Goal: Task Accomplishment & Management: Manage account settings

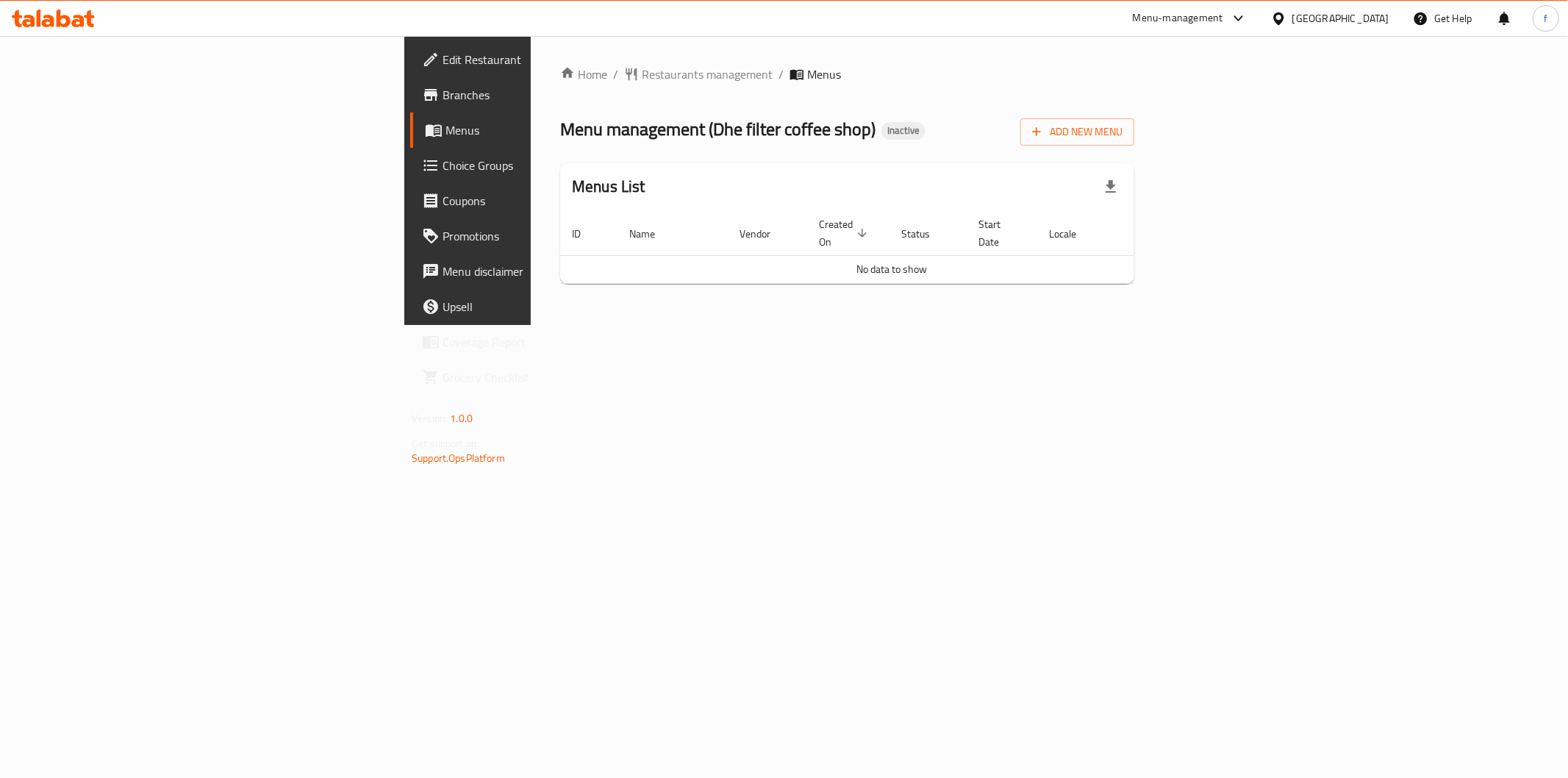
click at [1134, 115] on div "Add New Menu" at bounding box center [1077, 129] width 114 height 33
click at [1122, 132] on span "Add New Menu" at bounding box center [1077, 132] width 90 height 19
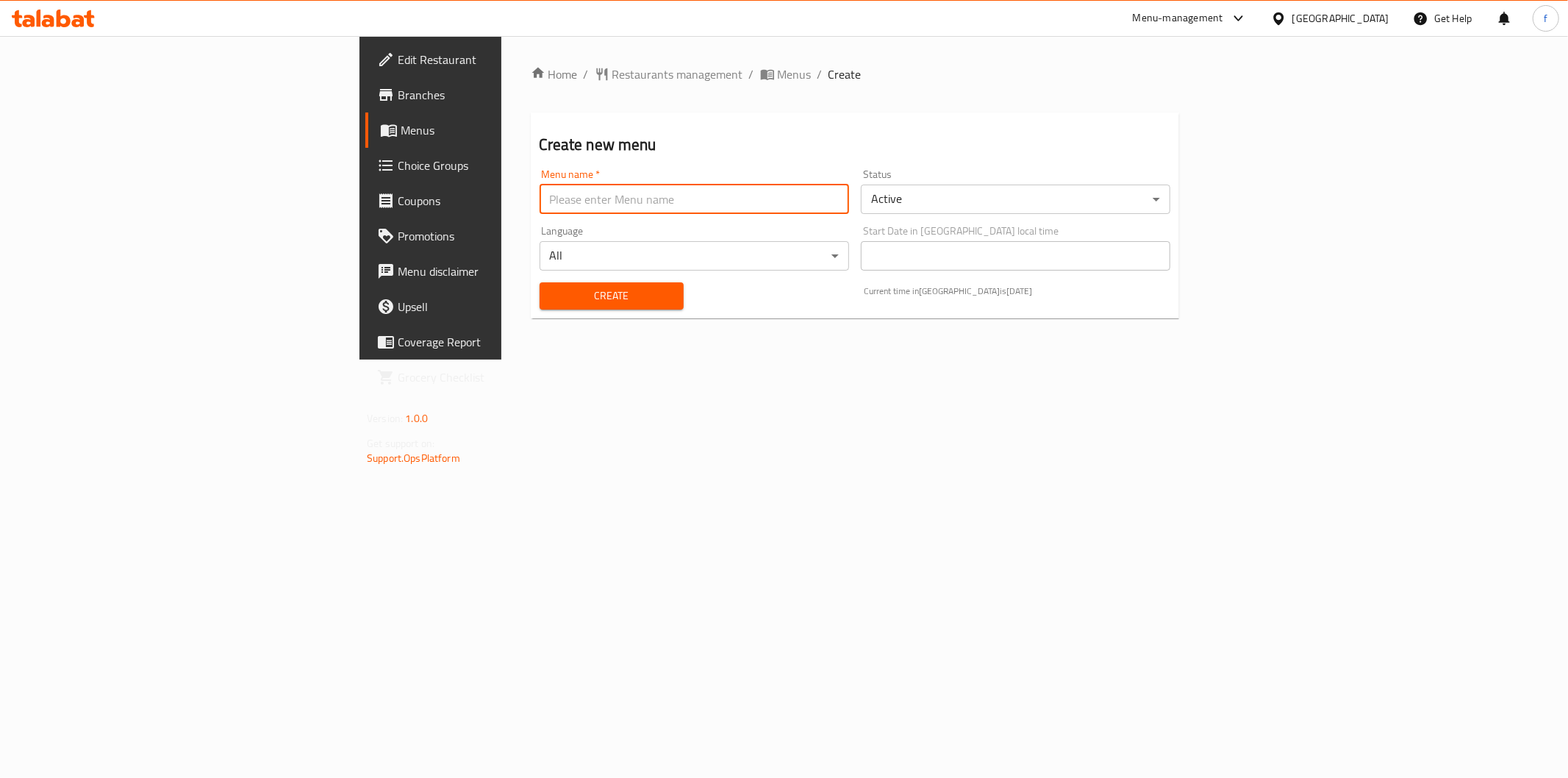
click at [633, 202] on input "text" at bounding box center [694, 199] width 310 height 30
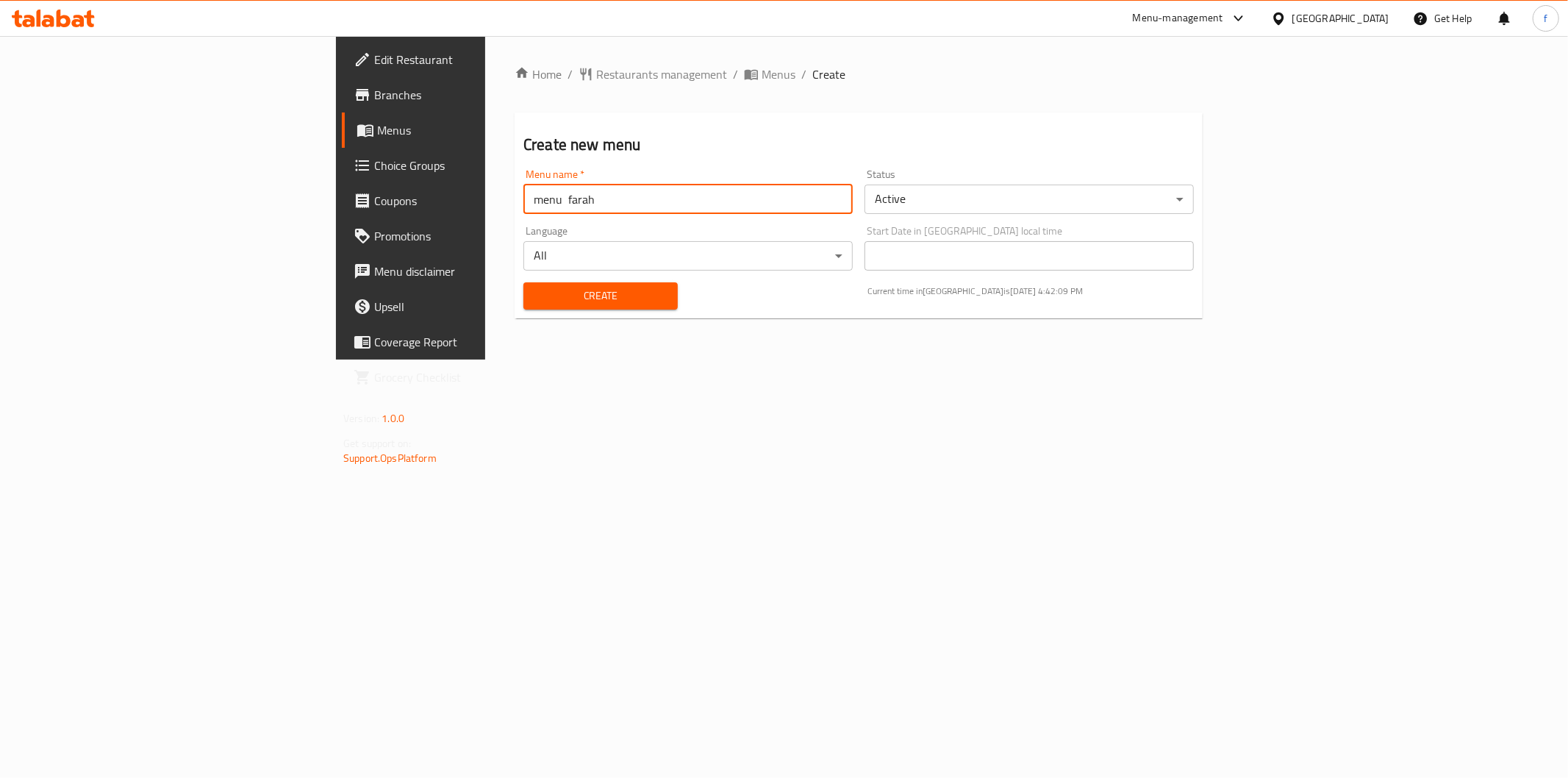
type input "menu farah"
click at [515, 274] on div "Create" at bounding box center [601, 296] width 172 height 45
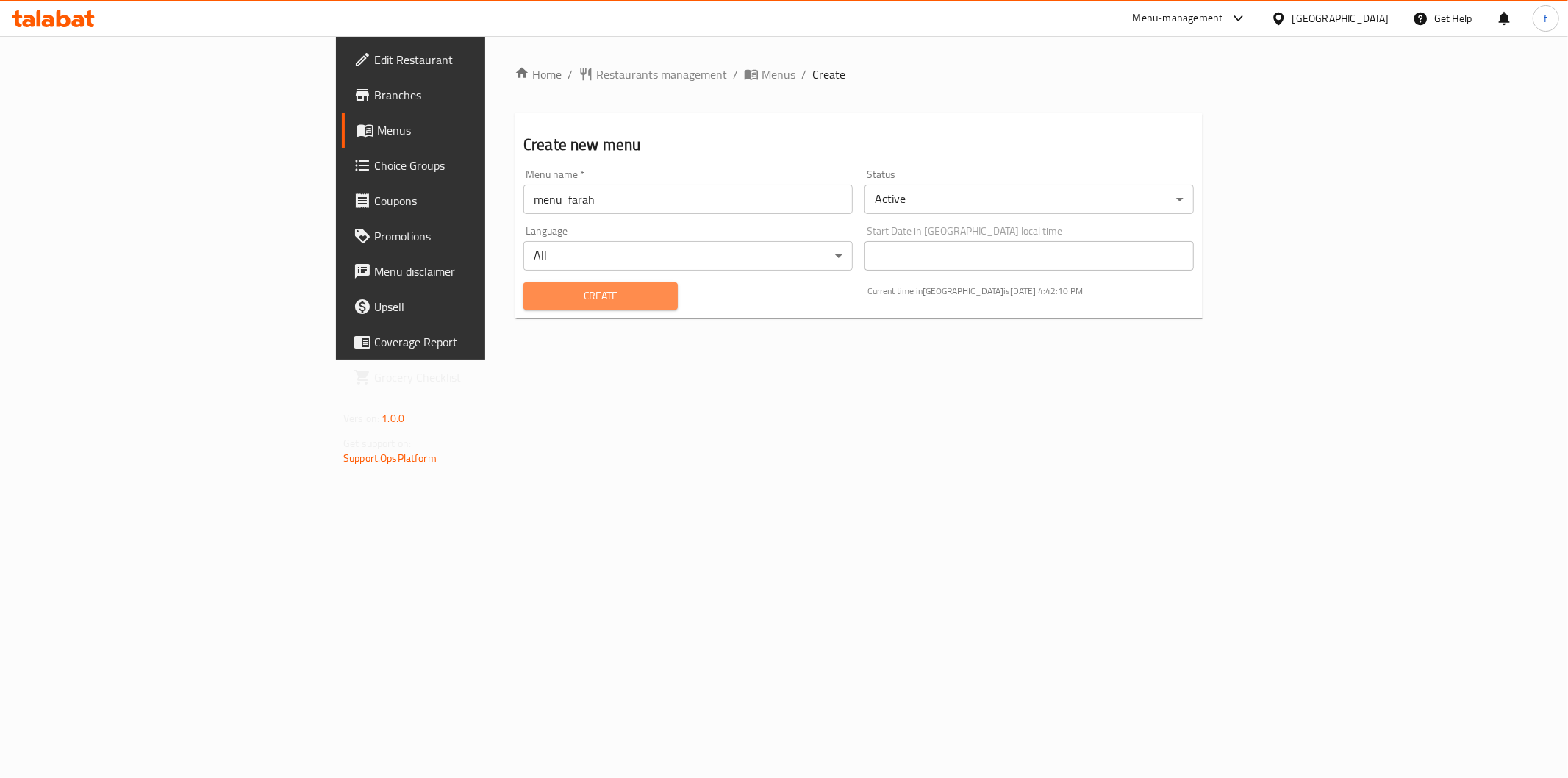
click at [535, 303] on span "Create" at bounding box center [600, 295] width 131 height 19
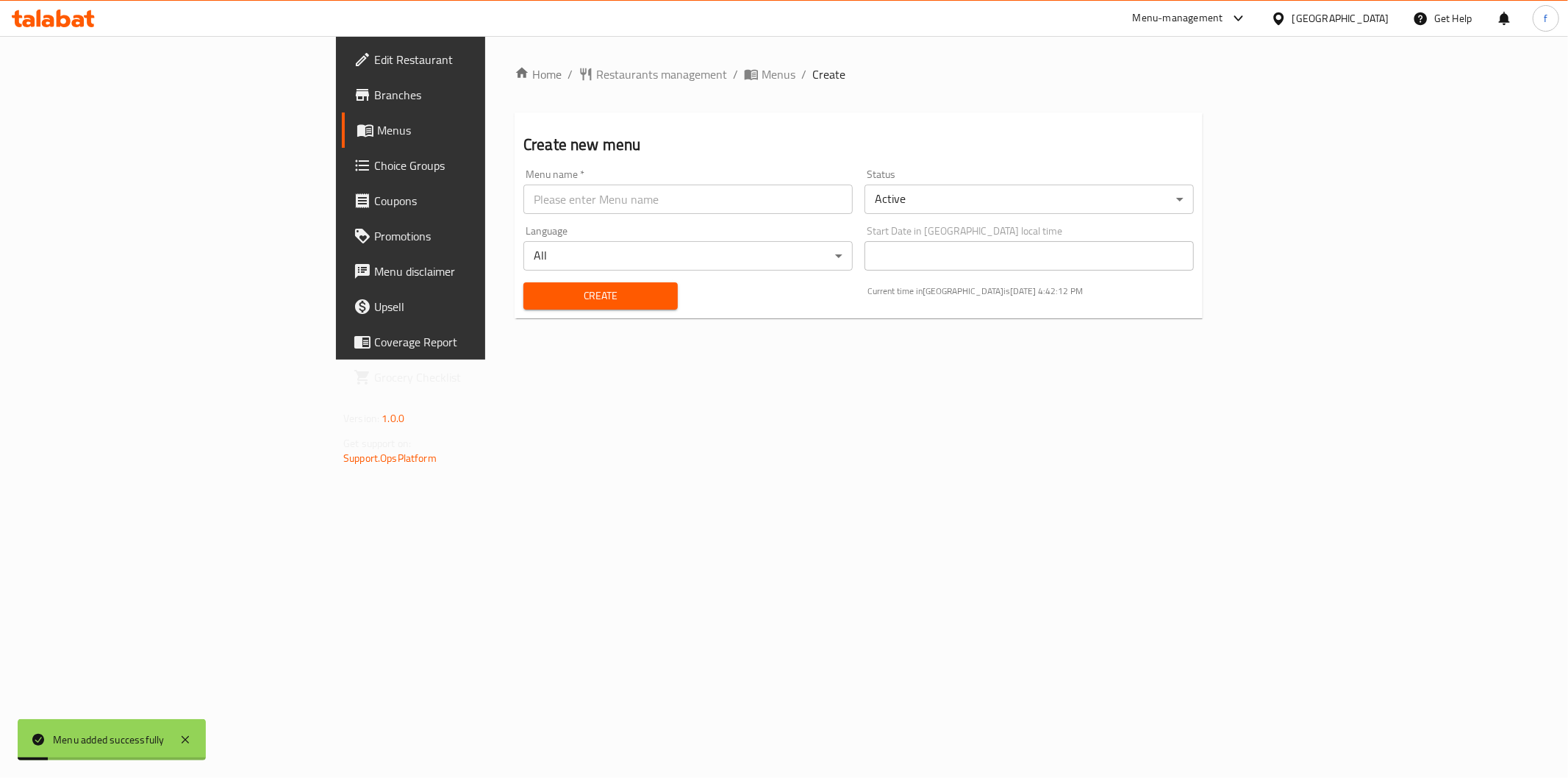
click at [377, 121] on span "Menus" at bounding box center [481, 130] width 208 height 18
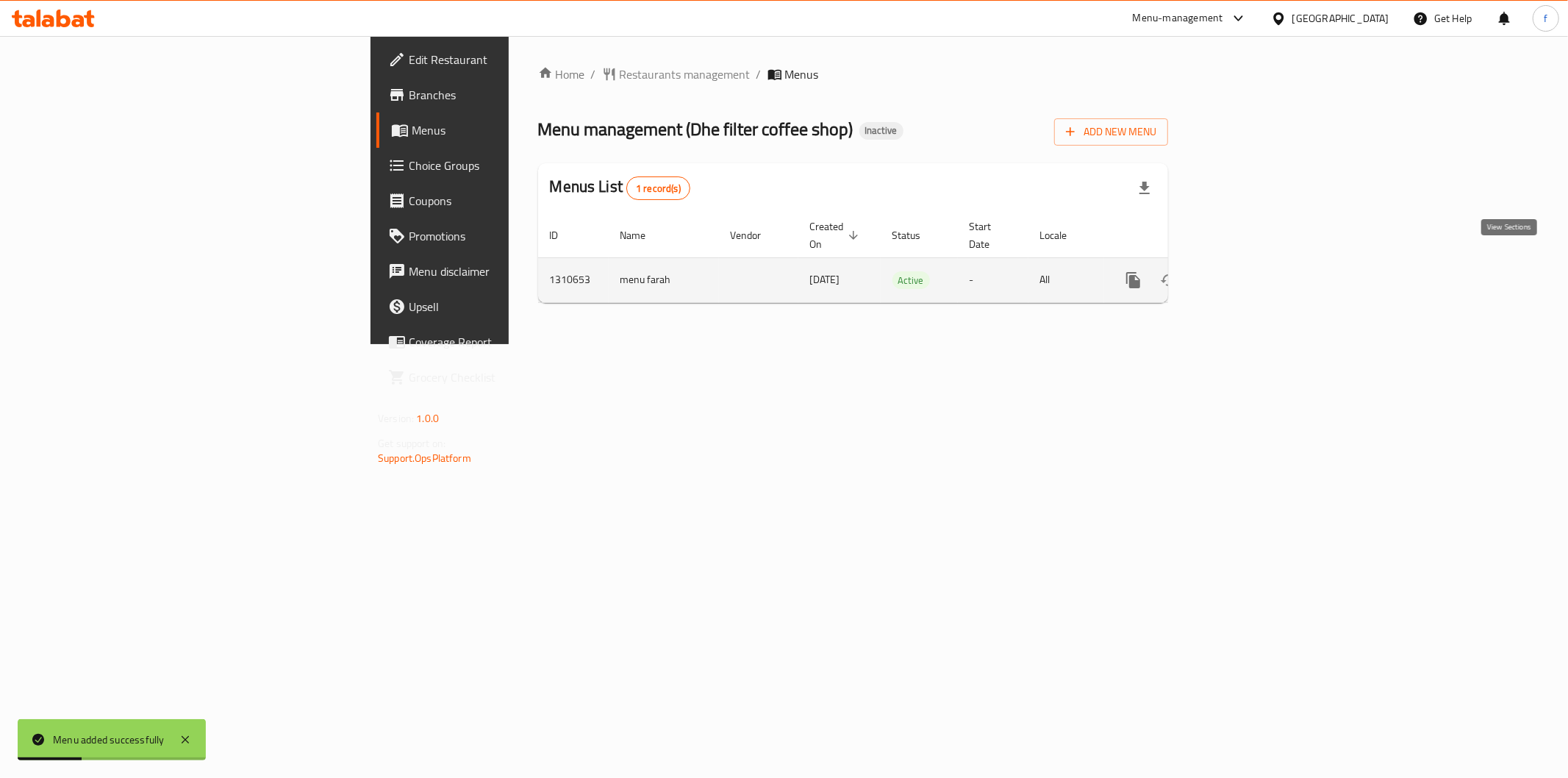
click at [1248, 271] on icon "enhanced table" at bounding box center [1239, 280] width 18 height 18
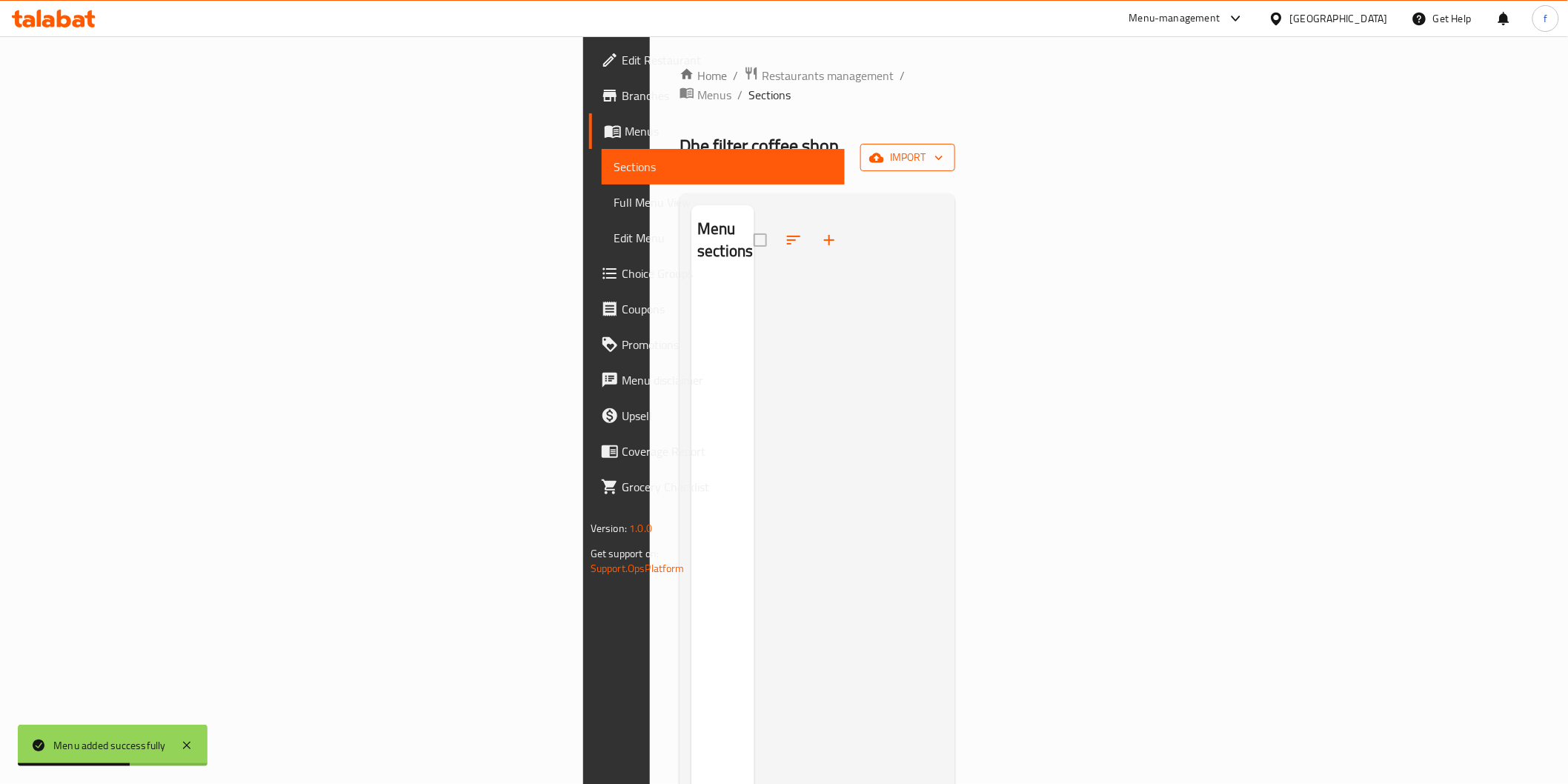
click at [943, 148] on span "import" at bounding box center [908, 157] width 71 height 19
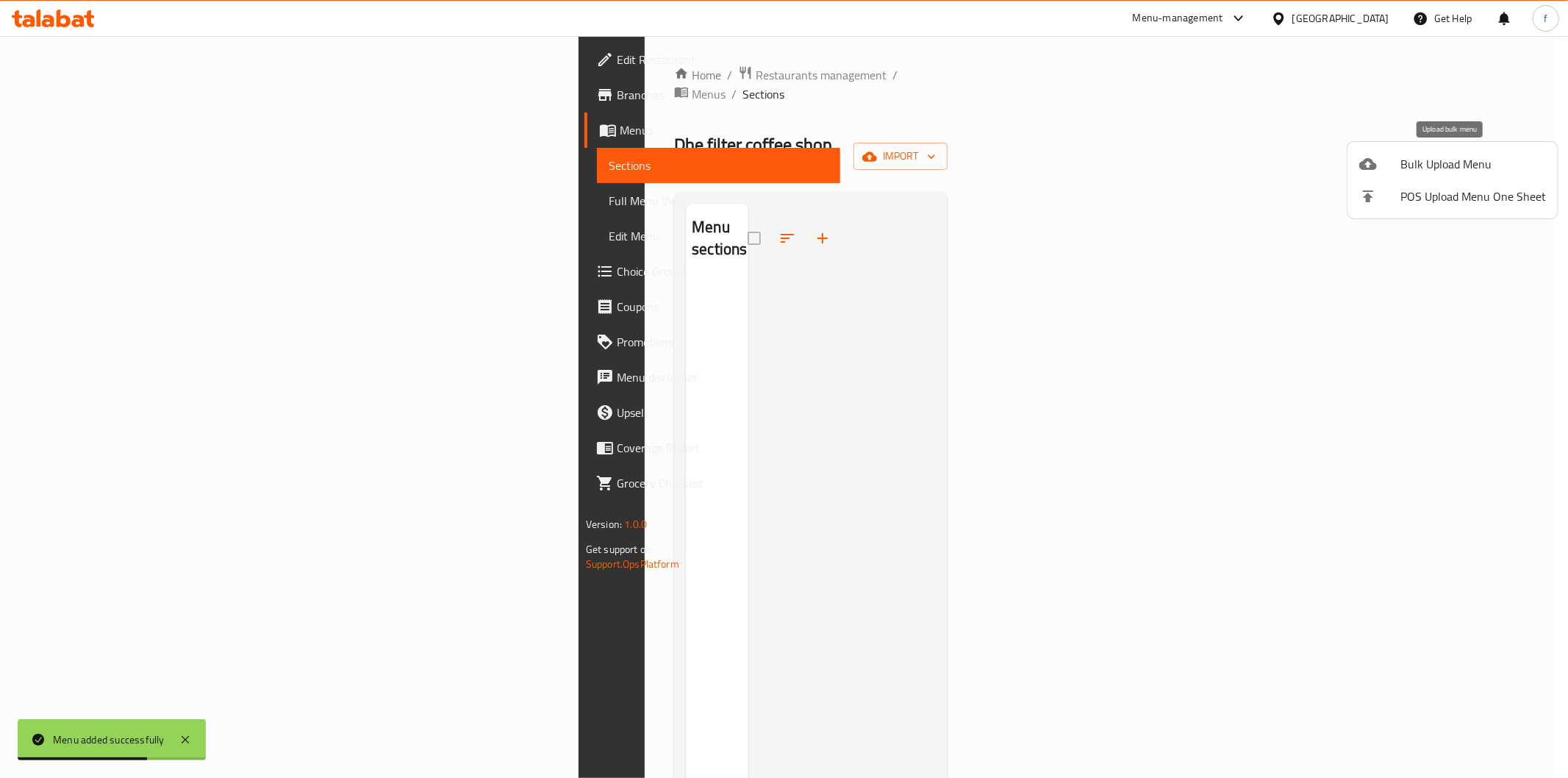
click at [1407, 167] on span "Bulk Upload Menu" at bounding box center [1473, 164] width 146 height 18
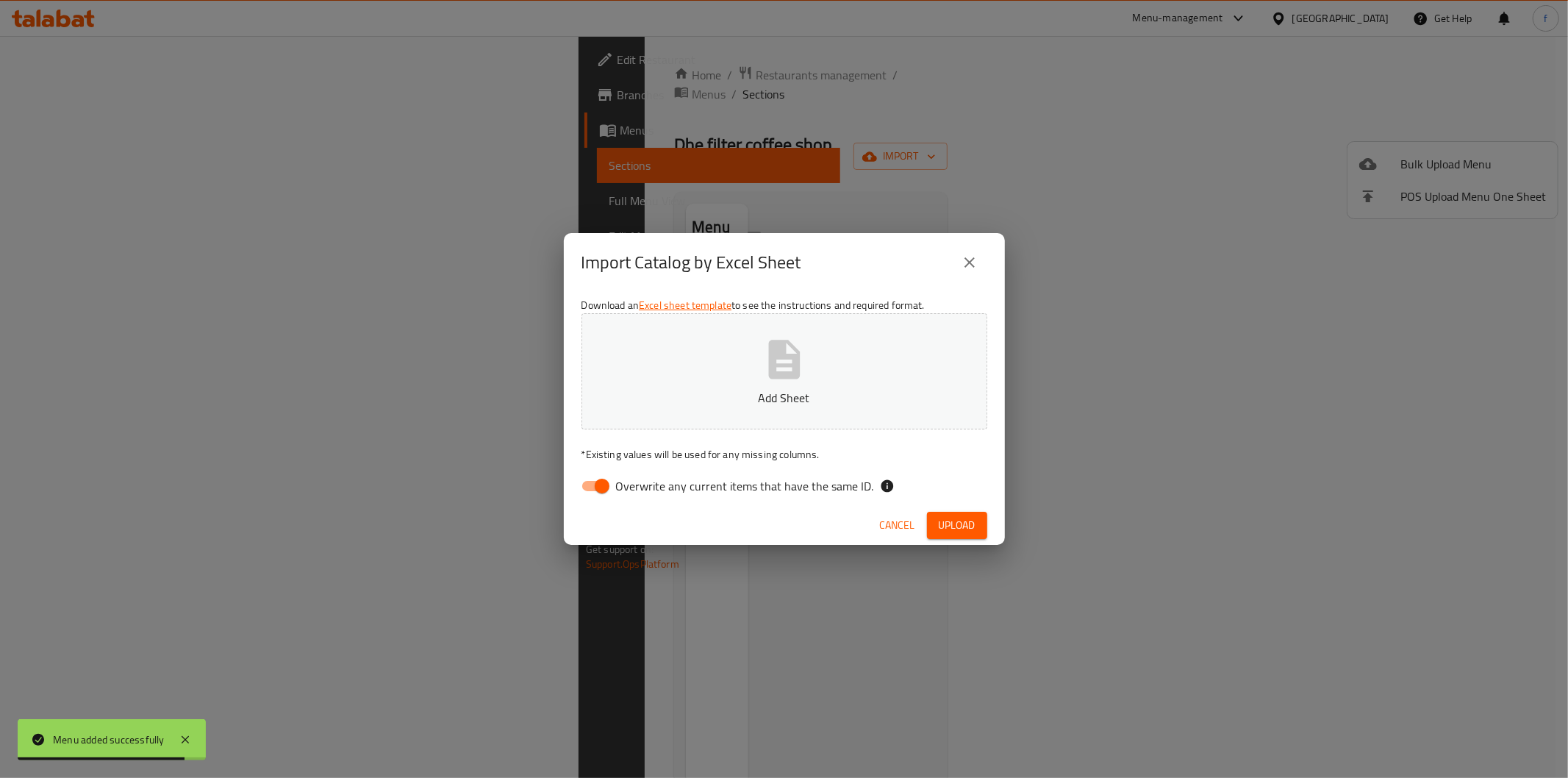
click at [606, 493] on input "Overwrite any current items that have the same ID." at bounding box center [602, 486] width 84 height 28
checkbox input "false"
click at [949, 515] on button "Upload" at bounding box center [957, 525] width 60 height 27
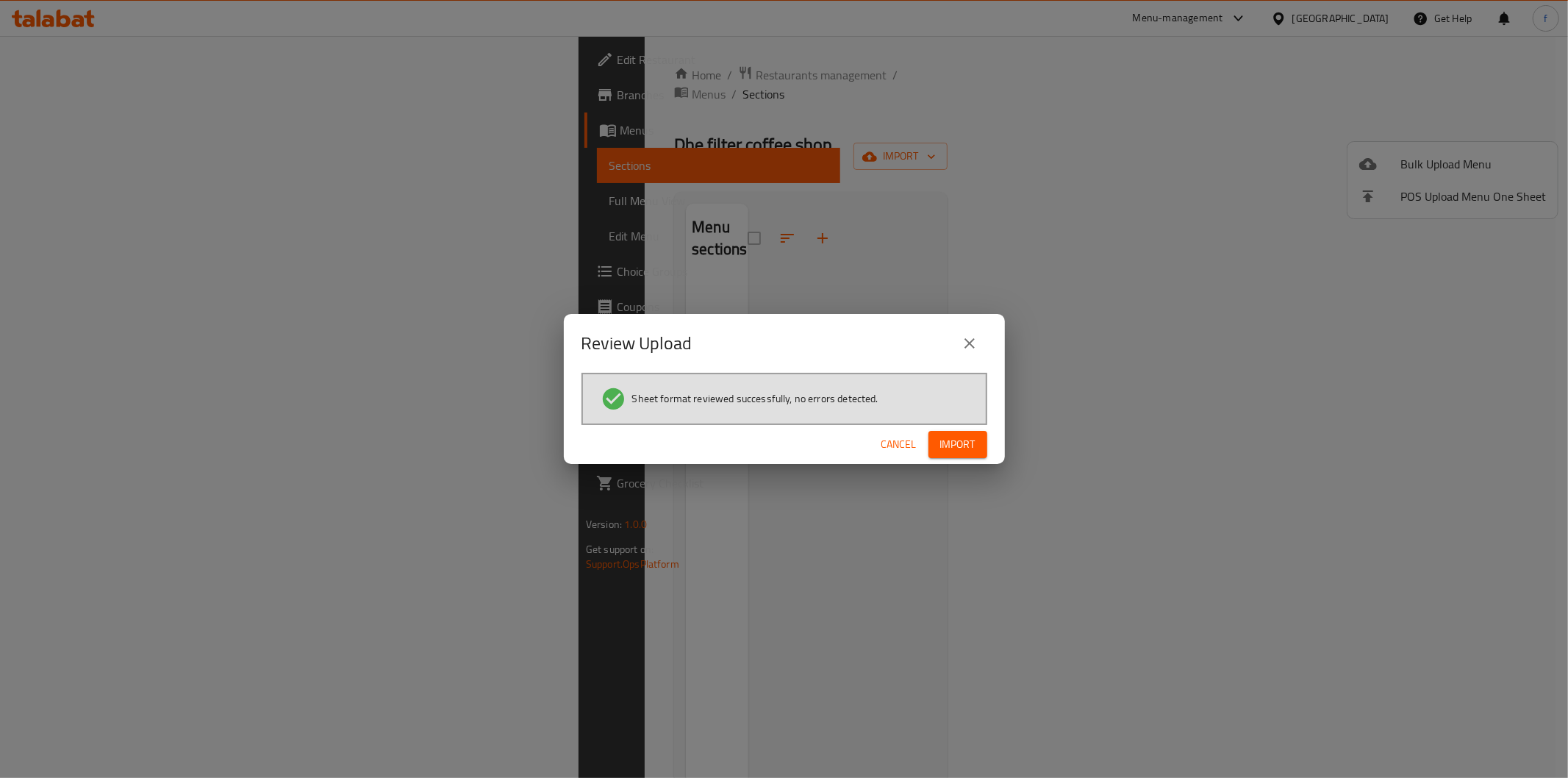
click at [986, 443] on button "Import" at bounding box center [957, 444] width 59 height 27
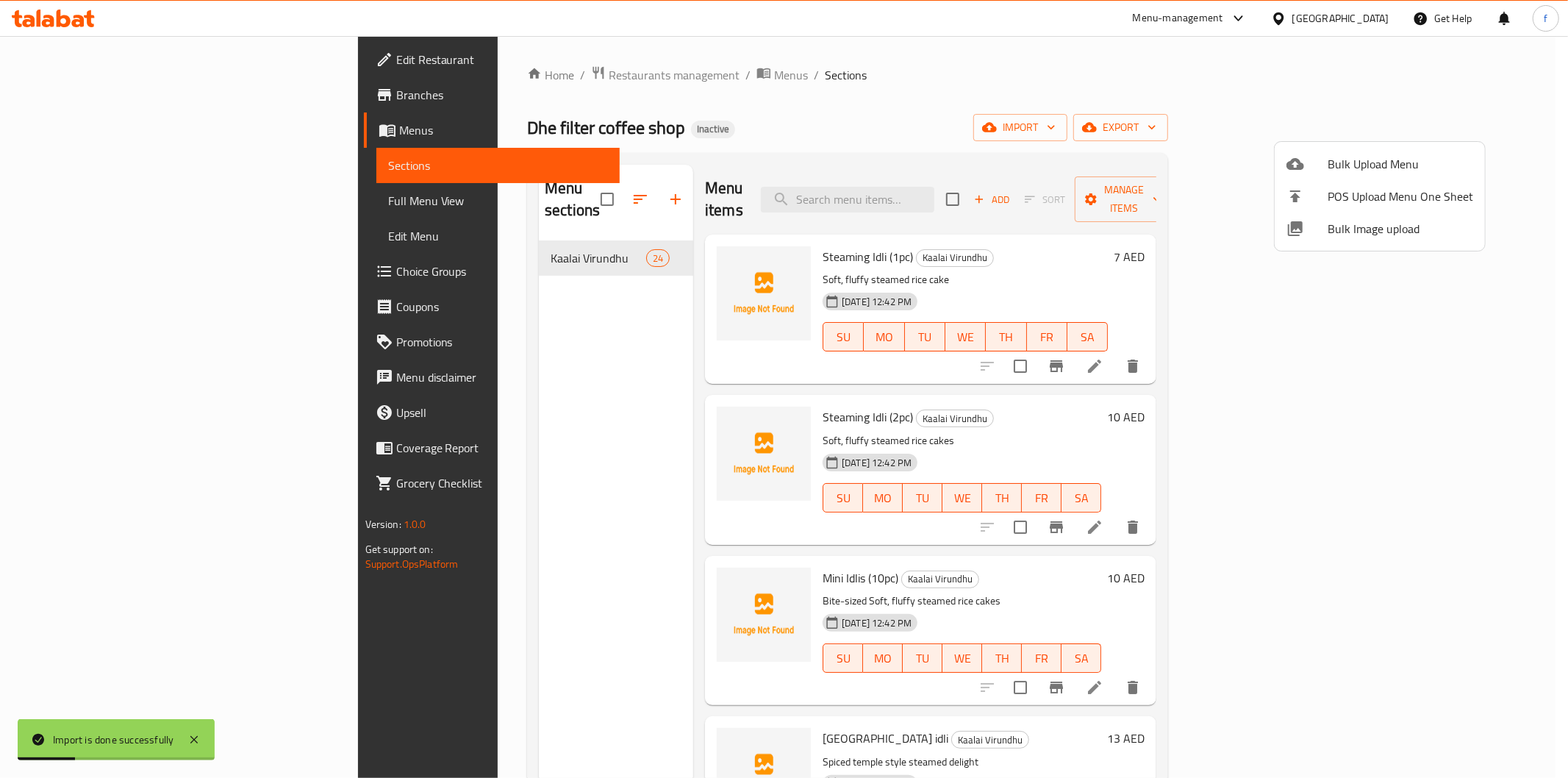
click at [784, 64] on div at bounding box center [784, 389] width 1568 height 778
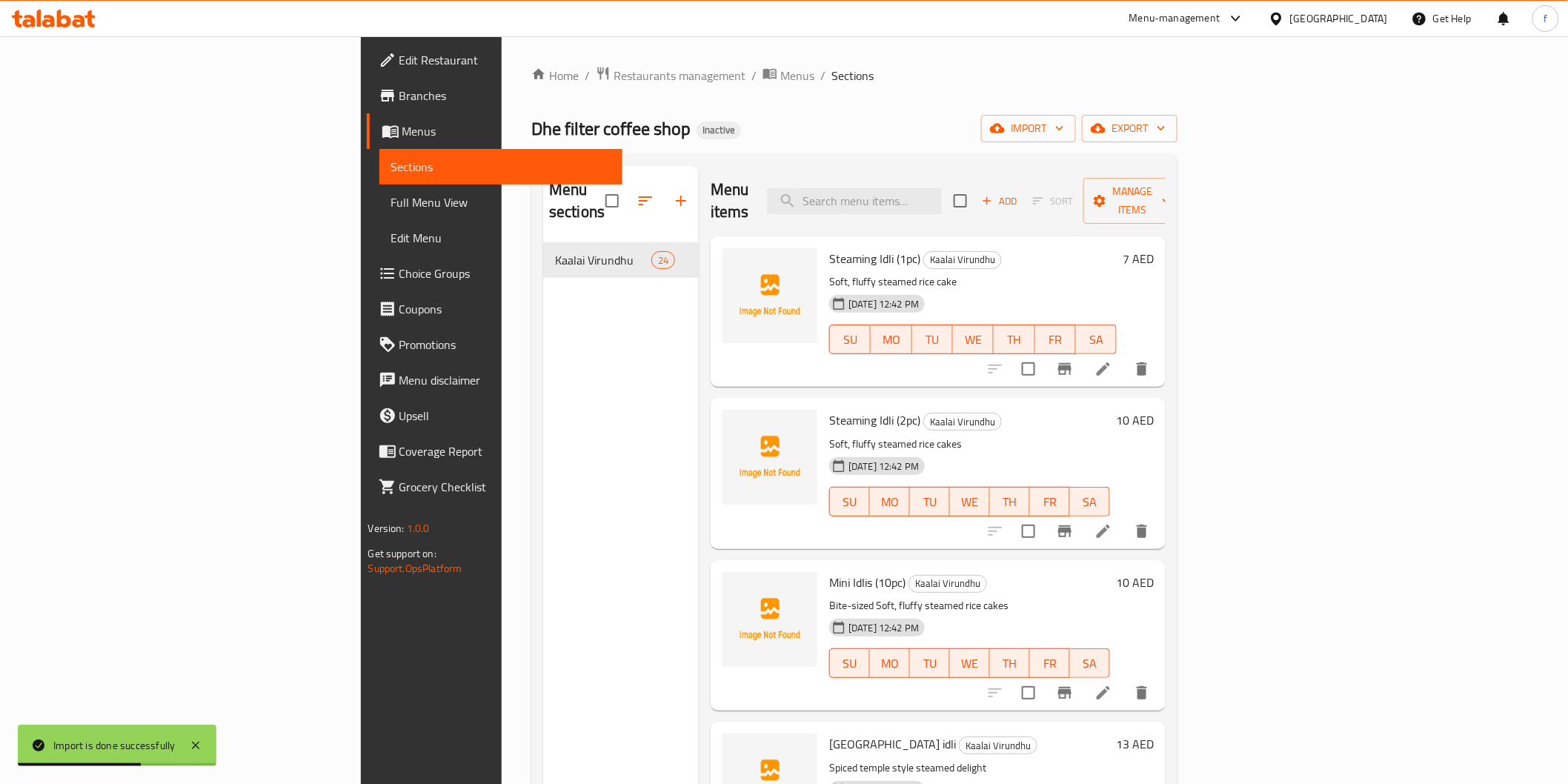
click at [391, 200] on span "Full Menu View" at bounding box center [500, 202] width 219 height 18
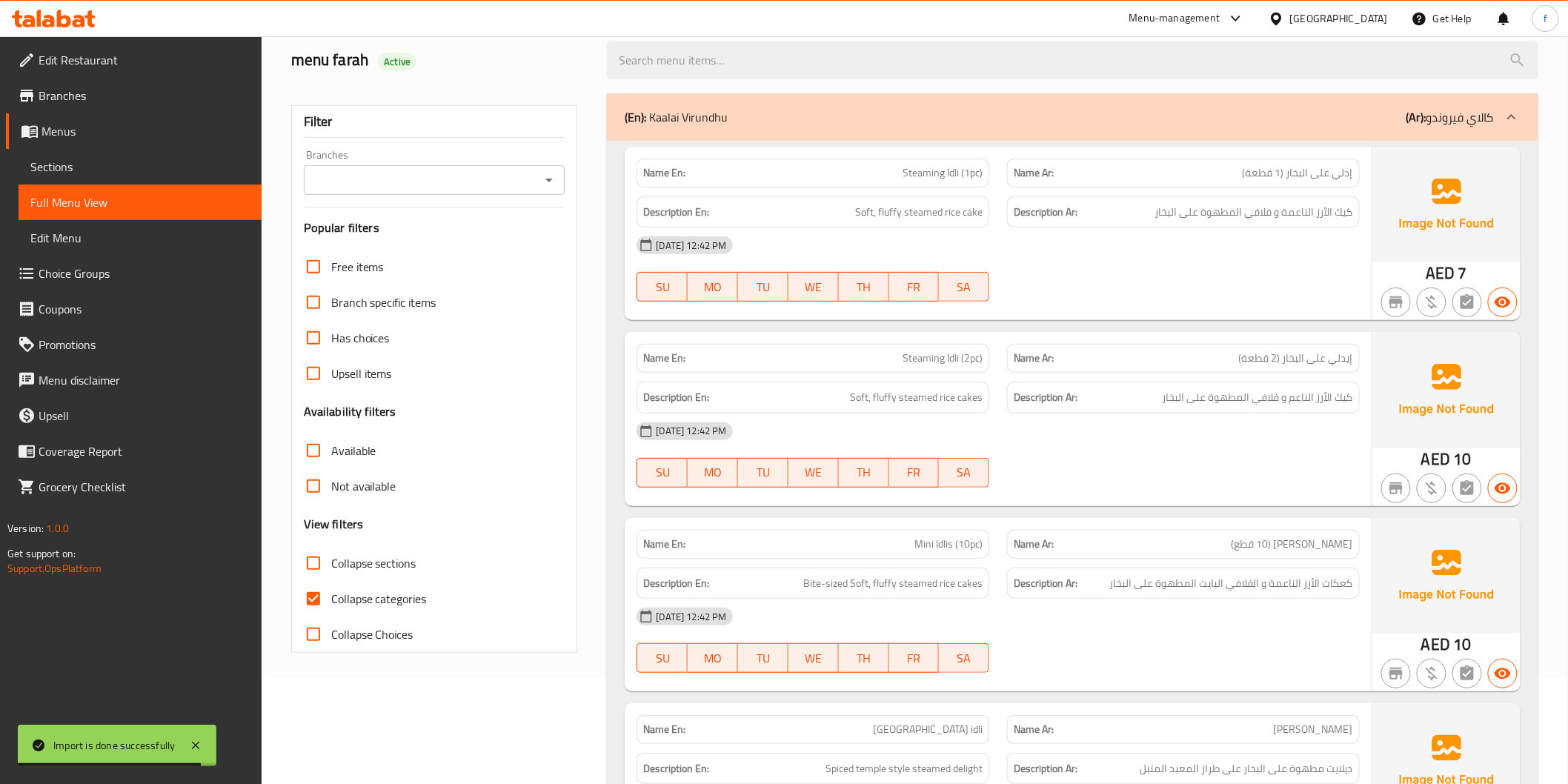
scroll to position [246, 0]
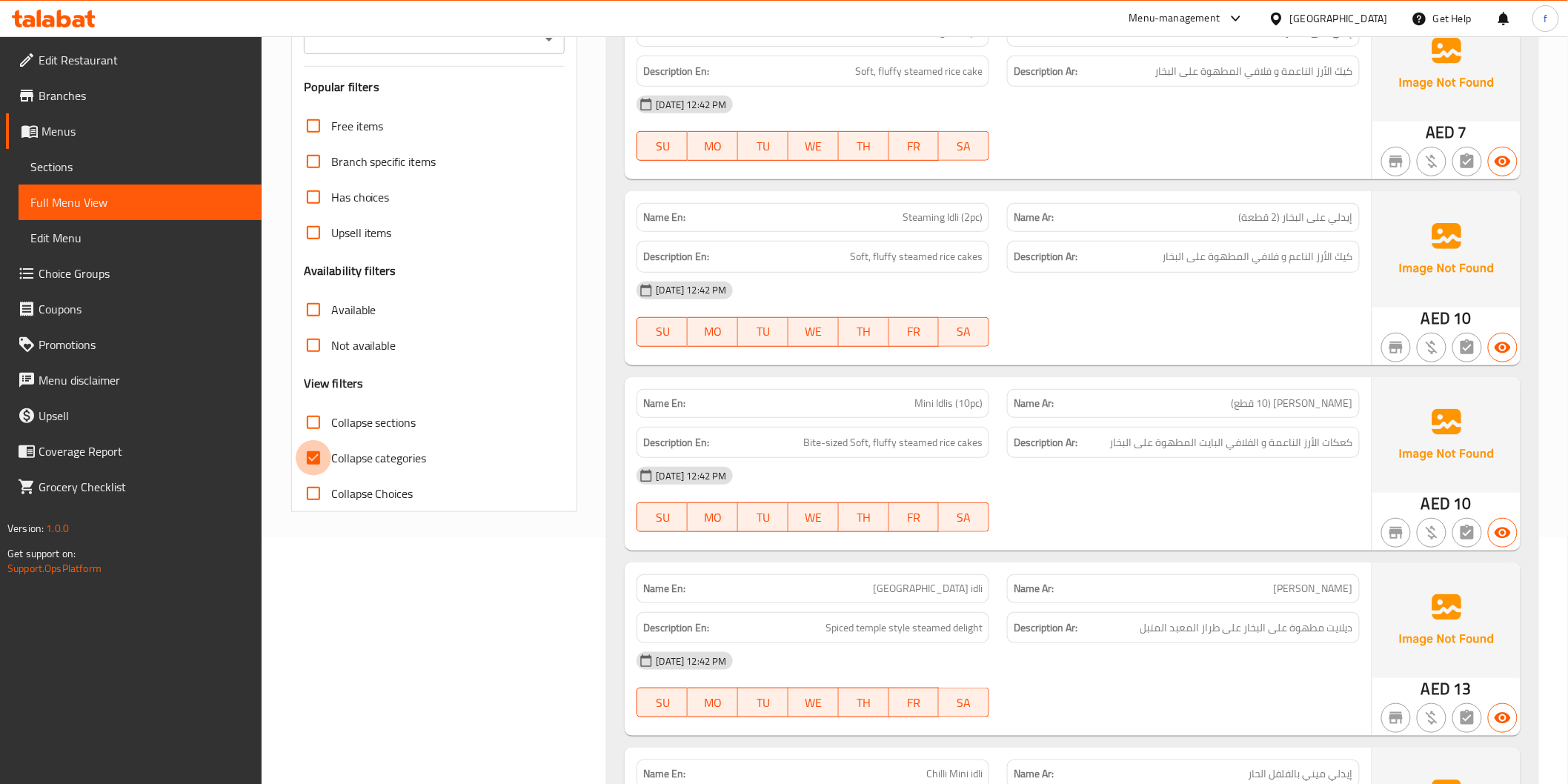
click at [314, 463] on input "Collapse categories" at bounding box center [314, 458] width 36 height 36
checkbox input "false"
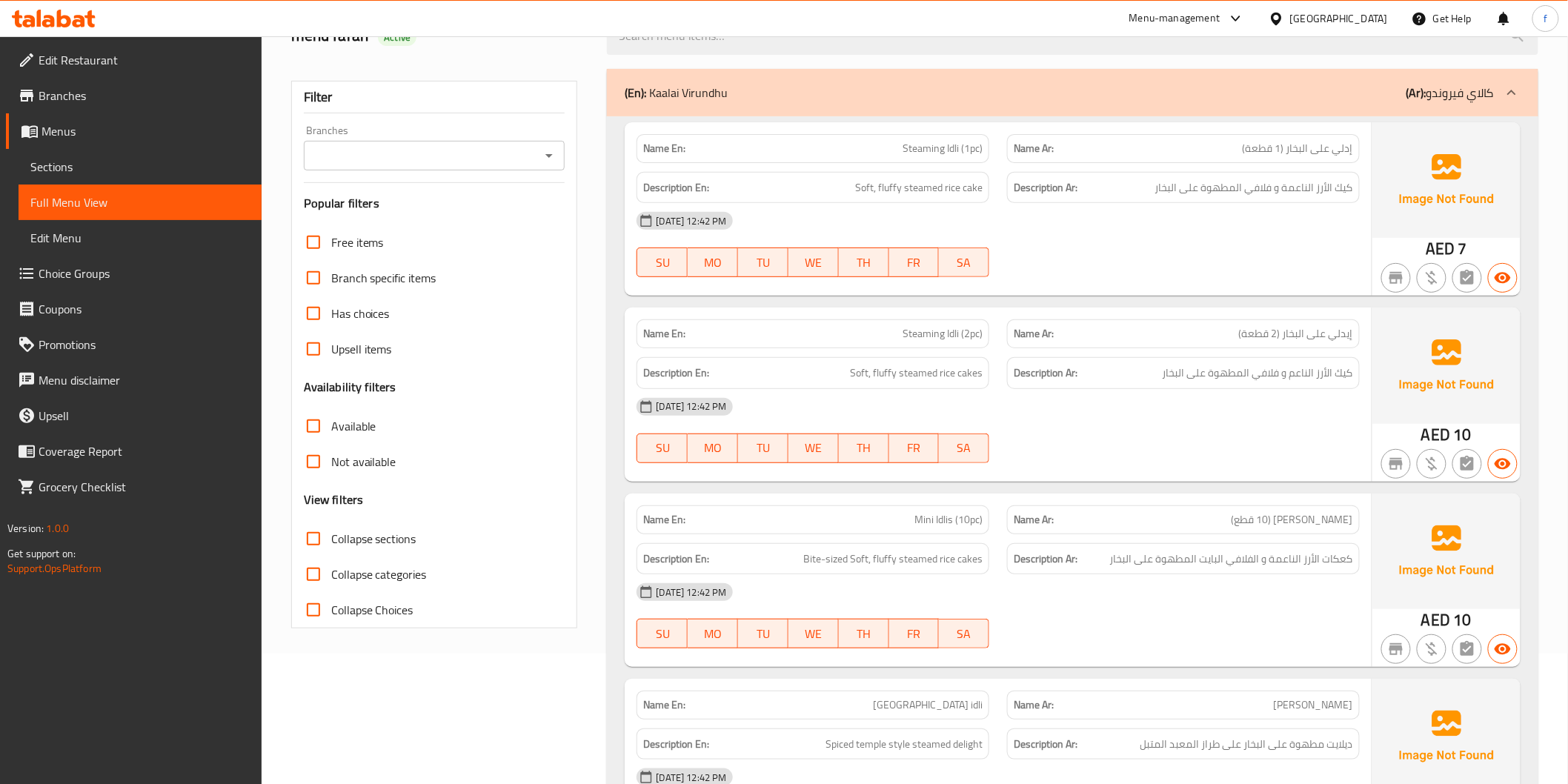
scroll to position [0, 0]
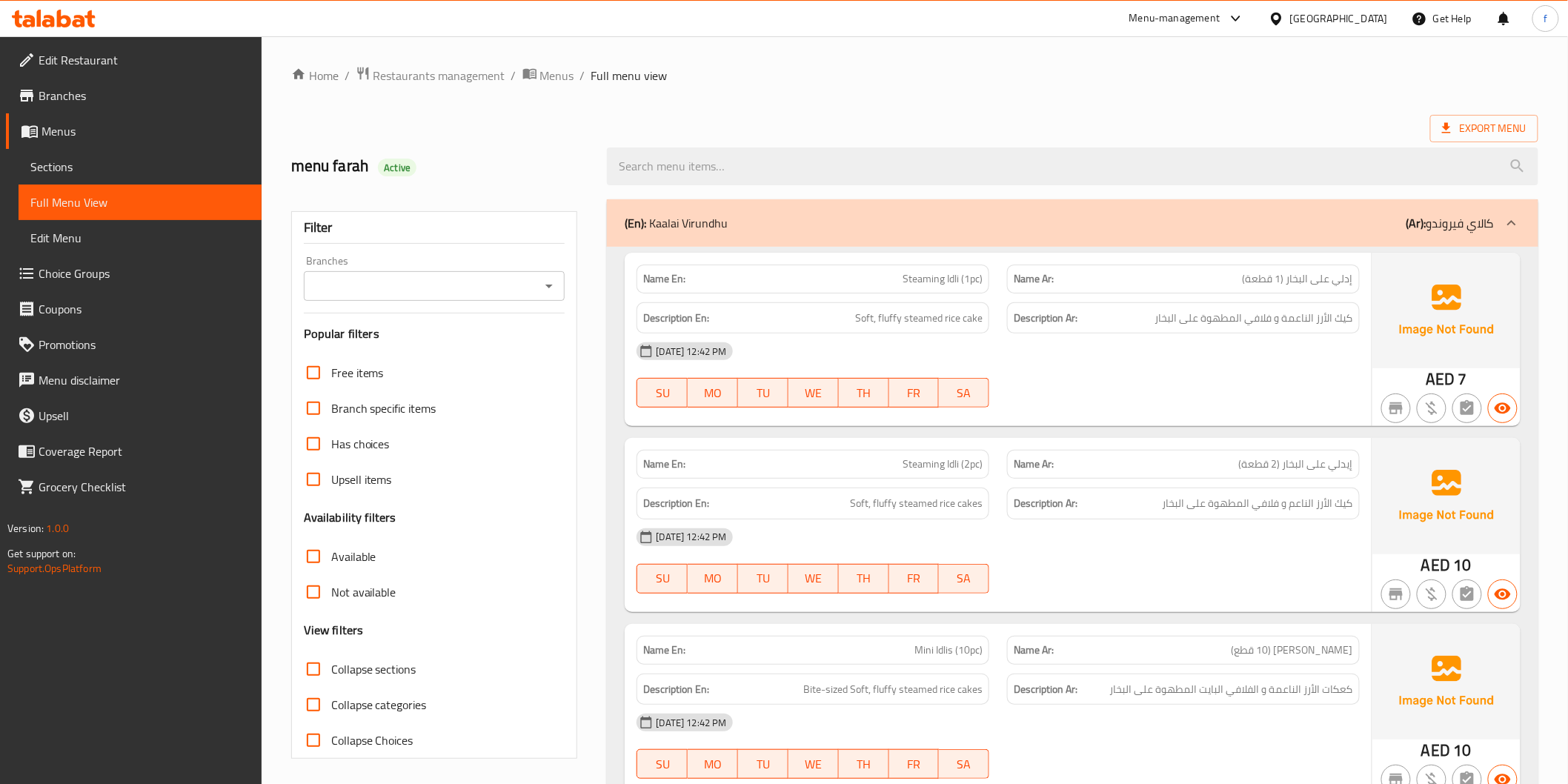
click at [956, 279] on span "Steaming Idli (1pc)" at bounding box center [943, 278] width 80 height 15
click at [929, 277] on span "Steaming Idli (1pc)" at bounding box center [943, 278] width 80 height 15
copy span "Steaming"
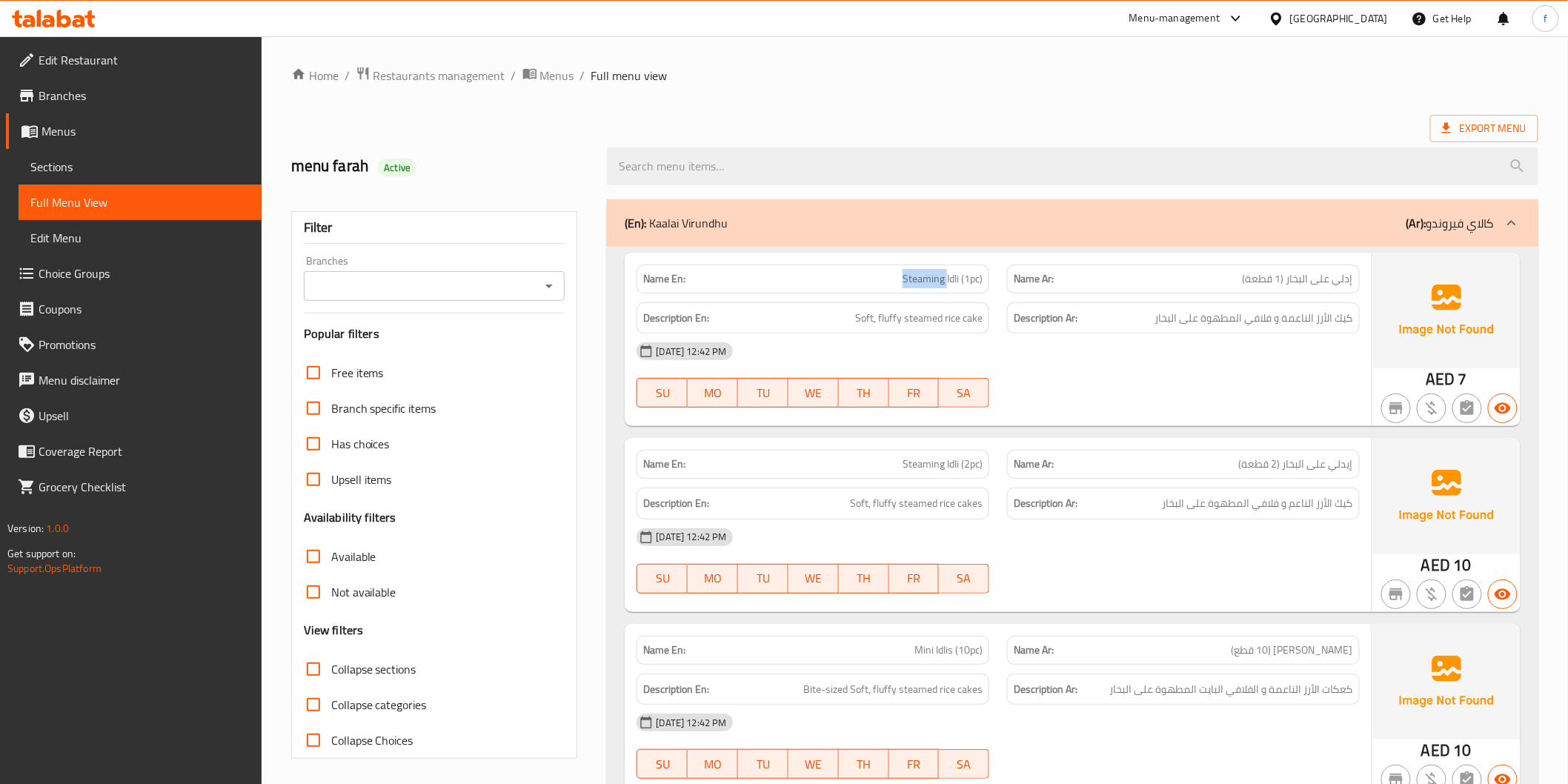
click at [931, 285] on span "Steaming Idli (1pc)" at bounding box center [943, 278] width 80 height 15
click at [973, 276] on span "Steaming Idli (1pc)" at bounding box center [943, 278] width 80 height 15
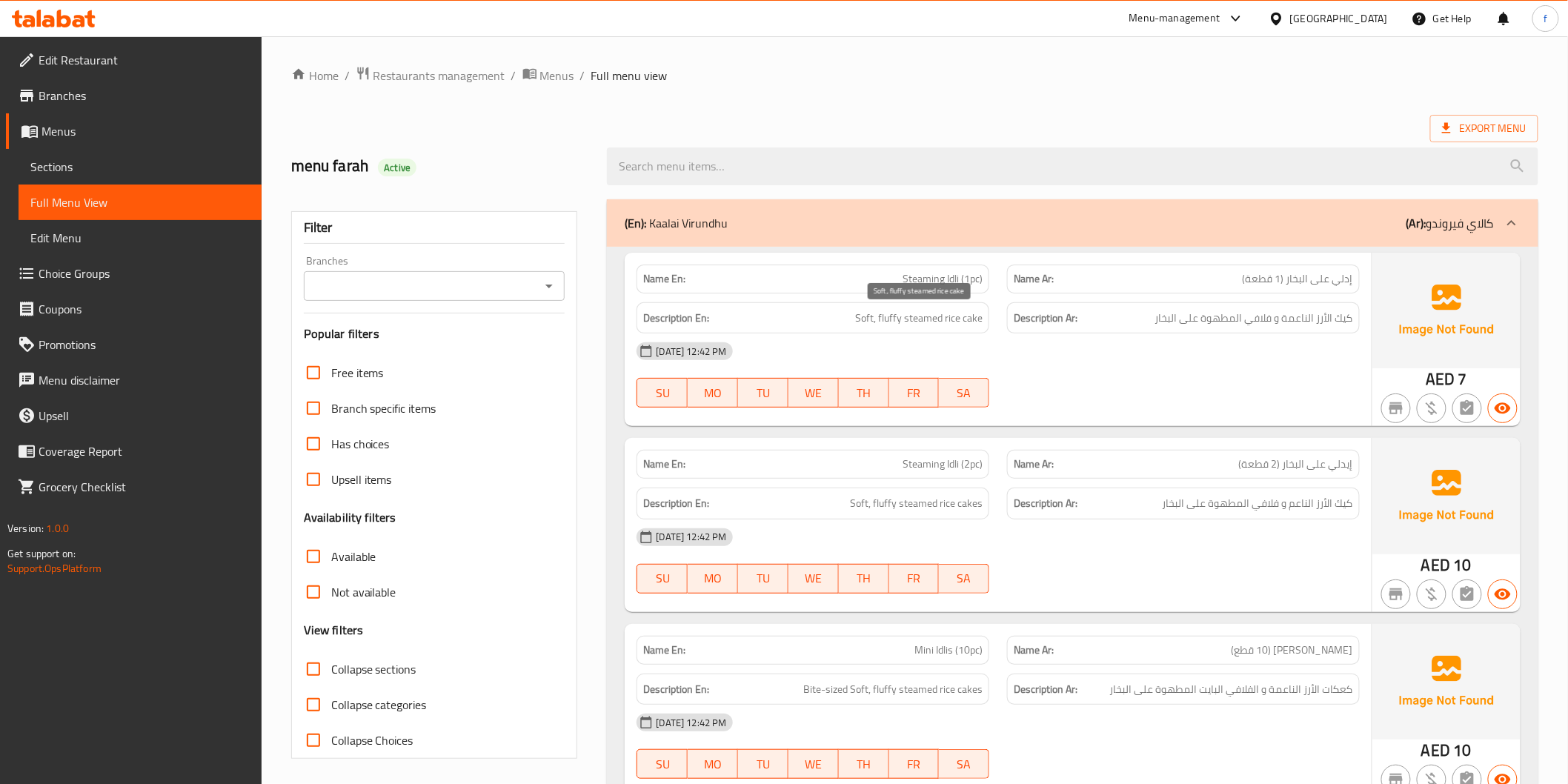
click at [978, 315] on span "Soft, fluffy steamed rice cake" at bounding box center [918, 318] width 127 height 19
click at [964, 323] on span "Soft, fluffy steamed rice cake" at bounding box center [918, 318] width 127 height 19
click at [869, 315] on span "Soft, fluffy steamed rice cake" at bounding box center [918, 318] width 127 height 19
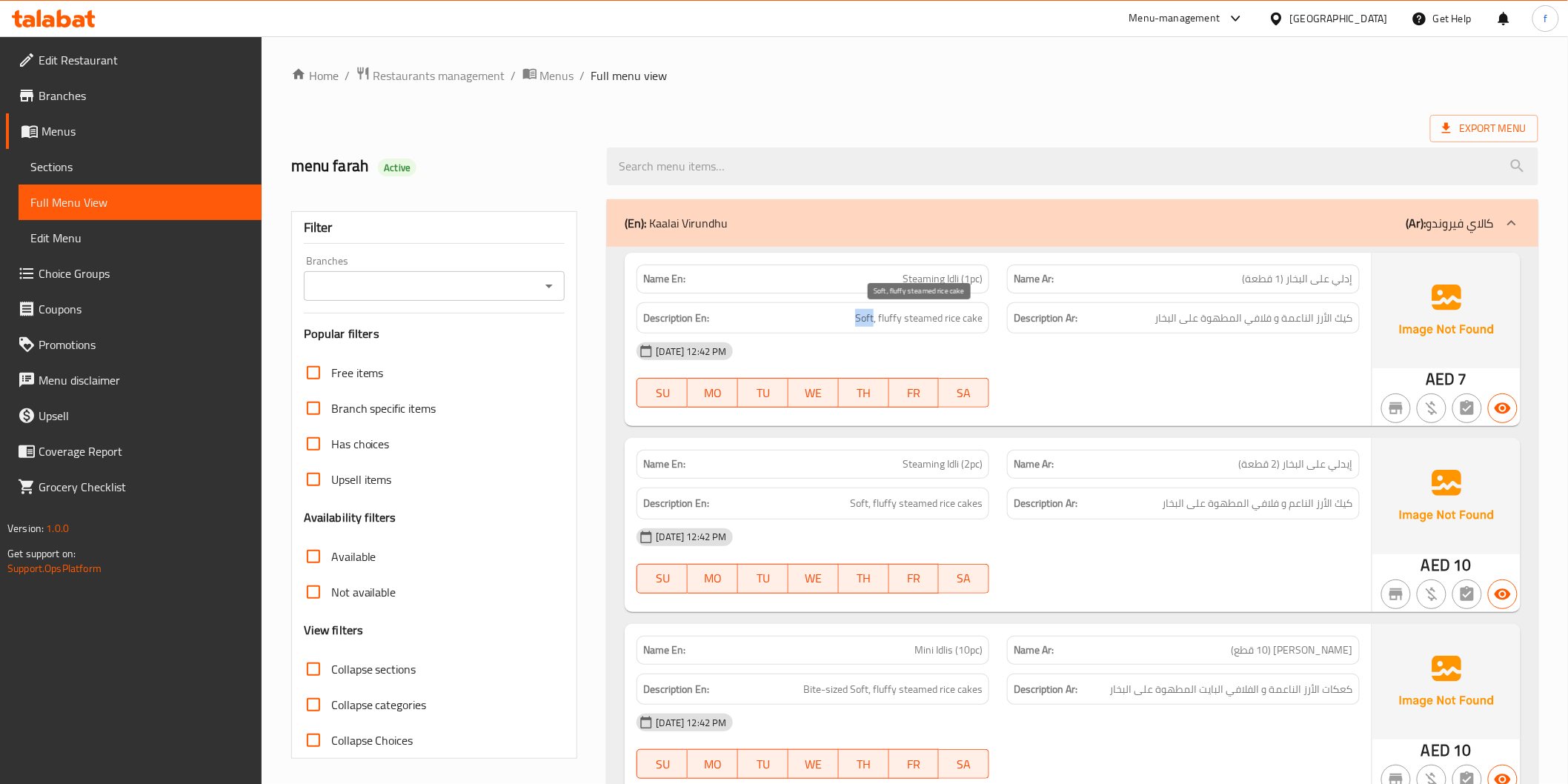
click at [869, 315] on span "Soft, fluffy steamed rice cake" at bounding box center [918, 318] width 127 height 19
click at [891, 326] on span "Soft, fluffy steamed rice cake" at bounding box center [918, 318] width 127 height 19
click at [930, 319] on span "Soft, fluffy steamed rice cake" at bounding box center [918, 318] width 127 height 19
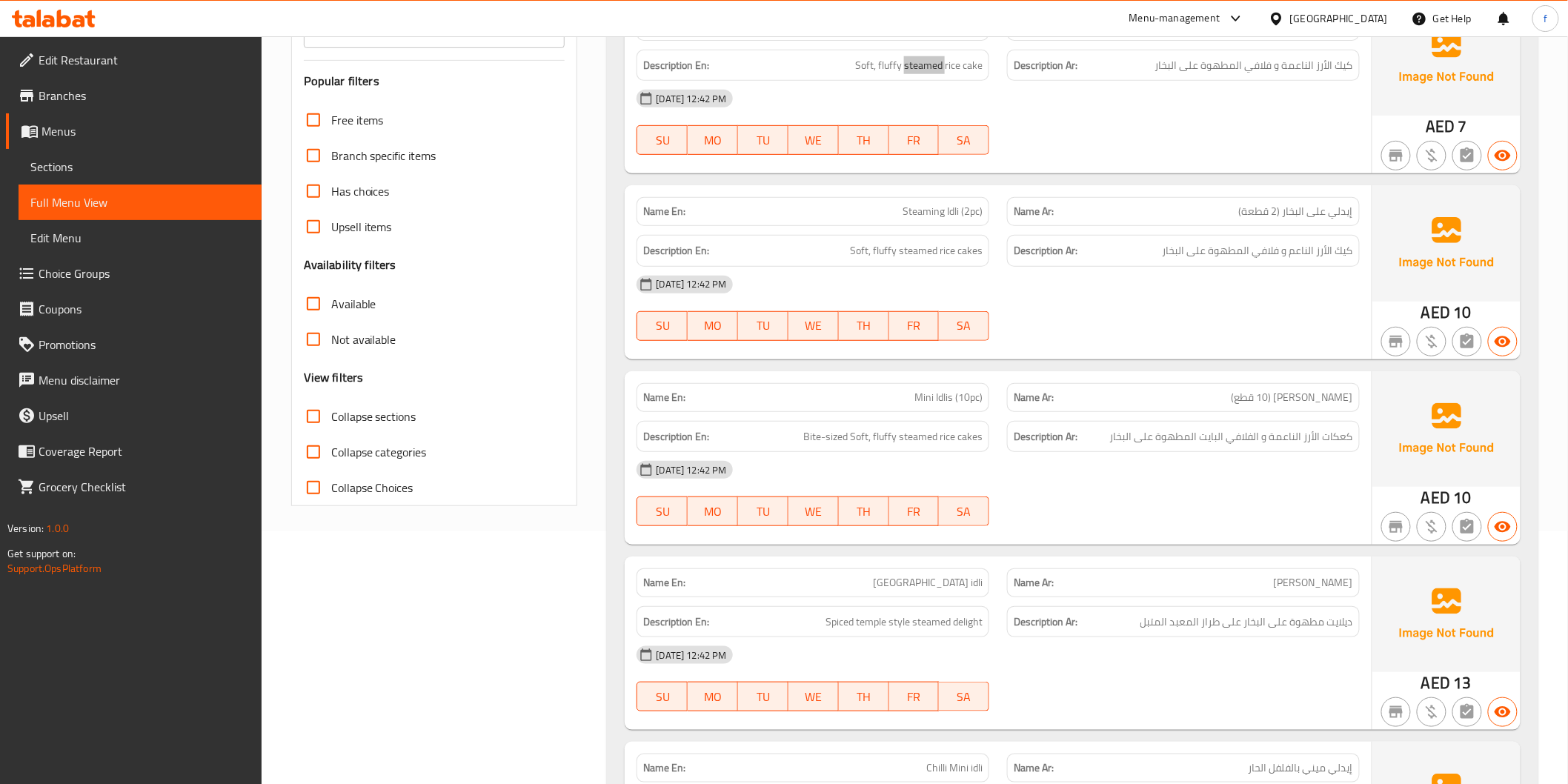
scroll to position [246, 0]
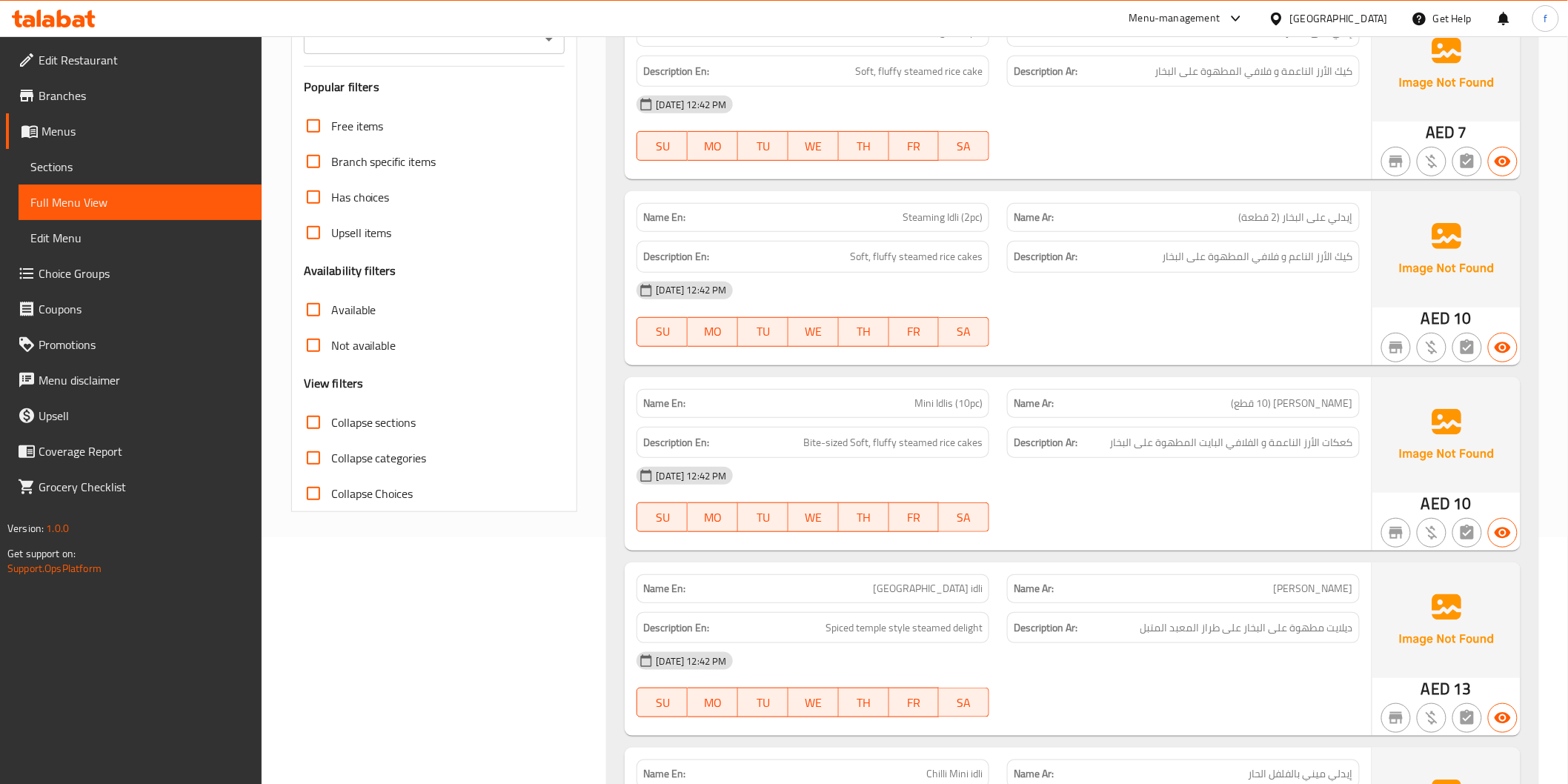
click at [952, 216] on span "Steaming Idli (2pc)" at bounding box center [943, 217] width 80 height 15
drag, startPoint x: 952, startPoint y: 216, endPoint x: 934, endPoint y: 216, distance: 18.0
click at [952, 216] on span "Steaming Idli (2pc)" at bounding box center [943, 217] width 80 height 15
click at [934, 216] on span "Steaming Idli (2pc)" at bounding box center [943, 217] width 80 height 15
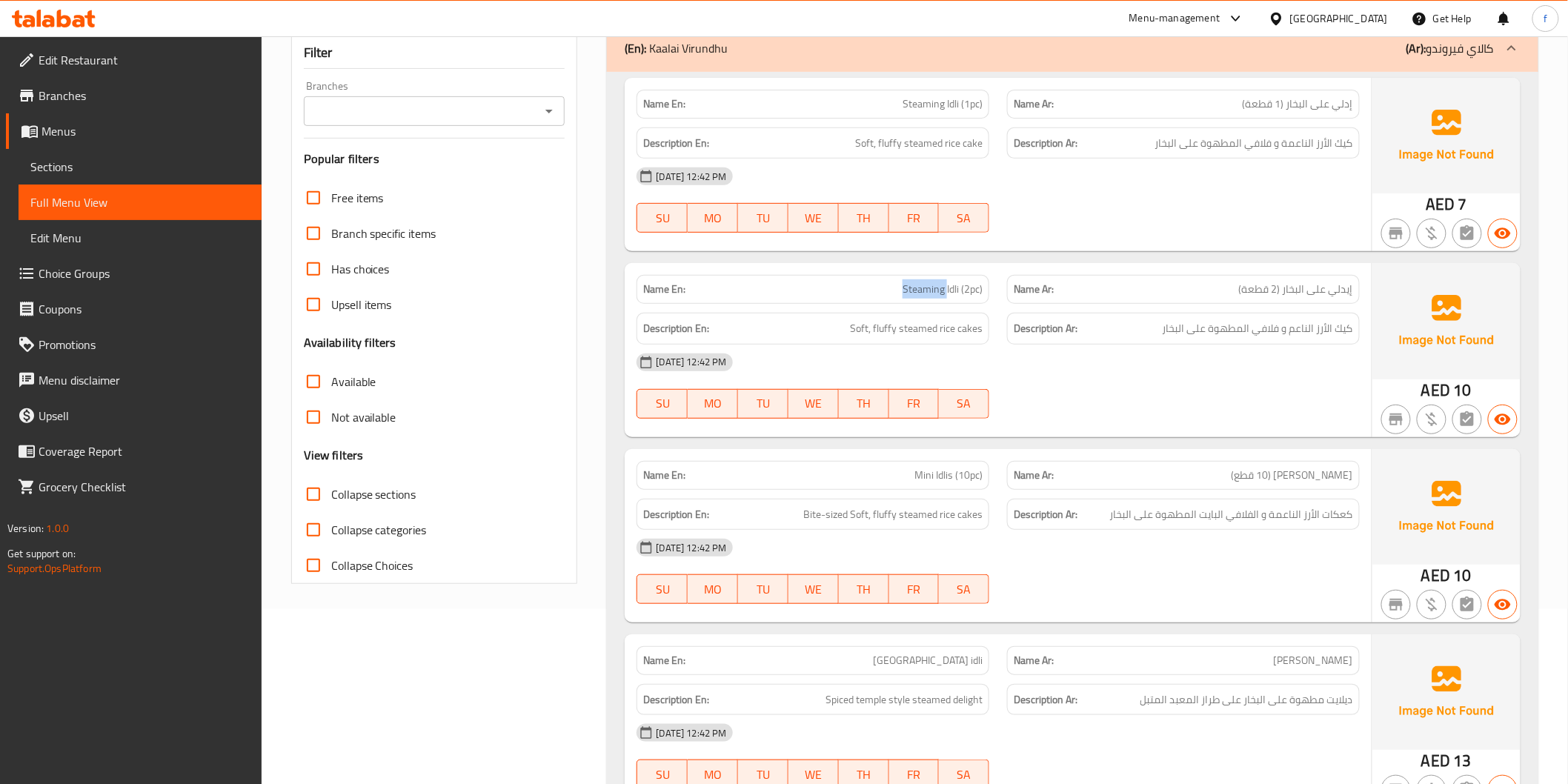
scroll to position [82, 0]
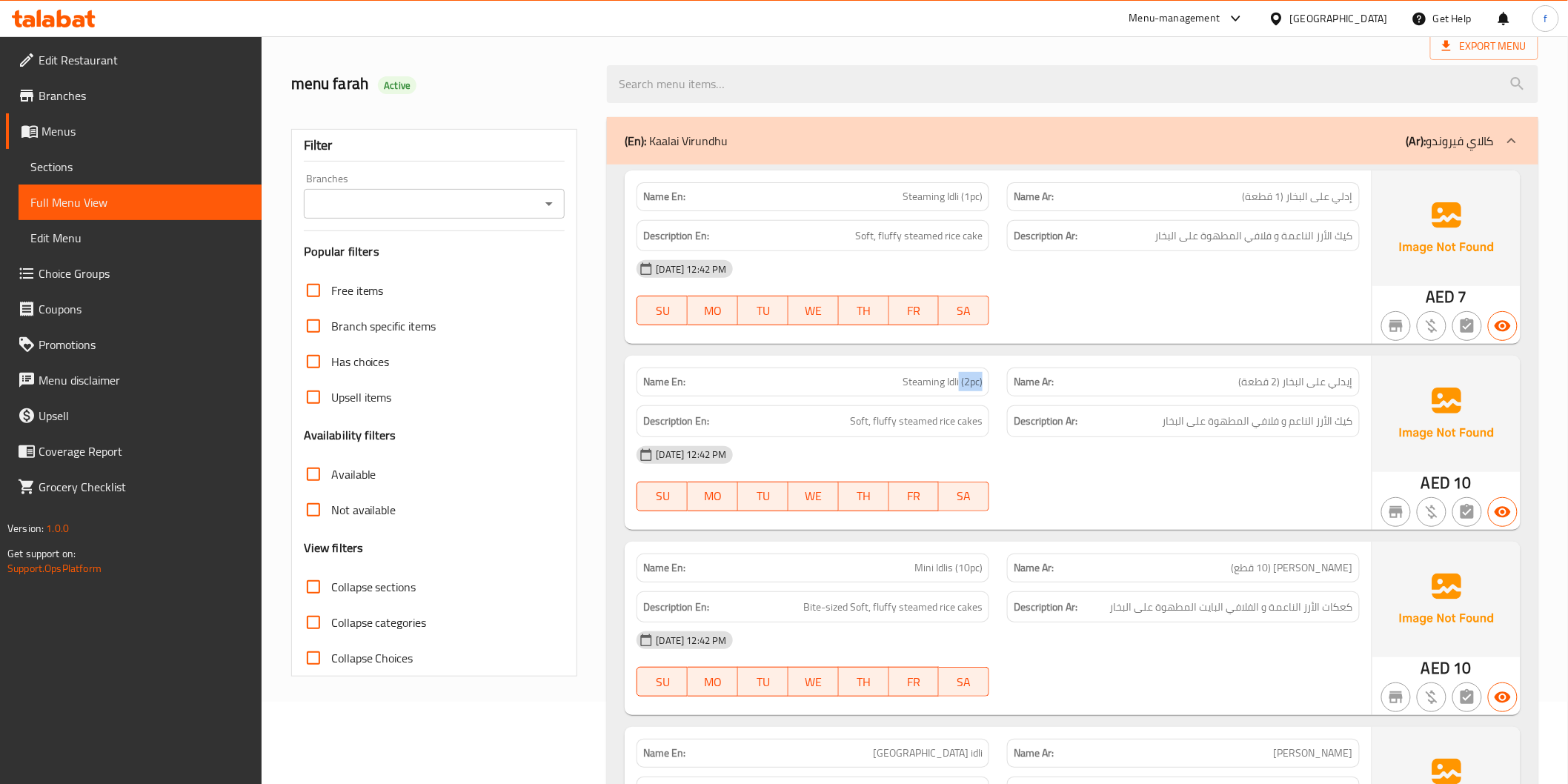
drag, startPoint x: 960, startPoint y: 383, endPoint x: 986, endPoint y: 379, distance: 26.3
click at [986, 379] on div "Name En: Steaming Idli (2pc)" at bounding box center [813, 382] width 353 height 29
click at [957, 418] on span "Soft, fluffy steamed rice cakes" at bounding box center [917, 421] width 133 height 19
click at [946, 418] on span "Soft, fluffy steamed rice cakes" at bounding box center [917, 421] width 133 height 19
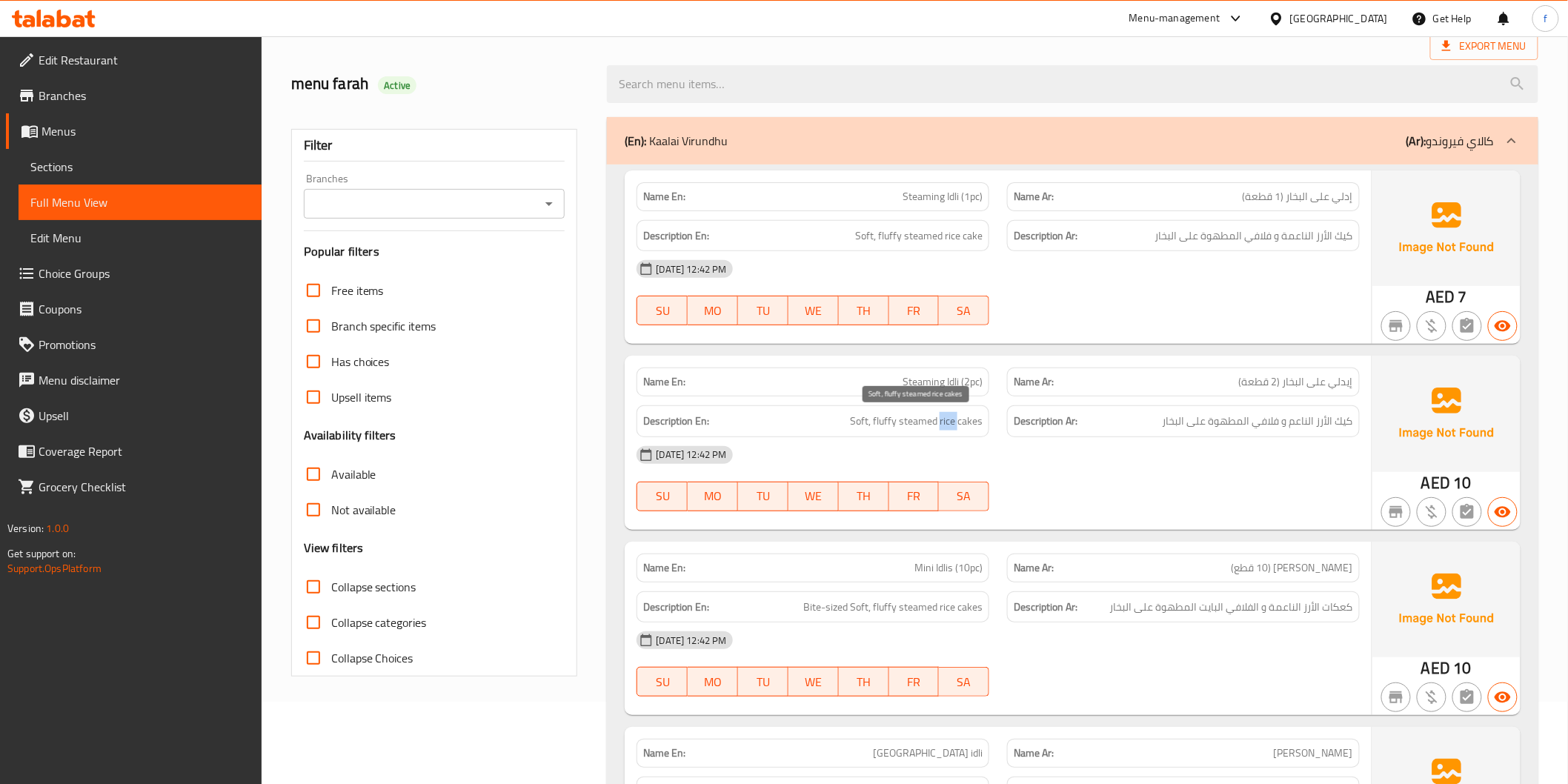
click at [946, 418] on span "Soft, fluffy steamed rice cakes" at bounding box center [917, 421] width 133 height 19
click at [917, 425] on span "Soft, fluffy steamed rice cakes" at bounding box center [917, 421] width 133 height 19
click at [964, 369] on div "Name En: Steaming Idli (2pc)" at bounding box center [813, 382] width 353 height 29
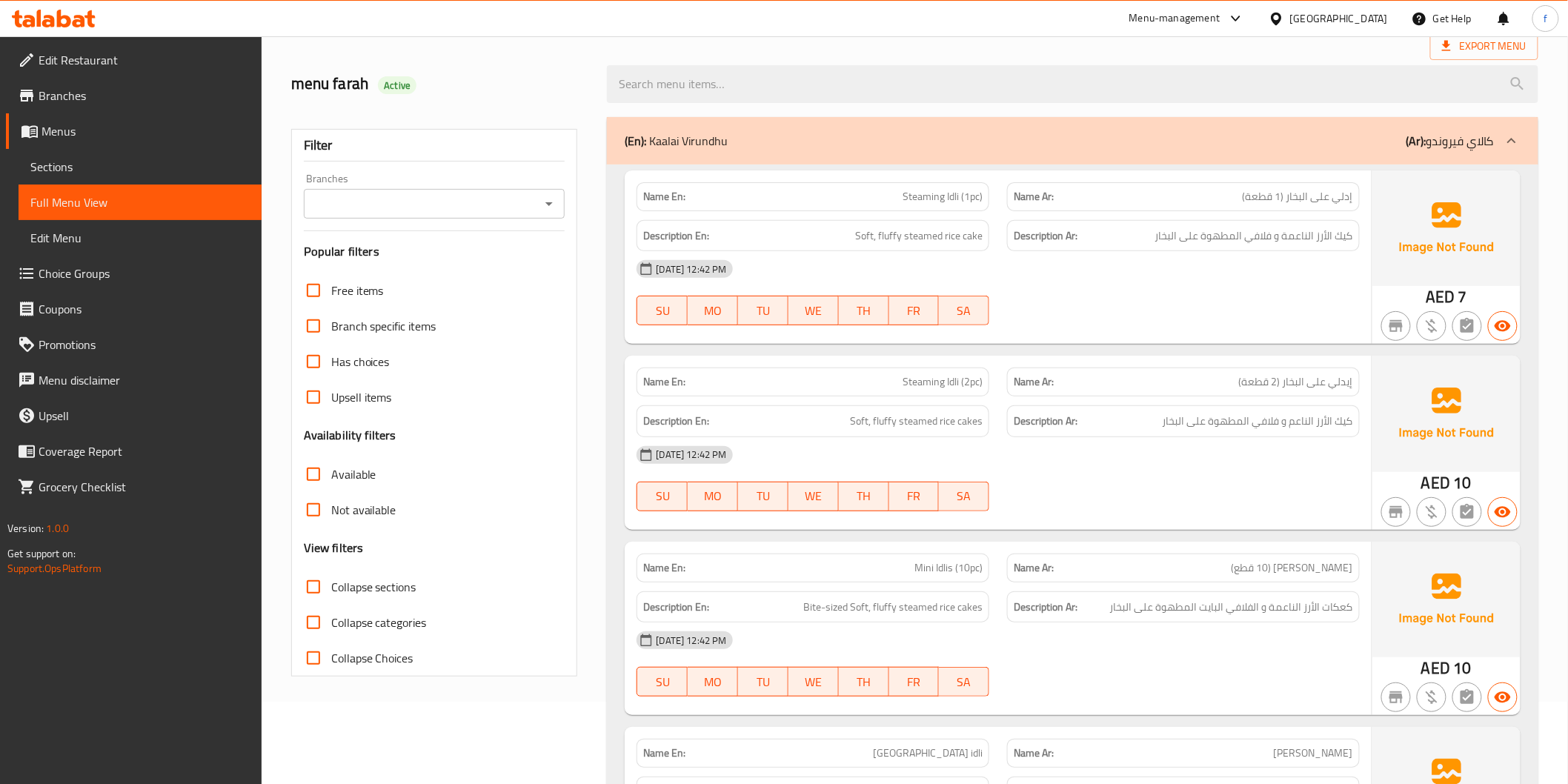
click at [969, 211] on div "Description En: Soft, fluffy steamed rice cake" at bounding box center [813, 235] width 371 height 49
click at [971, 195] on span "Steaming Idli (1pc)" at bounding box center [943, 196] width 80 height 15
click at [966, 391] on div "Name En: Steaming Idli (2pc)" at bounding box center [813, 382] width 353 height 29
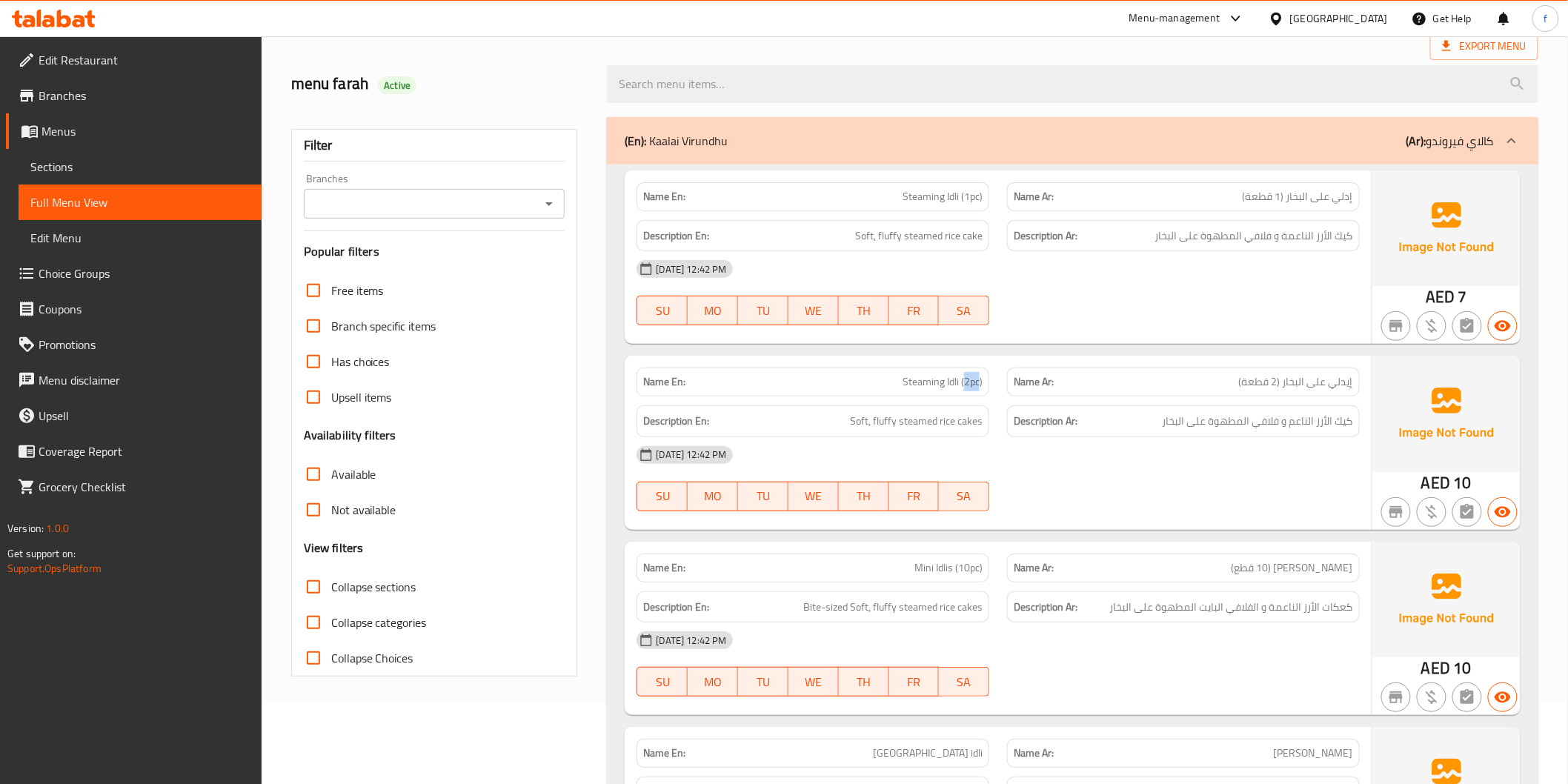
click at [966, 391] on div "Name En: Steaming Idli (2pc)" at bounding box center [813, 382] width 353 height 29
click at [1260, 492] on div "09-09-2025 12:42 PM SU MO TU WE TH FR SA" at bounding box center [998, 478] width 741 height 83
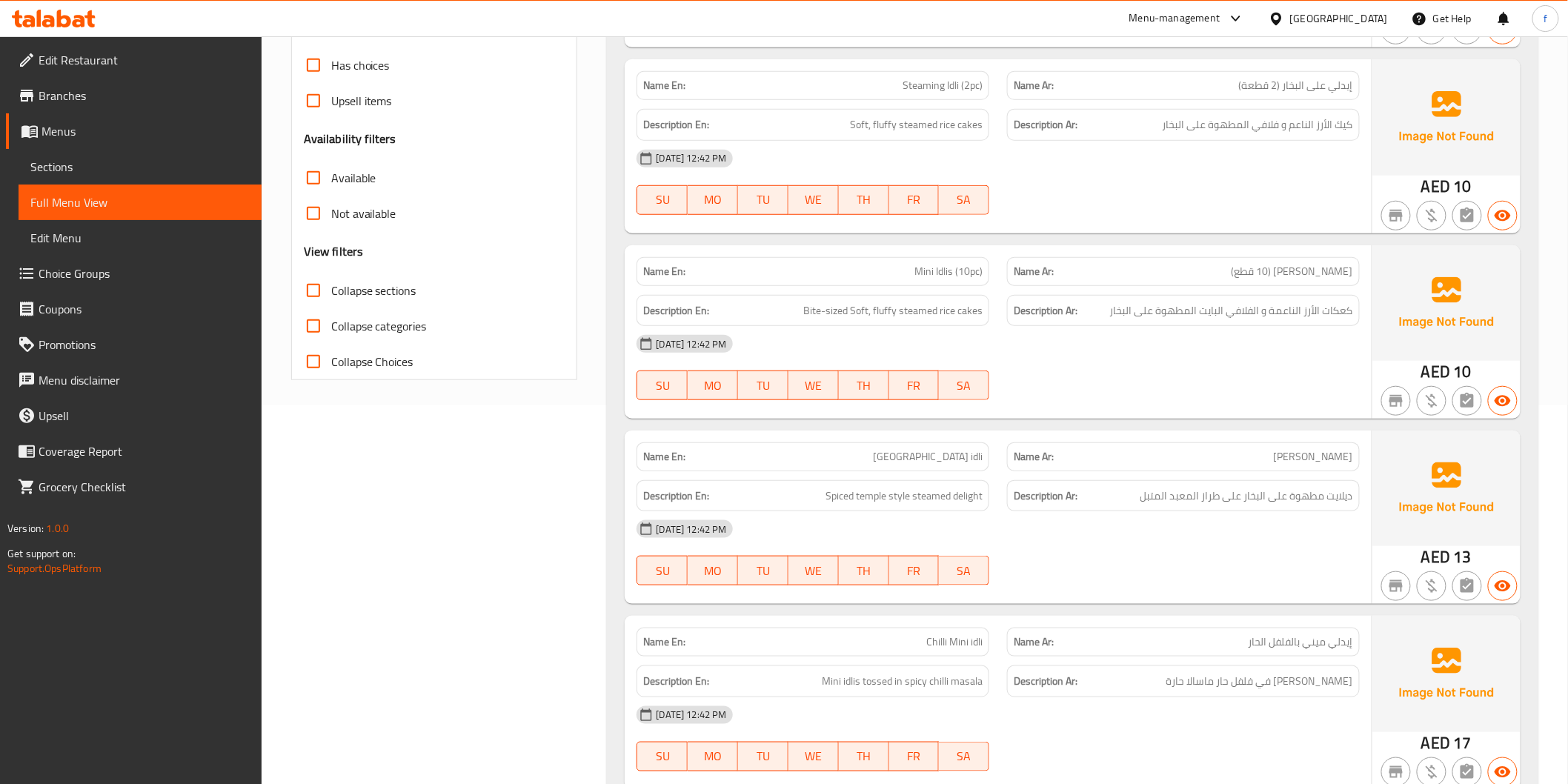
scroll to position [411, 0]
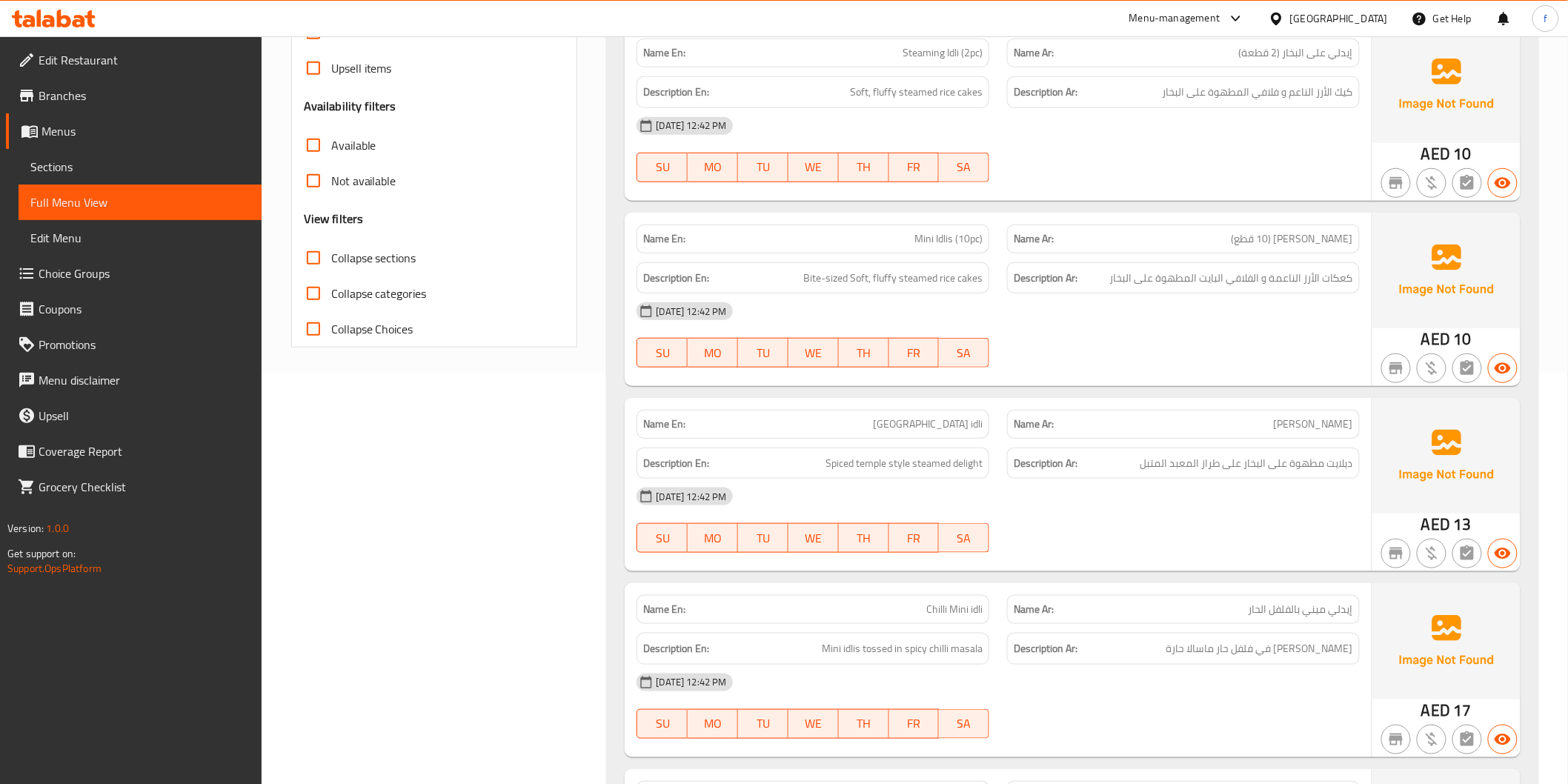
click at [925, 234] on span "Mini Idlis (10pc)" at bounding box center [948, 238] width 68 height 15
click at [941, 235] on span "Mini Idlis (10pc)" at bounding box center [948, 238] width 68 height 15
click at [974, 276] on span "Bite-sized Soft, fluffy steamed rice cakes" at bounding box center [892, 278] width 179 height 19
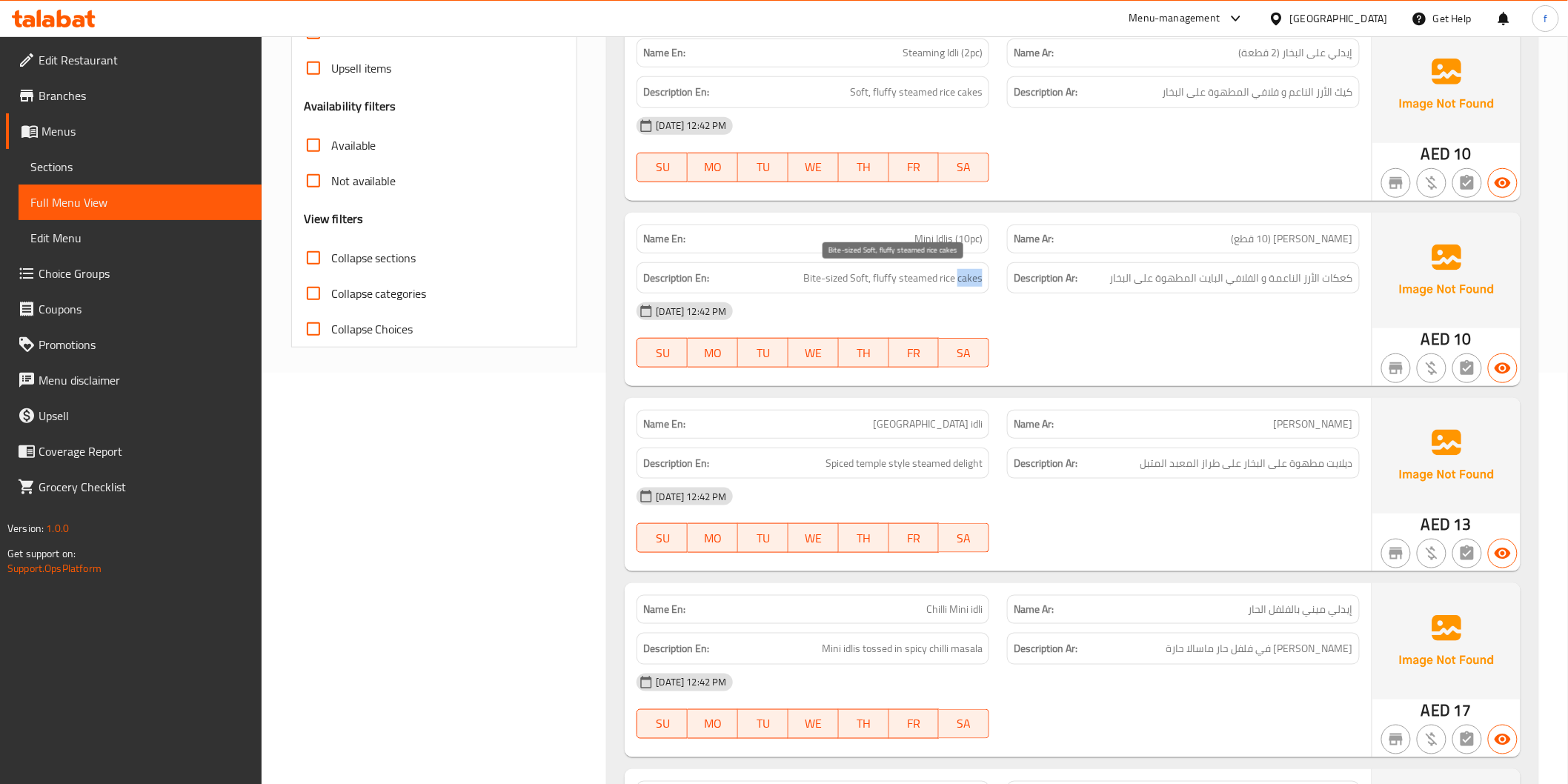
click at [974, 276] on span "Bite-sized Soft, fluffy steamed rice cakes" at bounding box center [892, 278] width 179 height 19
click at [949, 274] on span "Bite-sized Soft, fluffy steamed rice cakes" at bounding box center [892, 278] width 179 height 19
drag, startPoint x: 949, startPoint y: 274, endPoint x: 913, endPoint y: 279, distance: 36.3
click at [946, 274] on span "Bite-sized Soft, fluffy steamed rice cakes" at bounding box center [892, 278] width 179 height 19
click at [921, 279] on span "Bite-sized Soft, fluffy steamed rice cakes" at bounding box center [892, 278] width 179 height 19
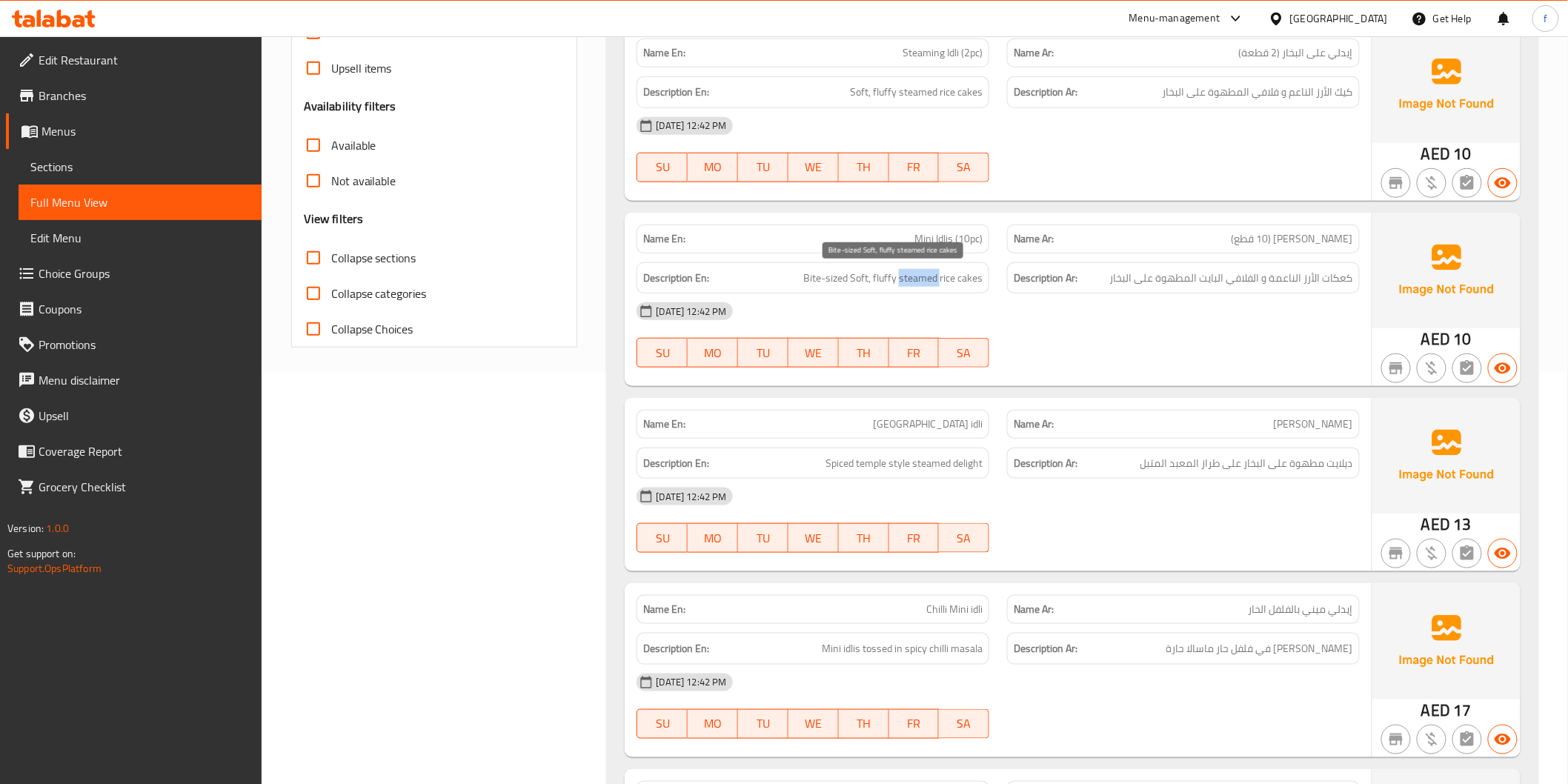
click at [921, 279] on span "Bite-sized Soft, fluffy steamed rice cakes" at bounding box center [892, 278] width 179 height 19
click at [863, 276] on span "Bite-sized Soft, fluffy steamed rice cakes" at bounding box center [892, 278] width 179 height 19
click at [871, 274] on span "Bite-sized Soft, fluffy steamed rice cakes" at bounding box center [892, 278] width 179 height 19
drag, startPoint x: 1272, startPoint y: 283, endPoint x: 997, endPoint y: 239, distance: 278.5
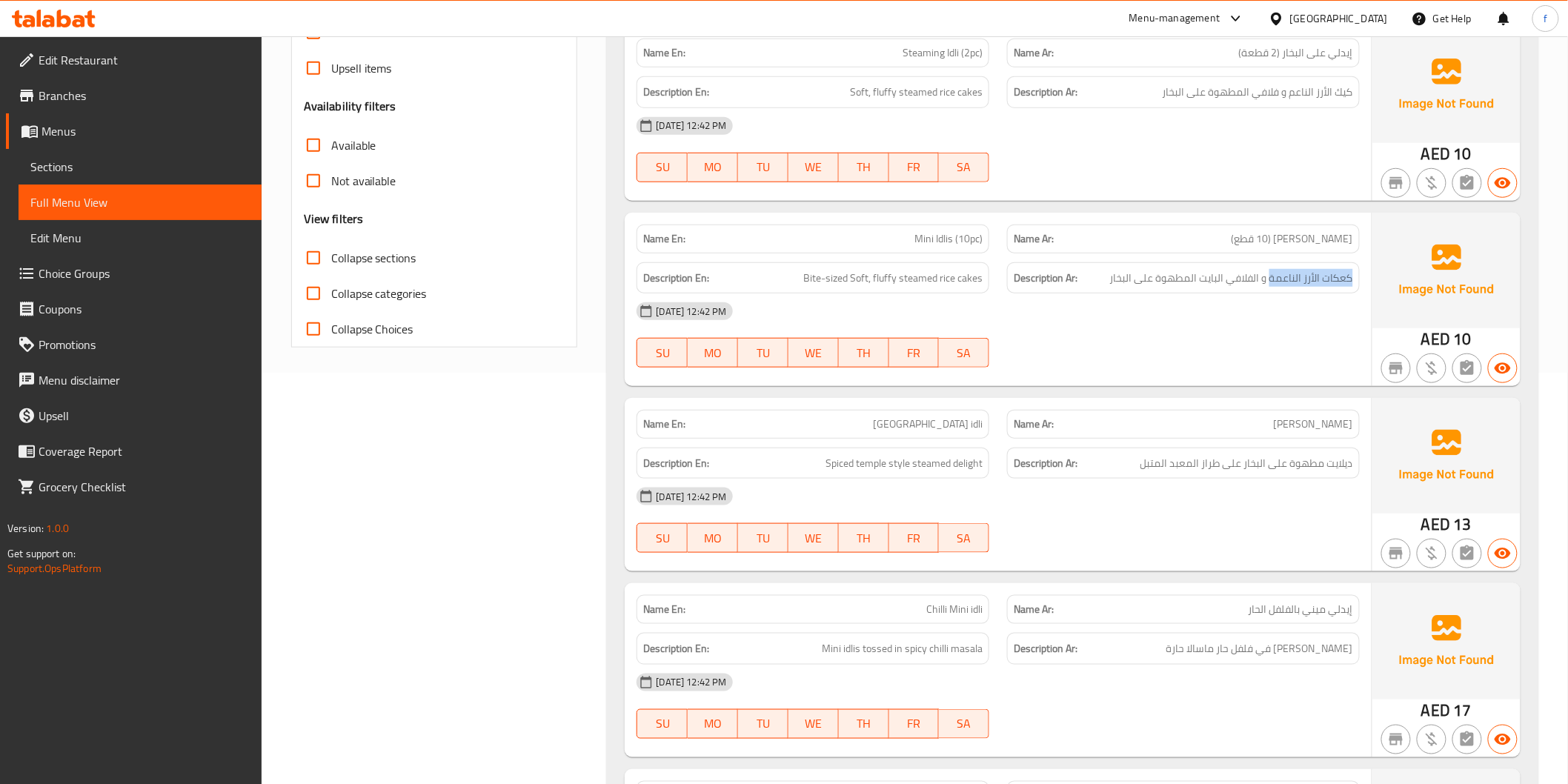
click at [1072, 267] on div "Description Ar: كعكات الأرز الناعمة و الفلافي البايت المطهوة على البخار" at bounding box center [1184, 277] width 353 height 32
click at [955, 225] on div "Name En: Mini Idlis (10pc)" at bounding box center [813, 239] width 353 height 29
click at [950, 238] on span "Mini Idlis (10pc)" at bounding box center [948, 238] width 68 height 15
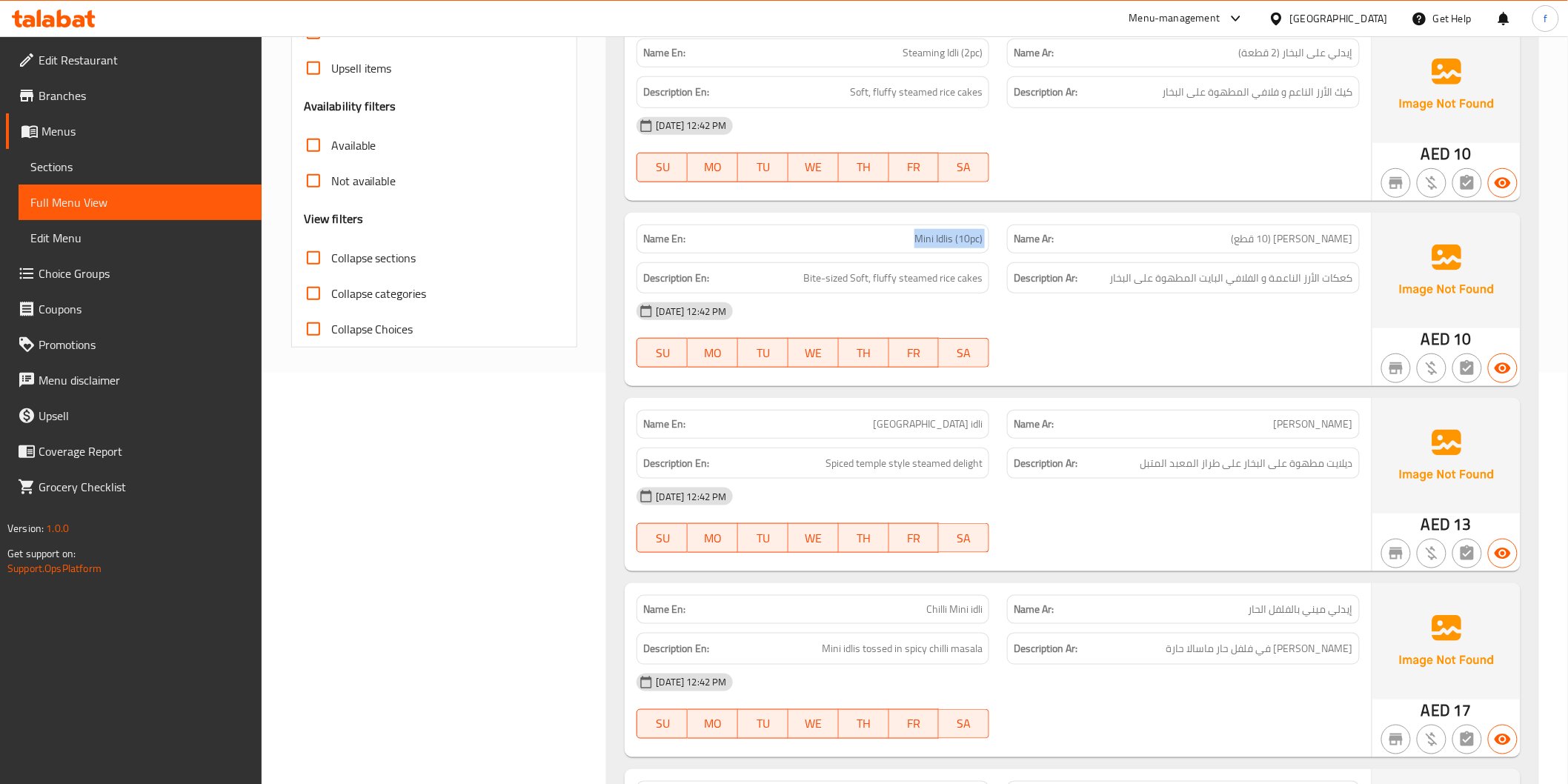
copy span "Mini Idlis (10pc)"
click at [929, 236] on span "Mini Idlis (10pc)" at bounding box center [948, 238] width 68 height 15
click at [946, 235] on span "Mini Idlis (10pc)" at bounding box center [948, 238] width 68 height 15
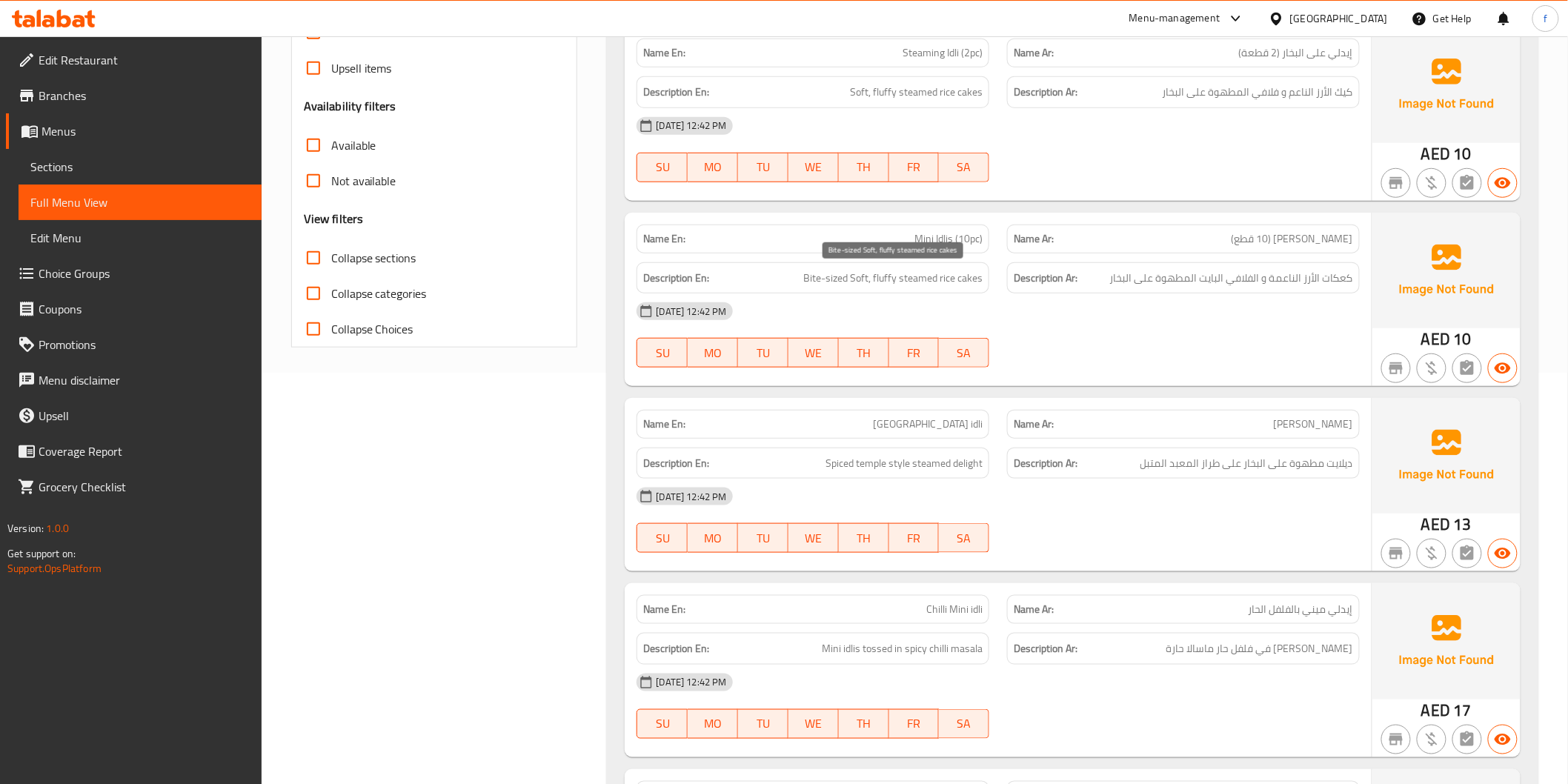
click at [969, 276] on span "Bite-sized Soft, fluffy steamed rice cakes" at bounding box center [892, 278] width 179 height 19
click at [952, 278] on span "Bite-sized Soft, fluffy steamed rice cakes" at bounding box center [892, 278] width 179 height 19
click at [921, 280] on span "Bite-sized Soft, fluffy steamed rice cakes" at bounding box center [892, 278] width 179 height 19
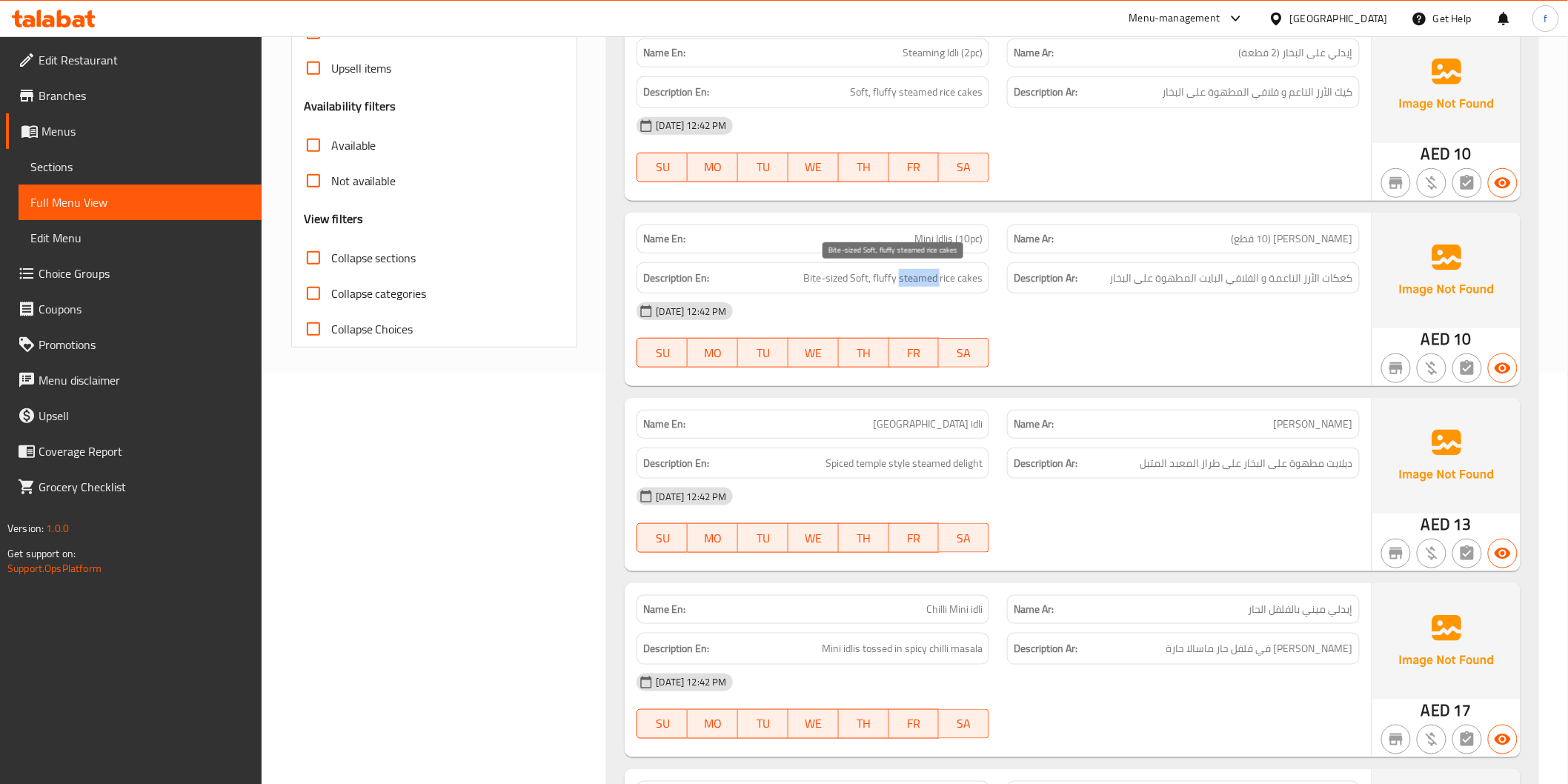
click at [921, 280] on span "Bite-sized Soft, fluffy steamed rice cakes" at bounding box center [892, 278] width 179 height 19
click at [883, 282] on span "Bite-sized Soft, fluffy steamed rice cakes" at bounding box center [892, 278] width 179 height 19
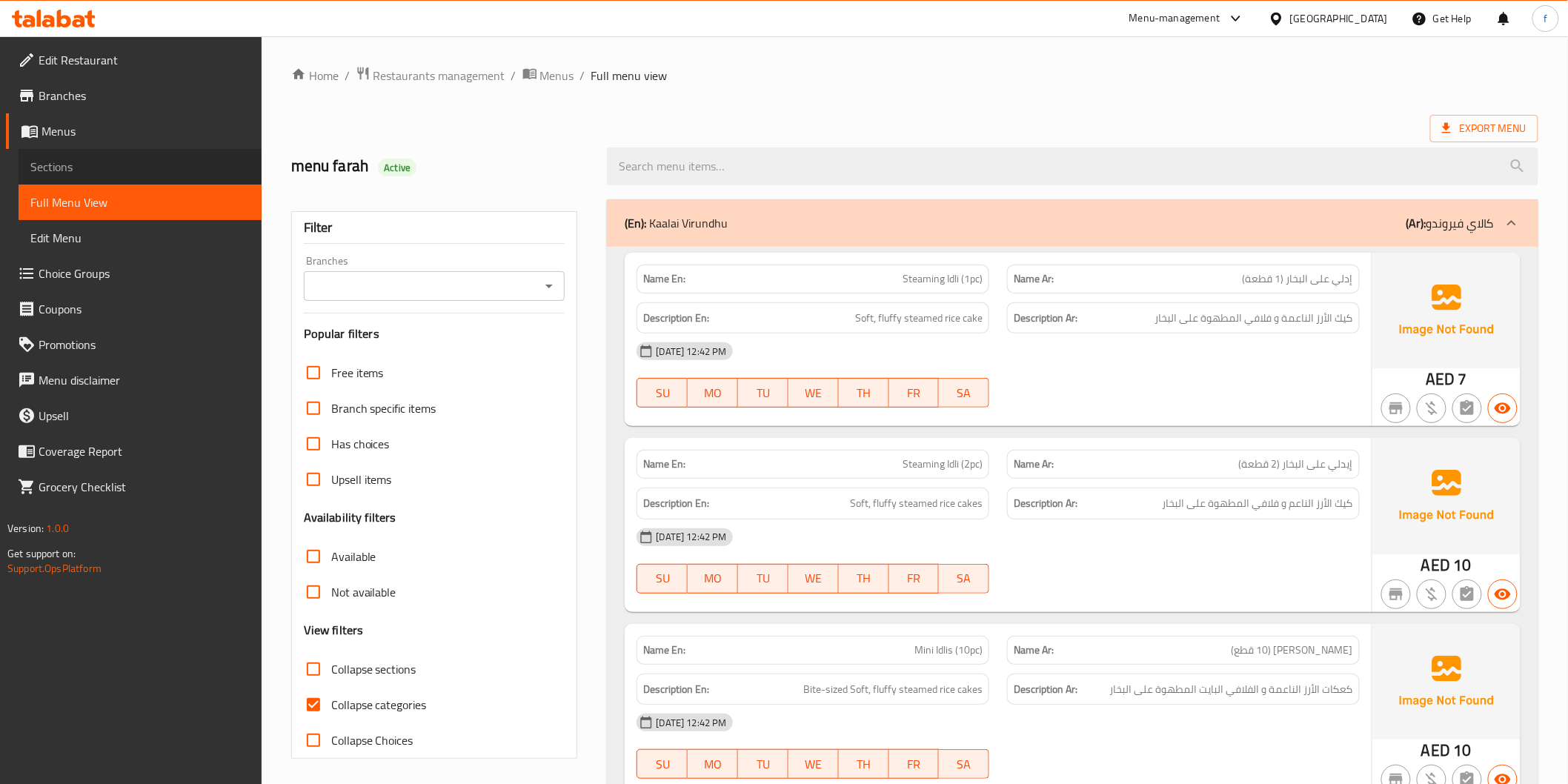
click at [62, 175] on span "Sections" at bounding box center [140, 167] width 219 height 18
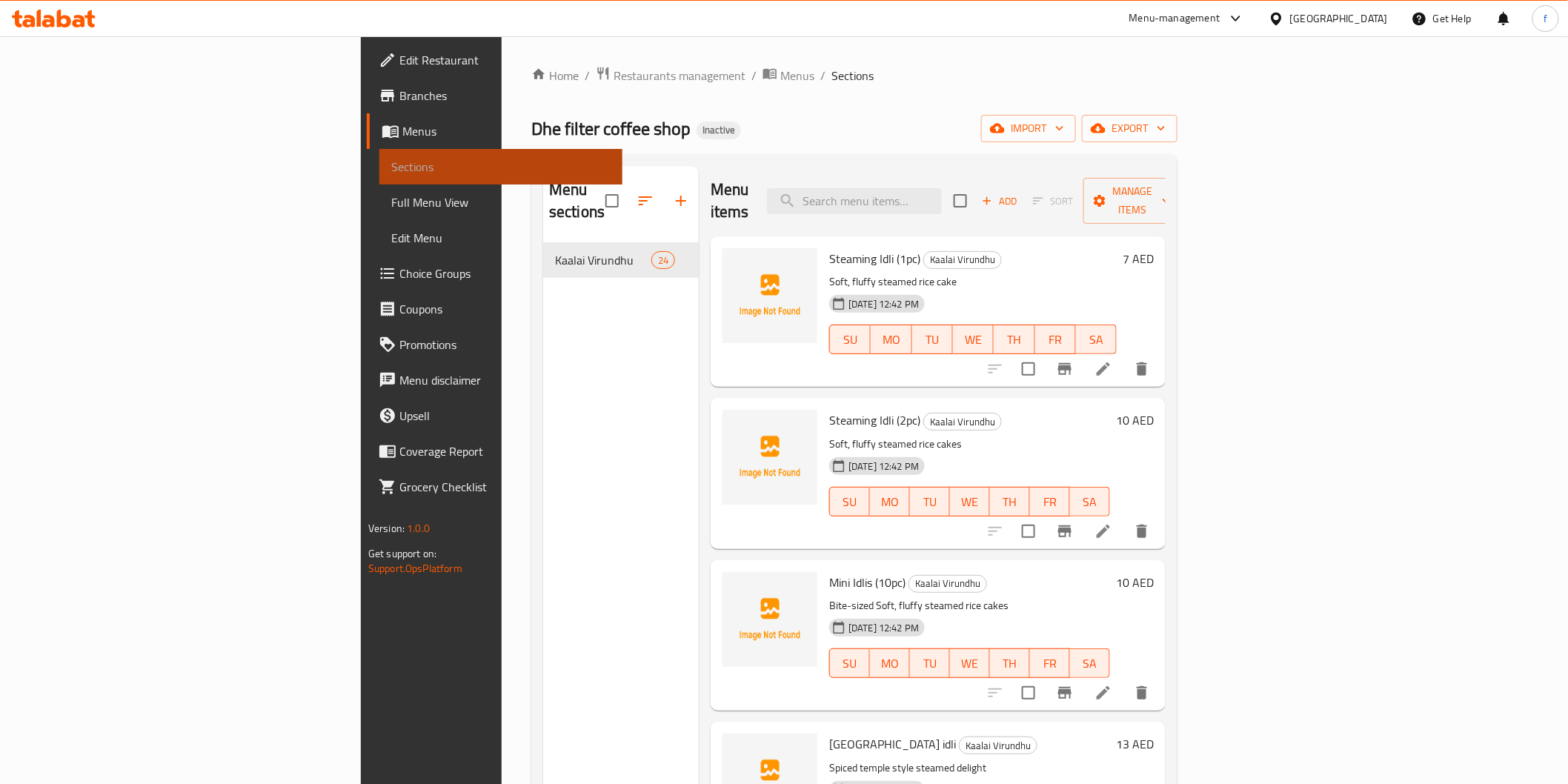
click at [391, 175] on span "Sections" at bounding box center [500, 167] width 219 height 18
click at [942, 190] on input "search" at bounding box center [855, 201] width 175 height 26
paste input "Steaming Idli (1pc)"
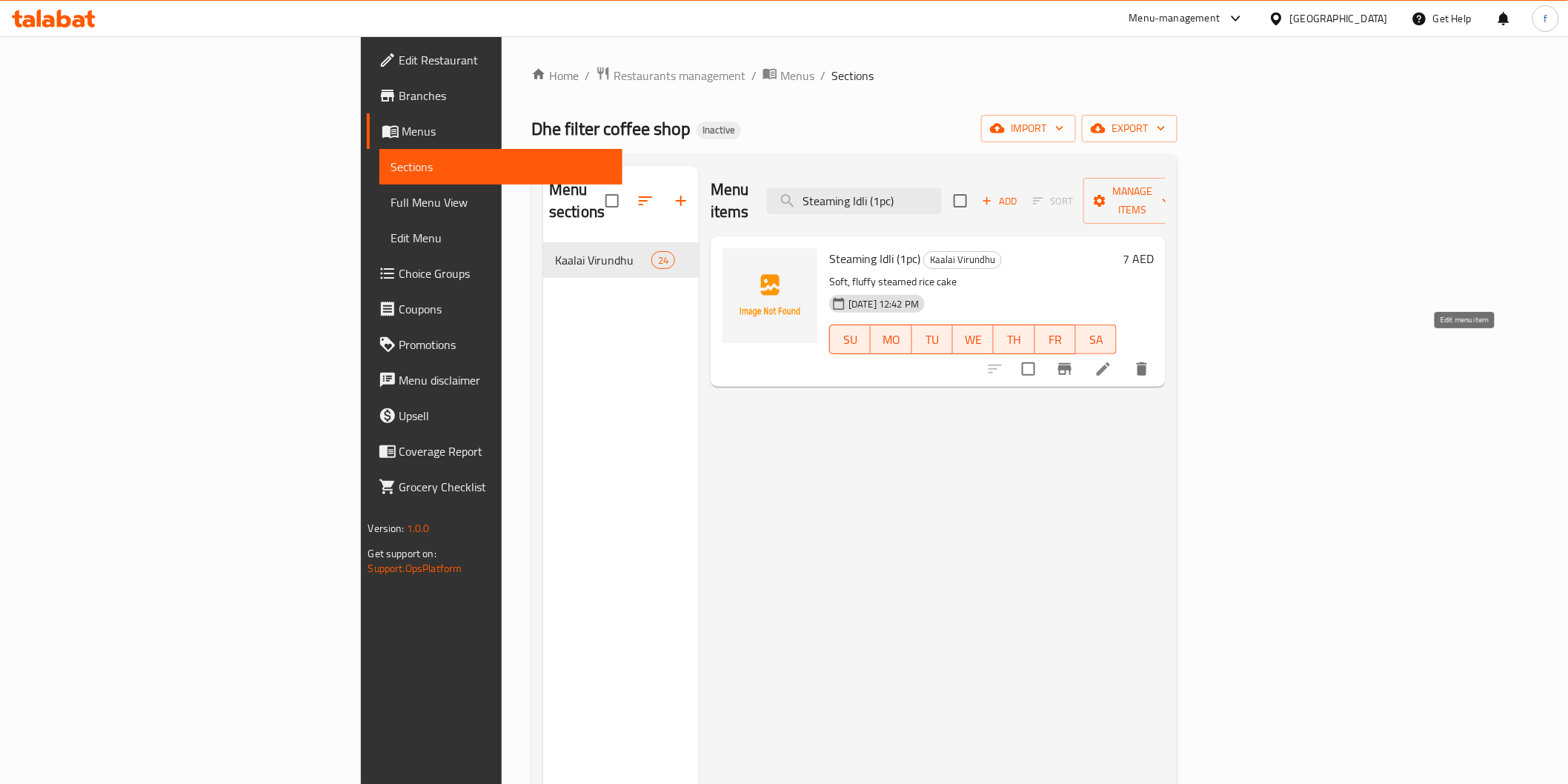
type input "Steaming Idli (1pc)"
click at [1112, 360] on icon at bounding box center [1103, 369] width 18 height 18
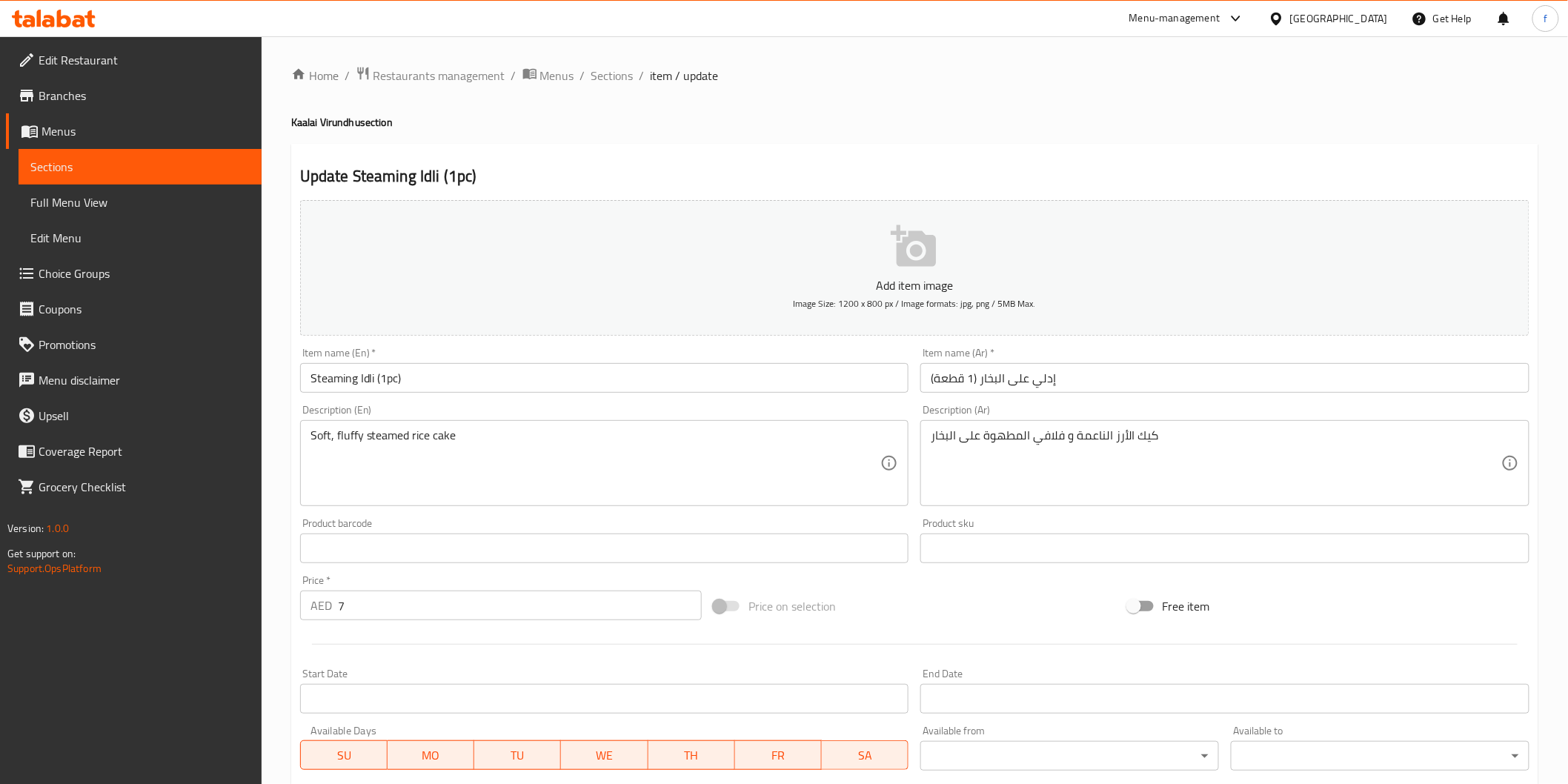
click at [1115, 382] on input "إدلي على البخار (1 قطعة)" at bounding box center [1225, 378] width 609 height 30
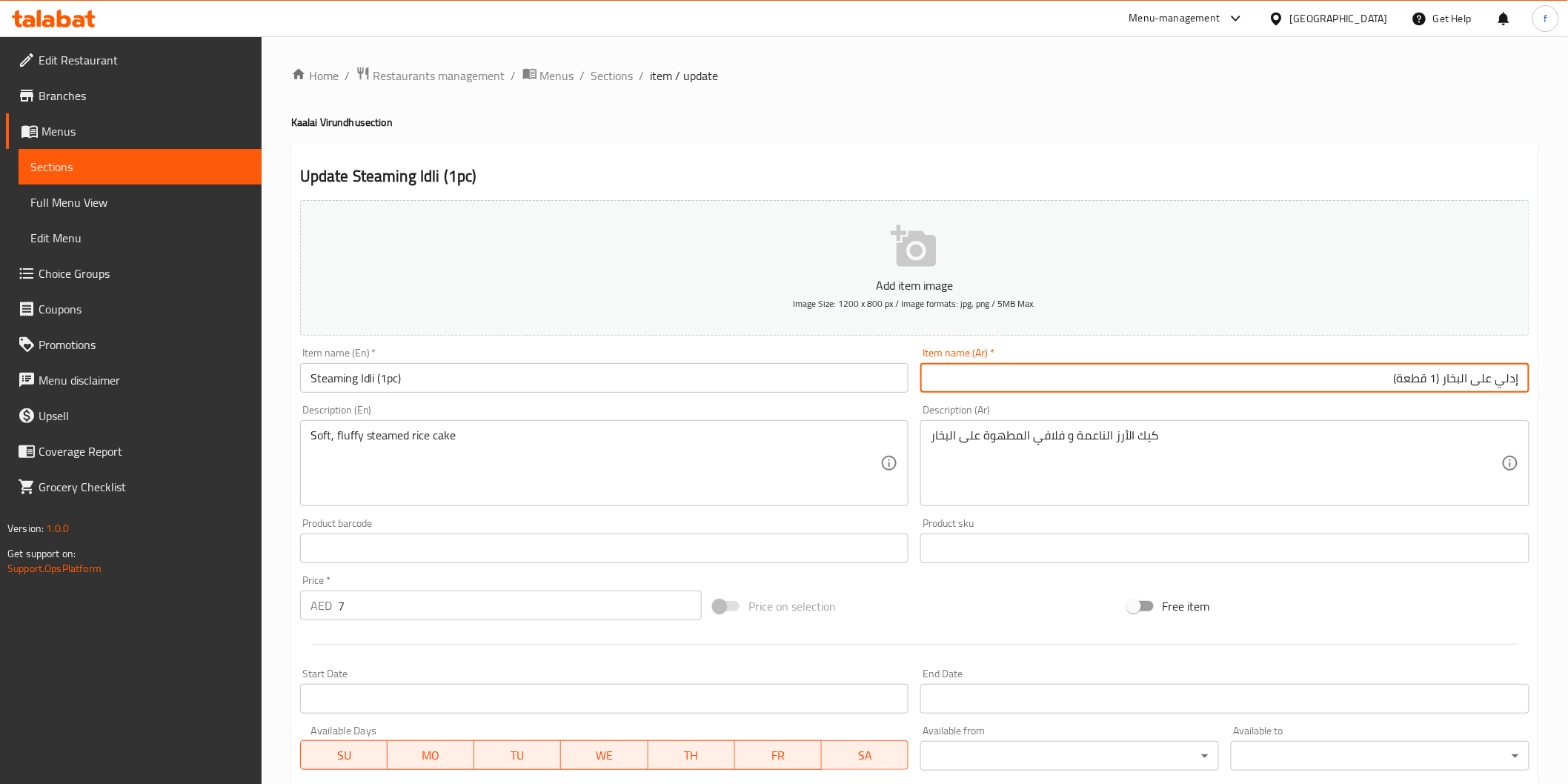
click at [322, 376] on input "Steaming Idli (1pc)" at bounding box center [604, 378] width 609 height 30
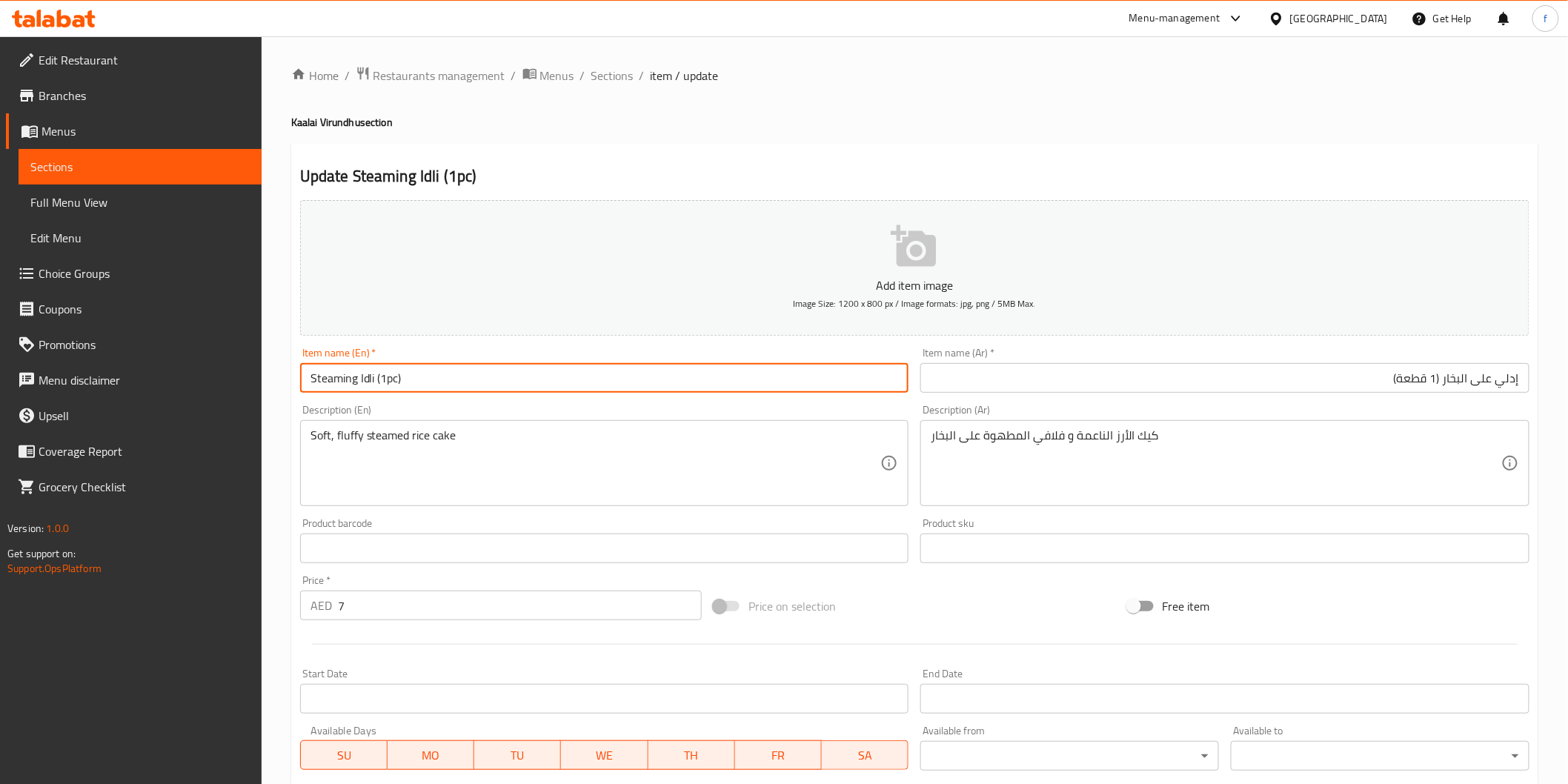
drag, startPoint x: 307, startPoint y: 376, endPoint x: 376, endPoint y: 390, distance: 70.4
click at [376, 390] on input "Steaming Idli (1pc)" at bounding box center [604, 378] width 609 height 30
click at [631, 71] on span "Sections" at bounding box center [612, 75] width 42 height 18
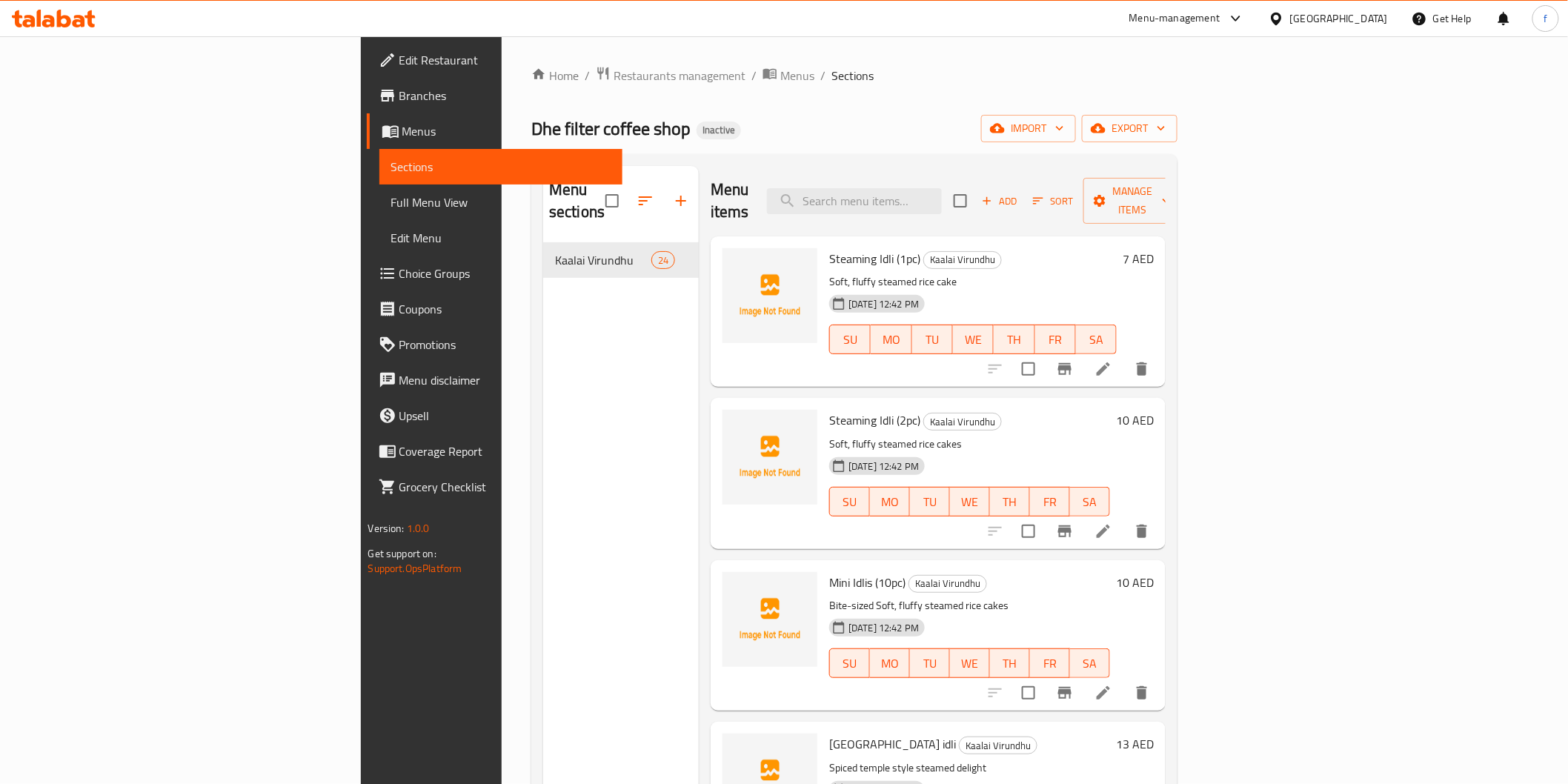
click at [1112, 522] on icon at bounding box center [1103, 531] width 18 height 18
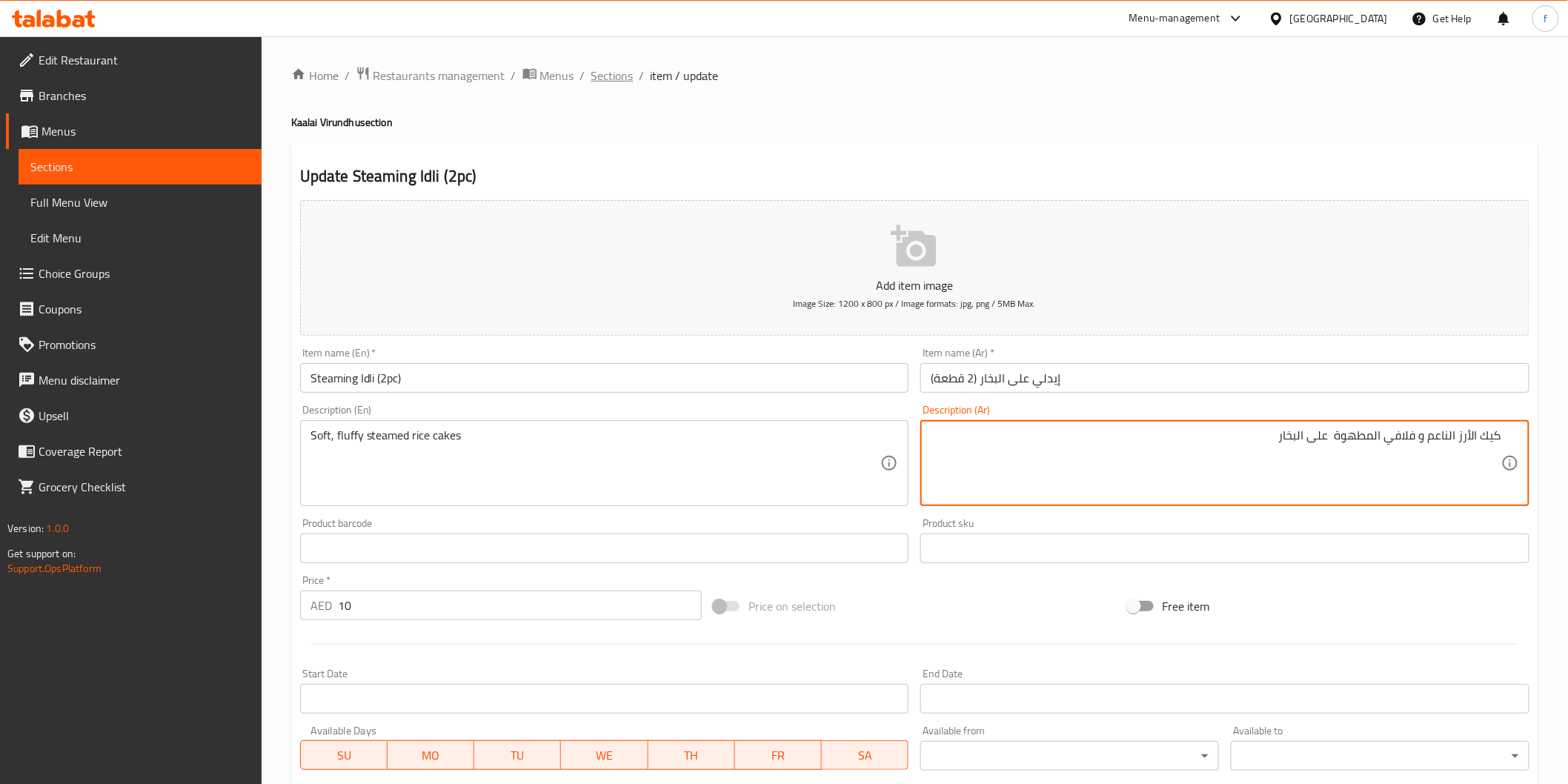
click at [612, 69] on span "Sections" at bounding box center [612, 75] width 42 height 18
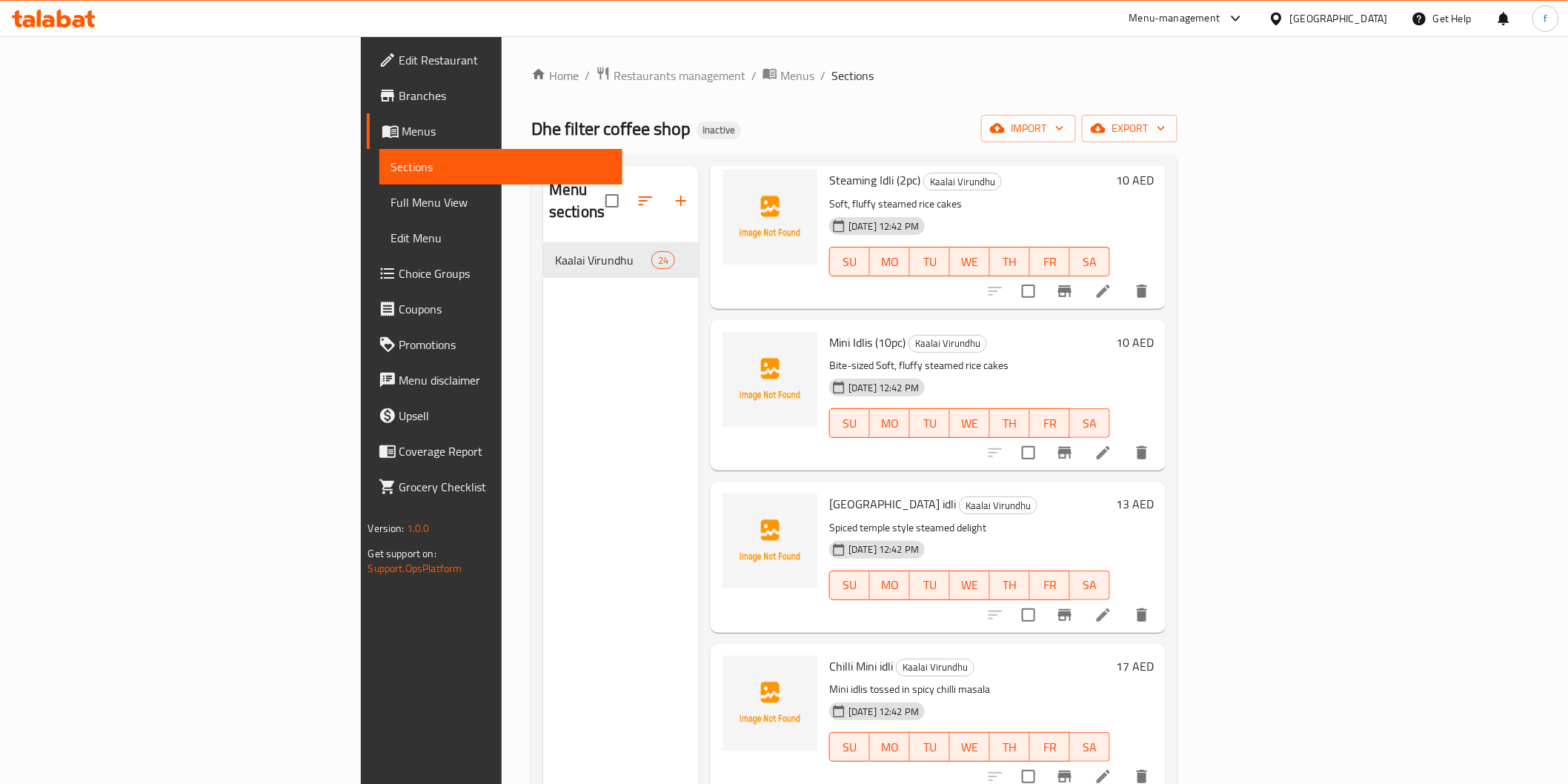
scroll to position [246, 0]
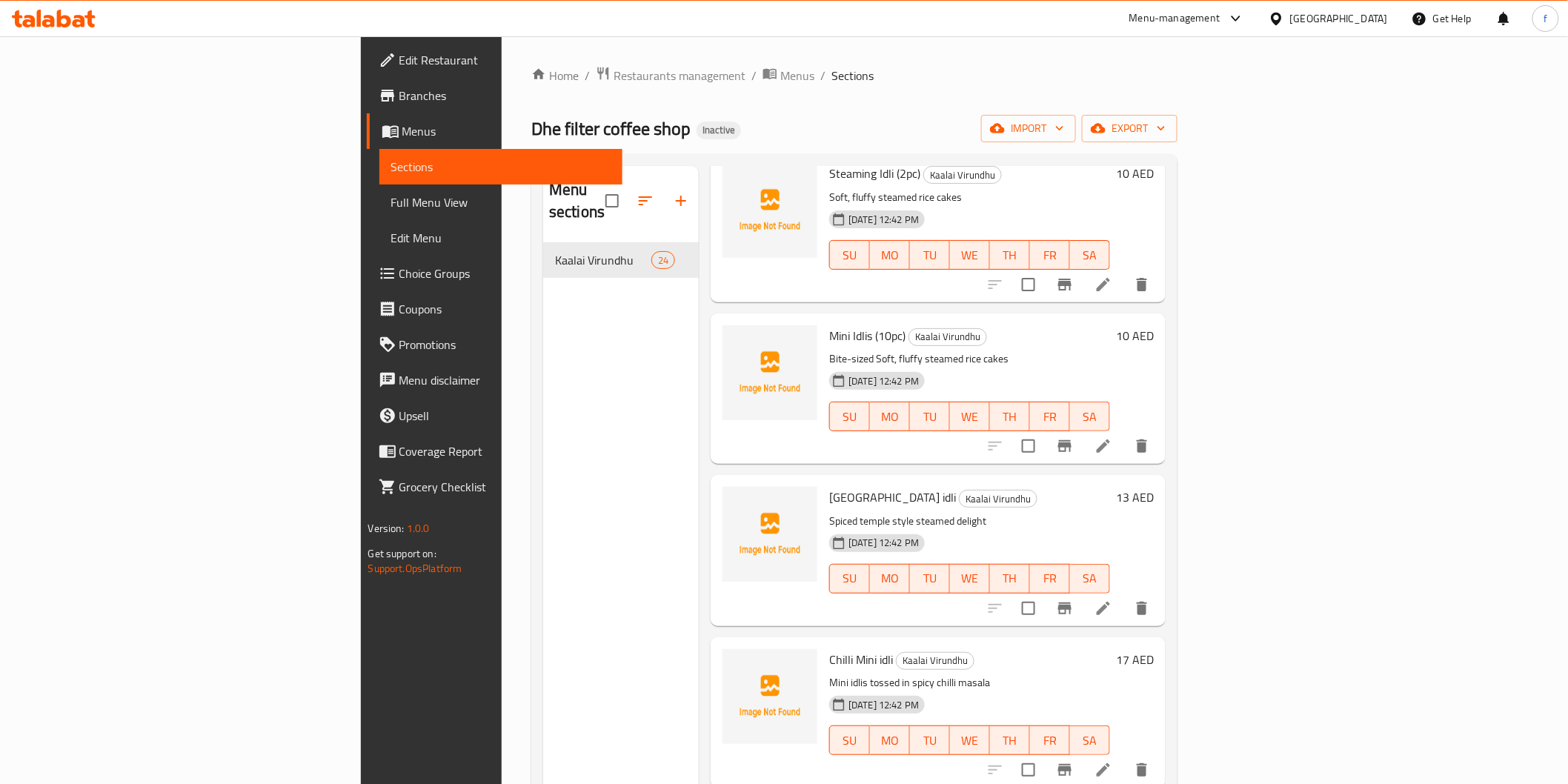
click at [1124, 435] on li at bounding box center [1103, 446] width 41 height 27
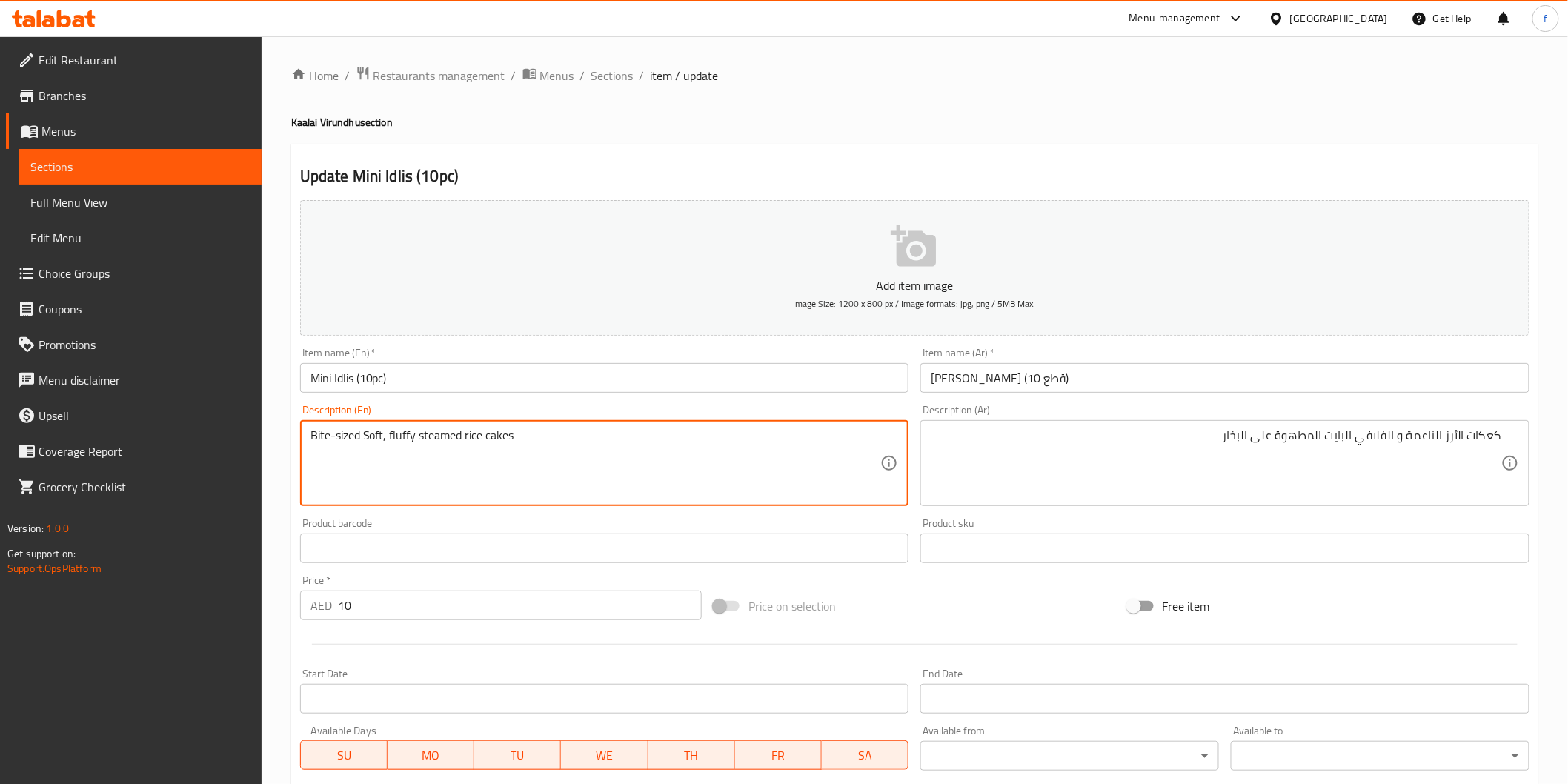
drag, startPoint x: 310, startPoint y: 437, endPoint x: 358, endPoint y: 448, distance: 49.2
drag, startPoint x: 1355, startPoint y: 432, endPoint x: 1440, endPoint y: 469, distance: 92.7
drag, startPoint x: 415, startPoint y: 435, endPoint x: 639, endPoint y: 442, distance: 224.1
click at [665, 462] on textarea "Bite-sized Soft, fluffy steamed rice cakes" at bounding box center [596, 463] width 571 height 71
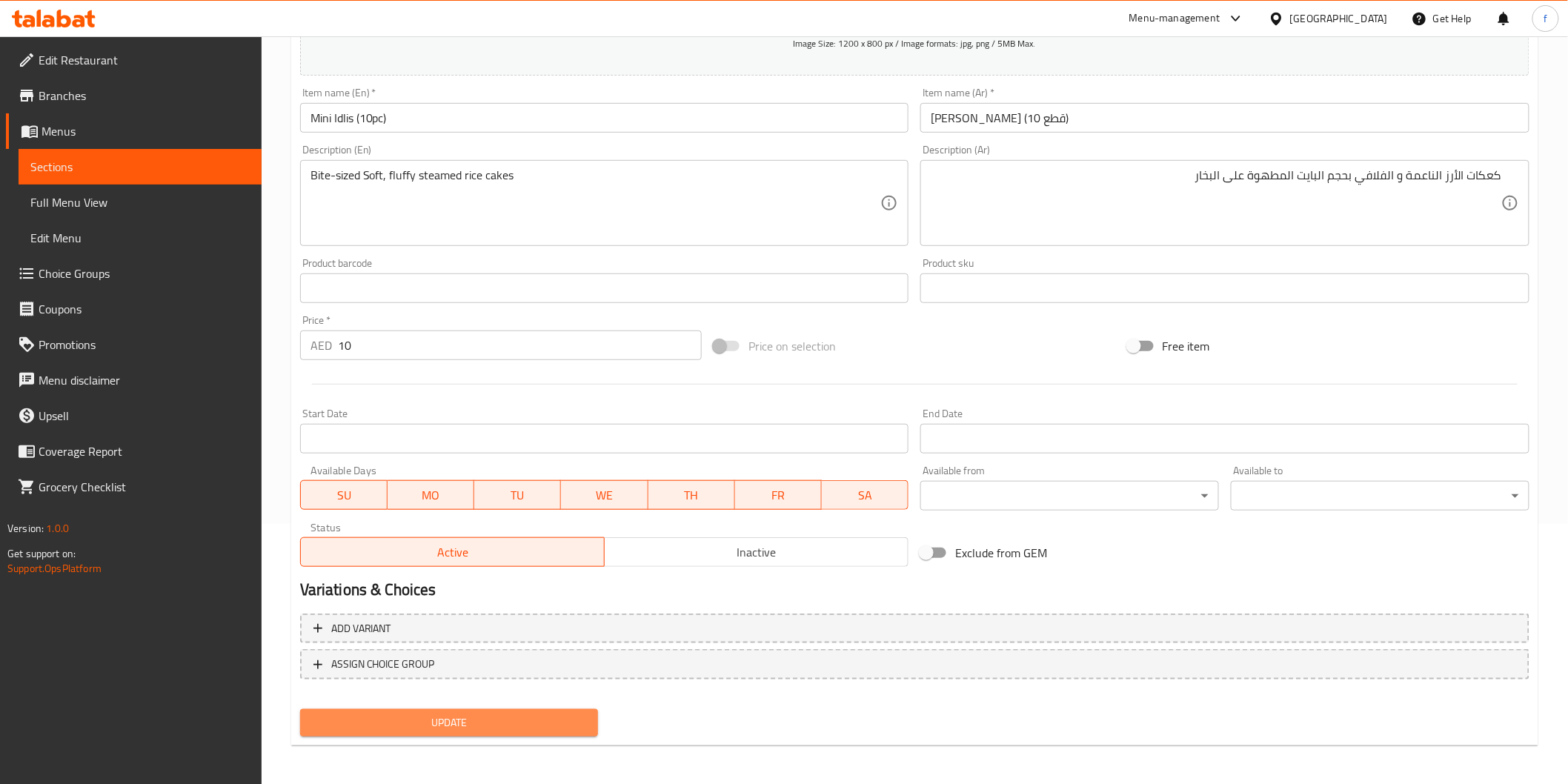
drag, startPoint x: 468, startPoint y: 724, endPoint x: 478, endPoint y: 636, distance: 88.6
click at [468, 725] on span "Update" at bounding box center [449, 722] width 275 height 19
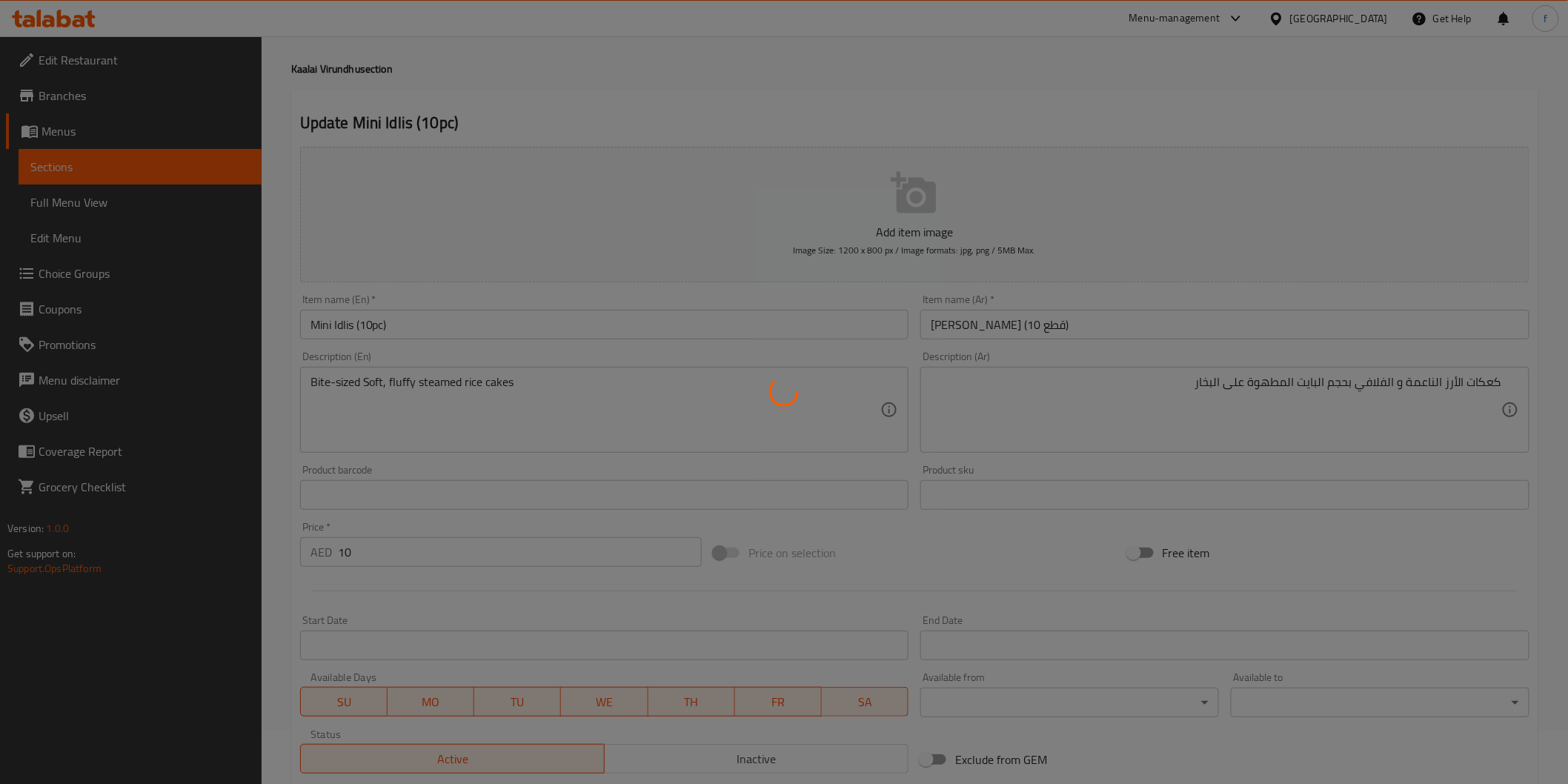
scroll to position [82, 0]
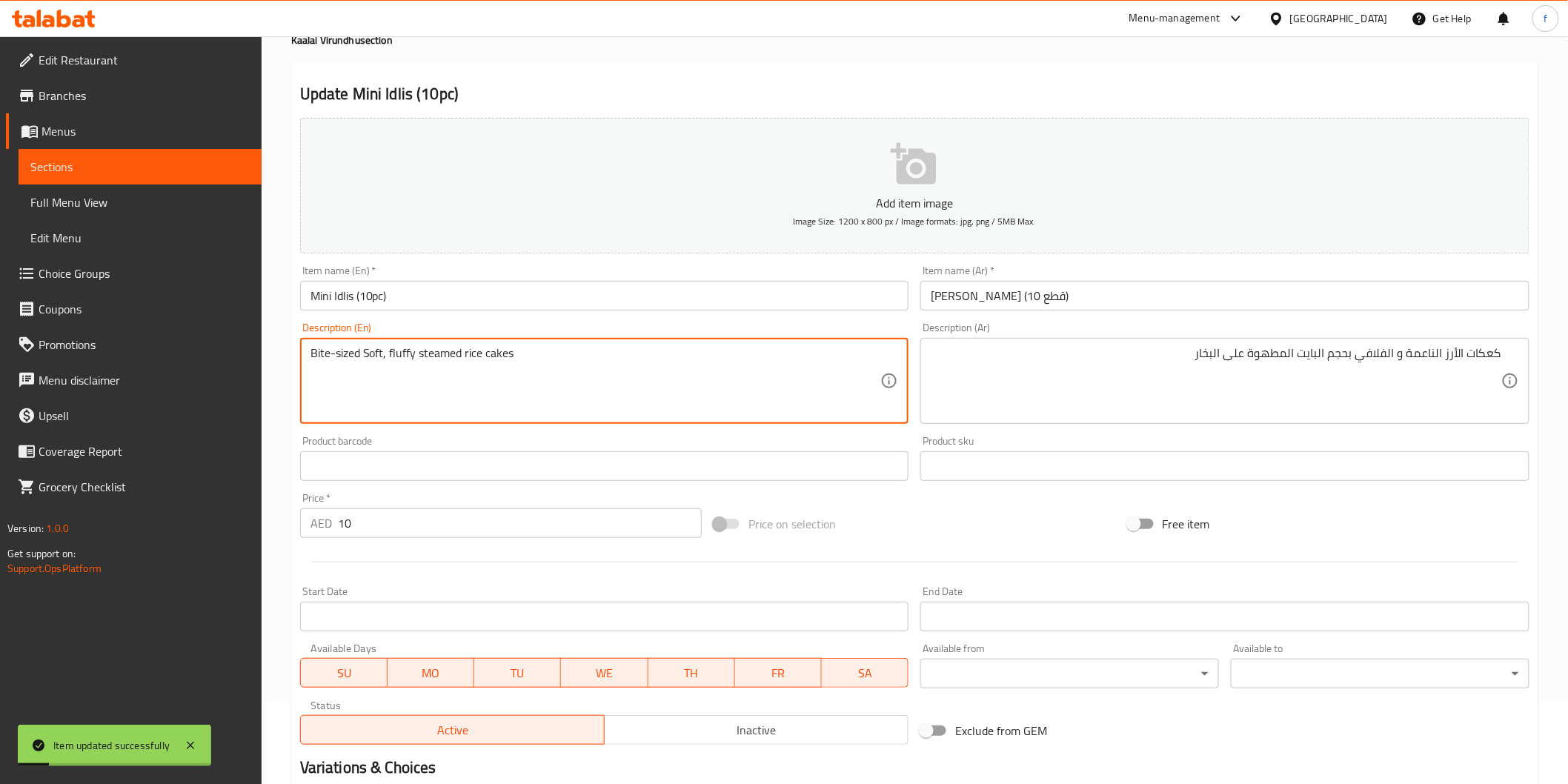
click at [500, 357] on textarea "Bite-sized Soft, fluffy steamed rice cakes" at bounding box center [596, 381] width 571 height 71
click at [483, 353] on textarea "Bite-sized Soft, fluffy steamed rice cakes" at bounding box center [596, 381] width 571 height 71
click at [374, 350] on textarea "Bite-sized Soft, fluffy steamed rice cakes" at bounding box center [596, 381] width 571 height 71
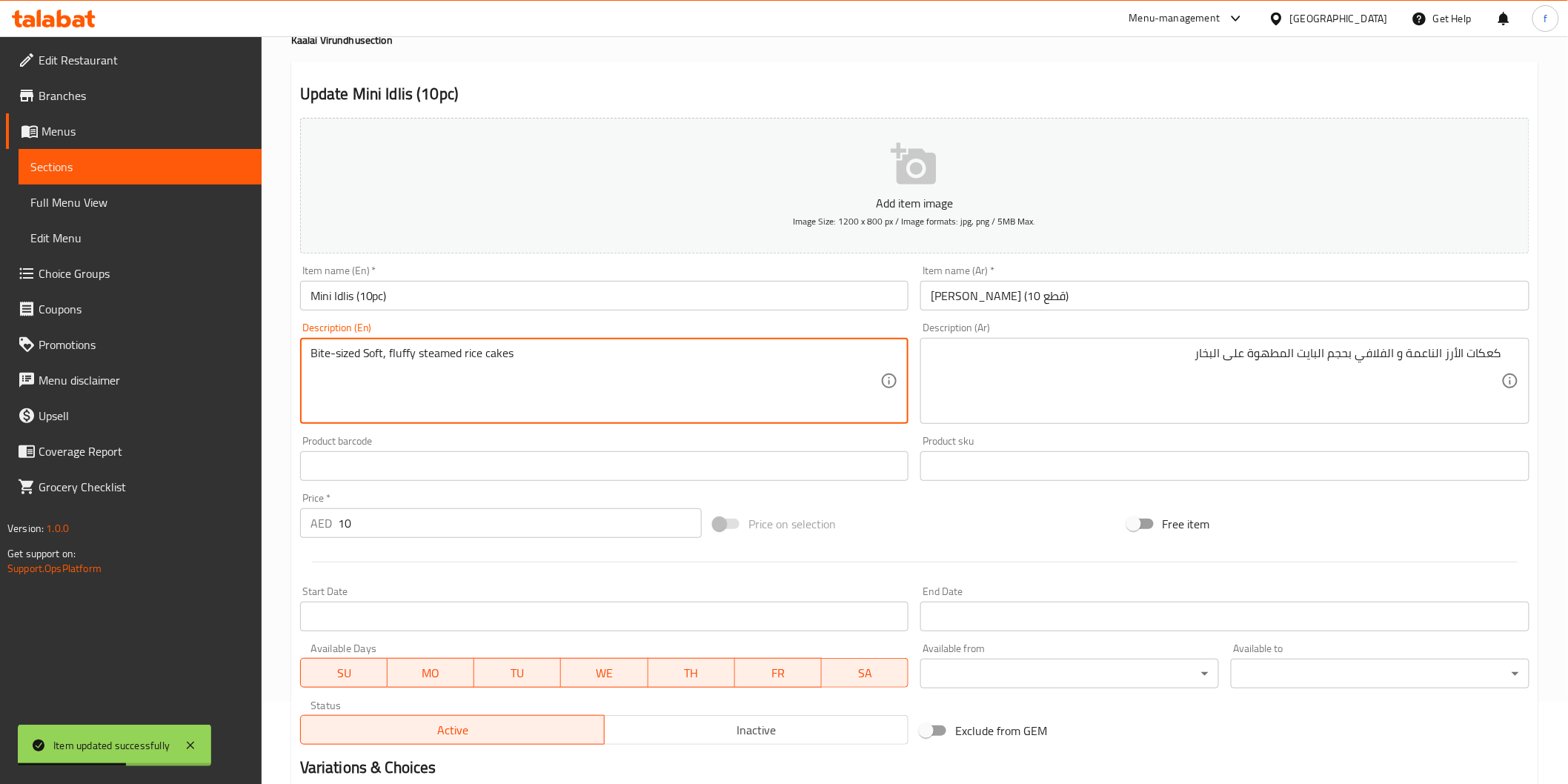
click at [389, 350] on textarea "Bite-sized Soft, fluffy steamed rice cakes" at bounding box center [596, 381] width 571 height 71
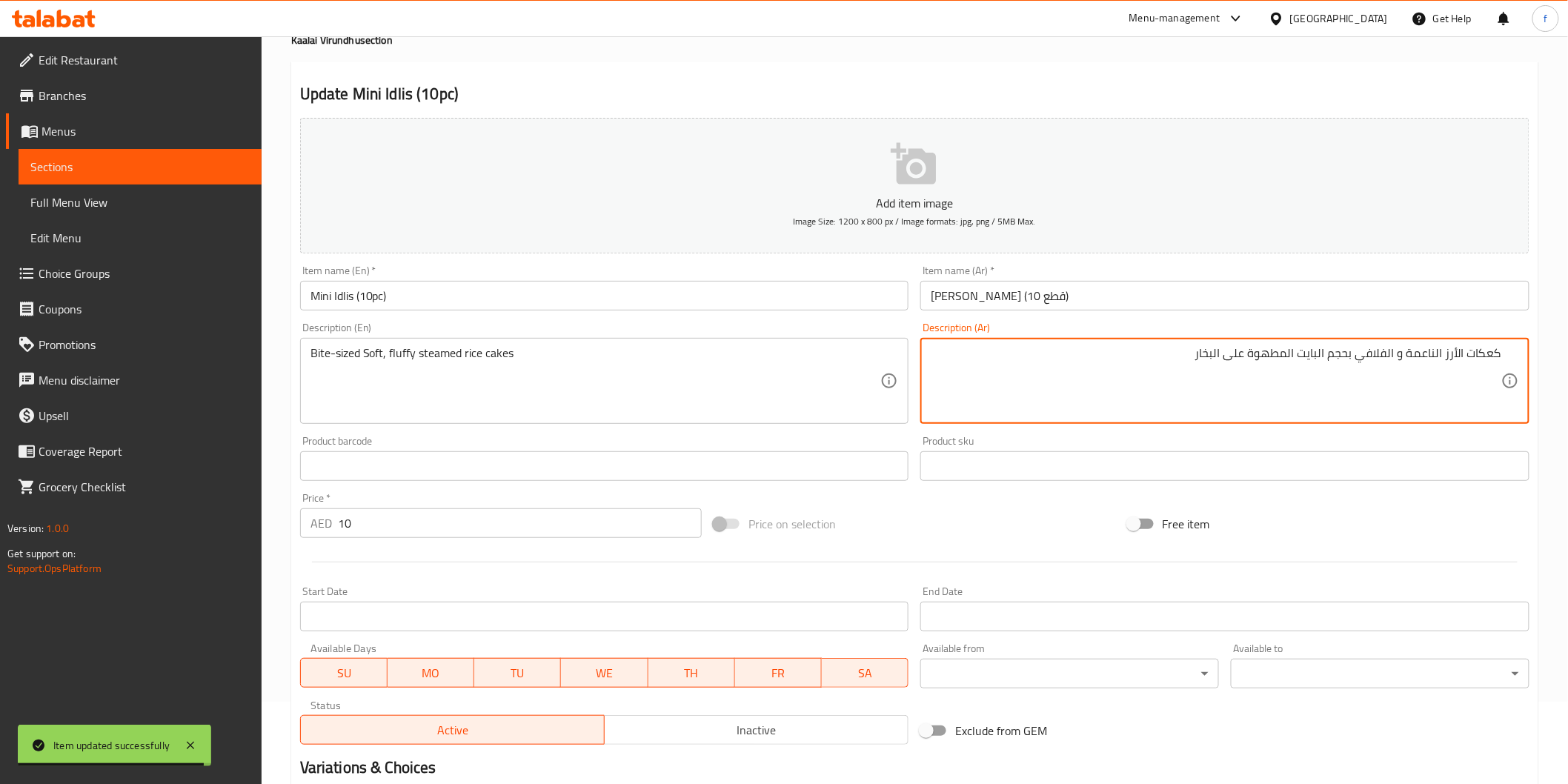
drag, startPoint x: 1298, startPoint y: 353, endPoint x: 1190, endPoint y: 366, distance: 108.8
click at [1447, 353] on textarea "كعكات الأرز الناعمة و الفلافي بحجم البايت" at bounding box center [1217, 381] width 571 height 71
paste textarea "المطهوة على البخار"
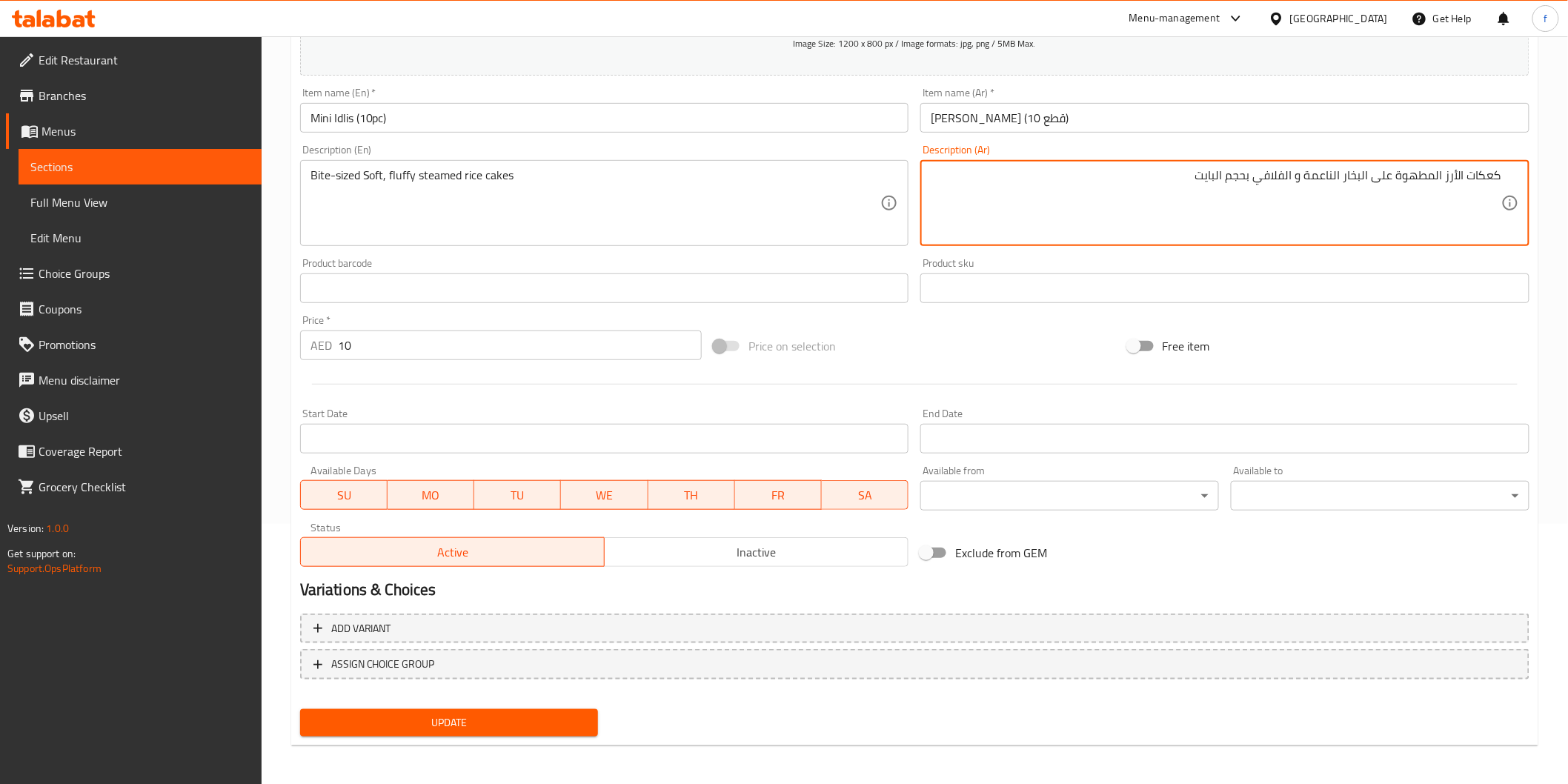
type textarea "كعكات الأرز المطهوة على البخار الناعمة و الفلافي بحجم البايت"
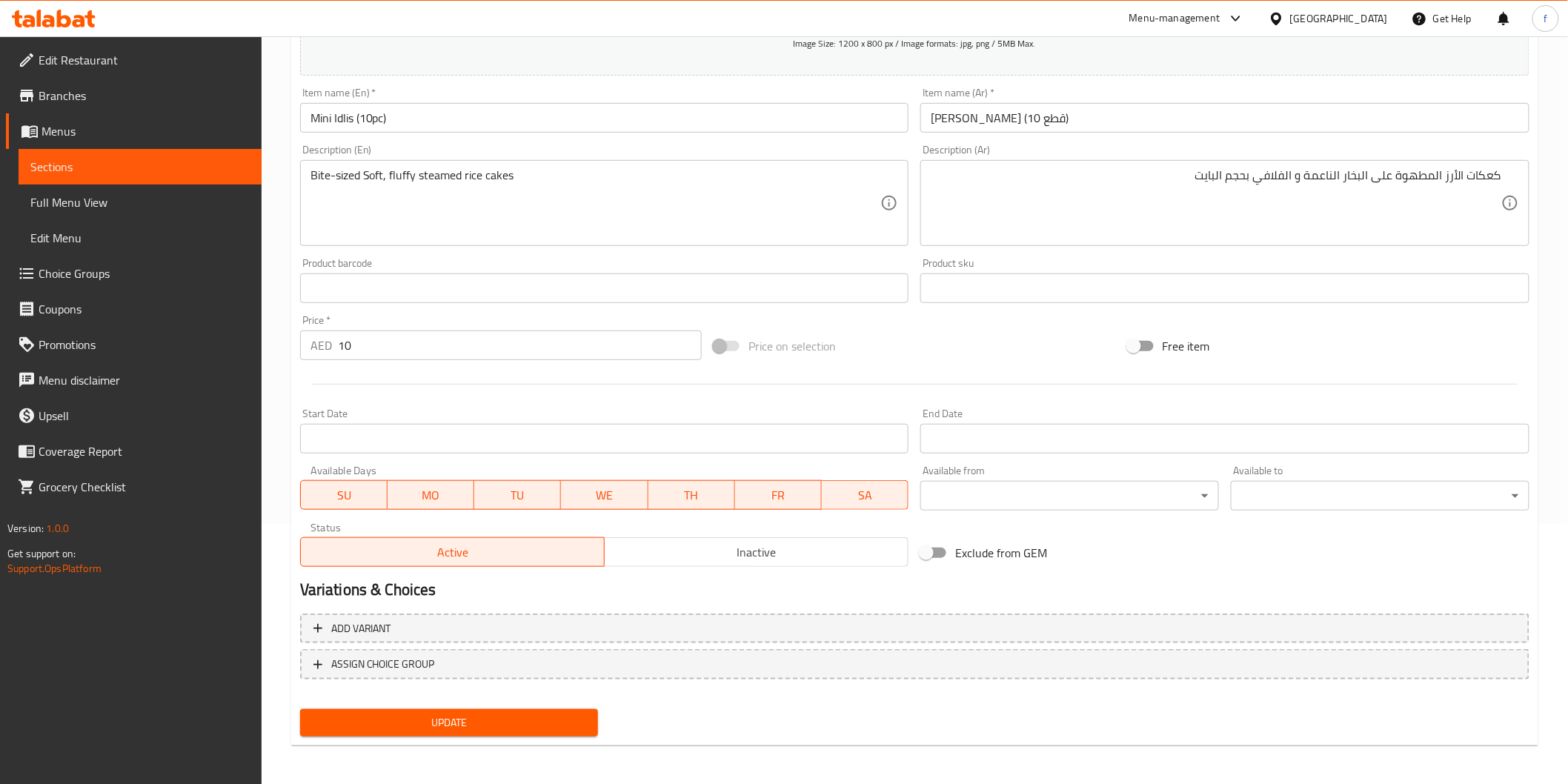
click at [512, 699] on div "Add variant ASSIGN CHOICE GROUP" at bounding box center [915, 655] width 1241 height 96
click at [513, 709] on button "Update" at bounding box center [449, 722] width 299 height 28
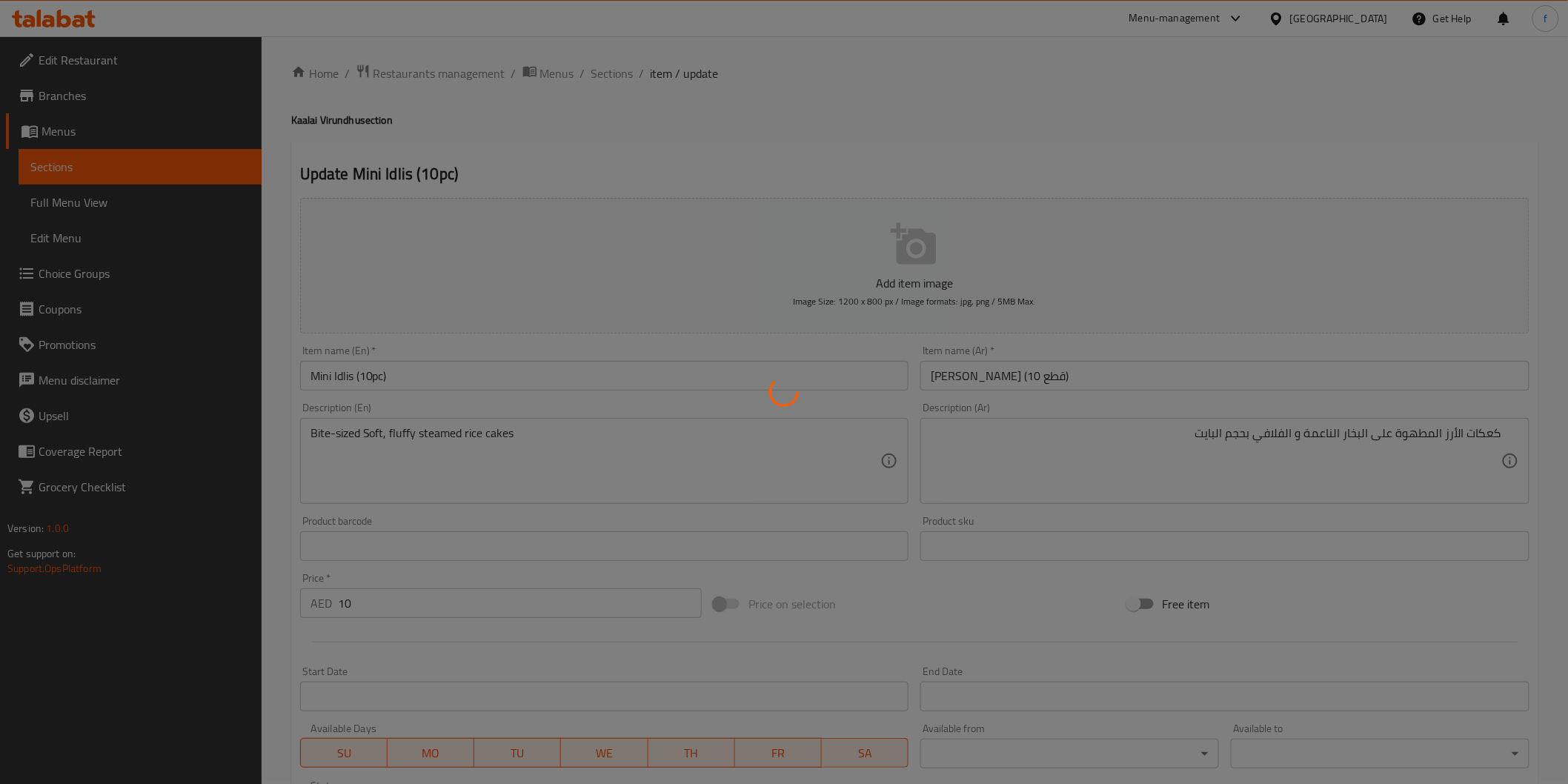
scroll to position [0, 0]
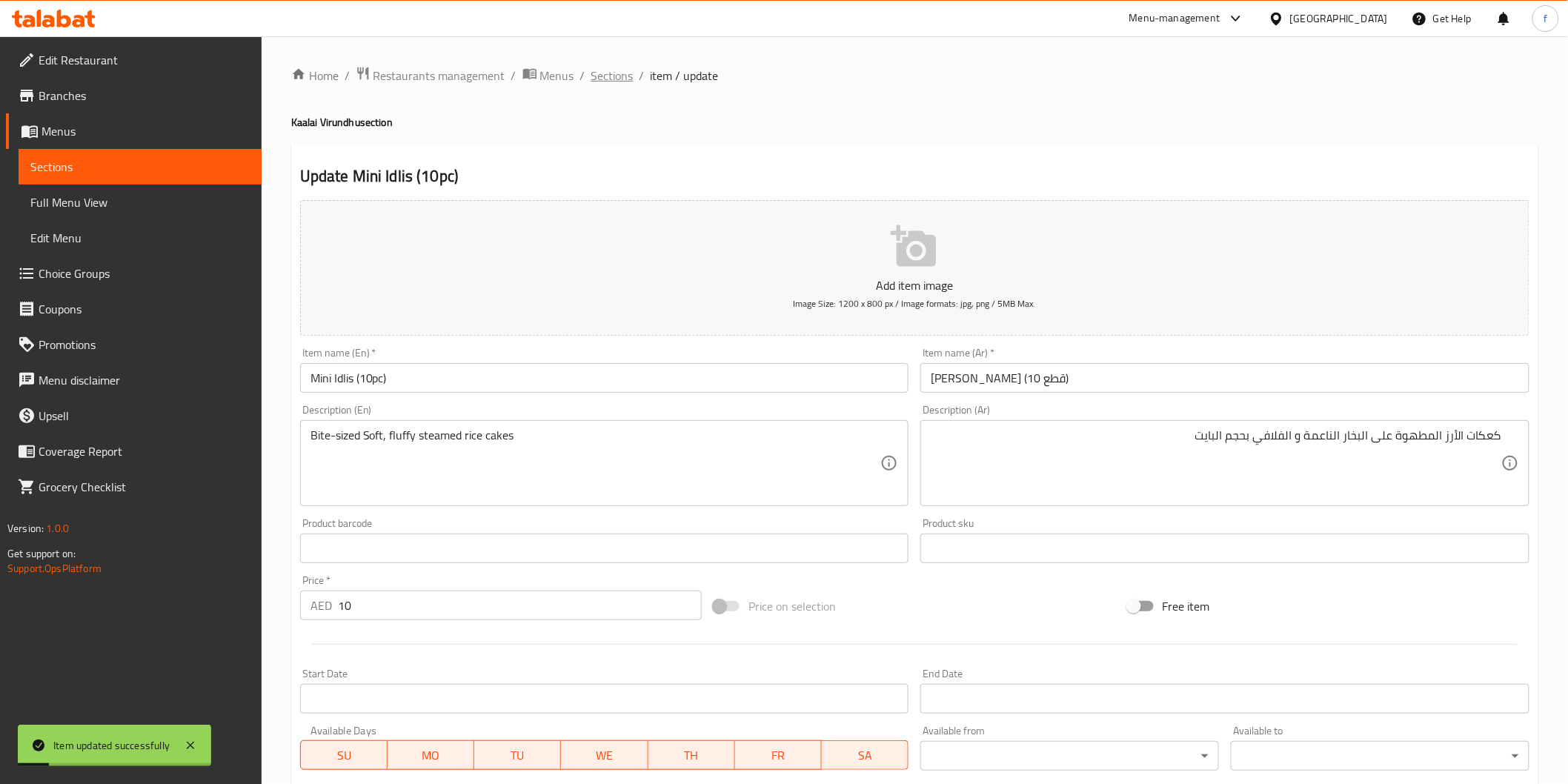
click at [616, 66] on span "Sections" at bounding box center [612, 75] width 42 height 18
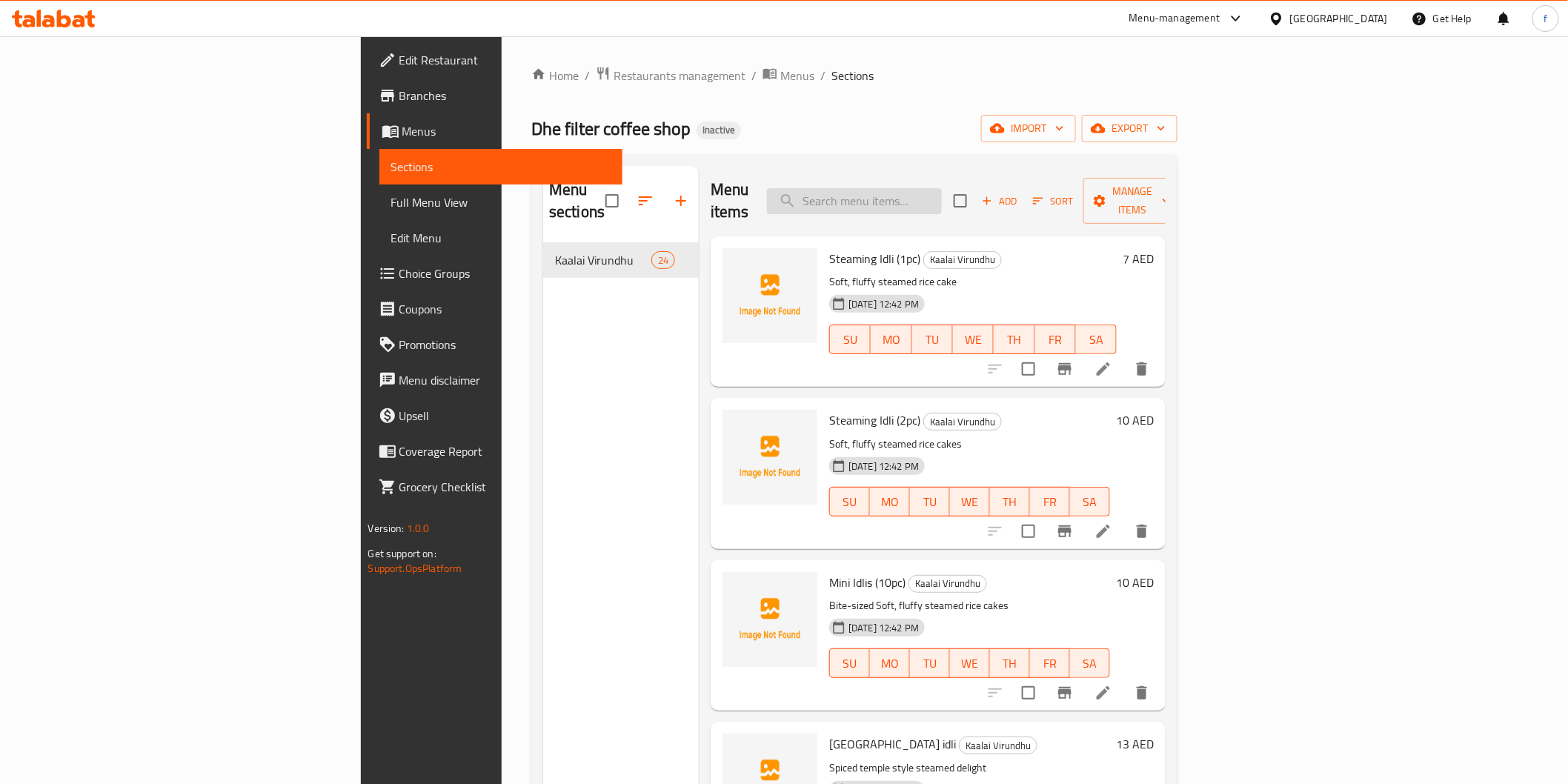
click at [942, 188] on input "search" at bounding box center [855, 201] width 175 height 26
paste input "[GEOGRAPHIC_DATA] idli"
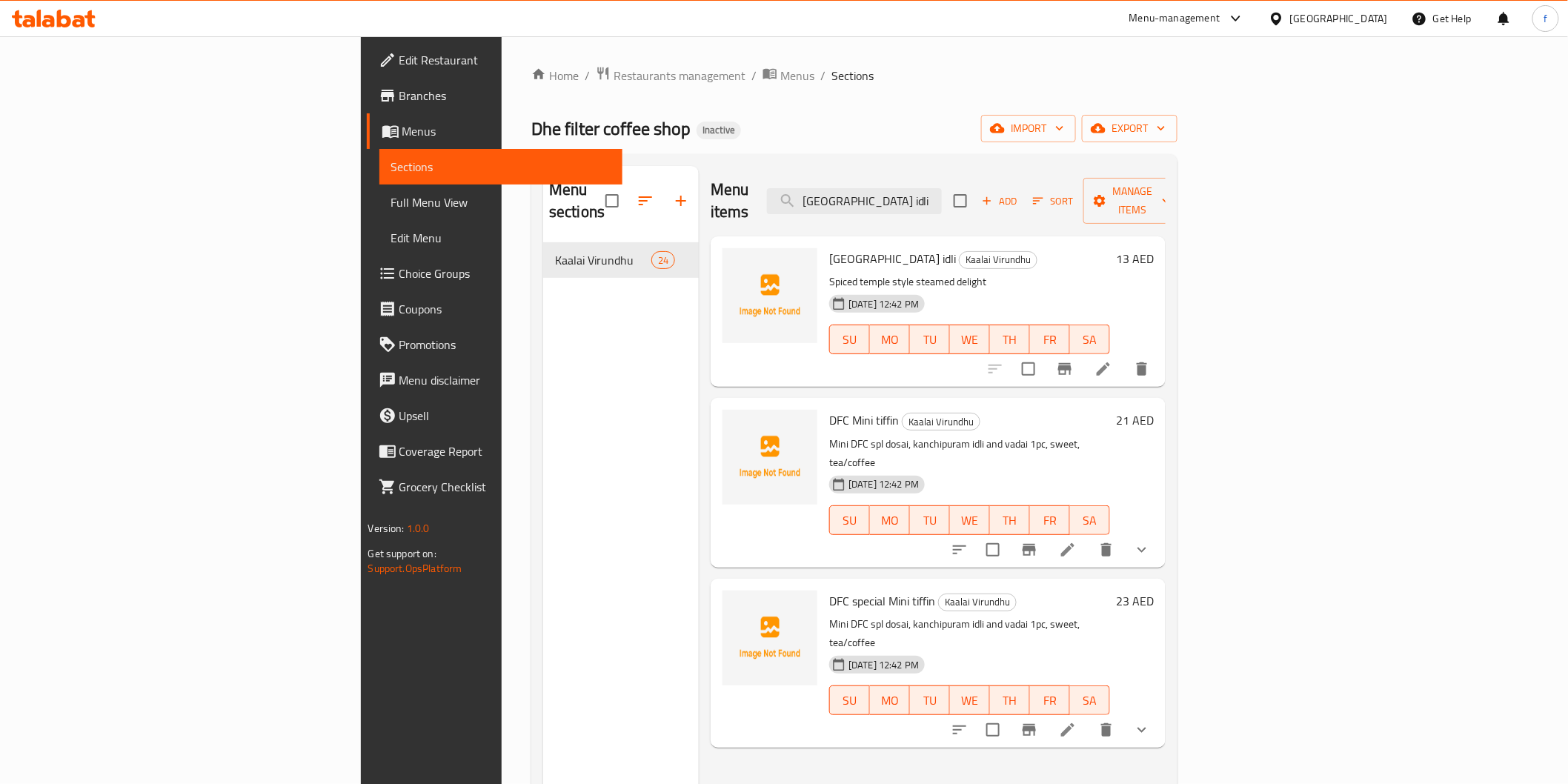
type input "[GEOGRAPHIC_DATA] idli"
click at [1124, 356] on li at bounding box center [1103, 369] width 41 height 27
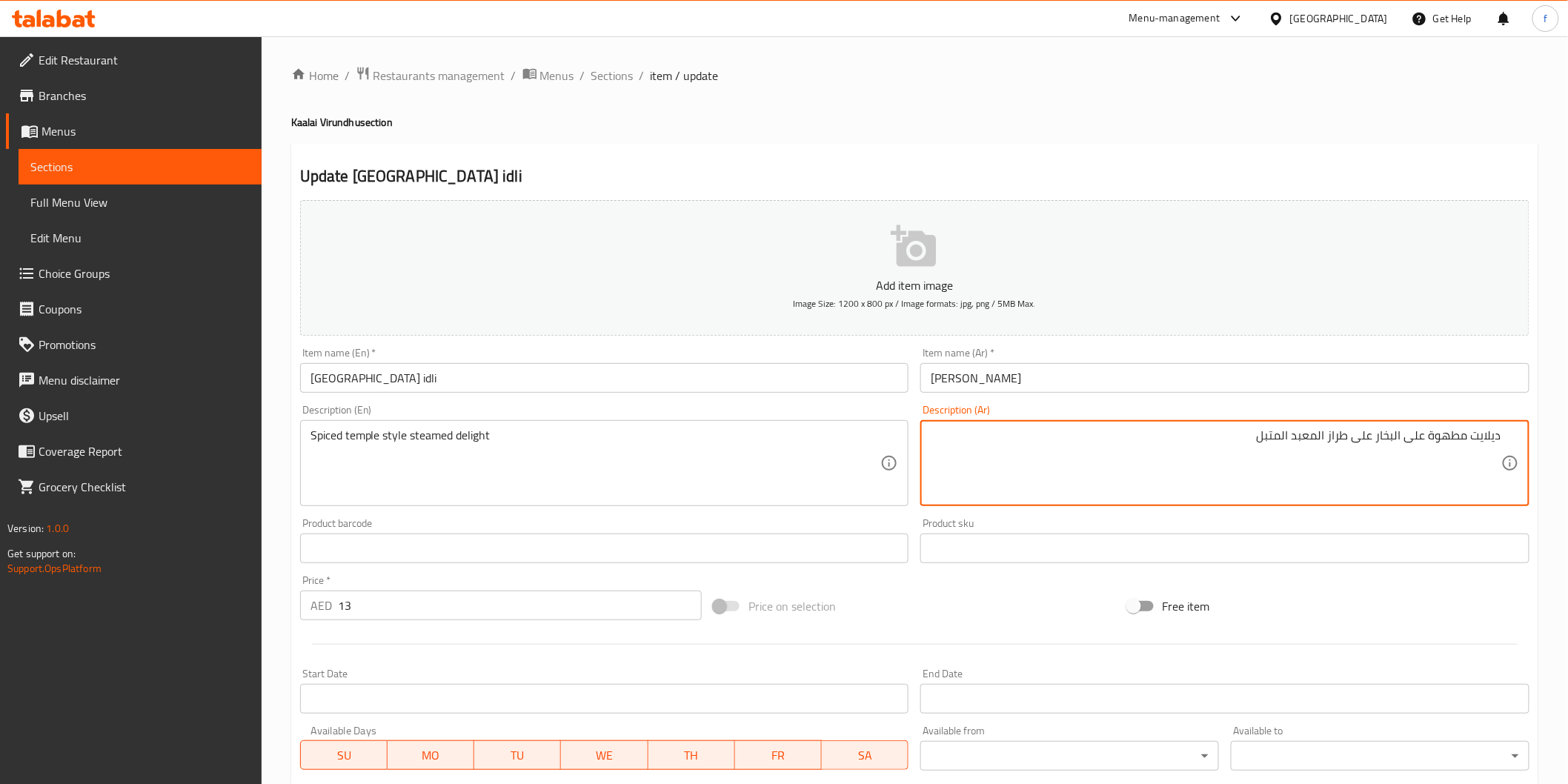
click at [1338, 438] on textarea "ديلايت مطهوة على البخار على طراز المعبد المتبل" at bounding box center [1217, 463] width 571 height 71
click at [1302, 430] on textarea "ديلايت مطهوة على البخار على طريقى المعبد المتبل" at bounding box center [1217, 463] width 571 height 71
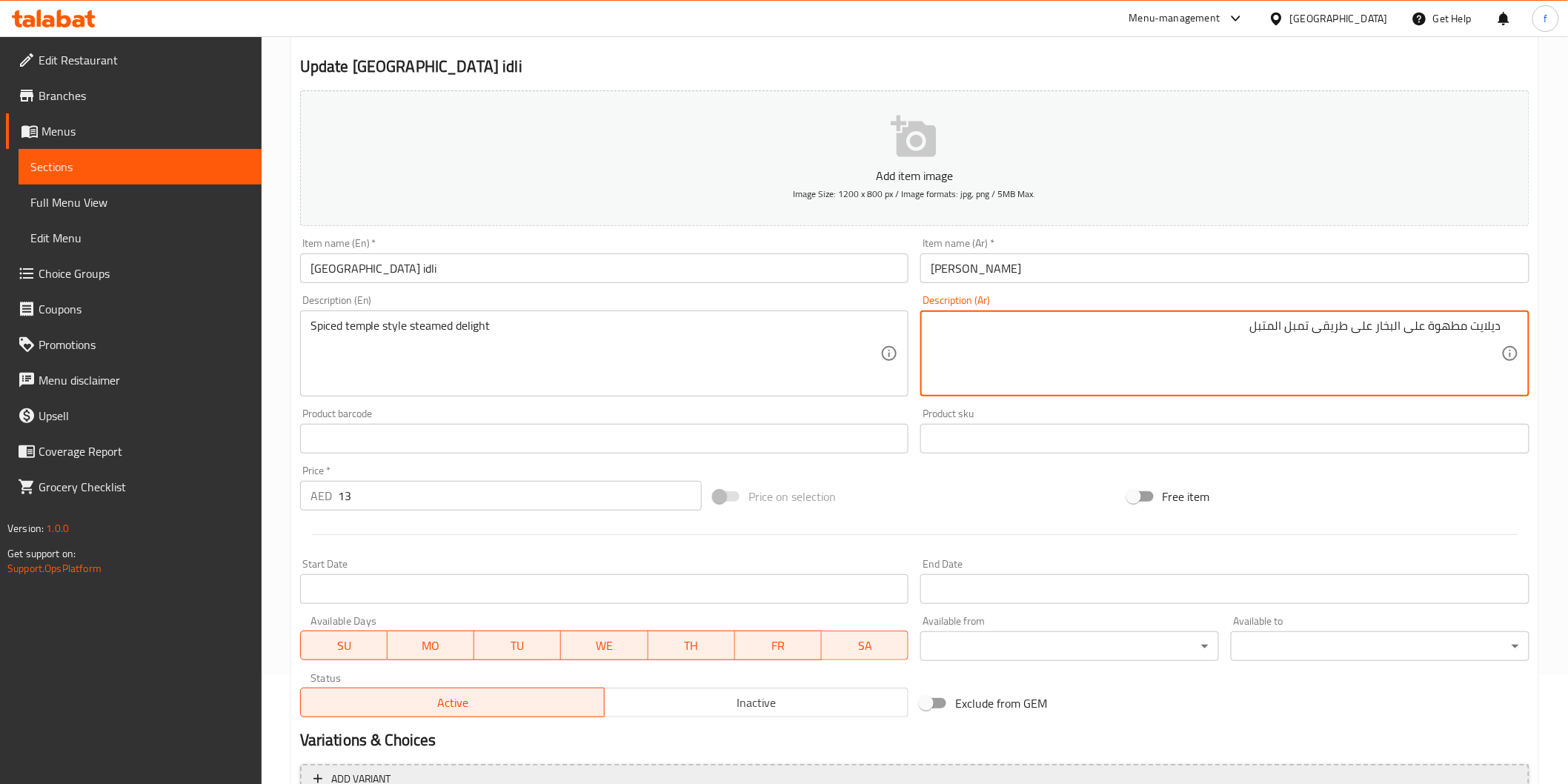
scroll to position [260, 0]
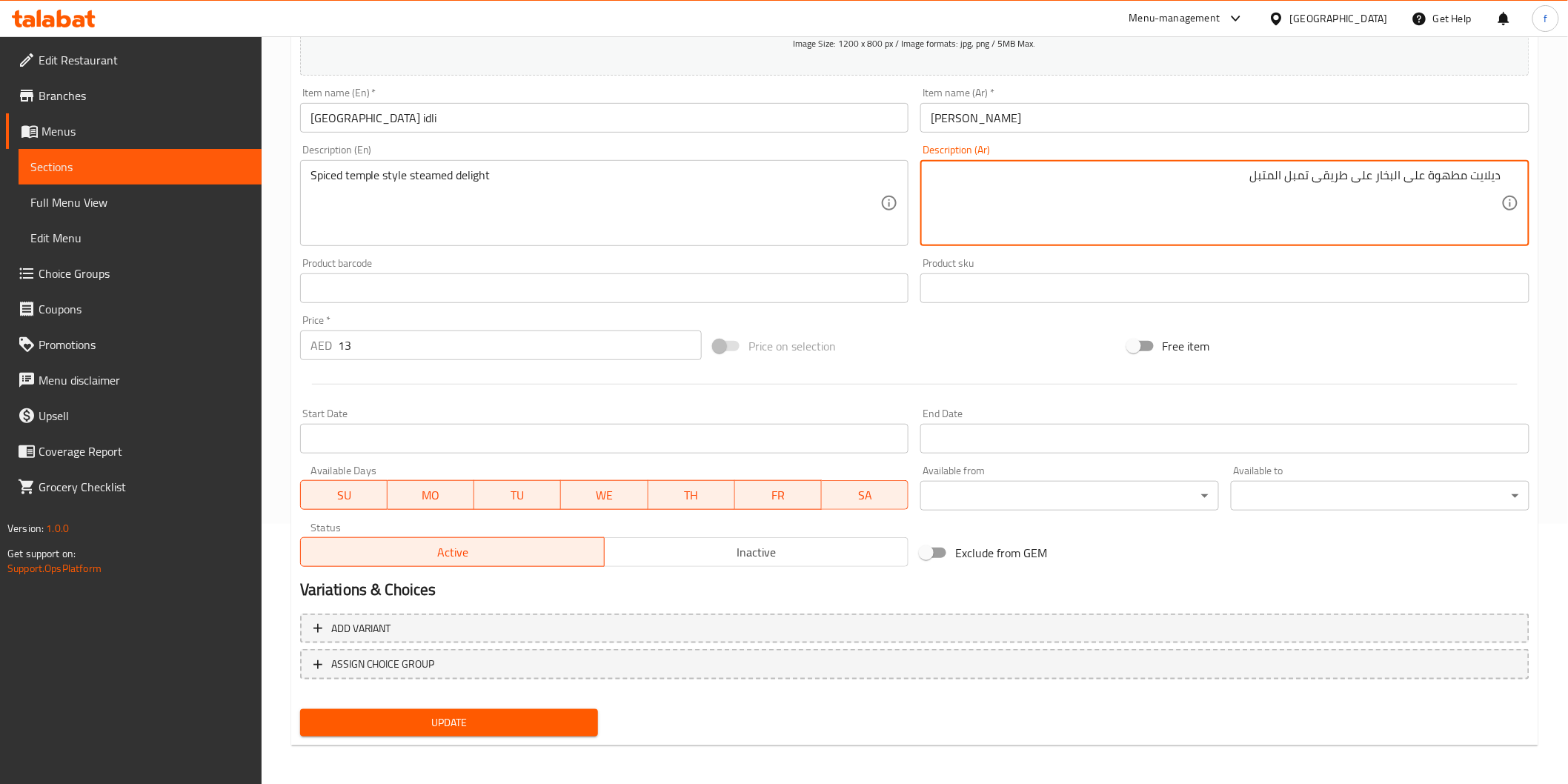
type textarea "ديلايت مطهوة على البخار على طريقى تمبل المتبل"
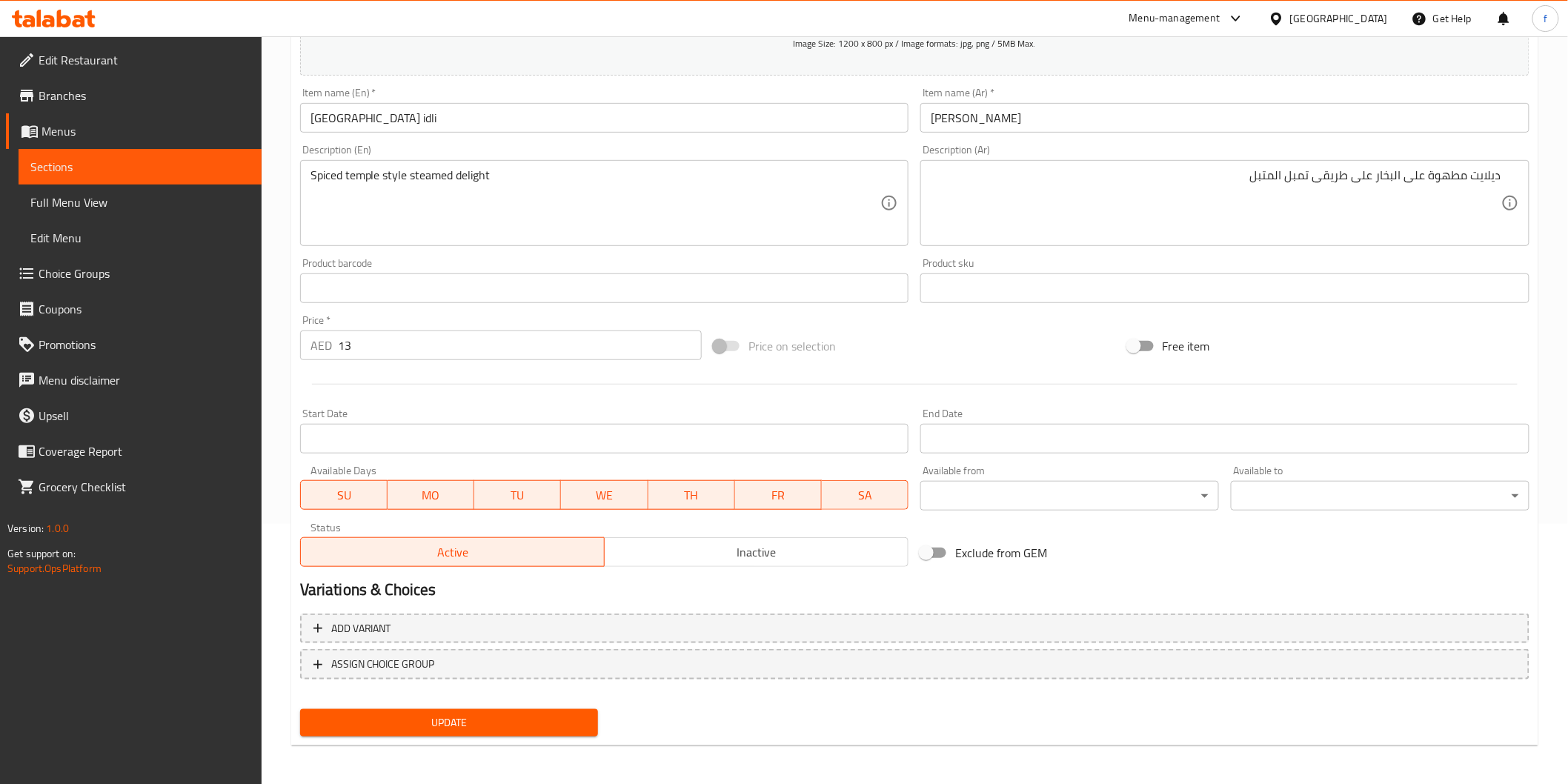
click at [488, 746] on div "Home / Restaurants management / Menus / Sections / item / update Kaalai Virundh…" at bounding box center [915, 281] width 1248 height 951
click at [494, 732] on button "Update" at bounding box center [449, 722] width 299 height 28
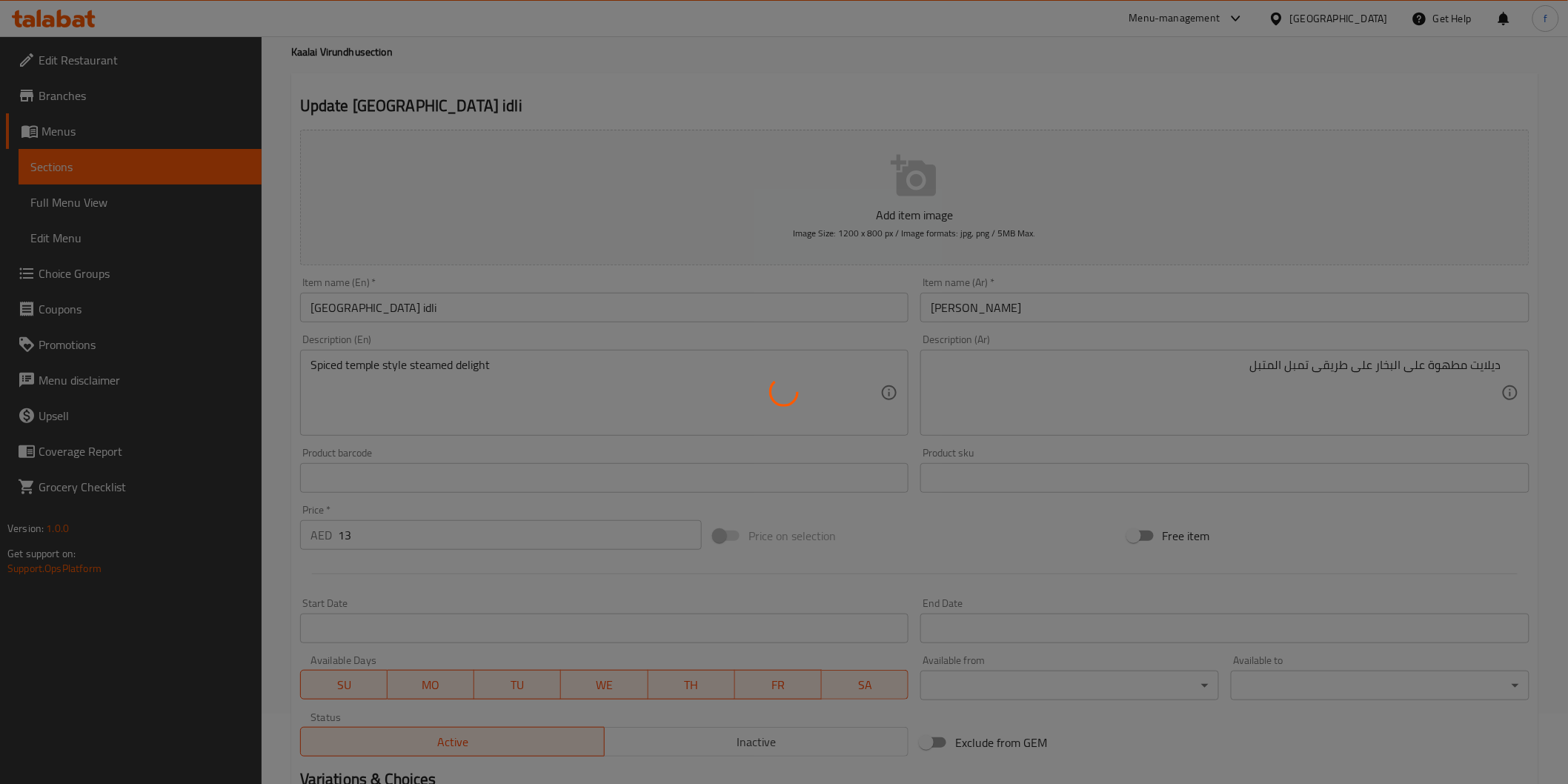
scroll to position [0, 0]
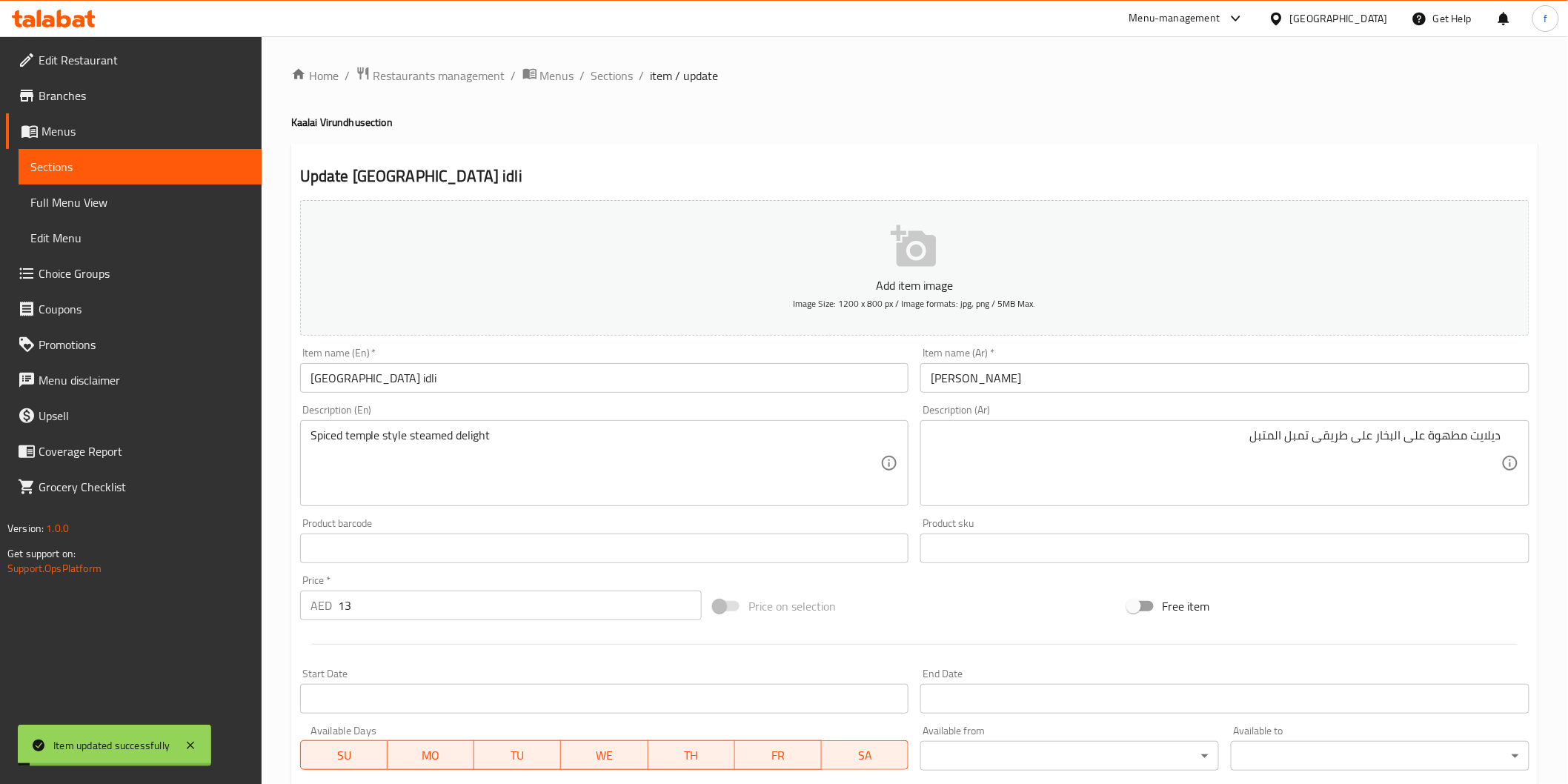
click at [612, 84] on span "Sections" at bounding box center [612, 75] width 42 height 18
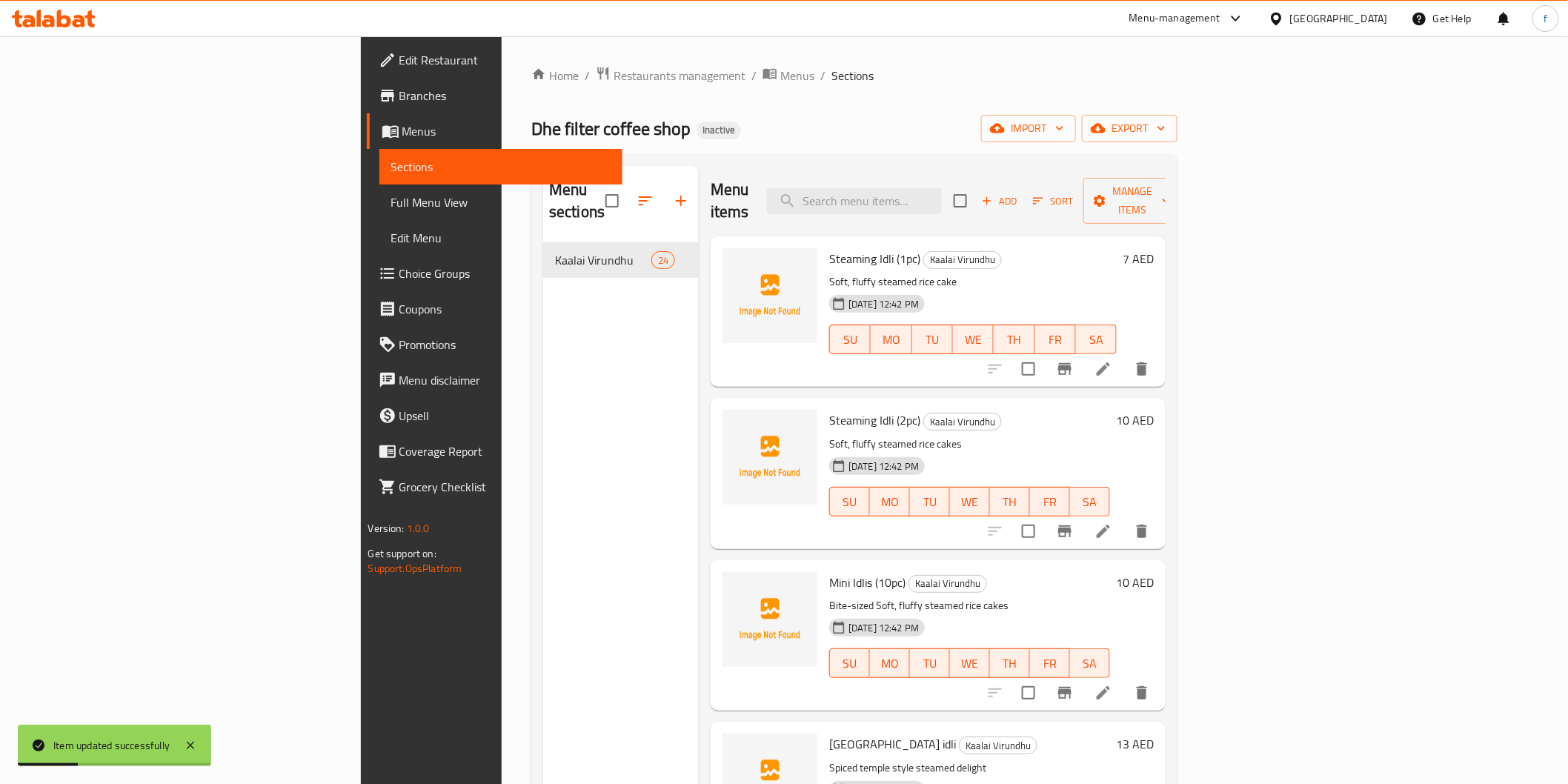
click at [998, 211] on div "Menu items Add Sort Manage items" at bounding box center [938, 201] width 455 height 71
click at [942, 193] on input "search" at bounding box center [855, 201] width 175 height 26
paste input "Chilli Mini idli"
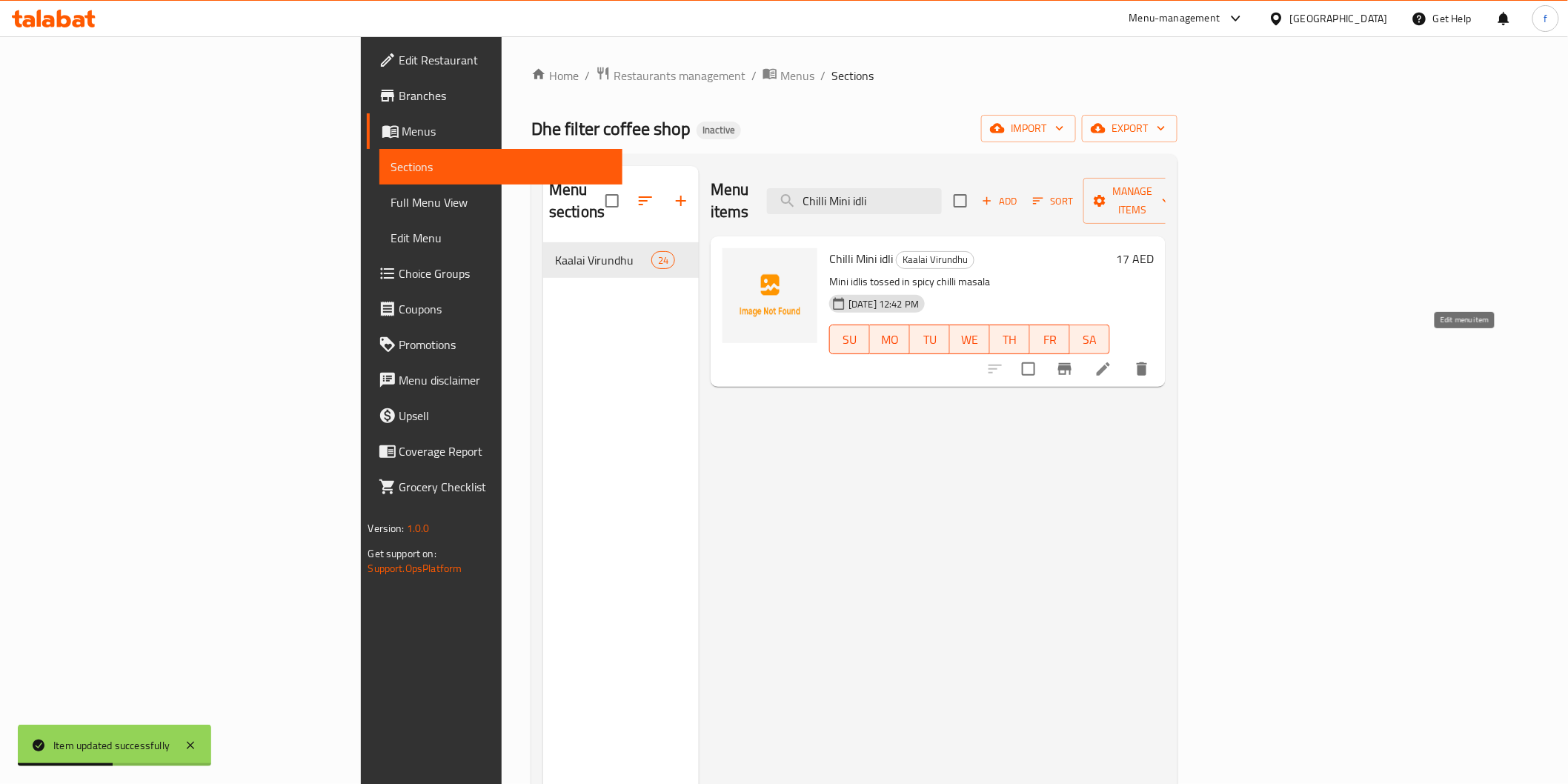
type input "Chilli Mini idli"
click at [1112, 360] on icon at bounding box center [1103, 369] width 18 height 18
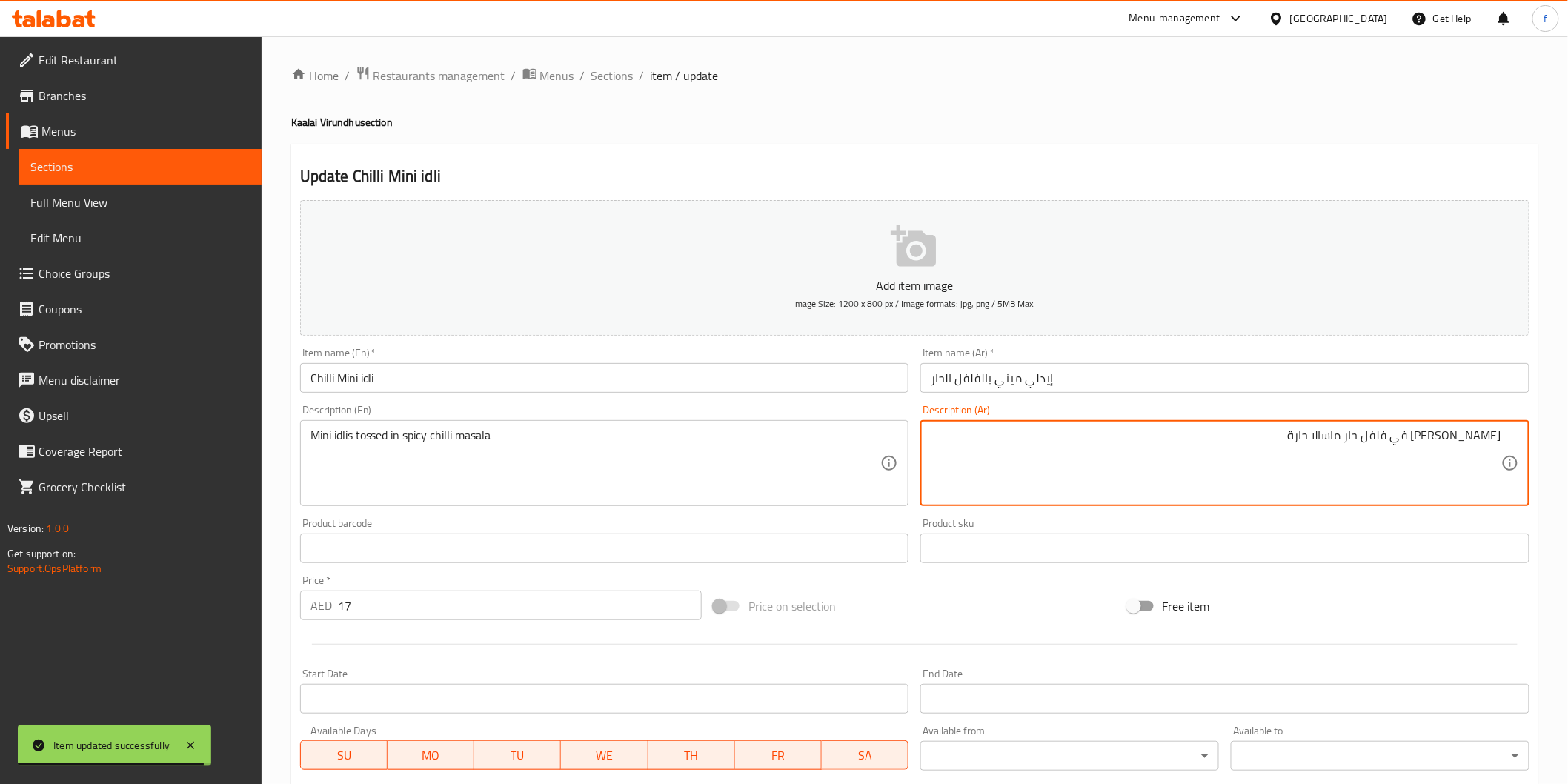
click at [1499, 435] on textarea "إيدليس توسد في فلفل حار ماسالا حارة" at bounding box center [1217, 463] width 571 height 71
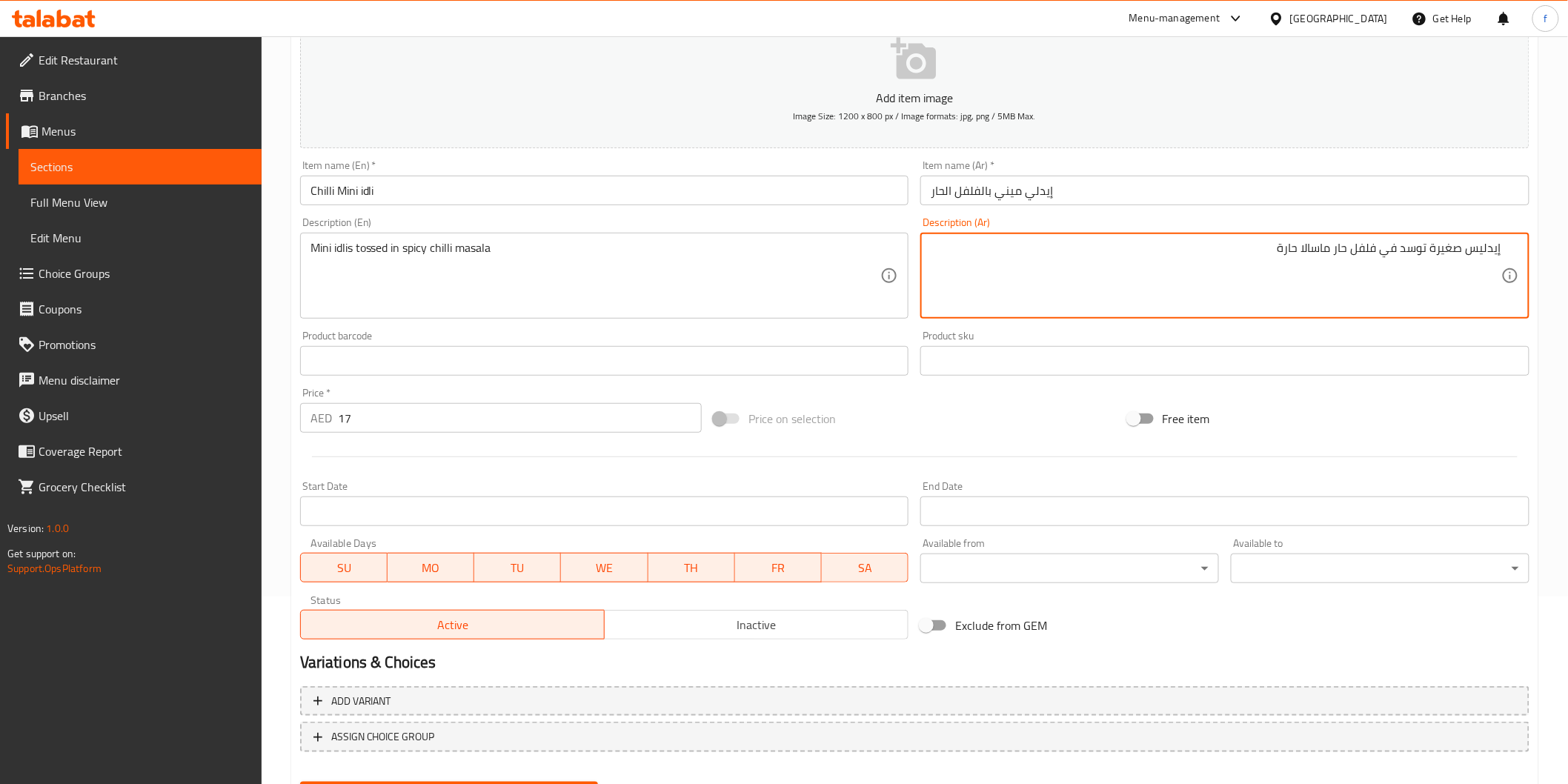
scroll to position [260, 0]
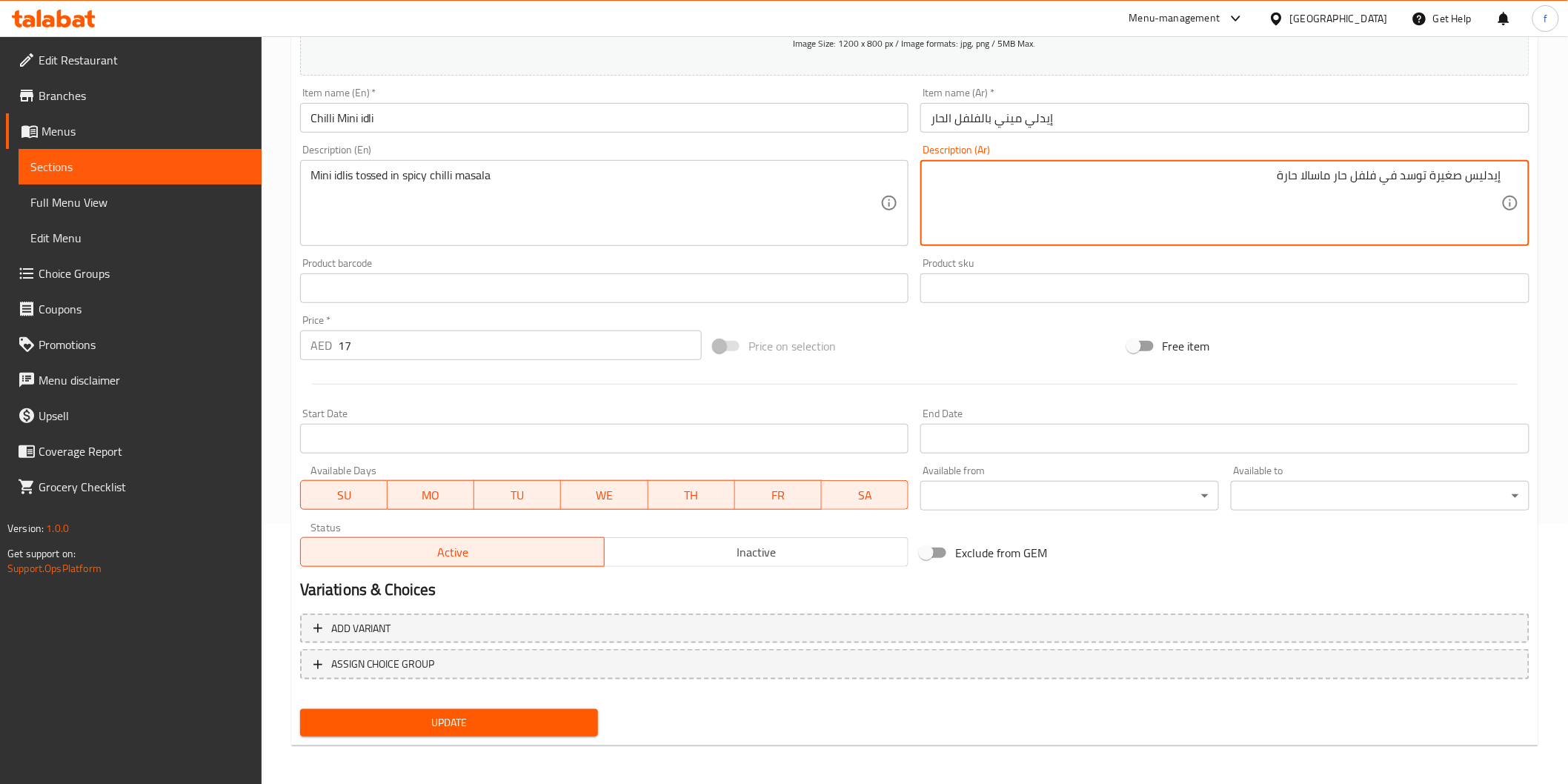
type textarea "إيدليس صغيرة توسد في فلفل حار ماسالا حارة"
click at [617, 714] on div "Update" at bounding box center [915, 722] width 1241 height 39
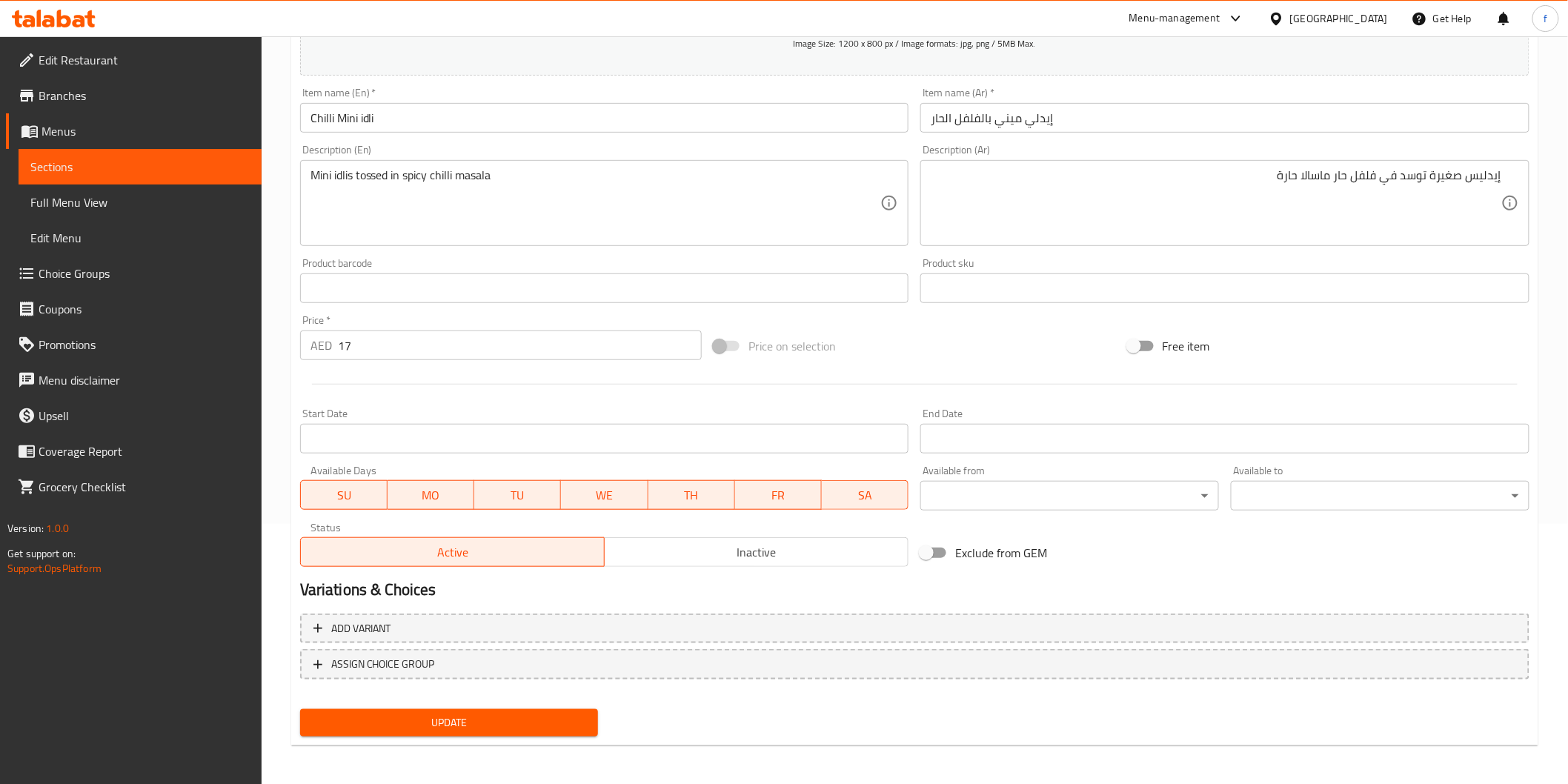
click at [600, 713] on div "Update" at bounding box center [449, 722] width 311 height 39
click at [572, 722] on span "Update" at bounding box center [449, 722] width 275 height 19
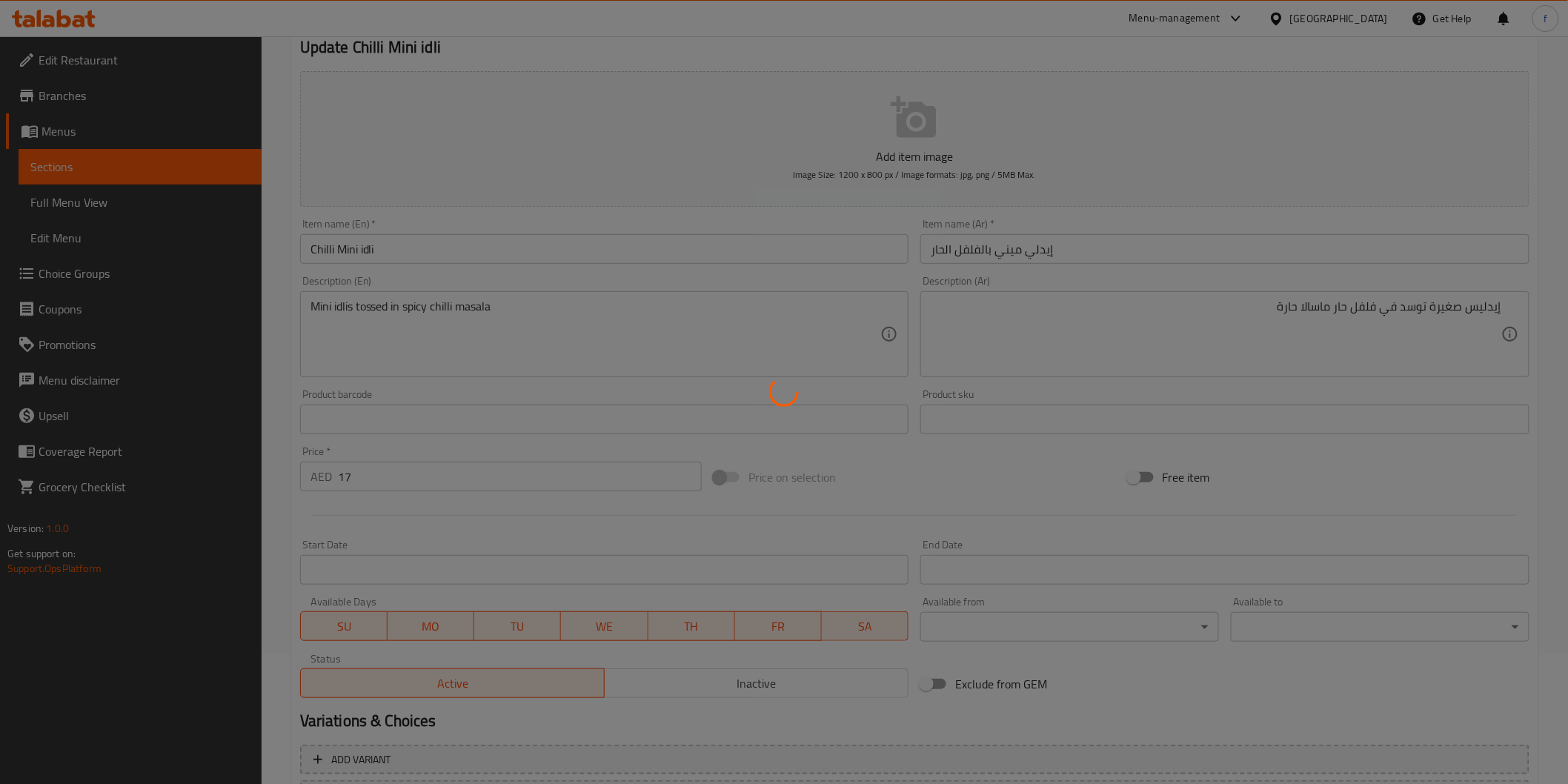
scroll to position [0, 0]
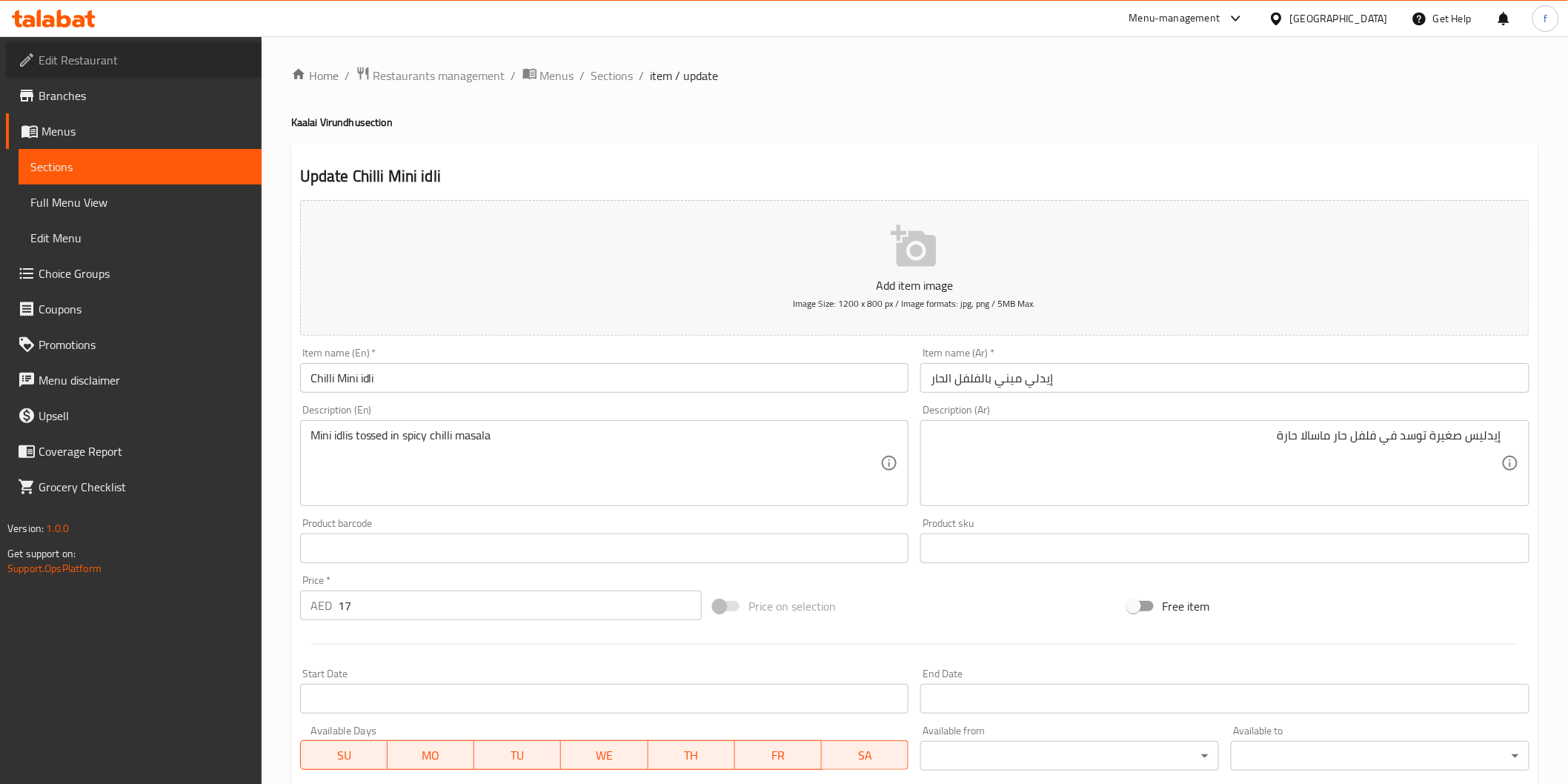
drag, startPoint x: 152, startPoint y: 73, endPoint x: 142, endPoint y: 65, distance: 12.8
click at [151, 72] on link "Edit Restaurant" at bounding box center [133, 60] width 256 height 36
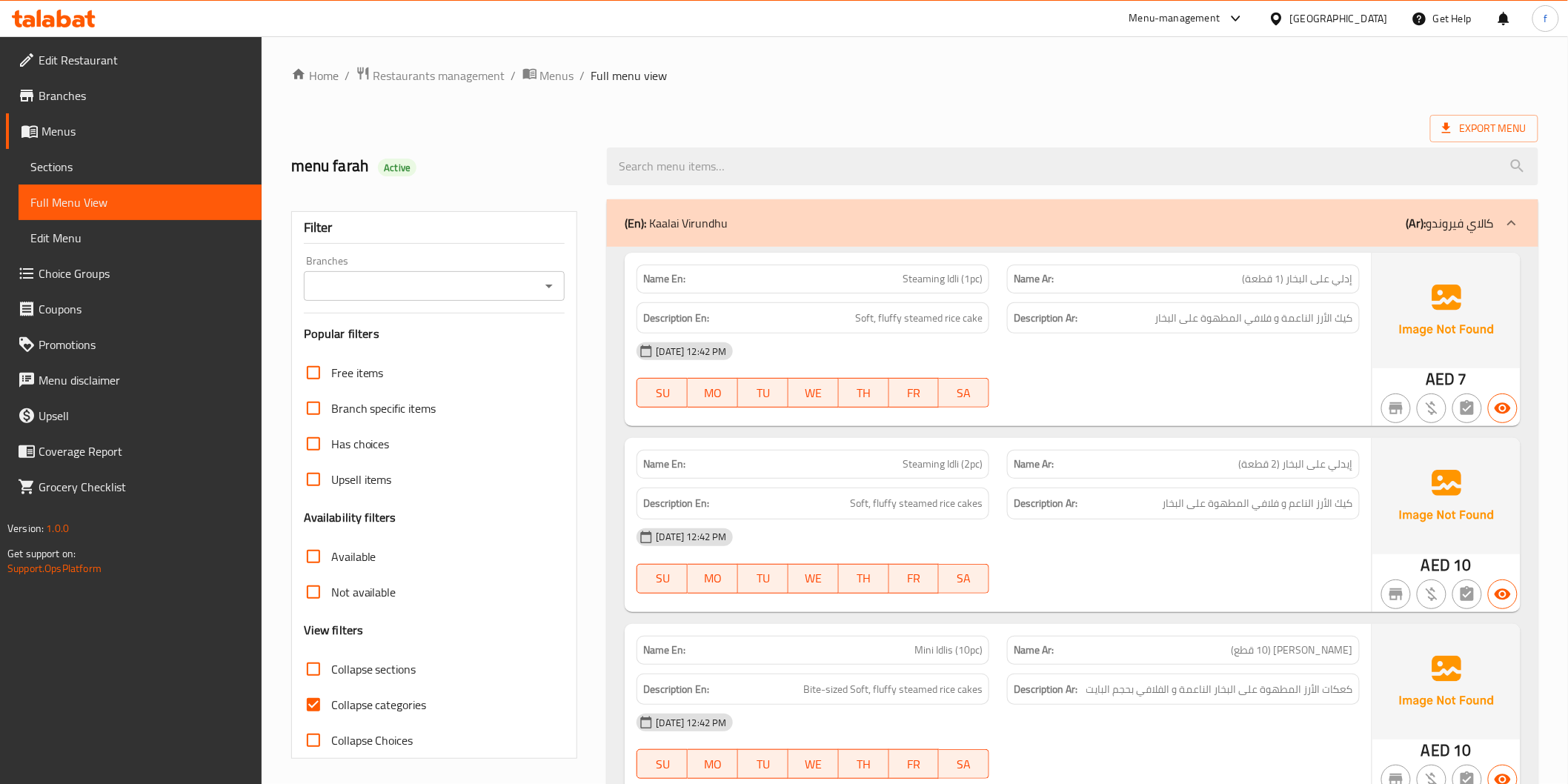
click at [376, 700] on span "Collapse categories" at bounding box center [379, 705] width 96 height 18
click at [331, 700] on input "Collapse categories" at bounding box center [314, 705] width 36 height 36
checkbox input "false"
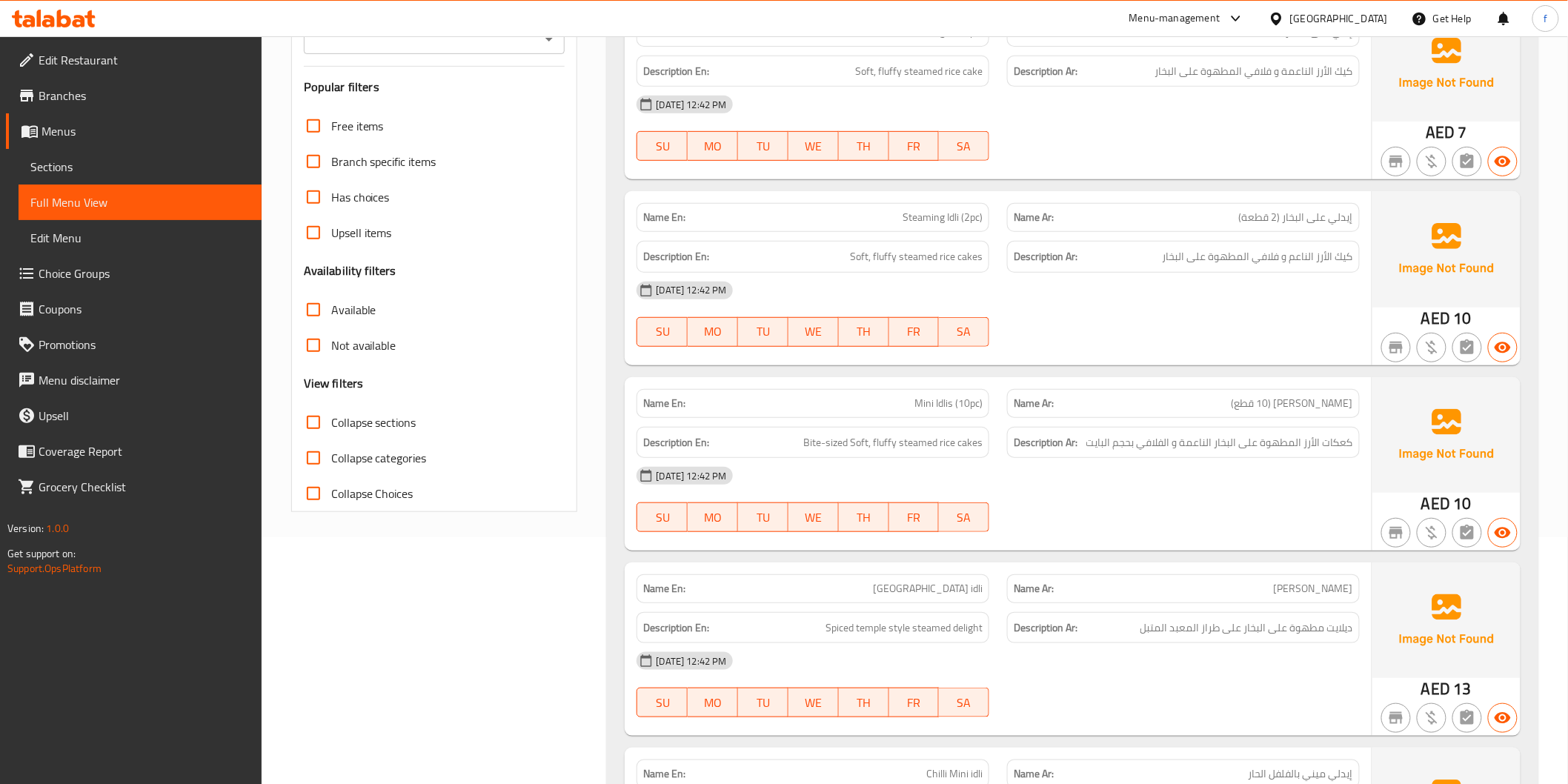
scroll to position [576, 0]
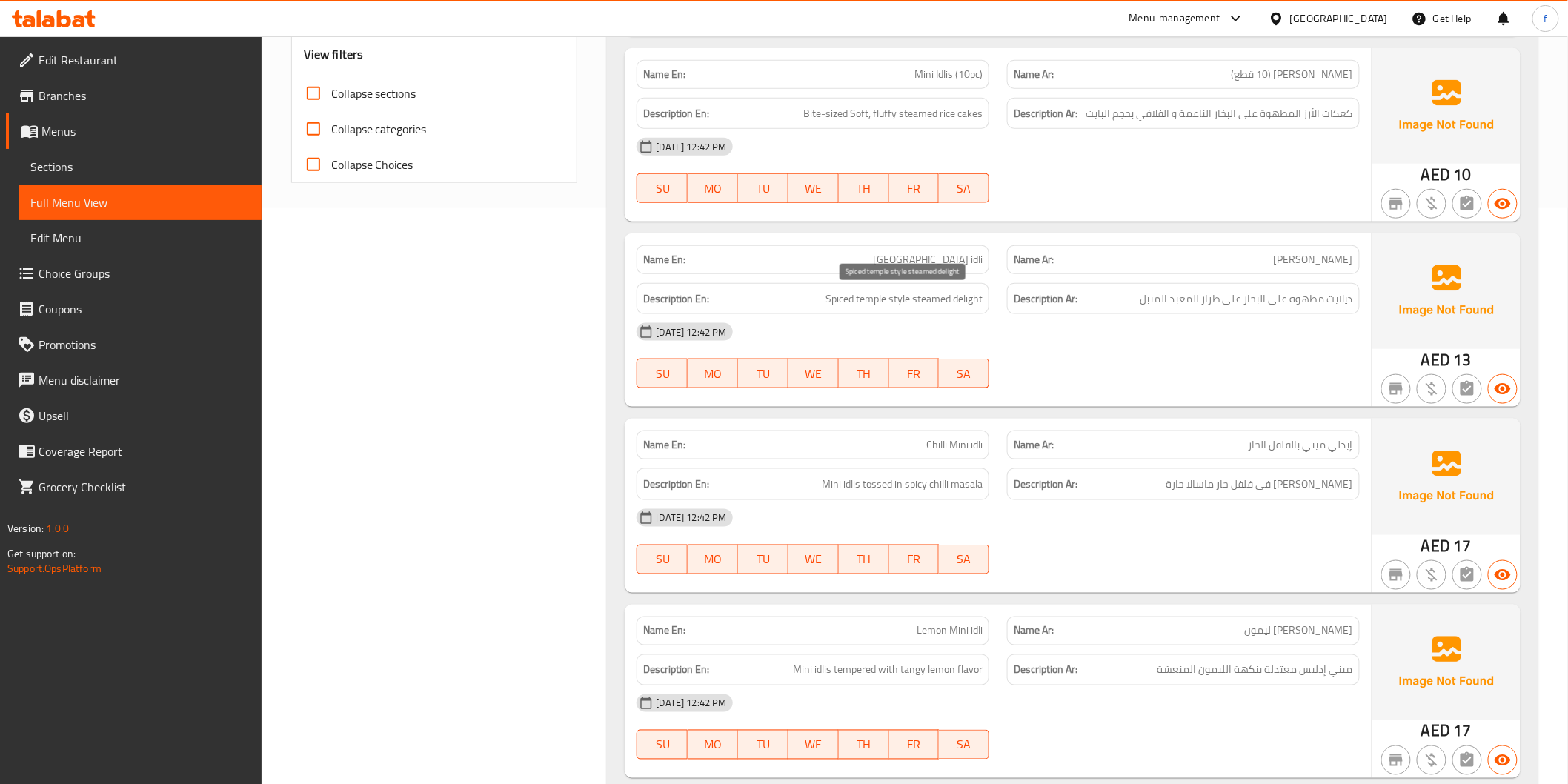
click at [966, 300] on span "Spiced temple style steamed delight" at bounding box center [904, 298] width 157 height 19
click at [926, 300] on span "Spiced temple style steamed delight" at bounding box center [904, 298] width 157 height 19
click at [898, 294] on span "Spiced temple style steamed delight" at bounding box center [904, 298] width 157 height 19
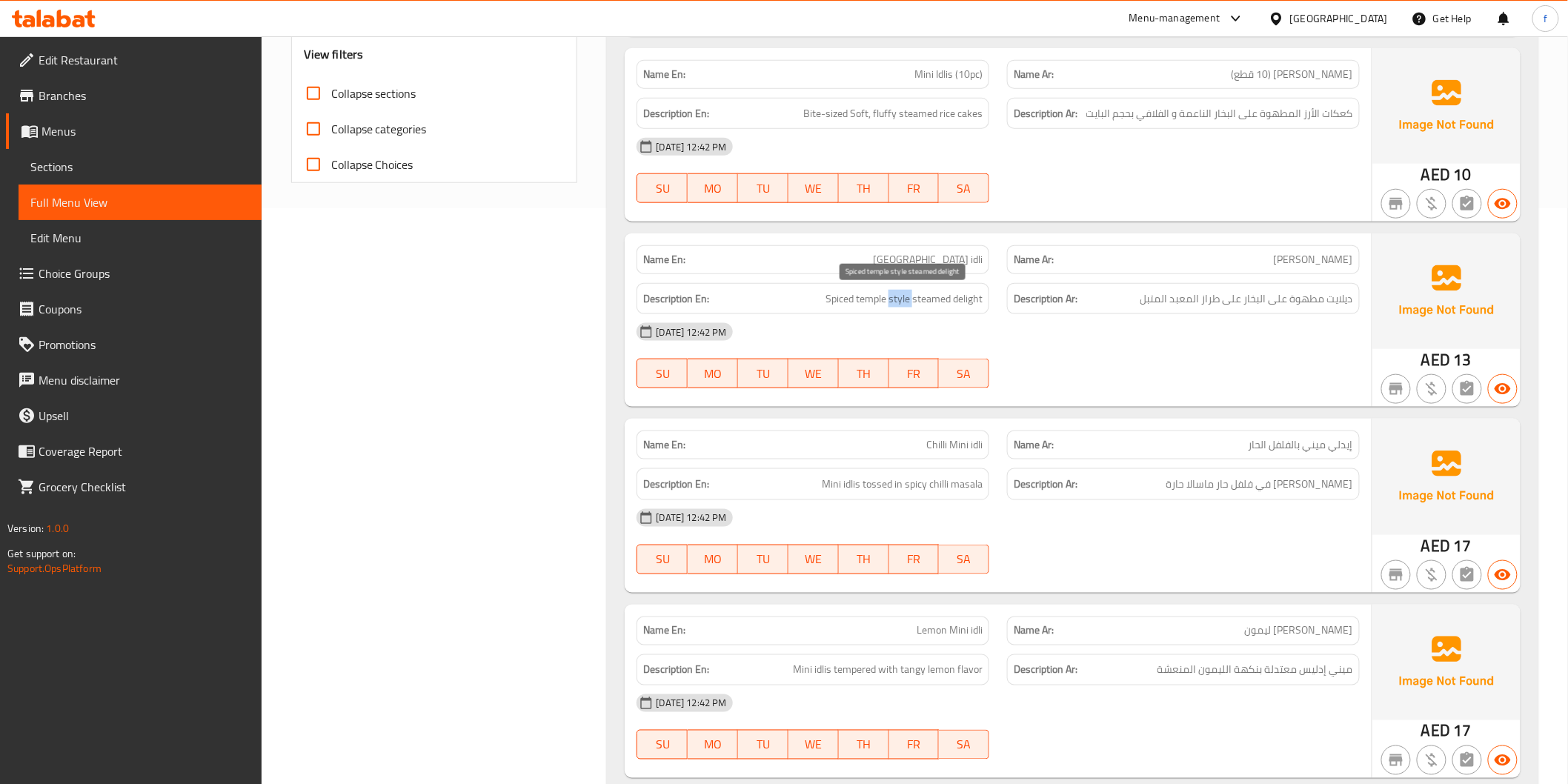
click at [898, 294] on span "Spiced temple style steamed delight" at bounding box center [904, 298] width 157 height 19
click at [861, 288] on div "Description En: Spiced temple style steamed delight" at bounding box center [813, 298] width 353 height 32
drag, startPoint x: 861, startPoint y: 288, endPoint x: 853, endPoint y: 294, distance: 10.0
click at [861, 289] on div "Description En: Spiced temple style steamed delight" at bounding box center [813, 298] width 353 height 32
click at [835, 294] on span "Spiced temple style steamed delight" at bounding box center [904, 298] width 157 height 19
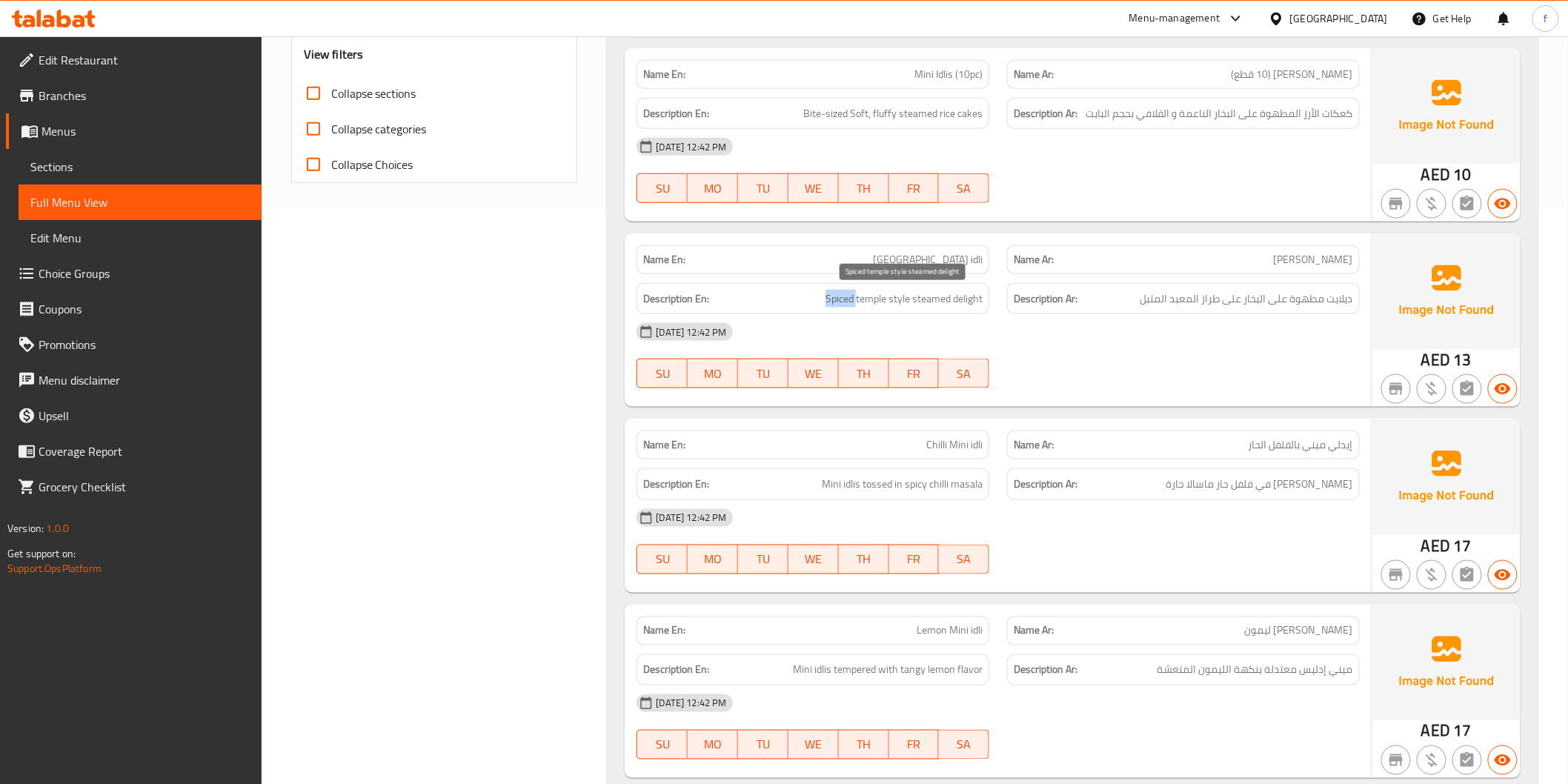
click at [835, 294] on span "Spiced temple style steamed delight" at bounding box center [904, 298] width 157 height 19
click at [1154, 306] on span "ديلايت مطهوة على البخار على طراز المعبد المتبل" at bounding box center [1247, 298] width 213 height 19
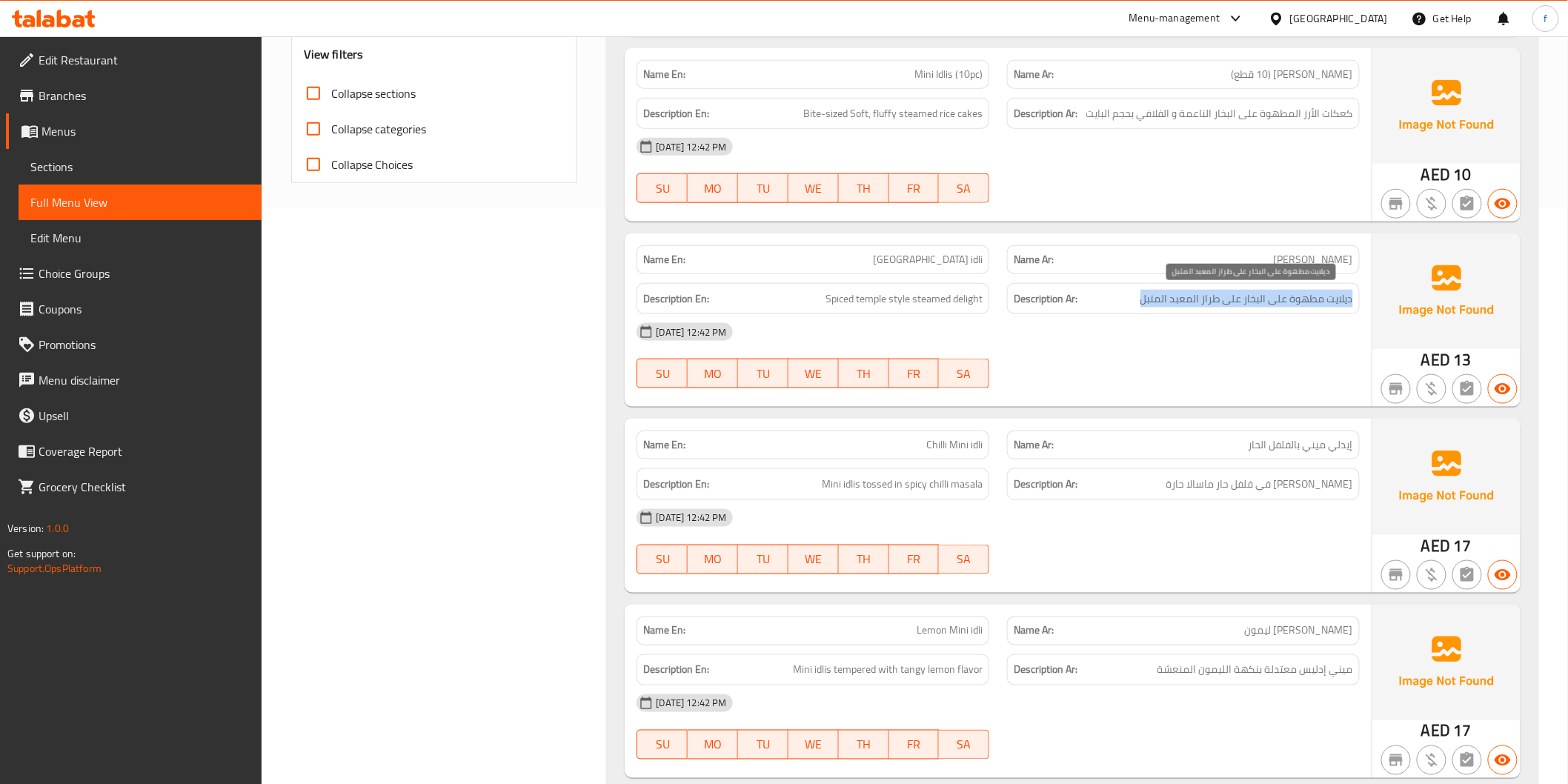
click at [1154, 306] on span "ديلايت مطهوة على البخار على طراز المعبد المتبل" at bounding box center [1247, 298] width 213 height 19
click at [943, 269] on div "Name En: Kanchipuram idli" at bounding box center [813, 259] width 353 height 29
copy span "[GEOGRAPHIC_DATA] idli"
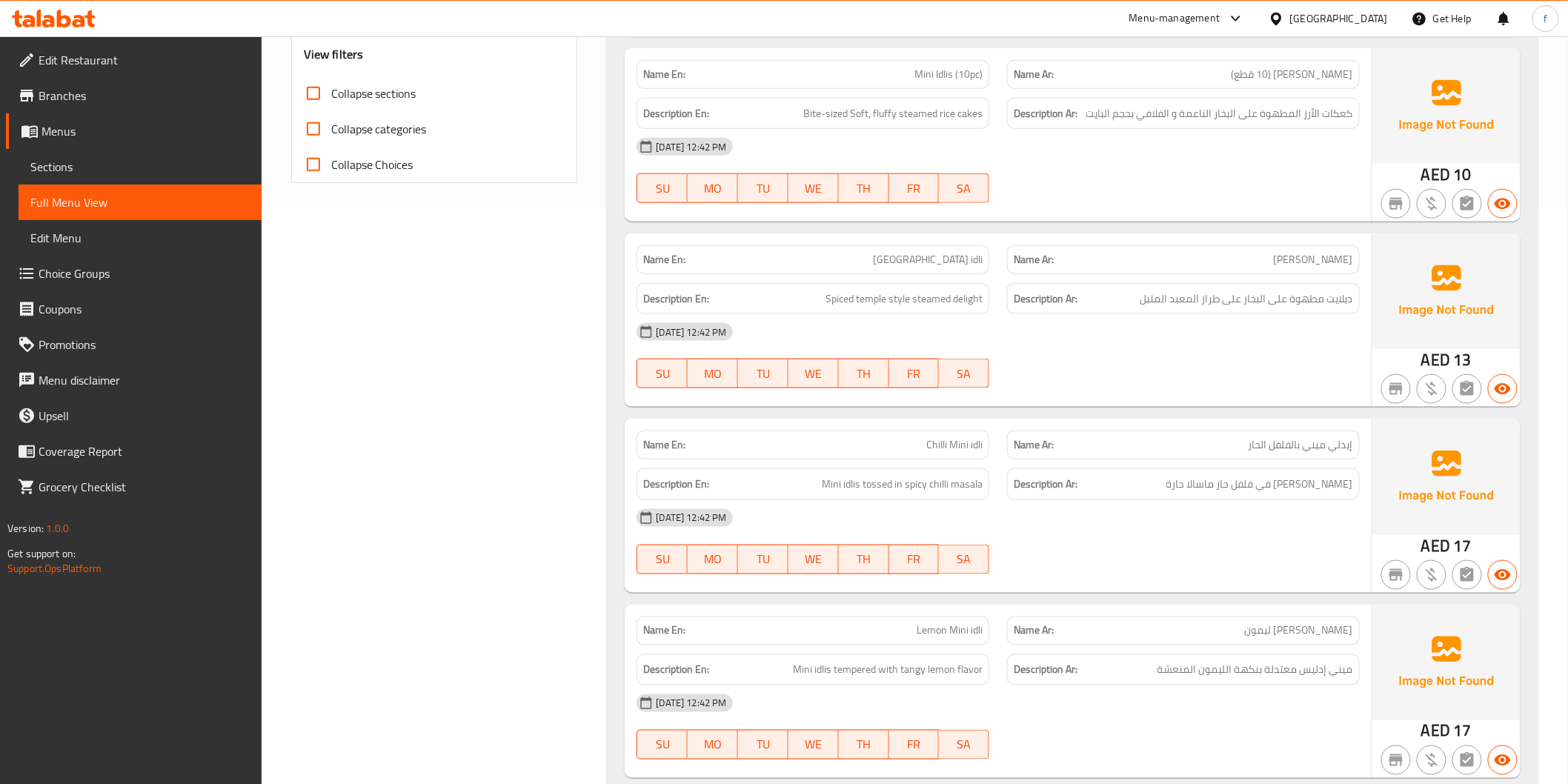
click at [1263, 354] on div "[DATE] 12:42 PM SU MO TU WE TH FR SA" at bounding box center [998, 355] width 741 height 83
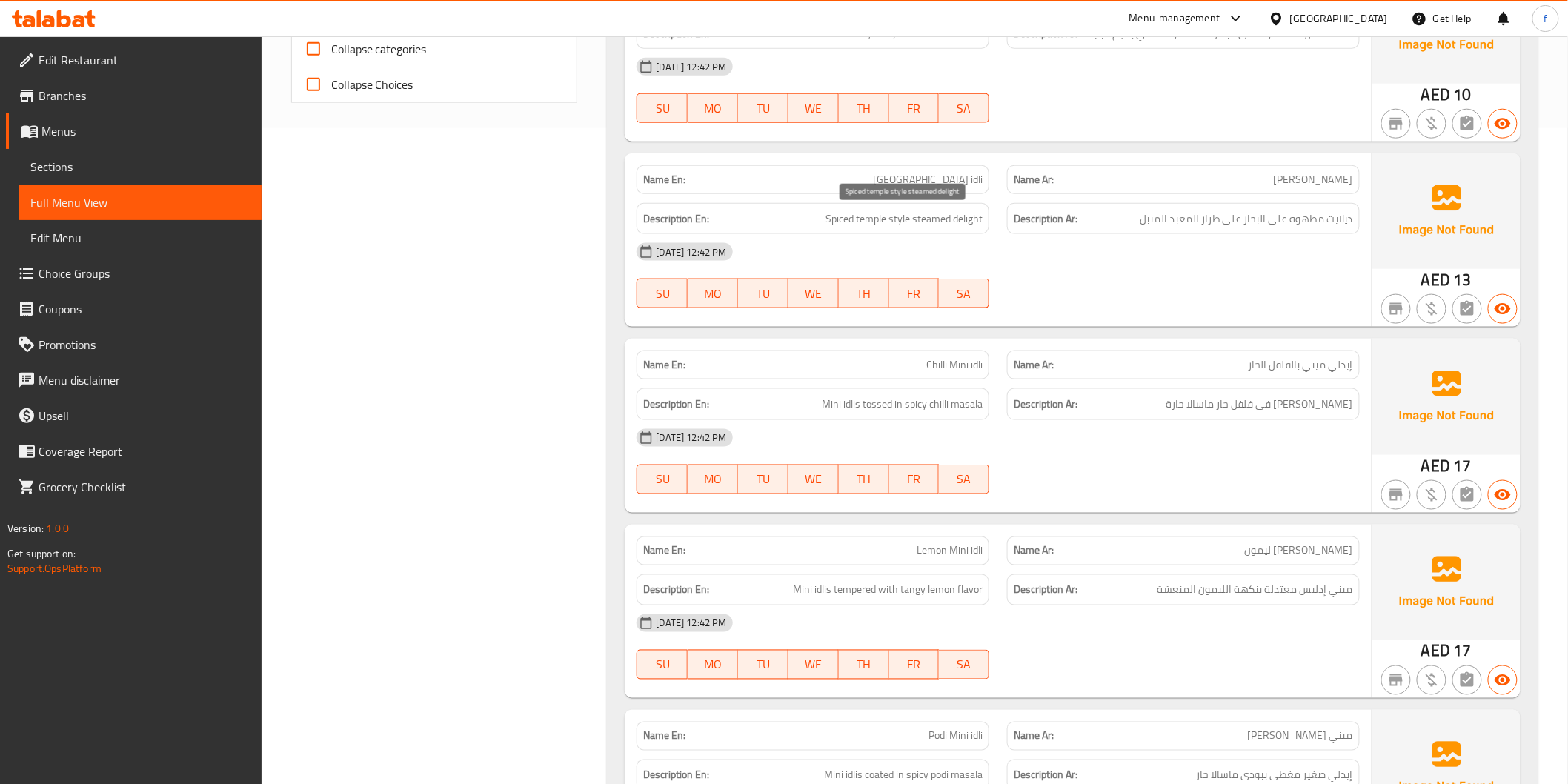
scroll to position [823, 0]
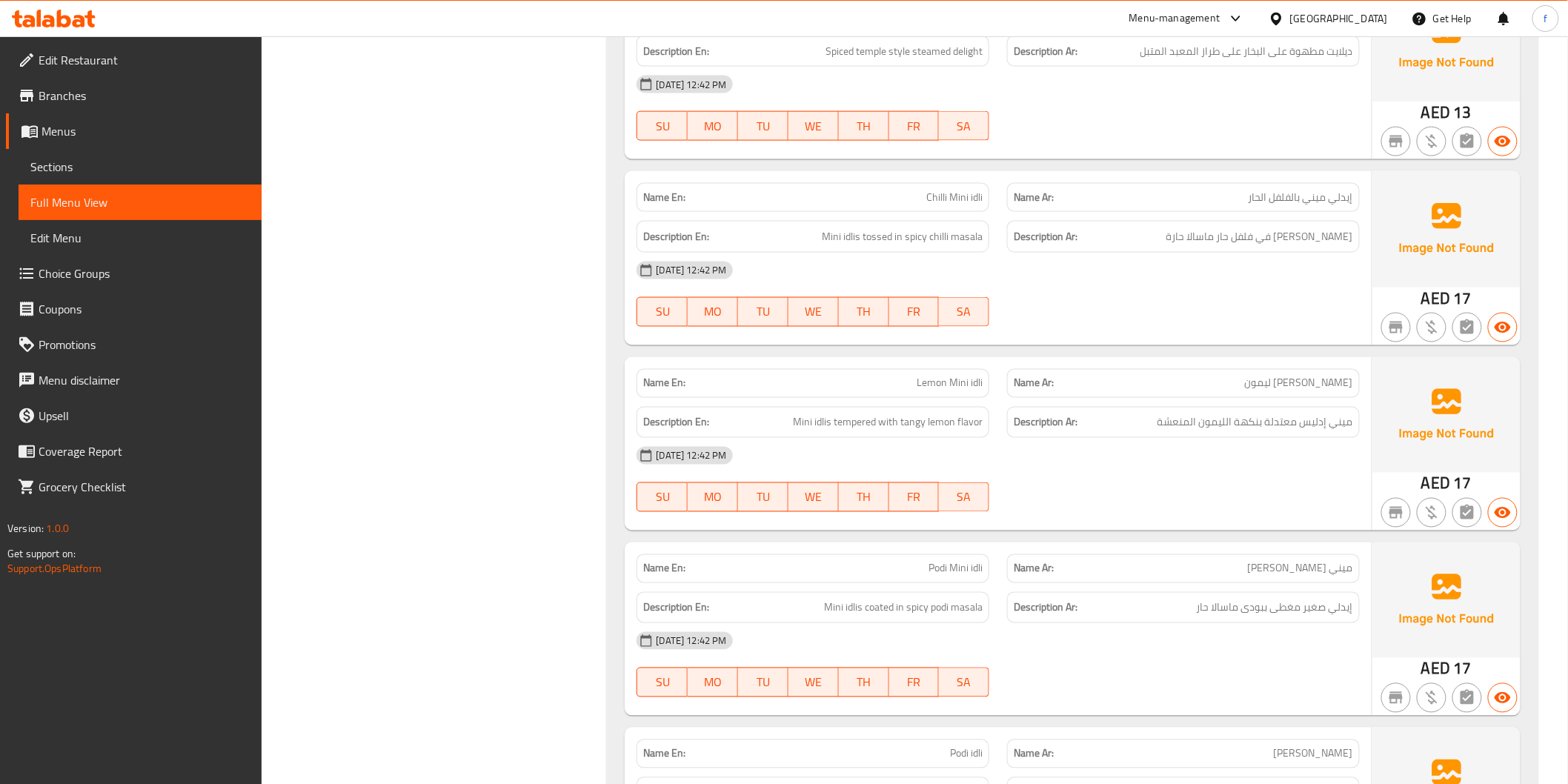
click at [934, 198] on span "Chilli Mini idli" at bounding box center [954, 197] width 56 height 15
click at [978, 195] on span "Chilli Mini idli" at bounding box center [954, 197] width 56 height 15
click at [964, 193] on span "Chilli Mini idli" at bounding box center [954, 197] width 56 height 15
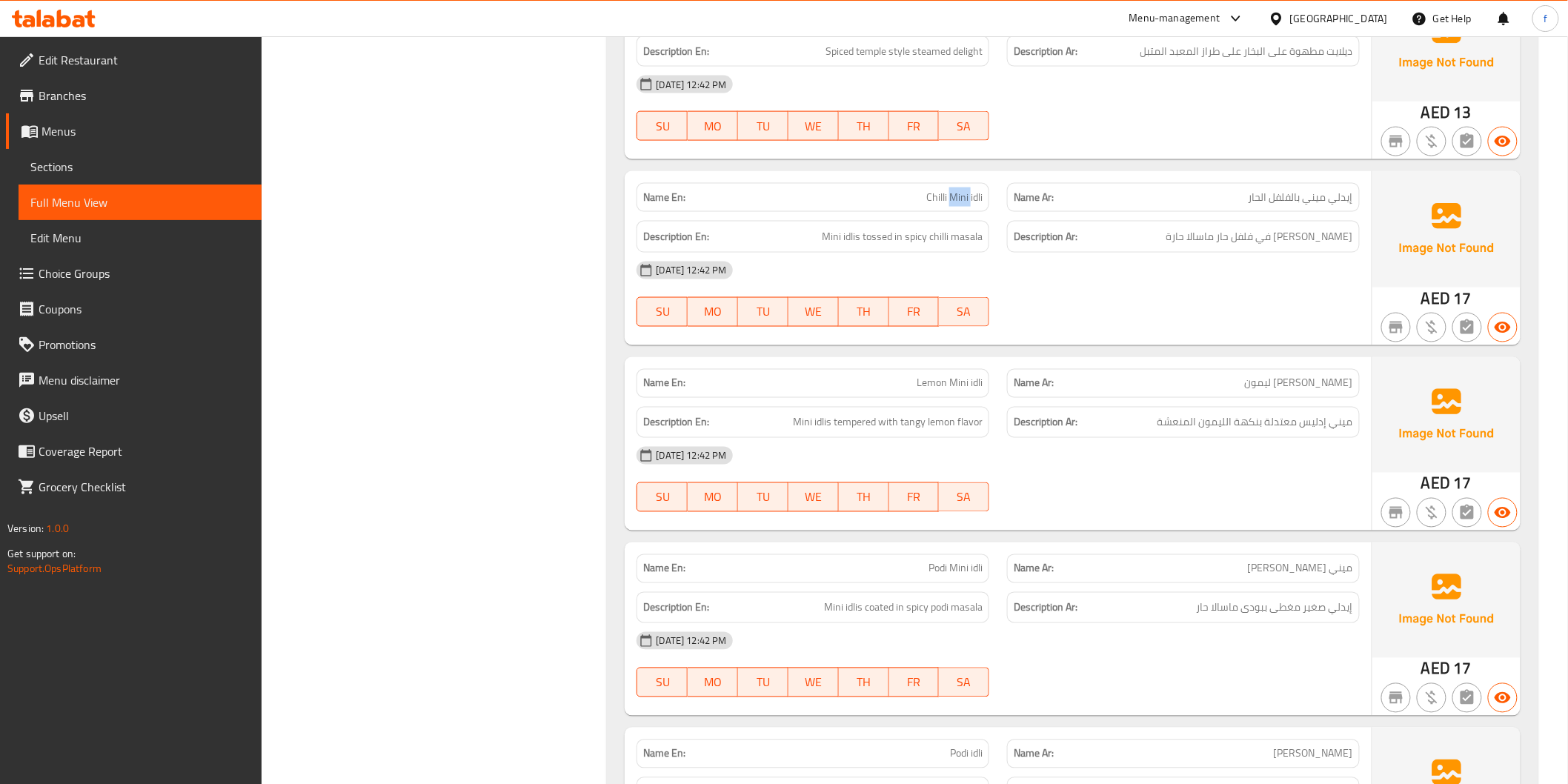
click at [964, 193] on span "Chilli Mini idli" at bounding box center [954, 197] width 56 height 15
click at [946, 193] on span "Chilli Mini idli" at bounding box center [954, 197] width 56 height 15
click at [850, 235] on span "Mini idlis tossed in spicy chilli masala" at bounding box center [902, 236] width 161 height 19
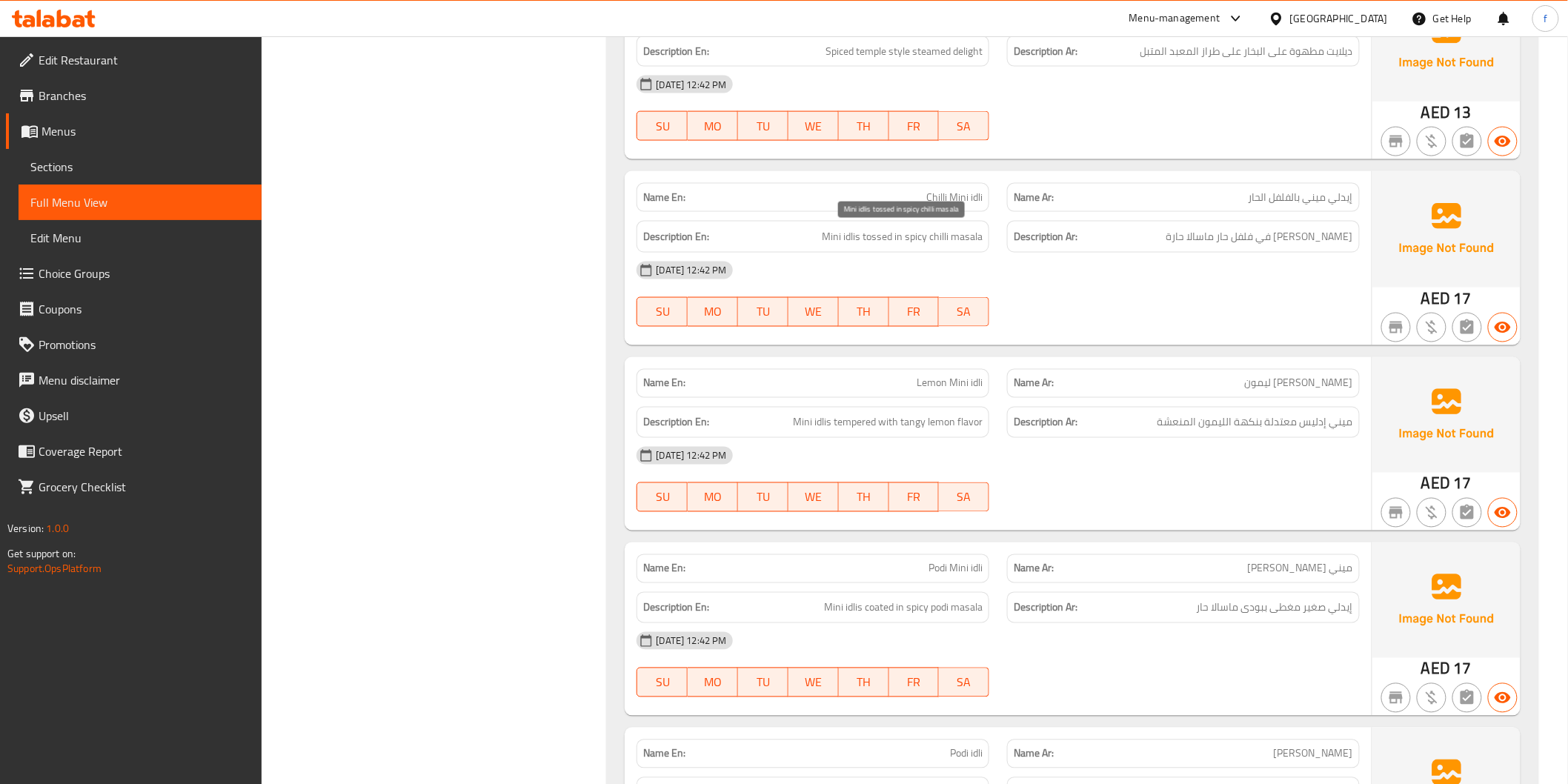
click at [823, 235] on span "Mini idlis tossed in spicy chilli masala" at bounding box center [902, 236] width 161 height 19
click at [962, 205] on span "Chilli Mini idli" at bounding box center [954, 197] width 56 height 15
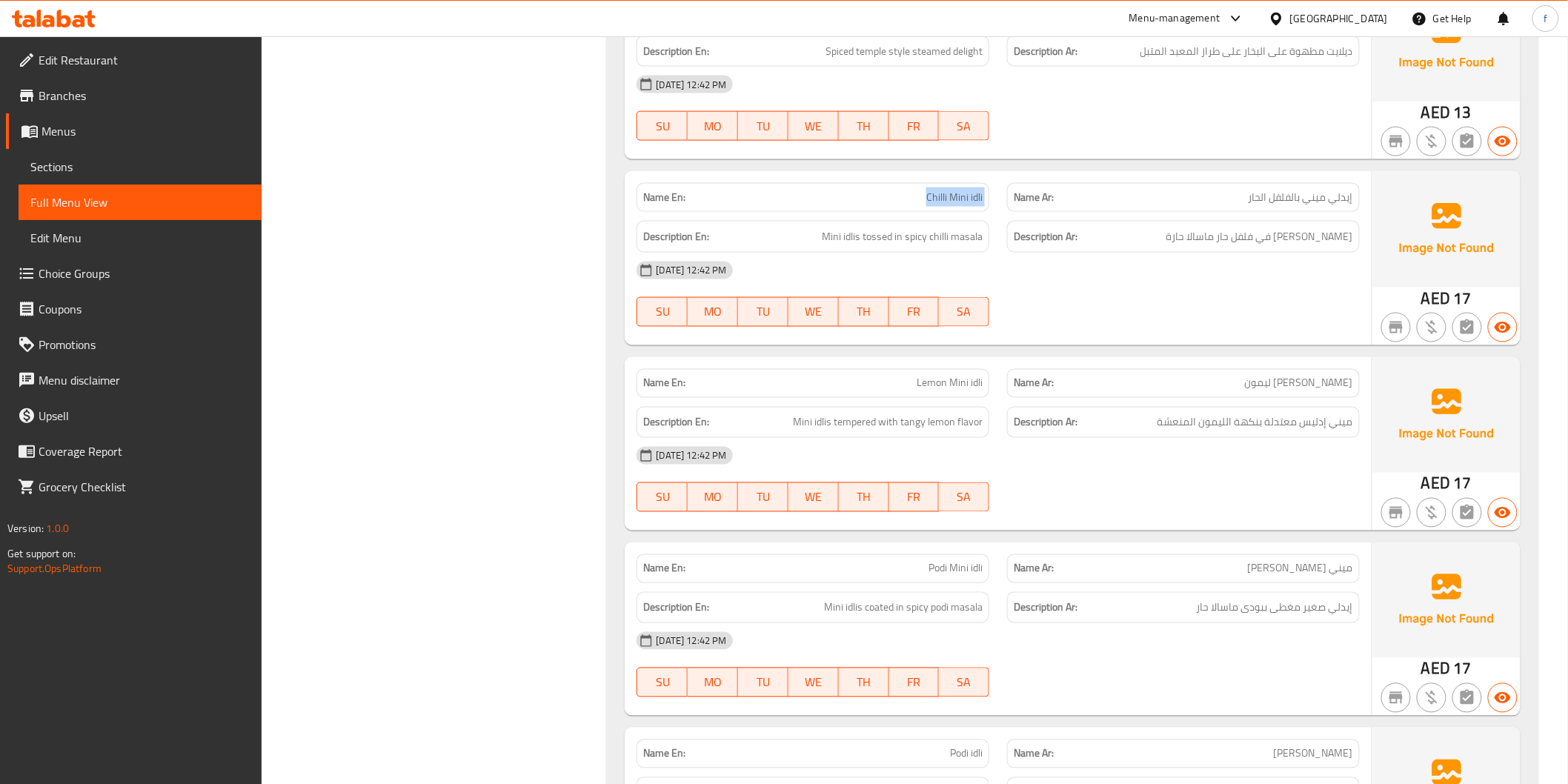
copy span "Chilli Mini idli"
click at [973, 235] on span "Mini idlis tossed in spicy chilli masala" at bounding box center [902, 236] width 161 height 19
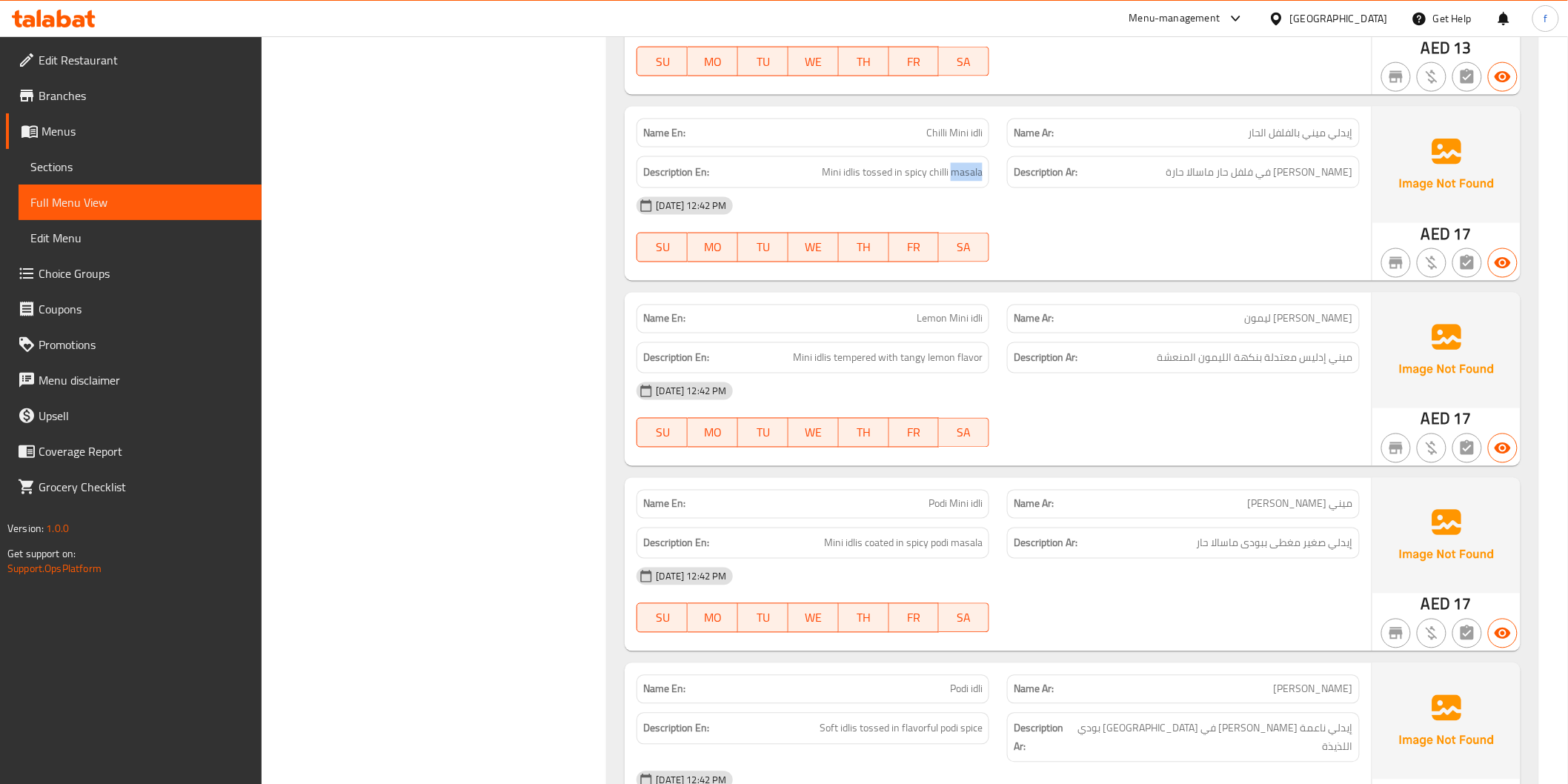
scroll to position [987, 0]
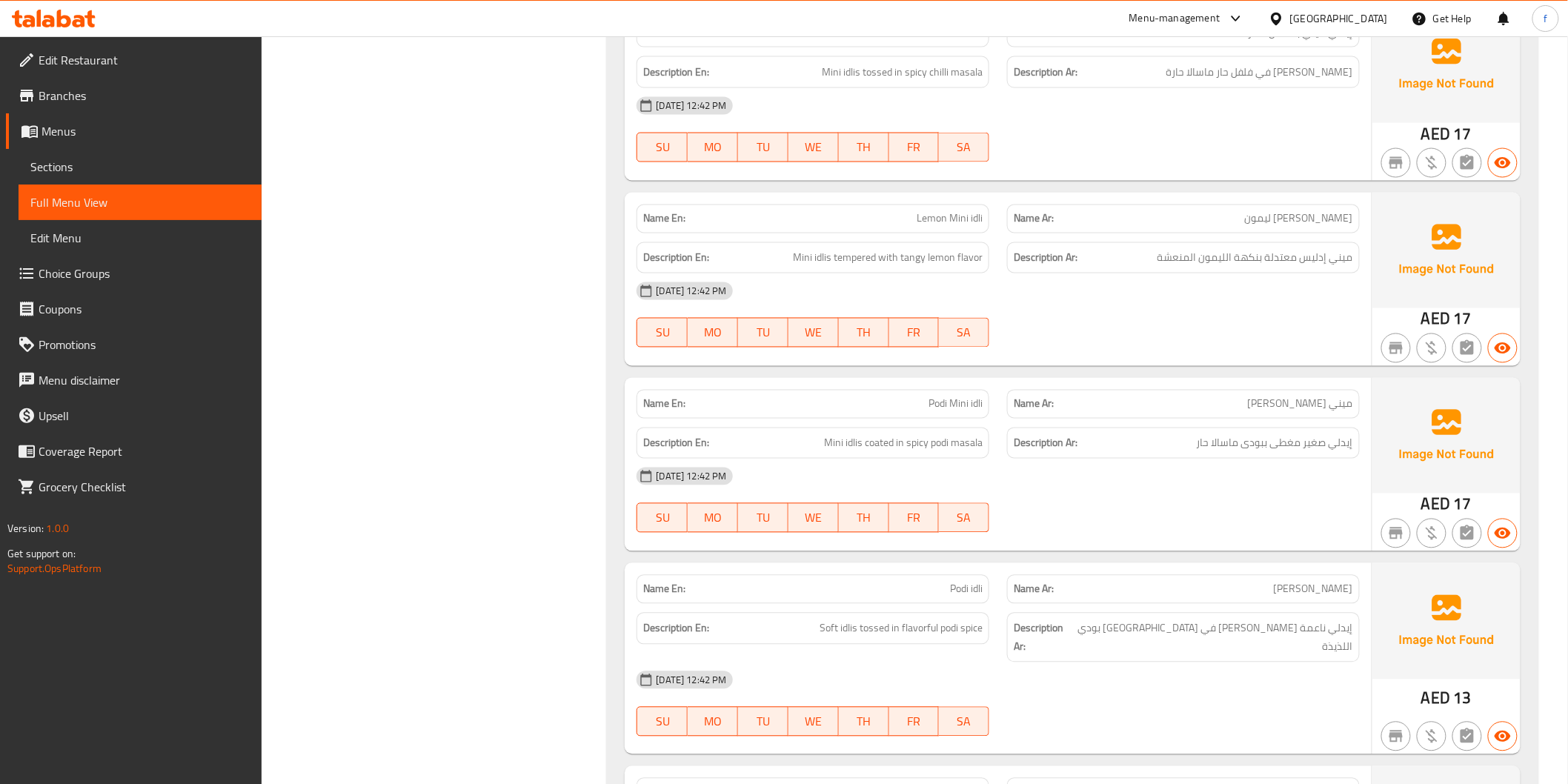
click at [967, 216] on span "Lemon Mini idli" at bounding box center [949, 218] width 66 height 15
click at [923, 215] on span "Lemon Mini idli" at bounding box center [949, 218] width 66 height 15
click at [976, 217] on span "Lemon Mini idli" at bounding box center [949, 218] width 66 height 15
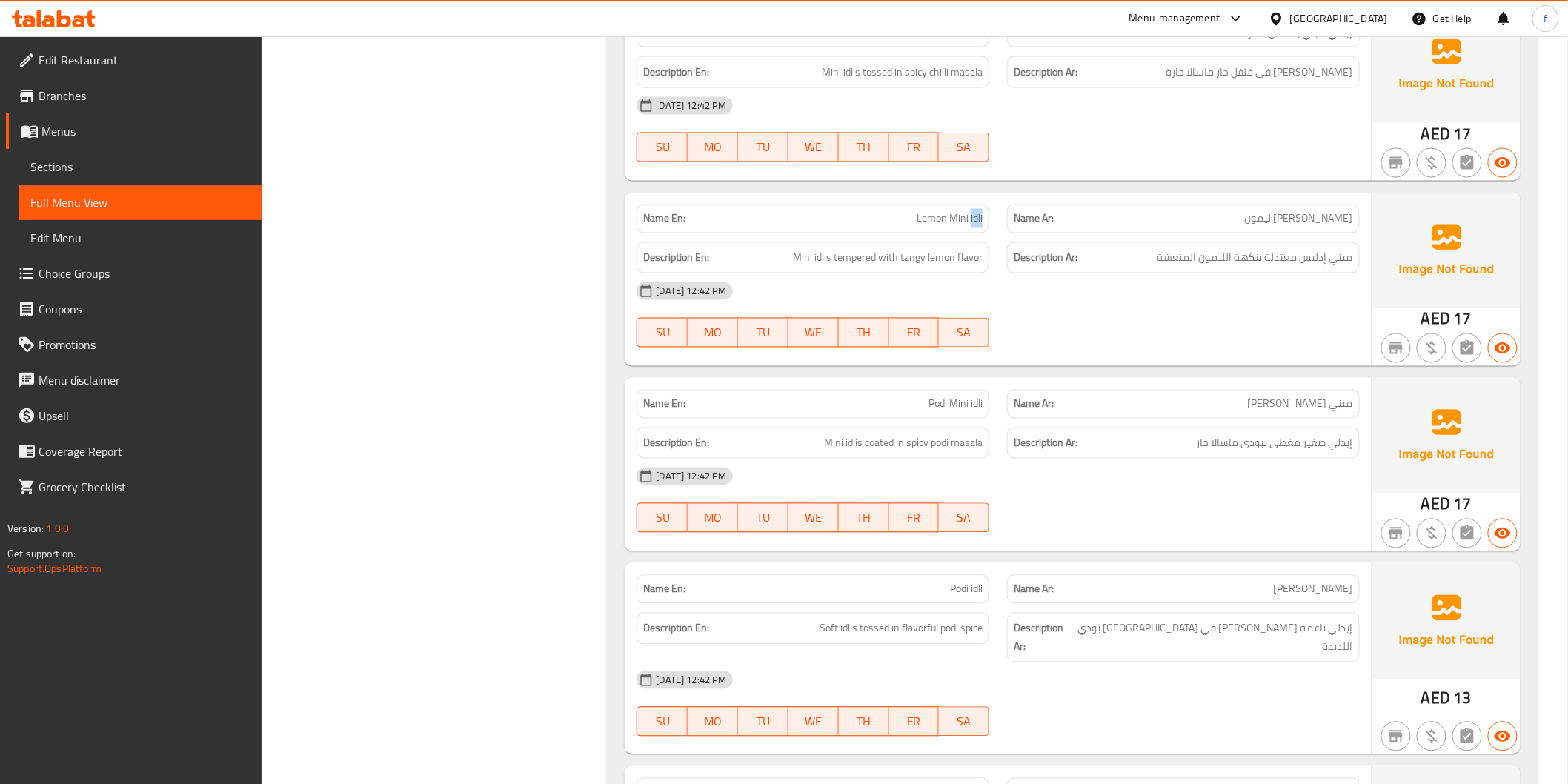
click at [976, 217] on span "Lemon Mini idli" at bounding box center [949, 218] width 66 height 15
click at [797, 255] on span "Mini idlis tempered with tangy lemon flavor" at bounding box center [888, 258] width 190 height 19
click at [820, 255] on span "Mini idlis tempered with tangy lemon flavor" at bounding box center [888, 258] width 190 height 19
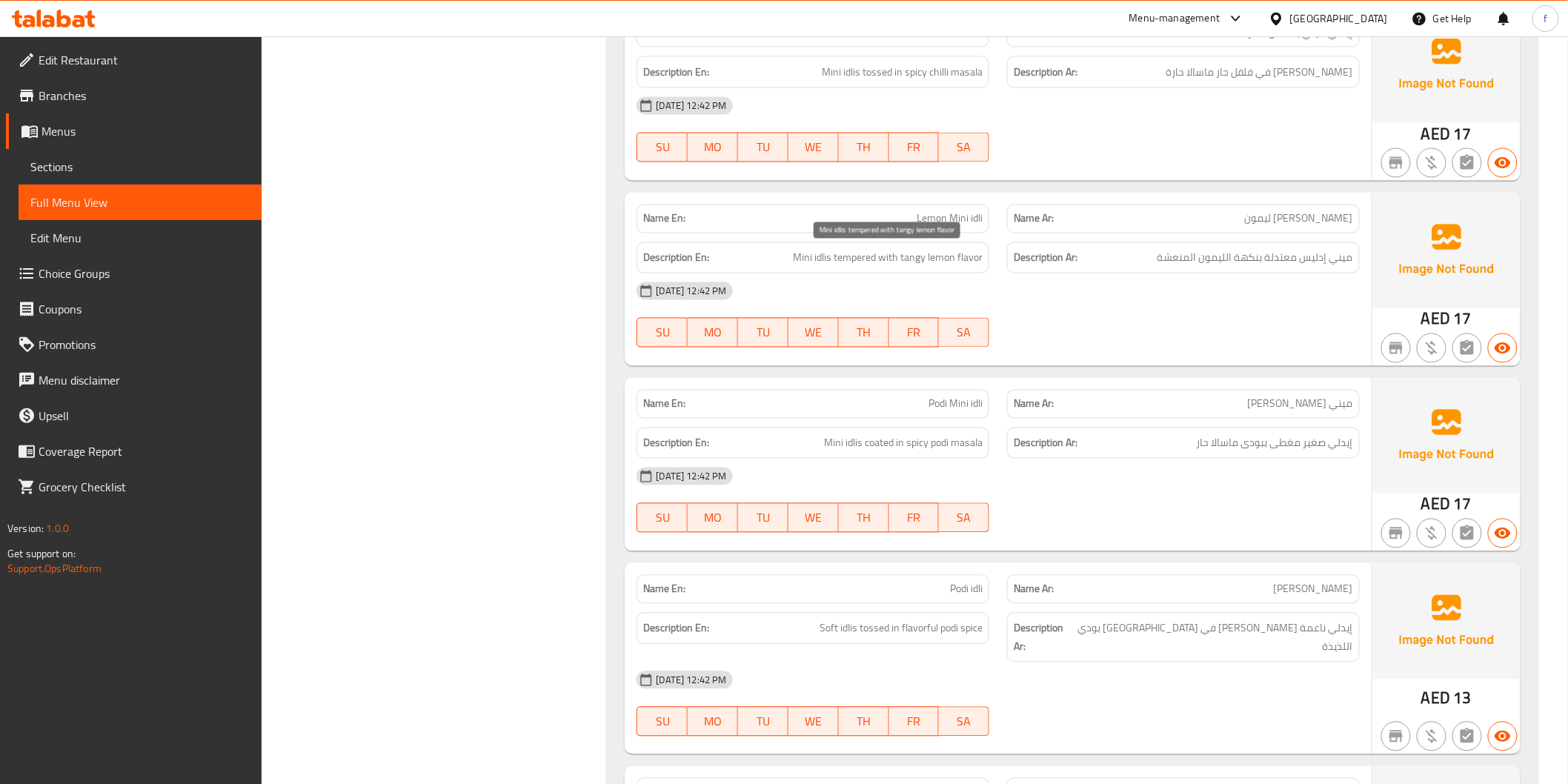
click at [840, 255] on span "Mini idlis tempered with tangy lemon flavor" at bounding box center [888, 258] width 190 height 19
click at [973, 258] on span "Mini idlis tempered with tangy lemon flavor" at bounding box center [888, 258] width 190 height 19
click at [943, 260] on span "Mini idlis tempered with tangy lemon flavor" at bounding box center [888, 258] width 190 height 19
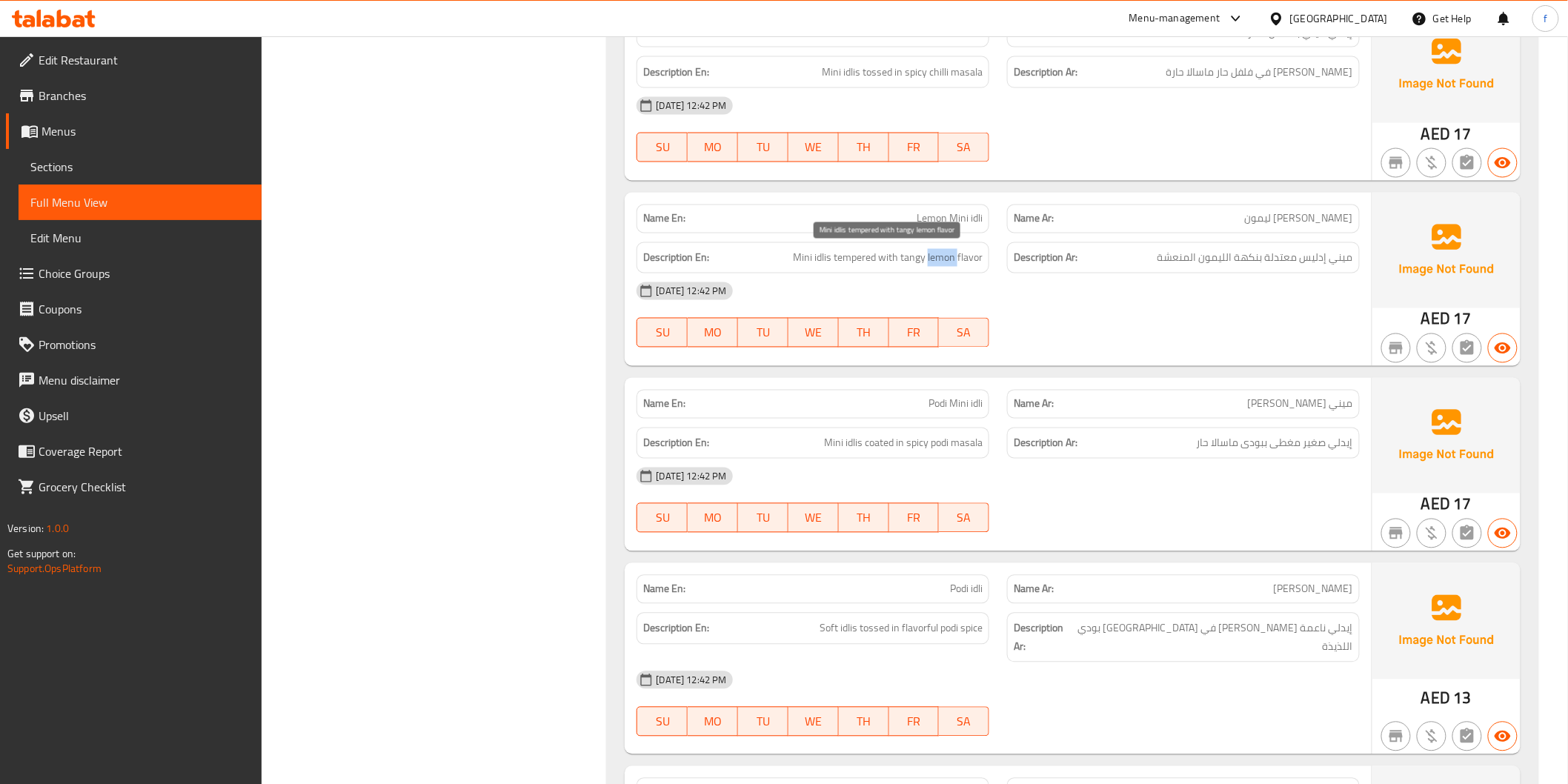
click at [943, 260] on span "Mini idlis tempered with tangy lemon flavor" at bounding box center [888, 258] width 190 height 19
click at [909, 260] on span "Mini idlis tempered with tangy lemon flavor" at bounding box center [888, 258] width 190 height 19
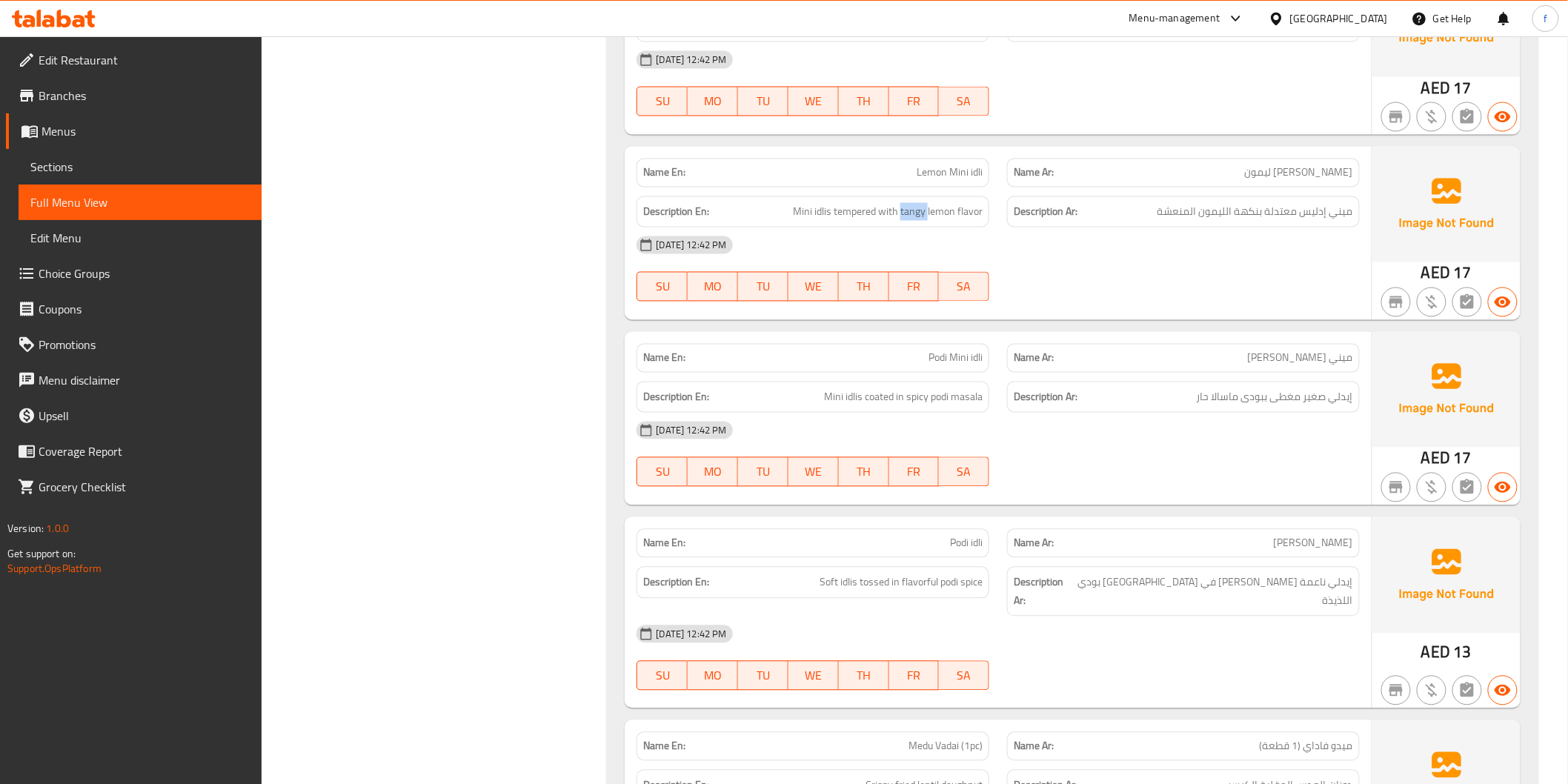
scroll to position [1234, 0]
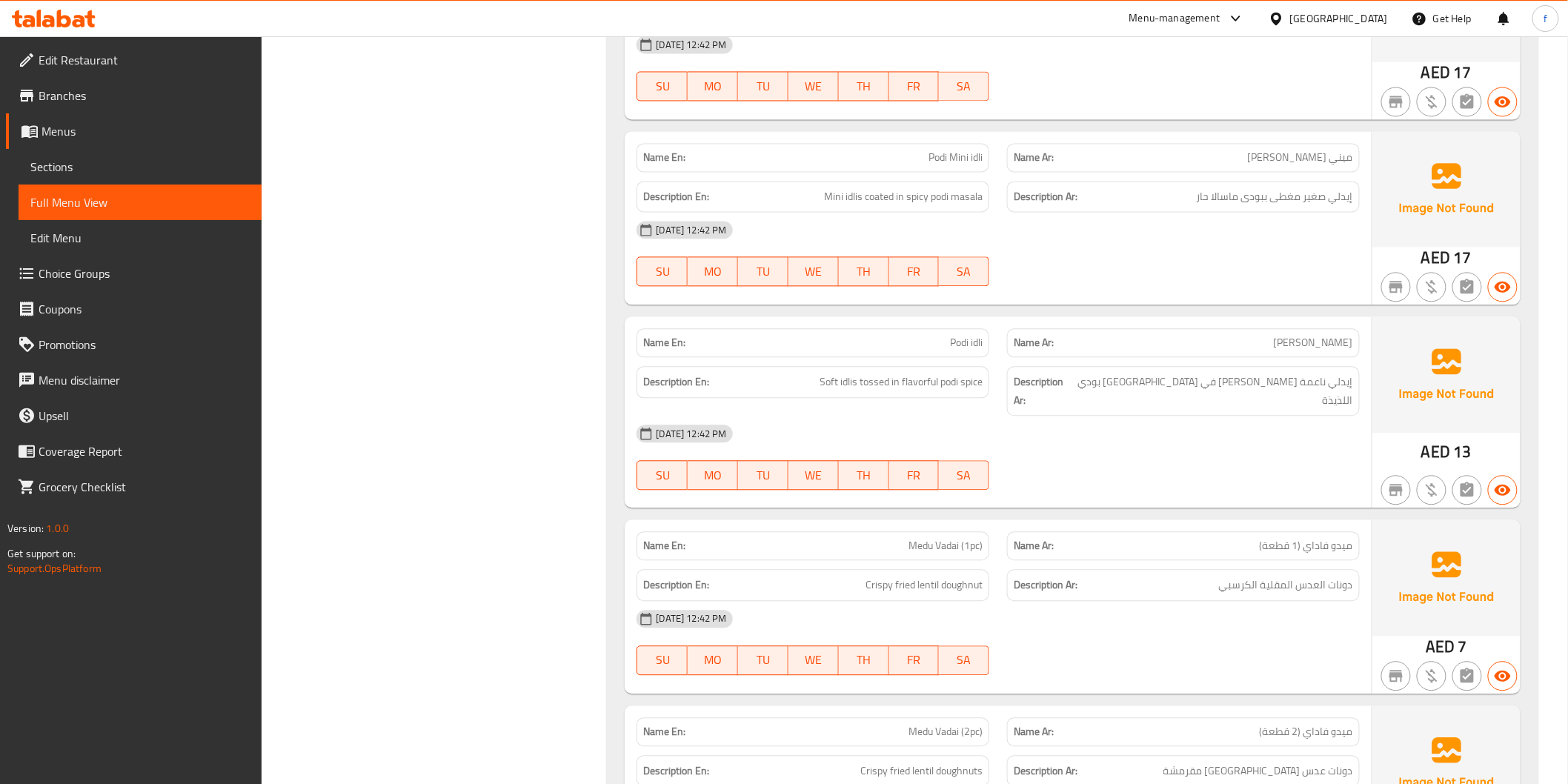
click at [971, 153] on span "Podi Mini idli" at bounding box center [956, 157] width 54 height 15
click at [953, 160] on span "Podi Mini idli" at bounding box center [956, 157] width 54 height 15
click at [943, 159] on span "Podi Mini idli" at bounding box center [956, 157] width 54 height 15
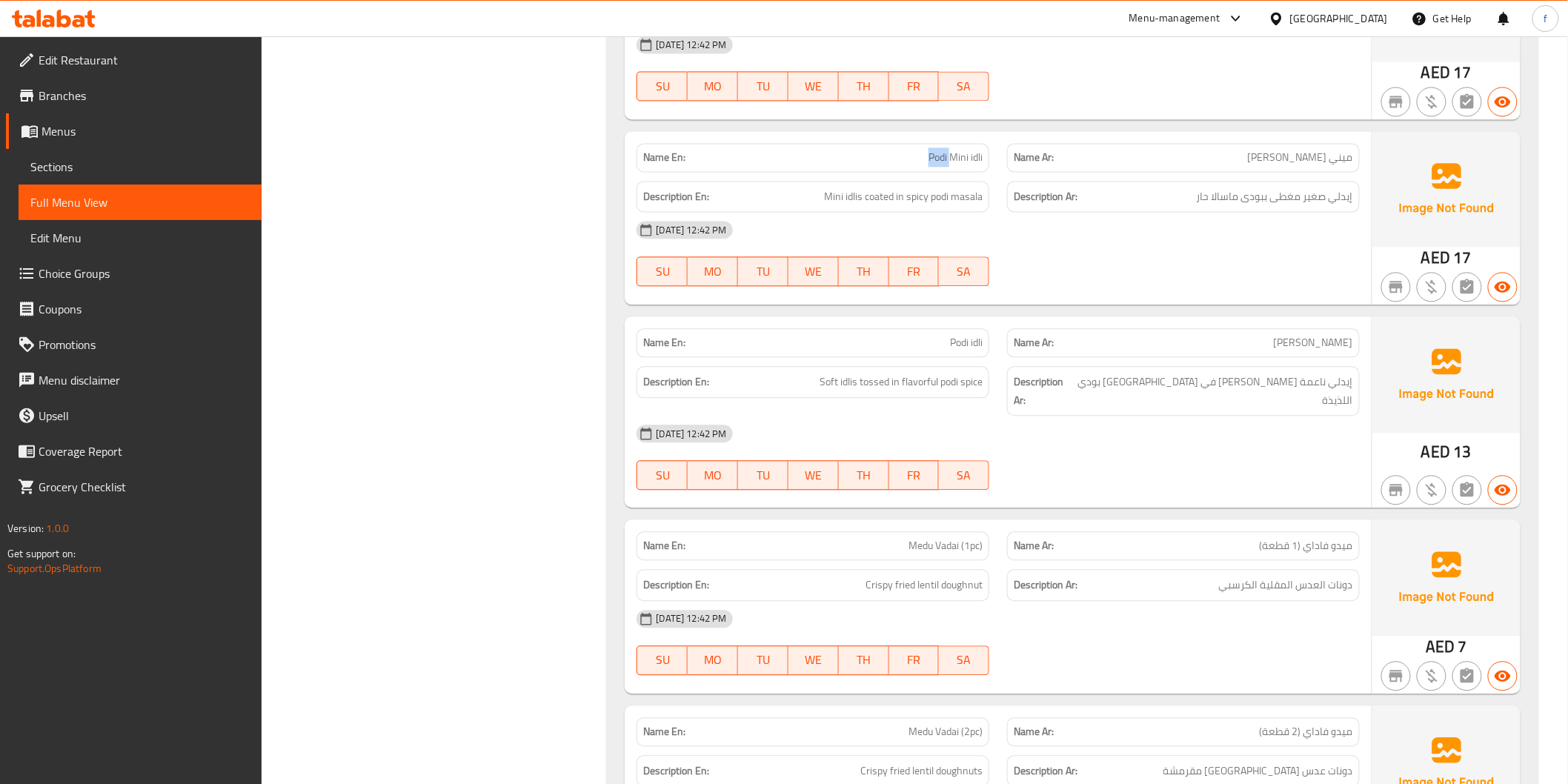
click at [943, 159] on span "Podi Mini idli" at bounding box center [956, 157] width 54 height 15
click at [959, 152] on span "Podi Mini idli" at bounding box center [956, 157] width 54 height 15
click at [854, 195] on span "Mini idlis coated in spicy podi masala" at bounding box center [904, 196] width 159 height 19
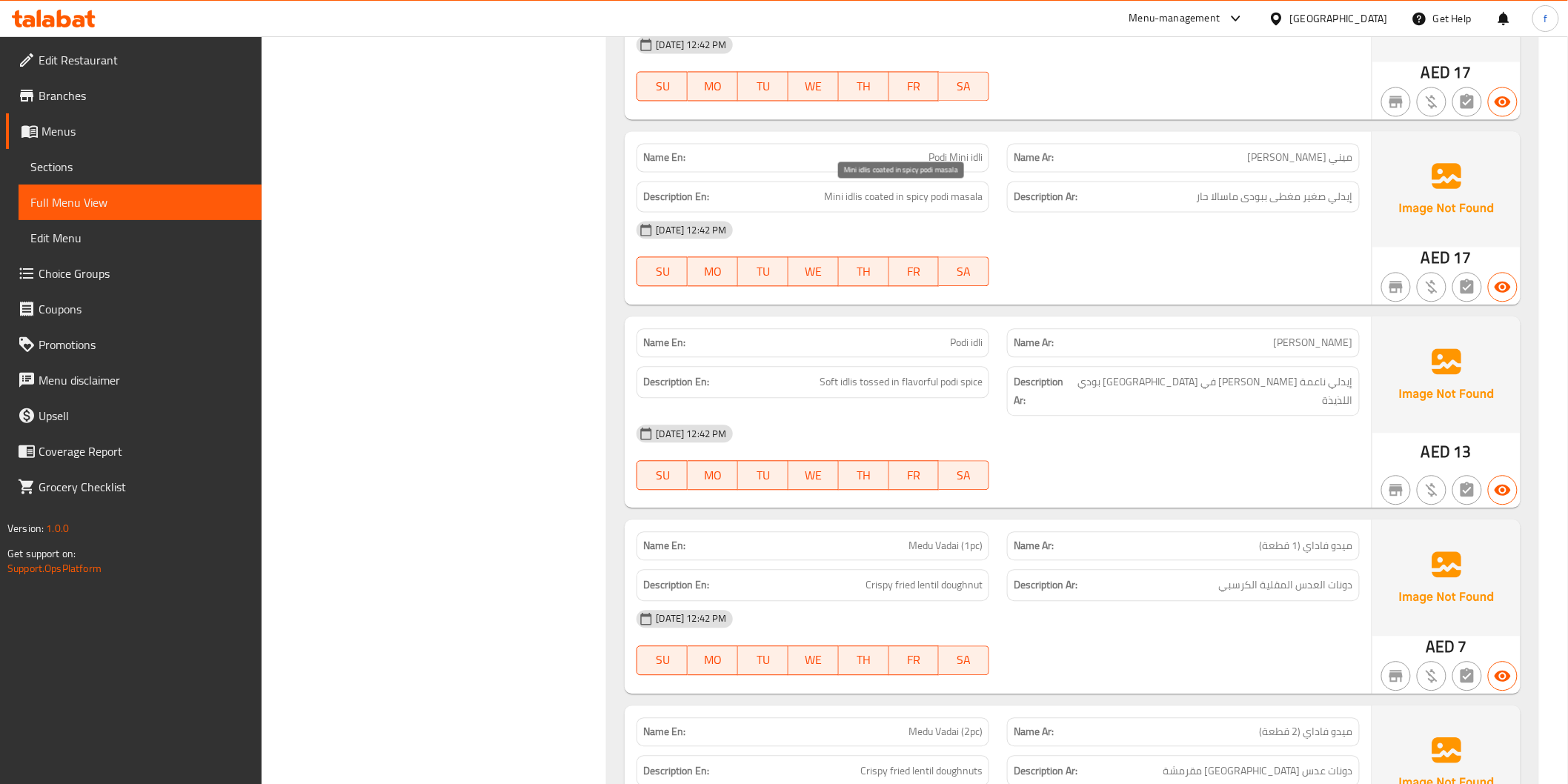
click at [836, 197] on span "Mini idlis coated in spicy podi masala" at bounding box center [904, 196] width 159 height 19
click at [889, 200] on span "Mini idlis coated in spicy podi masala" at bounding box center [904, 196] width 159 height 19
click at [941, 197] on span "Mini idlis coated in spicy podi masala" at bounding box center [904, 196] width 159 height 19
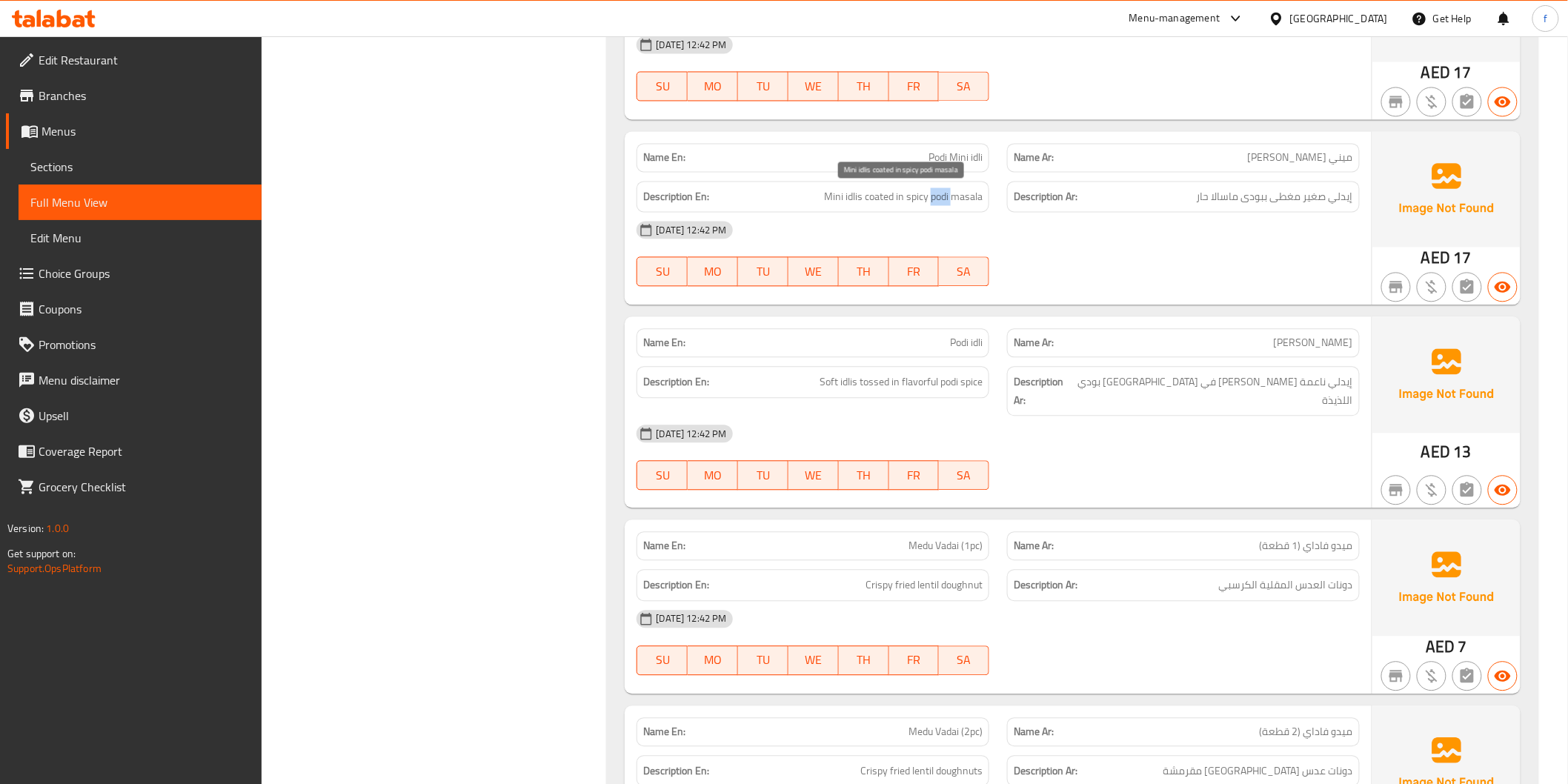
click at [941, 197] on span "Mini idlis coated in spicy podi masala" at bounding box center [904, 196] width 159 height 19
click at [964, 196] on span "Mini idlis coated in spicy podi masala" at bounding box center [904, 196] width 159 height 19
click at [914, 193] on span "Mini idlis coated in spicy podi masala" at bounding box center [904, 196] width 159 height 19
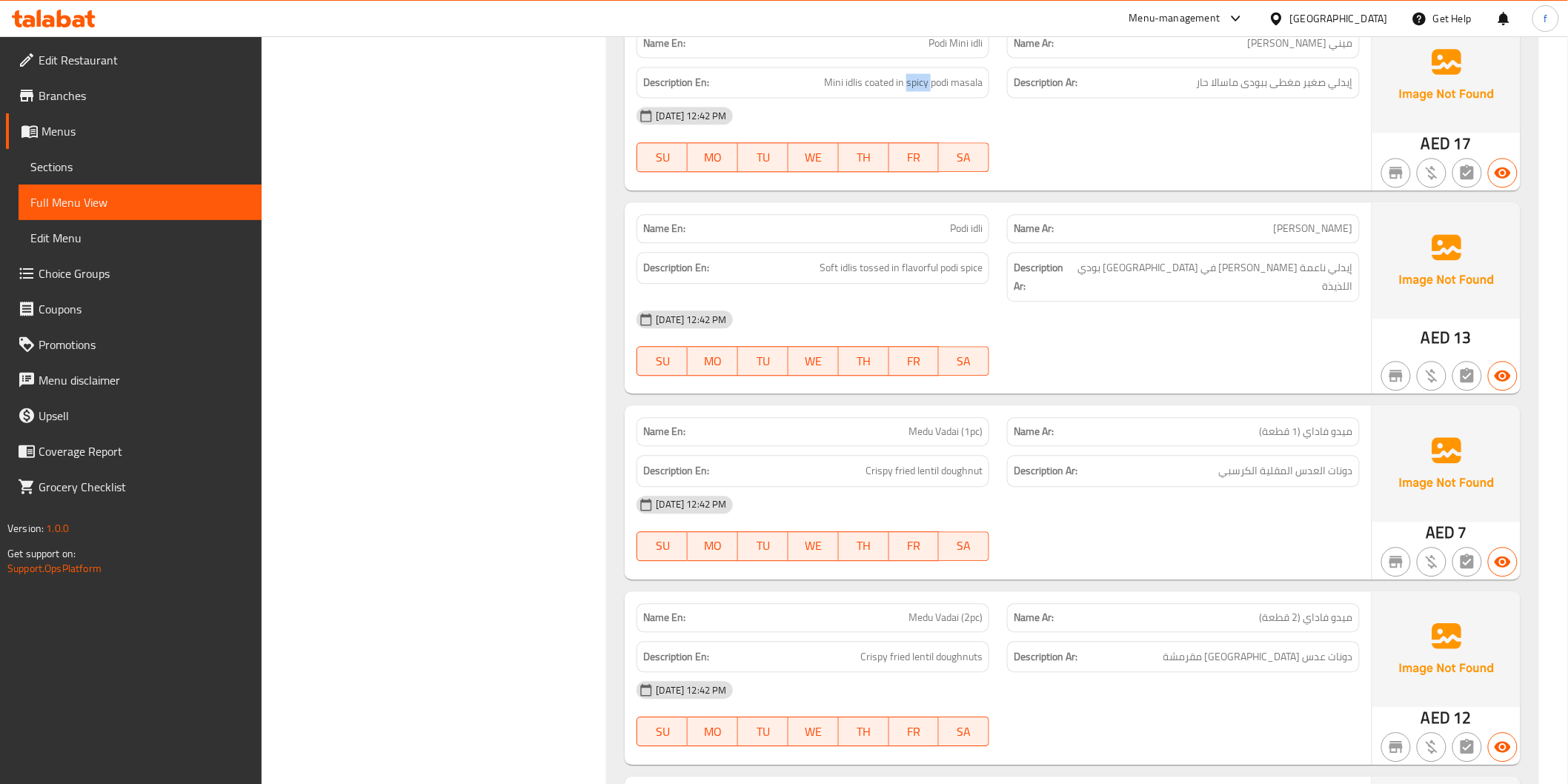
scroll to position [1481, 0]
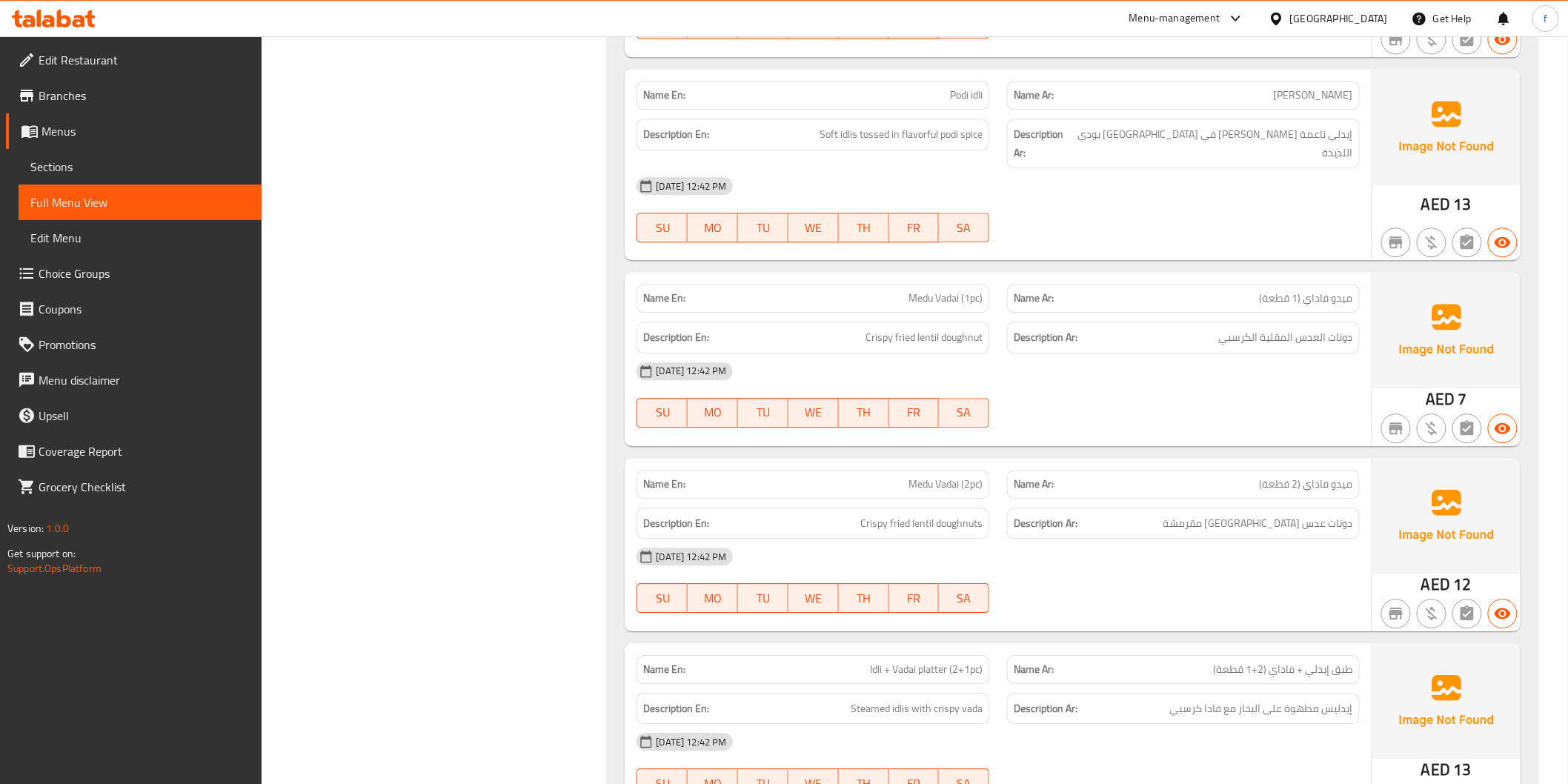
click at [953, 99] on span "Podi idli" at bounding box center [966, 95] width 32 height 15
click at [984, 96] on div "Name En: Podi idli" at bounding box center [813, 96] width 353 height 29
click at [972, 97] on span "Podi idli" at bounding box center [966, 95] width 32 height 15
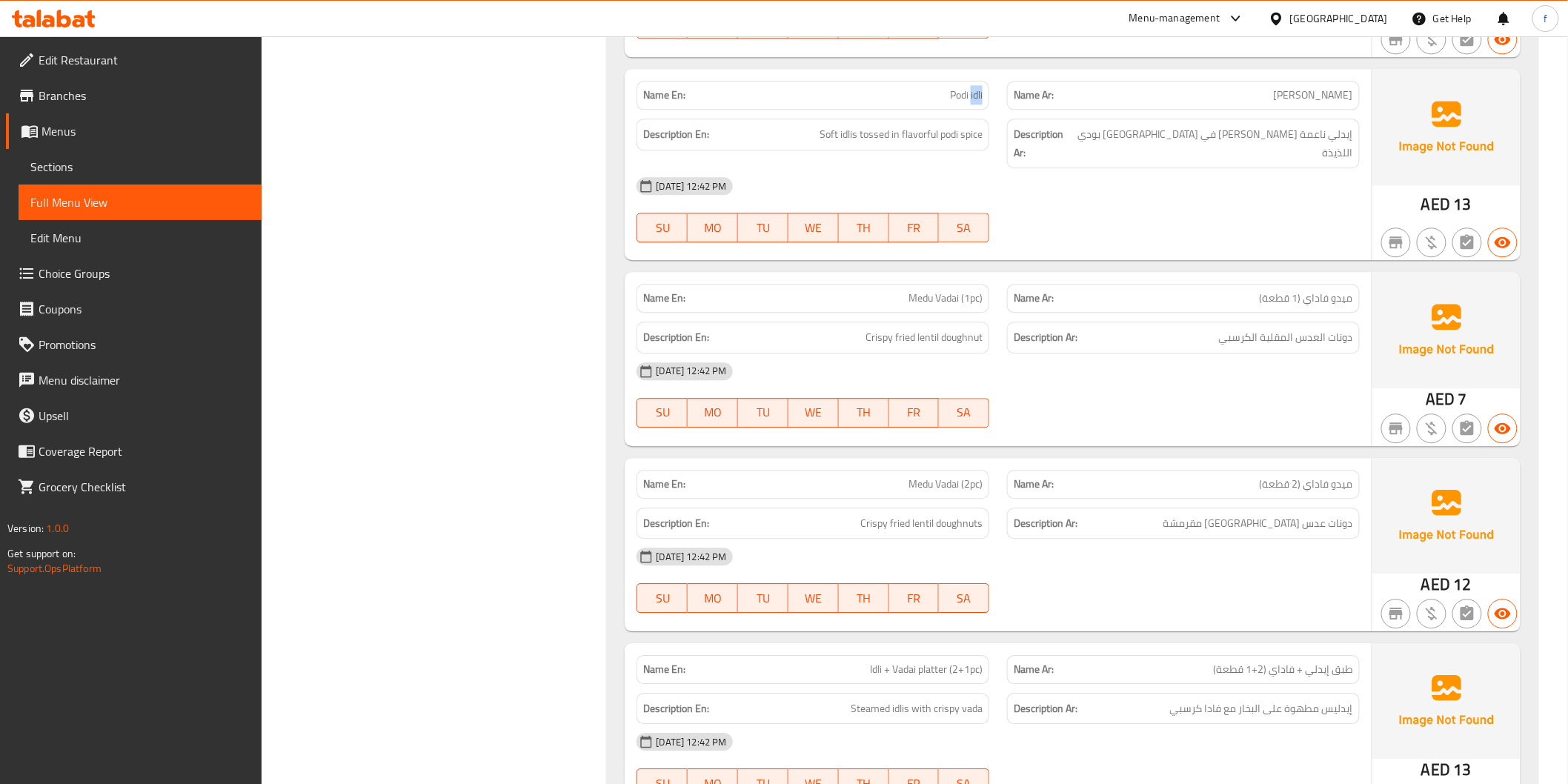
click at [972, 97] on span "Podi idli" at bounding box center [966, 95] width 32 height 15
click at [845, 126] on span "Soft idlis tossed in flavorful podi spice" at bounding box center [901, 134] width 163 height 19
click at [832, 133] on span "Soft idlis tossed in flavorful podi spice" at bounding box center [901, 134] width 163 height 19
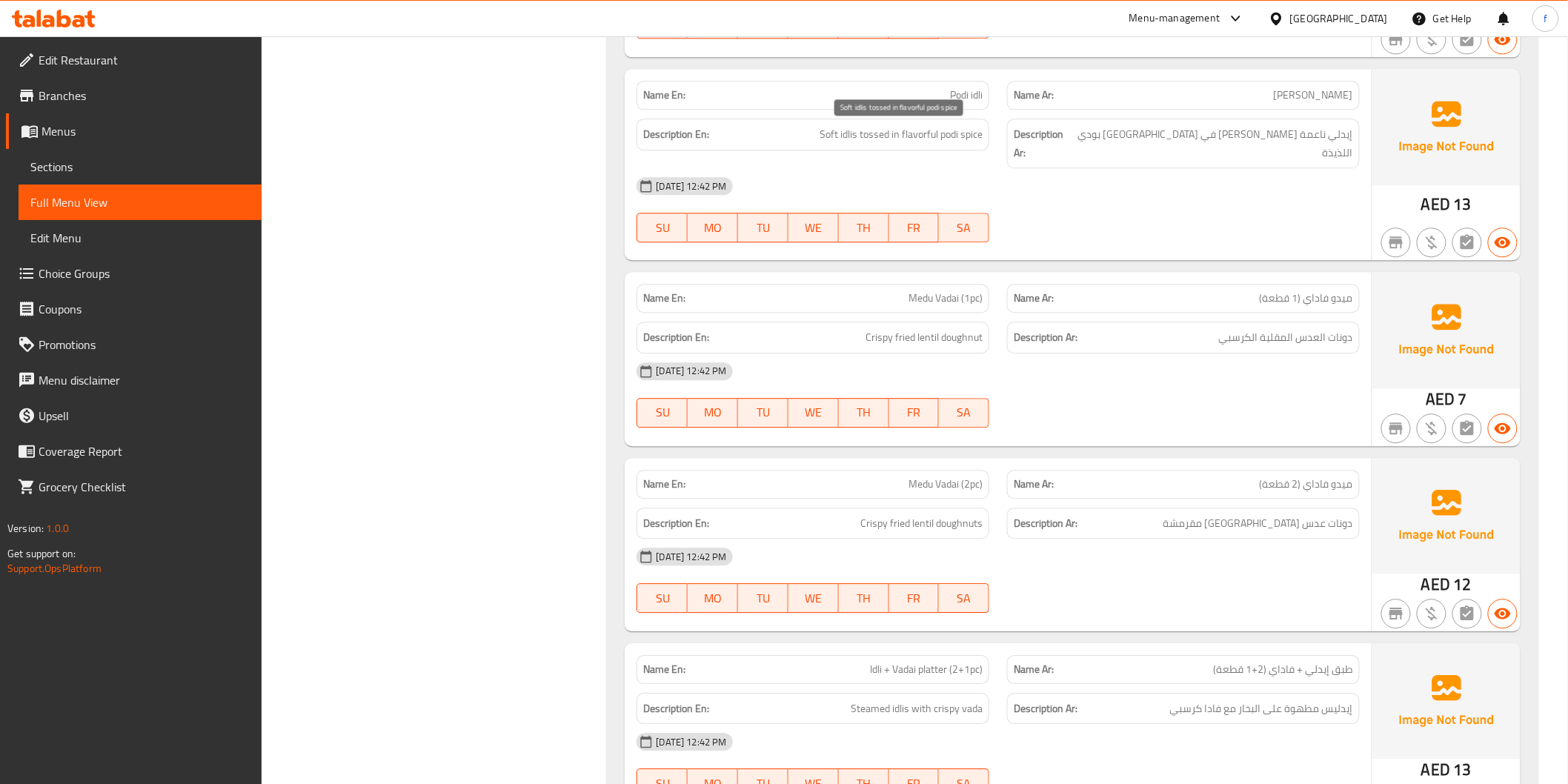
click at [874, 135] on span "Soft idlis tossed in flavorful podi spice" at bounding box center [901, 134] width 163 height 19
click at [975, 132] on span "Soft idlis tossed in flavorful podi spice" at bounding box center [901, 134] width 163 height 19
click at [955, 135] on span "Soft idlis tossed in flavorful podi spice" at bounding box center [901, 134] width 163 height 19
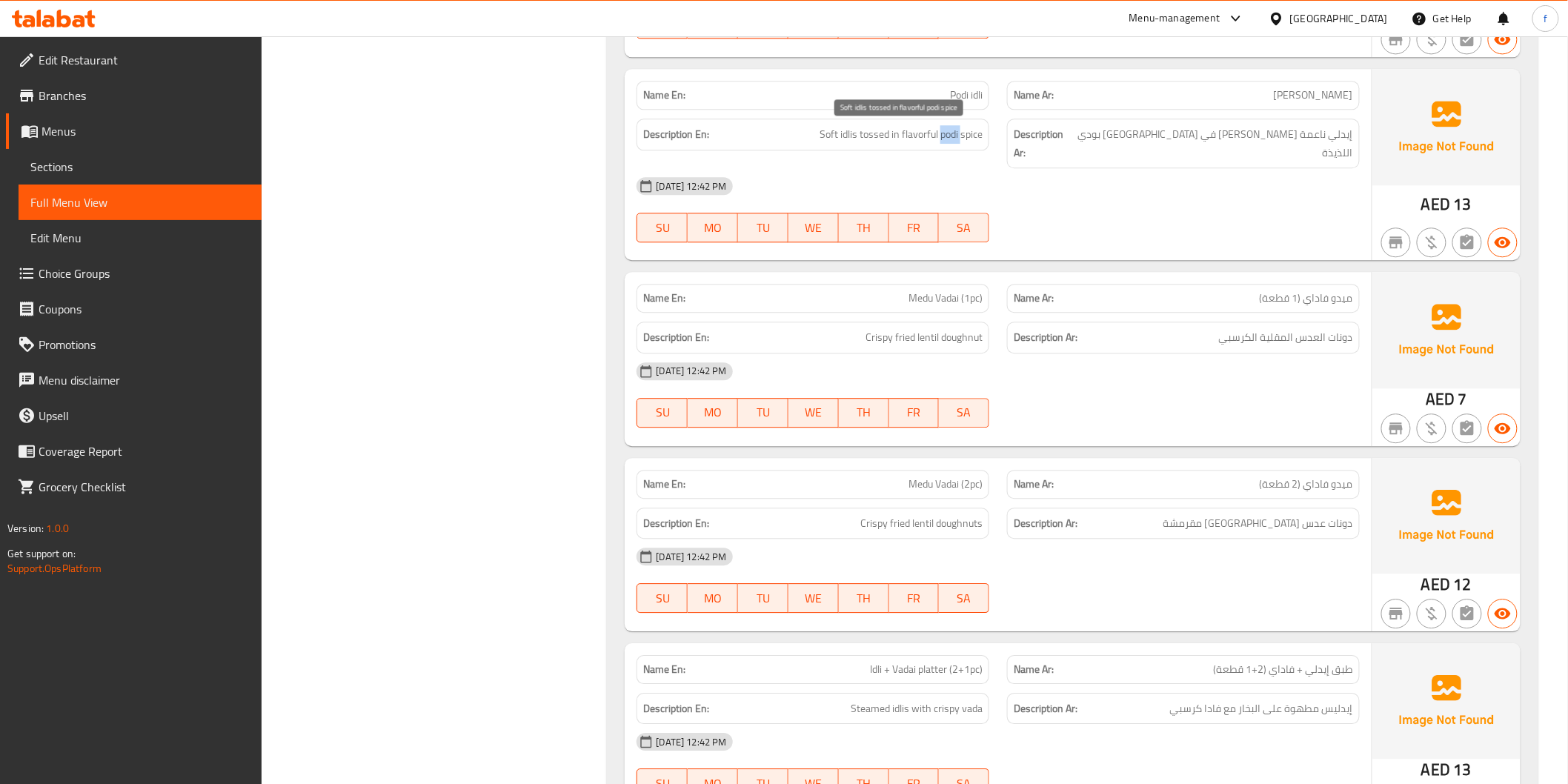
click at [955, 135] on span "Soft idlis tossed in flavorful podi spice" at bounding box center [901, 134] width 163 height 19
click at [927, 135] on span "Soft idlis tossed in flavorful podi spice" at bounding box center [901, 134] width 163 height 19
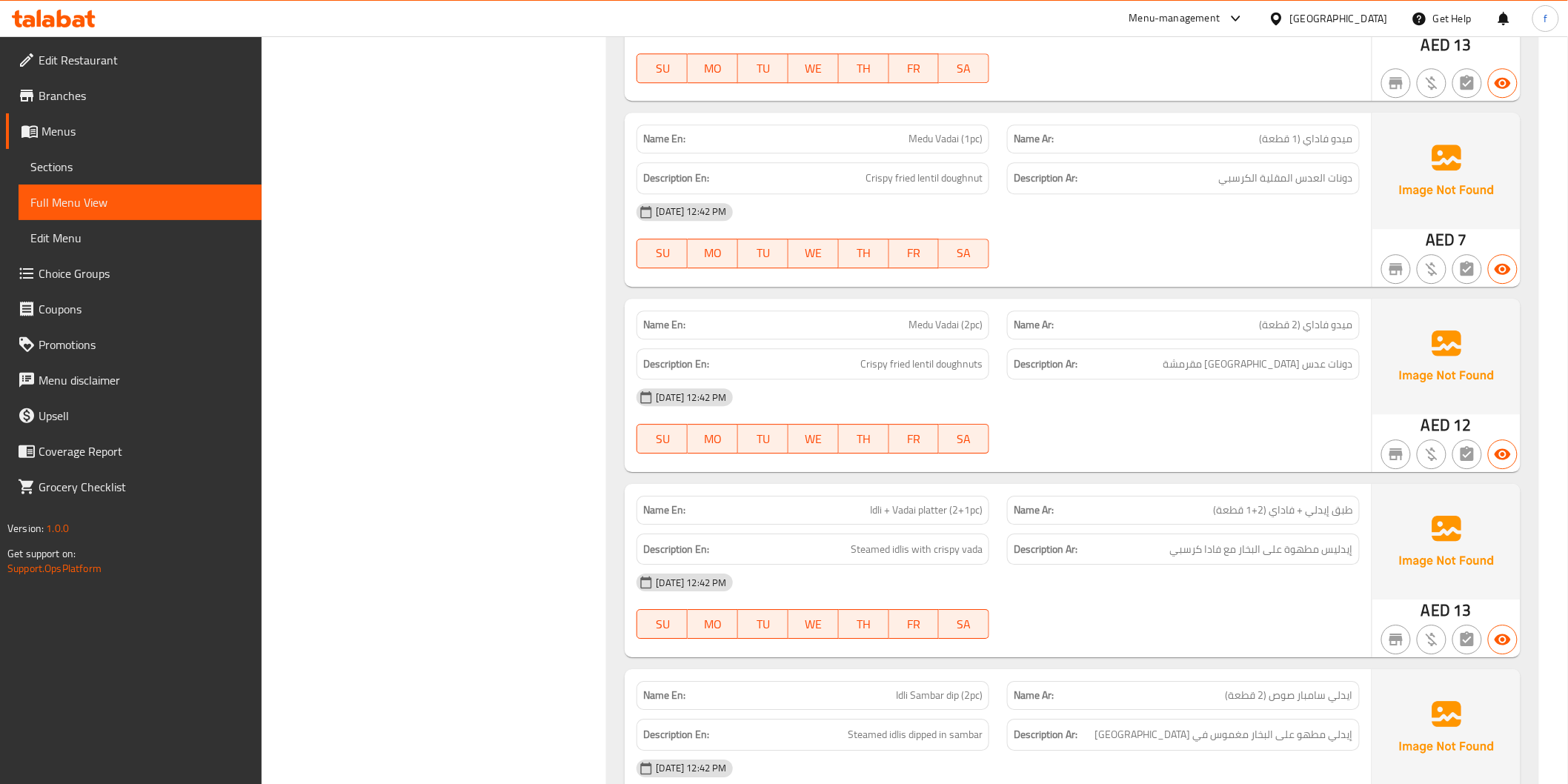
scroll to position [1646, 0]
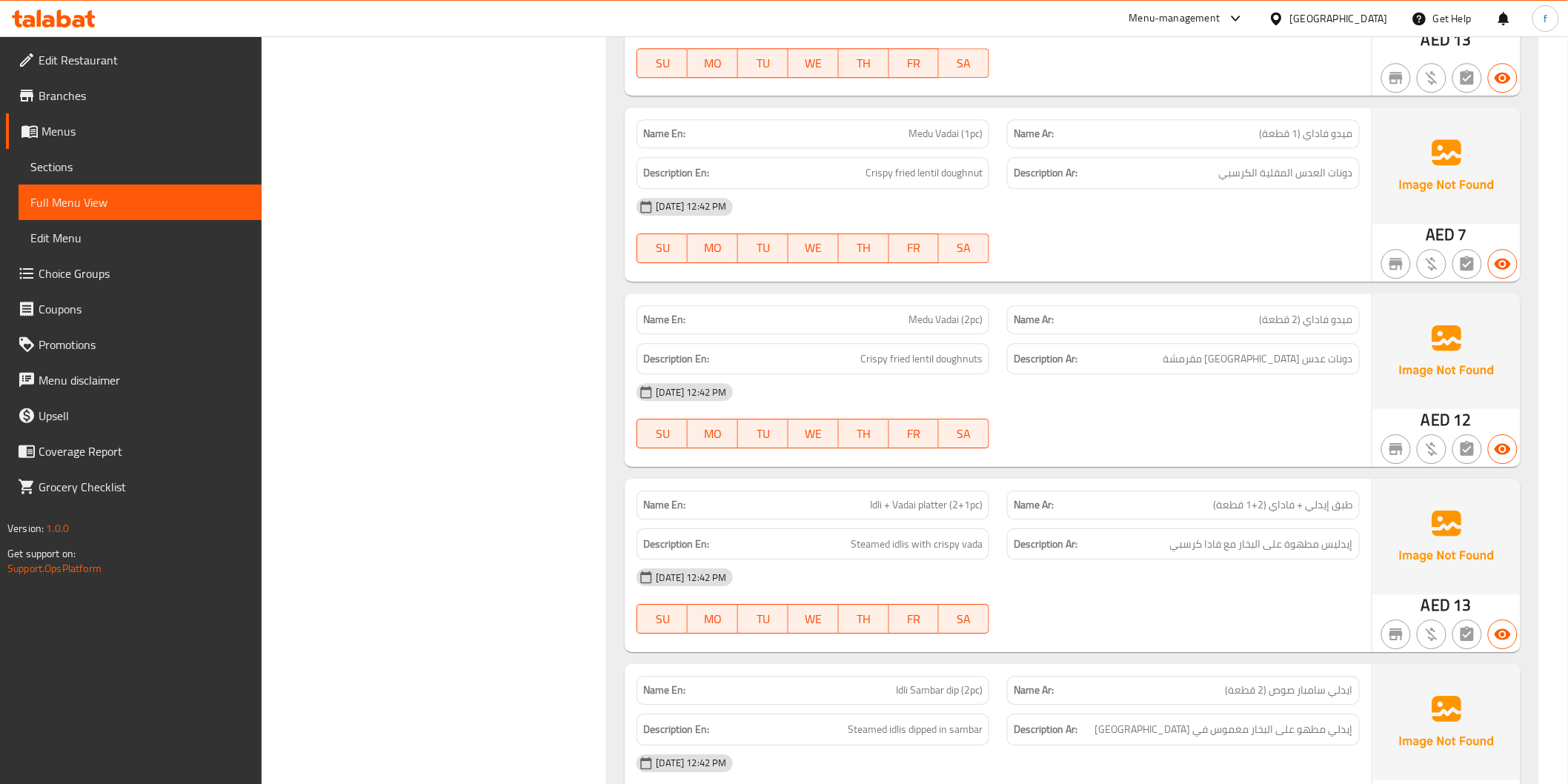
click at [952, 126] on span "Medu Vadai (1pc)" at bounding box center [945, 133] width 74 height 15
click at [929, 126] on span "Medu Vadai (1pc)" at bounding box center [945, 133] width 74 height 15
click at [962, 164] on span "Crispy fried lentil doughnut" at bounding box center [924, 173] width 117 height 19
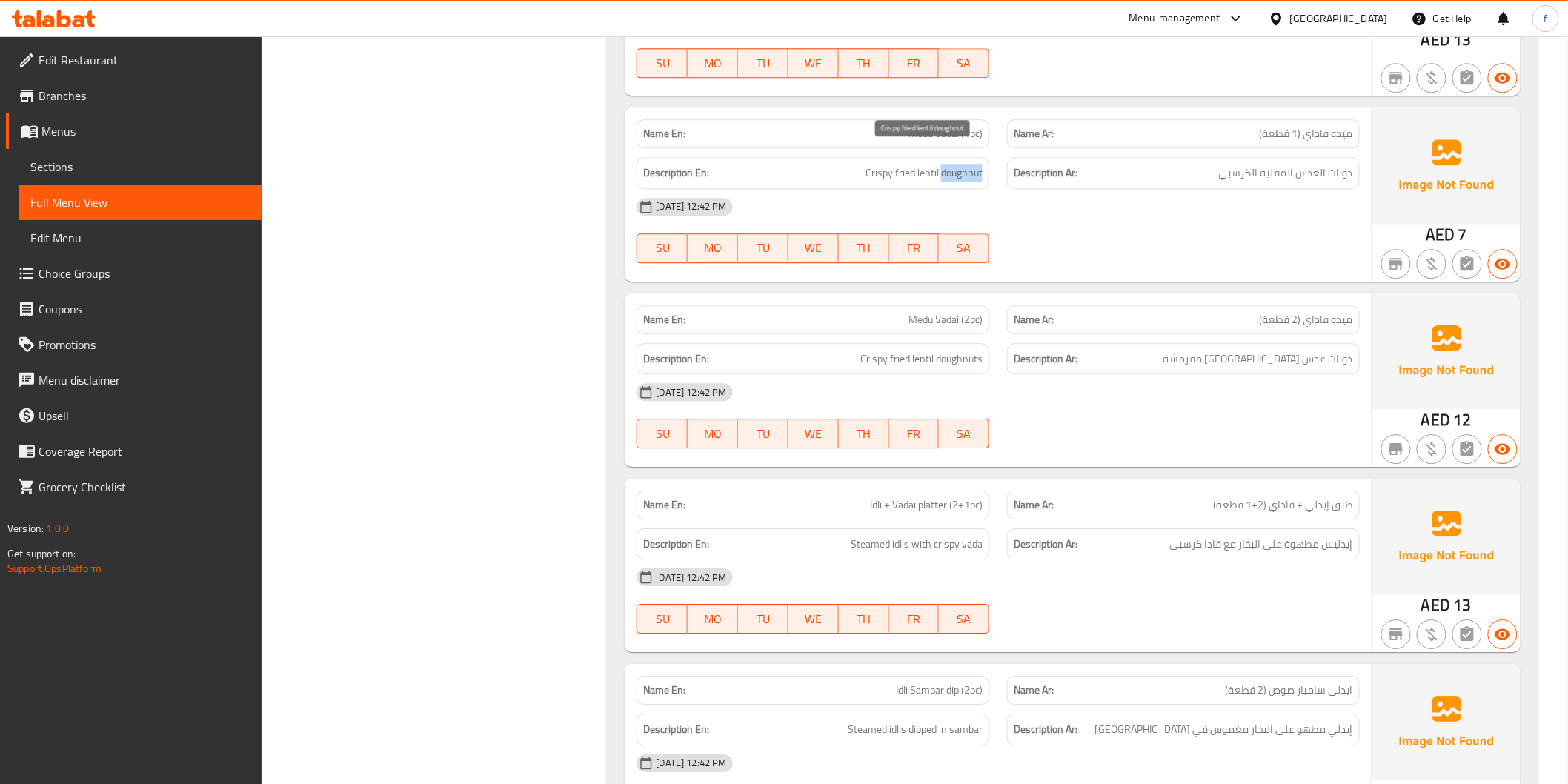
click at [962, 164] on span "Crispy fried lentil doughnut" at bounding box center [924, 173] width 117 height 19
click at [932, 164] on span "Crispy fried lentil doughnut" at bounding box center [924, 173] width 117 height 19
click at [931, 164] on span "Crispy fried lentil doughnut" at bounding box center [924, 173] width 117 height 19
click at [908, 164] on span "Crispy fried lentil doughnut" at bounding box center [924, 173] width 117 height 19
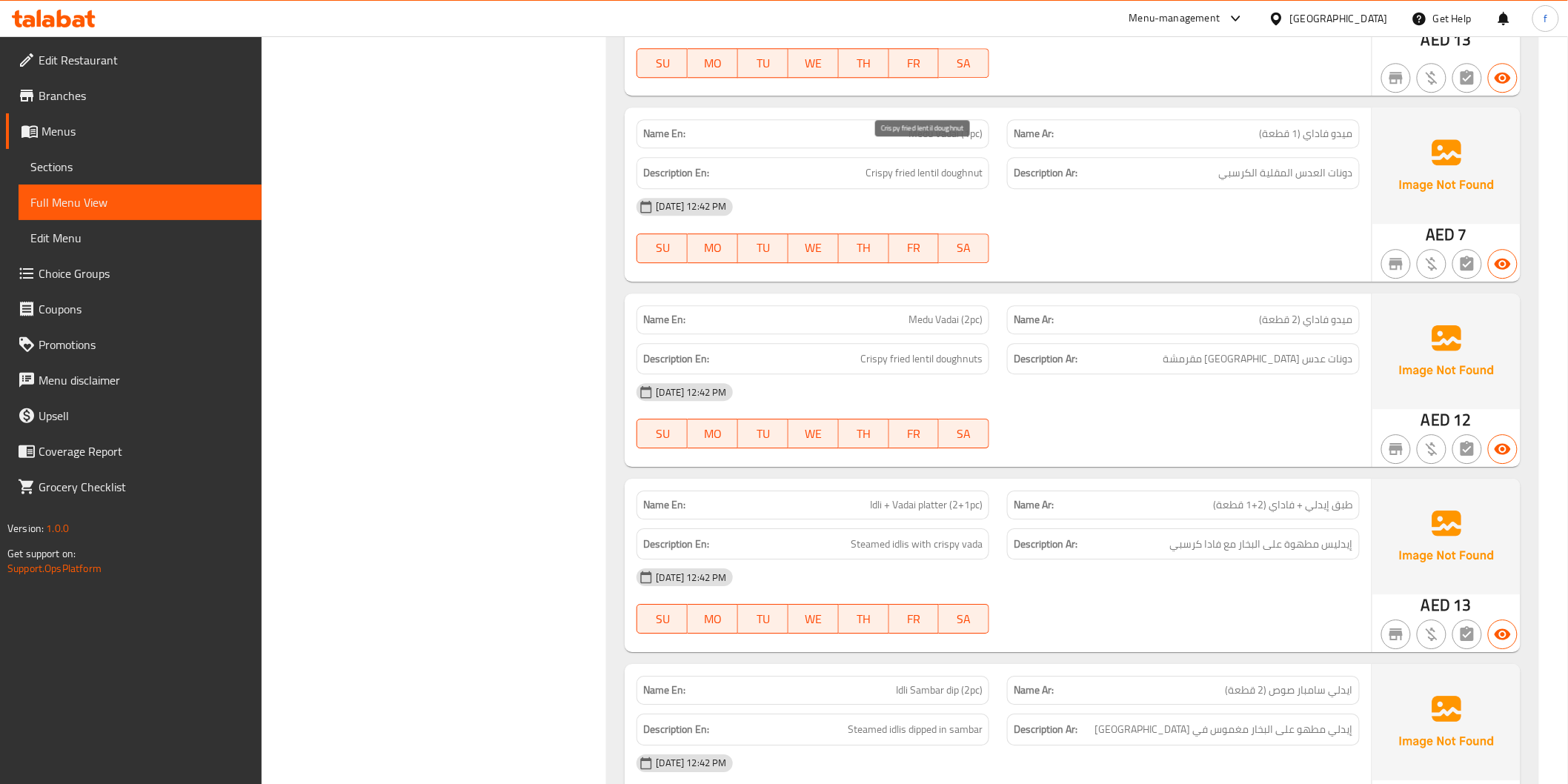
click at [883, 164] on span "Crispy fried lentil doughnut" at bounding box center [924, 173] width 117 height 19
click at [914, 312] on span "Medu Vadai (2pc)" at bounding box center [945, 319] width 74 height 15
click at [943, 312] on span "Medu Vadai (2pc)" at bounding box center [945, 319] width 74 height 15
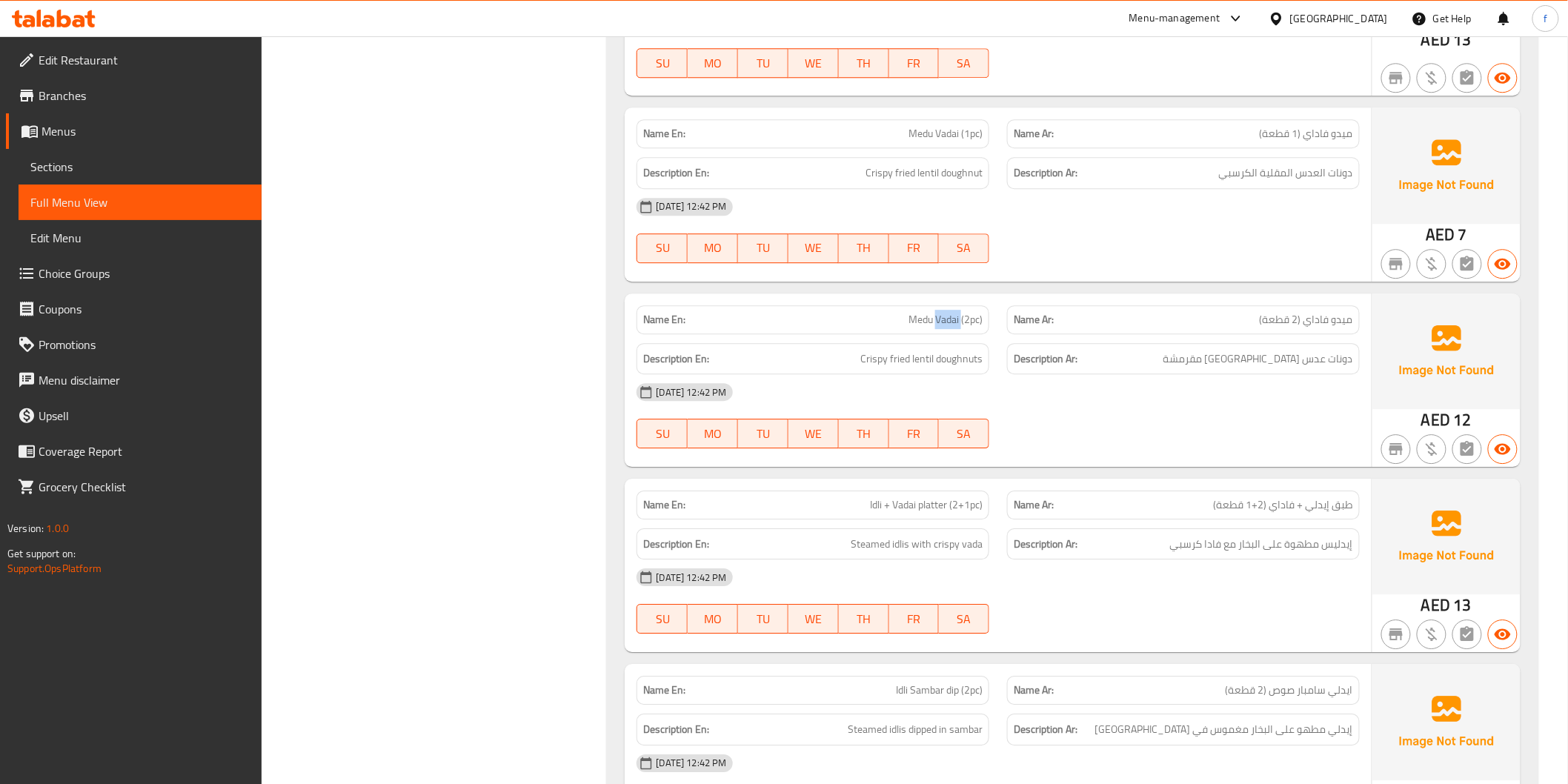
click at [943, 312] on span "Medu Vadai (2pc)" at bounding box center [945, 319] width 74 height 15
click at [964, 349] on span "Crispy fried lentil doughnuts" at bounding box center [921, 358] width 122 height 19
click at [914, 349] on span "Crispy fried lentil doughnuts" at bounding box center [921, 358] width 122 height 19
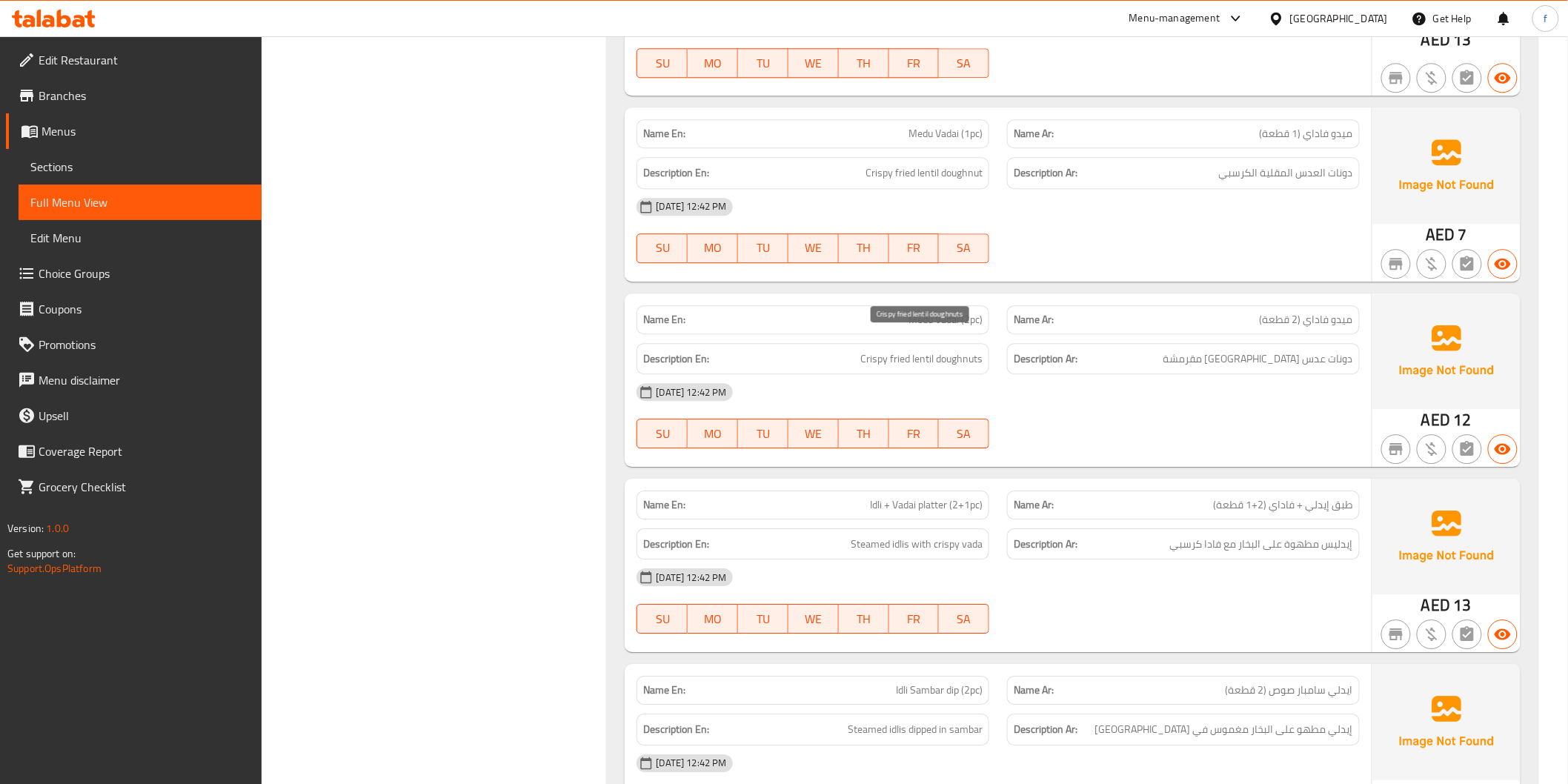
click at [900, 349] on span "Crispy fried lentil doughnuts" at bounding box center [921, 358] width 122 height 19
click at [878, 349] on span "Crispy fried lentil doughnuts" at bounding box center [921, 358] width 122 height 19
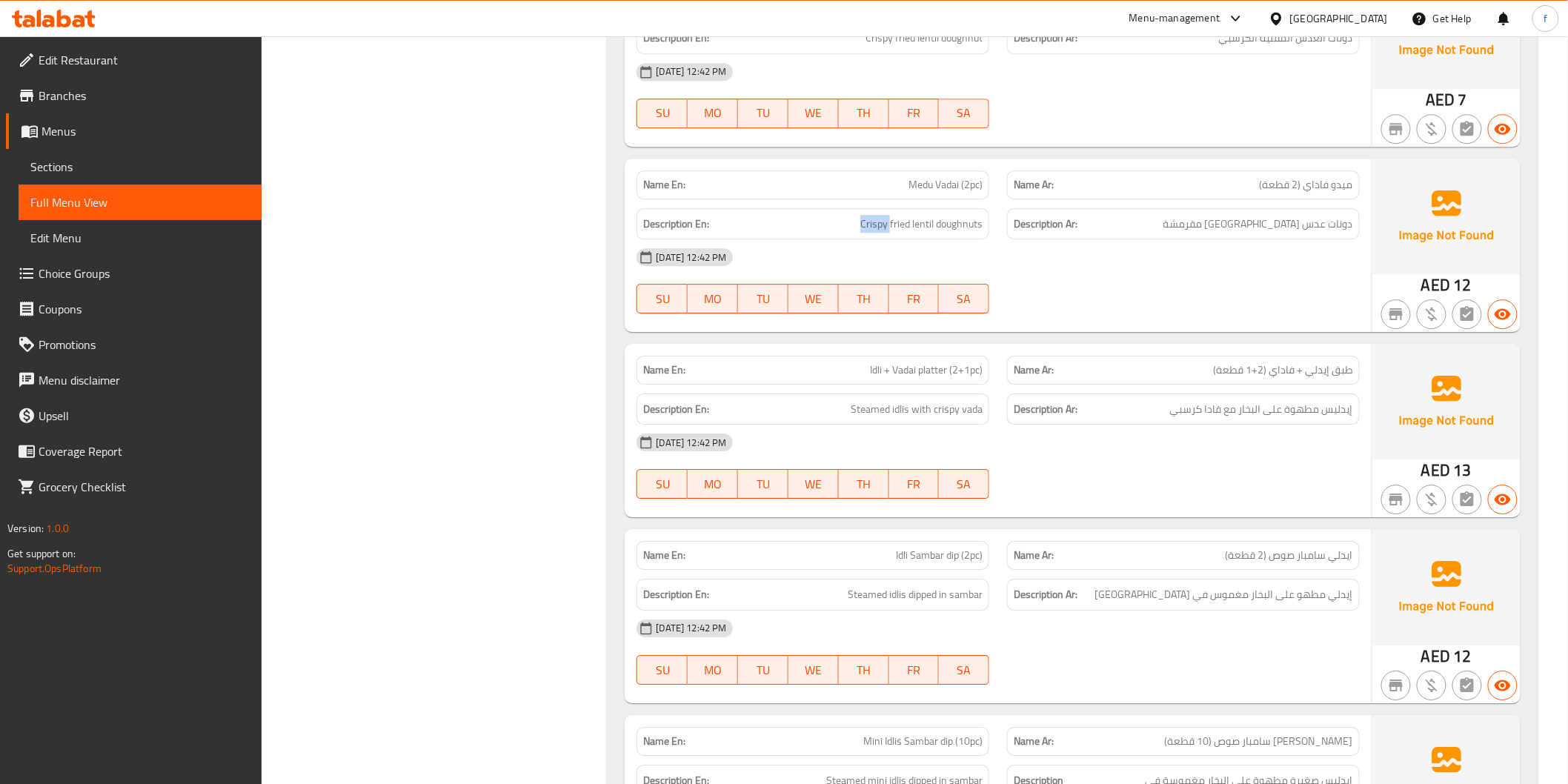
scroll to position [1810, 0]
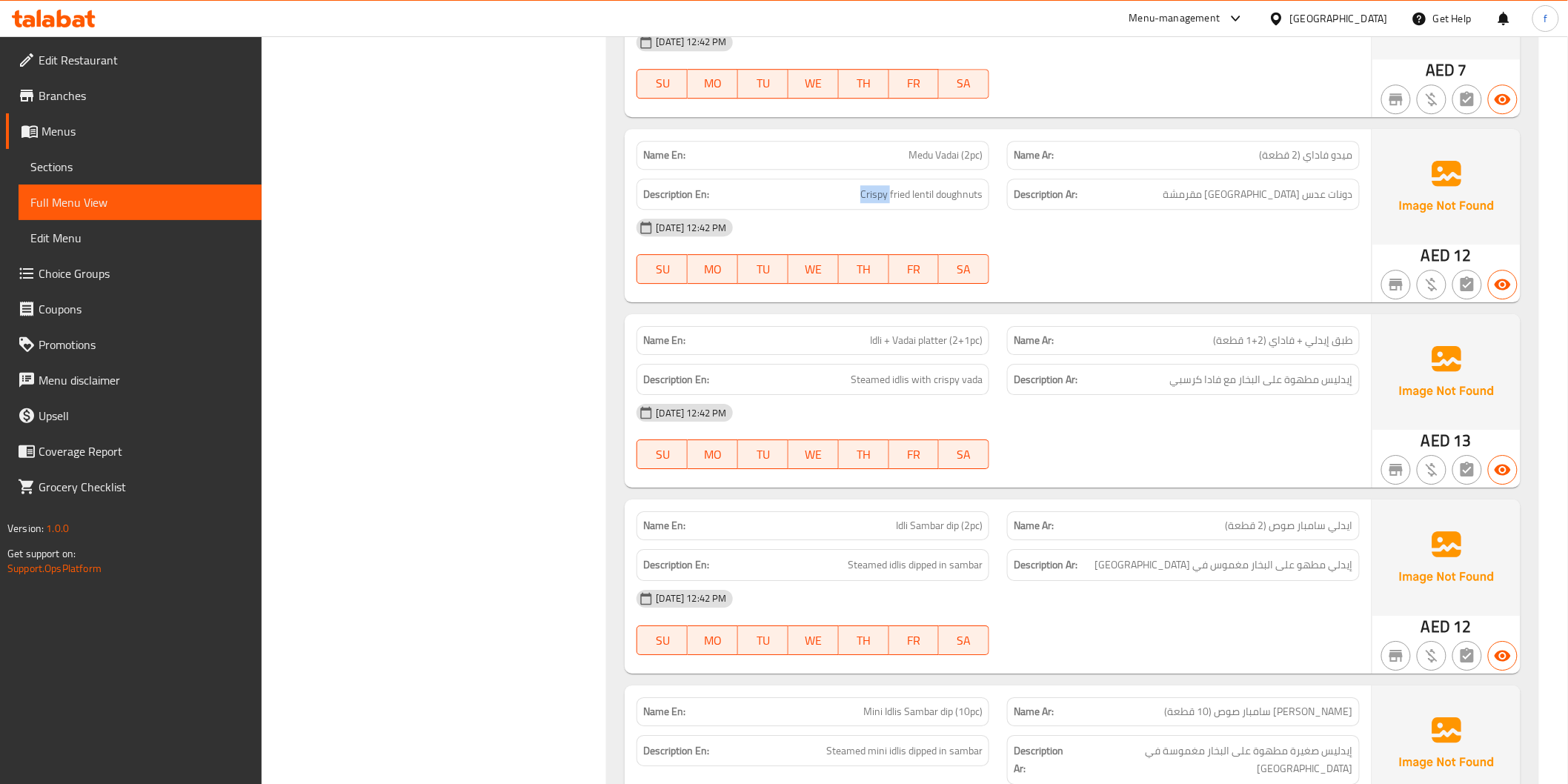
click at [146, 156] on link "Sections" at bounding box center [140, 167] width 243 height 36
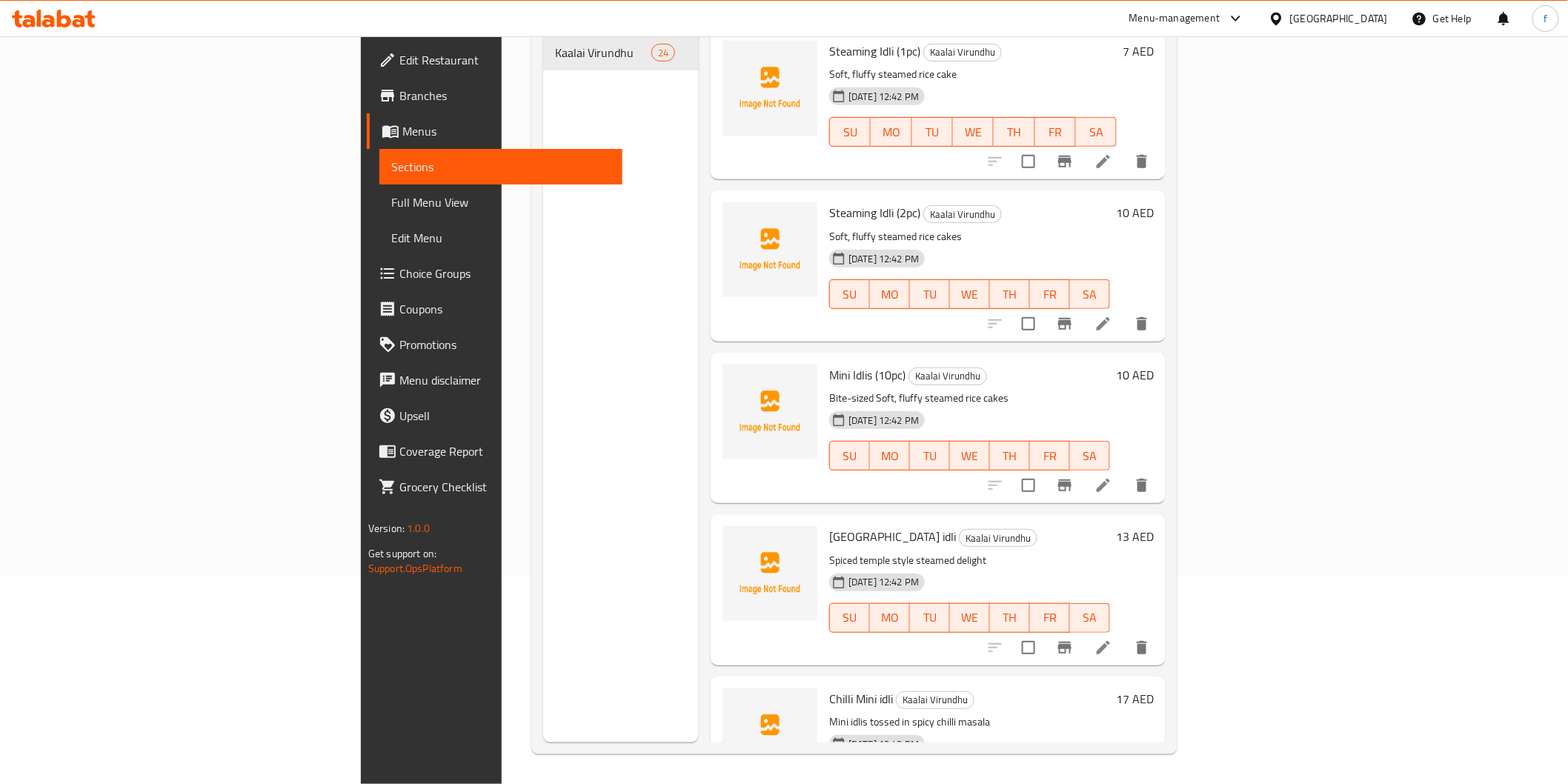
scroll to position [208, 0]
click at [402, 135] on span "Menus" at bounding box center [506, 131] width 208 height 18
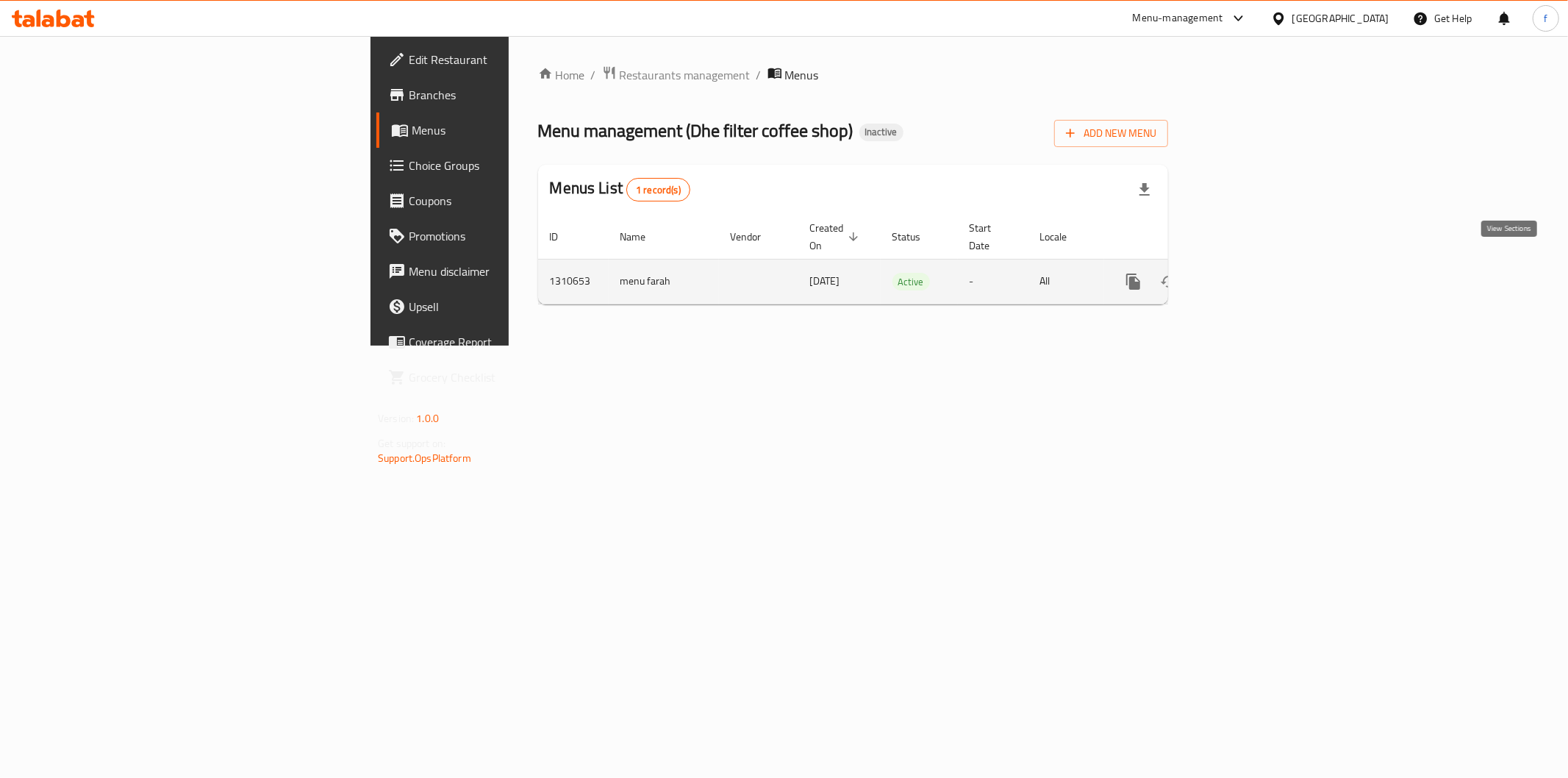
click at [1248, 273] on icon "enhanced table" at bounding box center [1239, 282] width 18 height 18
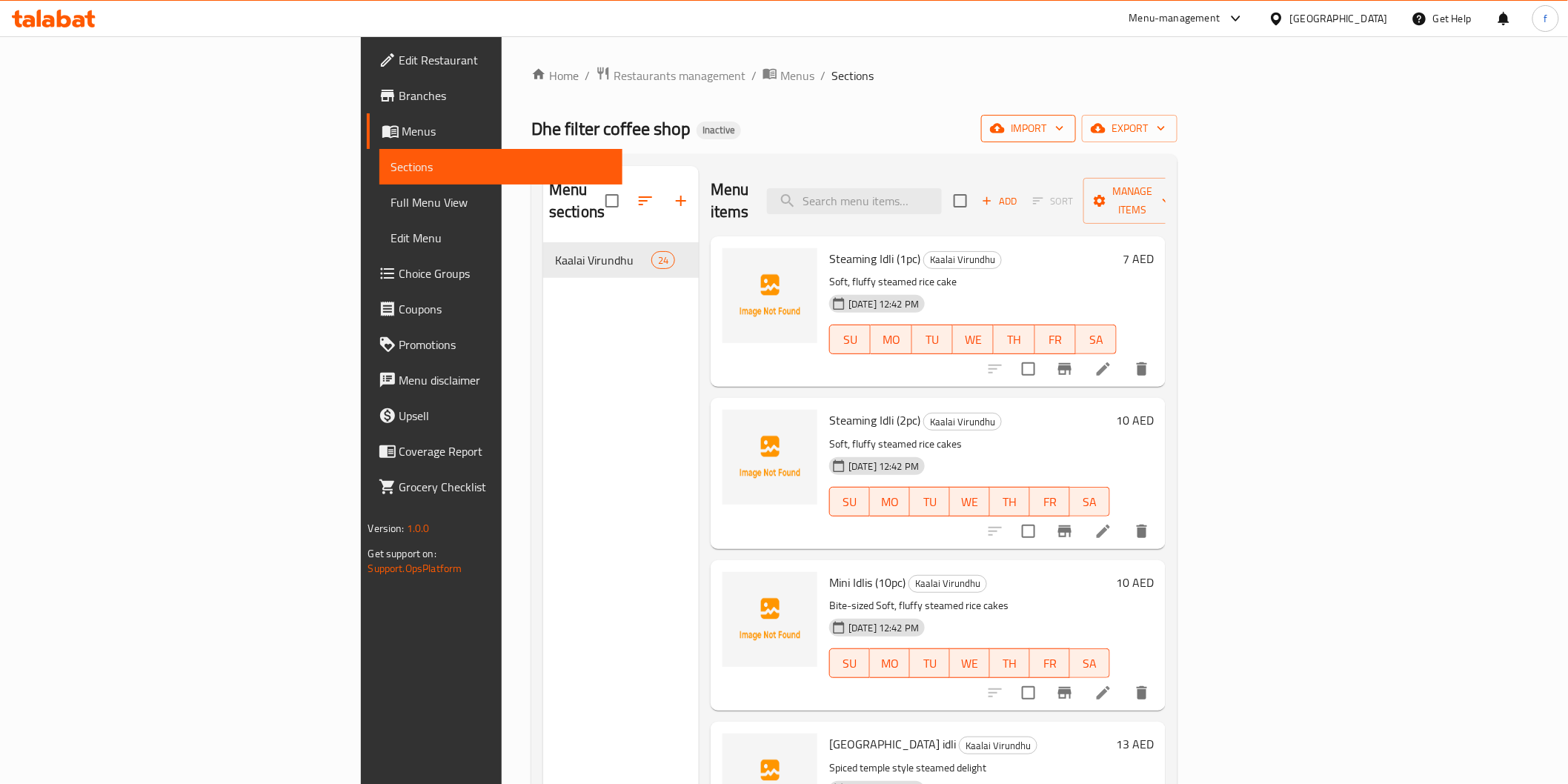
click at [1064, 129] on span "import" at bounding box center [1029, 128] width 71 height 19
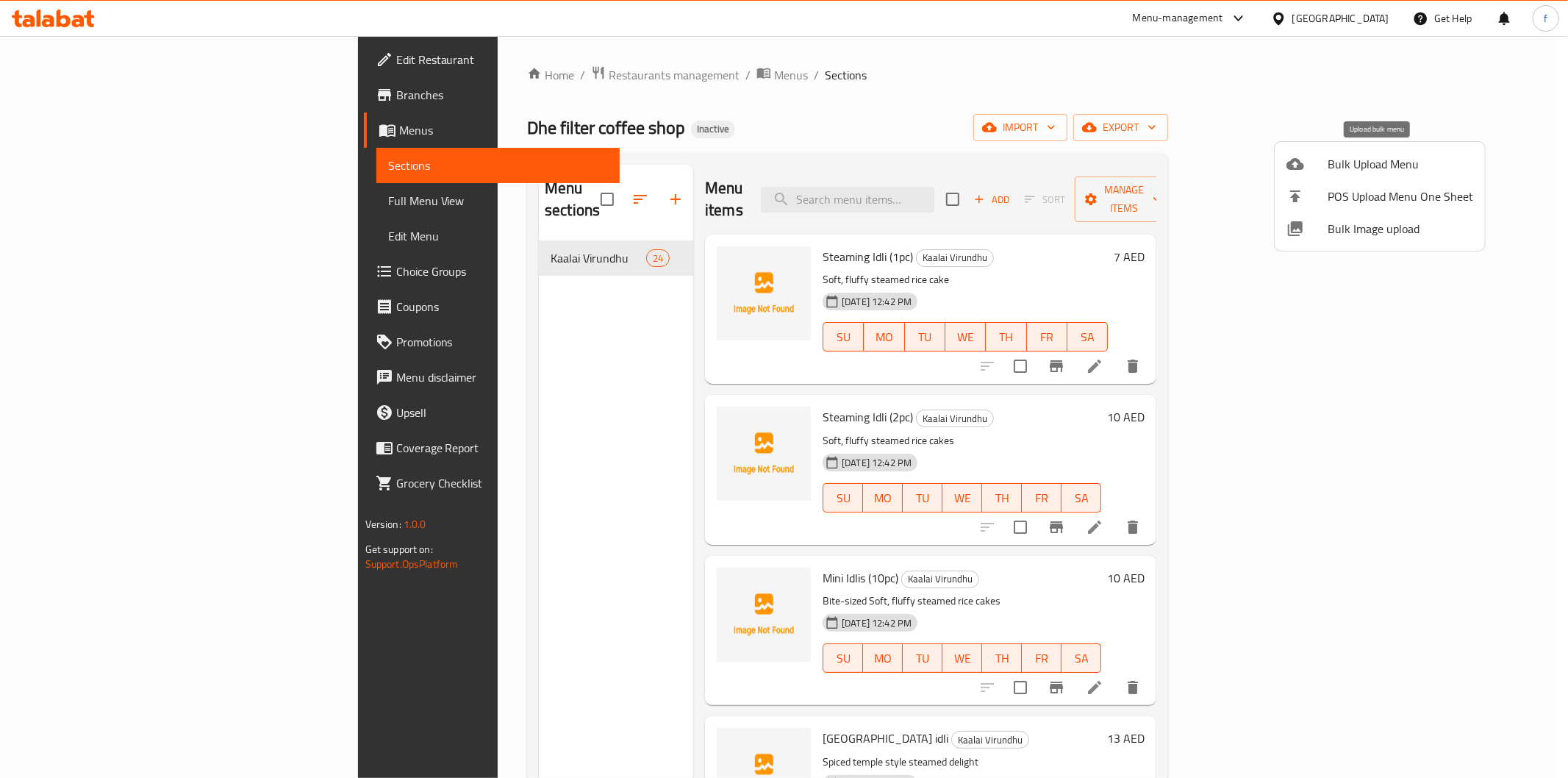
click at [1386, 149] on li "Bulk Upload Menu" at bounding box center [1379, 164] width 210 height 32
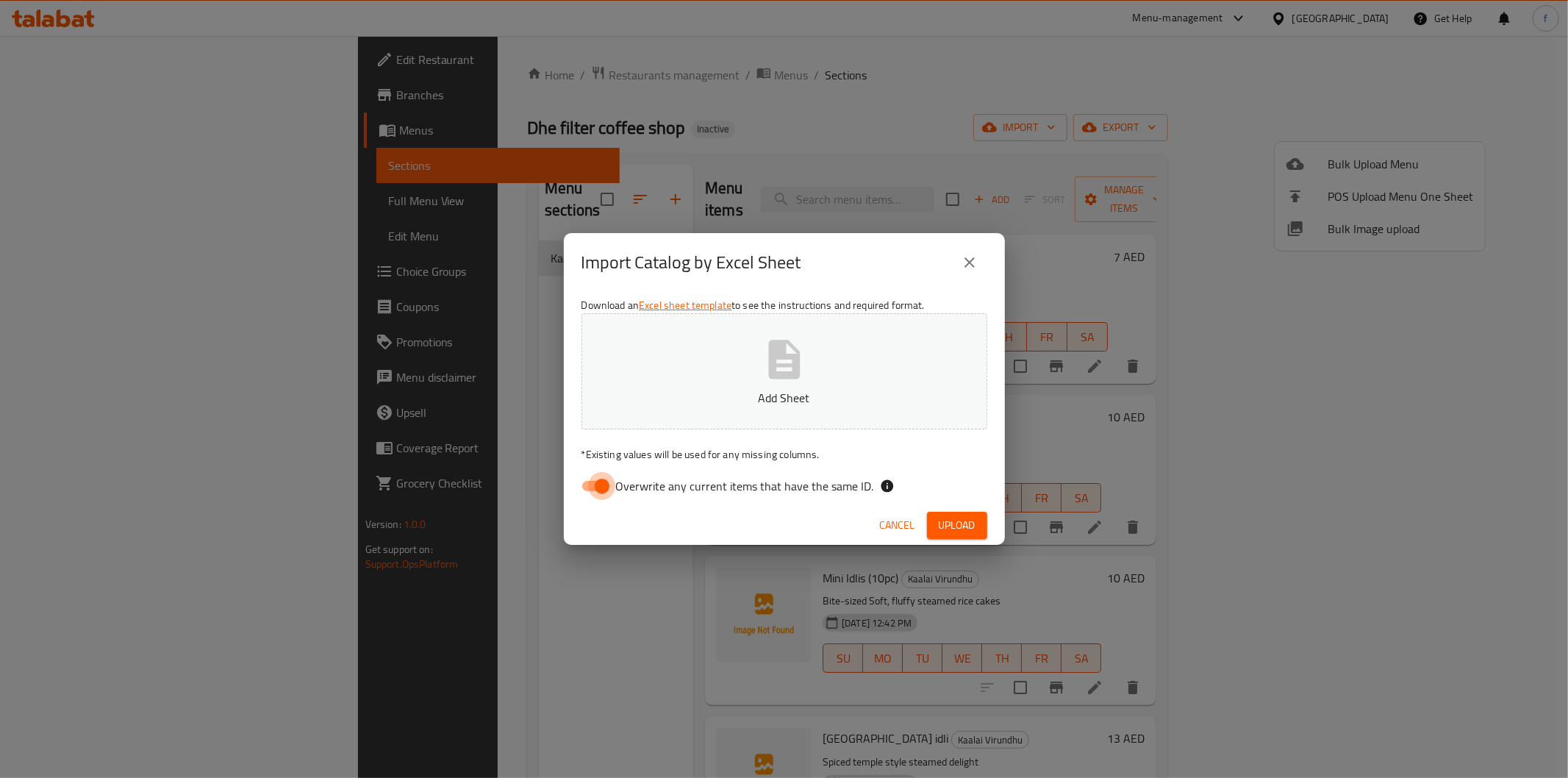
click at [594, 492] on input "Overwrite any current items that have the same ID." at bounding box center [602, 486] width 84 height 28
checkbox input "false"
click at [980, 510] on div "Cancel Upload" at bounding box center [784, 525] width 441 height 39
click at [980, 516] on button "Upload" at bounding box center [957, 525] width 60 height 27
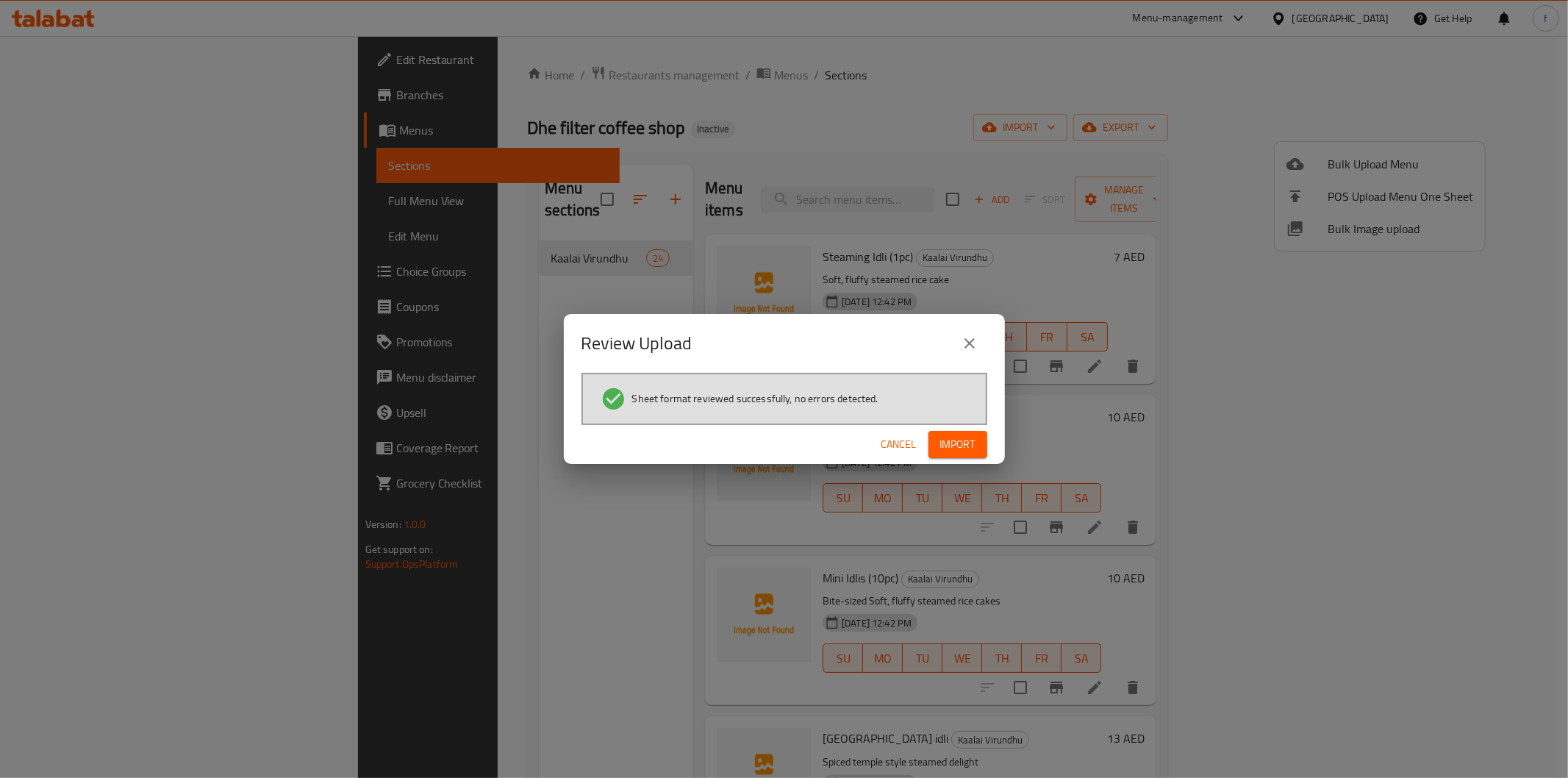
click at [944, 441] on span "Import" at bounding box center [958, 444] width 35 height 19
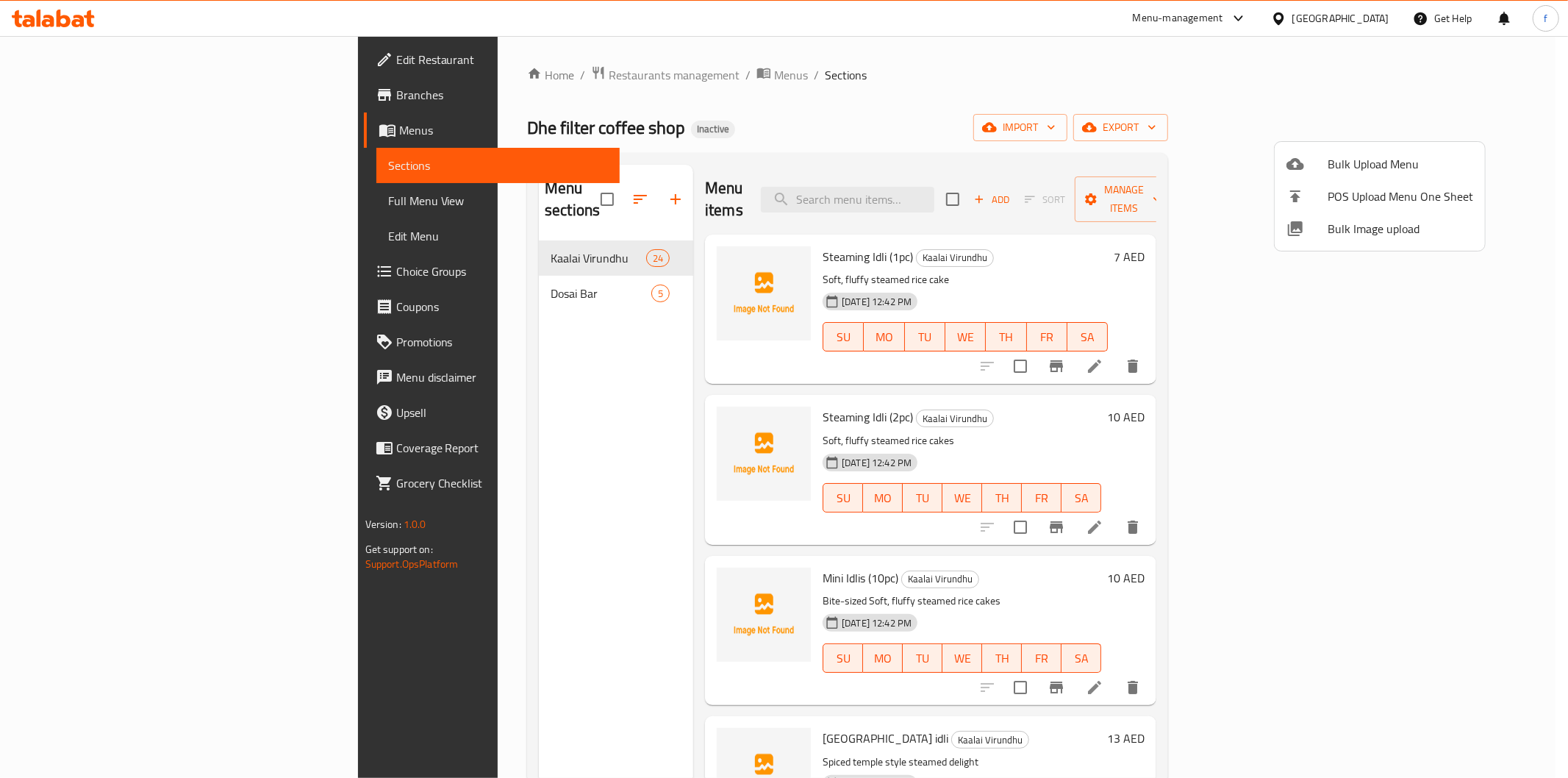
click at [360, 274] on div at bounding box center [784, 389] width 1568 height 778
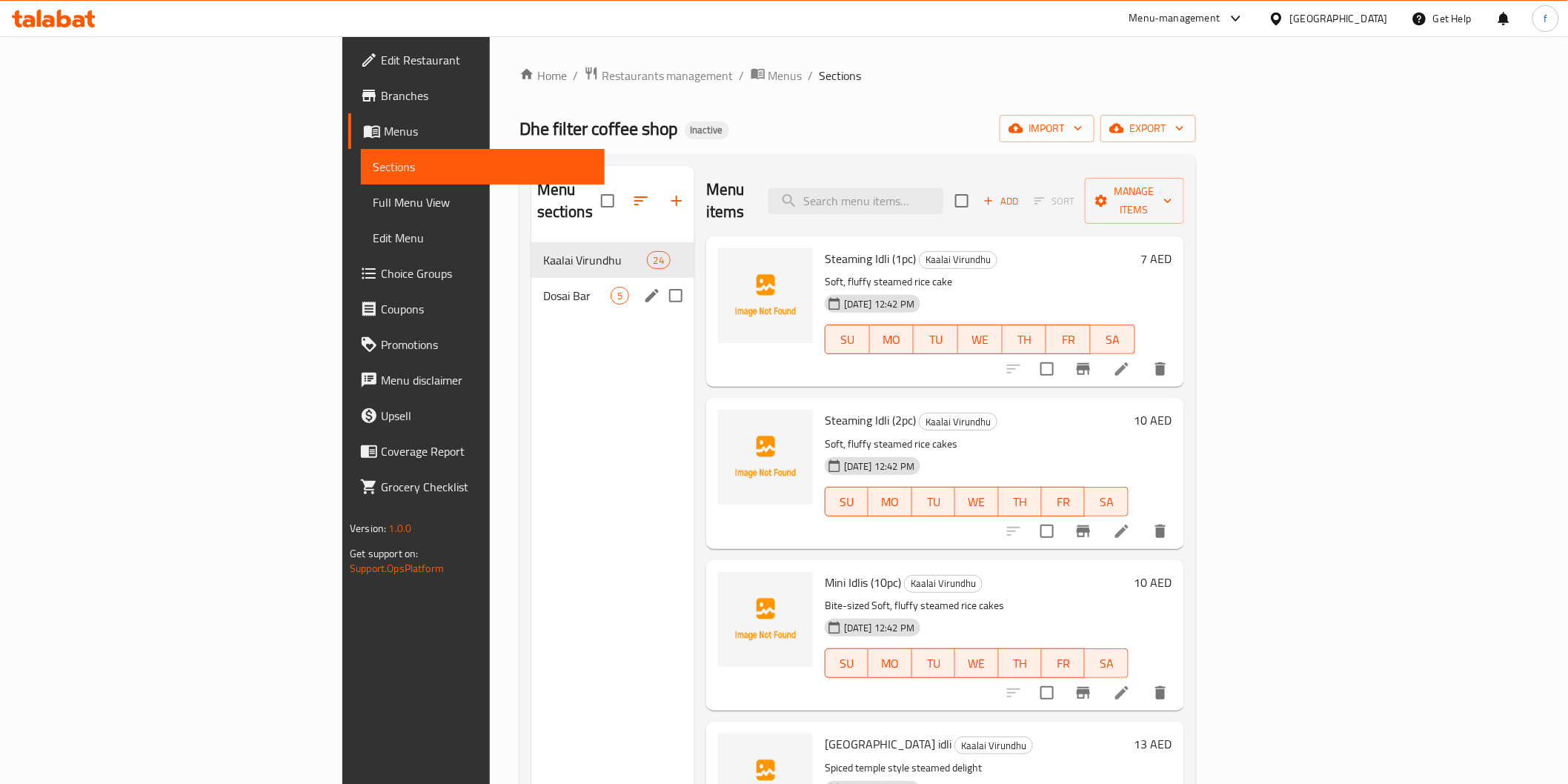
click at [531, 288] on div "Dosai Bar 5" at bounding box center [612, 296] width 163 height 36
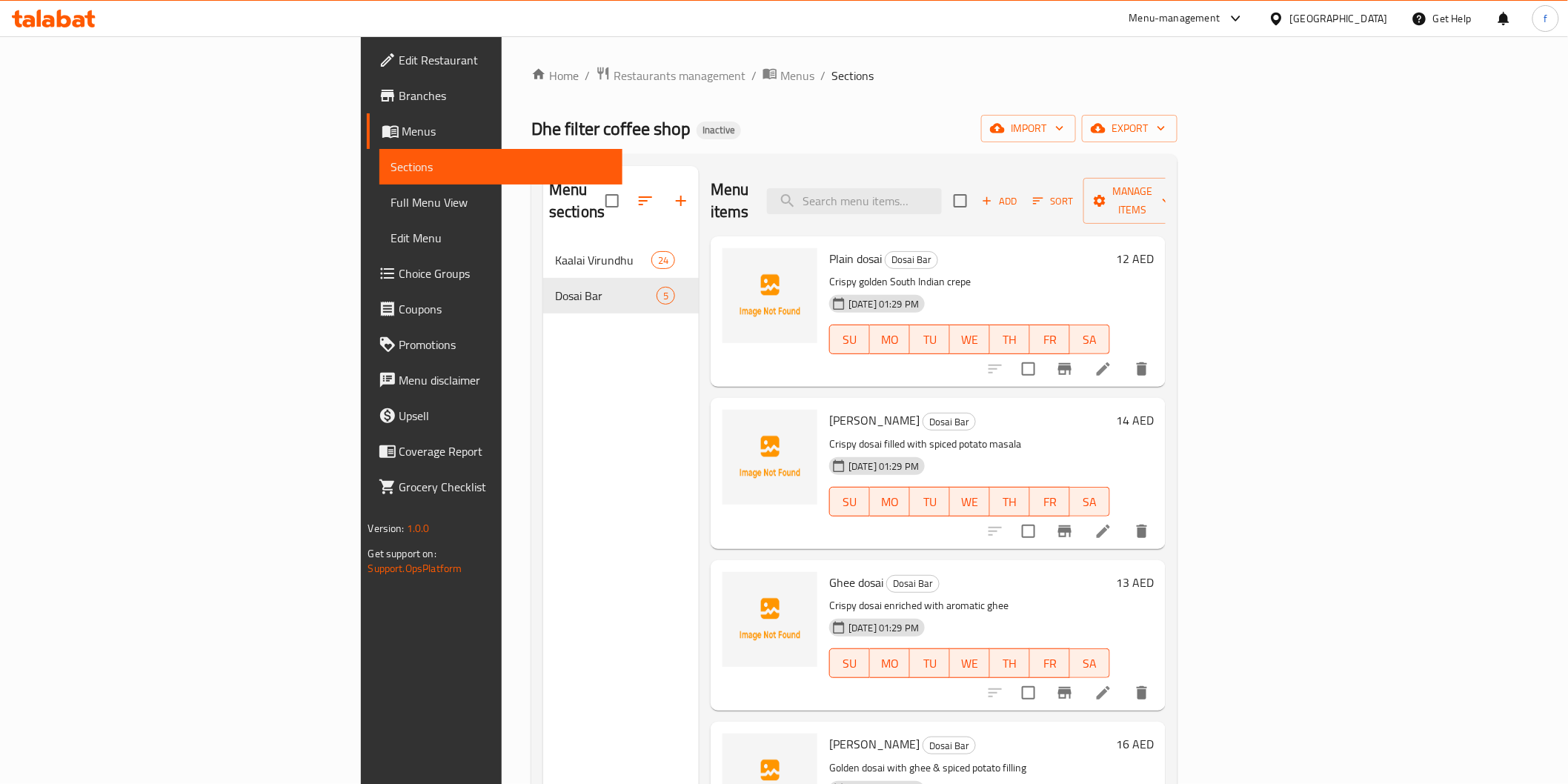
click at [380, 212] on link "Full Menu View" at bounding box center [501, 203] width 243 height 36
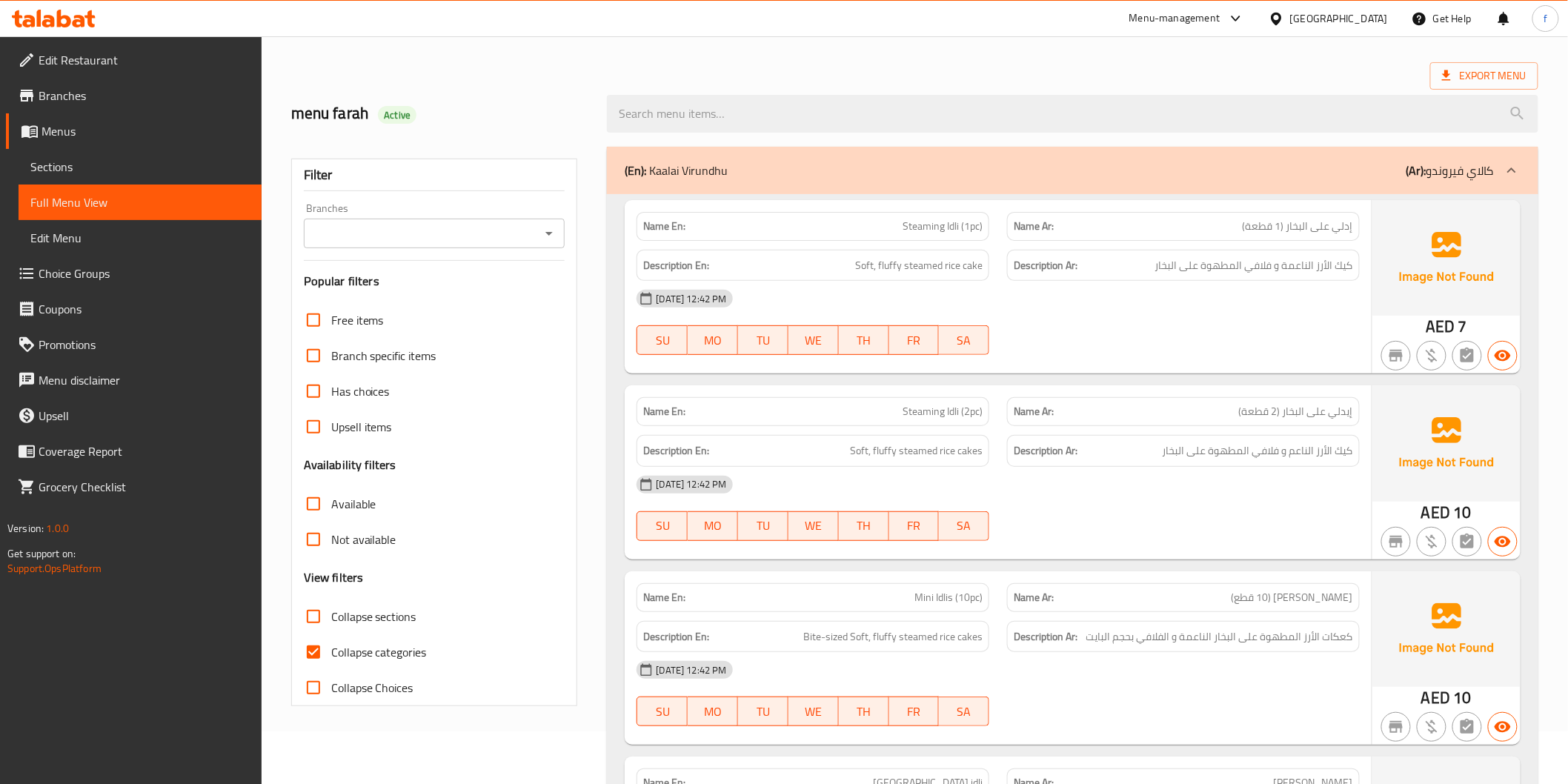
scroll to position [82, 0]
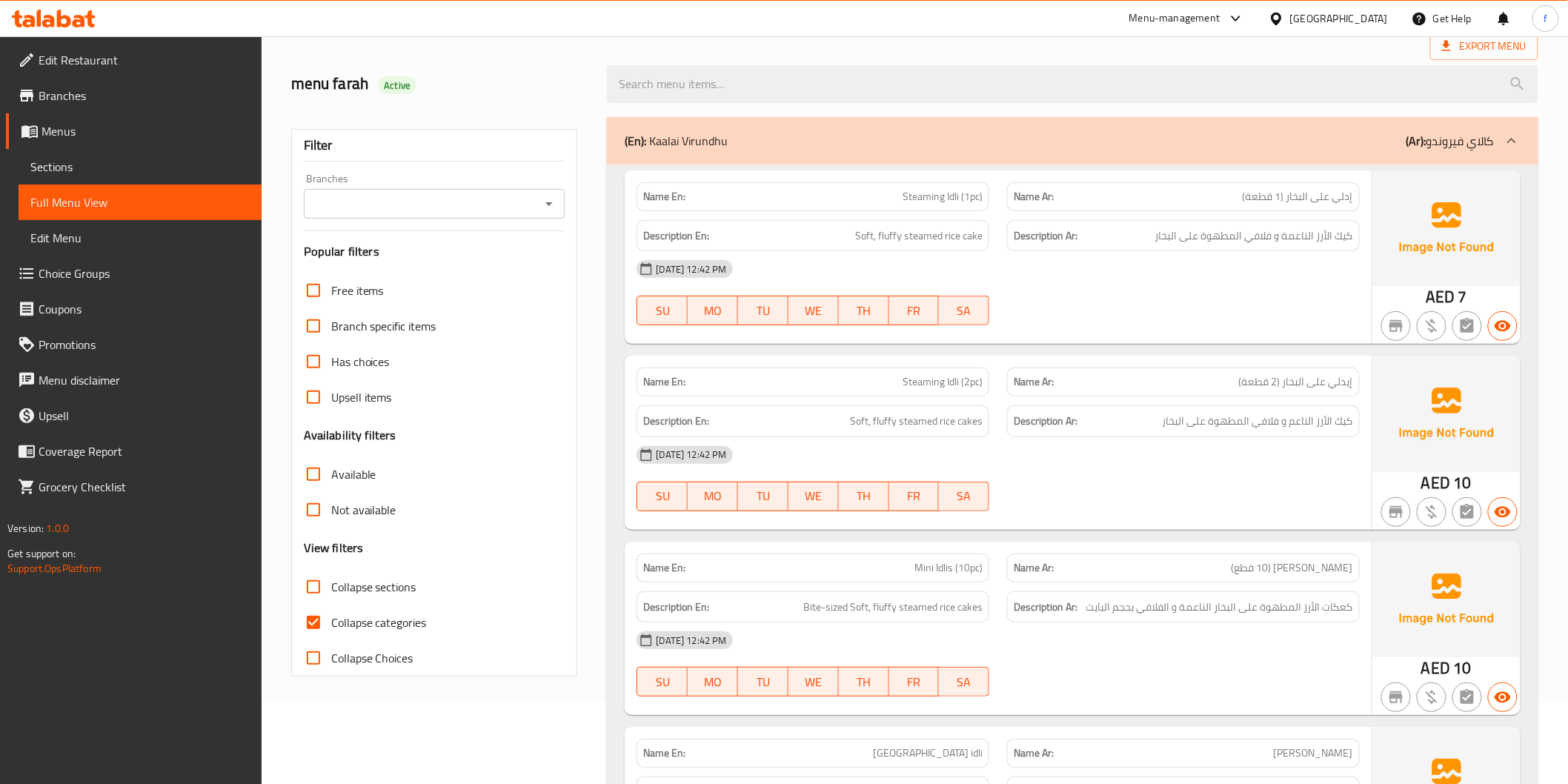
drag, startPoint x: 56, startPoint y: 160, endPoint x: 82, endPoint y: 7, distance: 155.2
click at [56, 160] on span "Sections" at bounding box center [140, 167] width 219 height 18
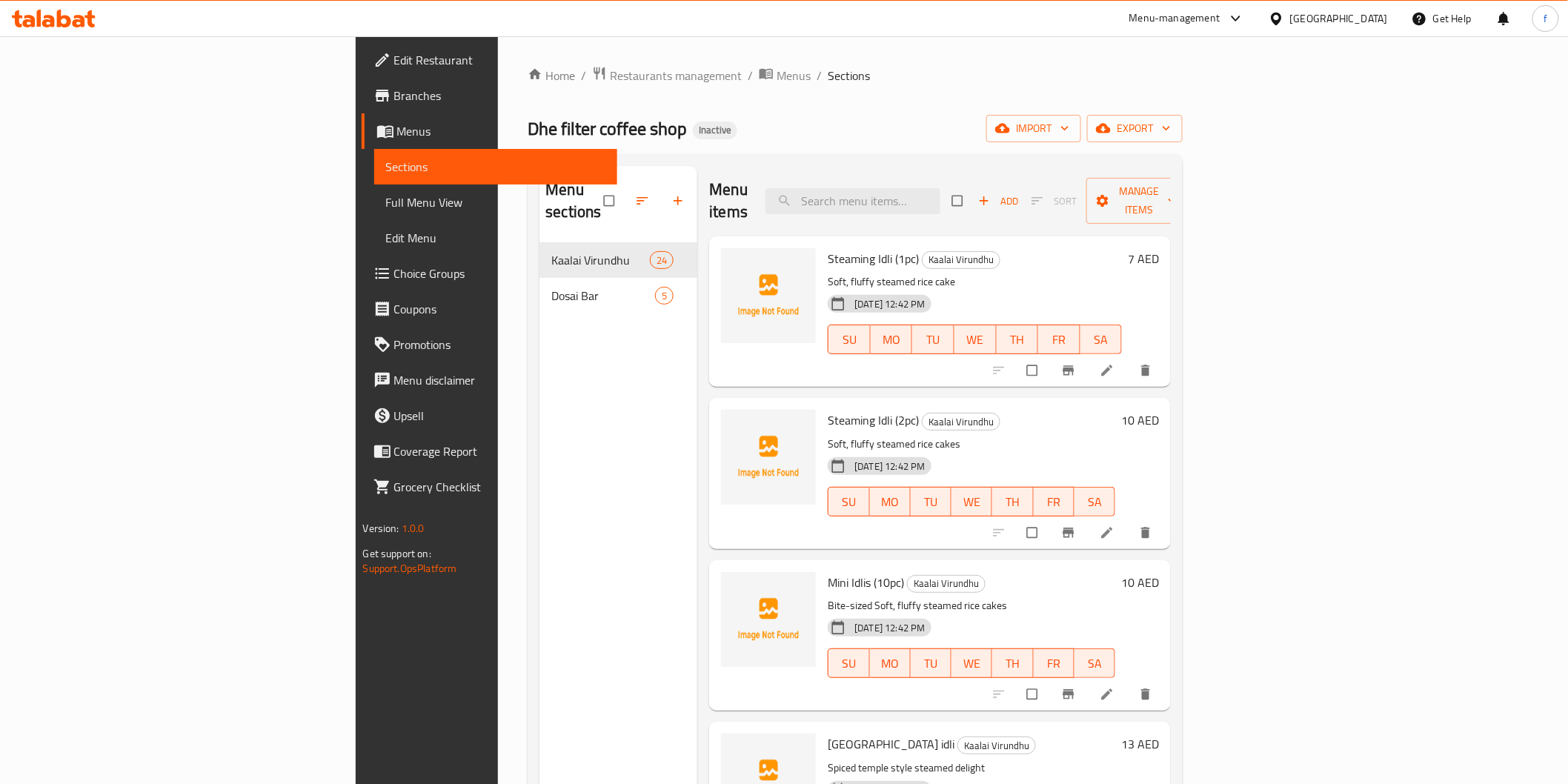
click at [386, 202] on span "Full Menu View" at bounding box center [496, 202] width 219 height 18
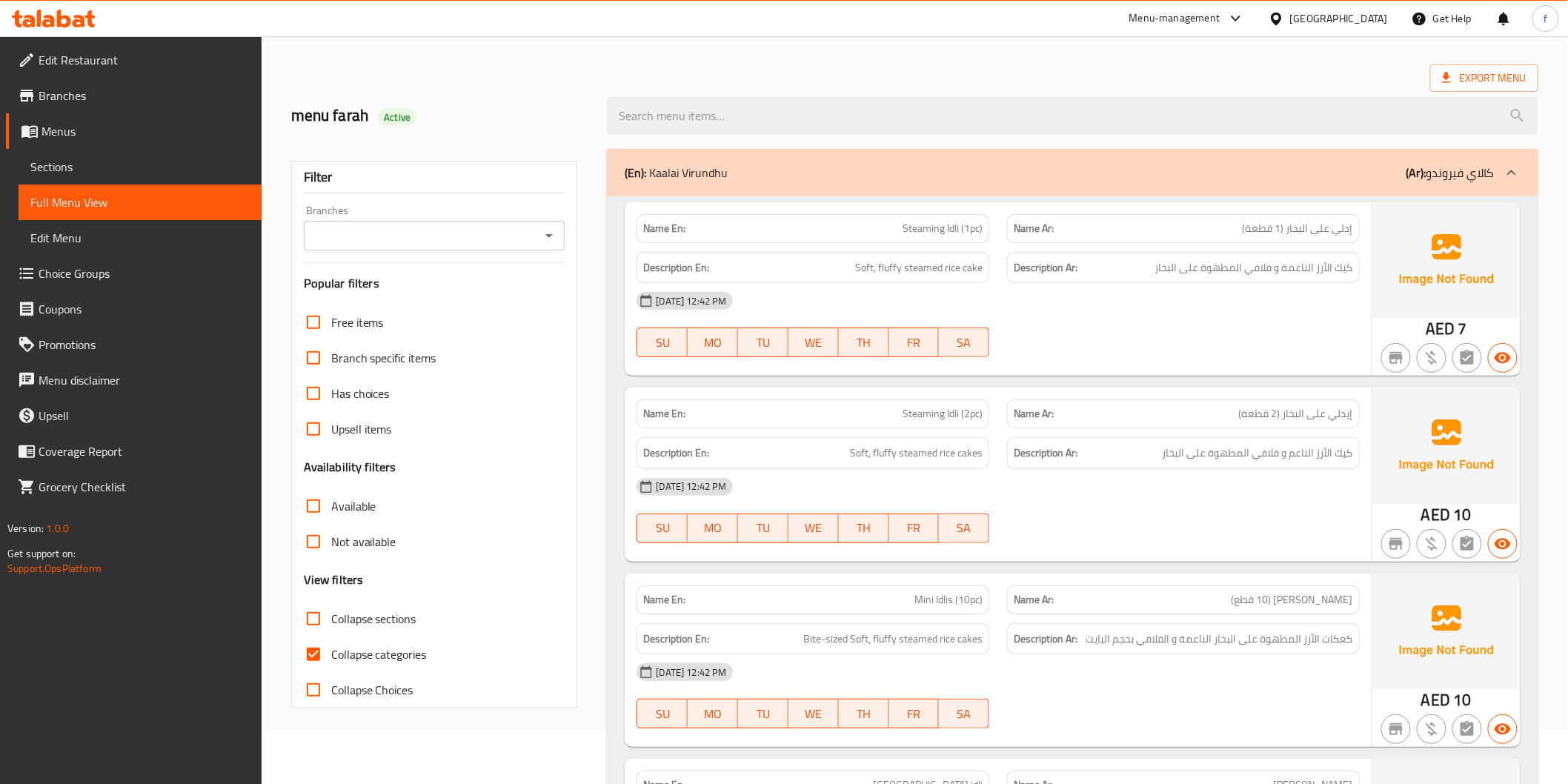
scroll to position [165, 0]
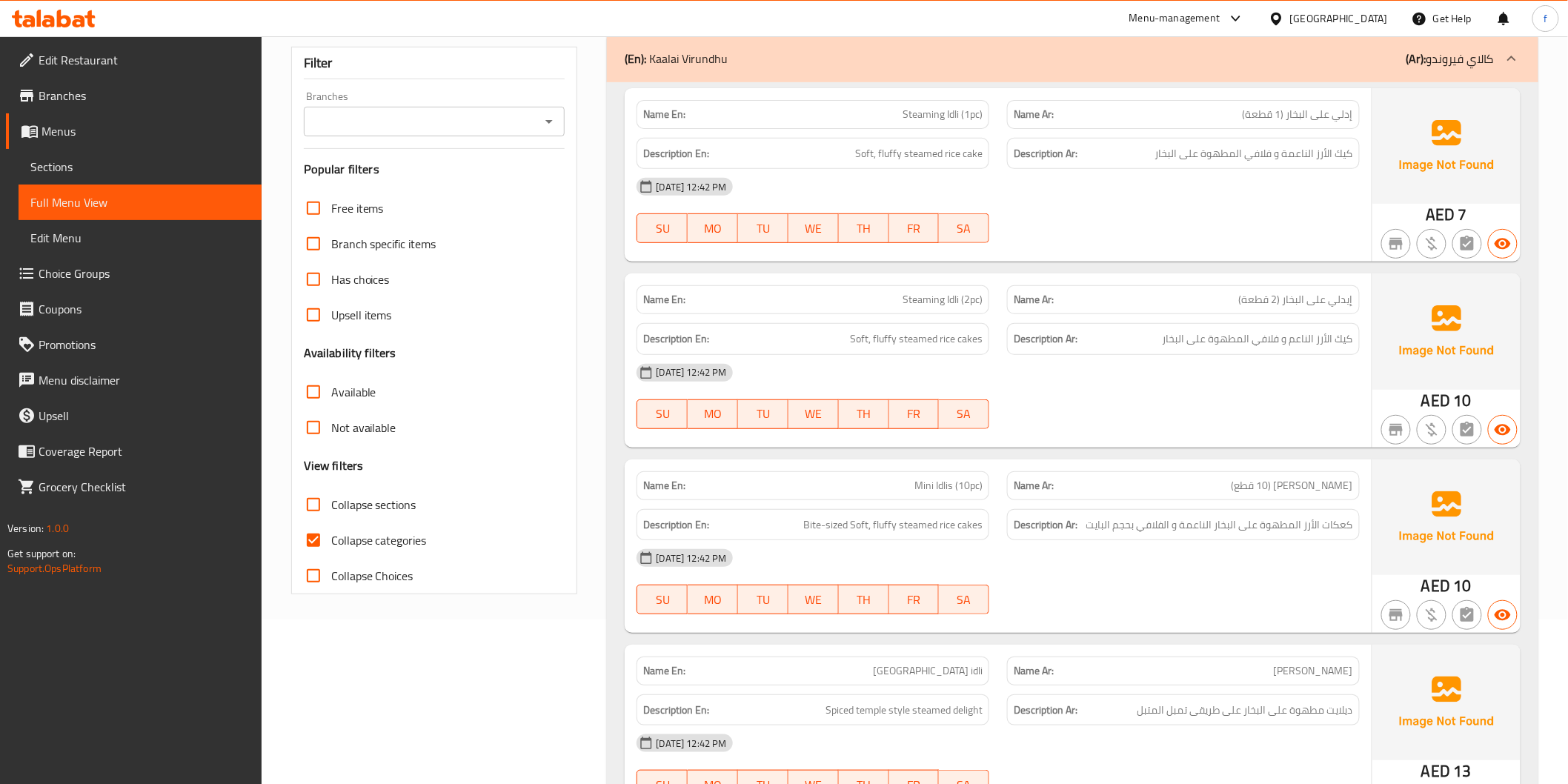
click at [313, 531] on input "Collapse categories" at bounding box center [314, 540] width 36 height 36
checkbox input "false"
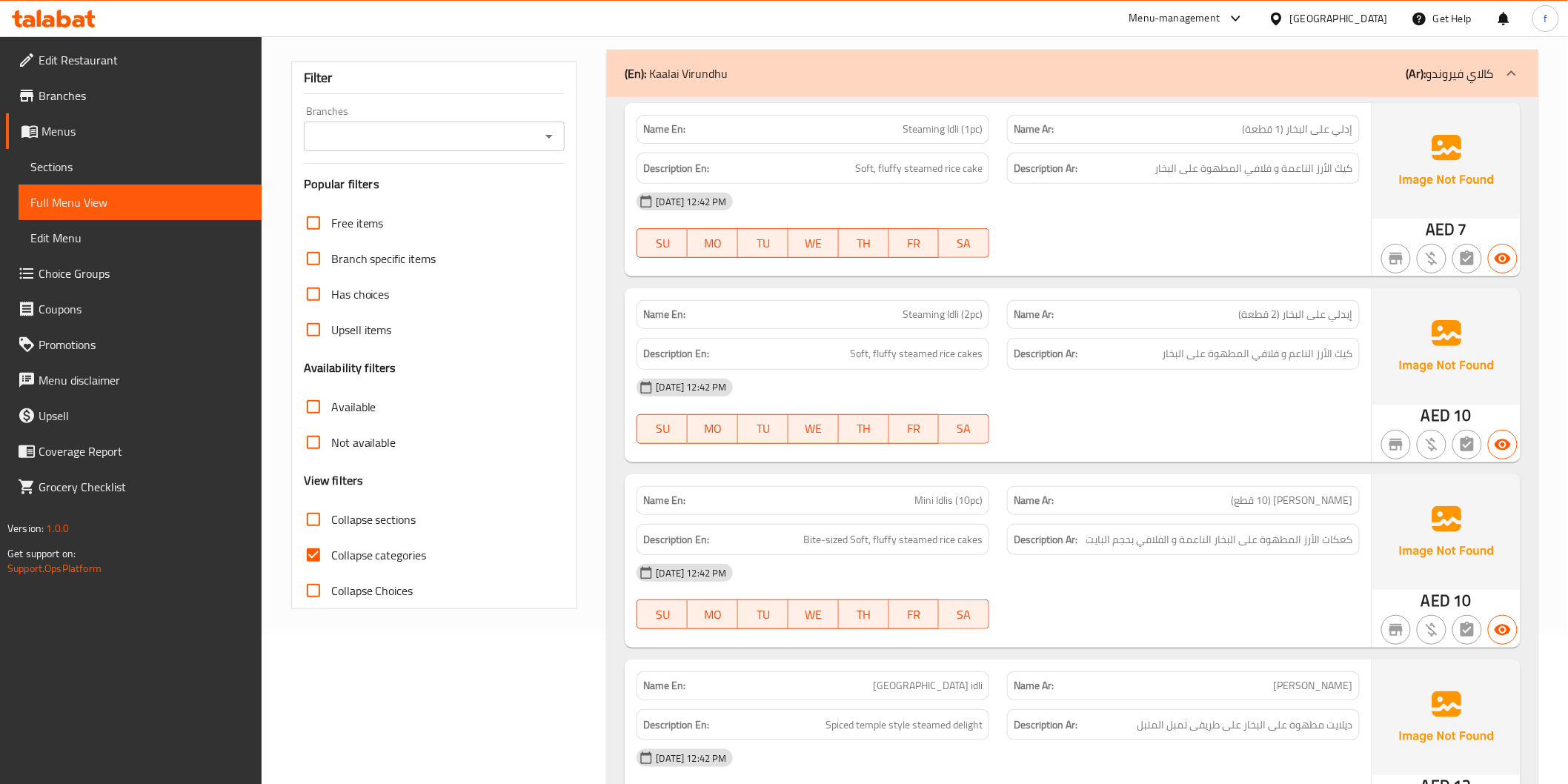
scroll to position [165, 0]
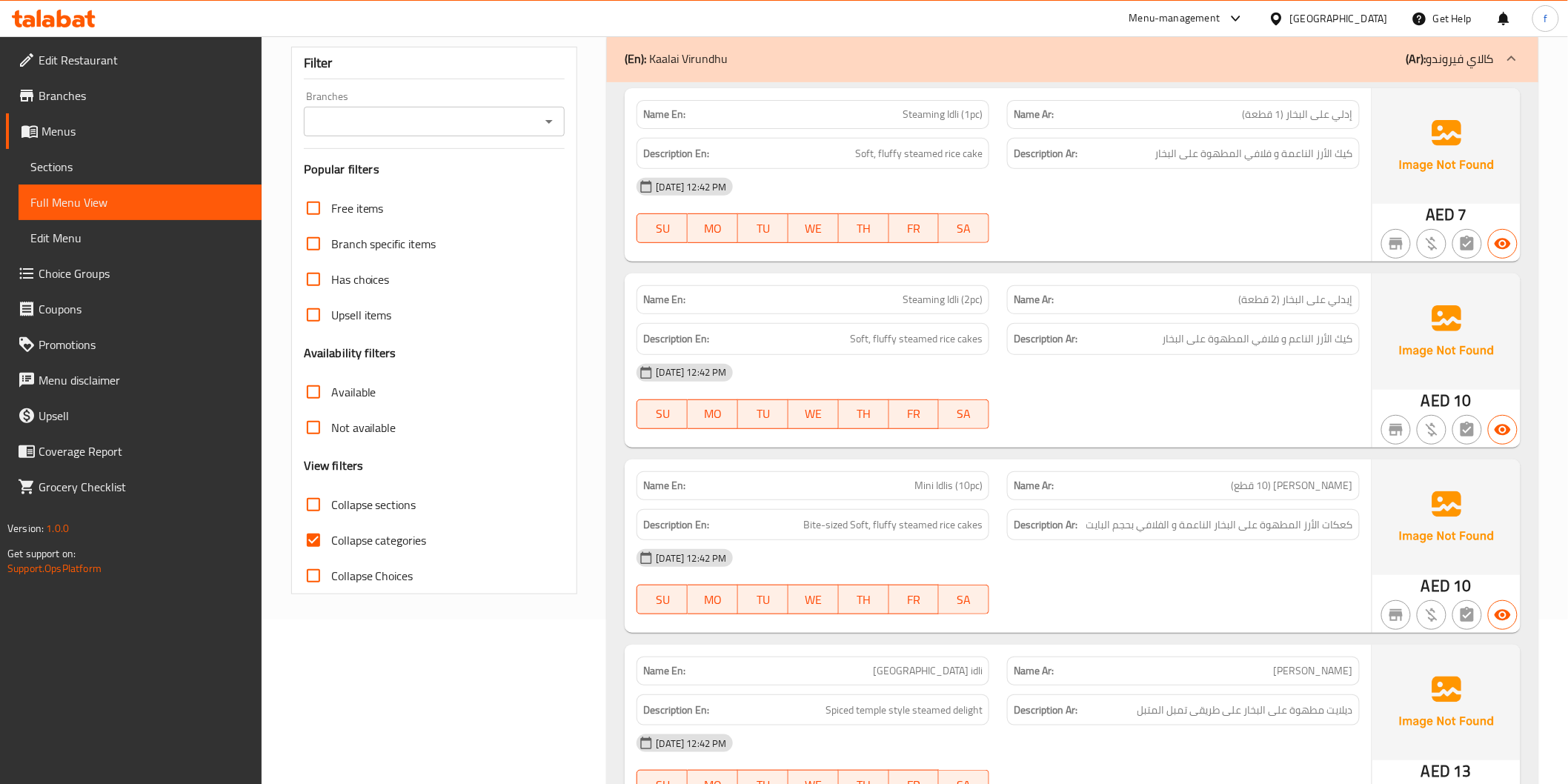
click at [316, 538] on input "Collapse categories" at bounding box center [314, 540] width 36 height 36
checkbox input "false"
click at [926, 109] on span "Steaming Idli (1pc)" at bounding box center [943, 114] width 80 height 15
click at [956, 114] on span "Steaming Idli (1pc)" at bounding box center [943, 114] width 80 height 15
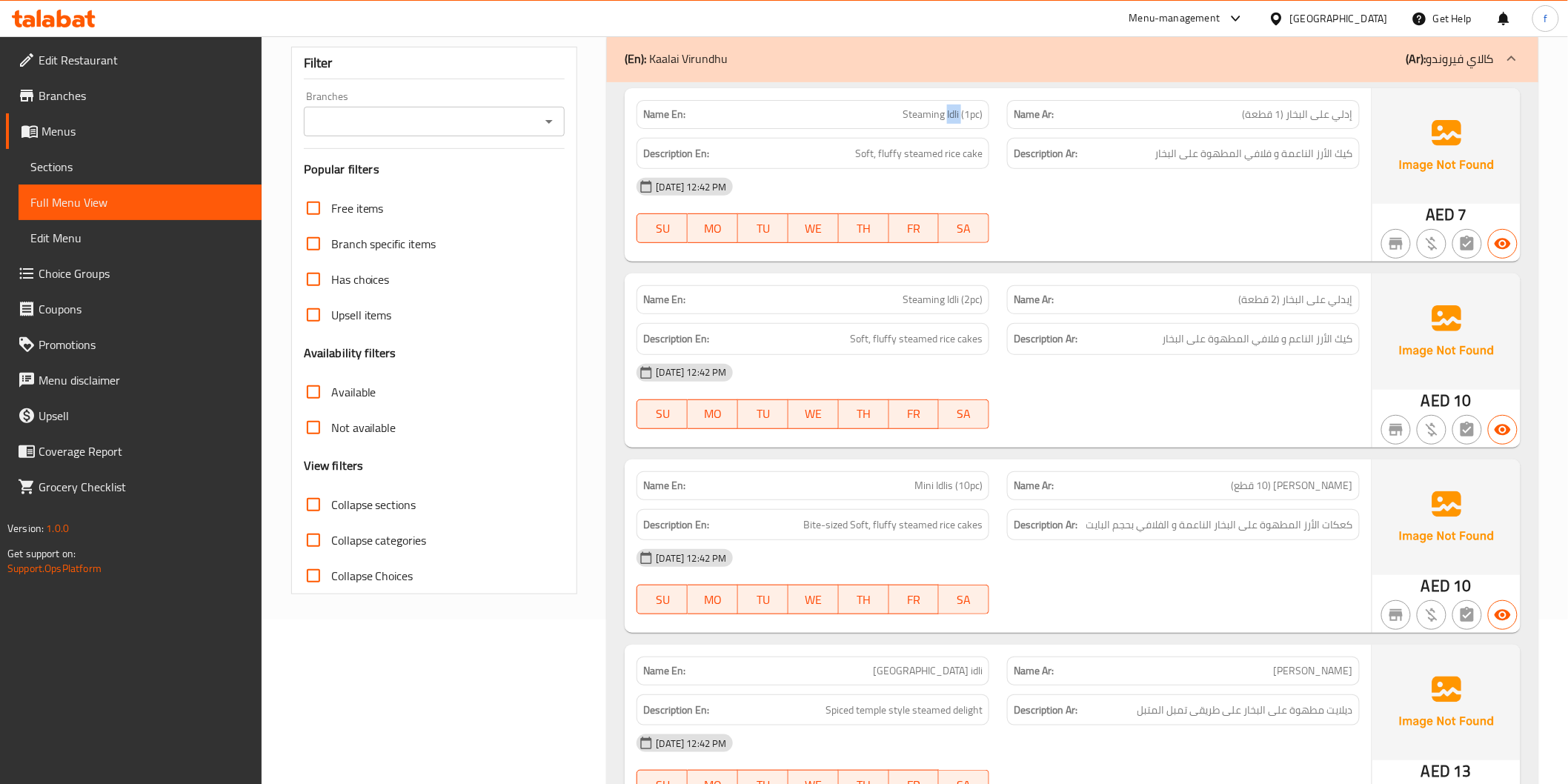
click at [956, 114] on span "Steaming Idli (1pc)" at bounding box center [943, 114] width 80 height 15
click at [1379, 167] on img at bounding box center [1446, 146] width 148 height 116
click at [969, 152] on span "Soft, fluffy steamed rice cake" at bounding box center [918, 153] width 127 height 19
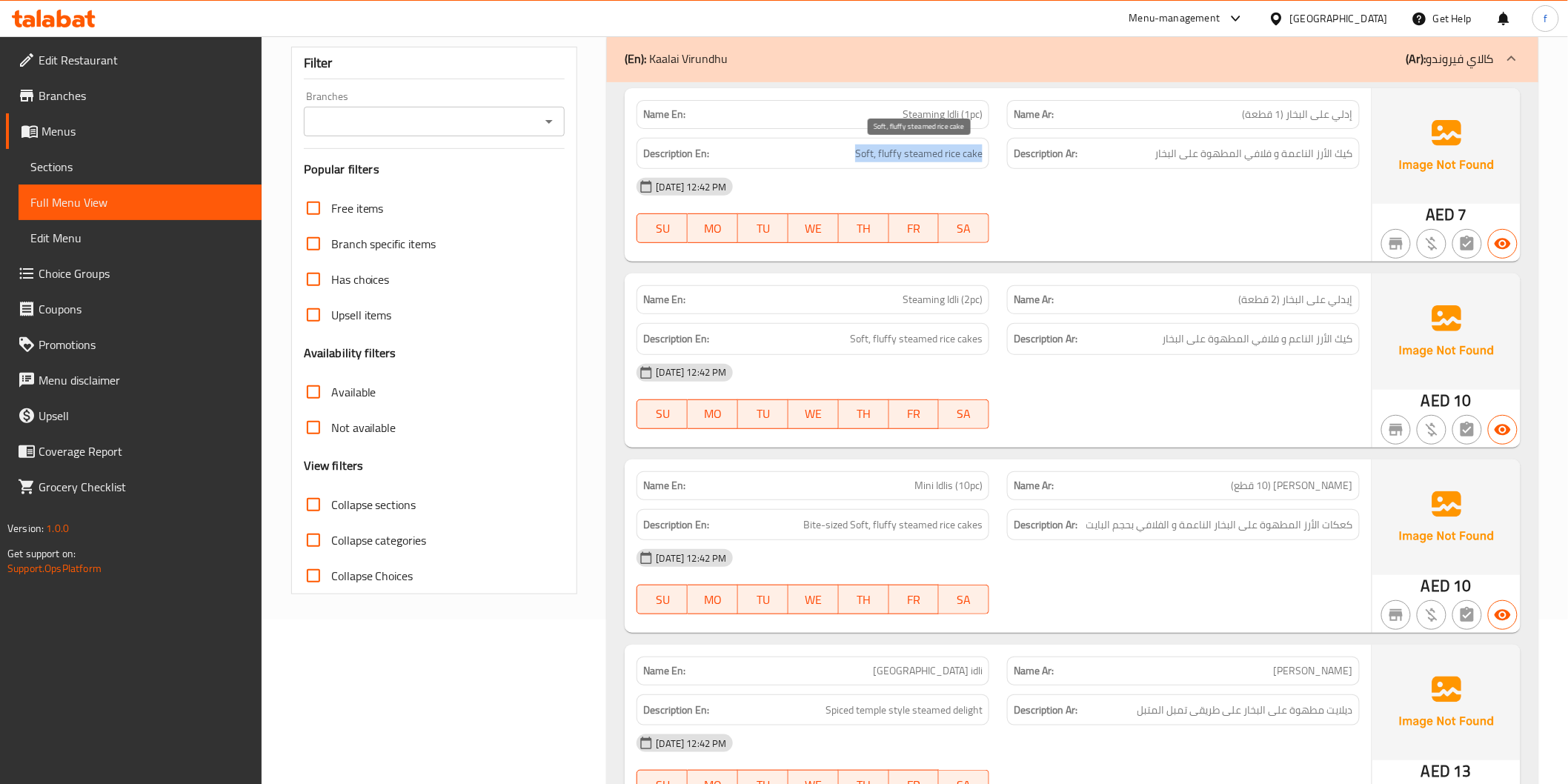
click at [969, 152] on span "Soft, fluffy steamed rice cake" at bounding box center [918, 153] width 127 height 19
click at [958, 153] on span "Soft, fluffy steamed rice cake" at bounding box center [918, 153] width 127 height 19
click at [957, 153] on span "Soft, fluffy steamed rice cake" at bounding box center [918, 153] width 127 height 19
click at [895, 152] on span "Soft, fluffy steamed rice cake" at bounding box center [918, 153] width 127 height 19
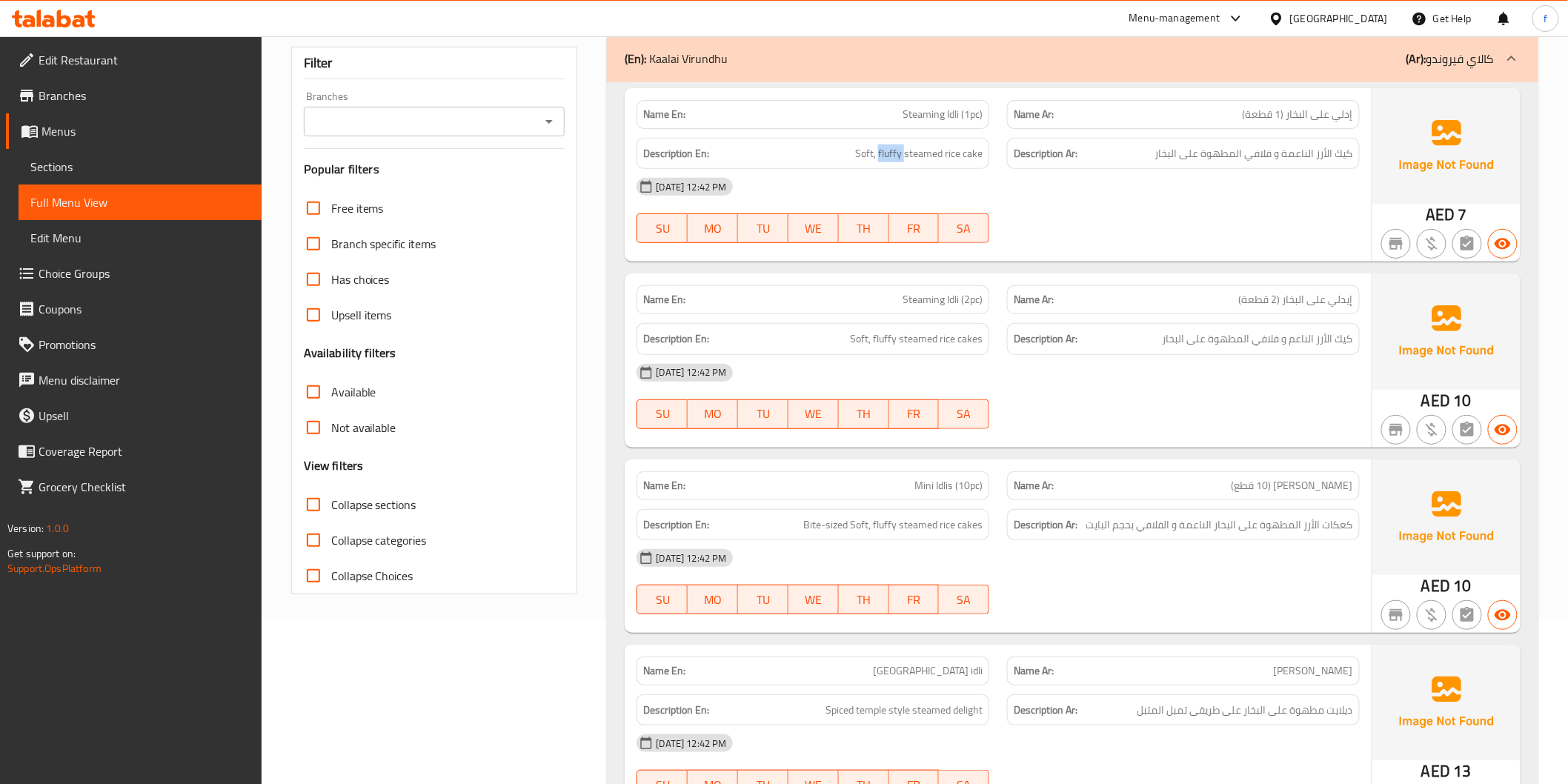
click at [849, 153] on h6 "Description En: Soft, fluffy steamed rice cake" at bounding box center [813, 153] width 339 height 19
click at [856, 152] on span "Soft, fluffy steamed rice cake" at bounding box center [918, 153] width 127 height 19
drag, startPoint x: 856, startPoint y: 152, endPoint x: 944, endPoint y: 152, distance: 88.0
click at [880, 152] on span "Soft, fluffy steamed rice cake" at bounding box center [918, 153] width 127 height 19
click at [944, 152] on span "Soft, fluffy steamed rice cake" at bounding box center [918, 153] width 127 height 19
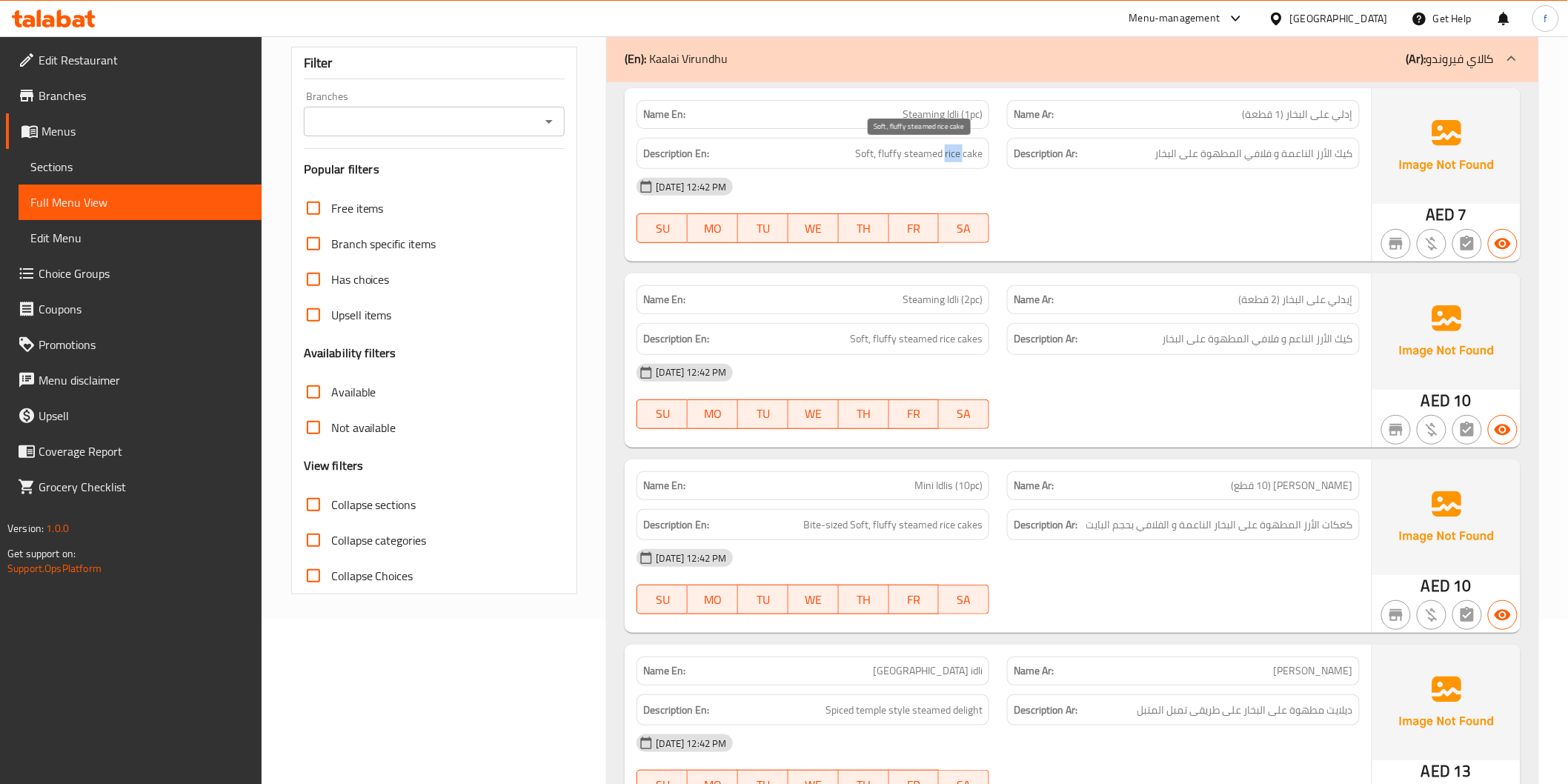
click at [944, 152] on span "Soft, fluffy steamed rice cake" at bounding box center [918, 153] width 127 height 19
click at [983, 339] on div "Description En: Soft, fluffy steamed rice cakes" at bounding box center [813, 338] width 353 height 32
click at [958, 339] on span "Soft, fluffy steamed rice cakes" at bounding box center [917, 339] width 133 height 19
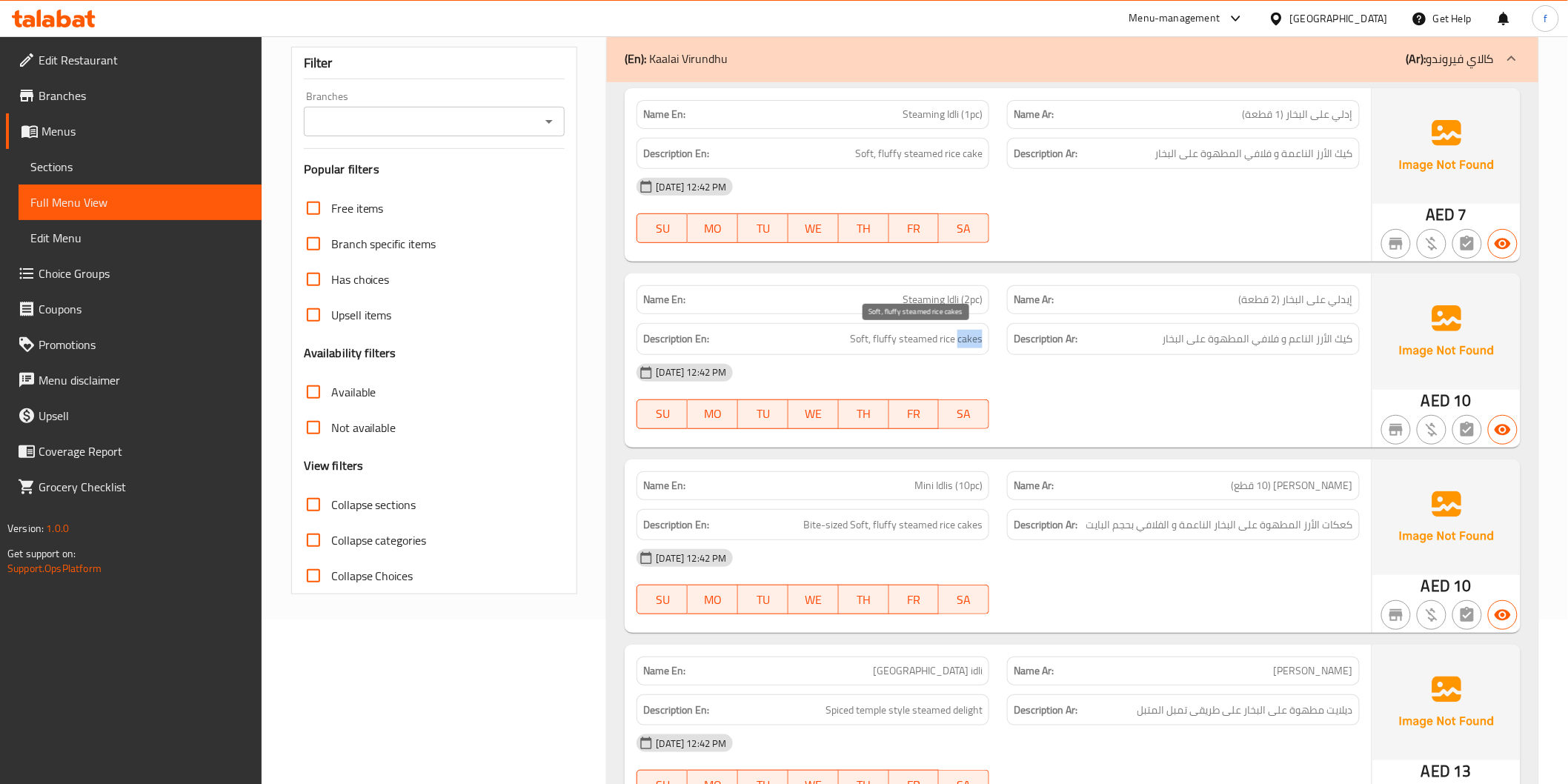
click at [958, 339] on span "Soft, fluffy steamed rice cakes" at bounding box center [917, 339] width 133 height 19
click at [939, 336] on span "Soft, fluffy steamed rice cakes" at bounding box center [917, 339] width 133 height 19
click at [888, 337] on span "Soft, fluffy steamed rice cakes" at bounding box center [917, 339] width 133 height 19
drag, startPoint x: 888, startPoint y: 337, endPoint x: 873, endPoint y: 339, distance: 15.1
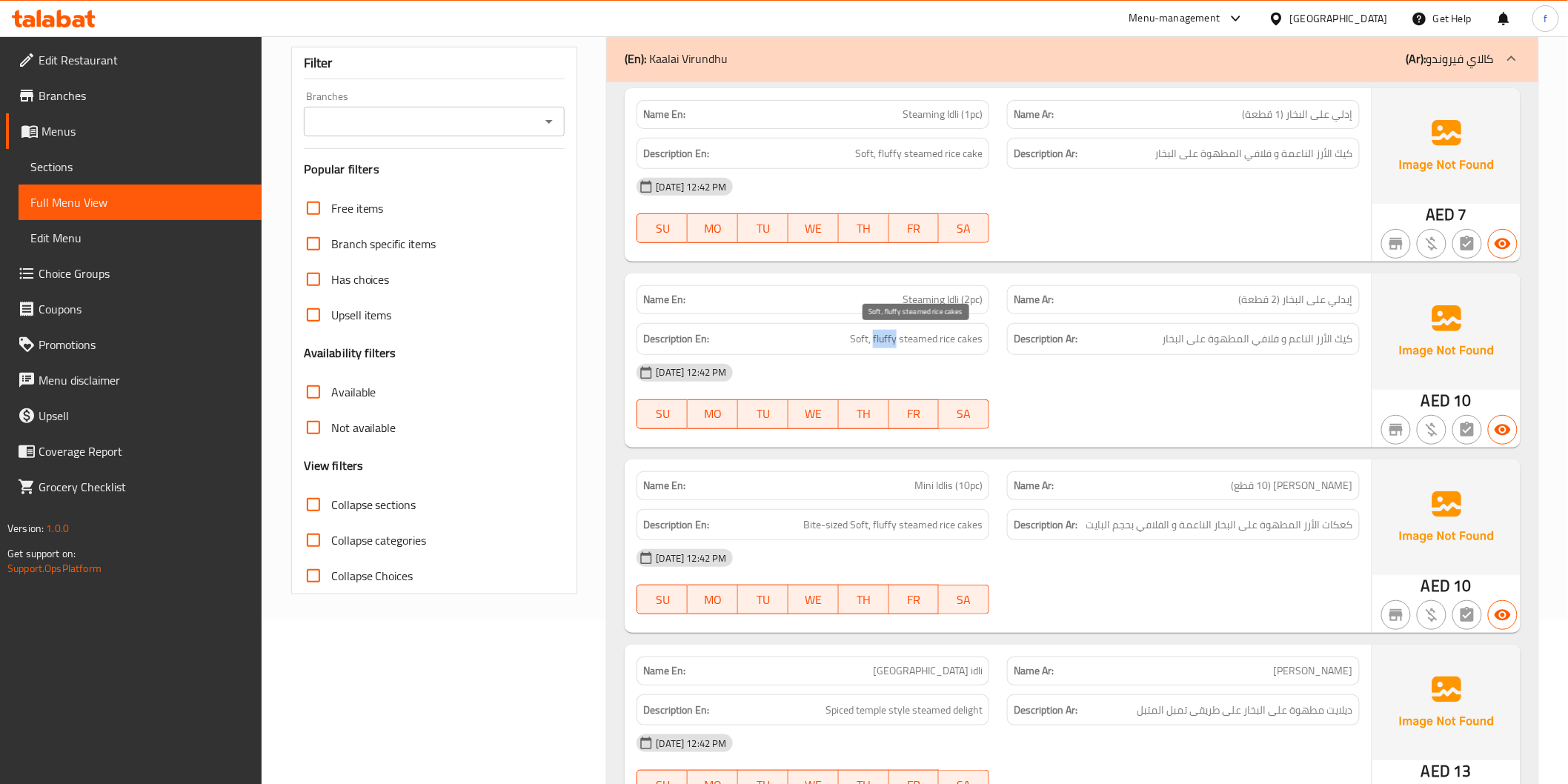
click at [887, 337] on span "Soft, fluffy steamed rice cakes" at bounding box center [917, 339] width 133 height 19
click at [863, 339] on span "Soft, fluffy steamed rice cakes" at bounding box center [917, 339] width 133 height 19
click at [904, 342] on span "Soft, fluffy steamed rice cakes" at bounding box center [917, 339] width 133 height 19
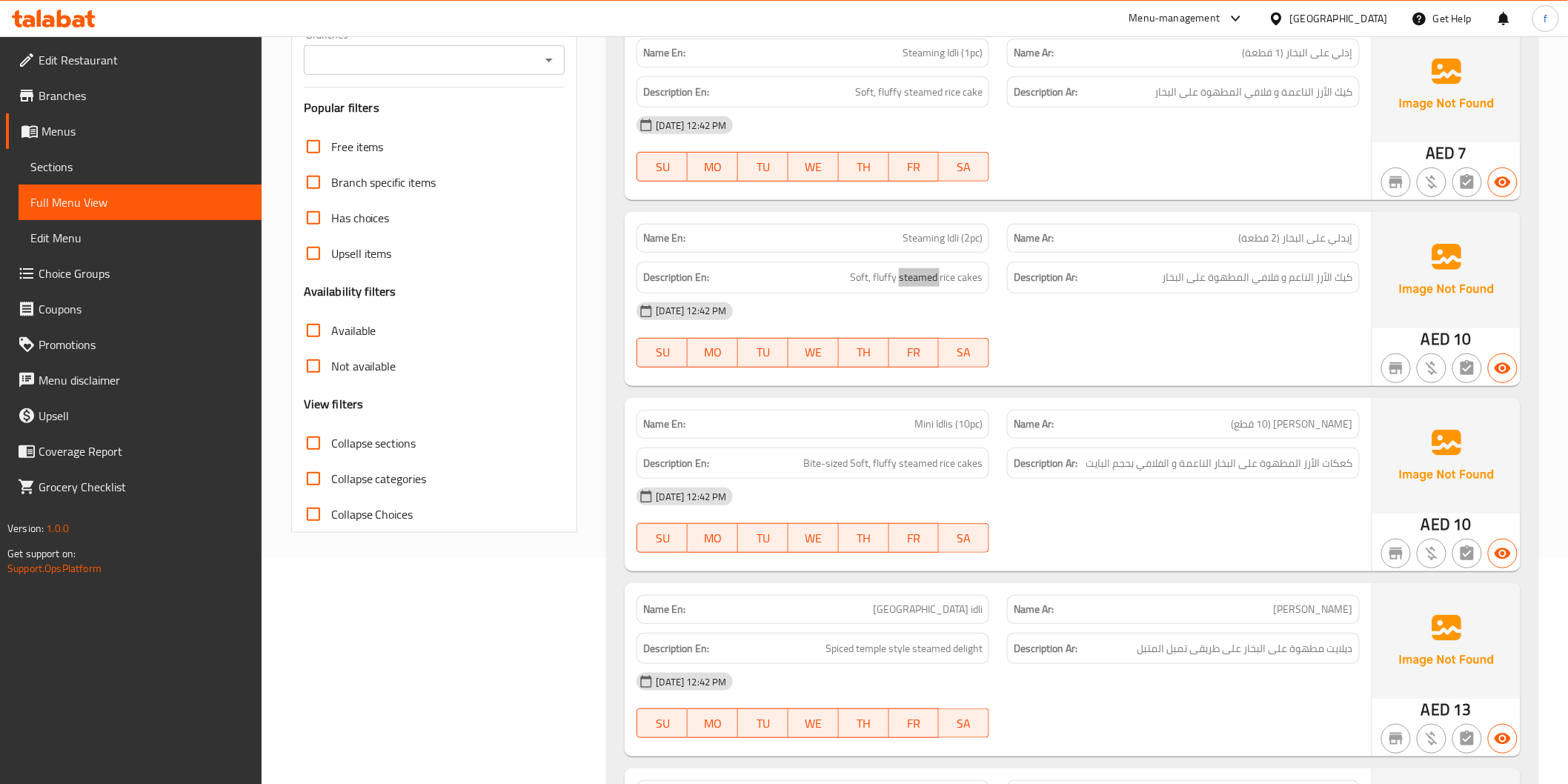
scroll to position [329, 0]
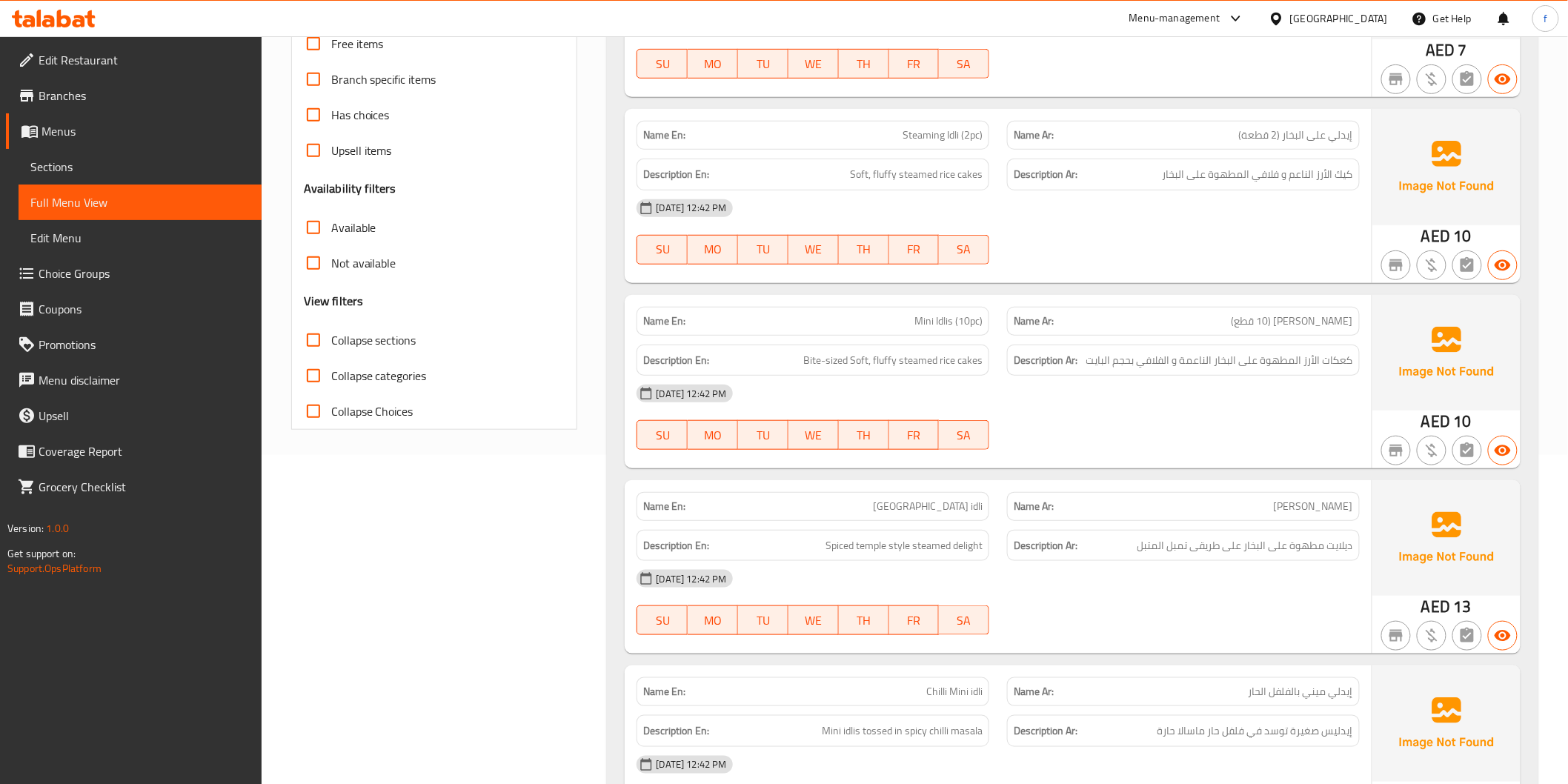
click at [917, 316] on span "Mini Idlis (10pc)" at bounding box center [948, 320] width 68 height 15
click at [956, 319] on span "Mini Idlis (10pc)" at bounding box center [948, 320] width 68 height 15
click at [976, 352] on span "Bite-sized Soft, fluffy steamed rice cakes" at bounding box center [892, 360] width 179 height 19
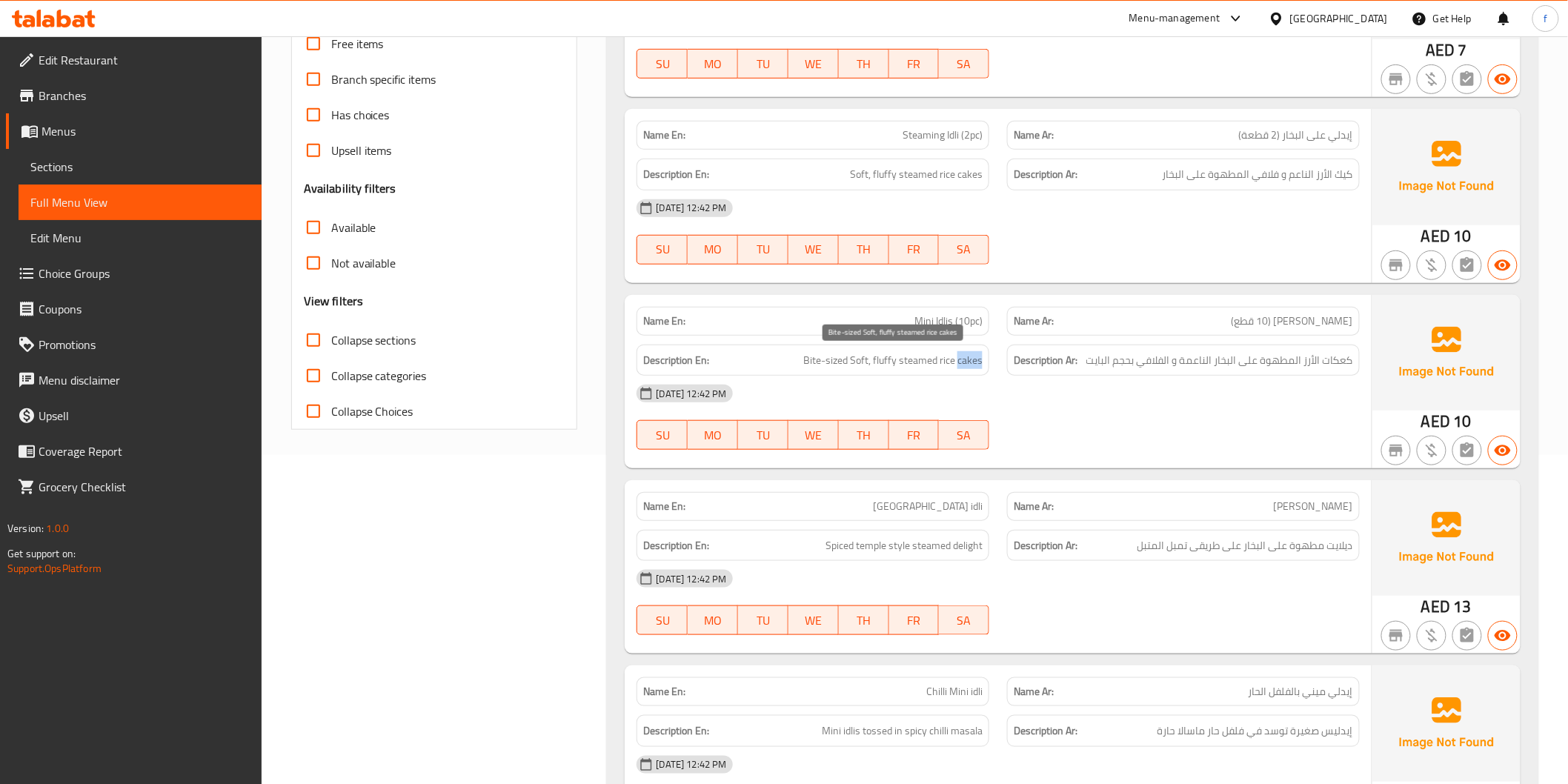
click at [976, 352] on span "Bite-sized Soft, fluffy steamed rice cakes" at bounding box center [892, 360] width 179 height 19
click at [952, 356] on span "Bite-sized Soft, fluffy steamed rice cakes" at bounding box center [892, 360] width 179 height 19
click at [914, 352] on span "Bite-sized Soft, fluffy steamed rice cakes" at bounding box center [892, 360] width 179 height 19
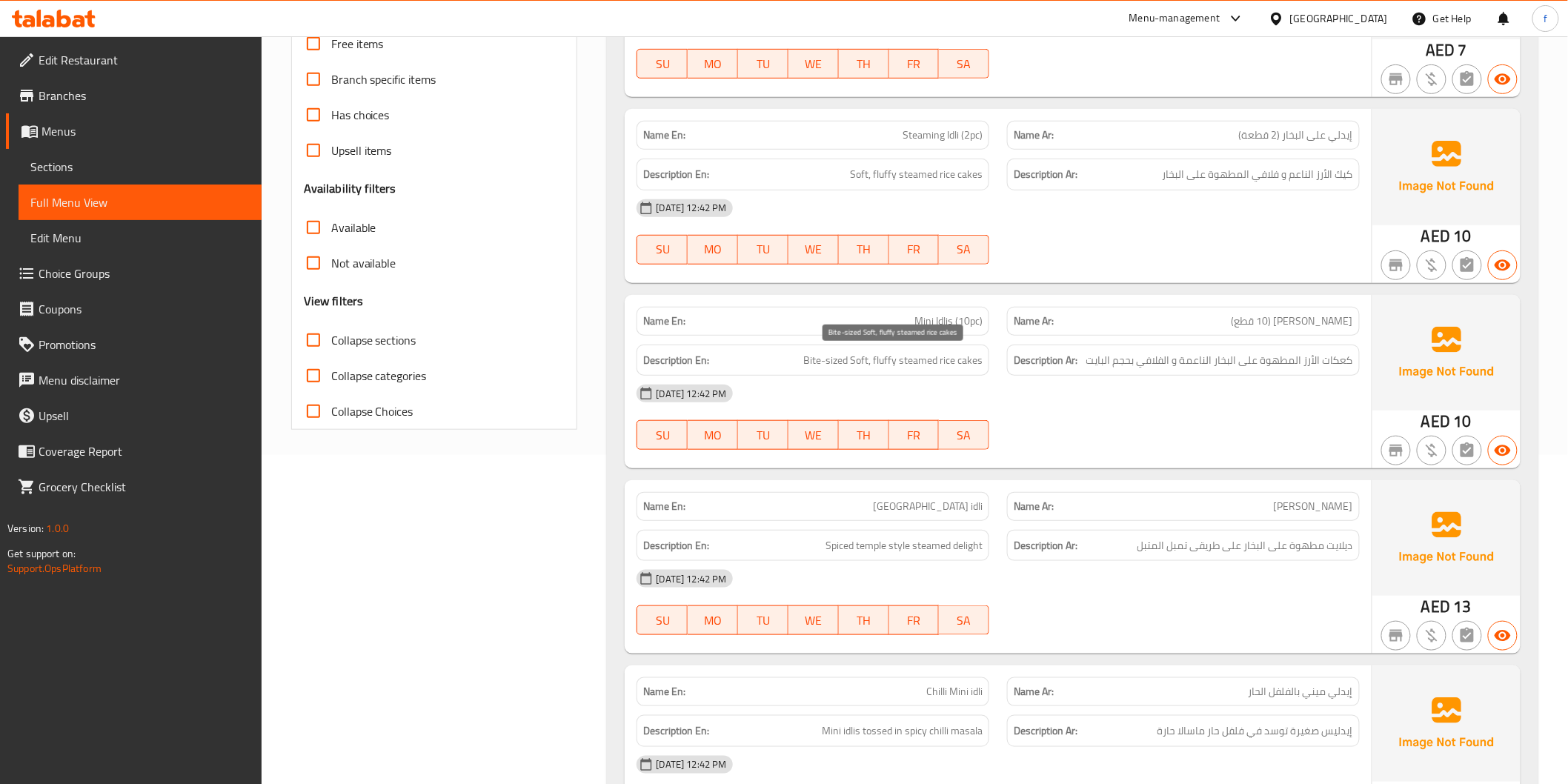
click at [891, 358] on span "Bite-sized Soft, fluffy steamed rice cakes" at bounding box center [892, 360] width 179 height 19
drag, startPoint x: 806, startPoint y: 359, endPoint x: 1058, endPoint y: 359, distance: 252.0
click at [1058, 359] on div "Description En: Bite-sized Soft, fluffy steamed rice cakes Description Ar: كعكا…" at bounding box center [998, 360] width 741 height 49
click at [1069, 358] on strong "Description Ar:" at bounding box center [1046, 360] width 64 height 19
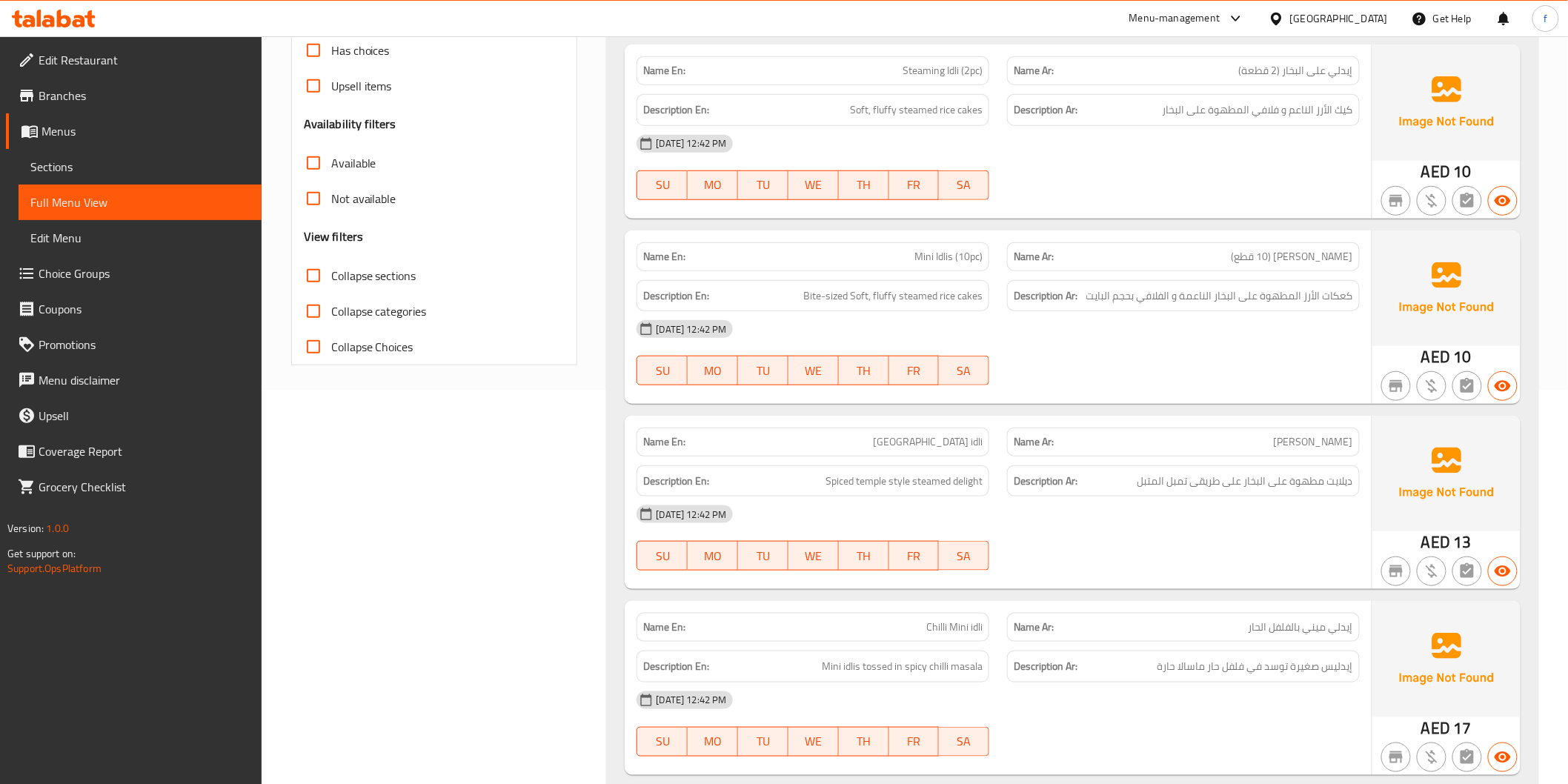
scroll to position [576, 0]
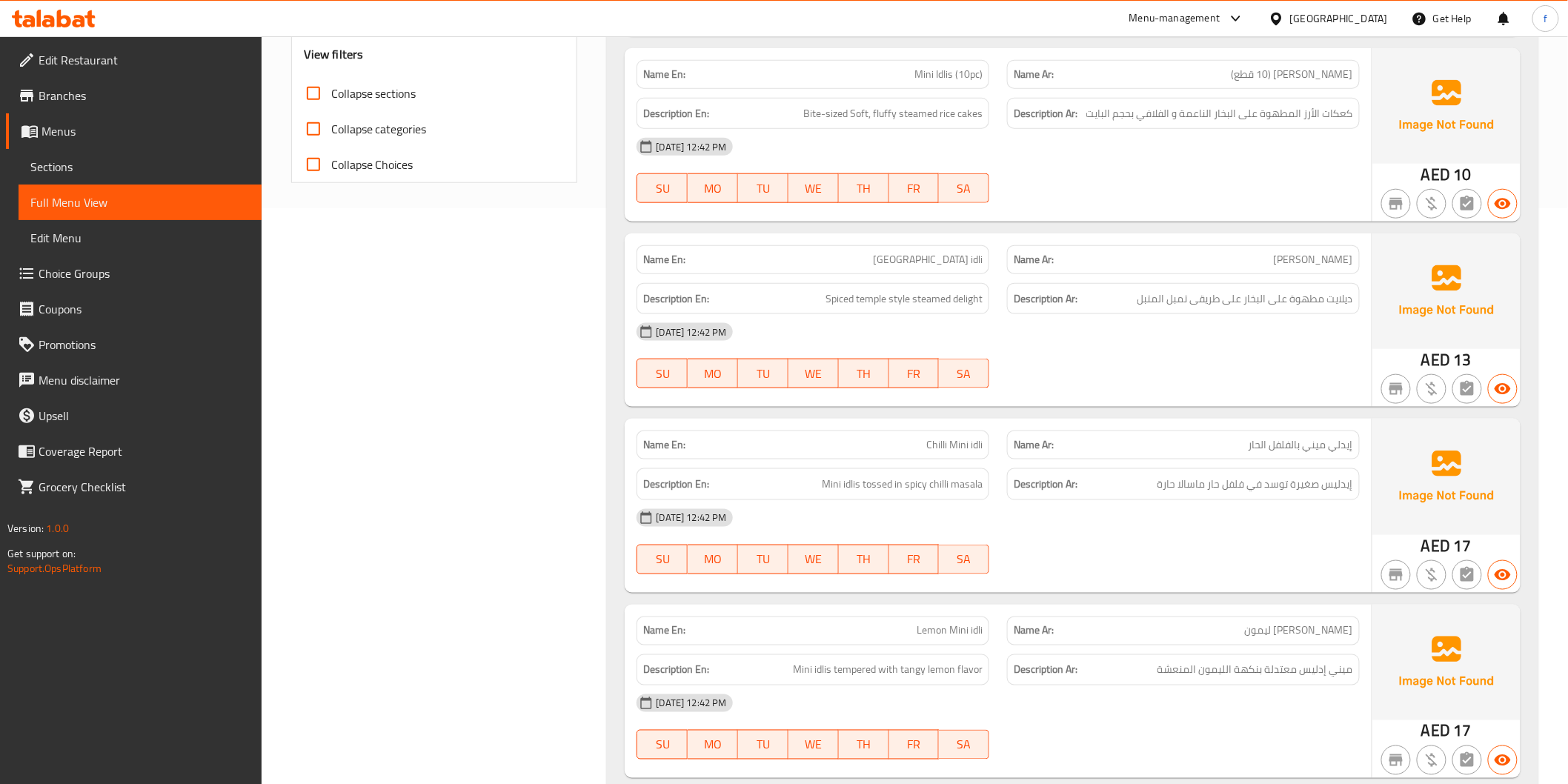
click at [977, 305] on span "Spiced temple style steamed delight" at bounding box center [904, 298] width 157 height 19
click at [956, 304] on span "Spiced temple style steamed delight" at bounding box center [904, 298] width 157 height 19
click at [944, 305] on span "Spiced temple style steamed delight" at bounding box center [904, 298] width 157 height 19
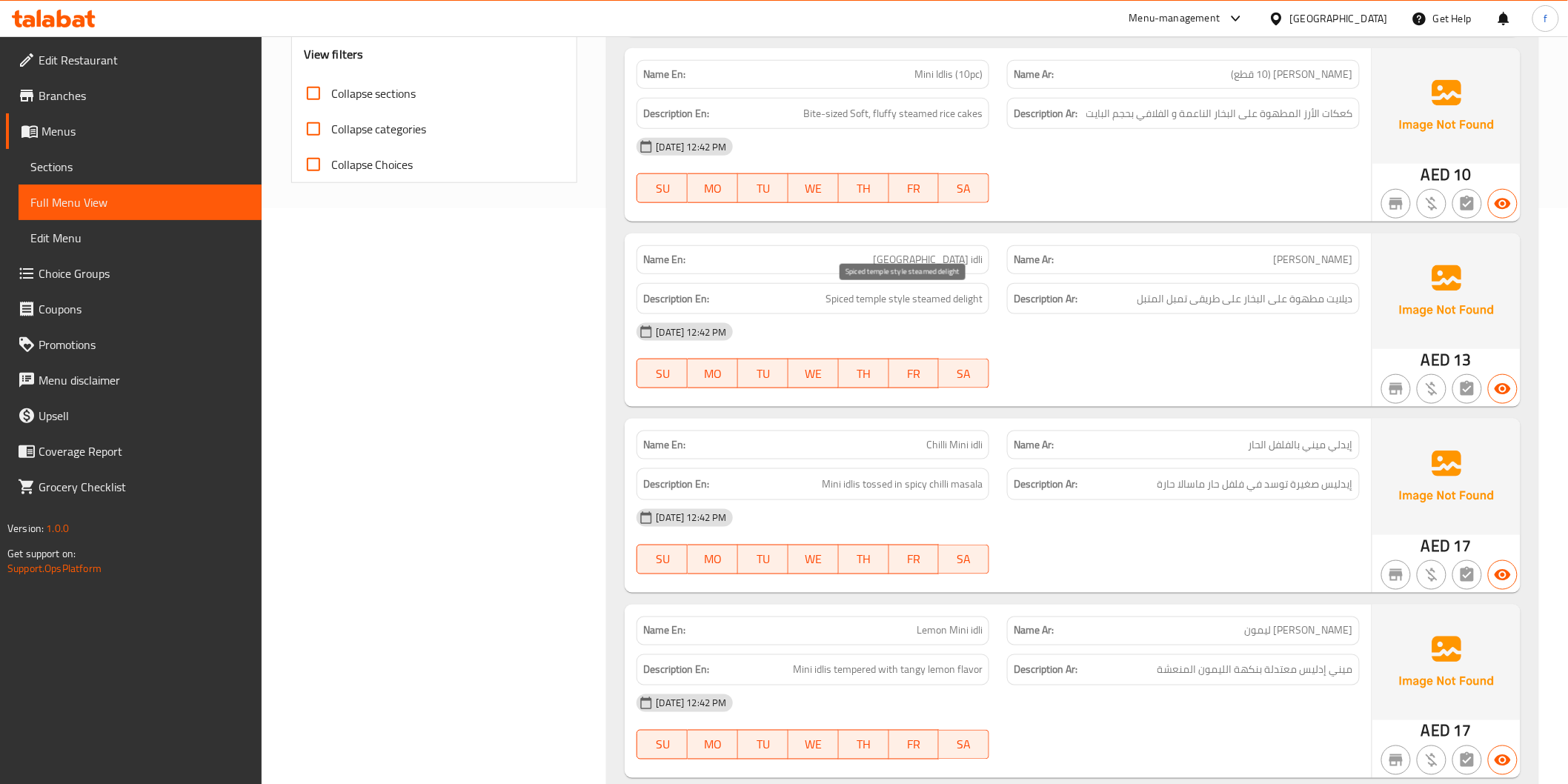
click at [863, 302] on span "Spiced temple style steamed delight" at bounding box center [904, 298] width 157 height 19
drag, startPoint x: 862, startPoint y: 302, endPoint x: 843, endPoint y: 298, distance: 19.4
click at [854, 301] on span "Spiced temple style steamed delight" at bounding box center [904, 298] width 157 height 19
click at [843, 298] on span "Spiced temple style steamed delight" at bounding box center [904, 298] width 157 height 19
drag, startPoint x: 843, startPoint y: 298, endPoint x: 874, endPoint y: 300, distance: 31.1
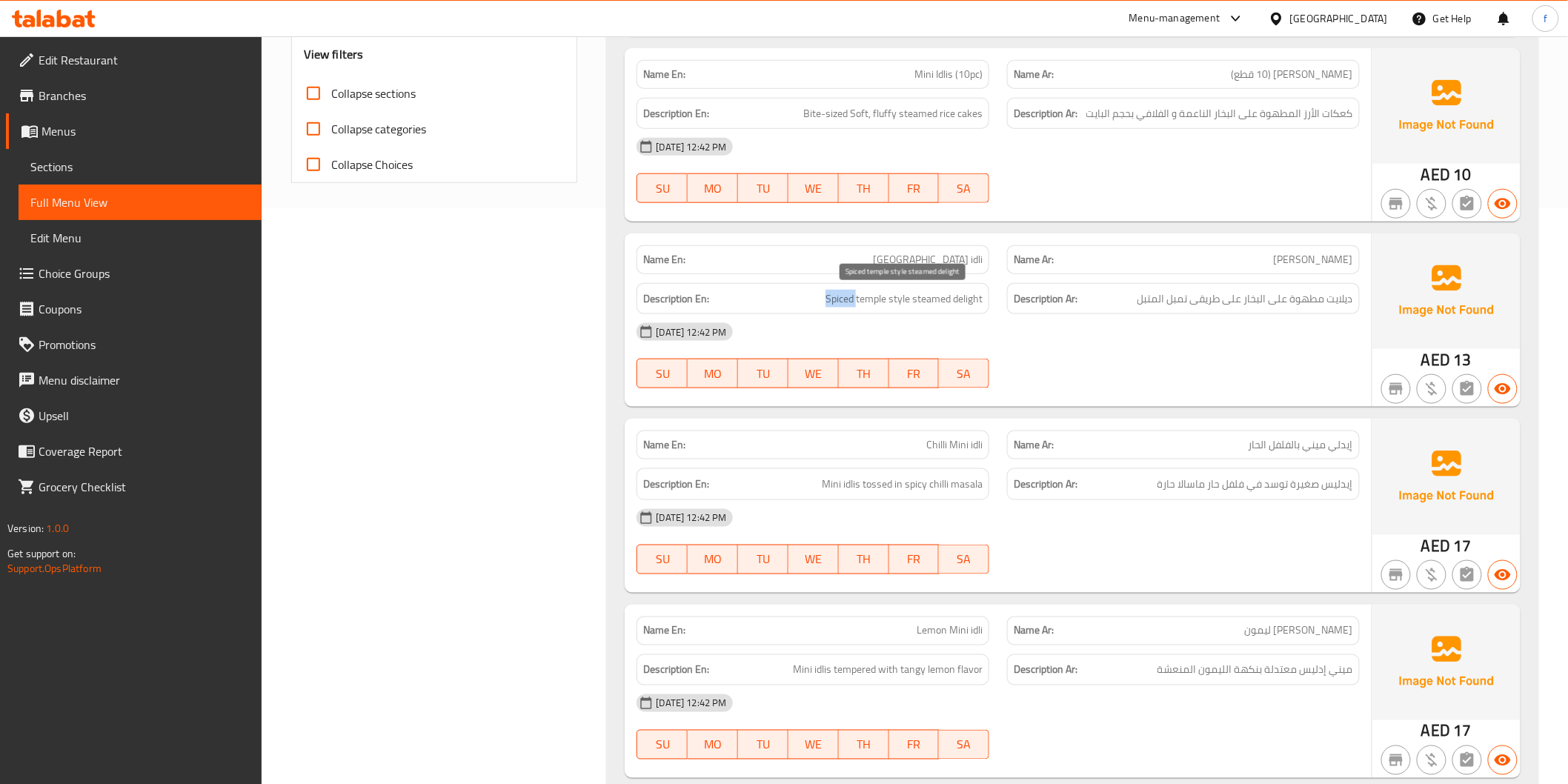
click at [857, 298] on span "Spiced temple style steamed delight" at bounding box center [904, 298] width 157 height 19
drag, startPoint x: 1272, startPoint y: 306, endPoint x: 1045, endPoint y: 300, distance: 227.1
click at [1045, 300] on h6 "Description Ar: ديلايت مطهوة على البخار على طريقى تمبل المتبل" at bounding box center [1184, 298] width 339 height 19
click at [1383, 309] on img at bounding box center [1446, 291] width 148 height 116
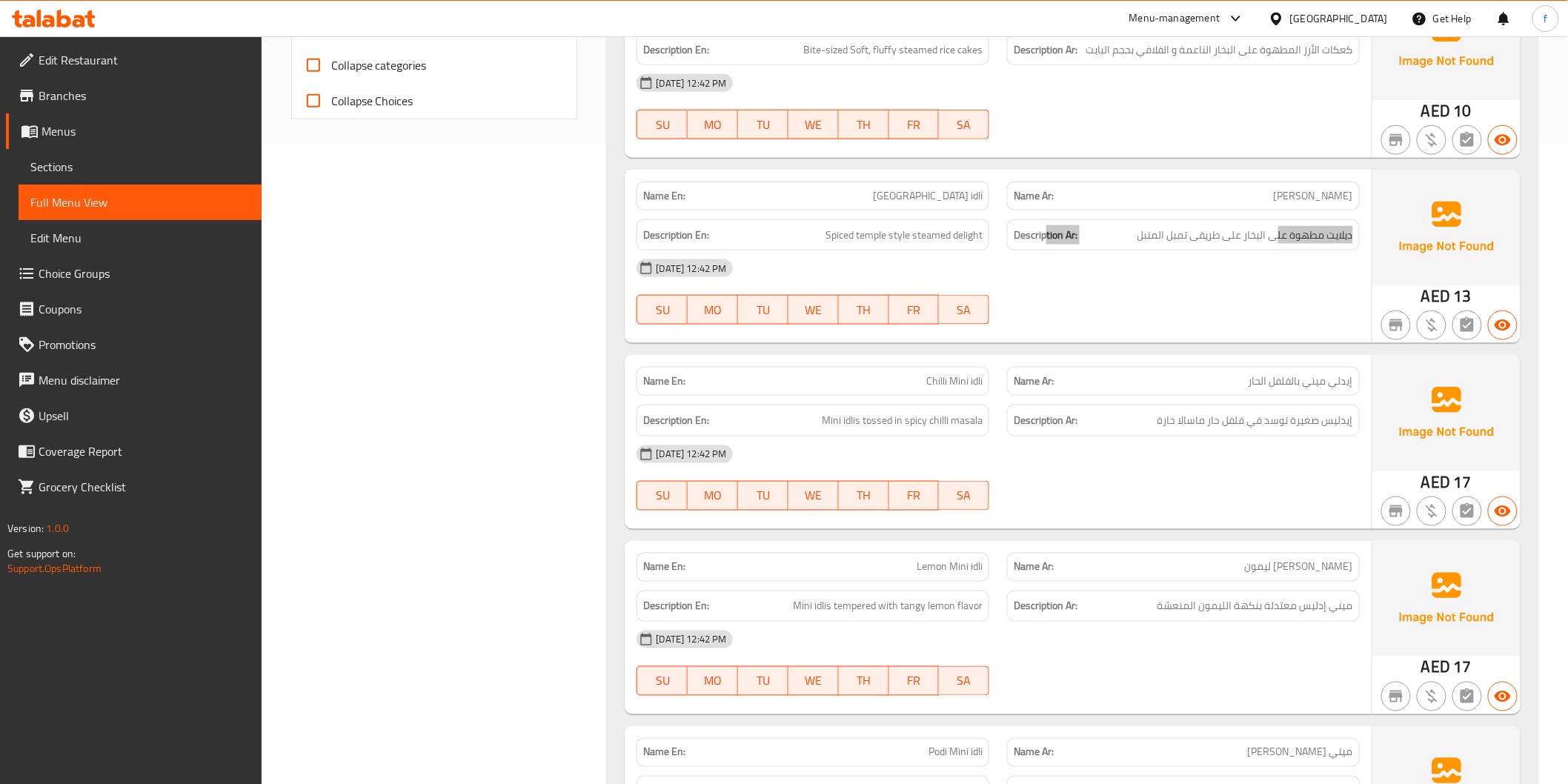
scroll to position [741, 0]
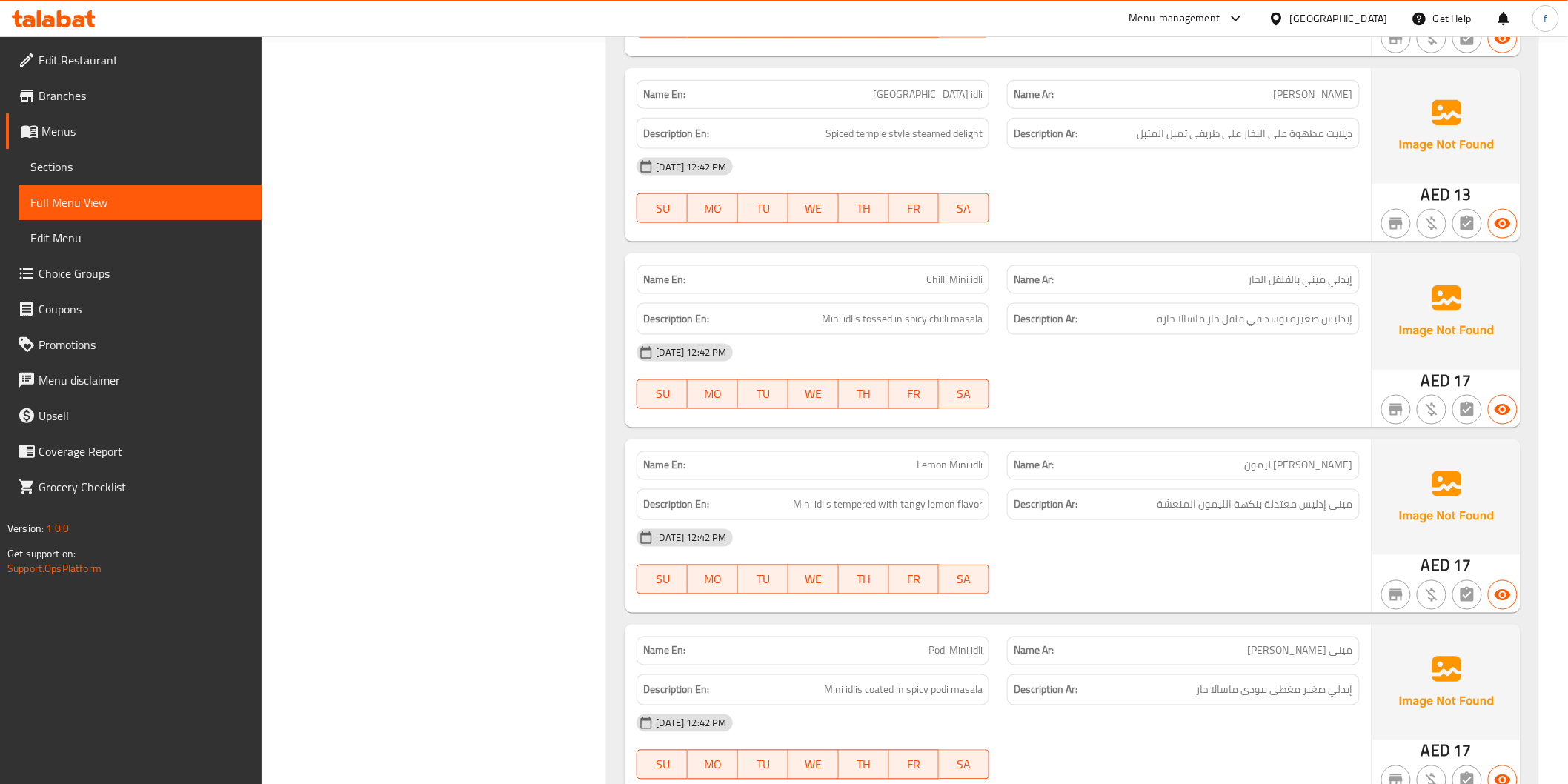
click at [1329, 280] on span "إيدلي ميني بالفلفل الحار" at bounding box center [1301, 279] width 105 height 15
drag, startPoint x: 1329, startPoint y: 280, endPoint x: 1304, endPoint y: 275, distance: 25.5
click at [1321, 279] on span "إيدلي ميني بالفلفل الحار" at bounding box center [1301, 279] width 105 height 15
click at [1304, 275] on span "إيدلي ميني بالفلفل الحار" at bounding box center [1301, 279] width 105 height 15
drag, startPoint x: 1304, startPoint y: 275, endPoint x: 1284, endPoint y: 271, distance: 20.4
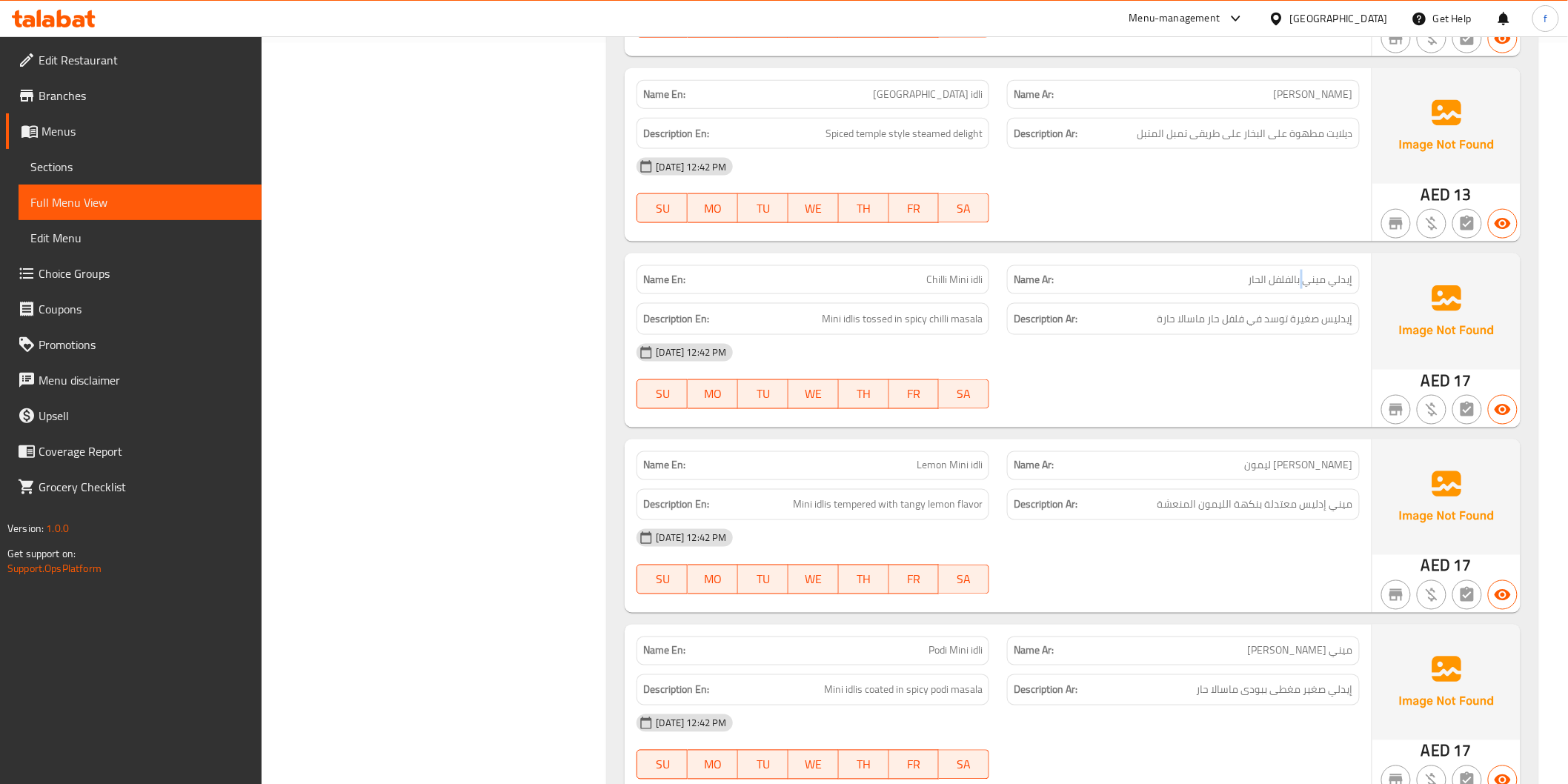
click at [1299, 272] on span "إيدلي ميني بالفلفل الحار" at bounding box center [1301, 279] width 105 height 15
click at [944, 279] on span "Chilli Mini idli" at bounding box center [954, 279] width 56 height 15
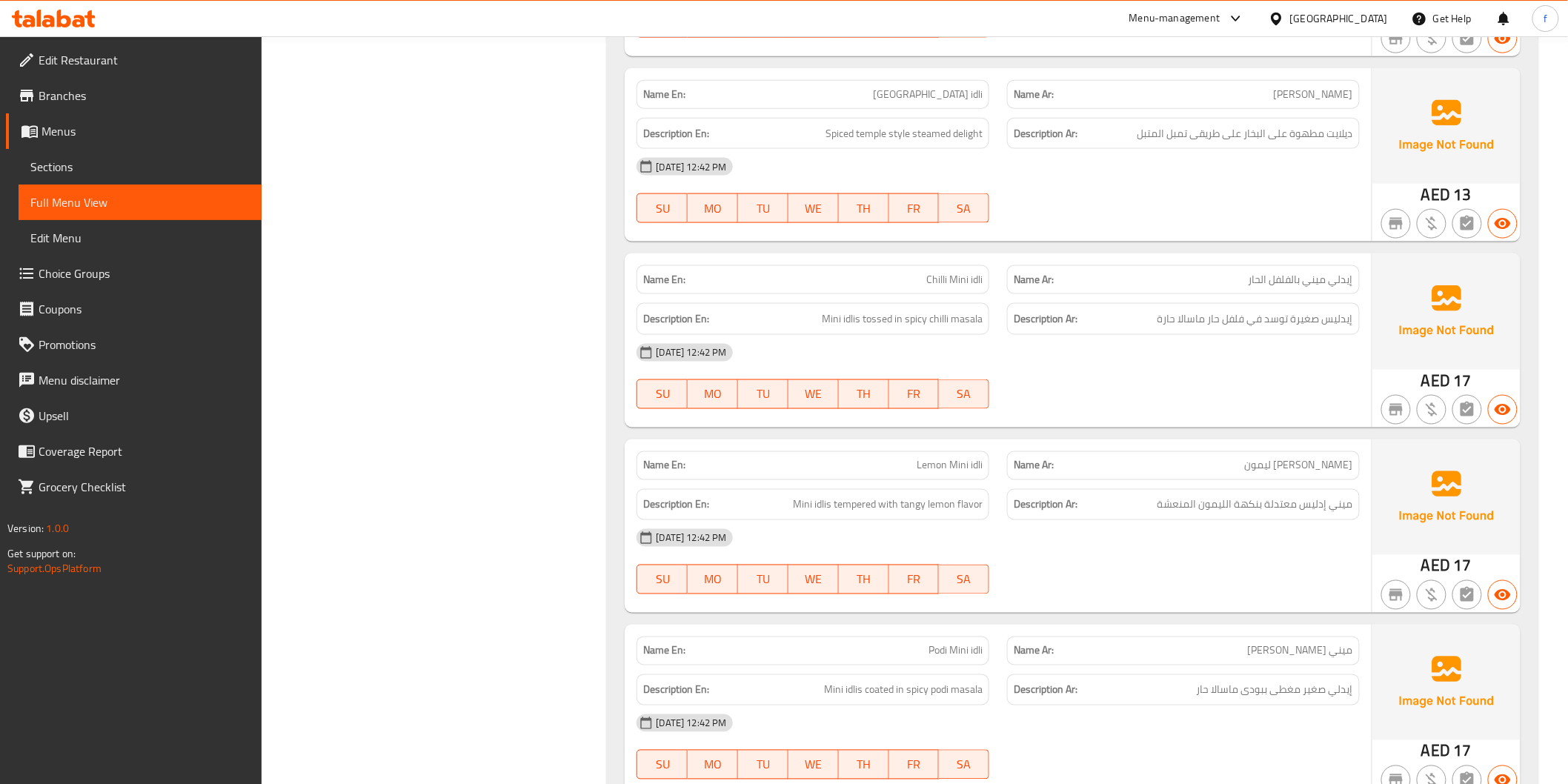
click at [1199, 254] on div "Name En: Chilli Mini idli Name Ar: إيدلي ميني بالفلفل الحار Description En: Min…" at bounding box center [998, 340] width 746 height 174
click at [1297, 293] on div "Name Ar: إيدلي ميني بالفلفل الحار" at bounding box center [1184, 280] width 353 height 29
click at [1298, 292] on div "Name Ar: إيدلي ميني بالفلفل الحار" at bounding box center [1184, 280] width 353 height 29
drag, startPoint x: 1298, startPoint y: 292, endPoint x: 1309, endPoint y: 308, distance: 19.4
click at [1300, 293] on div "Name Ar: إيدلي ميني بالفلفل الحار" at bounding box center [1184, 280] width 353 height 29
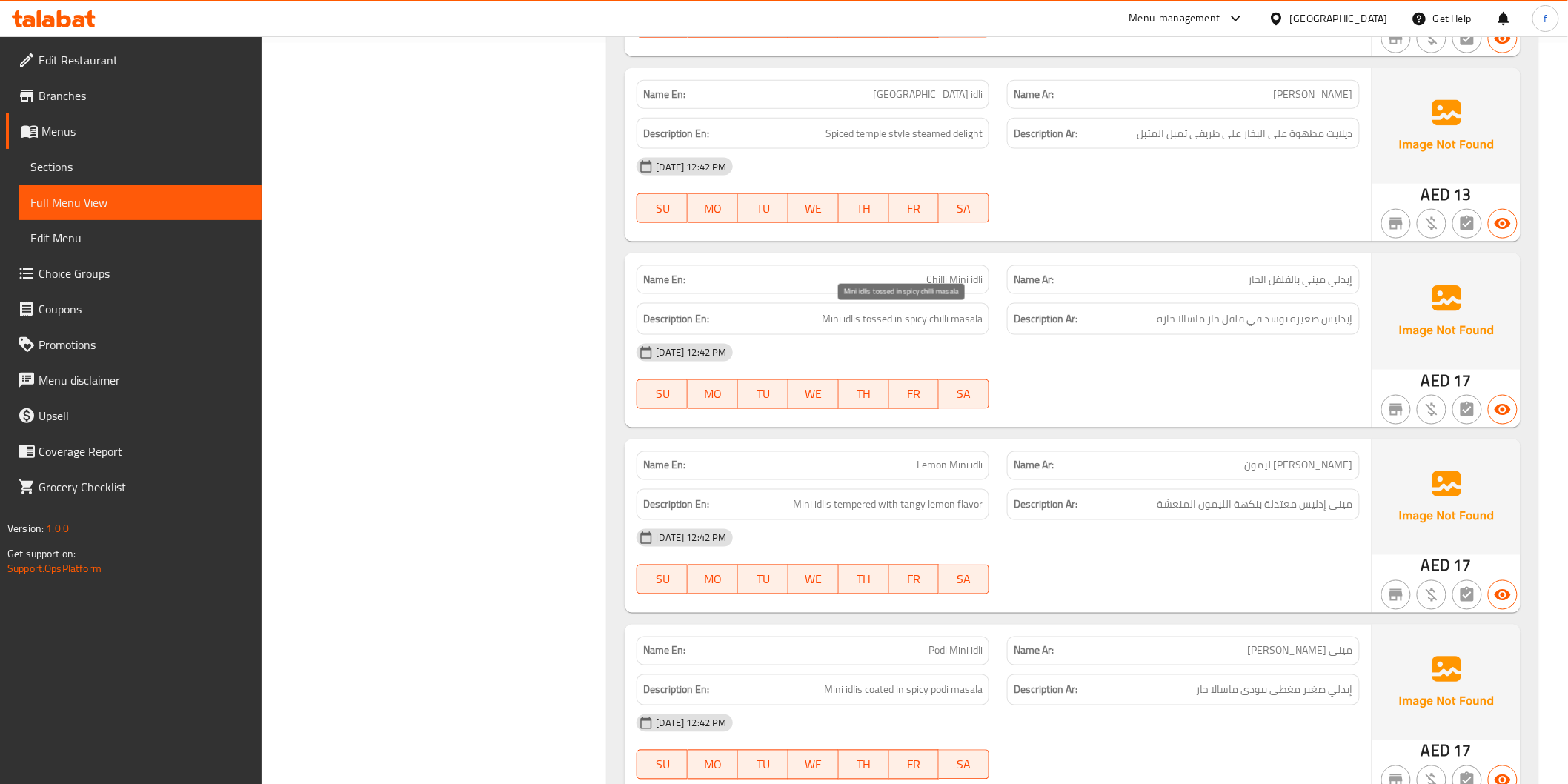
click at [853, 319] on span "Mini idlis tossed in spicy chilli masala" at bounding box center [902, 319] width 161 height 19
click at [944, 323] on span "Mini idlis tossed in spicy chilli masala" at bounding box center [902, 319] width 161 height 19
click at [856, 323] on span "Mini idlis tossed in spicy chilli masala" at bounding box center [902, 319] width 161 height 19
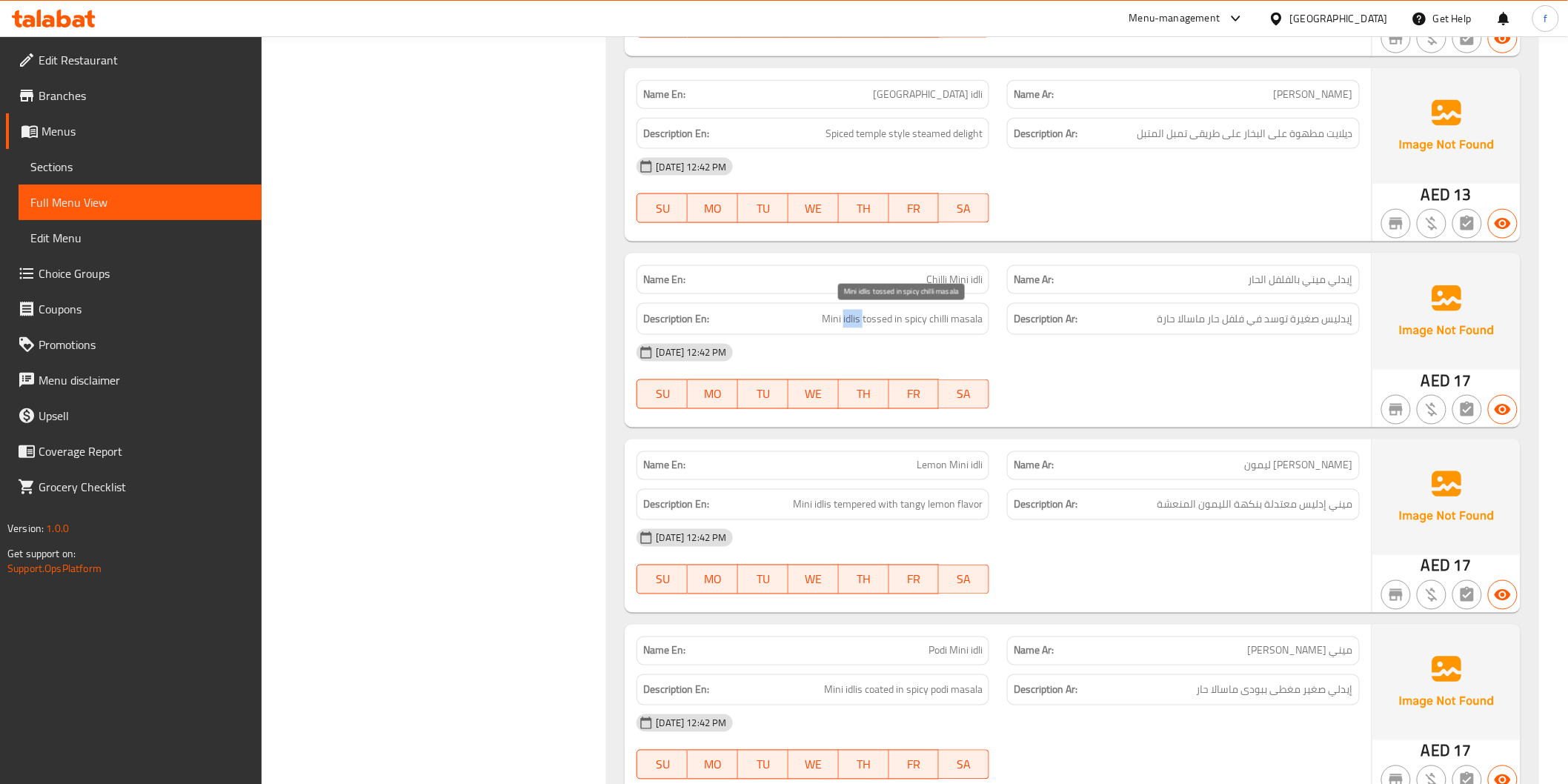
click at [856, 323] on span "Mini idlis tossed in spicy chilli masala" at bounding box center [902, 319] width 161 height 19
click at [836, 319] on span "Mini idlis tossed in spicy chilli masala" at bounding box center [902, 319] width 161 height 19
click at [836, 319] on span "Mini idlis tossed in spicy chilli masala" at bounding box center [902, 319] width 161 height 19
click at [877, 314] on span "Mini idlis tossed in spicy chilli masala" at bounding box center [902, 319] width 161 height 19
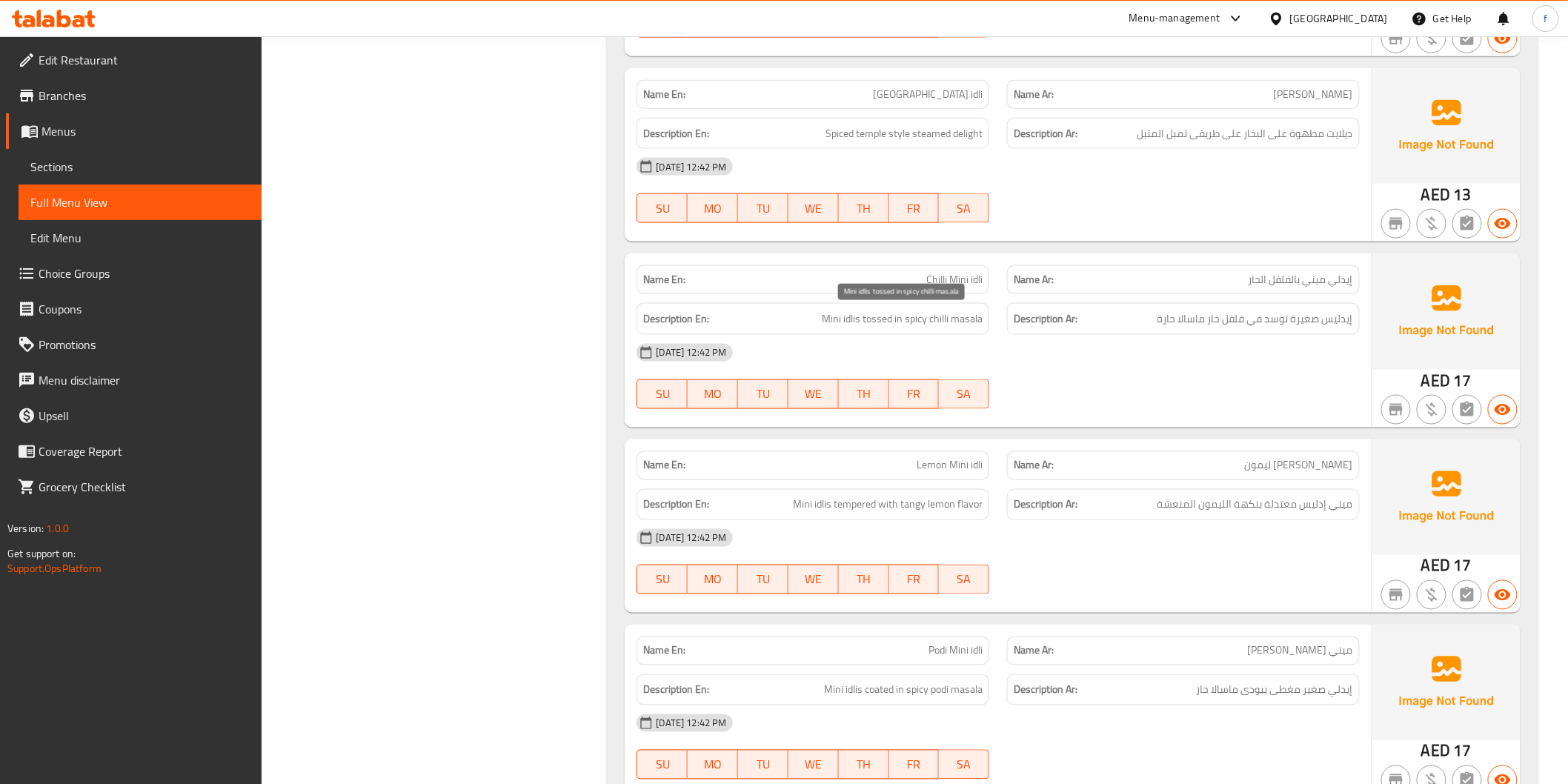
click at [936, 322] on span "Mini idlis tossed in spicy chilli masala" at bounding box center [902, 319] width 161 height 19
click at [966, 315] on span "Mini idlis tossed in spicy chilli masala" at bounding box center [902, 319] width 161 height 19
click at [919, 310] on span "Mini idlis tossed in spicy chilli masala" at bounding box center [902, 319] width 161 height 19
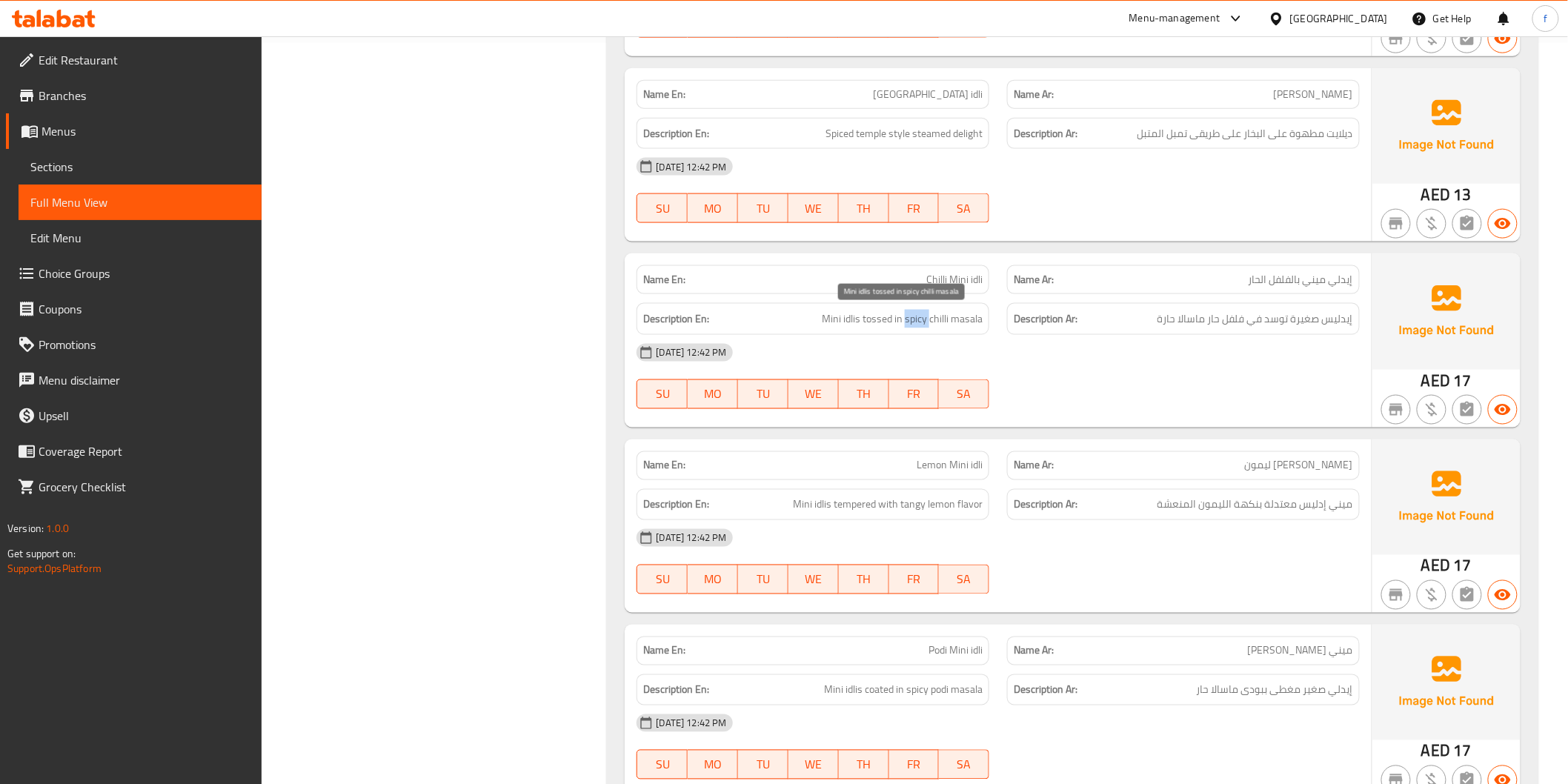
click at [919, 310] on span "Mini idlis tossed in spicy chilli masala" at bounding box center [902, 319] width 161 height 19
click at [1189, 329] on div "Description Ar: إيدليس صغيرة توسد في فلفل حار ماسالا حارة" at bounding box center [1184, 319] width 353 height 32
click at [1188, 329] on div "Description Ar: إيدليس صغيرة توسد في فلفل حار ماسالا حارة" at bounding box center [1184, 319] width 353 height 32
click at [1188, 330] on div "Description Ar: إيدليس صغيرة توسد في فلفل حار ماسالا حارة" at bounding box center [1184, 319] width 353 height 32
drag, startPoint x: 1018, startPoint y: 338, endPoint x: 986, endPoint y: 333, distance: 32.4
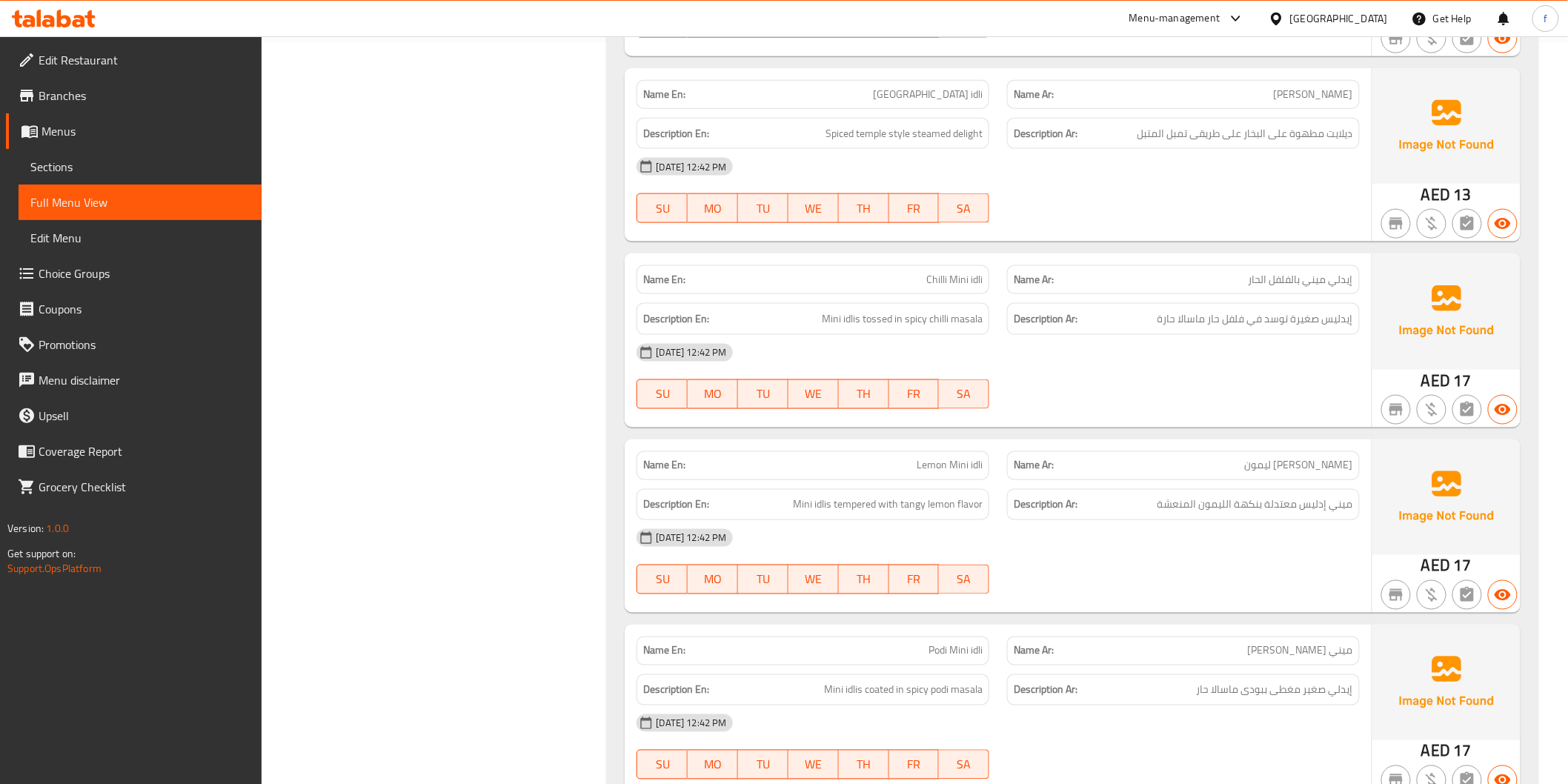
click at [1017, 338] on div "[DATE] 12:42 PM" at bounding box center [998, 353] width 741 height 36
click at [986, 333] on div "Description En: Mini idlis tossed in spicy chilli masala" at bounding box center [813, 319] width 353 height 32
click at [984, 333] on div "Description En: Mini idlis tossed in spicy chilli masala" at bounding box center [813, 319] width 353 height 32
drag, startPoint x: 870, startPoint y: 315, endPoint x: 990, endPoint y: 328, distance: 120.7
click at [990, 328] on div "Description En: Mini idlis tossed in spicy chilli masala" at bounding box center [813, 319] width 353 height 32
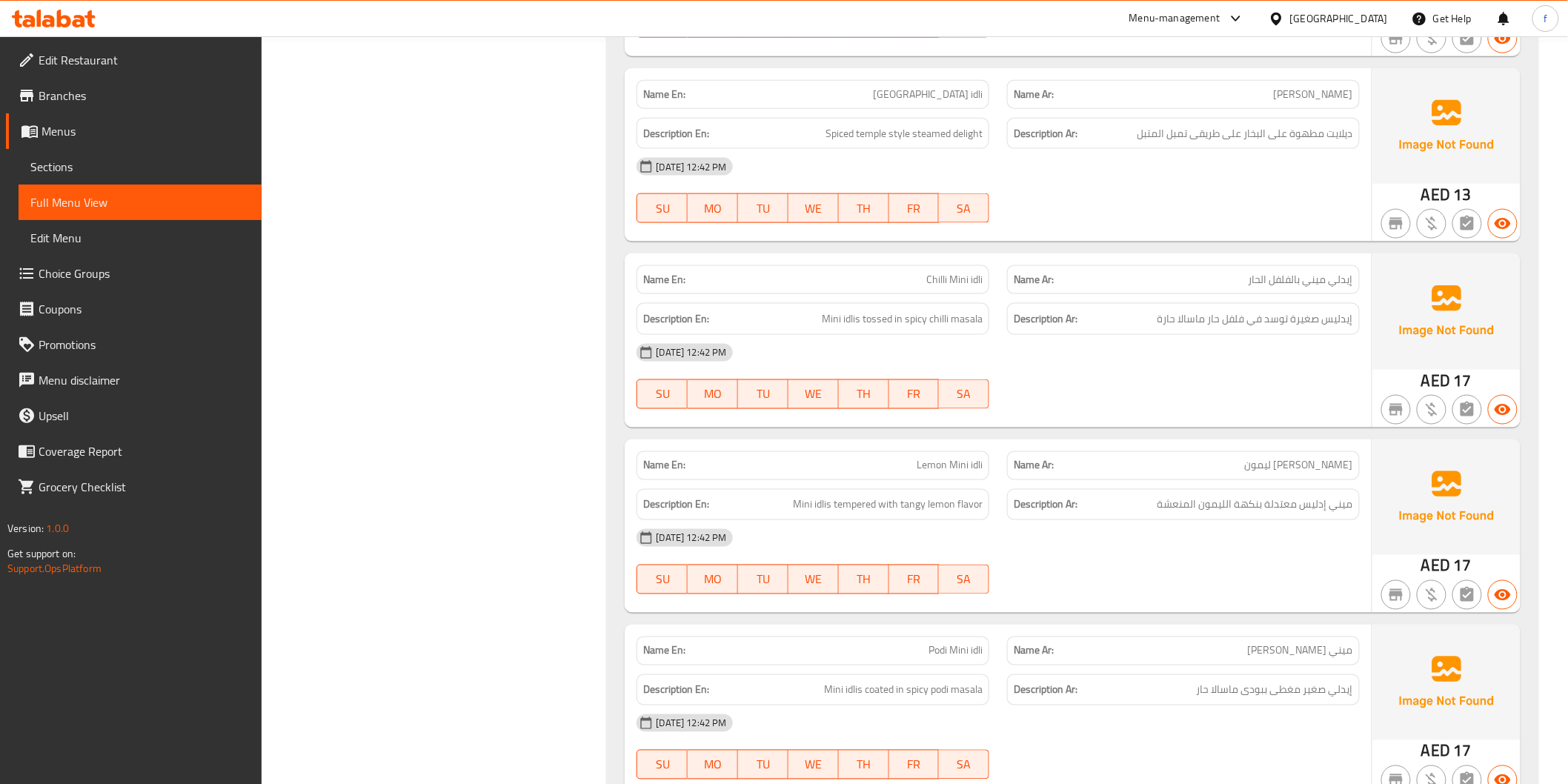
click at [1196, 350] on div "[DATE] 12:42 PM" at bounding box center [998, 353] width 741 height 36
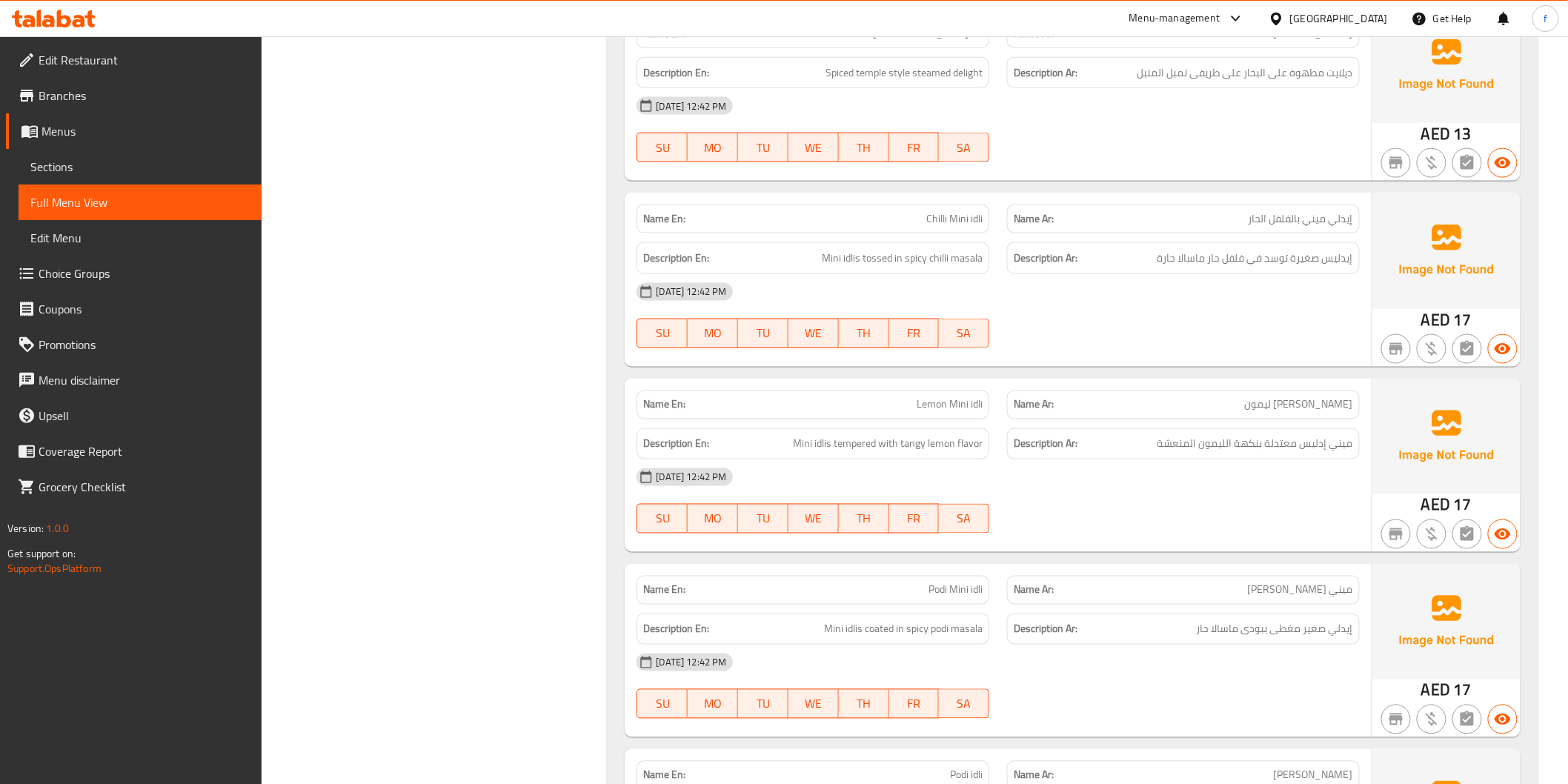
scroll to position [987, 0]
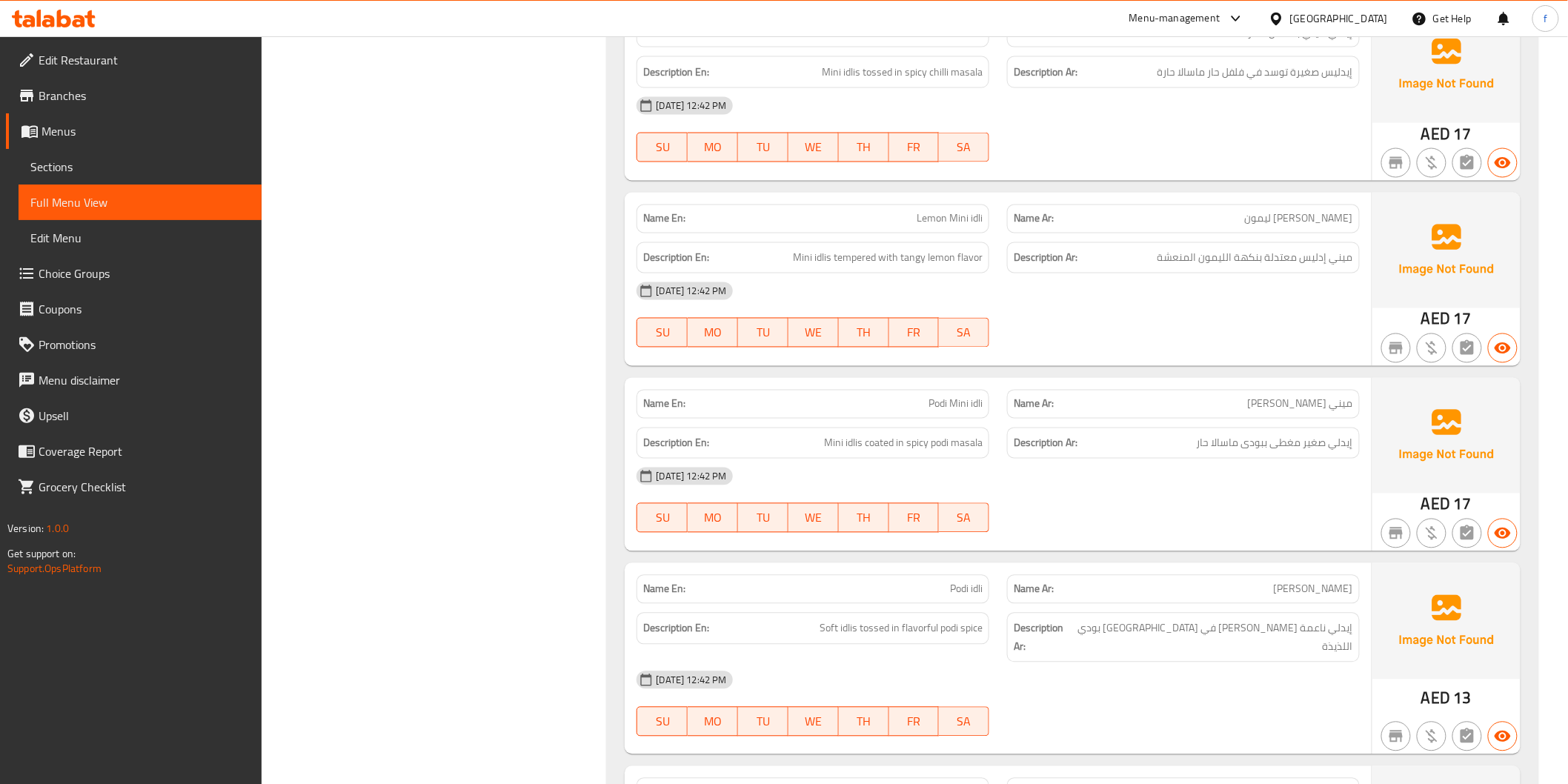
click at [925, 215] on span "Lemon Mini idli" at bounding box center [949, 218] width 66 height 15
click at [925, 213] on span "Lemon Mini idli" at bounding box center [949, 218] width 66 height 15
click at [958, 215] on span "Lemon Mini idli" at bounding box center [949, 218] width 66 height 15
click at [974, 211] on span "Lemon Mini idli" at bounding box center [949, 218] width 66 height 15
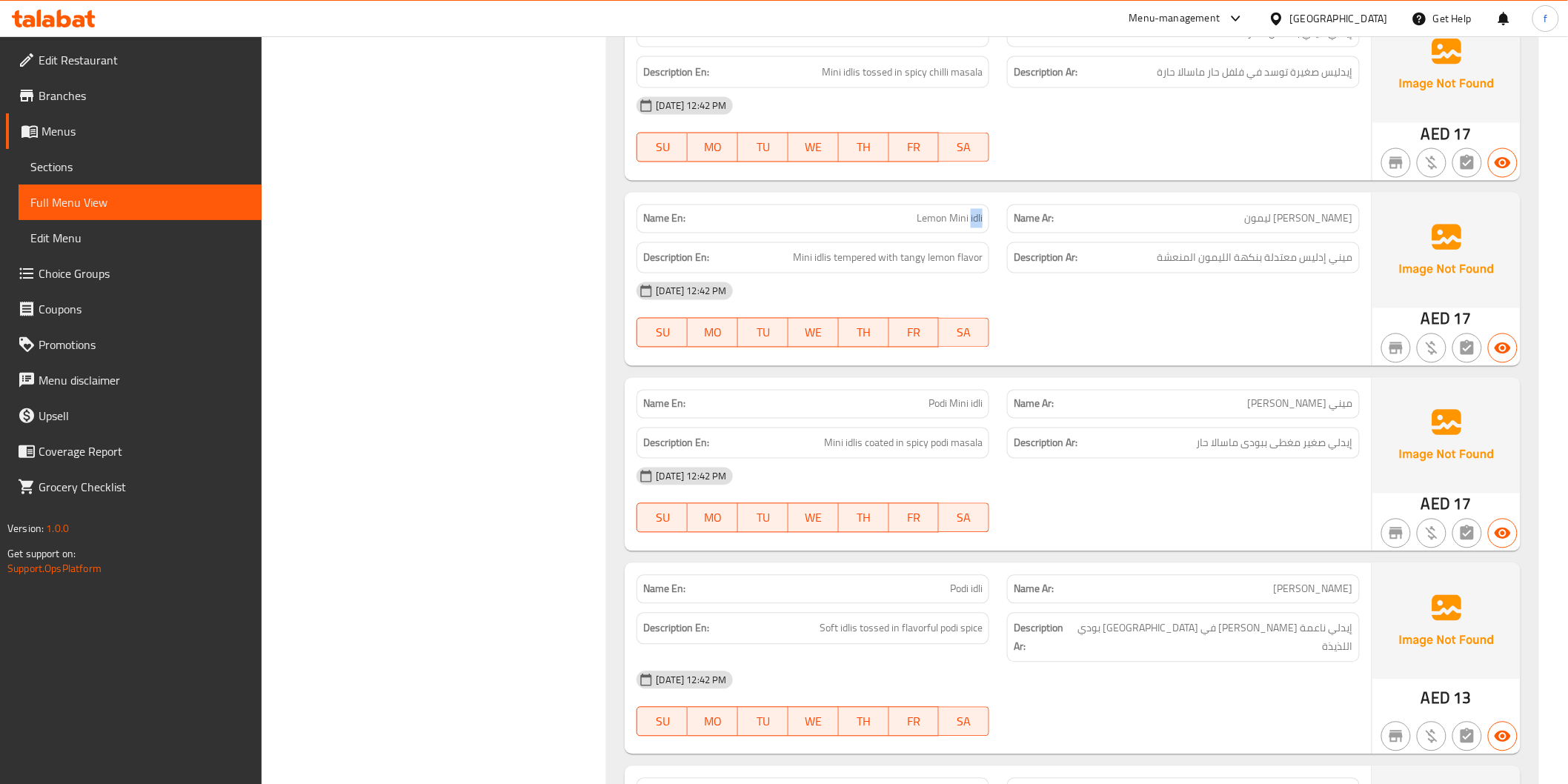
click at [974, 211] on span "Lemon Mini idli" at bounding box center [949, 218] width 66 height 15
click at [799, 257] on span "Mini idlis tempered with tangy lemon flavor" at bounding box center [888, 258] width 190 height 19
click at [815, 256] on span "Mini idlis tempered with tangy lemon flavor" at bounding box center [888, 258] width 190 height 19
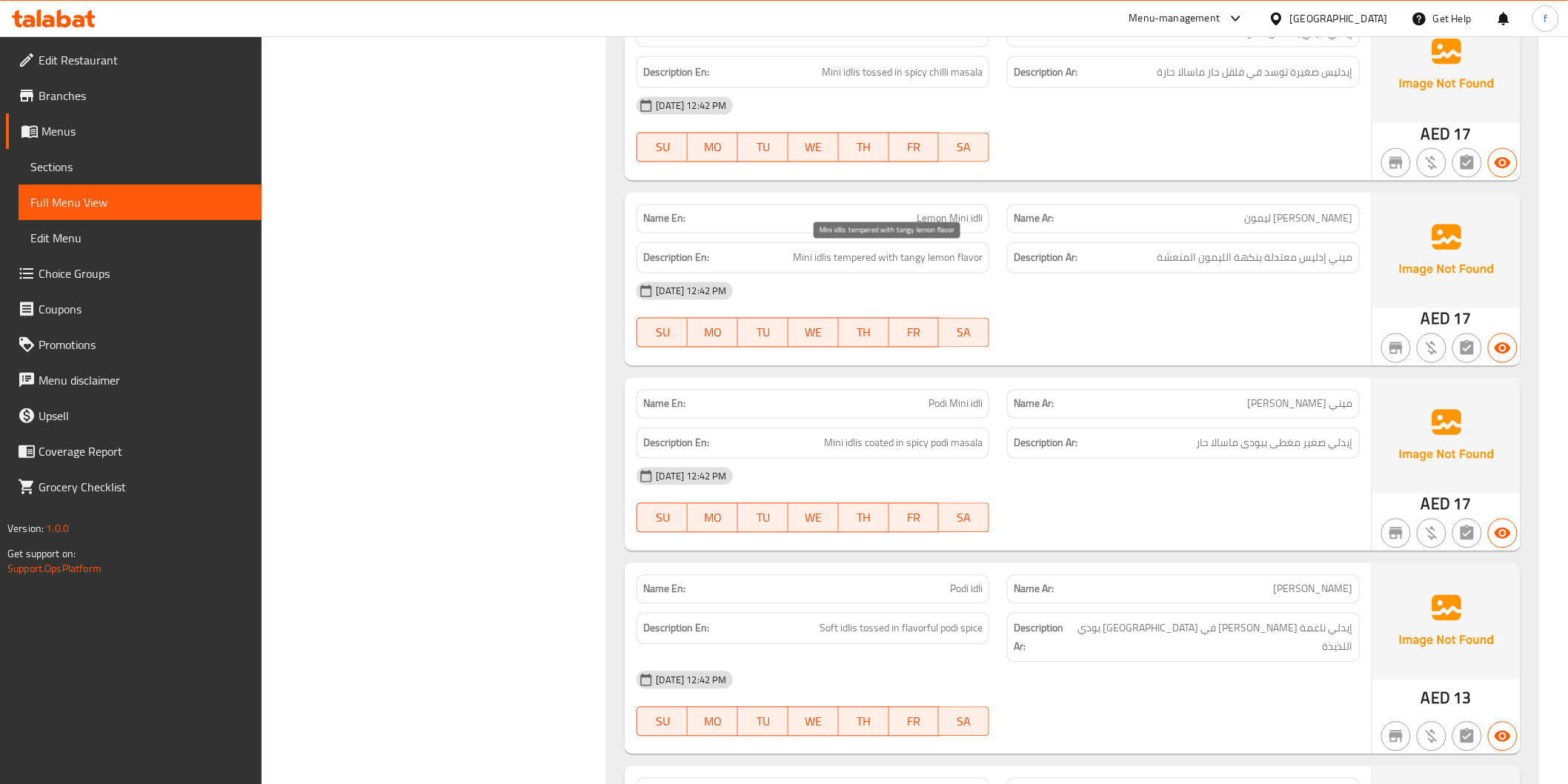
click at [849, 255] on span "Mini idlis tempered with tangy lemon flavor" at bounding box center [888, 258] width 190 height 19
click at [945, 249] on span "Mini idlis tempered with tangy lemon flavor" at bounding box center [888, 258] width 190 height 19
click at [978, 257] on span "Mini idlis tempered with tangy lemon flavor" at bounding box center [888, 258] width 190 height 19
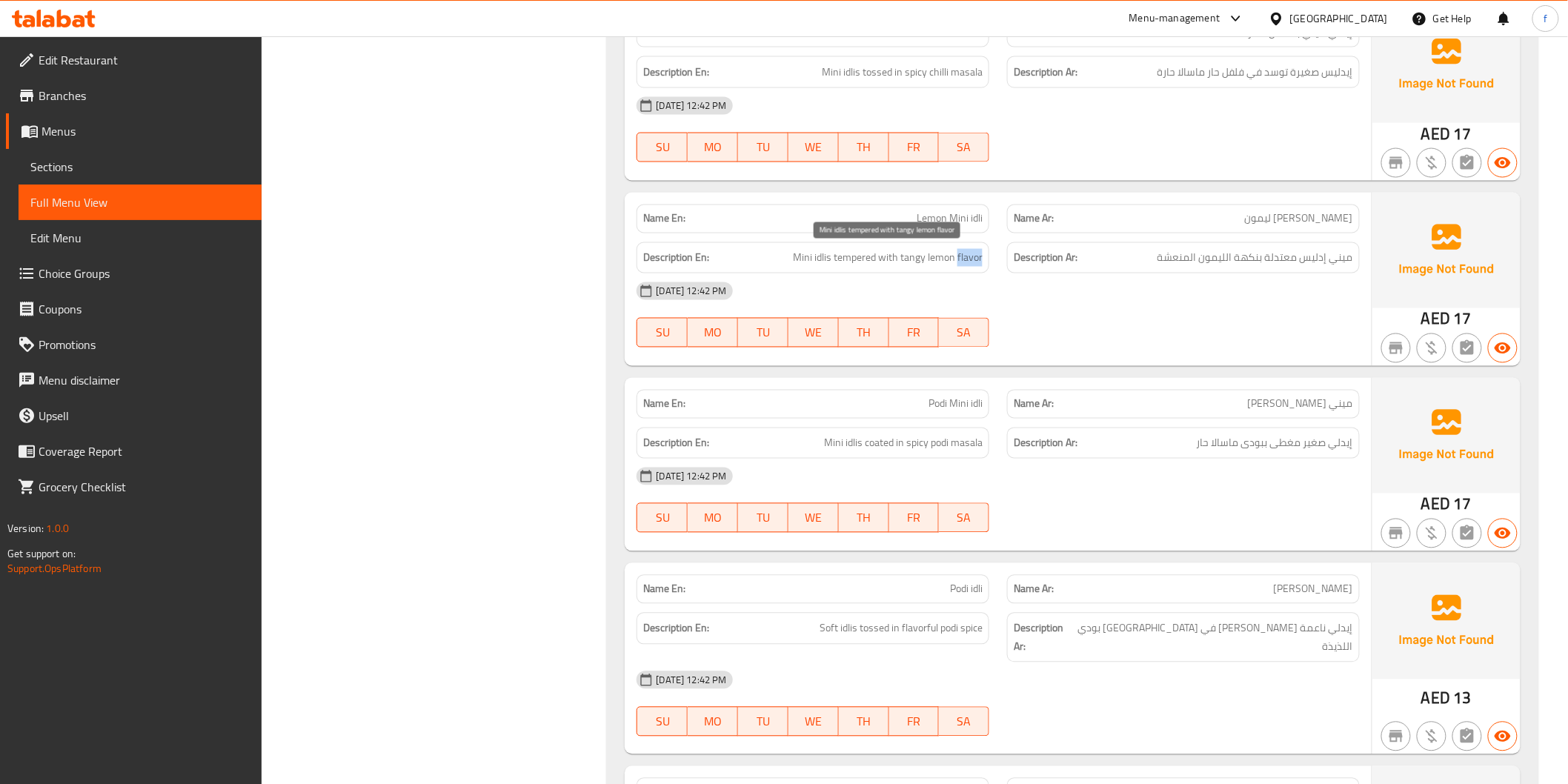
click at [978, 257] on span "Mini idlis tempered with tangy lemon flavor" at bounding box center [888, 258] width 190 height 19
click at [913, 261] on span "Mini idlis tempered with tangy lemon flavor" at bounding box center [888, 258] width 190 height 19
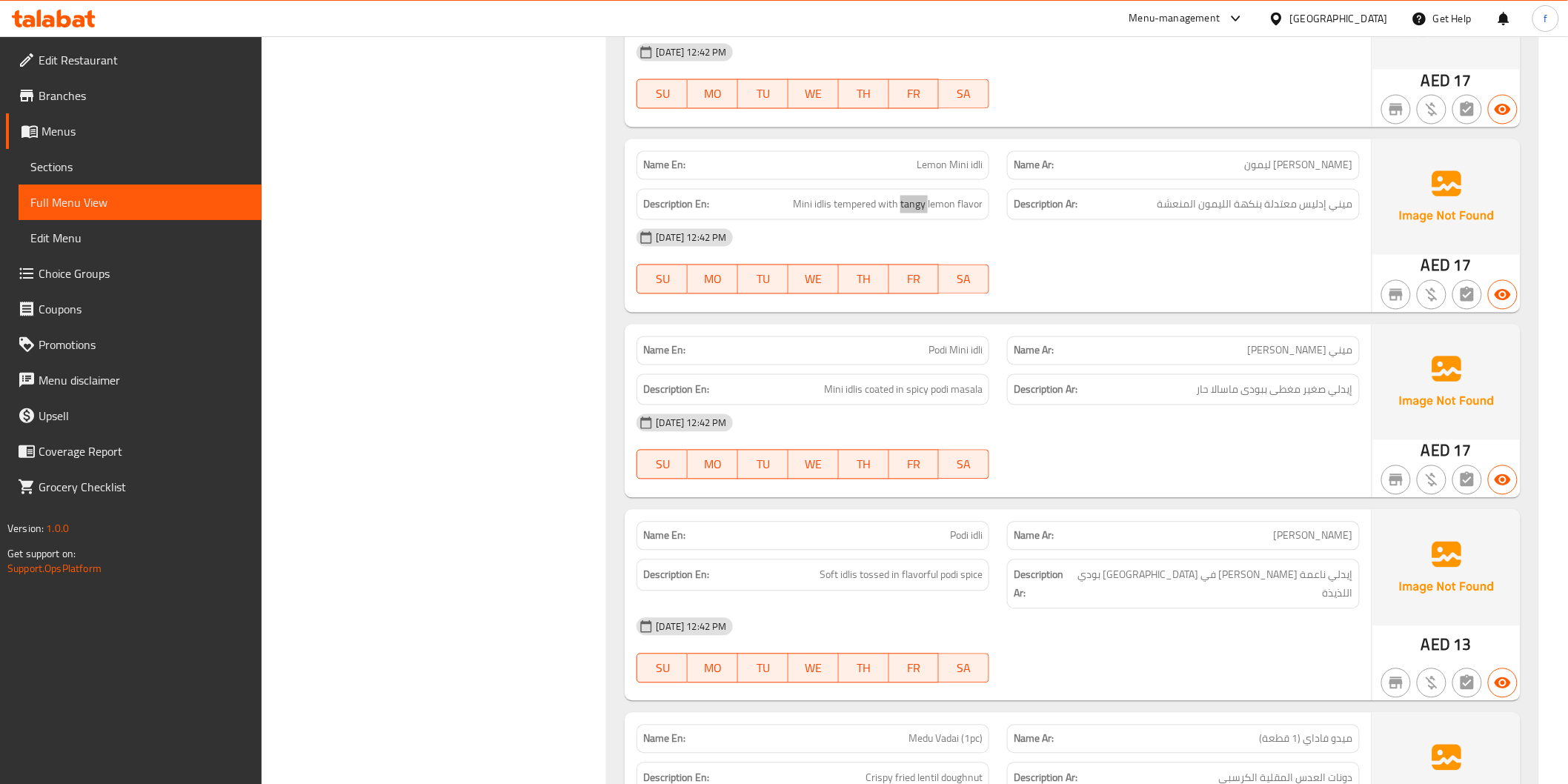
scroll to position [1069, 0]
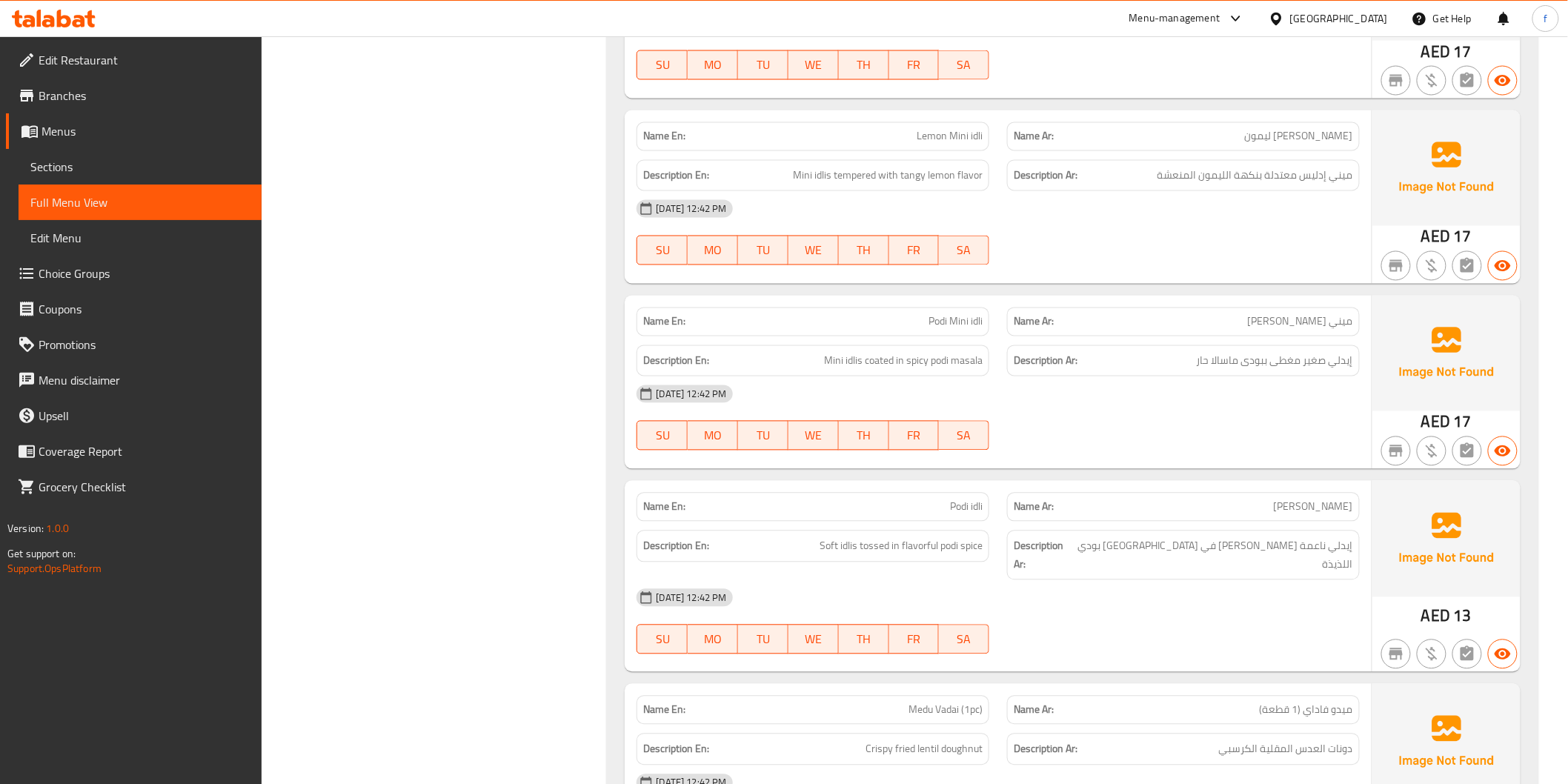
click at [947, 324] on span "Podi Mini idli" at bounding box center [956, 321] width 54 height 15
drag, startPoint x: 947, startPoint y: 324, endPoint x: 981, endPoint y: 317, distance: 34.7
click at [956, 323] on span "Podi Mini idli" at bounding box center [956, 321] width 54 height 15
click at [981, 317] on span "Podi Mini idli" at bounding box center [956, 321] width 54 height 15
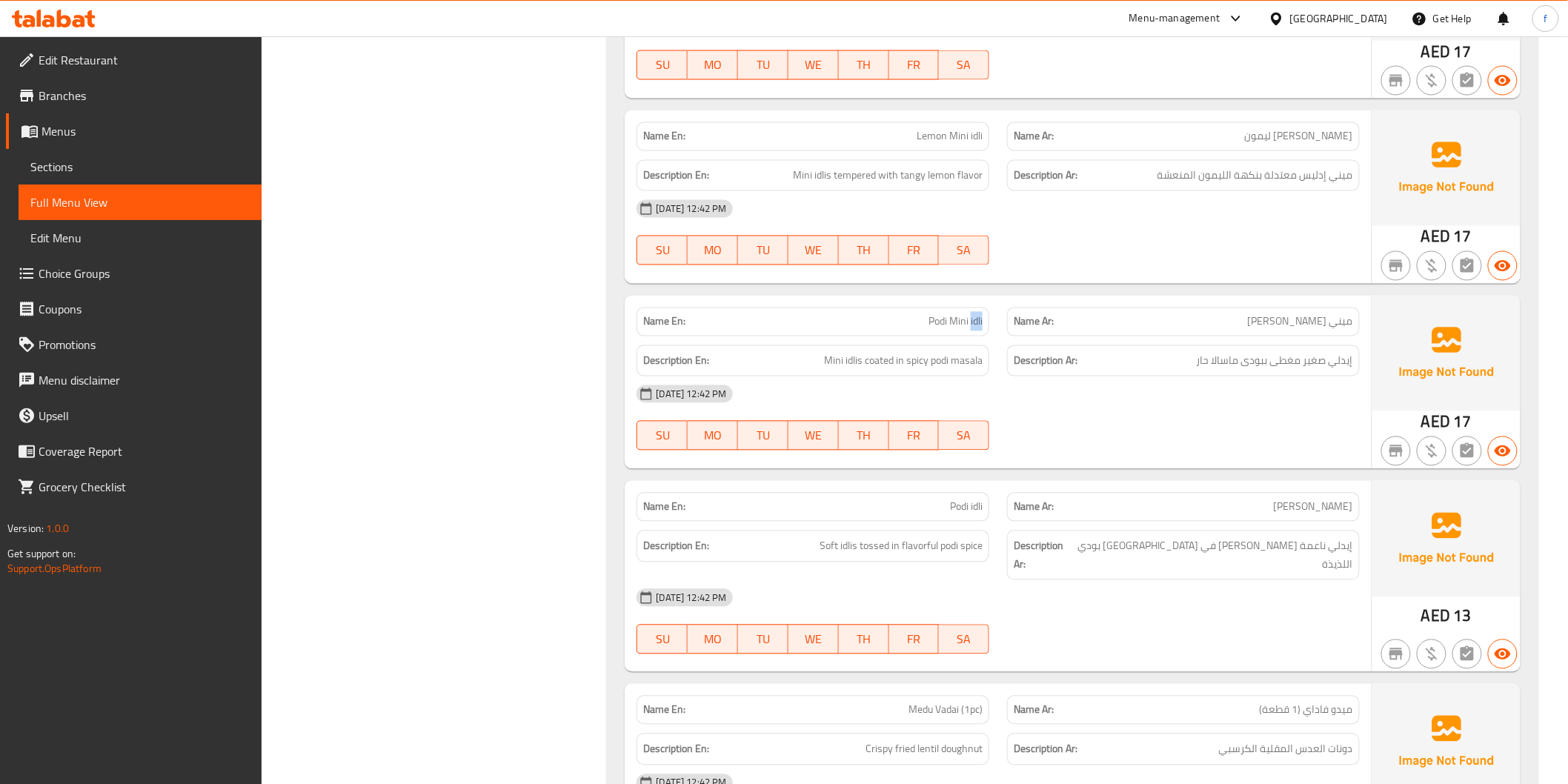
click at [981, 317] on span "Podi Mini idli" at bounding box center [956, 321] width 54 height 15
click at [982, 320] on span "Podi Mini idli" at bounding box center [956, 321] width 54 height 15
click at [848, 358] on span "Mini idlis coated in spicy podi masala" at bounding box center [904, 361] width 159 height 19
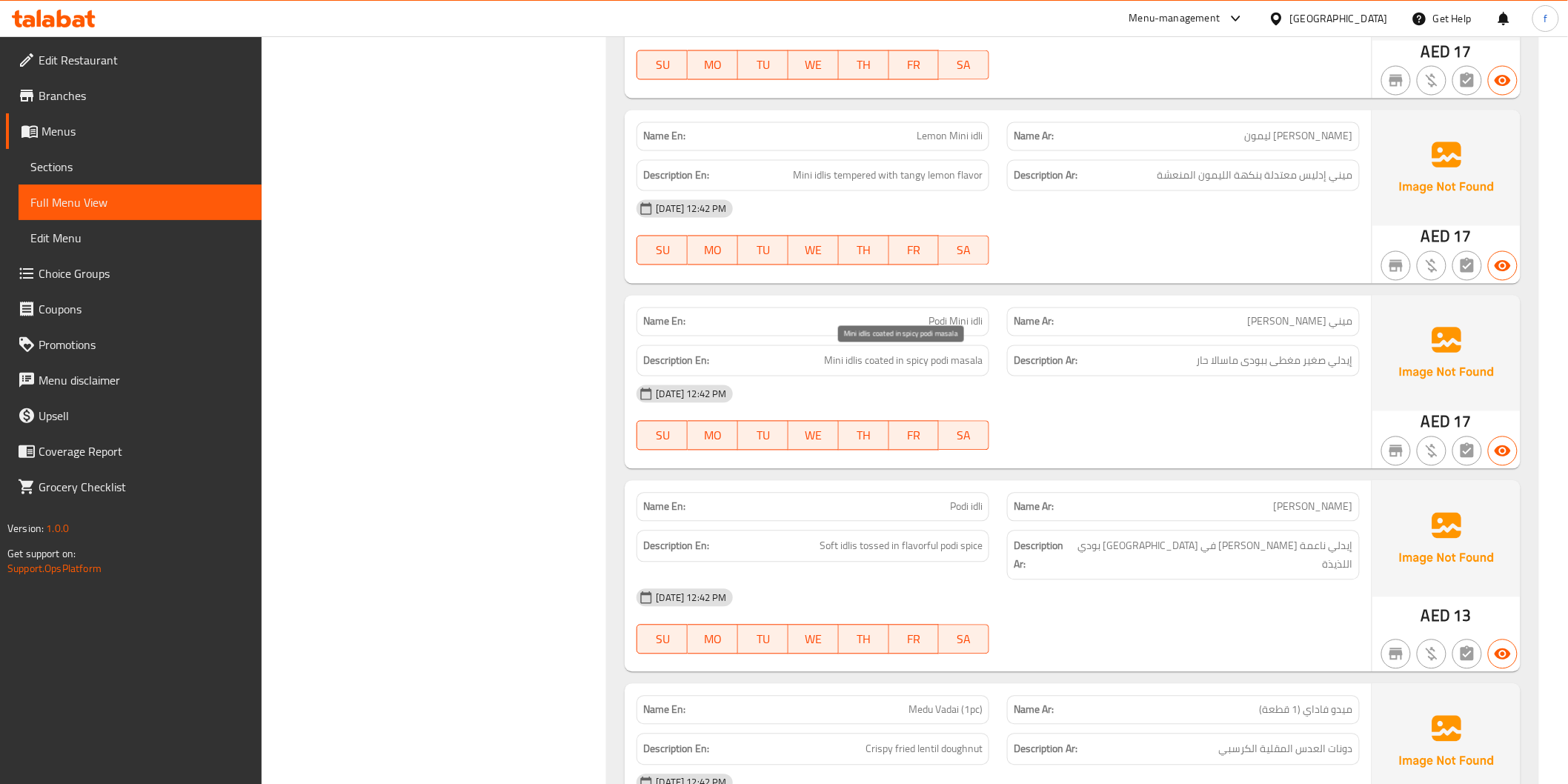
click at [836, 360] on span "Mini idlis coated in spicy podi masala" at bounding box center [904, 361] width 159 height 19
click at [871, 361] on span "Mini idlis coated in spicy podi masala" at bounding box center [904, 361] width 159 height 19
click at [863, 363] on span "Mini idlis coated in spicy podi masala" at bounding box center [904, 361] width 159 height 19
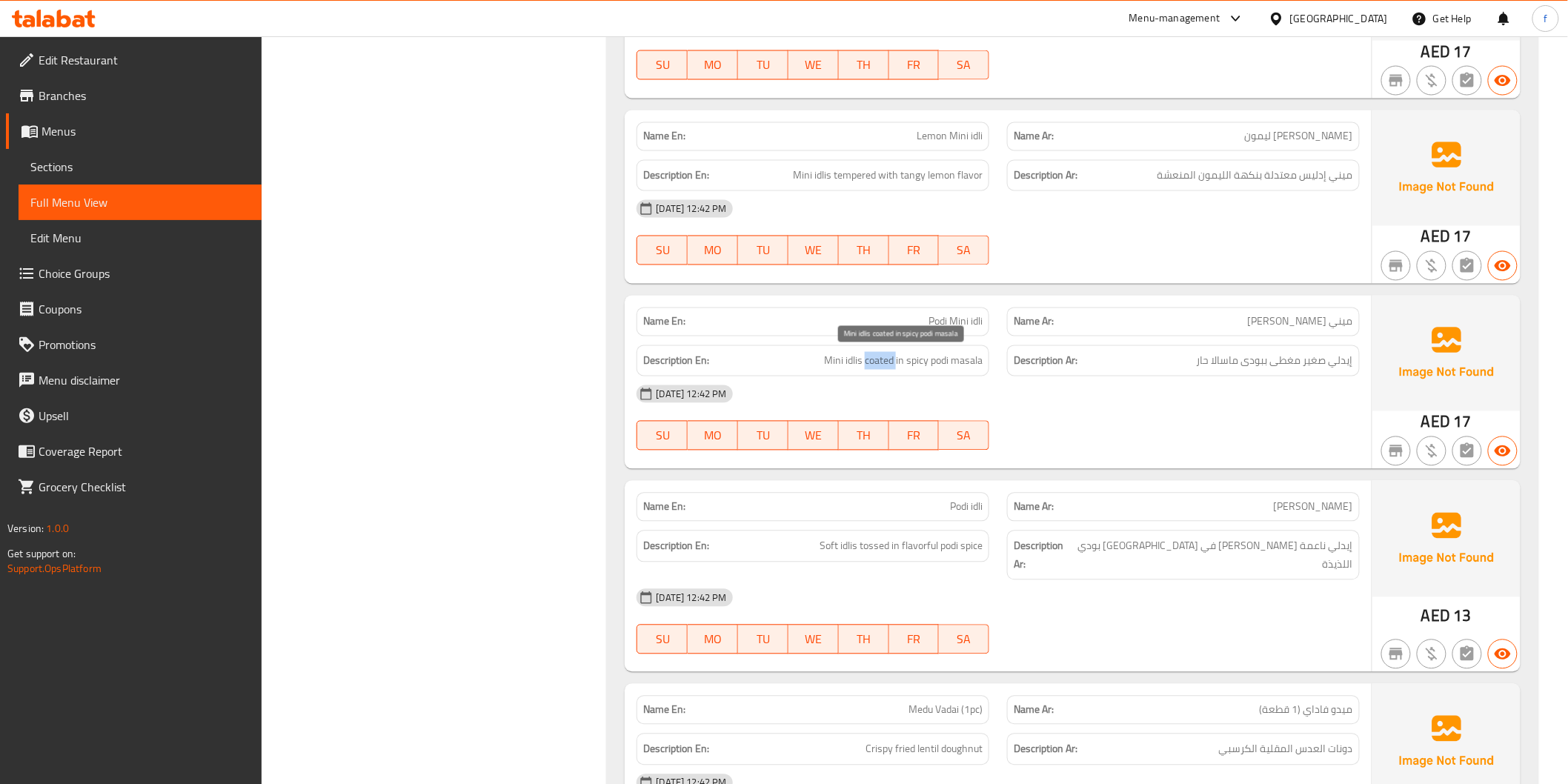
click at [863, 364] on span "Mini idlis coated in spicy podi masala" at bounding box center [904, 361] width 159 height 19
click at [894, 376] on div "[DATE] 12:42 PM" at bounding box center [998, 394] width 741 height 36
click at [853, 362] on span "Mini idlis coated in spicy podi masala" at bounding box center [904, 361] width 159 height 19
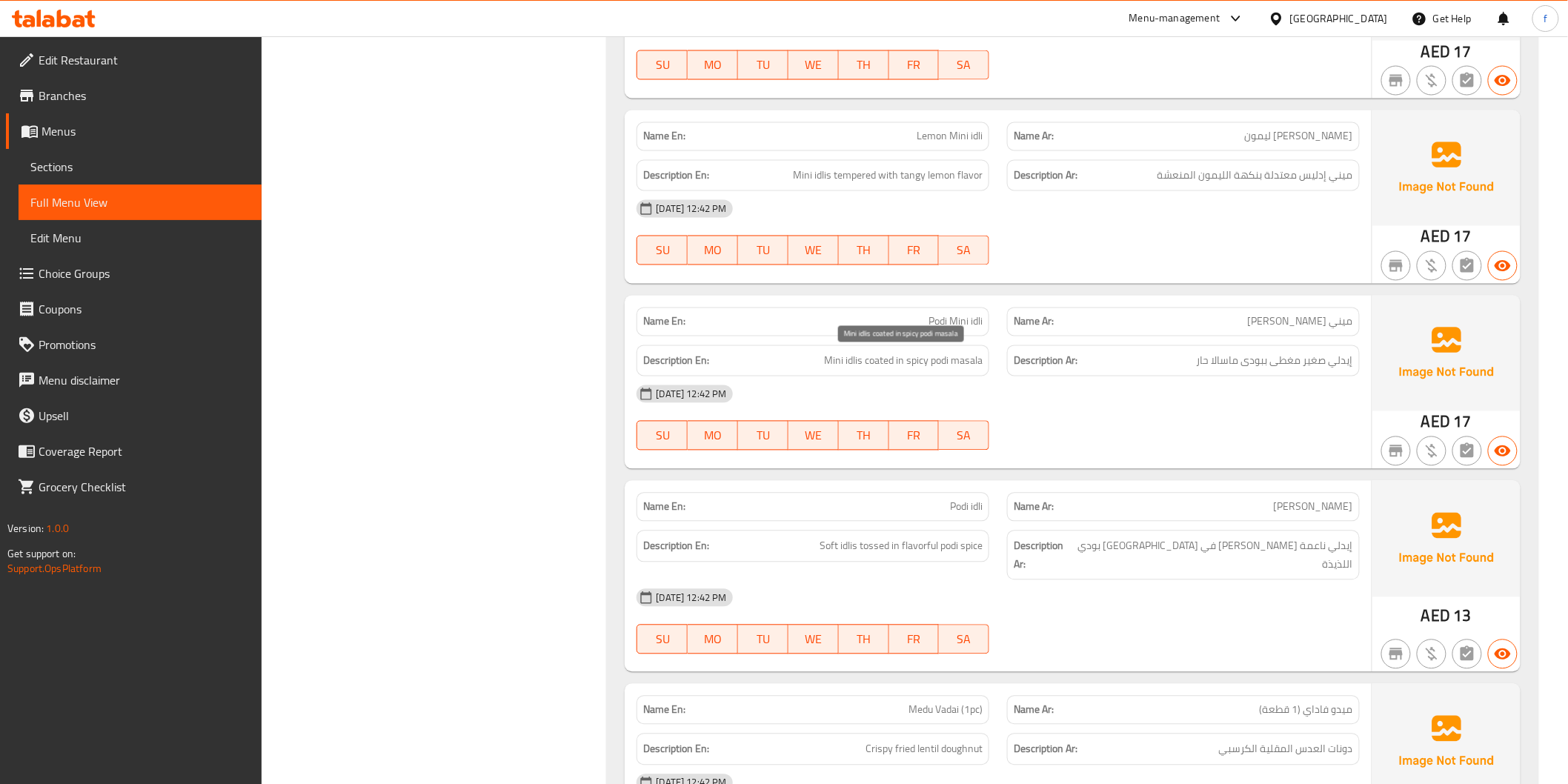
click at [826, 358] on span "Mini idlis coated in spicy podi masala" at bounding box center [904, 361] width 159 height 19
click at [876, 350] on div "Description En: Mini idlis coated in spicy podi masala" at bounding box center [813, 361] width 353 height 32
click at [945, 354] on span "Mini idlis coated in spicy podi masala" at bounding box center [904, 361] width 159 height 19
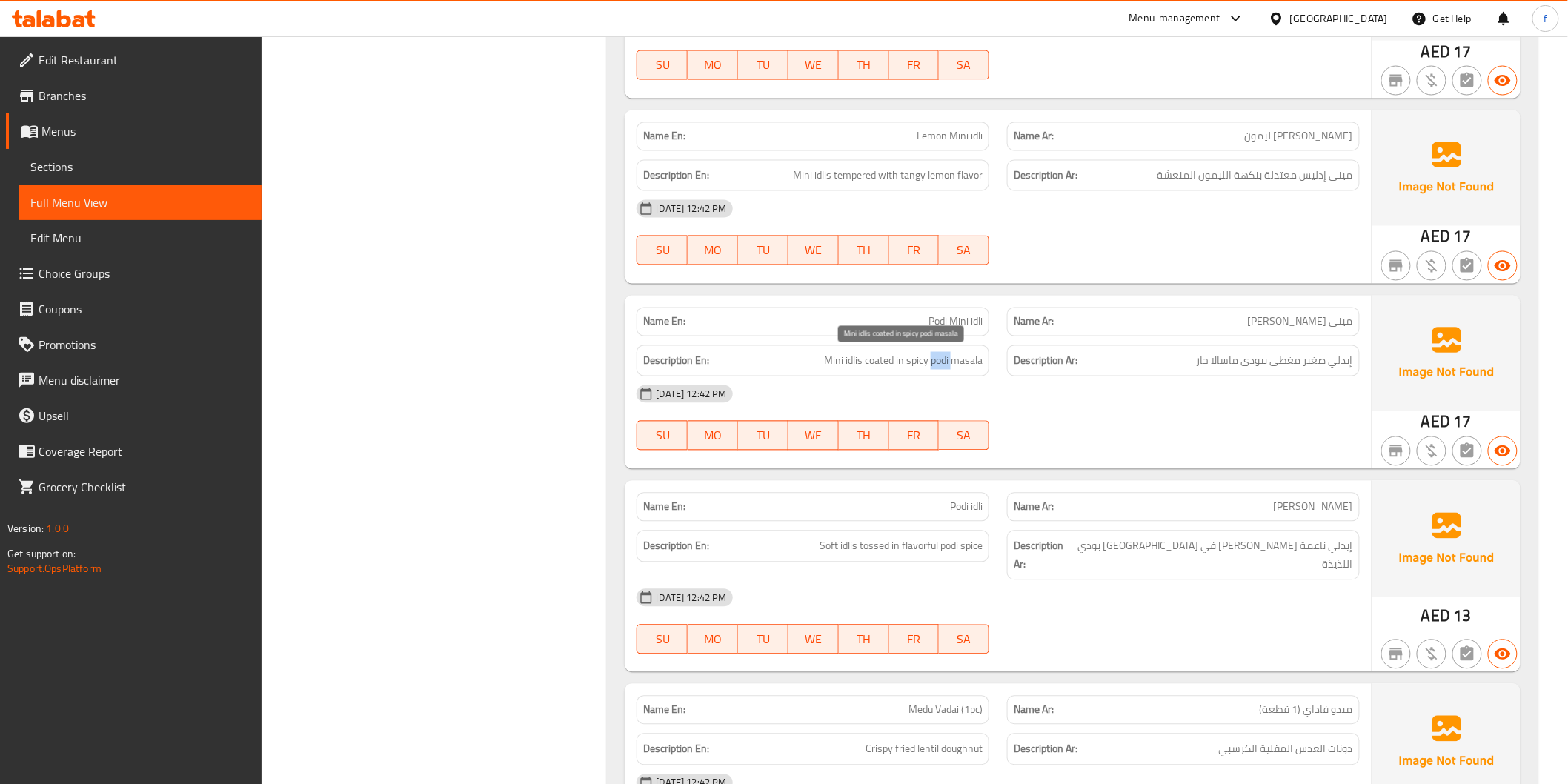
click at [945, 354] on span "Mini idlis coated in spicy podi masala" at bounding box center [904, 361] width 159 height 19
click at [951, 354] on span "Mini idlis coated in spicy podi masala" at bounding box center [904, 361] width 159 height 19
click at [906, 361] on span "Mini idlis coated in spicy podi masala" at bounding box center [904, 361] width 159 height 19
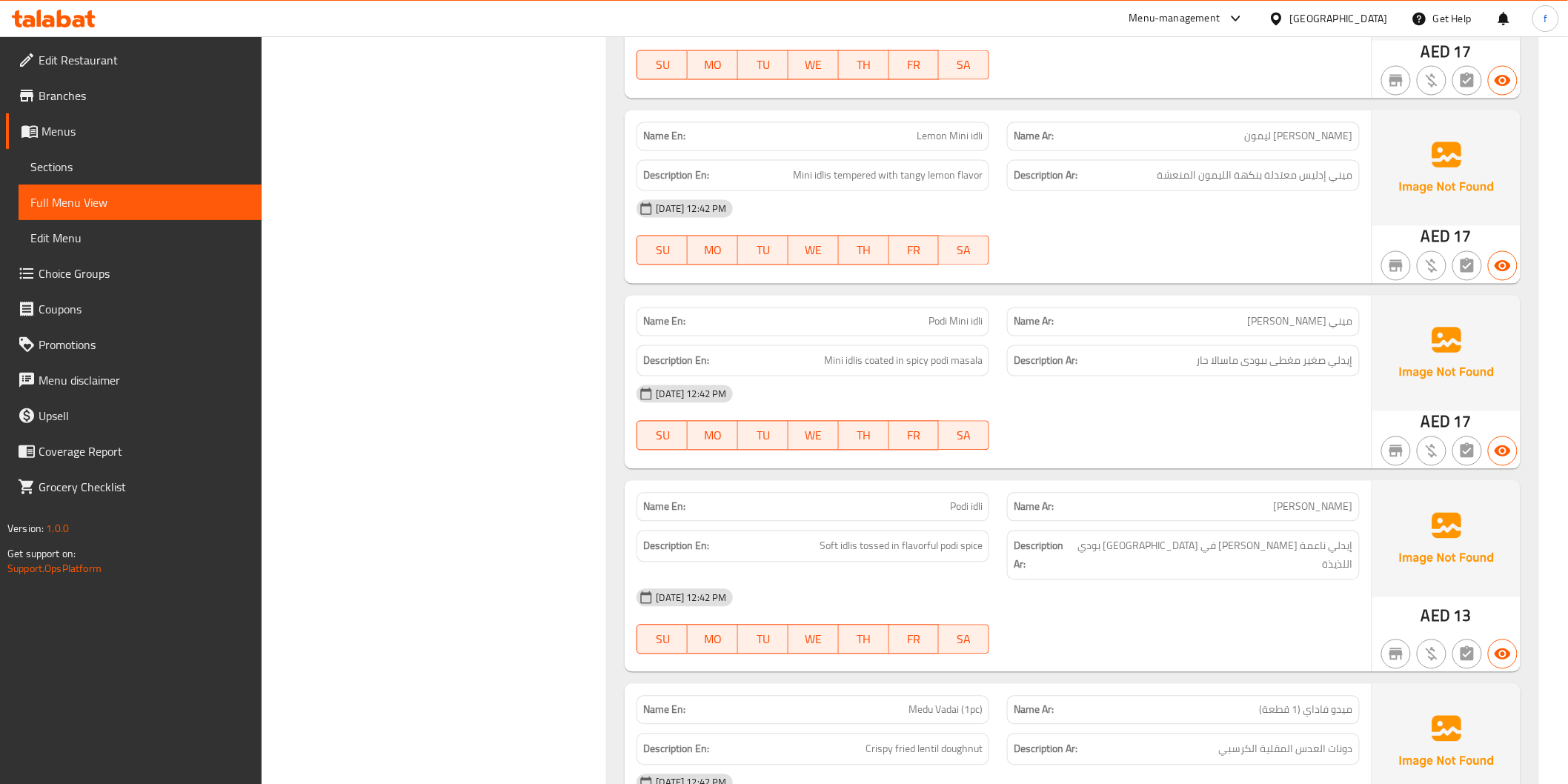
click at [962, 504] on span "Podi idli" at bounding box center [966, 507] width 32 height 15
click at [986, 501] on div "Name En: Podi idli" at bounding box center [813, 508] width 353 height 29
click at [983, 511] on div "Name En: Podi idli" at bounding box center [813, 508] width 353 height 29
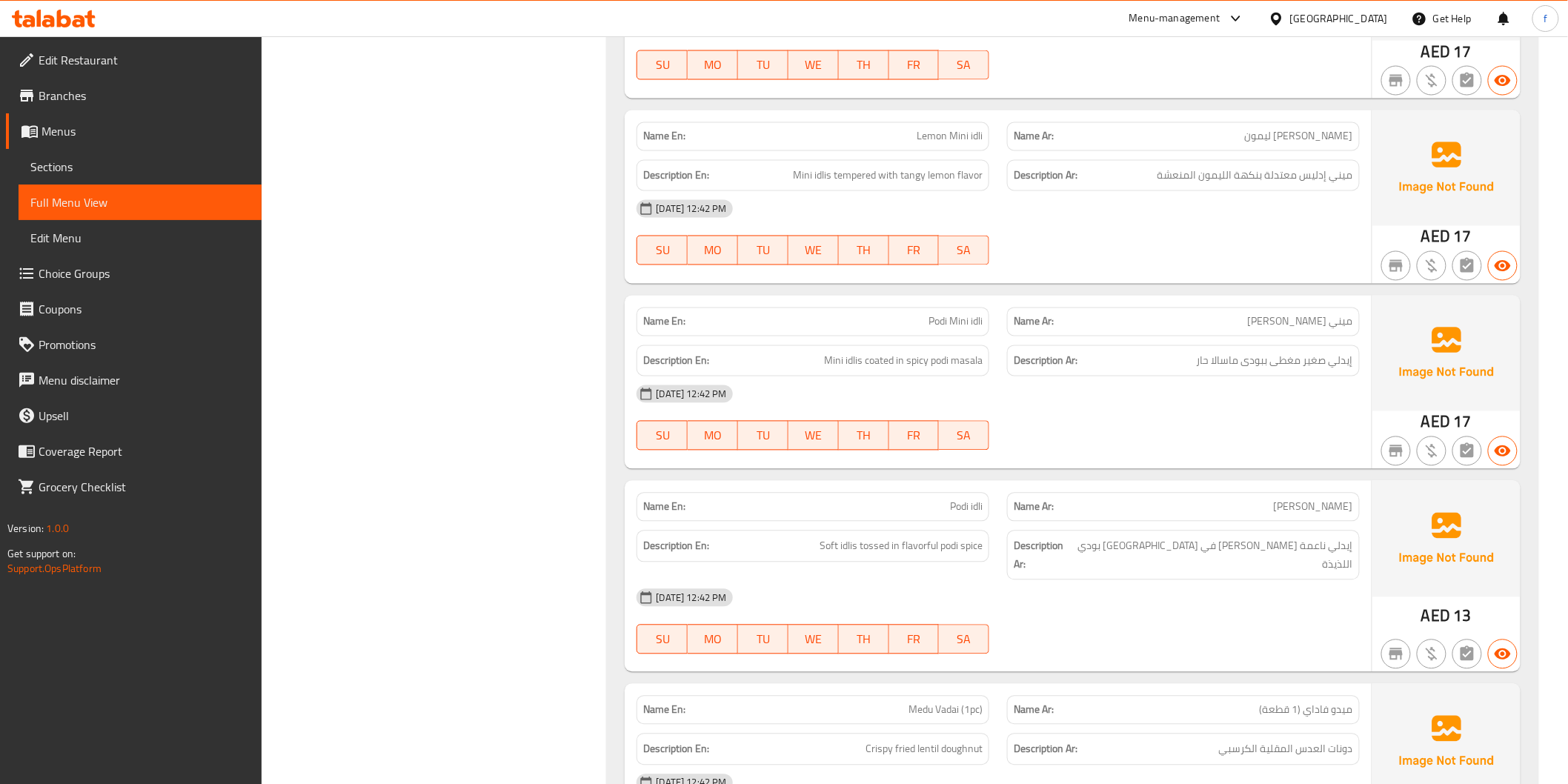
click at [983, 511] on div "Name En: Podi idli" at bounding box center [813, 508] width 353 height 29
click at [969, 507] on span "Podi idli" at bounding box center [966, 507] width 32 height 15
drag, startPoint x: 969, startPoint y: 507, endPoint x: 1157, endPoint y: 549, distance: 192.6
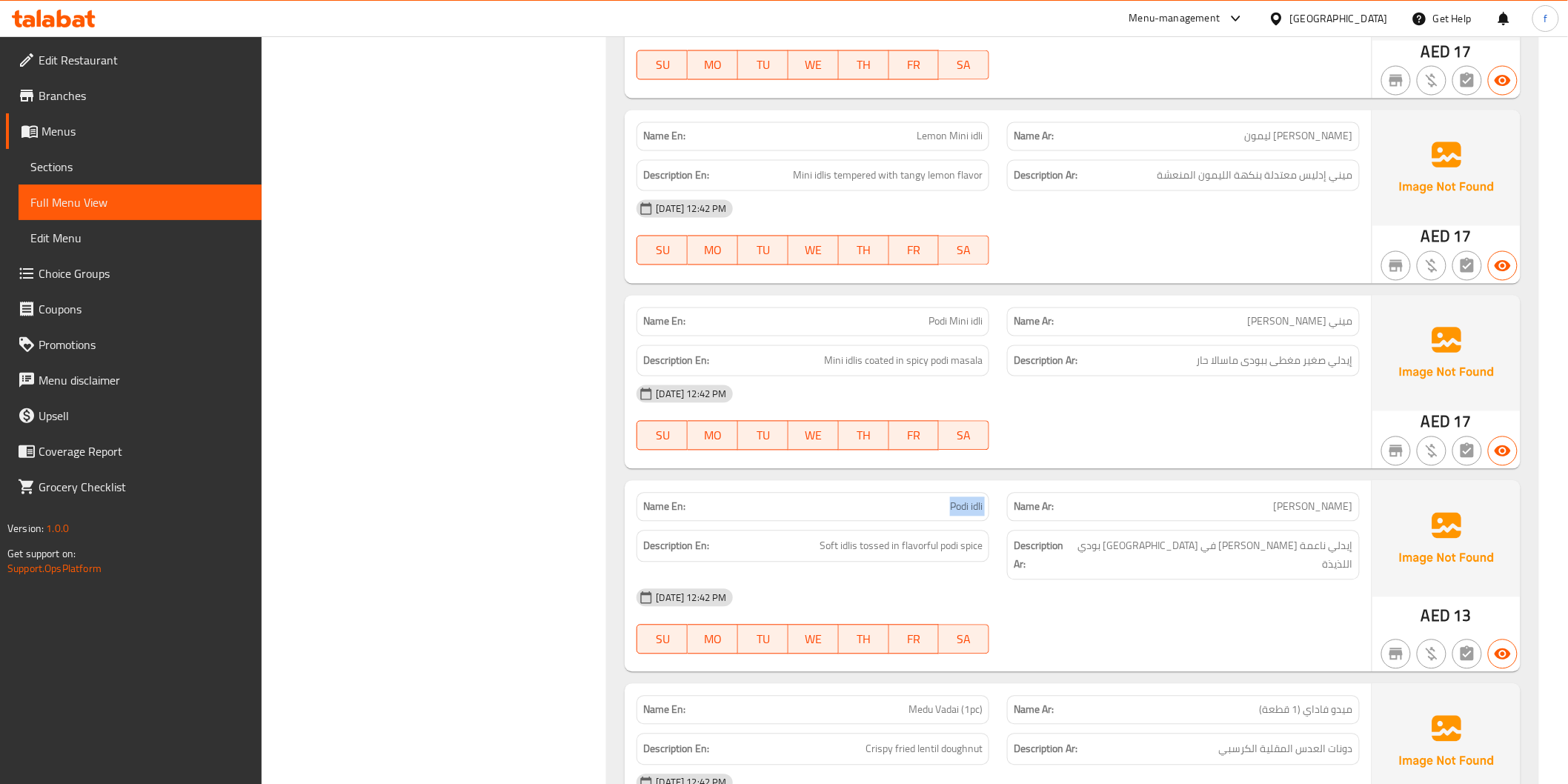
click at [972, 512] on span "Podi idli" at bounding box center [966, 507] width 32 height 15
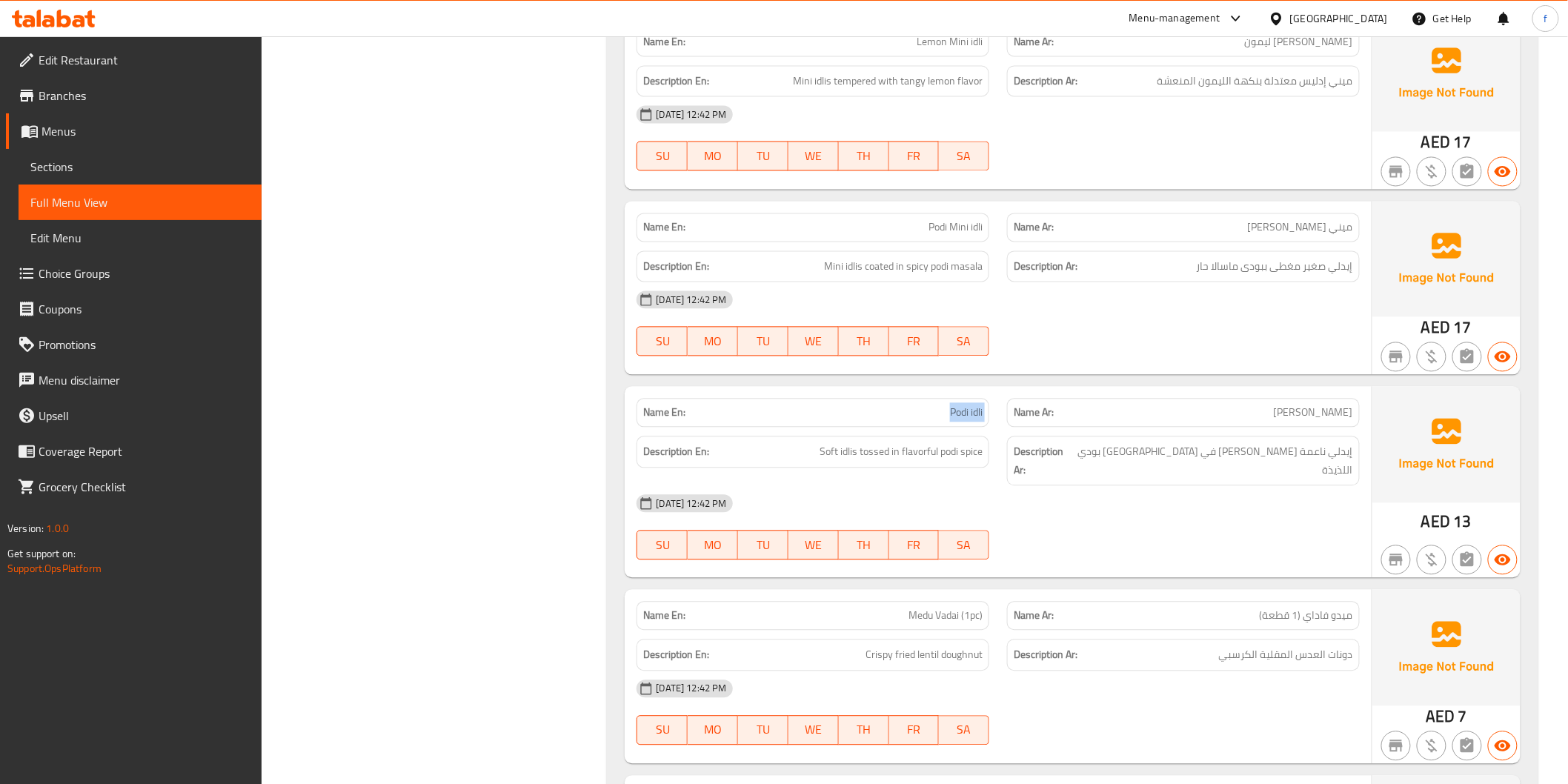
scroll to position [1234, 0]
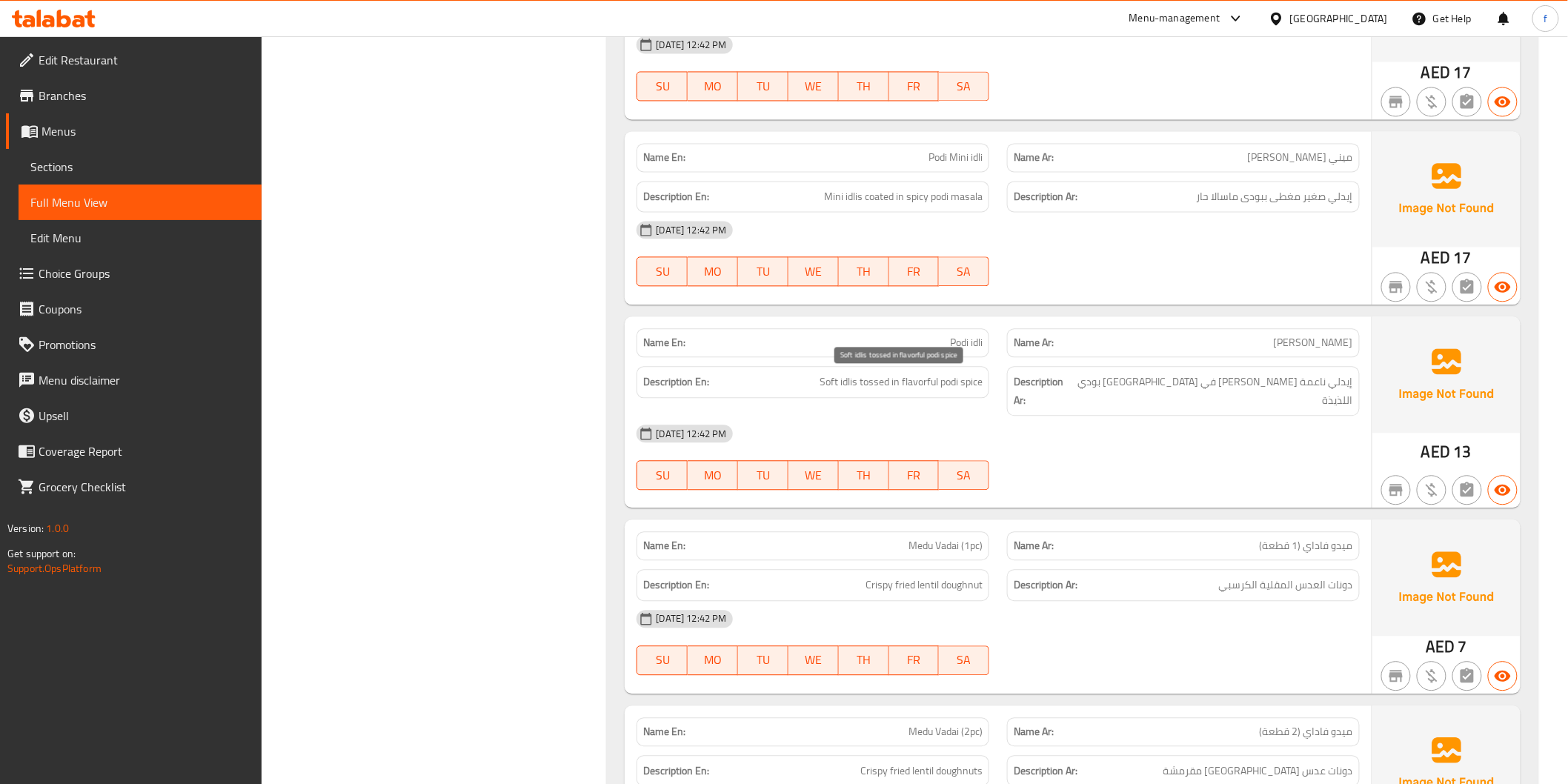
click at [849, 385] on span "Soft idlis tossed in flavorful podi spice" at bounding box center [901, 382] width 163 height 19
click at [831, 383] on span "Soft idlis tossed in flavorful podi spice" at bounding box center [901, 382] width 163 height 19
drag, startPoint x: 831, startPoint y: 383, endPoint x: 934, endPoint y: 396, distance: 103.8
click at [877, 395] on div "Description En: Soft idlis tossed in flavorful podi spice" at bounding box center [813, 381] width 353 height 32
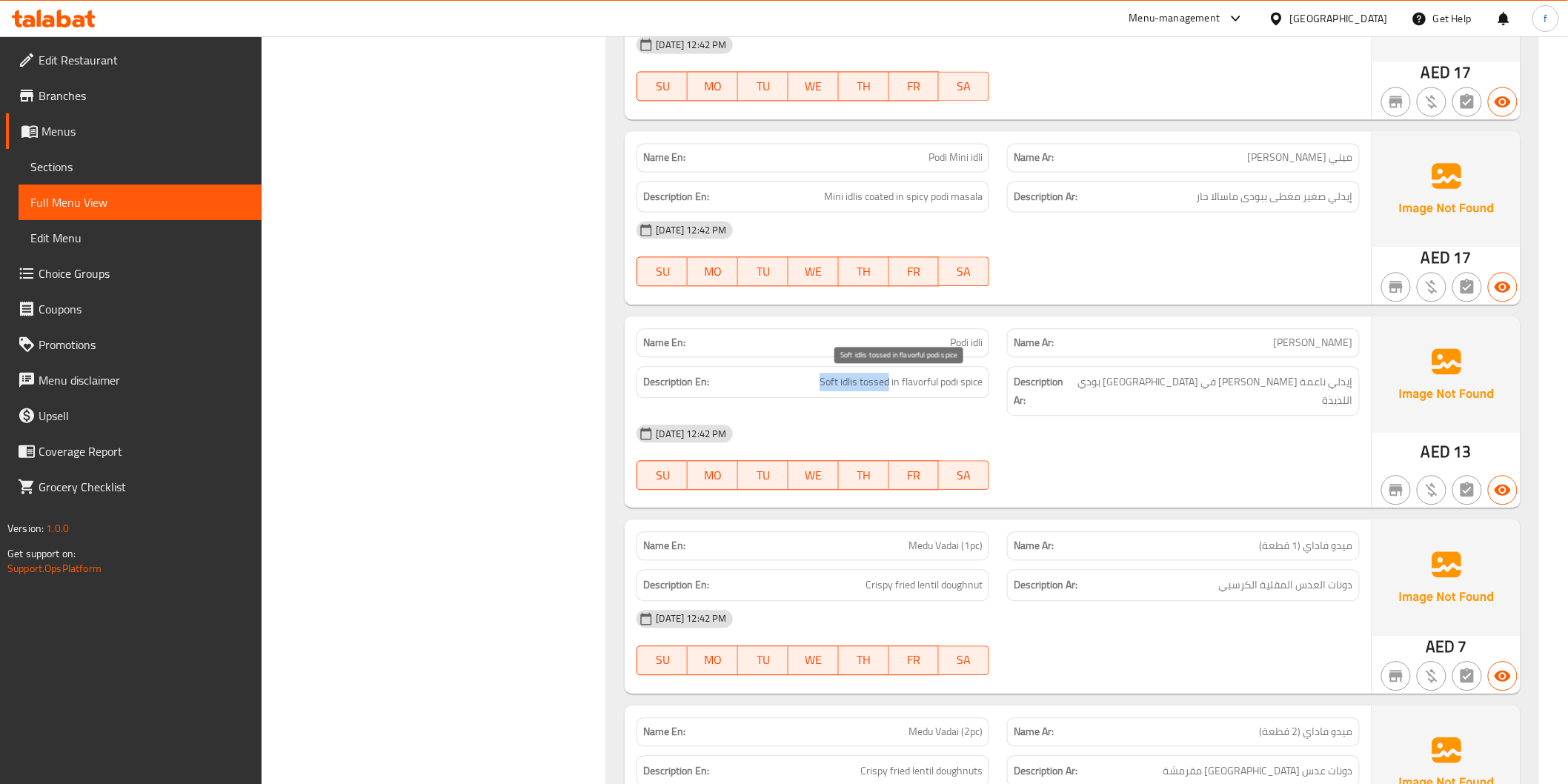
click at [867, 390] on span "Soft idlis tossed in flavorful podi spice" at bounding box center [901, 382] width 163 height 19
click at [951, 379] on span "Soft idlis tossed in flavorful podi spice" at bounding box center [901, 382] width 163 height 19
click at [973, 379] on span "Soft idlis tossed in flavorful podi spice" at bounding box center [901, 382] width 163 height 19
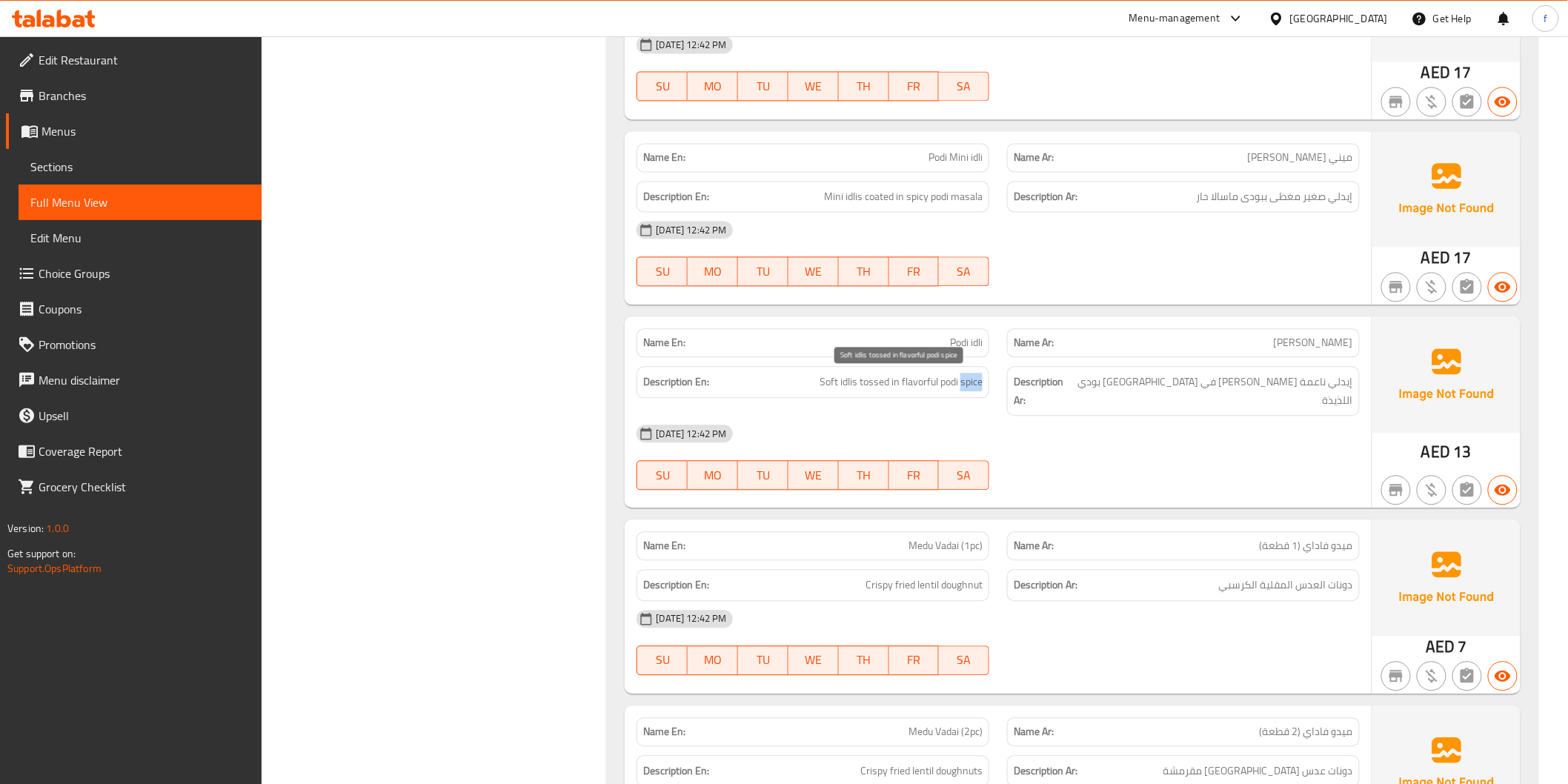
click at [973, 379] on span "Soft idlis tossed in flavorful podi spice" at bounding box center [901, 382] width 163 height 19
click at [921, 382] on span "Soft idlis tossed in flavorful podi spice" at bounding box center [901, 382] width 163 height 19
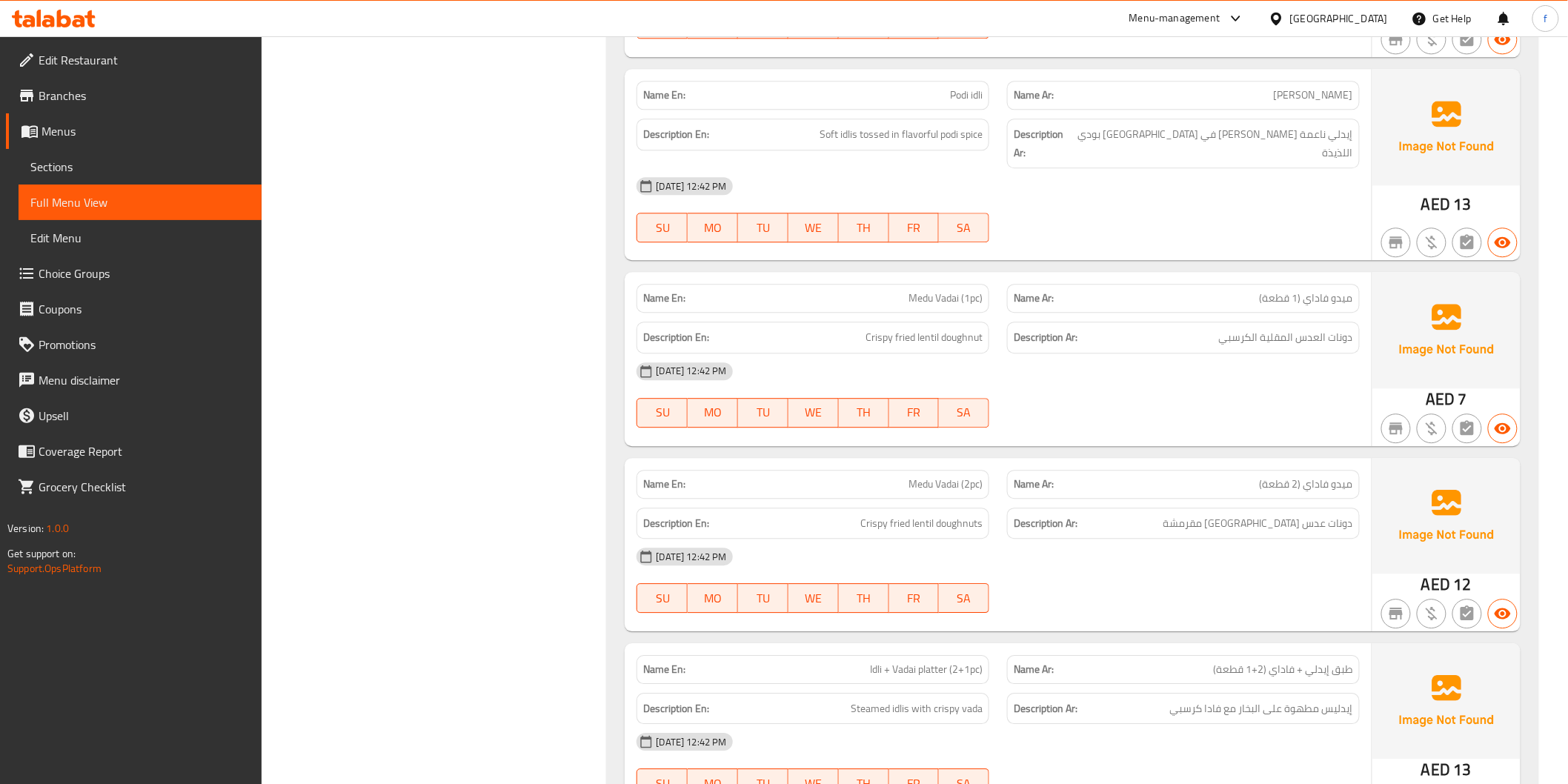
click at [927, 290] on span "Medu Vadai (1pc)" at bounding box center [945, 298] width 74 height 15
click at [940, 290] on span "Medu Vadai (1pc)" at bounding box center [945, 298] width 74 height 15
drag, startPoint x: 940, startPoint y: 279, endPoint x: 990, endPoint y: 283, distance: 50.2
click at [959, 290] on span "Medu Vadai (1pc)" at bounding box center [945, 298] width 74 height 15
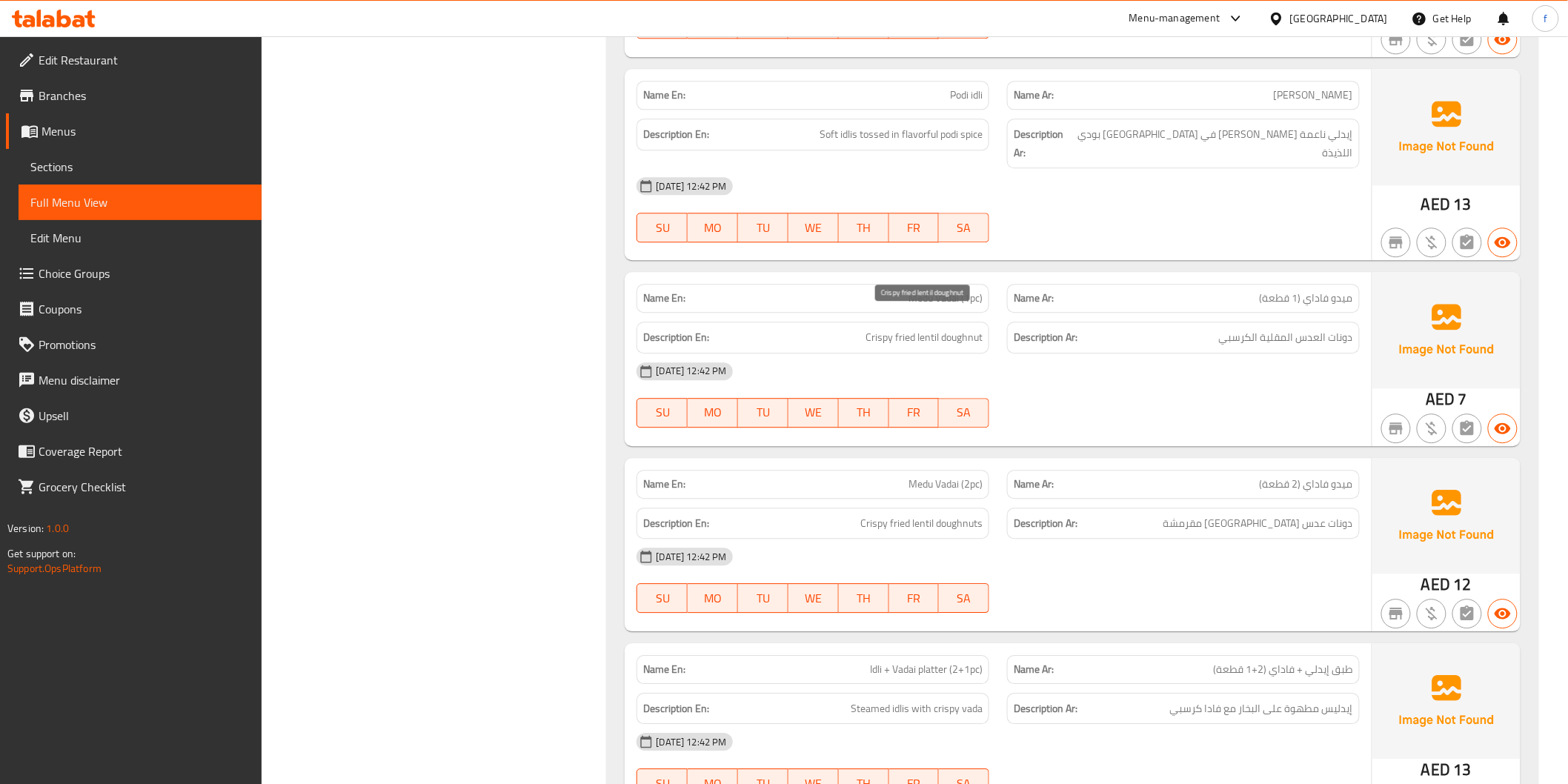
click at [973, 328] on span "Crispy fried lentil doughnut" at bounding box center [924, 337] width 117 height 19
click at [925, 328] on span "Crispy fried lentil doughnut" at bounding box center [924, 337] width 117 height 19
click at [903, 328] on span "Crispy fried lentil doughnut" at bounding box center [924, 337] width 117 height 19
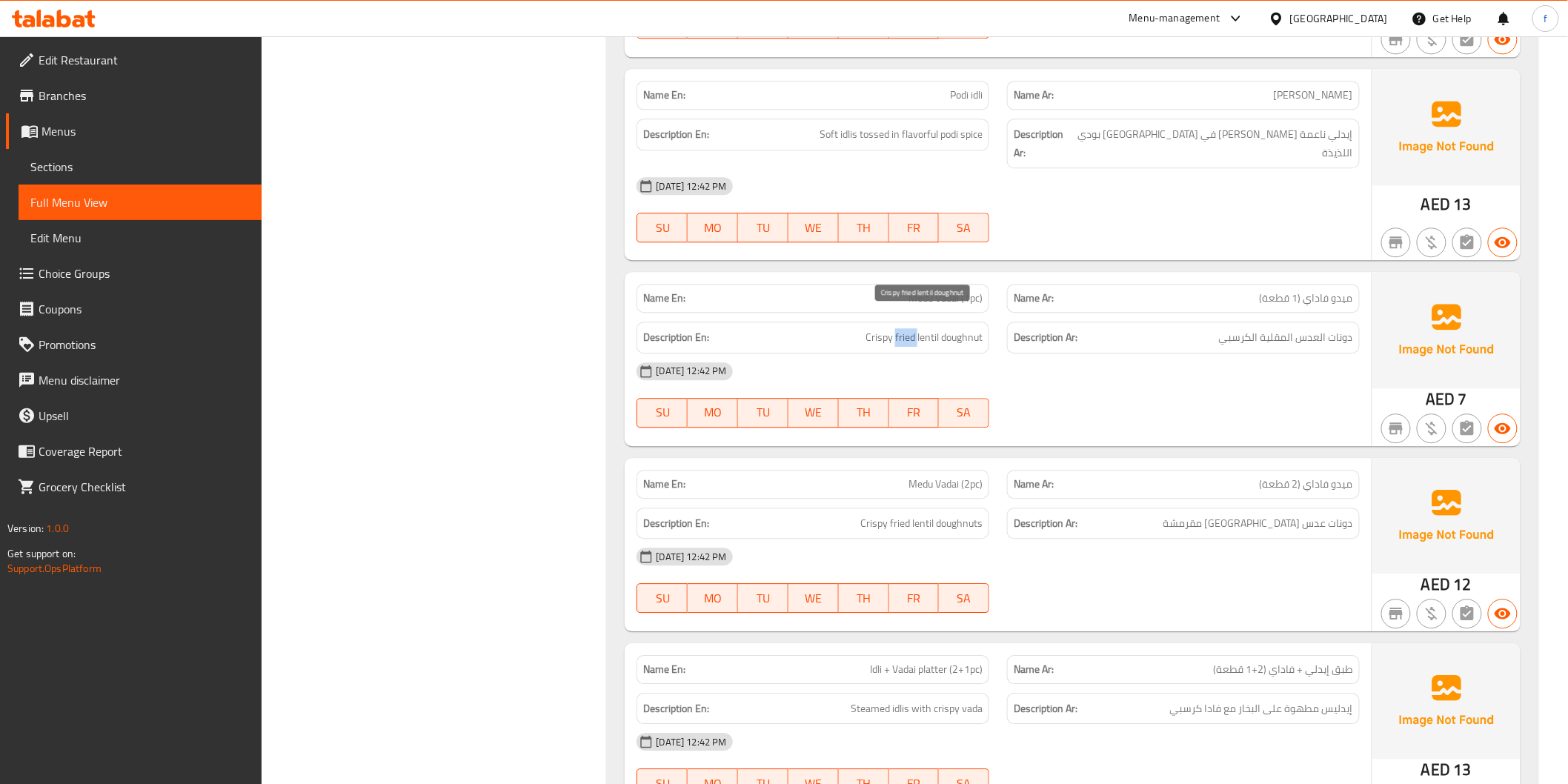
click at [903, 328] on span "Crispy fried lentil doughnut" at bounding box center [924, 337] width 117 height 19
click at [872, 328] on span "Crispy fried lentil doughnut" at bounding box center [924, 337] width 117 height 19
drag, startPoint x: 872, startPoint y: 313, endPoint x: 1014, endPoint y: 261, distance: 151.2
click at [876, 328] on span "Crispy fried lentil doughnut" at bounding box center [924, 337] width 117 height 19
drag, startPoint x: 1349, startPoint y: 281, endPoint x: 1240, endPoint y: 281, distance: 109.0
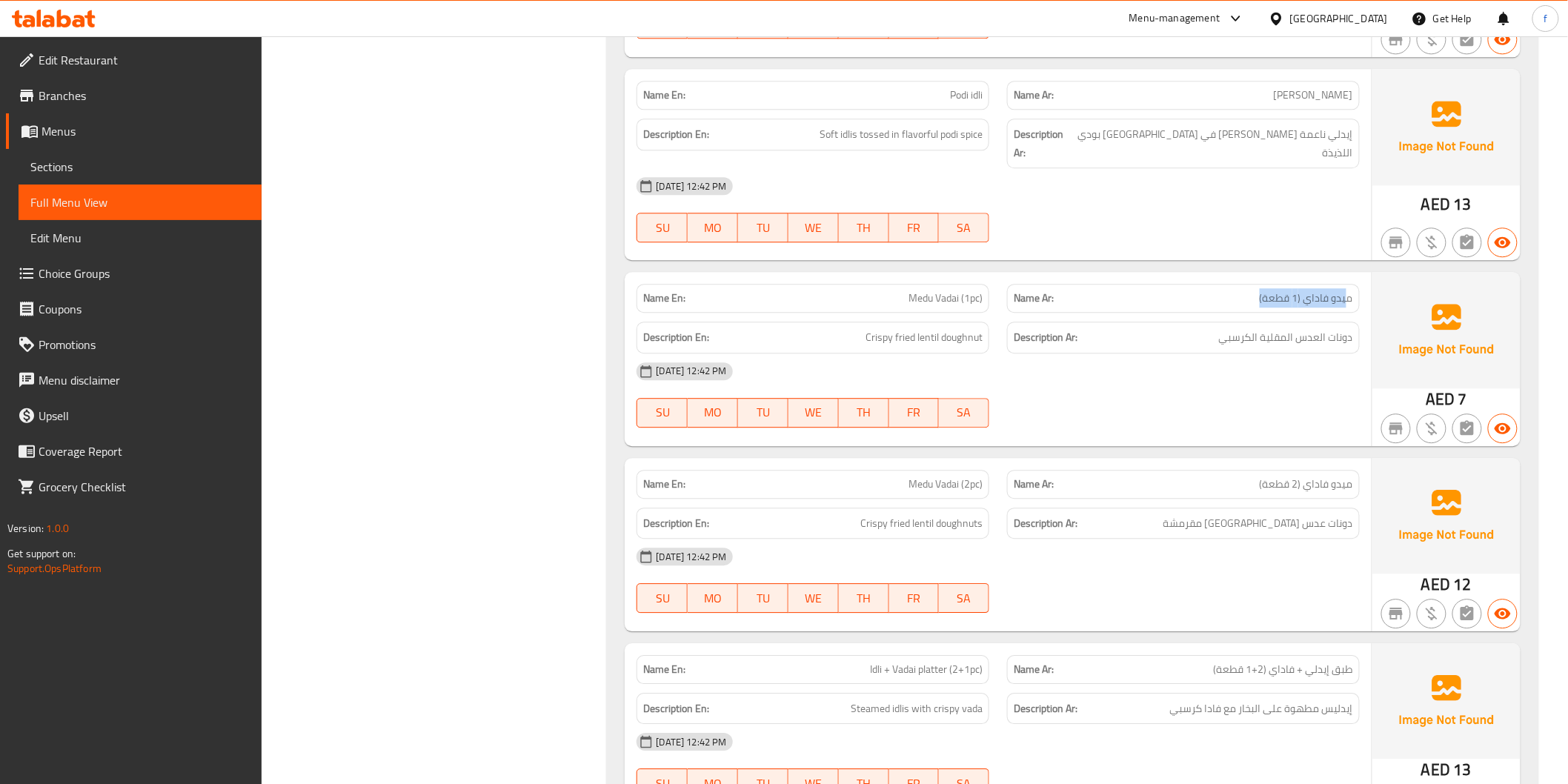
click at [1240, 290] on p "Name Ar: ميدو فاداي (1 قطعة)" at bounding box center [1184, 298] width 339 height 15
drag, startPoint x: 957, startPoint y: 289, endPoint x: 1398, endPoint y: 336, distance: 443.5
click at [1063, 298] on div "Name En: Medu Vadai (1pc) Name Ar: ميدو فاداي (1 قطعة) Description En: Crispy f…" at bounding box center [998, 358] width 746 height 174
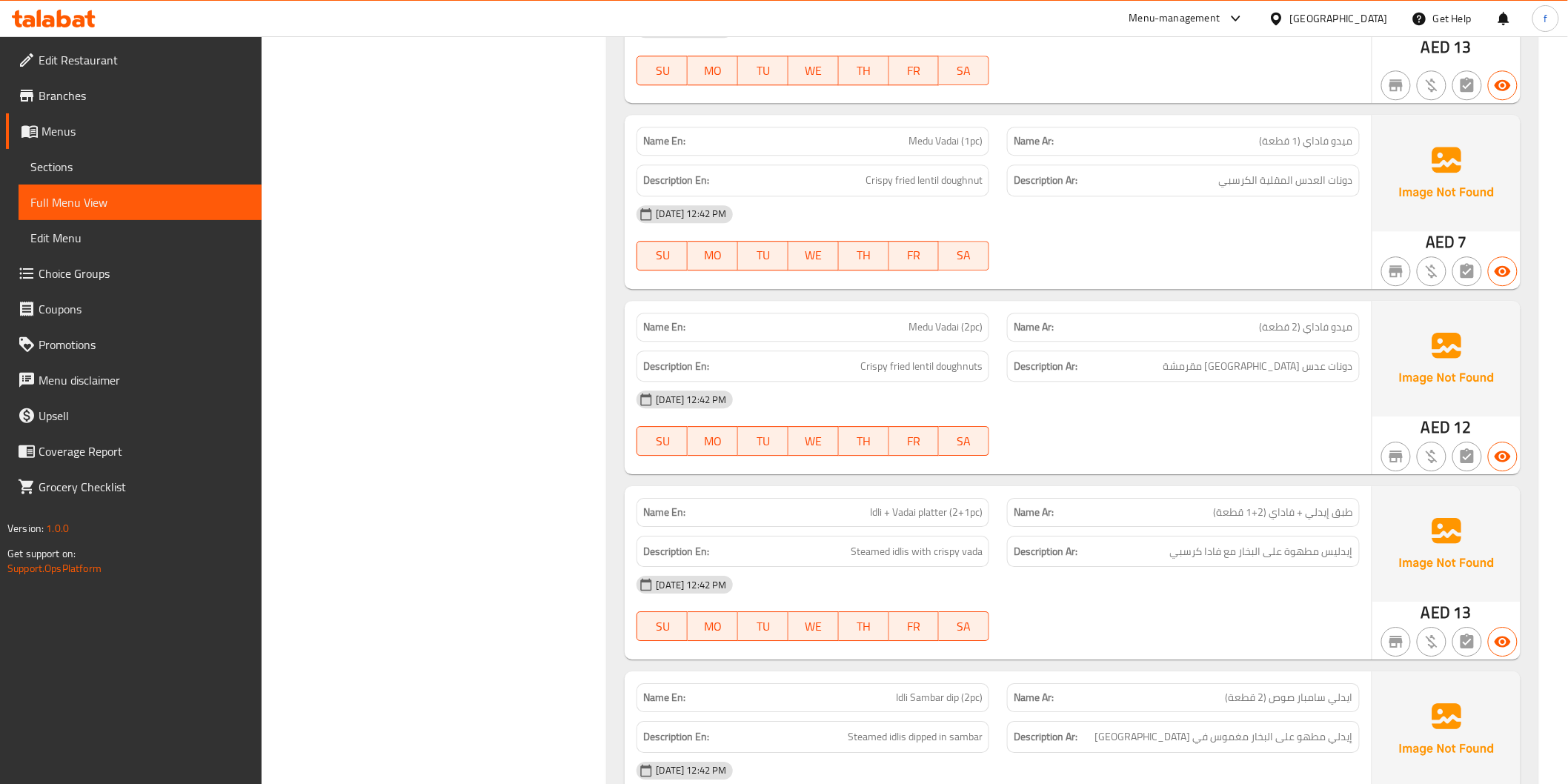
scroll to position [1646, 0]
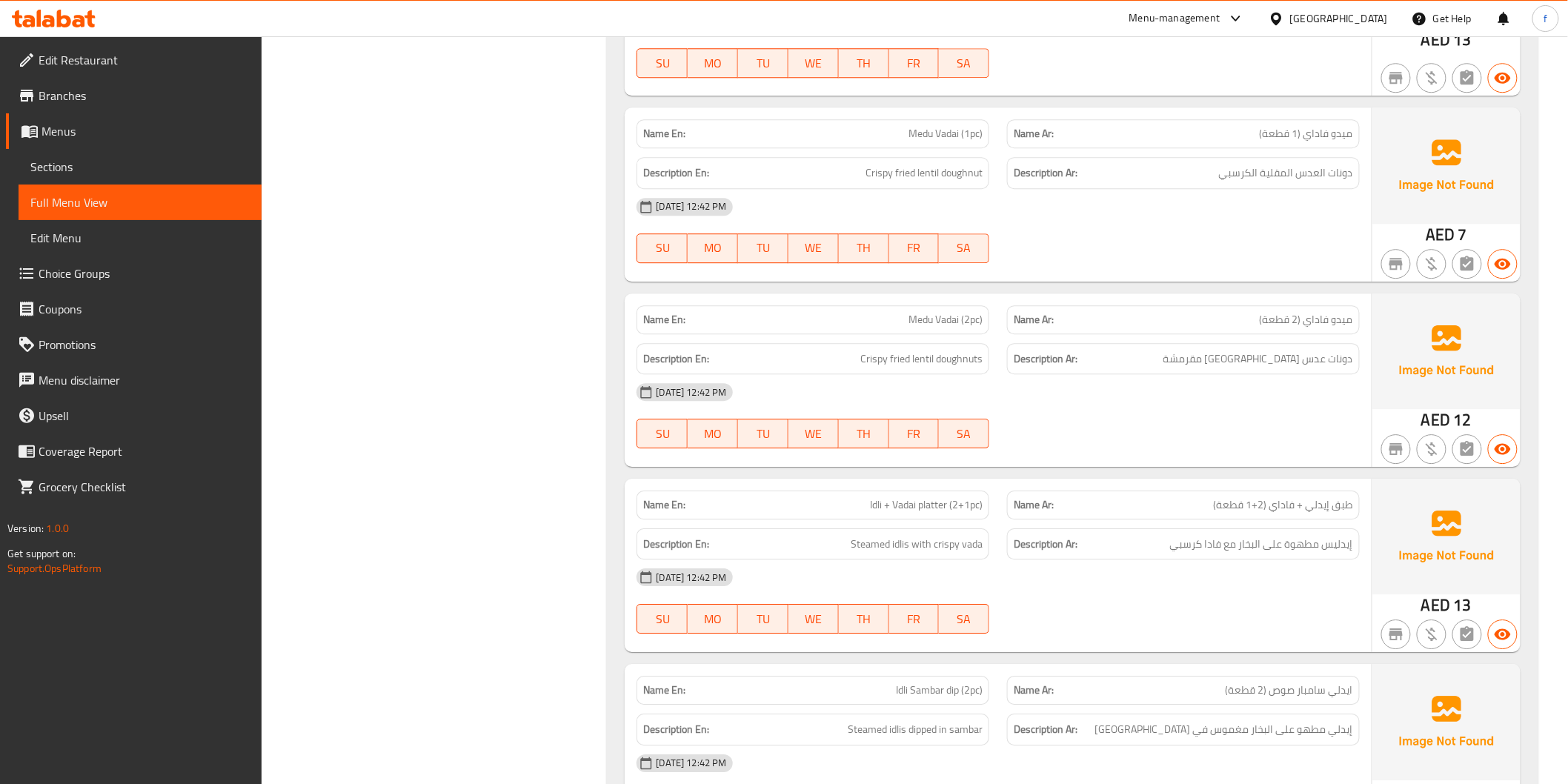
click at [965, 312] on span "Medu Vadai (2pc)" at bounding box center [945, 319] width 74 height 15
copy span "Medu Vadai (2pc)"
click at [969, 312] on span "Medu Vadai (2pc)" at bounding box center [945, 319] width 74 height 15
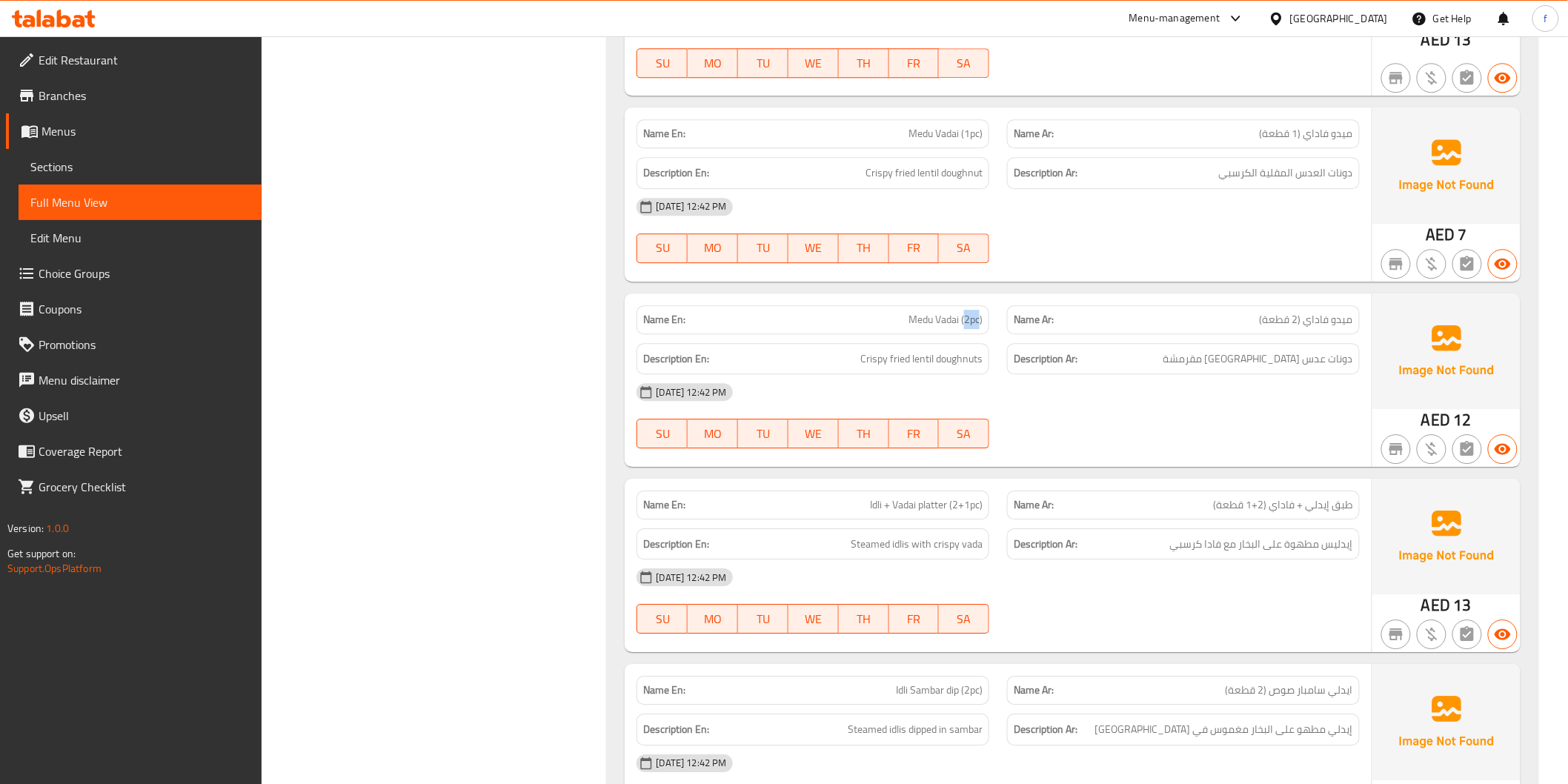
click at [969, 312] on span "Medu Vadai (2pc)" at bounding box center [945, 319] width 74 height 15
click at [906, 312] on p "Name En: Medu Vadai (2pc)" at bounding box center [813, 319] width 339 height 15
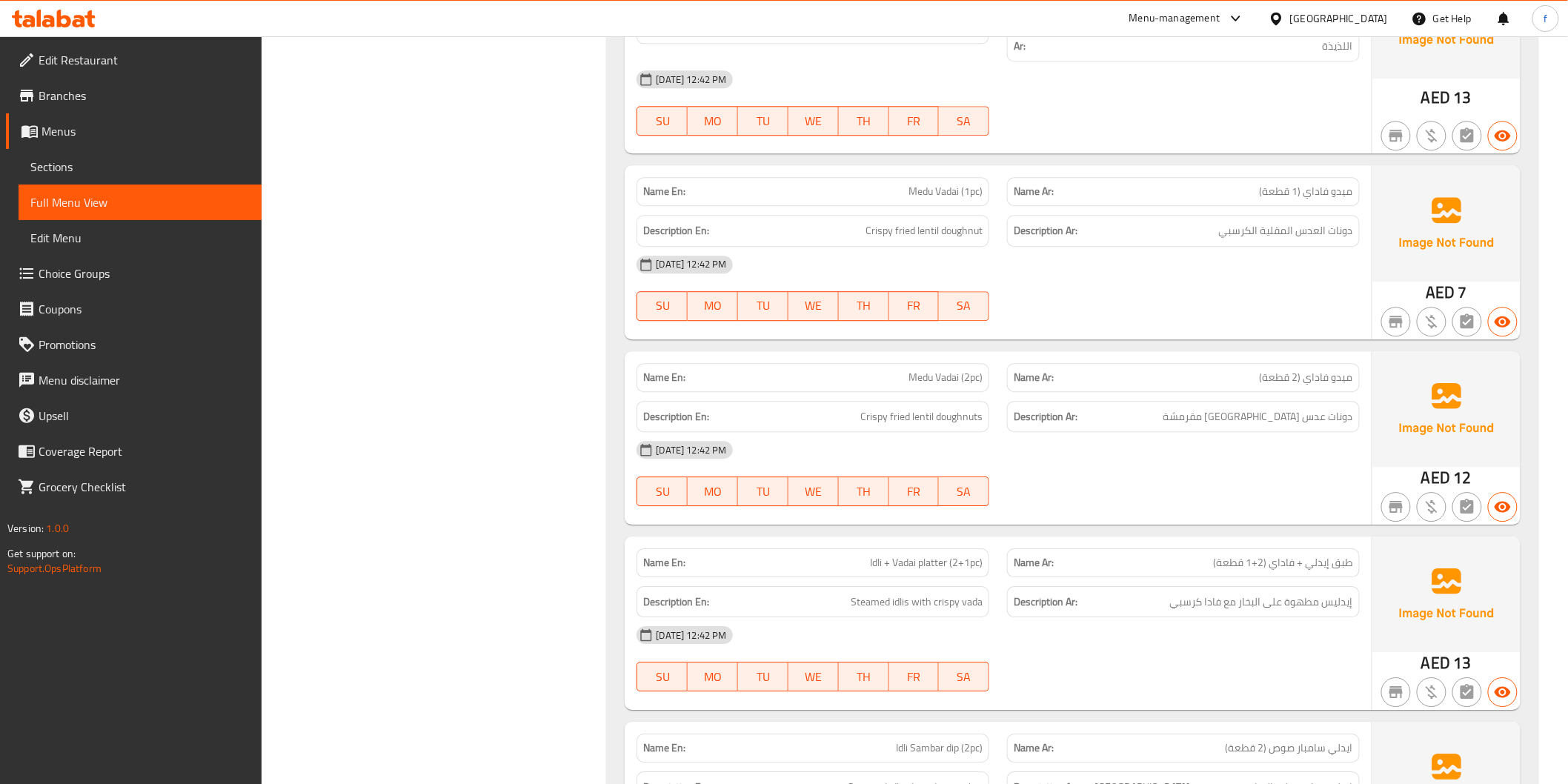
scroll to position [1564, 0]
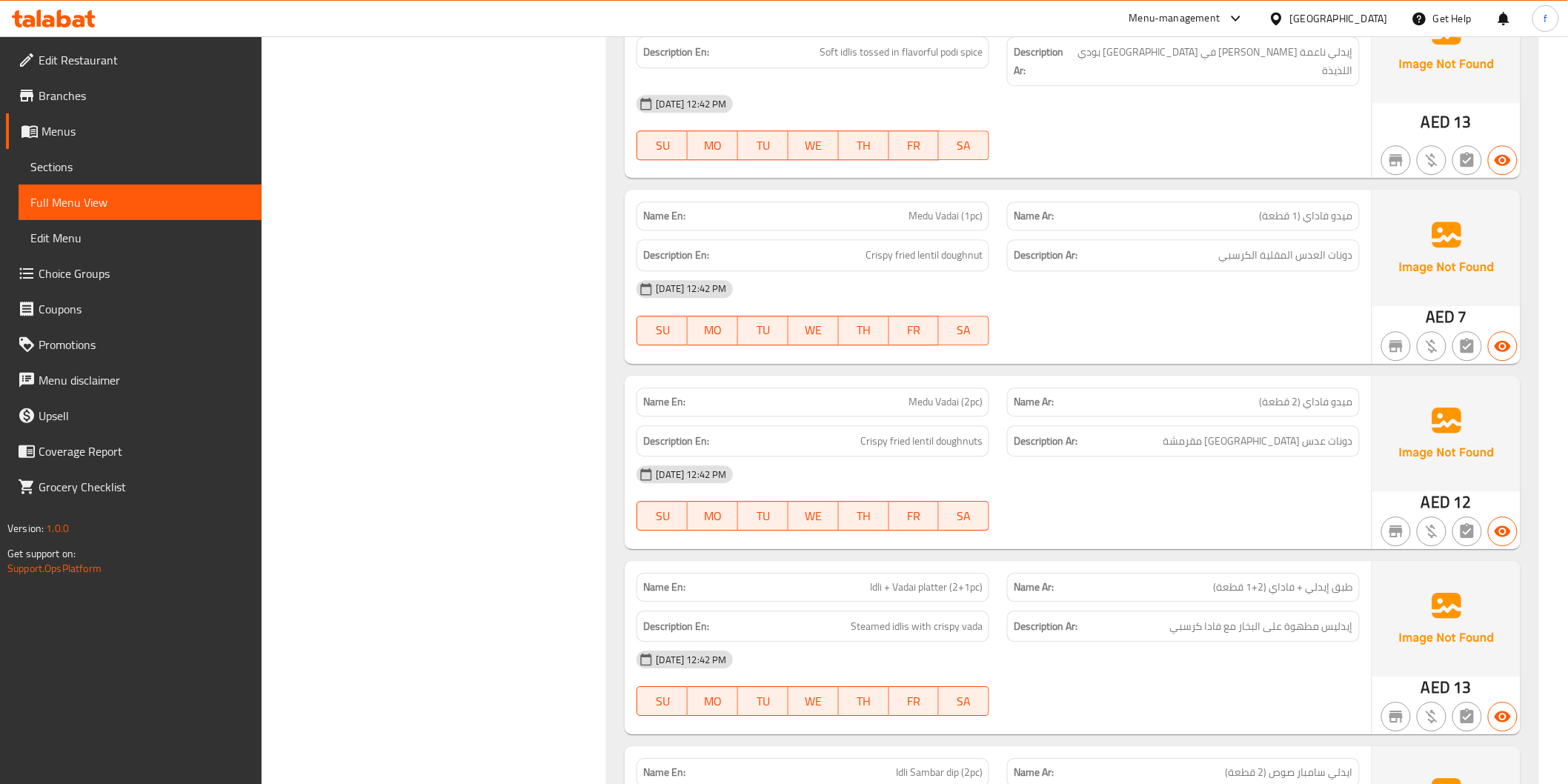
click at [926, 208] on span "Medu Vadai (1pc)" at bounding box center [945, 216] width 74 height 15
drag, startPoint x: 926, startPoint y: 202, endPoint x: 949, endPoint y: 196, distance: 23.8
click at [929, 208] on span "Medu Vadai (1pc)" at bounding box center [945, 216] width 74 height 15
click at [949, 208] on span "Medu Vadai (1pc)" at bounding box center [945, 216] width 74 height 15
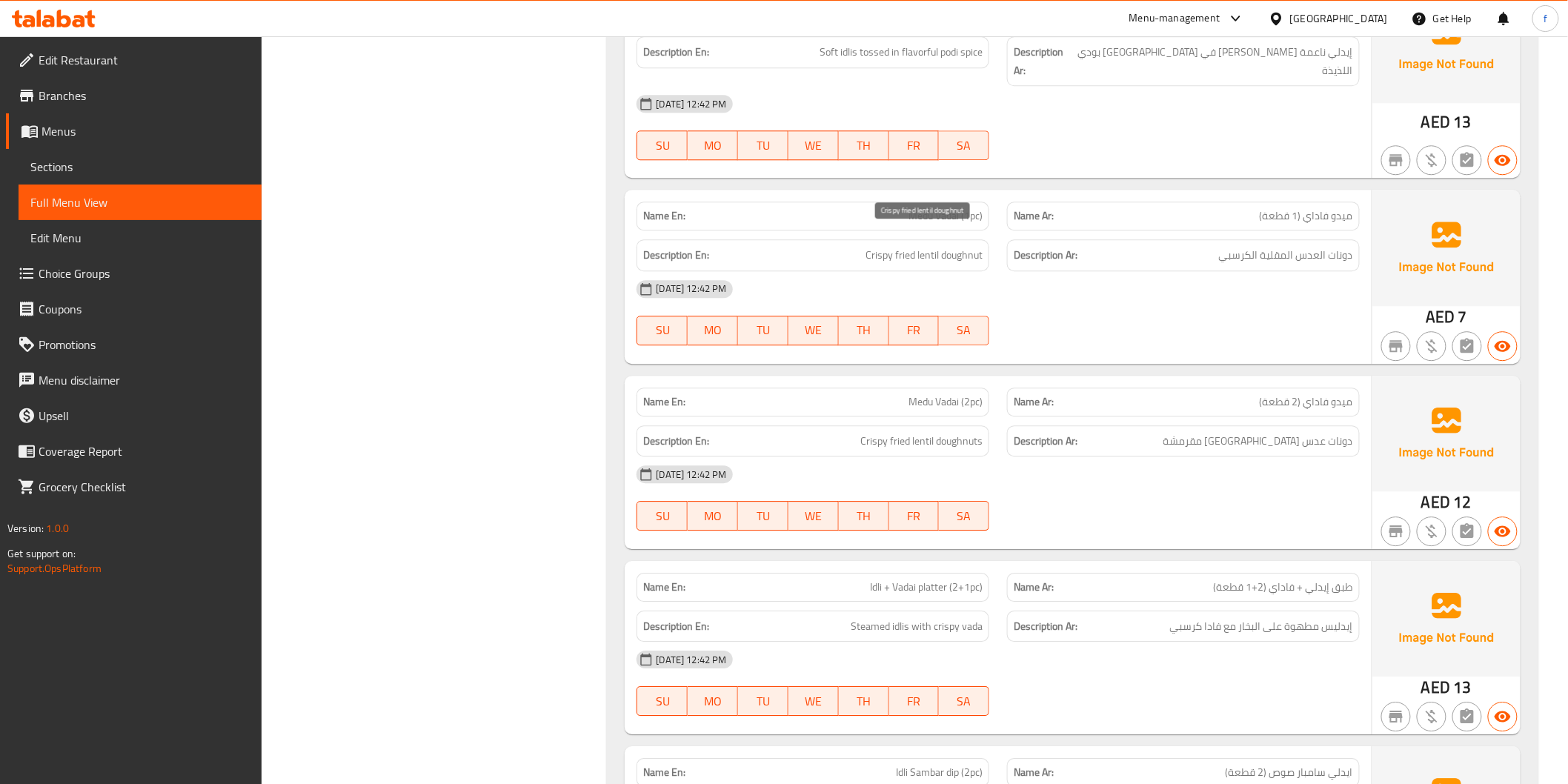
click at [973, 246] on span "Crispy fried lentil doughnut" at bounding box center [924, 255] width 117 height 19
drag, startPoint x: 973, startPoint y: 233, endPoint x: 923, endPoint y: 232, distance: 50.0
click at [973, 246] on span "Crispy fried lentil doughnut" at bounding box center [924, 255] width 117 height 19
click at [938, 246] on span "Crispy fried lentil doughnut" at bounding box center [924, 255] width 117 height 19
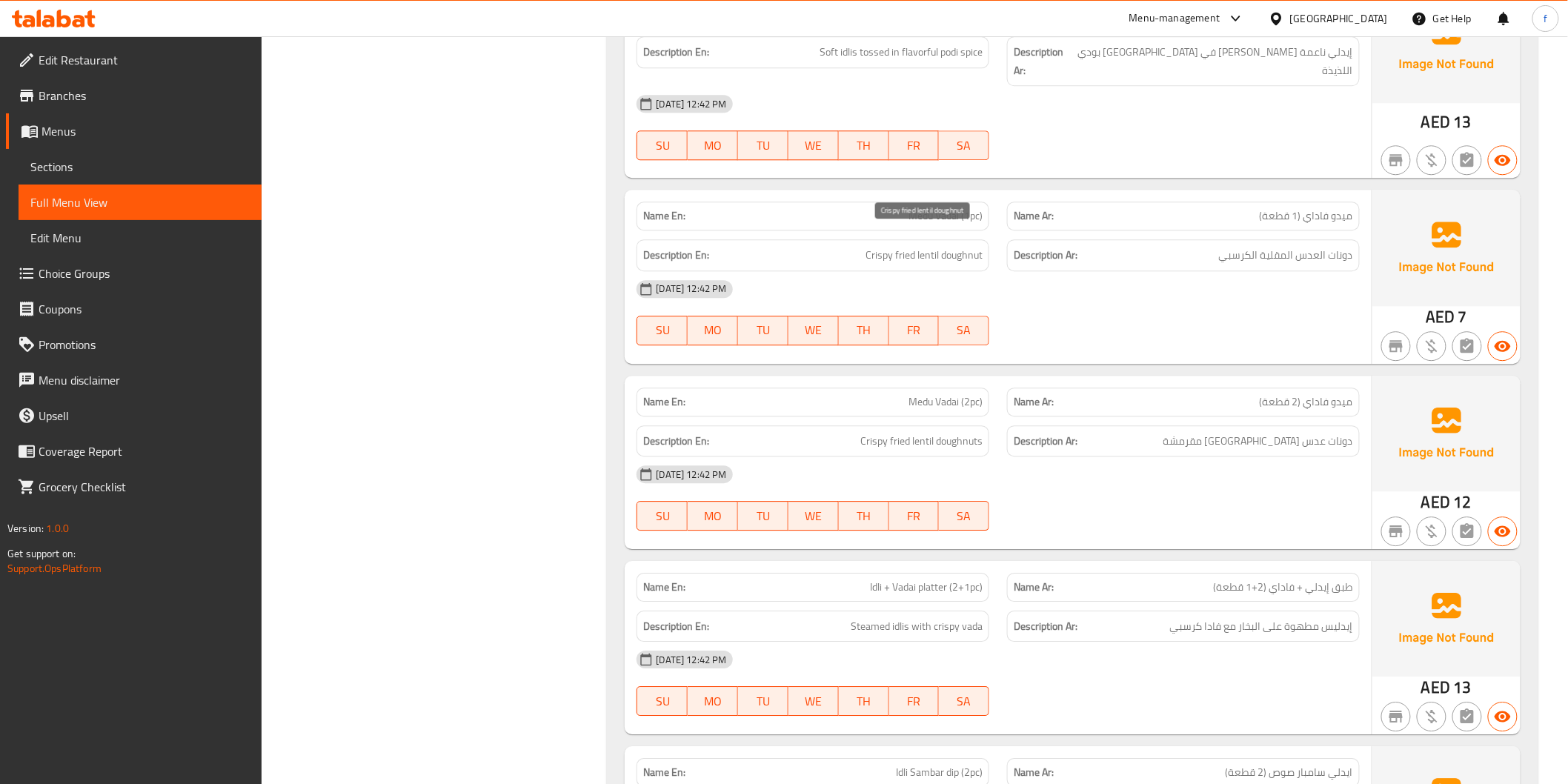
click at [906, 246] on span "Crispy fried lentil doughnut" at bounding box center [924, 255] width 117 height 19
click at [886, 246] on span "Crispy fried lentil doughnut" at bounding box center [924, 255] width 117 height 19
click at [966, 394] on span "Medu Vadai (2pc)" at bounding box center [945, 401] width 74 height 15
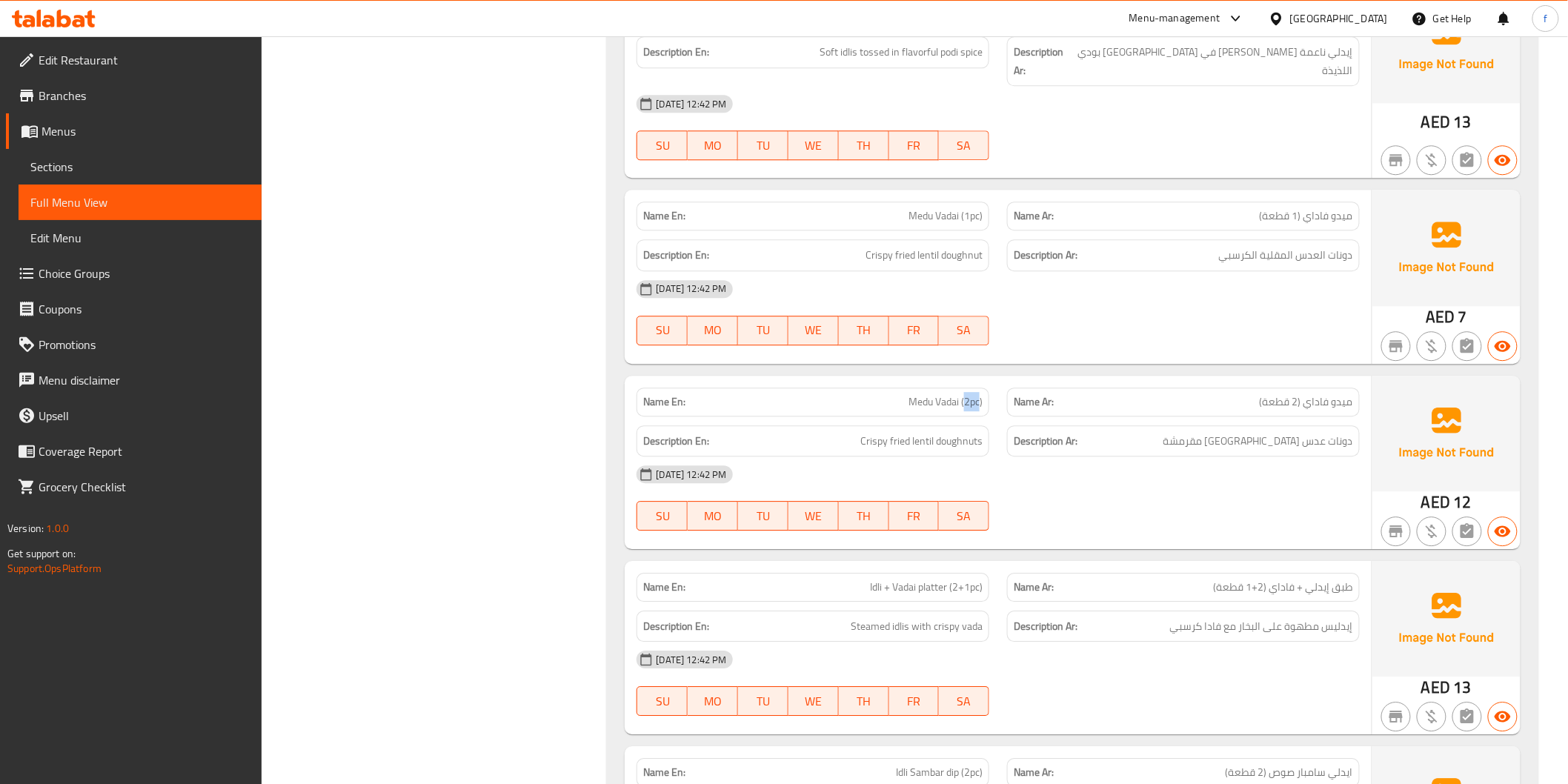
click at [966, 394] on span "Medu Vadai (2pc)" at bounding box center [945, 401] width 74 height 15
copy span "Medu Vadai (2pc)"
click at [914, 230] on div "Description En: Crispy fried lentil doughnut" at bounding box center [813, 255] width 371 height 49
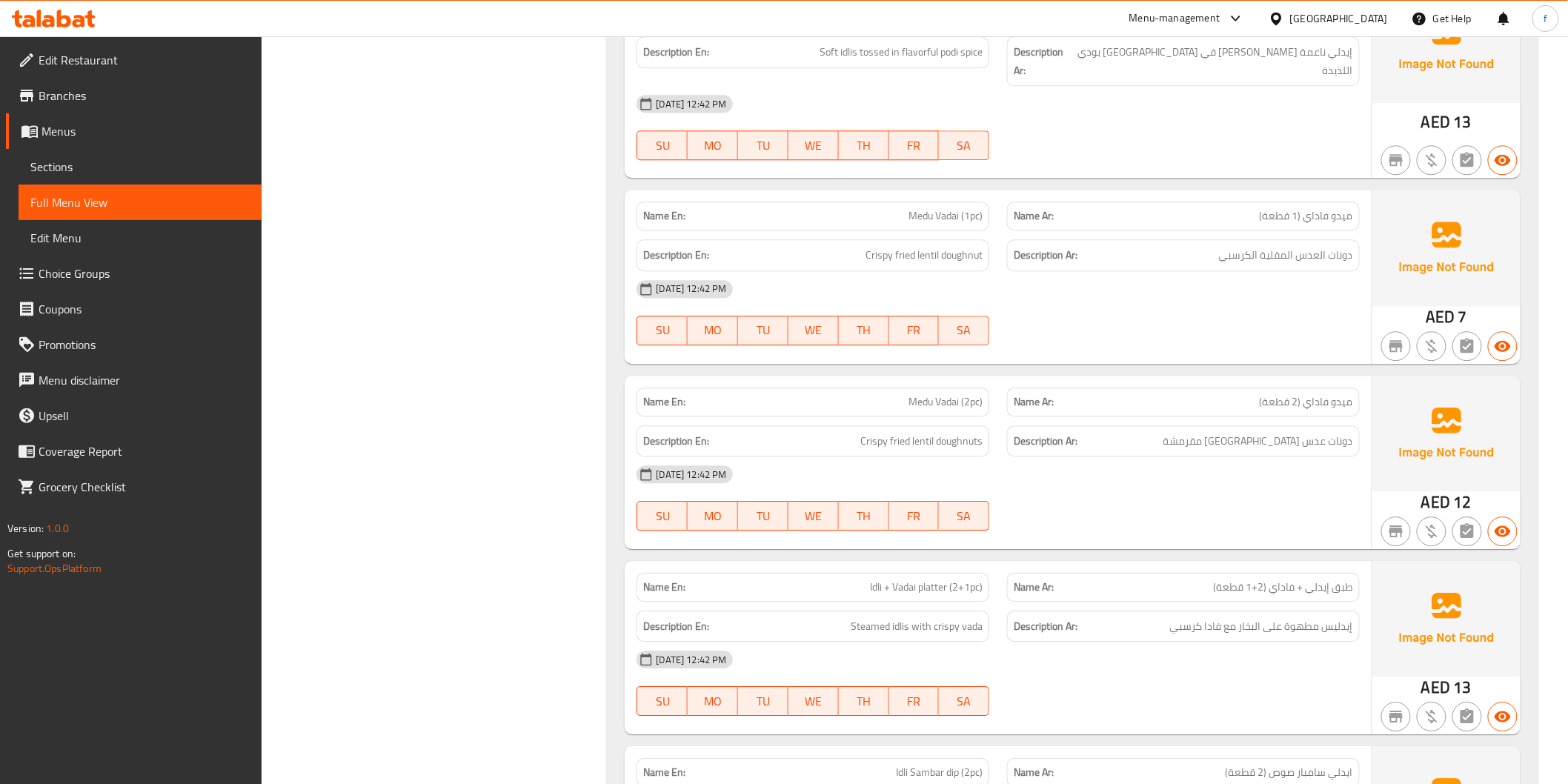
click at [917, 208] on span "Medu Vadai (1pc)" at bounding box center [945, 216] width 74 height 15
copy span "Medu Vadai (1pc)"
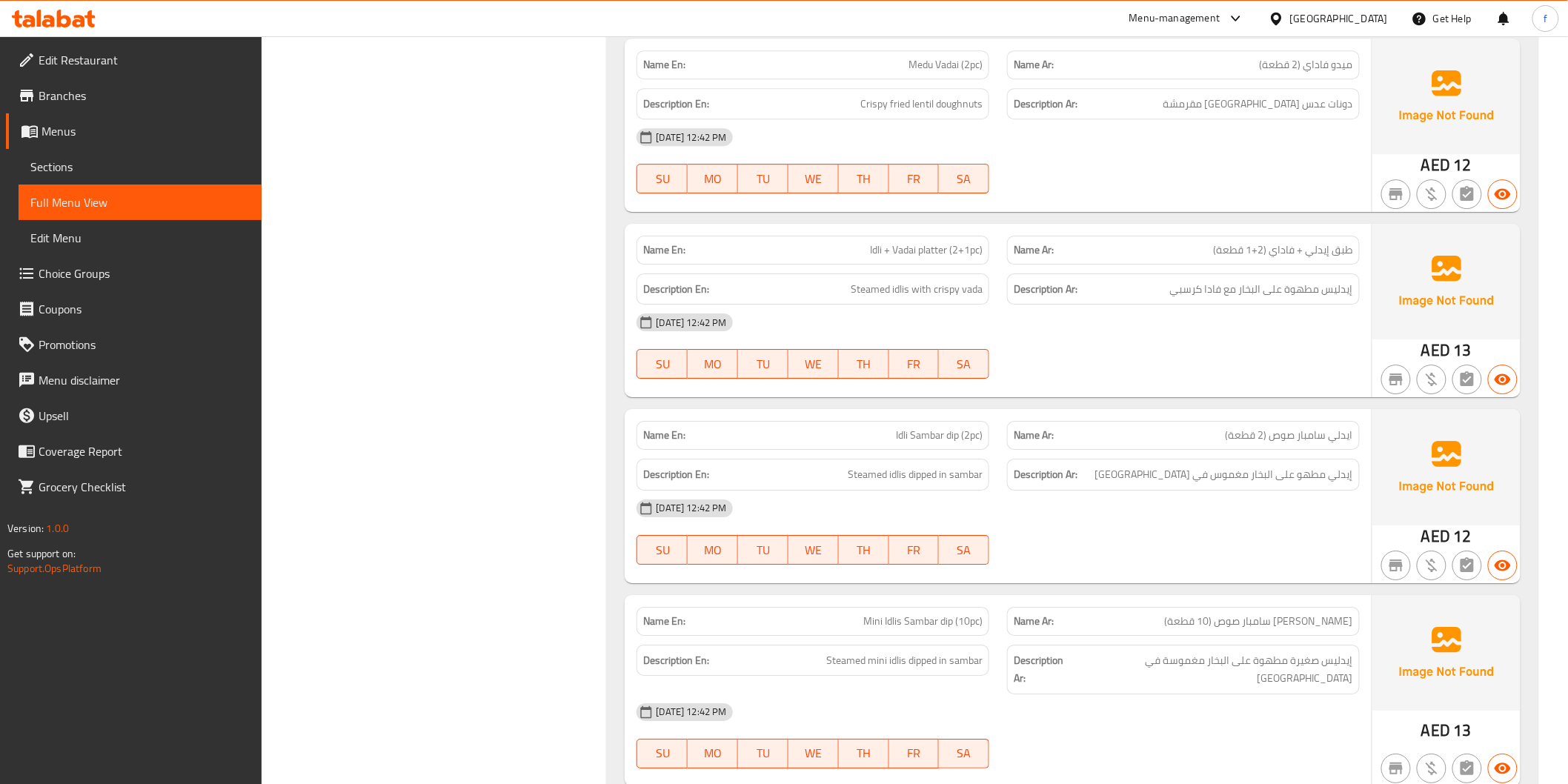
scroll to position [1810, 0]
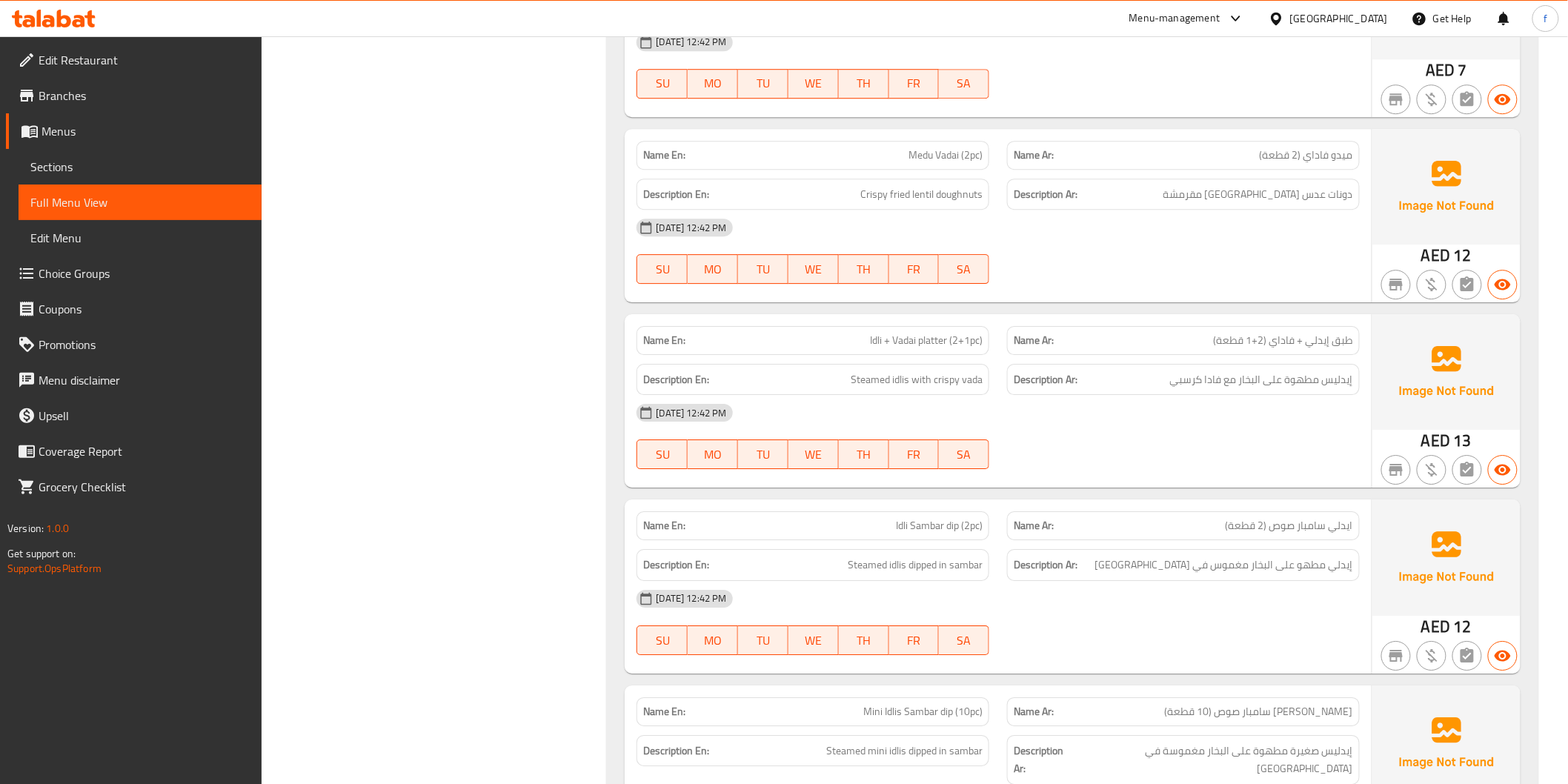
click at [939, 326] on div "Name En: Idli + Vadai platter (2+1pc)" at bounding box center [813, 341] width 353 height 29
click at [919, 317] on div "Name En: Idli + Vadai platter (2+1pc)" at bounding box center [813, 341] width 371 height 47
click at [909, 332] on span "Idli + Vadai platter (2+1pc)" at bounding box center [926, 340] width 113 height 15
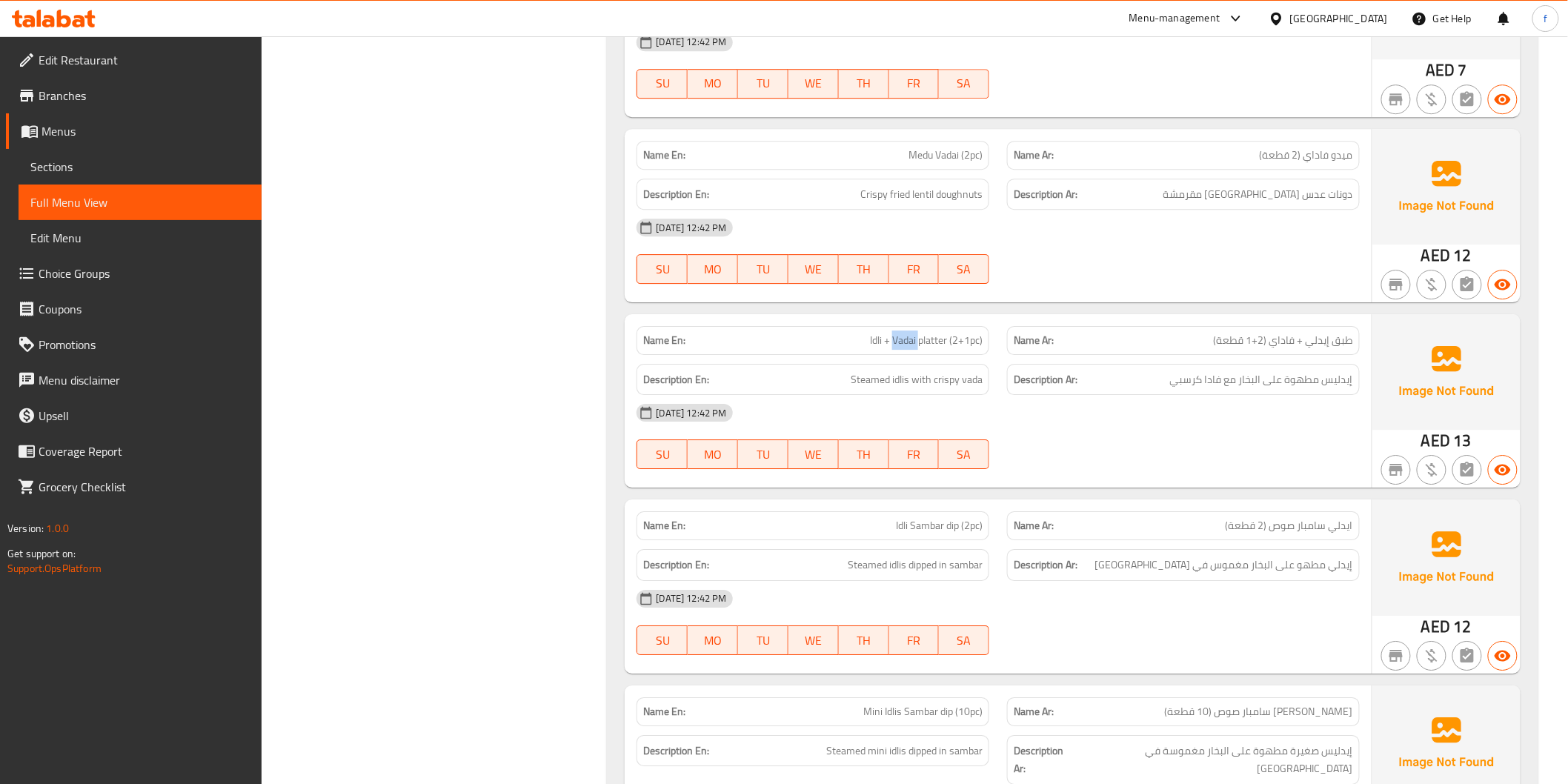
click at [909, 332] on span "Idli + Vadai platter (2+1pc)" at bounding box center [926, 340] width 113 height 15
click at [869, 332] on p "Name En: Idli + Vadai platter (2+1pc)" at bounding box center [813, 340] width 339 height 15
click at [868, 332] on p "Name En: Idli + Vadai platter (2+1pc)" at bounding box center [813, 340] width 339 height 15
click at [903, 371] on span "Steamed idlis with crispy vada" at bounding box center [917, 379] width 132 height 19
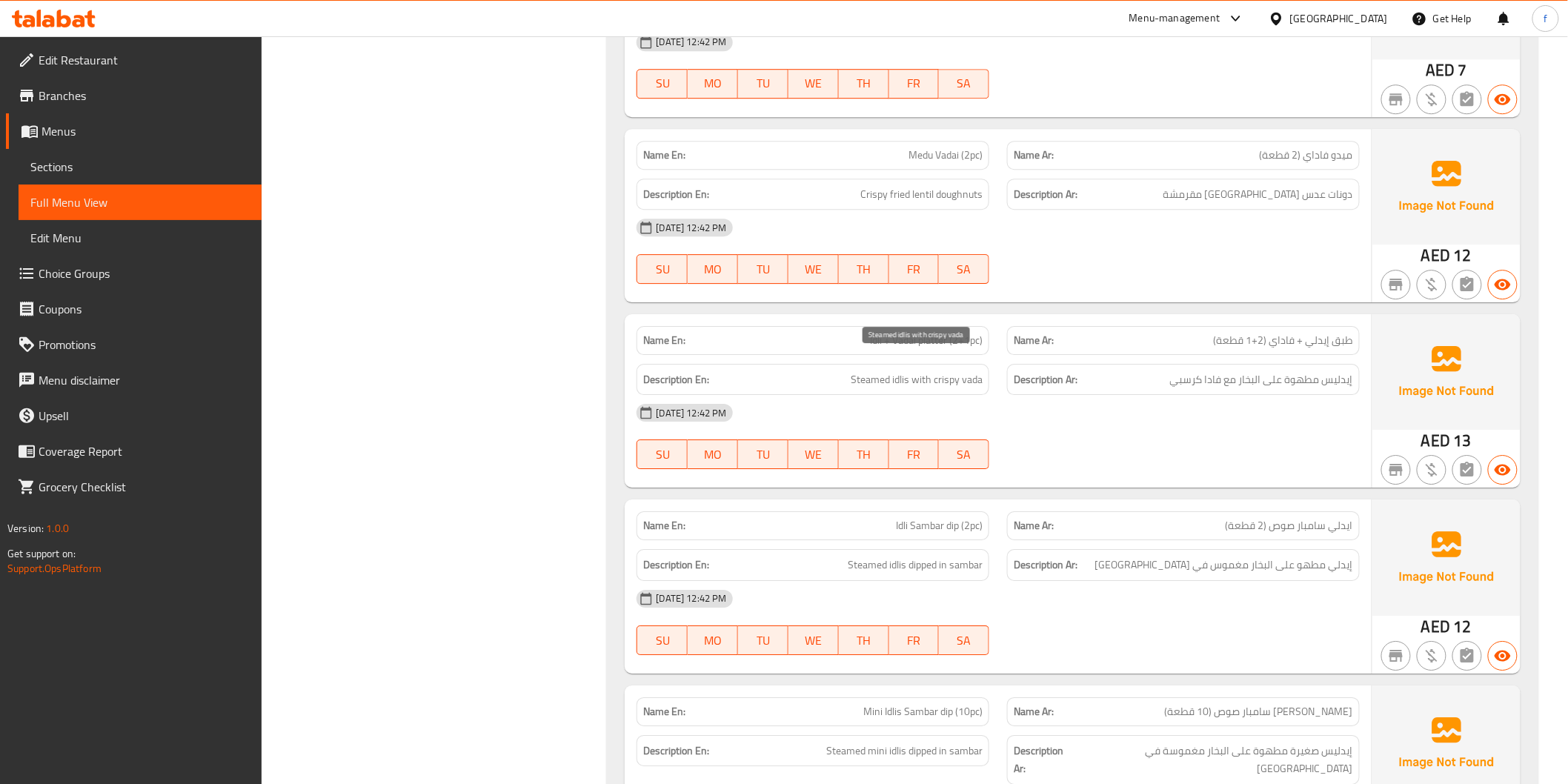
click at [871, 371] on span "Steamed idlis with crispy vada" at bounding box center [917, 379] width 132 height 19
click at [975, 371] on span "Steamed idlis with crispy vada" at bounding box center [917, 379] width 132 height 19
click at [950, 371] on span "Steamed idlis with crispy vada" at bounding box center [917, 379] width 132 height 19
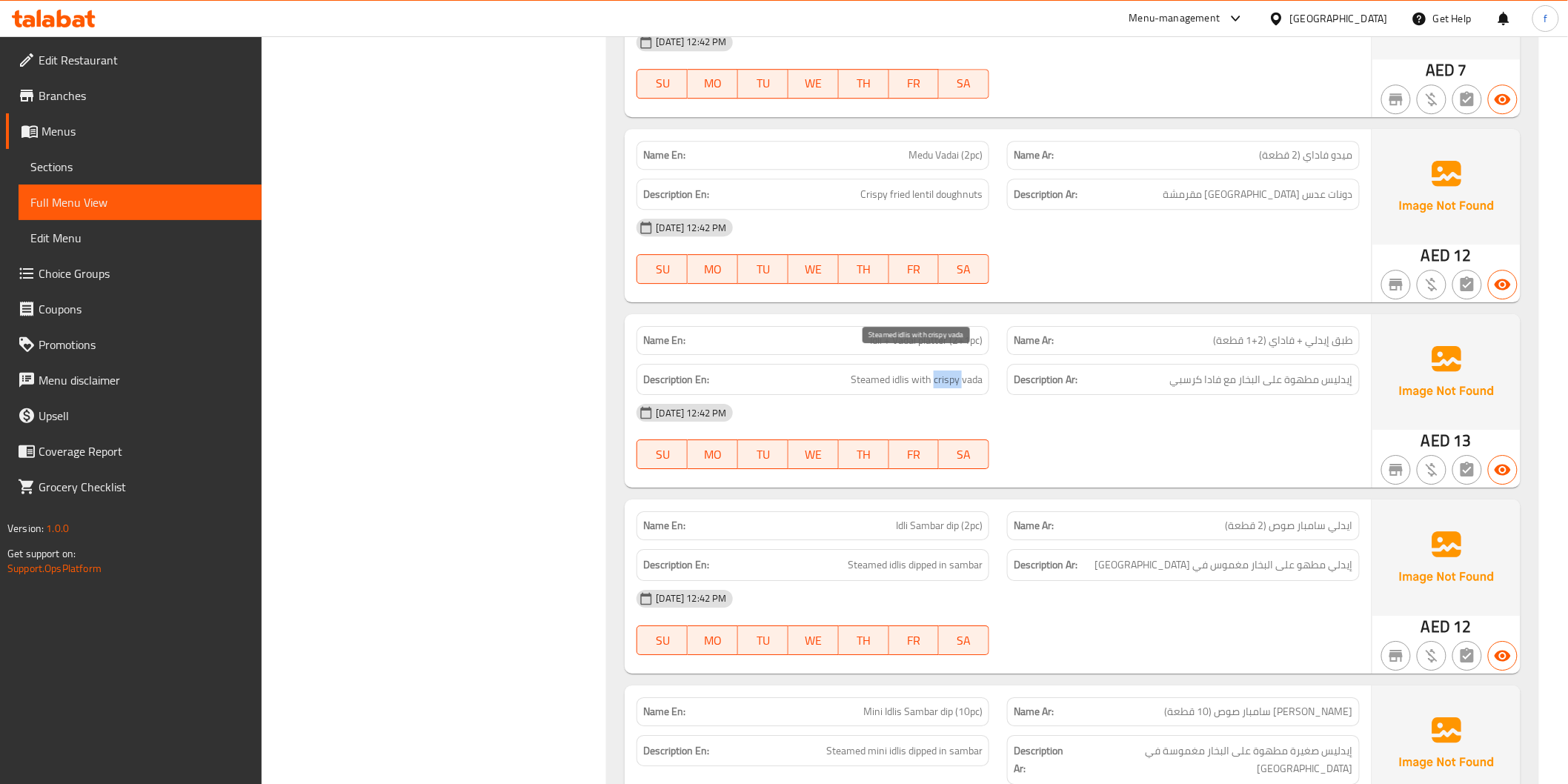
click at [950, 371] on span "Steamed idlis with crispy vada" at bounding box center [917, 379] width 132 height 19
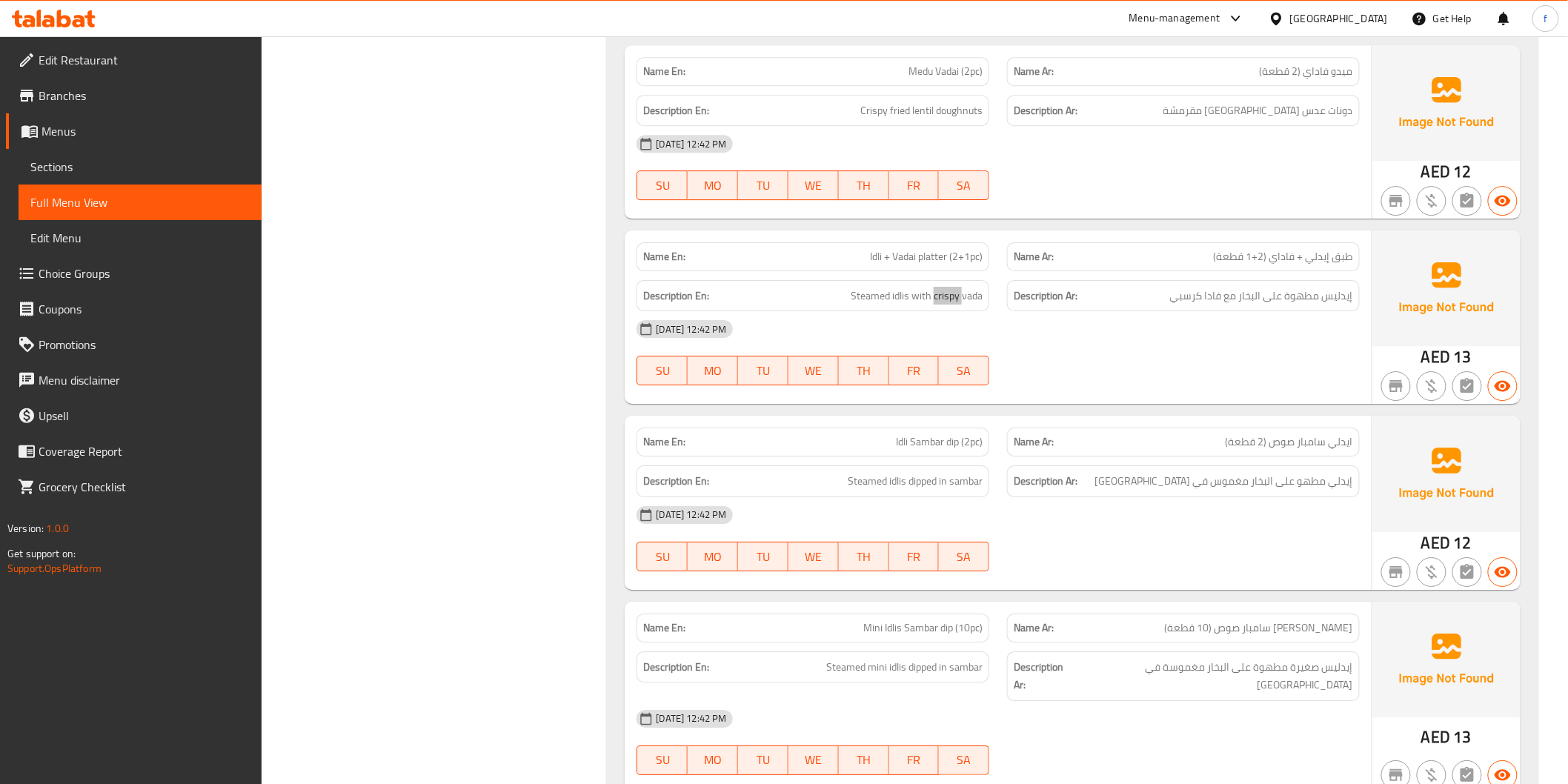
scroll to position [2140, 0]
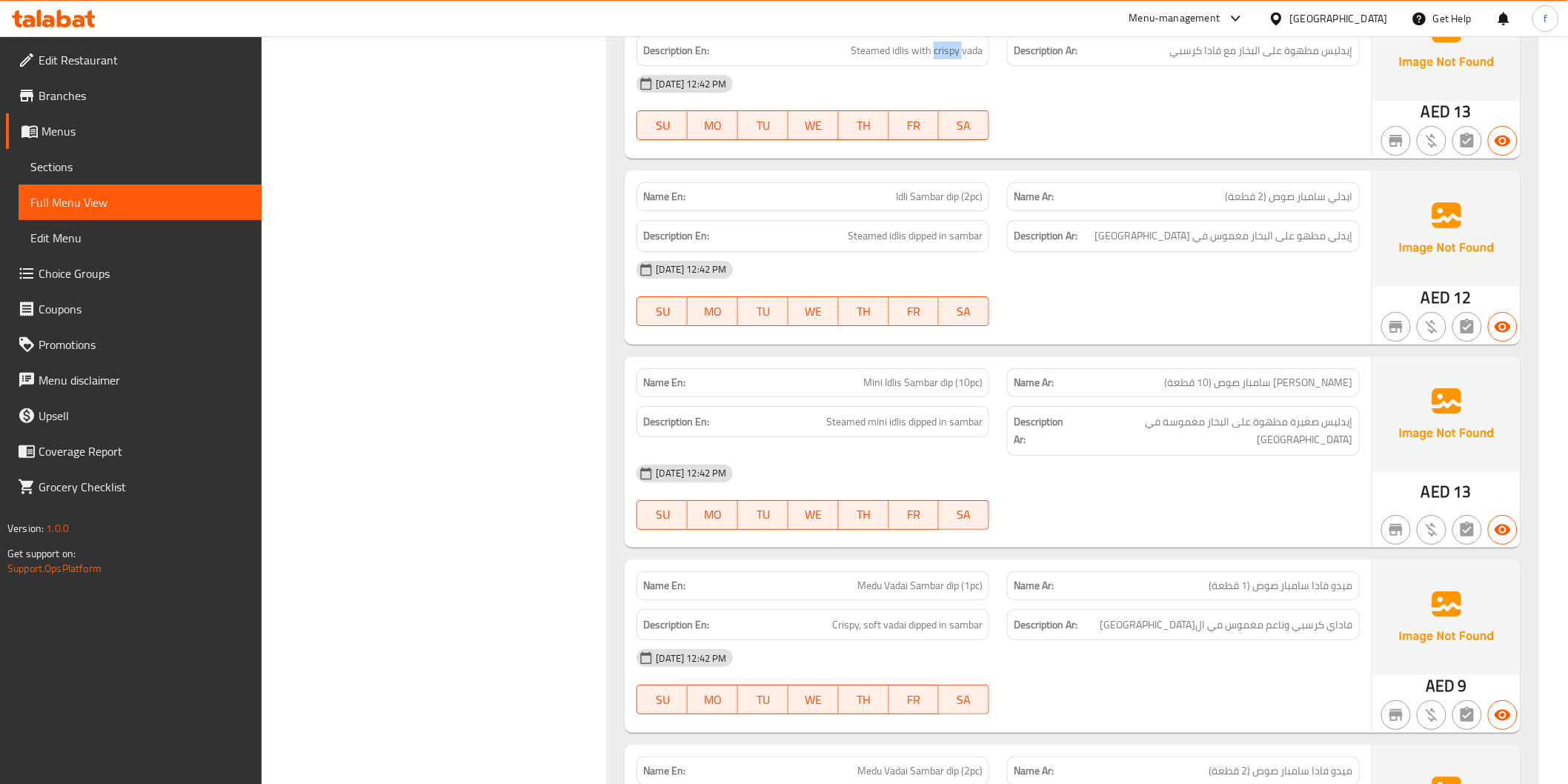
click at [898, 189] on span "Idli Sambar dip (2pc)" at bounding box center [939, 196] width 87 height 15
click at [913, 189] on span "Idli Sambar dip (2pc)" at bounding box center [939, 196] width 87 height 15
click at [949, 189] on span "Idli Sambar dip (2pc)" at bounding box center [939, 196] width 87 height 15
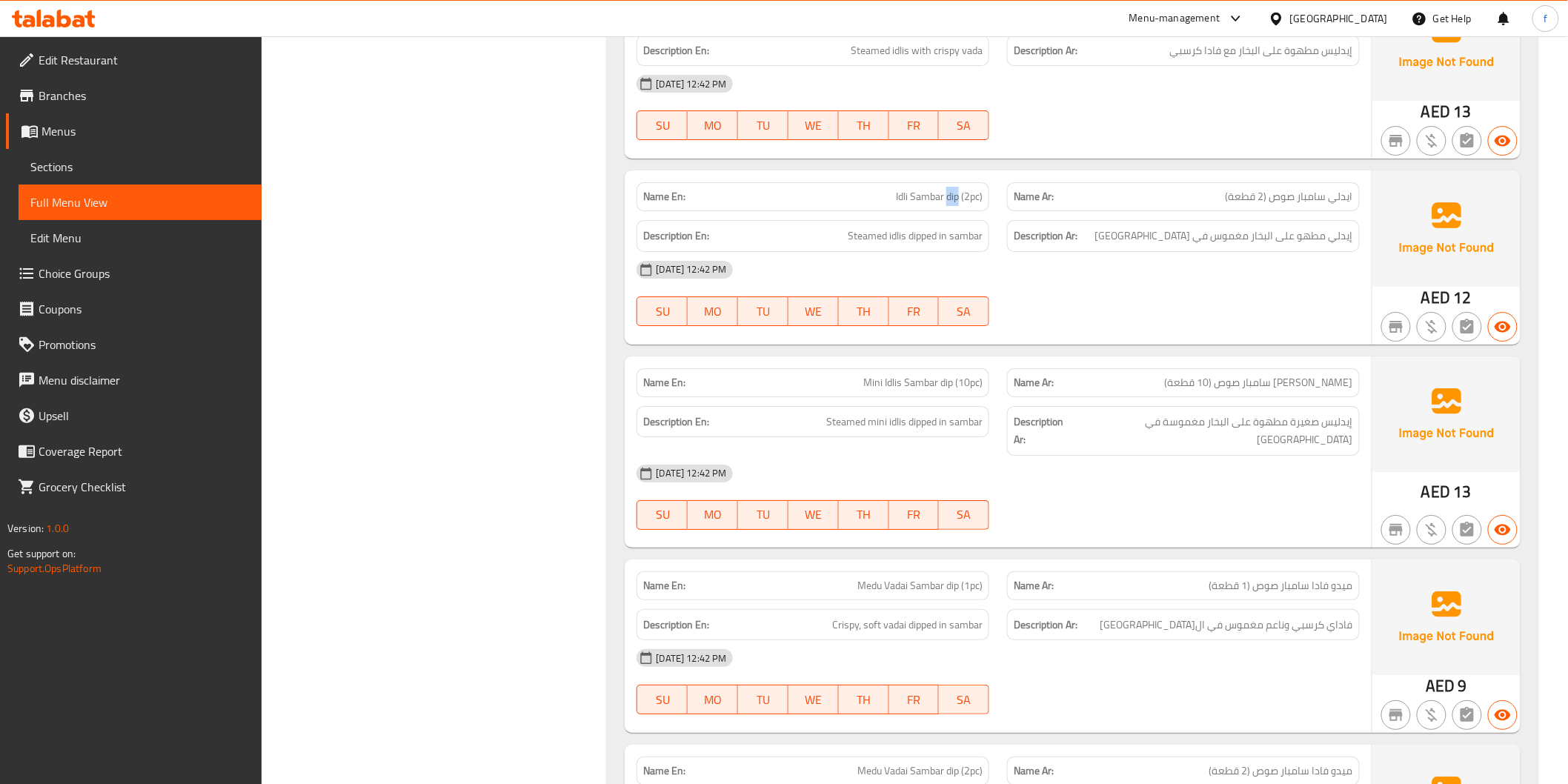
click at [948, 189] on span "Idli Sambar dip (2pc)" at bounding box center [939, 196] width 87 height 15
click at [895, 227] on span "Steamed idlis dipped in sambar" at bounding box center [915, 236] width 135 height 19
click at [857, 227] on span "Steamed idlis dipped in sambar" at bounding box center [915, 236] width 135 height 19
drag, startPoint x: 857, startPoint y: 216, endPoint x: 986, endPoint y: 229, distance: 129.7
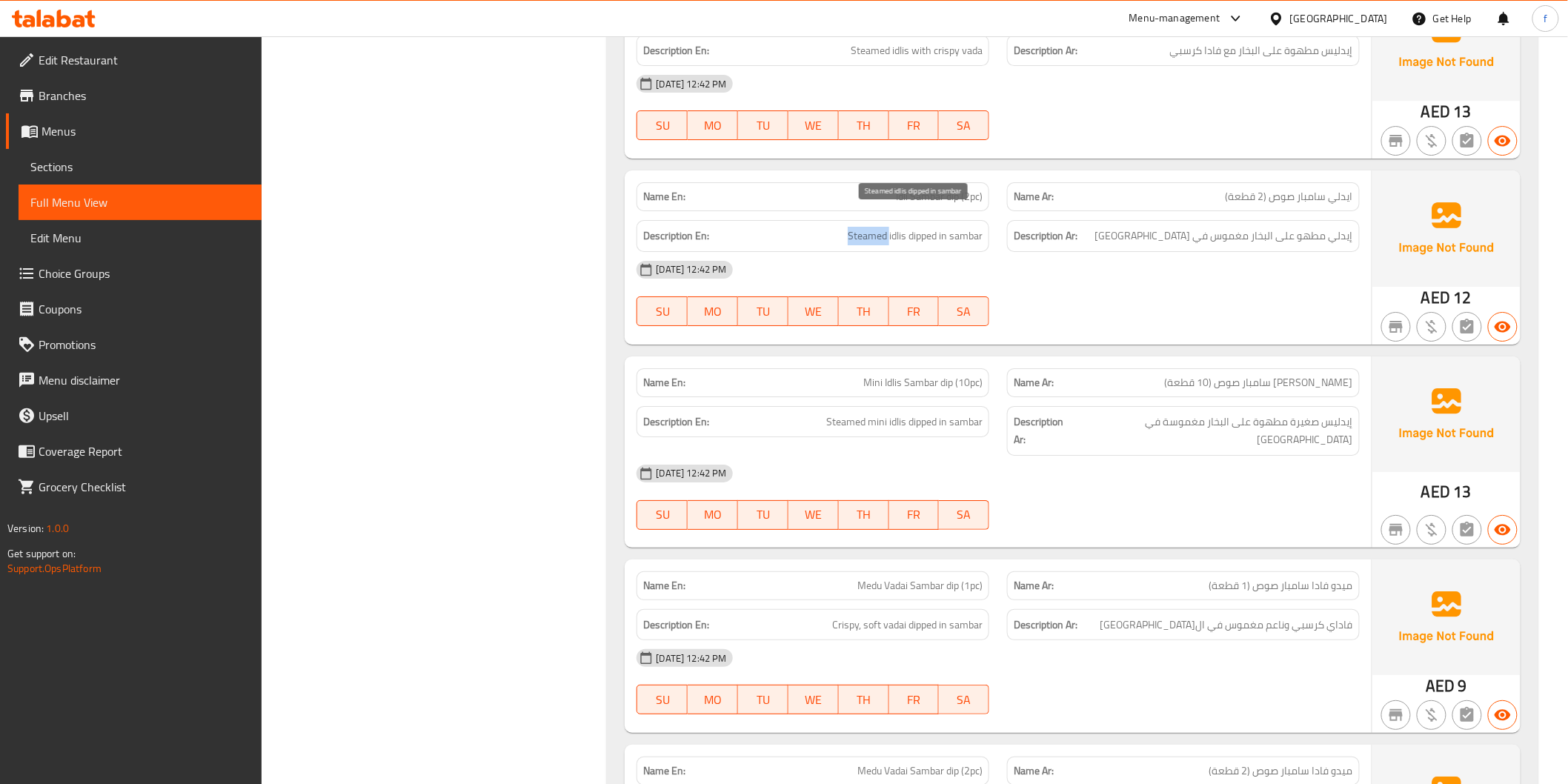
click at [870, 227] on span "Steamed idlis dipped in sambar" at bounding box center [915, 236] width 135 height 19
click at [913, 227] on span "Steamed idlis dipped in sambar" at bounding box center [915, 236] width 135 height 19
click at [863, 227] on span "Steamed idlis dipped in sambar" at bounding box center [915, 236] width 135 height 19
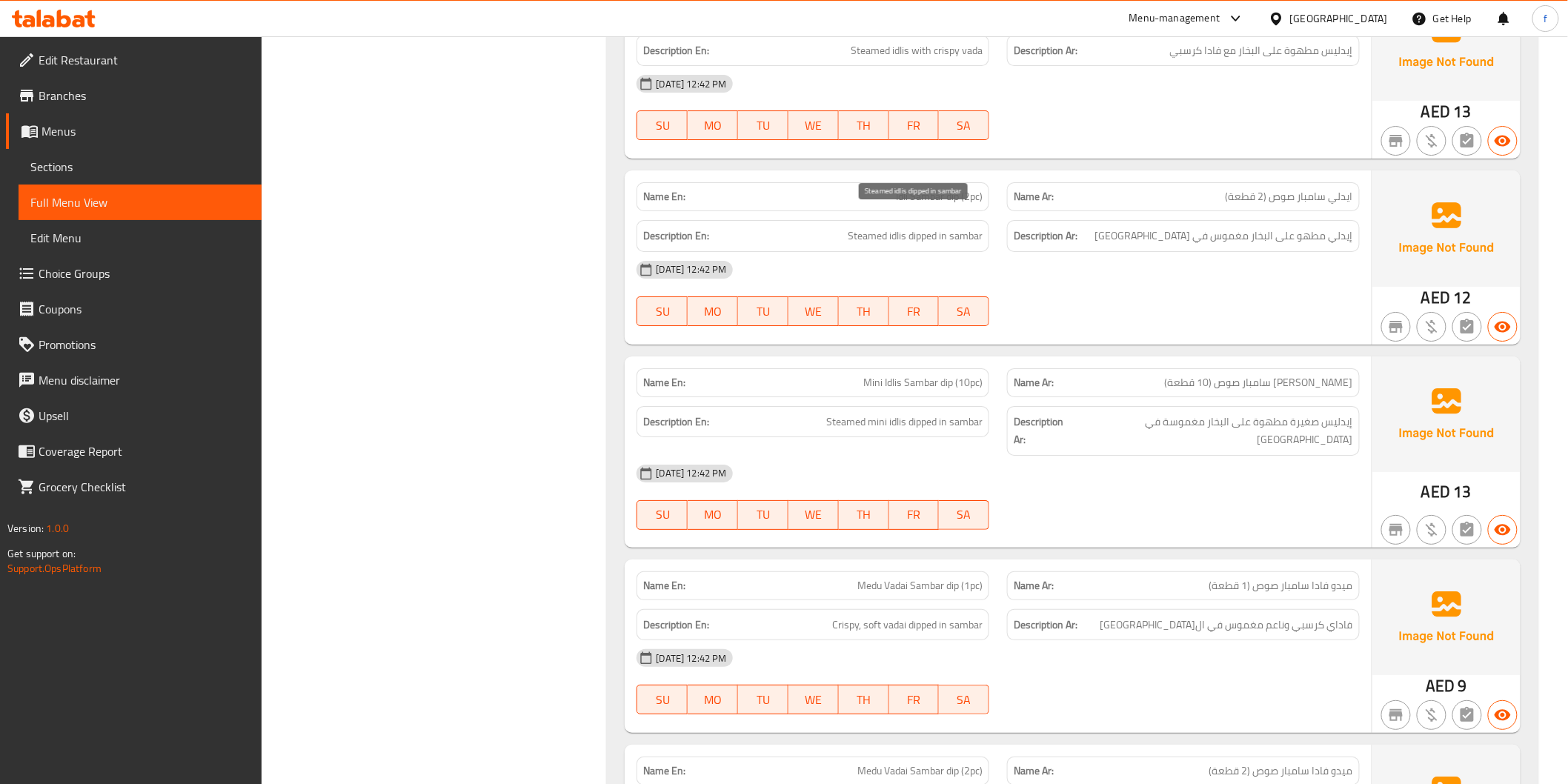
click at [903, 227] on span "Steamed idlis dipped in sambar" at bounding box center [915, 236] width 135 height 19
click at [974, 227] on span "Steamed idlis dipped in sambar" at bounding box center [915, 236] width 135 height 19
click at [900, 227] on span "Steamed idlis dipped in sambar" at bounding box center [915, 236] width 135 height 19
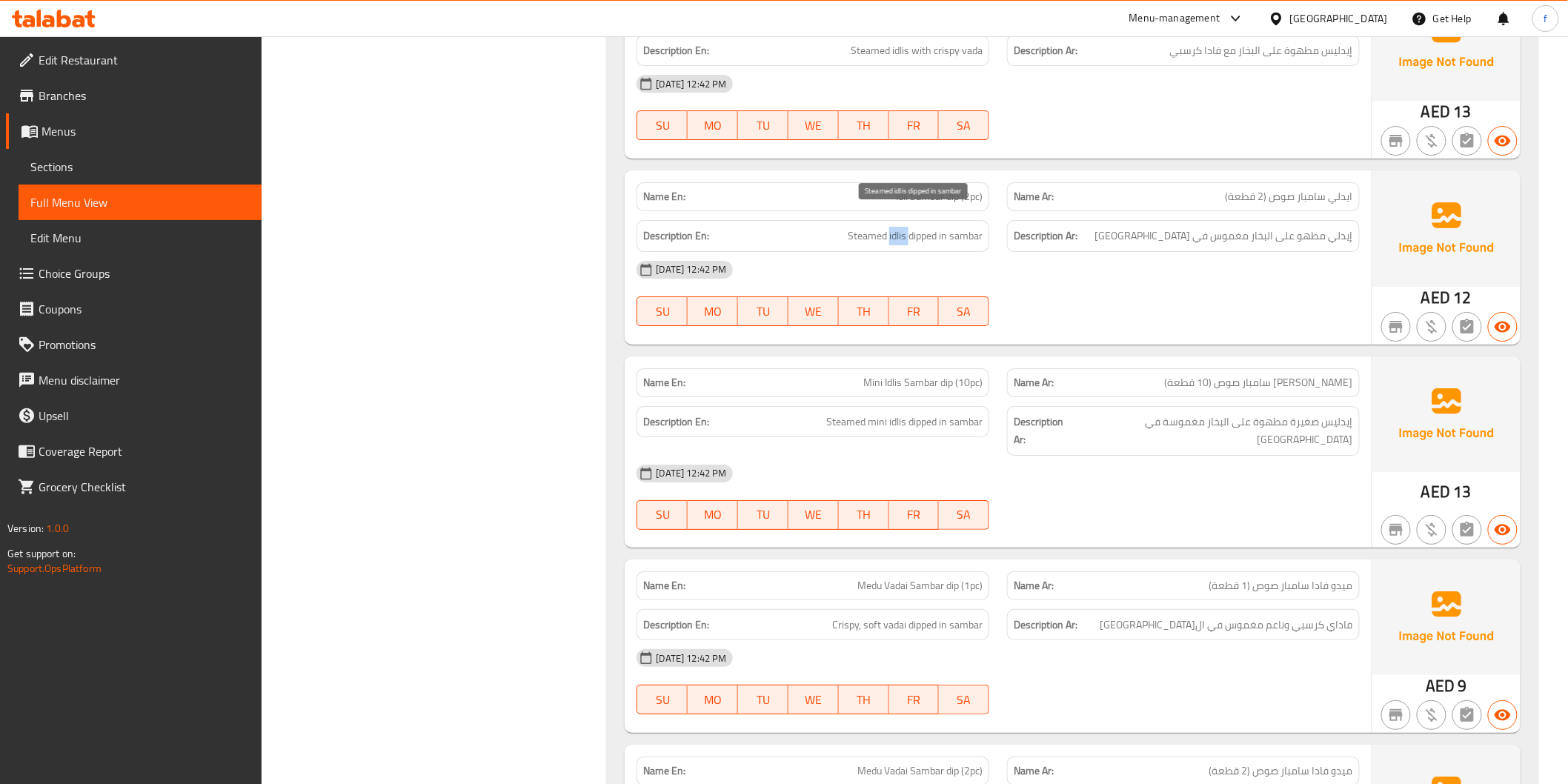
drag, startPoint x: 900, startPoint y: 213, endPoint x: 853, endPoint y: 220, distance: 47.5
click at [892, 227] on span "Steamed idlis dipped in sambar" at bounding box center [915, 236] width 135 height 19
click at [853, 227] on span "Steamed idlis dipped in sambar" at bounding box center [915, 236] width 135 height 19
drag, startPoint x: 853, startPoint y: 220, endPoint x: 897, endPoint y: 223, distance: 44.1
click at [854, 227] on span "Steamed idlis dipped in sambar" at bounding box center [915, 236] width 135 height 19
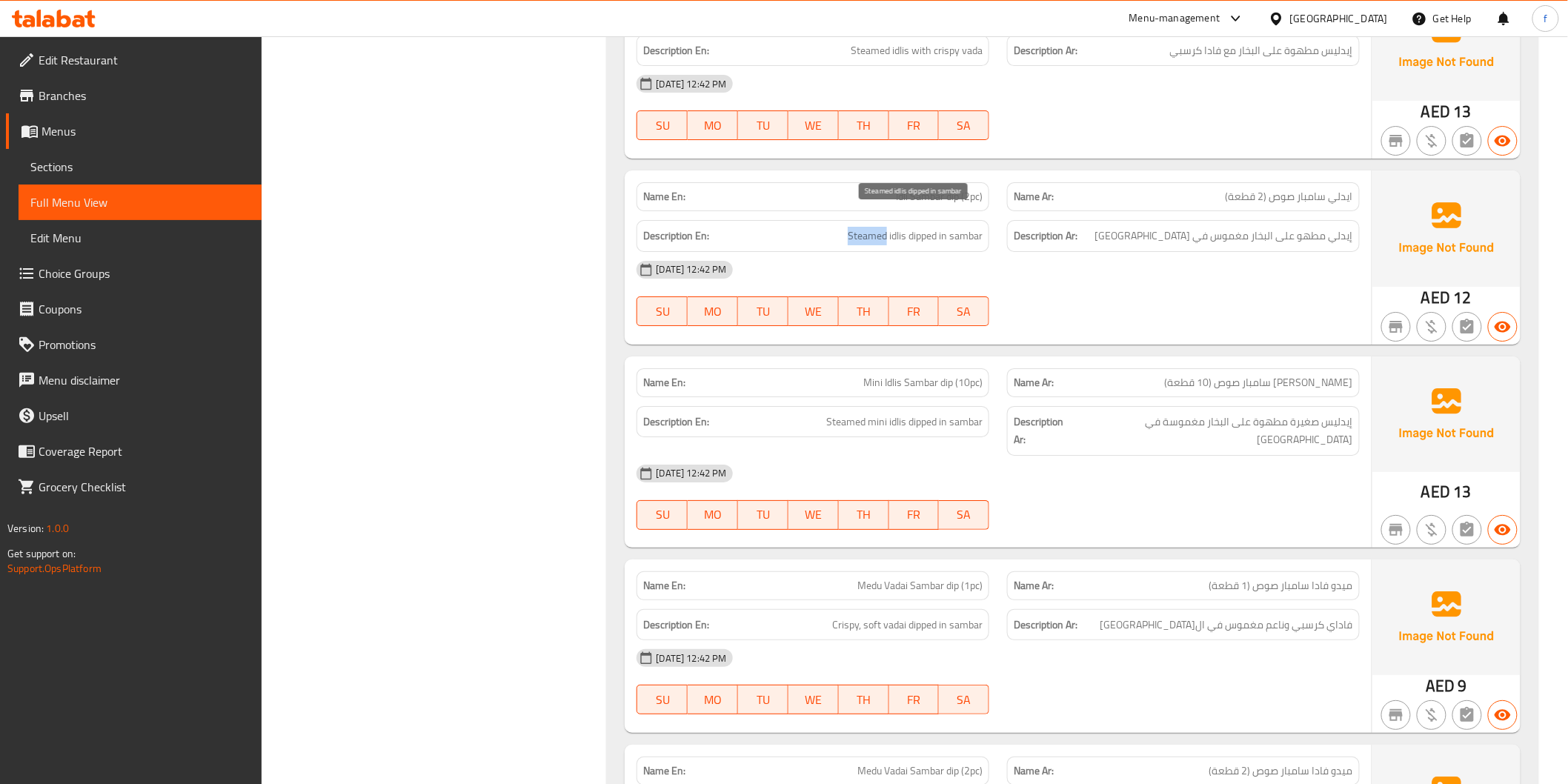
click at [906, 227] on span "Steamed idlis dipped in sambar" at bounding box center [915, 236] width 135 height 19
click at [921, 227] on span "Steamed idlis dipped in sambar" at bounding box center [915, 236] width 135 height 19
click at [968, 227] on span "Steamed idlis dipped in sambar" at bounding box center [915, 236] width 135 height 19
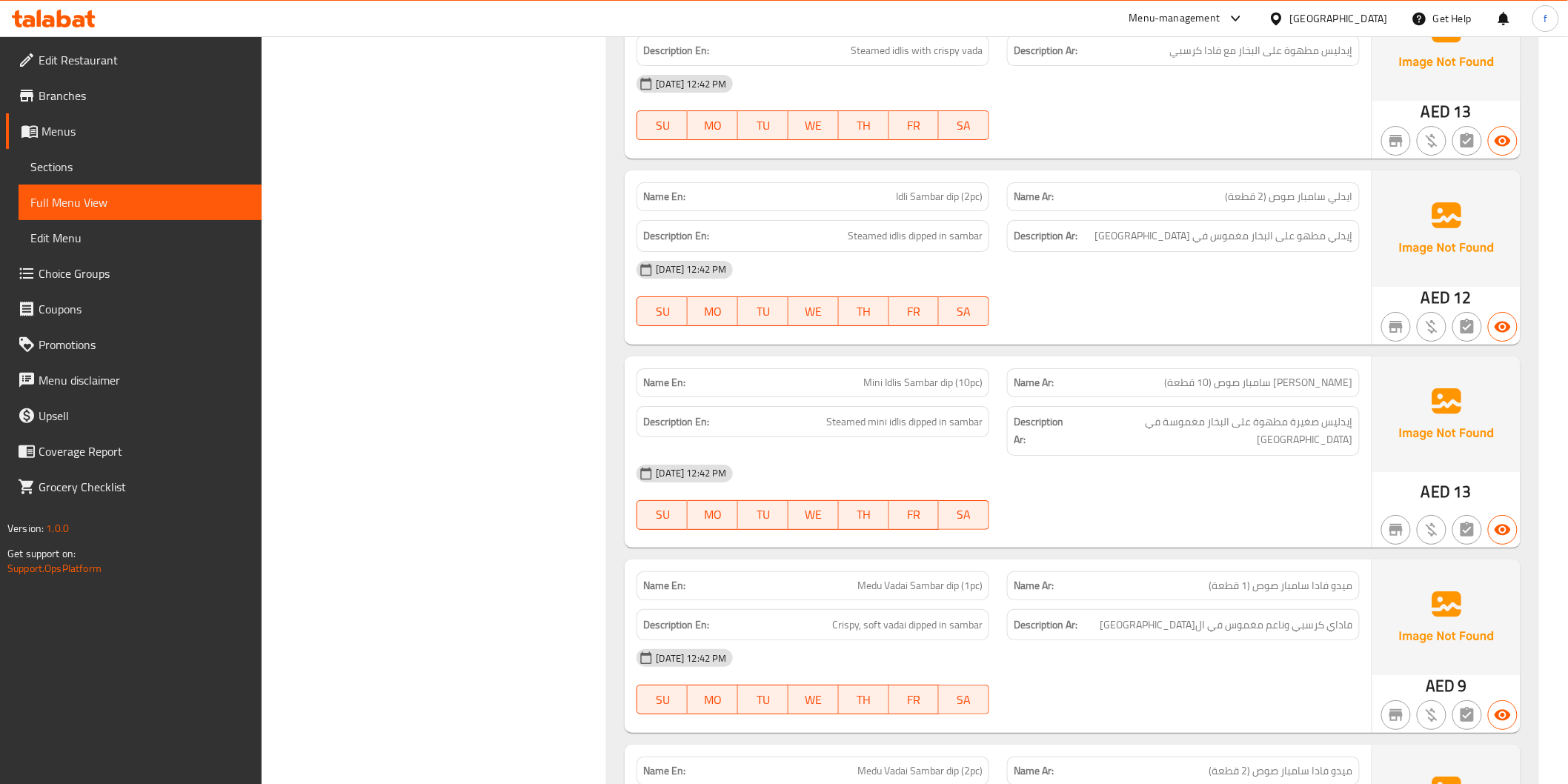
click at [870, 375] on span "Mini Idlis Sambar dip (10pc)" at bounding box center [922, 382] width 119 height 15
click at [896, 375] on span "Mini Idlis Sambar dip (10pc)" at bounding box center [922, 382] width 119 height 15
click at [912, 375] on span "Mini Idlis Sambar dip (10pc)" at bounding box center [922, 382] width 119 height 15
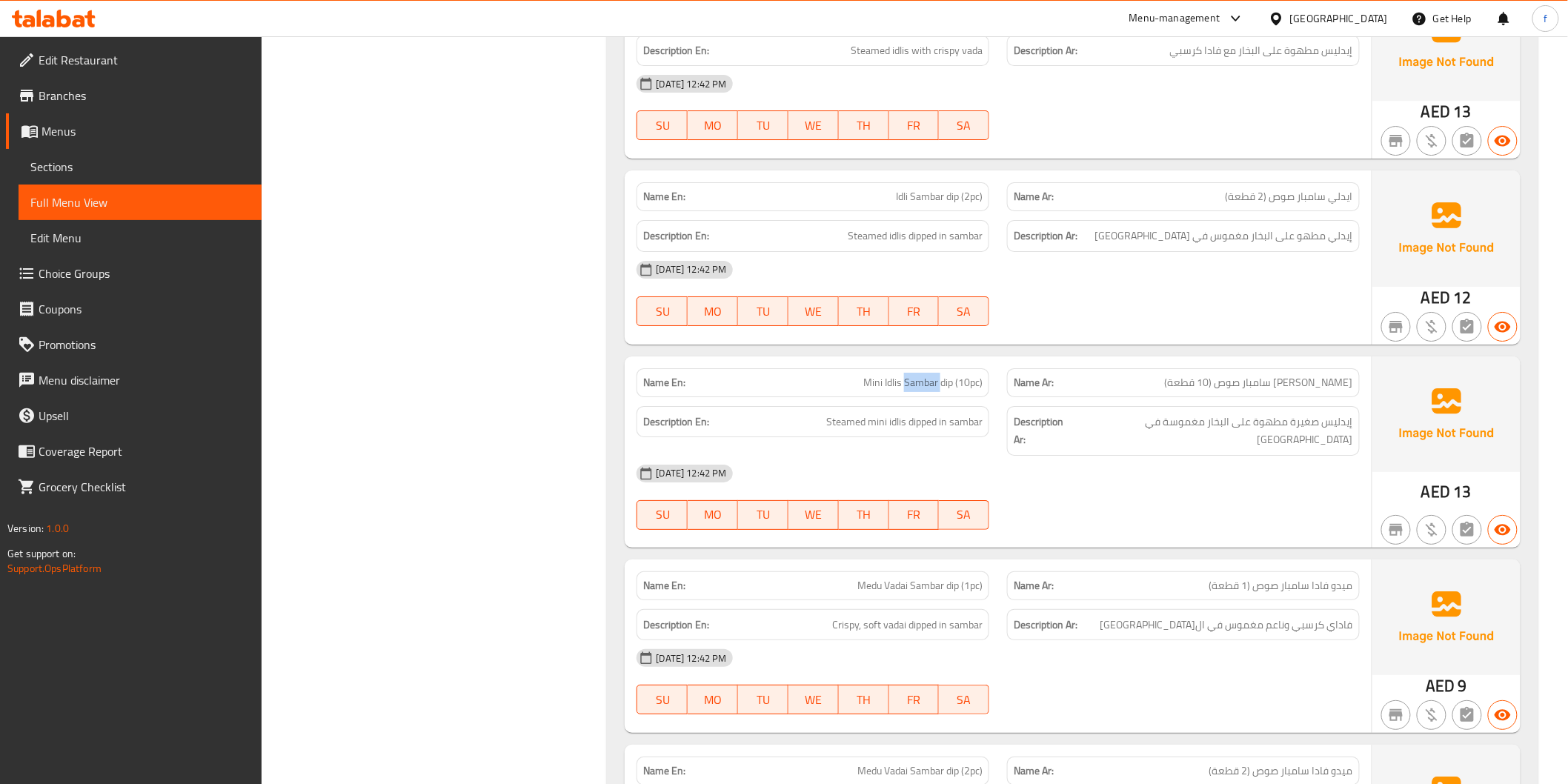
click at [912, 375] on span "Mini Idlis Sambar dip (10pc)" at bounding box center [922, 382] width 119 height 15
click at [941, 375] on span "Mini Idlis Sambar dip (10pc)" at bounding box center [922, 382] width 119 height 15
click at [980, 375] on span "Mini Idlis Sambar dip (10pc)" at bounding box center [922, 382] width 119 height 15
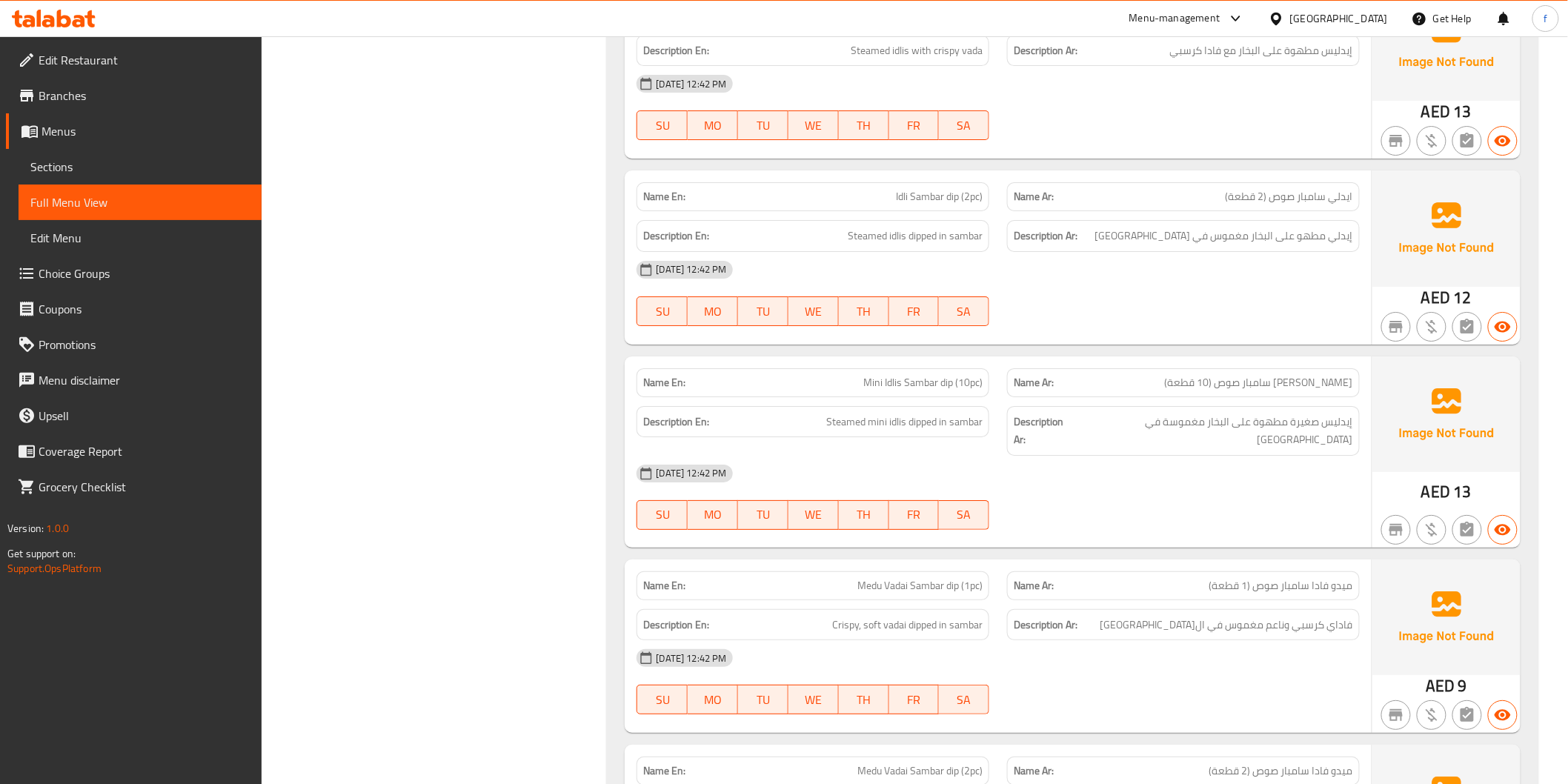
click at [976, 375] on span "Mini Idlis Sambar dip (10pc)" at bounding box center [922, 382] width 119 height 15
click at [834, 413] on span "Steamed mini idlis dipped in sambar" at bounding box center [904, 422] width 157 height 19
drag, startPoint x: 834, startPoint y: 398, endPoint x: 913, endPoint y: 405, distance: 79.3
click at [858, 413] on span "Steamed mini idlis dipped in sambar" at bounding box center [904, 422] width 157 height 19
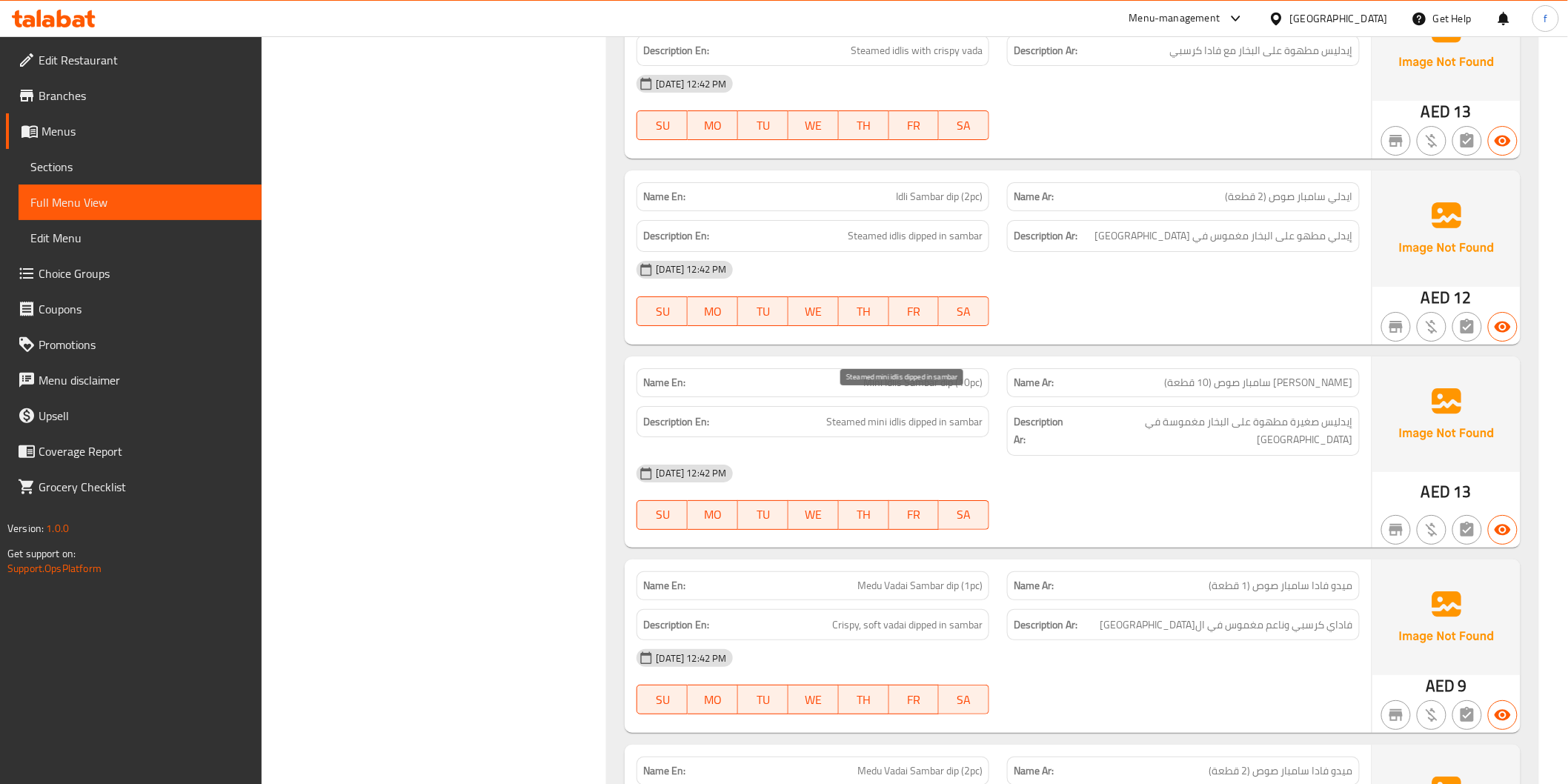
click at [888, 413] on span "Steamed mini idlis dipped in sambar" at bounding box center [904, 422] width 157 height 19
click at [868, 413] on span "Steamed mini idlis dipped in sambar" at bounding box center [904, 422] width 157 height 19
click at [841, 413] on span "Steamed mini idlis dipped in sambar" at bounding box center [904, 422] width 157 height 19
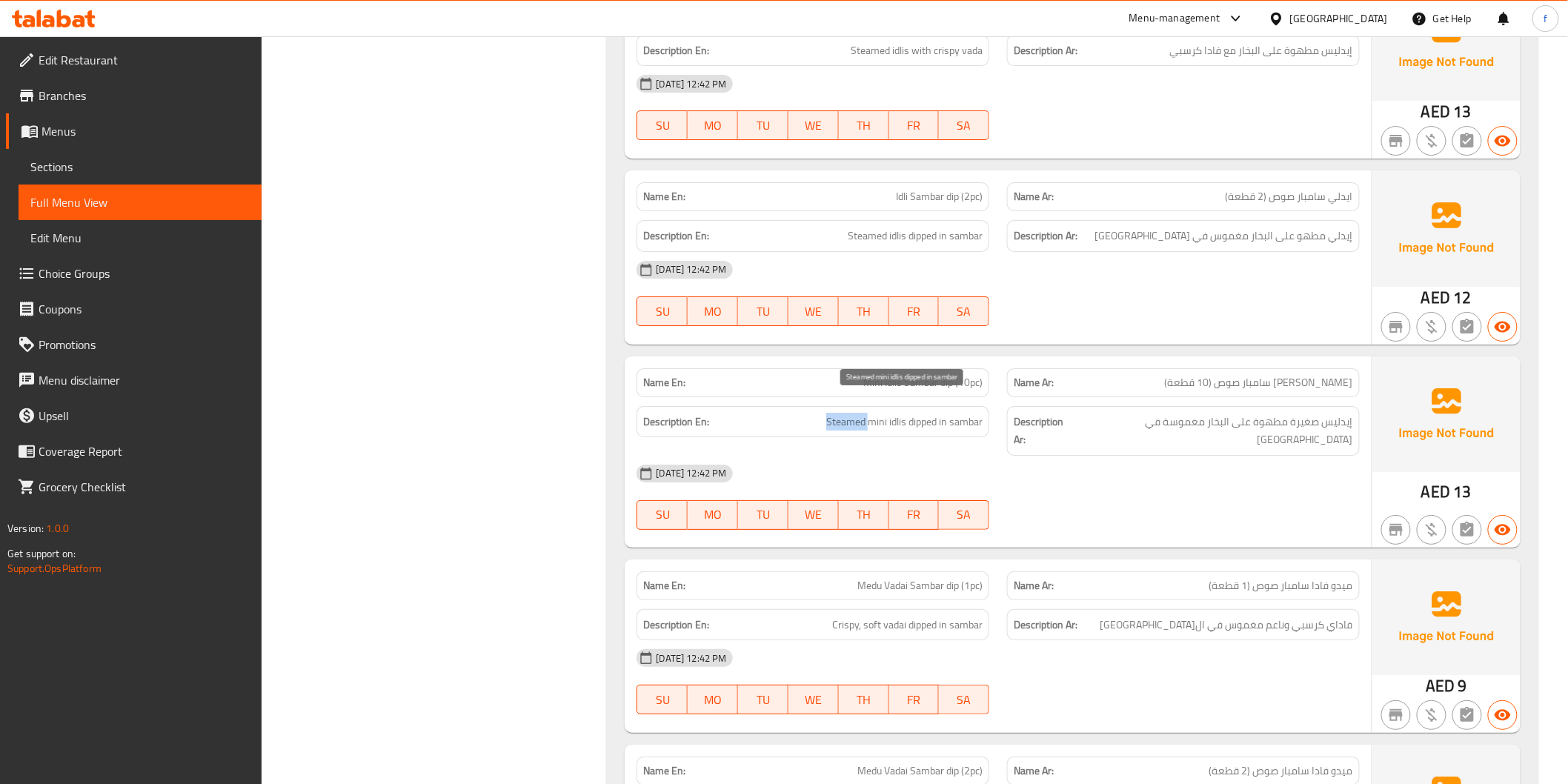
click at [841, 413] on span "Steamed mini idlis dipped in sambar" at bounding box center [904, 422] width 157 height 19
click at [929, 413] on span "Steamed mini idlis dipped in sambar" at bounding box center [904, 422] width 157 height 19
click at [961, 413] on span "Steamed mini idlis dipped in sambar" at bounding box center [904, 422] width 157 height 19
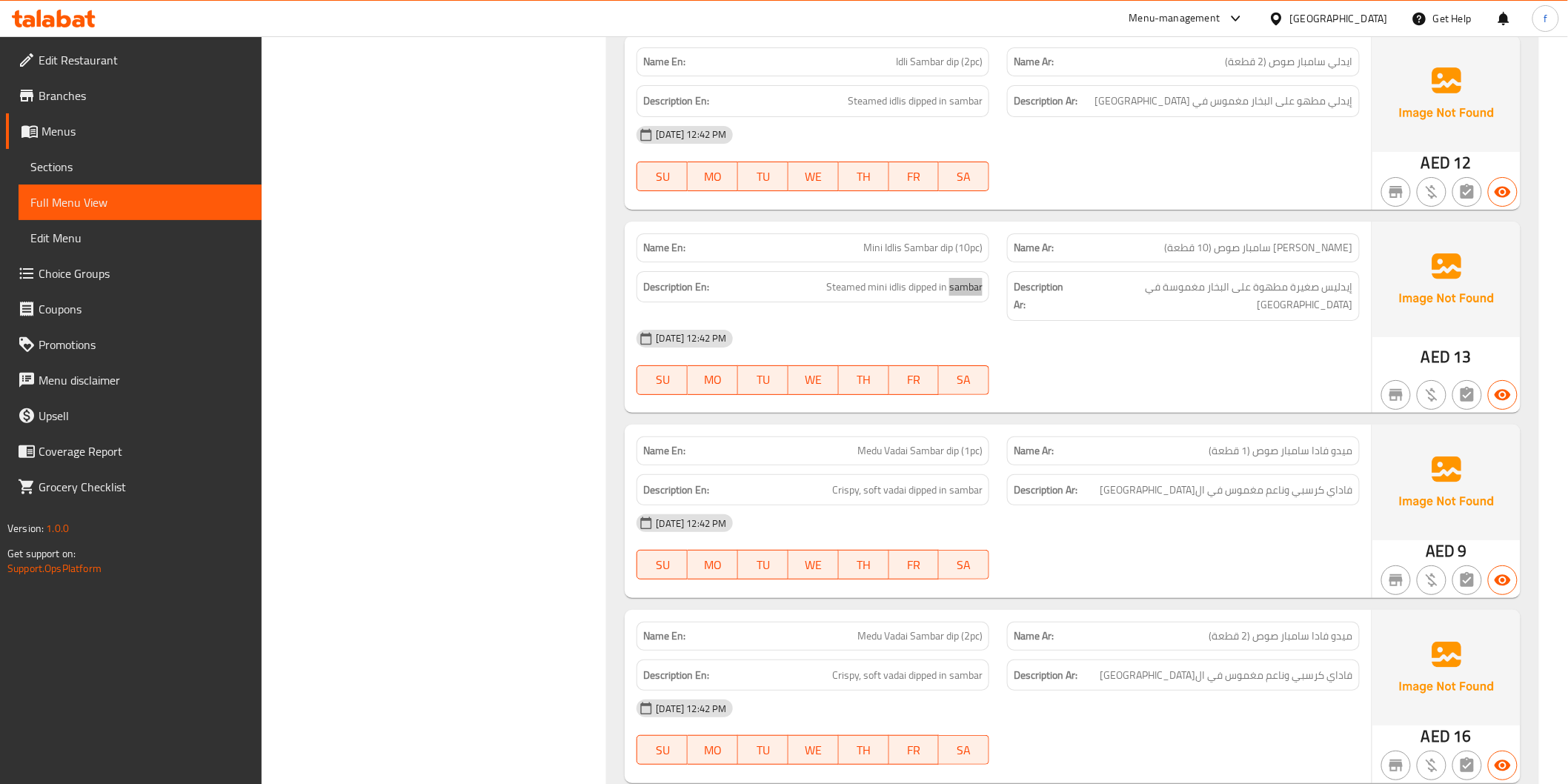
scroll to position [2387, 0]
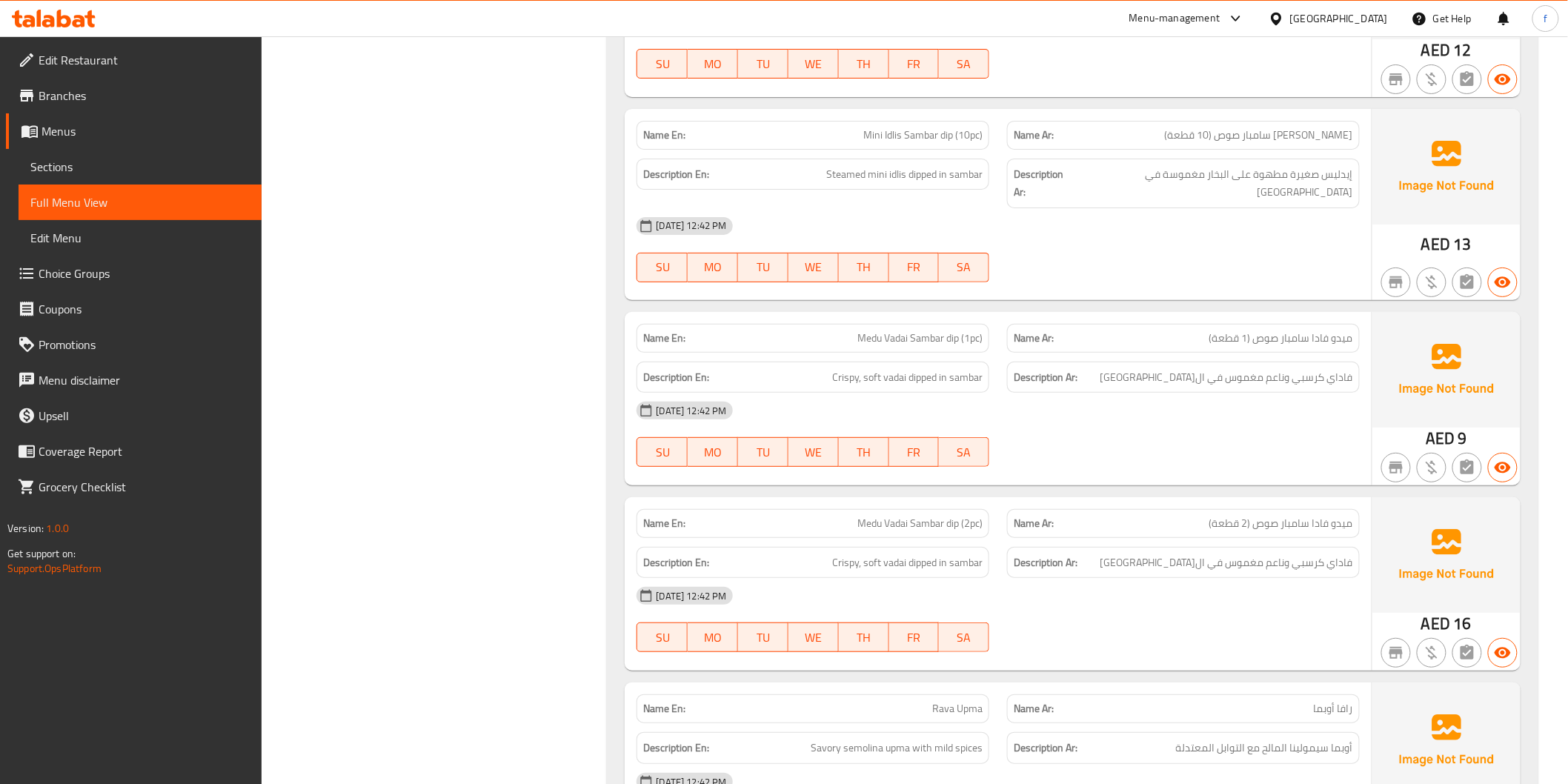
click at [860, 330] on span "Medu Vadai Sambar dip (1pc)" at bounding box center [920, 337] width 125 height 15
click at [897, 330] on span "Medu Vadai Sambar dip (1pc)" at bounding box center [920, 337] width 125 height 15
click at [934, 330] on span "Medu Vadai Sambar dip (1pc)" at bounding box center [920, 337] width 125 height 15
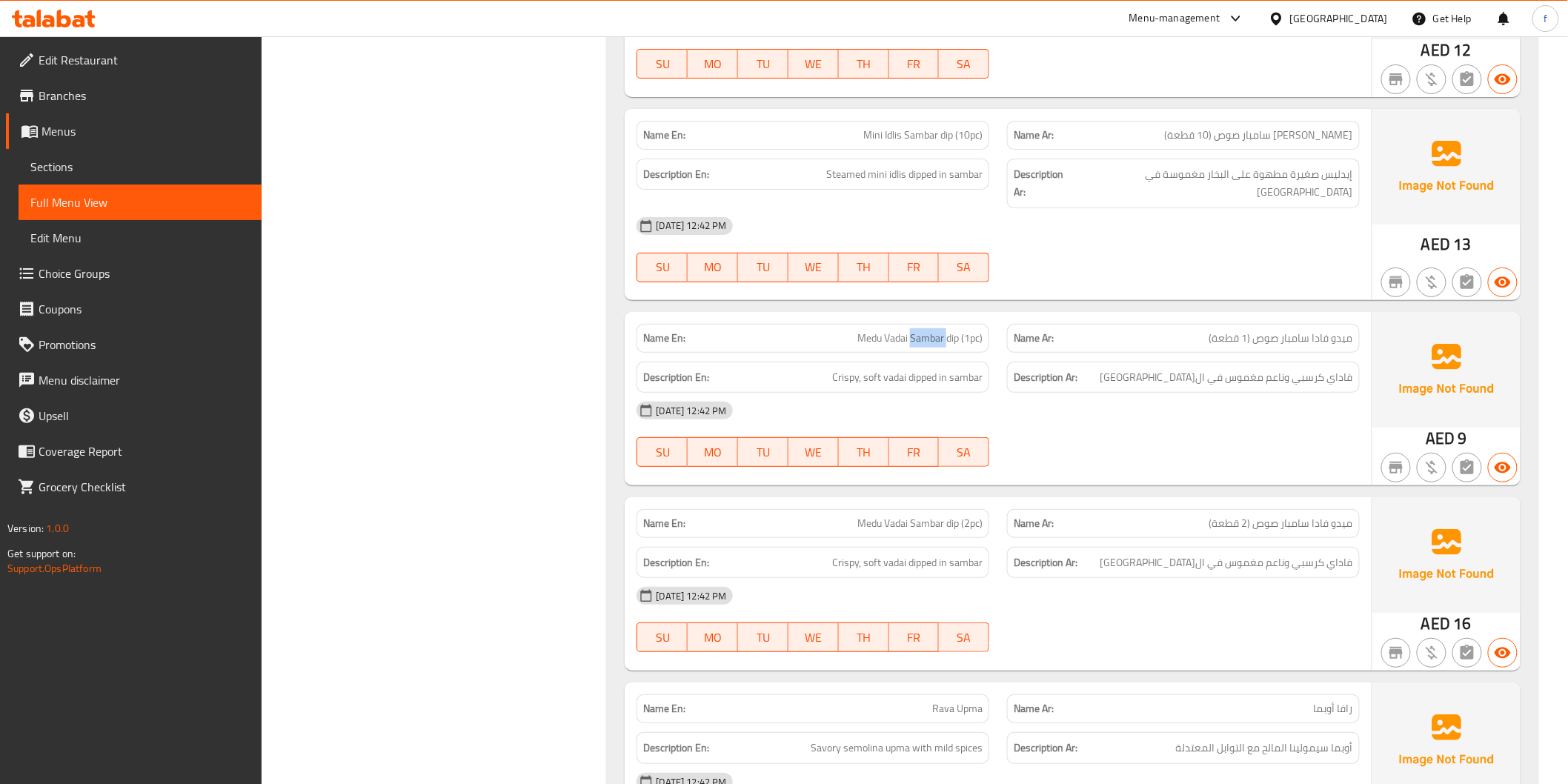
click at [934, 330] on span "Medu Vadai Sambar dip (1pc)" at bounding box center [920, 337] width 125 height 15
click at [950, 330] on span "Medu Vadai Sambar dip (1pc)" at bounding box center [920, 337] width 125 height 15
click at [850, 368] on span "Crispy, soft vadai dipped in sambar" at bounding box center [907, 377] width 150 height 19
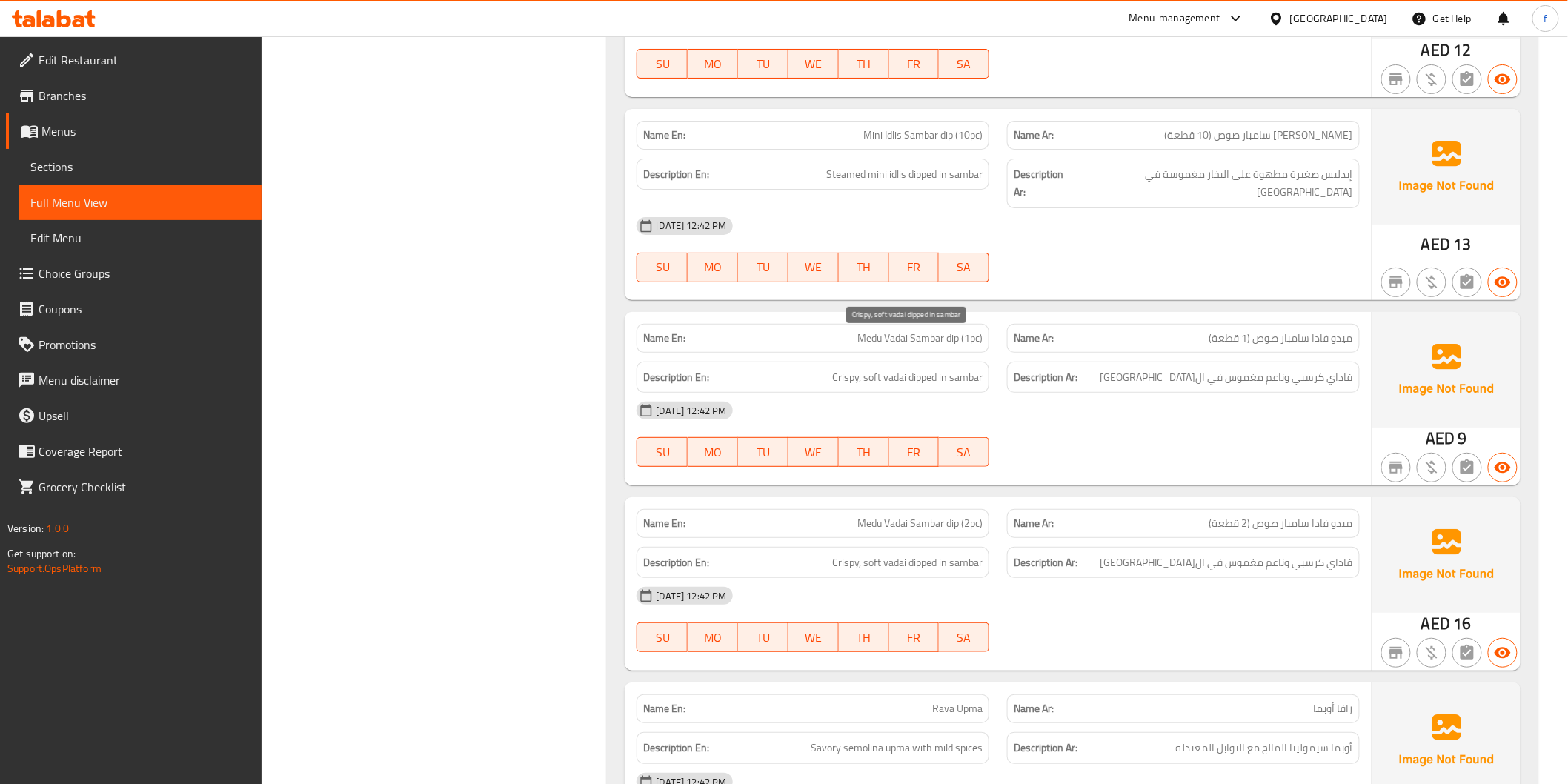
click at [893, 368] on span "Crispy, soft vadai dipped in sambar" at bounding box center [907, 377] width 150 height 19
click at [875, 368] on span "Crispy, soft vadai dipped in sambar" at bounding box center [907, 377] width 150 height 19
click at [854, 368] on span "Crispy, soft vadai dipped in sambar" at bounding box center [907, 377] width 150 height 19
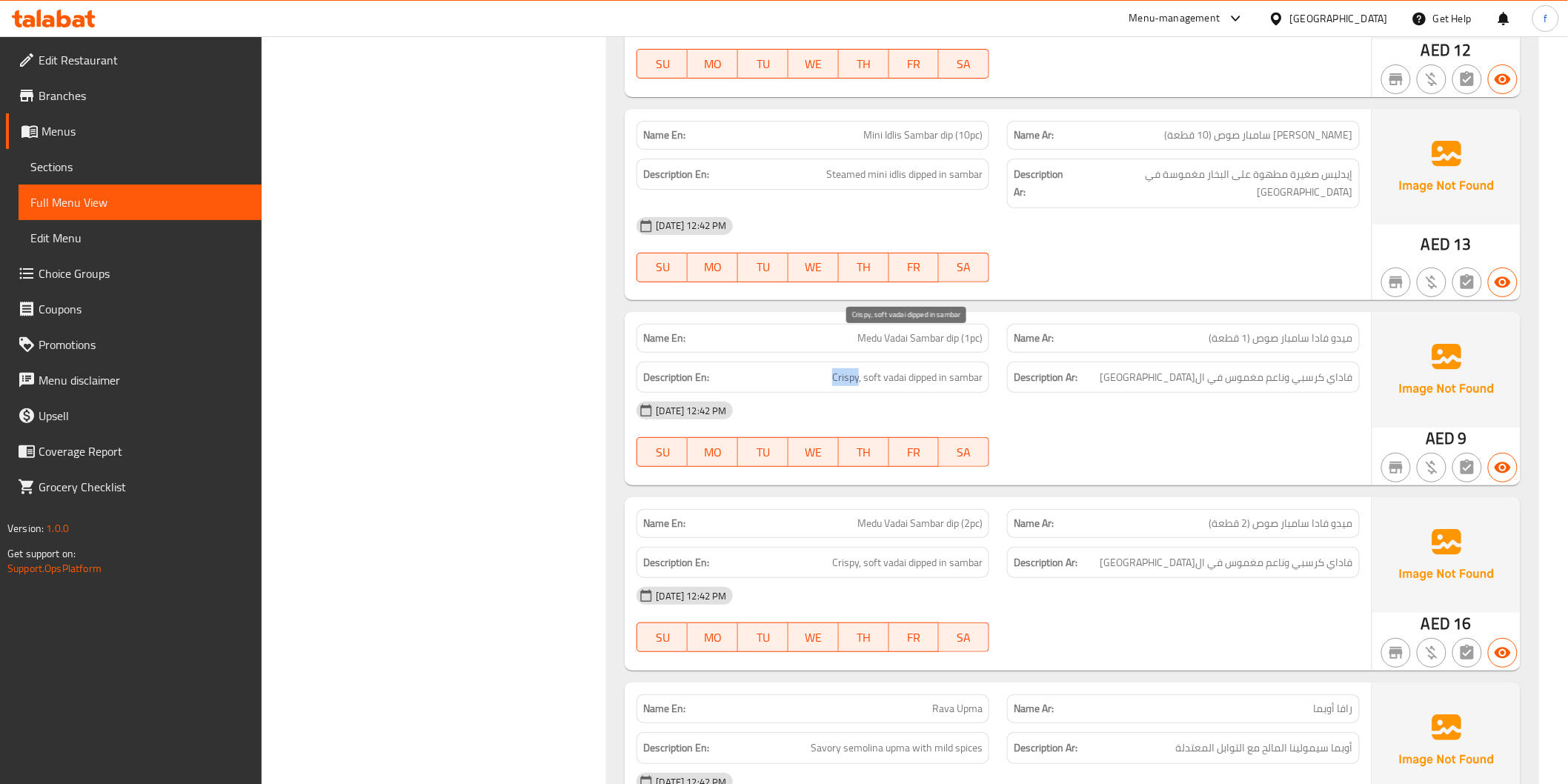
click at [854, 368] on span "Crispy, soft vadai dipped in sambar" at bounding box center [907, 377] width 150 height 19
click at [921, 368] on span "Crispy, soft vadai dipped in sambar" at bounding box center [907, 377] width 150 height 19
click at [921, 368] on span "Crispy, soft vadai dipped in sambar" at bounding box center [907, 377] width 150 height 19
click at [972, 368] on span "Crispy, soft vadai dipped in sambar" at bounding box center [907, 377] width 150 height 19
drag, startPoint x: 972, startPoint y: 339, endPoint x: 1144, endPoint y: 364, distance: 173.8
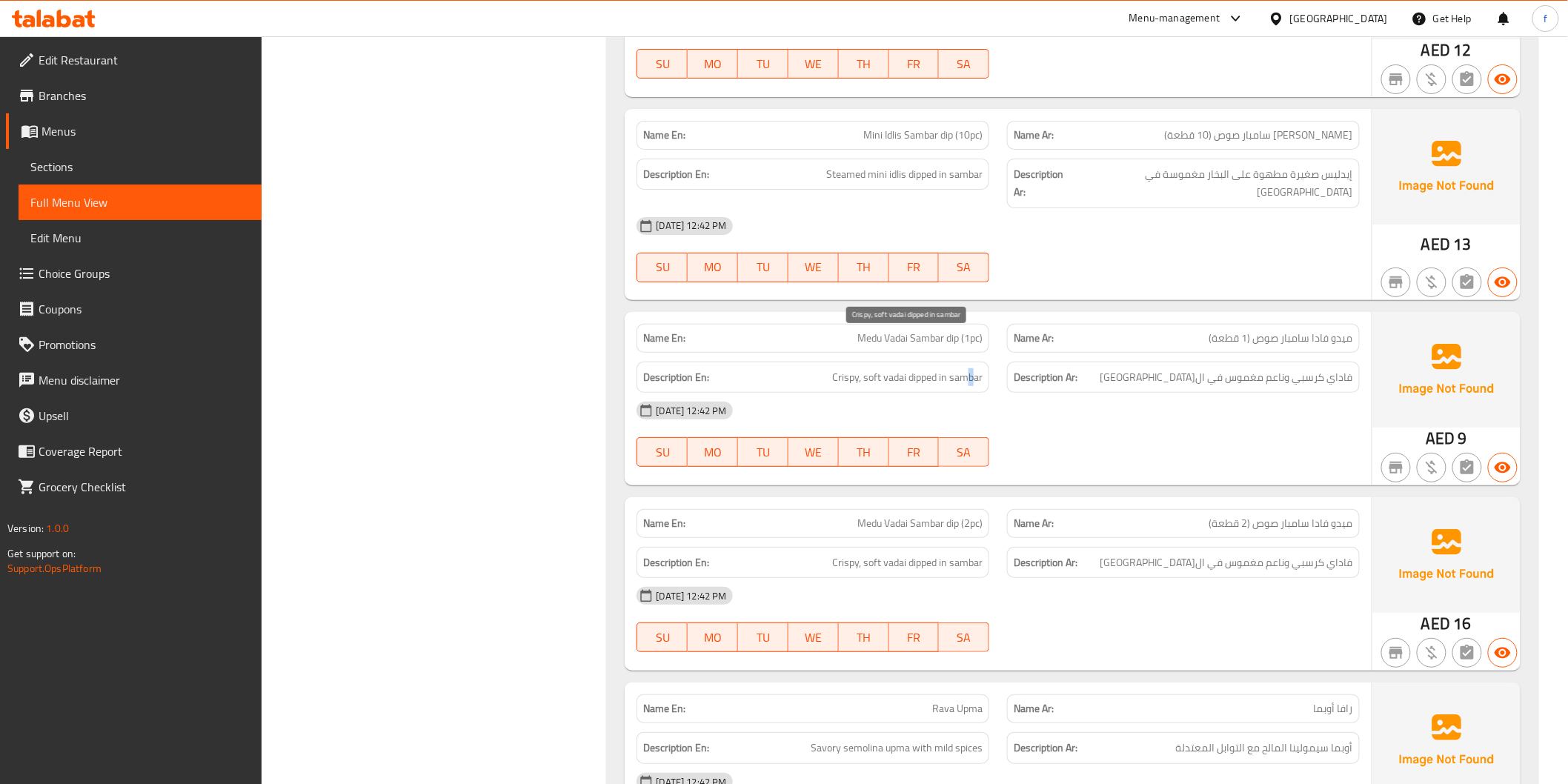
click at [973, 368] on span "Crispy, soft vadai dipped in sambar" at bounding box center [907, 377] width 150 height 19
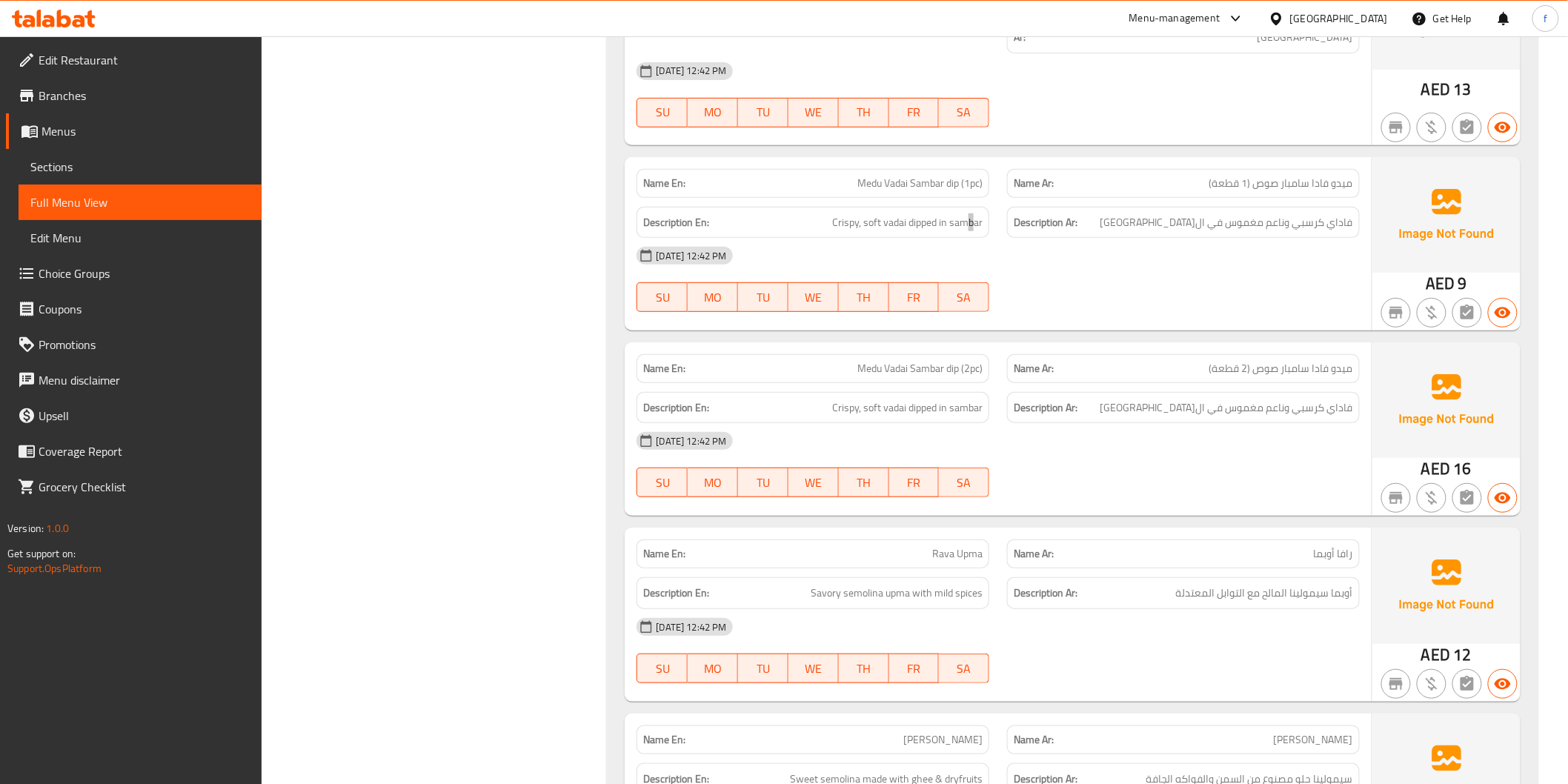
scroll to position [2551, 0]
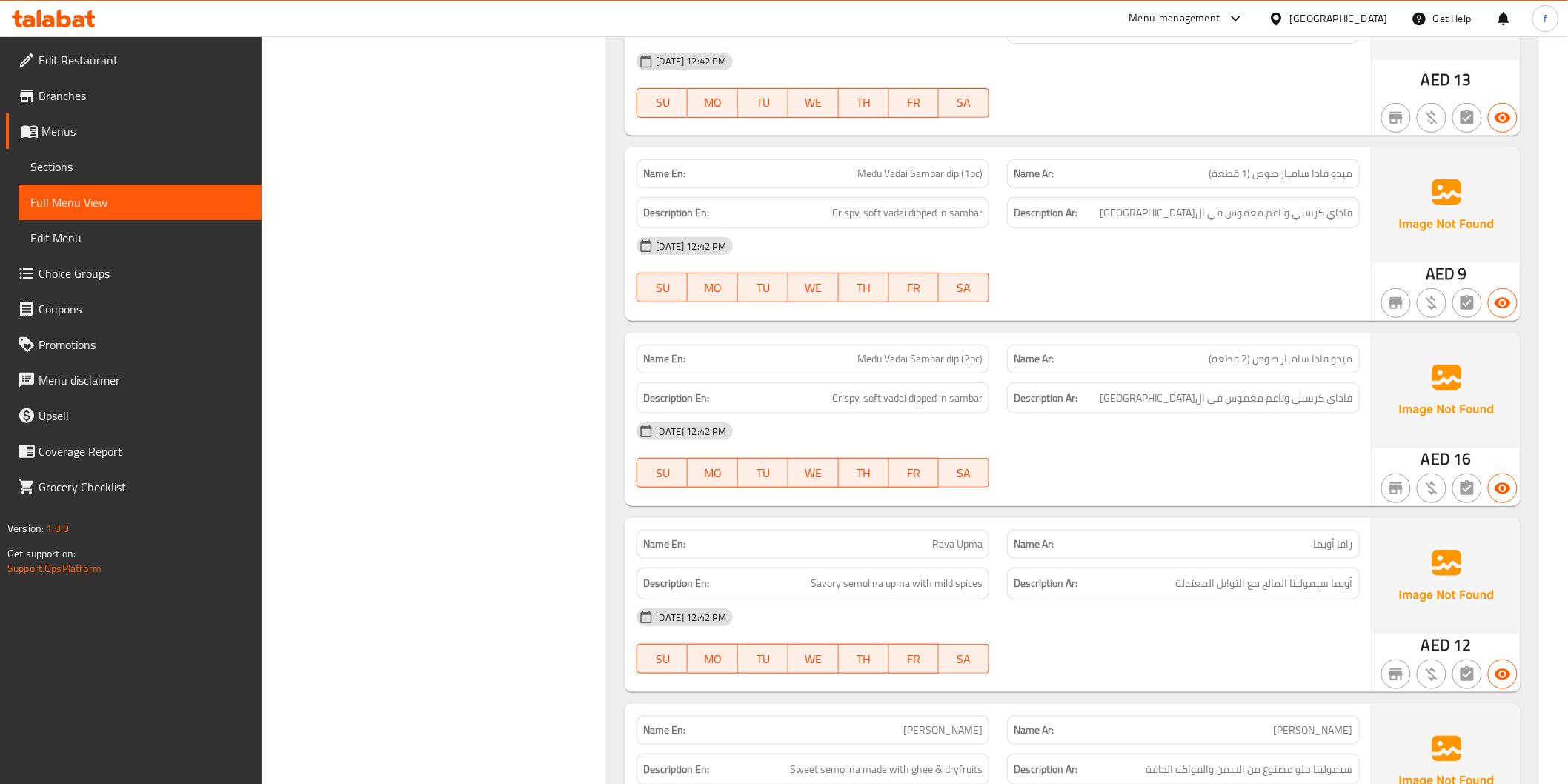
click at [868, 351] on span "Medu Vadai Sambar dip (2pc)" at bounding box center [920, 358] width 125 height 15
click at [891, 351] on span "Medu Vadai Sambar dip (2pc)" at bounding box center [920, 358] width 125 height 15
drag, startPoint x: 891, startPoint y: 322, endPoint x: 913, endPoint y: 323, distance: 22.0
click at [894, 351] on span "Medu Vadai Sambar dip (2pc)" at bounding box center [920, 358] width 125 height 15
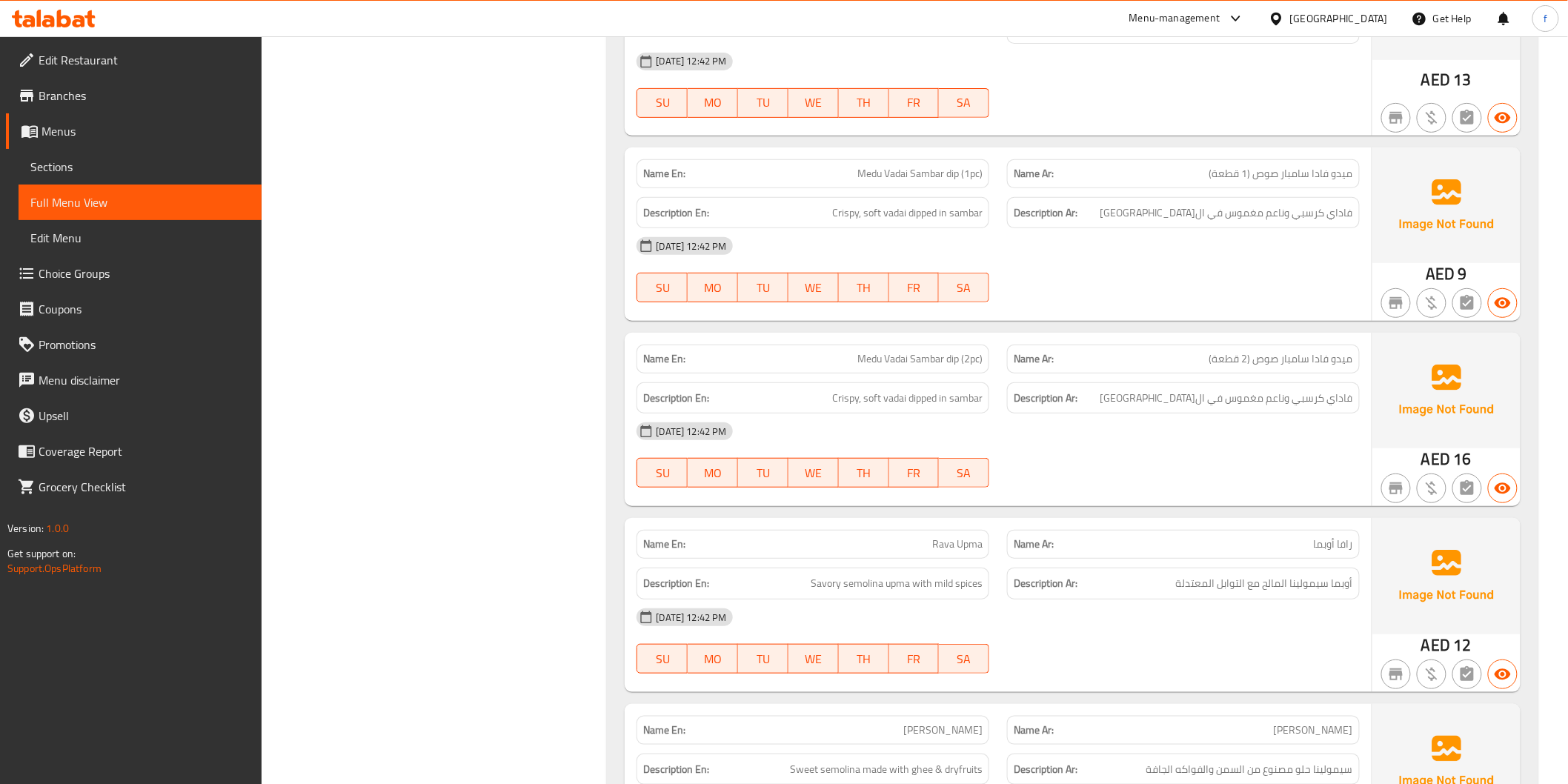
click at [913, 351] on span "Medu Vadai Sambar dip (2pc)" at bounding box center [920, 358] width 125 height 15
click at [960, 351] on span "Medu Vadai Sambar dip (2pc)" at bounding box center [920, 358] width 125 height 15
click at [899, 389] on span "Crispy, soft vadai dipped in sambar" at bounding box center [907, 398] width 150 height 19
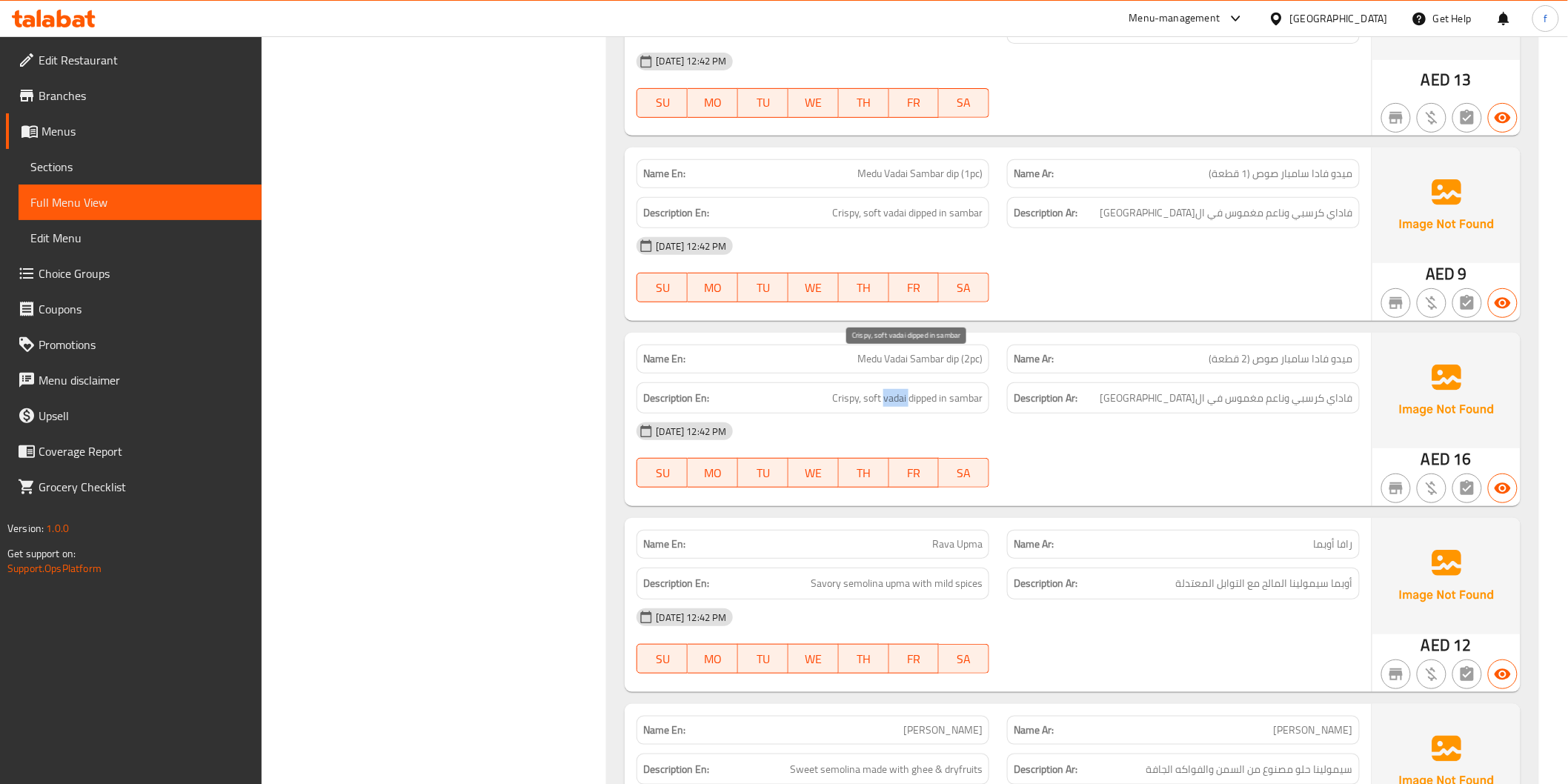
click at [899, 389] on span "Crispy, soft vadai dipped in sambar" at bounding box center [907, 398] width 150 height 19
click at [874, 389] on span "Crispy, soft vadai dipped in sambar" at bounding box center [907, 398] width 150 height 19
click at [871, 389] on span "Crispy, soft vadai dipped in sambar" at bounding box center [907, 398] width 150 height 19
click at [838, 389] on span "Crispy, soft vadai dipped in sambar" at bounding box center [907, 398] width 150 height 19
drag, startPoint x: 838, startPoint y: 366, endPoint x: 923, endPoint y: 365, distance: 85.0
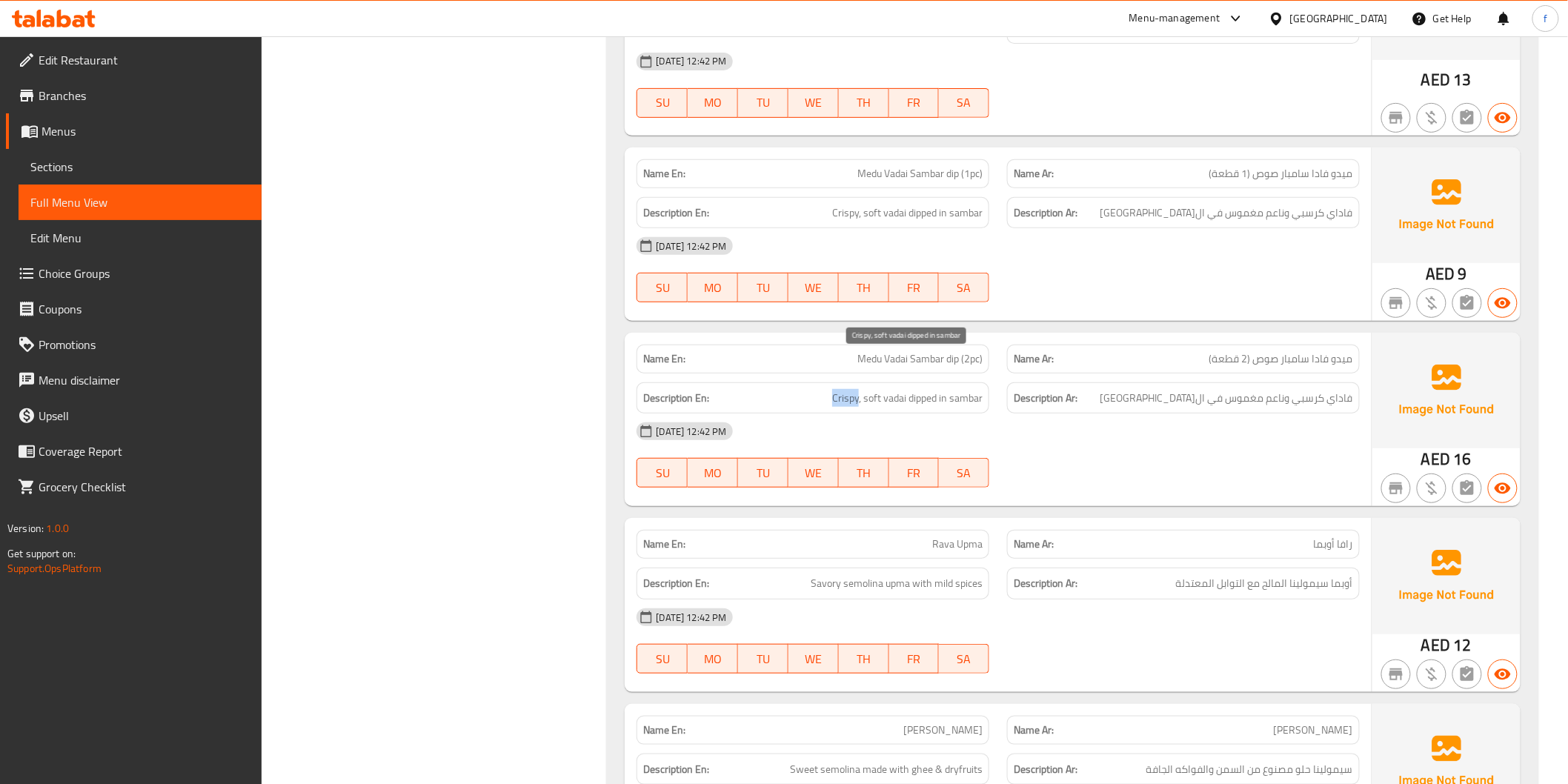
click at [847, 389] on span "Crispy, soft vadai dipped in sambar" at bounding box center [907, 398] width 150 height 19
click at [917, 389] on span "Crispy, soft vadai dipped in sambar" at bounding box center [907, 398] width 150 height 19
click at [969, 389] on span "Crispy, soft vadai dipped in sambar" at bounding box center [907, 398] width 150 height 19
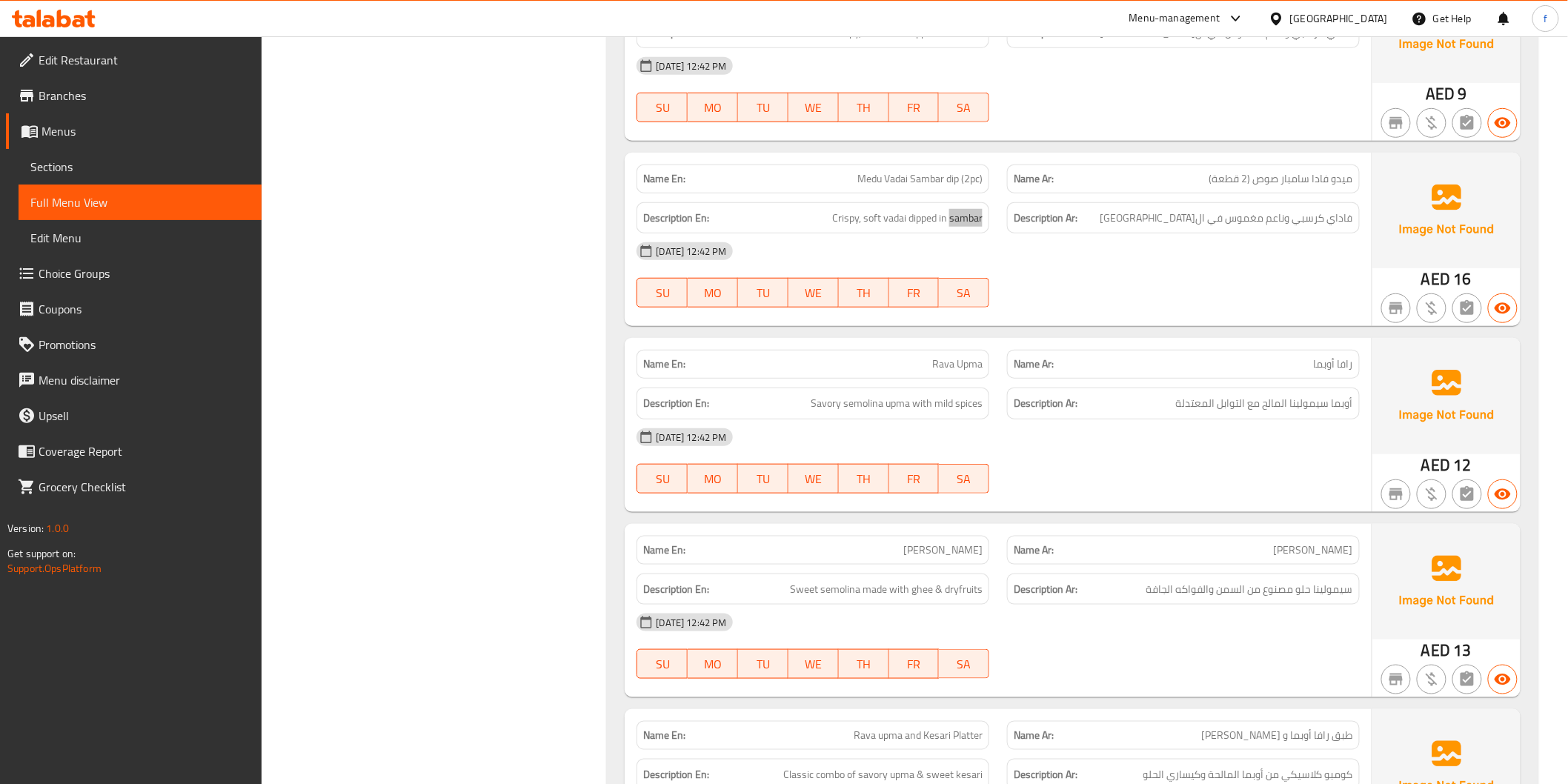
scroll to position [2880, 0]
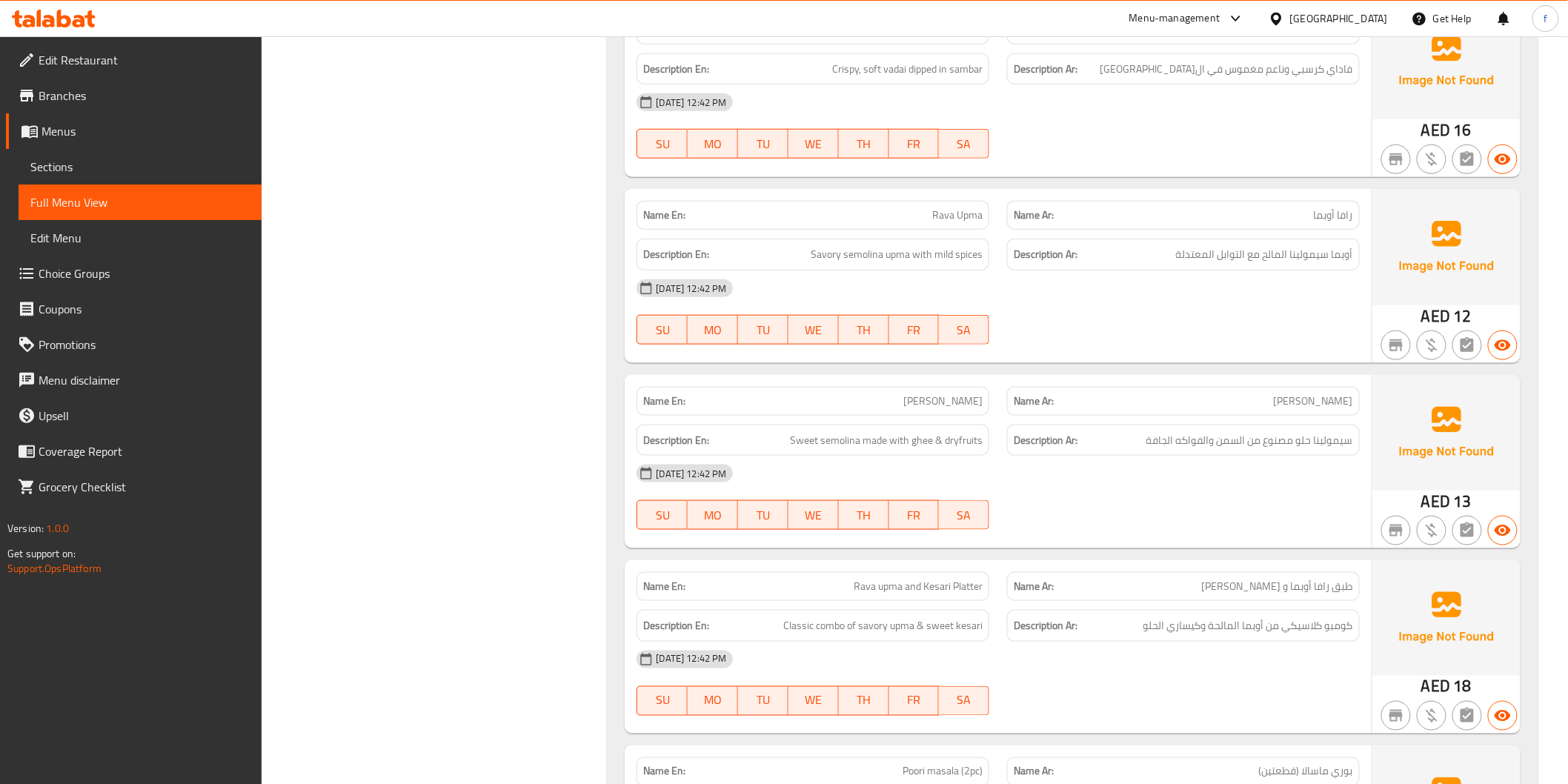
click at [936, 208] on span "Rava Upma" at bounding box center [957, 215] width 50 height 15
drag, startPoint x: 936, startPoint y: 178, endPoint x: 961, endPoint y: 174, distance: 25.3
click at [939, 208] on span "Rava Upma" at bounding box center [957, 215] width 50 height 15
click at [962, 208] on span "Rava Upma" at bounding box center [957, 215] width 50 height 15
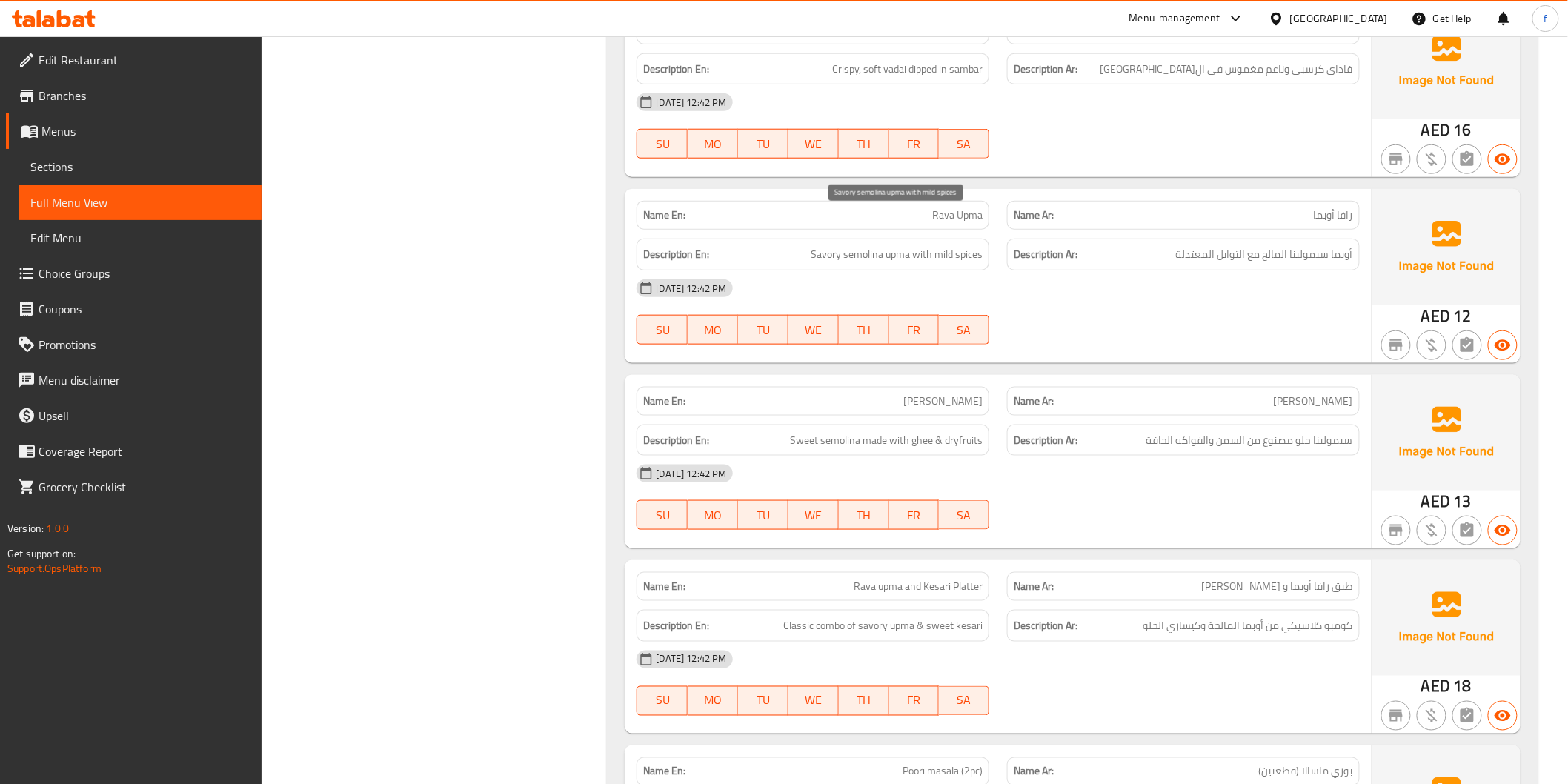
click at [903, 245] on span "Savory semolina upma with mild spices" at bounding box center [897, 254] width 172 height 19
click at [857, 245] on span "Savory semolina upma with mild spices" at bounding box center [897, 254] width 172 height 19
click at [830, 245] on span "Savory semolina upma with mild spices" at bounding box center [897, 254] width 172 height 19
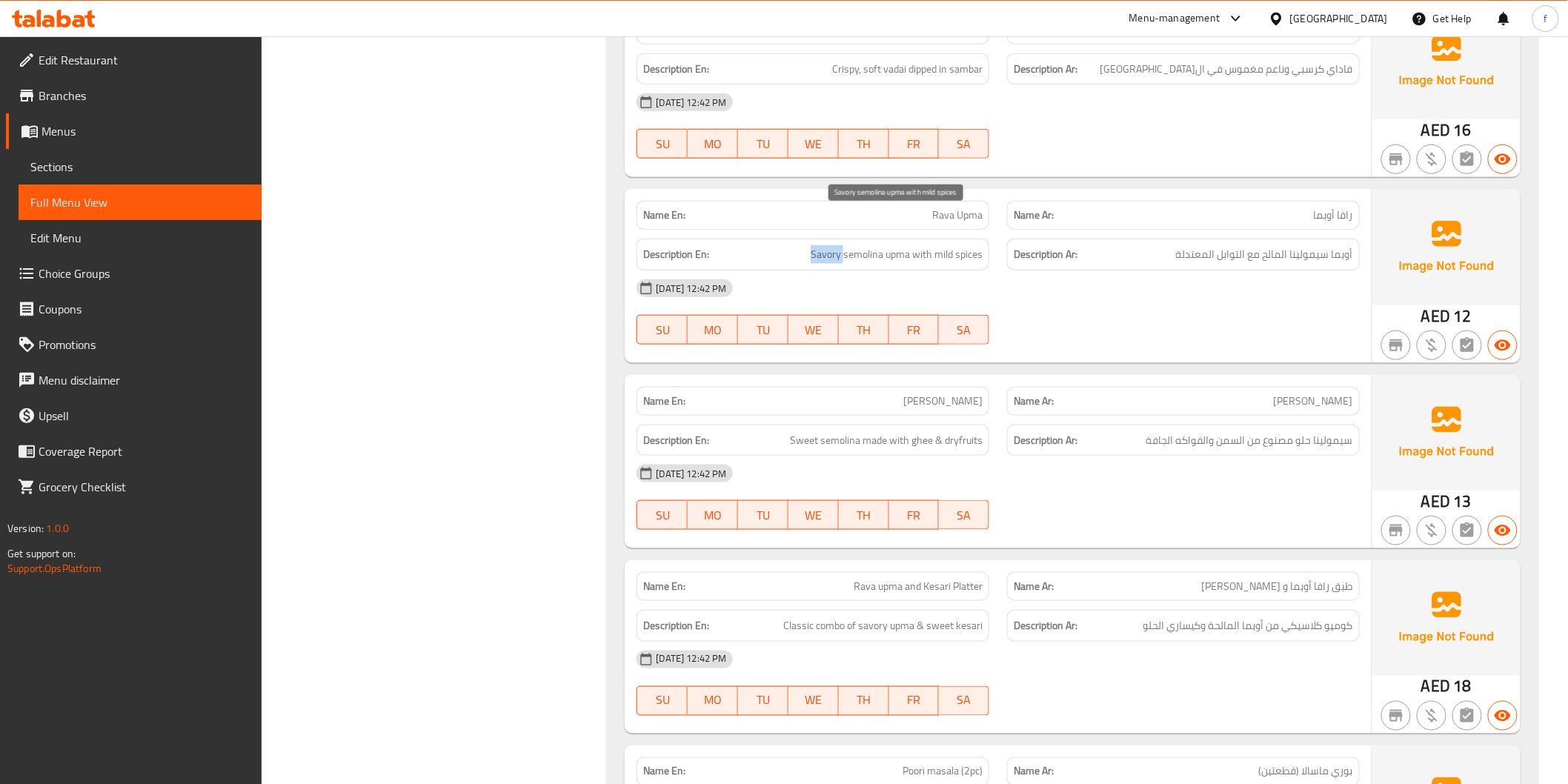
click at [830, 245] on span "Savory semolina upma with mild spices" at bounding box center [897, 254] width 172 height 19
click at [914, 245] on span "Savory semolina upma with mild spices" at bounding box center [897, 254] width 172 height 19
click at [965, 245] on span "Savory semolina upma with mild spices" at bounding box center [897, 254] width 172 height 19
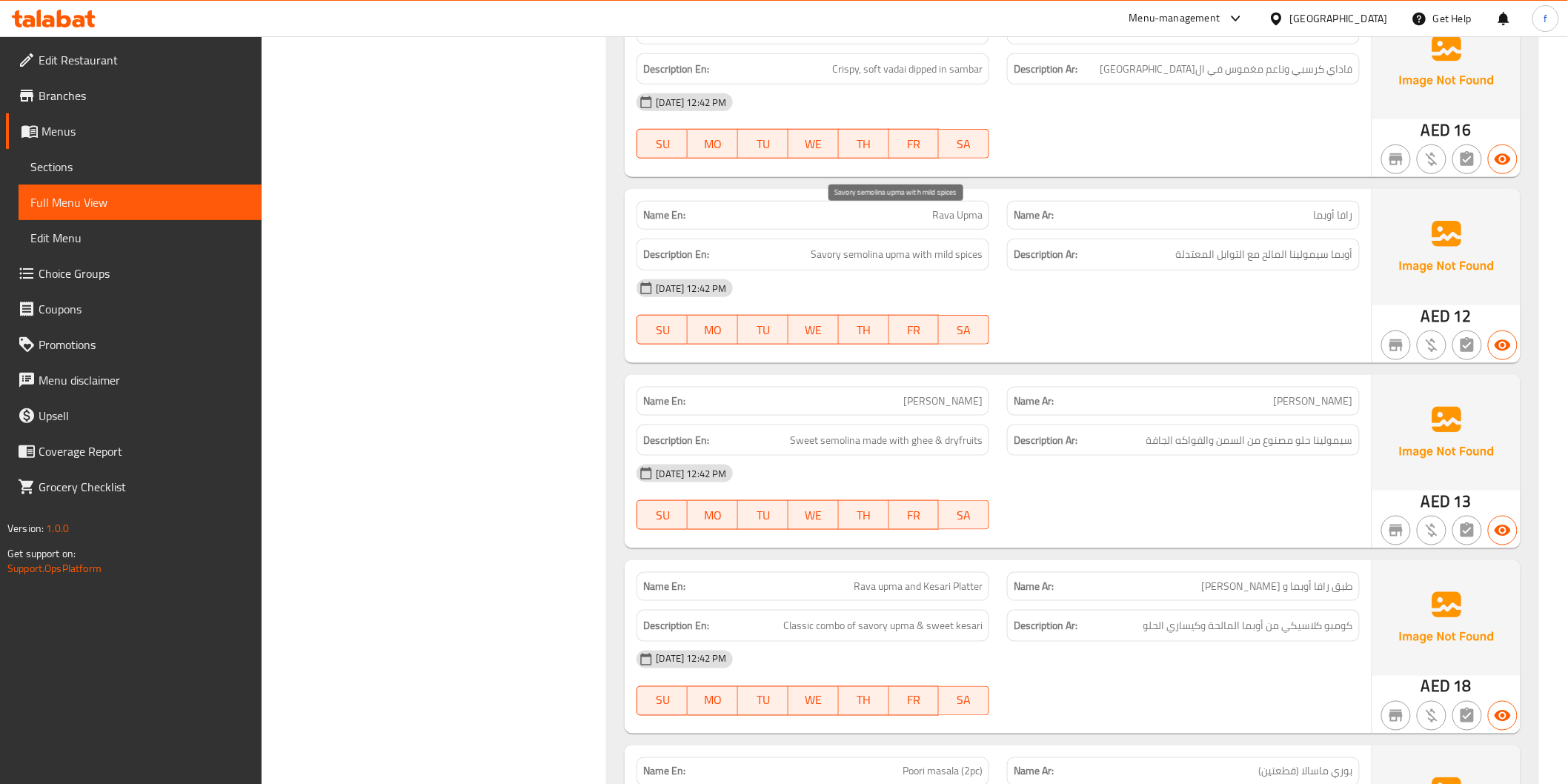
click at [940, 245] on span "Savory semolina upma with mild spices" at bounding box center [897, 254] width 172 height 19
drag, startPoint x: 940, startPoint y: 218, endPoint x: 940, endPoint y: 226, distance: 8.0
click at [940, 245] on span "Savory semolina upma with mild spices" at bounding box center [897, 254] width 172 height 19
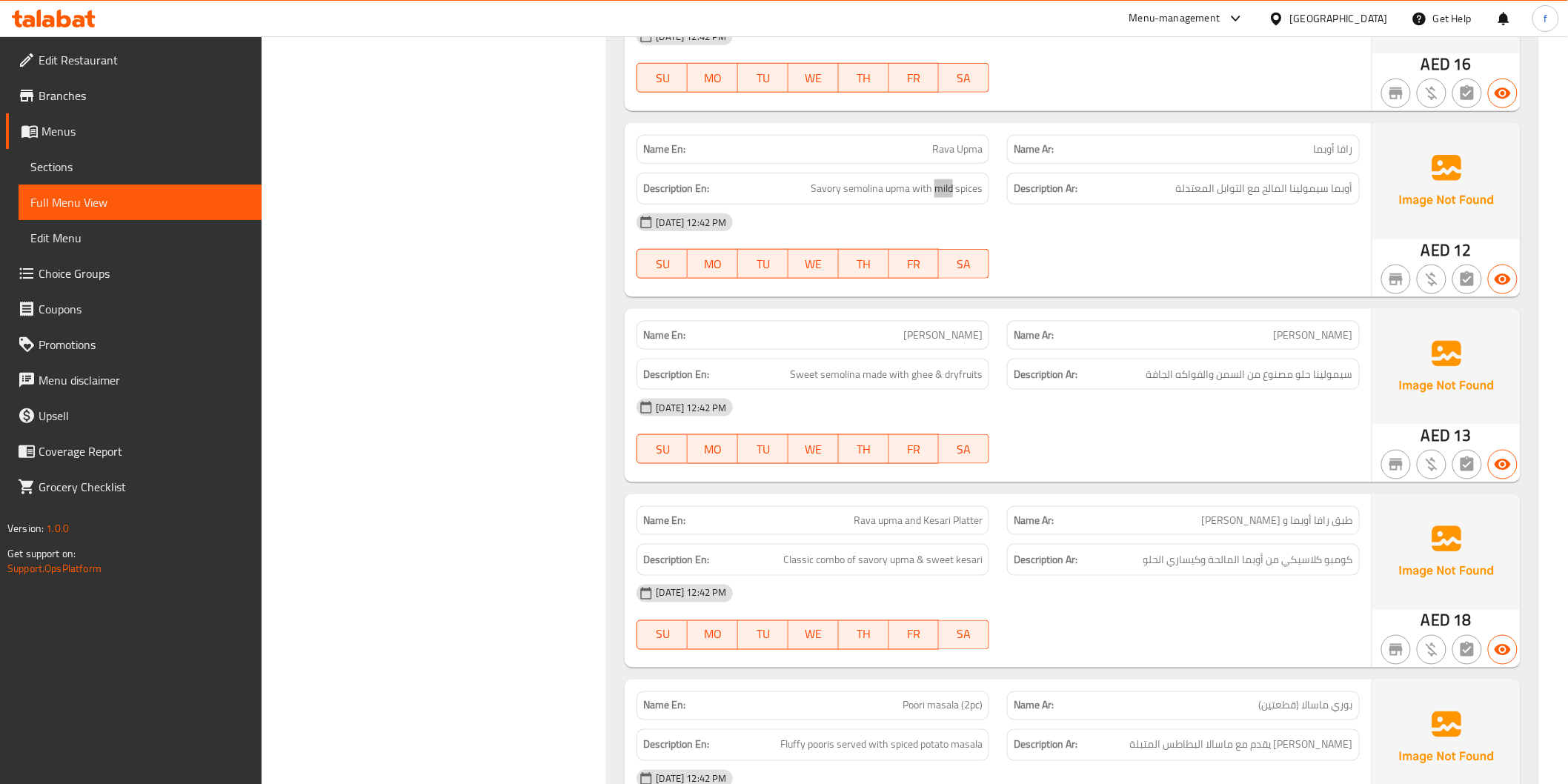
scroll to position [3045, 0]
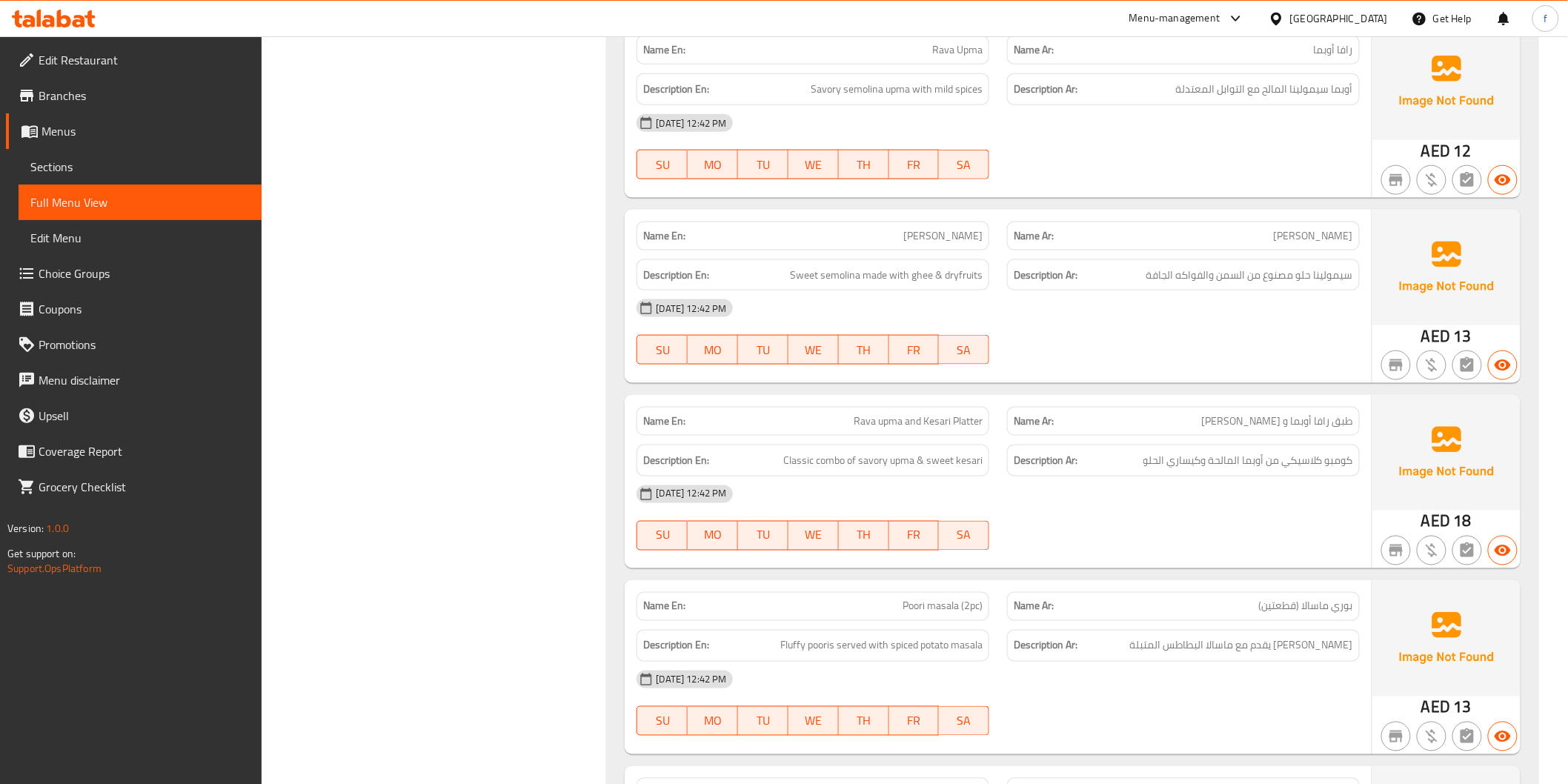
click at [941, 228] on span "[PERSON_NAME]" at bounding box center [943, 235] width 79 height 15
click at [968, 228] on span "[PERSON_NAME]" at bounding box center [943, 235] width 79 height 15
click at [835, 266] on span "Sweet semolina made with ghee & dryfruits" at bounding box center [887, 275] width 193 height 19
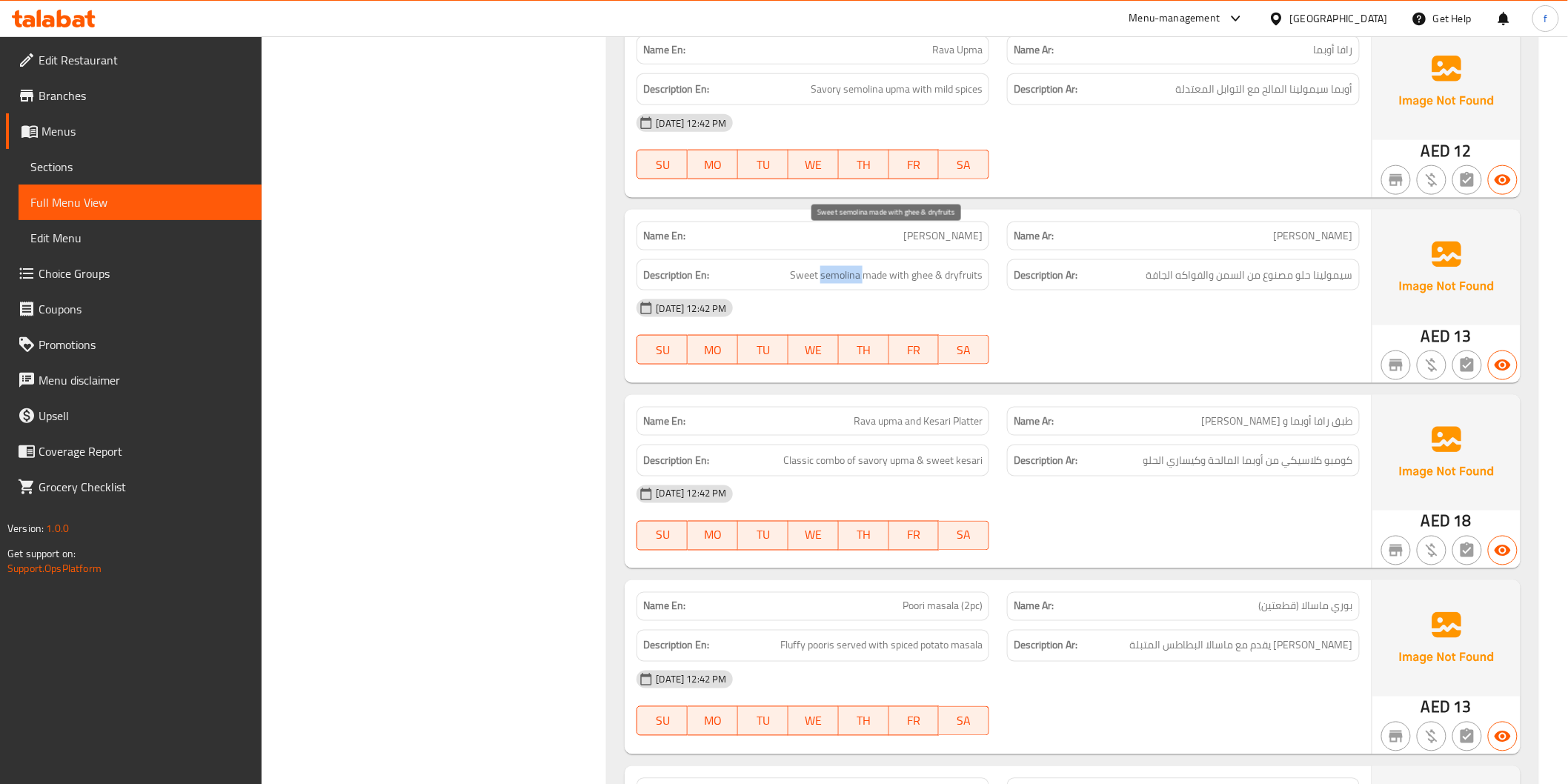
click at [835, 266] on span "Sweet semolina made with ghee & dryfruits" at bounding box center [887, 275] width 193 height 19
click at [805, 266] on span "Sweet semolina made with ghee & dryfruits" at bounding box center [887, 275] width 193 height 19
click at [875, 266] on span "Sweet semolina made with ghee & dryfruits" at bounding box center [887, 275] width 193 height 19
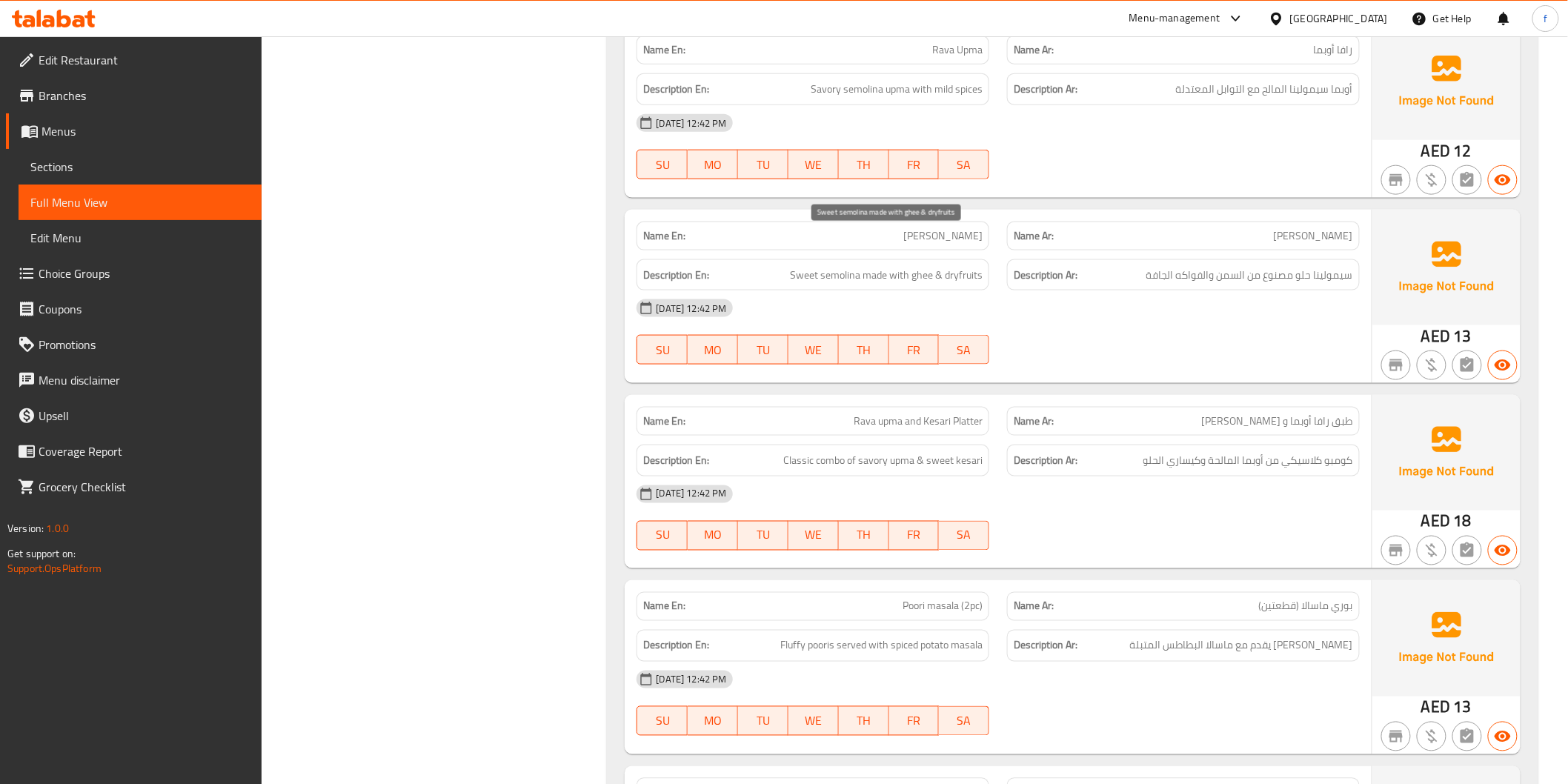
click at [842, 266] on span "Sweet semolina made with ghee & dryfruits" at bounding box center [887, 275] width 193 height 19
click at [819, 266] on span "Sweet semolina made with ghee & dryfruits" at bounding box center [887, 275] width 193 height 19
click at [964, 228] on span "[PERSON_NAME]" at bounding box center [943, 235] width 79 height 15
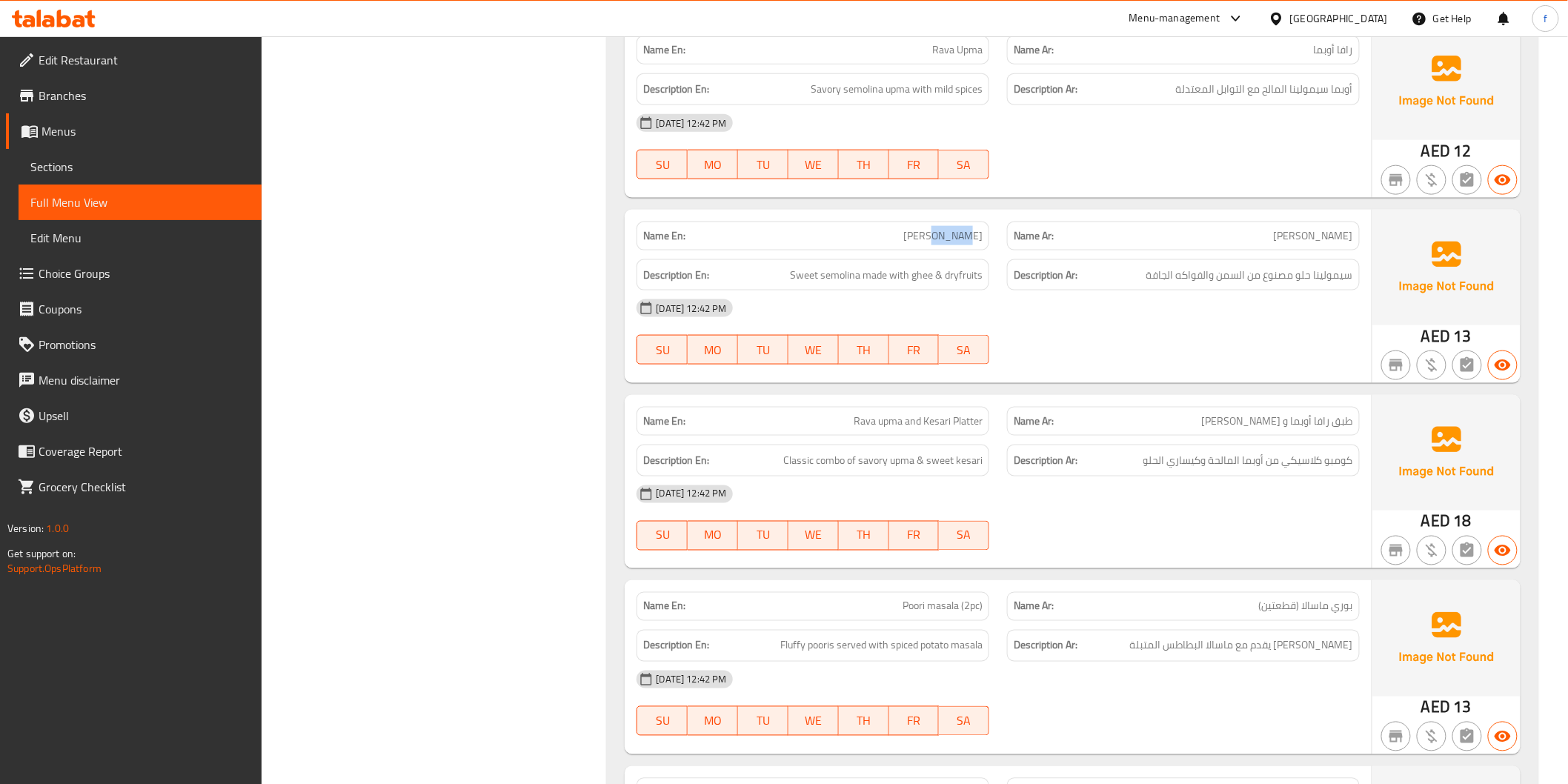
click at [964, 228] on span "[PERSON_NAME]" at bounding box center [943, 235] width 79 height 15
copy span "[PERSON_NAME]"
click at [836, 266] on span "Sweet semolina made with ghee & dryfruits" at bounding box center [887, 275] width 193 height 19
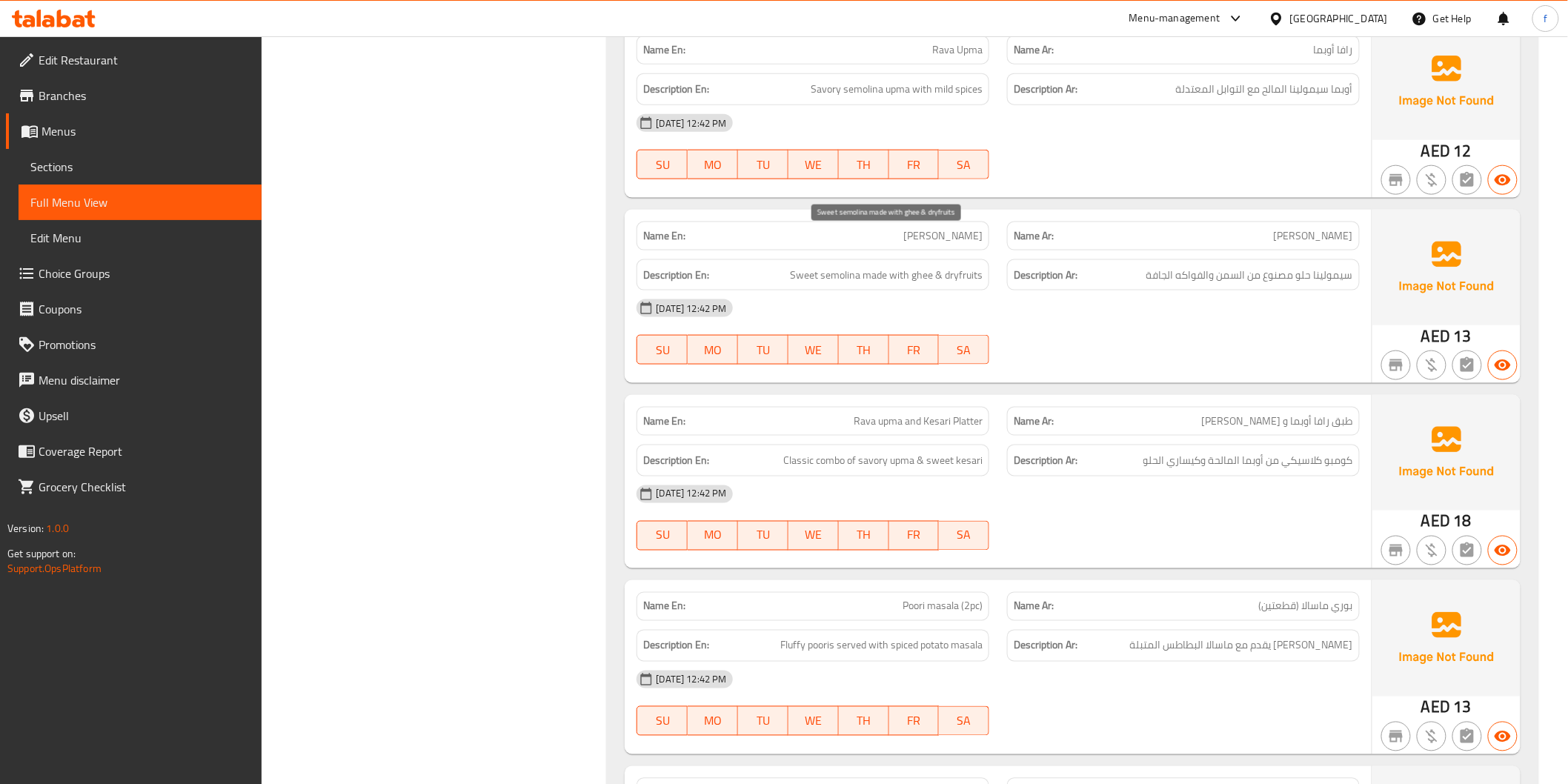
click at [809, 266] on span "Sweet semolina made with ghee & dryfruits" at bounding box center [887, 275] width 193 height 19
click at [866, 413] on span "Rava upma and Kesari Platter" at bounding box center [918, 421] width 129 height 15
click at [883, 413] on span "Rava upma and Kesari Platter" at bounding box center [918, 421] width 129 height 15
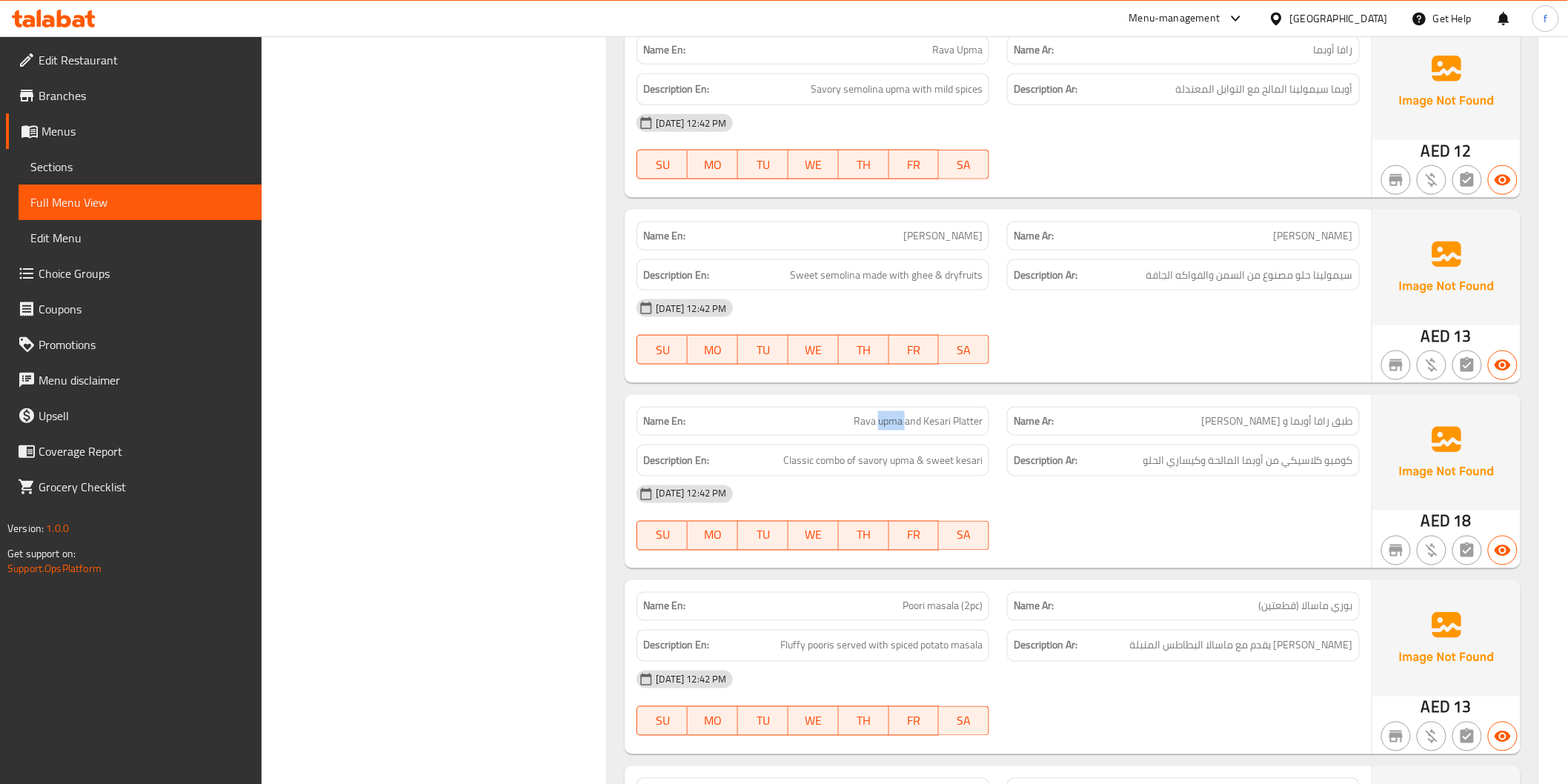
click at [883, 413] on span "Rava upma and Kesari Platter" at bounding box center [918, 421] width 129 height 15
click at [907, 413] on span "Rava upma and Kesari Platter" at bounding box center [918, 421] width 129 height 15
click at [908, 413] on span "Rava upma and Kesari Platter" at bounding box center [918, 421] width 129 height 15
click at [969, 413] on span "Rava upma and Kesari Platter" at bounding box center [918, 421] width 129 height 15
click at [968, 413] on span "Rava upma and Kesari Platter" at bounding box center [918, 421] width 129 height 15
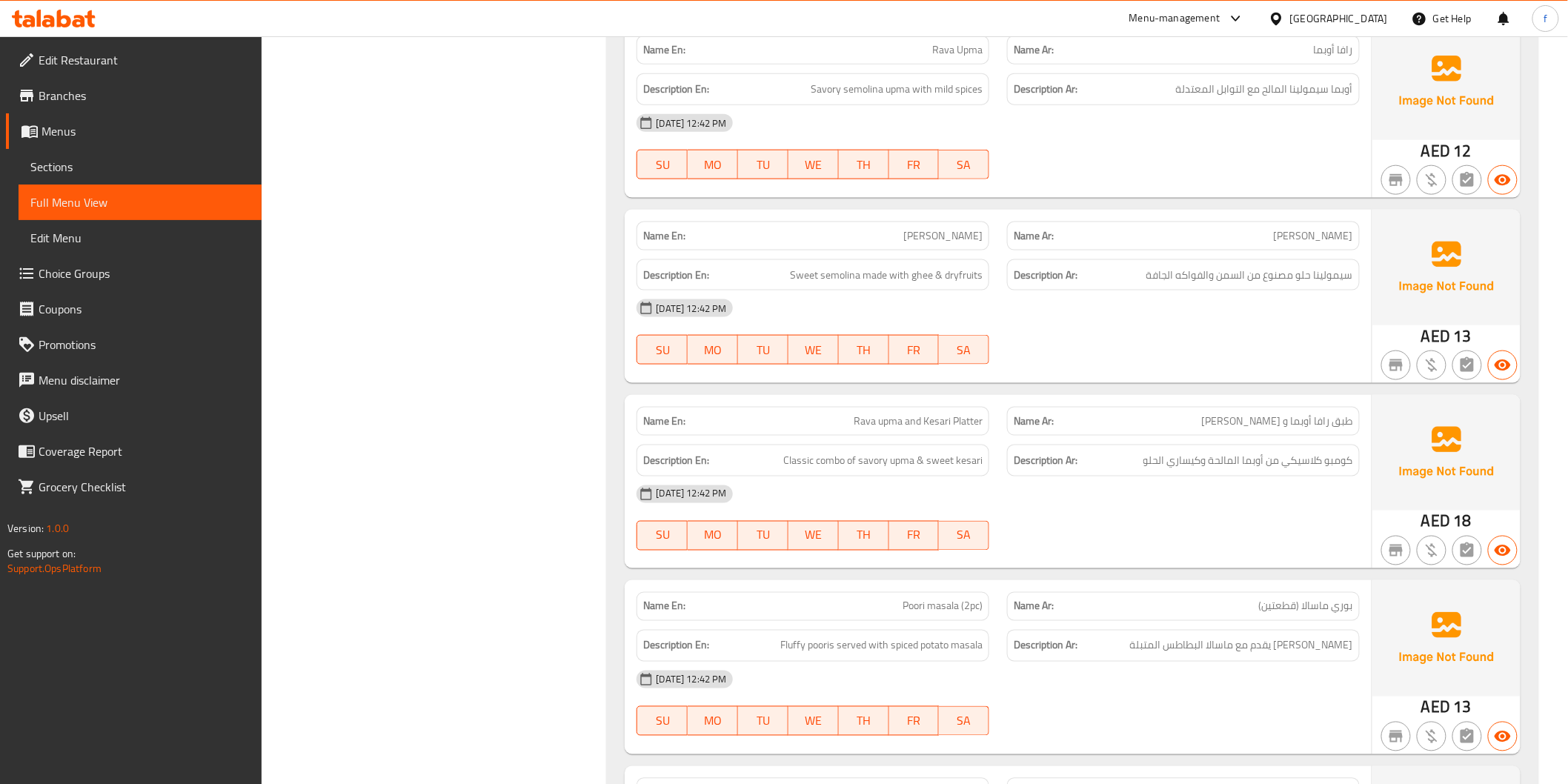
click at [937, 413] on span "Rava upma and Kesari Platter" at bounding box center [918, 421] width 129 height 15
click at [863, 413] on span "Rava upma and Kesari Platter" at bounding box center [918, 421] width 129 height 15
click at [885, 413] on span "Rava upma and Kesari Platter" at bounding box center [918, 421] width 129 height 15
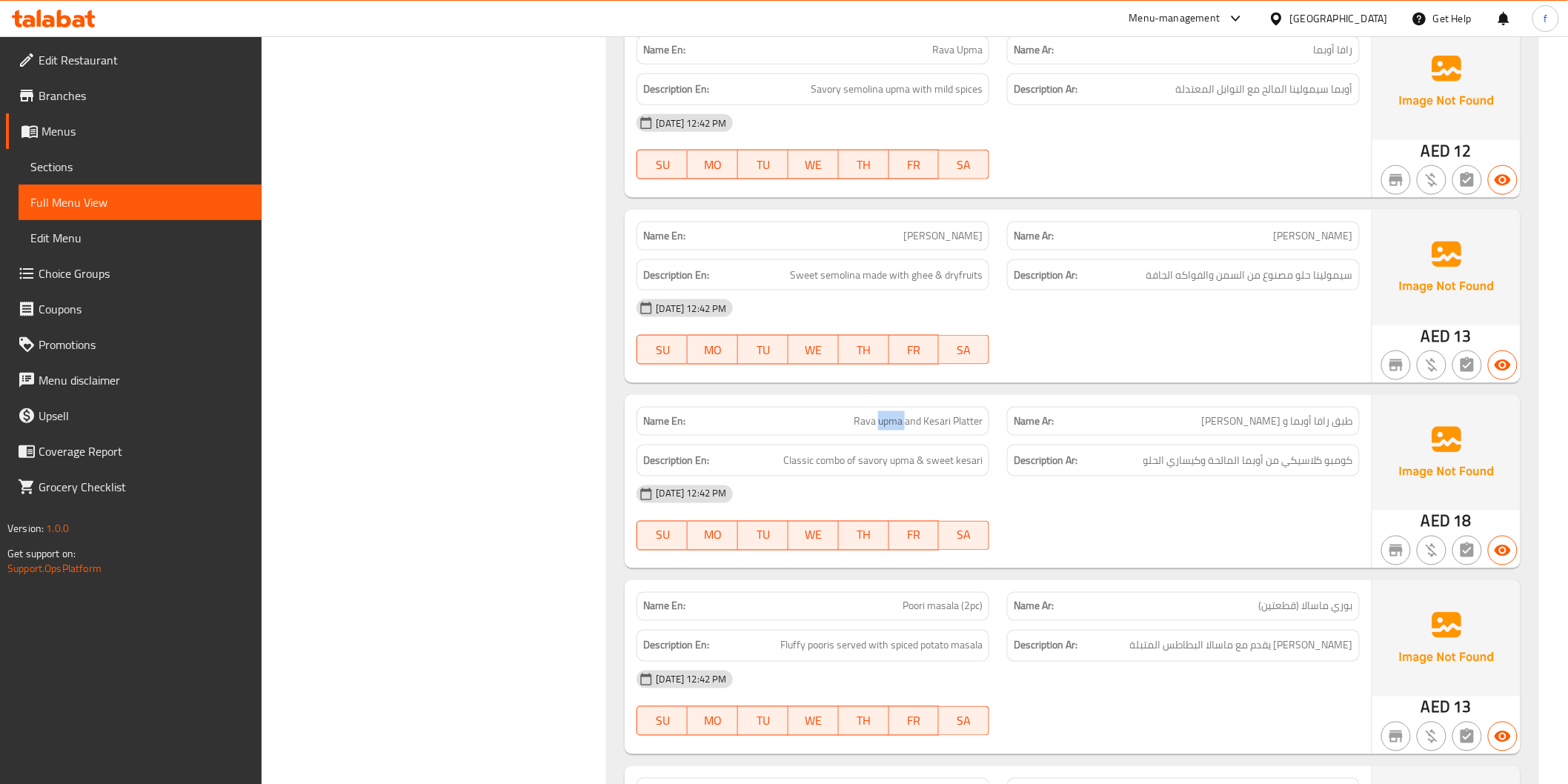
click at [885, 413] on span "Rava upma and Kesari Platter" at bounding box center [918, 421] width 129 height 15
click at [1342, 413] on span "طبق رافا أوبما و [PERSON_NAME]" at bounding box center [1278, 421] width 151 height 15
click at [1321, 413] on span "طبق رافا أوبما و [PERSON_NAME]" at bounding box center [1278, 421] width 151 height 15
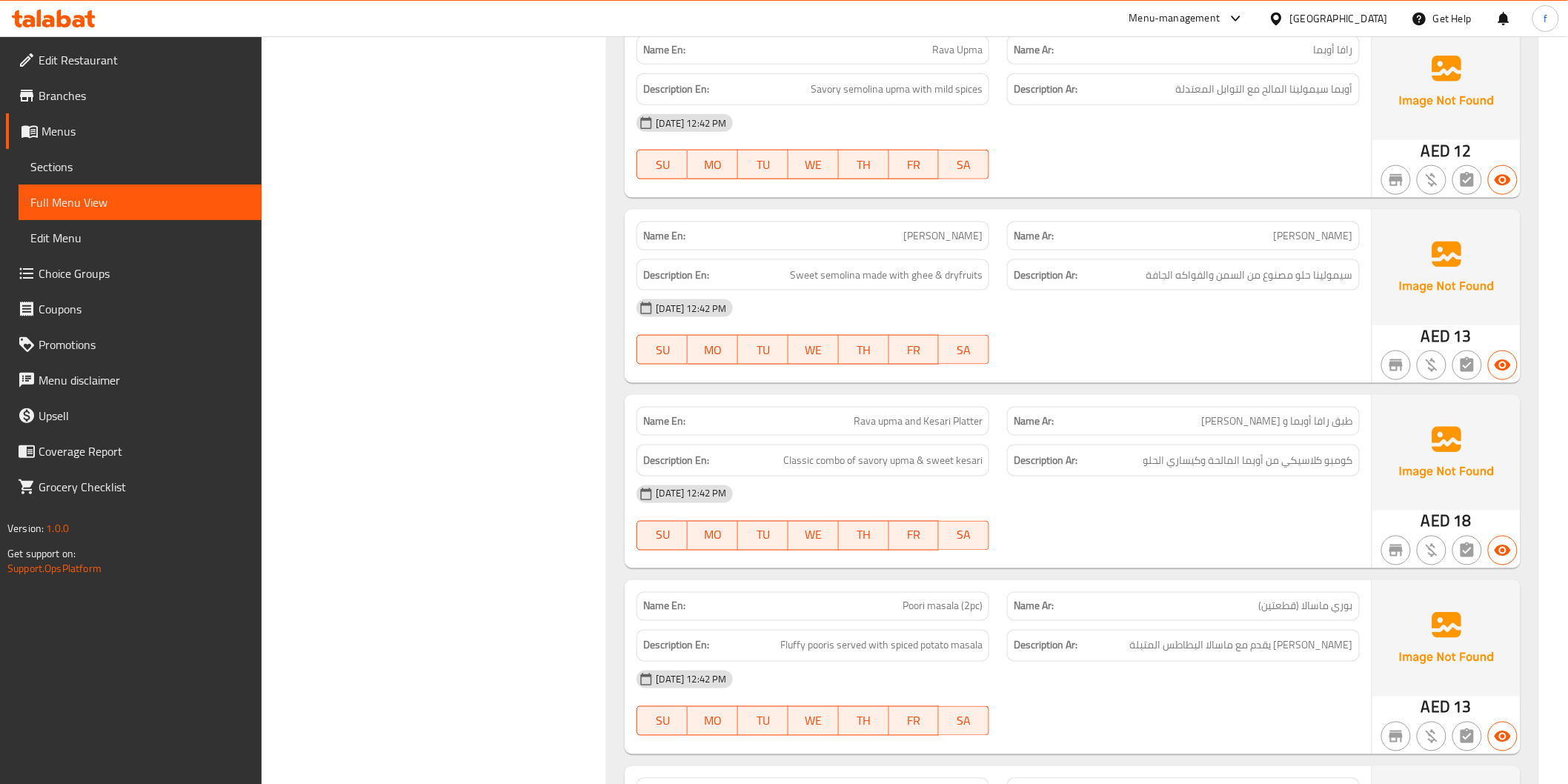
click at [1295, 413] on span "طبق رافا أوبما و [PERSON_NAME]" at bounding box center [1278, 421] width 151 height 15
drag, startPoint x: 1295, startPoint y: 394, endPoint x: 1283, endPoint y: 389, distance: 13.0
click at [1294, 413] on span "طبق رافا أوبما و [PERSON_NAME]" at bounding box center [1278, 421] width 151 height 15
click at [1280, 413] on span "طبق رافا أوبما و [PERSON_NAME]" at bounding box center [1278, 421] width 151 height 15
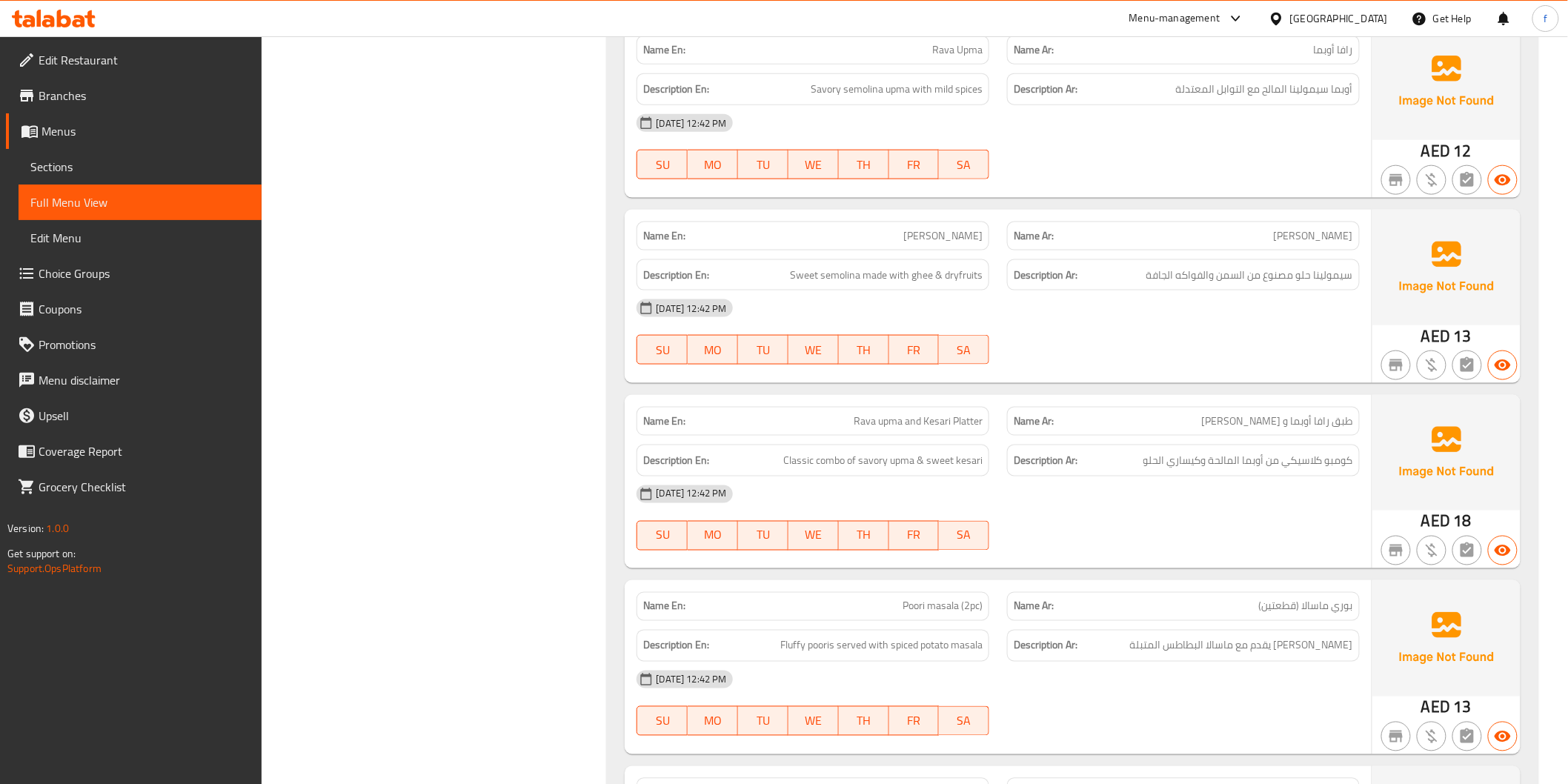
click at [968, 413] on span "Rava upma and Kesari Platter" at bounding box center [918, 421] width 129 height 15
click at [861, 413] on span "Rava upma and Kesari Platter" at bounding box center [918, 421] width 129 height 15
click at [874, 413] on span "Rava upma and Kesari Platter" at bounding box center [918, 421] width 129 height 15
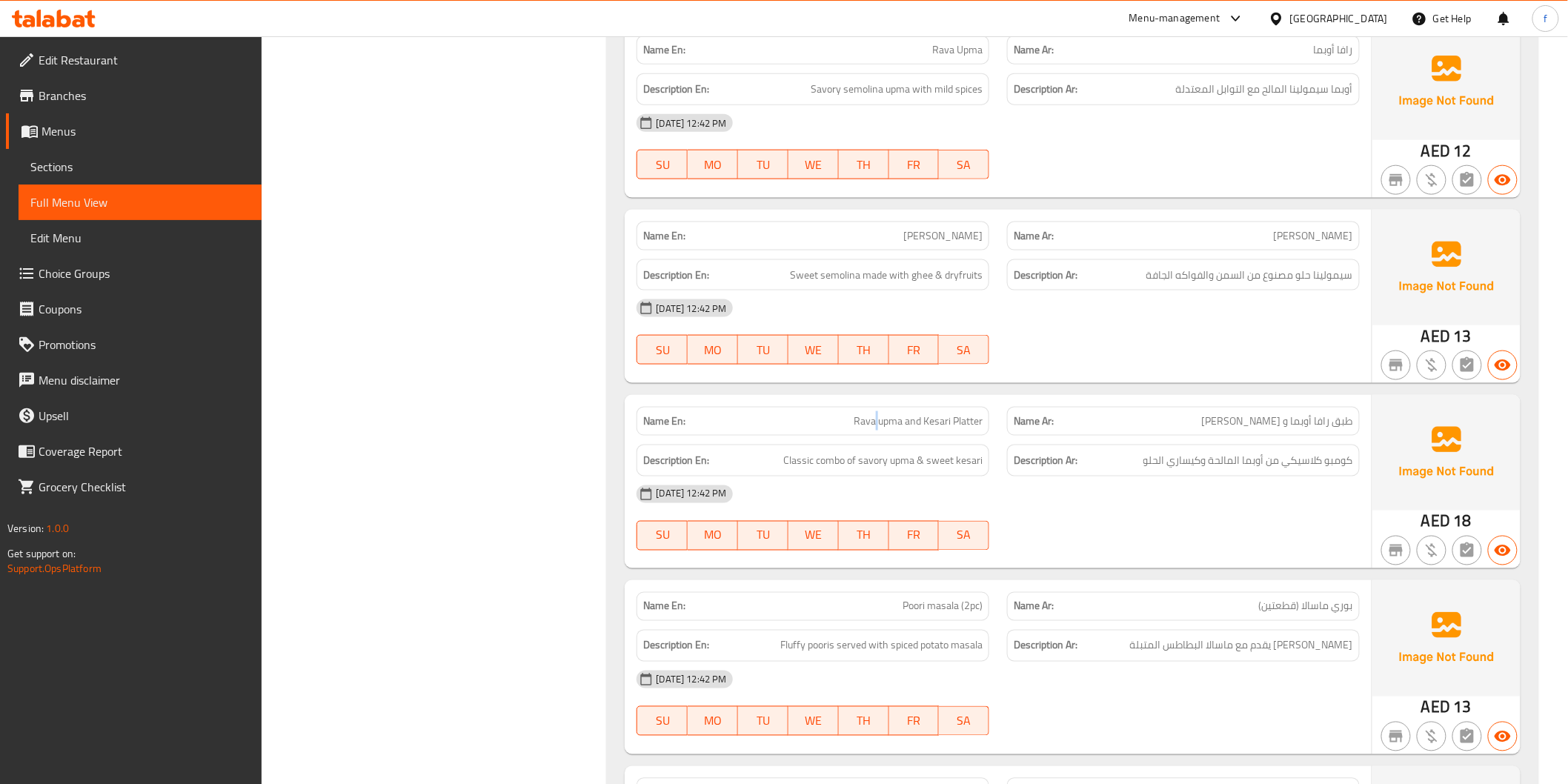
click at [874, 413] on span "Rava upma and Kesari Platter" at bounding box center [918, 421] width 129 height 15
click at [931, 413] on span "Rava upma and Kesari Platter" at bounding box center [918, 421] width 129 height 15
click at [828, 451] on span "Classic combo of savory upma & sweet kesari" at bounding box center [883, 460] width 200 height 19
drag, startPoint x: 828, startPoint y: 430, endPoint x: 775, endPoint y: 426, distance: 53.2
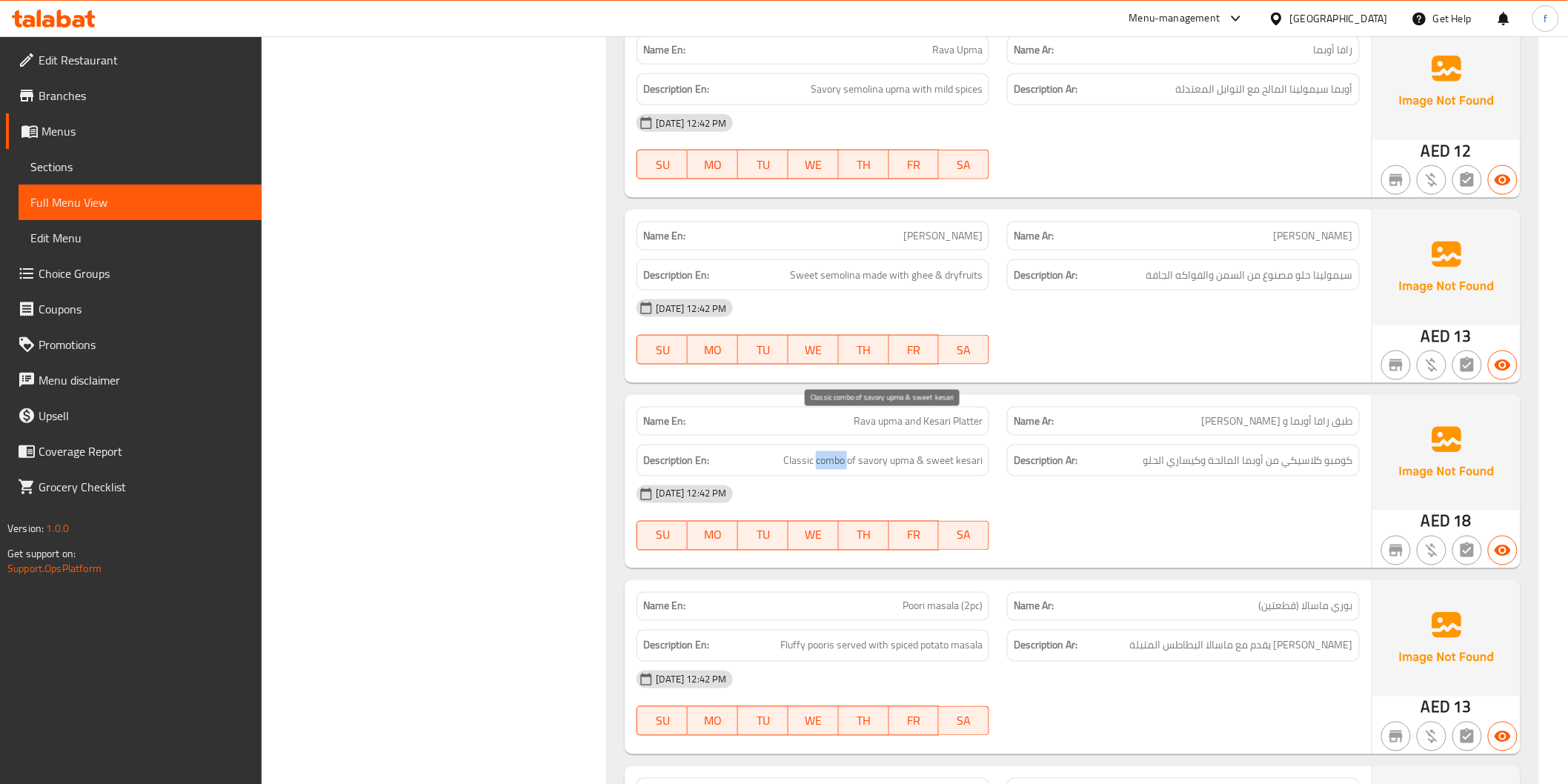
click at [827, 451] on span "Classic combo of savory upma & sweet kesari" at bounding box center [883, 460] width 200 height 19
click at [775, 451] on h6 "Description En: Classic combo of savory upma & sweet kesari" at bounding box center [813, 460] width 339 height 19
click at [893, 451] on span "Classic combo of savory upma & sweet kesari" at bounding box center [883, 460] width 200 height 19
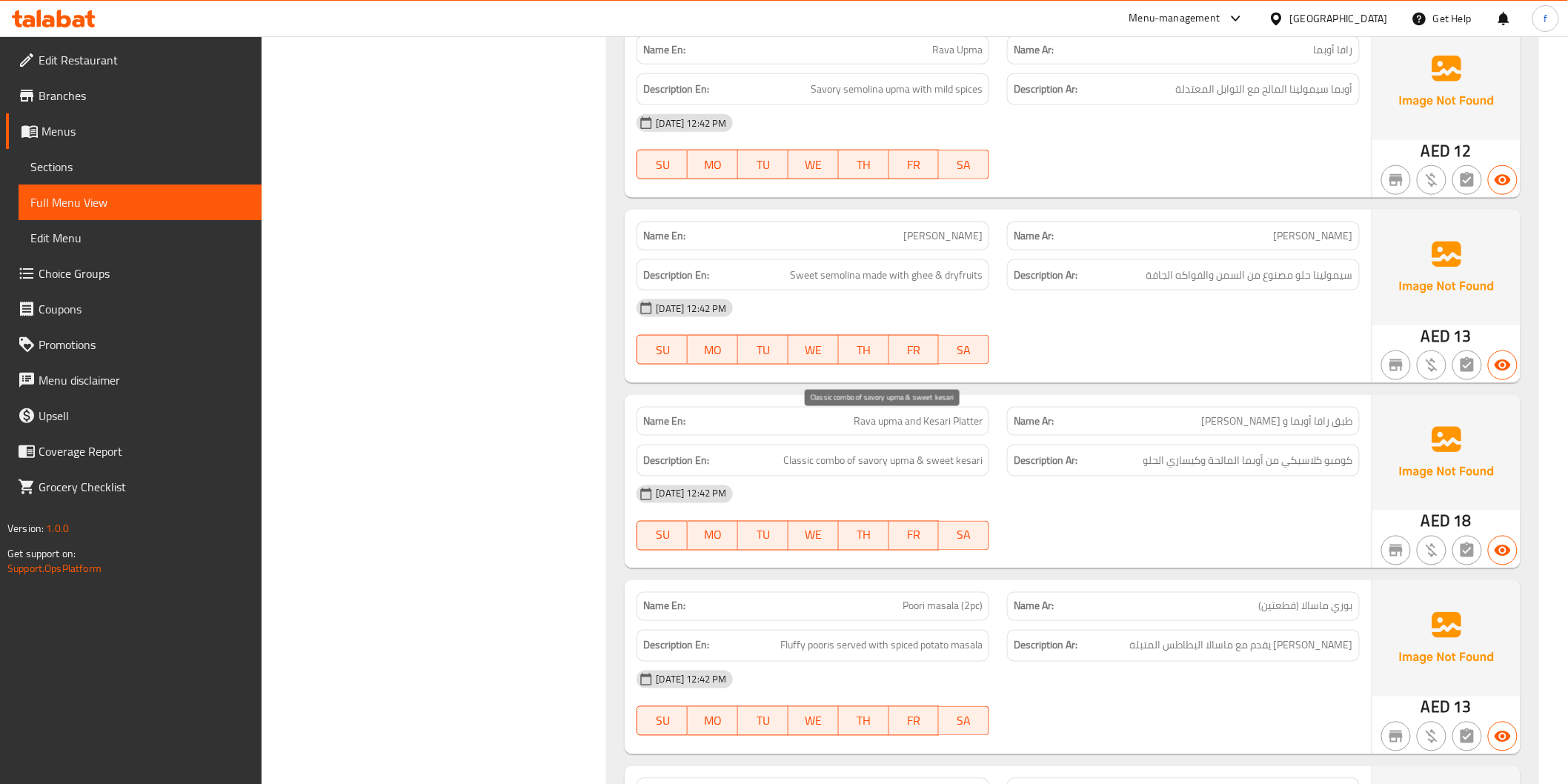
click at [879, 451] on span "Classic combo of savory upma & sweet kesari" at bounding box center [883, 460] width 200 height 19
click at [921, 451] on span "Classic combo of savory upma & sweet kesari" at bounding box center [883, 460] width 200 height 19
click at [927, 451] on span "Classic combo of savory upma & sweet kesari" at bounding box center [883, 460] width 200 height 19
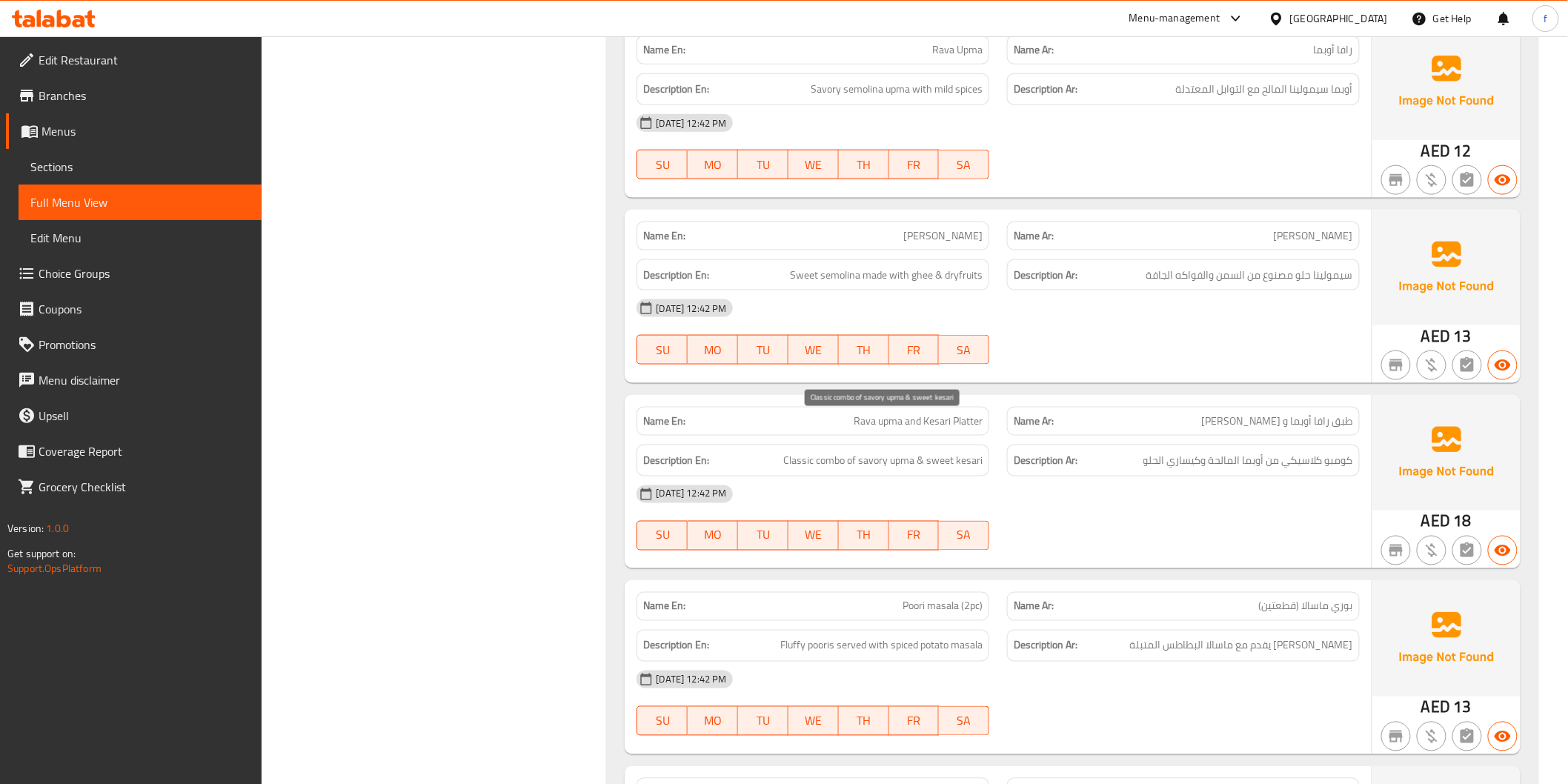
click at [982, 451] on span "Classic combo of savory upma & sweet kesari" at bounding box center [883, 460] width 200 height 19
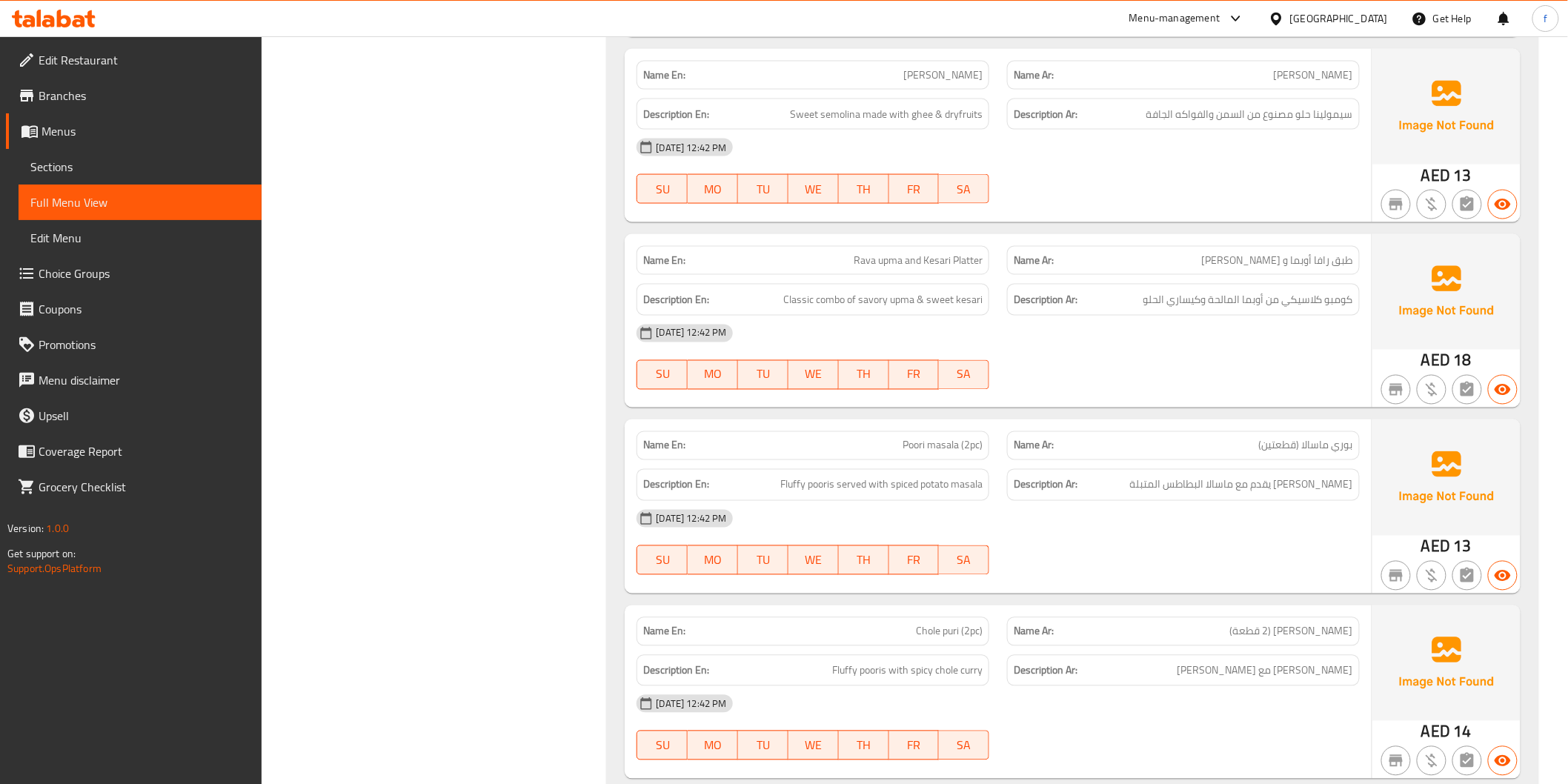
scroll to position [3210, 0]
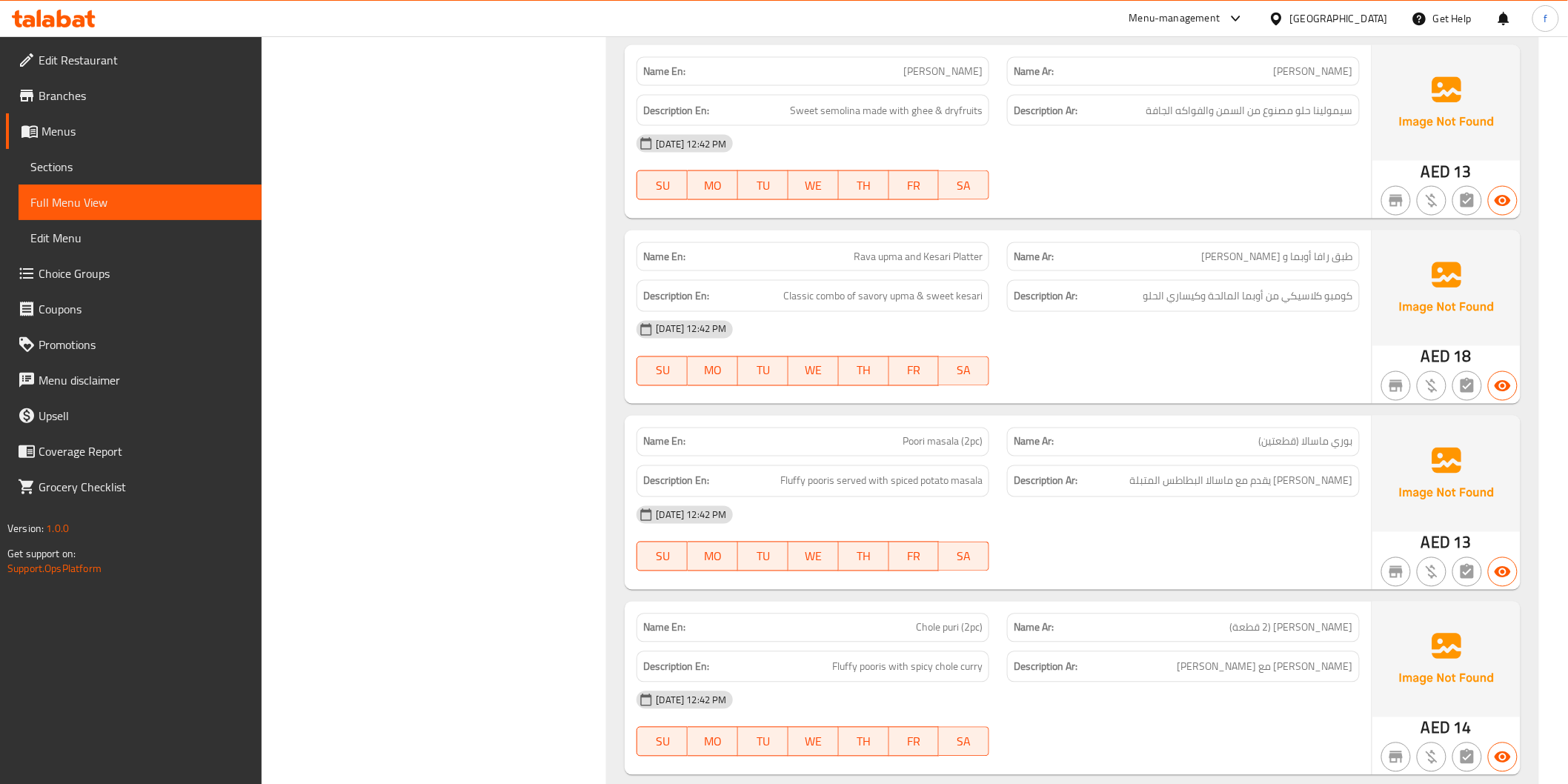
click at [904, 427] on div "Name En: Poori masala (2pc)" at bounding box center [813, 442] width 353 height 29
drag, startPoint x: 904, startPoint y: 416, endPoint x: 954, endPoint y: 401, distance: 52.2
click at [905, 427] on div "Name En: Poori masala (2pc)" at bounding box center [813, 442] width 353 height 29
click at [954, 434] on span "Poori masala (2pc)" at bounding box center [943, 441] width 80 height 15
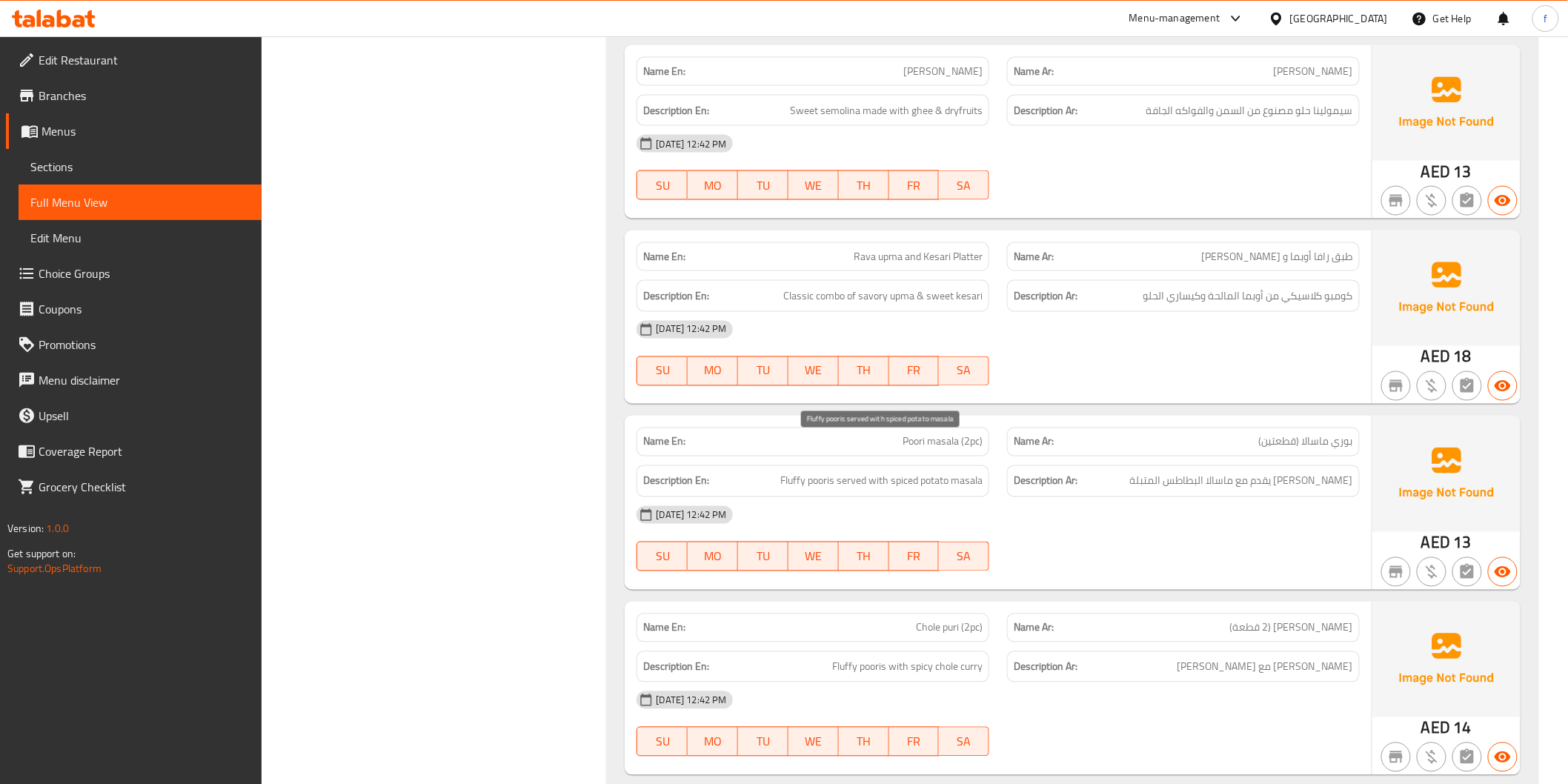
click at [821, 472] on span "Fluffy pooris served with spiced potato masala" at bounding box center [881, 481] width 202 height 19
click at [799, 472] on span "Fluffy pooris served with spiced potato masala" at bounding box center [881, 481] width 202 height 19
click at [866, 472] on span "Fluffy pooris served with spiced potato masala" at bounding box center [881, 481] width 202 height 19
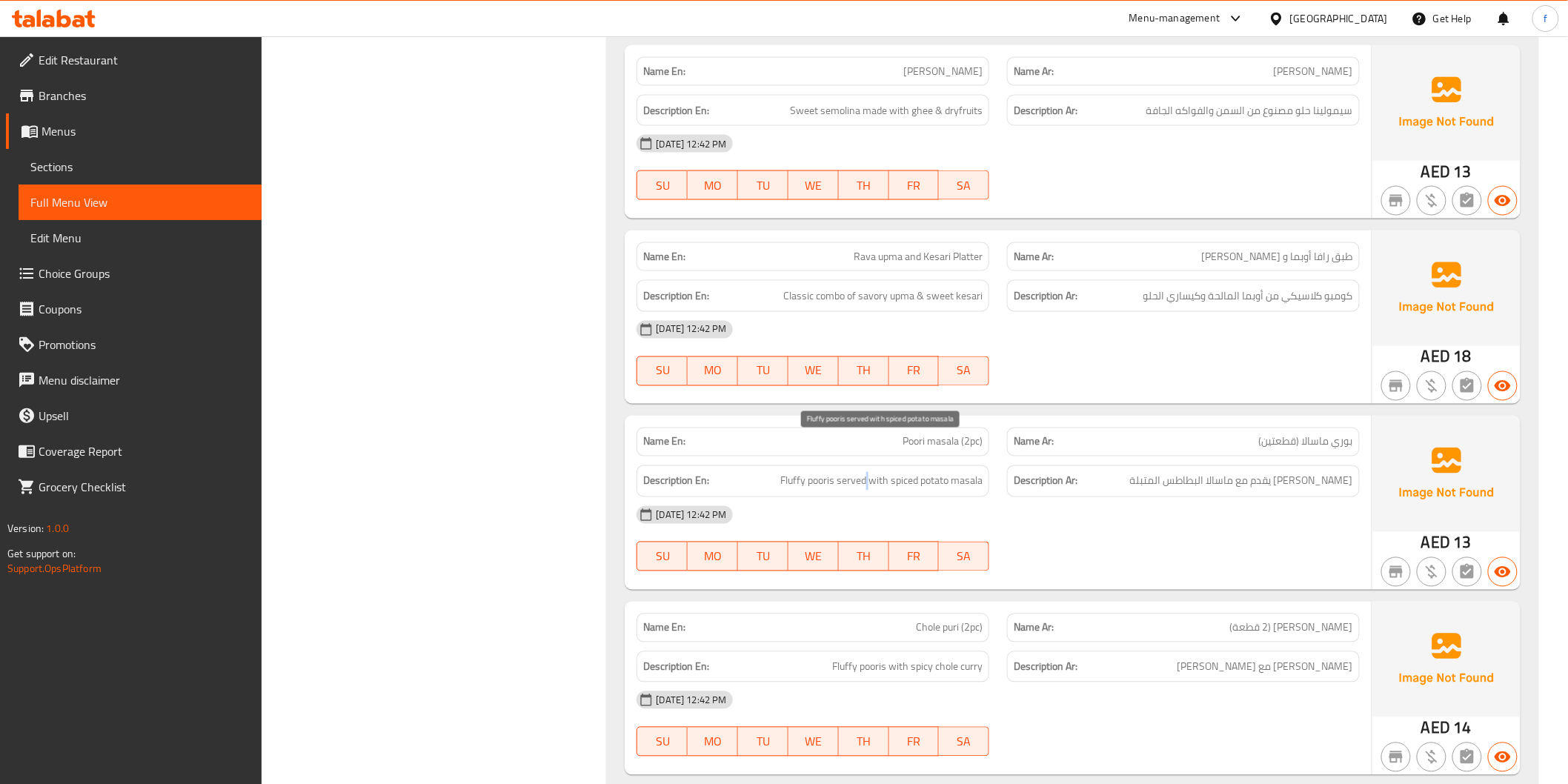
click at [866, 472] on span "Fluffy pooris served with spiced potato masala" at bounding box center [881, 481] width 202 height 19
click at [871, 472] on span "Fluffy pooris served with spiced potato masala" at bounding box center [881, 481] width 202 height 19
click at [978, 472] on span "Fluffy pooris served with spiced potato masala" at bounding box center [881, 481] width 202 height 19
drag, startPoint x: 978, startPoint y: 444, endPoint x: 926, endPoint y: 452, distance: 52.6
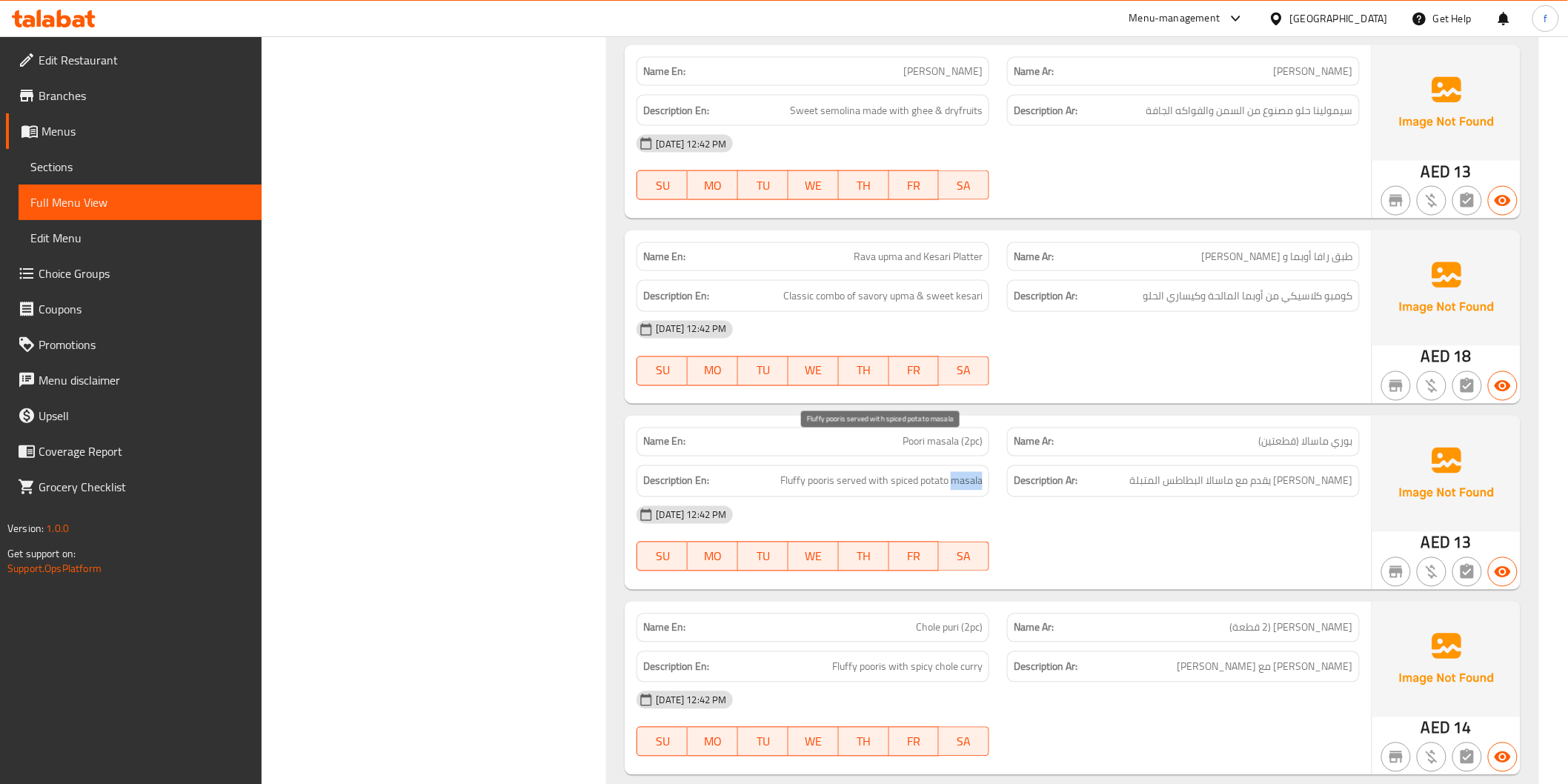
click at [975, 472] on span "Fluffy pooris served with spiced potato masala" at bounding box center [881, 481] width 202 height 19
click at [925, 472] on span "Fluffy pooris served with spiced potato masala" at bounding box center [881, 481] width 202 height 19
click at [890, 472] on span "Fluffy pooris served with spiced potato masala" at bounding box center [881, 481] width 202 height 19
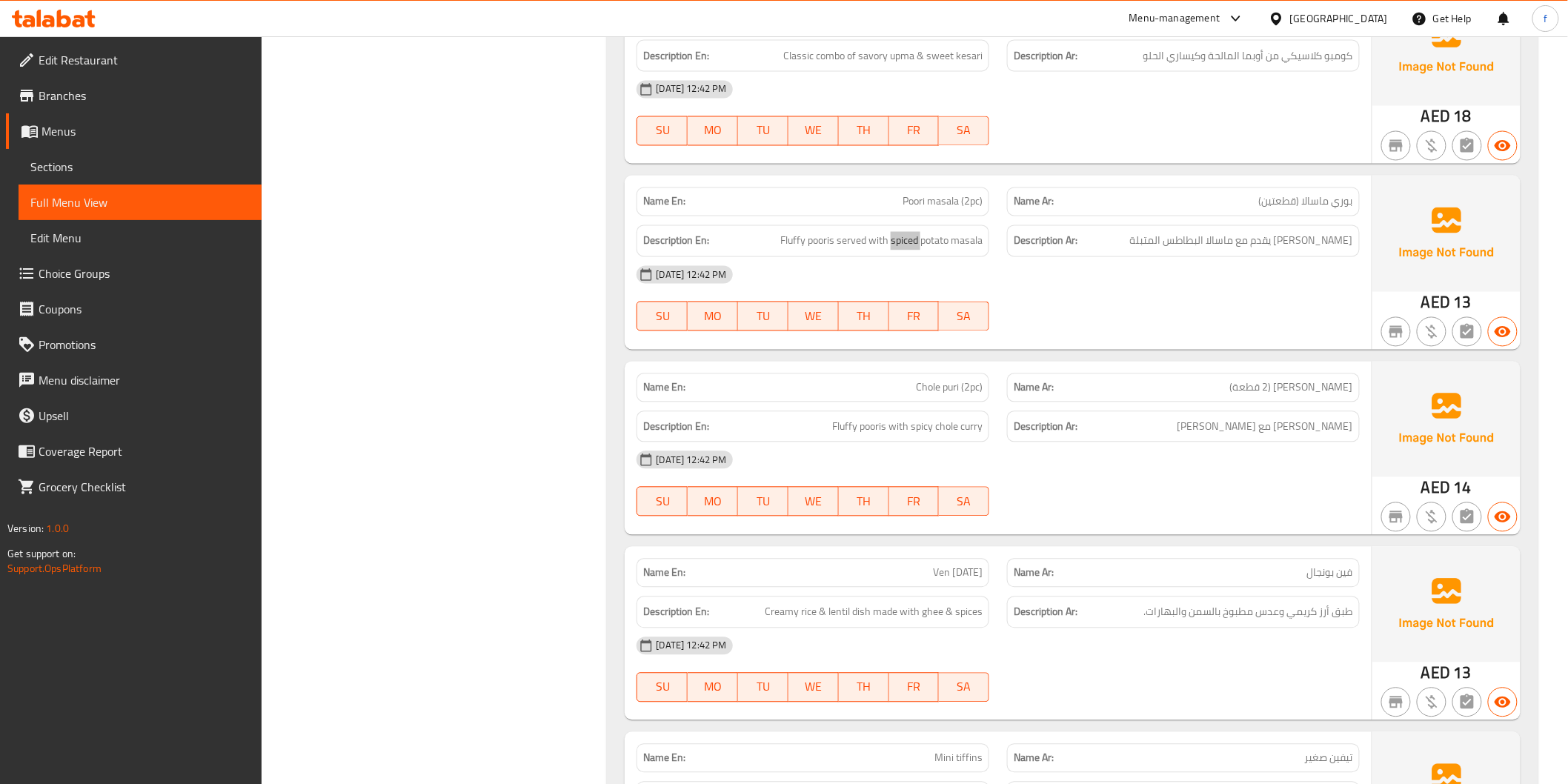
scroll to position [3456, 0]
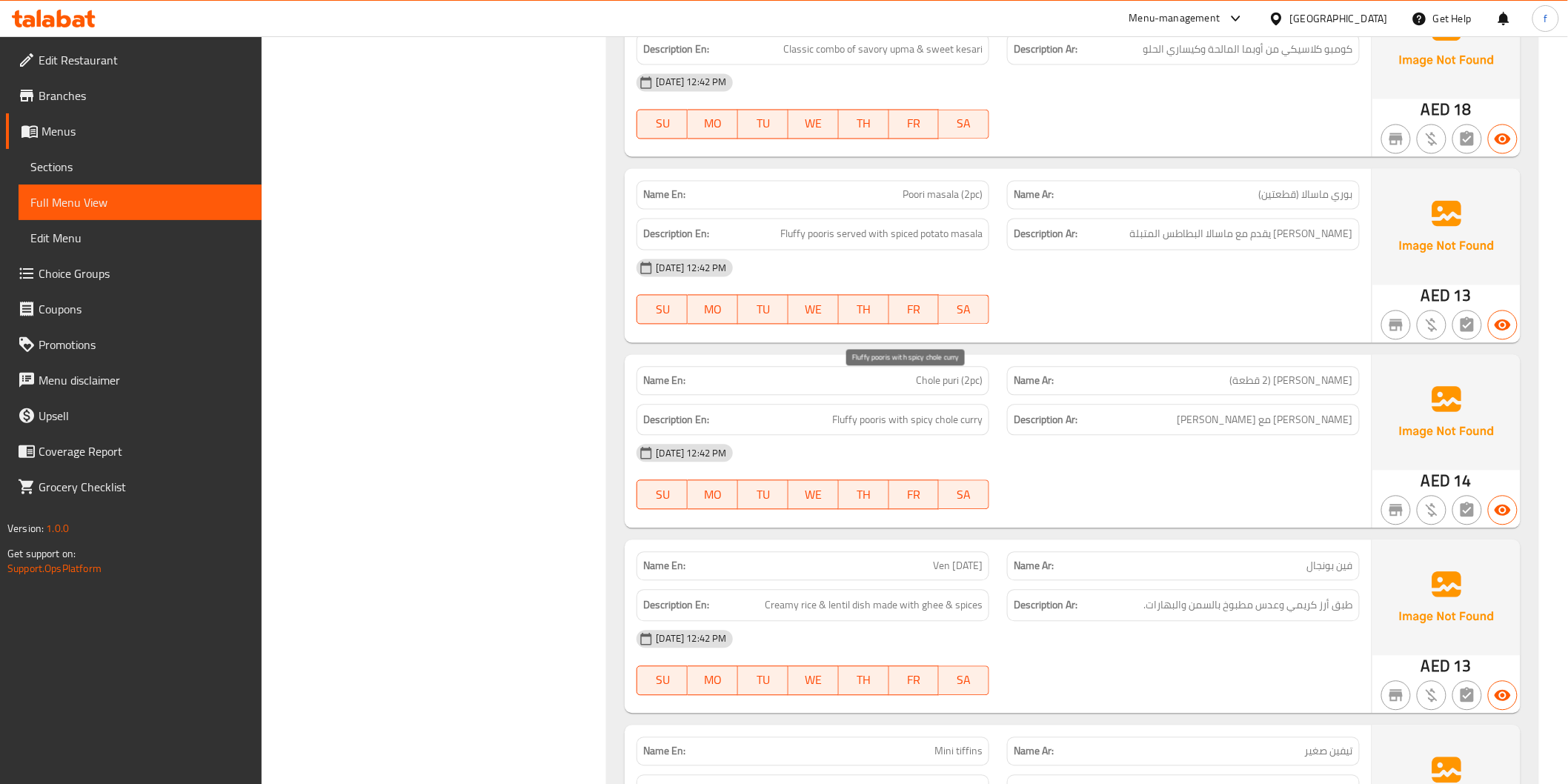
click at [872, 411] on span "Fluffy pooris with spicy chole curry" at bounding box center [907, 420] width 150 height 19
click at [853, 411] on span "Fluffy pooris with spicy chole curry" at bounding box center [907, 420] width 150 height 19
click at [897, 411] on span "Fluffy pooris with spicy chole curry" at bounding box center [907, 420] width 150 height 19
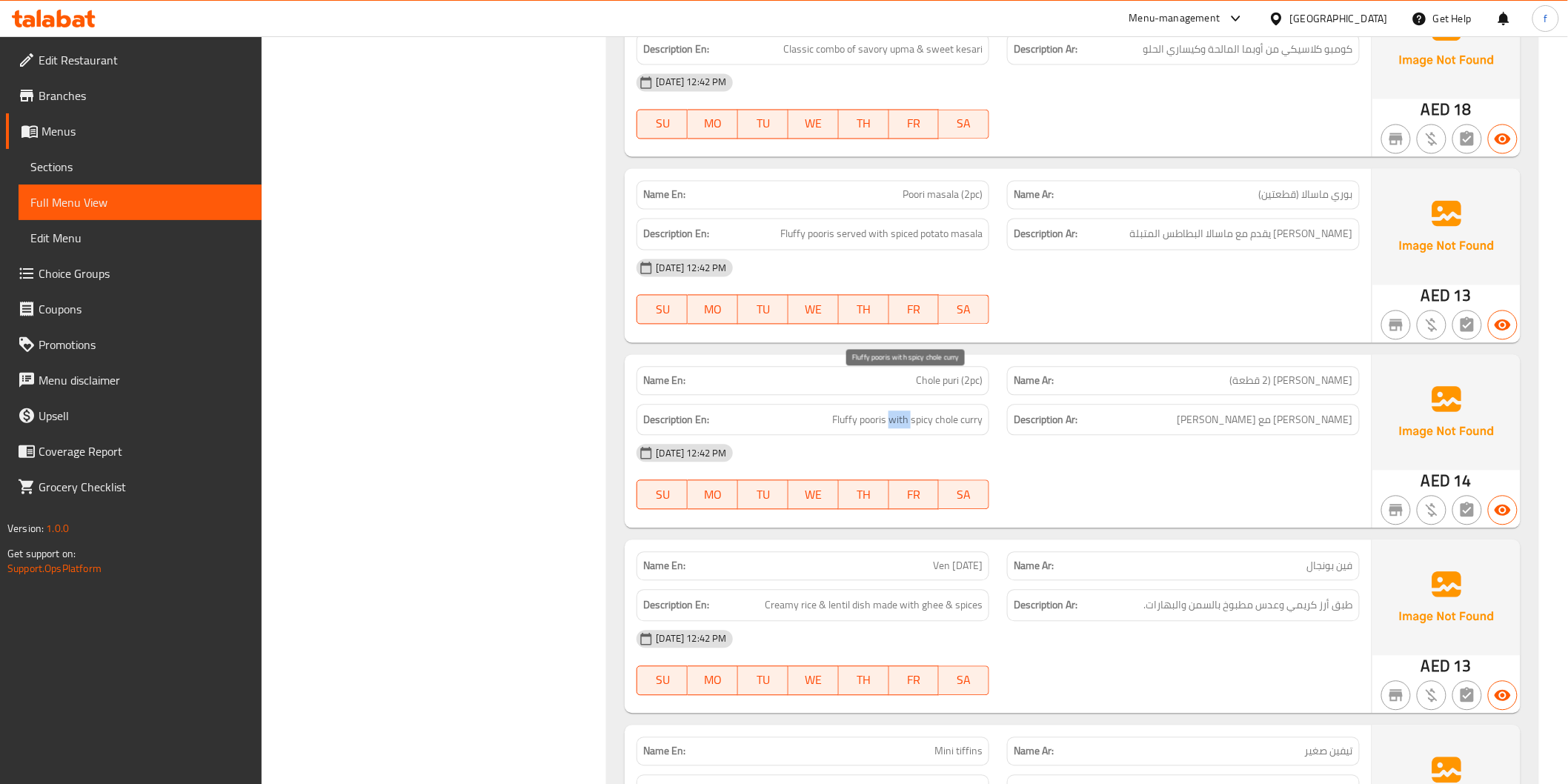
click at [897, 411] on span "Fluffy pooris with spicy chole curry" at bounding box center [907, 420] width 150 height 19
click at [950, 411] on span "Fluffy pooris with spicy chole curry" at bounding box center [907, 420] width 150 height 19
click at [969, 411] on span "Fluffy pooris with spicy chole curry" at bounding box center [907, 420] width 150 height 19
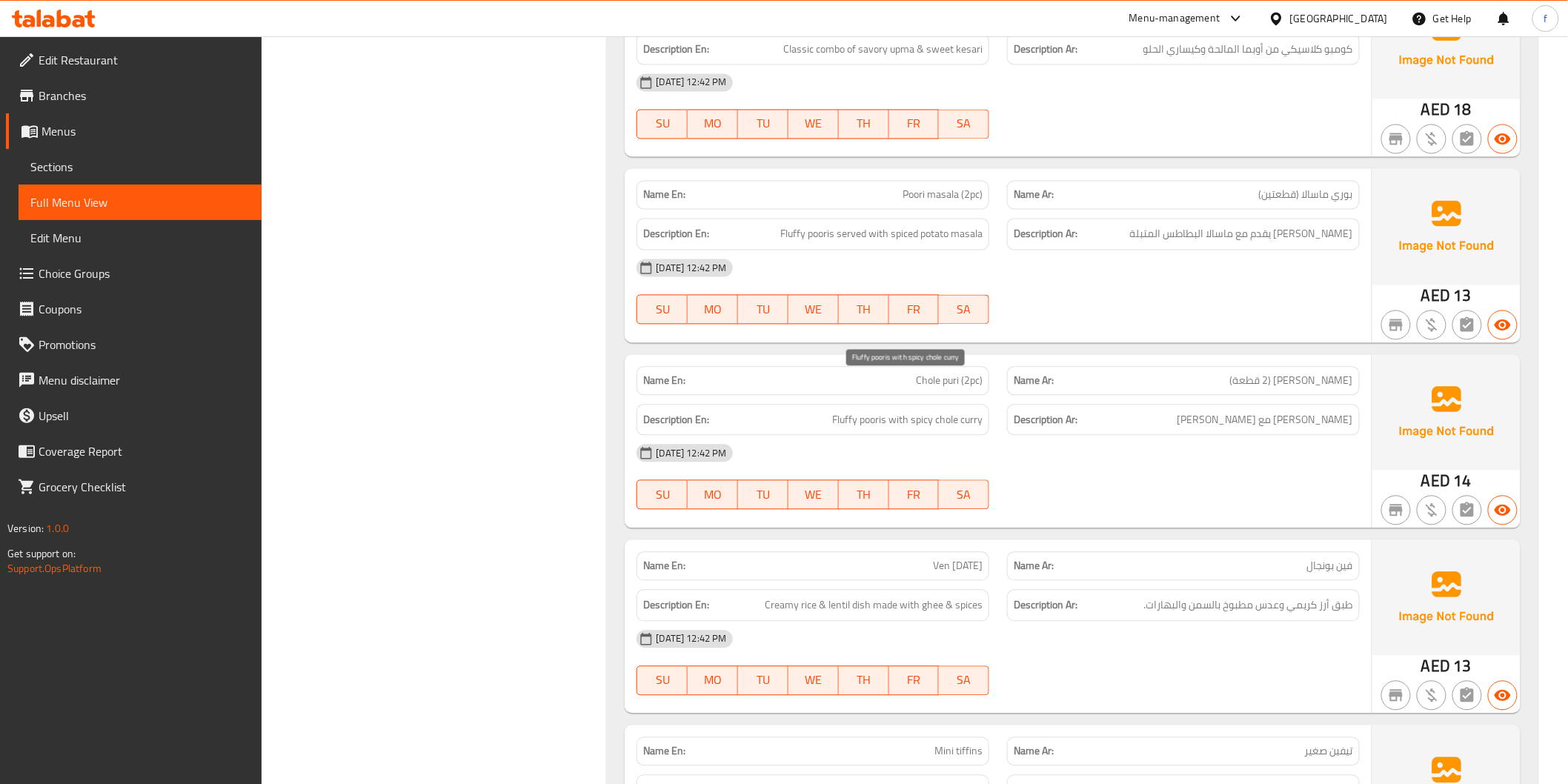
click at [906, 411] on span "Fluffy pooris with spicy chole curry" at bounding box center [907, 420] width 150 height 19
click at [955, 411] on span "Fluffy pooris with spicy chole curry" at bounding box center [907, 420] width 150 height 19
drag, startPoint x: 1281, startPoint y: 388, endPoint x: 1190, endPoint y: 390, distance: 91.0
click at [1190, 411] on h6 "Description Ar: بوري فلافي مع تشولي الكاري حار" at bounding box center [1184, 420] width 339 height 19
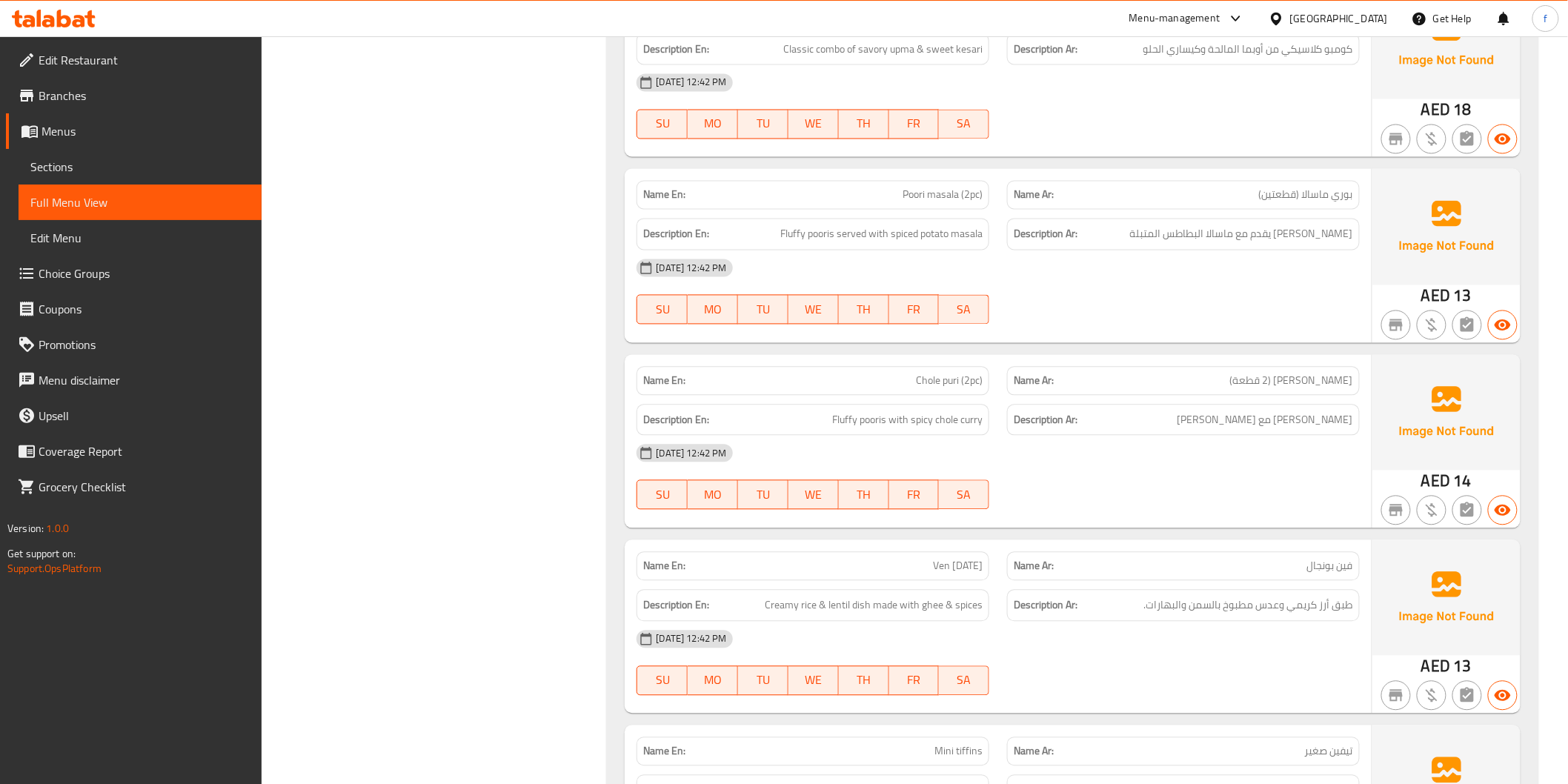
click at [1250, 435] on div "[DATE] 12:42 PM" at bounding box center [998, 453] width 741 height 36
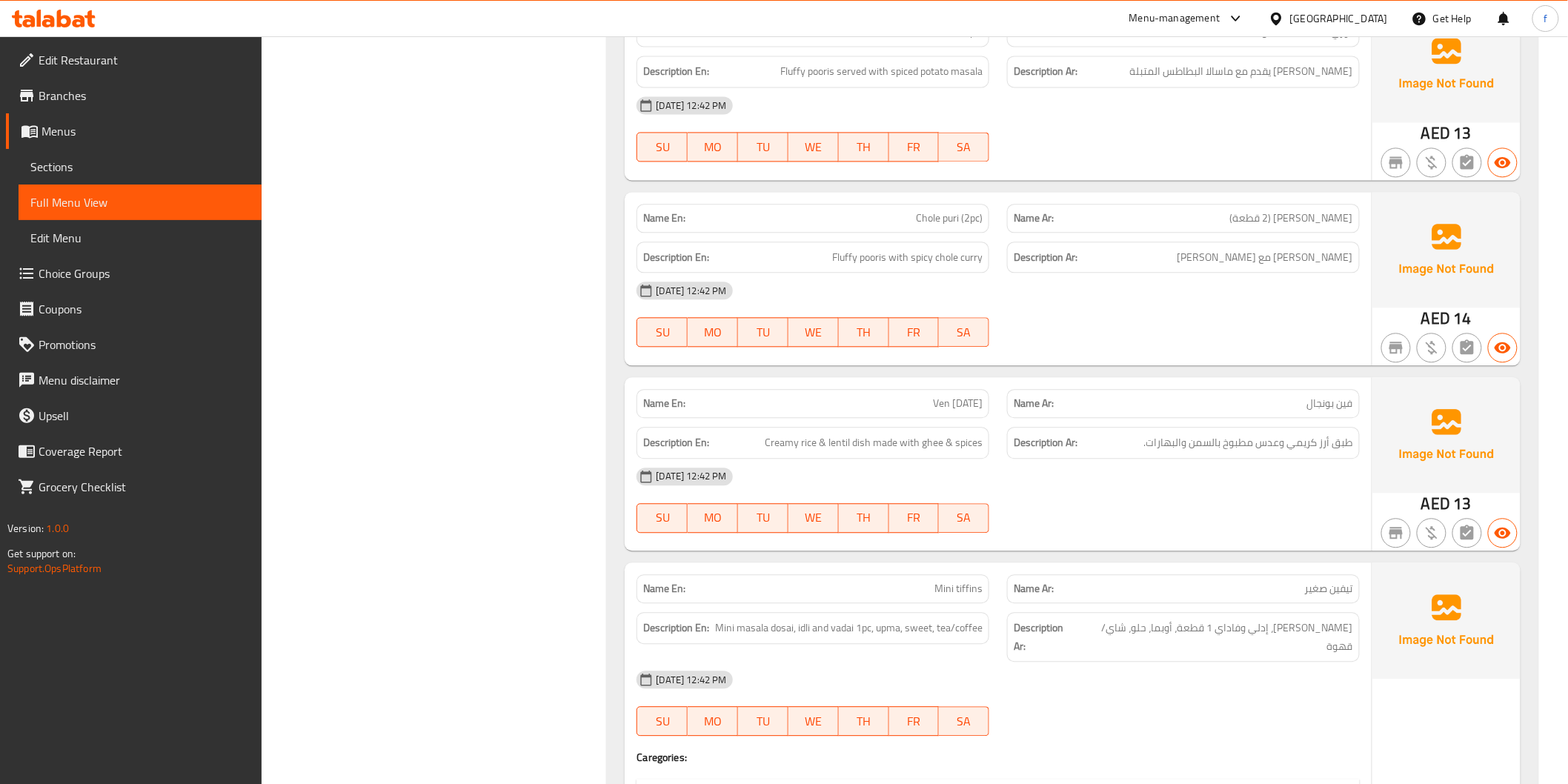
scroll to position [3704, 0]
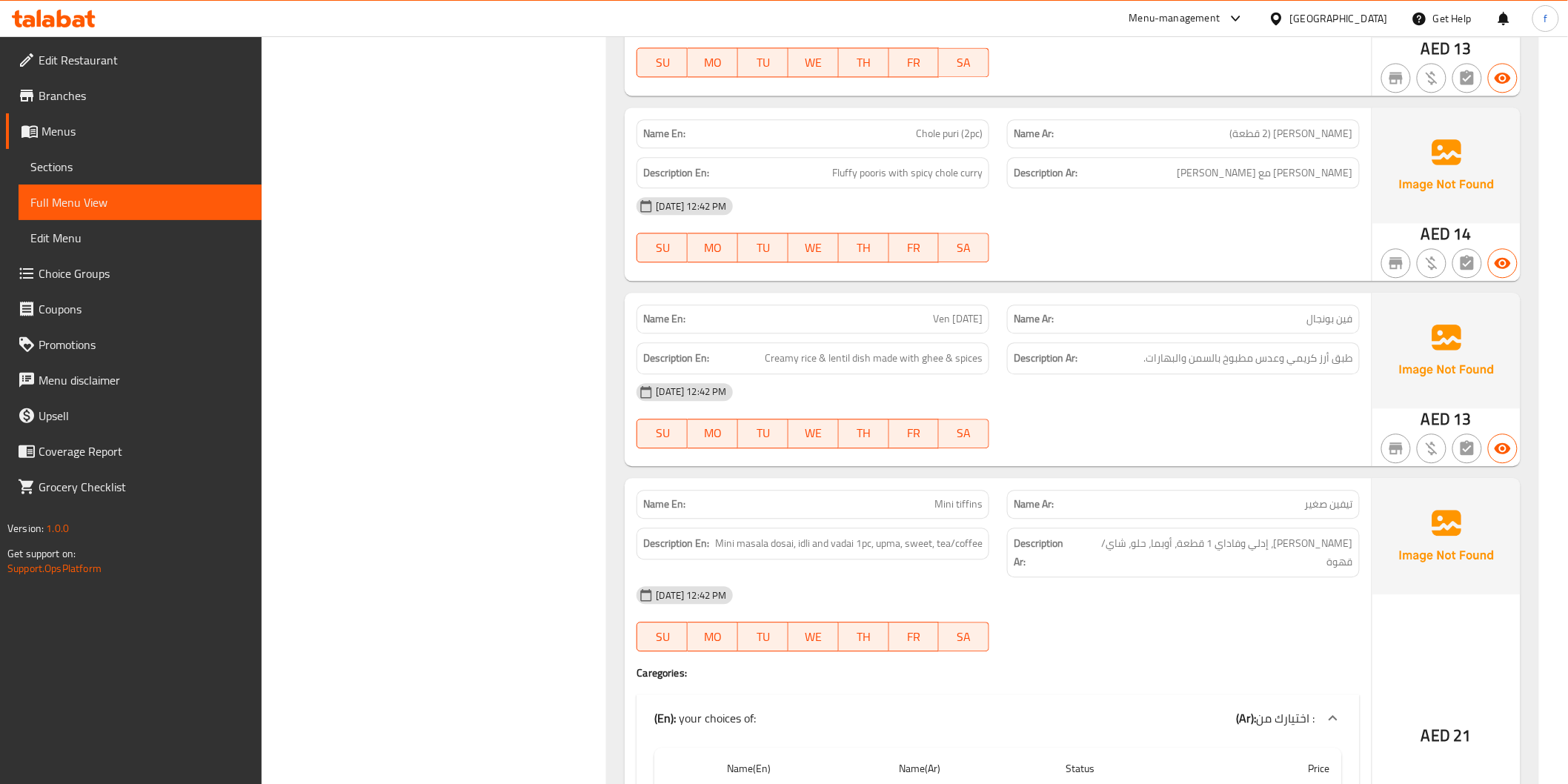
click at [941, 311] on span "Ven [DATE]" at bounding box center [957, 319] width 49 height 15
drag, startPoint x: 941, startPoint y: 286, endPoint x: 966, endPoint y: 277, distance: 26.6
click at [942, 311] on span "Ven [DATE]" at bounding box center [957, 319] width 49 height 15
click at [966, 311] on span "Ven [DATE]" at bounding box center [957, 319] width 49 height 15
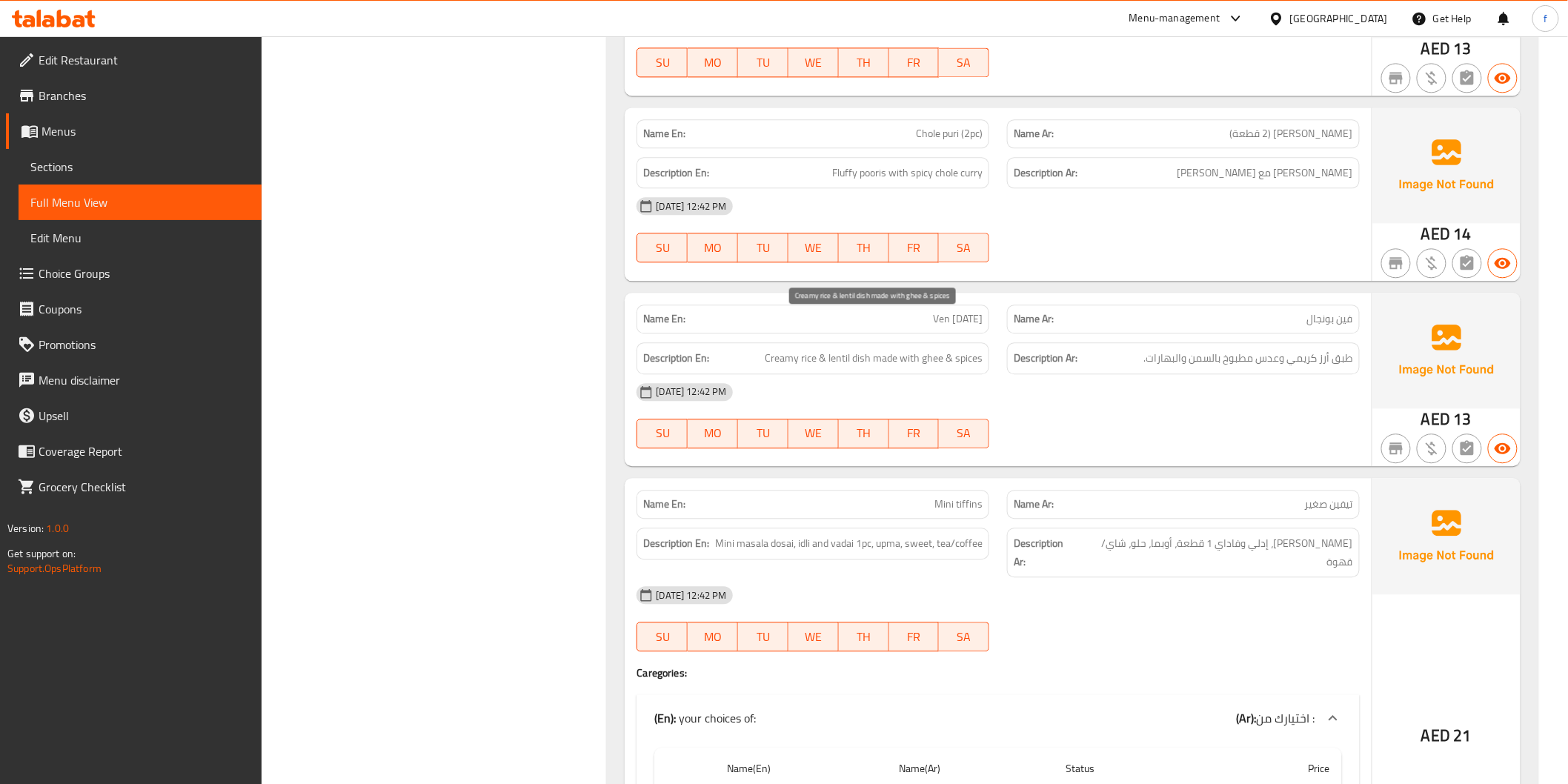
click at [861, 349] on span "Creamy rice & lentil dish made with ghee & spices" at bounding box center [874, 358] width 218 height 19
click at [803, 349] on span "Creamy rice & lentil dish made with ghee & spices" at bounding box center [874, 358] width 218 height 19
click at [781, 349] on span "Creamy rice & lentil dish made with ghee & spices" at bounding box center [874, 358] width 218 height 19
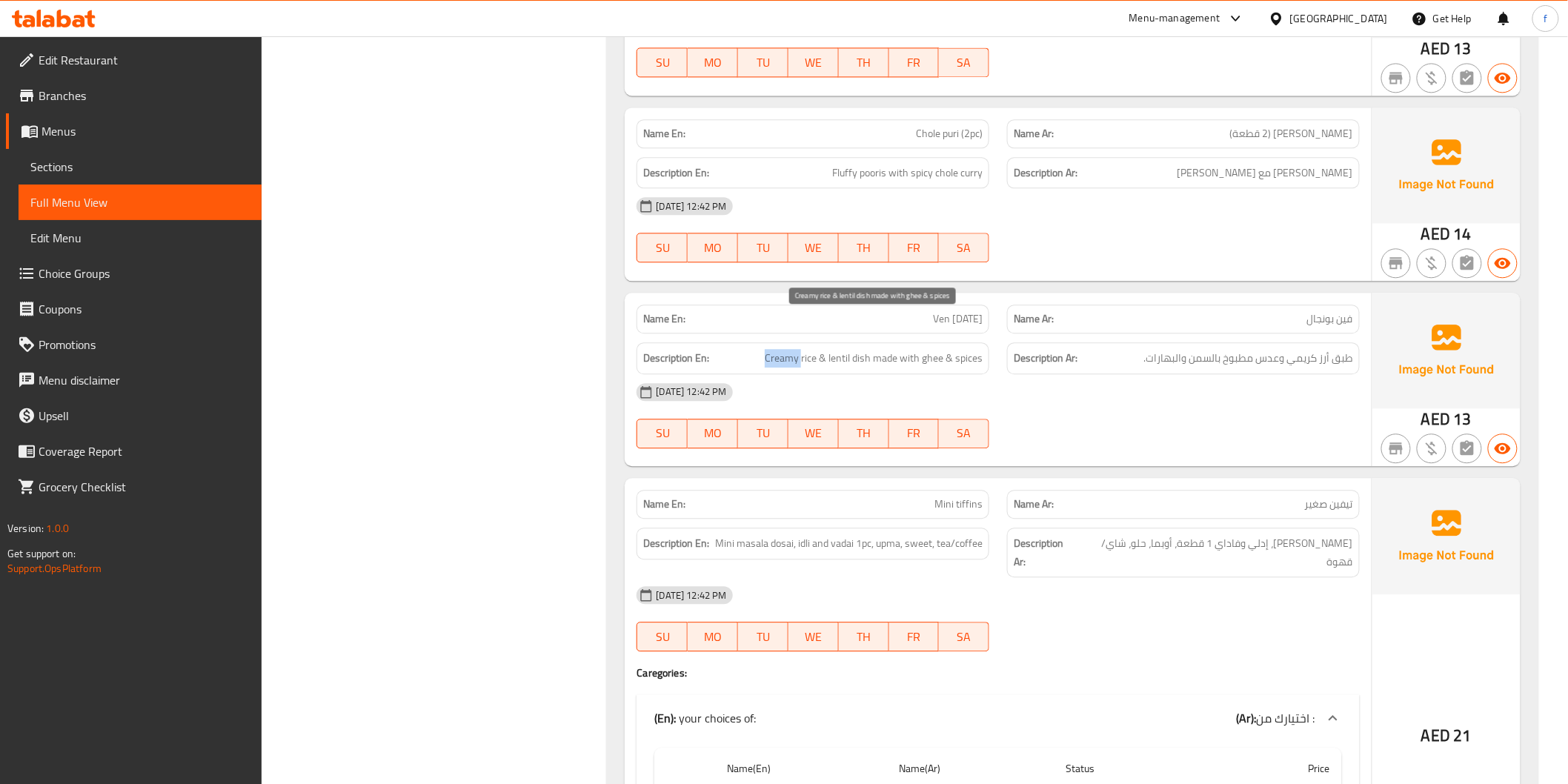
drag, startPoint x: 781, startPoint y: 323, endPoint x: 893, endPoint y: 329, distance: 112.2
click at [794, 349] on span "Creamy rice & lentil dish made with ghee & spices" at bounding box center [874, 358] width 218 height 19
click at [815, 349] on span "Creamy rice & lentil dish made with ghee & spices" at bounding box center [874, 358] width 218 height 19
click at [892, 349] on span "Creamy rice & lentil dish made with ghee & spices" at bounding box center [874, 358] width 218 height 19
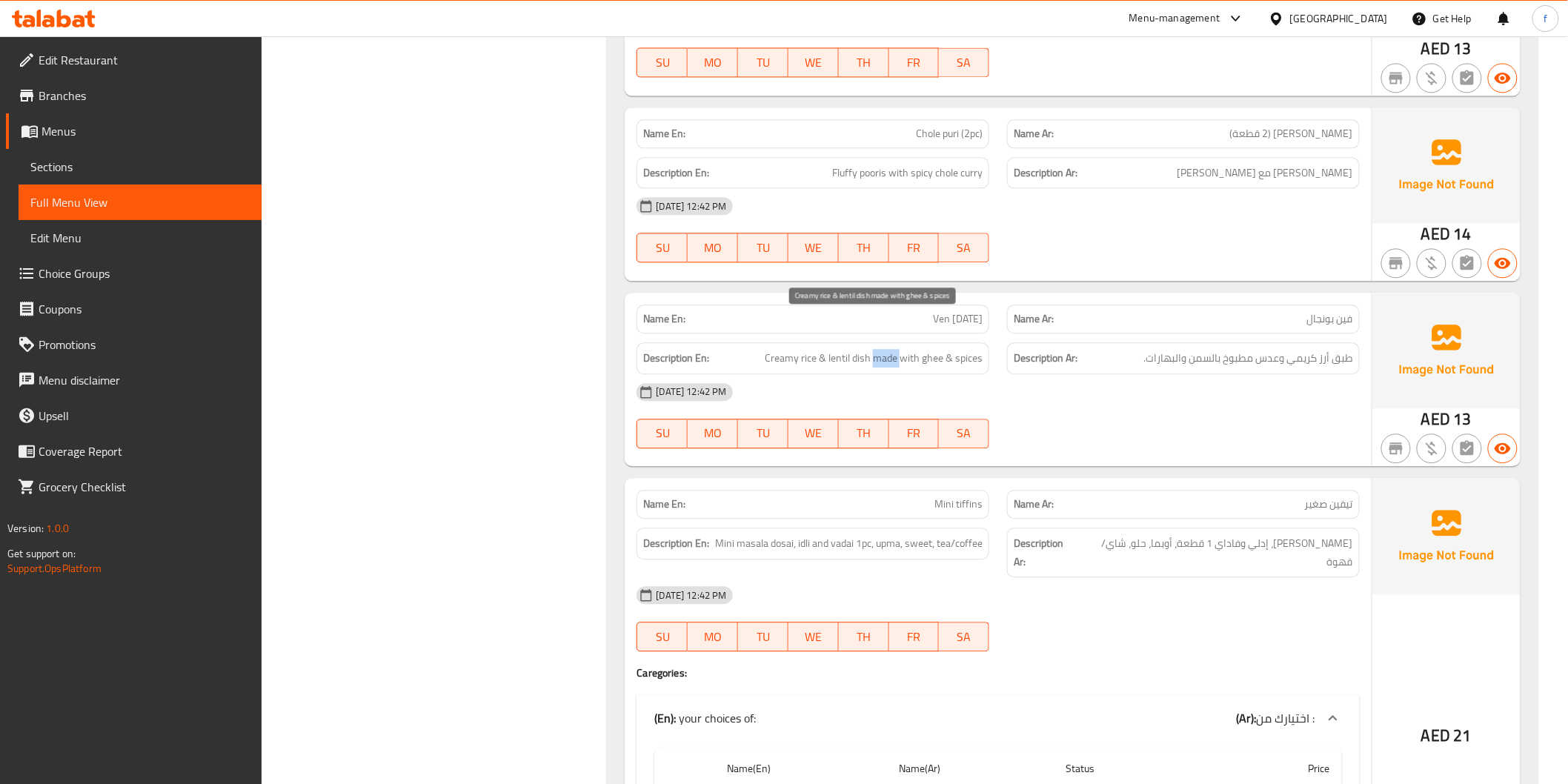
click at [892, 349] on span "Creamy rice & lentil dish made with ghee & spices" at bounding box center [874, 358] width 218 height 19
click at [926, 349] on span "Creamy rice & lentil dish made with ghee & spices" at bounding box center [874, 358] width 218 height 19
drag, startPoint x: 874, startPoint y: 323, endPoint x: 976, endPoint y: 321, distance: 102.0
click at [976, 349] on span "Creamy rice & lentil dish made with ghee & spices" at bounding box center [874, 358] width 218 height 19
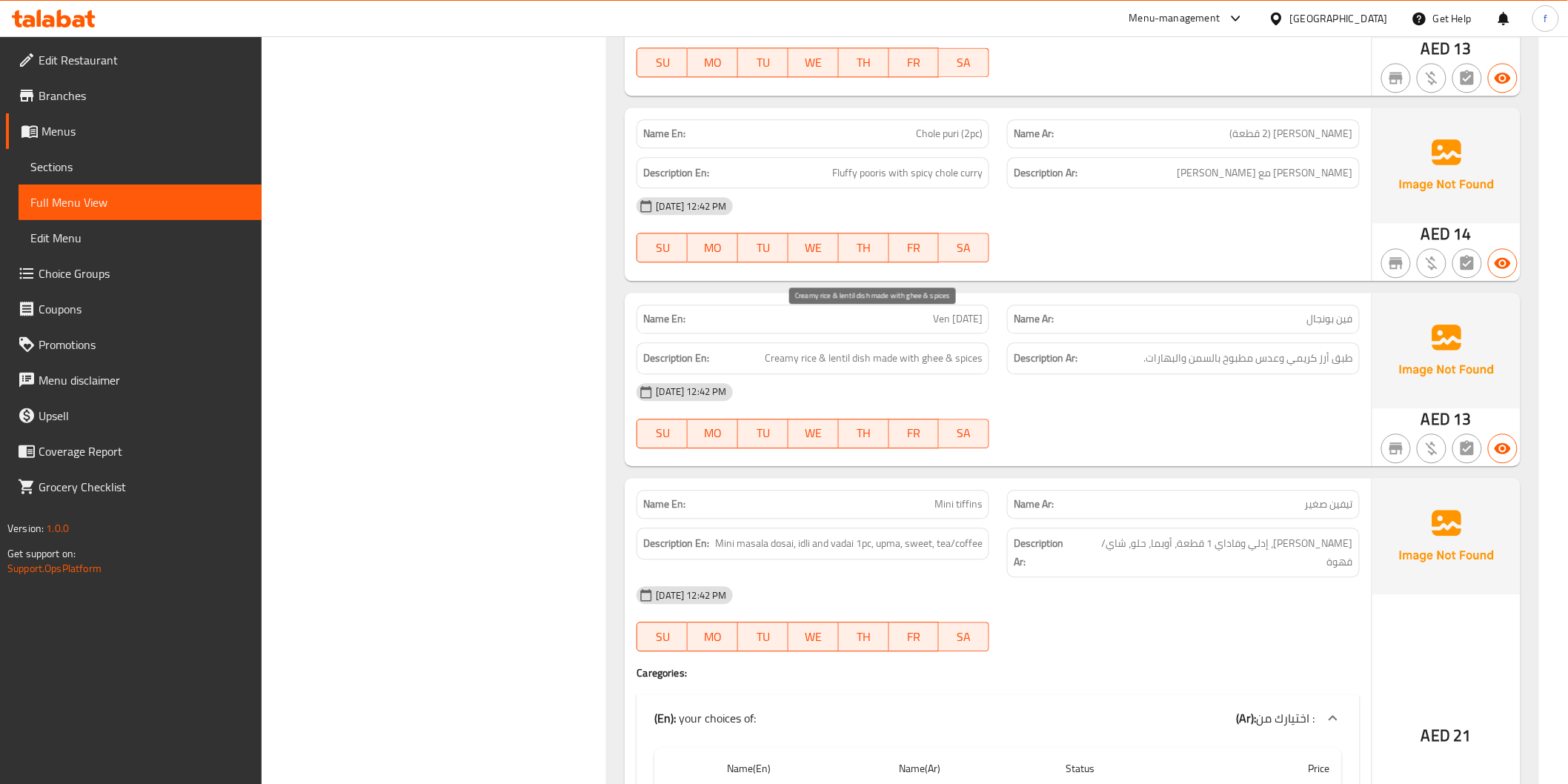
click at [861, 349] on span "Creamy rice & lentil dish made with ghee & spices" at bounding box center [874, 358] width 218 height 19
click at [973, 311] on span "Ven [DATE]" at bounding box center [957, 319] width 49 height 15
copy span "Ven [DATE]"
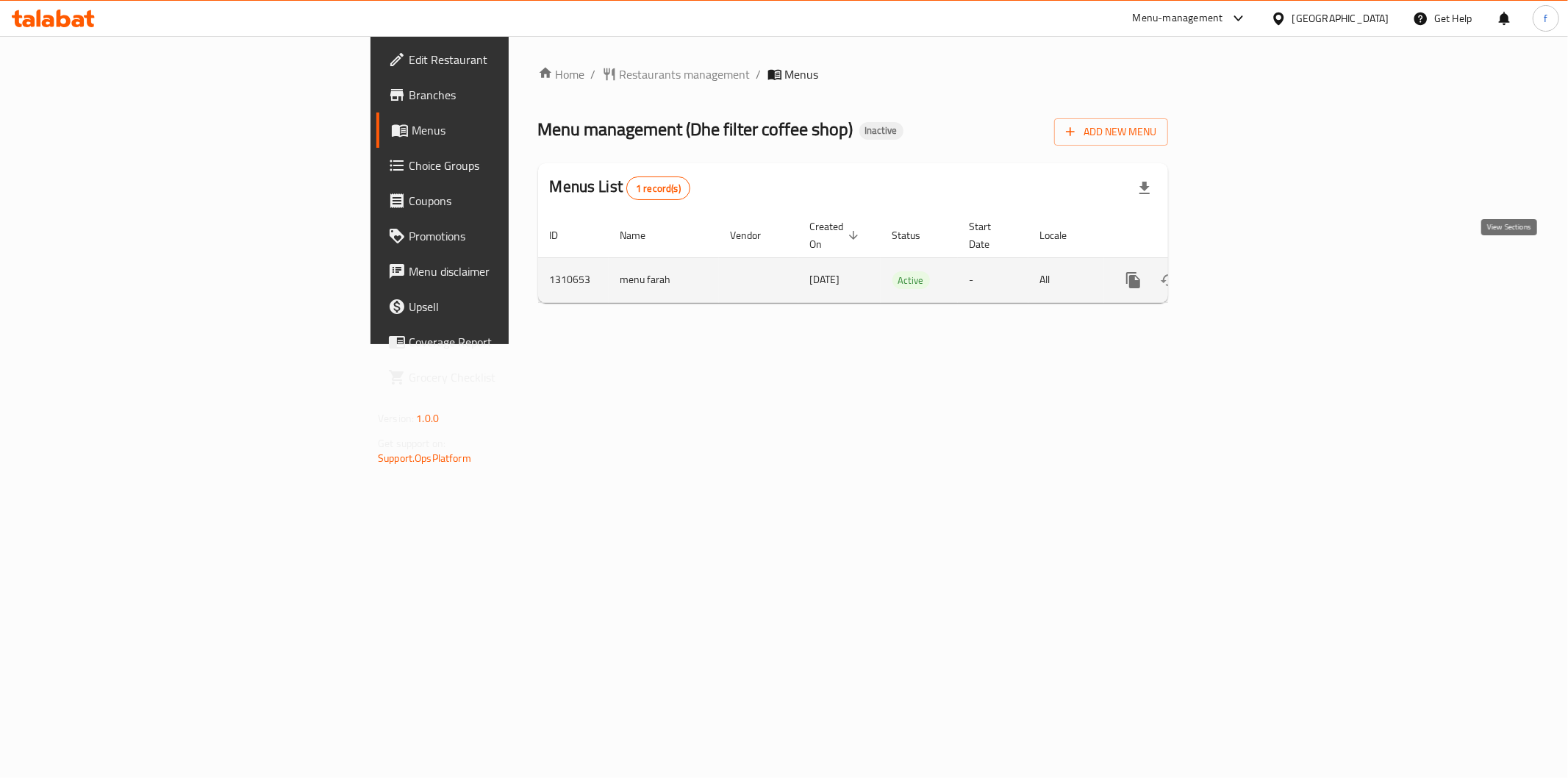
click at [1248, 271] on icon "enhanced table" at bounding box center [1239, 280] width 18 height 18
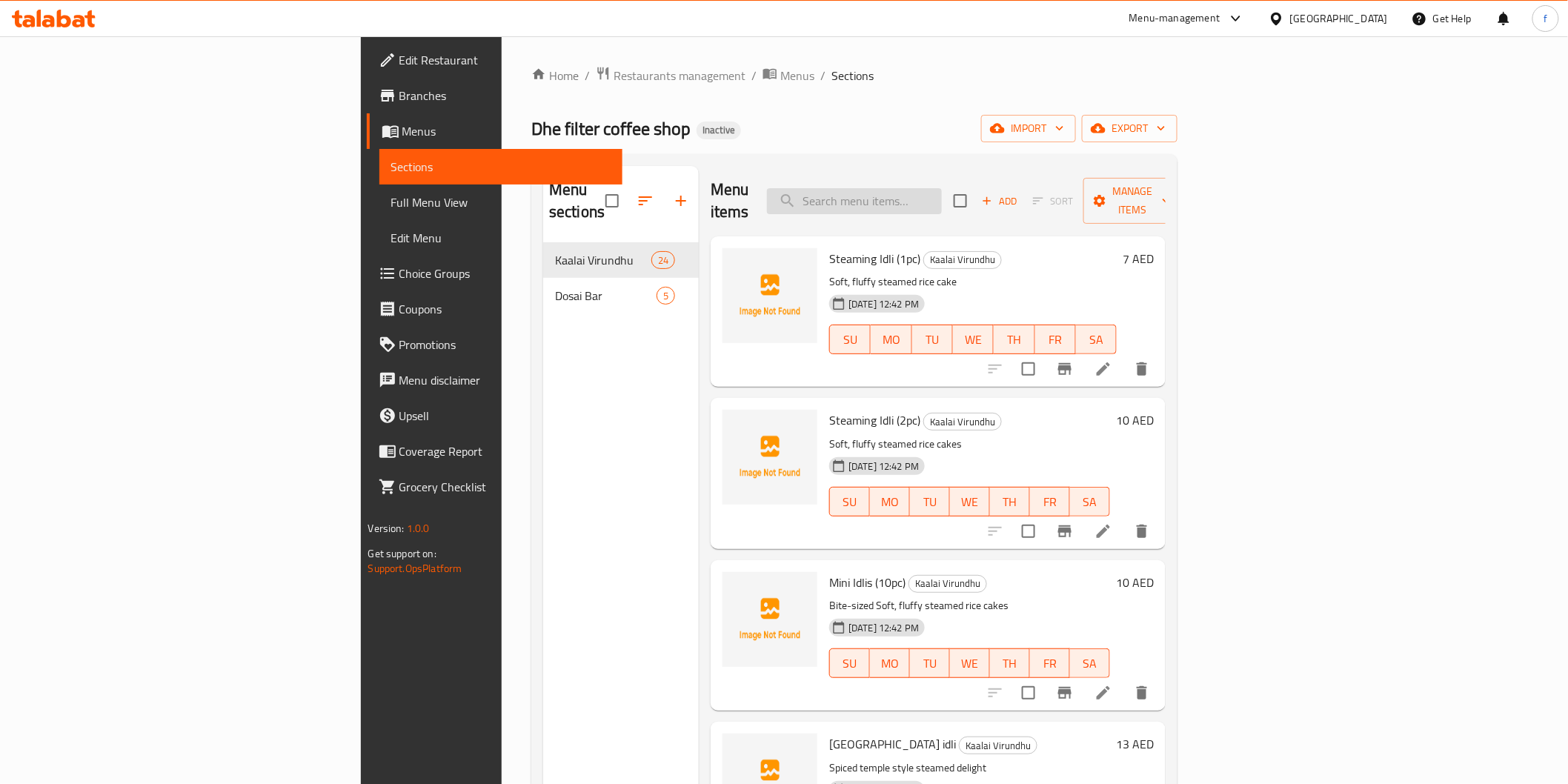
click at [930, 201] on input "search" at bounding box center [855, 201] width 175 height 26
paste input "Medu Vadai (2pc)"
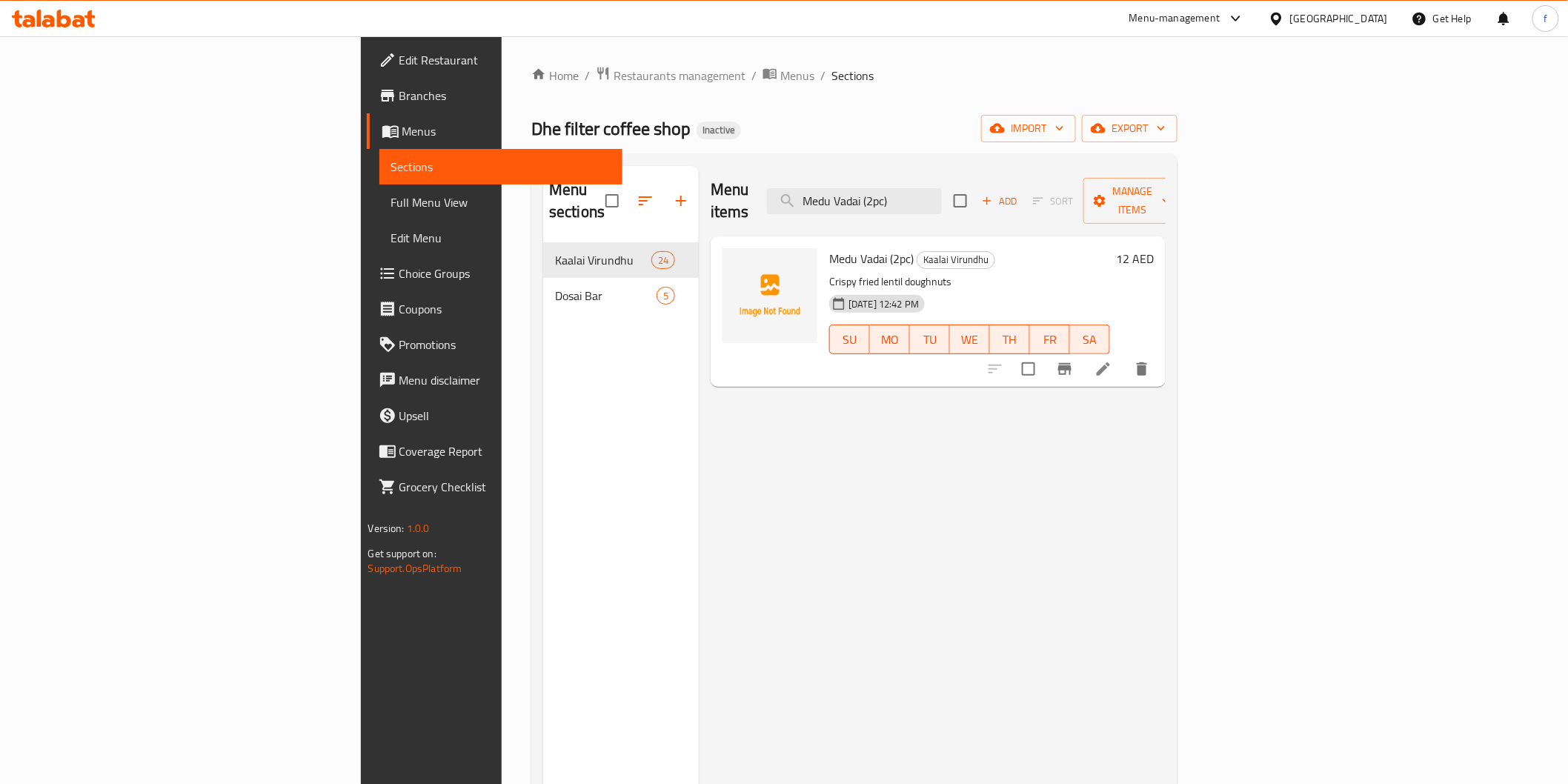
type input "Medu Vadai (2pc)"
click at [1124, 356] on li at bounding box center [1103, 369] width 41 height 27
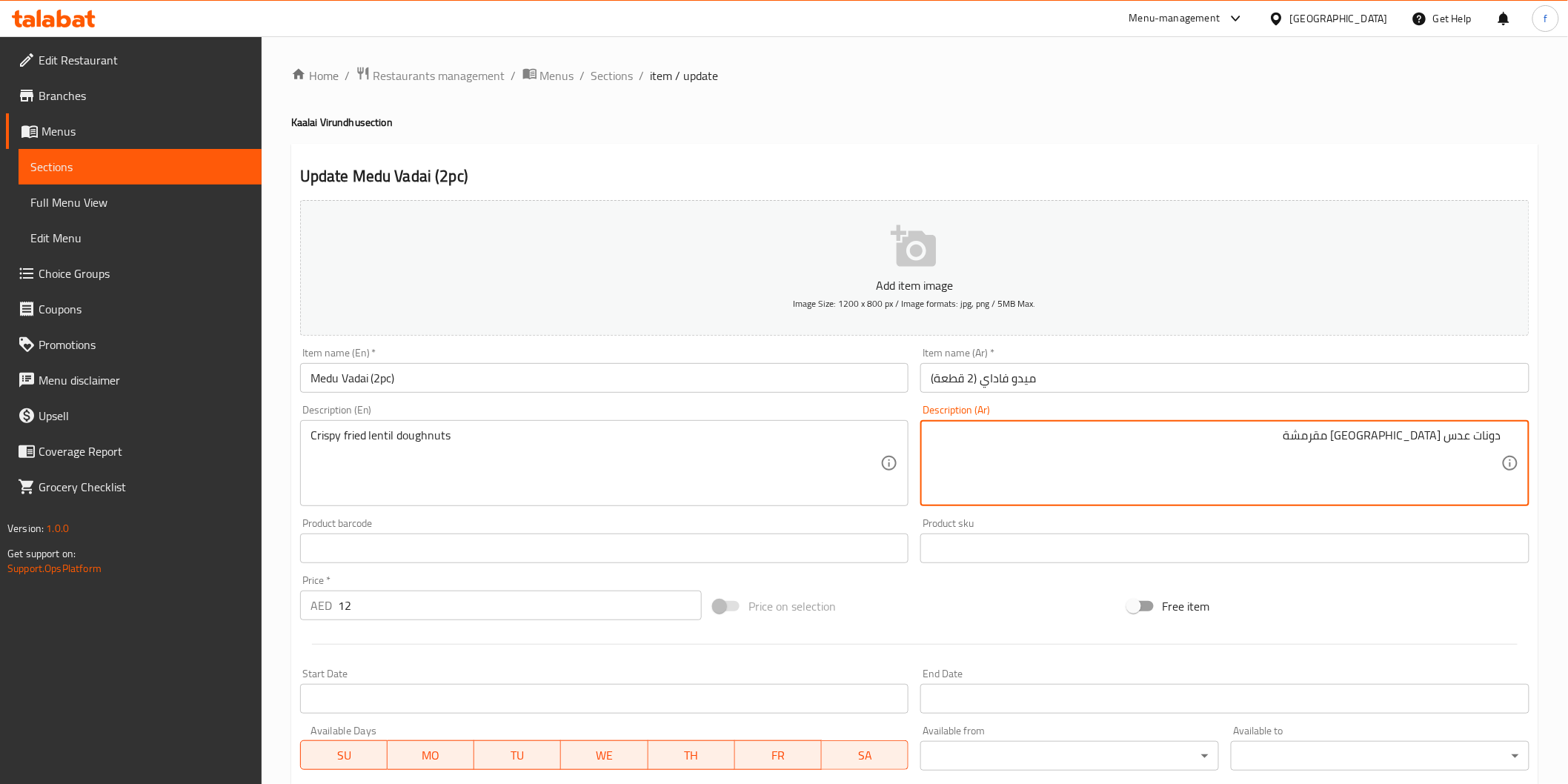
click at [1476, 435] on textarea "دونات عدس مقلية مقرمشة" at bounding box center [1217, 463] width 571 height 71
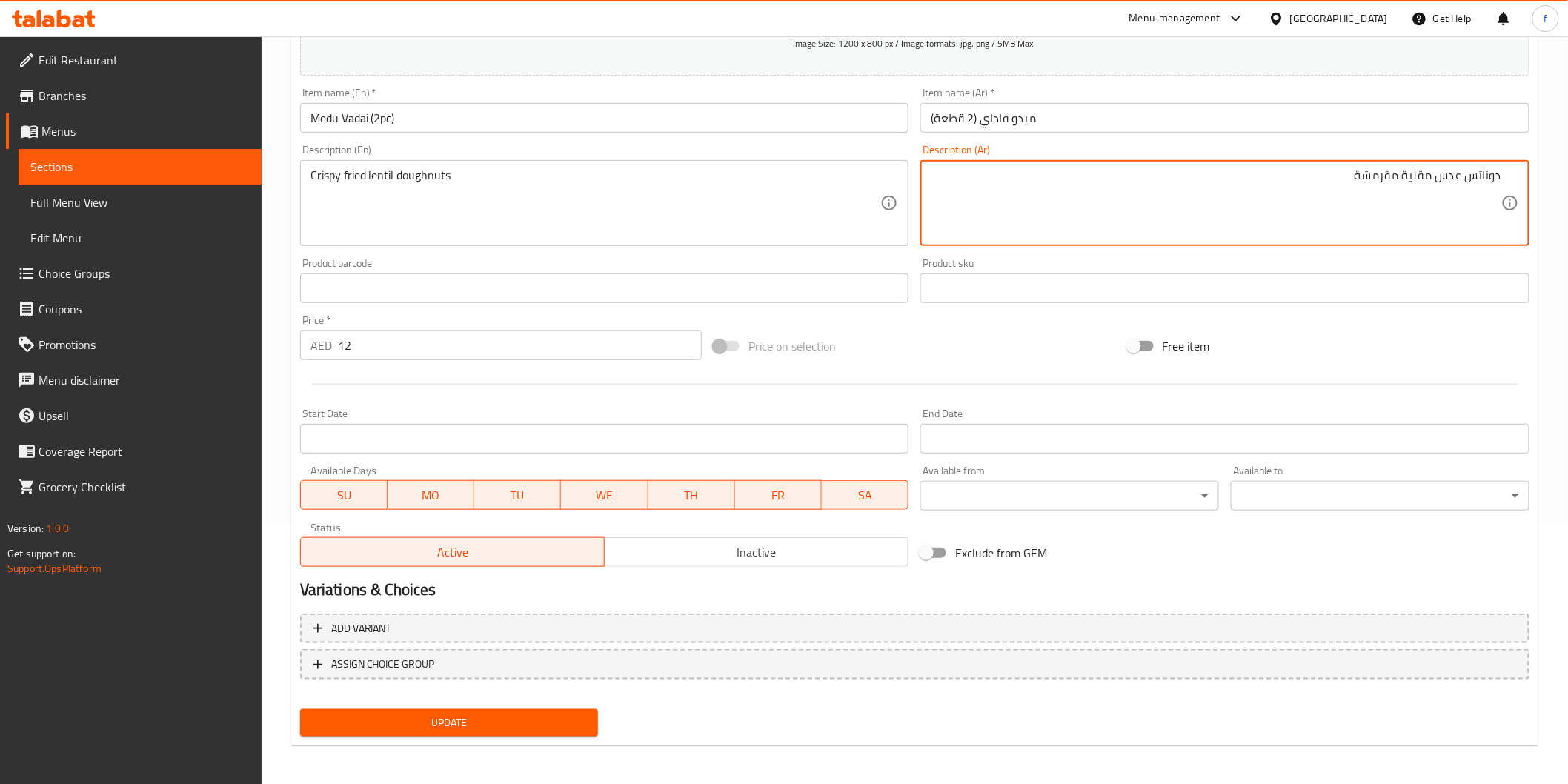
type textarea "دوناتس عدس مقلية مقرمشة"
click at [483, 713] on span "Update" at bounding box center [449, 722] width 275 height 19
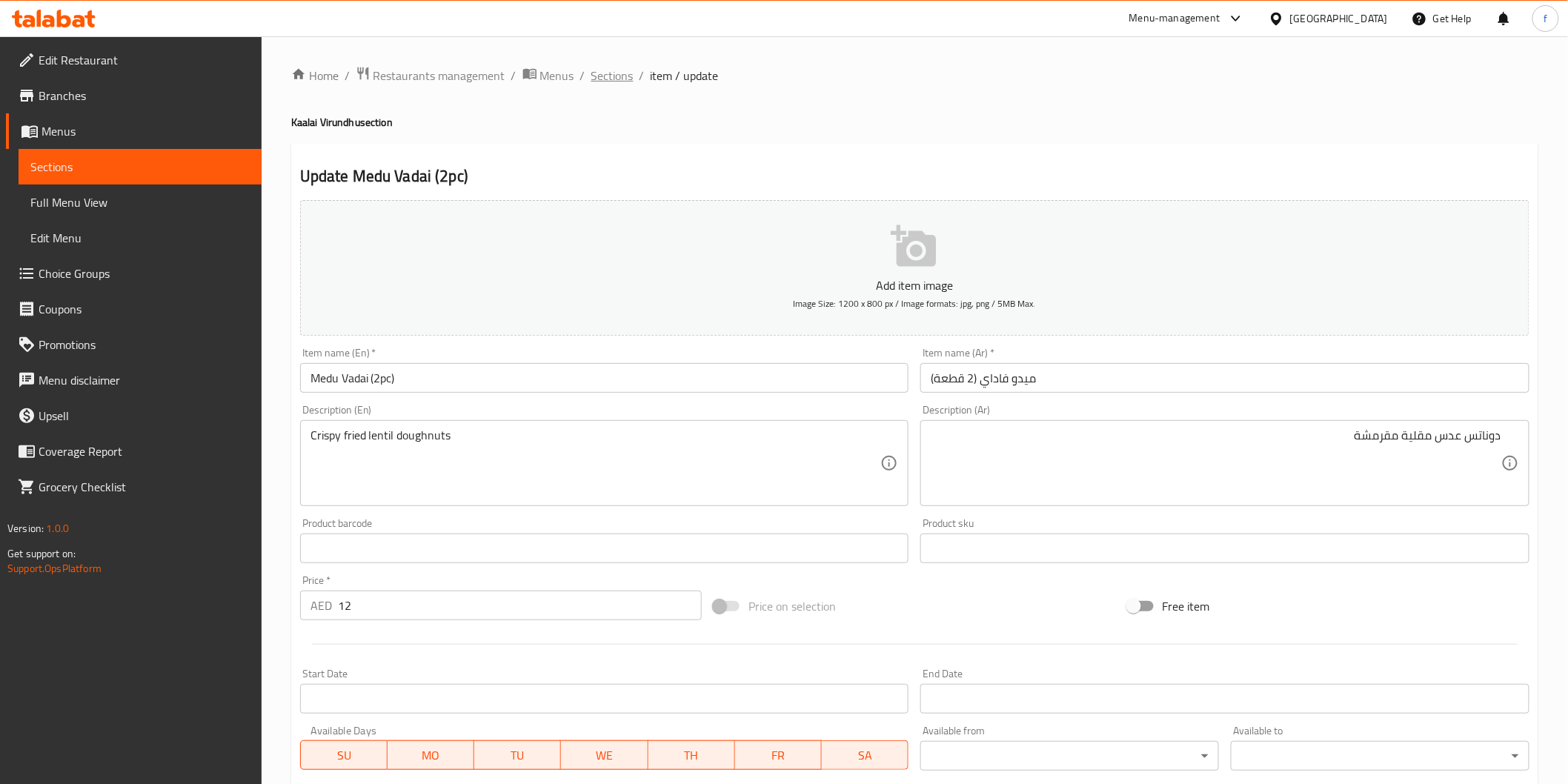
click at [605, 75] on span "Sections" at bounding box center [612, 75] width 42 height 18
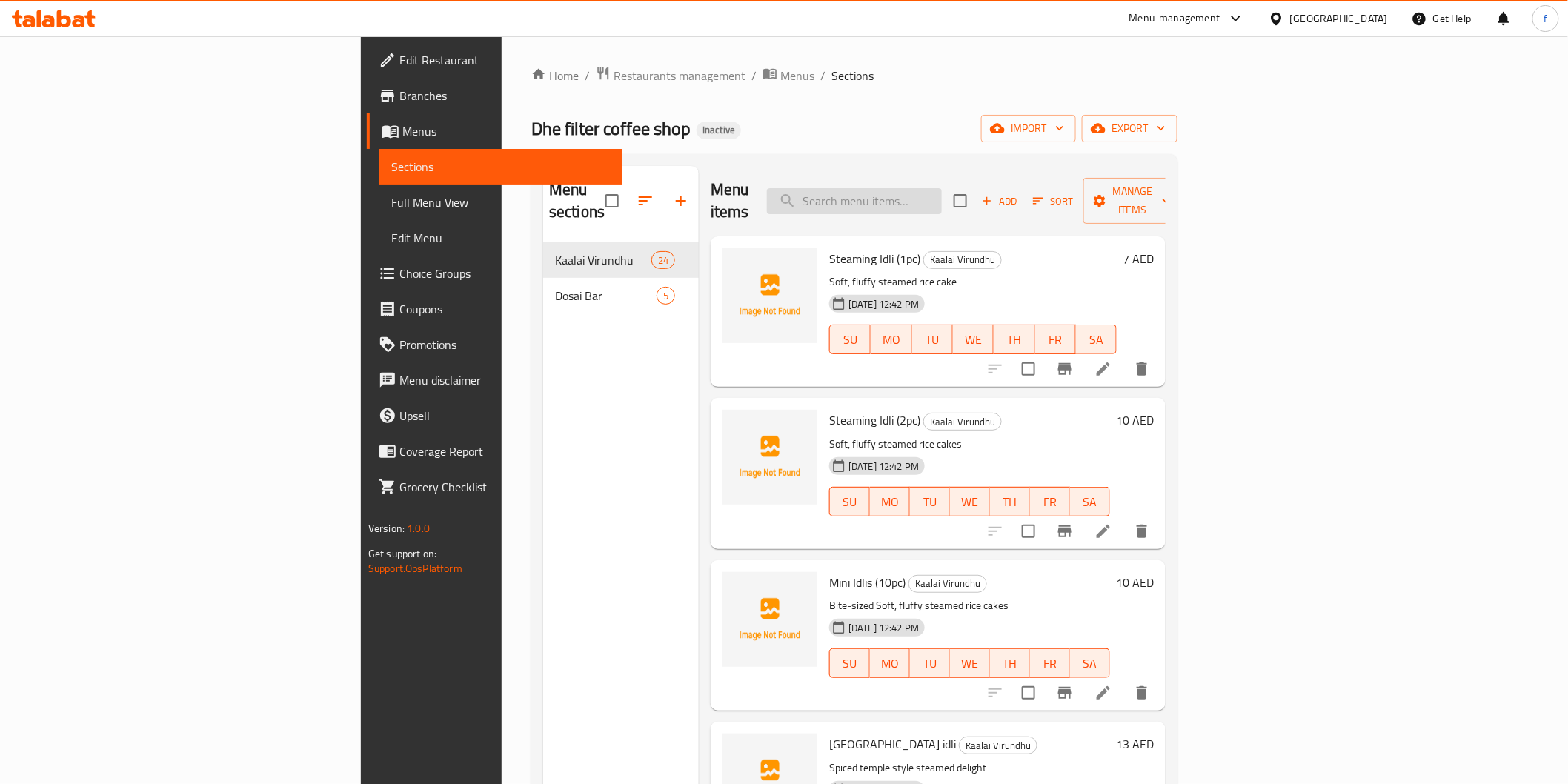
click at [942, 193] on input "search" at bounding box center [855, 201] width 175 height 26
paste input "Medu Vadai (2pc)"
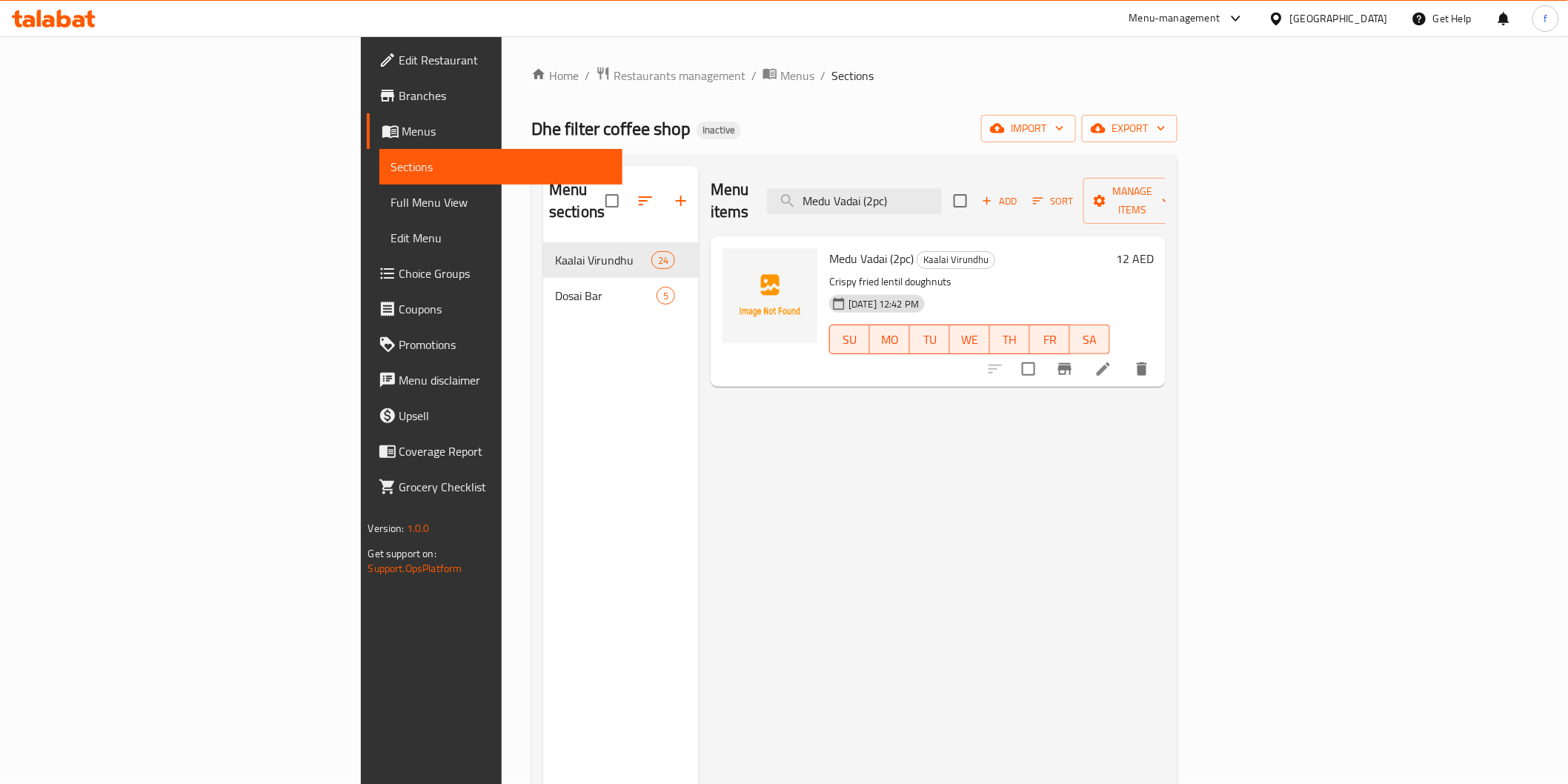
type input "Medu Vadai (2pc)"
click at [1112, 360] on icon at bounding box center [1103, 369] width 18 height 18
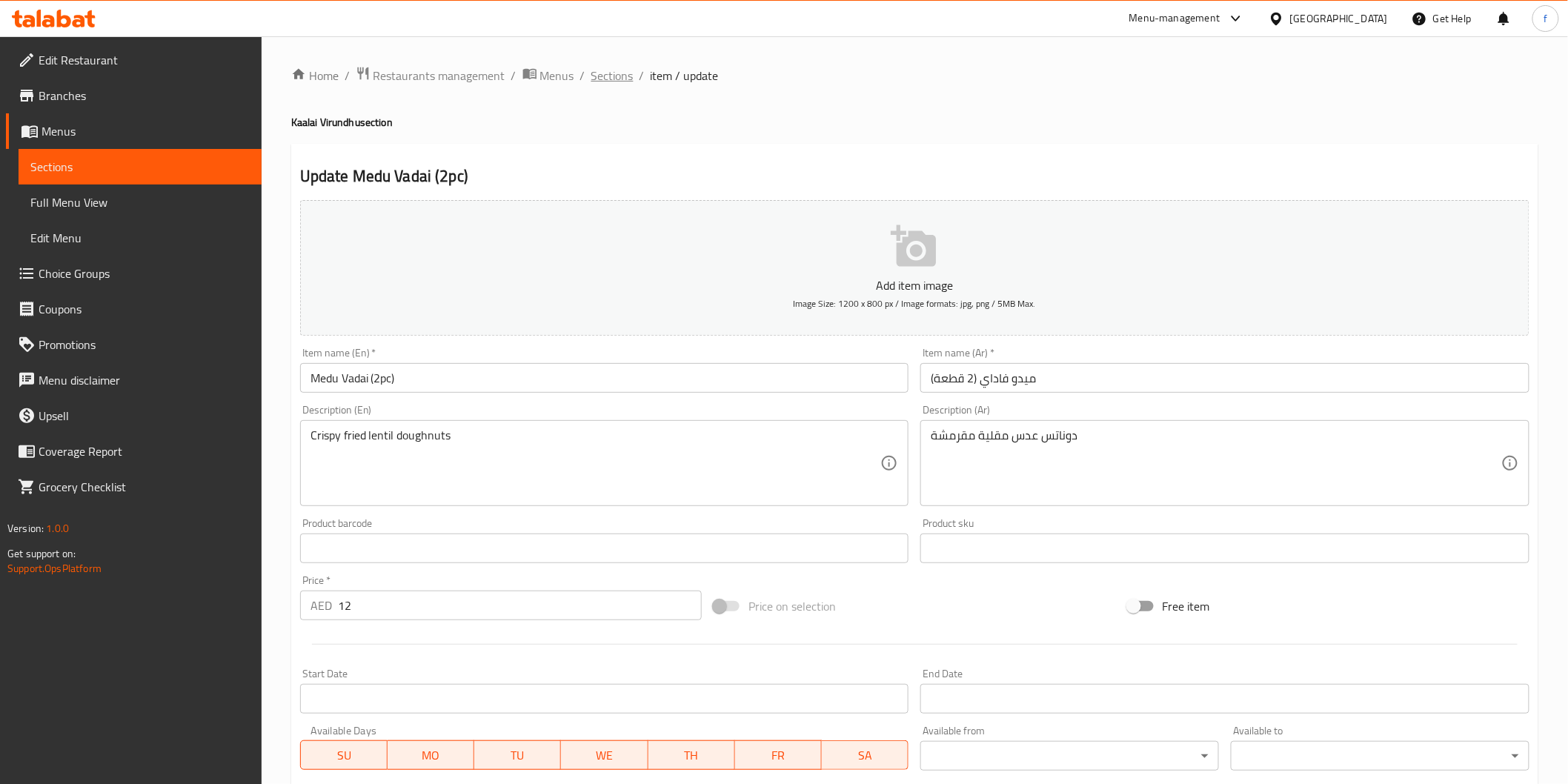
click at [606, 67] on span "Sections" at bounding box center [612, 75] width 42 height 18
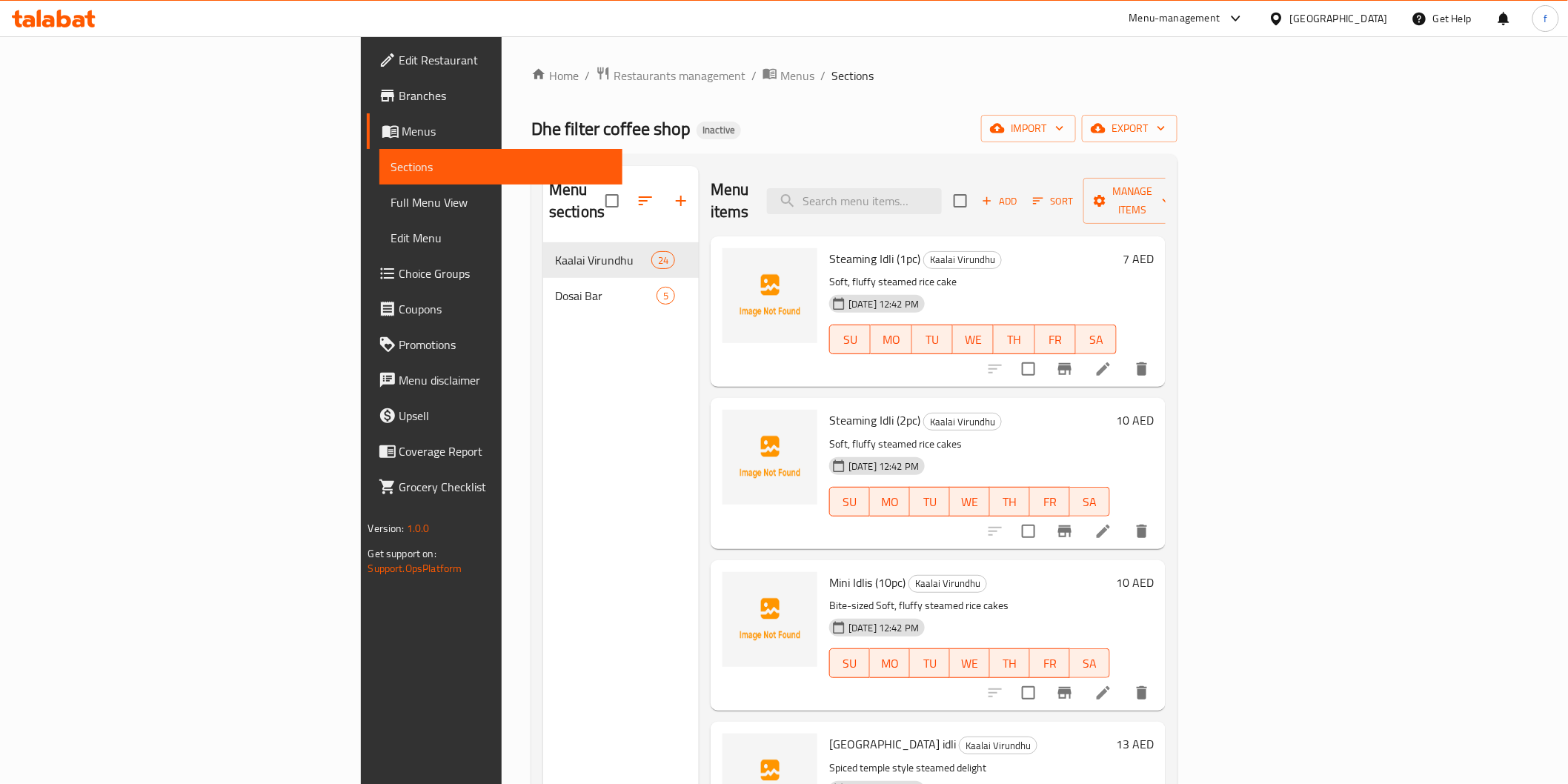
click at [989, 210] on div "Menu items Add Sort Manage items" at bounding box center [938, 201] width 455 height 71
click at [942, 200] on input "search" at bounding box center [855, 201] width 175 height 26
paste input "Medu Vadai (1pc)"
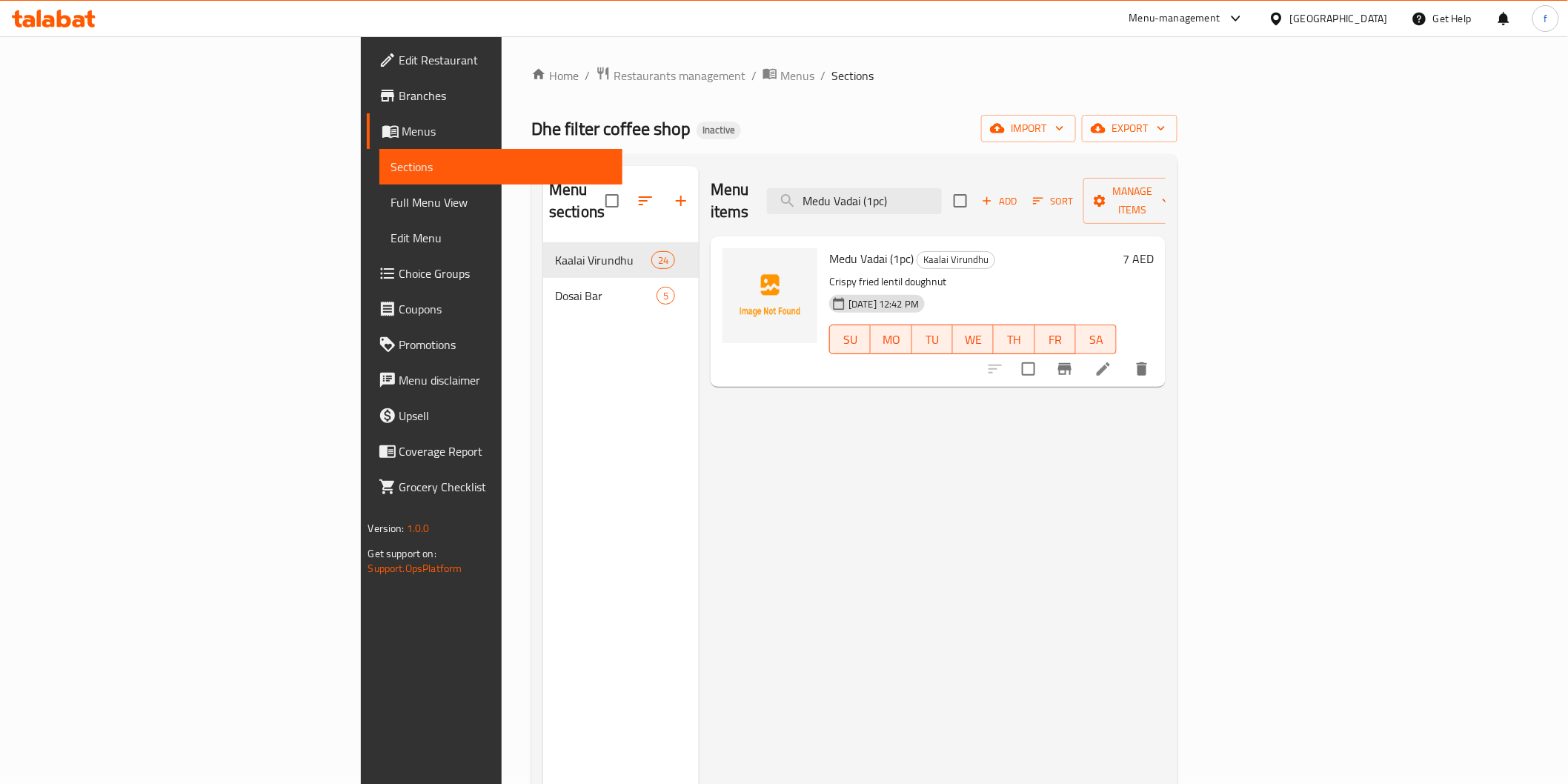
type input "Medu Vadai (1pc)"
click at [1124, 357] on li at bounding box center [1103, 369] width 41 height 27
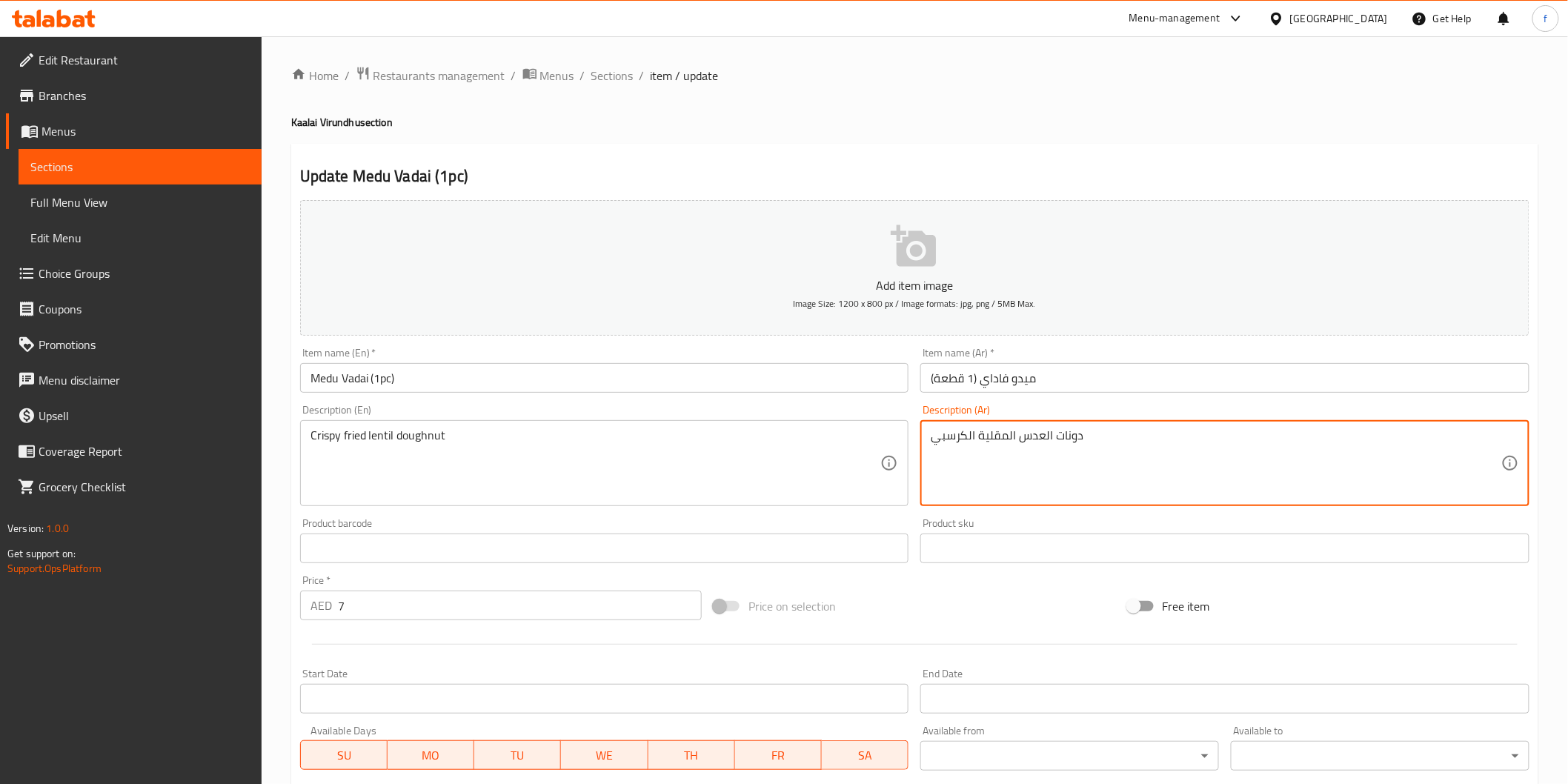
click at [1056, 433] on textarea "دونات العدس المقلية الكرسبي" at bounding box center [1217, 463] width 571 height 71
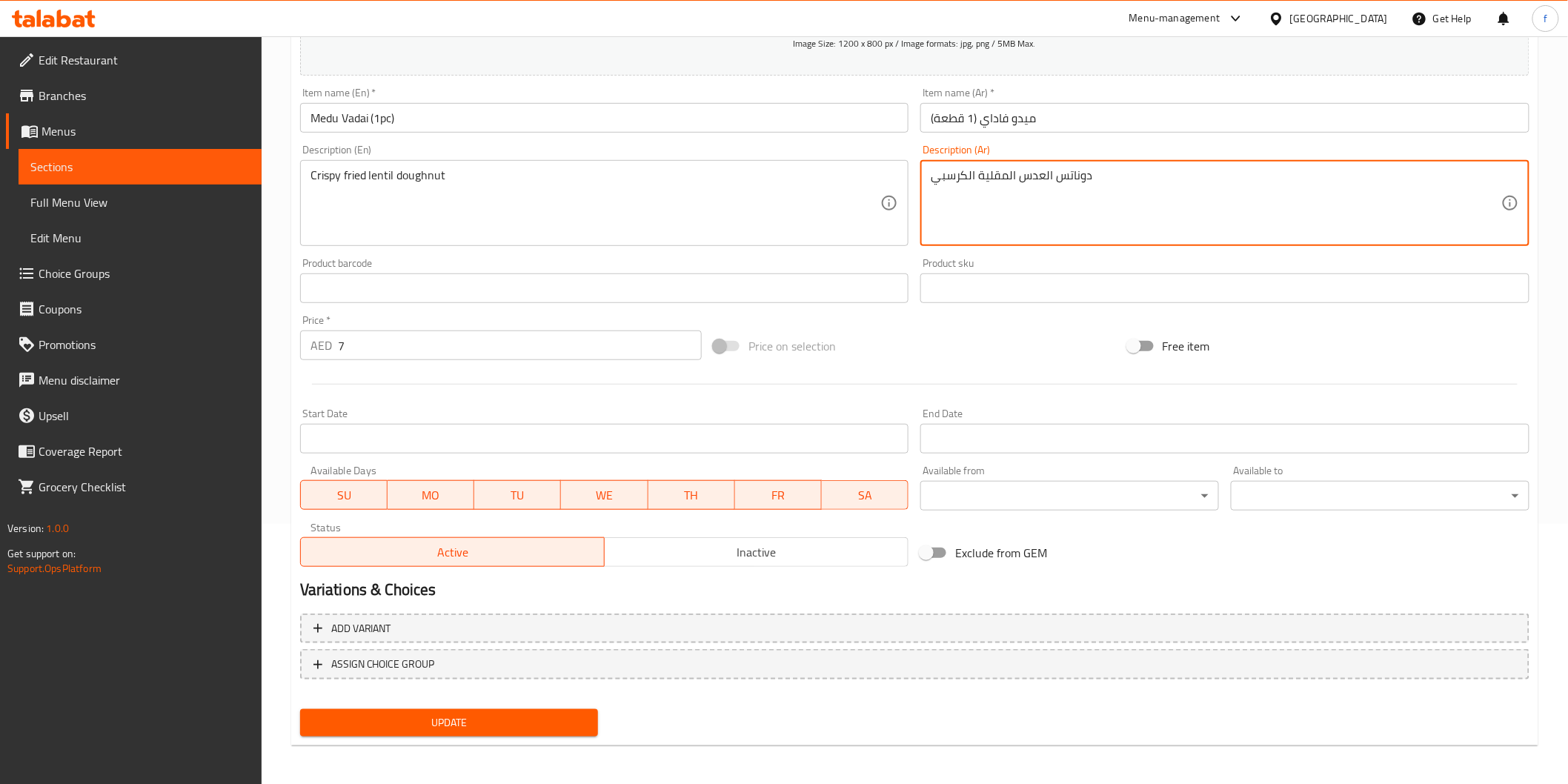
type textarea "دوناتس العدس المقلية الكرسبي"
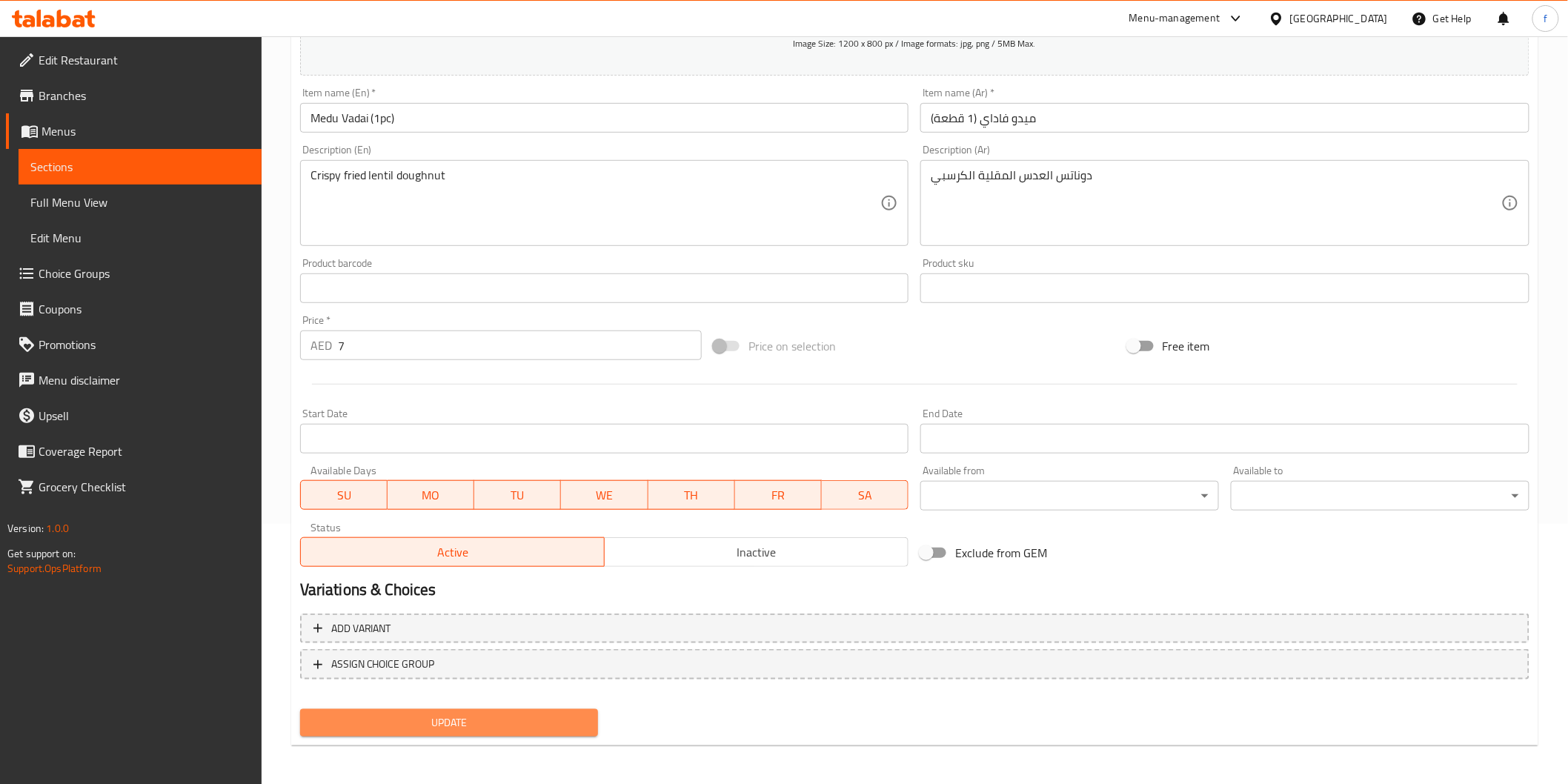
click at [483, 717] on span "Update" at bounding box center [449, 722] width 275 height 19
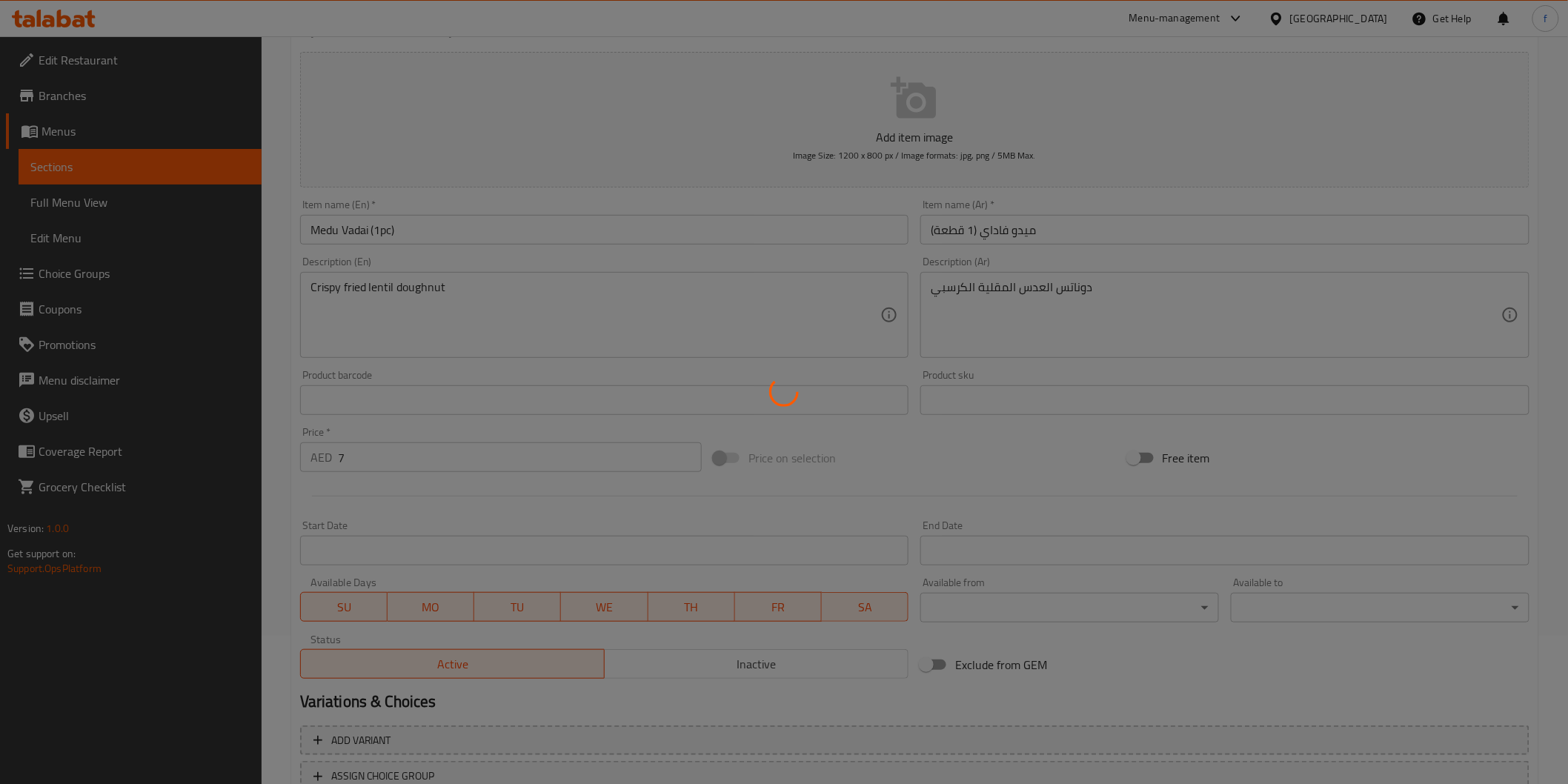
scroll to position [0, 0]
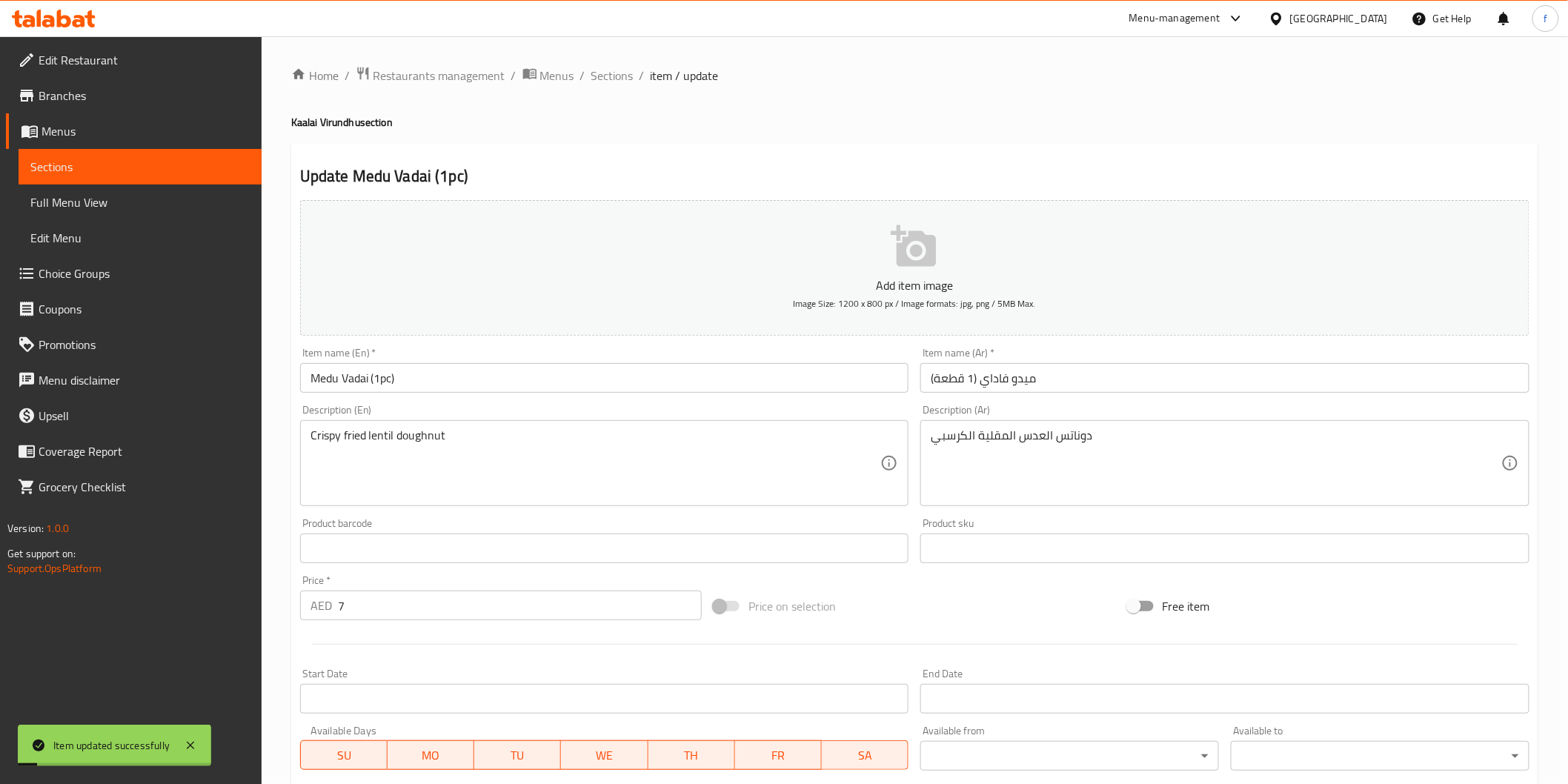
drag, startPoint x: 631, startPoint y: 79, endPoint x: 603, endPoint y: 2, distance: 81.9
click at [631, 82] on span "Sections" at bounding box center [612, 75] width 42 height 18
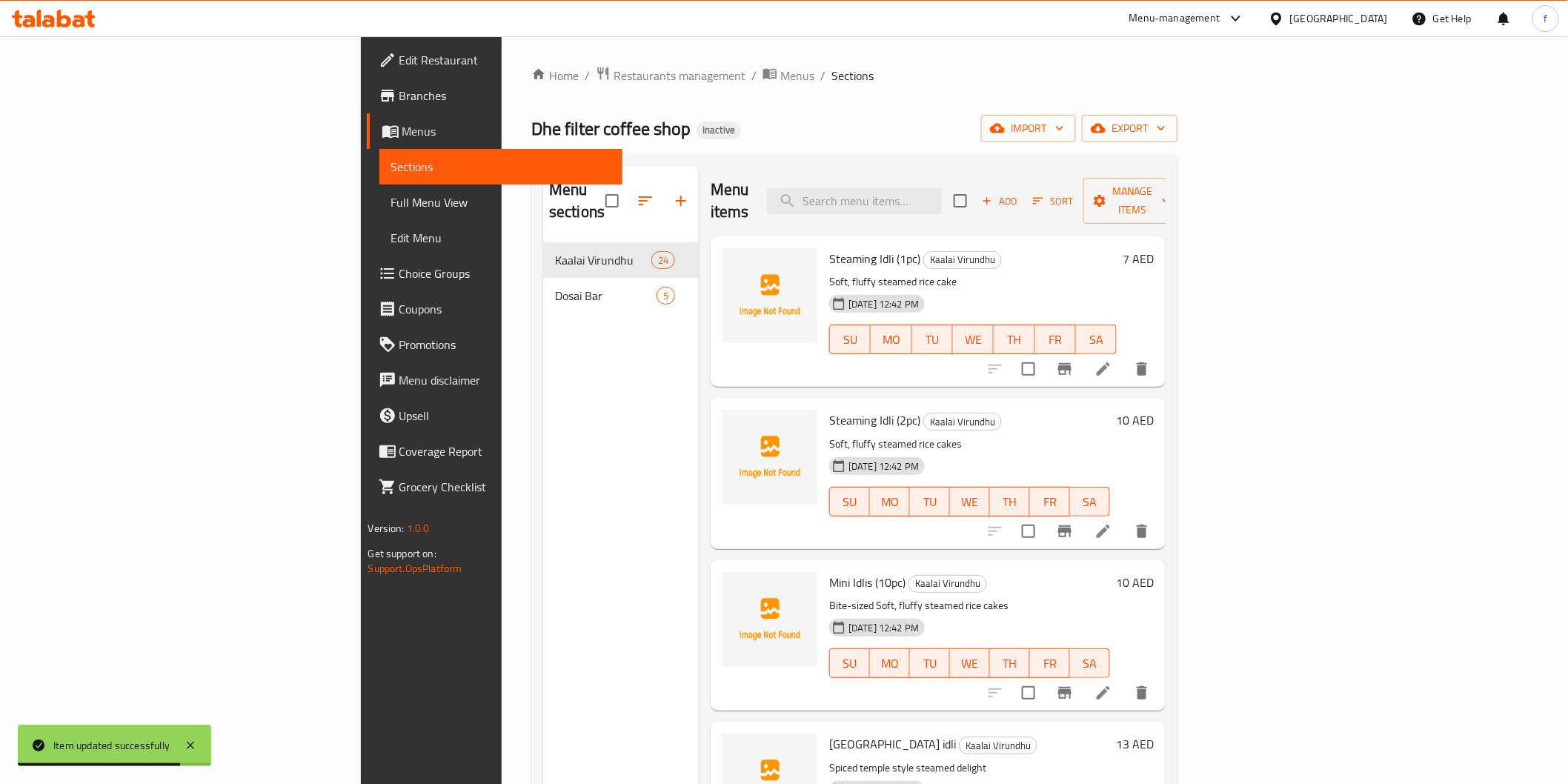
click at [961, 174] on div "Menu items Add Sort Manage items" at bounding box center [938, 201] width 455 height 71
click at [984, 236] on div "Steaming Idli (1pc) Kaalai Virundhu Soft, fluffy steamed rice cake 09-09-2025 1…" at bounding box center [938, 311] width 455 height 150
click at [990, 203] on div "Menu items Add Sort Manage items" at bounding box center [938, 201] width 455 height 71
click at [942, 193] on input "search" at bounding box center [855, 201] width 175 height 26
paste input "[PERSON_NAME]"
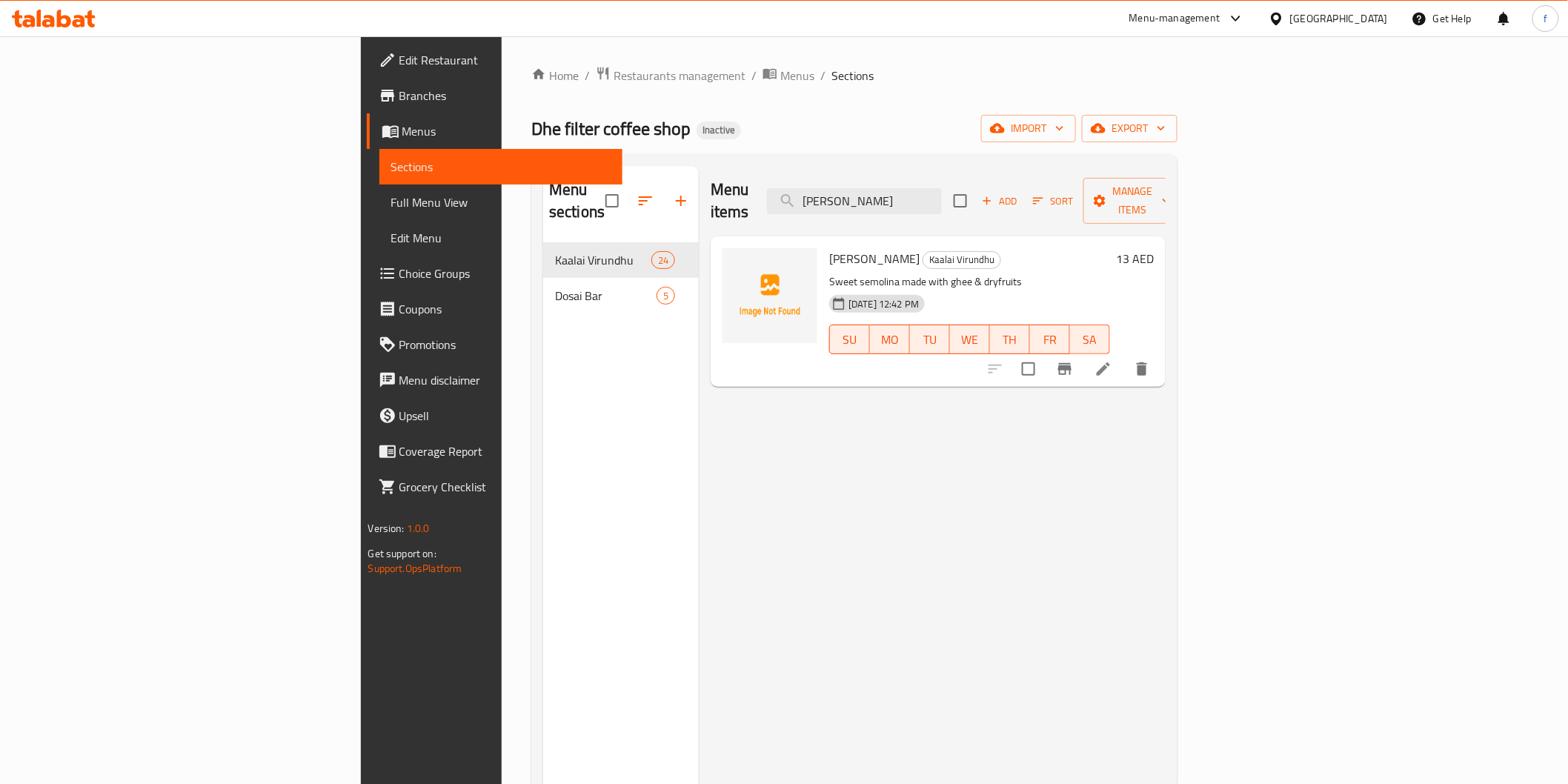
type input "[PERSON_NAME]"
click at [1124, 356] on li at bounding box center [1103, 369] width 41 height 27
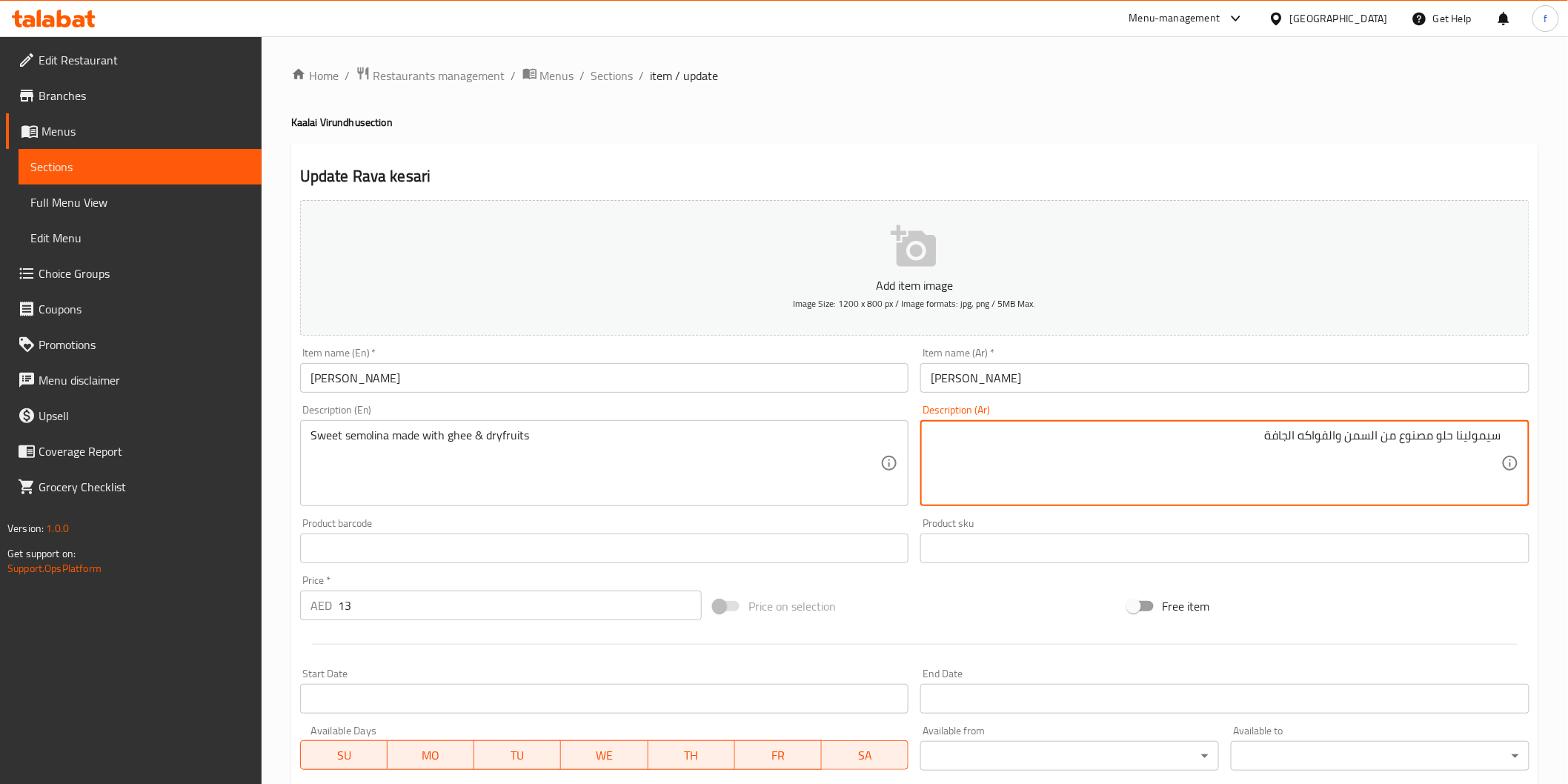
drag, startPoint x: 1436, startPoint y: 433, endPoint x: 1444, endPoint y: 439, distance: 10.0
click at [1439, 435] on textarea "سيمولينا حلو مصنوع من السمن والفواكه الجافة" at bounding box center [1217, 463] width 571 height 71
click at [1396, 441] on textarea "سيمولينا حلوة مصنوع من السمن والفواكه الجافة" at bounding box center [1217, 463] width 571 height 71
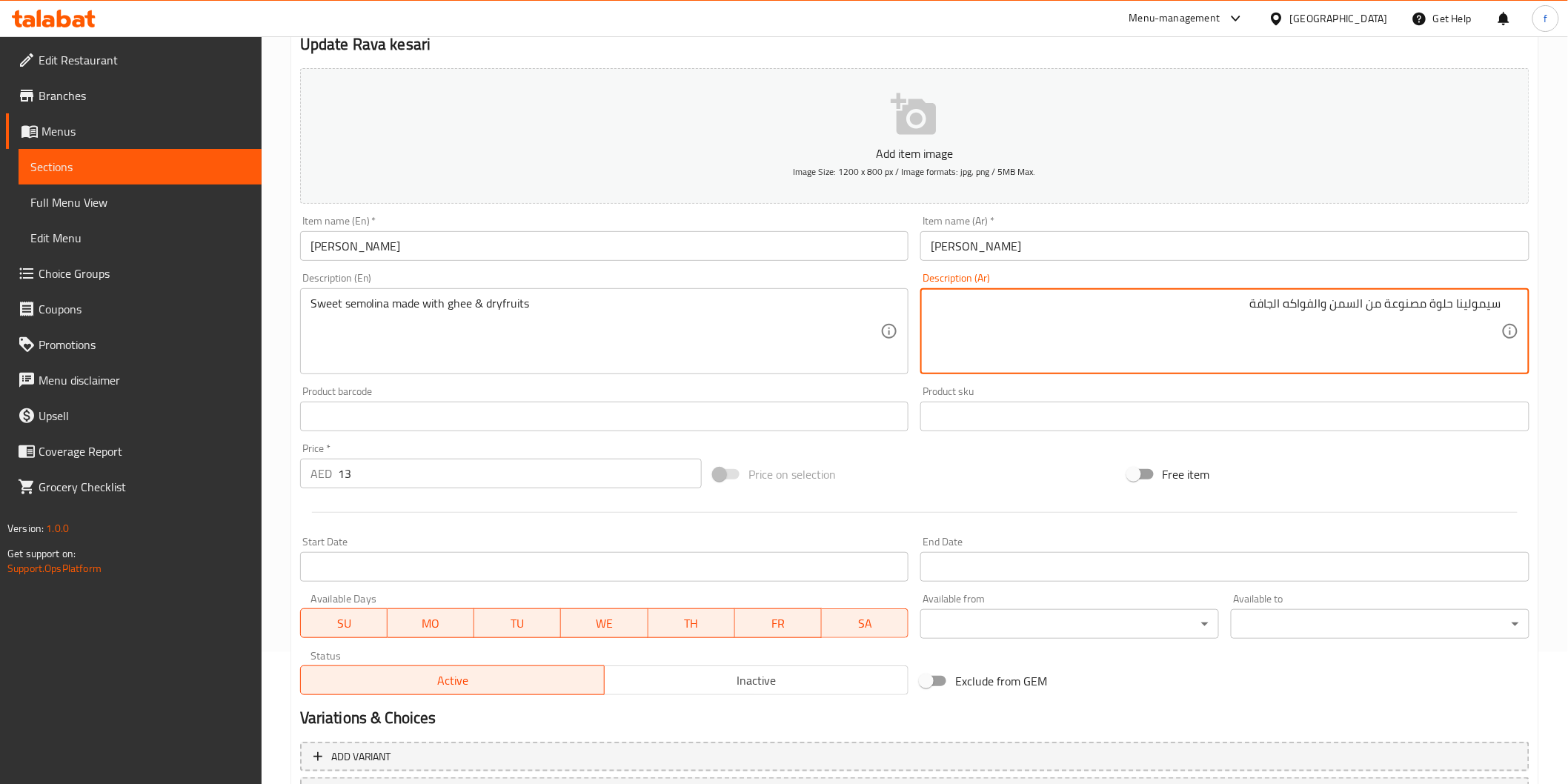
scroll to position [260, 0]
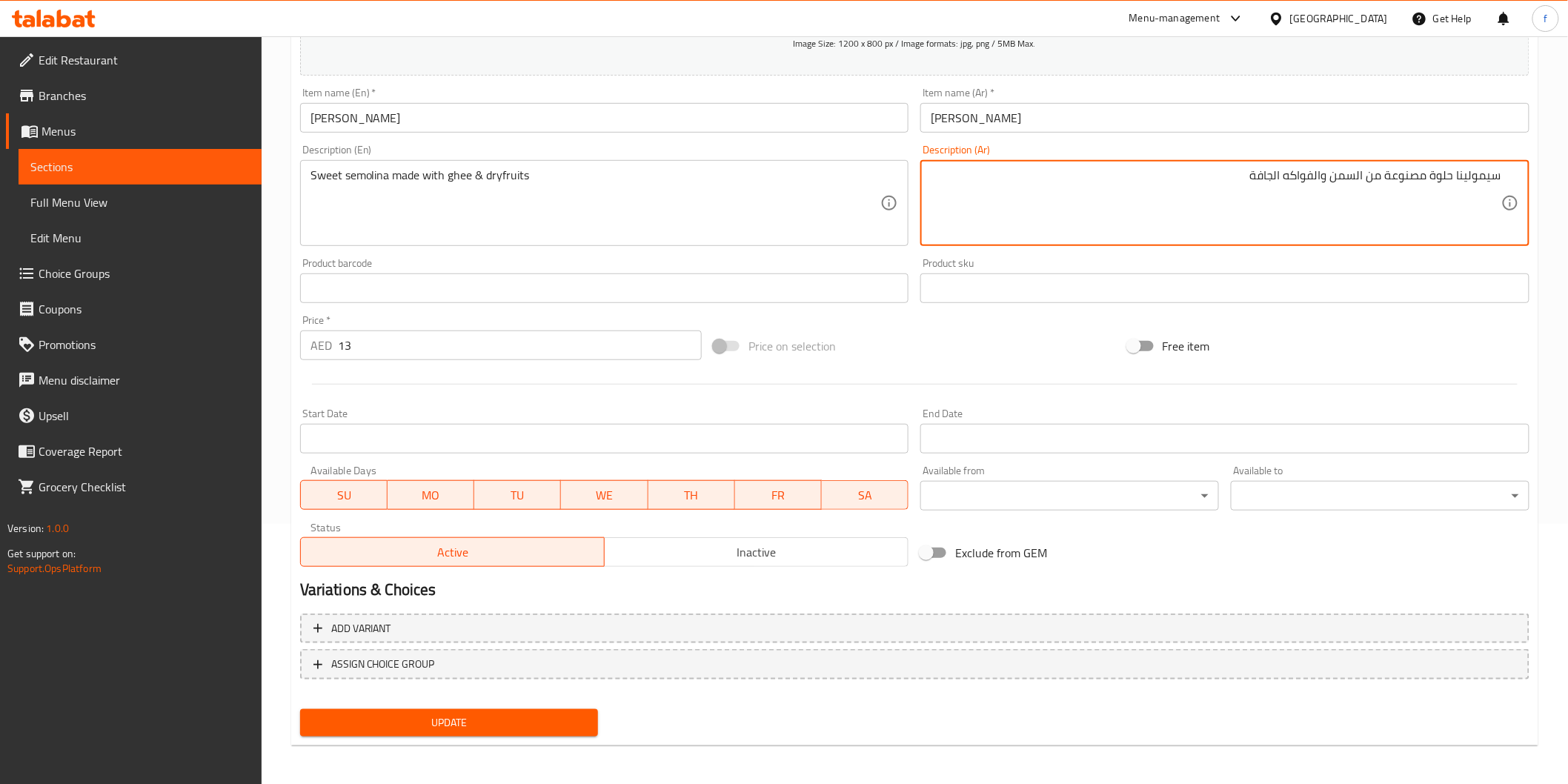
type textarea "سيمولينا حلوة مصنوعة من السمن والفواكه الجافة"
click at [528, 731] on button "Update" at bounding box center [449, 722] width 299 height 28
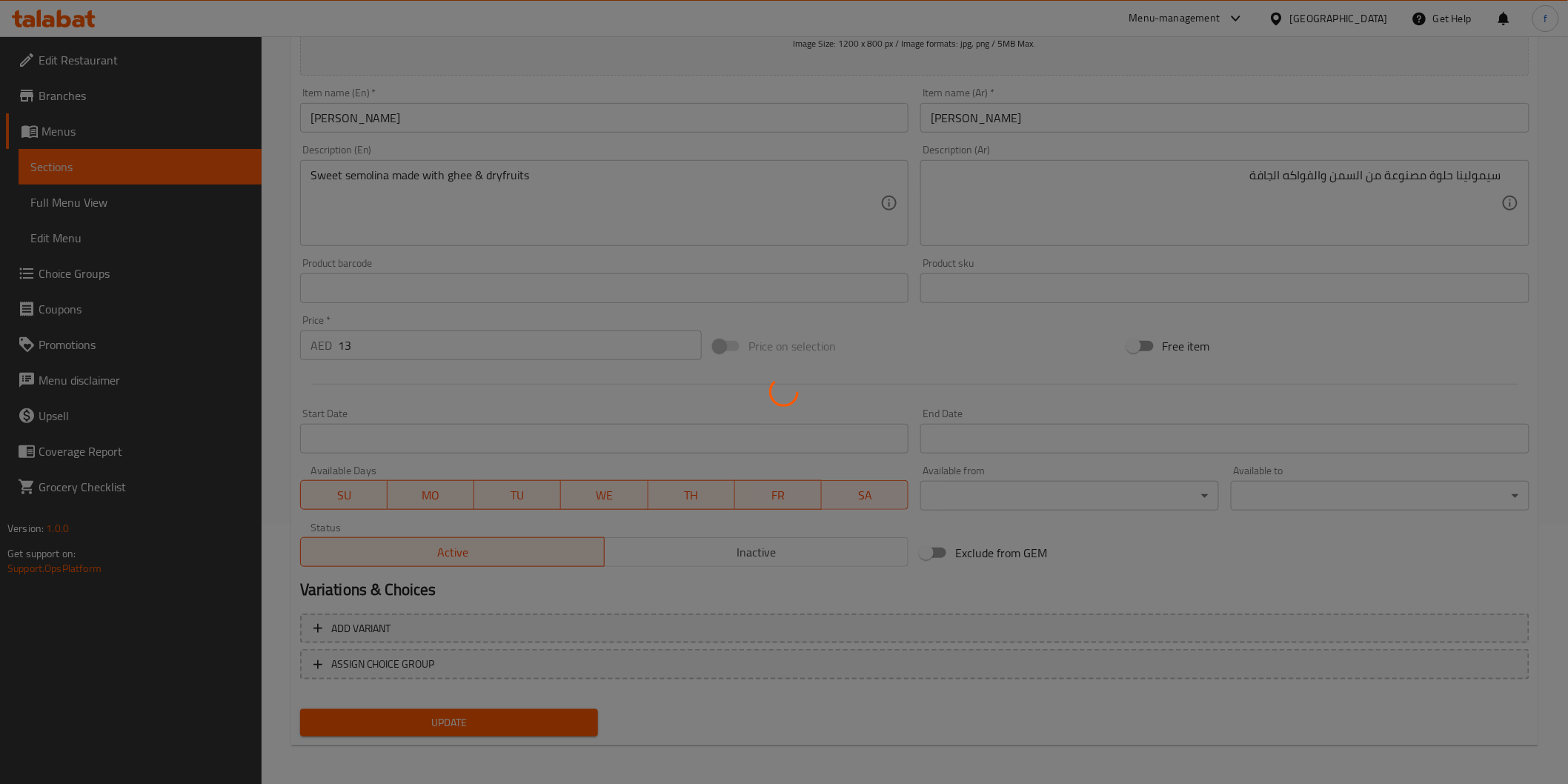
scroll to position [0, 0]
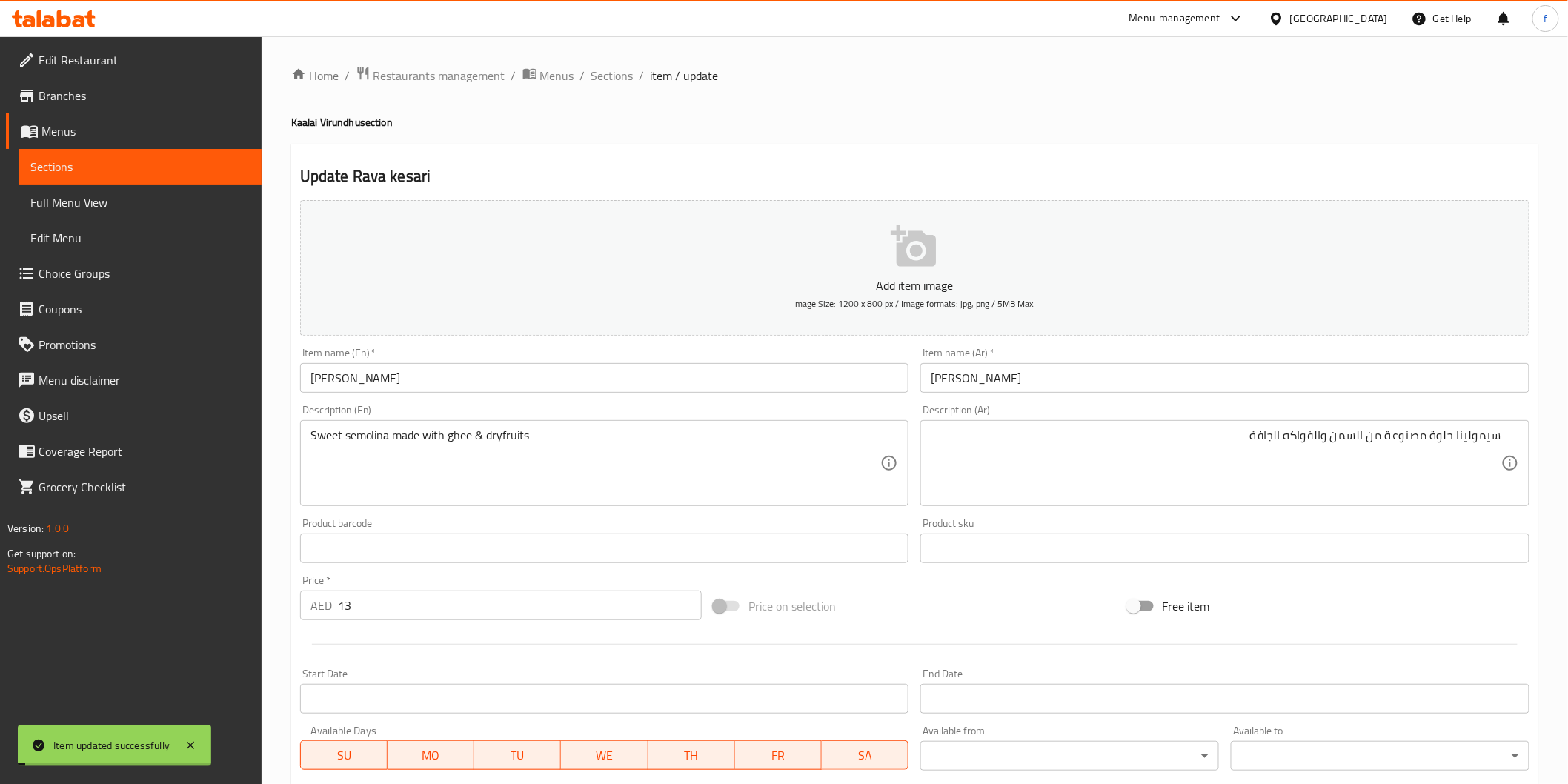
click at [608, 73] on span "Sections" at bounding box center [612, 75] width 42 height 18
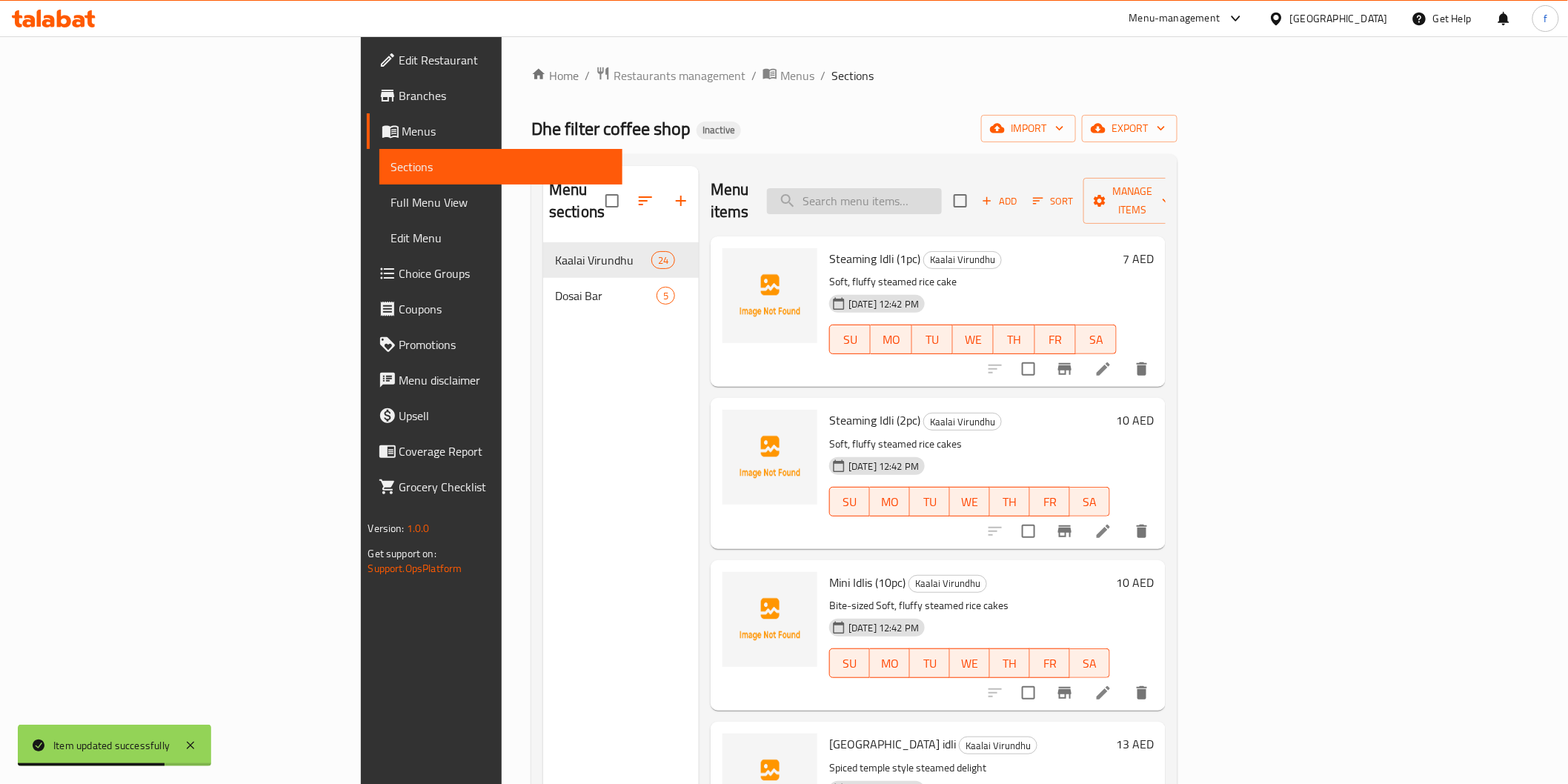
click at [927, 189] on input "search" at bounding box center [855, 201] width 175 height 26
paste input "Ven [DATE]"
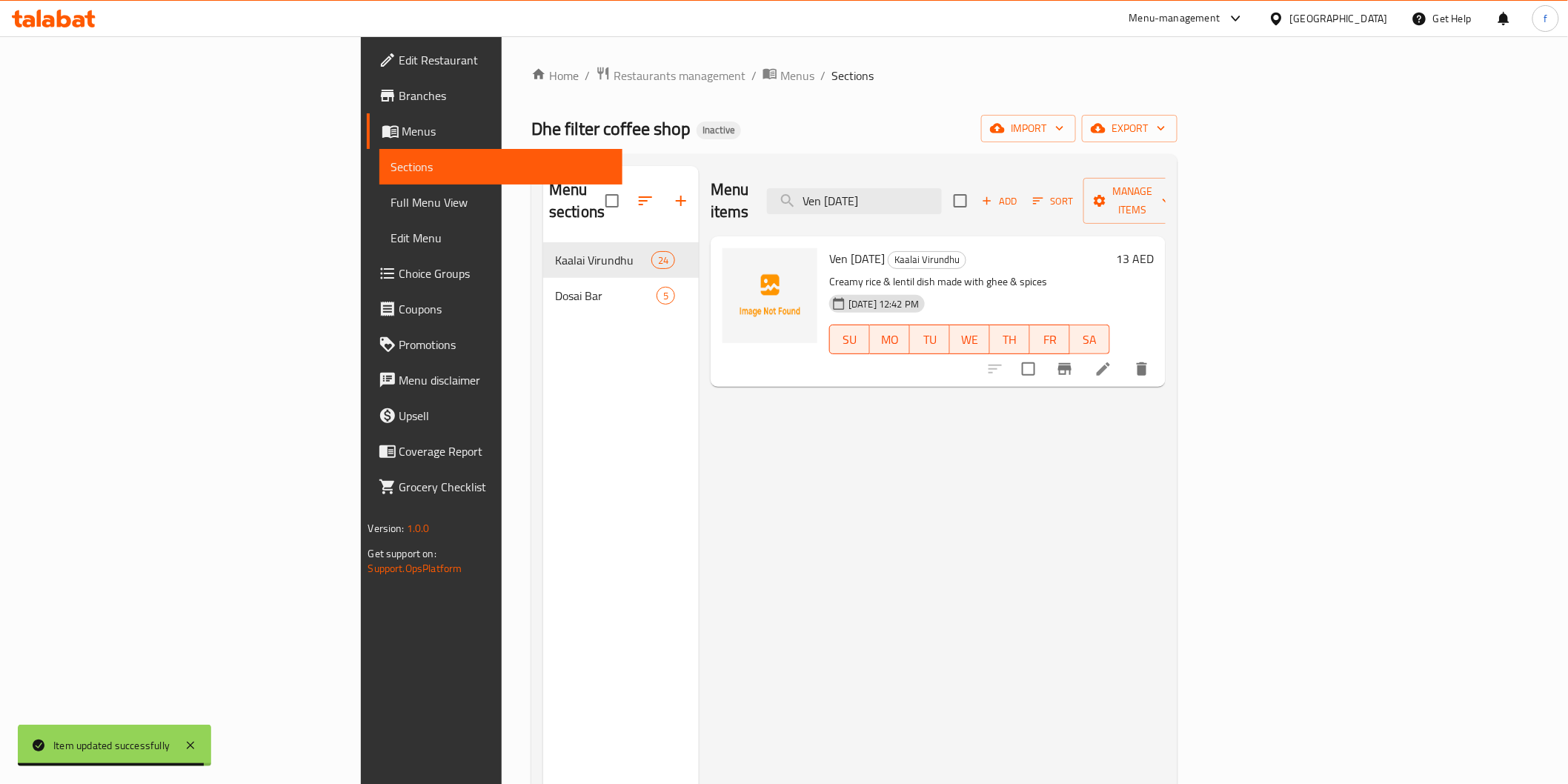
type input "Ven [DATE]"
click at [1124, 356] on li at bounding box center [1103, 369] width 41 height 27
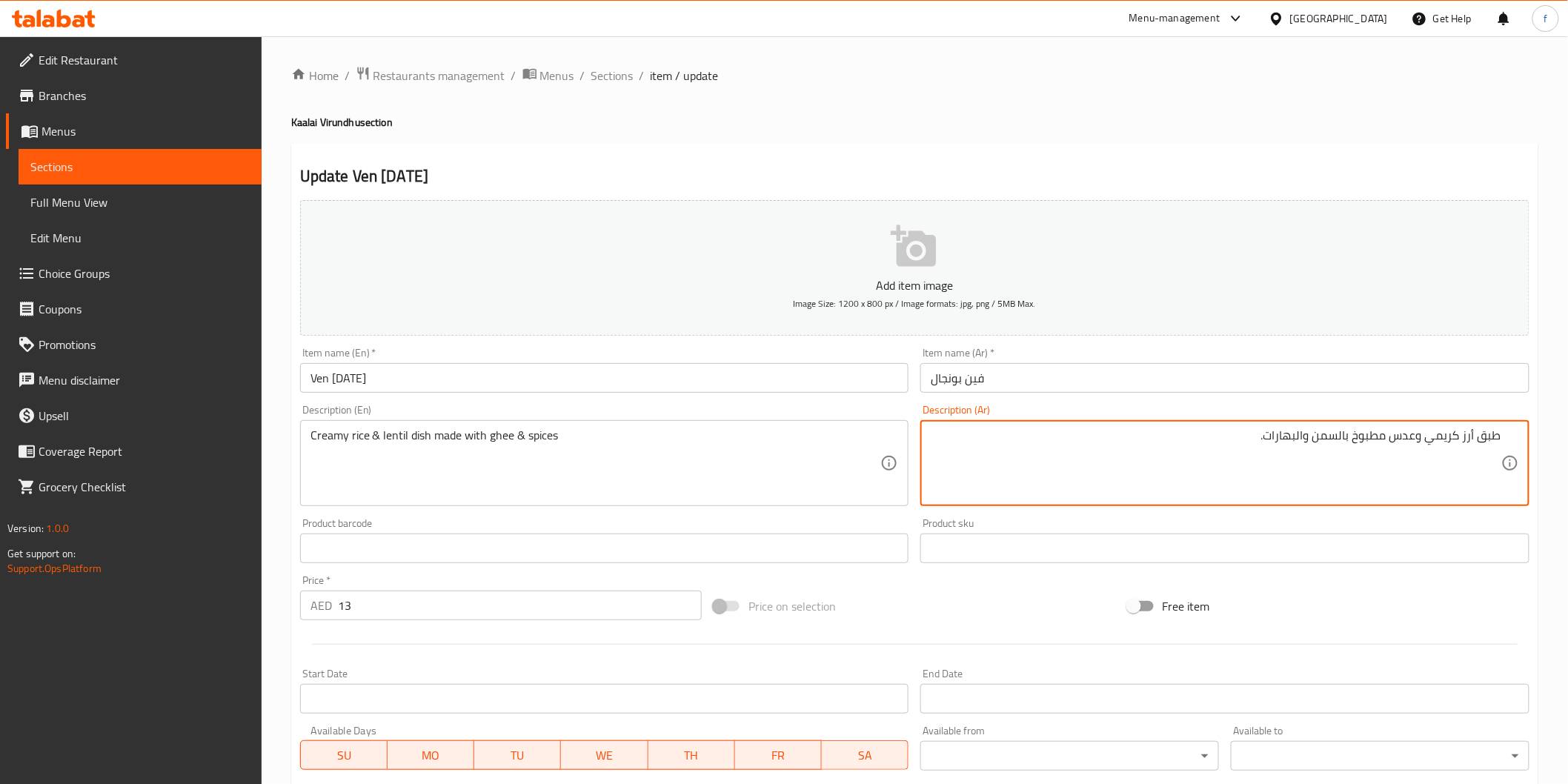
click at [1377, 442] on textarea "طبق أرز كريمي وعدس مطبوخ بالسمن والبهارات." at bounding box center [1217, 463] width 571 height 71
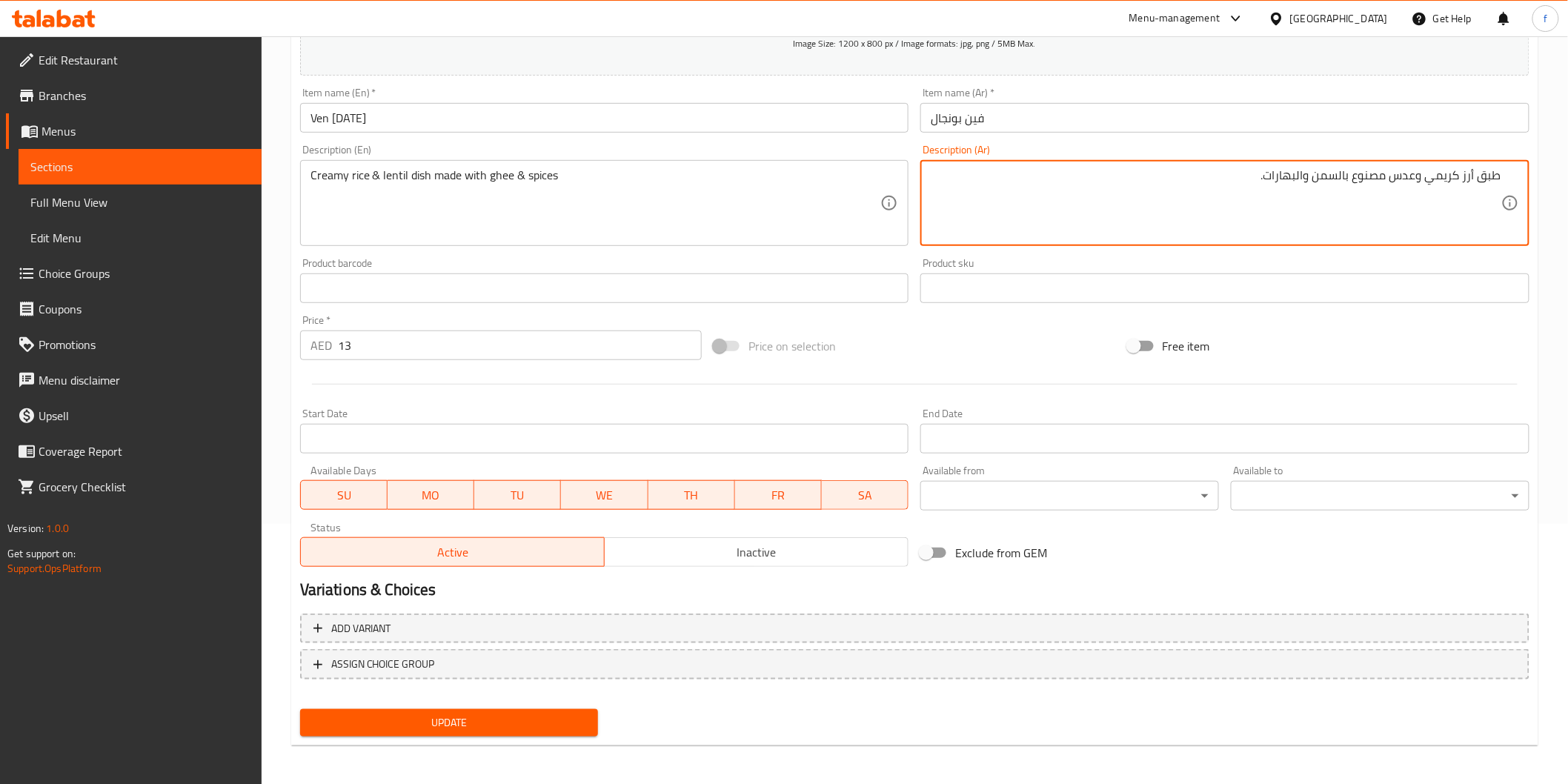
type textarea "طبق أرز كريمي وعدس مصنوع بالسمن والبهارات."
click at [516, 719] on span "Update" at bounding box center [449, 722] width 275 height 19
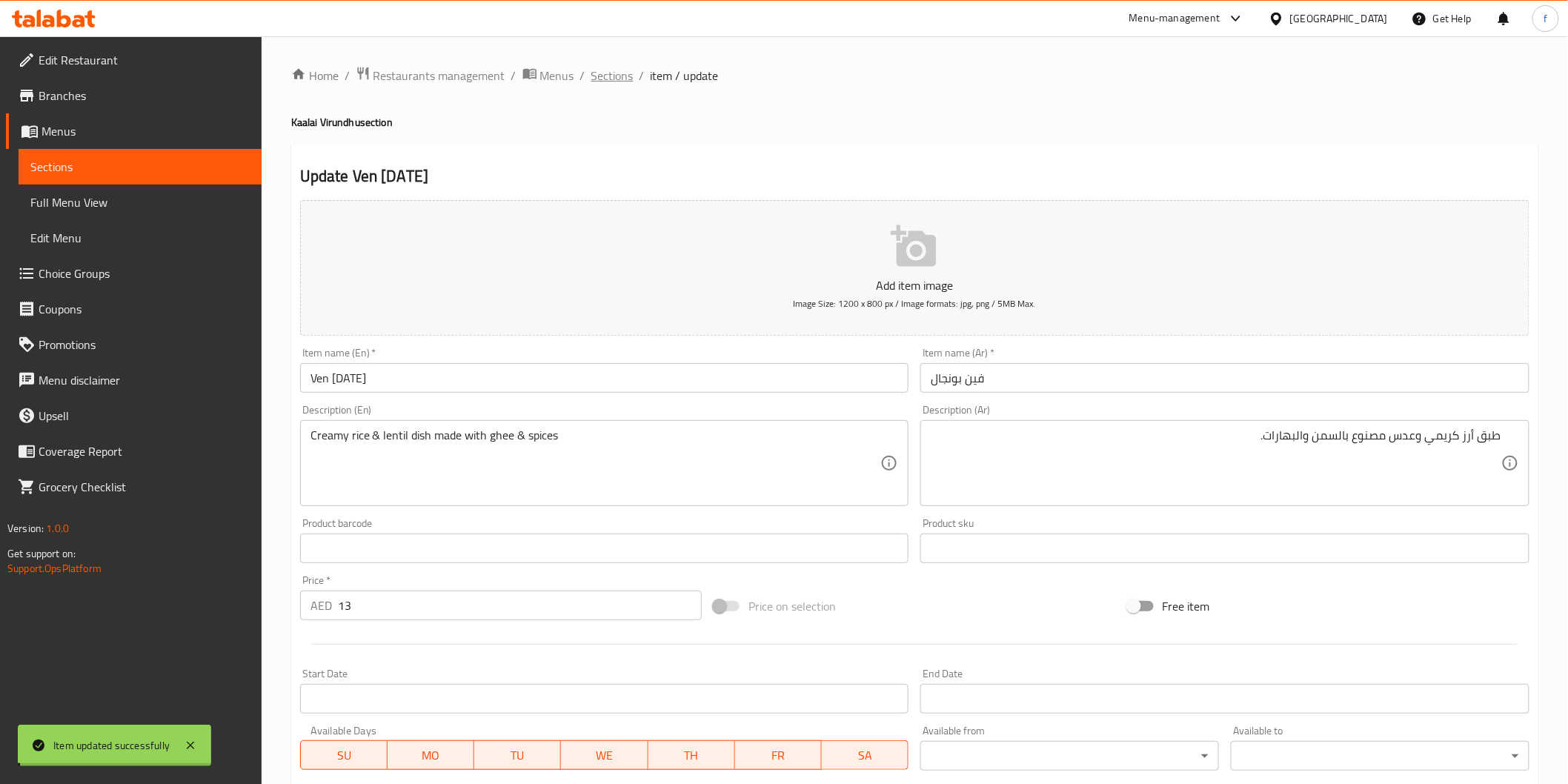
click at [609, 84] on span "Sections" at bounding box center [612, 75] width 42 height 18
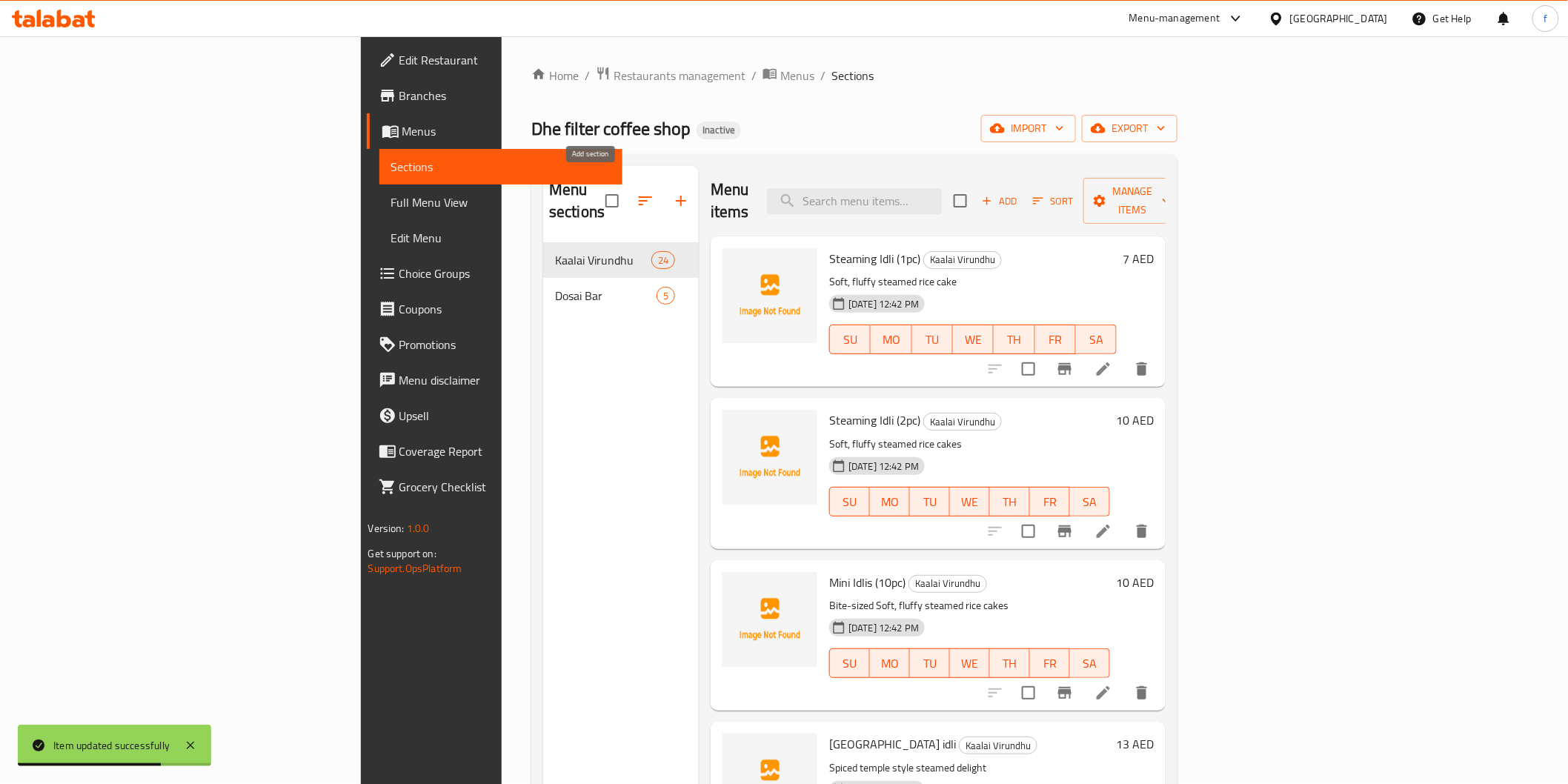
click at [672, 192] on icon "button" at bounding box center [681, 201] width 18 height 18
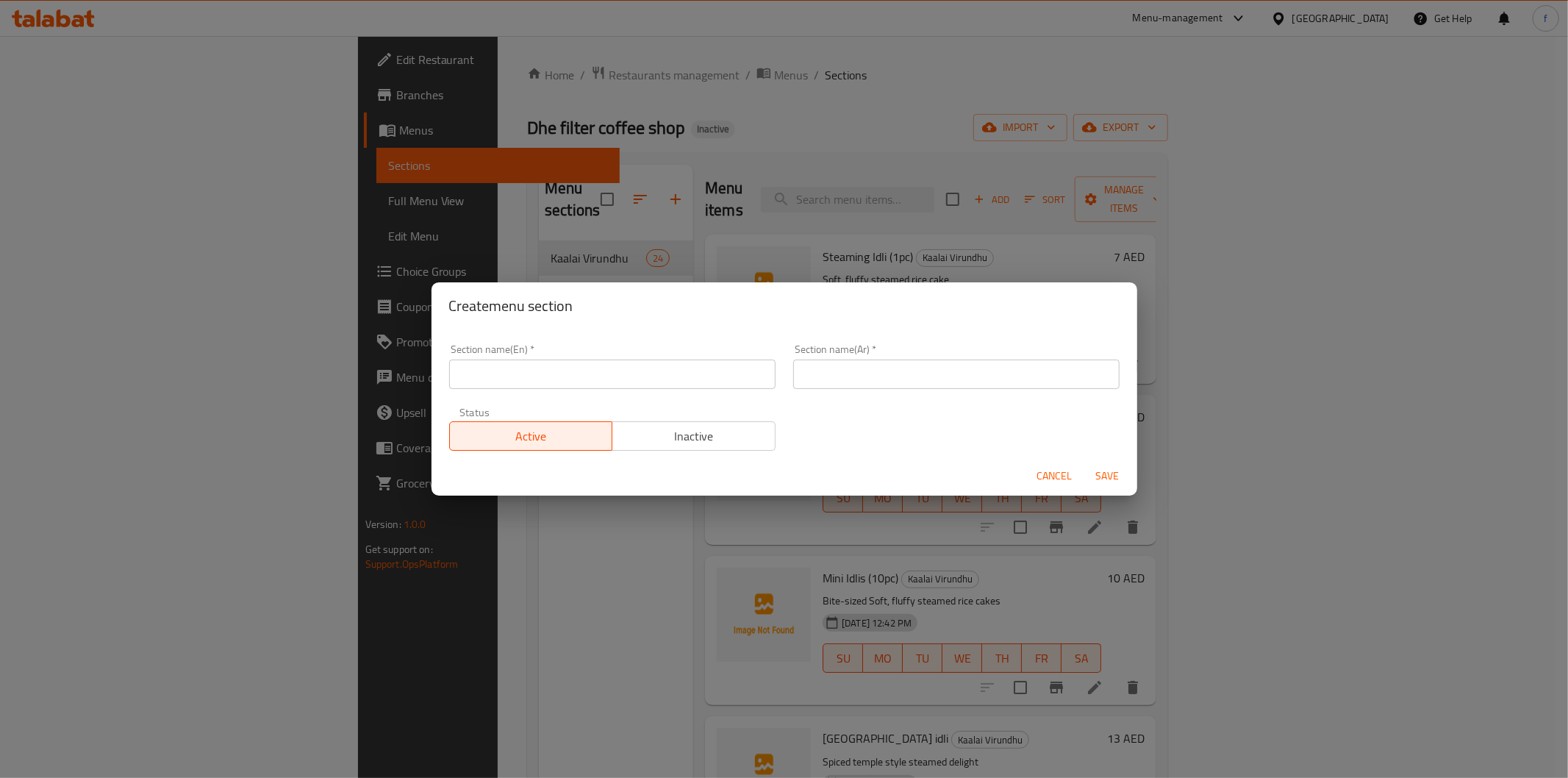
click at [566, 377] on input "text" at bounding box center [612, 374] width 327 height 30
paste input "Mini tiffins"
type input "Mini tiffins"
click at [975, 372] on input "text" at bounding box center [957, 374] width 327 height 30
paste input "تيفين صغيرة"
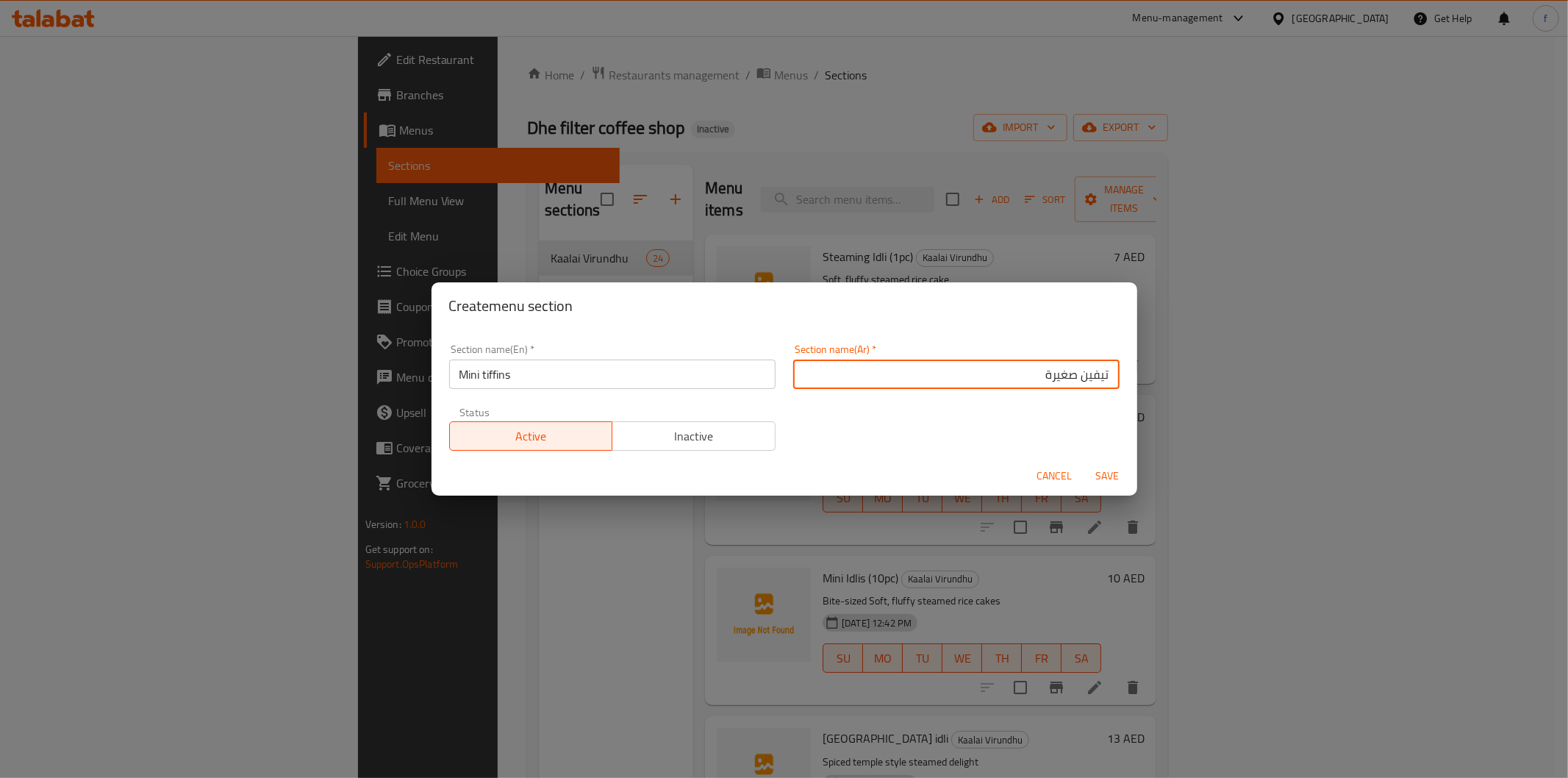
type input "تيفين صغيرة"
click at [1109, 472] on span "Save" at bounding box center [1108, 475] width 35 height 19
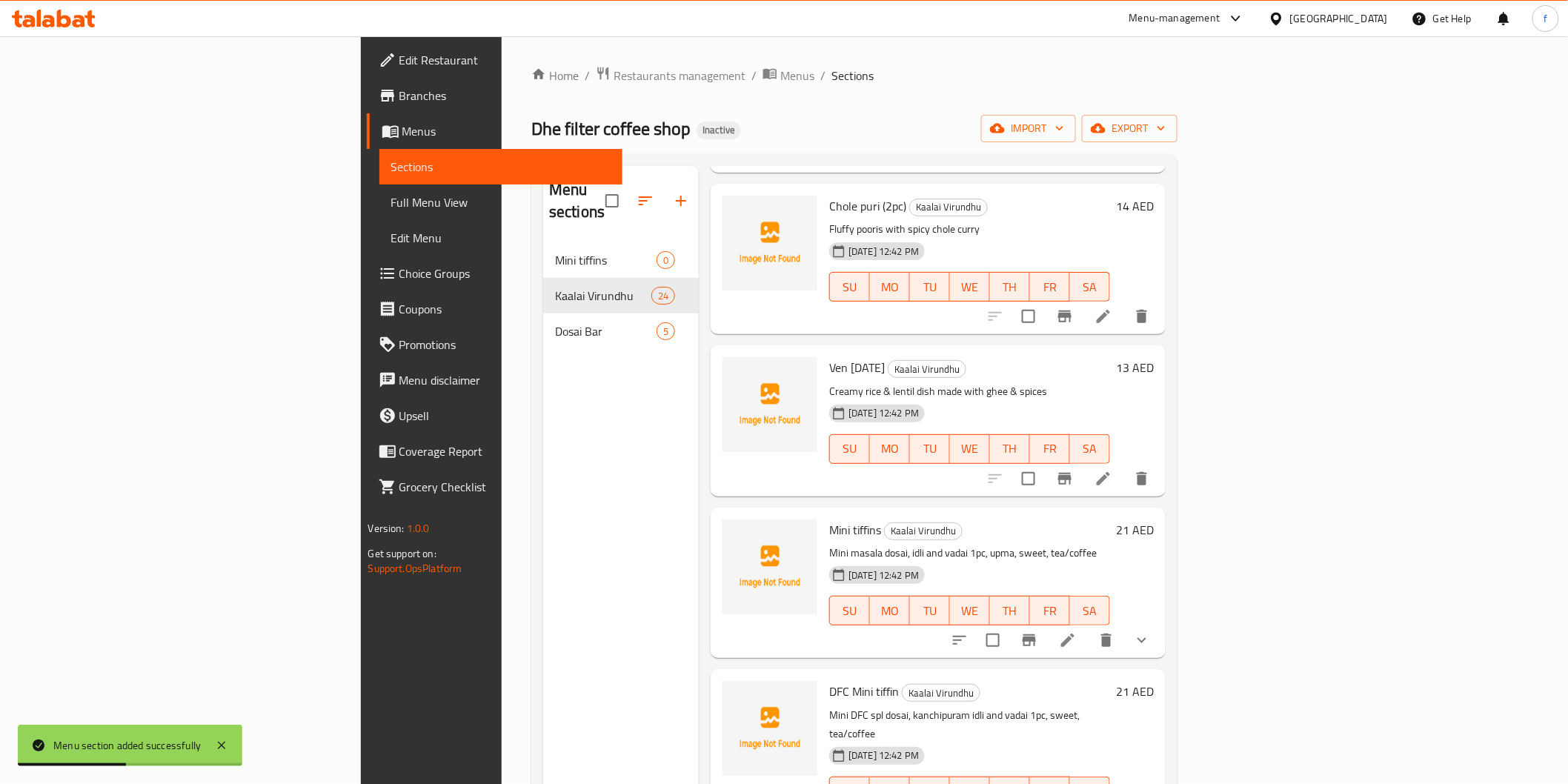
scroll to position [3135, 0]
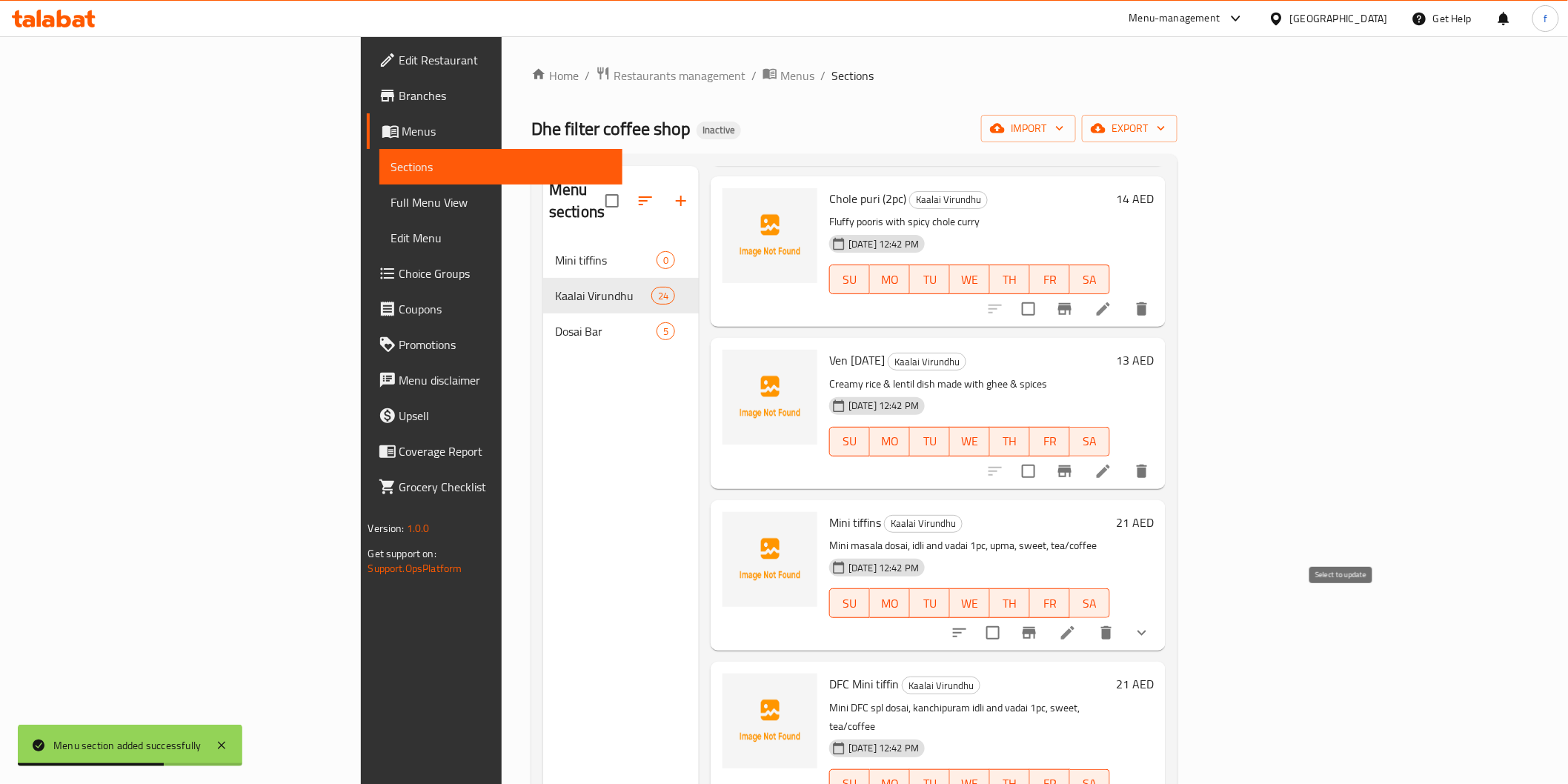
click at [1009, 617] on input "checkbox" at bounding box center [993, 632] width 31 height 31
checkbox input "true"
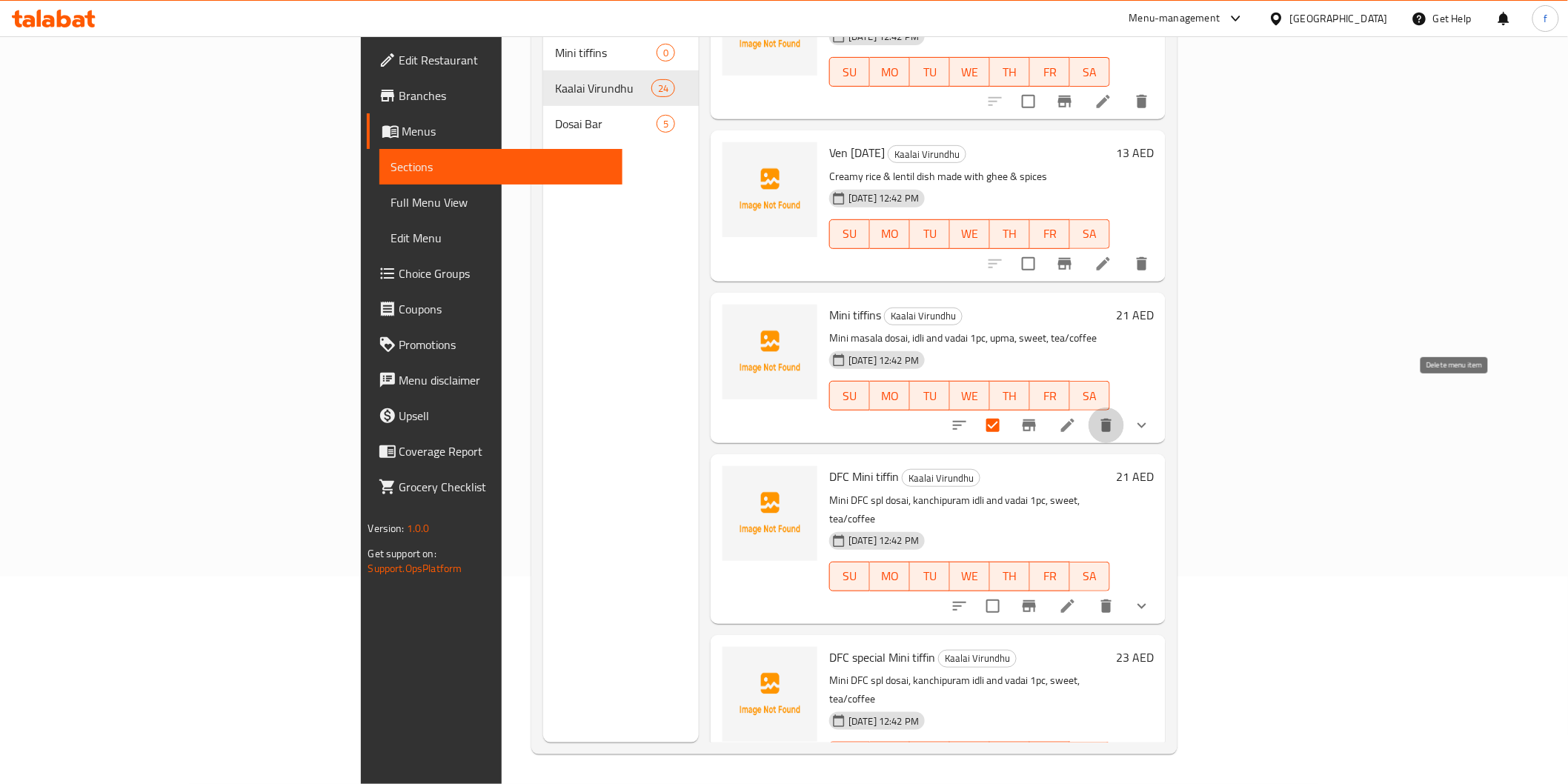
click at [1124, 408] on button "delete" at bounding box center [1106, 426] width 36 height 36
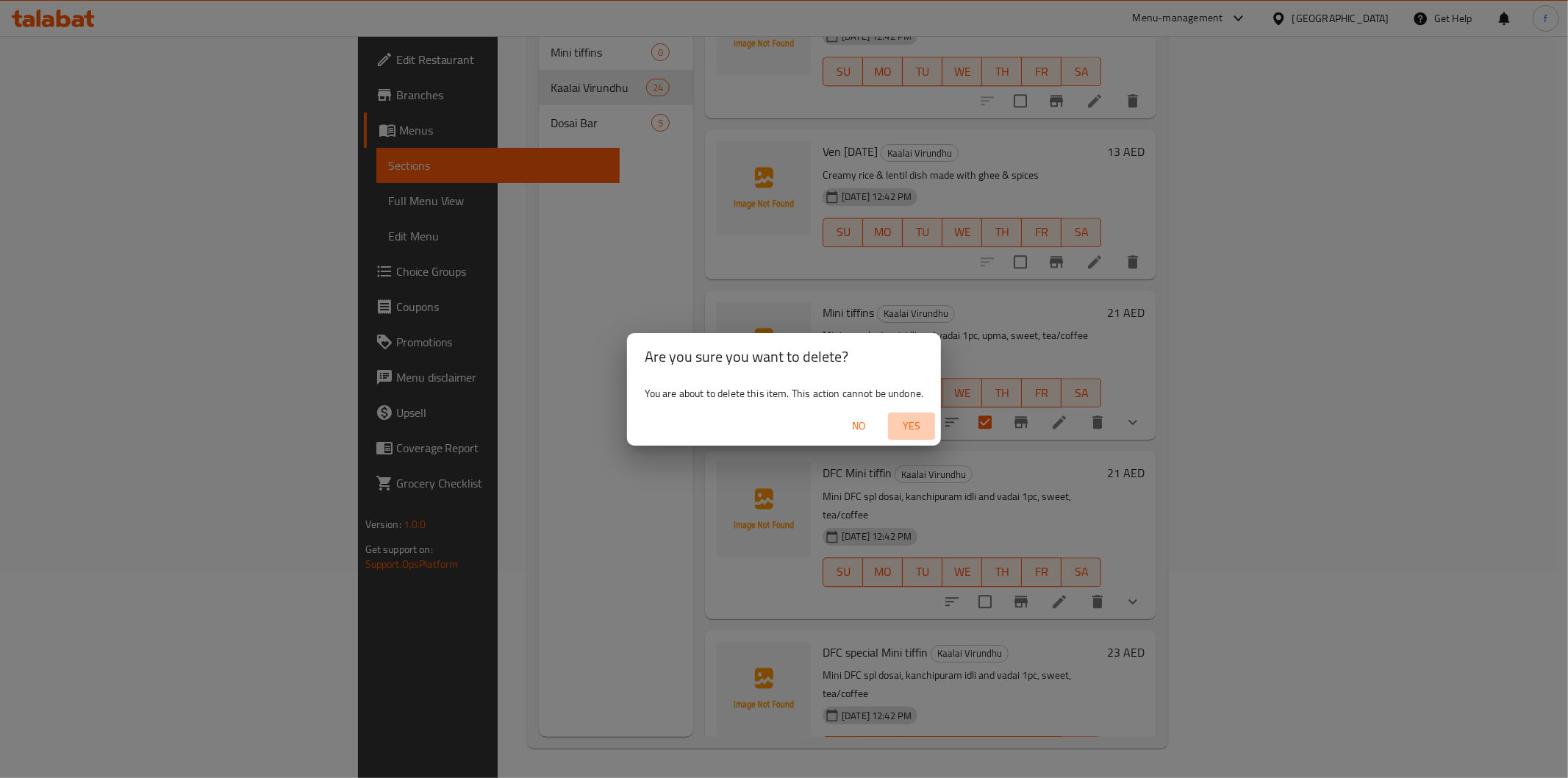
click at [915, 421] on span "Yes" at bounding box center [912, 426] width 35 height 19
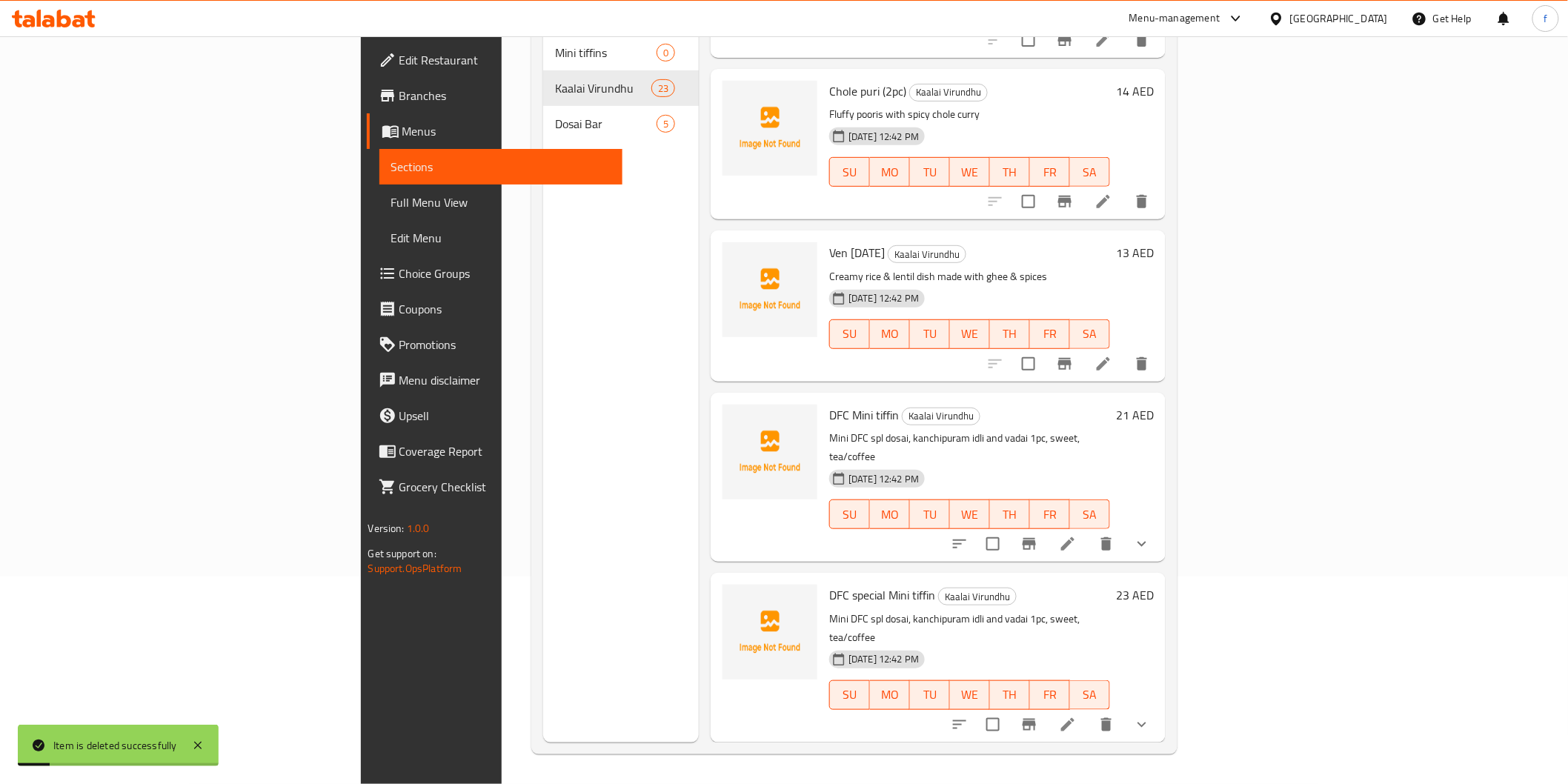
scroll to position [2973, 0]
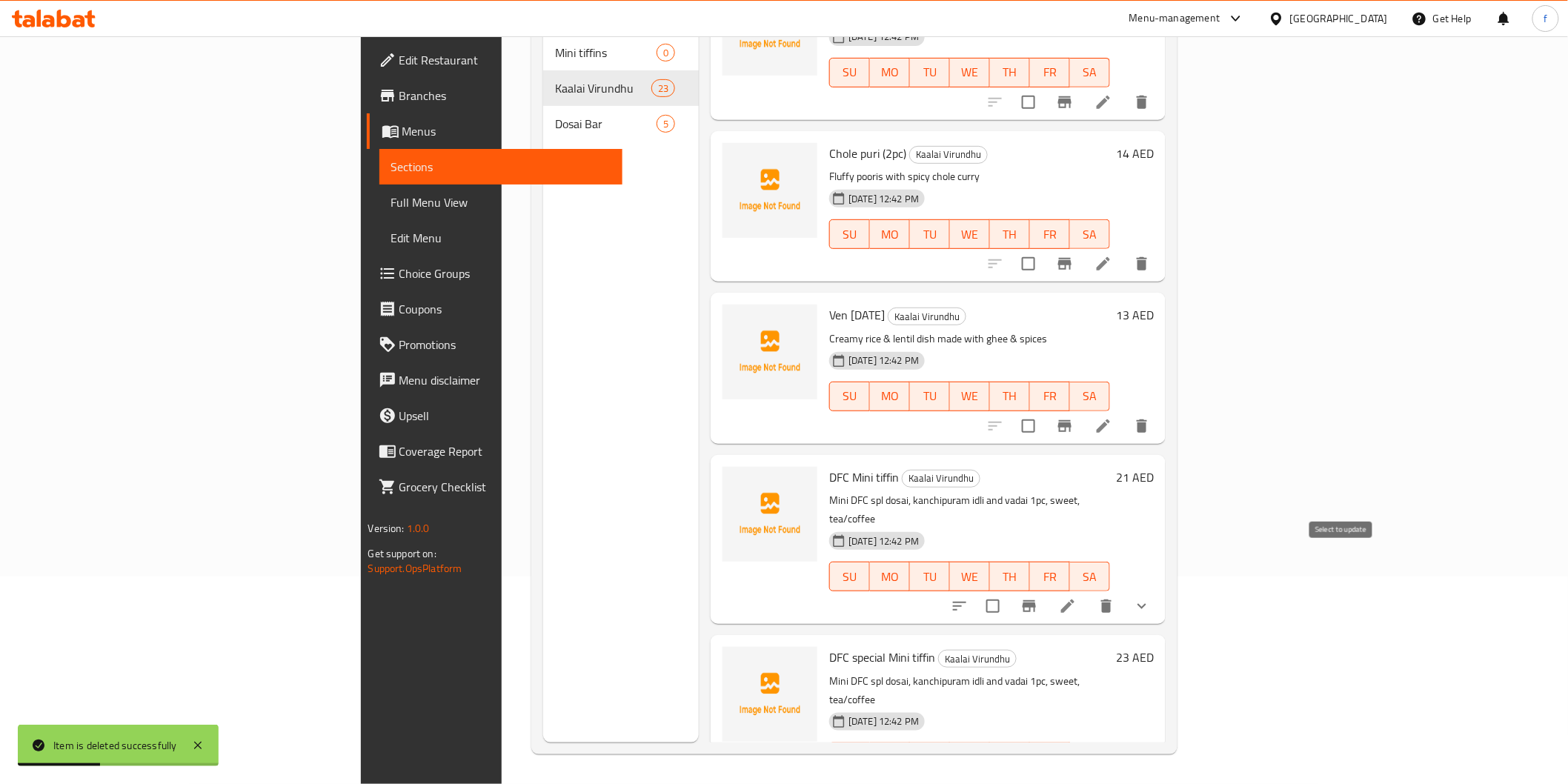
click at [1009, 590] on input "checkbox" at bounding box center [993, 606] width 31 height 31
checkbox input "true"
click at [1009, 771] on input "checkbox" at bounding box center [993, 786] width 31 height 31
checkbox input "true"
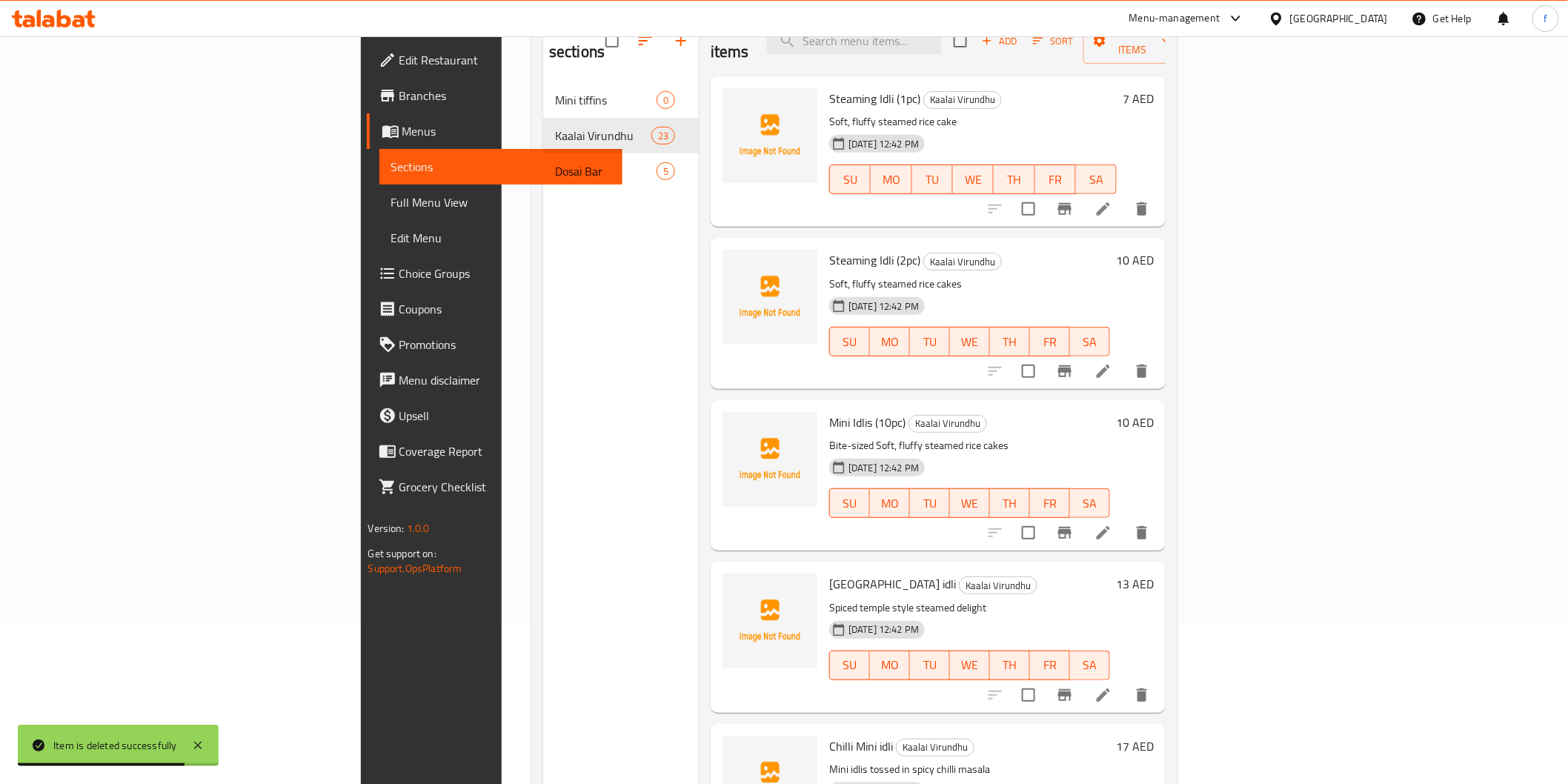
scroll to position [0, 0]
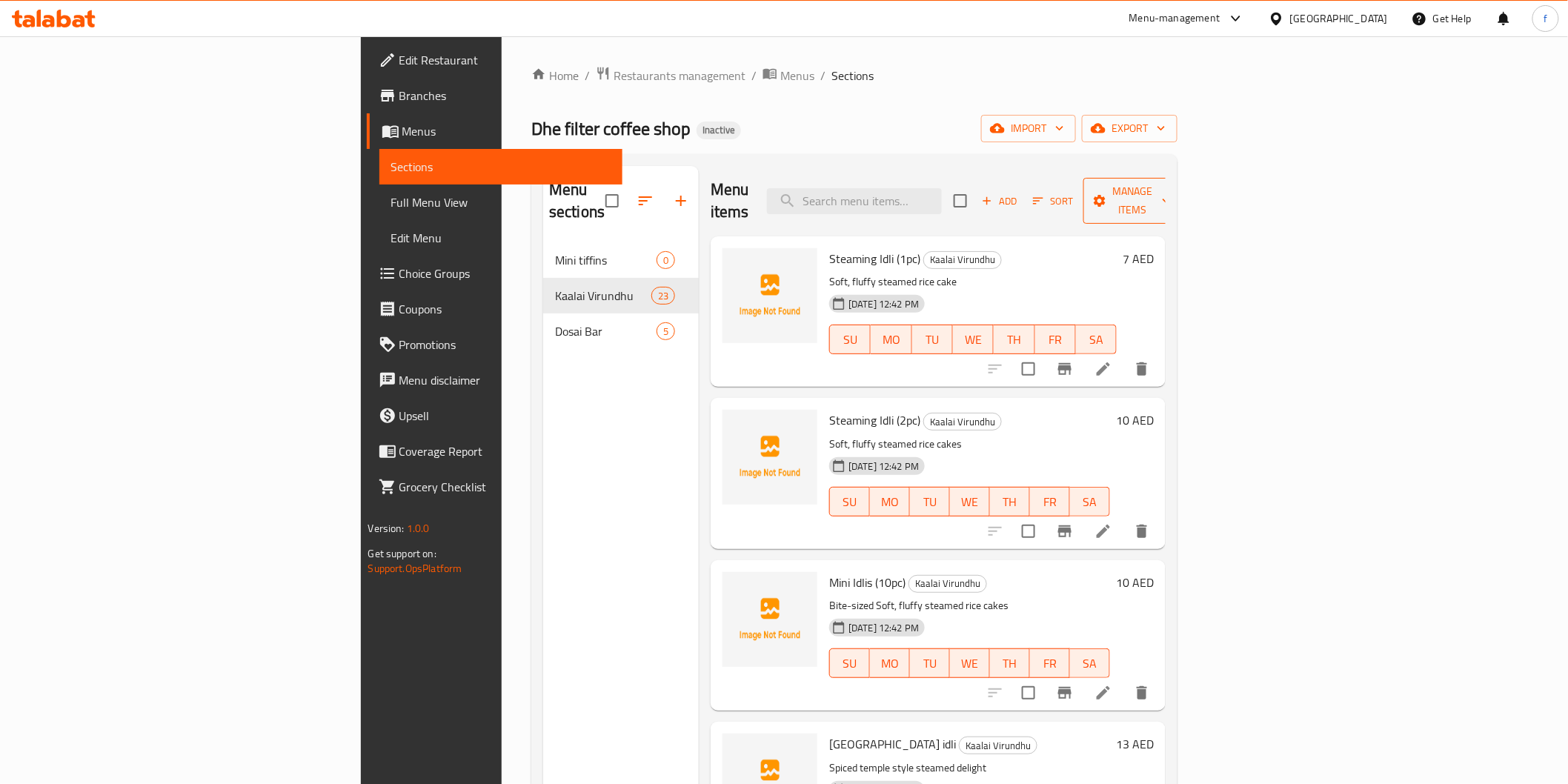
click at [1183, 202] on button "Manage items" at bounding box center [1133, 200] width 99 height 46
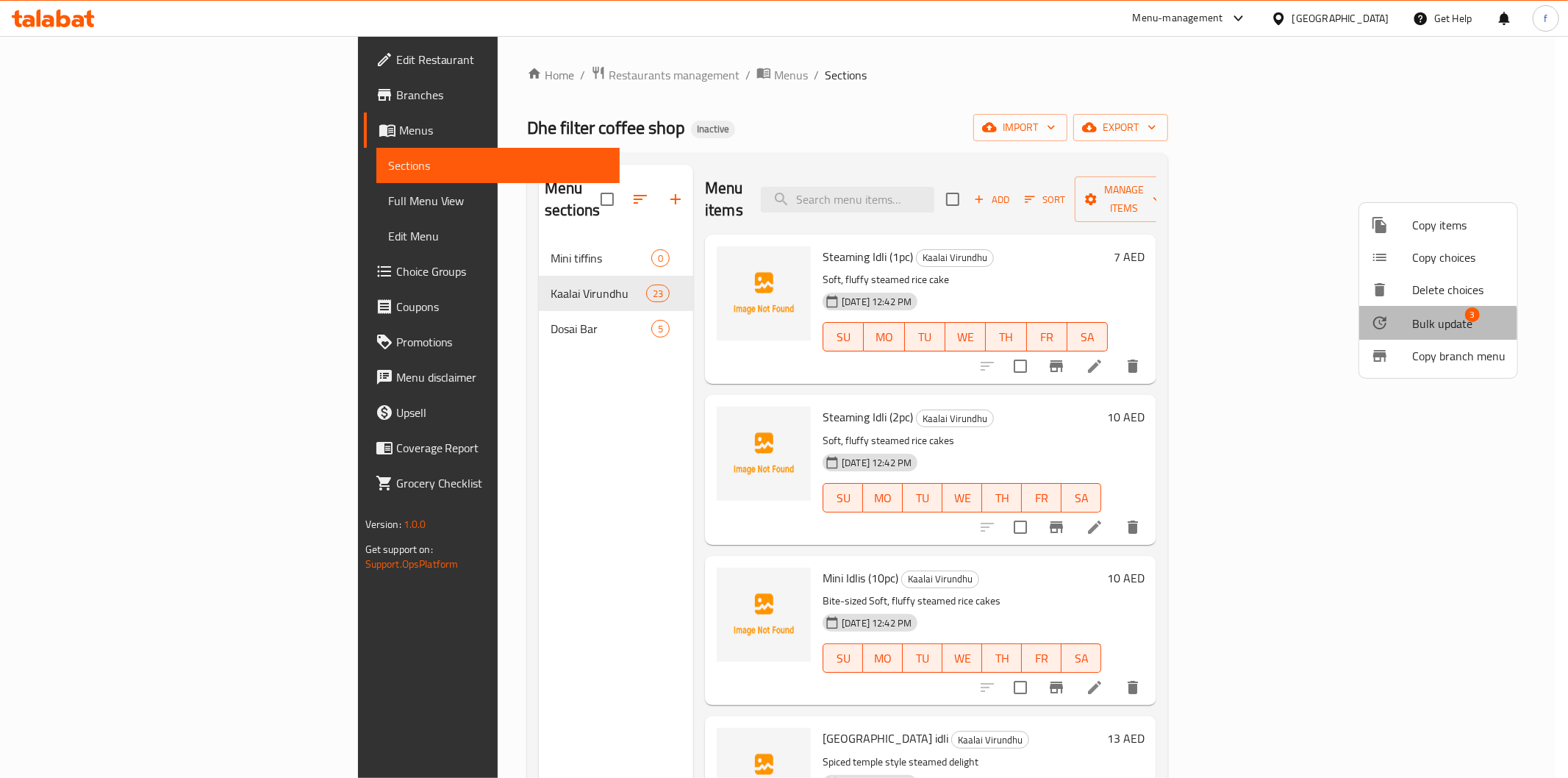
click at [1426, 331] on span "Bulk update" at bounding box center [1442, 323] width 60 height 18
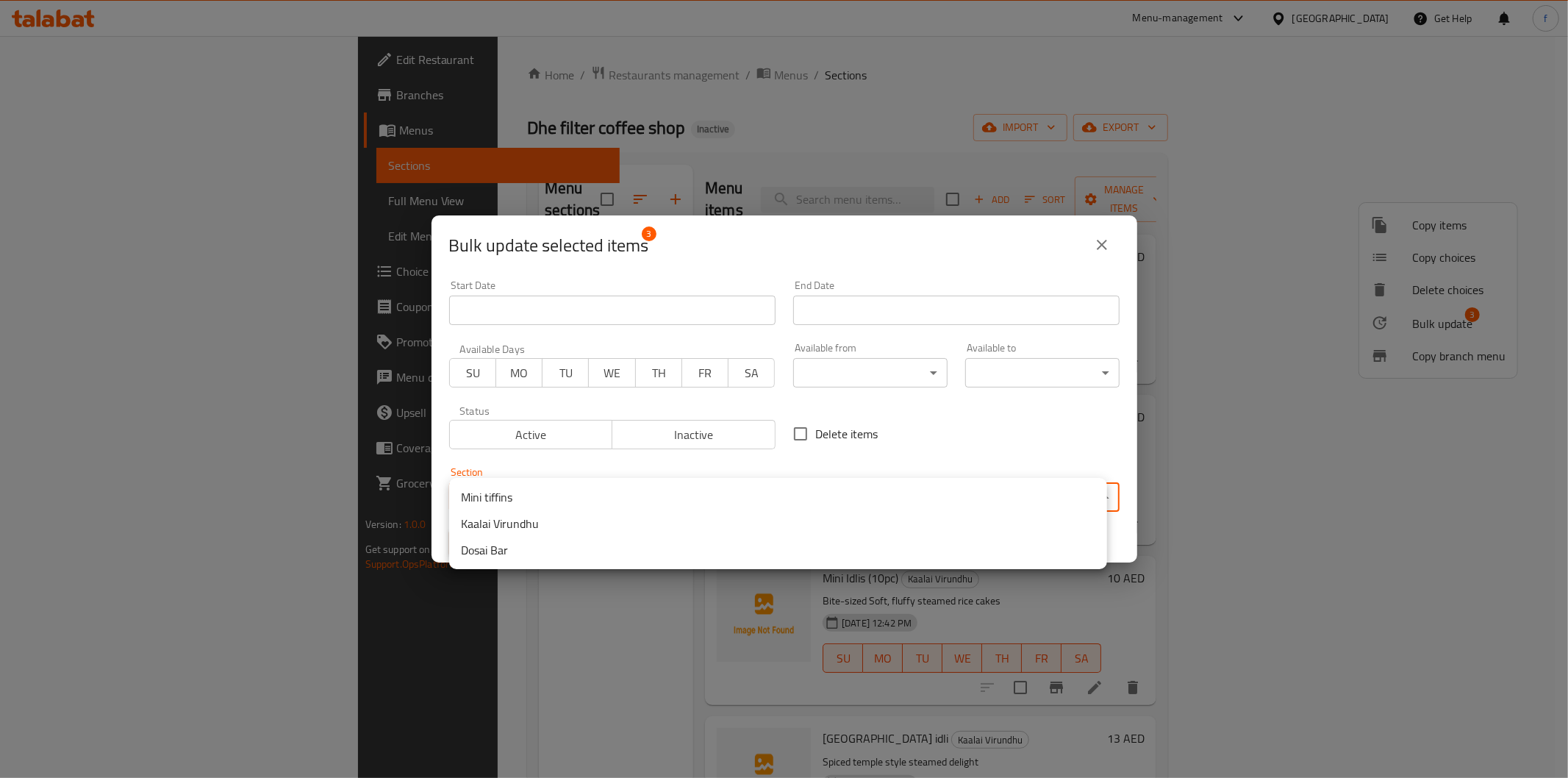
click at [500, 495] on body "​ Menu-management United Arab Emirates Get Help f Edit Restaurant Branches Menu…" at bounding box center [784, 407] width 1568 height 742
click at [506, 494] on li "Mini tiffins" at bounding box center [778, 496] width 658 height 27
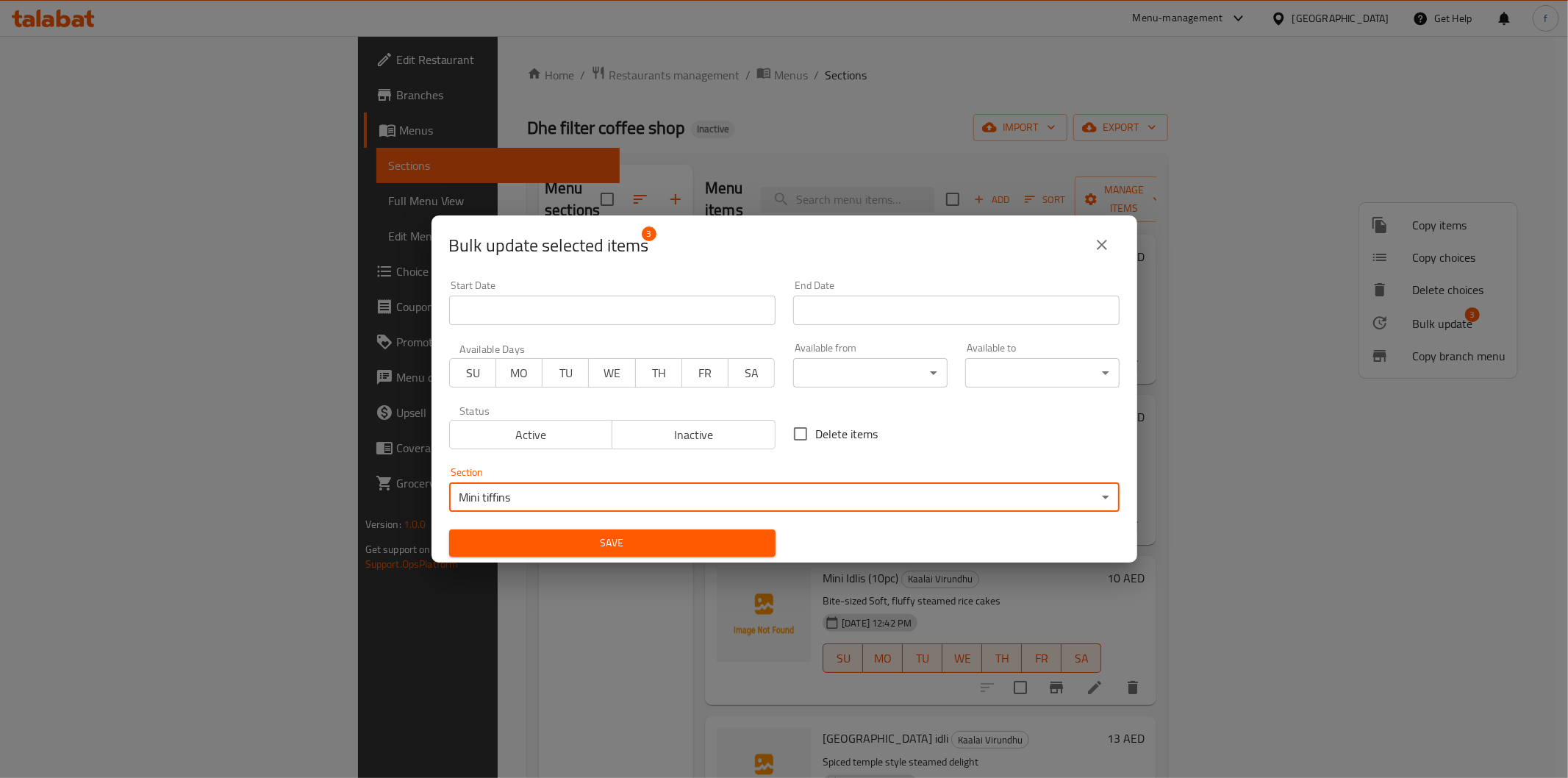
click at [731, 549] on span "Save" at bounding box center [612, 542] width 302 height 19
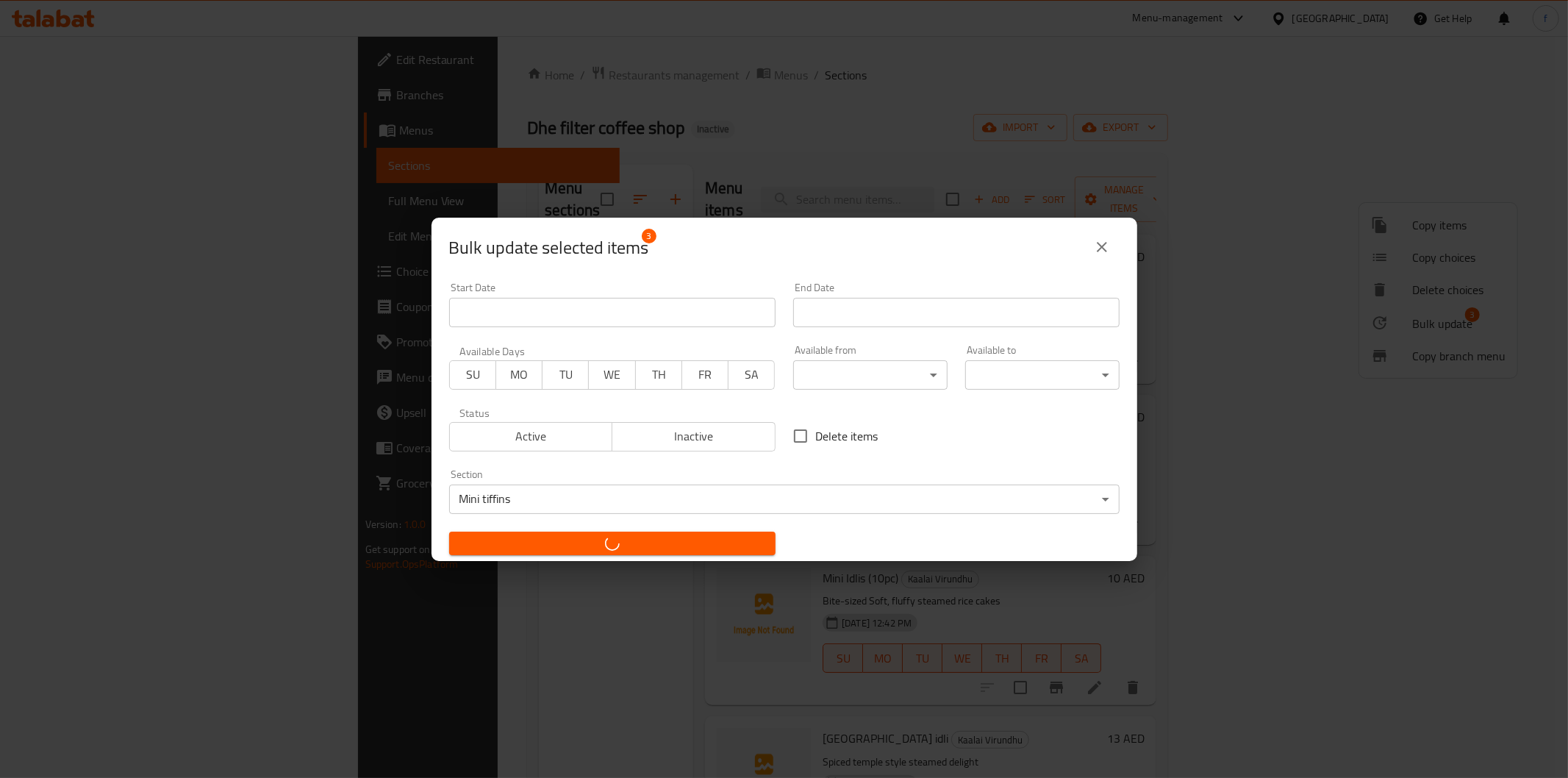
checkbox input "false"
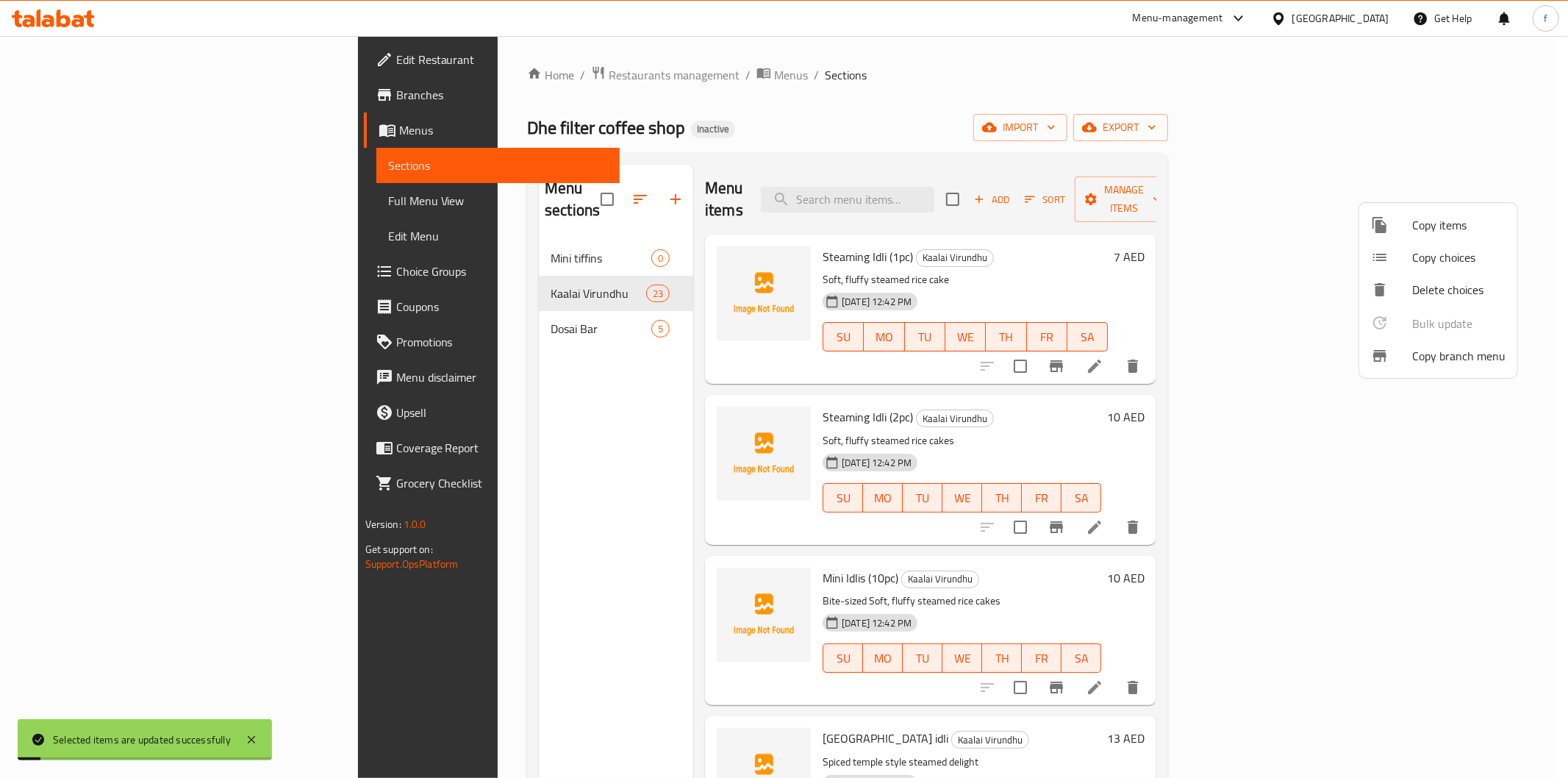
click at [468, 348] on div at bounding box center [784, 389] width 1568 height 778
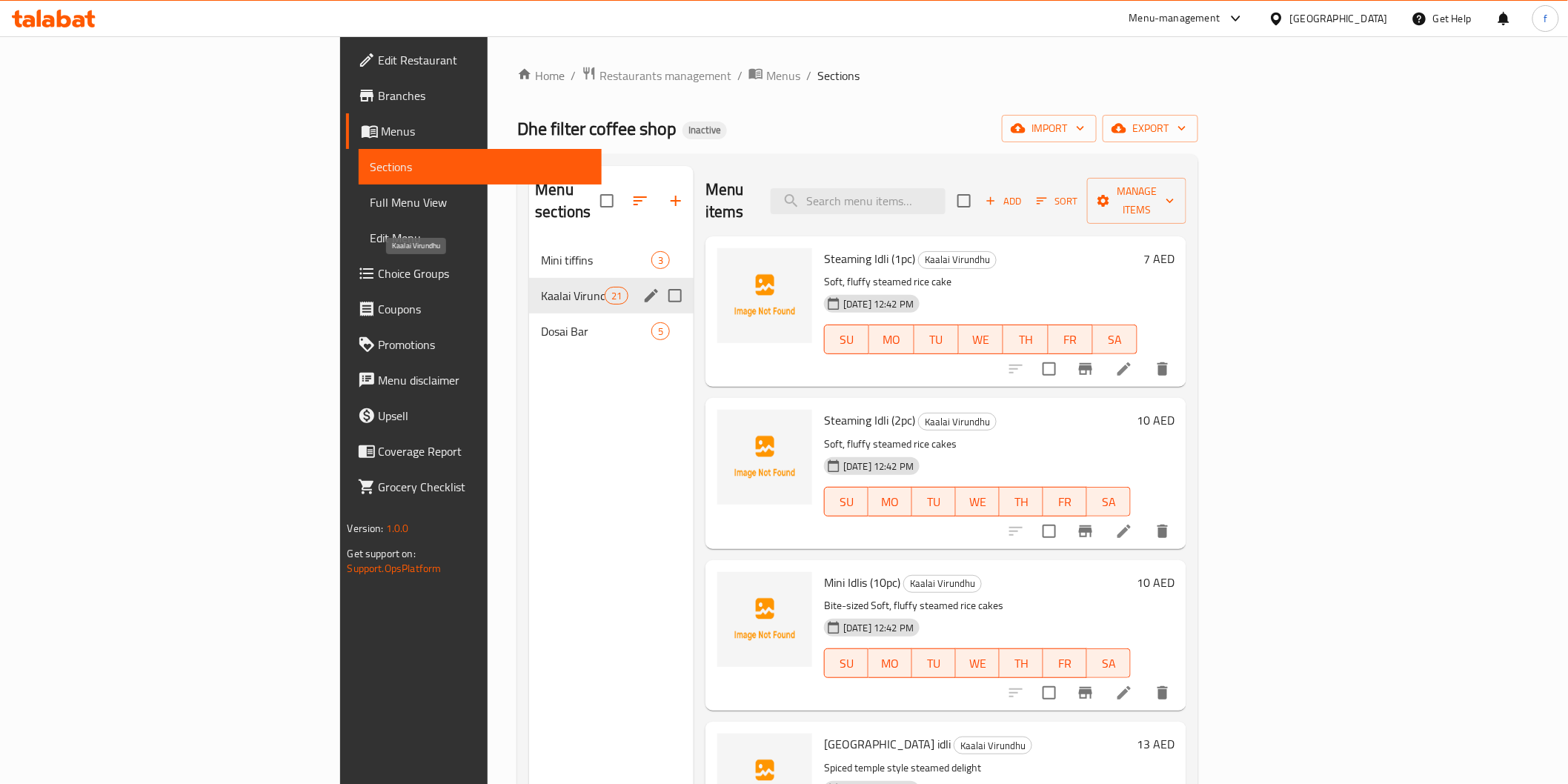
click at [541, 287] on span "Kaalai Virundhu" at bounding box center [573, 296] width 63 height 18
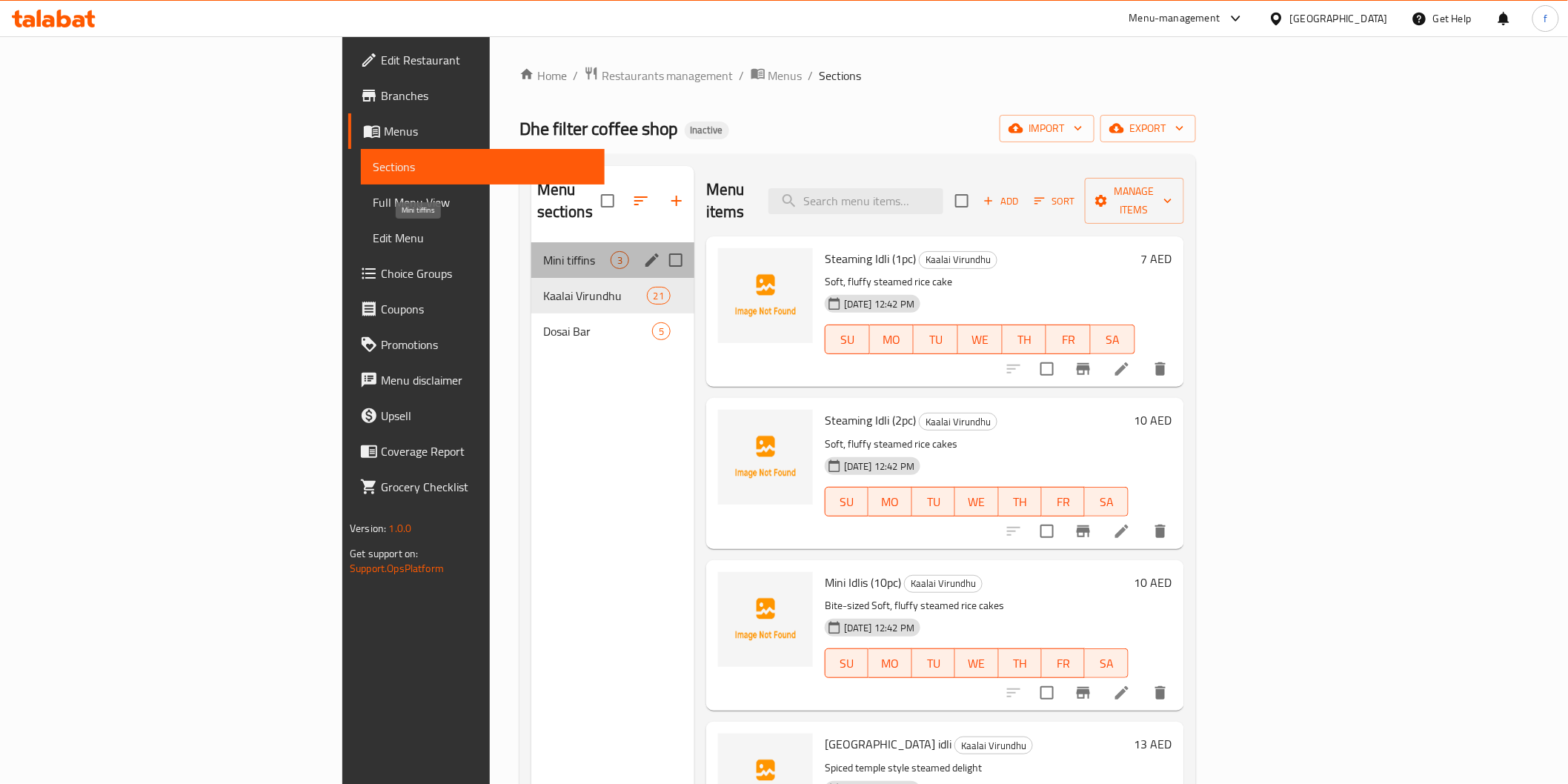
click at [543, 251] on span "Mini tiffins" at bounding box center [577, 260] width 67 height 18
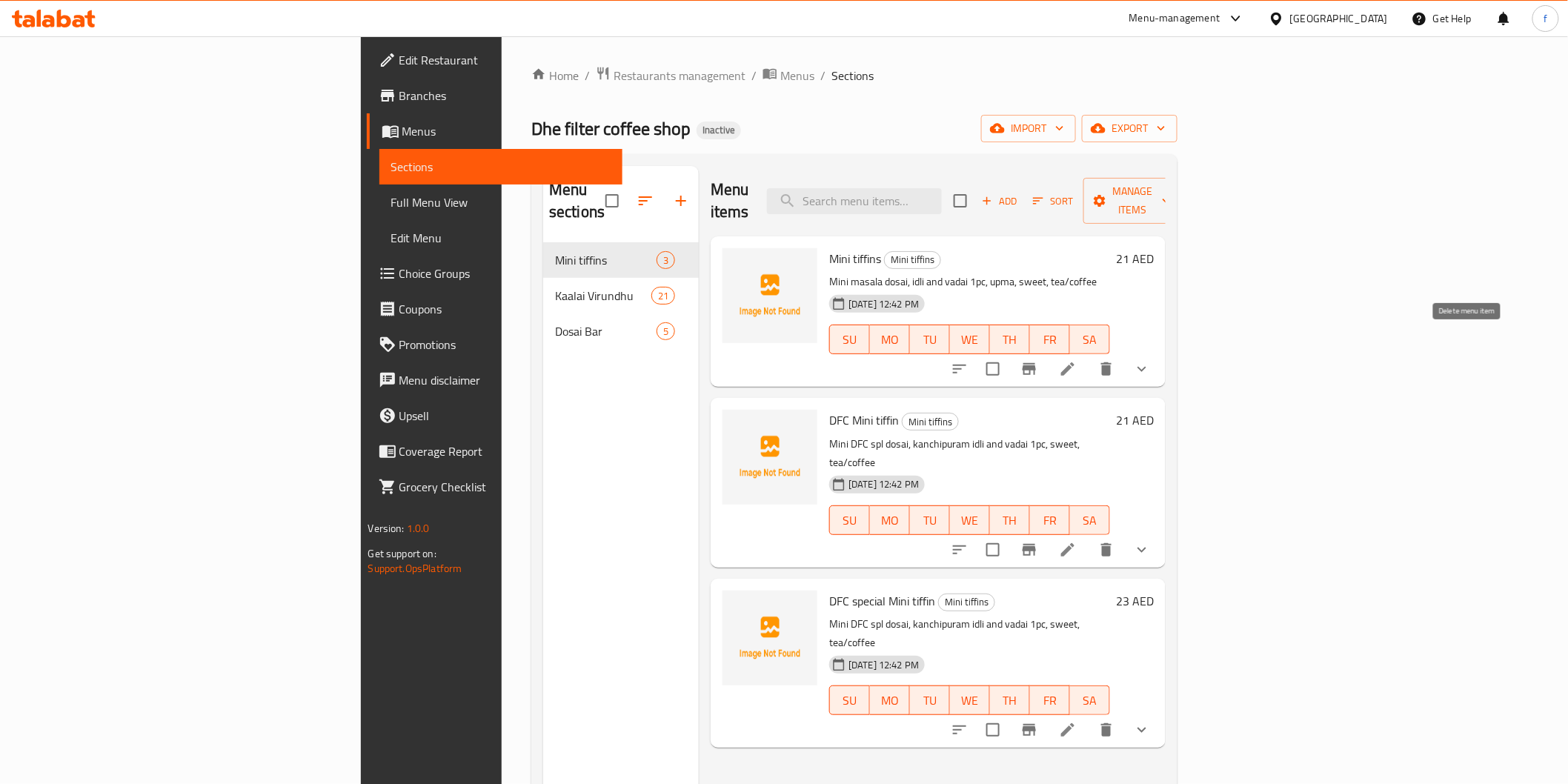
click at [1124, 354] on button "delete" at bounding box center [1106, 369] width 36 height 36
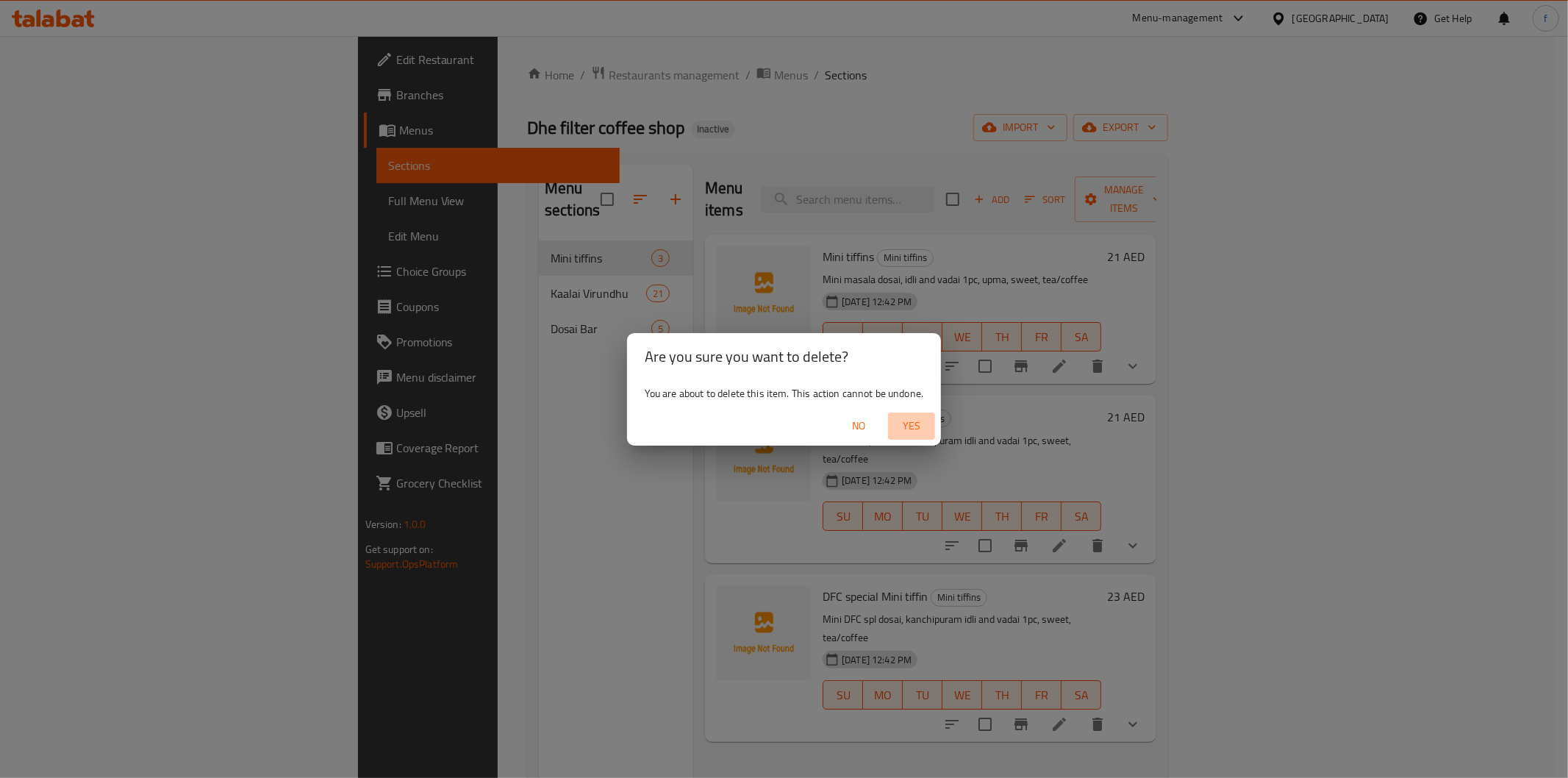
click at [903, 417] on span "Yes" at bounding box center [912, 426] width 35 height 19
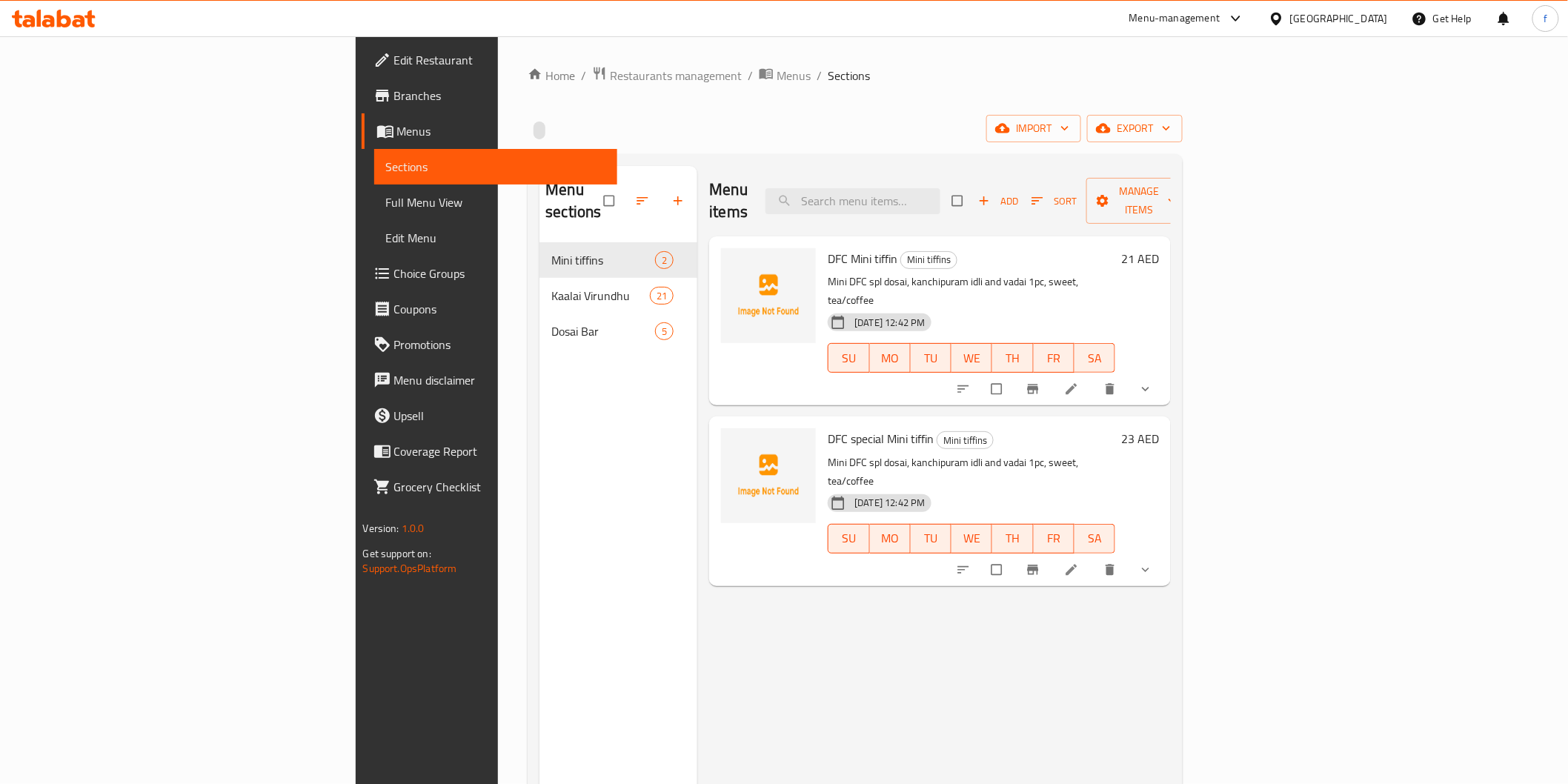
click at [905, 682] on div "Menu items Add Sort Manage items DFC Mini tiffin Mini tiffins Mini DFC spl dosa…" at bounding box center [934, 558] width 474 height 784
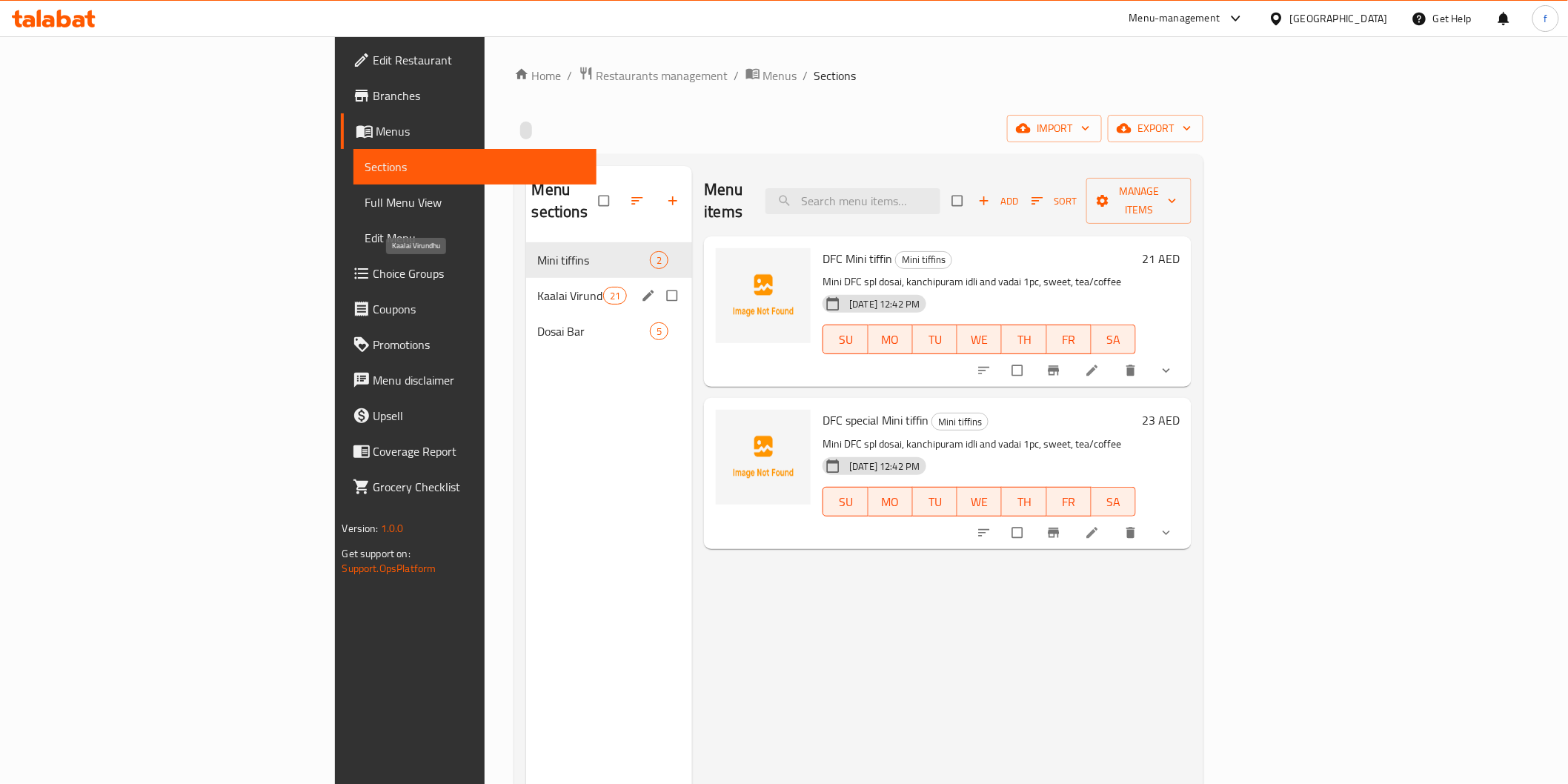
click at [538, 287] on span "Kaalai Virundhu" at bounding box center [570, 296] width 65 height 18
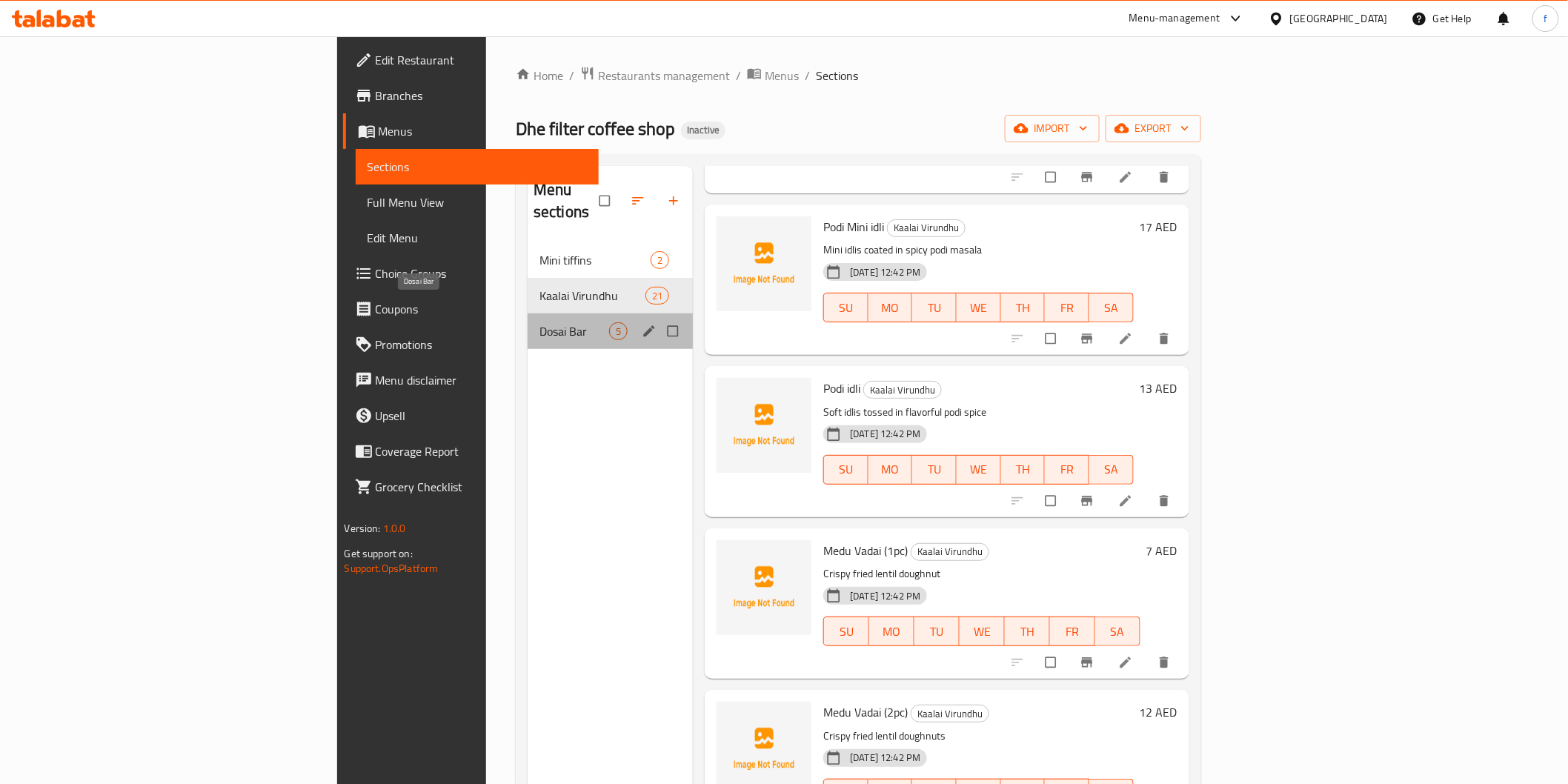
drag, startPoint x: 376, startPoint y: 315, endPoint x: 568, endPoint y: 320, distance: 192.1
click at [539, 322] on span "Dosai Bar" at bounding box center [574, 331] width 70 height 18
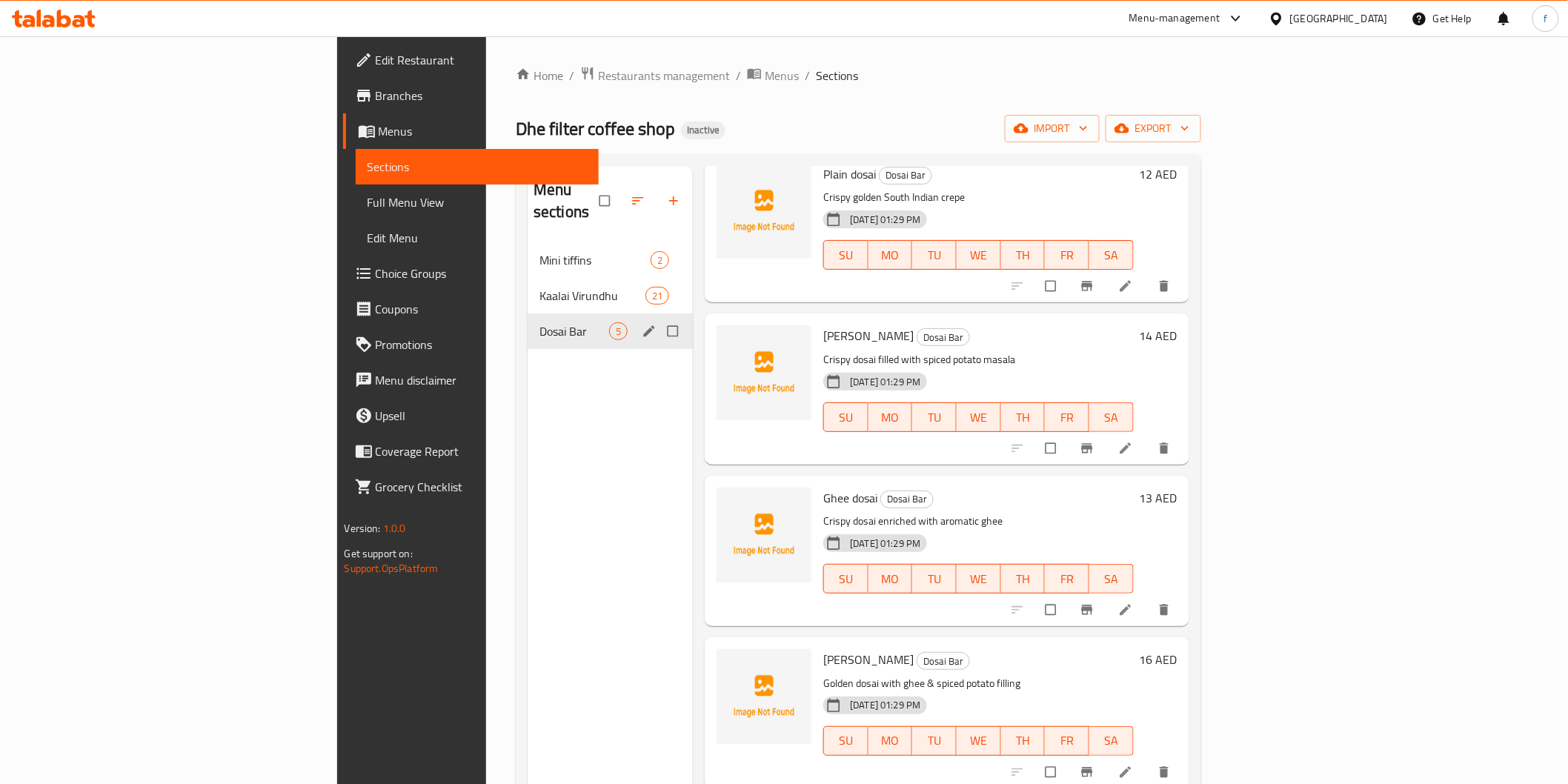
scroll to position [62, 0]
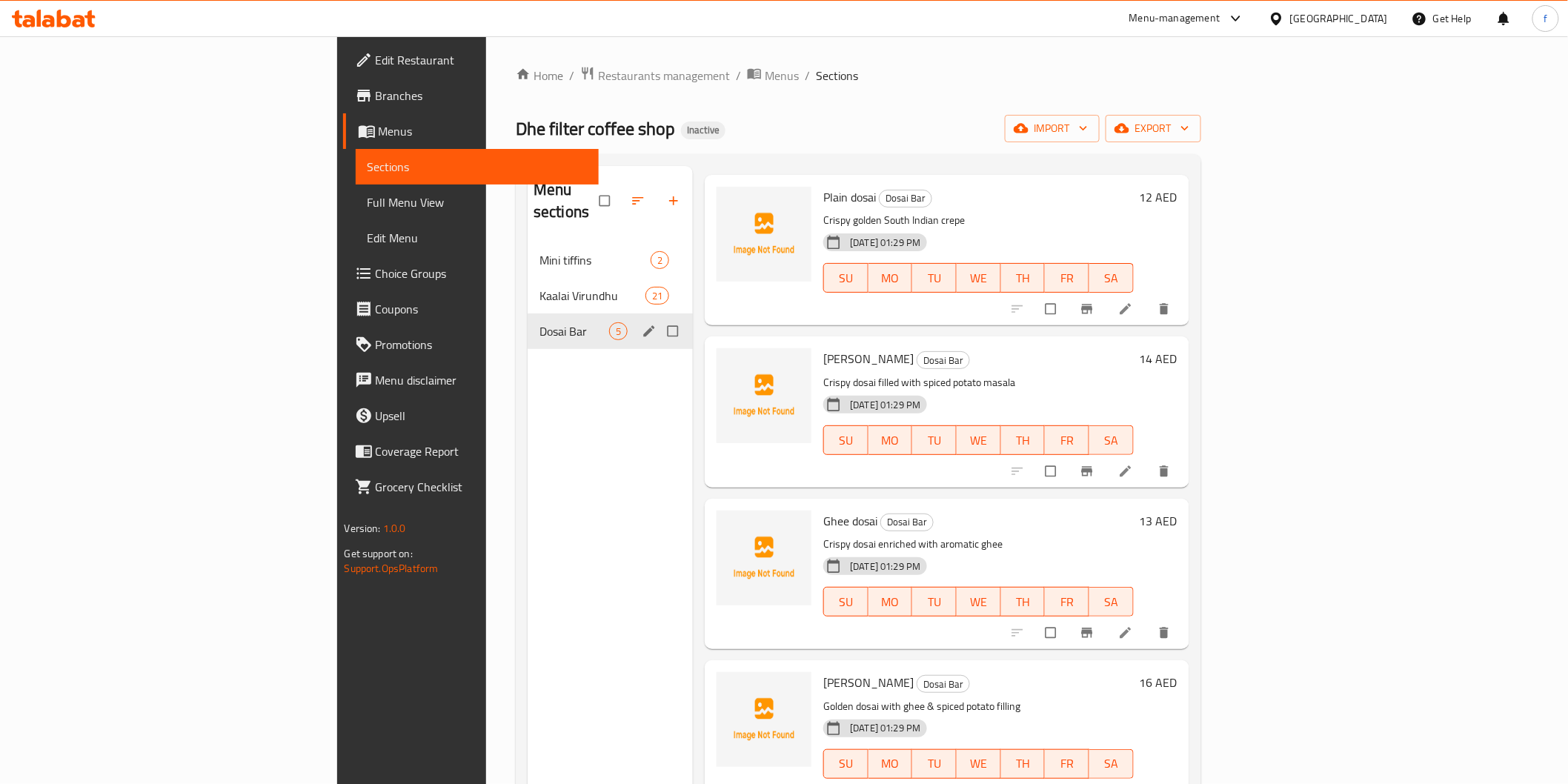
click at [659, 317] on input "Menu sections" at bounding box center [674, 331] width 31 height 28
checkbox input "true"
click at [622, 195] on icon "button" at bounding box center [628, 201] width 11 height 11
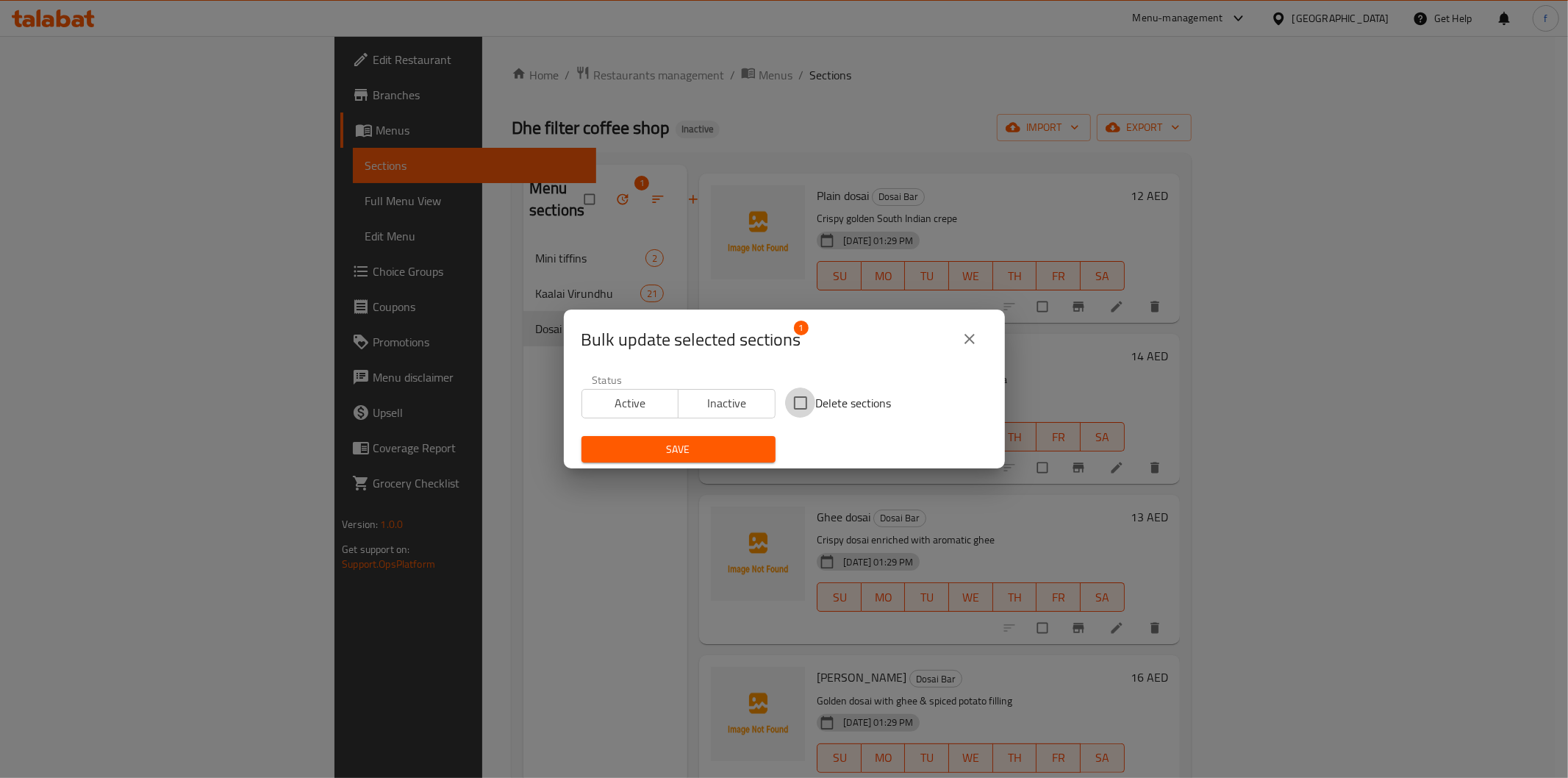
click at [803, 400] on input "Delete sections" at bounding box center [800, 403] width 31 height 31
checkbox input "true"
click at [681, 443] on span "Save" at bounding box center [678, 449] width 171 height 19
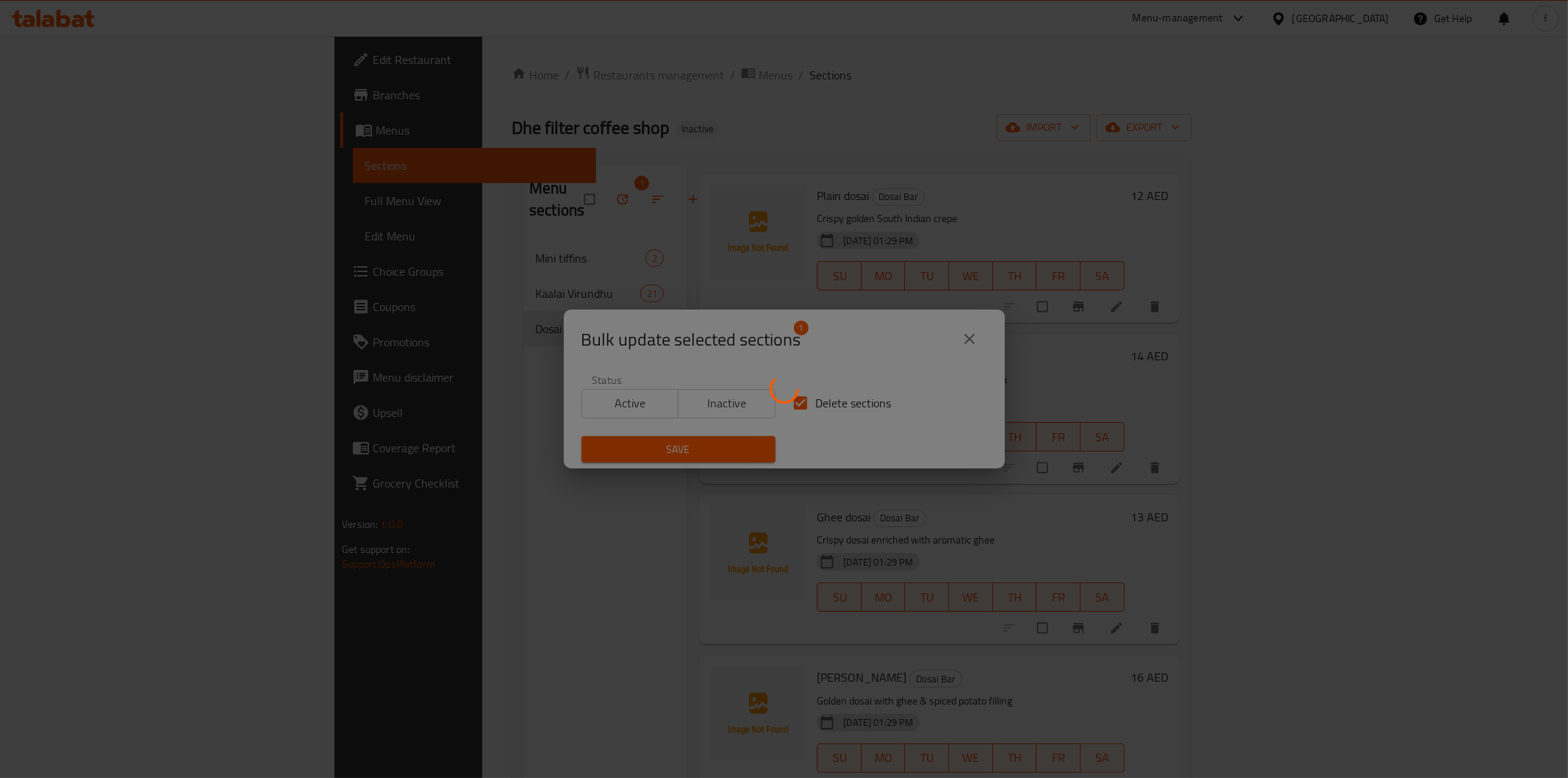
click at [518, 438] on div at bounding box center [784, 389] width 1568 height 778
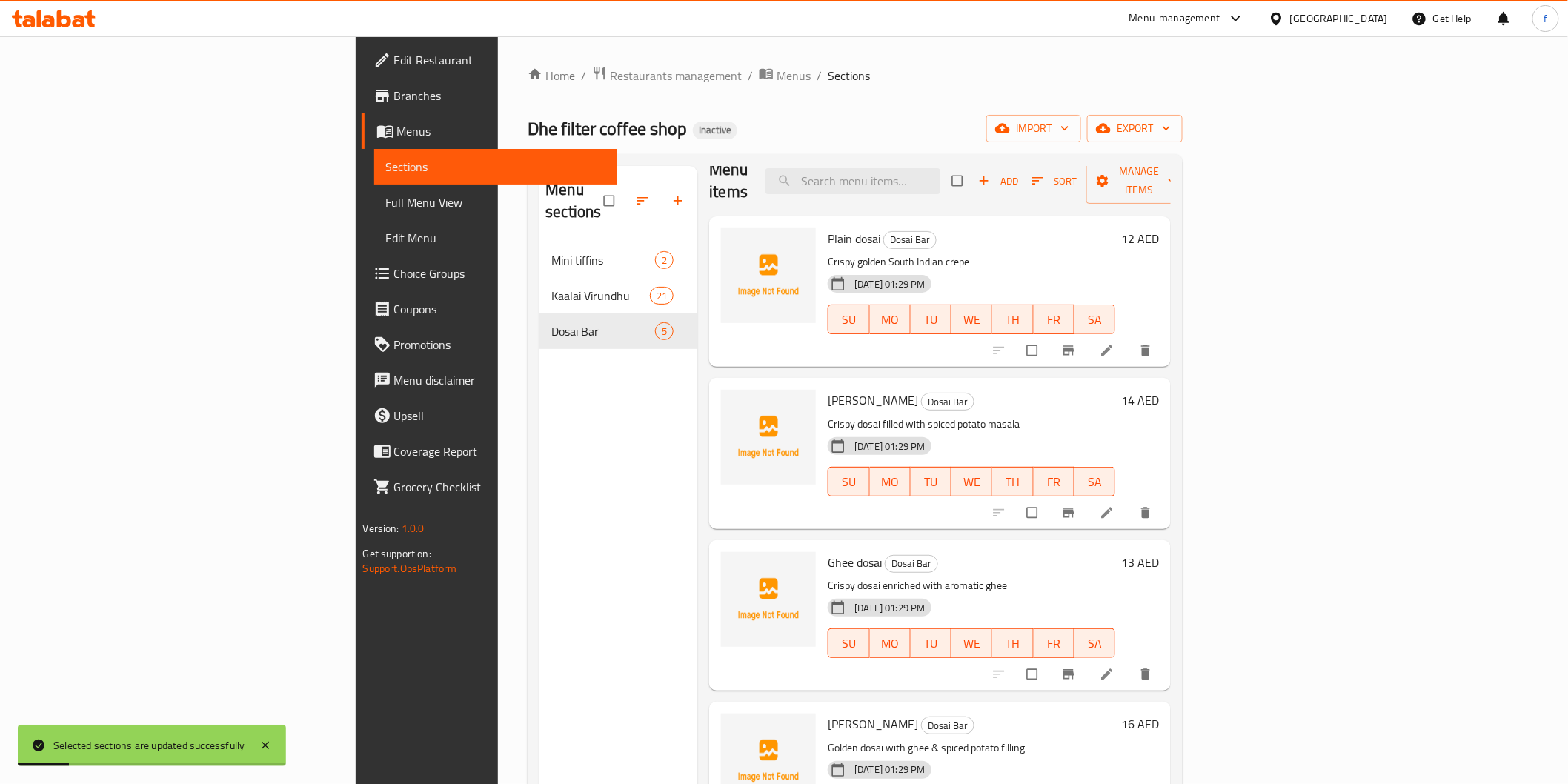
scroll to position [0, 0]
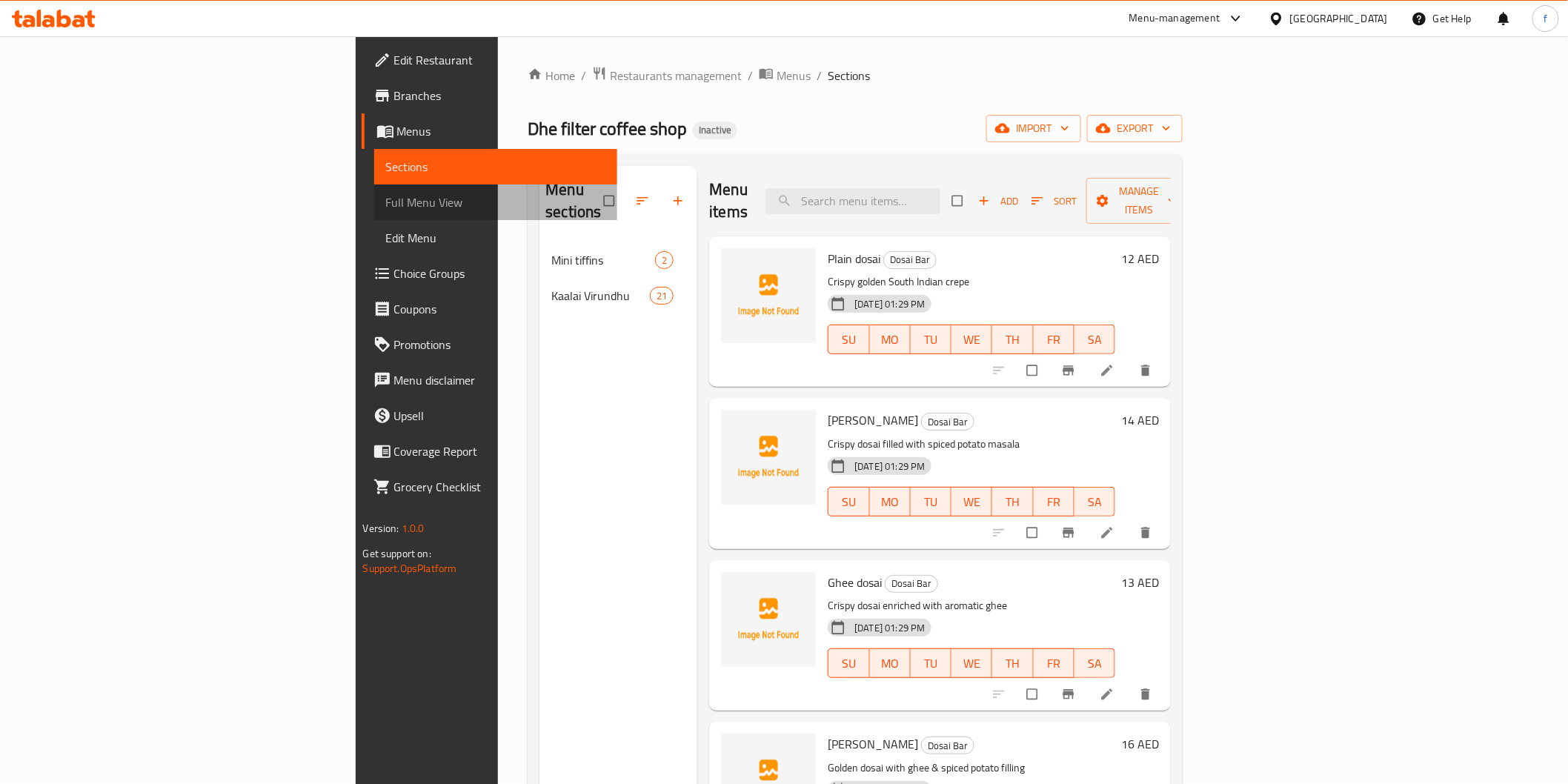
click at [386, 195] on span "Full Menu View" at bounding box center [496, 202] width 219 height 18
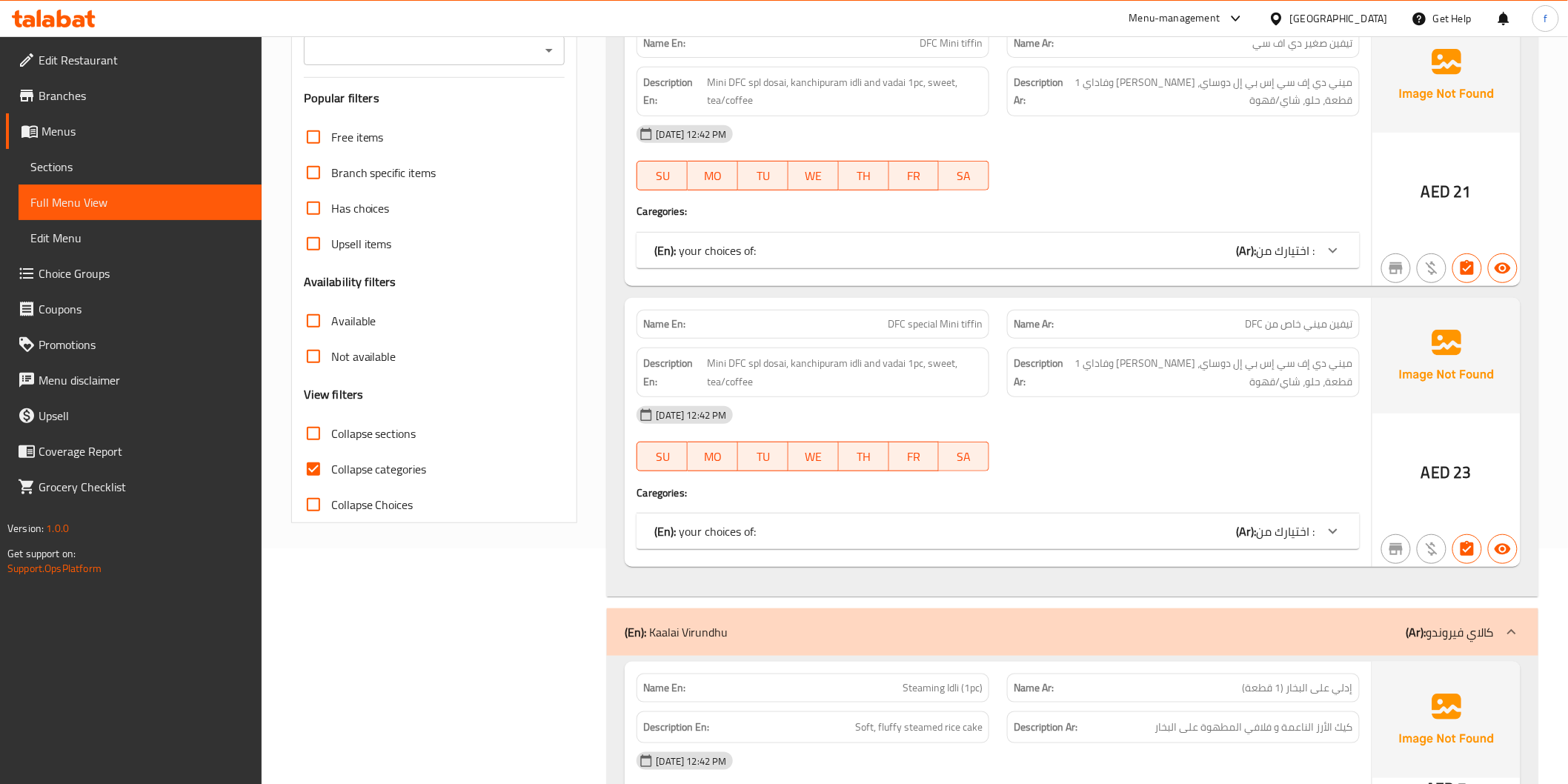
scroll to position [329, 0]
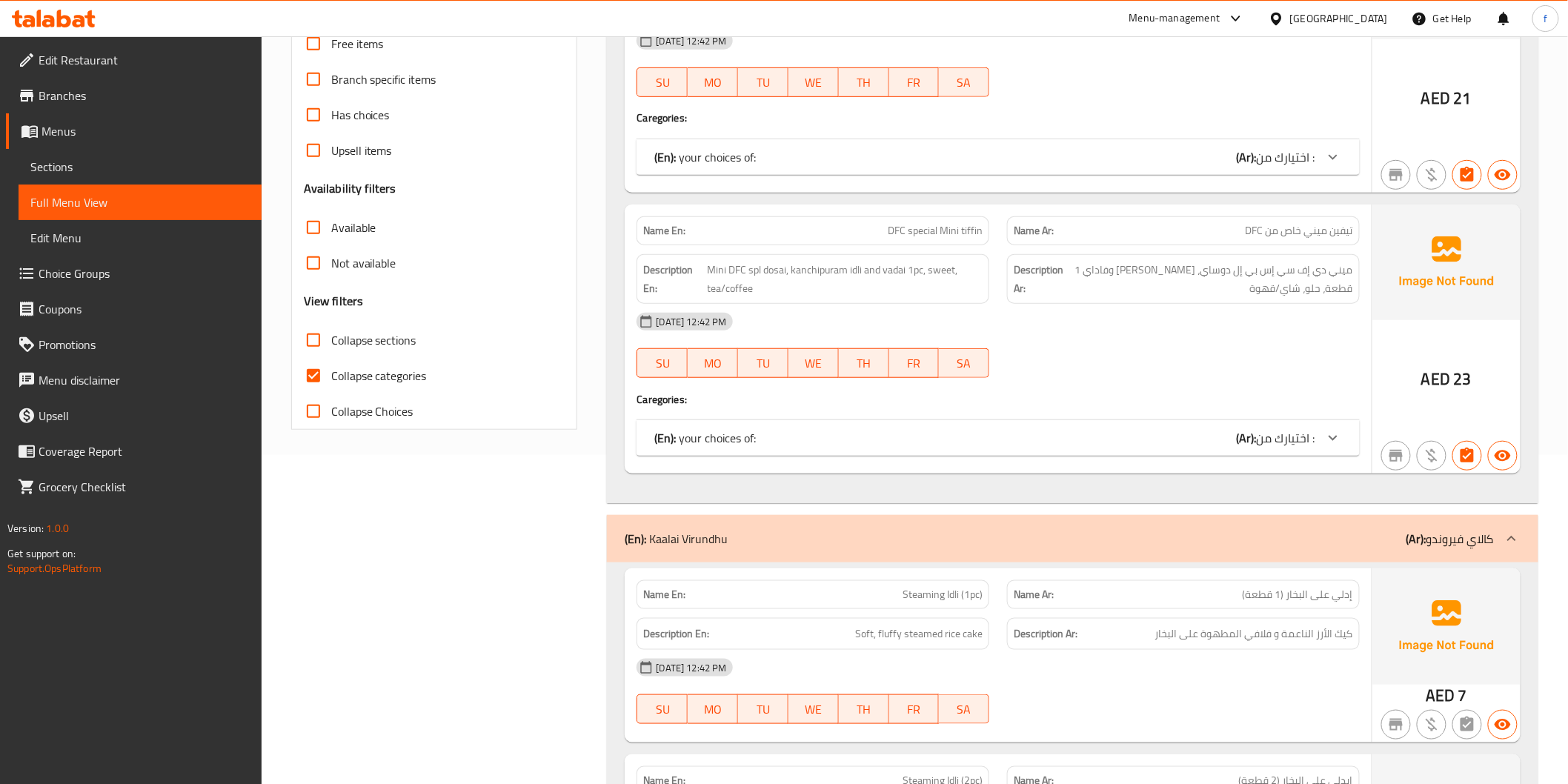
click at [352, 371] on span "Collapse categories" at bounding box center [379, 375] width 96 height 18
click at [331, 371] on input "Collapse categories" at bounding box center [314, 375] width 36 height 36
checkbox input "false"
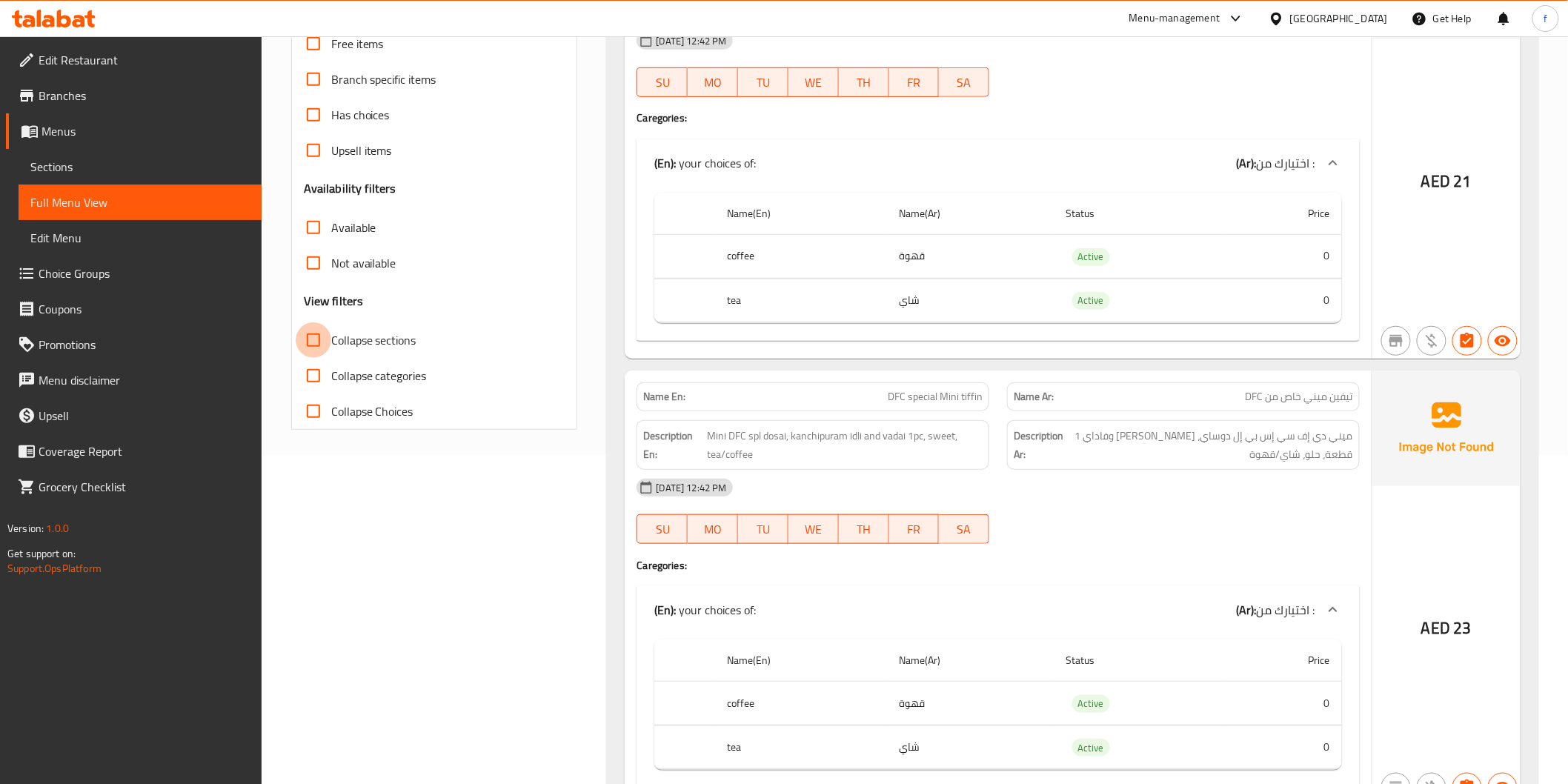
click at [313, 336] on input "Collapse sections" at bounding box center [314, 340] width 36 height 36
checkbox input "true"
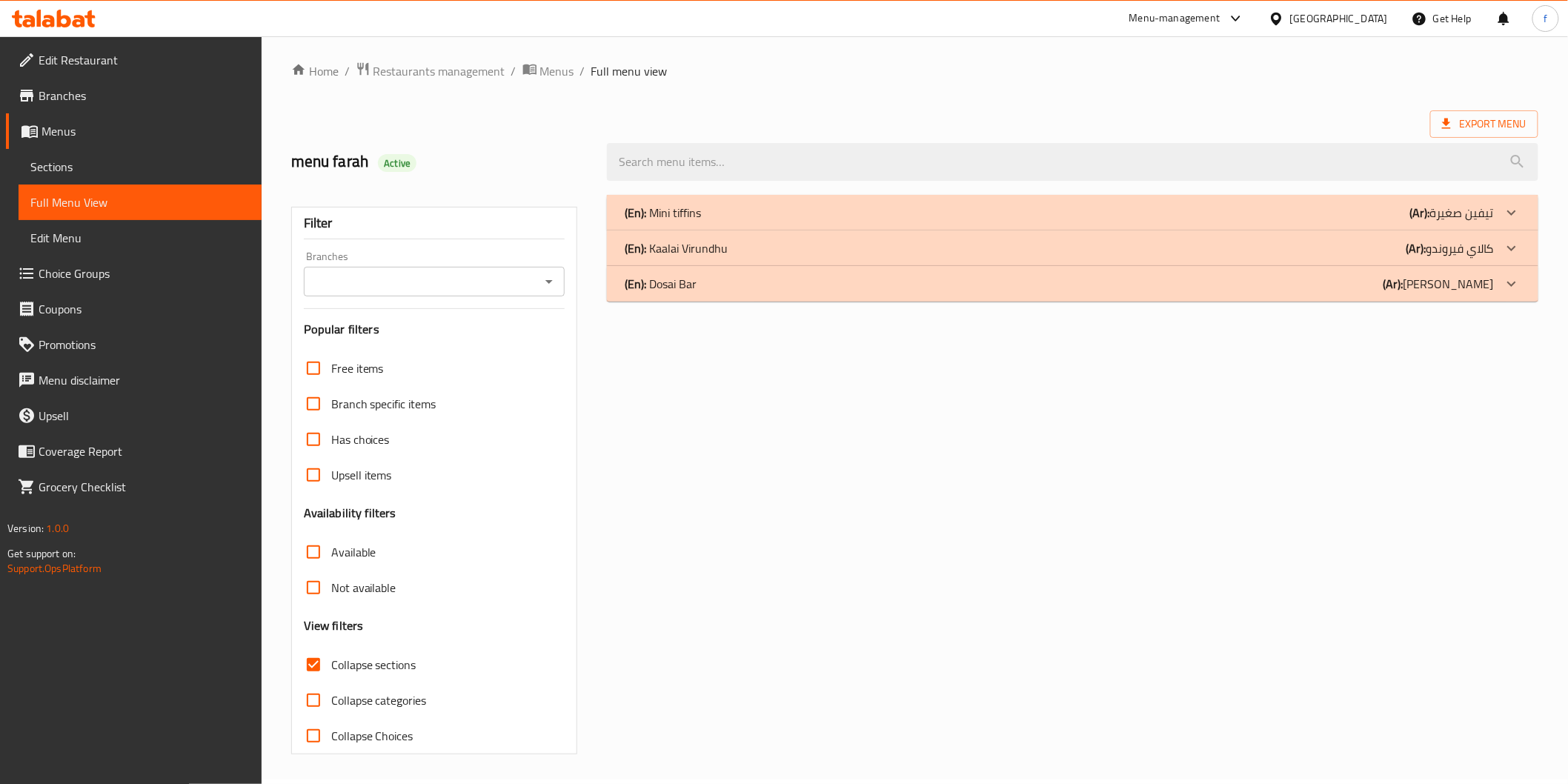
scroll to position [4, 0]
click at [913, 256] on div "(En): Kaalai Virundhu (Ar): كالاي فيروندو" at bounding box center [1059, 249] width 869 height 18
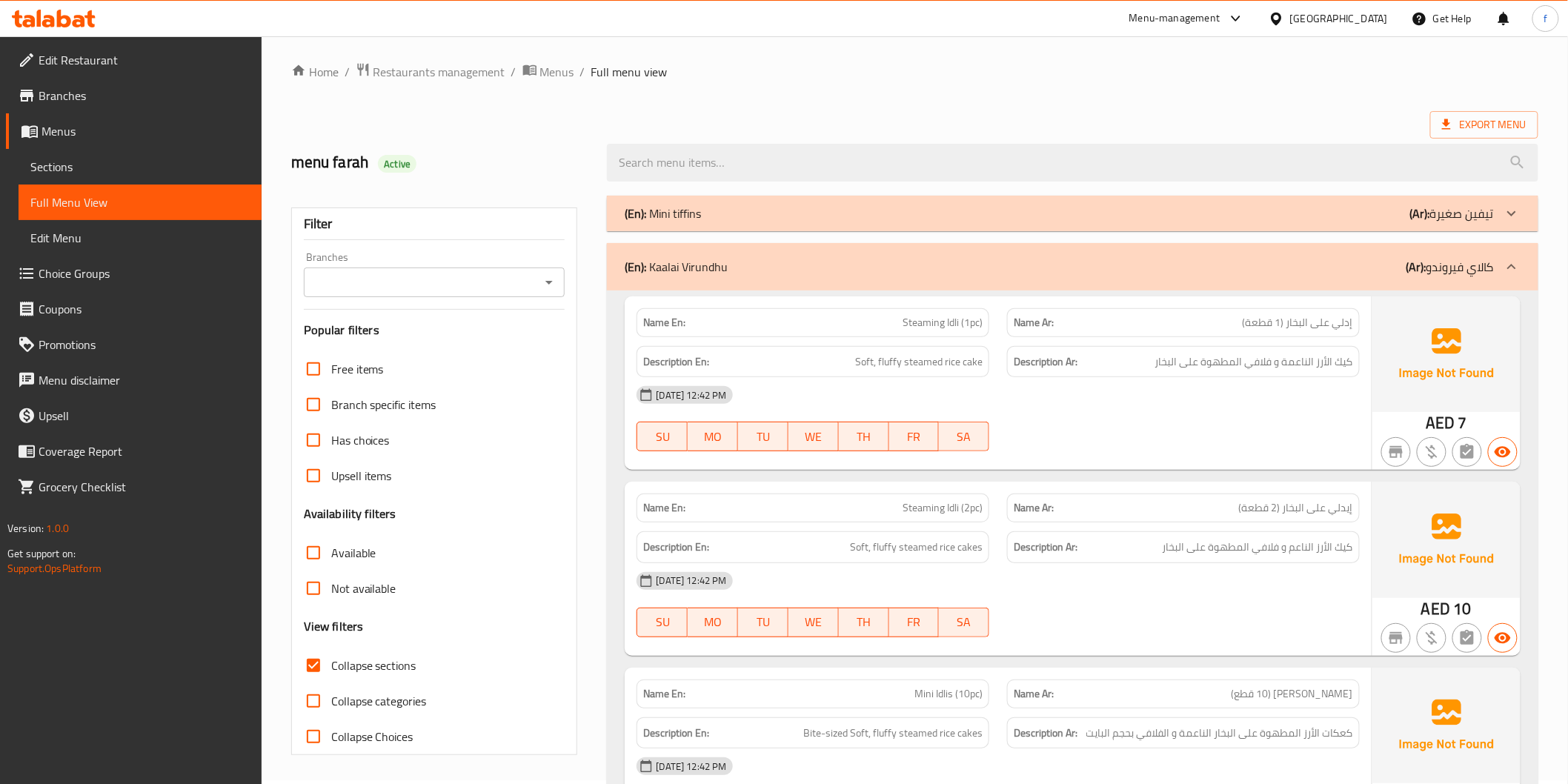
click at [923, 322] on span "Steaming Idli (1pc)" at bounding box center [943, 322] width 80 height 15
click at [948, 322] on span "Steaming Idli (1pc)" at bounding box center [943, 322] width 80 height 15
click at [982, 363] on span "Soft, fluffy steamed rice cake" at bounding box center [918, 362] width 127 height 19
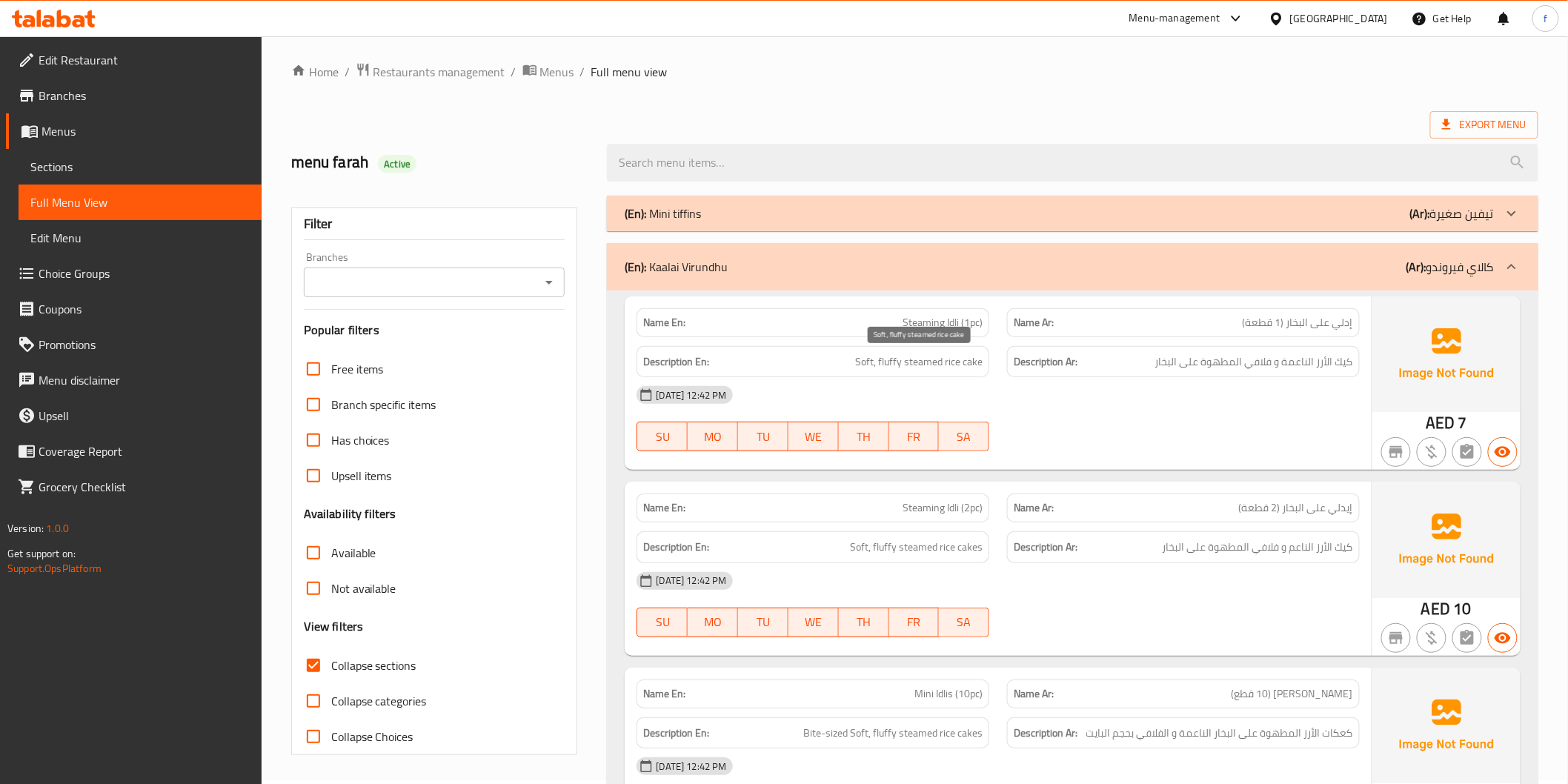
click at [982, 363] on span "Soft, fluffy steamed rice cake" at bounding box center [918, 362] width 127 height 19
click at [959, 363] on span "Soft, fluffy steamed rice cake" at bounding box center [918, 362] width 127 height 19
click at [886, 361] on span "Soft, fluffy steamed rice cake" at bounding box center [918, 362] width 127 height 19
drag, startPoint x: 886, startPoint y: 361, endPoint x: 863, endPoint y: 357, distance: 23.3
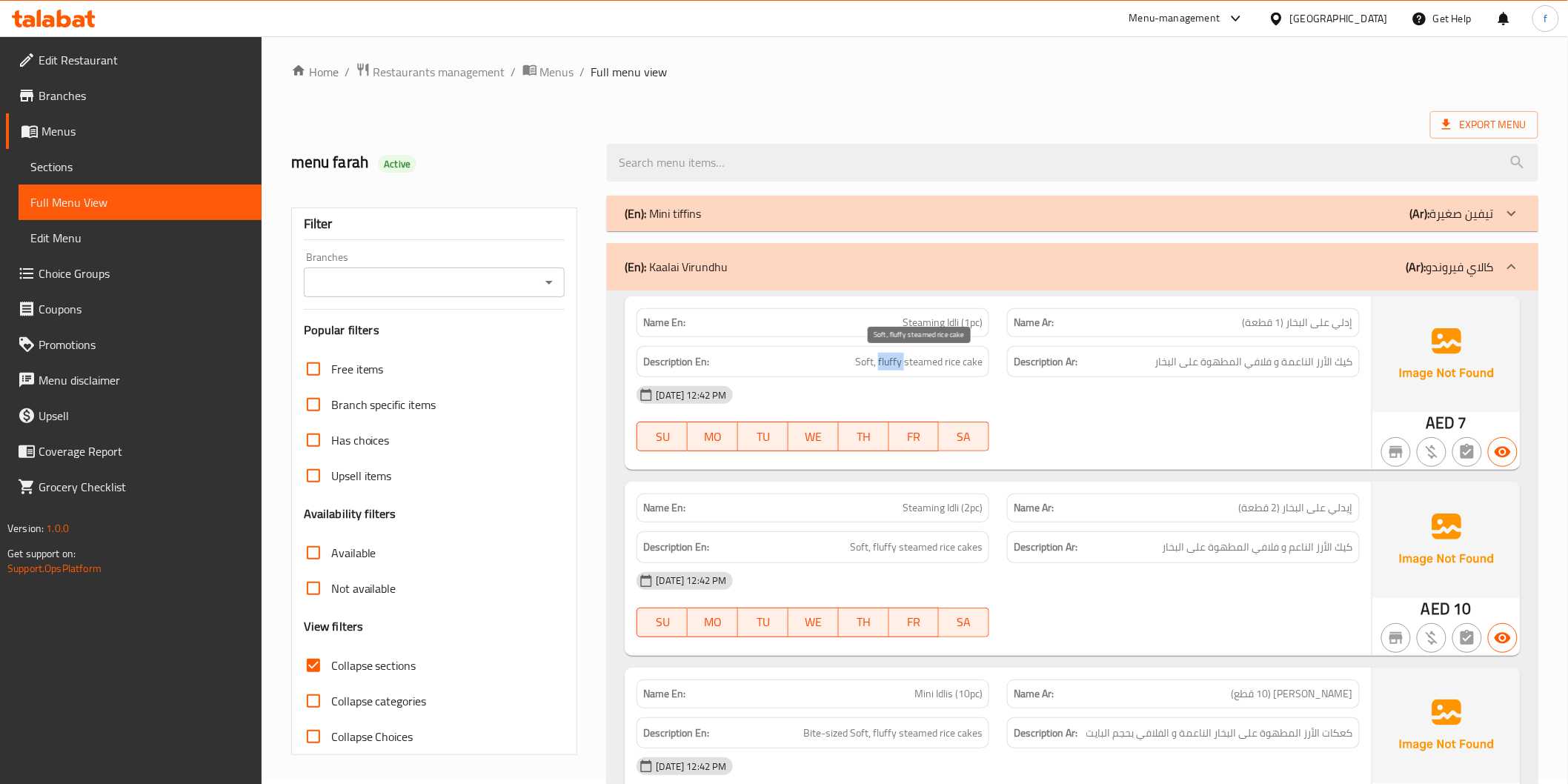
click at [884, 361] on span "Soft, fluffy steamed rice cake" at bounding box center [918, 362] width 127 height 19
click at [863, 357] on span "Soft, fluffy steamed rice cake" at bounding box center [918, 362] width 127 height 19
drag, startPoint x: 863, startPoint y: 357, endPoint x: 917, endPoint y: 371, distance: 55.8
click at [863, 357] on span "Soft, fluffy steamed rice cake" at bounding box center [918, 362] width 127 height 19
click at [917, 371] on span "Soft, fluffy steamed rice cake" at bounding box center [918, 362] width 127 height 19
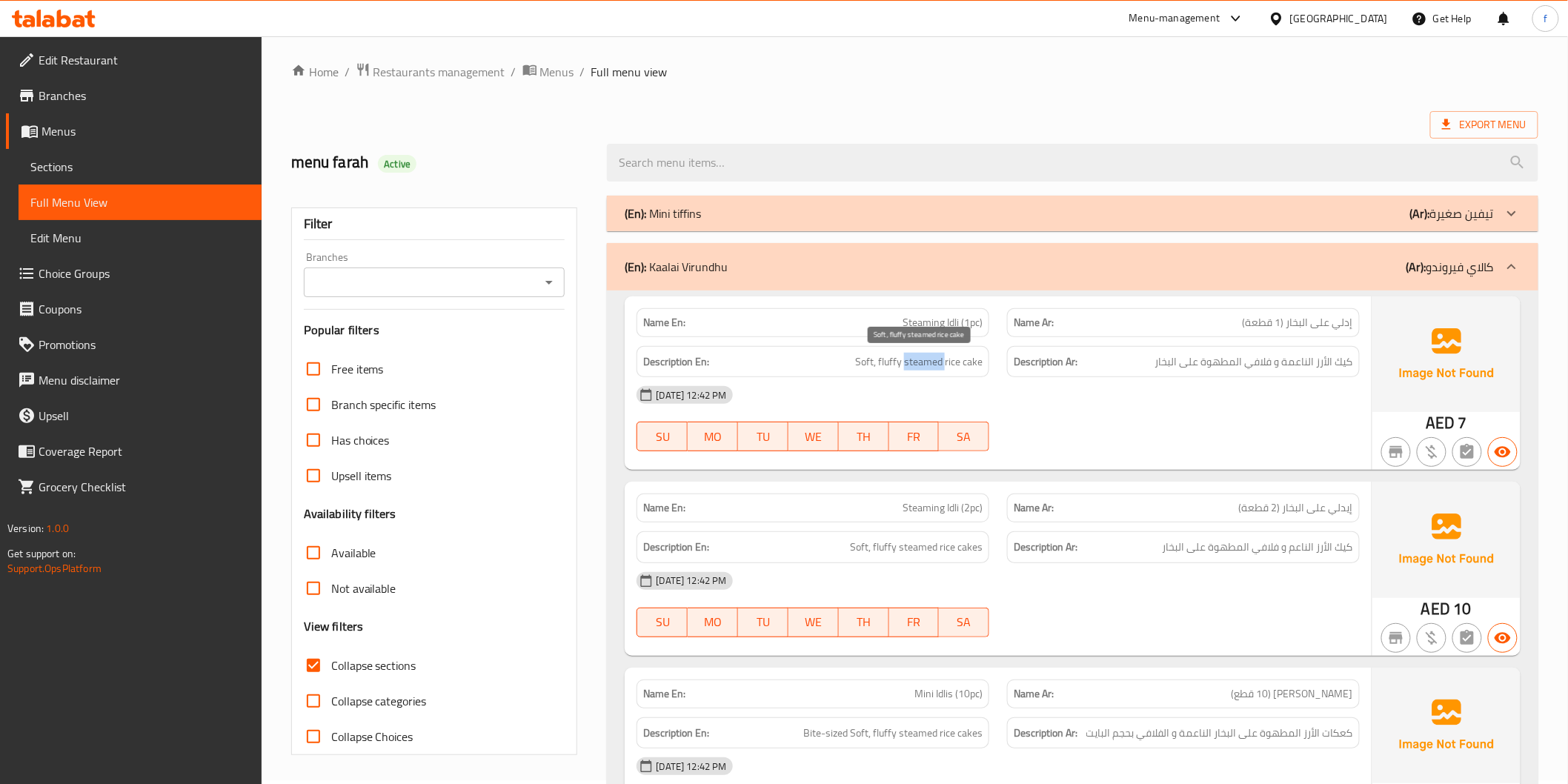
click at [917, 371] on span "Soft, fluffy steamed rice cake" at bounding box center [918, 362] width 127 height 19
click at [876, 253] on div "(En): Kaalai Virundhu (Ar): كالاي فيروندو" at bounding box center [1072, 267] width 931 height 47
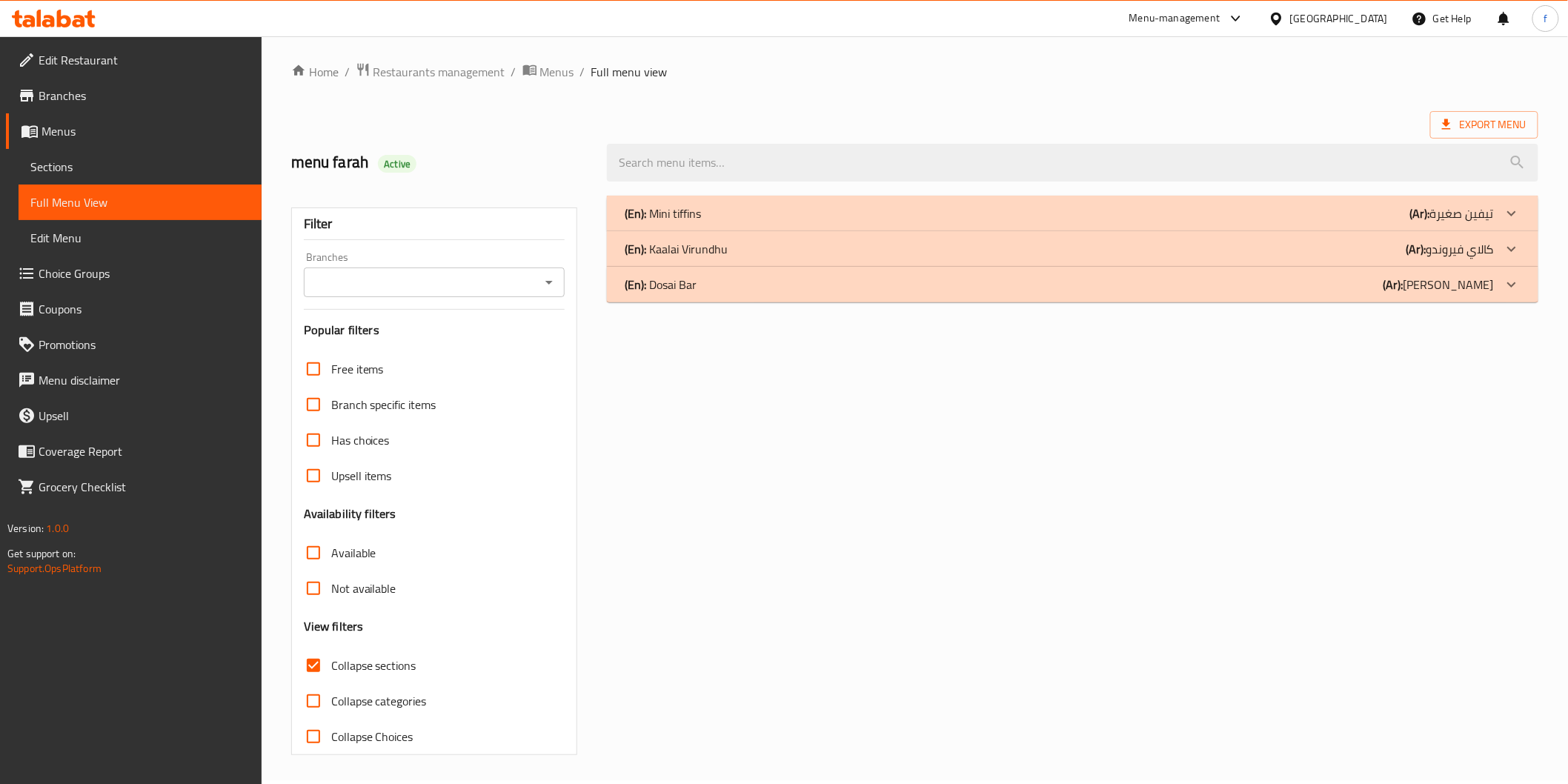
click at [921, 218] on div "(En): Mini tiffins (Ar): تيفين صغيرة" at bounding box center [1059, 213] width 869 height 18
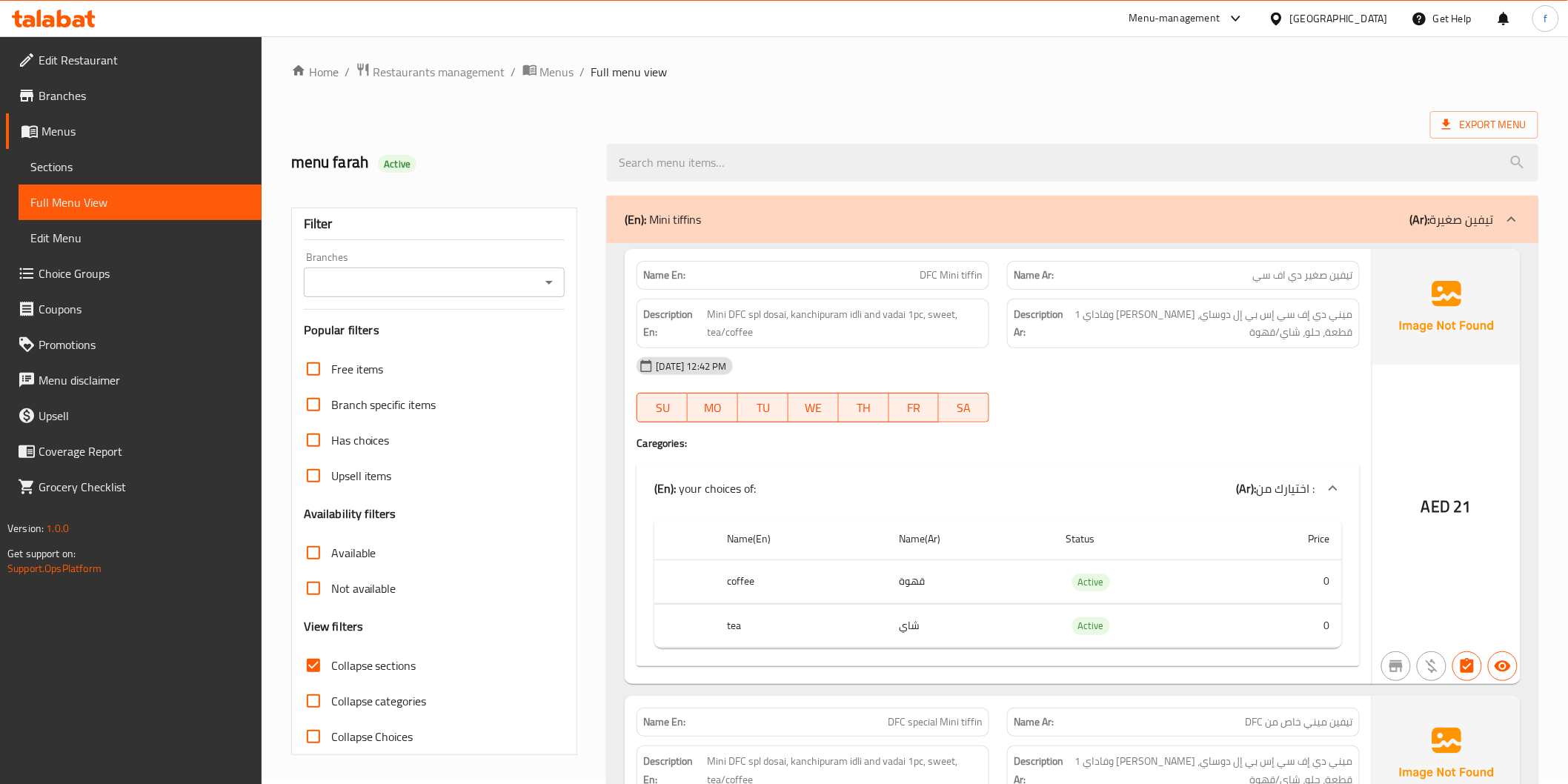
click at [971, 272] on span "DFC Mini tiffin" at bounding box center [952, 275] width 63 height 15
drag, startPoint x: 971, startPoint y: 272, endPoint x: 947, endPoint y: 279, distance: 25.0
click at [966, 272] on span "DFC Mini tiffin" at bounding box center [952, 275] width 63 height 15
click at [947, 279] on span "DFC Mini tiffin" at bounding box center [952, 275] width 63 height 15
click at [947, 280] on span "DFC Mini tiffin" at bounding box center [952, 275] width 63 height 15
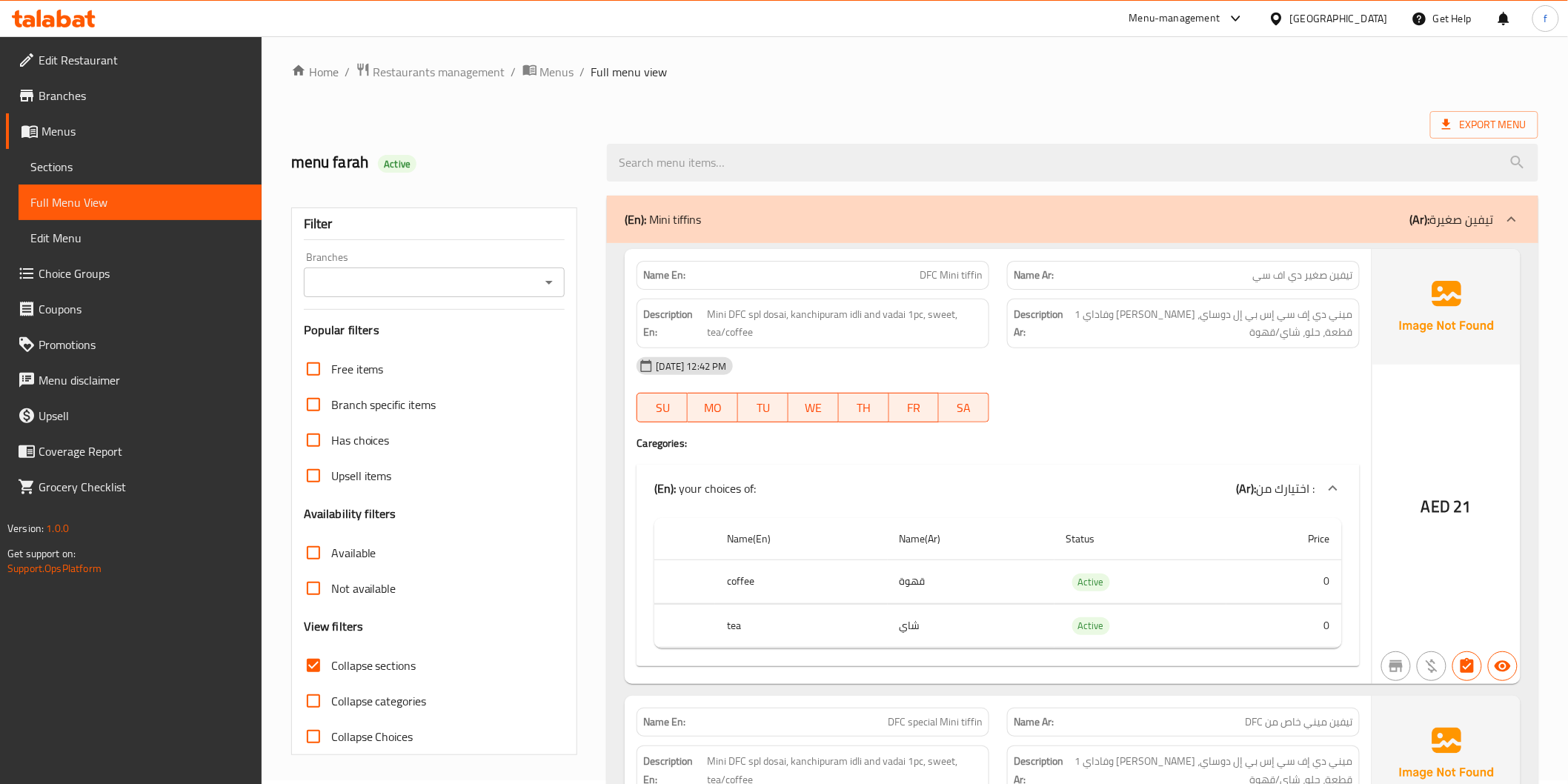
click at [934, 281] on span "DFC Mini tiffin" at bounding box center [952, 275] width 63 height 15
click at [717, 307] on span "Mini DFC spl dosai, kanchipuram idli and vadai 1pc, sweet, tea/coffee" at bounding box center [846, 323] width 276 height 36
click at [737, 312] on span "Mini DFC spl dosai, kanchipuram idli and vadai 1pc, sweet, tea/coffee" at bounding box center [846, 323] width 276 height 36
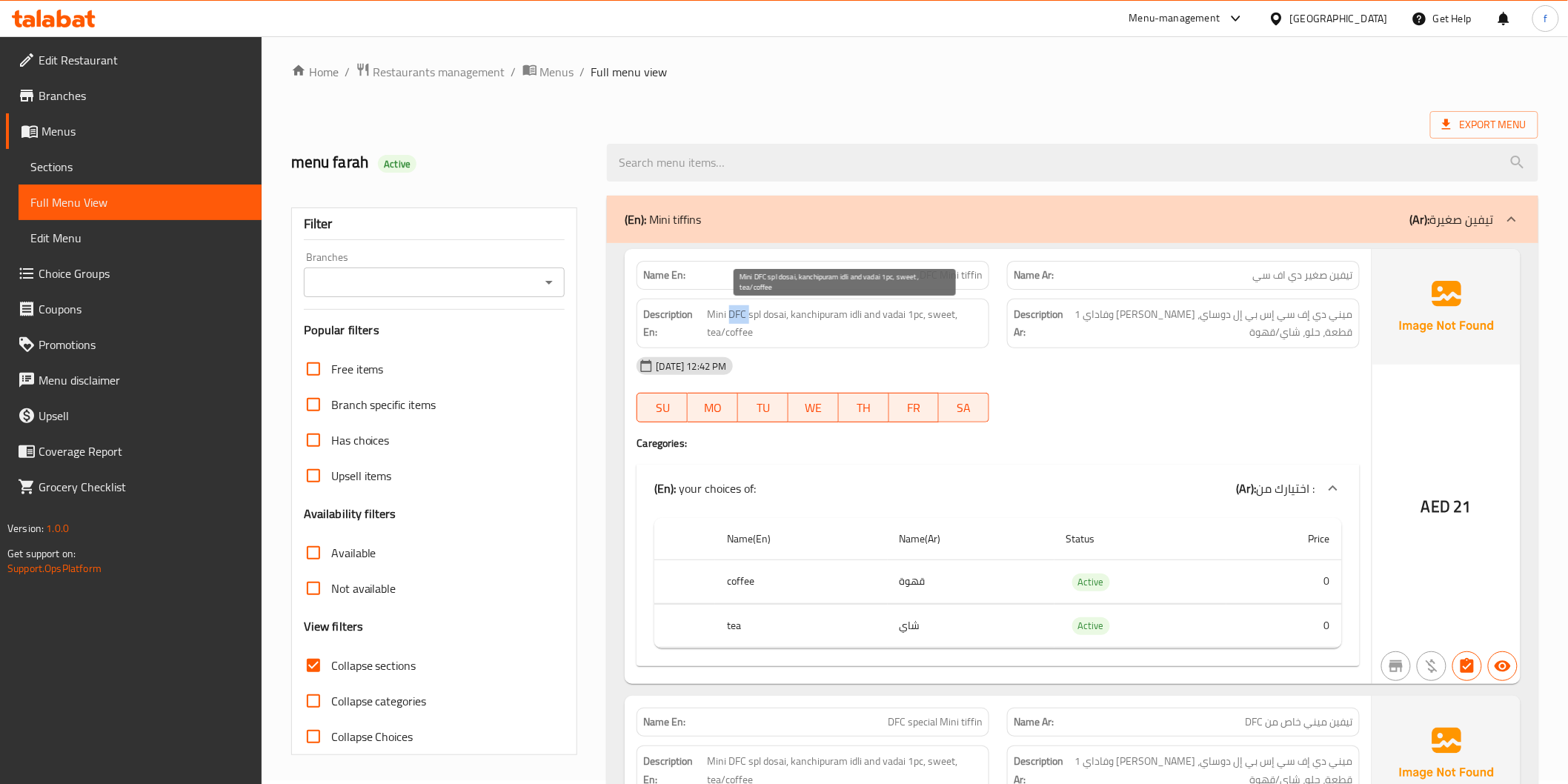
click at [737, 312] on span "Mini DFC spl dosai, kanchipuram idli and vadai 1pc, sweet, tea/coffee" at bounding box center [846, 323] width 276 height 36
click at [764, 314] on span "Mini DFC spl dosai, kanchipuram idli and vadai 1pc, sweet, tea/coffee" at bounding box center [846, 323] width 276 height 36
click at [856, 308] on span "Mini DFC spl dosai, kanchipuram idli and vadai 1pc, sweet, tea/coffee" at bounding box center [846, 323] width 276 height 36
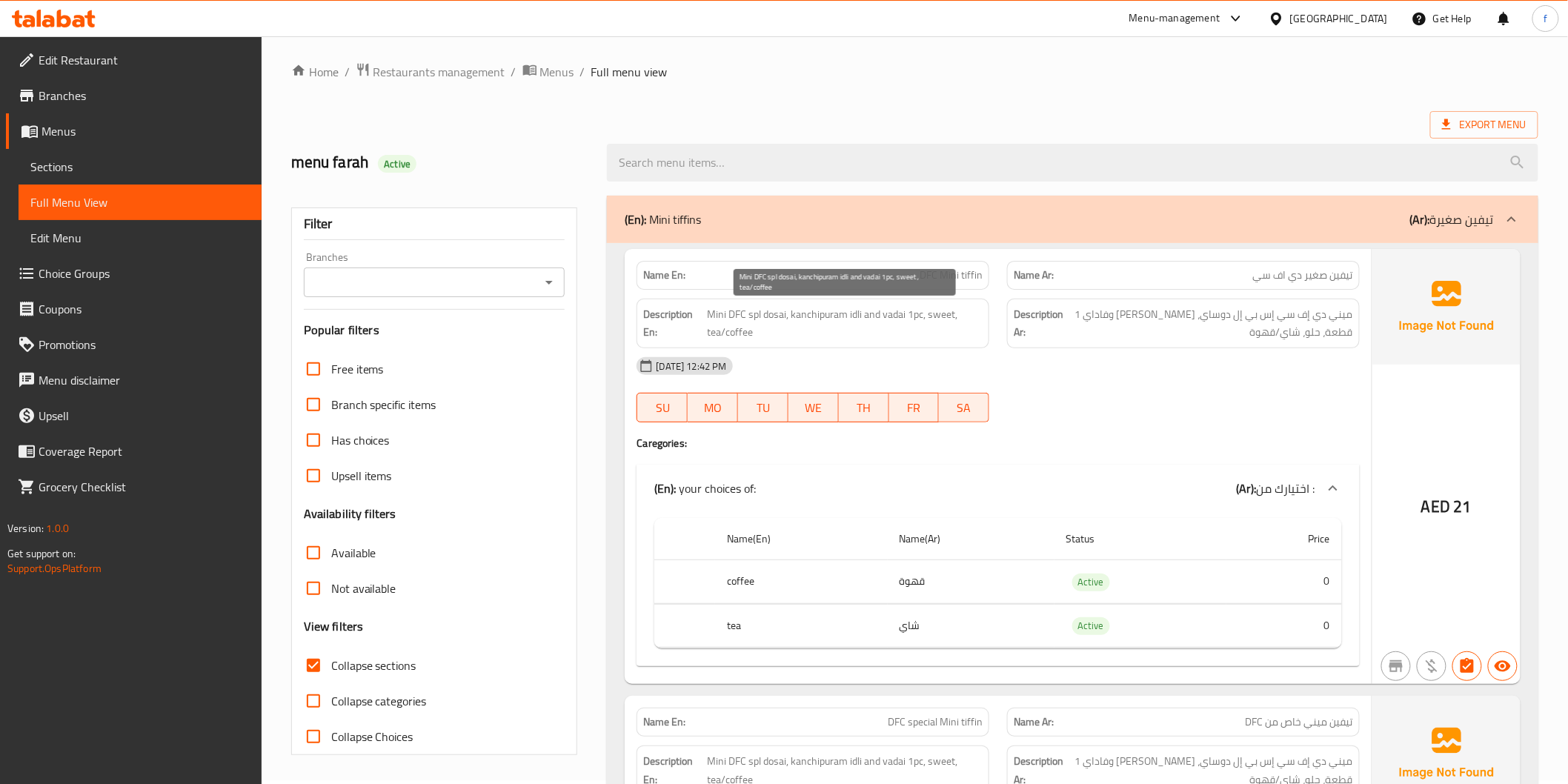
click at [815, 311] on span "Mini DFC spl dosai, kanchipuram idli and vadai 1pc, sweet, tea/coffee" at bounding box center [846, 323] width 276 height 36
click at [893, 317] on span "Mini DFC spl dosai, kanchipuram idli and vadai 1pc, sweet, tea/coffee" at bounding box center [846, 323] width 276 height 36
click at [966, 315] on span "Mini DFC spl dosai, kanchipuram idli and vadai 1pc, sweet, tea/coffee" at bounding box center [846, 323] width 276 height 36
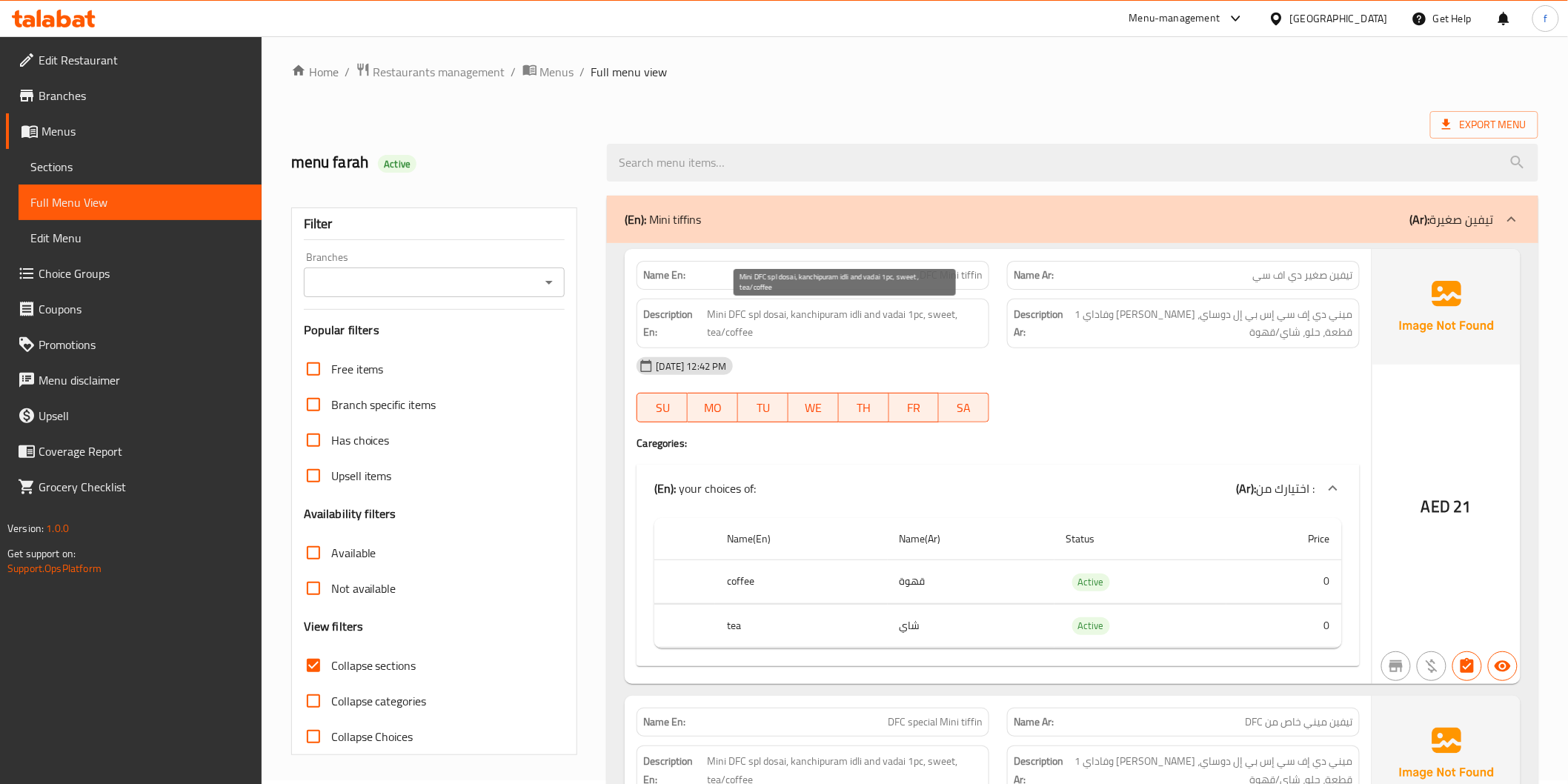
click at [952, 314] on span "Mini DFC spl dosai, kanchipuram idli and vadai 1pc, sweet, tea/coffee" at bounding box center [846, 323] width 276 height 36
drag, startPoint x: 722, startPoint y: 330, endPoint x: 745, endPoint y: 330, distance: 23.0
click at [727, 330] on span "Mini DFC spl dosai, kanchipuram idli and vadai 1pc, sweet, tea/coffee" at bounding box center [846, 323] width 276 height 36
click at [746, 330] on span "Mini DFC spl dosai, kanchipuram idli and vadai 1pc, sweet, tea/coffee" at bounding box center [846, 323] width 276 height 36
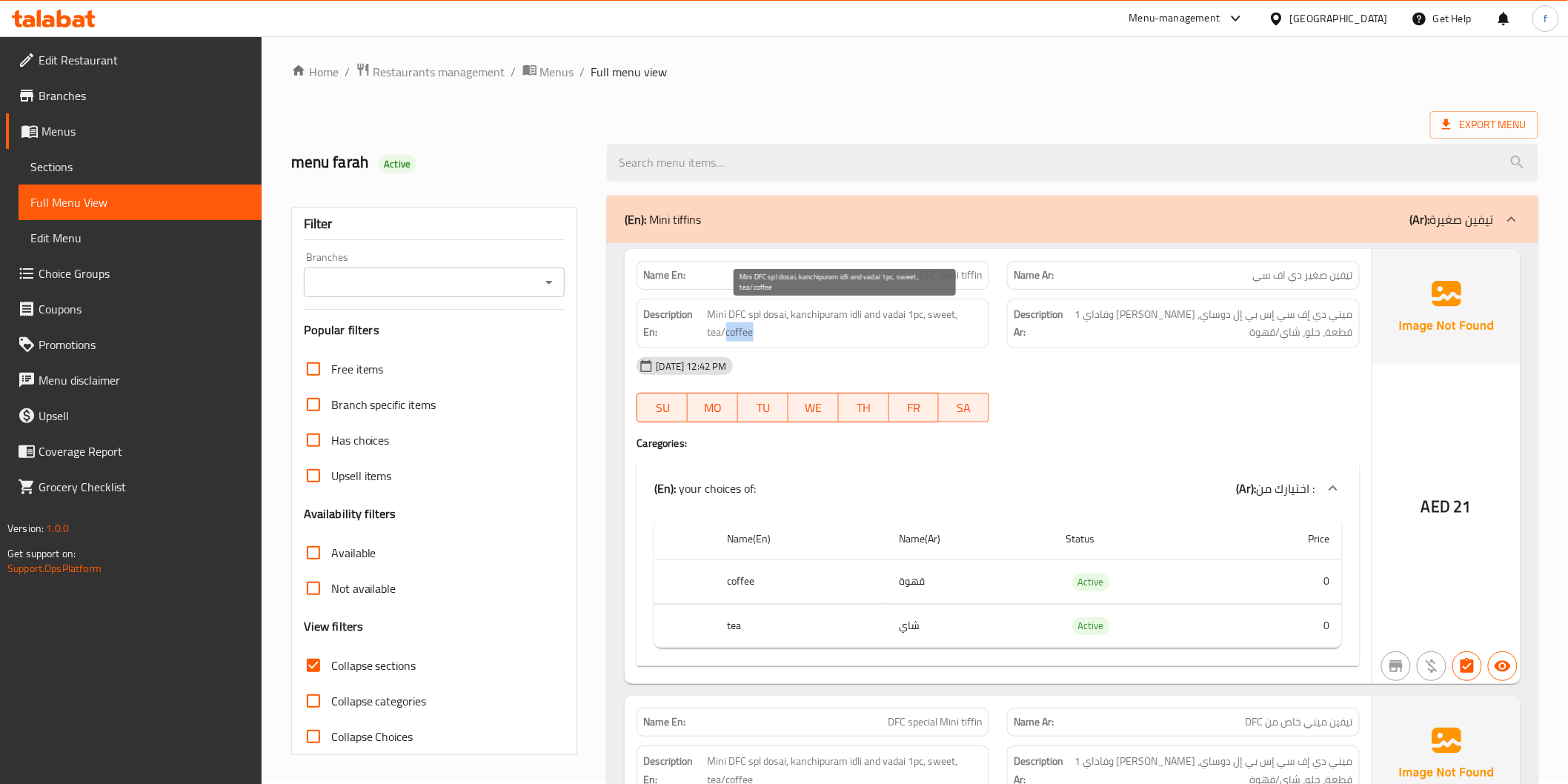
drag, startPoint x: 746, startPoint y: 330, endPoint x: 1268, endPoint y: 530, distance: 559.0
click at [769, 354] on div "Name En: DFC Mini tiffin Name Ar: تيفين صغير دي اف سي Description En: Mini DFC …" at bounding box center [998, 466] width 746 height 435
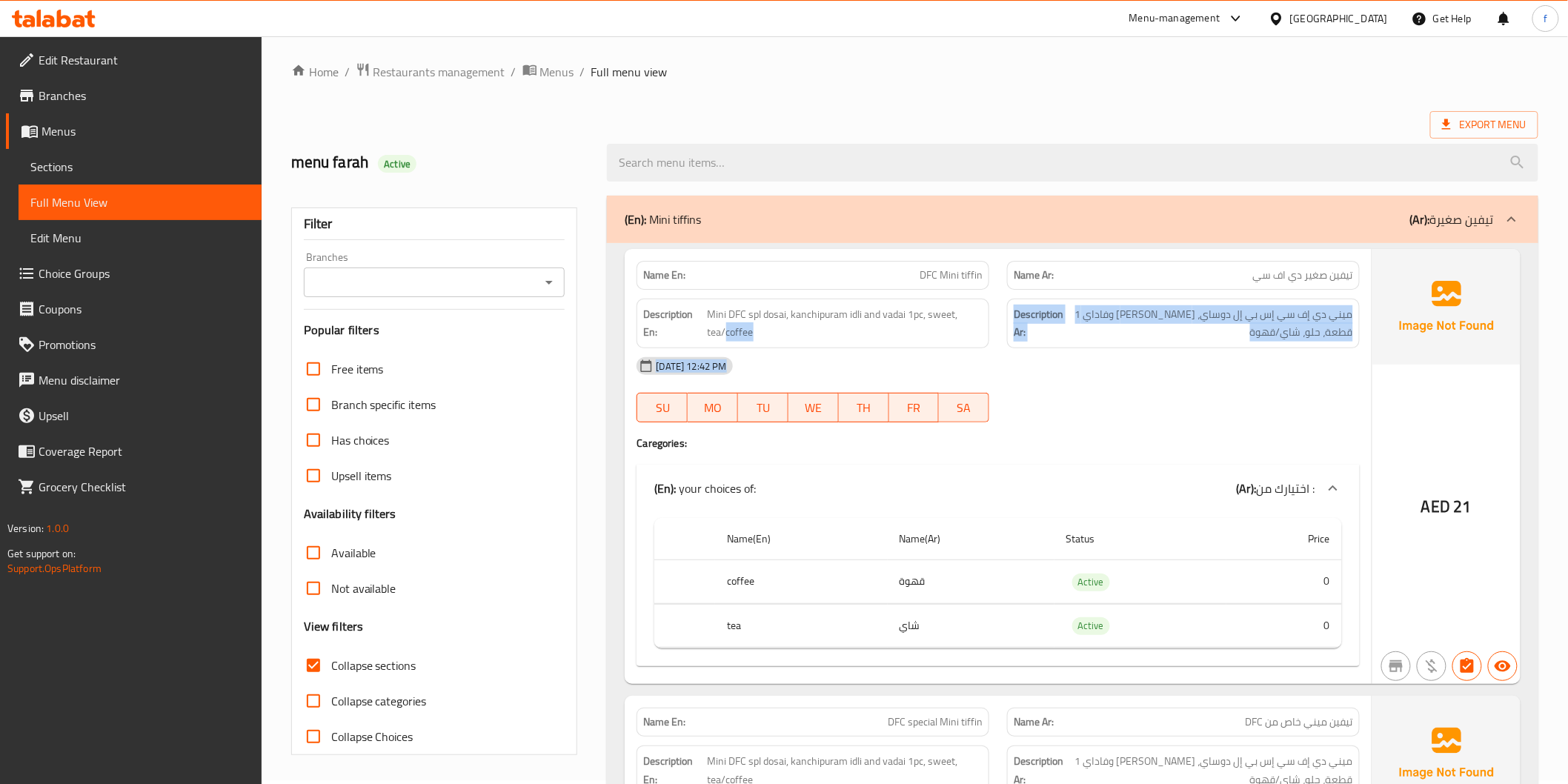
scroll to position [86, 0]
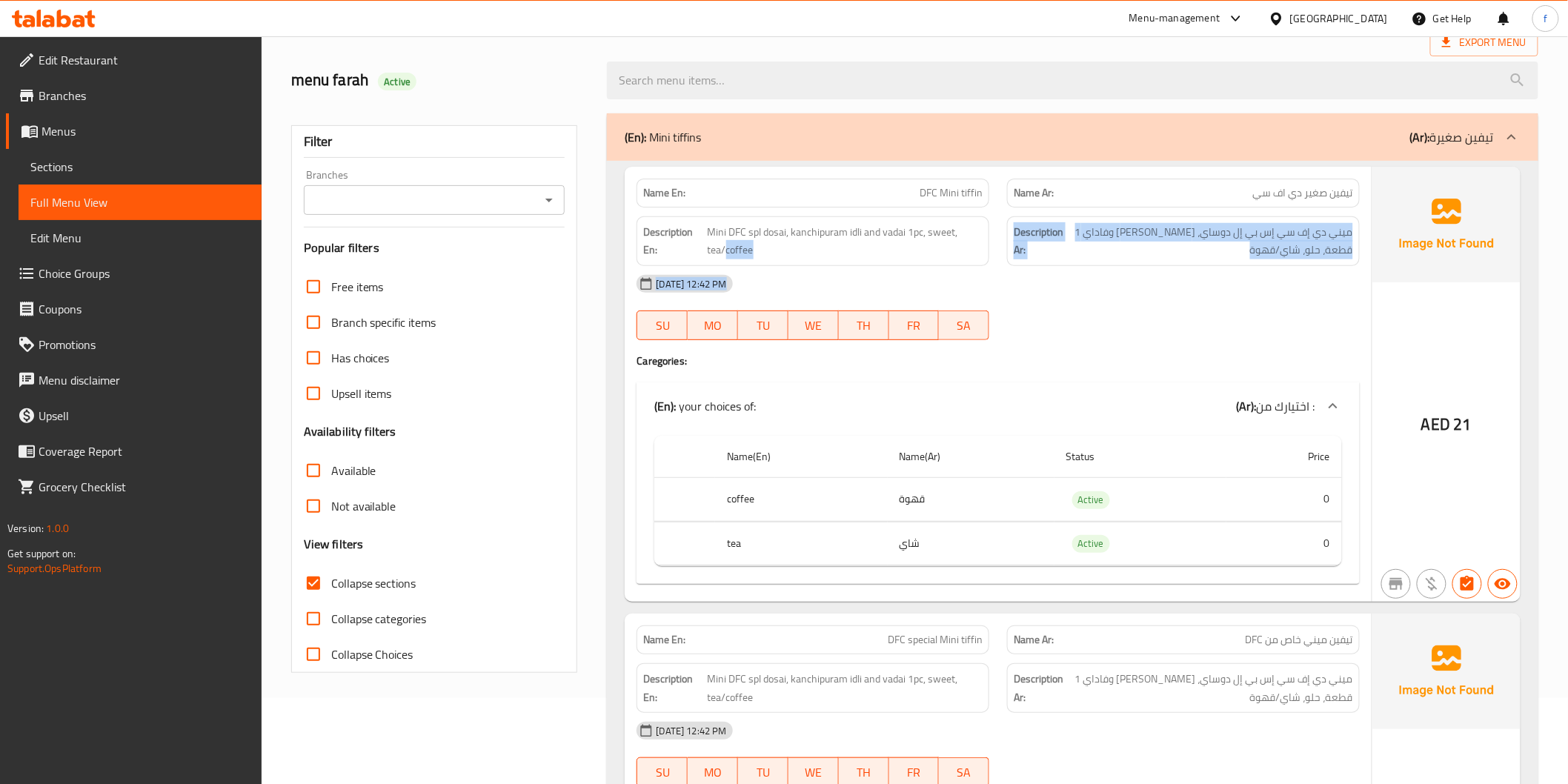
click at [1136, 331] on div at bounding box center [1184, 340] width 371 height 18
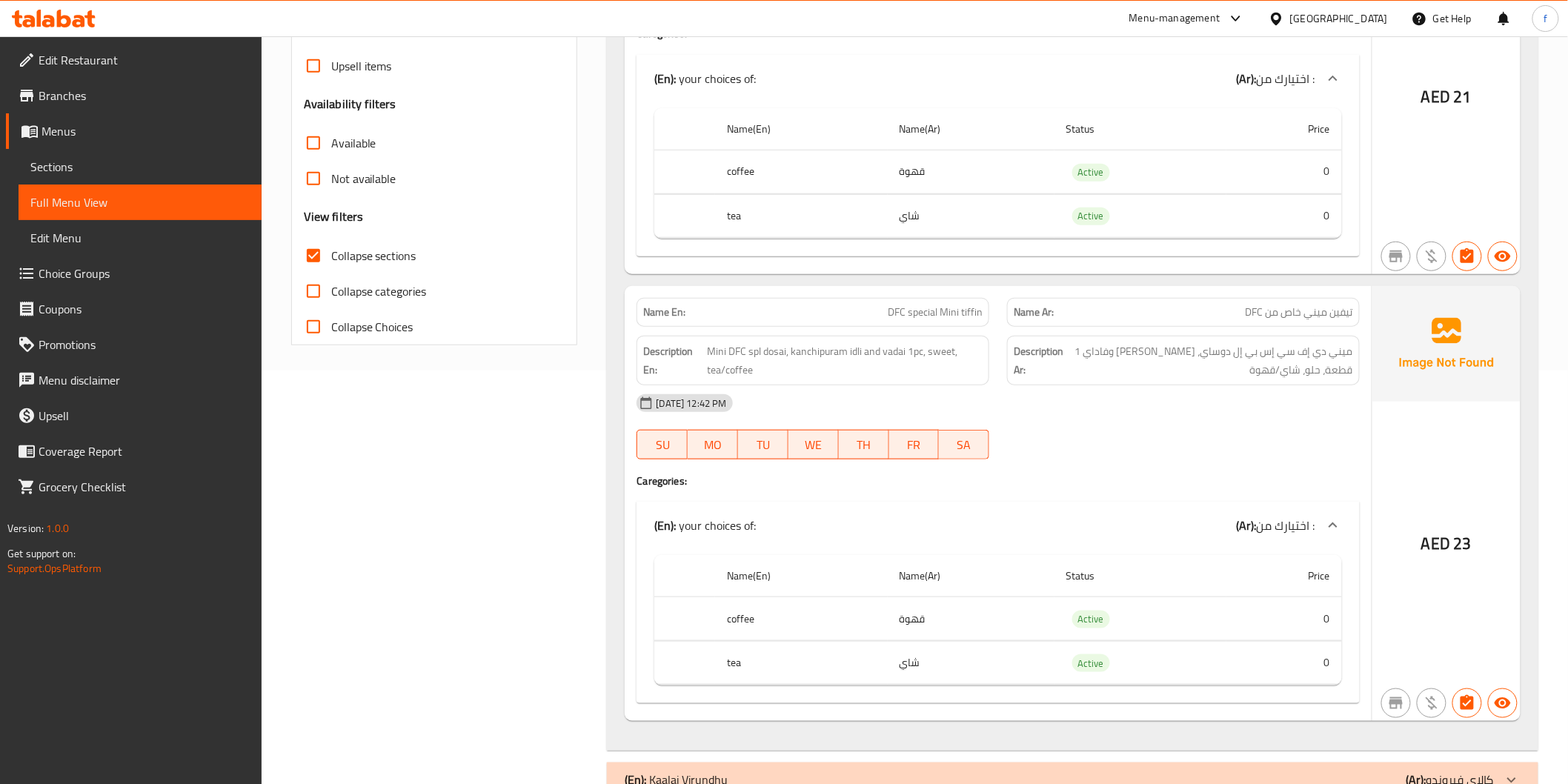
scroll to position [492, 0]
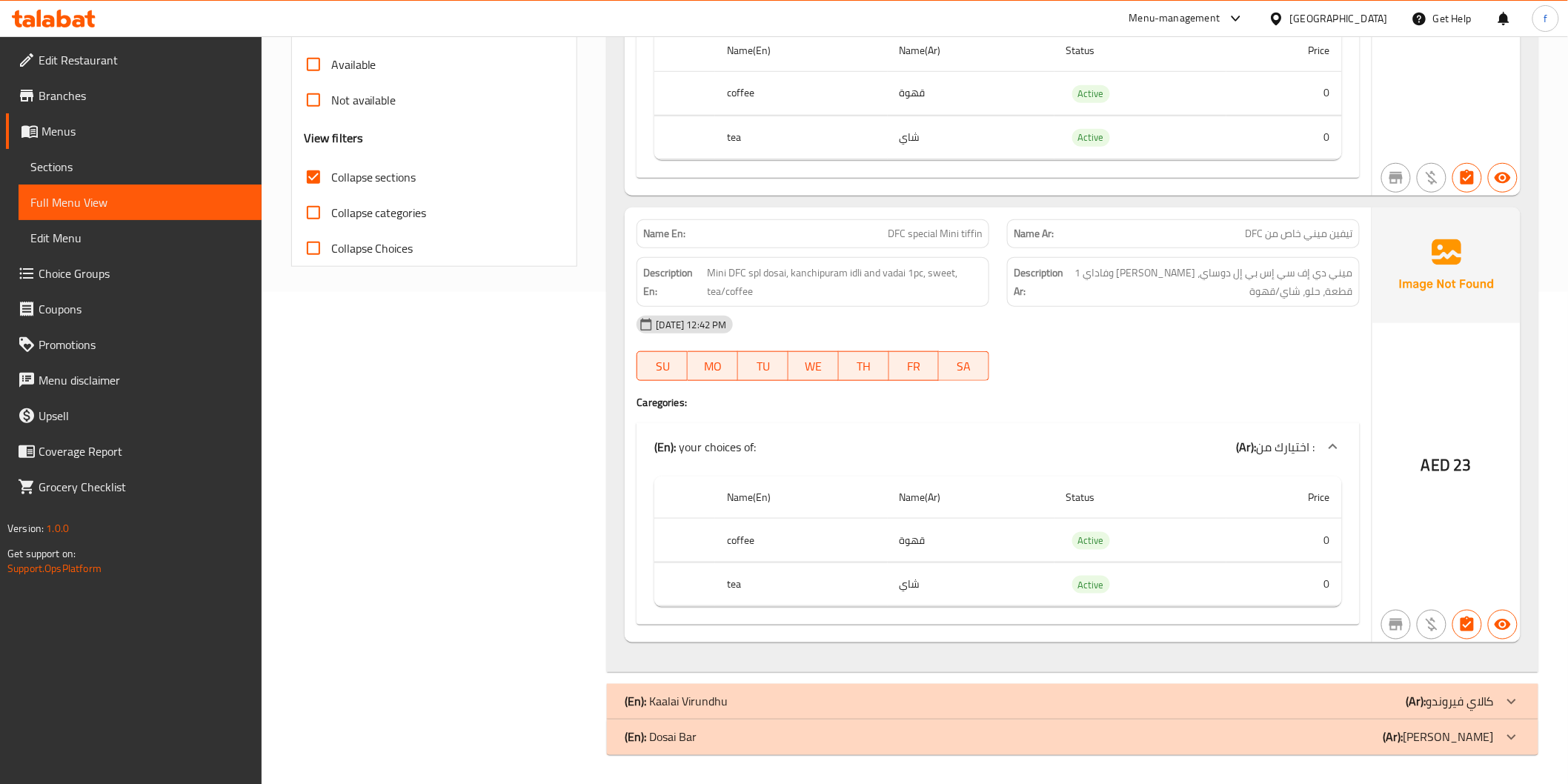
click at [704, 276] on strong "Description En:" at bounding box center [673, 281] width 61 height 36
click at [704, 277] on strong "Description En:" at bounding box center [673, 281] width 61 height 36
click at [723, 265] on span "Mini DFC spl dosai, kanchipuram idli and vadai 1pc, sweet, tea/coffee" at bounding box center [846, 281] width 276 height 36
click at [739, 268] on span "Mini DFC spl dosai, kanchipuram idli and vadai 1pc, sweet, tea/coffee" at bounding box center [846, 281] width 276 height 36
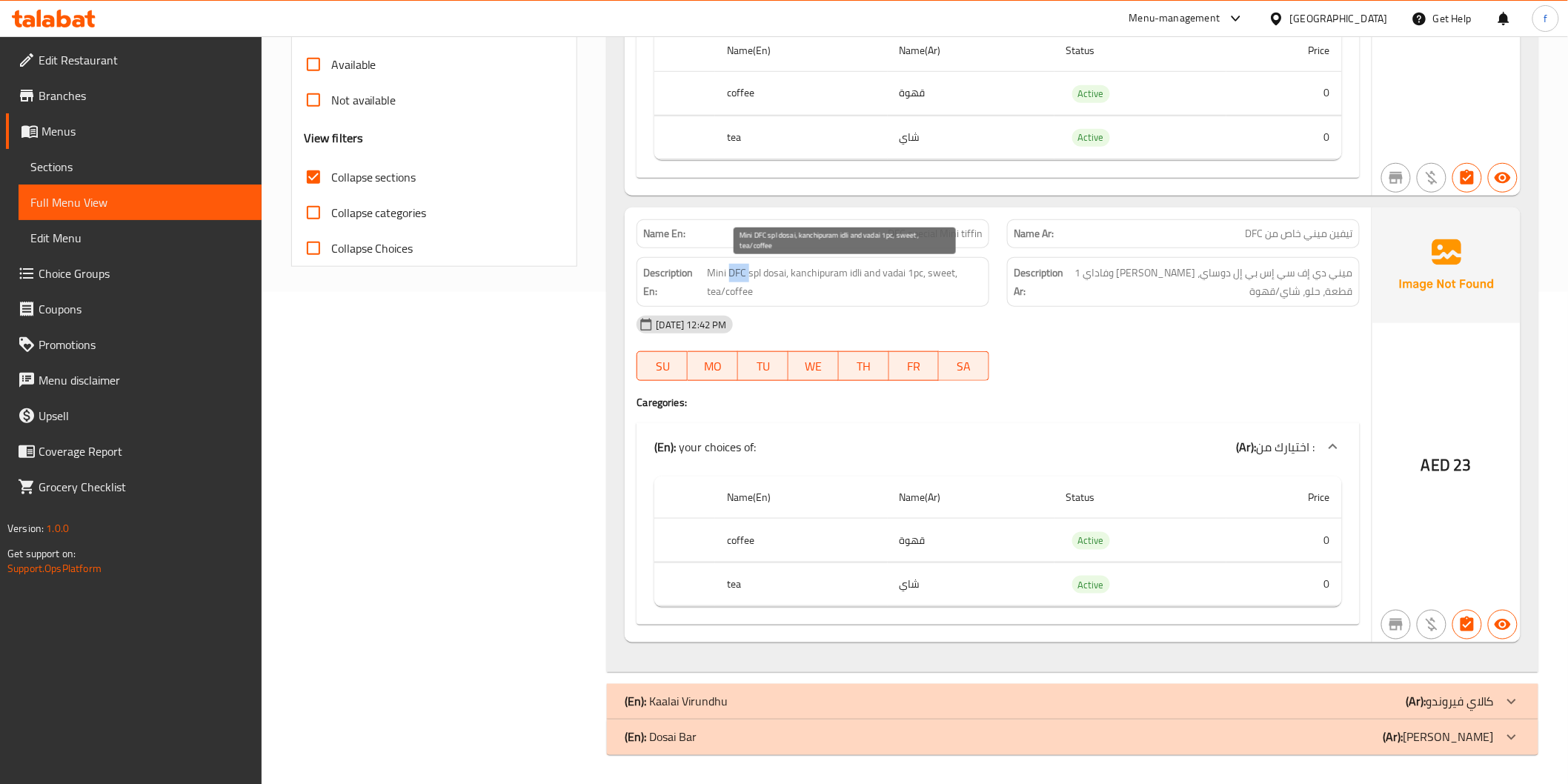
click at [739, 268] on span "Mini DFC spl dosai, kanchipuram idli and vadai 1pc, sweet, tea/coffee" at bounding box center [846, 281] width 276 height 36
click at [756, 270] on span "Mini DFC spl dosai, kanchipuram idli and vadai 1pc, sweet, tea/coffee" at bounding box center [846, 281] width 276 height 36
click at [775, 276] on span "Mini DFC spl dosai, kanchipuram idli and vadai 1pc, sweet, tea/coffee" at bounding box center [846, 281] width 276 height 36
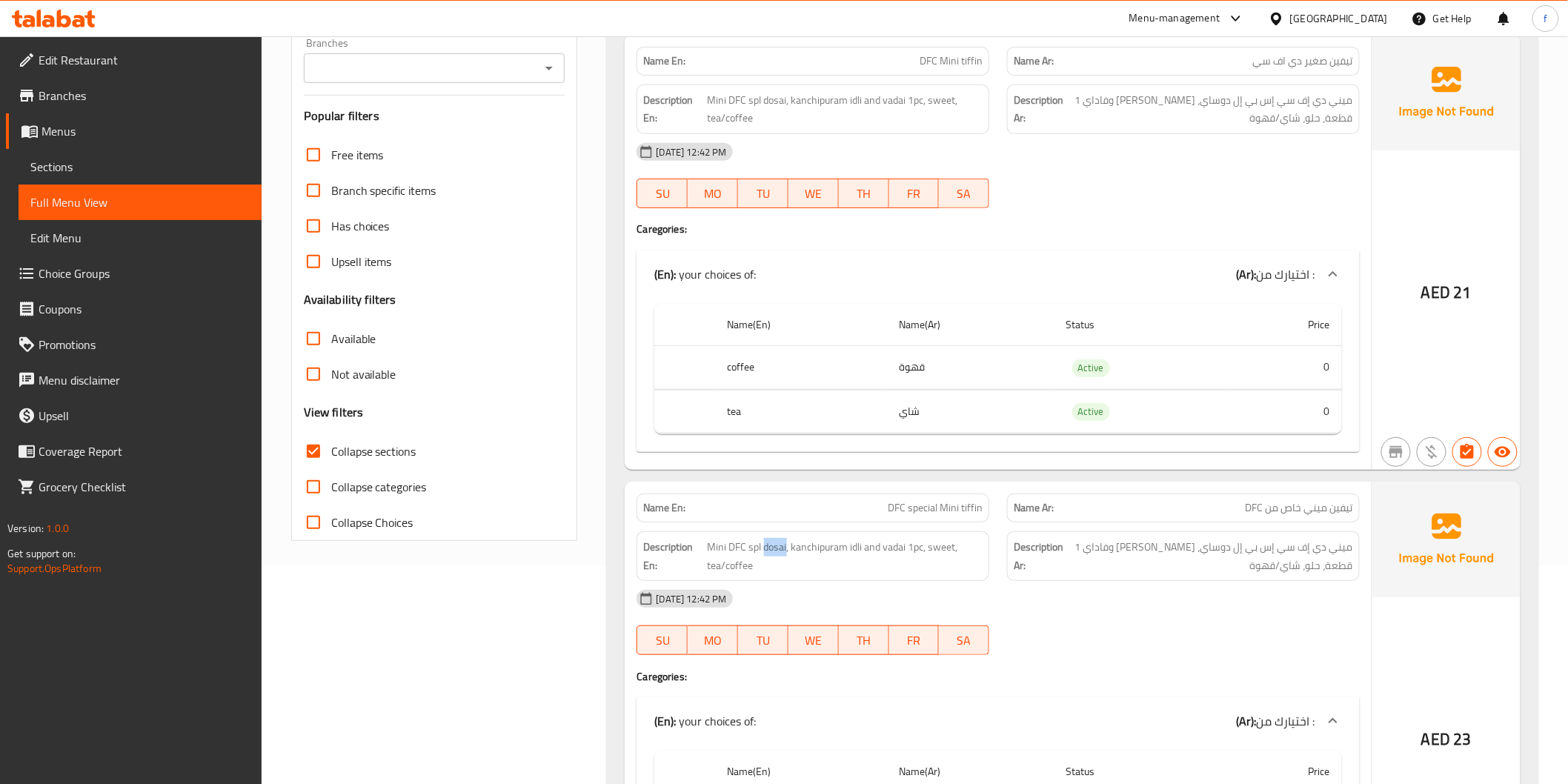
scroll to position [163, 0]
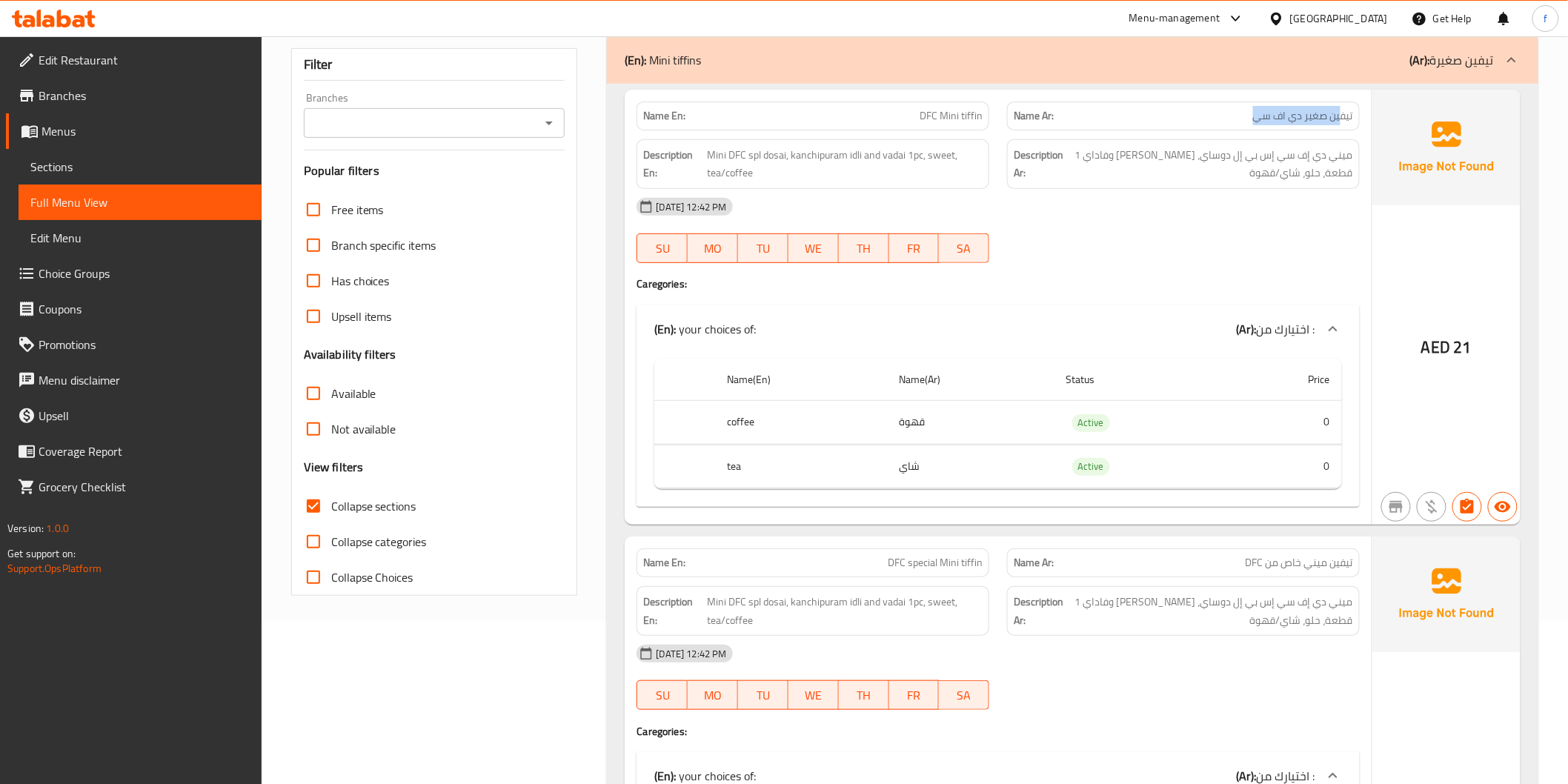
drag, startPoint x: 1307, startPoint y: 115, endPoint x: 1228, endPoint y: 113, distance: 79.0
click at [1228, 113] on p "Name Ar: تيفين صغير دي اف سي" at bounding box center [1184, 115] width 339 height 15
click at [878, 566] on p "Name En: DFC special Mini tiffin" at bounding box center [813, 562] width 339 height 15
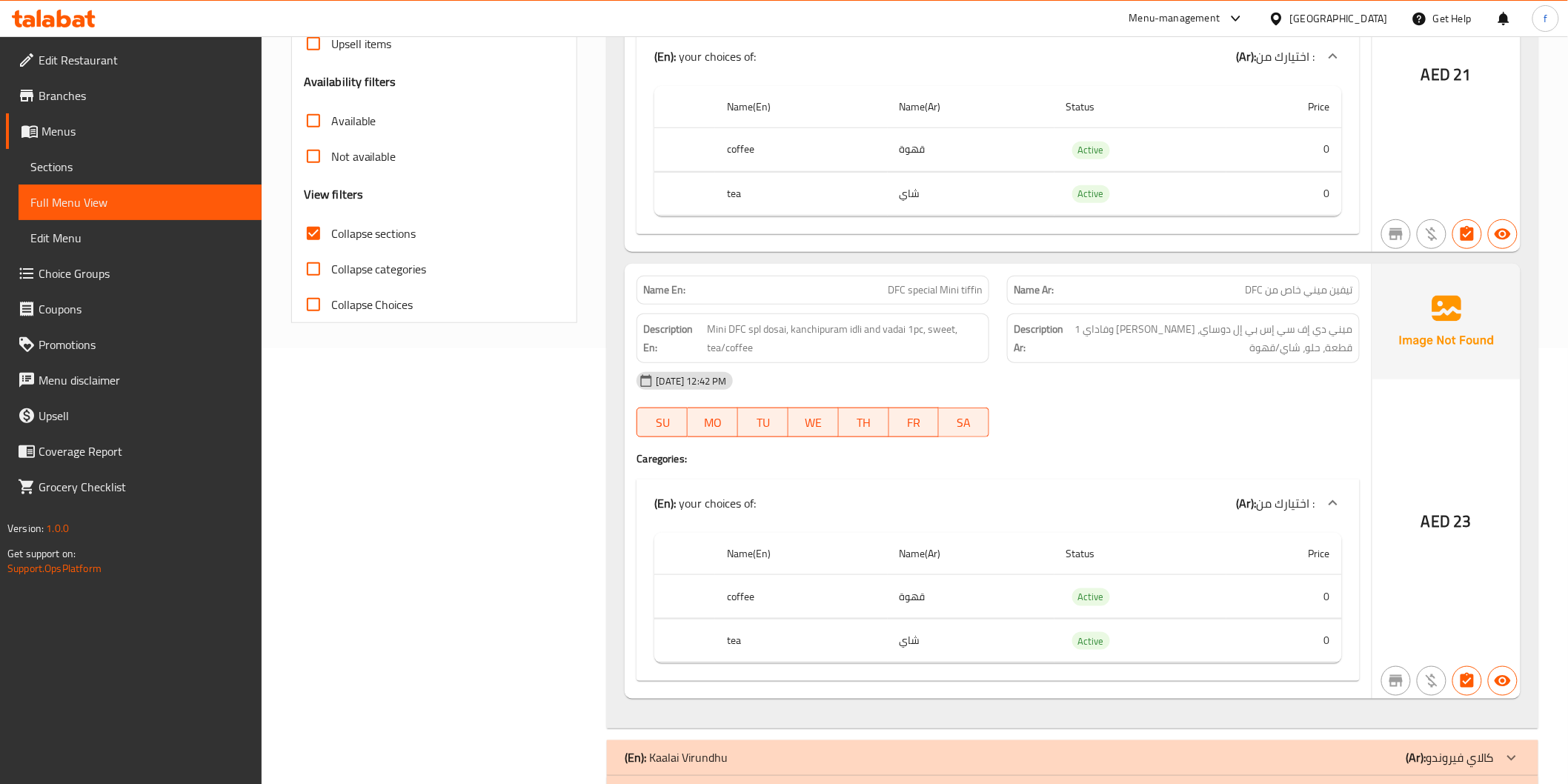
scroll to position [492, 0]
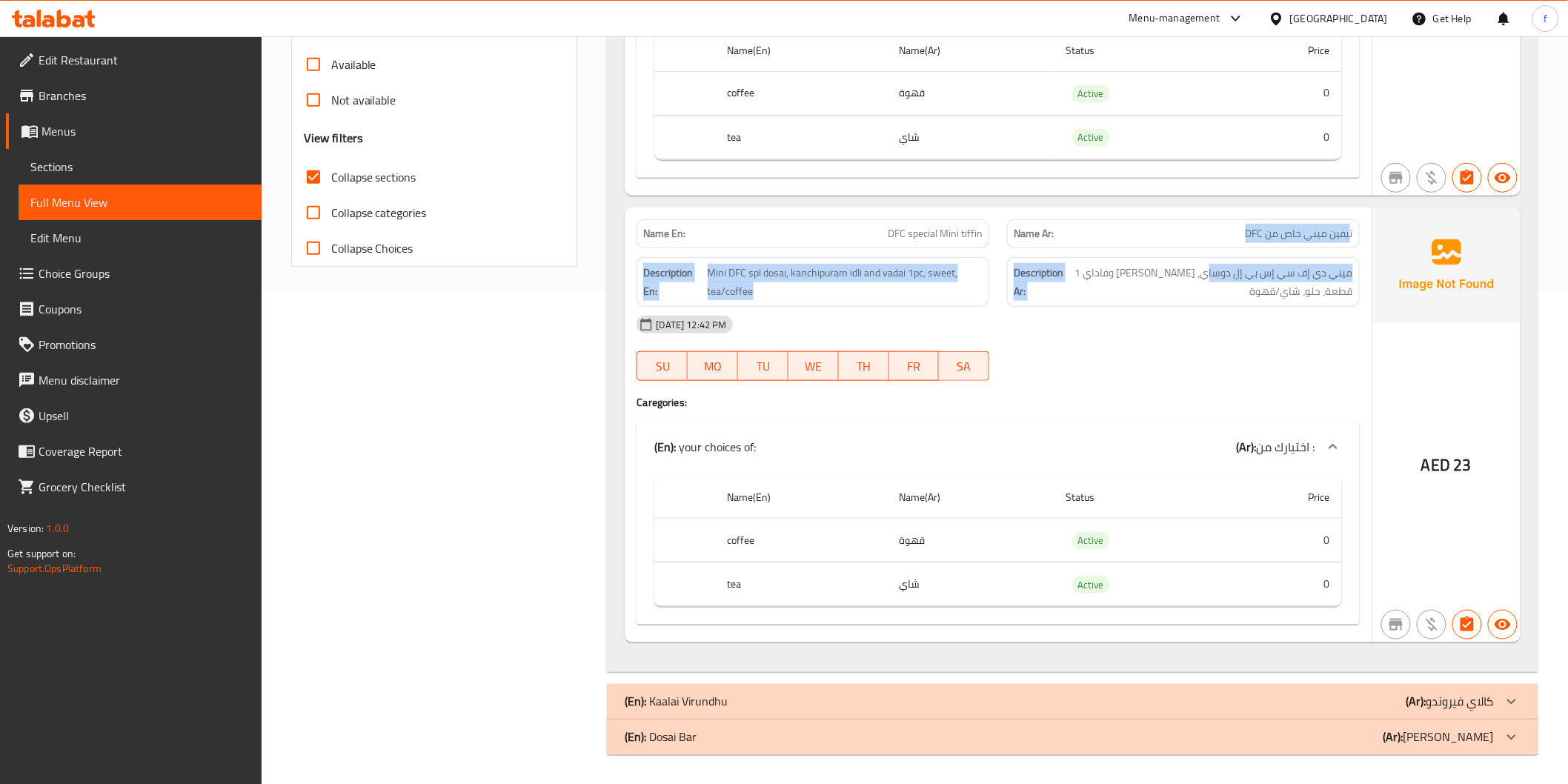
drag, startPoint x: 1349, startPoint y: 227, endPoint x: 1212, endPoint y: 253, distance: 139.4
click at [1212, 253] on div "Name En: DFC special Mini tiffin Name Ar: تيفين ميني خاص من DFC Description En:…" at bounding box center [998, 425] width 746 height 435
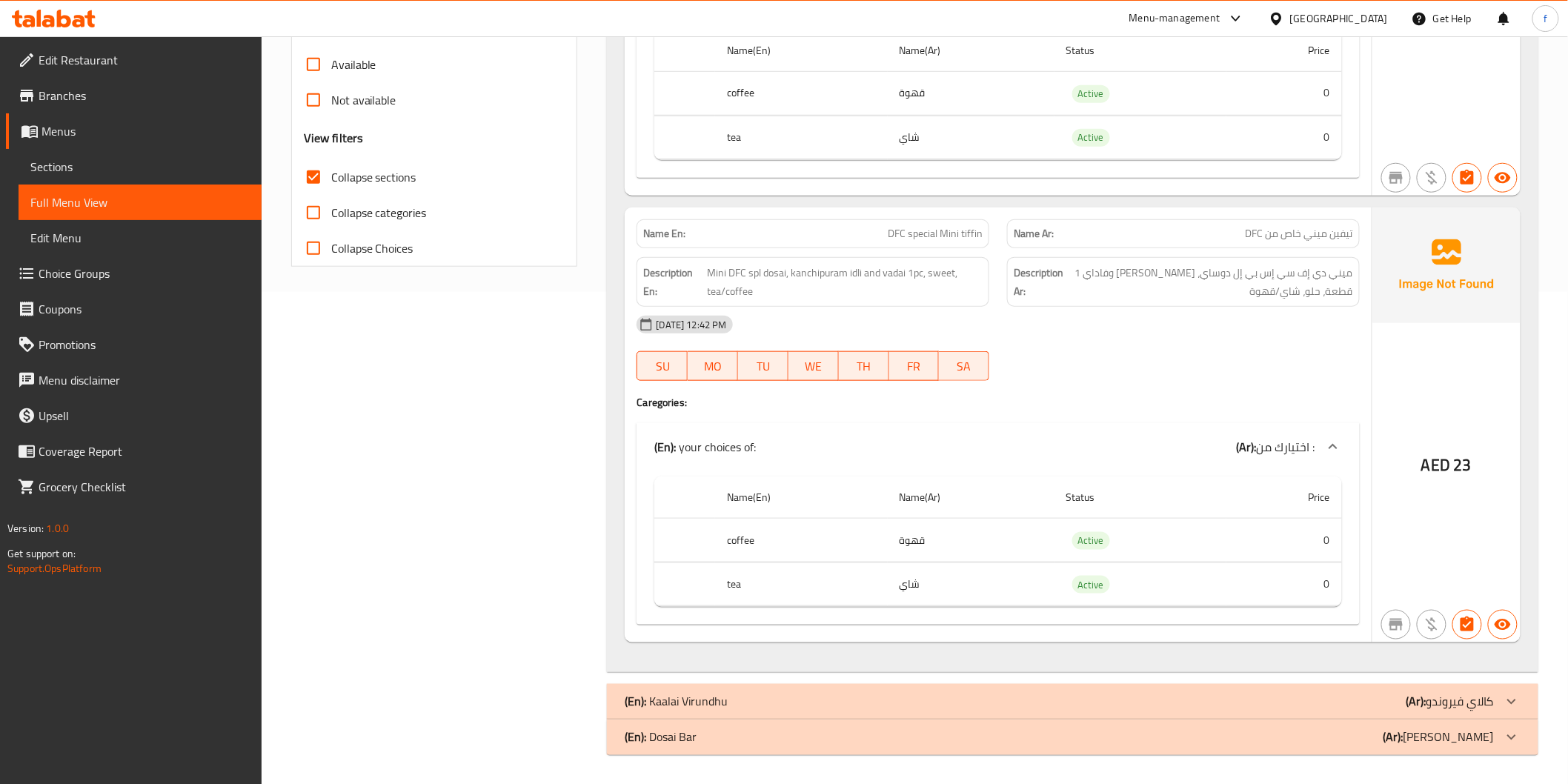
click at [1239, 341] on div "[DATE] 12:42 PM" at bounding box center [998, 324] width 741 height 36
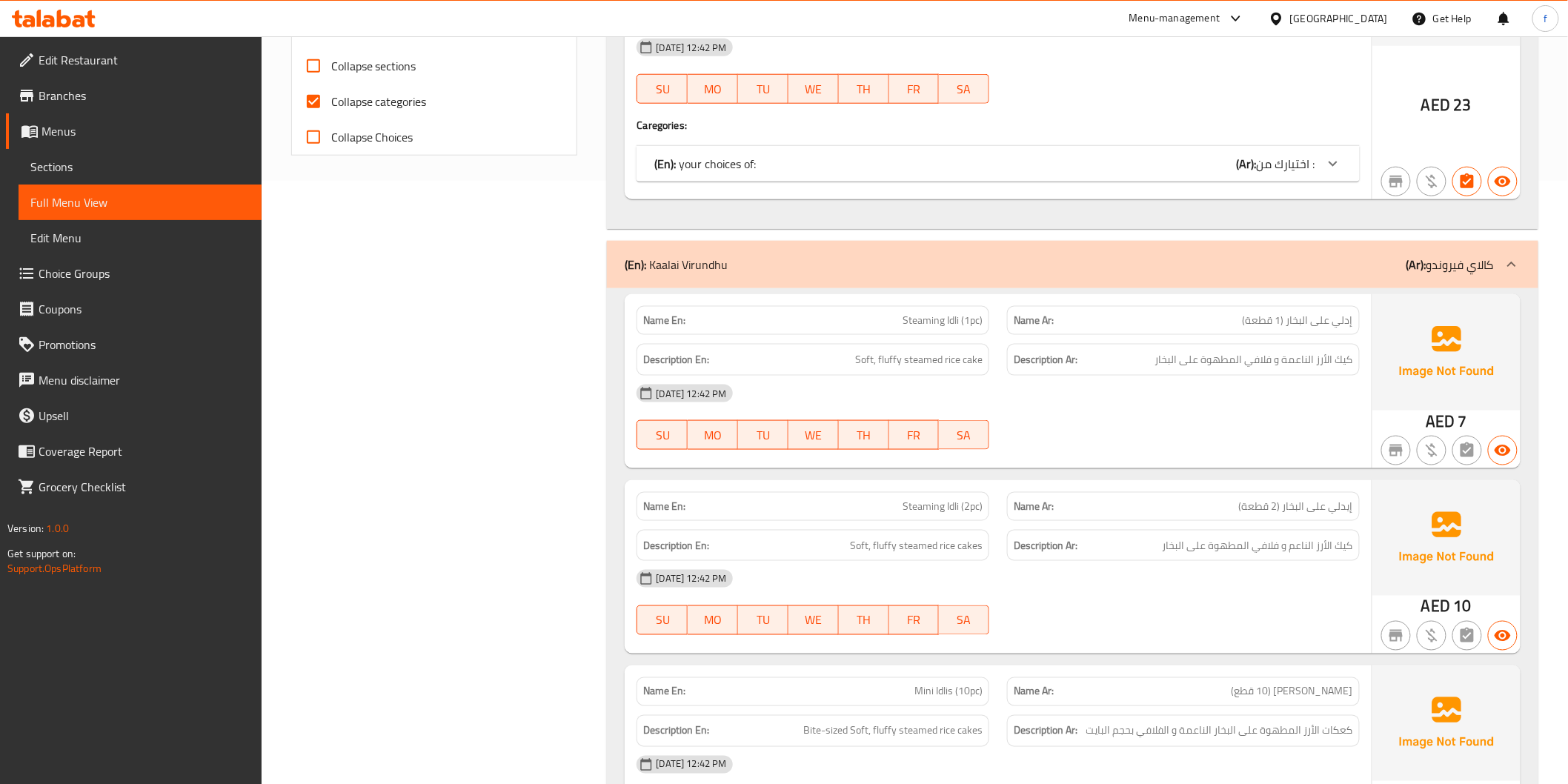
scroll to position [576, 0]
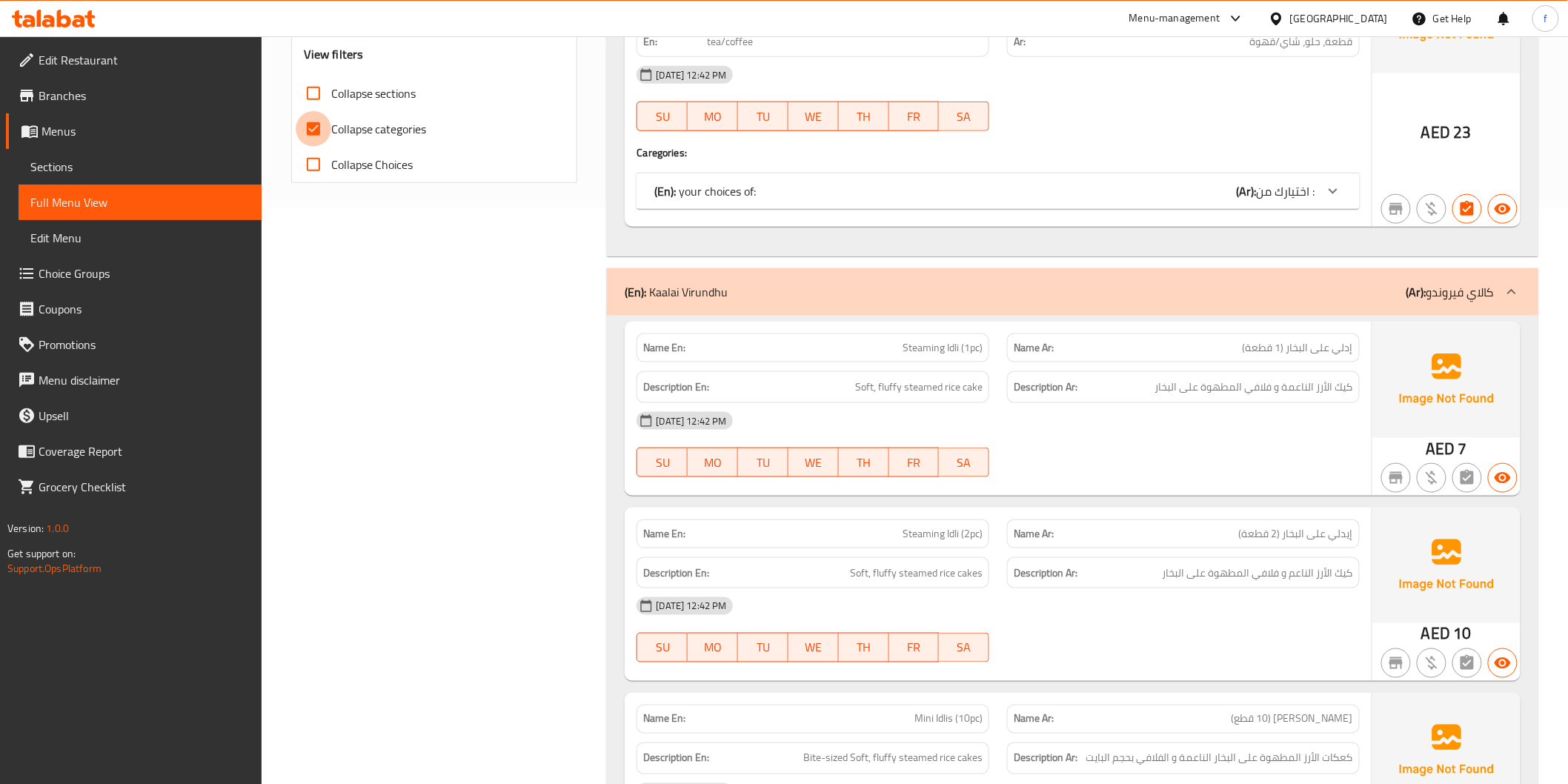
click at [327, 127] on input "Collapse categories" at bounding box center [314, 129] width 36 height 36
checkbox input "false"
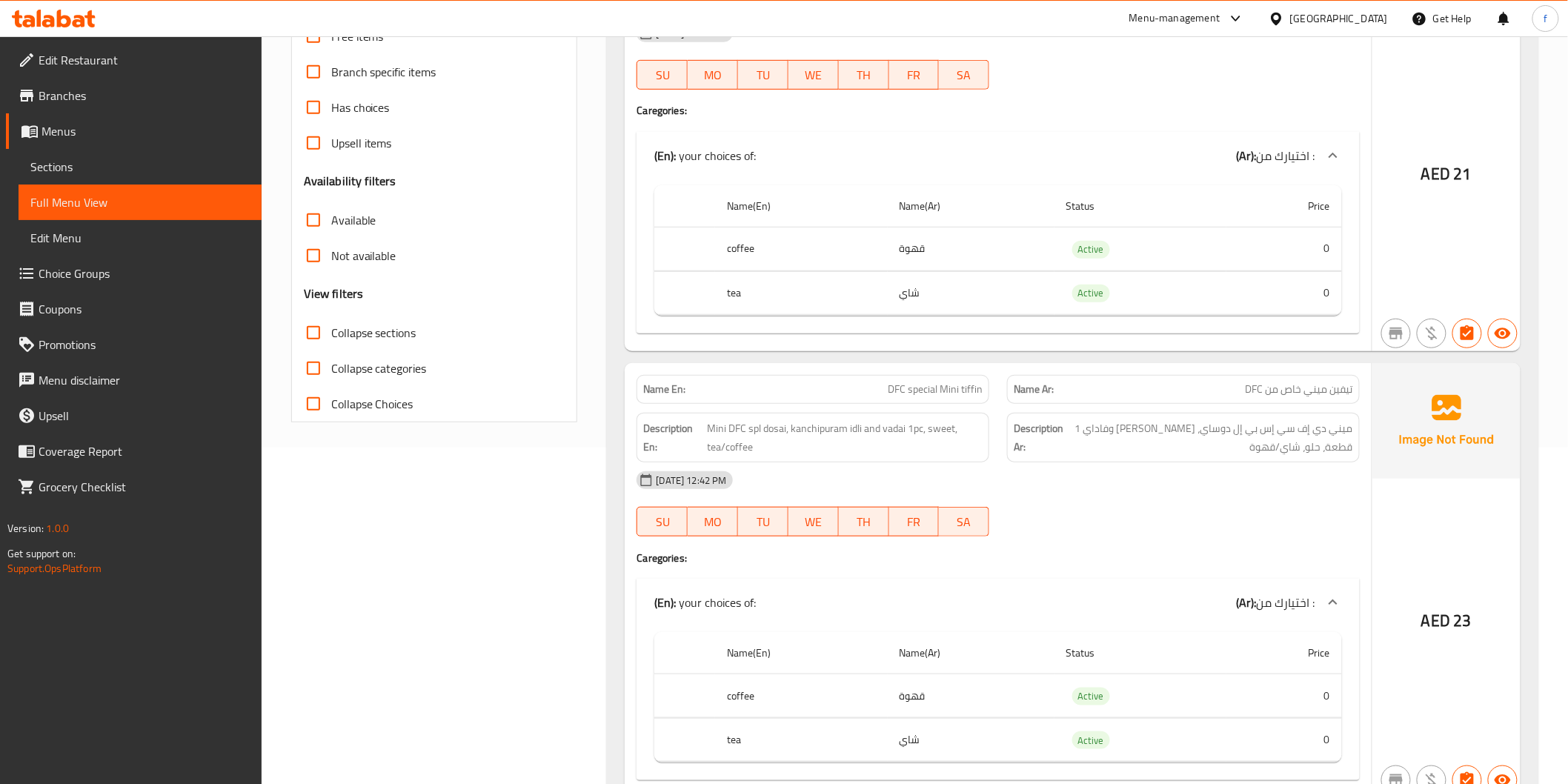
scroll to position [0, 0]
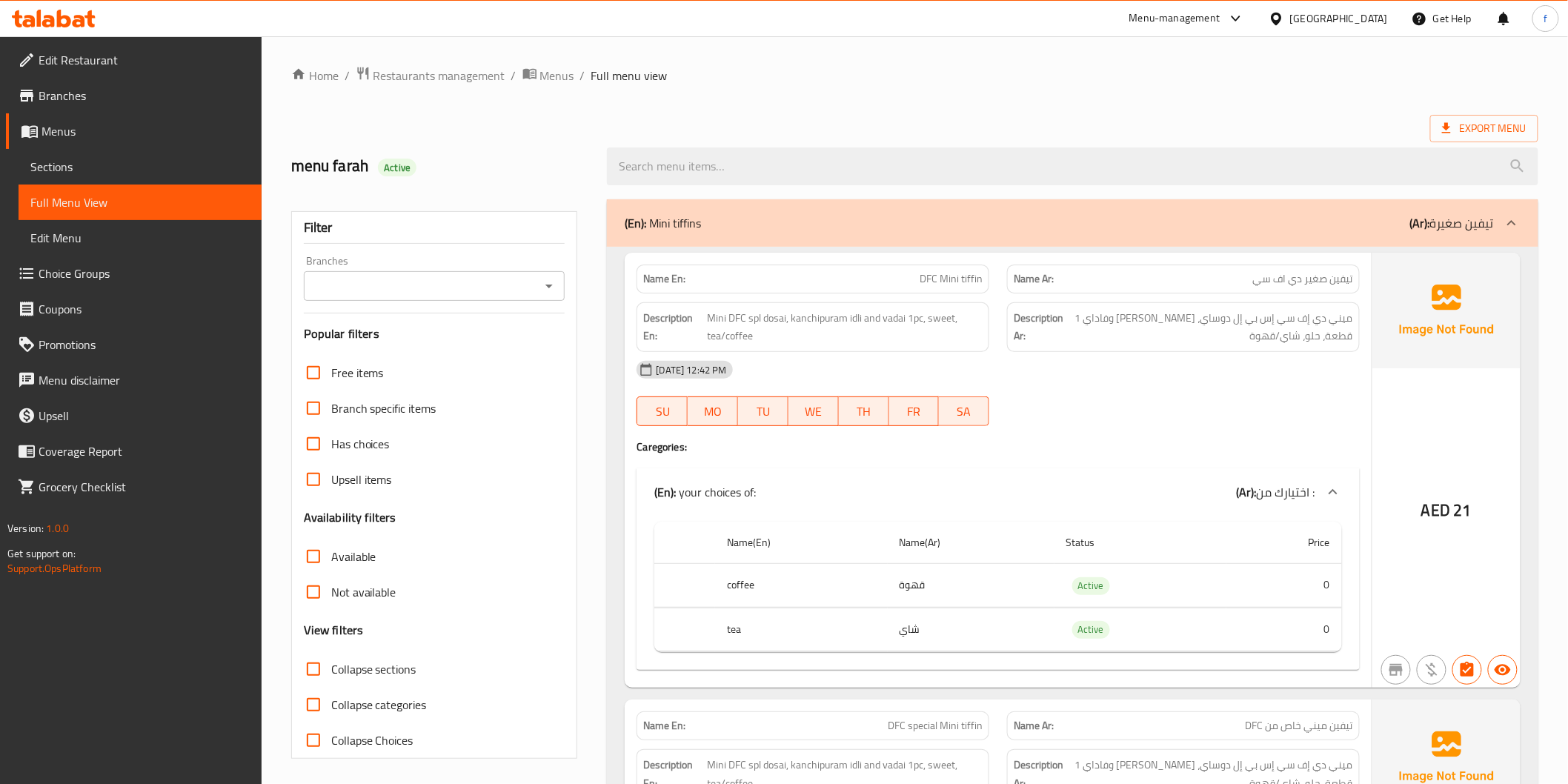
click at [83, 62] on span "Edit Restaurant" at bounding box center [144, 60] width 211 height 18
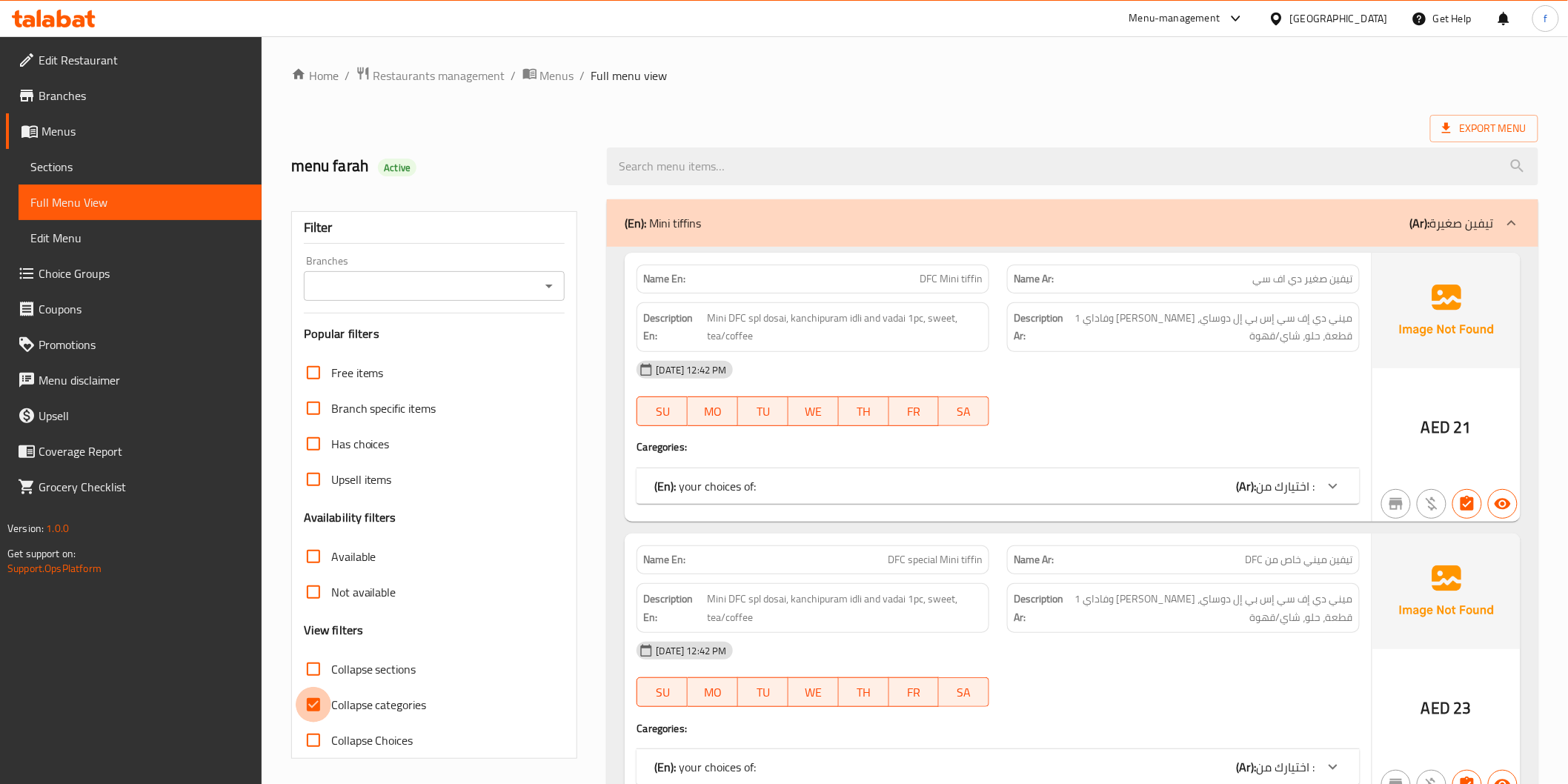
click at [305, 712] on input "Collapse categories" at bounding box center [314, 705] width 36 height 36
checkbox input "false"
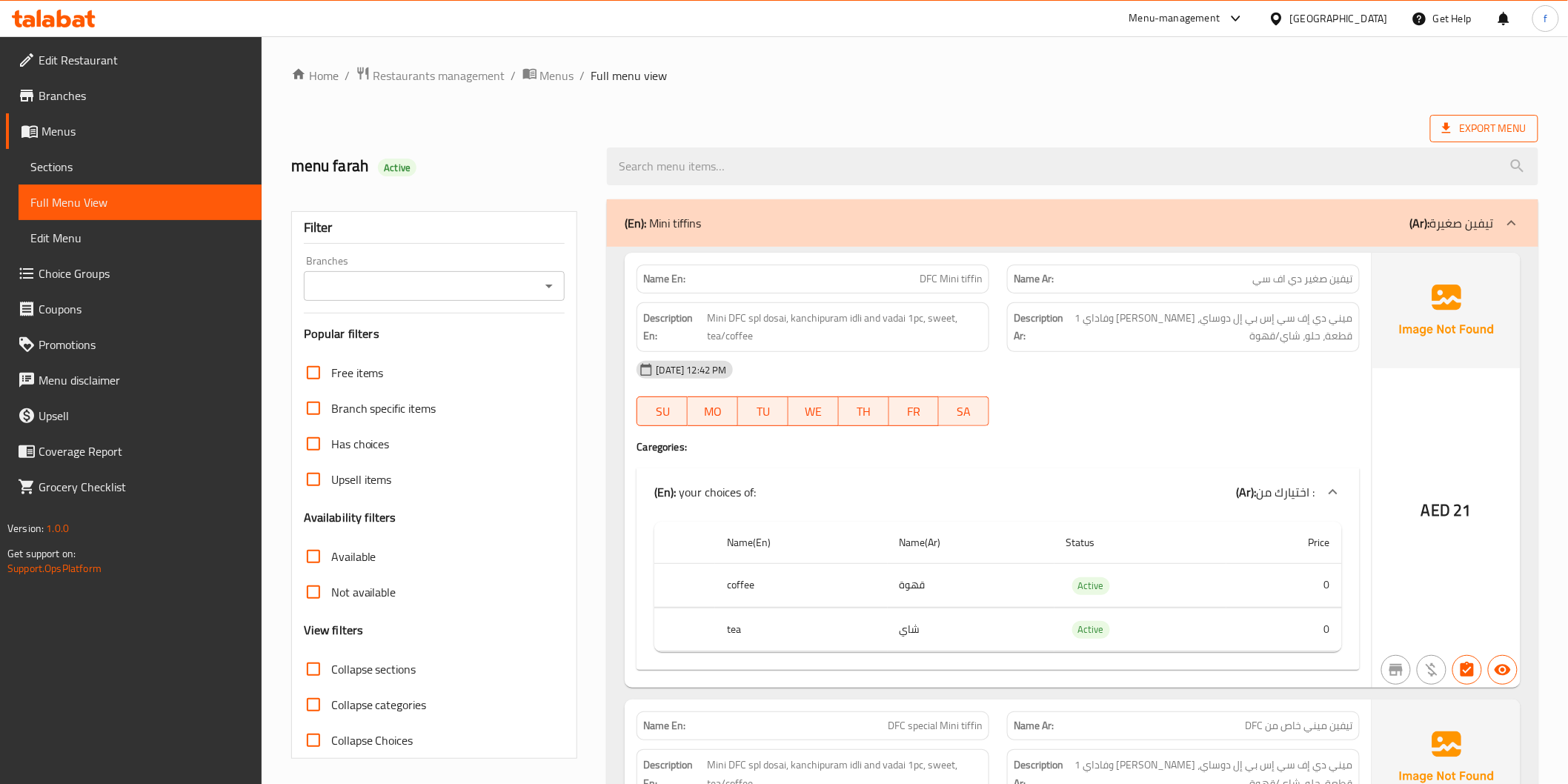
click at [1472, 136] on span "Export Menu" at bounding box center [1484, 128] width 84 height 19
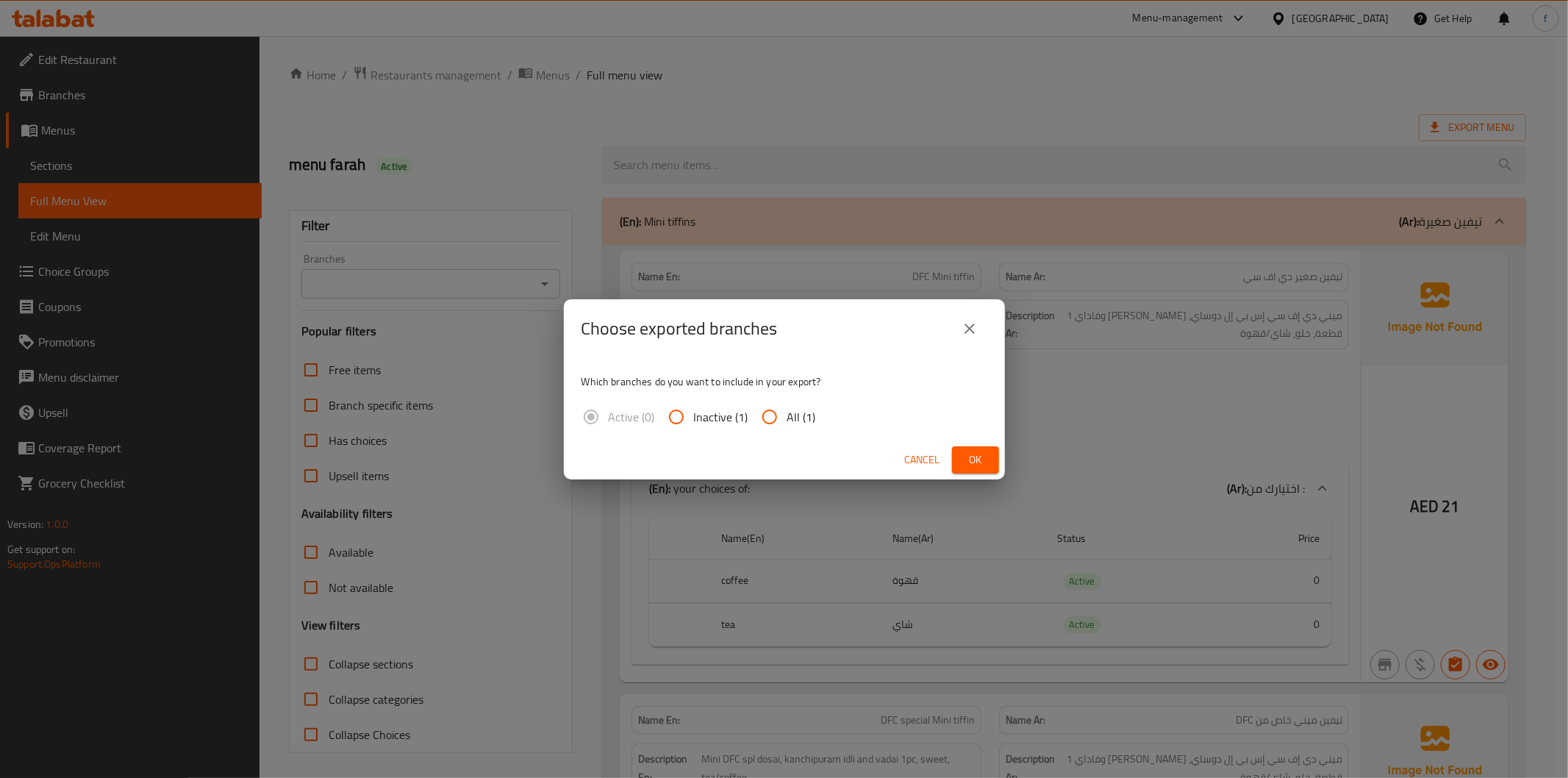
click at [772, 415] on input "All (1)" at bounding box center [770, 417] width 35 height 35
radio input "true"
click at [975, 447] on button "Ok" at bounding box center [975, 460] width 47 height 27
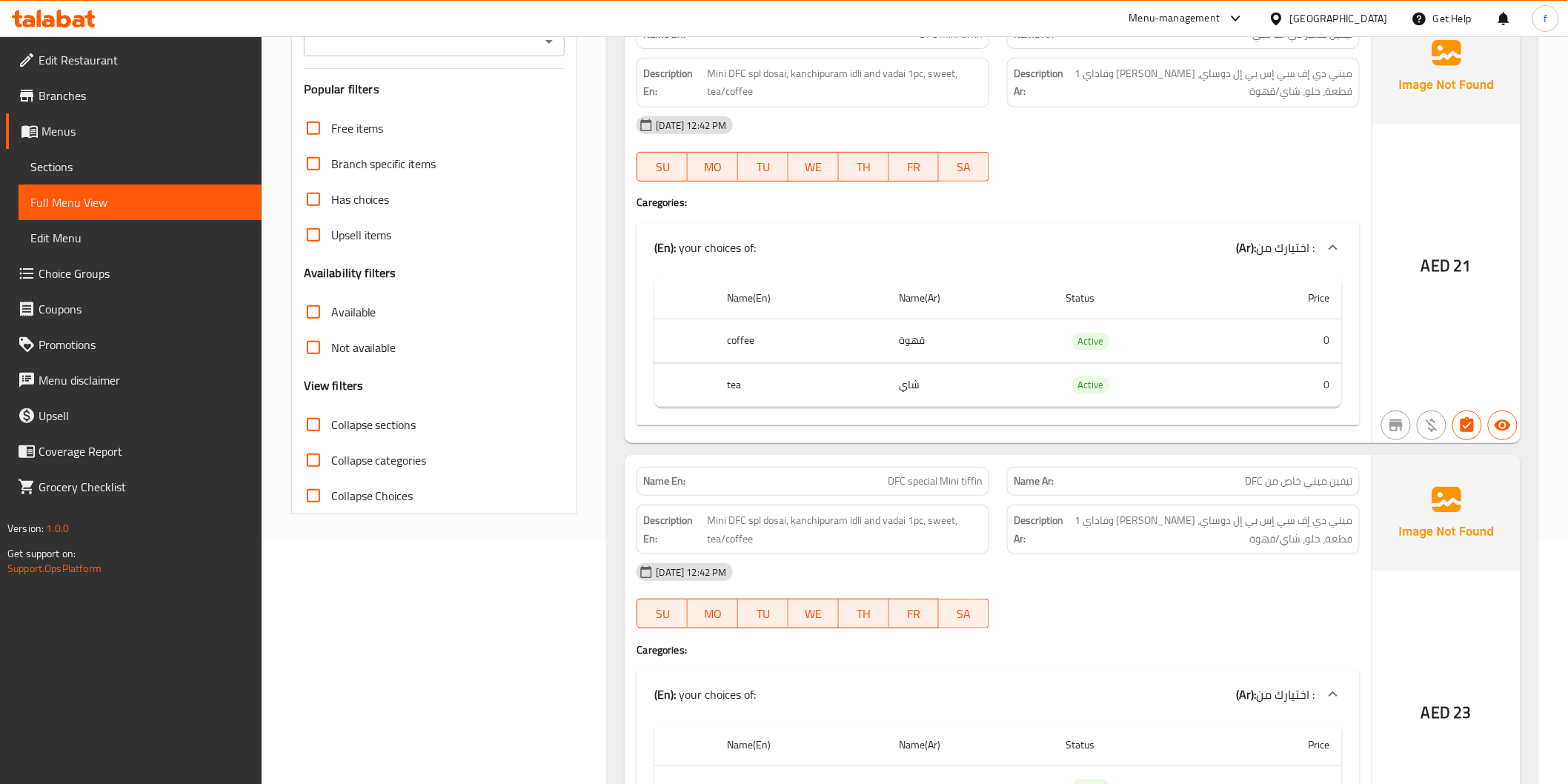
scroll to position [246, 0]
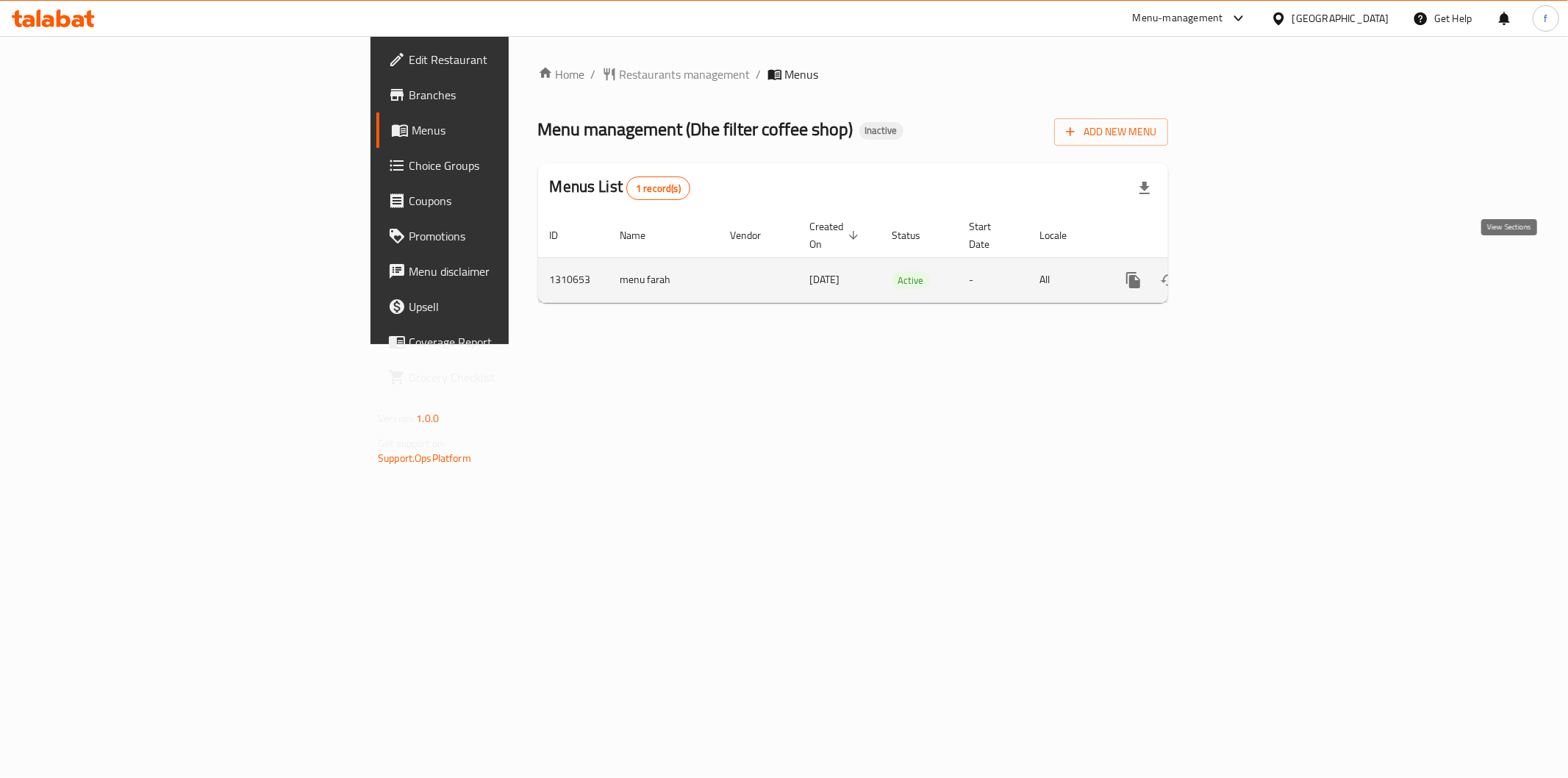
click at [1257, 266] on link "enhanced table" at bounding box center [1240, 280] width 35 height 35
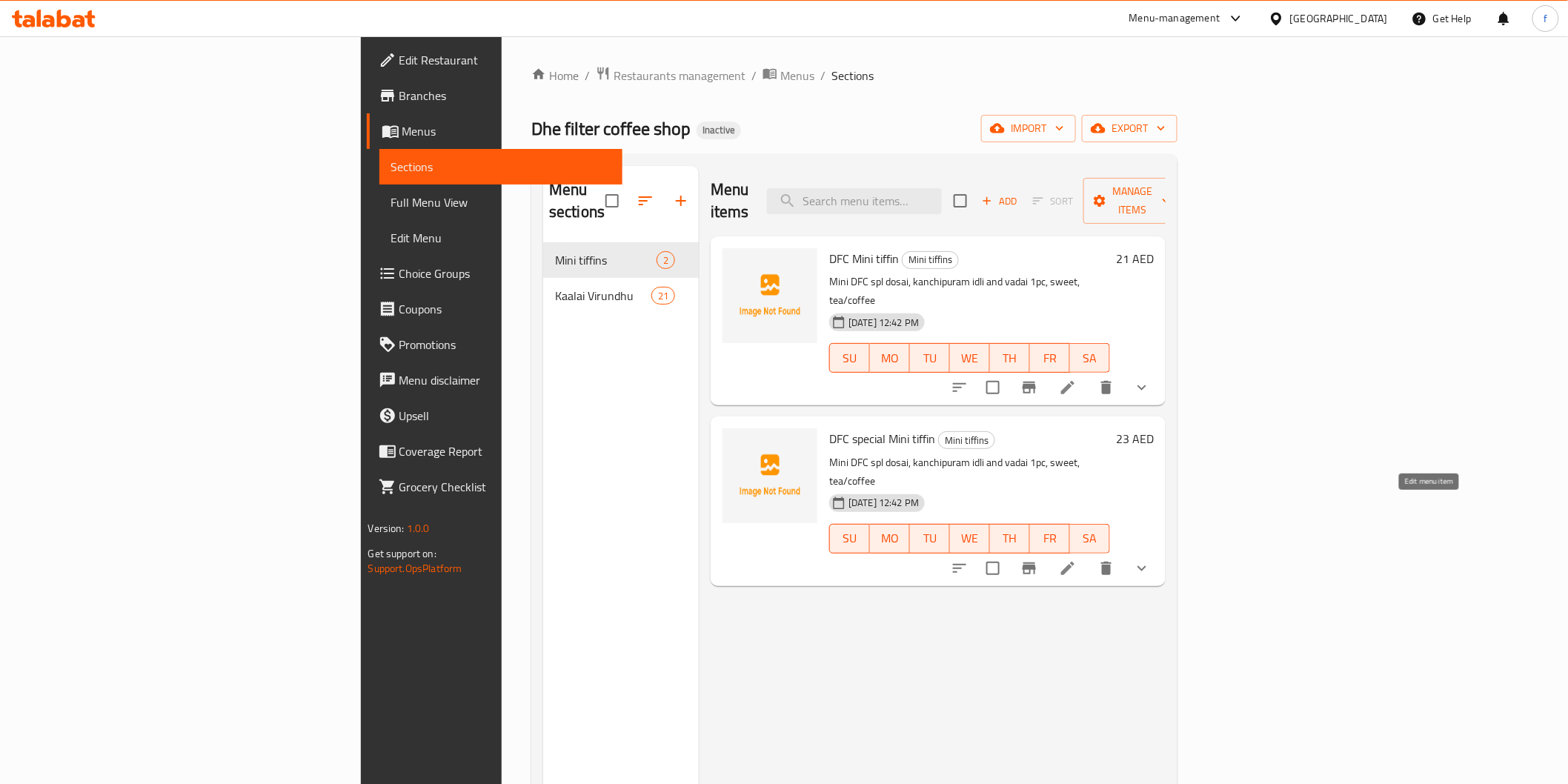
click at [1077, 559] on icon at bounding box center [1068, 568] width 18 height 18
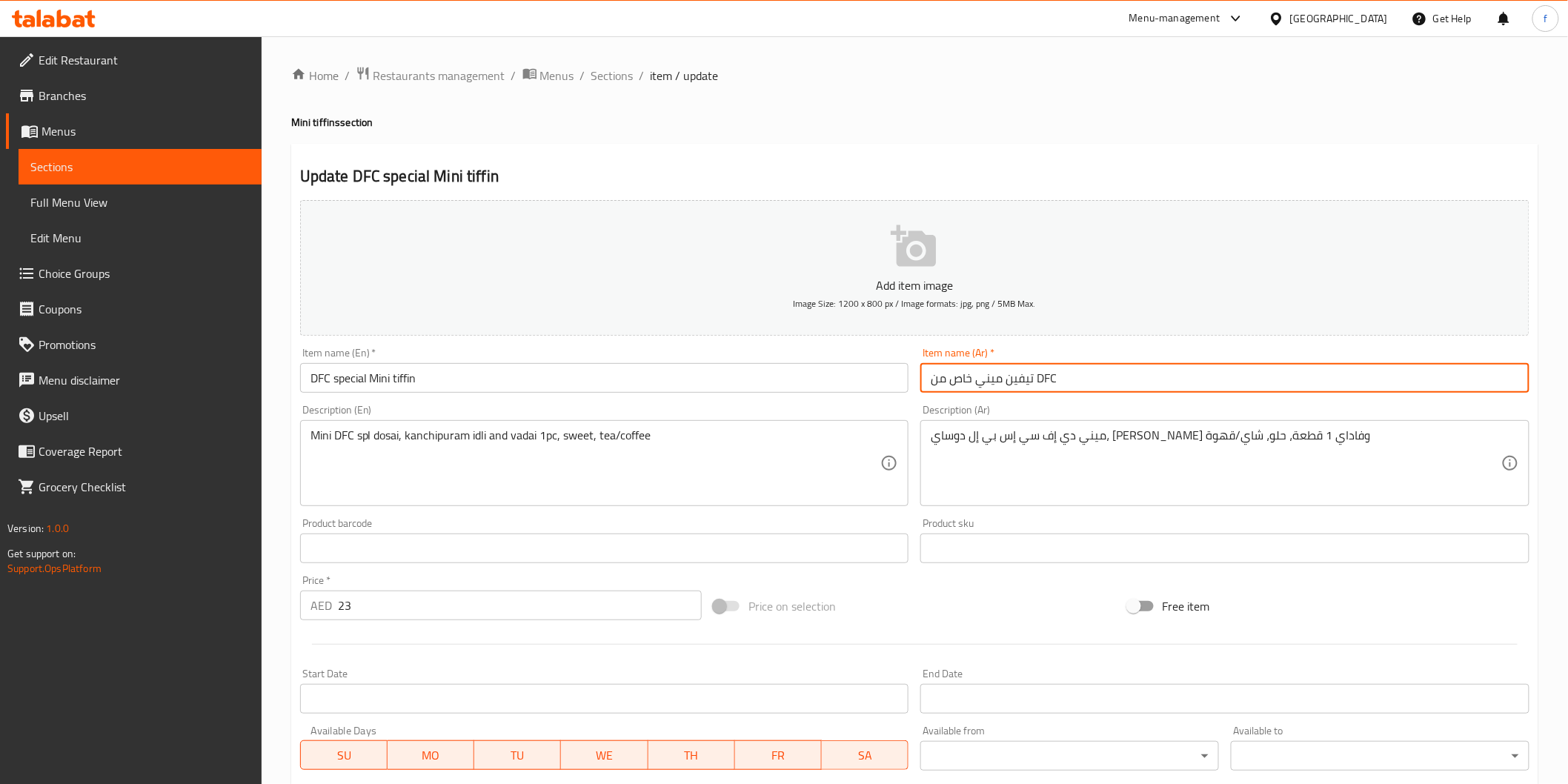
click at [1129, 392] on input "تيفين ميني خاص من DFC" at bounding box center [1225, 378] width 609 height 30
click at [1444, 369] on input "تيفين ميني خاص من DFC" at bounding box center [1225, 378] width 609 height 30
drag, startPoint x: 1386, startPoint y: 383, endPoint x: 1360, endPoint y: 383, distance: 26.0
click at [1360, 383] on input "تيفين ميني سبيشيال من DFC" at bounding box center [1225, 378] width 609 height 30
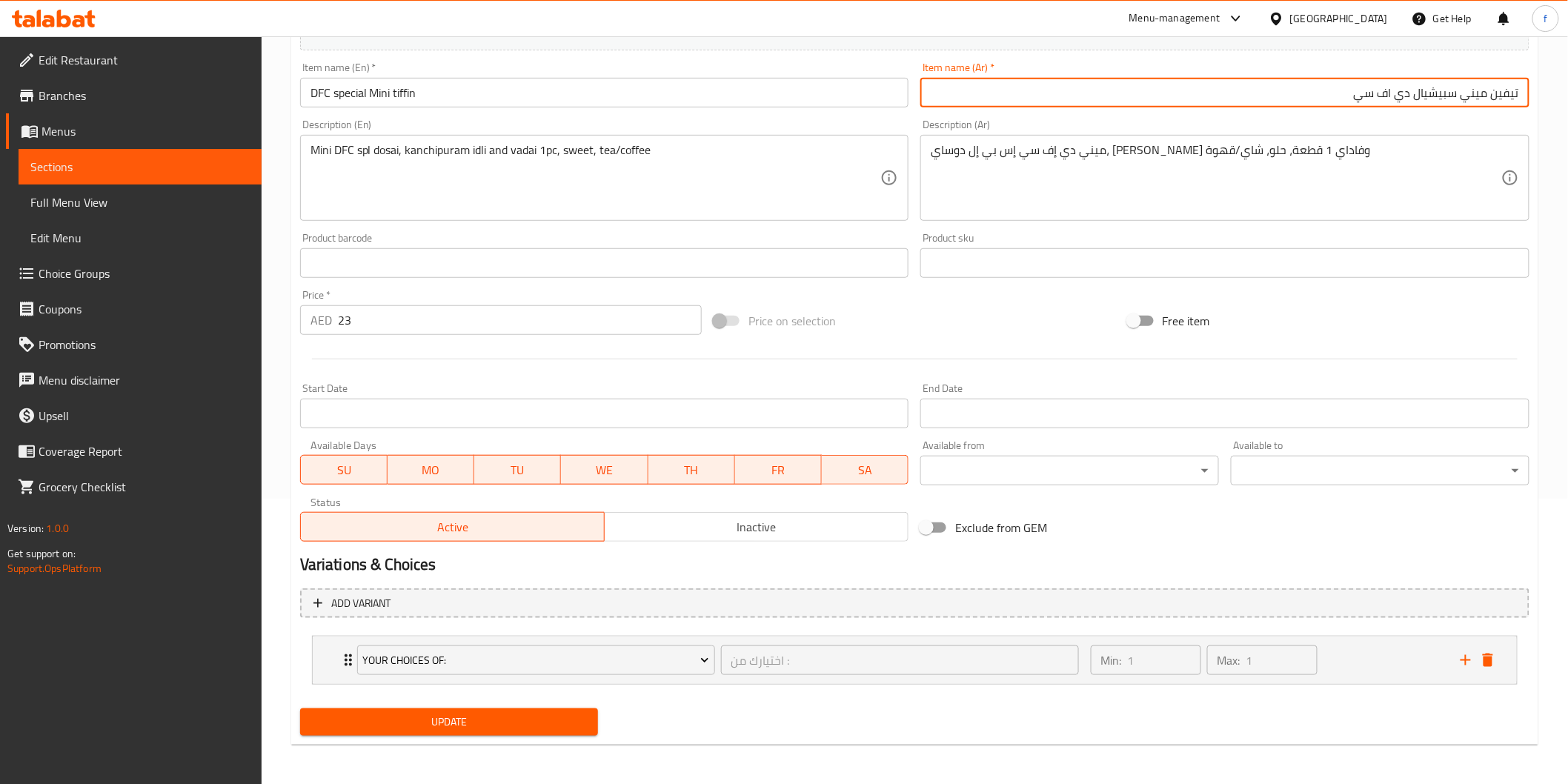
type input "تيفين ميني سبيشيال دي اف سي"
click at [462, 713] on span "Update" at bounding box center [449, 722] width 275 height 19
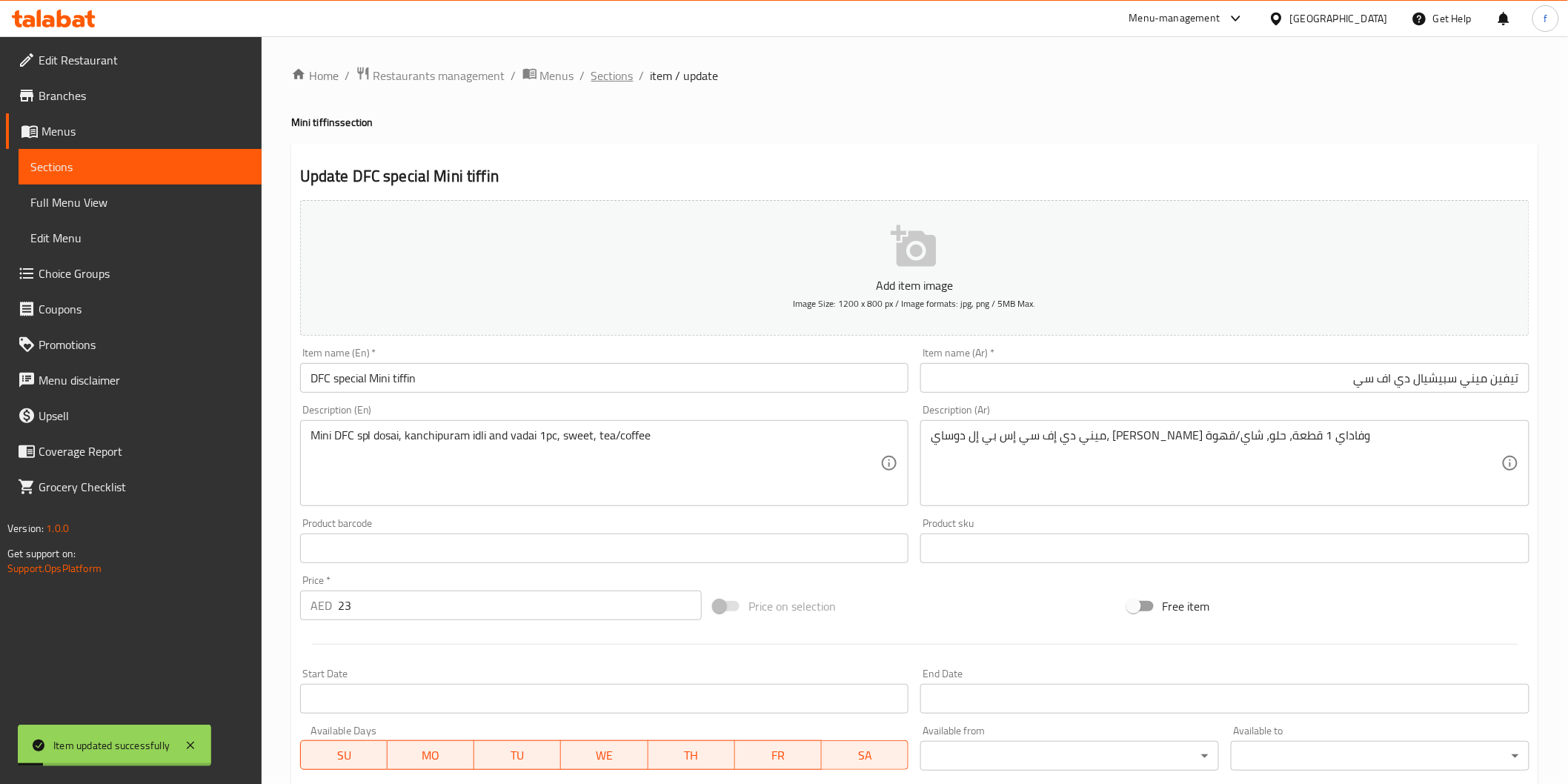
click at [622, 70] on span "Sections" at bounding box center [612, 75] width 42 height 18
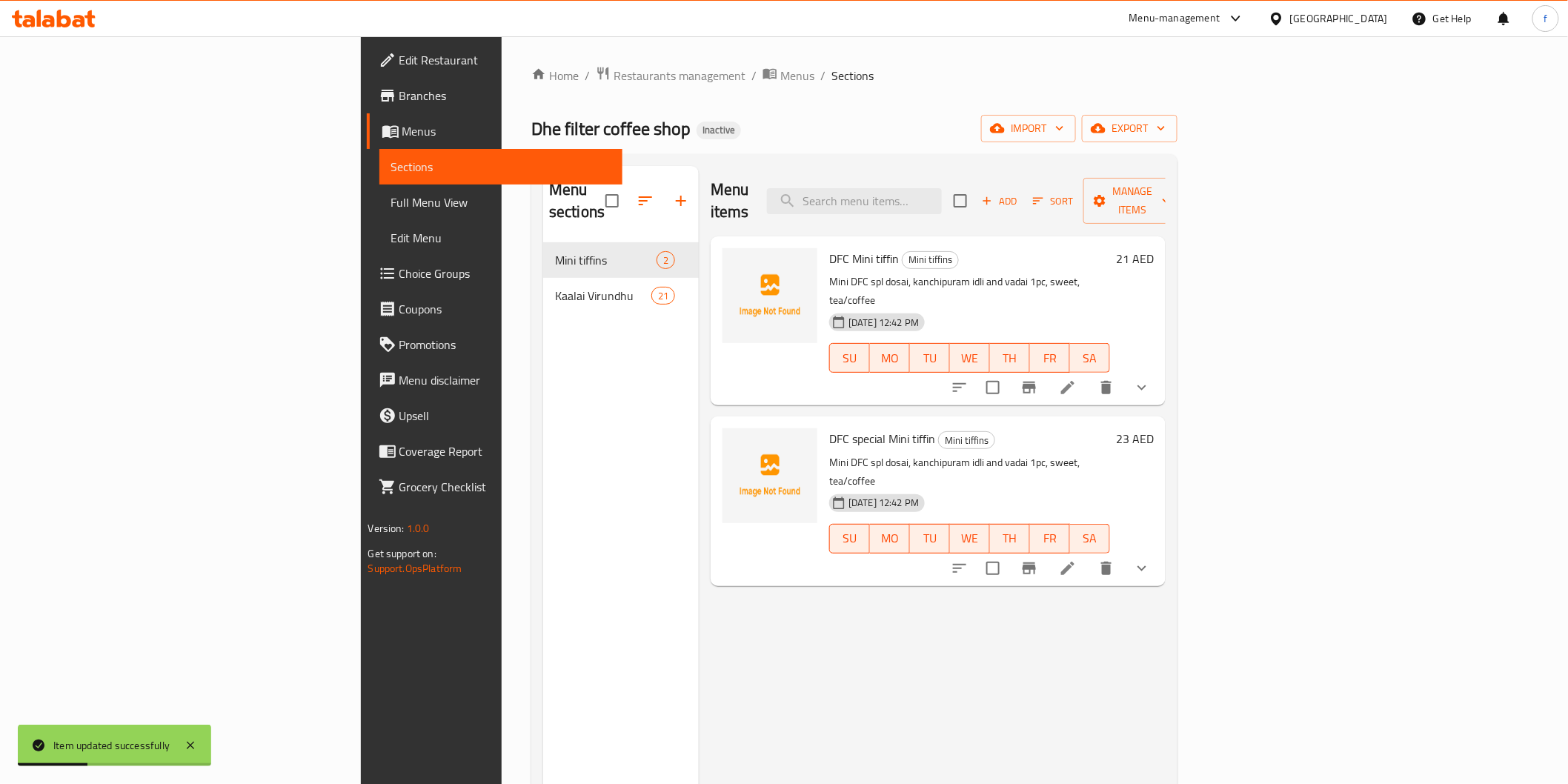
click at [391, 199] on span "Full Menu View" at bounding box center [500, 202] width 219 height 18
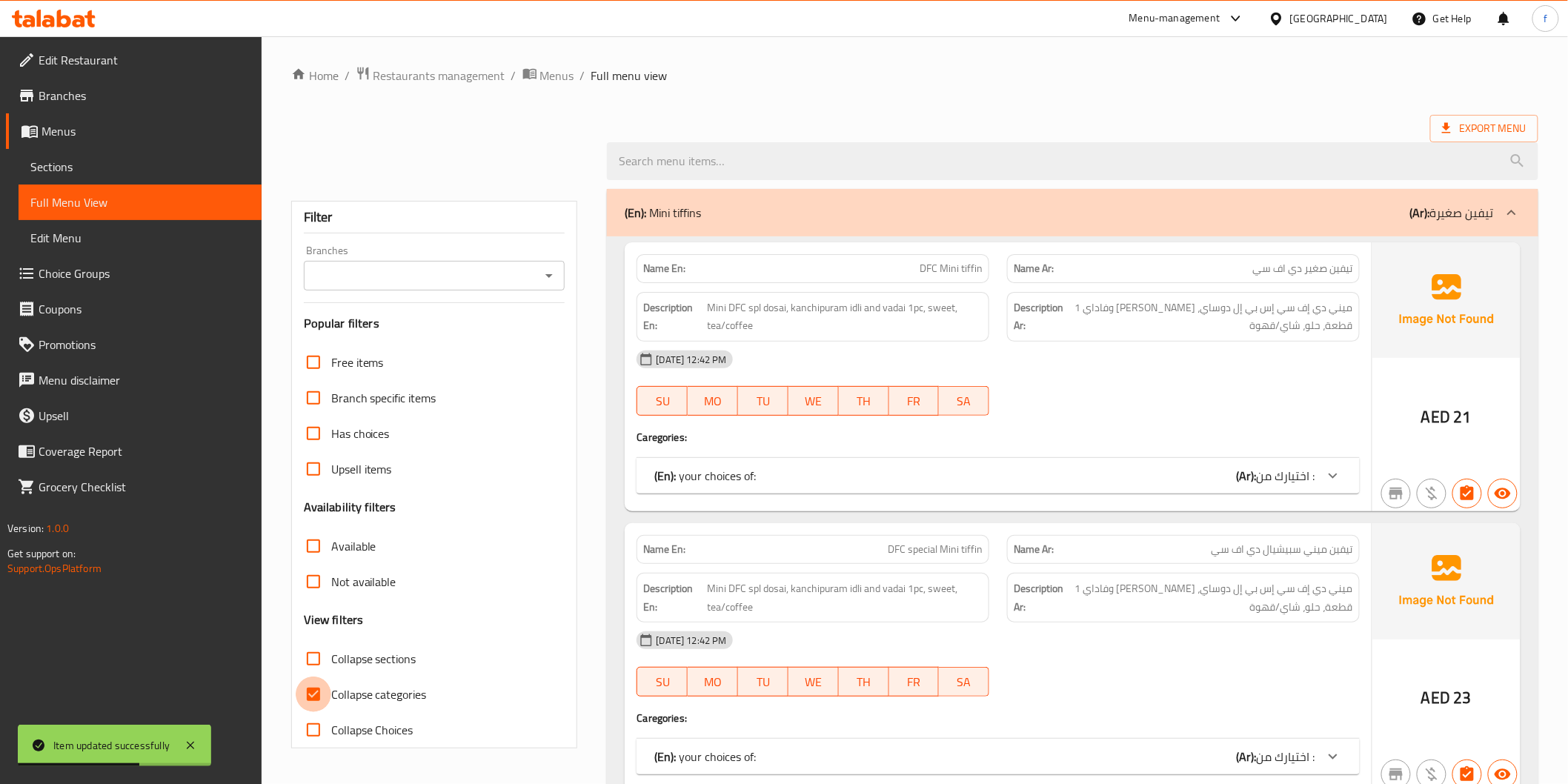
click at [326, 699] on input "Collapse categories" at bounding box center [314, 694] width 36 height 36
checkbox input "false"
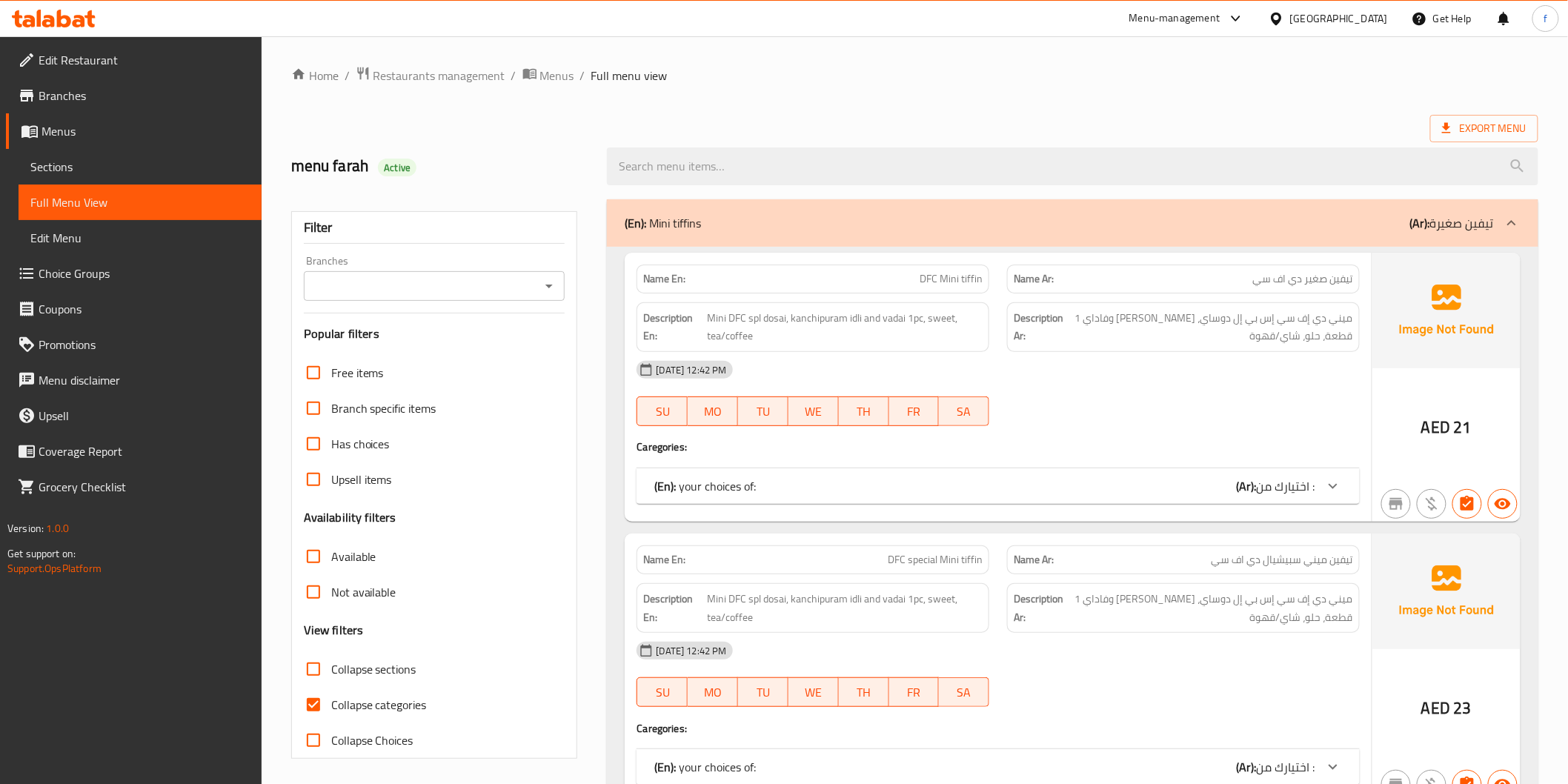
click at [1117, 502] on div "(En): your choices of: (Ar): اختيارك من :" at bounding box center [998, 486] width 723 height 36
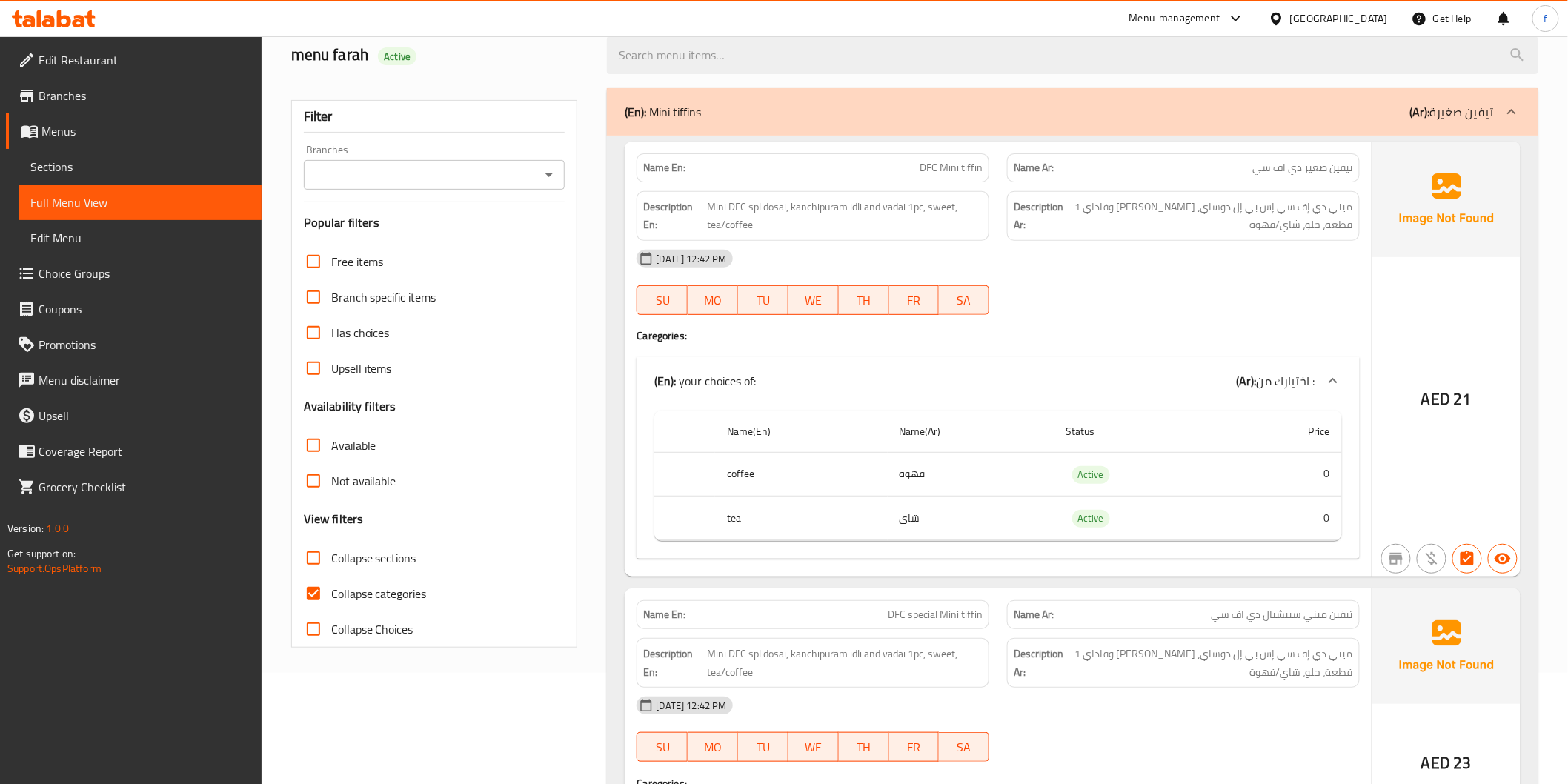
scroll to position [329, 0]
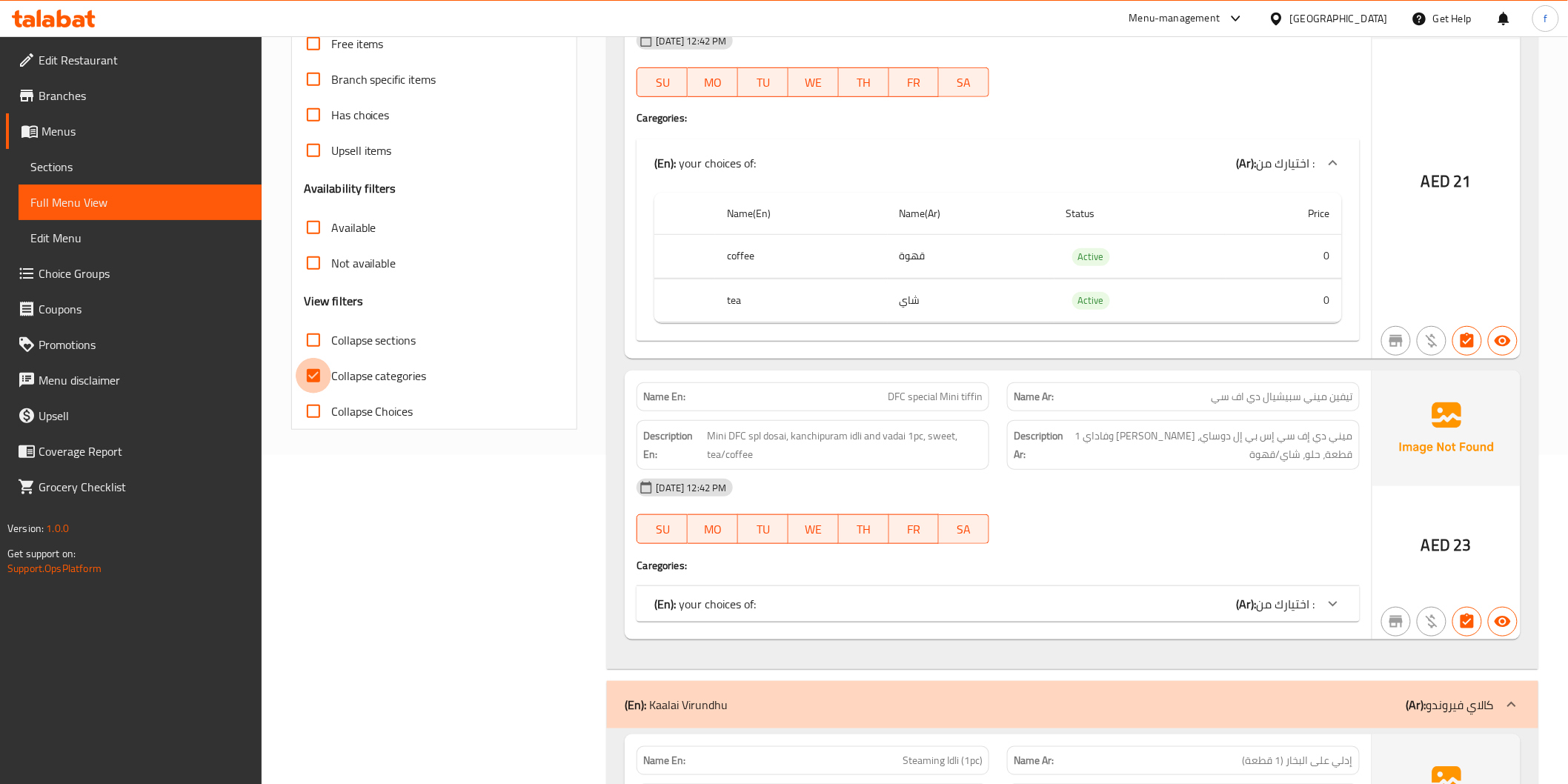
click at [321, 372] on input "Collapse categories" at bounding box center [314, 375] width 36 height 36
checkbox input "false"
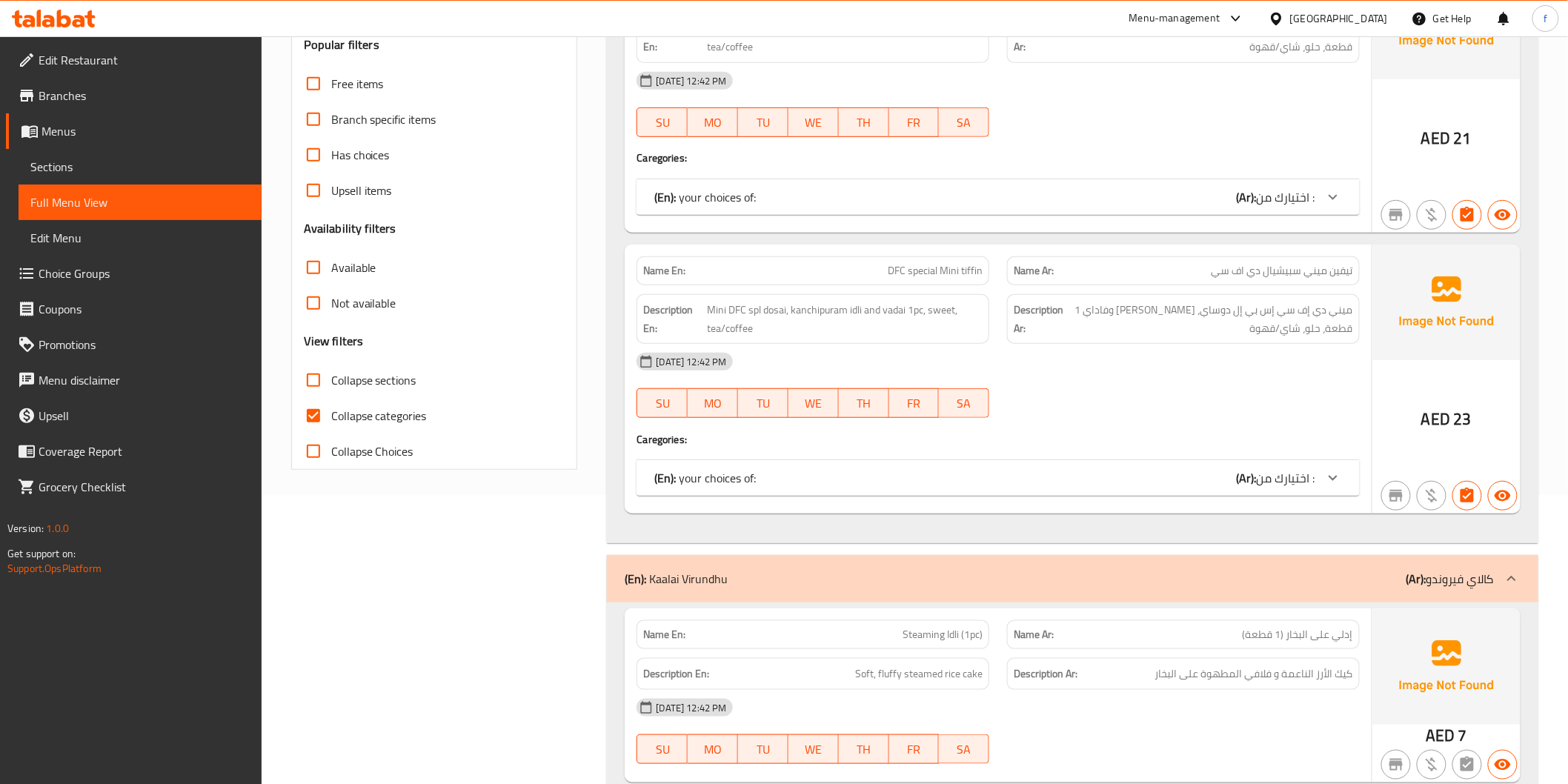
scroll to position [329, 0]
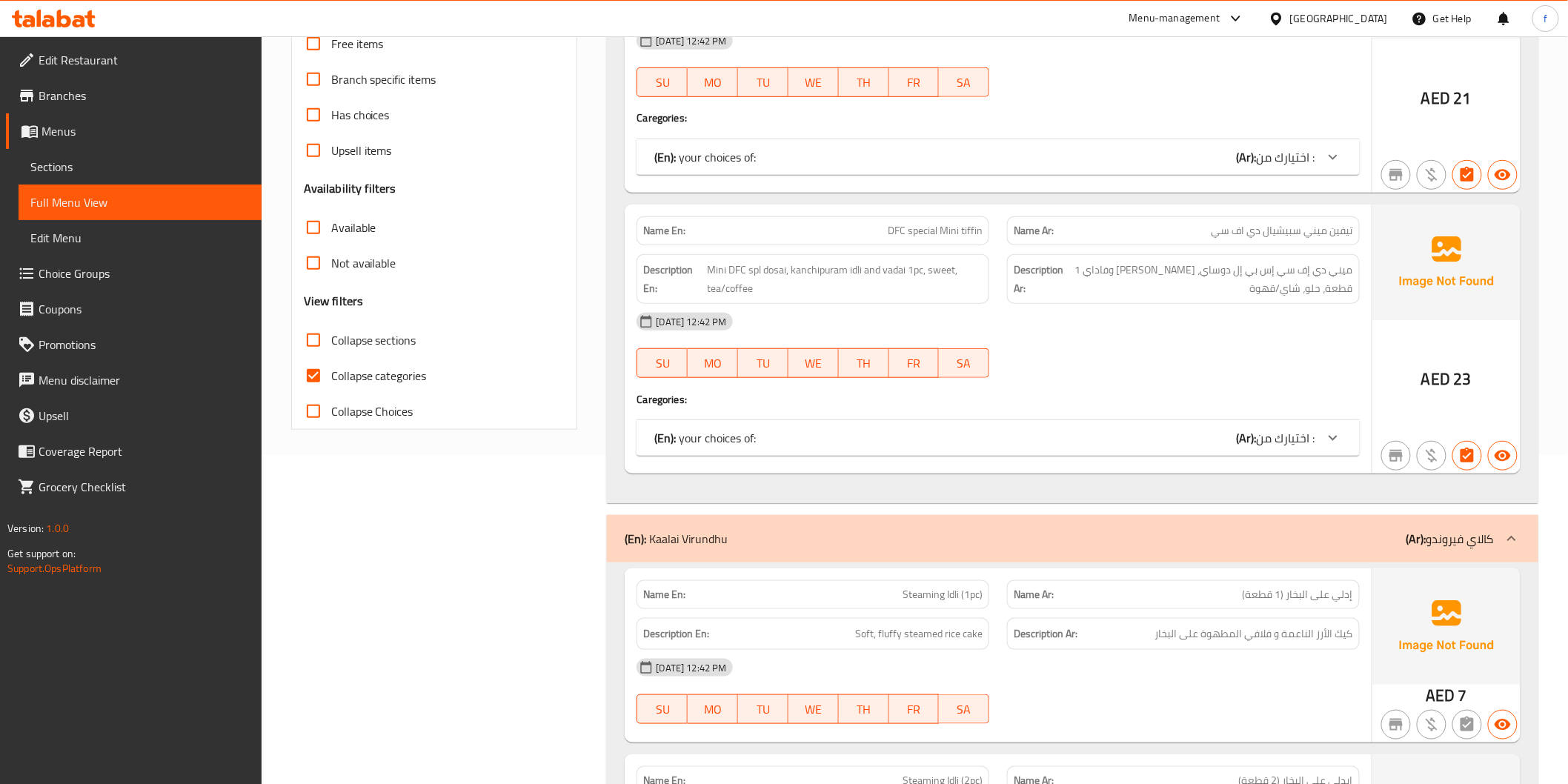
click at [317, 373] on input "Collapse categories" at bounding box center [314, 375] width 36 height 36
checkbox input "false"
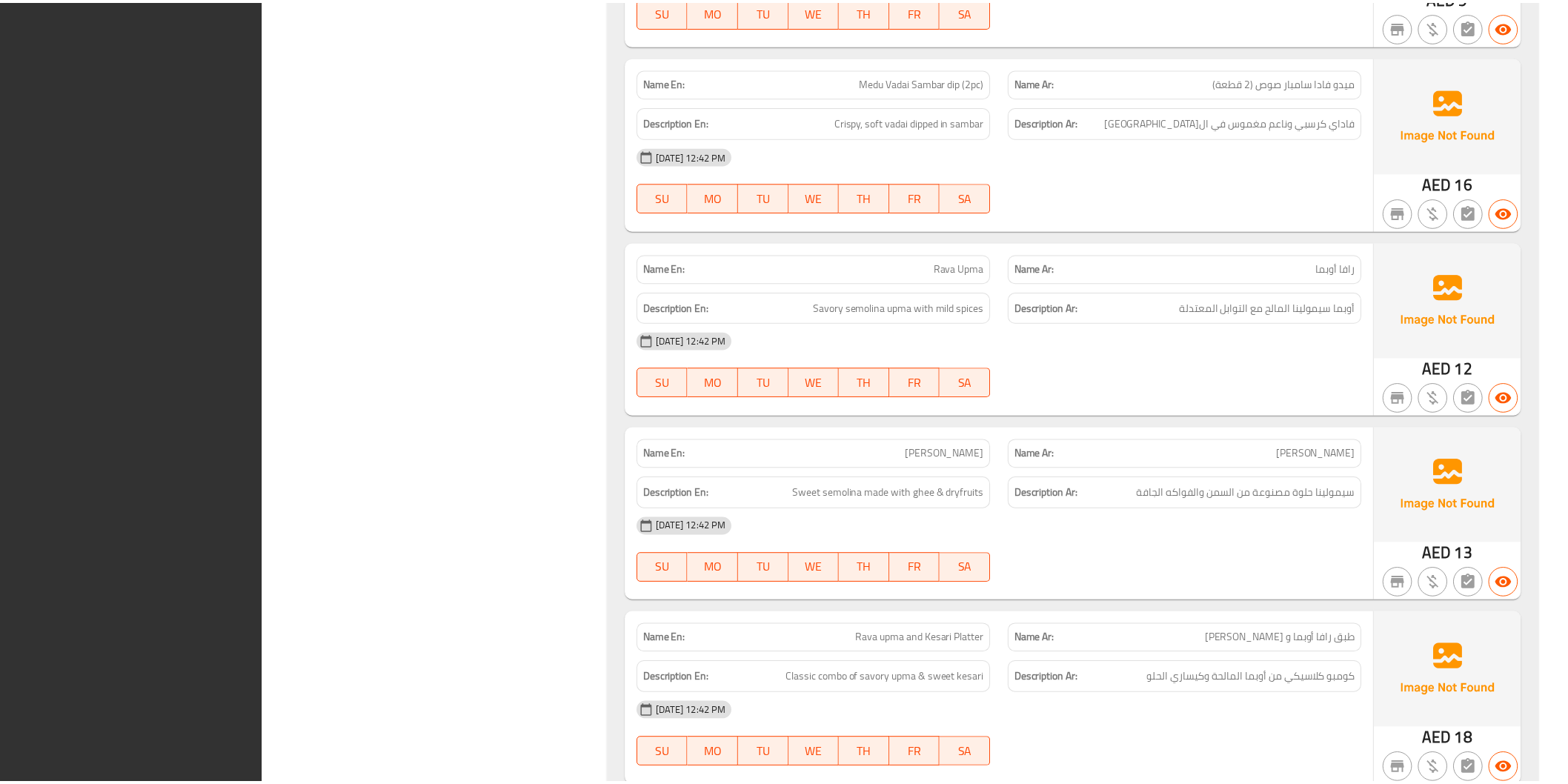
scroll to position [4386, 0]
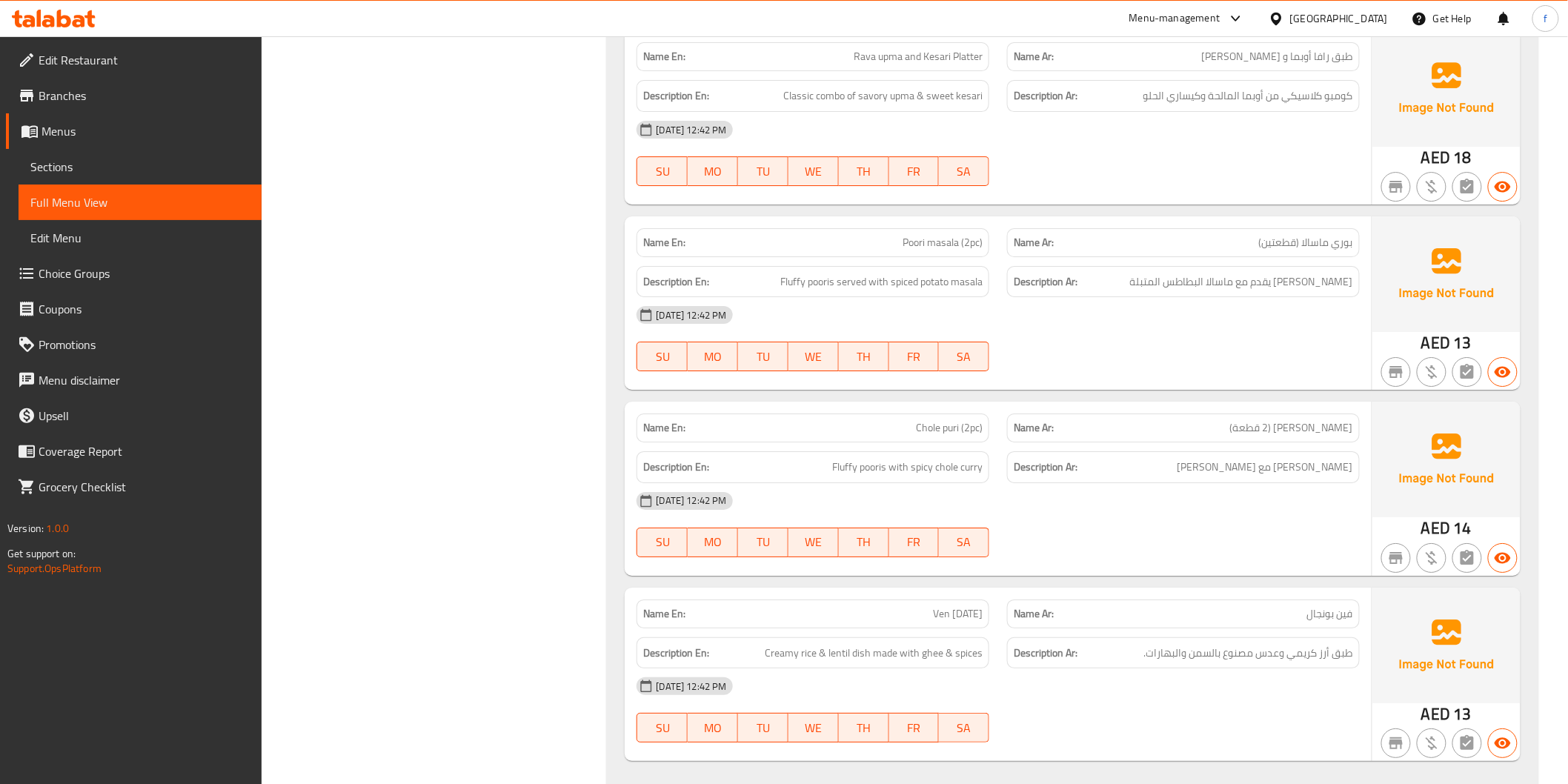
click at [109, 160] on span "Sections" at bounding box center [140, 167] width 219 height 18
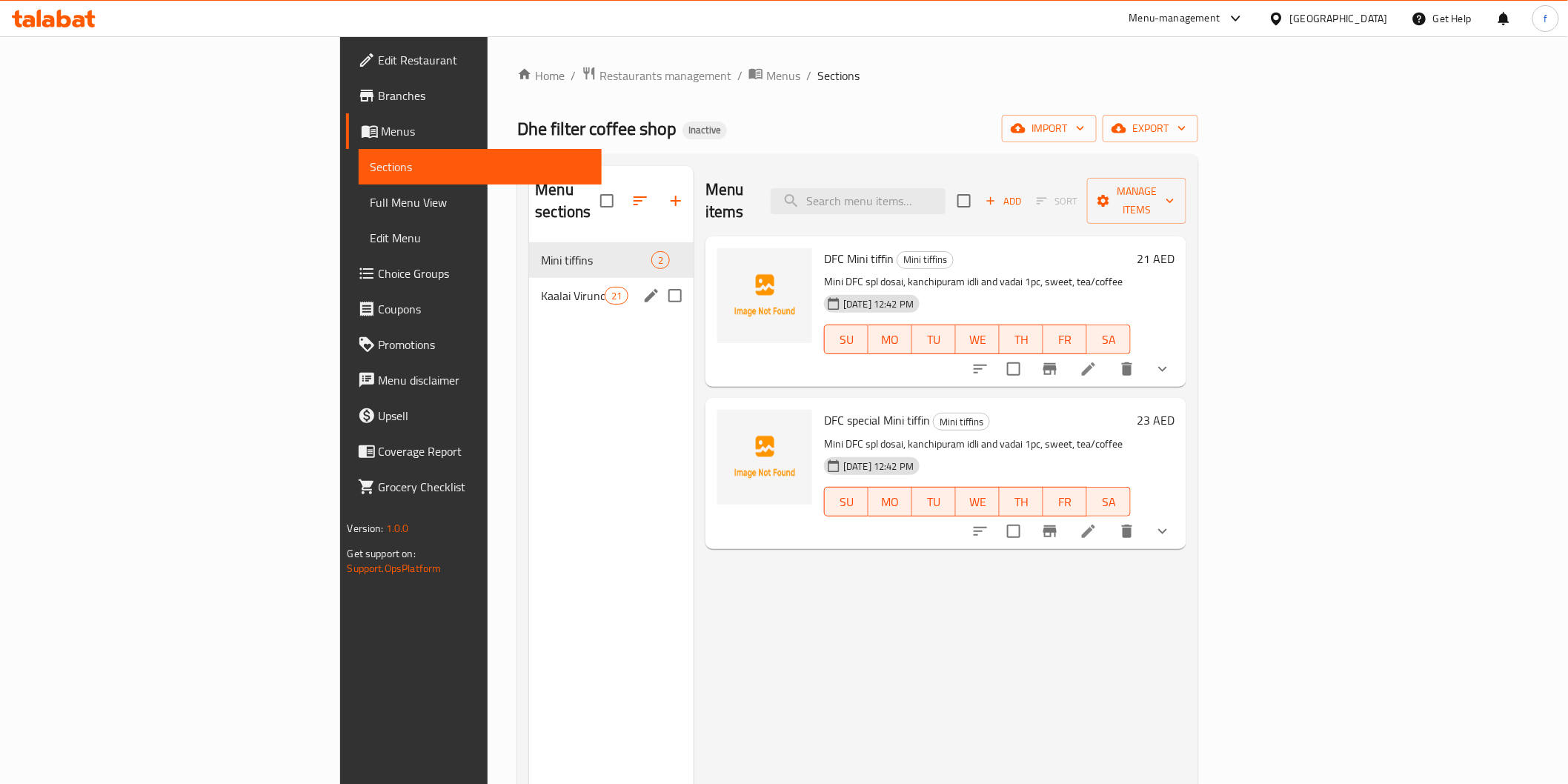
click at [529, 285] on div "Kaalai Virundhu 21" at bounding box center [611, 296] width 165 height 36
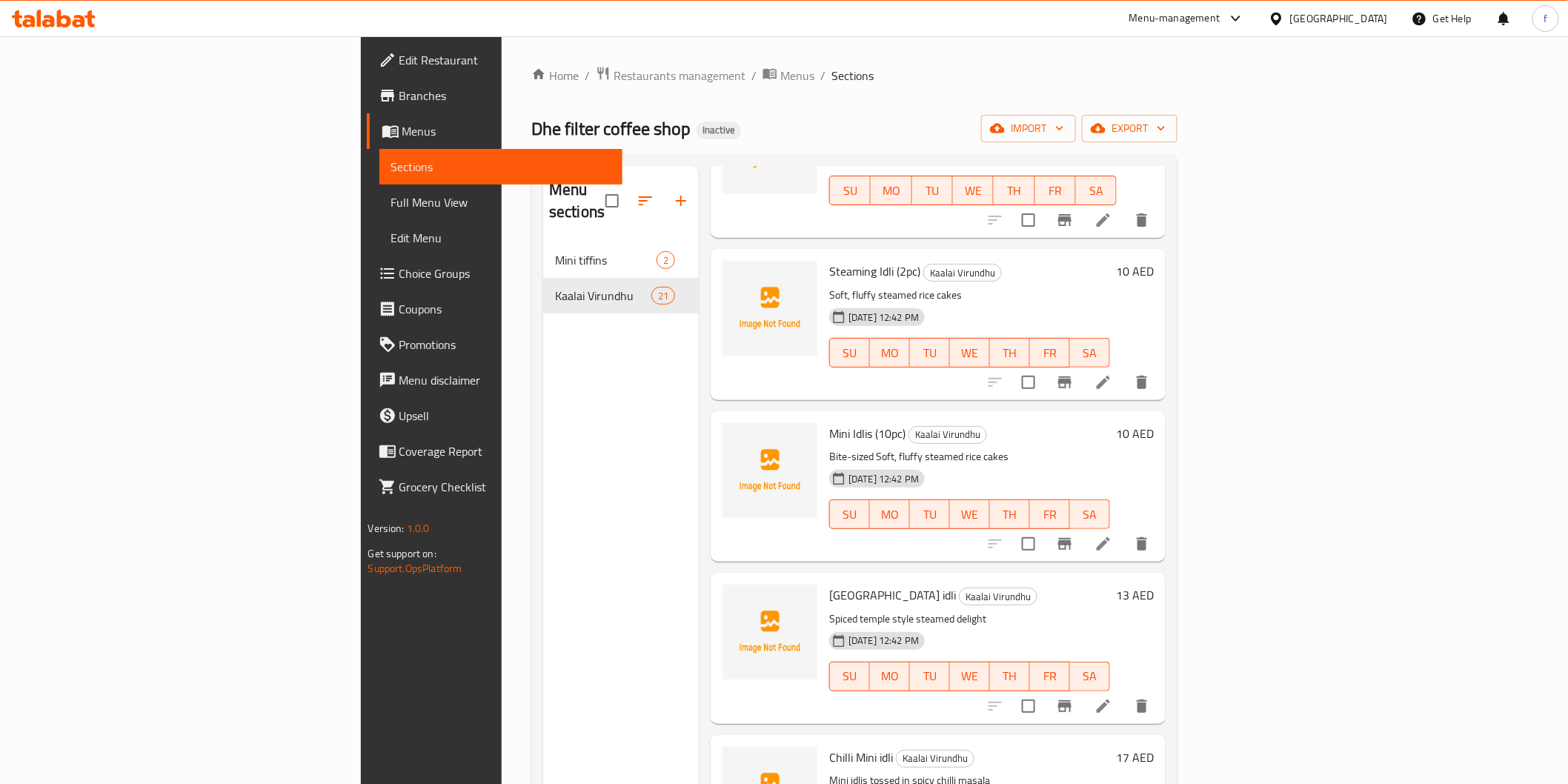
scroll to position [165, 0]
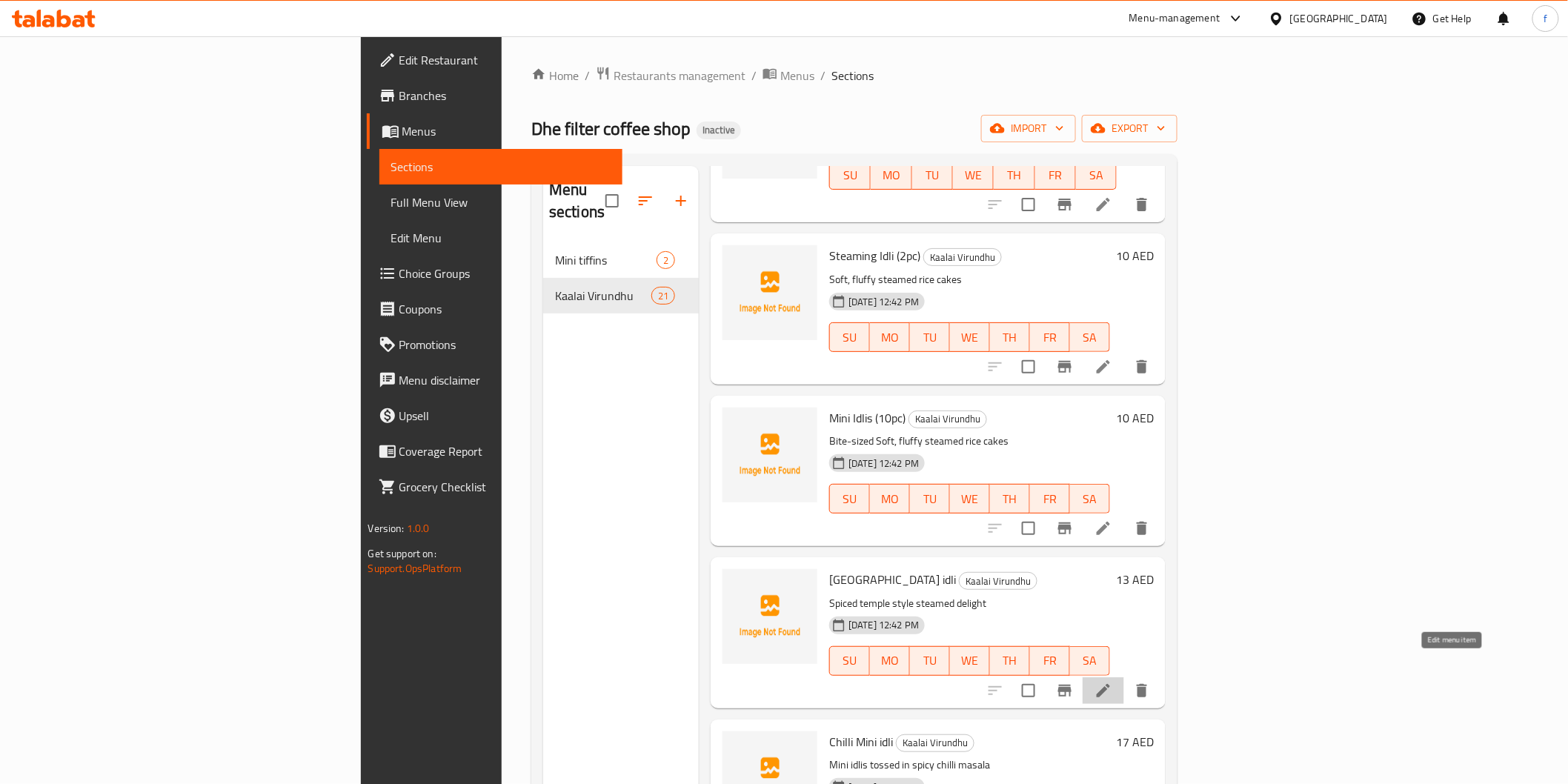
click at [1112, 682] on icon at bounding box center [1103, 691] width 18 height 18
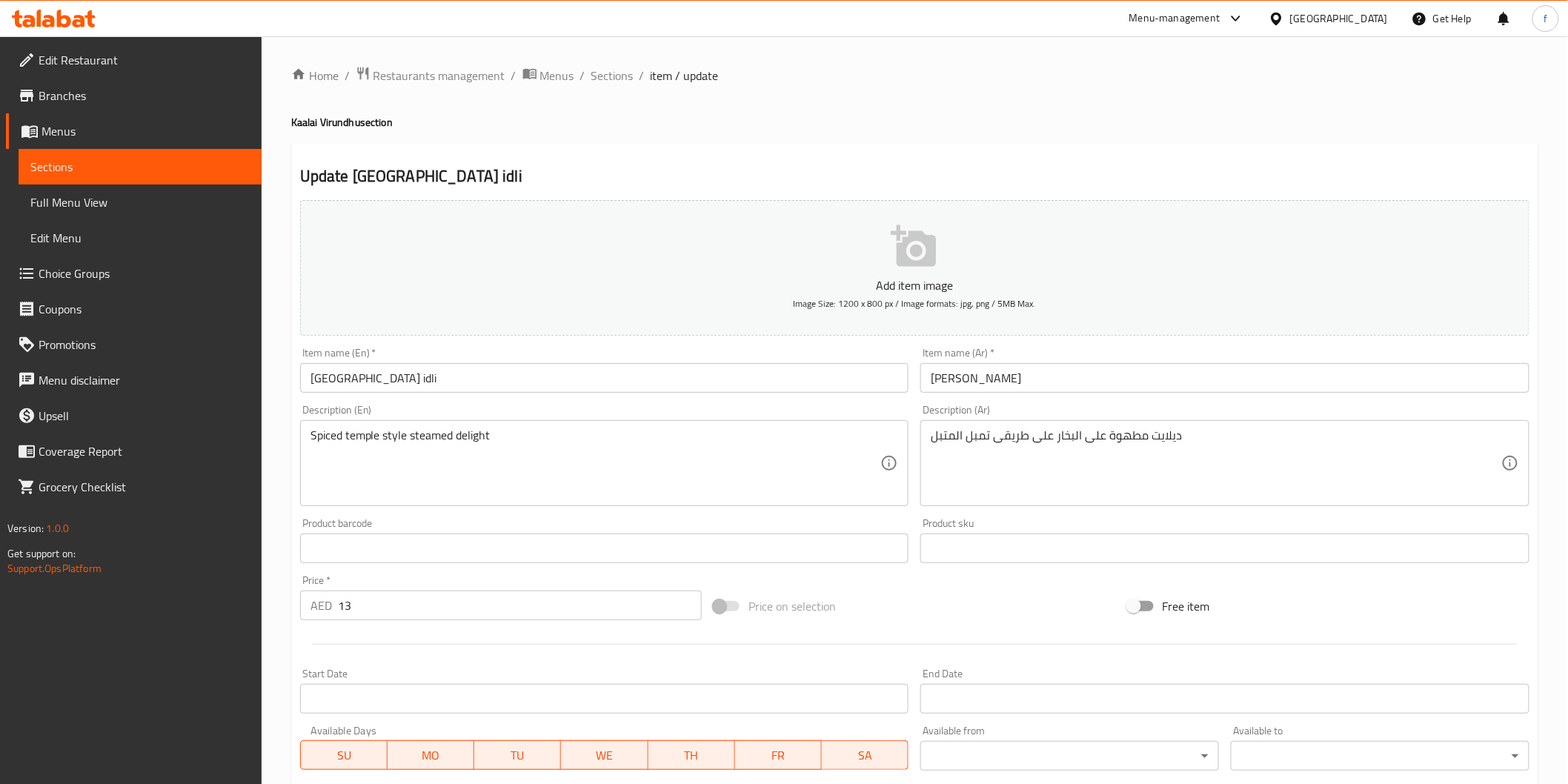
drag, startPoint x: 995, startPoint y: 435, endPoint x: 1038, endPoint y: 474, distance: 58.1
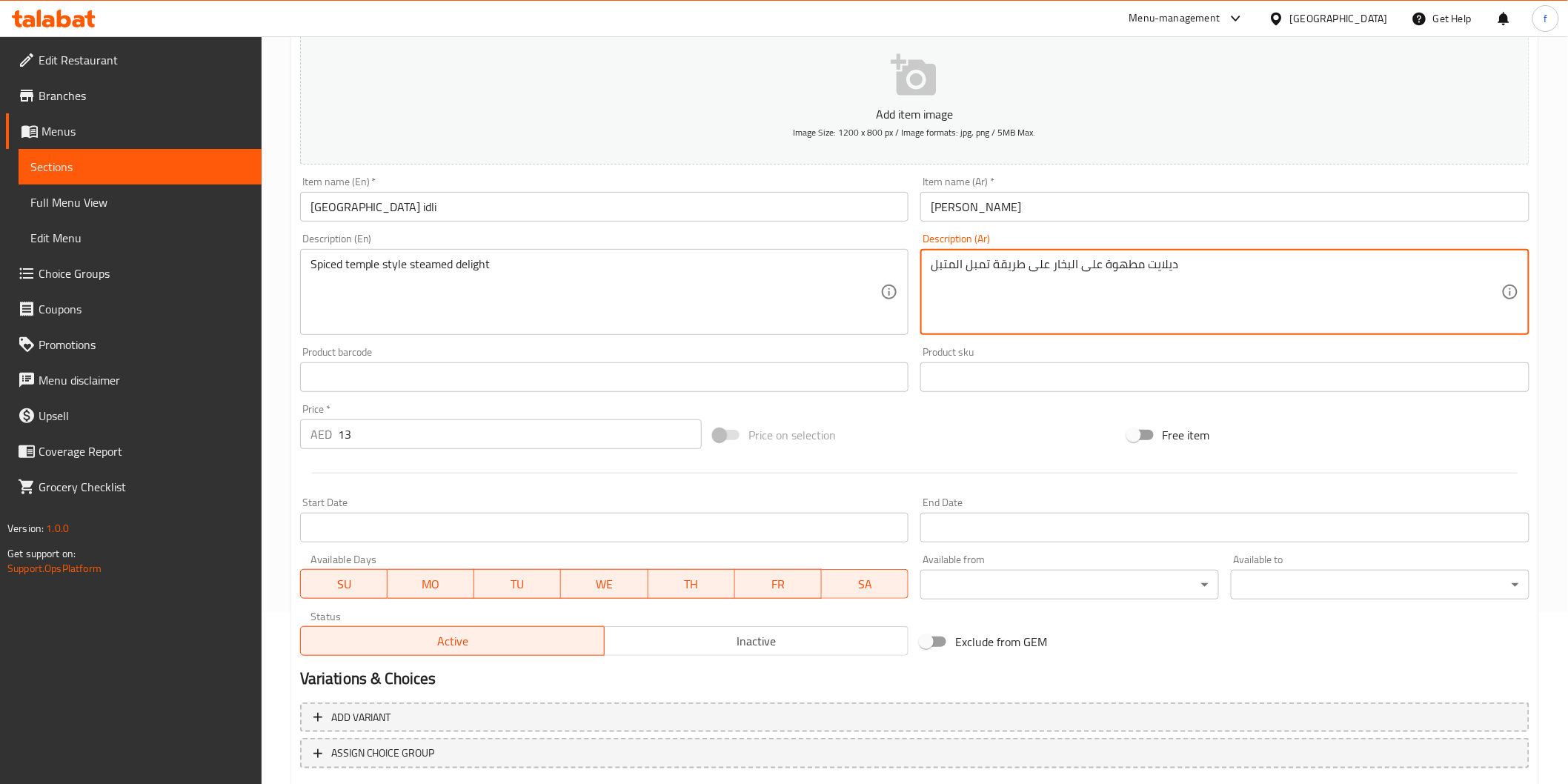
scroll to position [260, 0]
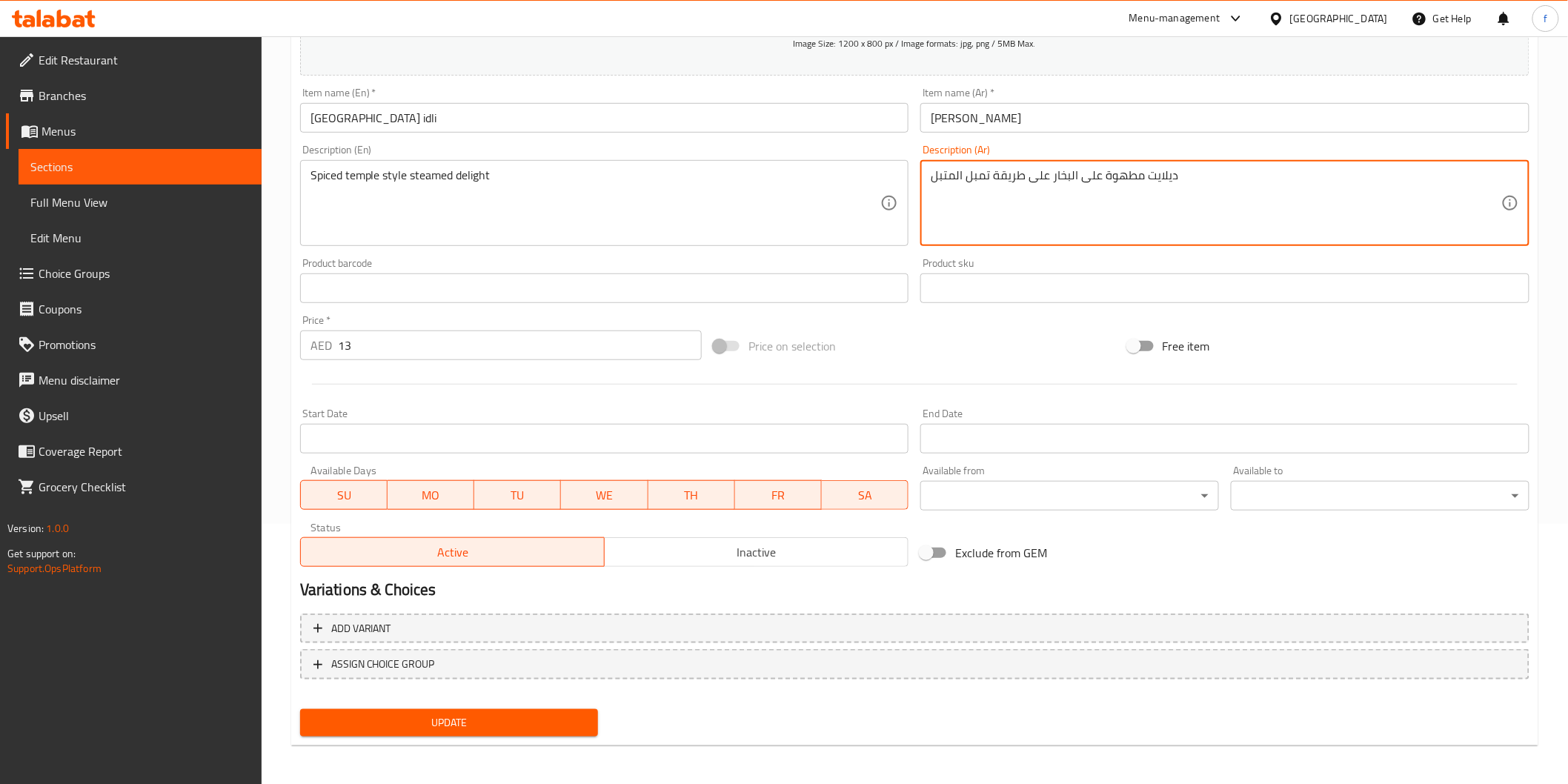
type textarea "ديلايت مطهوة على البخار على طريقة تمبل المتبل"
click at [396, 709] on button "Update" at bounding box center [449, 722] width 299 height 28
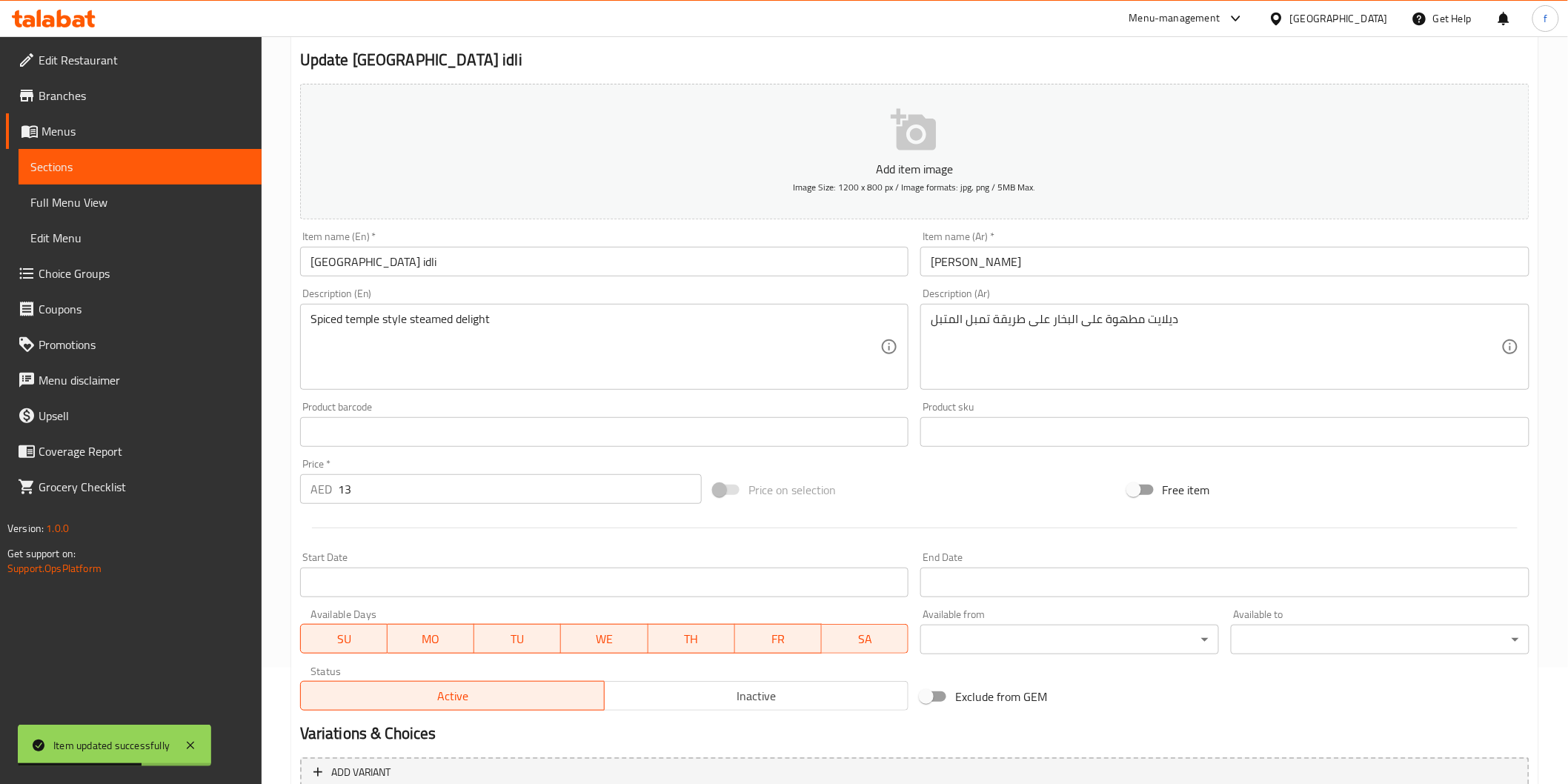
scroll to position [0, 0]
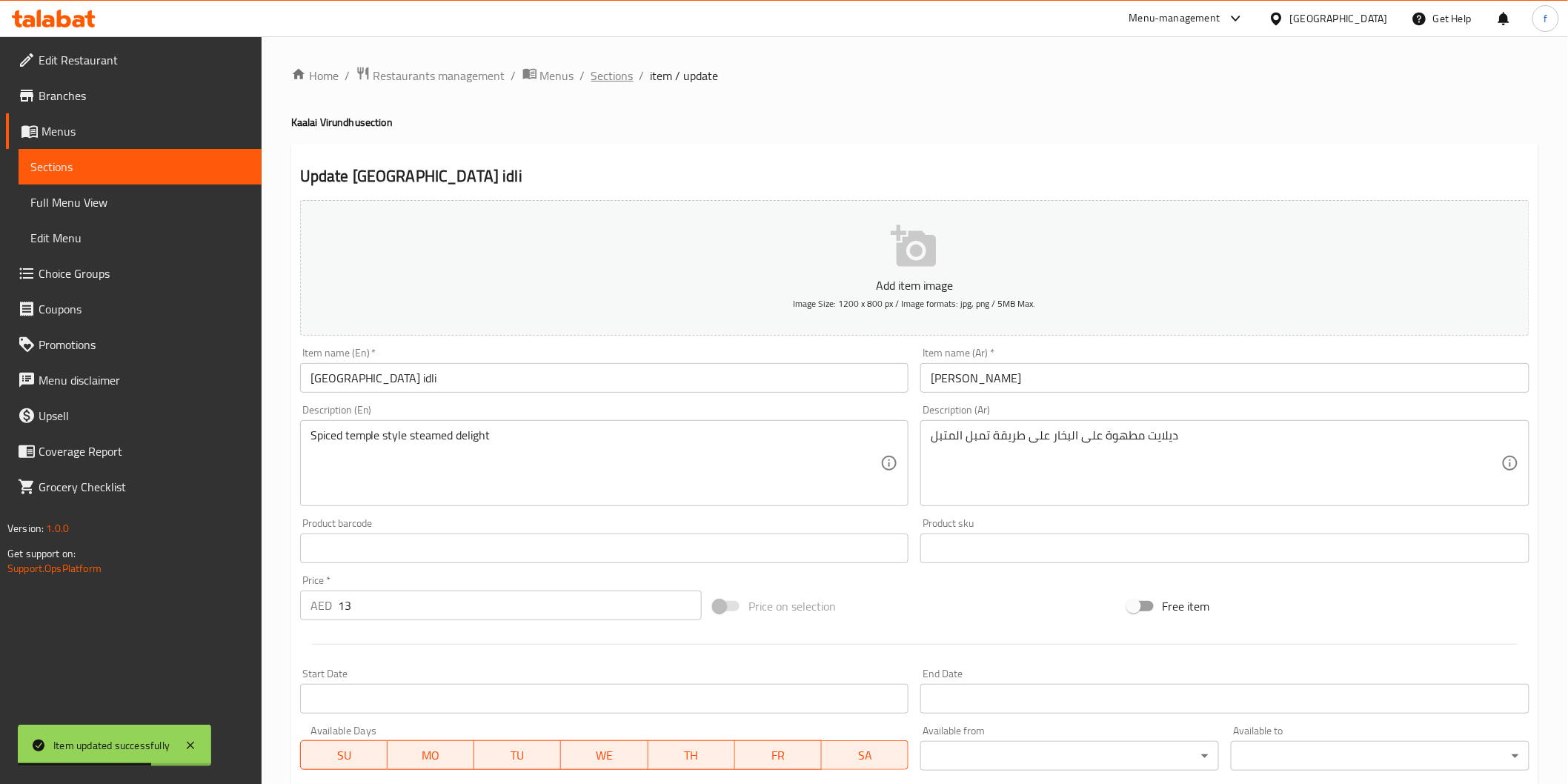
click at [613, 74] on span "Sections" at bounding box center [612, 75] width 42 height 18
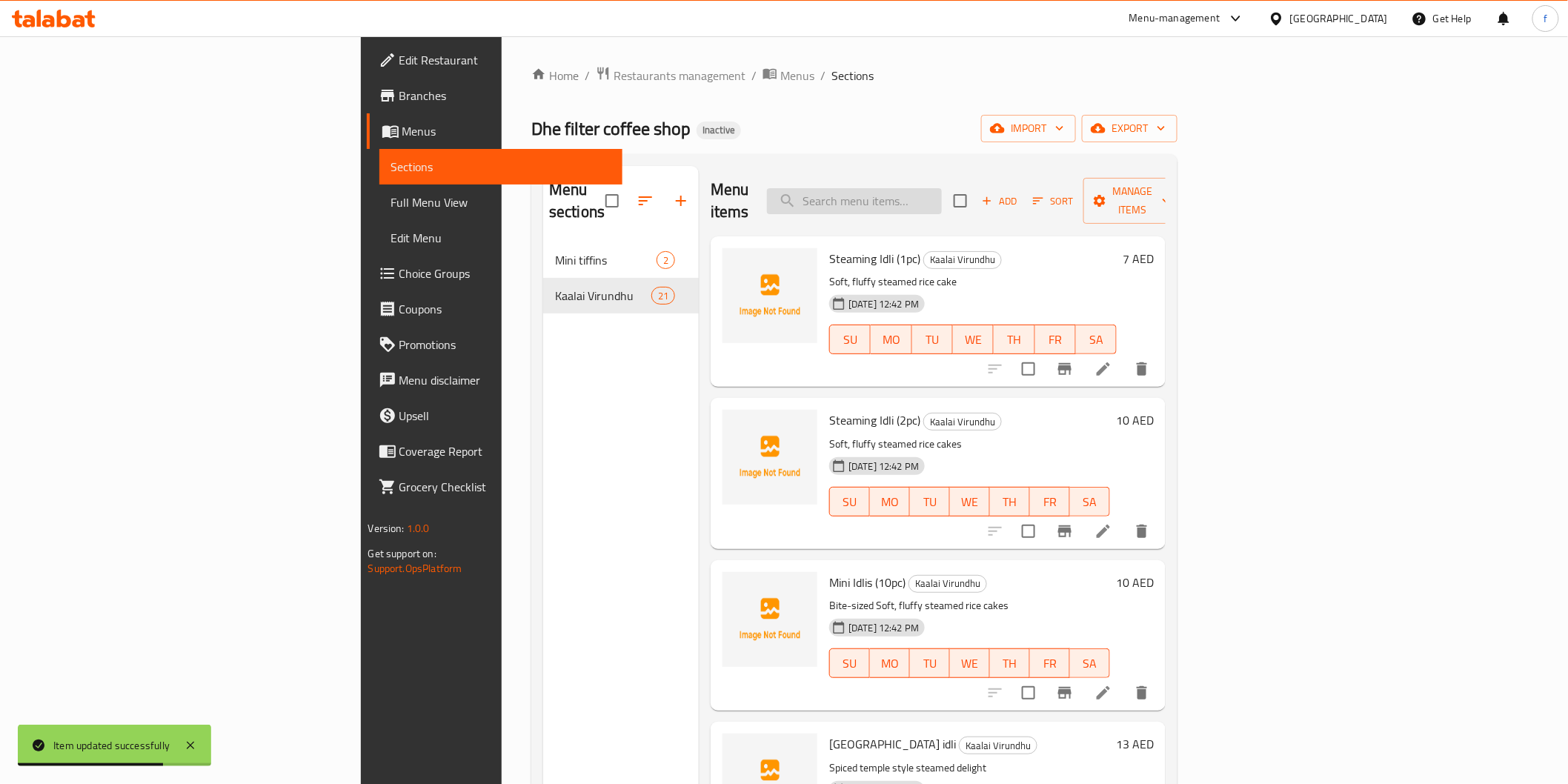
click at [940, 188] on input "search" at bounding box center [855, 201] width 175 height 26
paste input "Medu Vadai (1pc)"
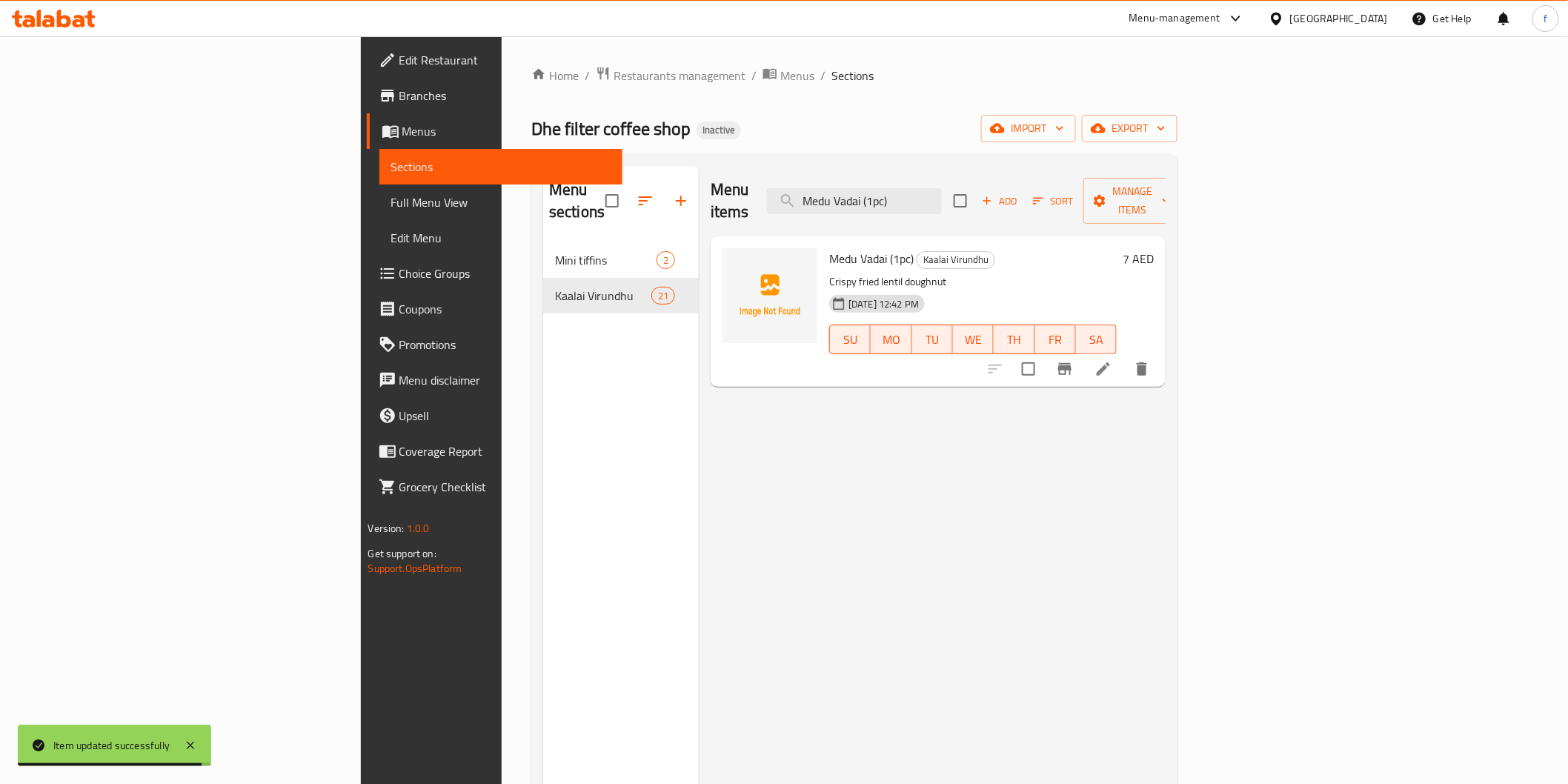
type input "Medu Vadai (1pc)"
click at [1112, 360] on icon at bounding box center [1103, 369] width 18 height 18
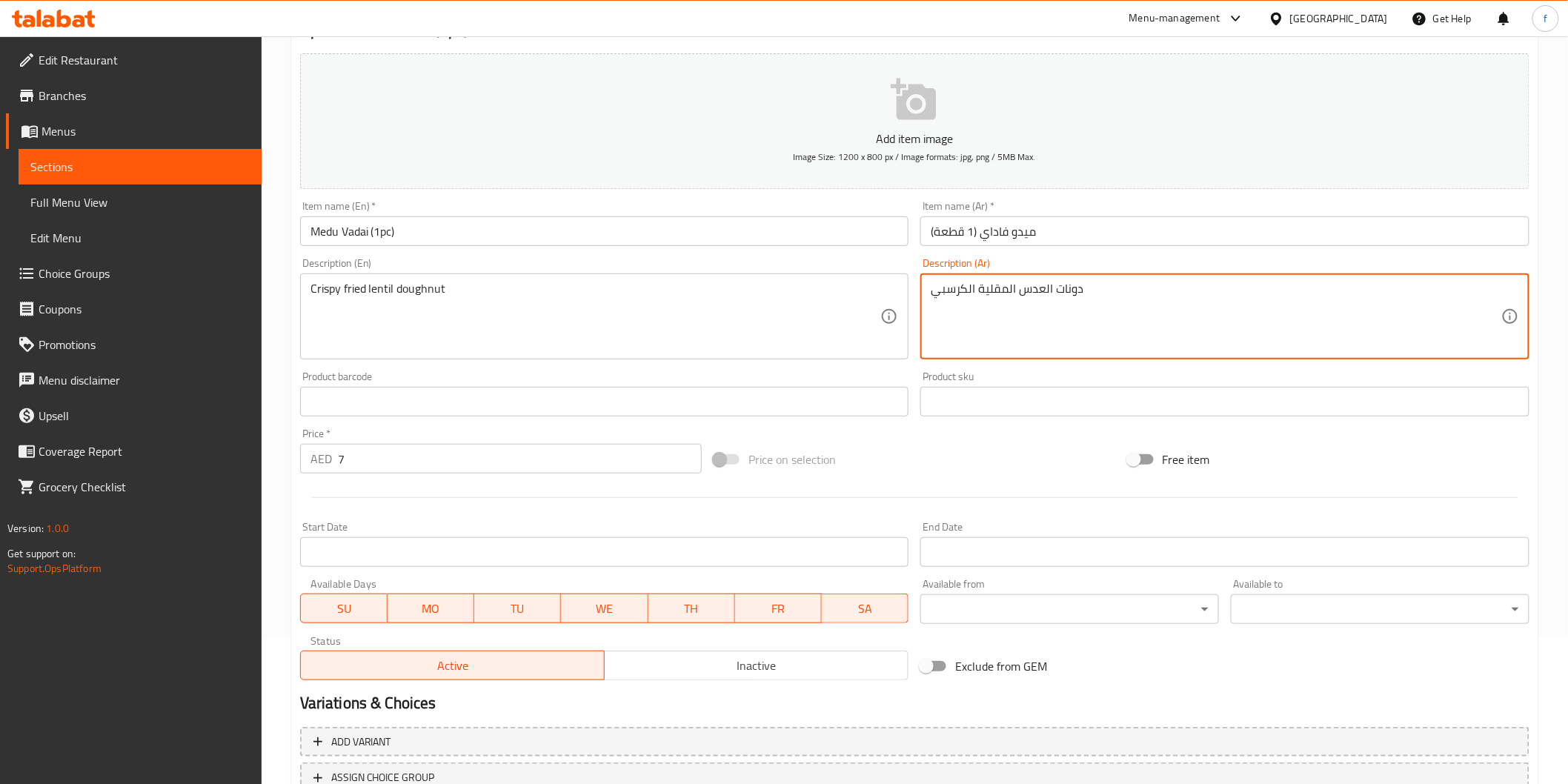
scroll to position [260, 0]
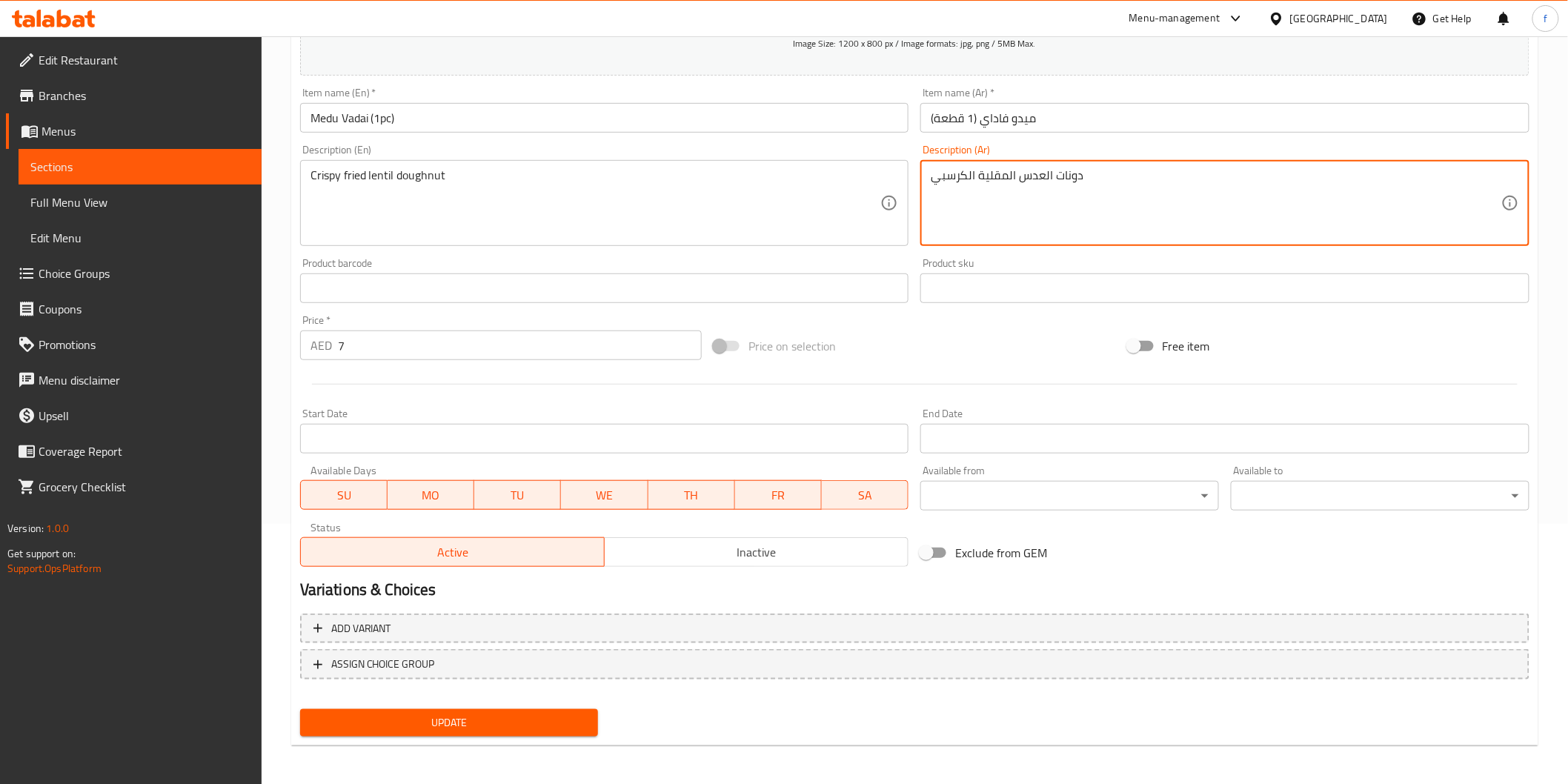
type textarea "دونات العدس المقلية الكرسبي"
click at [479, 713] on span "Update" at bounding box center [449, 722] width 275 height 19
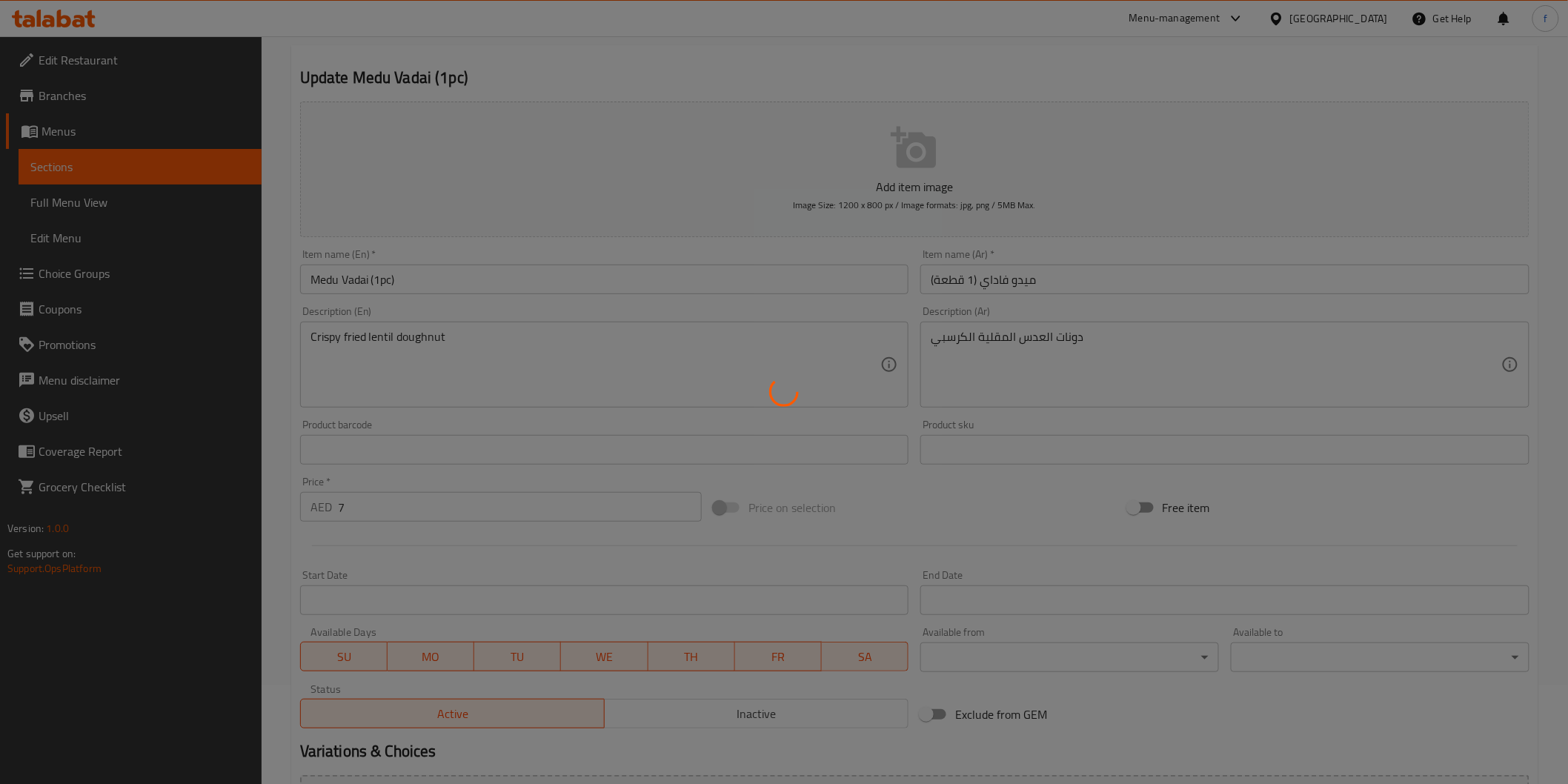
scroll to position [0, 0]
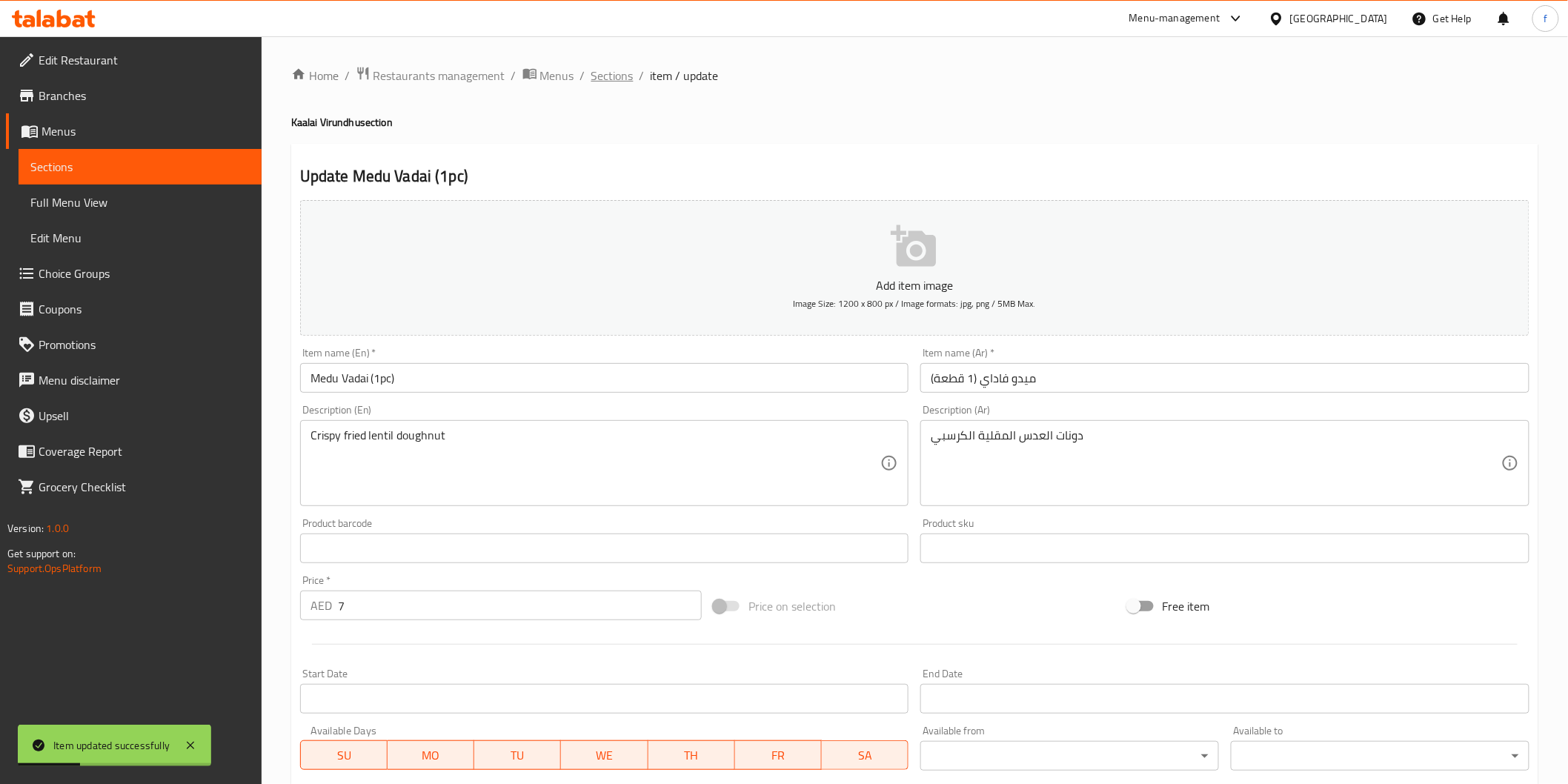
click at [591, 75] on span "Sections" at bounding box center [612, 75] width 42 height 18
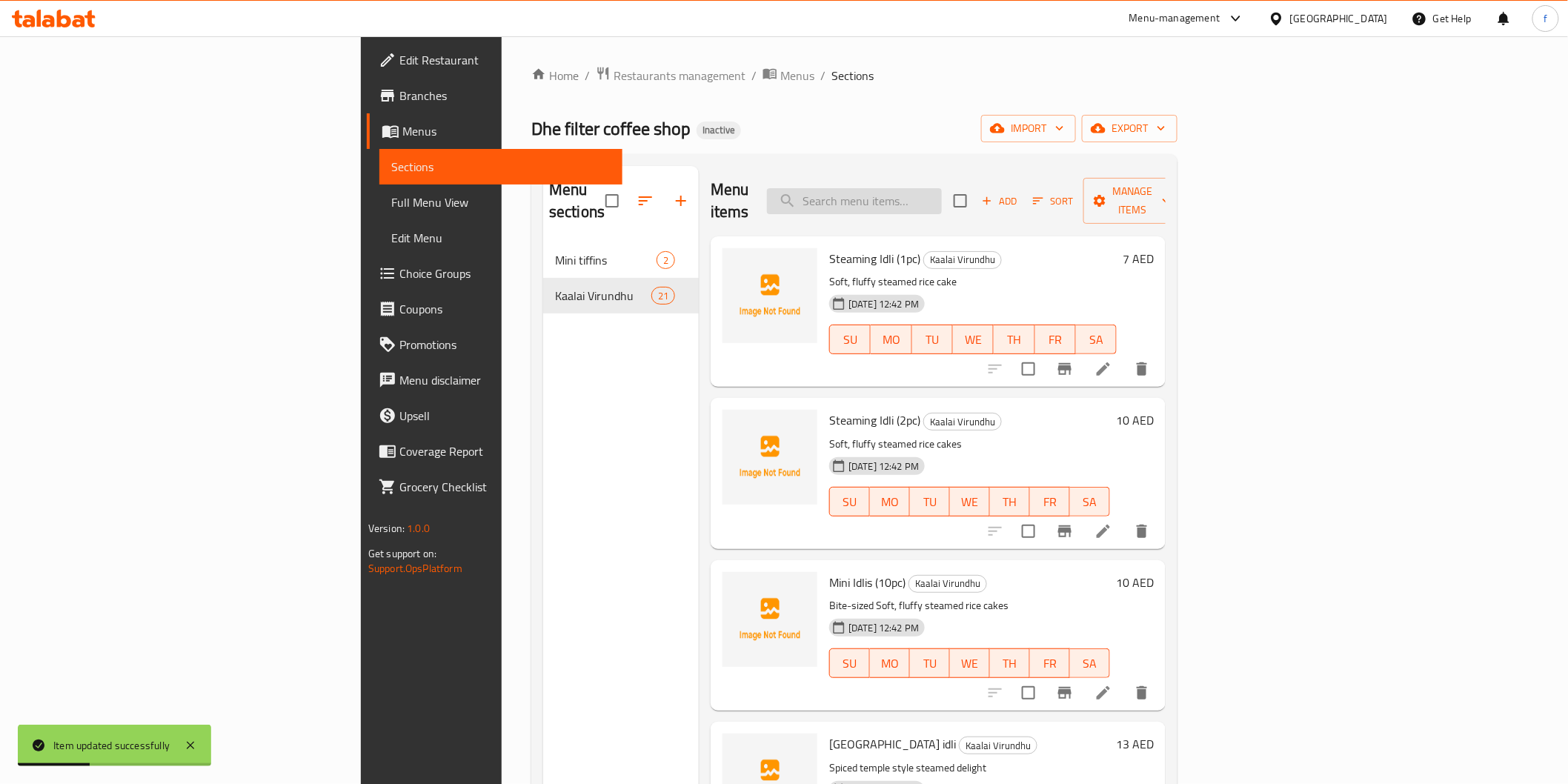
click at [942, 200] on input "search" at bounding box center [855, 201] width 175 height 26
paste input "Medu Vadai (2pc)"
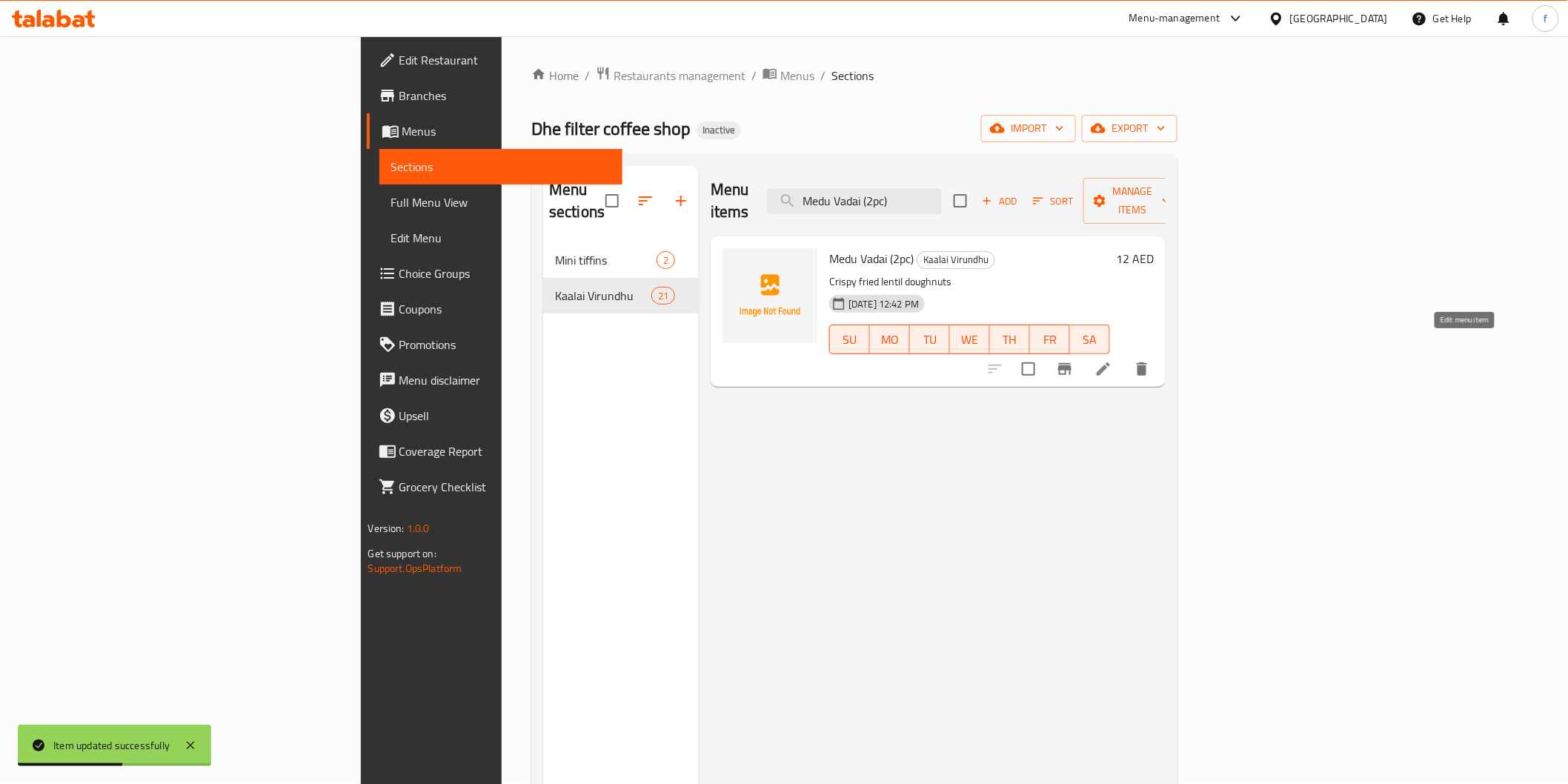
type input "Medu Vadai (2pc)"
click at [1110, 362] on icon at bounding box center [1103, 369] width 13 height 13
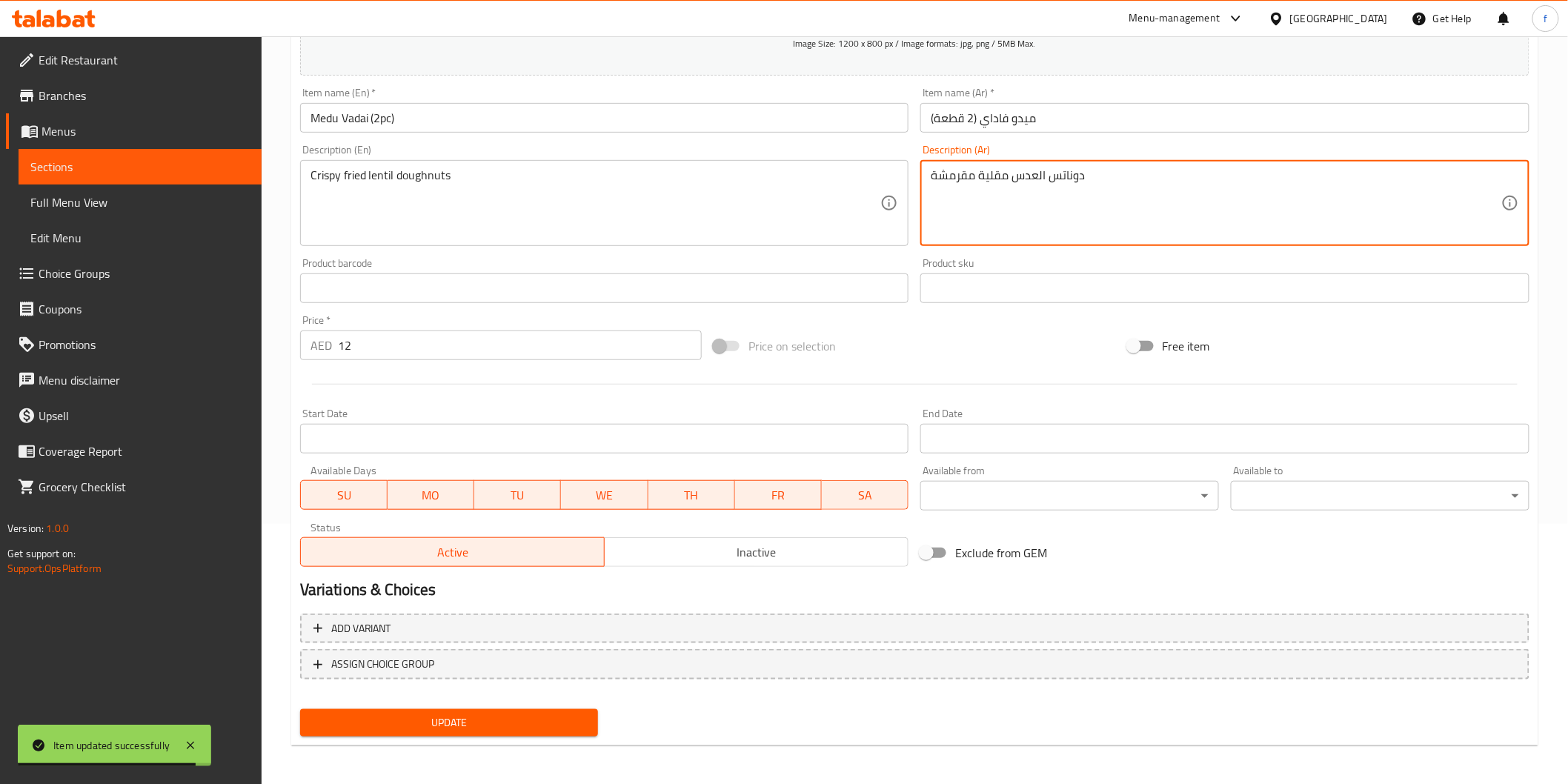
click at [487, 717] on span "Update" at bounding box center [449, 722] width 275 height 19
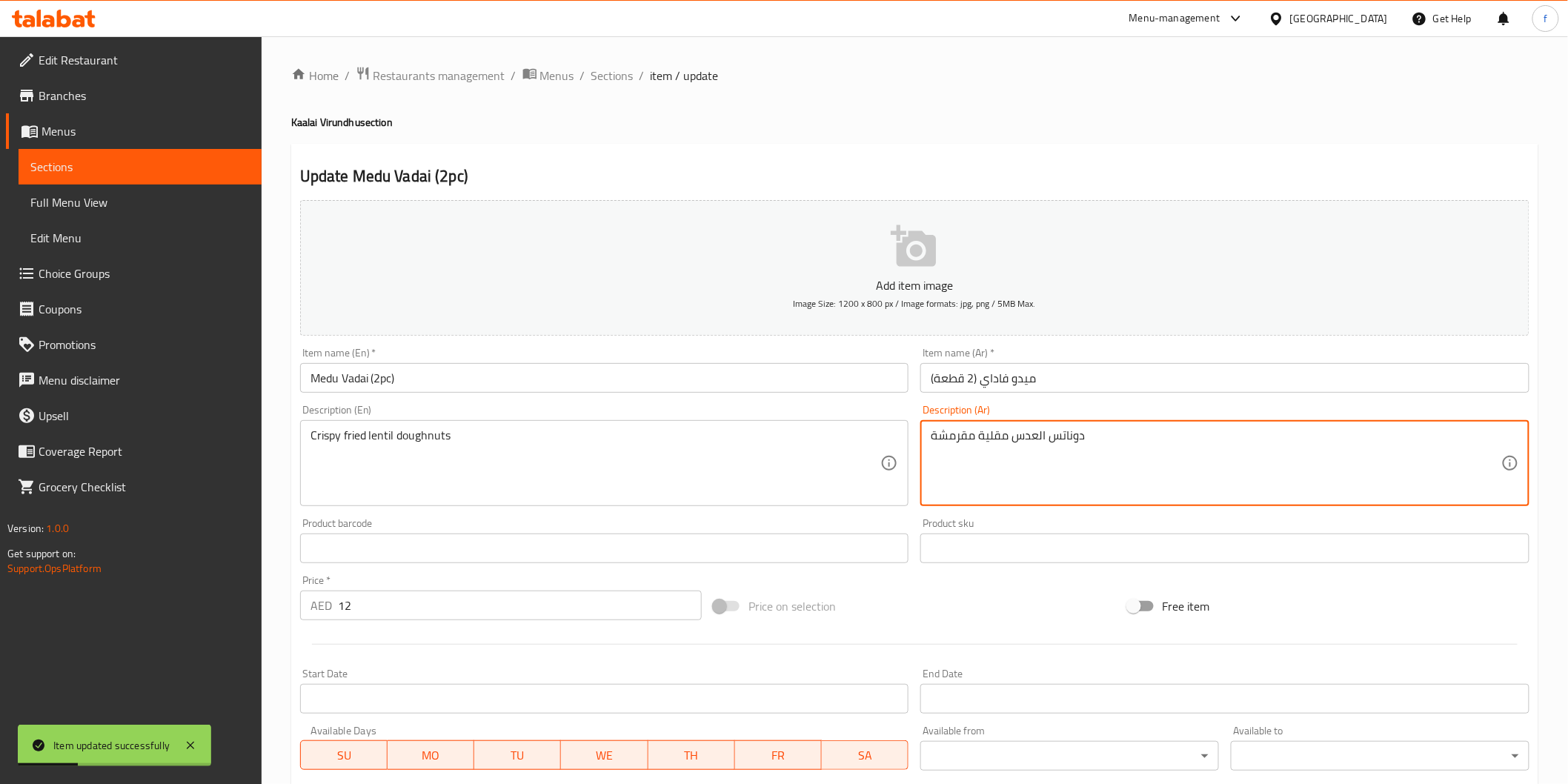
click at [1008, 435] on textarea "دوناتس العدس مقلية مقرمشة" at bounding box center [1217, 463] width 571 height 71
click at [976, 438] on textarea "دوناتس العدس المقلية مقرمشة" at bounding box center [1217, 463] width 571 height 71
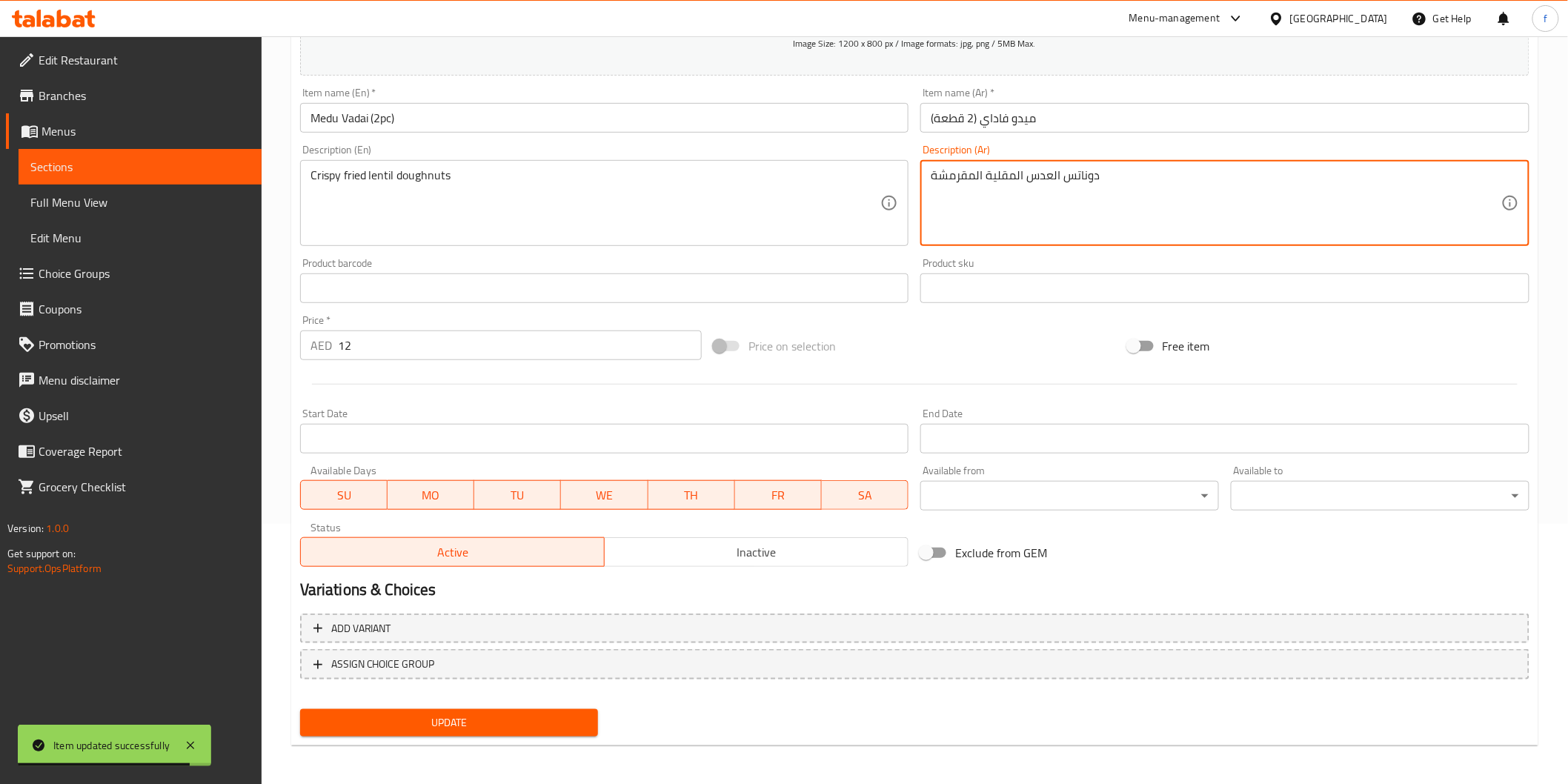
type textarea "دوناتس العدس المقلية المقرمشة"
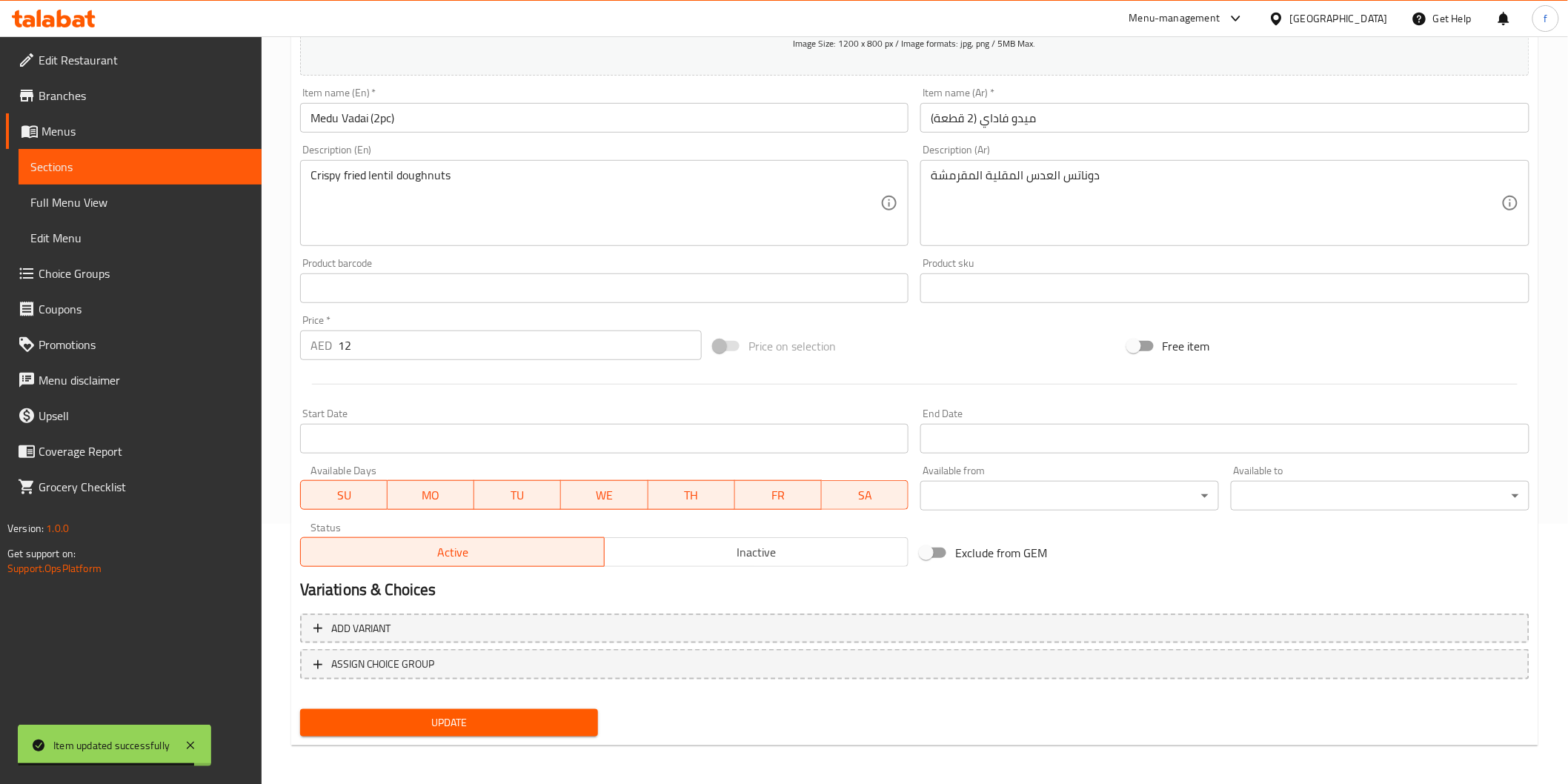
click at [537, 703] on div "Update" at bounding box center [449, 722] width 311 height 39
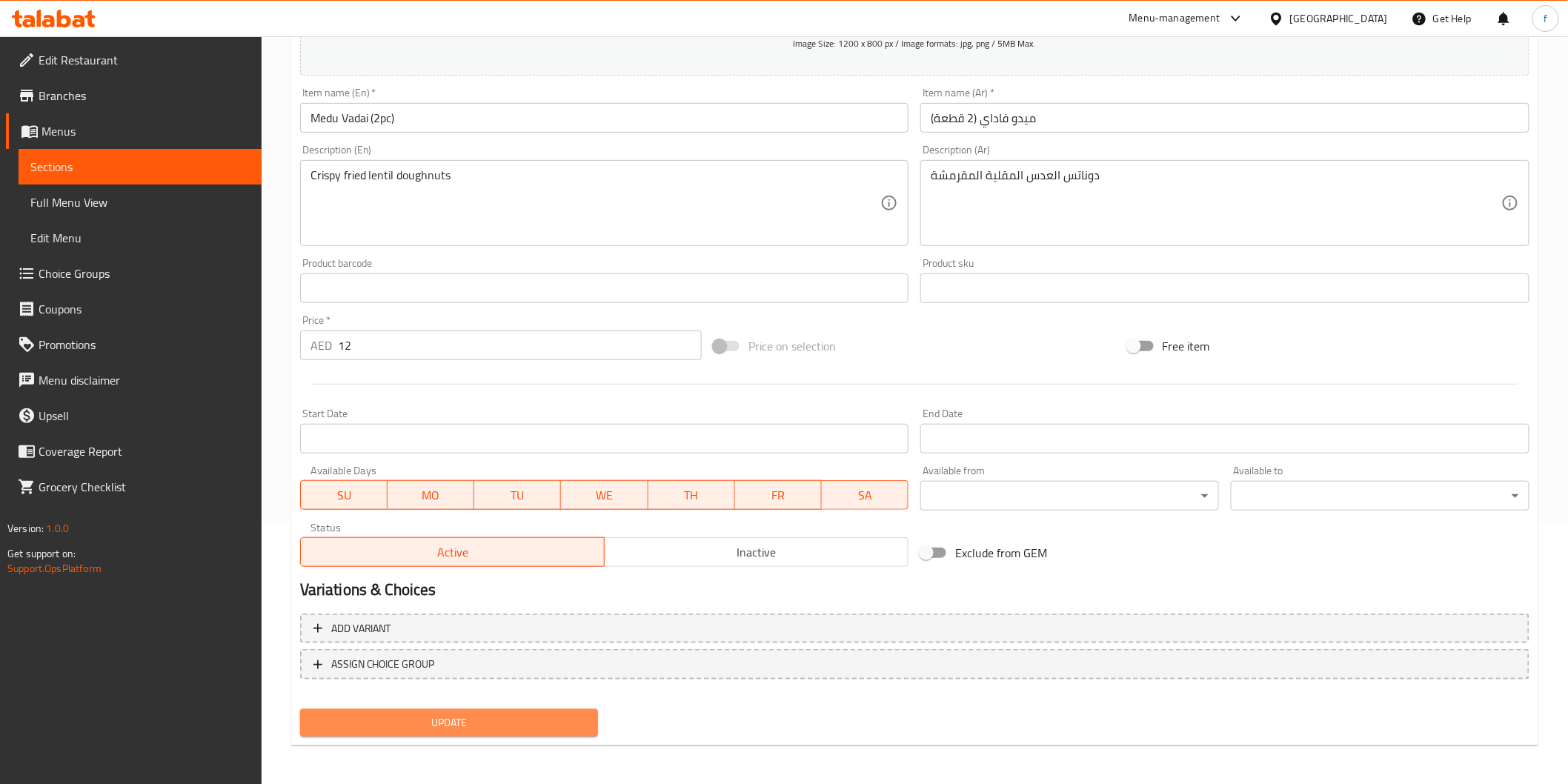
click at [513, 713] on span "Update" at bounding box center [449, 722] width 275 height 19
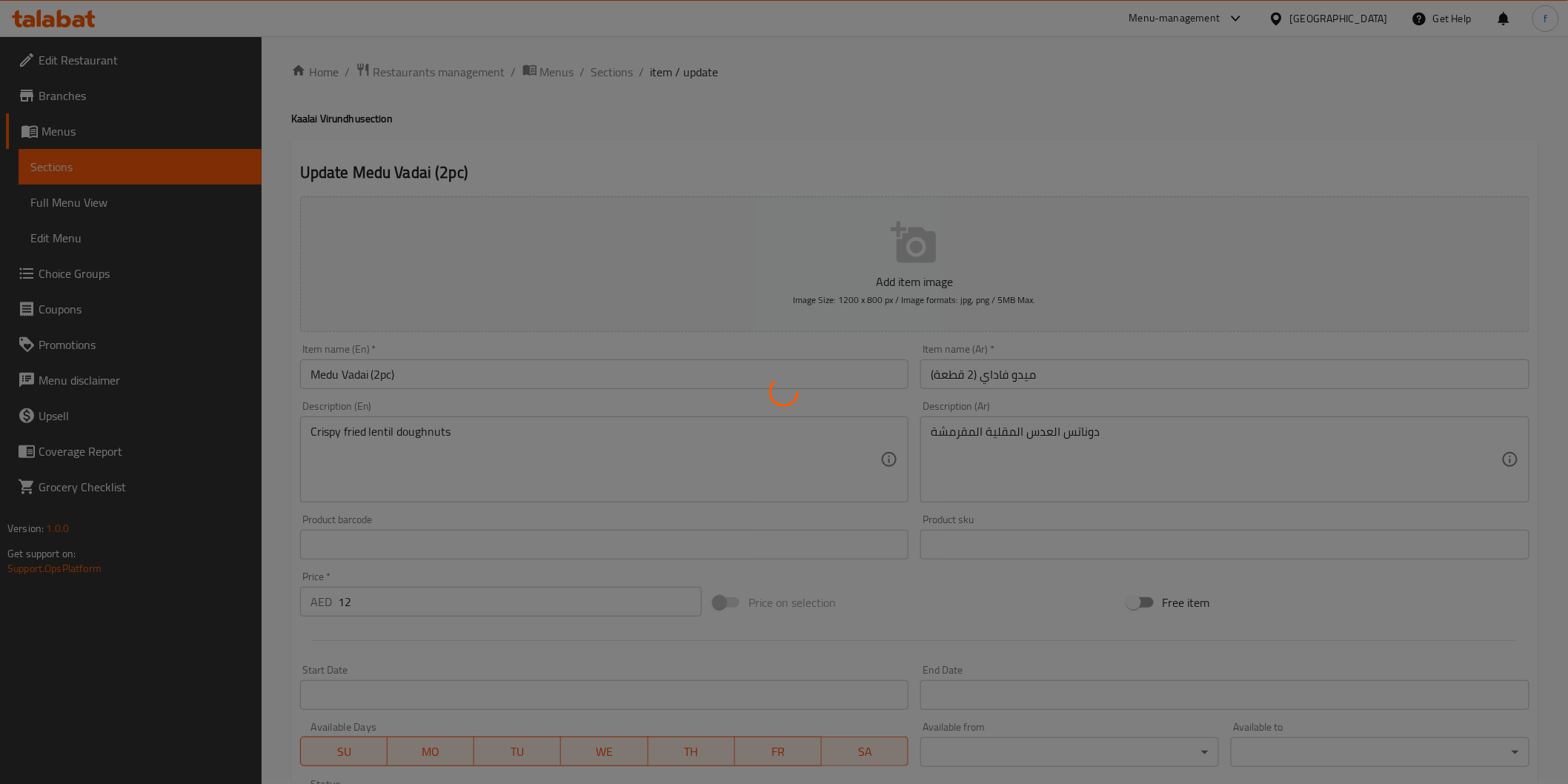
scroll to position [0, 0]
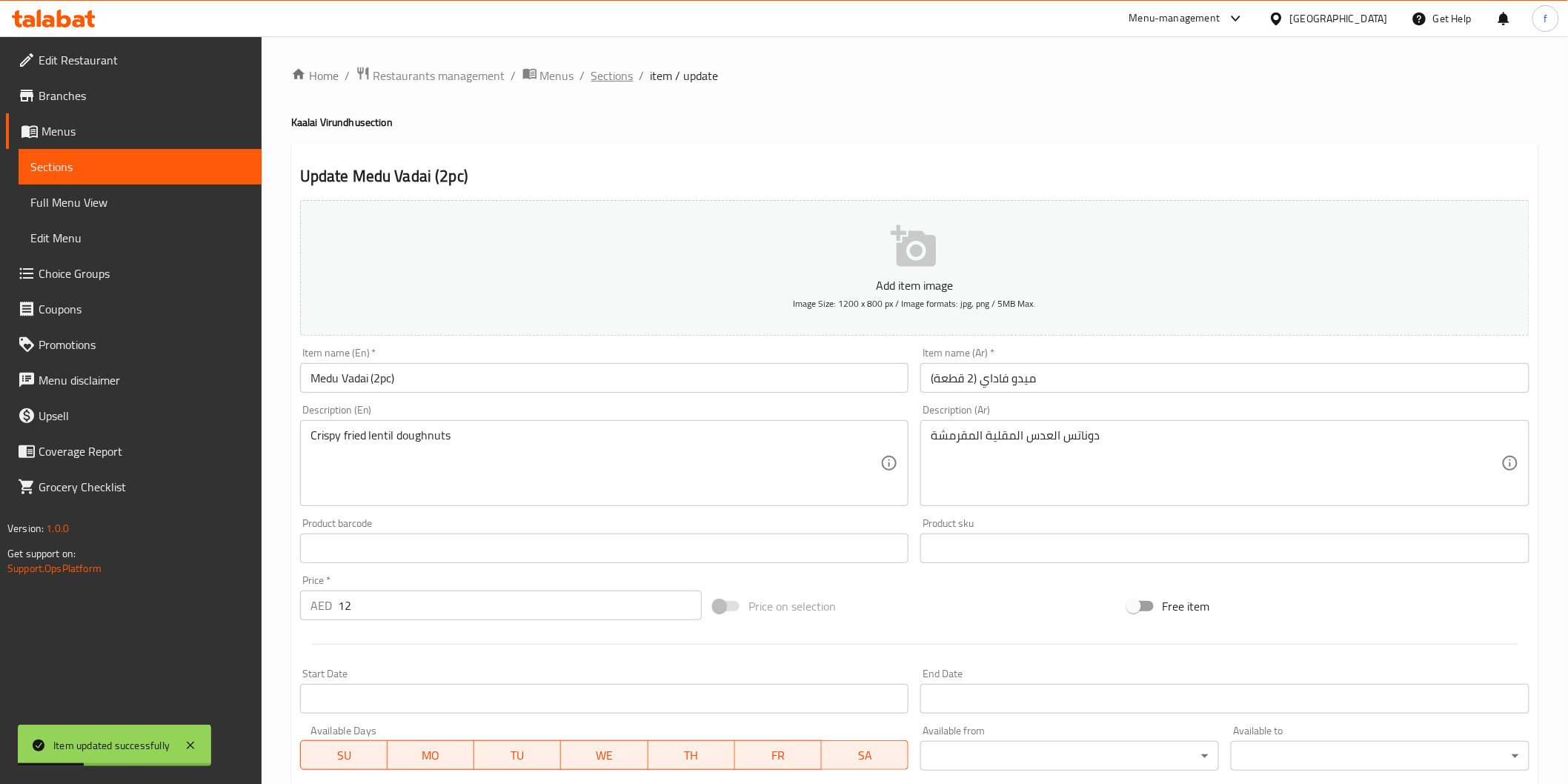
click at [612, 73] on span "Sections" at bounding box center [612, 75] width 42 height 18
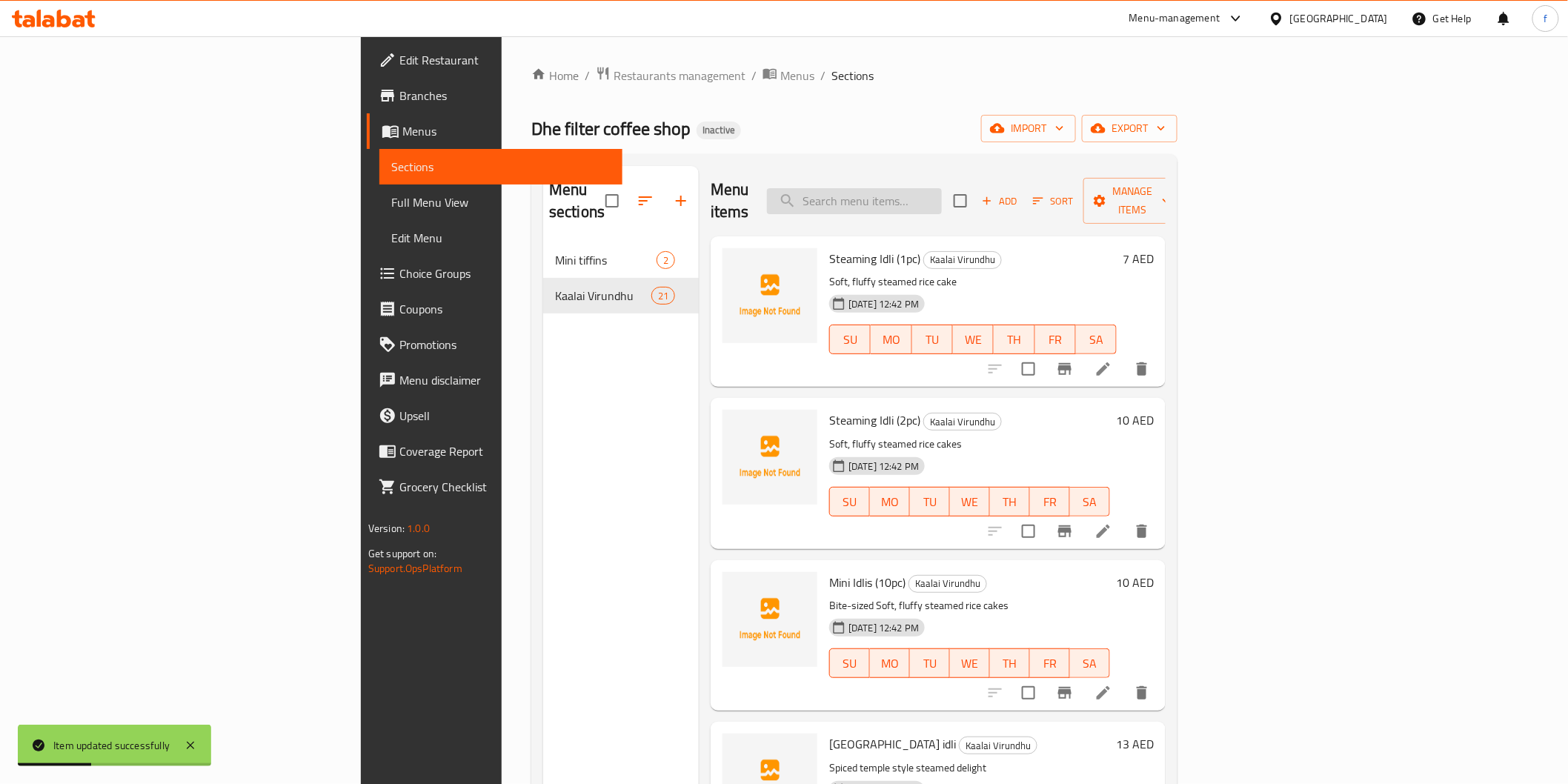
click at [935, 193] on input "search" at bounding box center [855, 201] width 175 height 26
paste input "Idli Sambar dip (2pc)"
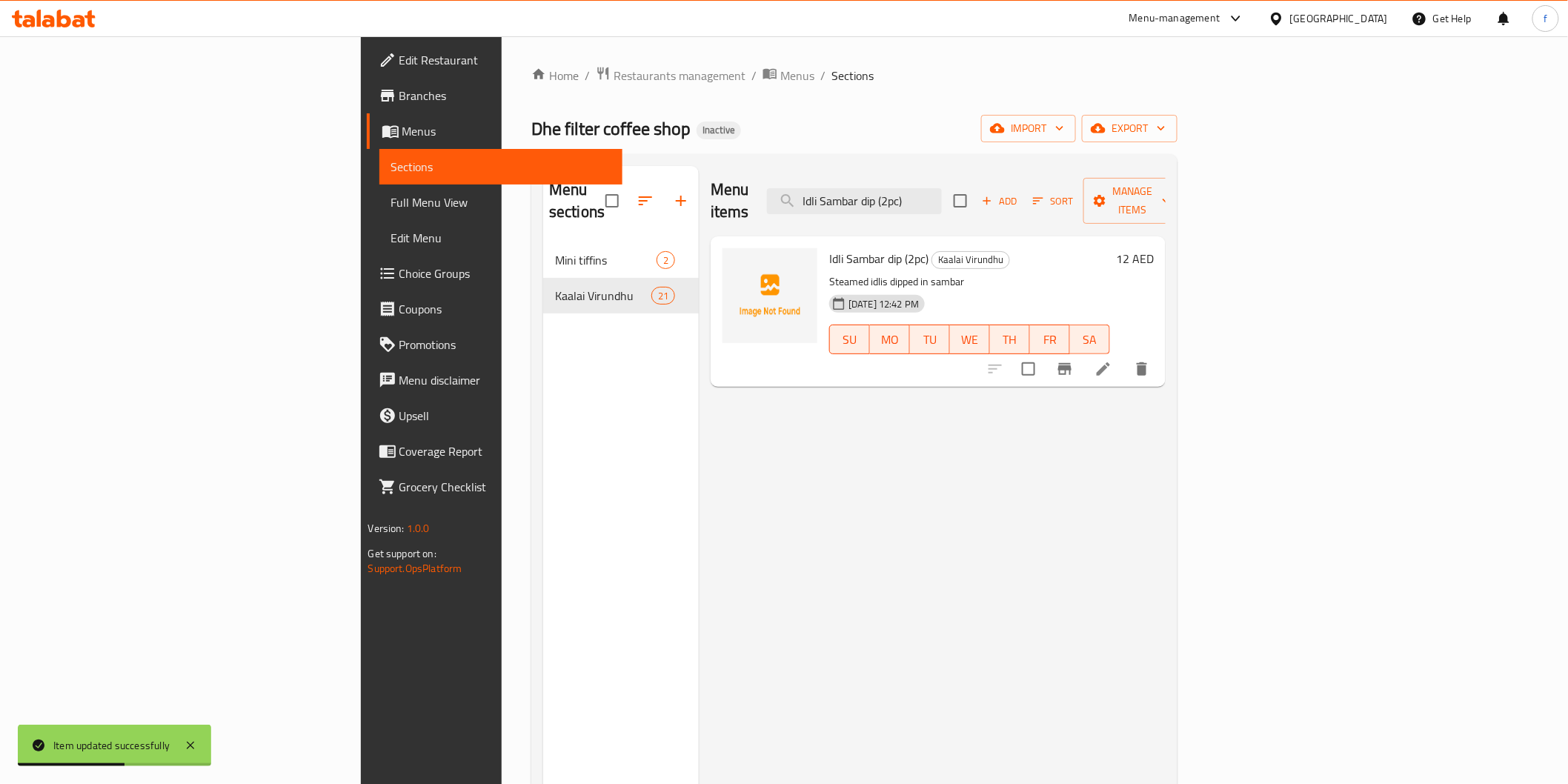
type input "Idli Sambar dip (2pc)"
click at [1112, 360] on icon at bounding box center [1103, 369] width 18 height 18
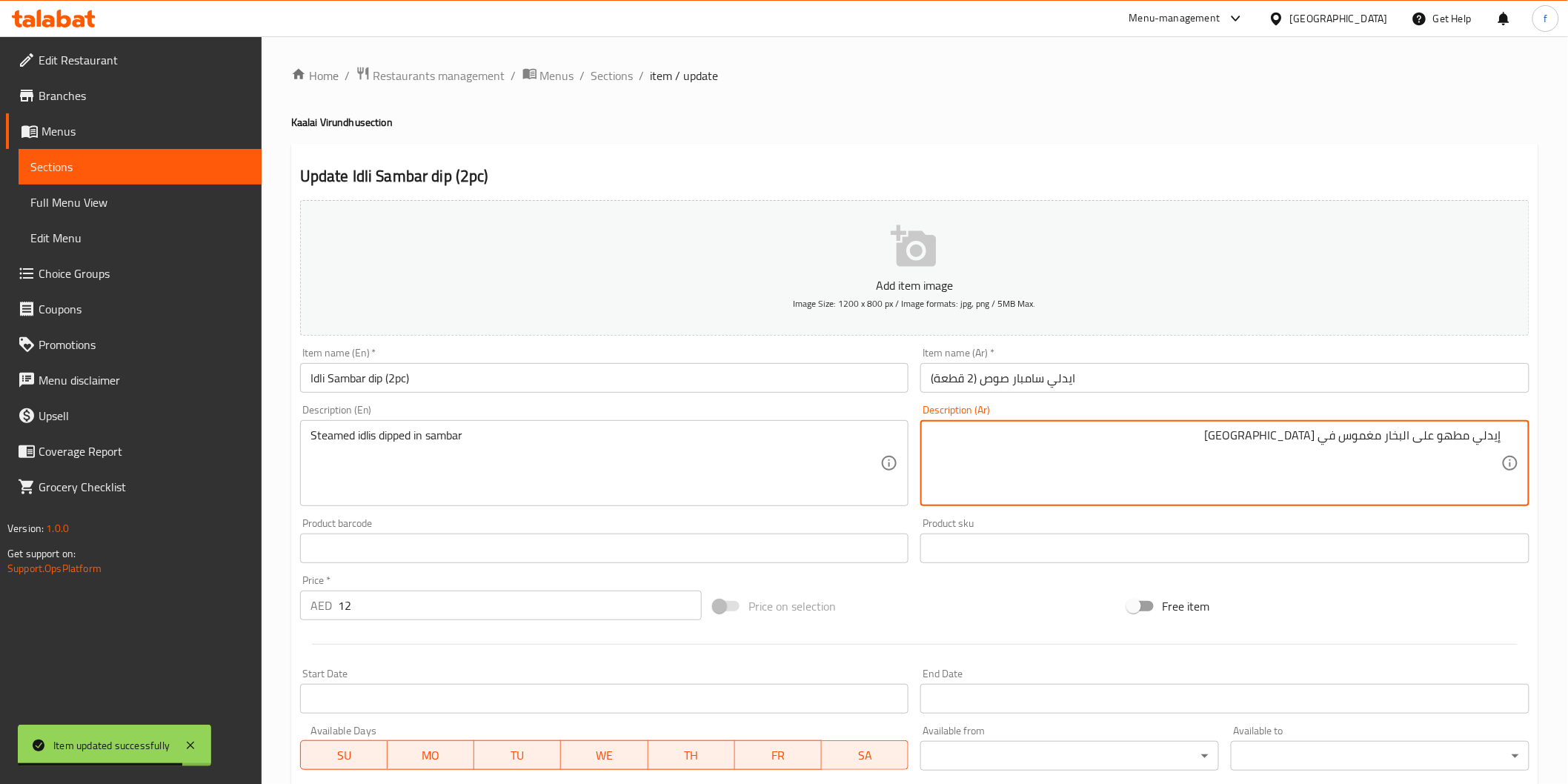
click at [1483, 433] on textarea "إيدلي مطهو على البخار مغموس في [GEOGRAPHIC_DATA]" at bounding box center [1217, 463] width 571 height 71
click at [1476, 438] on textarea "إيدلي مطهو على البخار مغموس في [GEOGRAPHIC_DATA]" at bounding box center [1217, 463] width 571 height 71
type textarea "إيدليس مطهو على البخار مغموس في السامبار"
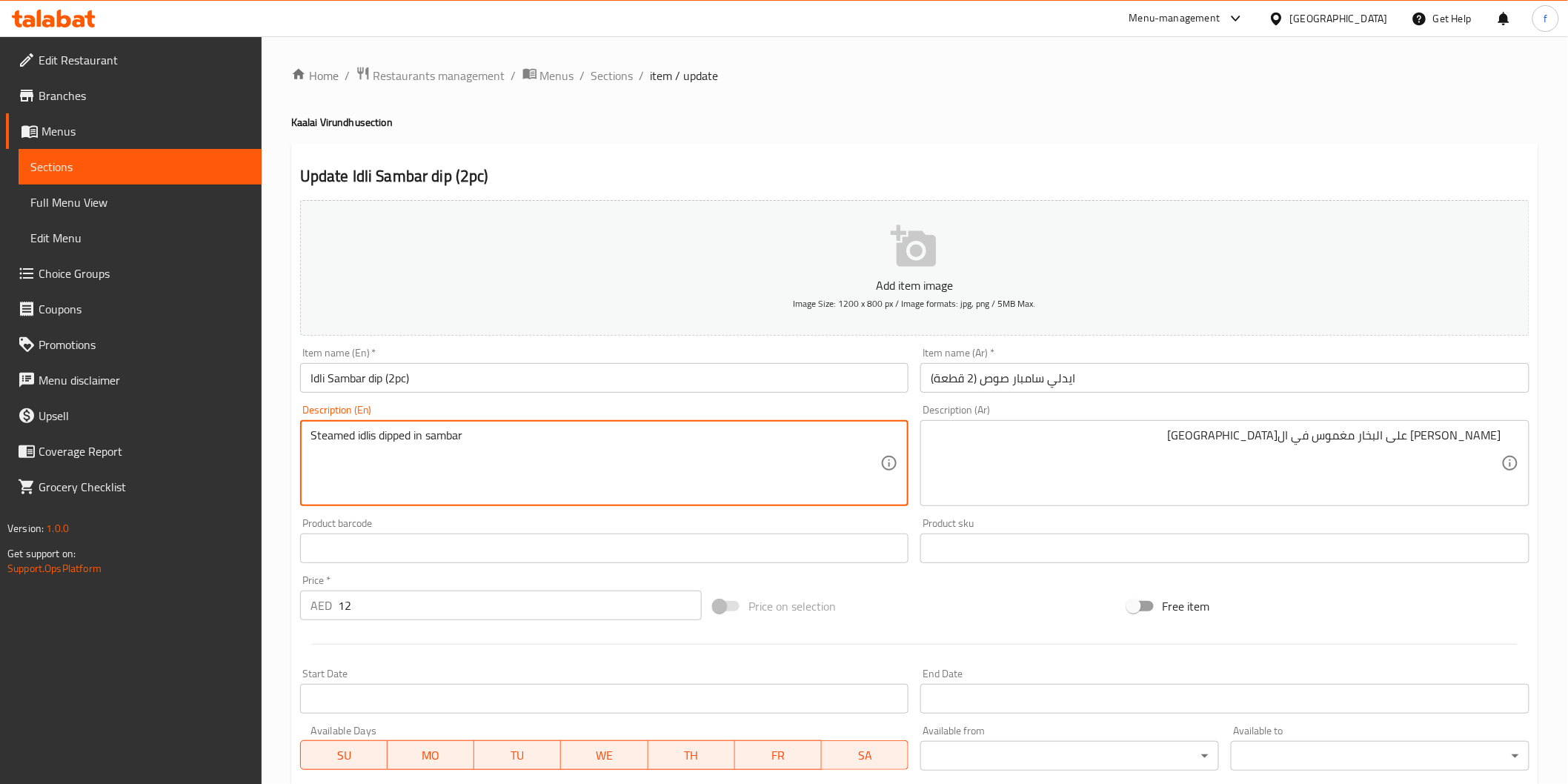
click at [401, 441] on textarea "Steamed idlis dipped in sambar" at bounding box center [596, 463] width 571 height 71
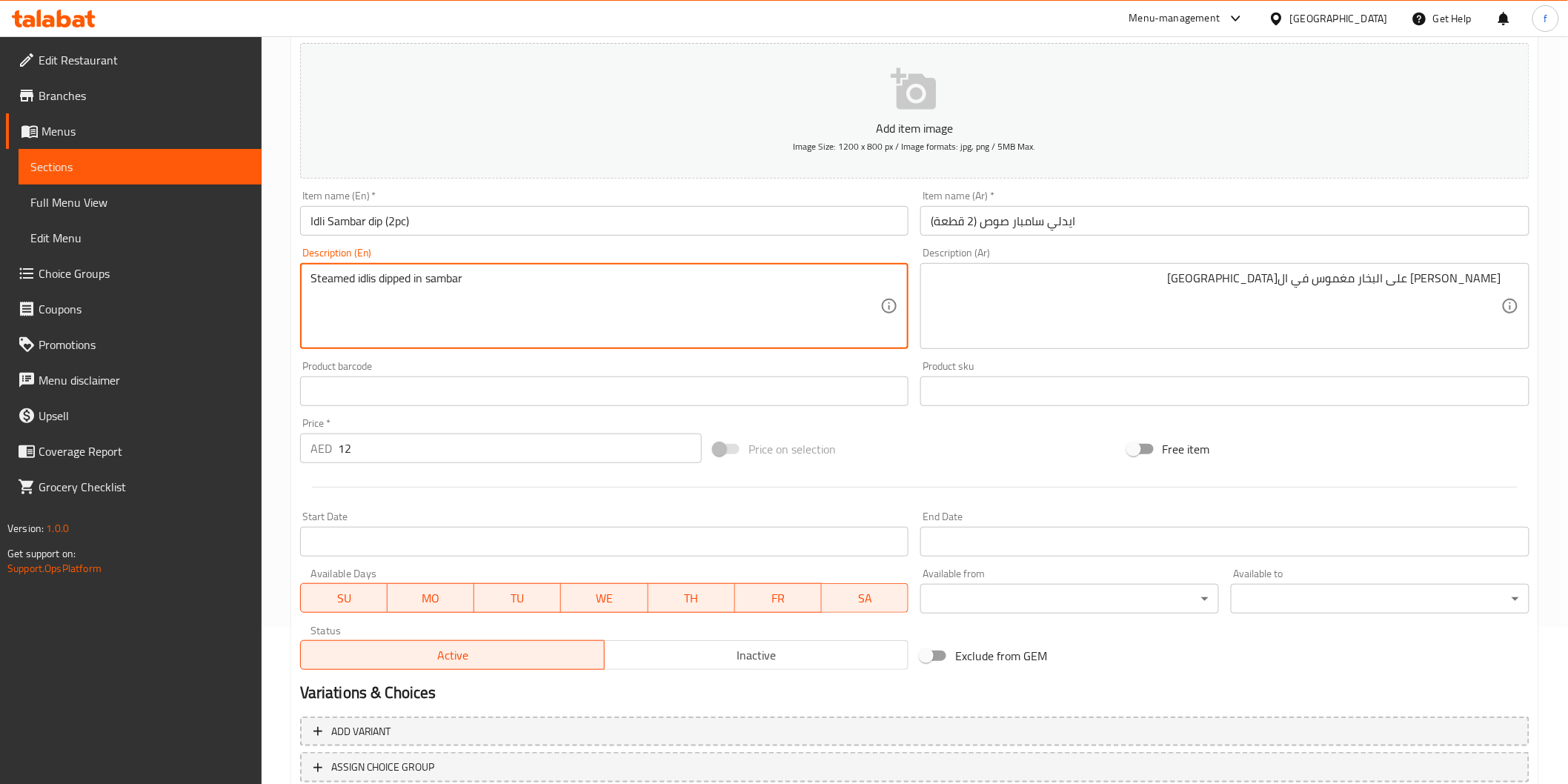
scroll to position [260, 0]
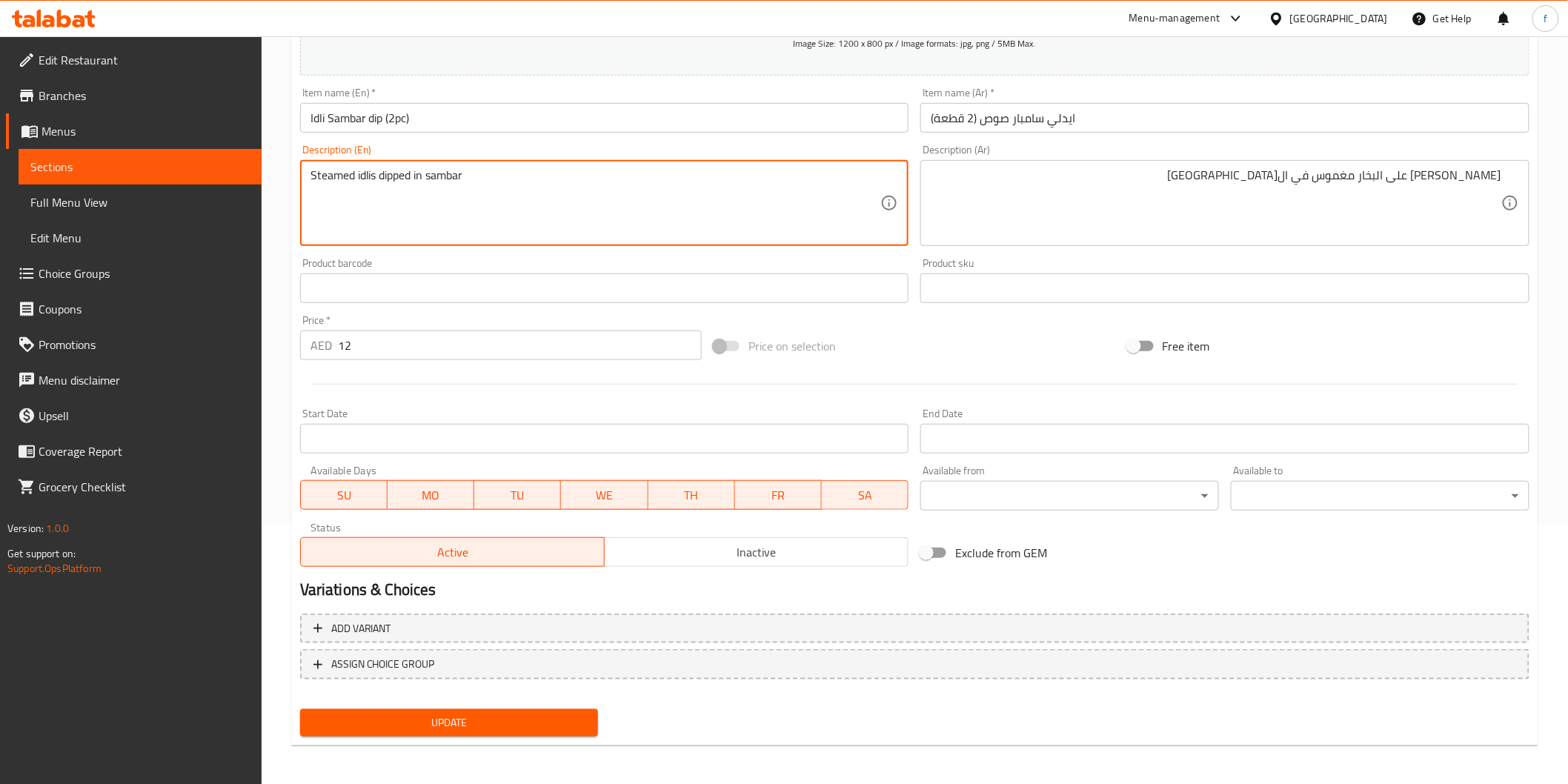
click at [431, 735] on div "Update" at bounding box center [449, 722] width 311 height 39
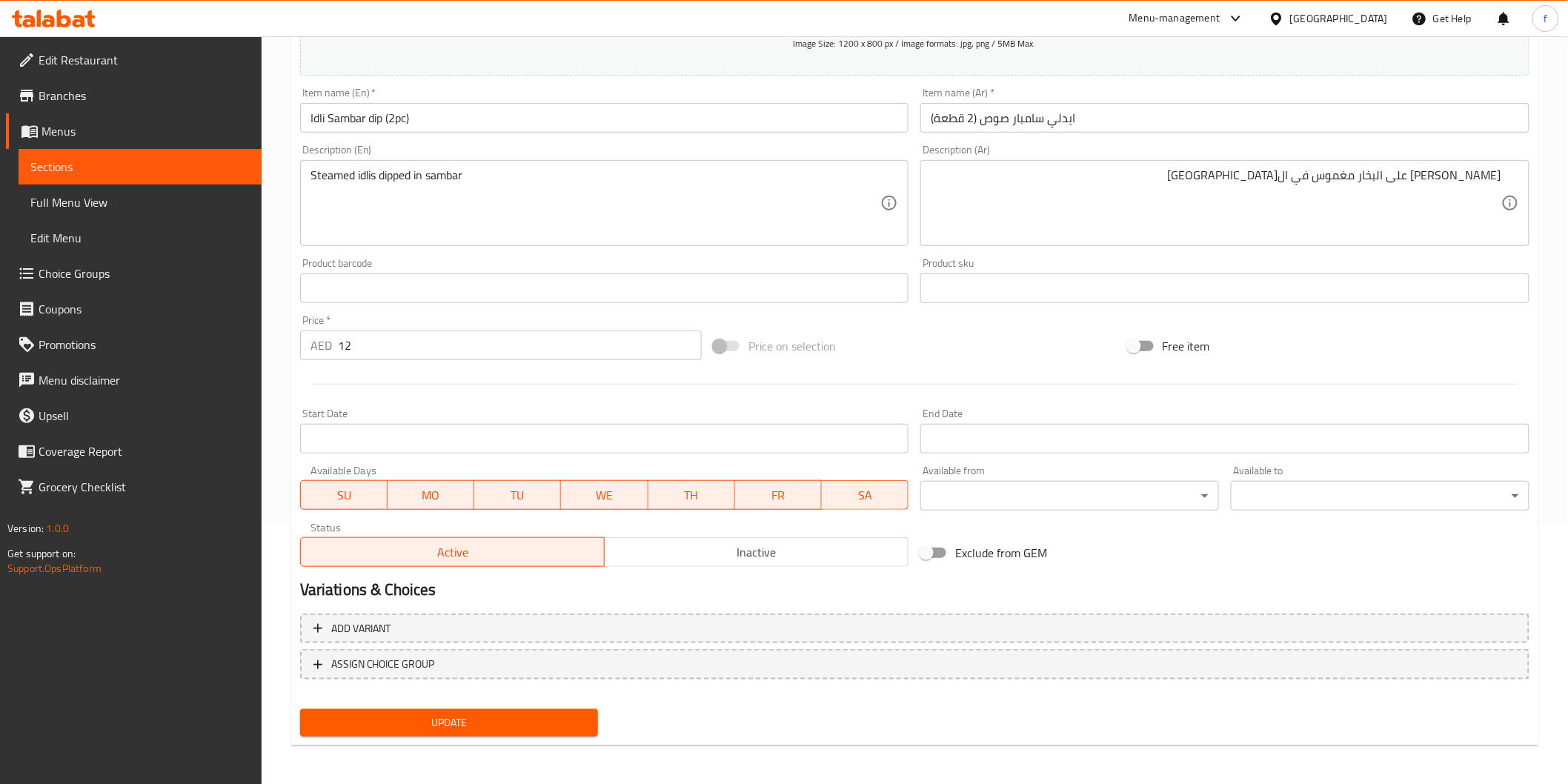
click at [442, 722] on span "Update" at bounding box center [449, 722] width 275 height 19
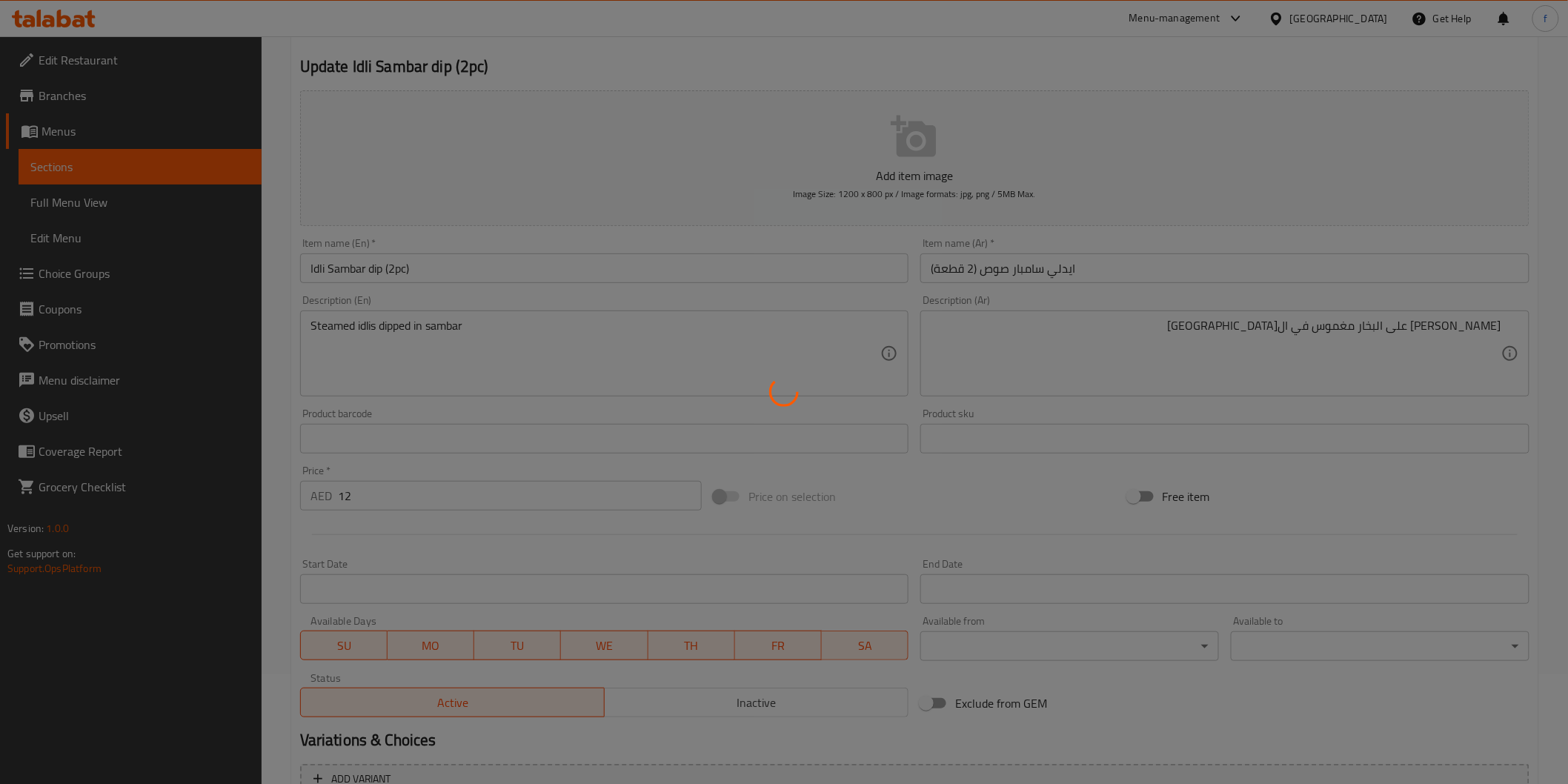
scroll to position [0, 0]
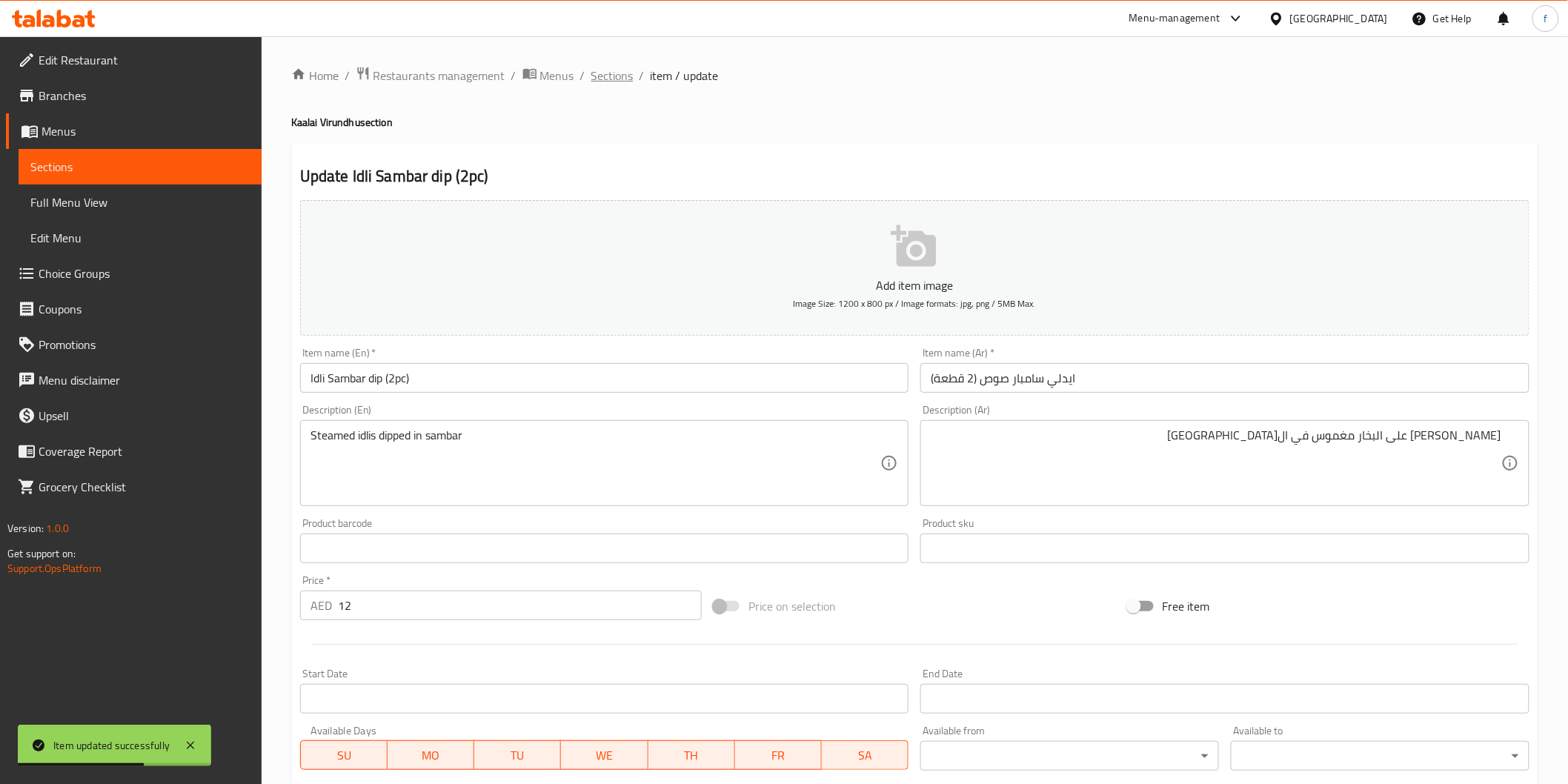
click at [617, 74] on span "Sections" at bounding box center [612, 75] width 42 height 18
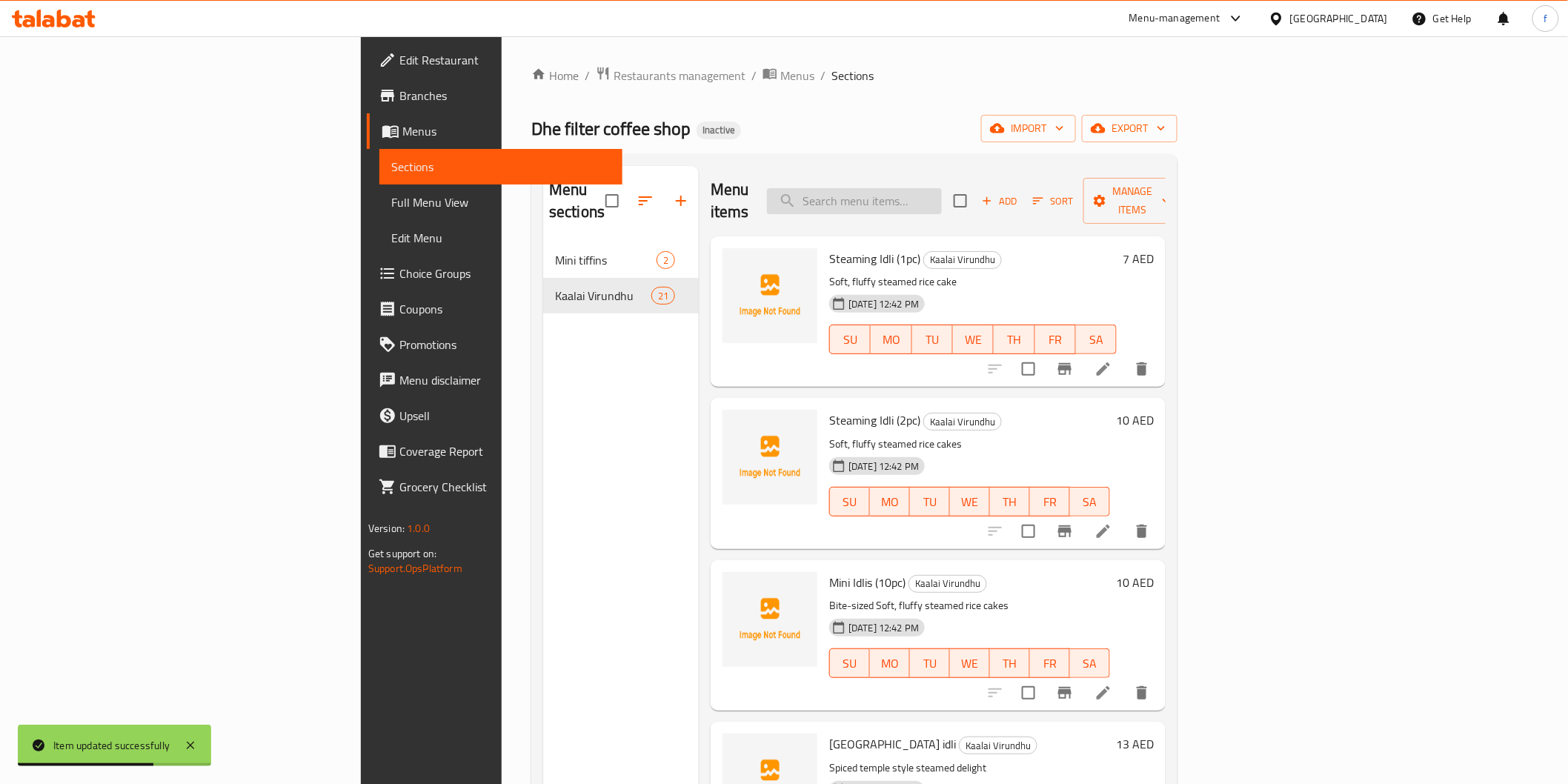
click at [942, 196] on input "search" at bounding box center [855, 201] width 175 height 26
paste input "Medu Vadai Sambar dip (1pc)"
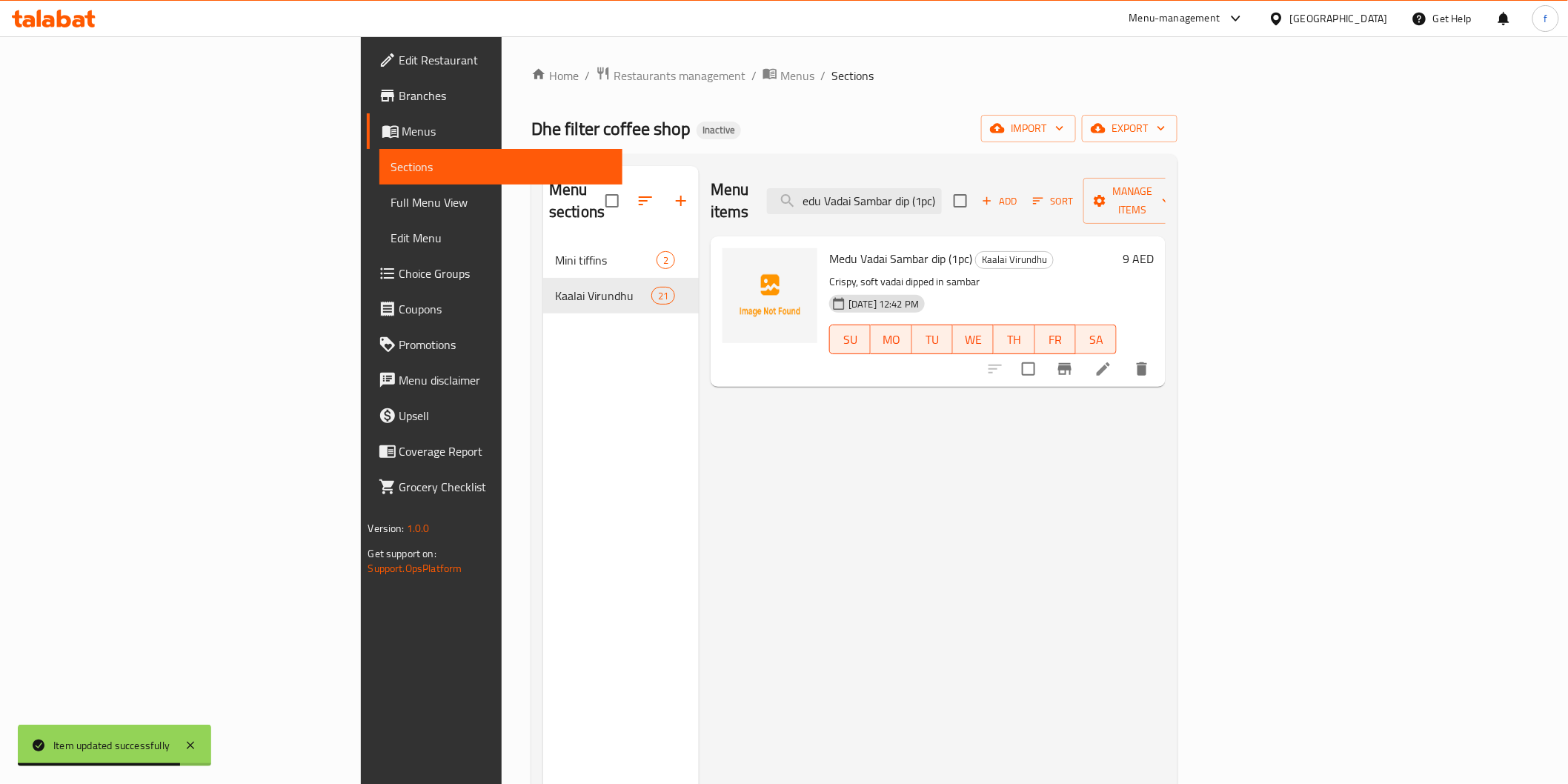
type input "Medu Vadai Sambar dip (1pc)"
click at [1124, 358] on li at bounding box center [1103, 369] width 41 height 27
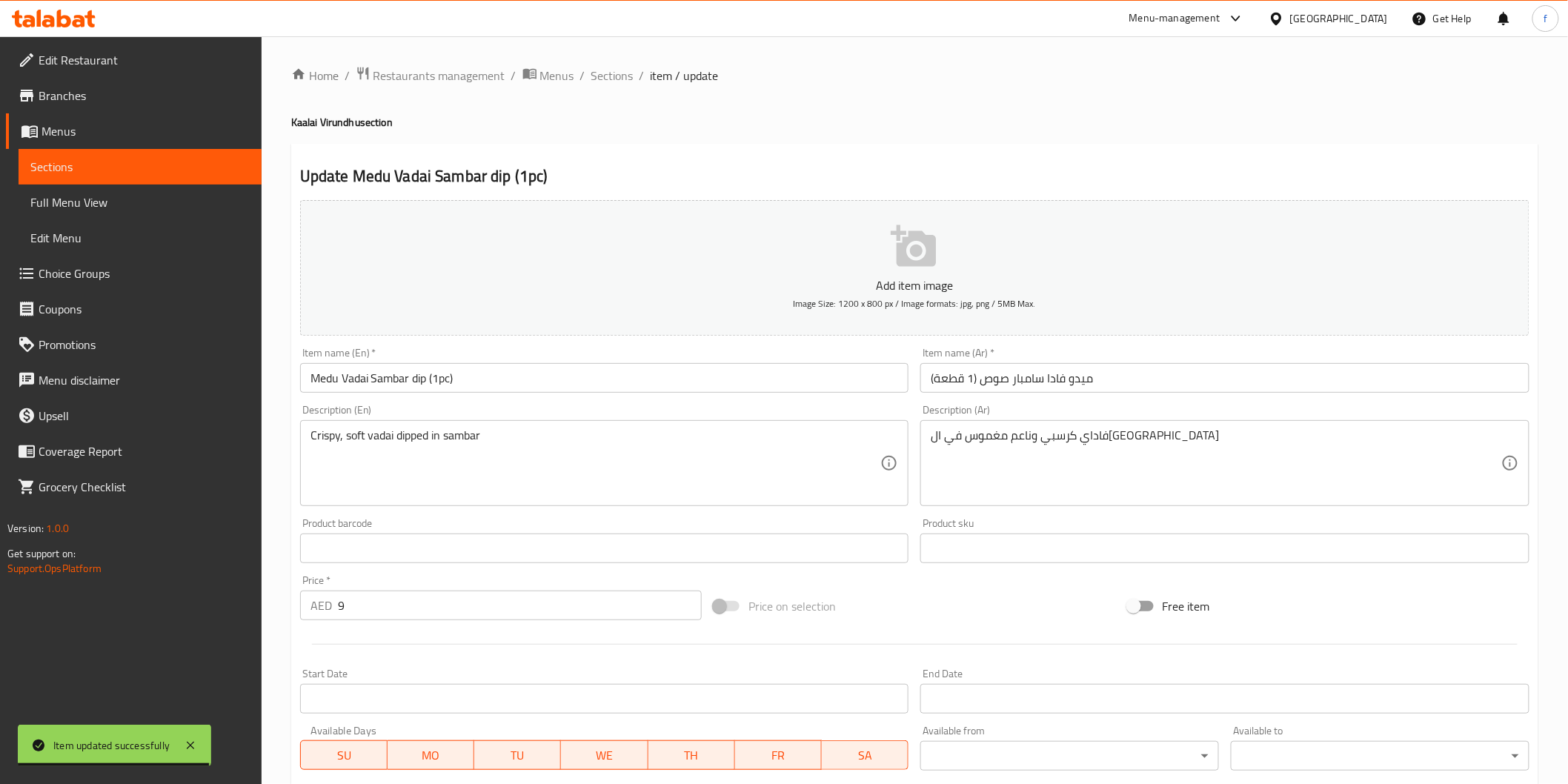
click at [1047, 383] on input "ميدو فادا سامبار صوص (1 قطعة)" at bounding box center [1225, 378] width 609 height 30
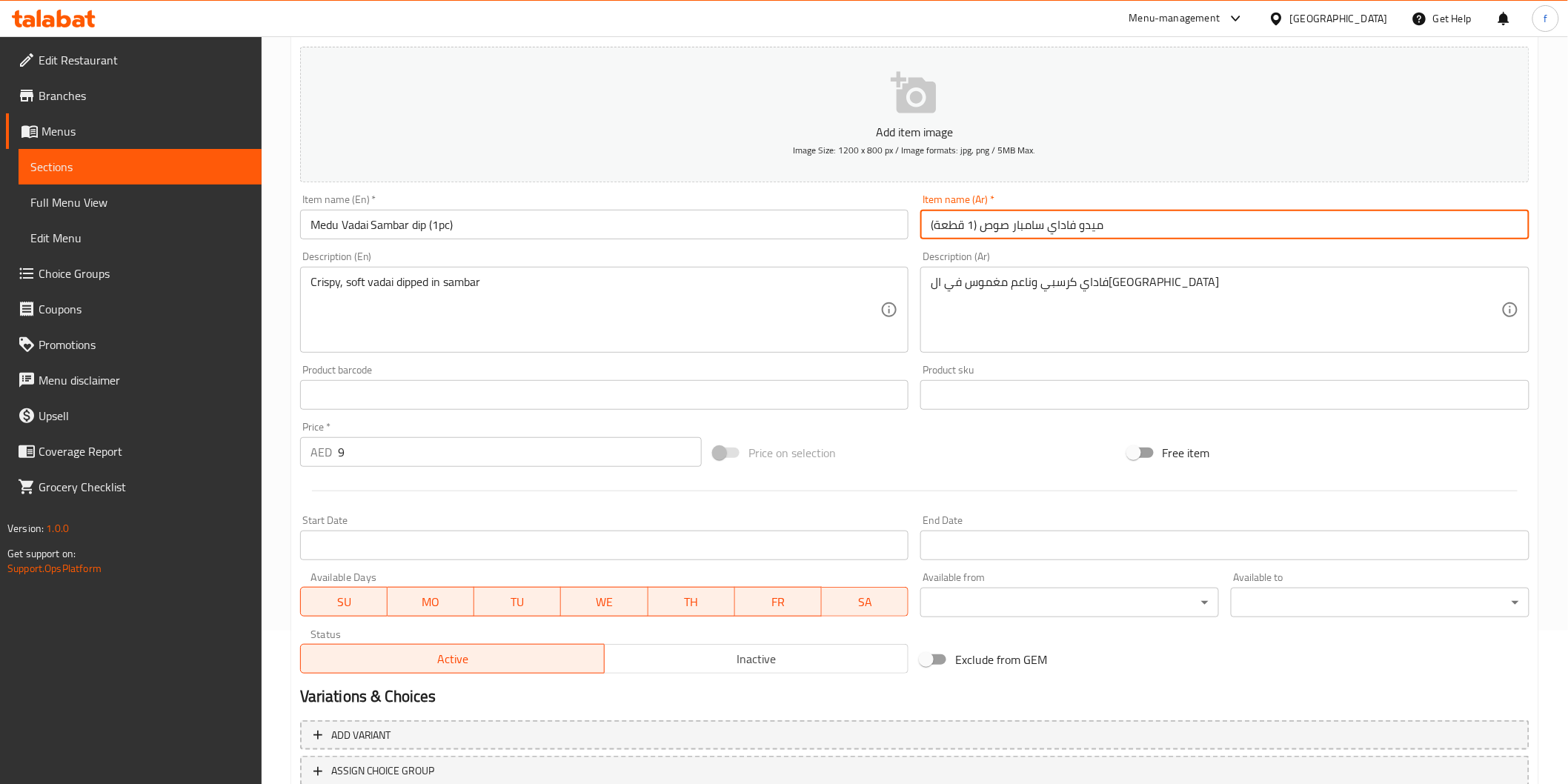
scroll to position [260, 0]
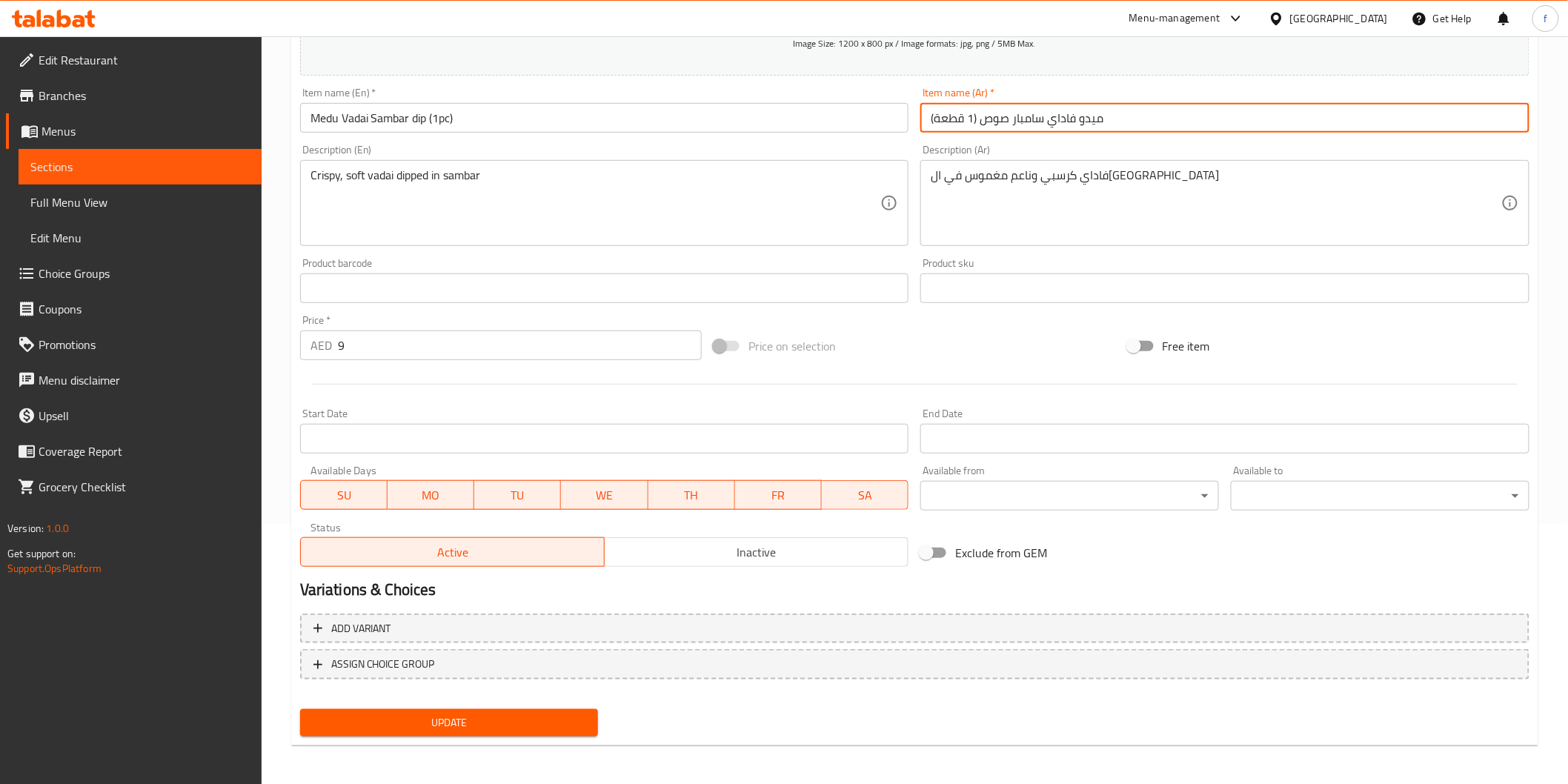
type input "ميدو فاداي سامبار صوص (1 قطعة)"
click at [525, 713] on span "Update" at bounding box center [449, 722] width 275 height 19
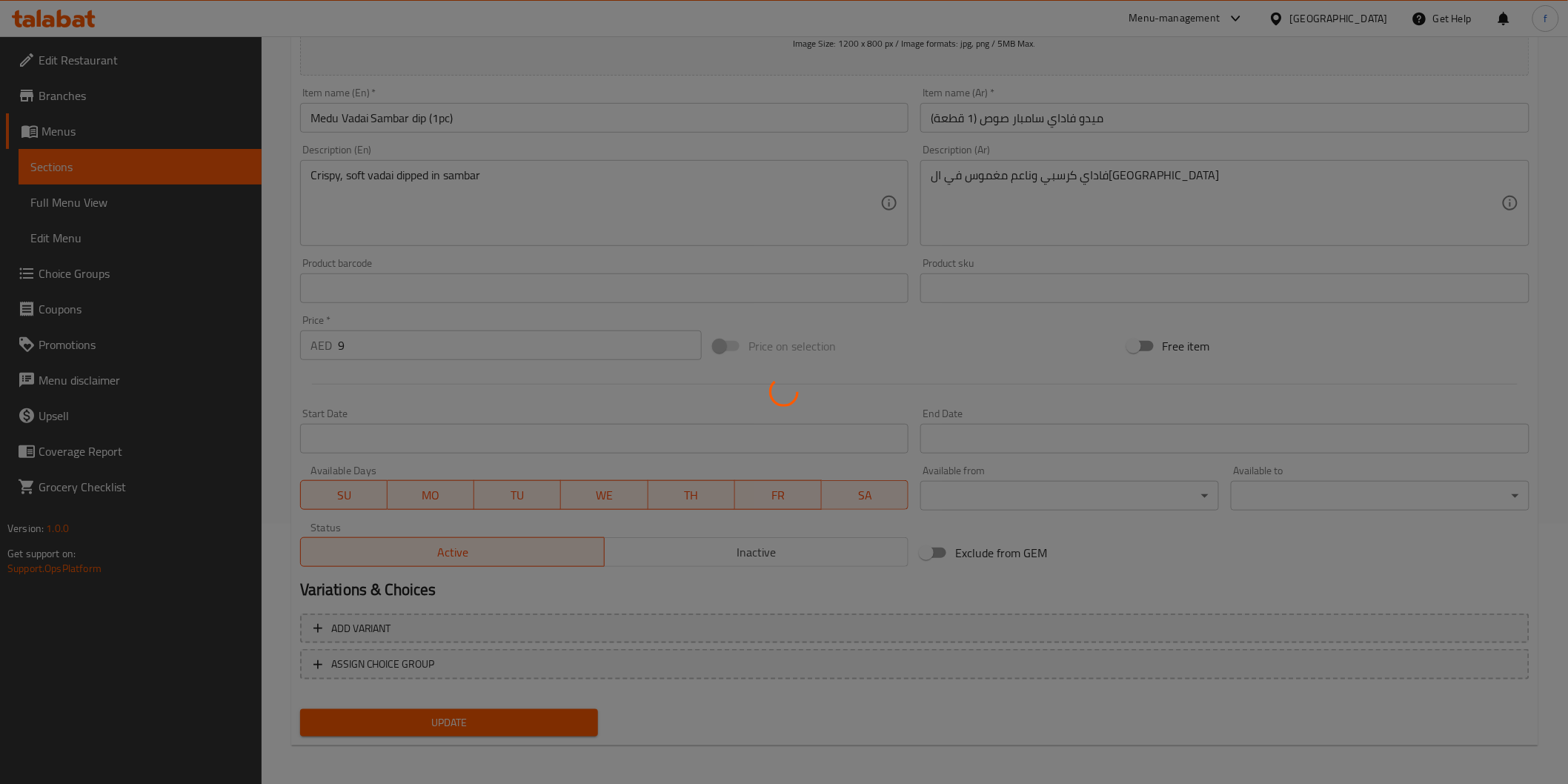
scroll to position [0, 0]
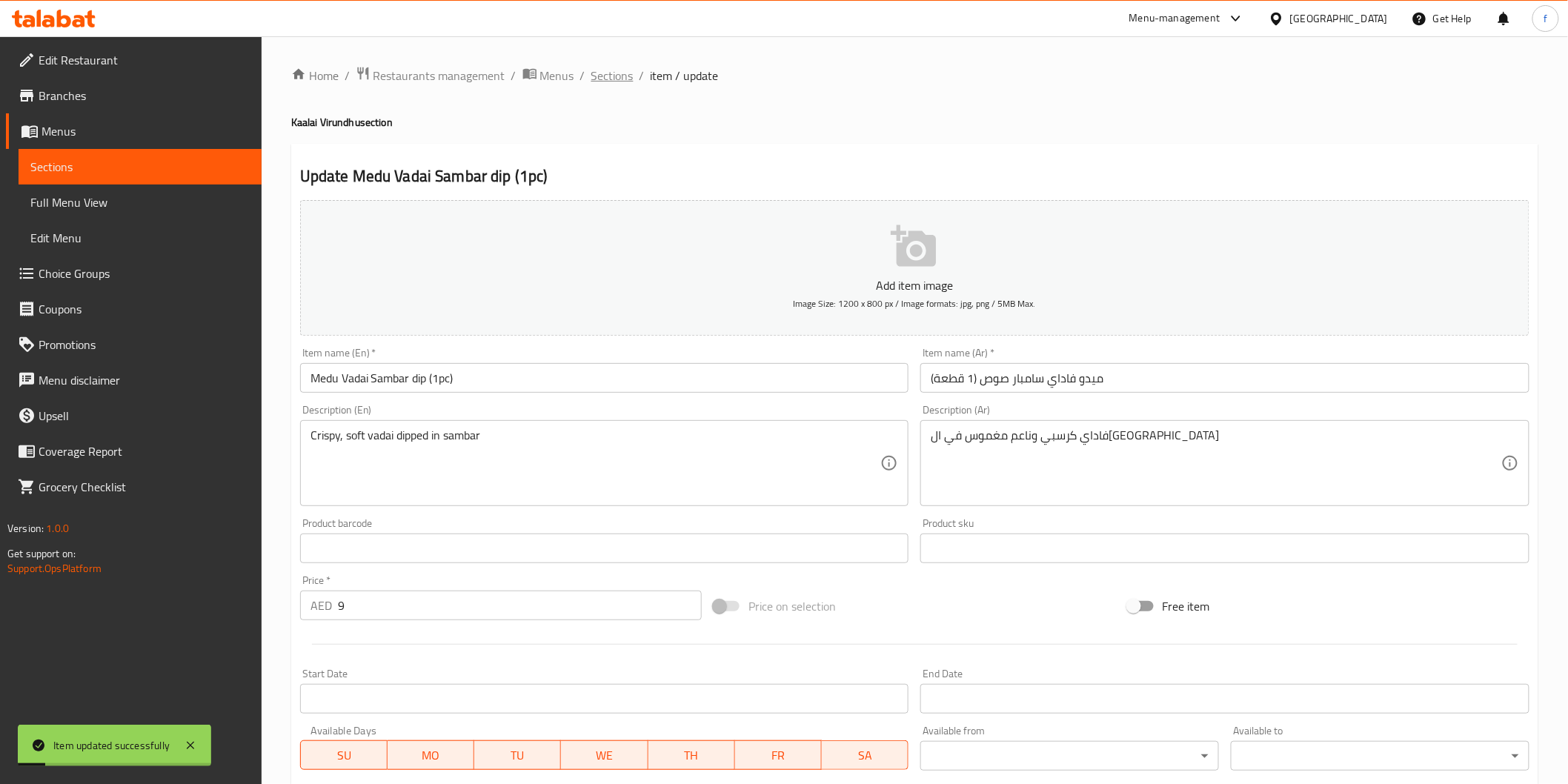
click at [625, 82] on span "Sections" at bounding box center [612, 75] width 42 height 18
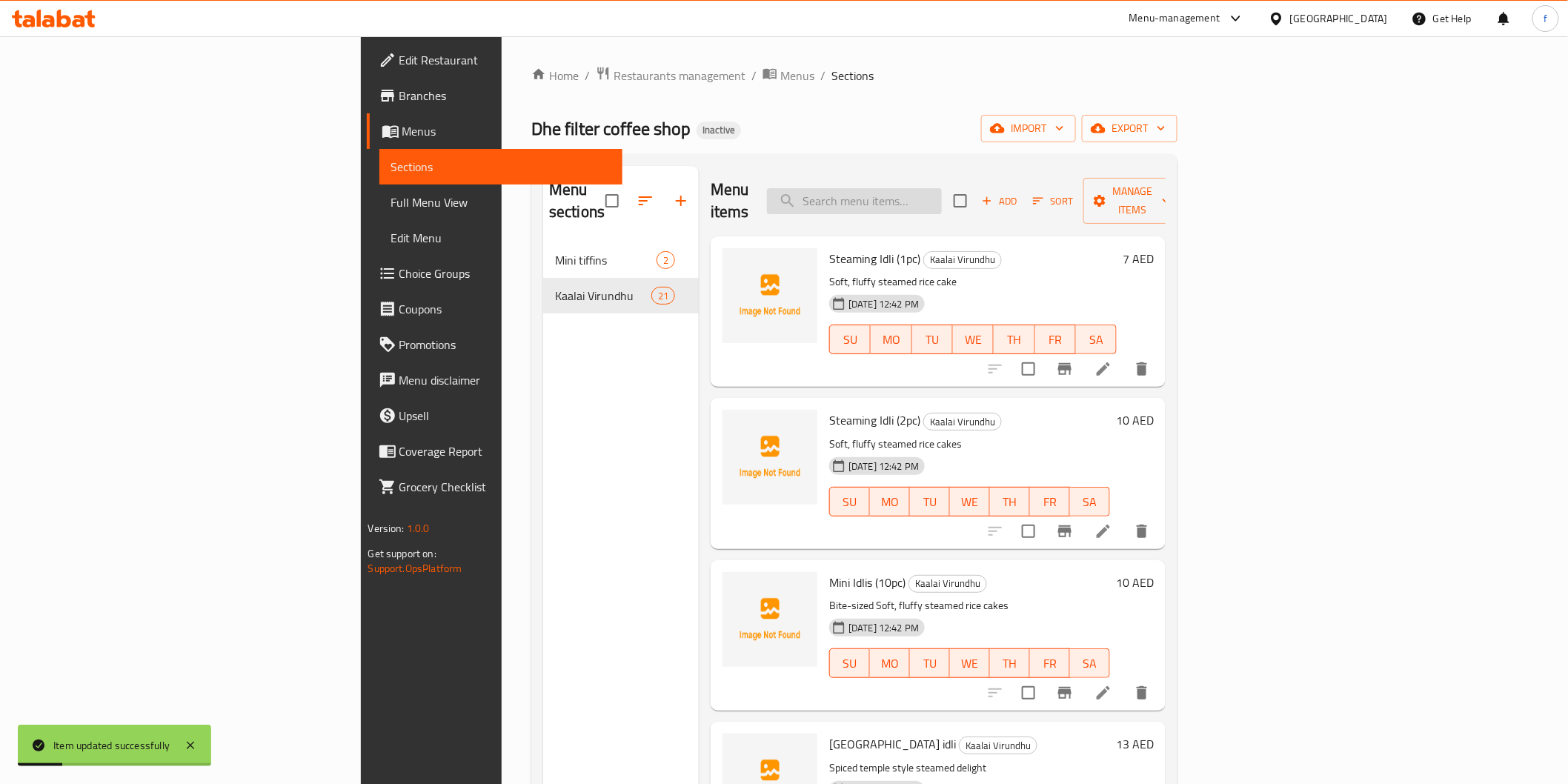
click at [942, 188] on input "search" at bounding box center [855, 201] width 175 height 26
paste input "Medu Vadai Sambar dip (2pc)"
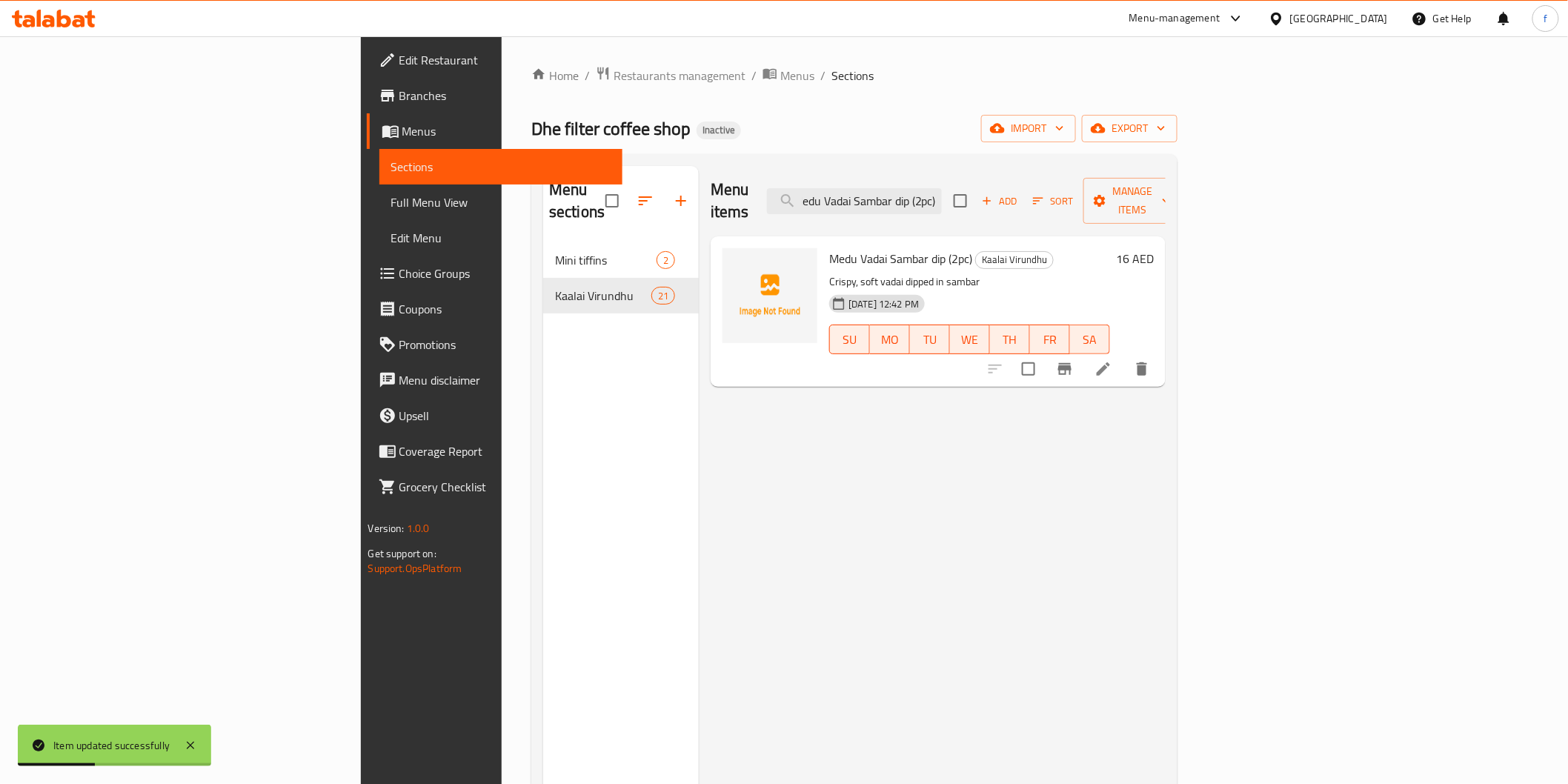
type input "Medu Vadai Sambar dip (2pc)"
click at [1124, 357] on li at bounding box center [1103, 369] width 41 height 27
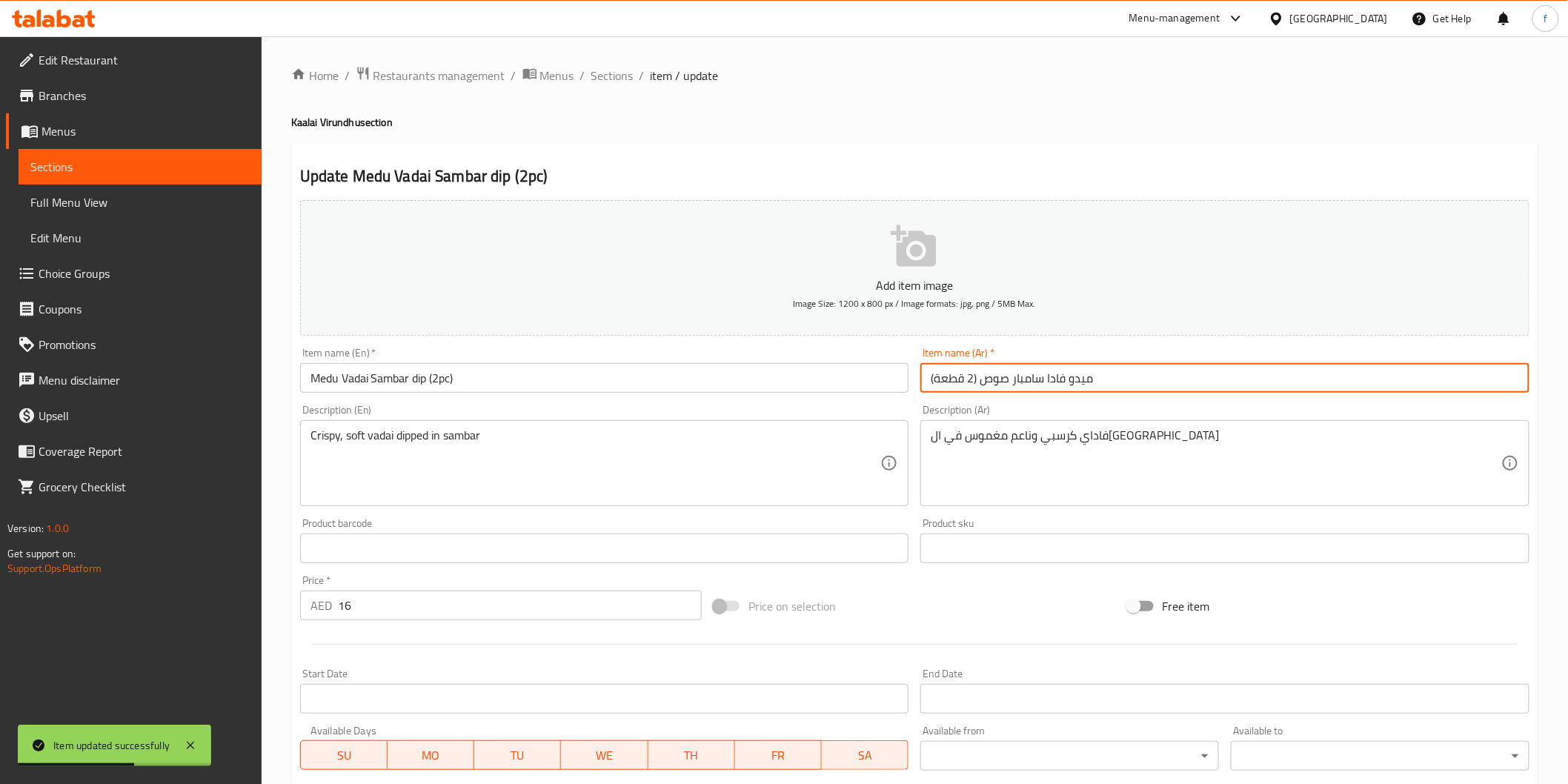
click at [1048, 373] on input "ميدو فادا سامبار صوص (2 قطعة)" at bounding box center [1225, 378] width 609 height 30
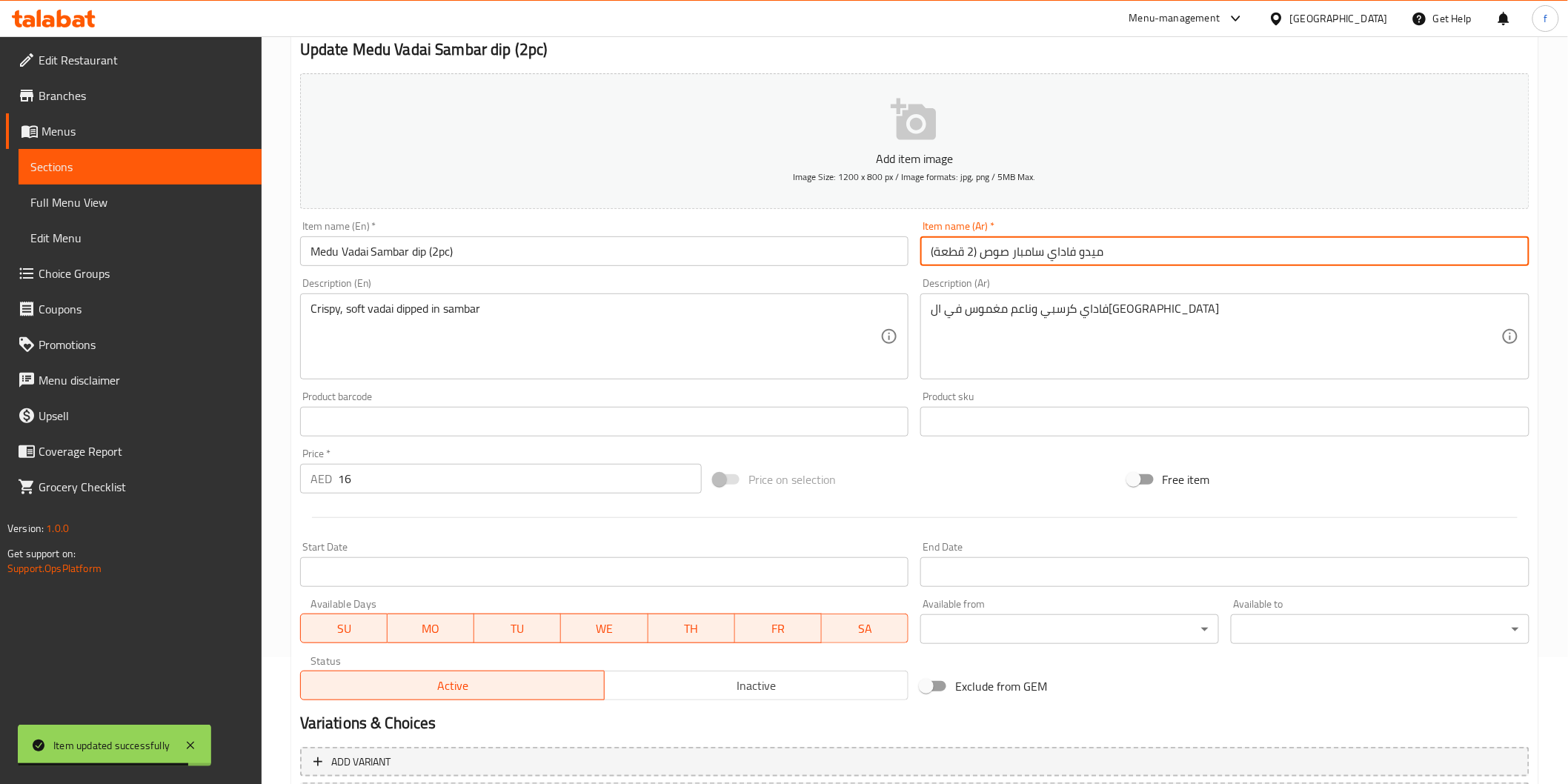
scroll to position [260, 0]
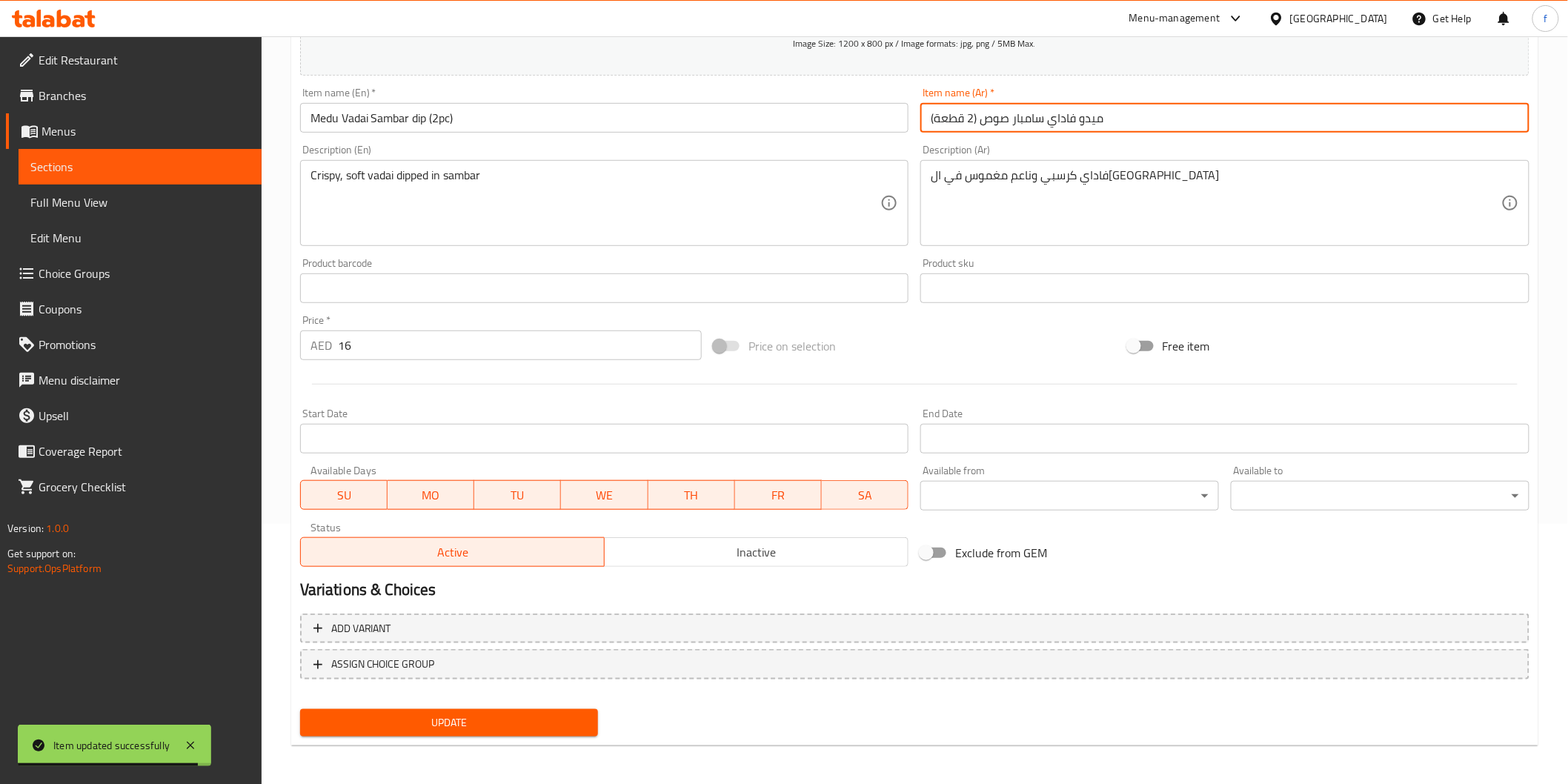
type input "ميدو فاداي سامبار صوص (2 قطعة)"
click at [528, 688] on nav at bounding box center [915, 691] width 1230 height 12
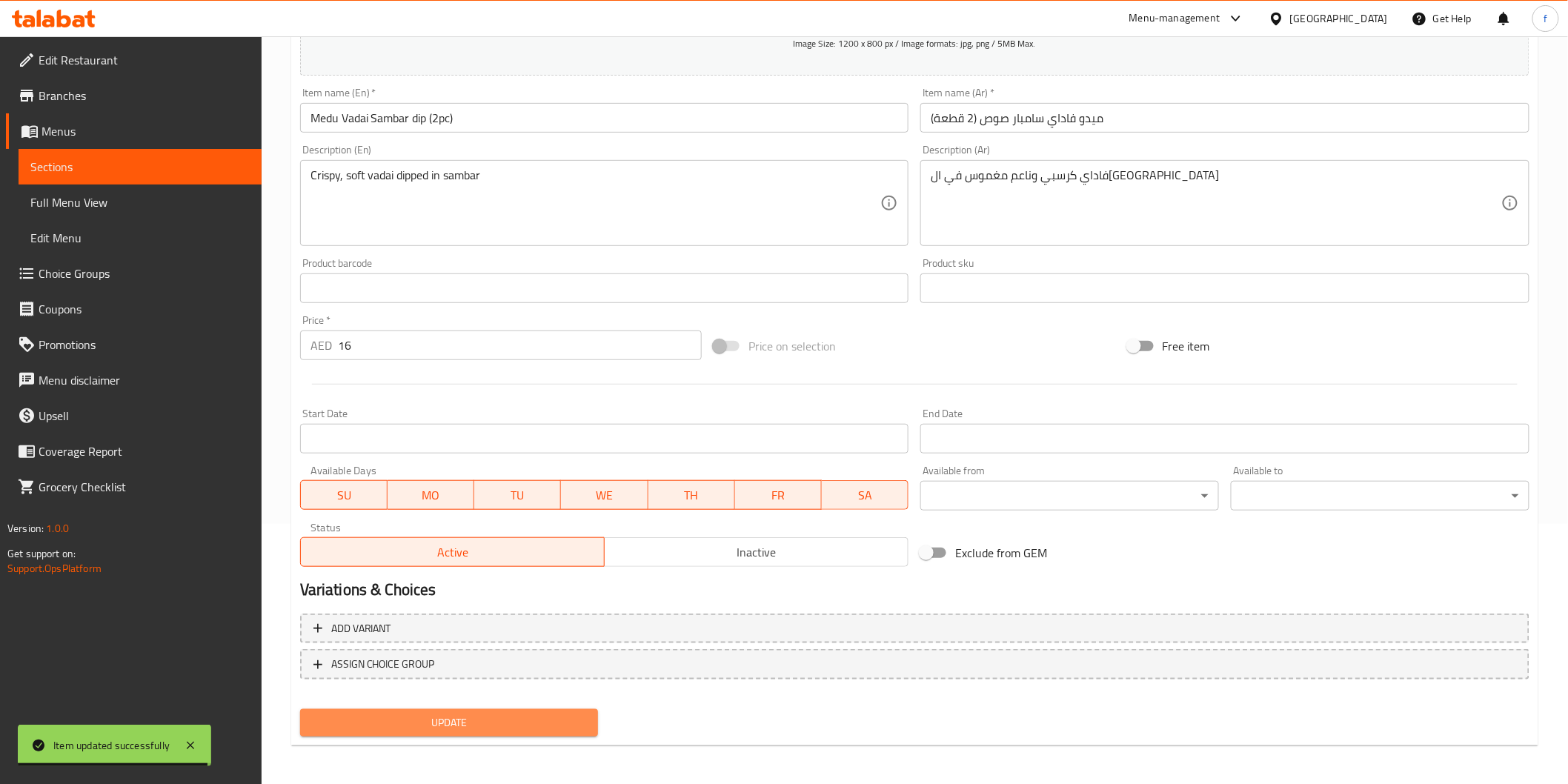
click at [513, 713] on span "Update" at bounding box center [449, 722] width 275 height 19
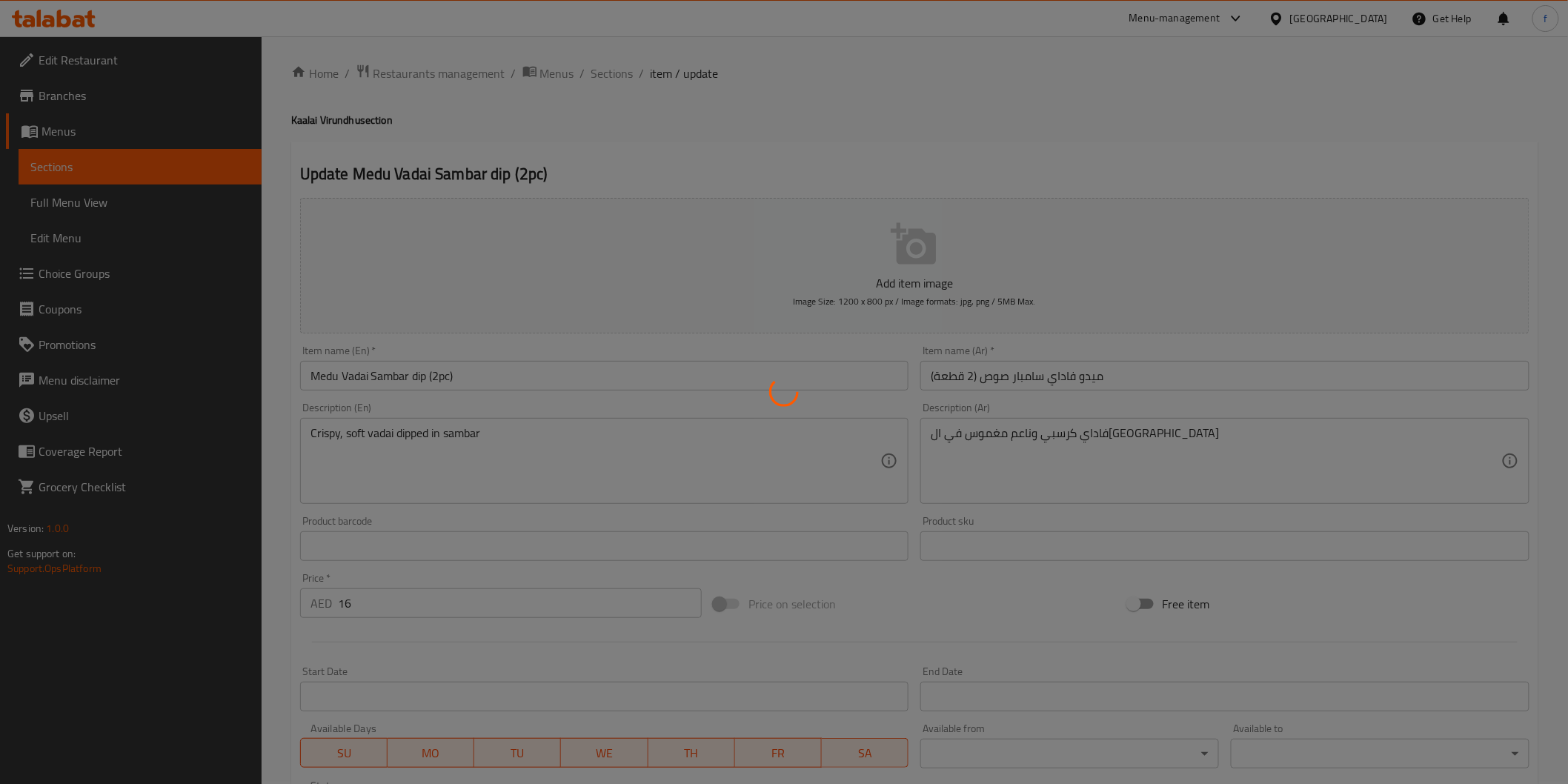
scroll to position [0, 0]
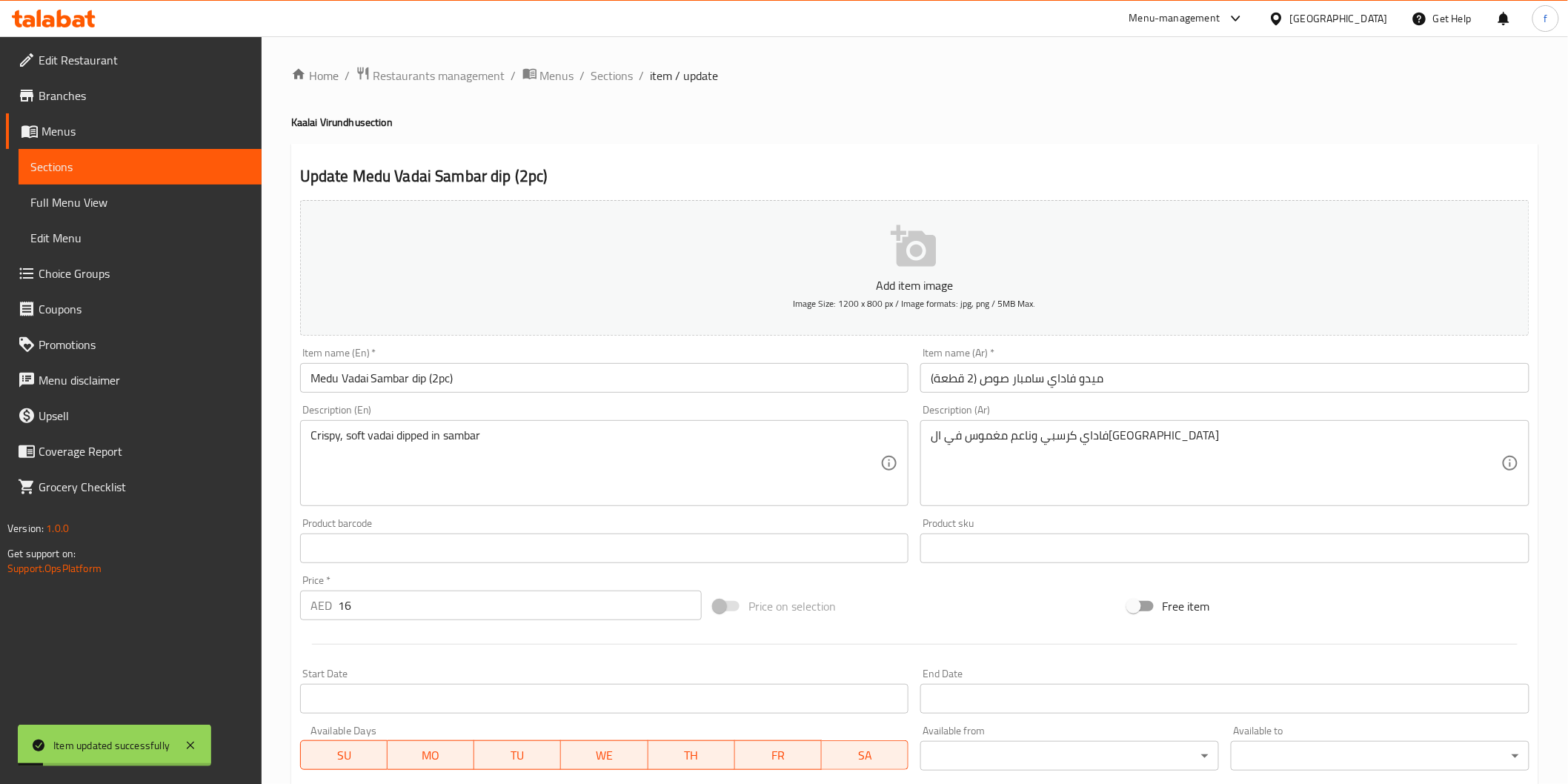
click at [612, 77] on span "Sections" at bounding box center [612, 75] width 42 height 18
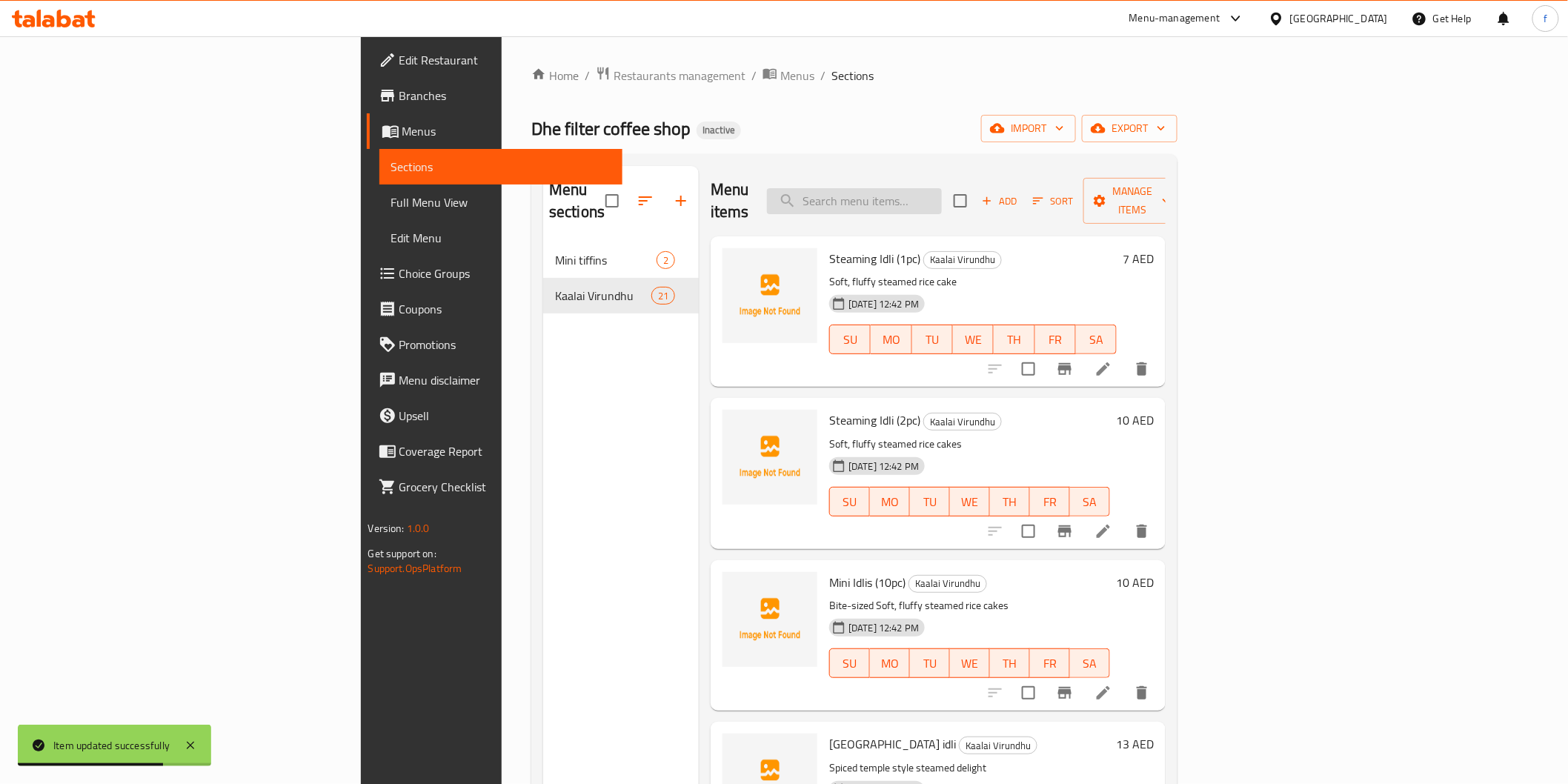
click at [942, 195] on input "search" at bounding box center [855, 201] width 175 height 26
paste input "Rava upma and Kesari Platter"
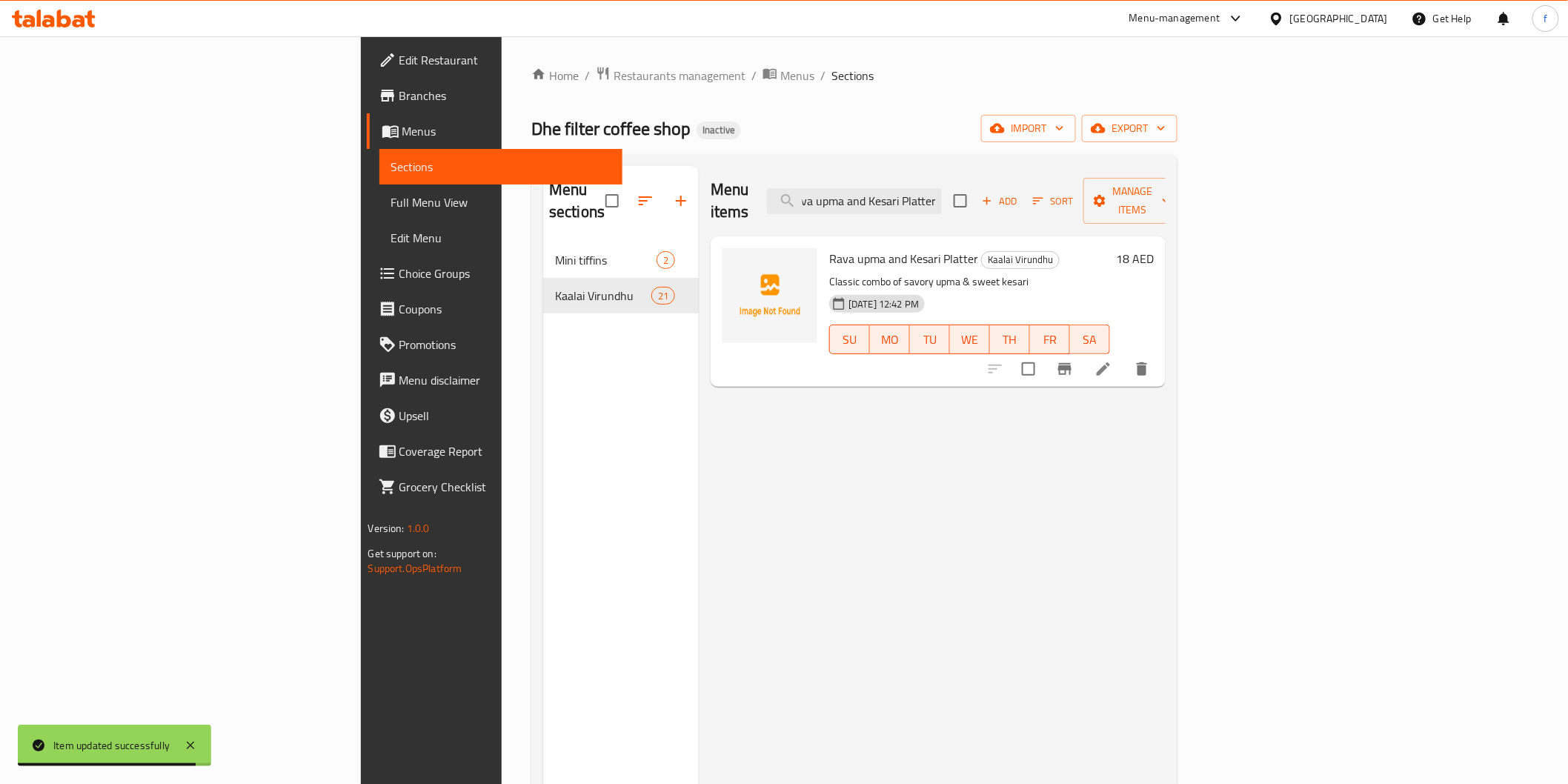
type input "Rava upma and Kesari Platter"
click at [1124, 356] on li at bounding box center [1103, 369] width 41 height 27
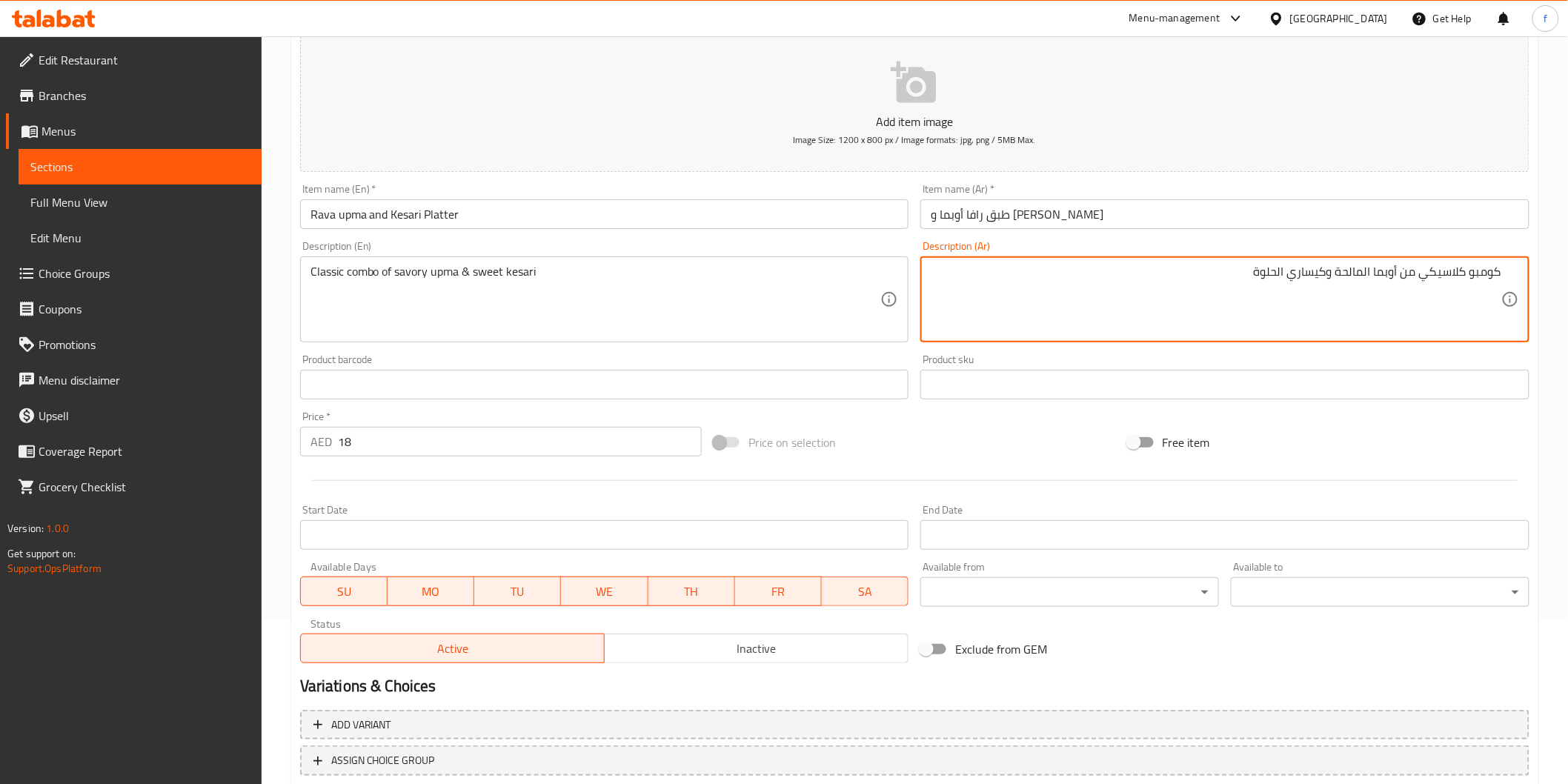
scroll to position [260, 0]
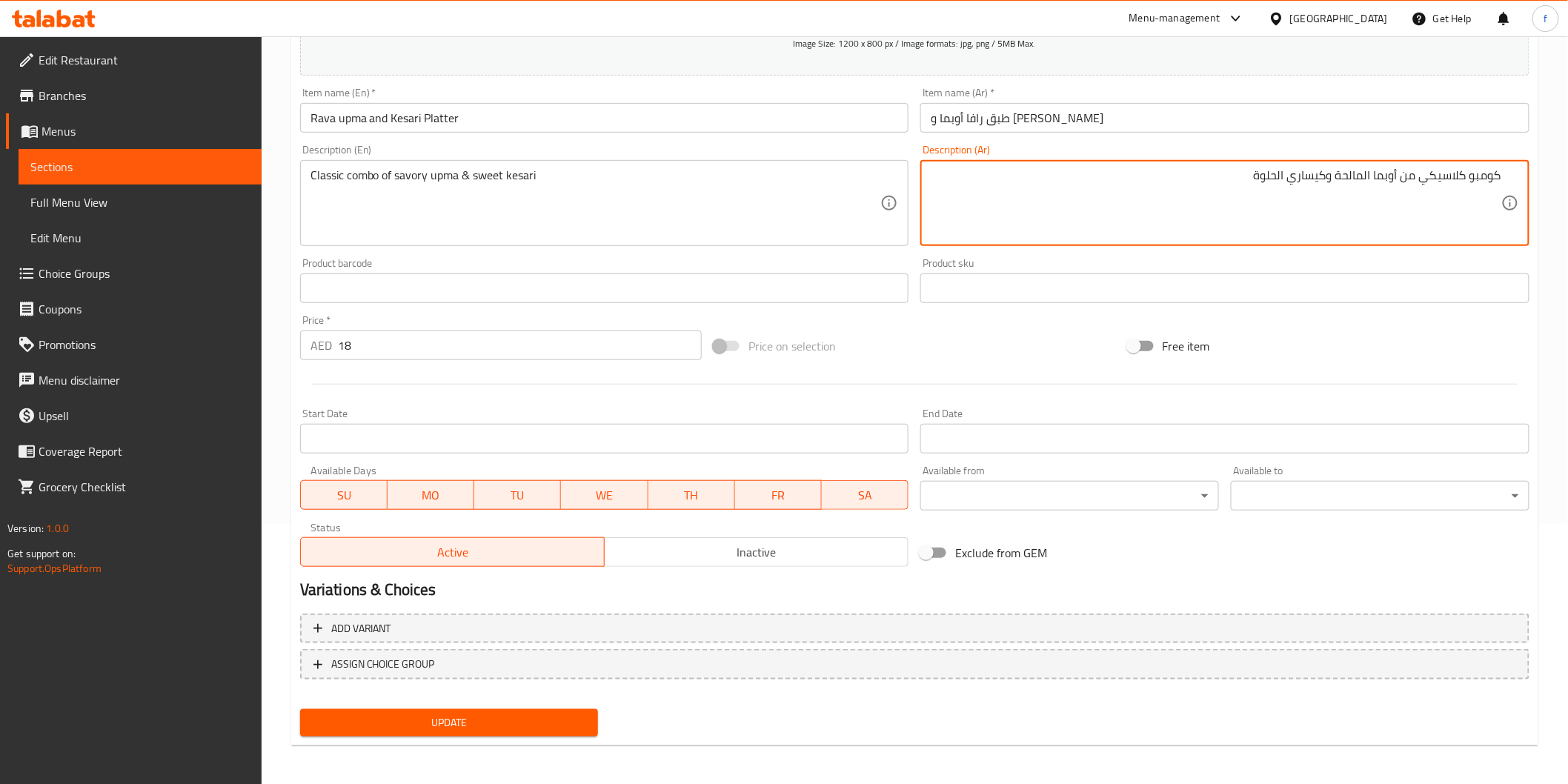
type textarea "كومبو كلاسيكي من أوبما المالحة وكيساري الحلوة"
click at [401, 742] on div "Update Rava upma and Kesari Platter Add item image Image Size: 1200 x 800 px / …" at bounding box center [915, 315] width 1248 height 863
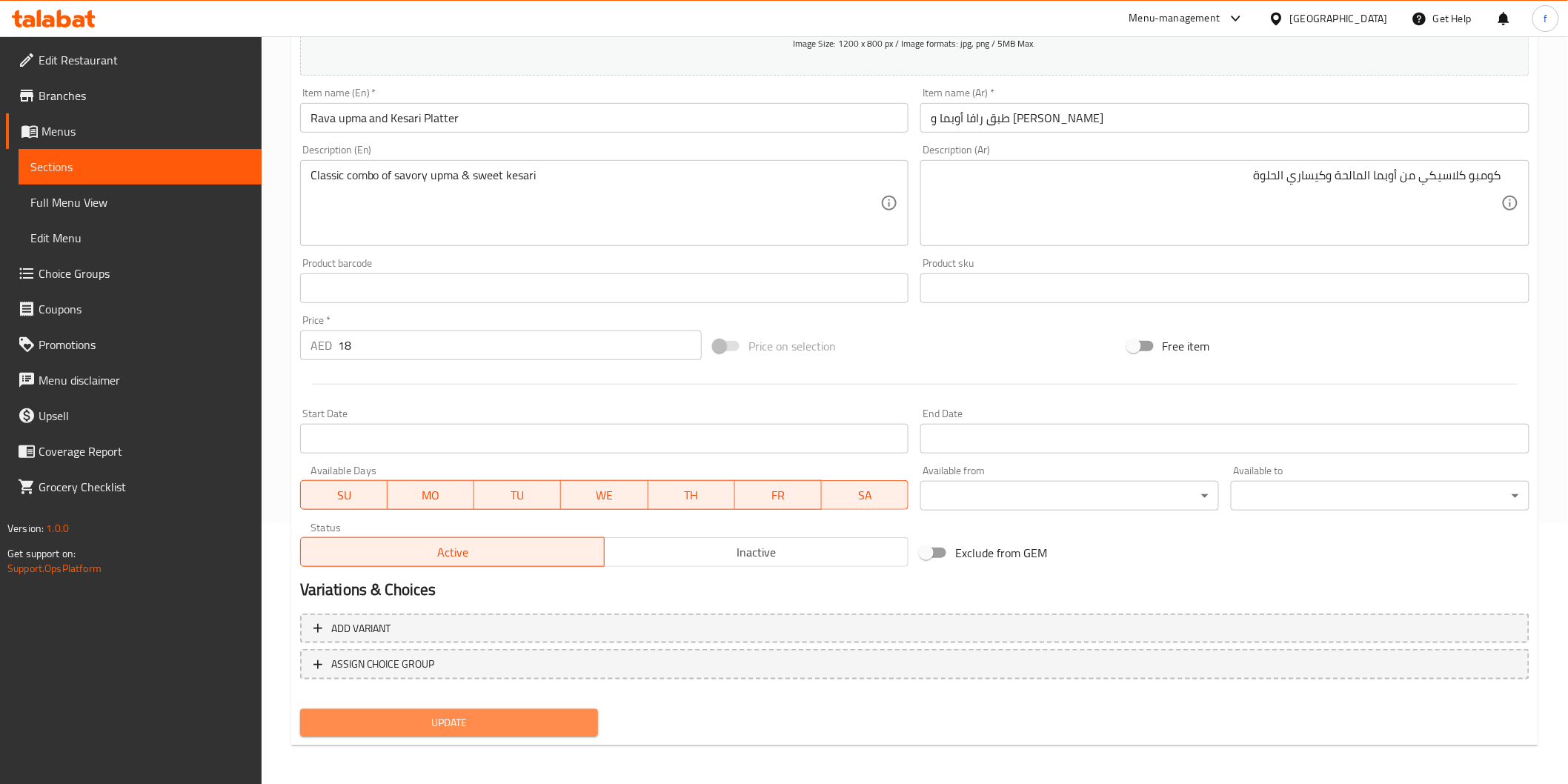
click at [411, 730] on button "Update" at bounding box center [449, 722] width 299 height 28
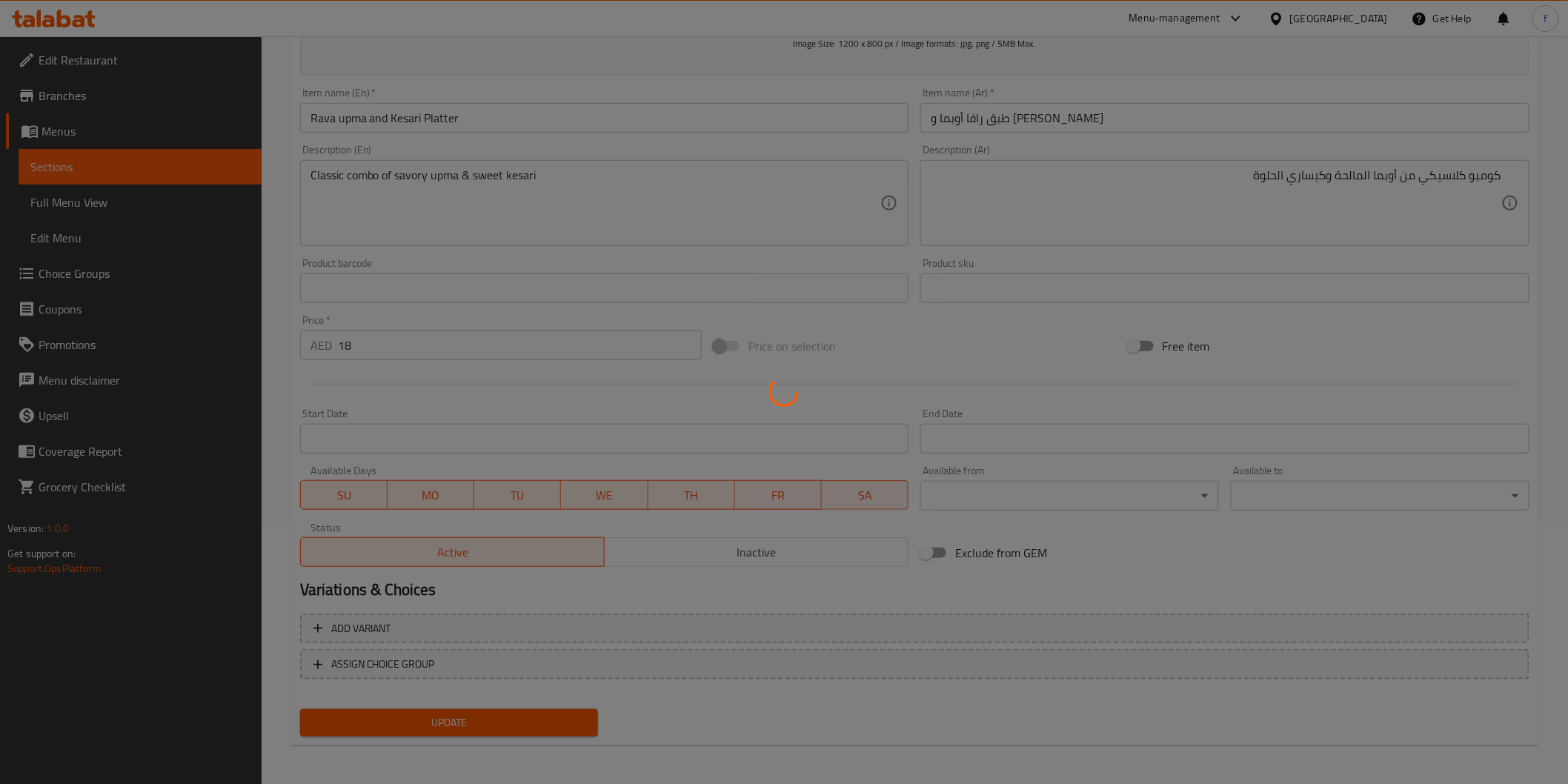
scroll to position [0, 0]
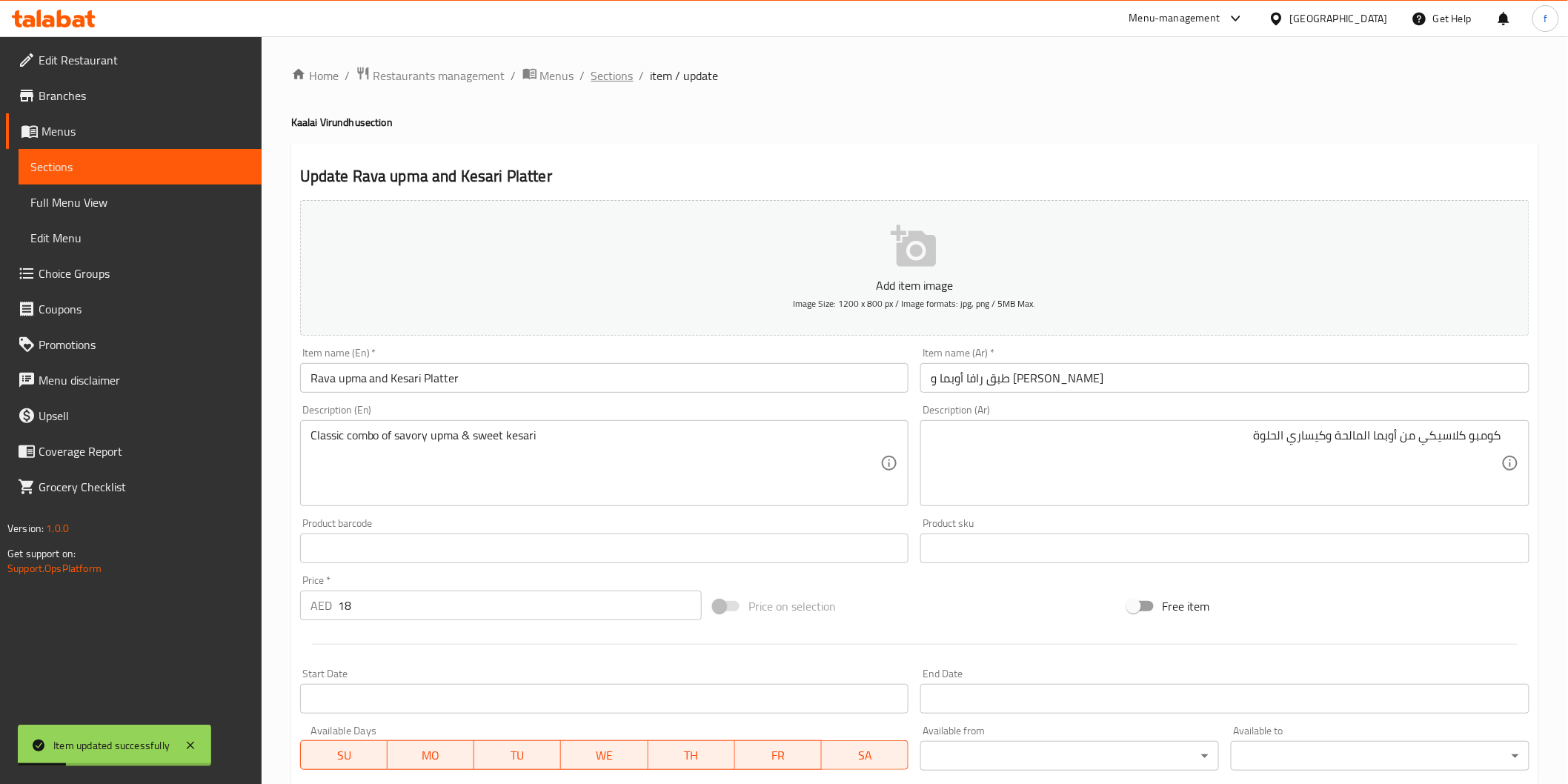
click at [612, 71] on span "Sections" at bounding box center [612, 75] width 42 height 18
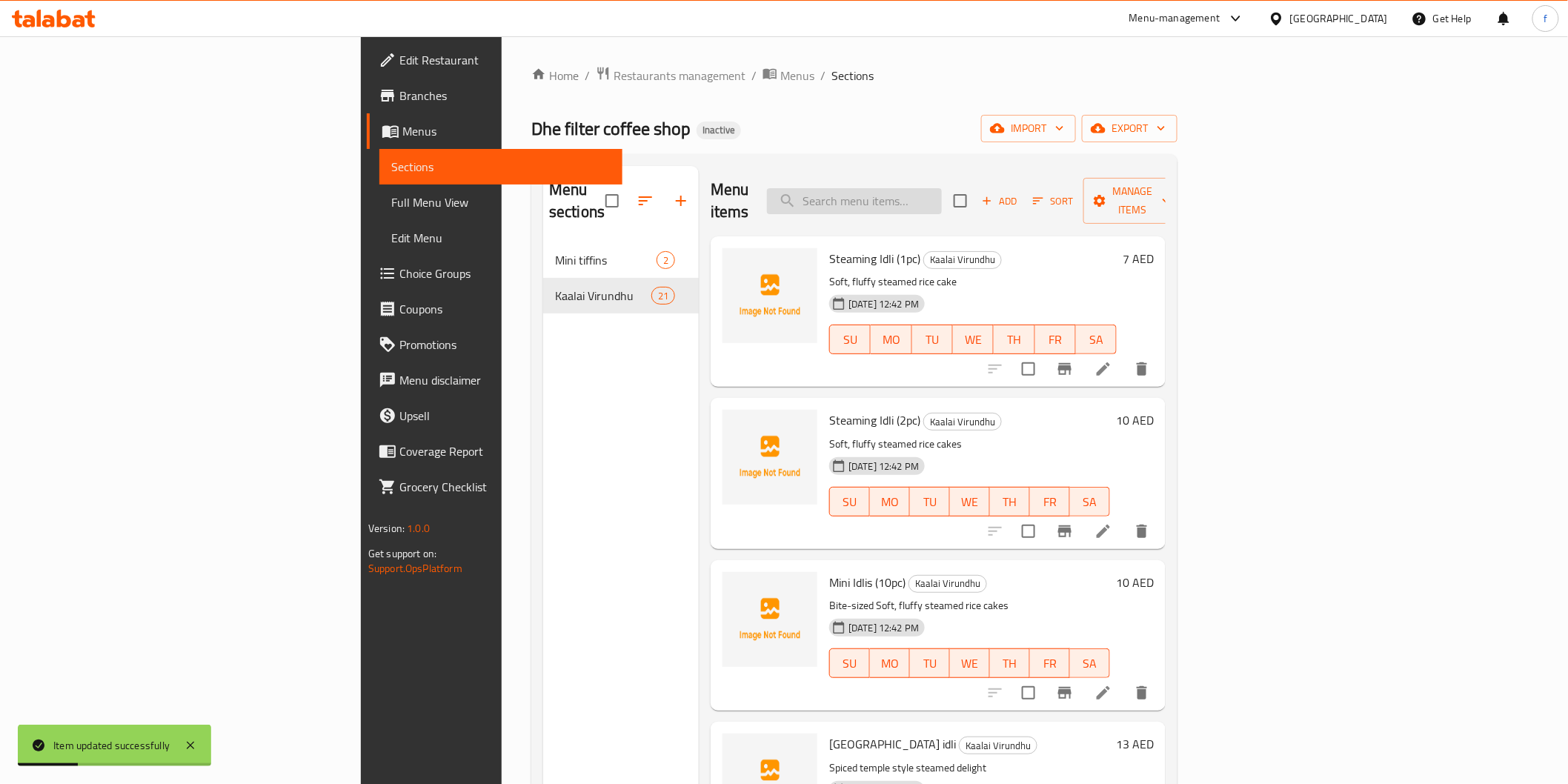
click at [932, 190] on input "search" at bounding box center [855, 201] width 175 height 26
paste input "Poori masala (2pc)"
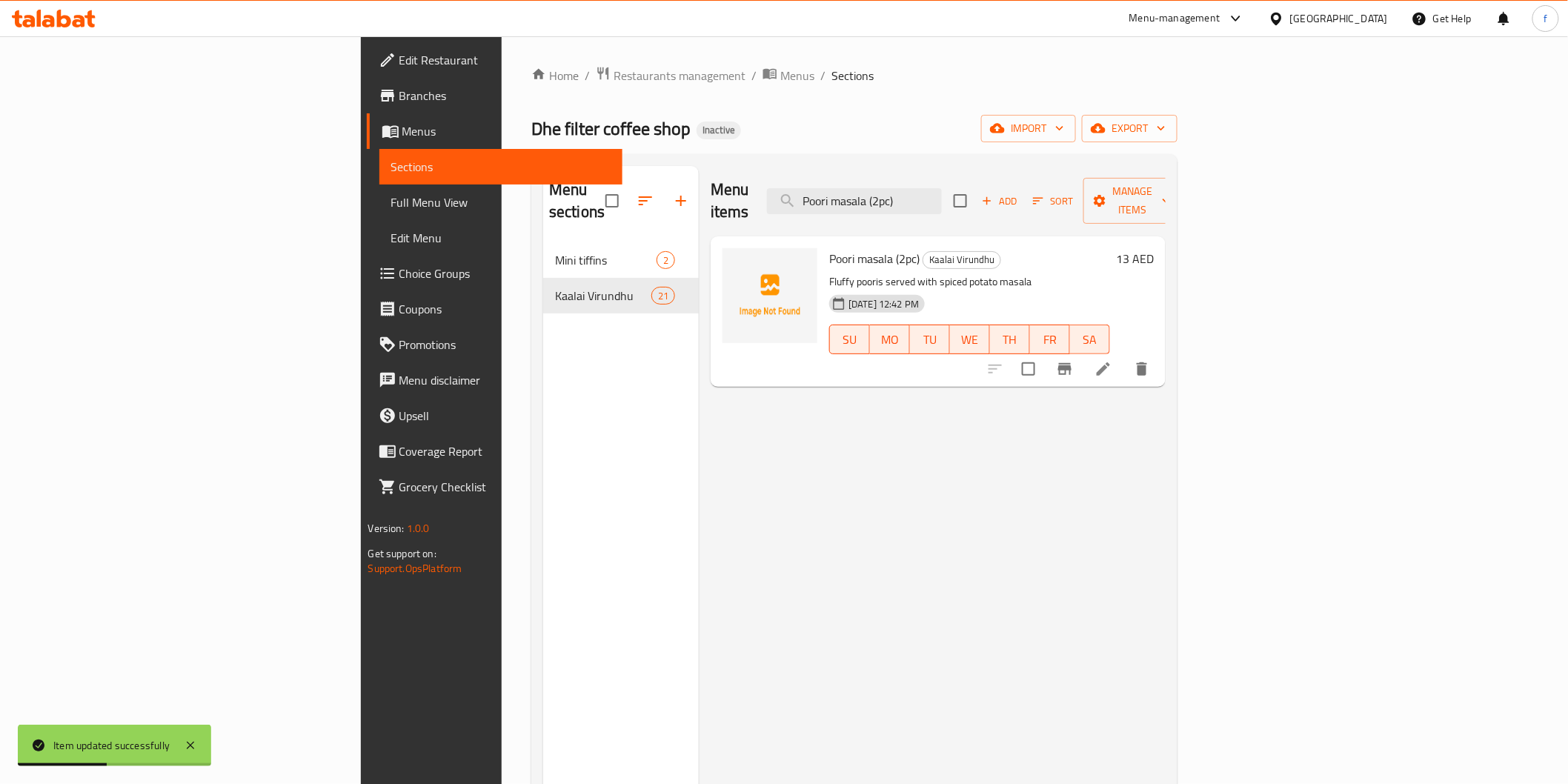
type input "Poori masala (2pc)"
click at [1124, 356] on li at bounding box center [1103, 369] width 41 height 27
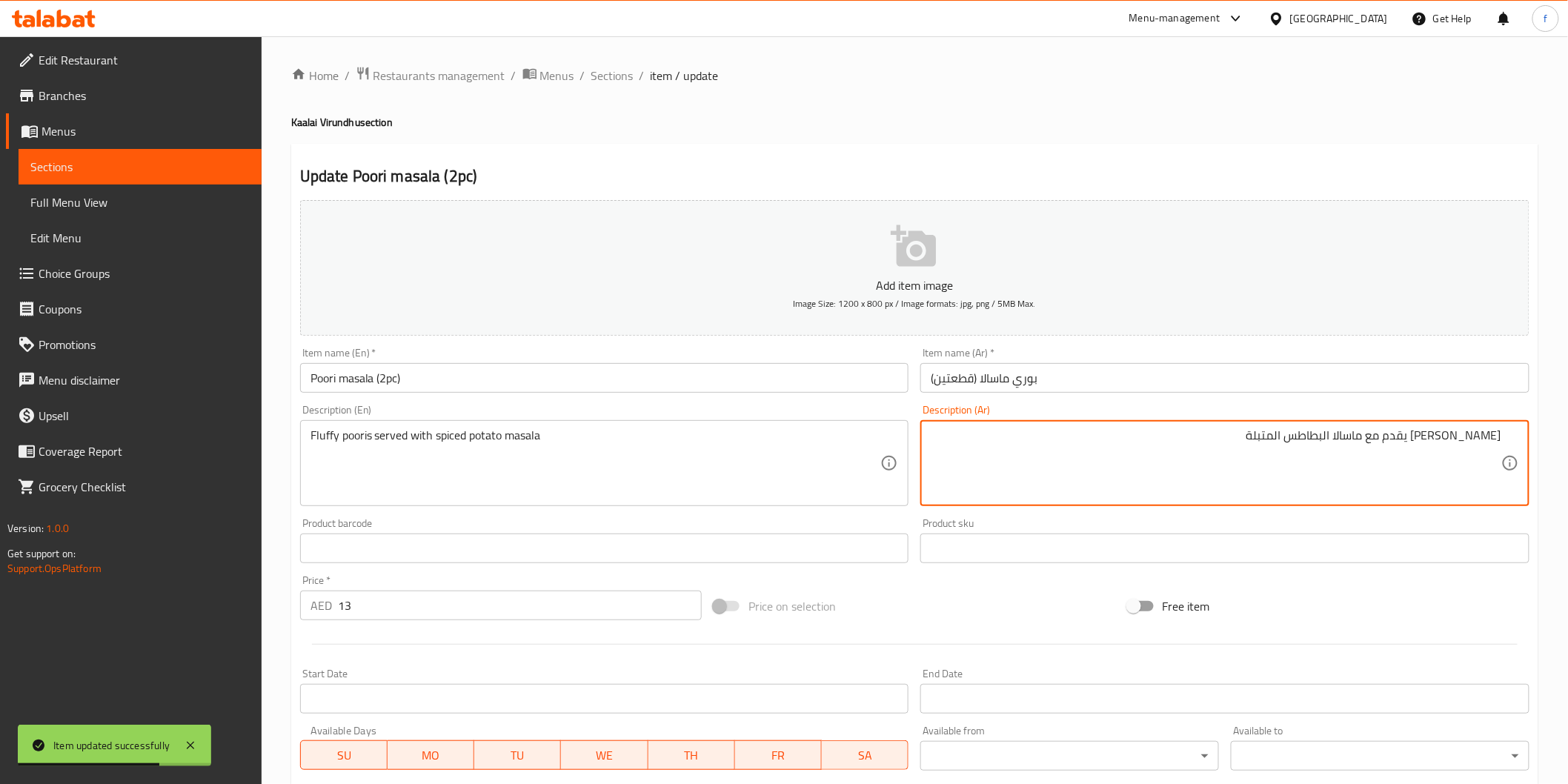
click at [1482, 439] on textarea "بوري فلافي يقدم مع ماسالا البطاطس المتبلة" at bounding box center [1217, 463] width 571 height 71
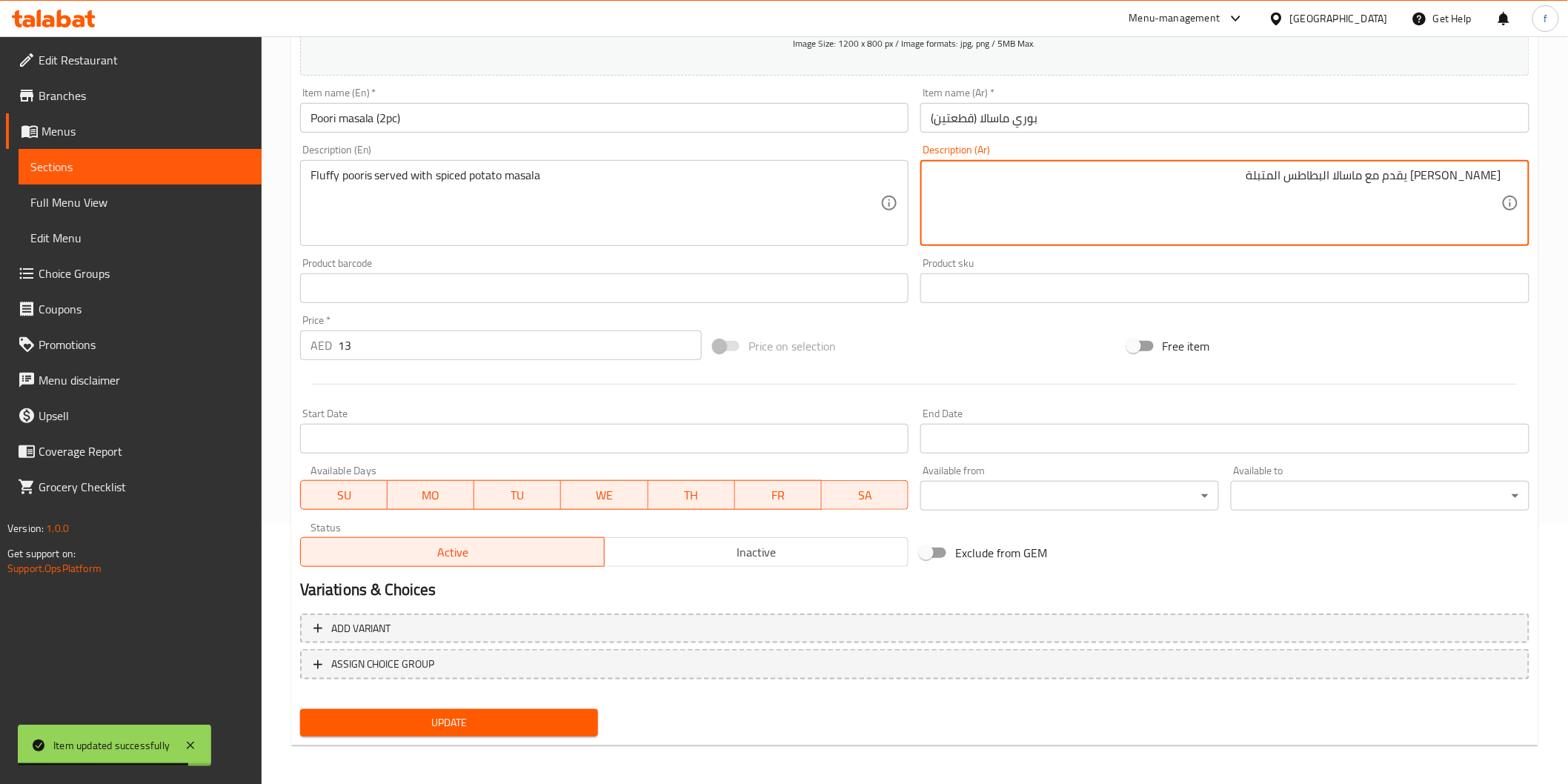
type textarea "[PERSON_NAME] يقدم مع ماسالا البطاطس المتبلة"
click at [513, 718] on span "Update" at bounding box center [449, 722] width 275 height 19
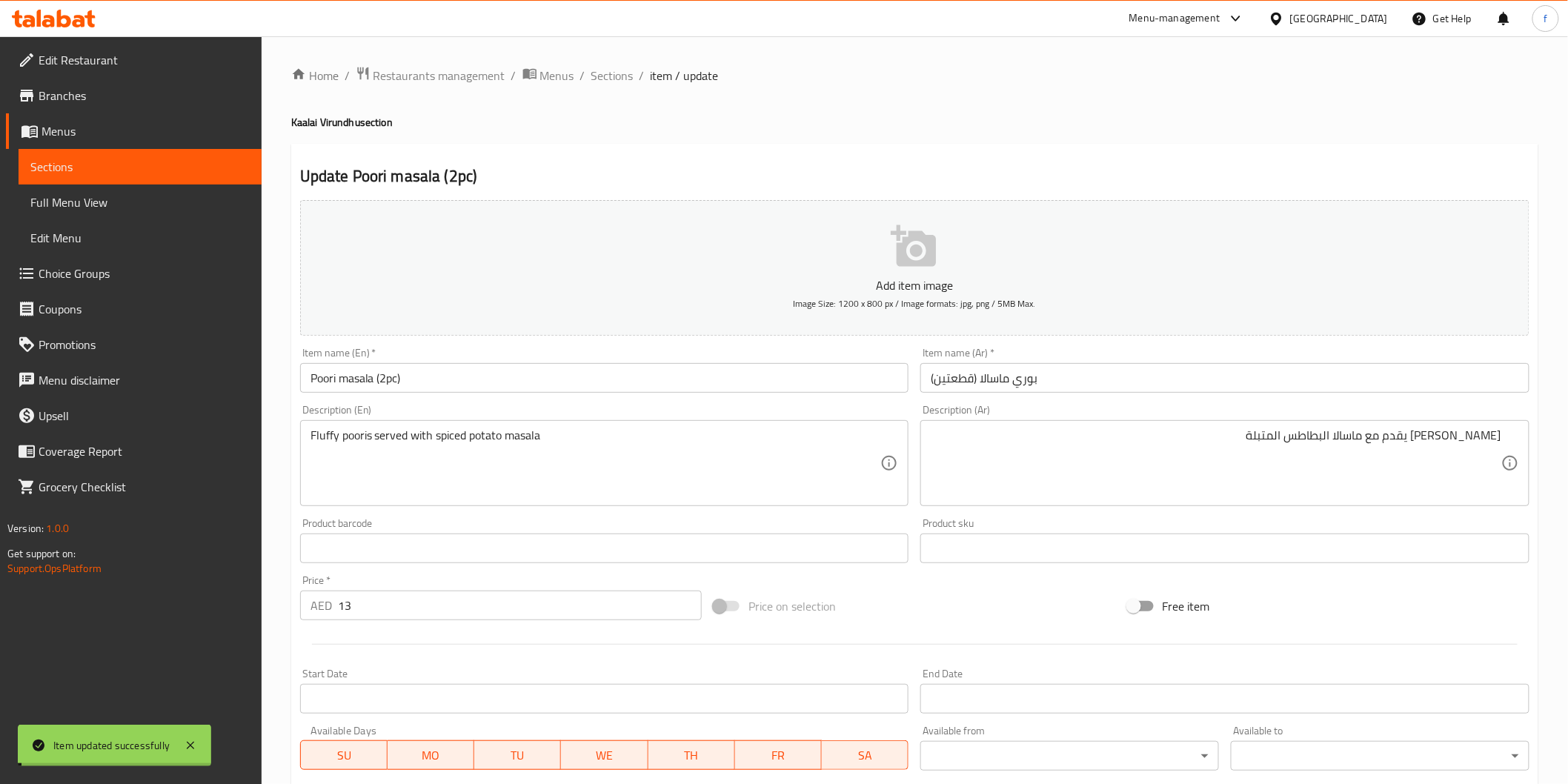
click at [621, 79] on span "Sections" at bounding box center [612, 75] width 42 height 18
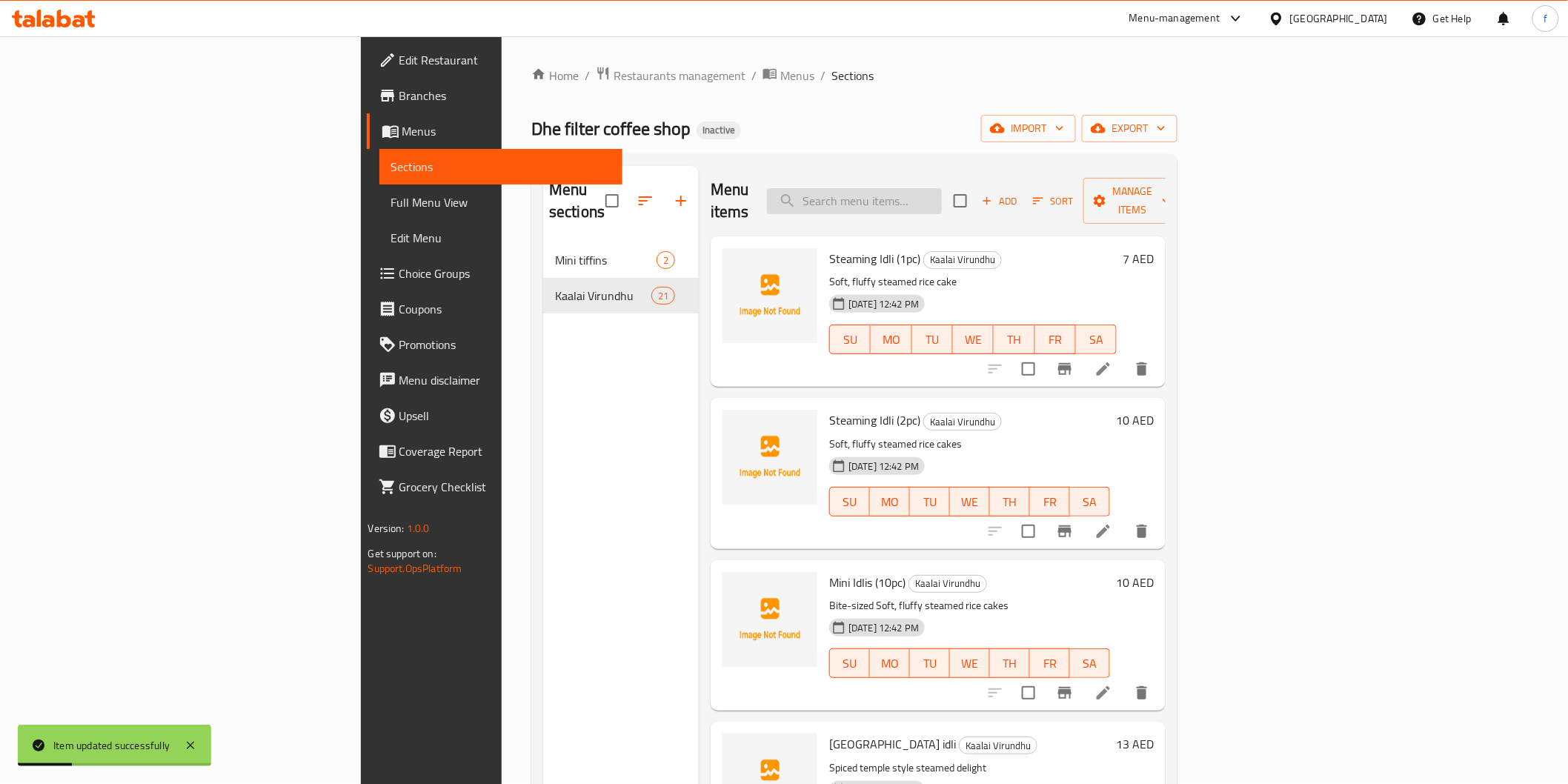
click at [942, 202] on input "search" at bounding box center [855, 201] width 175 height 26
paste input "Chole puri (2pc)"
type input "Chole puri (2pc)"
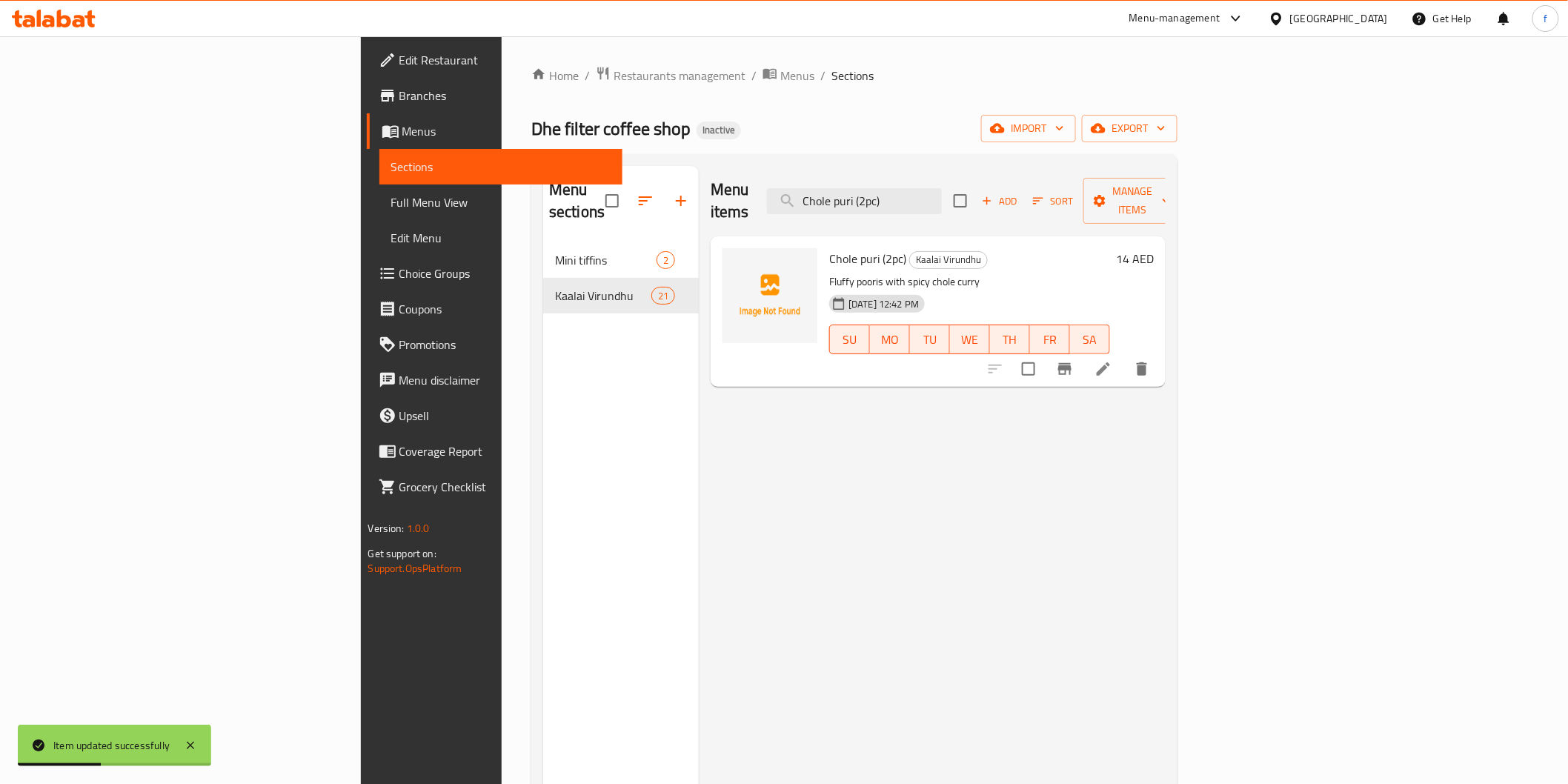
click at [1124, 356] on li at bounding box center [1103, 369] width 41 height 27
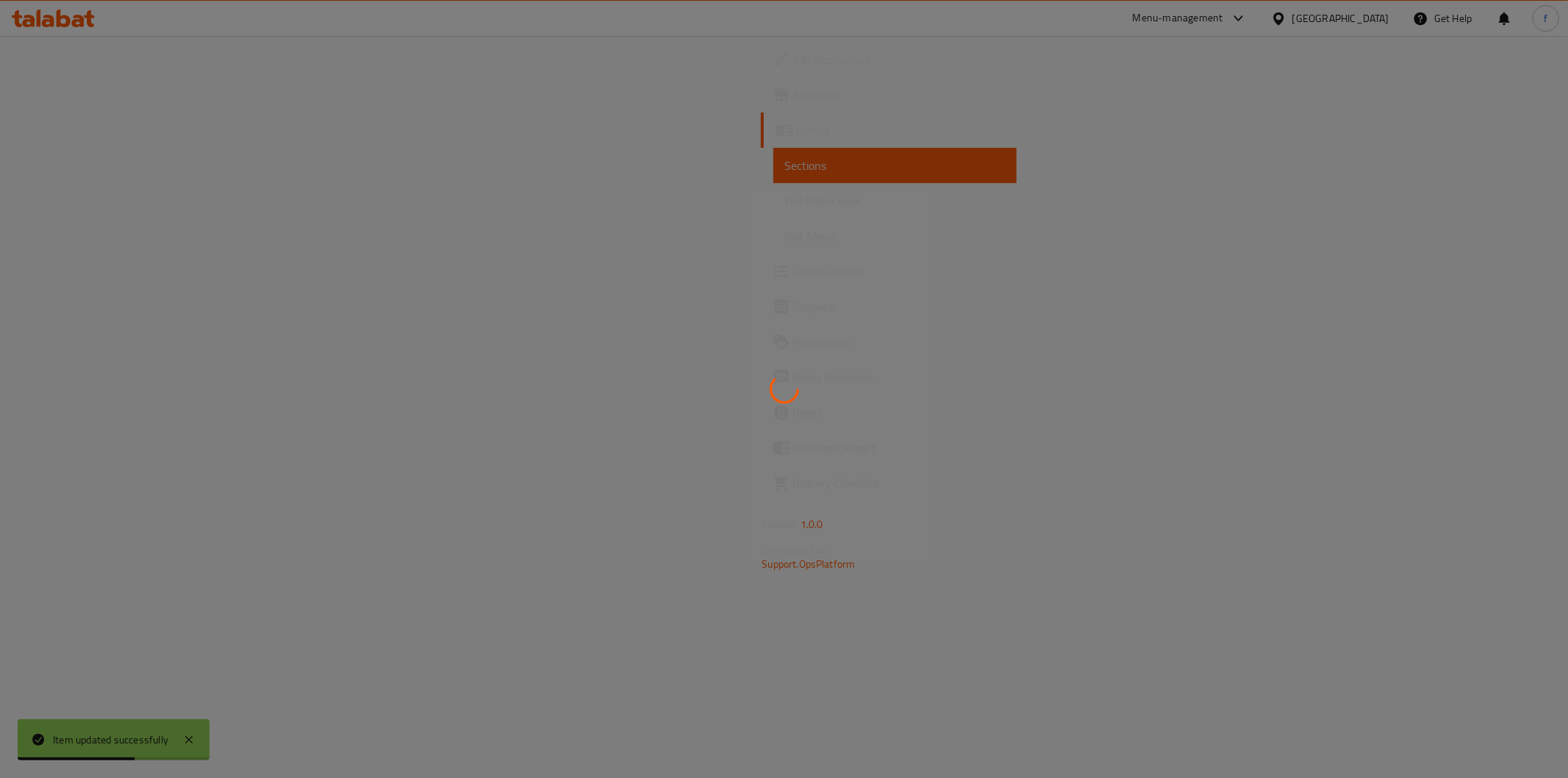
click at [1163, 492] on div at bounding box center [784, 389] width 1568 height 778
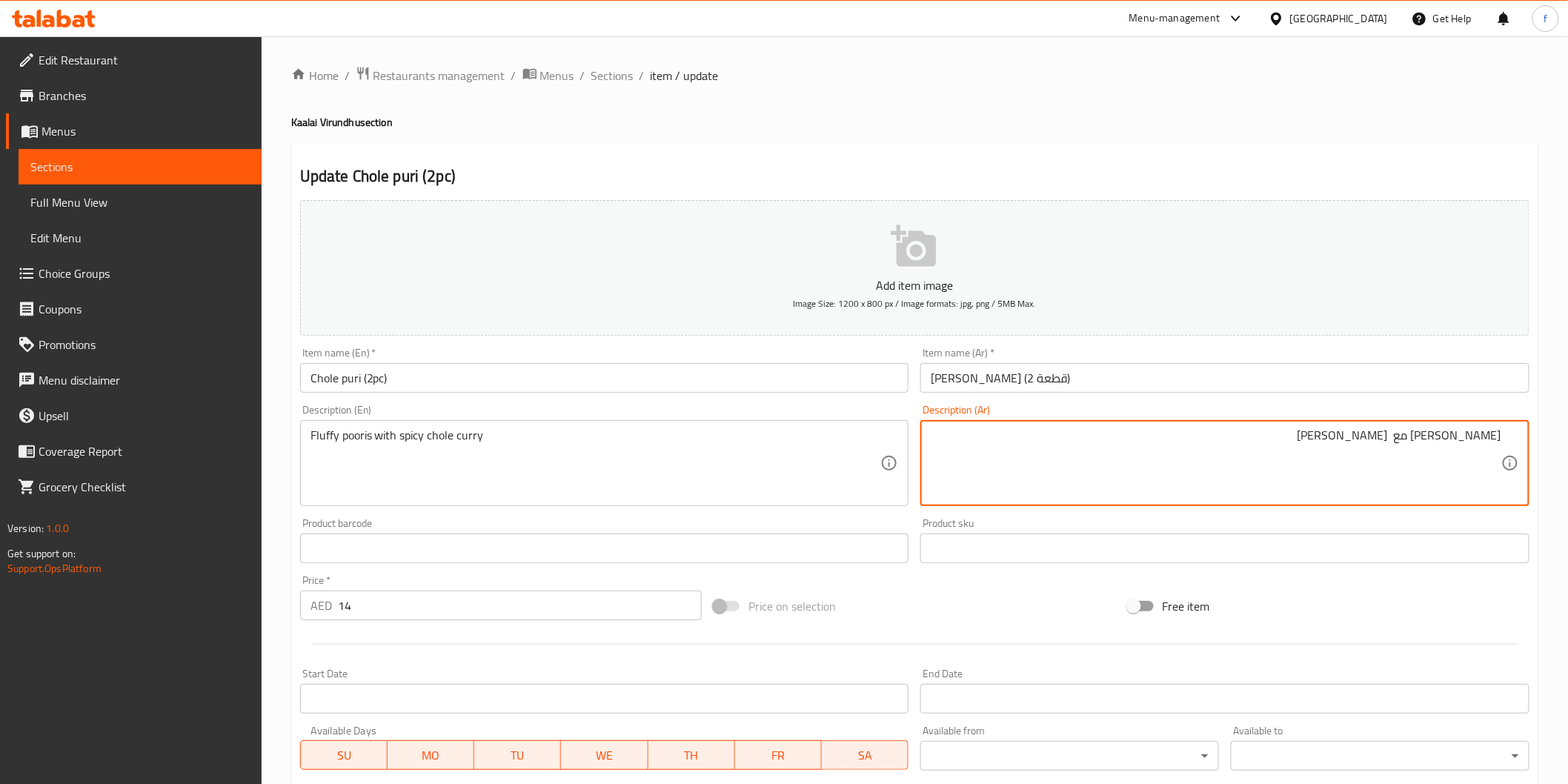
click at [1483, 438] on textarea "بوري فلافي مع تشولي الكاري حار" at bounding box center [1217, 463] width 571 height 71
click at [1346, 435] on textarea "بوريس فلافي مع تشولي الكاري حار" at bounding box center [1217, 463] width 571 height 71
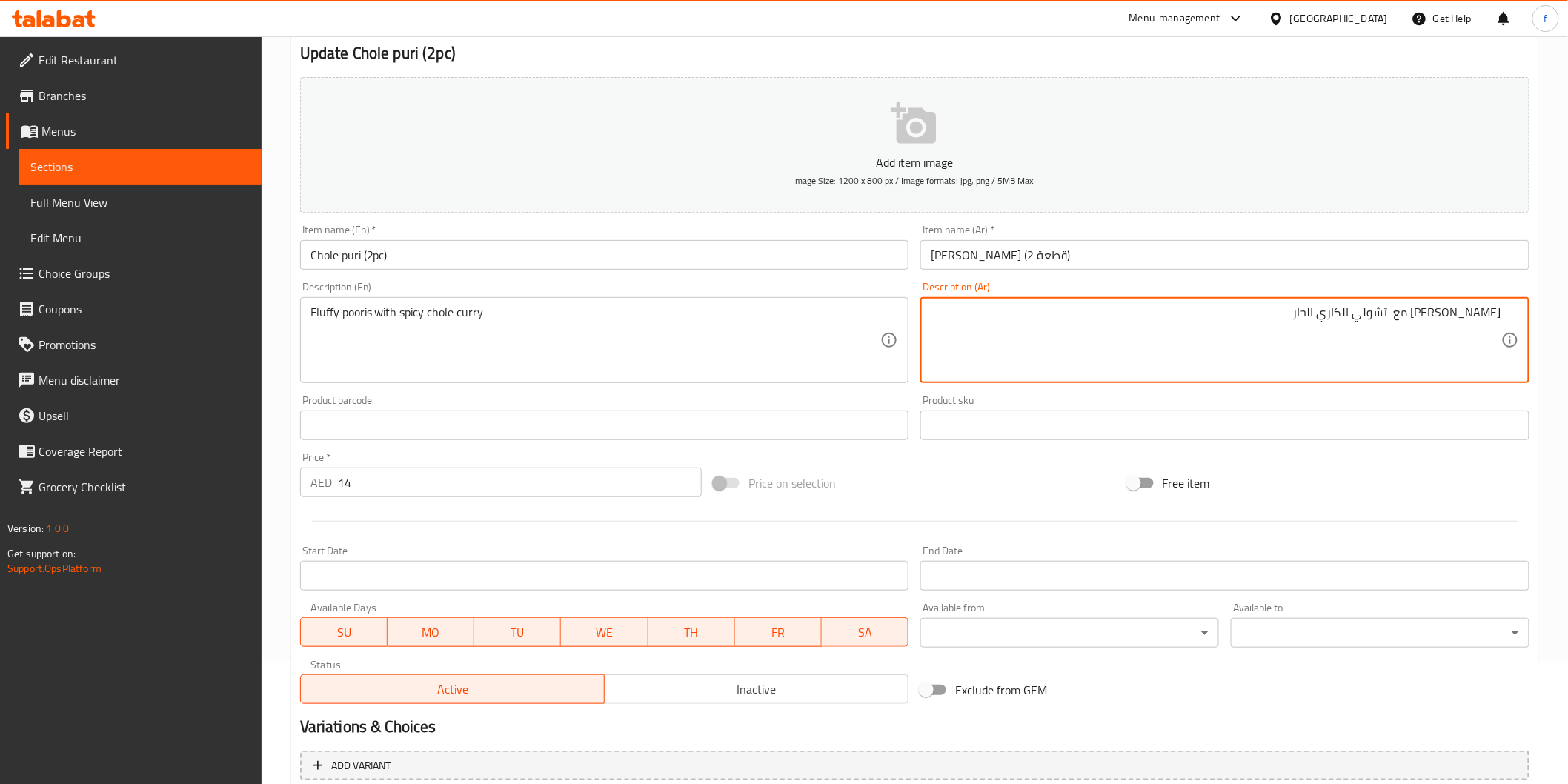
scroll to position [260, 0]
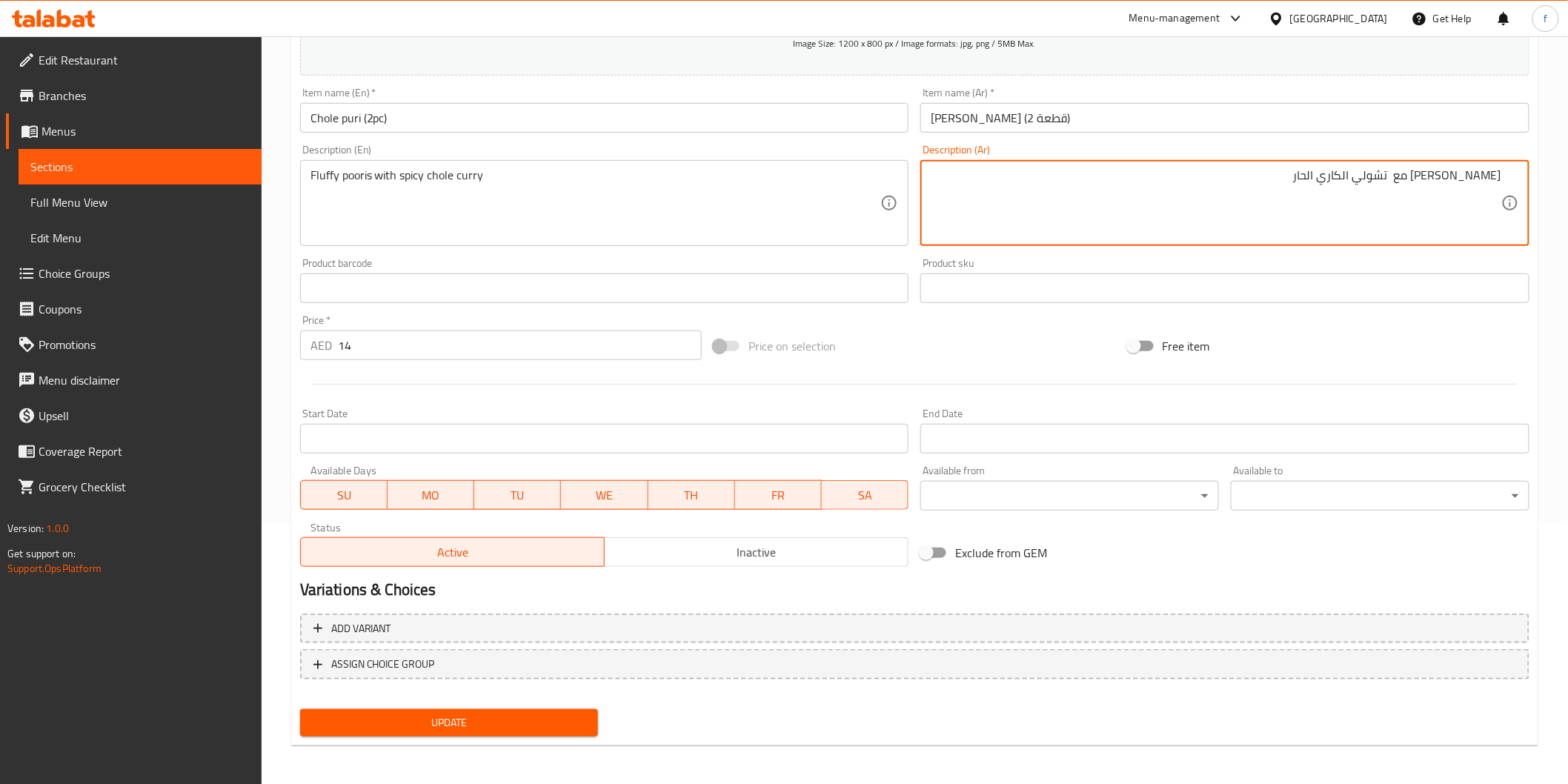
type textarea "[PERSON_NAME] مع تشولي الكاري الحار"
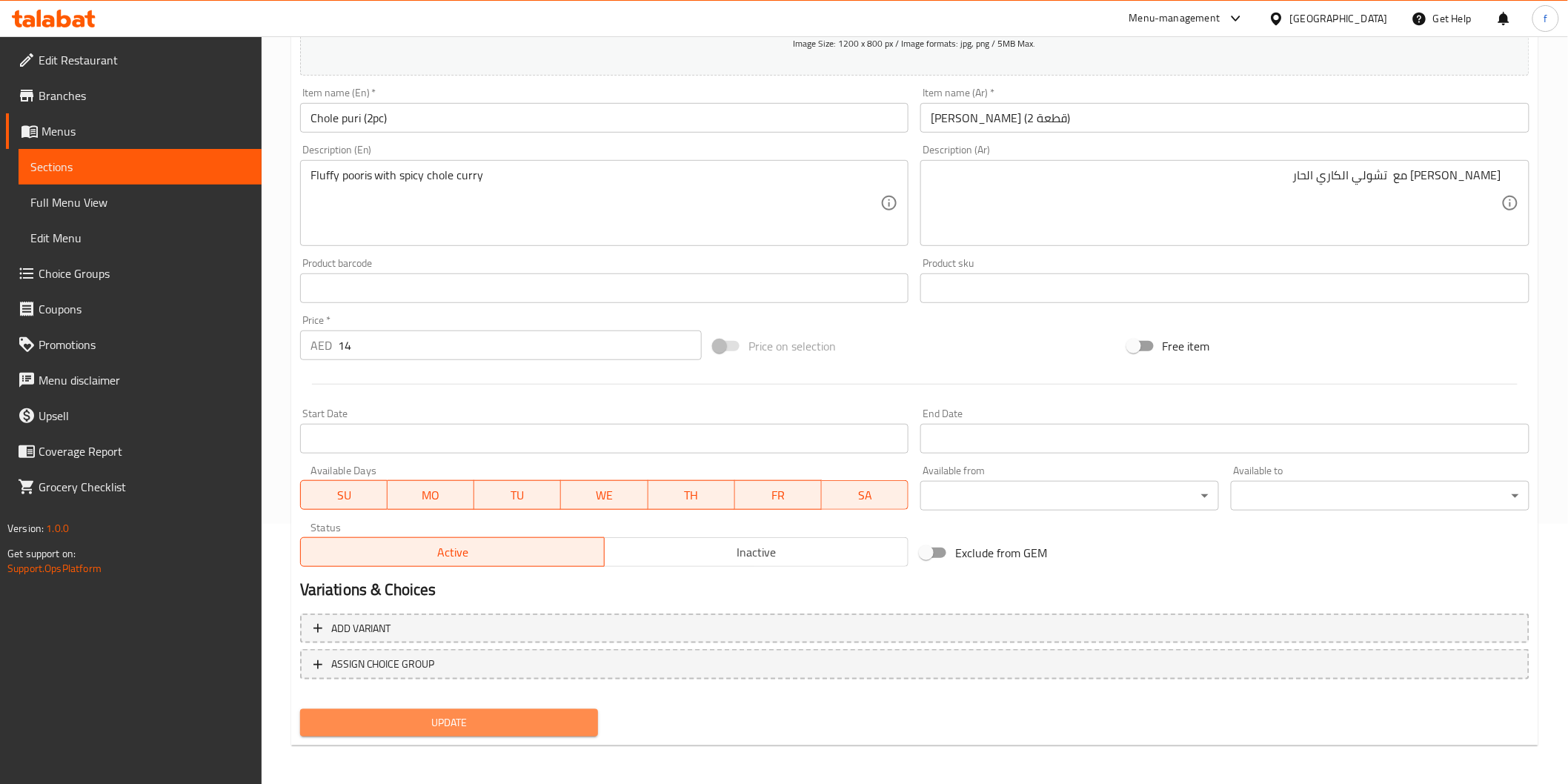
click at [425, 728] on span "Update" at bounding box center [449, 722] width 275 height 19
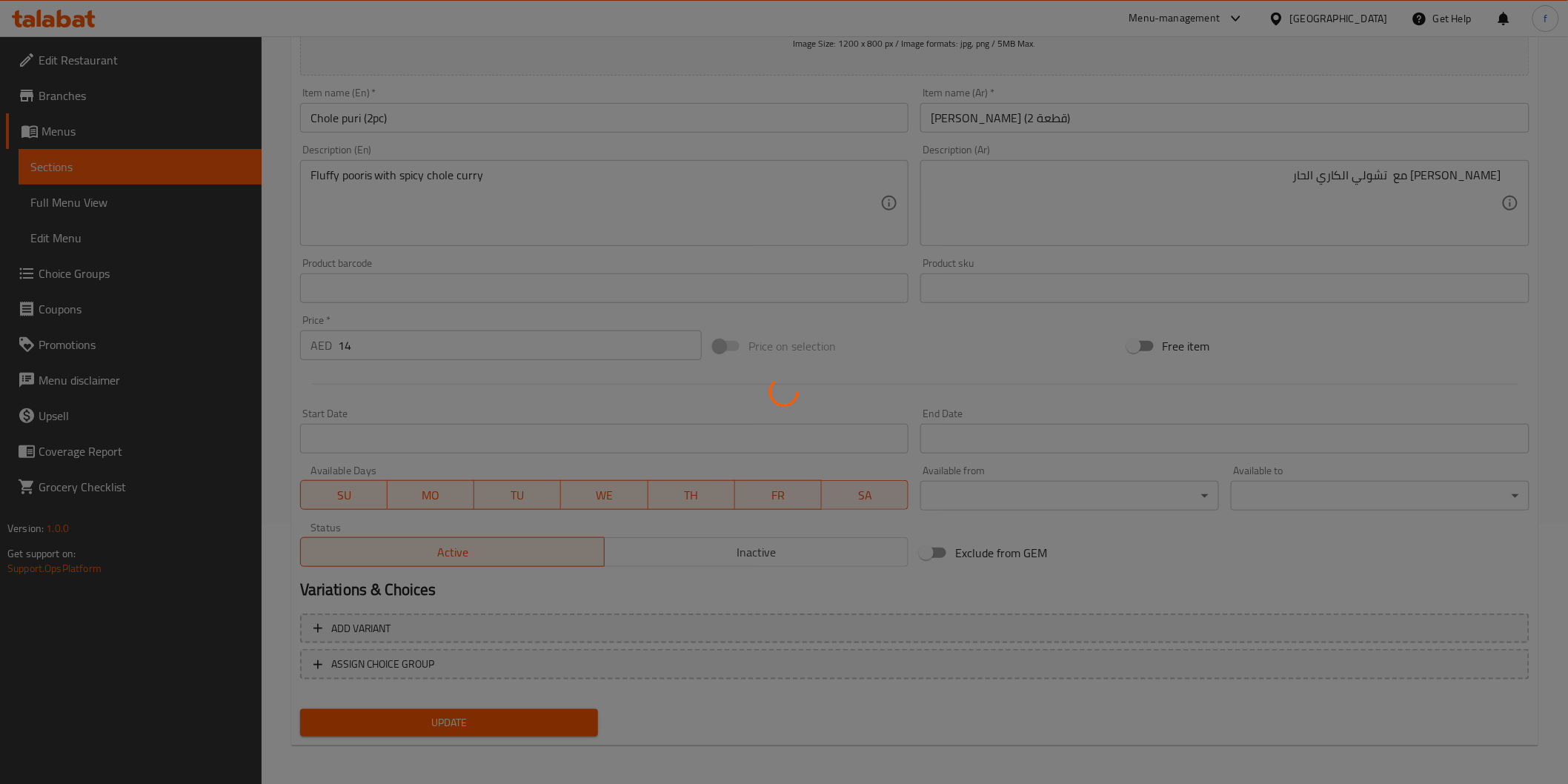
scroll to position [0, 0]
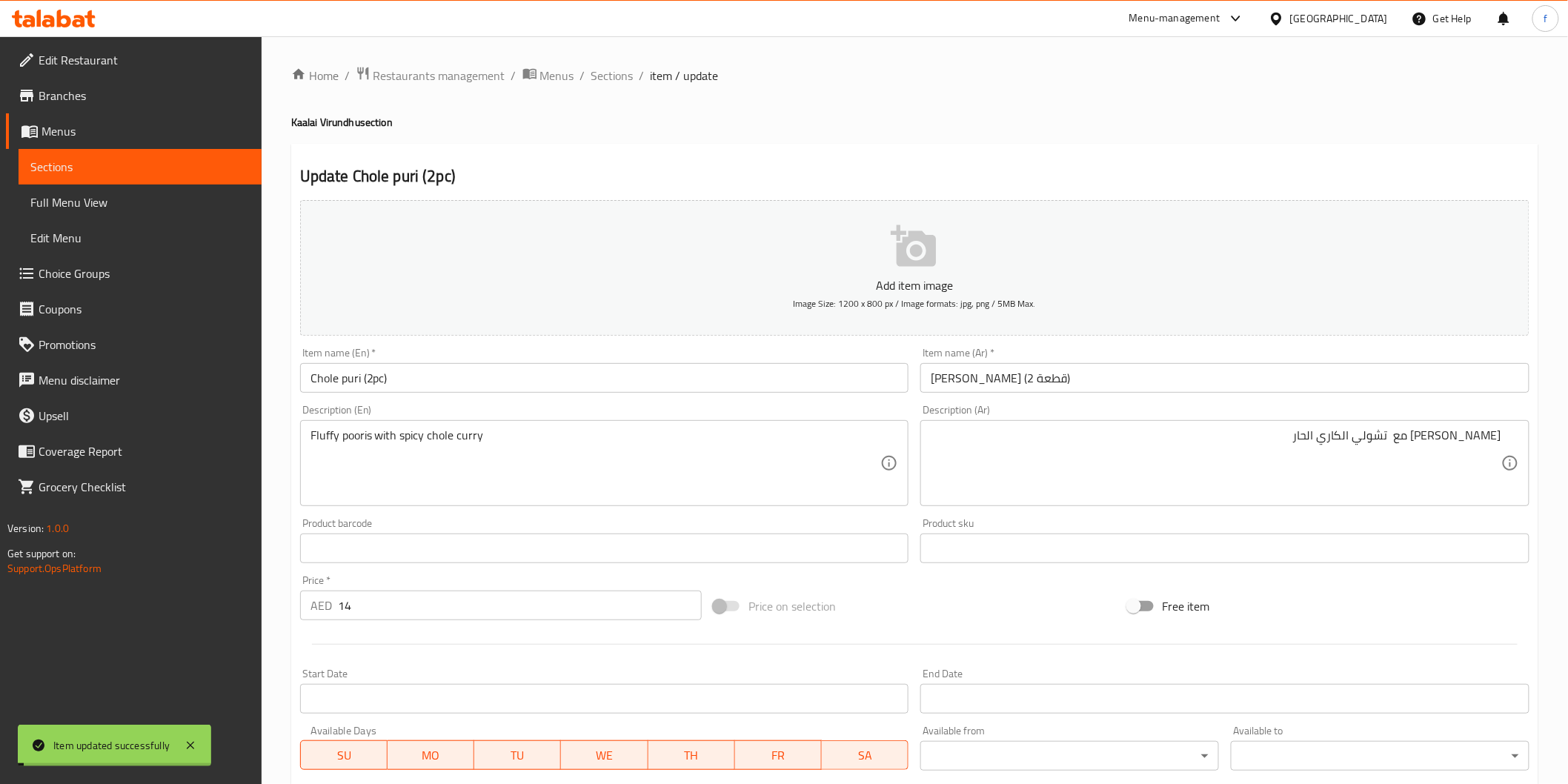
click at [612, 74] on span "Sections" at bounding box center [612, 75] width 42 height 18
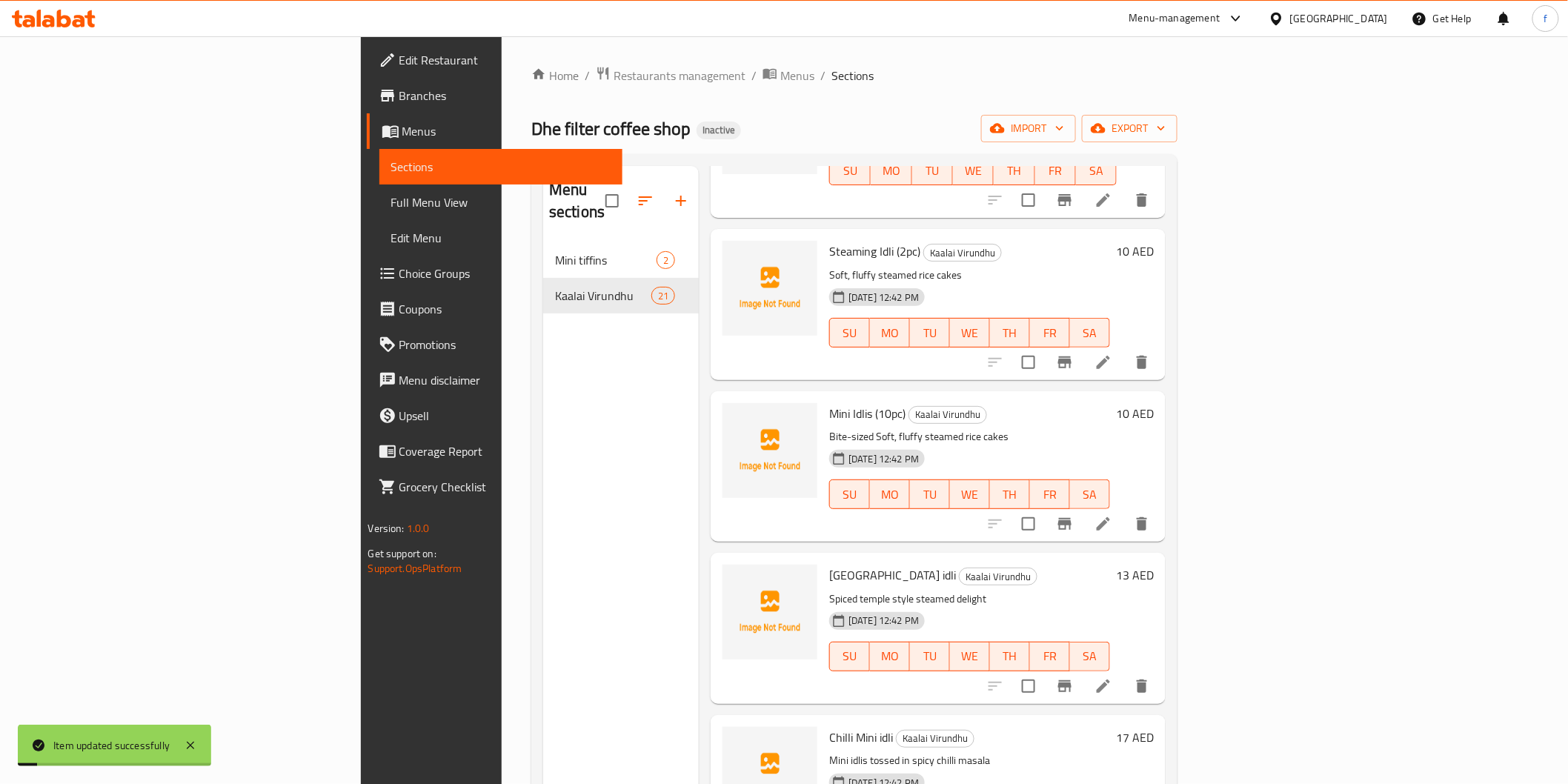
scroll to position [82, 0]
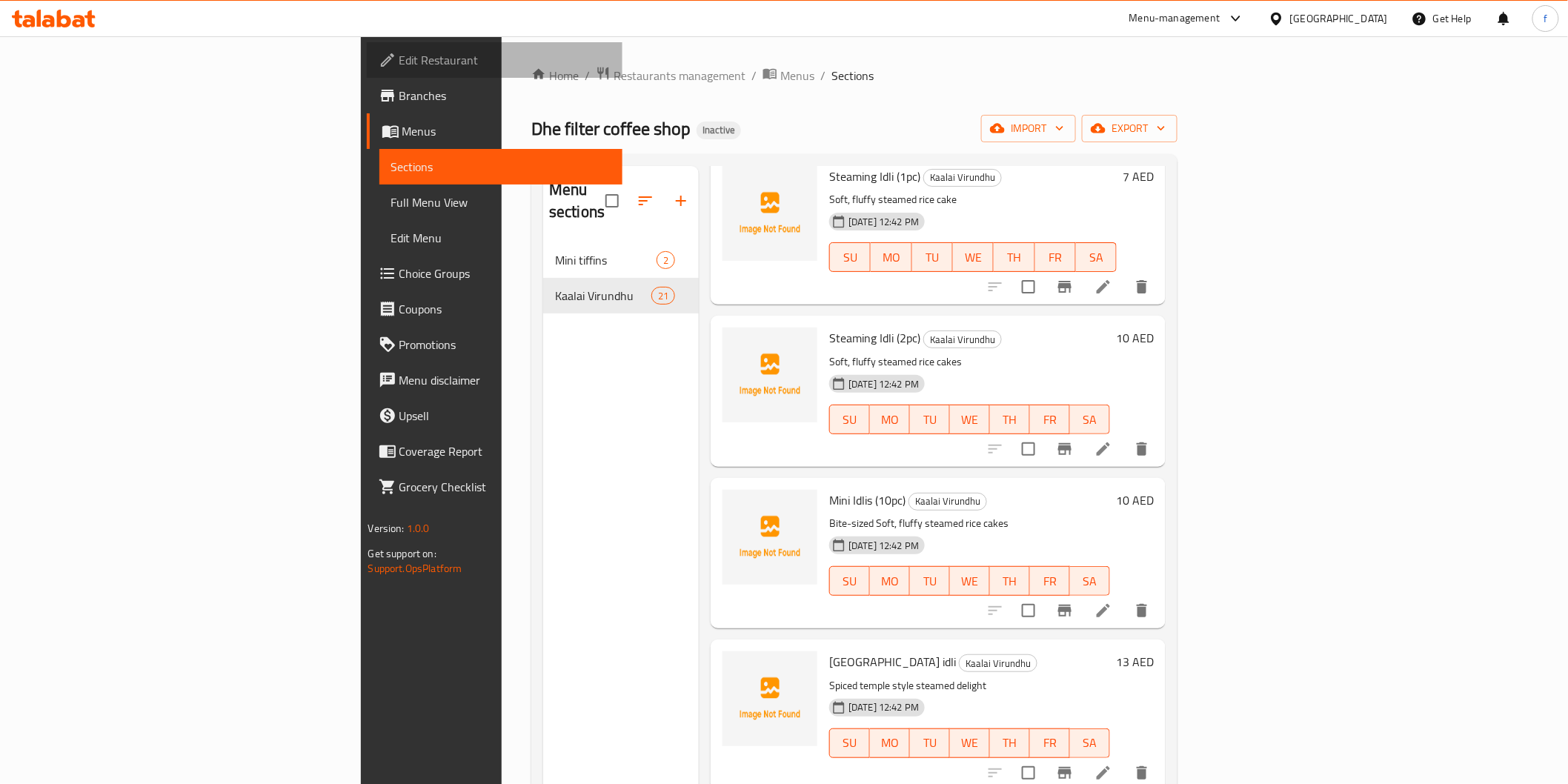
click at [399, 64] on span "Edit Restaurant" at bounding box center [505, 60] width 211 height 18
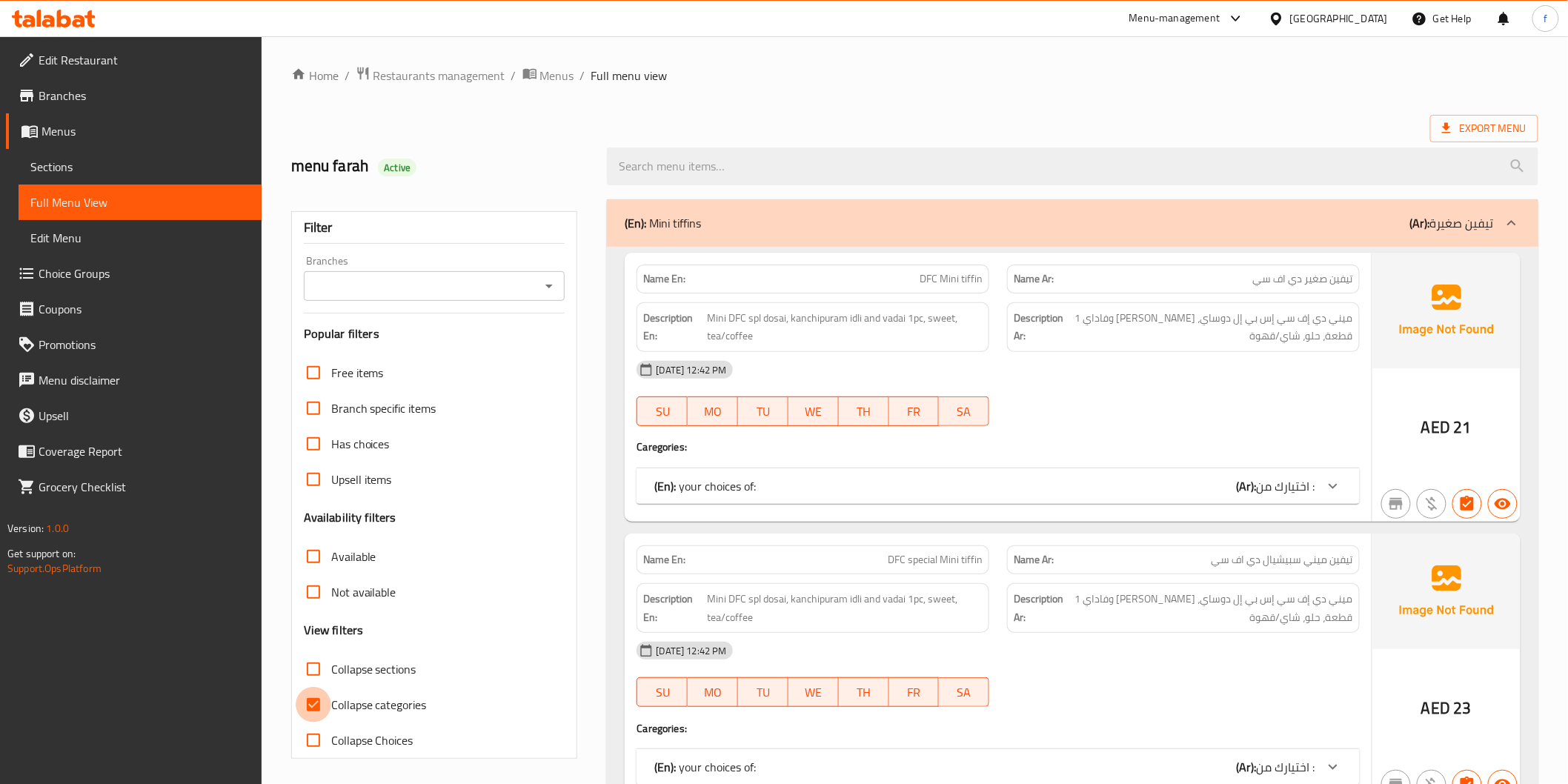
click at [322, 712] on input "Collapse categories" at bounding box center [314, 705] width 36 height 36
checkbox input "false"
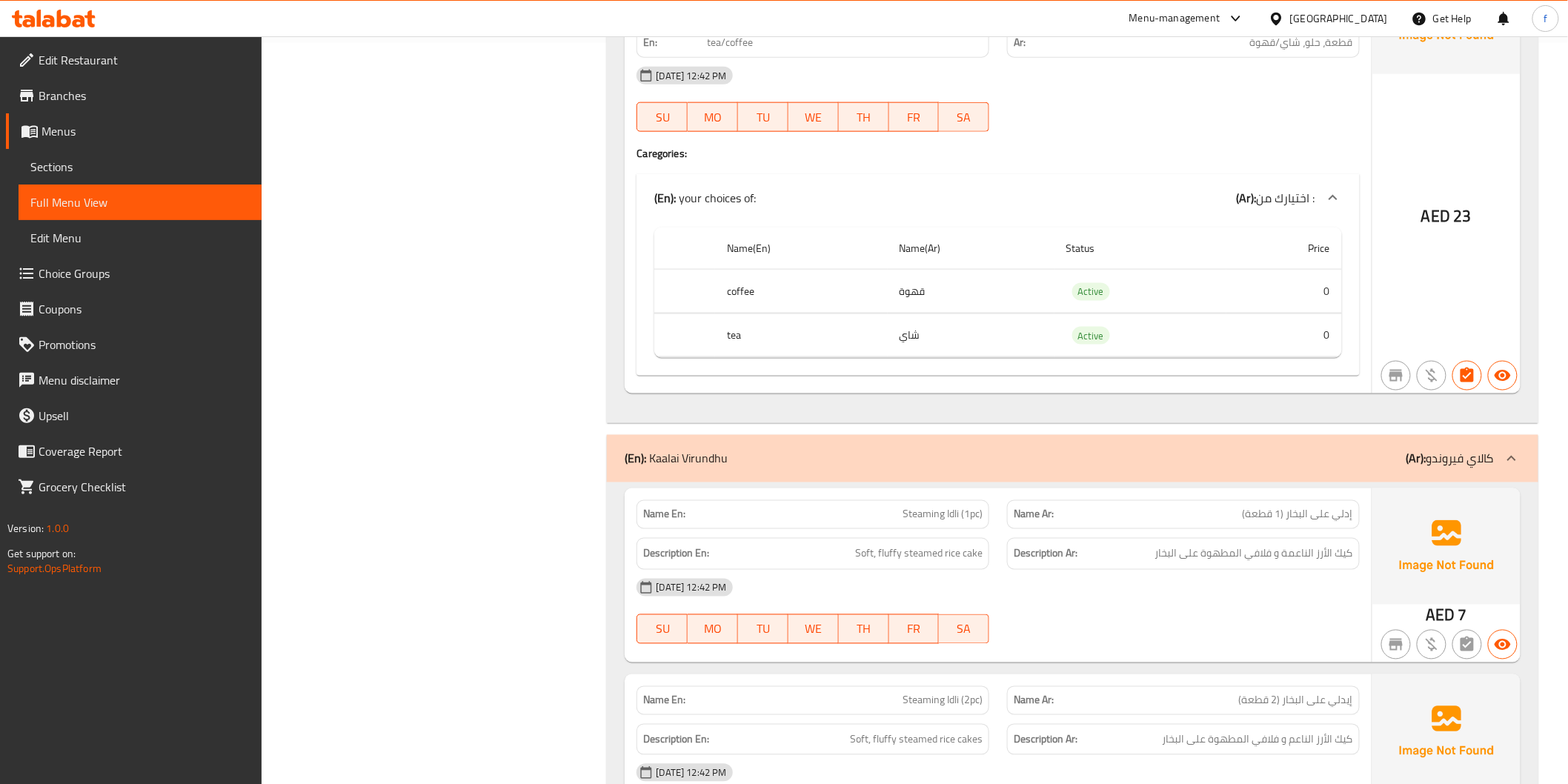
scroll to position [1317, 0]
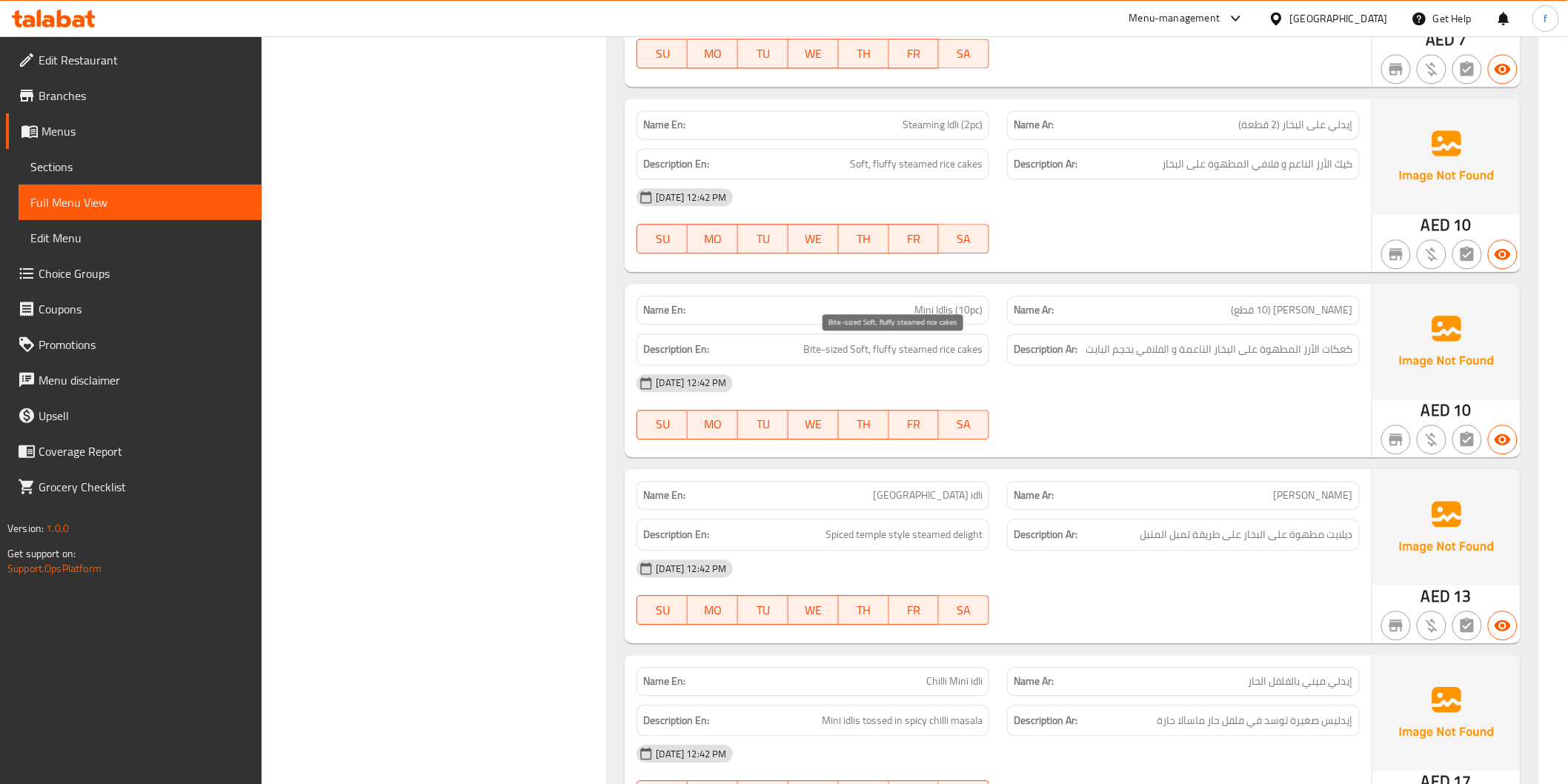
click at [969, 348] on span "Bite-sized Soft, fluffy steamed rice cakes" at bounding box center [892, 349] width 179 height 19
click at [1128, 446] on div at bounding box center [1184, 439] width 371 height 18
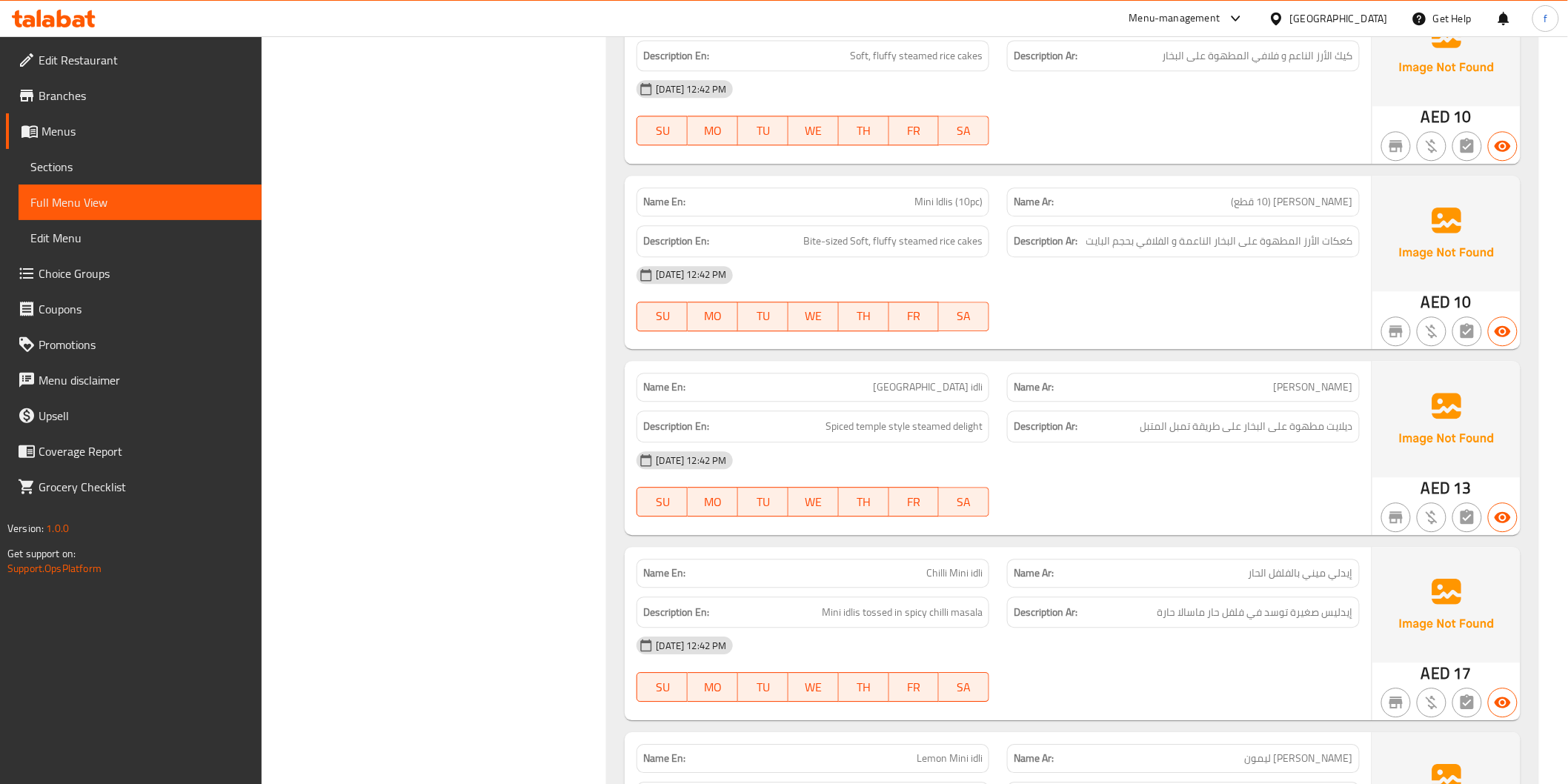
scroll to position [1564, 0]
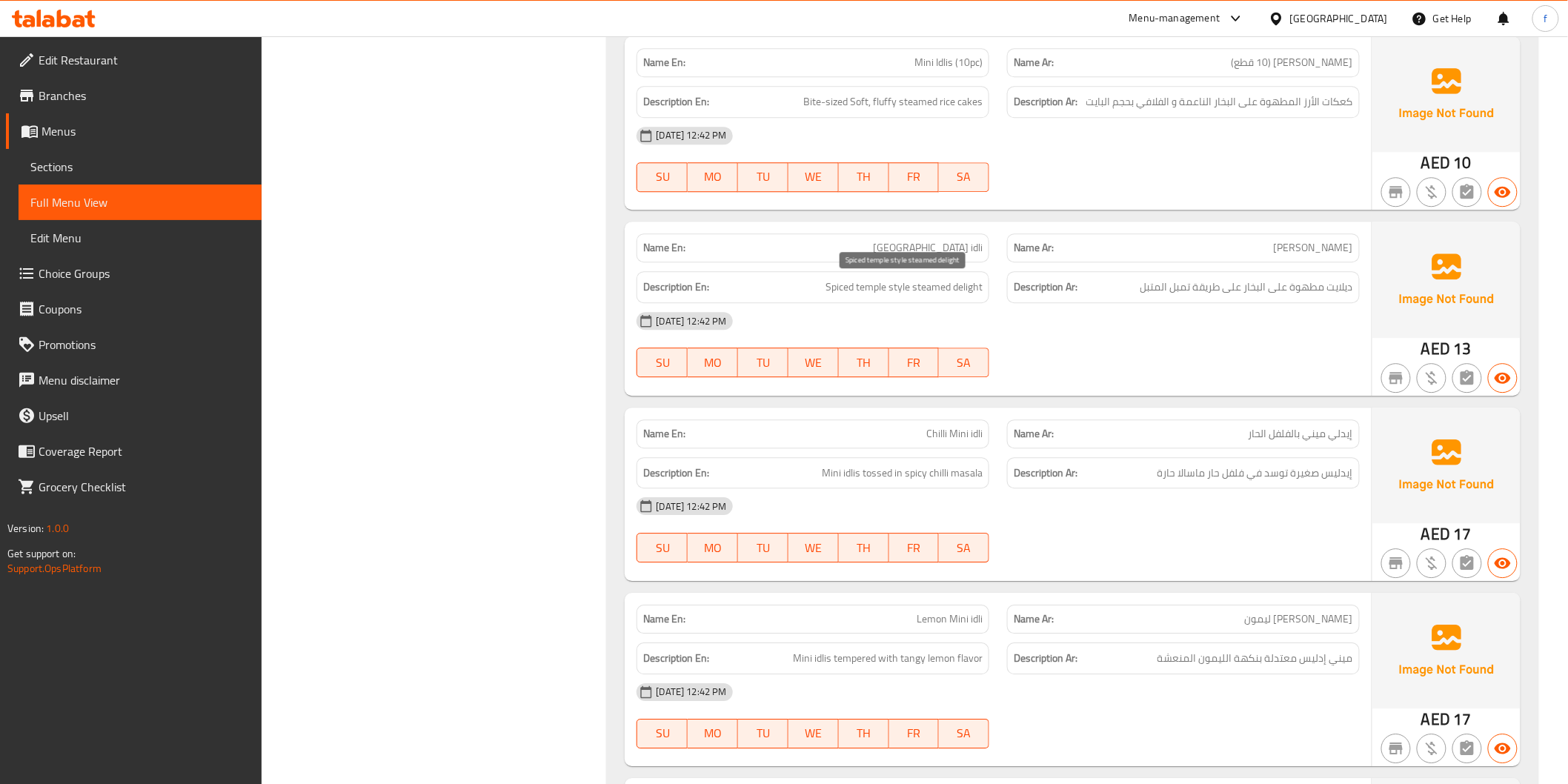
click at [961, 285] on span "Spiced temple style steamed delight" at bounding box center [904, 287] width 157 height 19
click at [930, 288] on span "Spiced temple style steamed delight" at bounding box center [904, 287] width 157 height 19
click at [895, 285] on span "Spiced temple style steamed delight" at bounding box center [904, 287] width 157 height 19
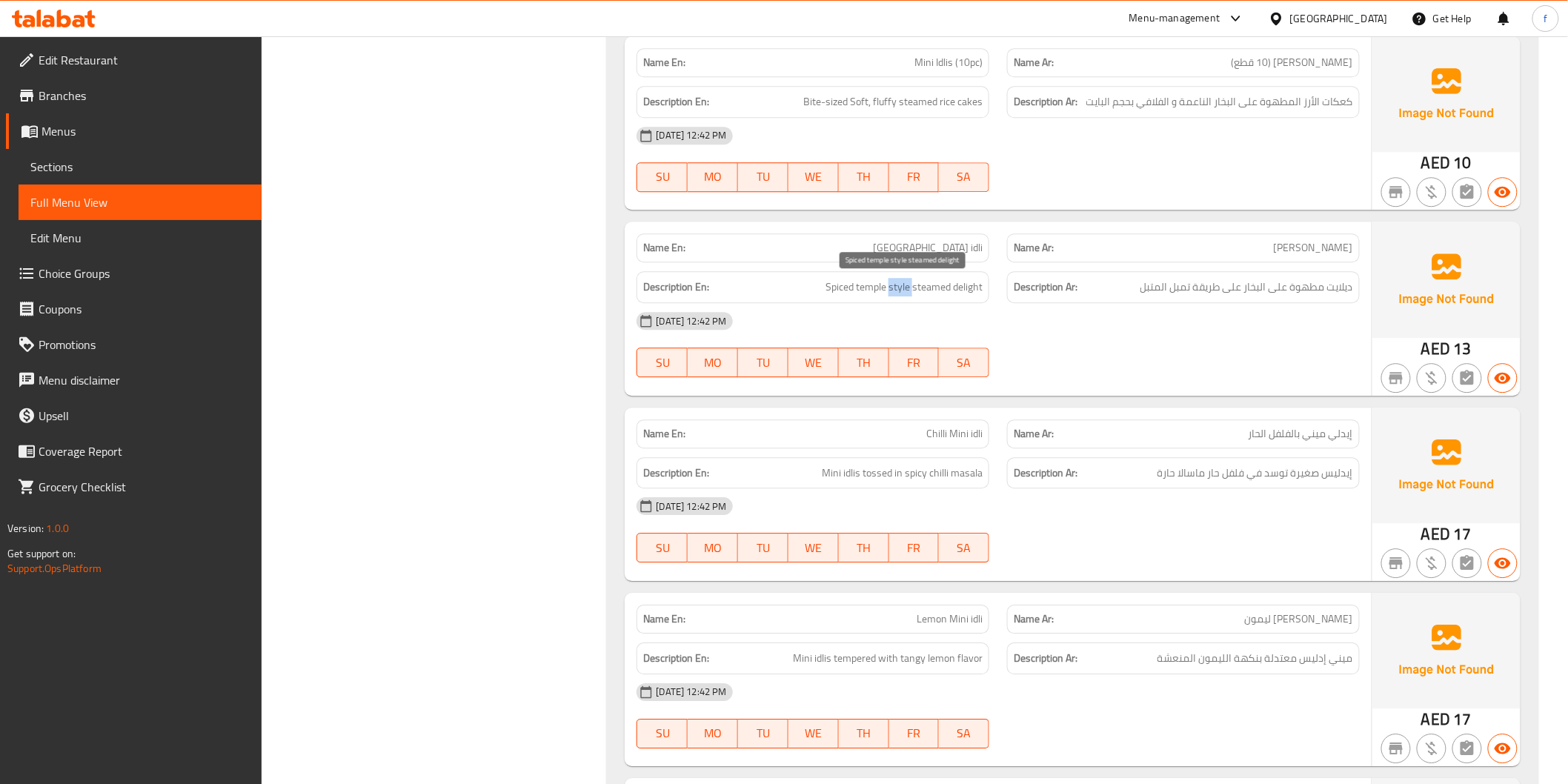
click at [895, 285] on span "Spiced temple style steamed delight" at bounding box center [904, 287] width 157 height 19
click at [873, 285] on span "Spiced temple style steamed delight" at bounding box center [904, 287] width 157 height 19
click at [872, 285] on span "Spiced temple style steamed delight" at bounding box center [904, 287] width 157 height 19
click at [839, 282] on span "Spiced temple style steamed delight" at bounding box center [904, 287] width 157 height 19
drag, startPoint x: 839, startPoint y: 282, endPoint x: 1210, endPoint y: 432, distance: 400.2
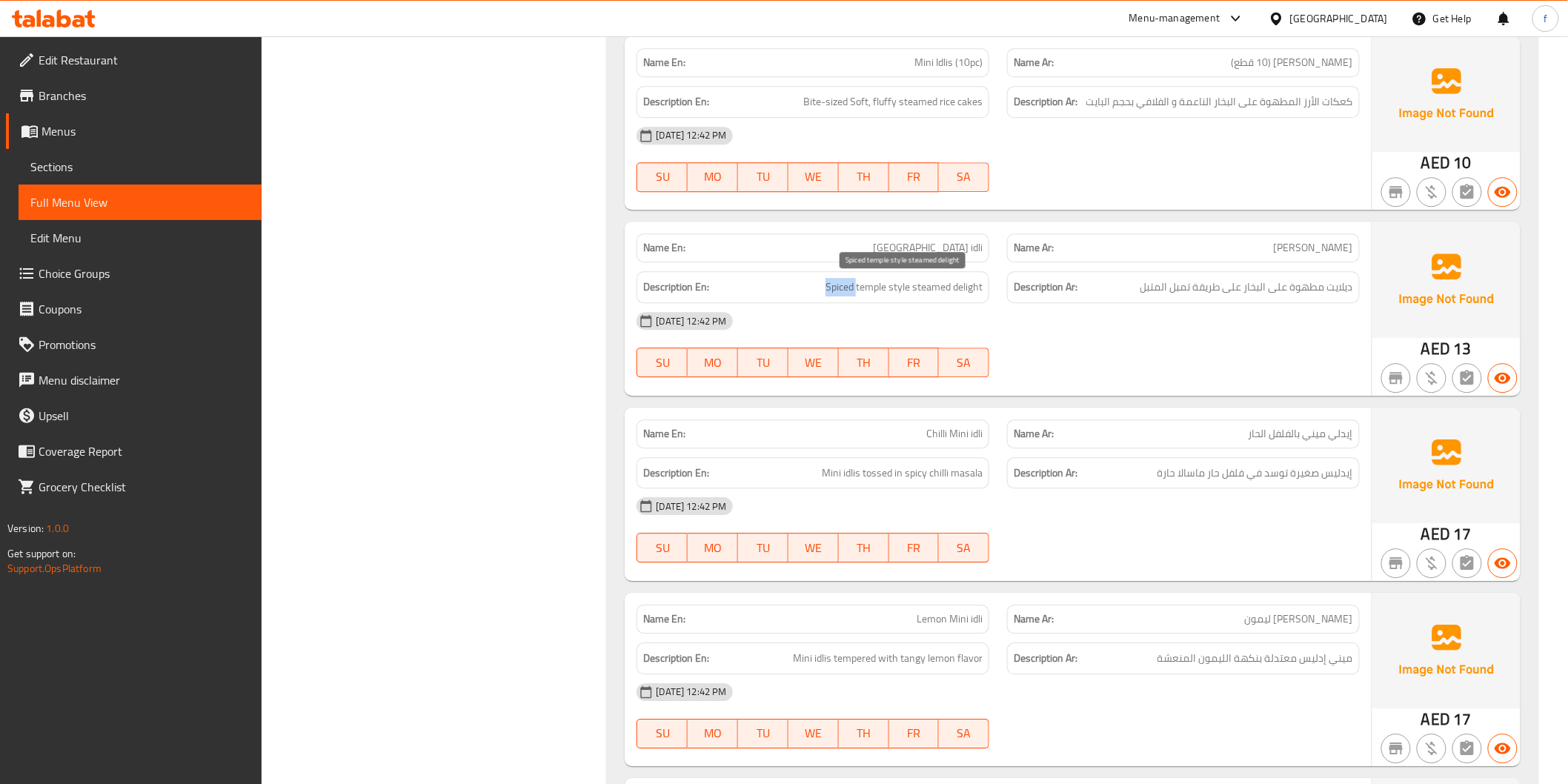
click at [853, 289] on span "Spiced temple style steamed delight" at bounding box center [904, 287] width 157 height 19
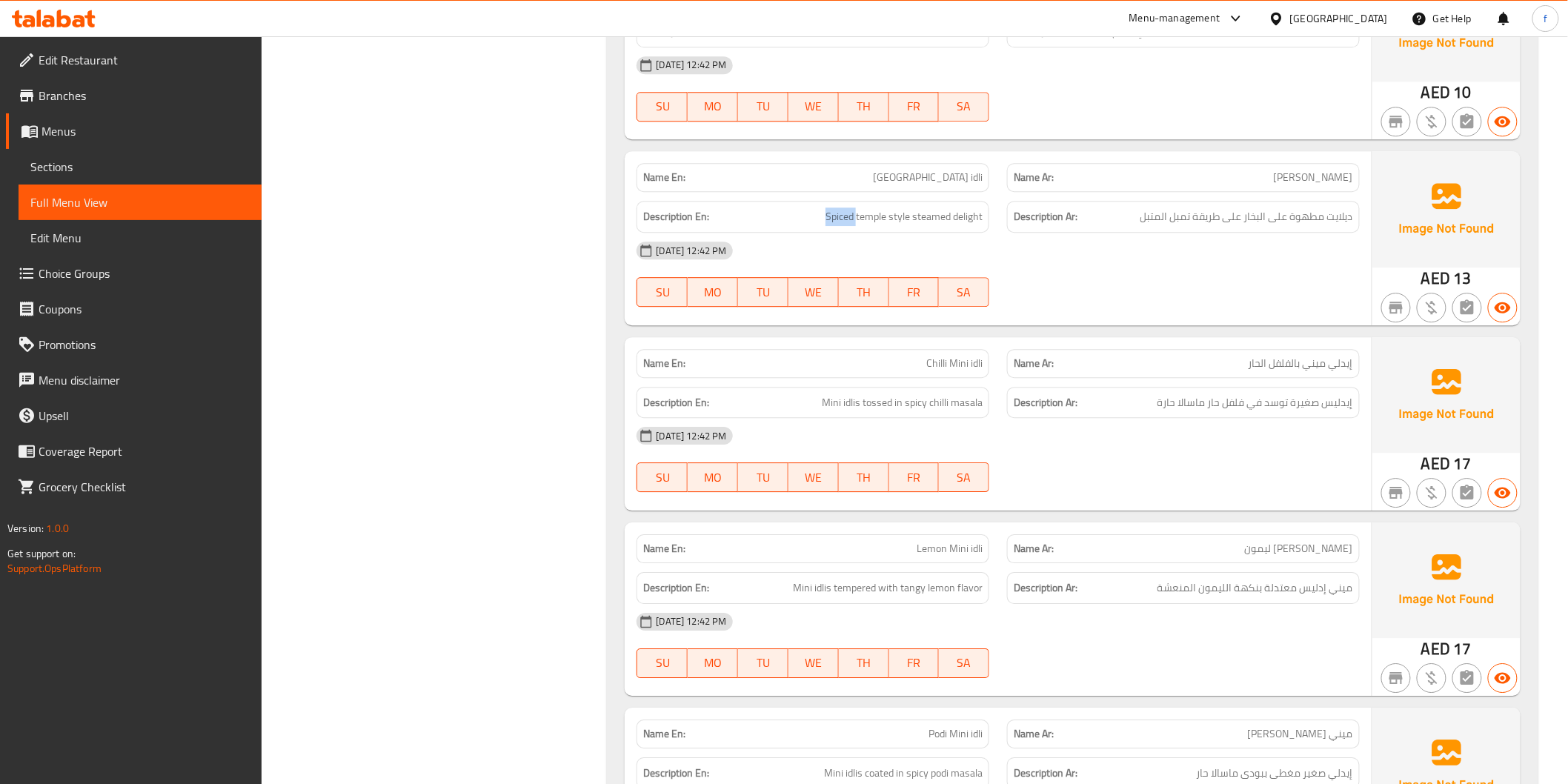
scroll to position [1729, 0]
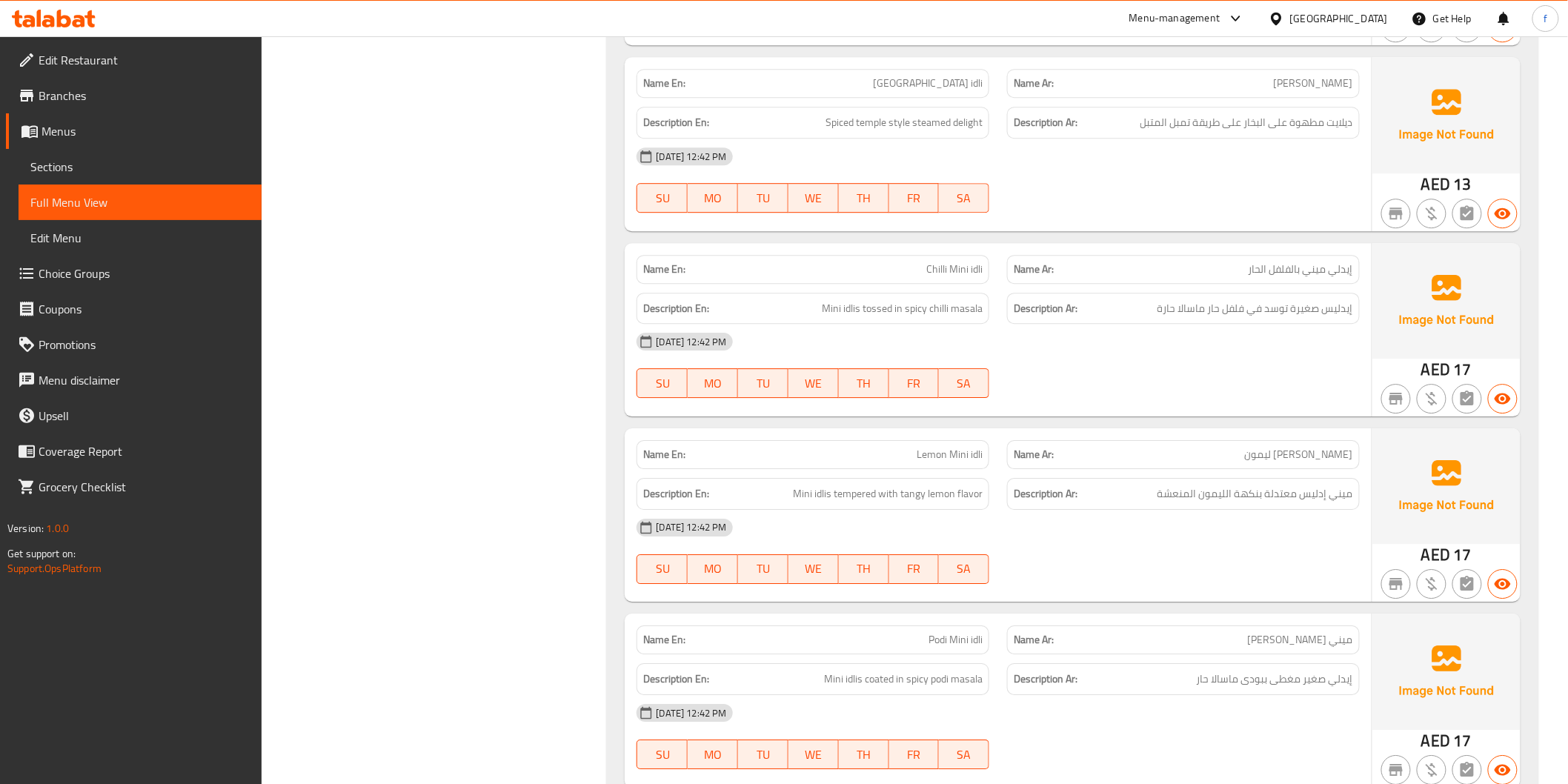
click at [977, 268] on span "Chilli Mini idli" at bounding box center [954, 269] width 56 height 15
drag, startPoint x: 977, startPoint y: 268, endPoint x: 949, endPoint y: 270, distance: 28.1
click at [974, 269] on span "Chilli Mini idli" at bounding box center [954, 269] width 56 height 15
click at [949, 270] on span "Chilli Mini idli" at bounding box center [954, 269] width 56 height 15
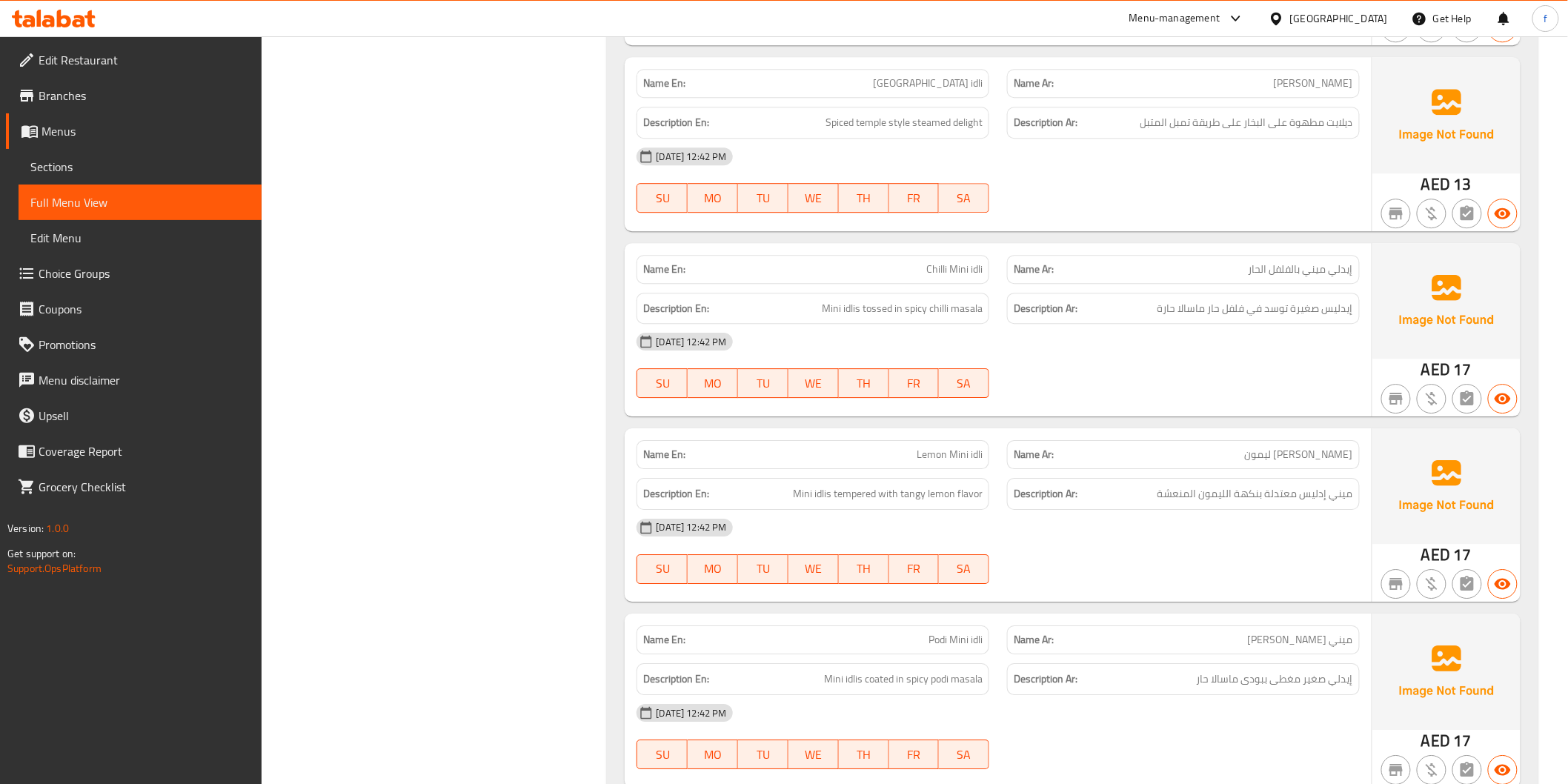
click at [934, 267] on span "Chilli Mini idli" at bounding box center [954, 269] width 56 height 15
click at [835, 306] on span "Mini idlis tossed in spicy chilli masala" at bounding box center [902, 308] width 161 height 19
click at [848, 306] on span "Mini idlis tossed in spicy chilli masala" at bounding box center [902, 308] width 161 height 19
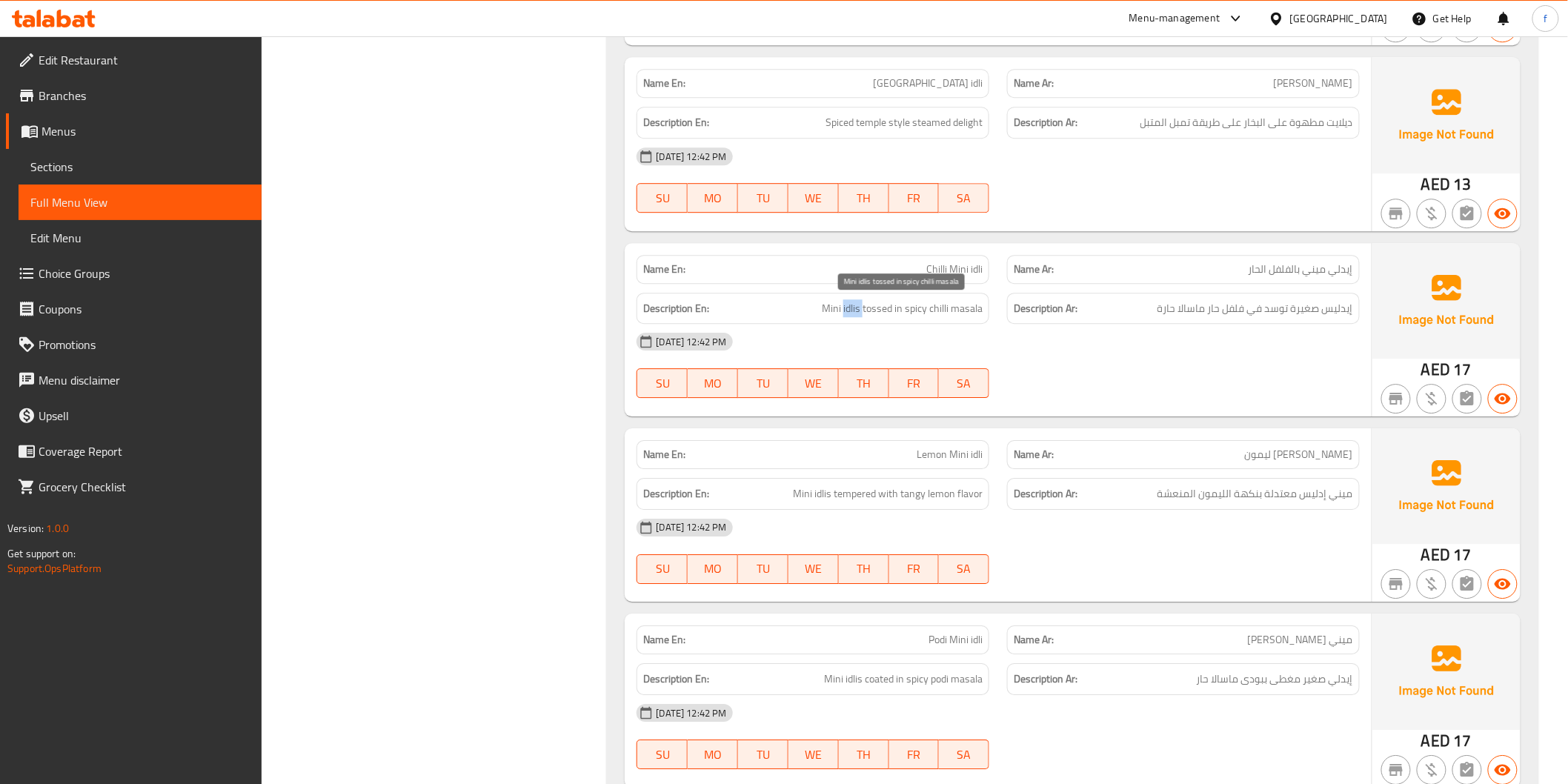
click at [848, 306] on span "Mini idlis tossed in spicy chilli masala" at bounding box center [902, 308] width 161 height 19
click at [888, 307] on span "Mini idlis tossed in spicy chilli masala" at bounding box center [902, 308] width 161 height 19
click at [897, 308] on span "Mini idlis tossed in spicy chilli masala" at bounding box center [902, 308] width 161 height 19
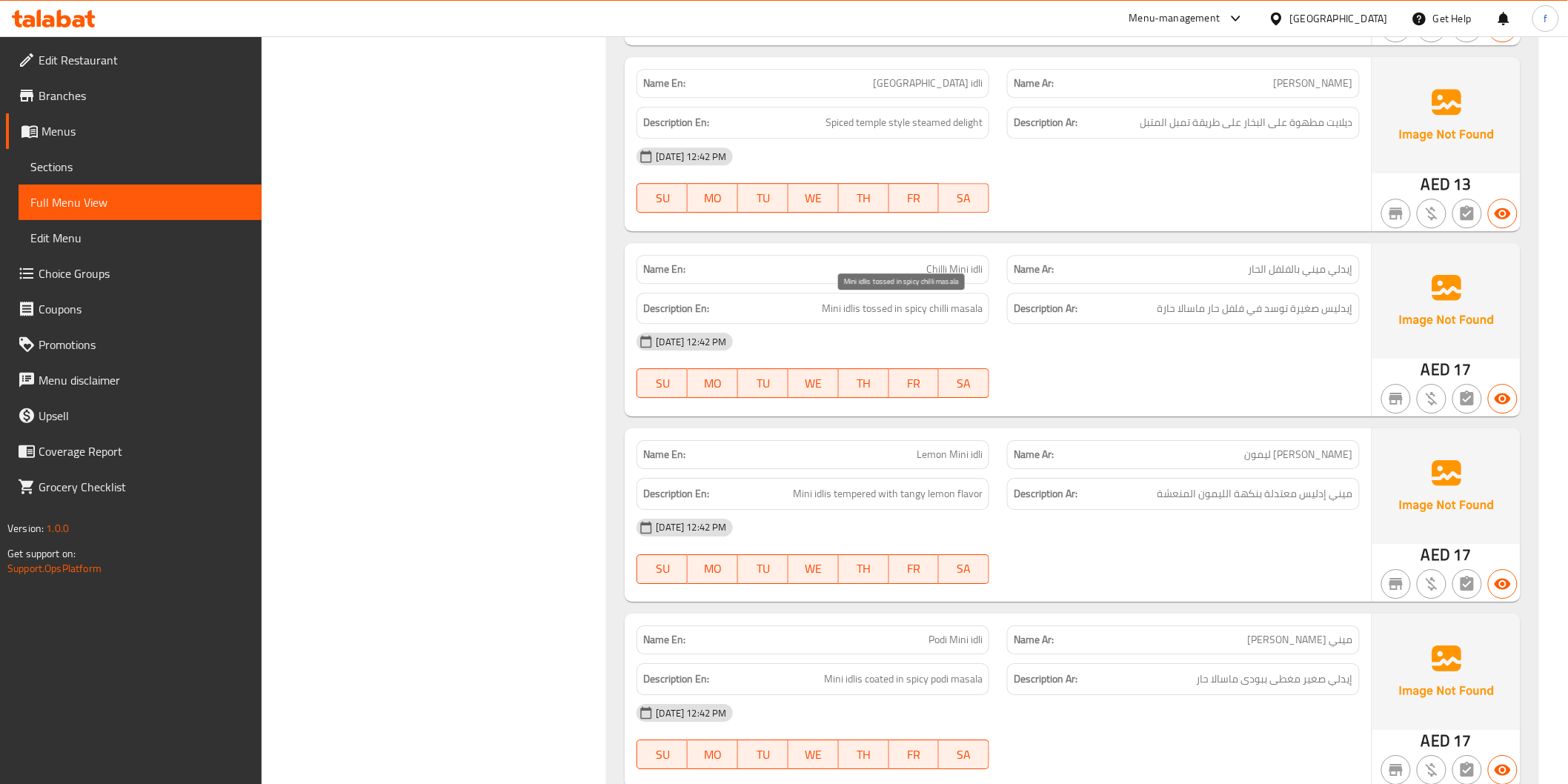
click at [912, 305] on span "Mini idlis tossed in spicy chilli masala" at bounding box center [902, 308] width 161 height 19
click at [939, 309] on span "Mini idlis tossed in spicy chilli masala" at bounding box center [902, 308] width 161 height 19
click at [957, 307] on span "Mini idlis tossed in spicy chilli masala" at bounding box center [902, 308] width 161 height 19
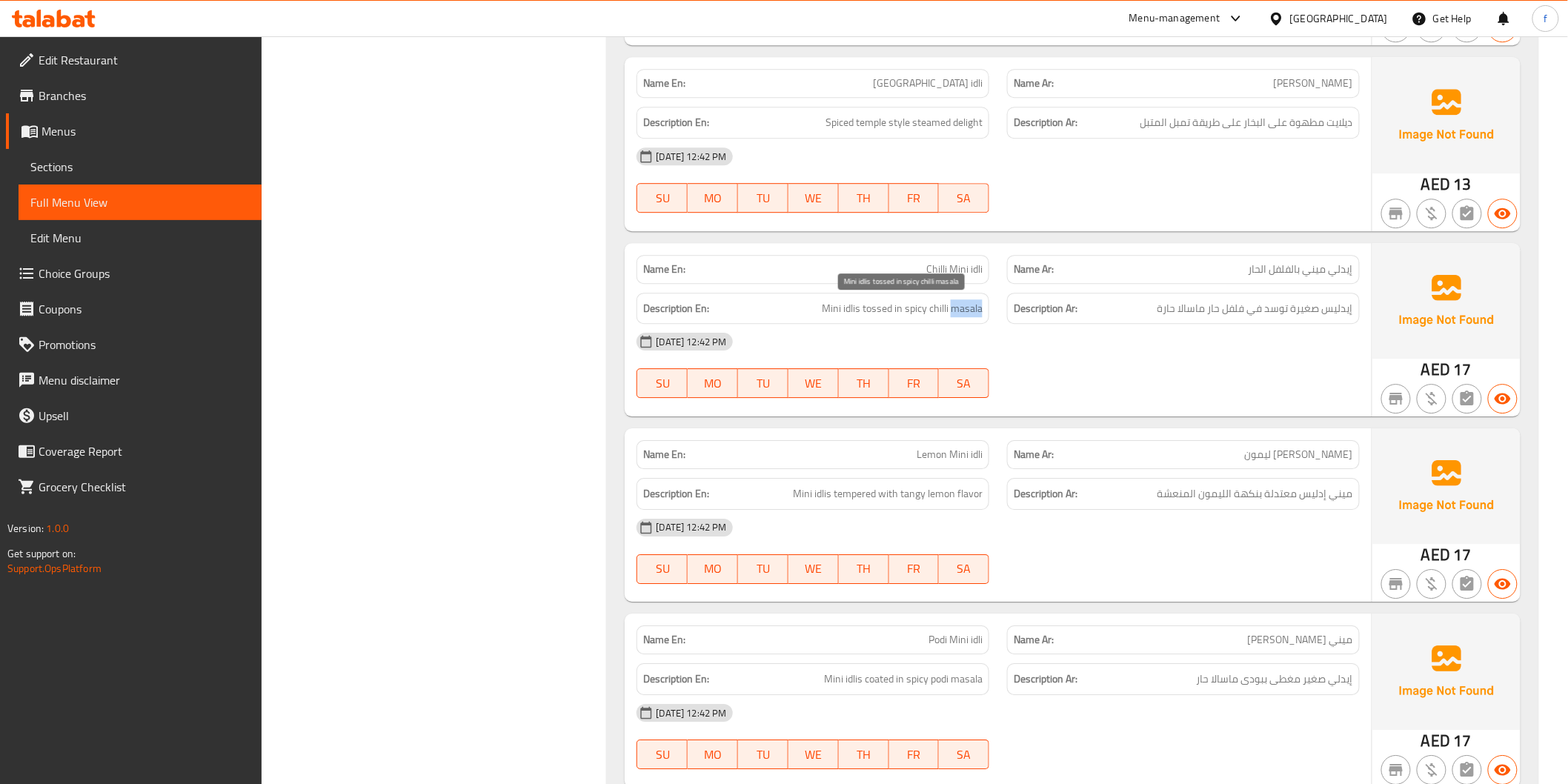
click at [957, 307] on span "Mini idlis tossed in spicy chilli masala" at bounding box center [902, 308] width 161 height 19
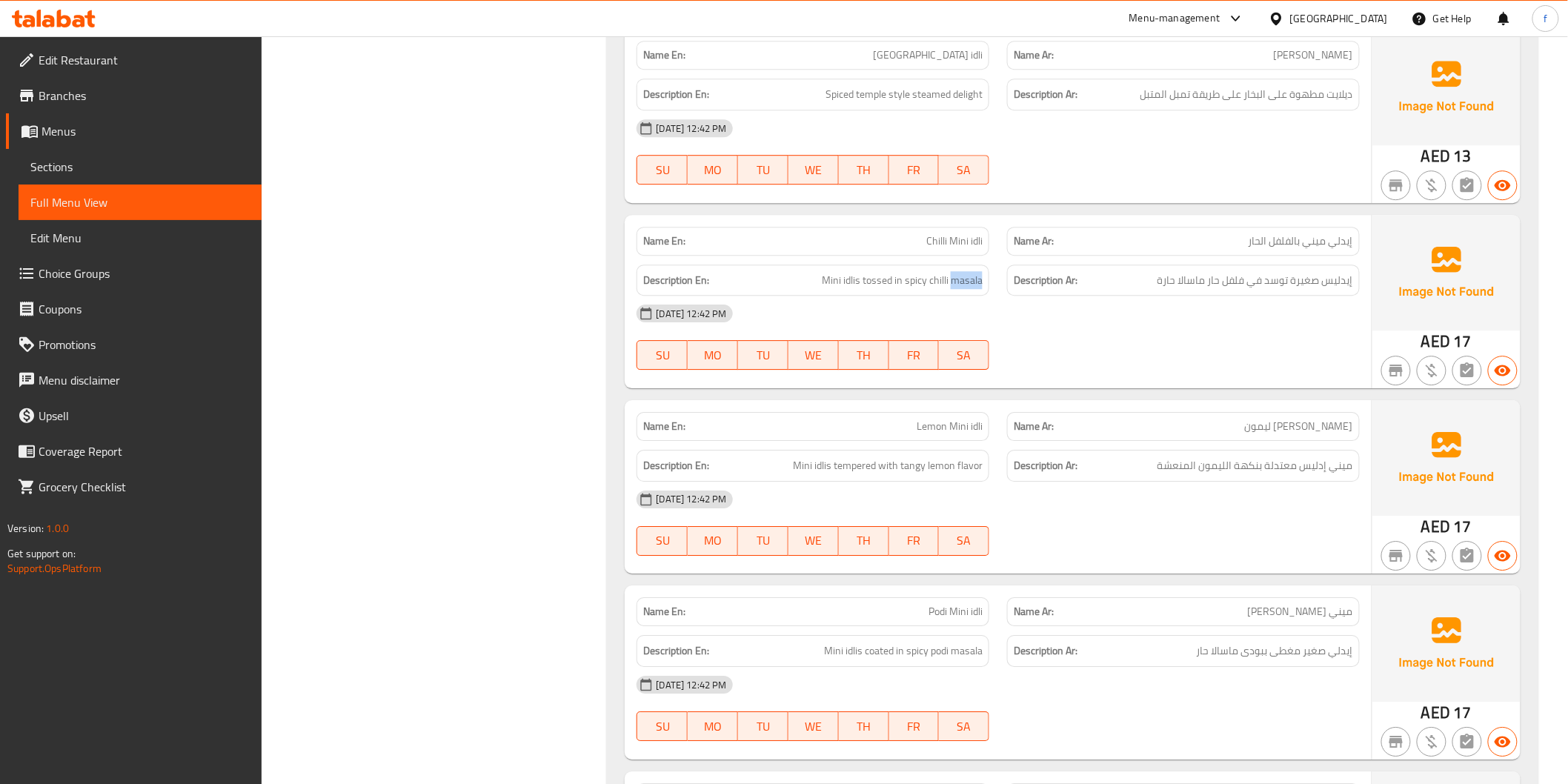
scroll to position [1975, 0]
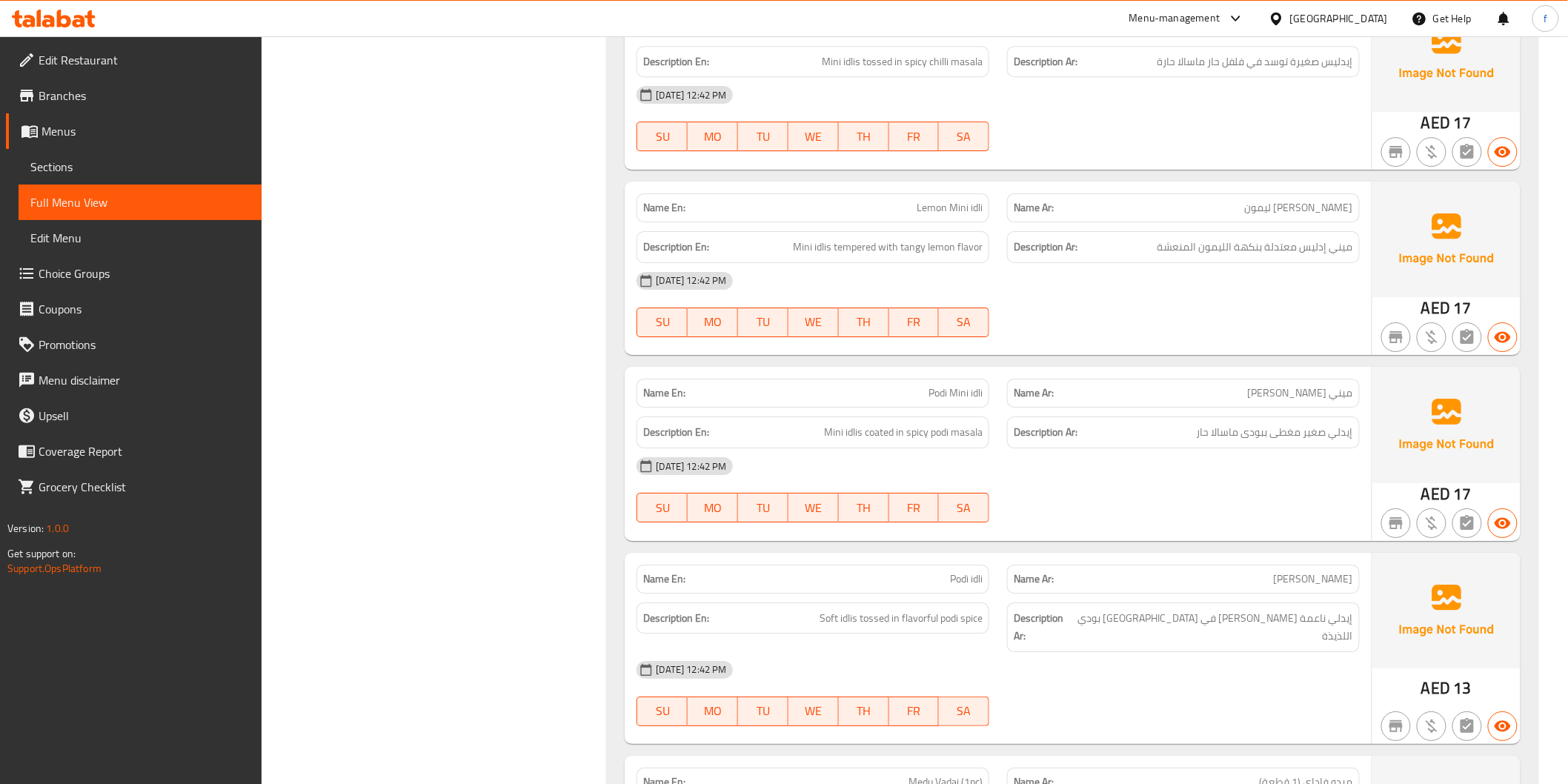
click at [958, 205] on span "Lemon Mini idli" at bounding box center [949, 208] width 66 height 15
click at [981, 205] on span "Lemon Mini idli" at bounding box center [949, 208] width 66 height 15
drag, startPoint x: 981, startPoint y: 205, endPoint x: 948, endPoint y: 210, distance: 33.4
click at [980, 205] on span "Lemon Mini idli" at bounding box center [949, 208] width 66 height 15
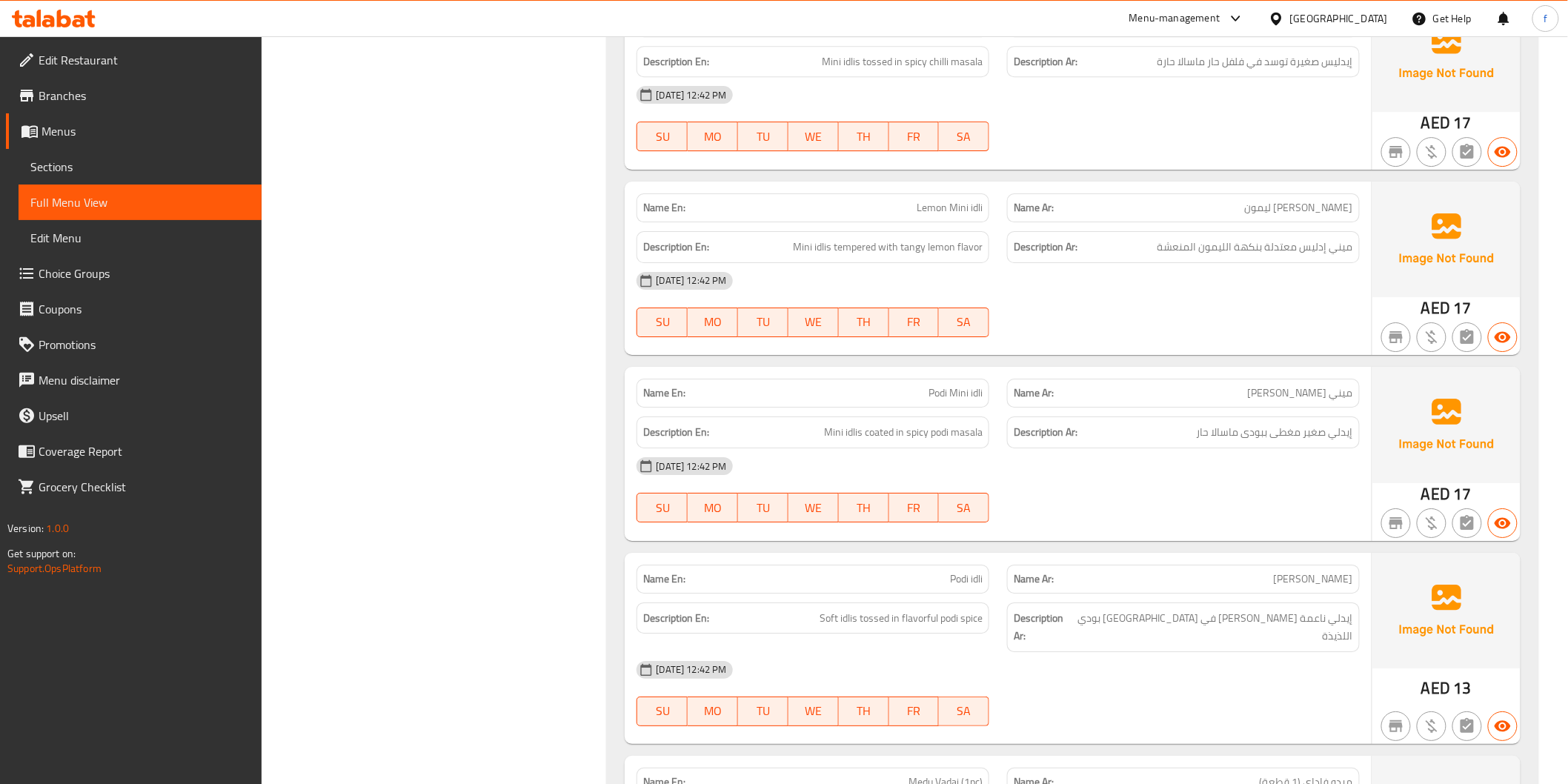
click at [923, 212] on span "Lemon Mini idli" at bounding box center [949, 208] width 66 height 15
click at [823, 243] on span "Mini idlis tempered with tangy lemon flavor" at bounding box center [888, 246] width 190 height 19
drag, startPoint x: 823, startPoint y: 243, endPoint x: 811, endPoint y: 245, distance: 12.2
click at [820, 243] on span "Mini idlis tempered with tangy lemon flavor" at bounding box center [888, 246] width 190 height 19
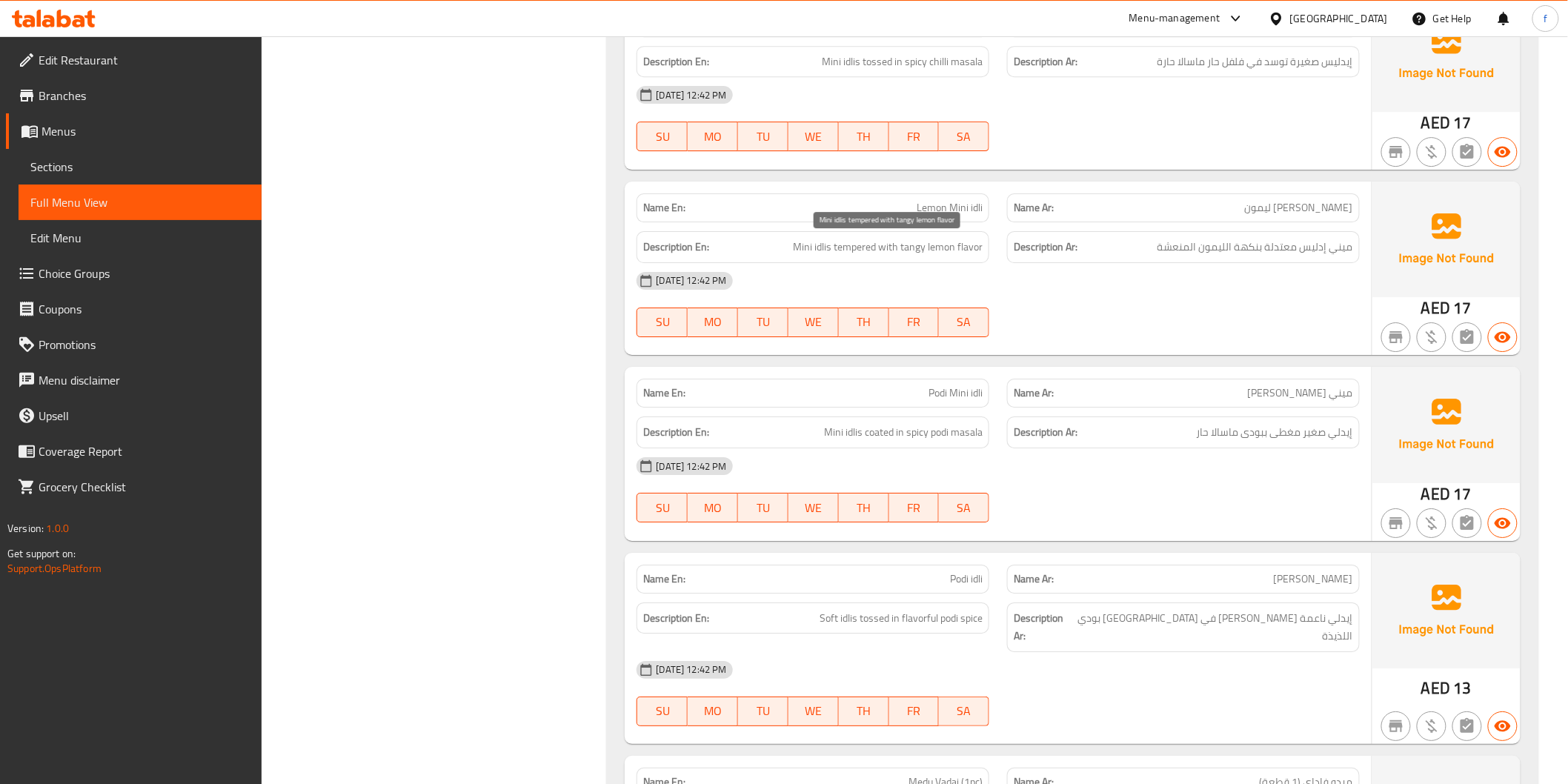
click at [811, 245] on span "Mini idlis tempered with tangy lemon flavor" at bounding box center [888, 246] width 190 height 19
click at [823, 245] on span "Mini idlis tempered with tangy lemon flavor" at bounding box center [888, 246] width 190 height 19
click at [808, 241] on span "Mini idlis tempered with tangy lemon flavor" at bounding box center [888, 246] width 190 height 19
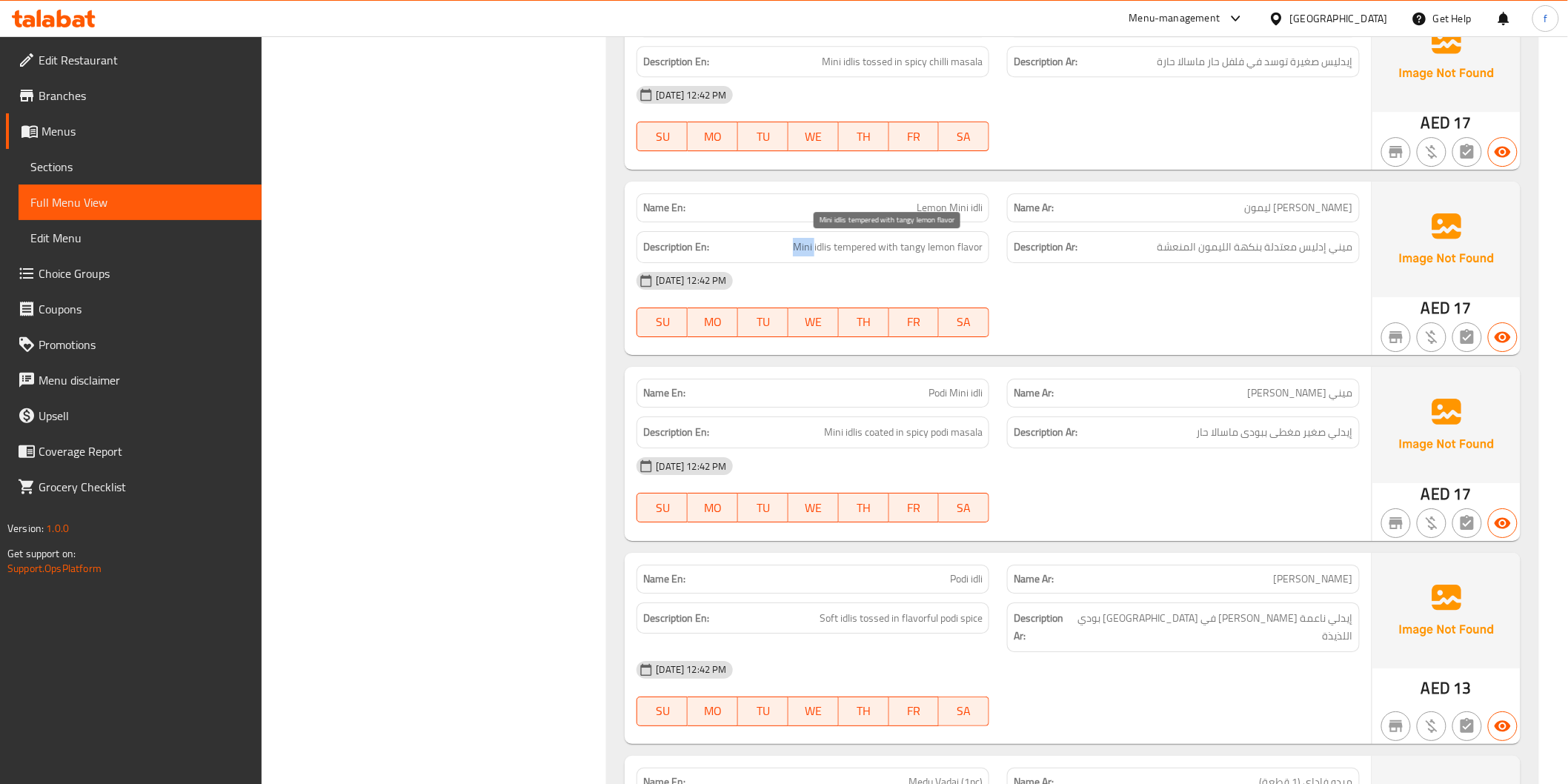
click at [808, 241] on span "Mini idlis tempered with tangy lemon flavor" at bounding box center [888, 246] width 190 height 19
click at [858, 246] on span "Mini idlis tempered with tangy lemon flavor" at bounding box center [888, 246] width 190 height 19
click at [968, 243] on span "Mini idlis tempered with tangy lemon flavor" at bounding box center [888, 246] width 190 height 19
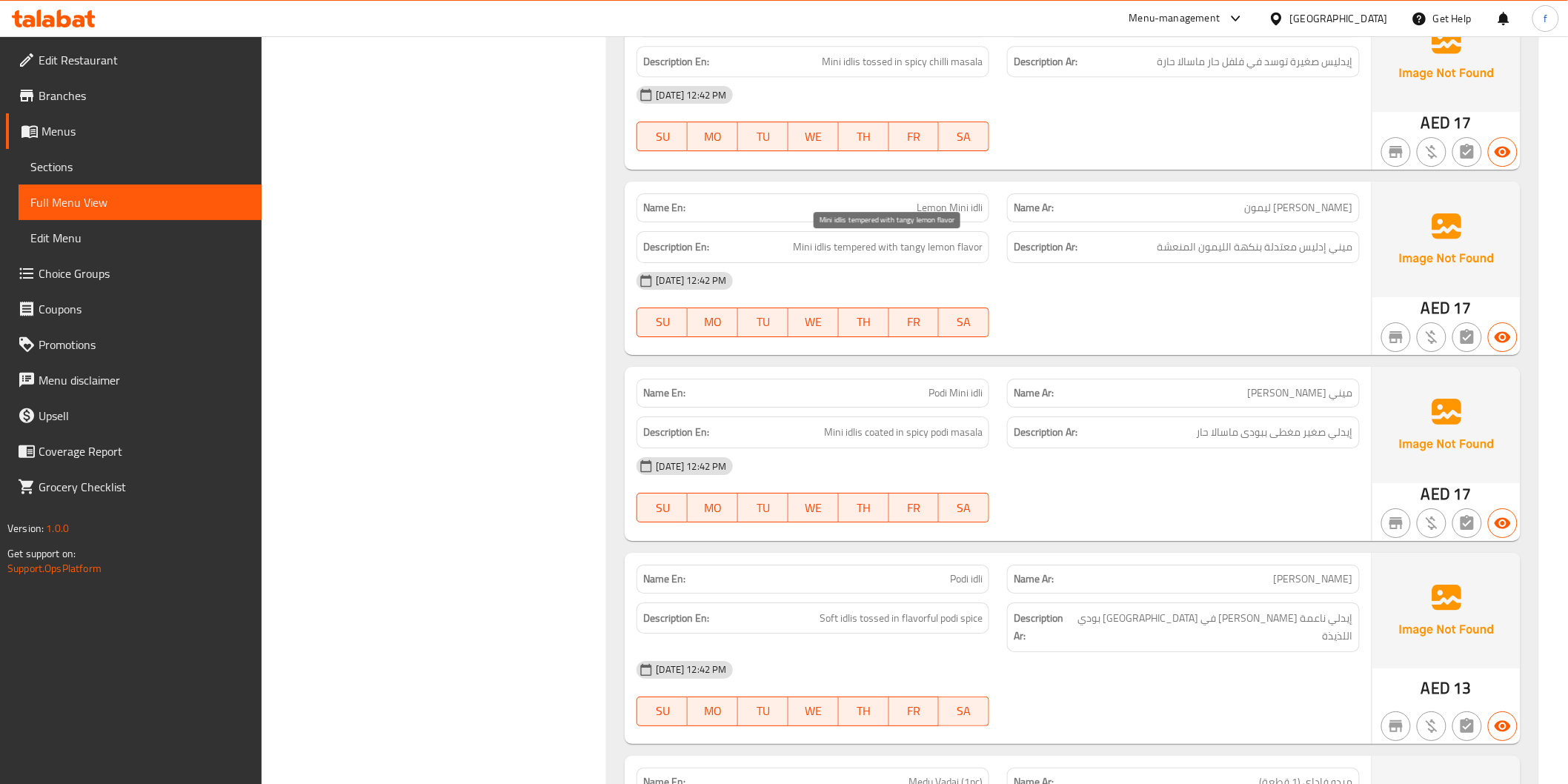
click at [931, 245] on span "Mini idlis tempered with tangy lemon flavor" at bounding box center [888, 246] width 190 height 19
click at [897, 245] on span "Mini idlis tempered with tangy lemon flavor" at bounding box center [888, 246] width 190 height 19
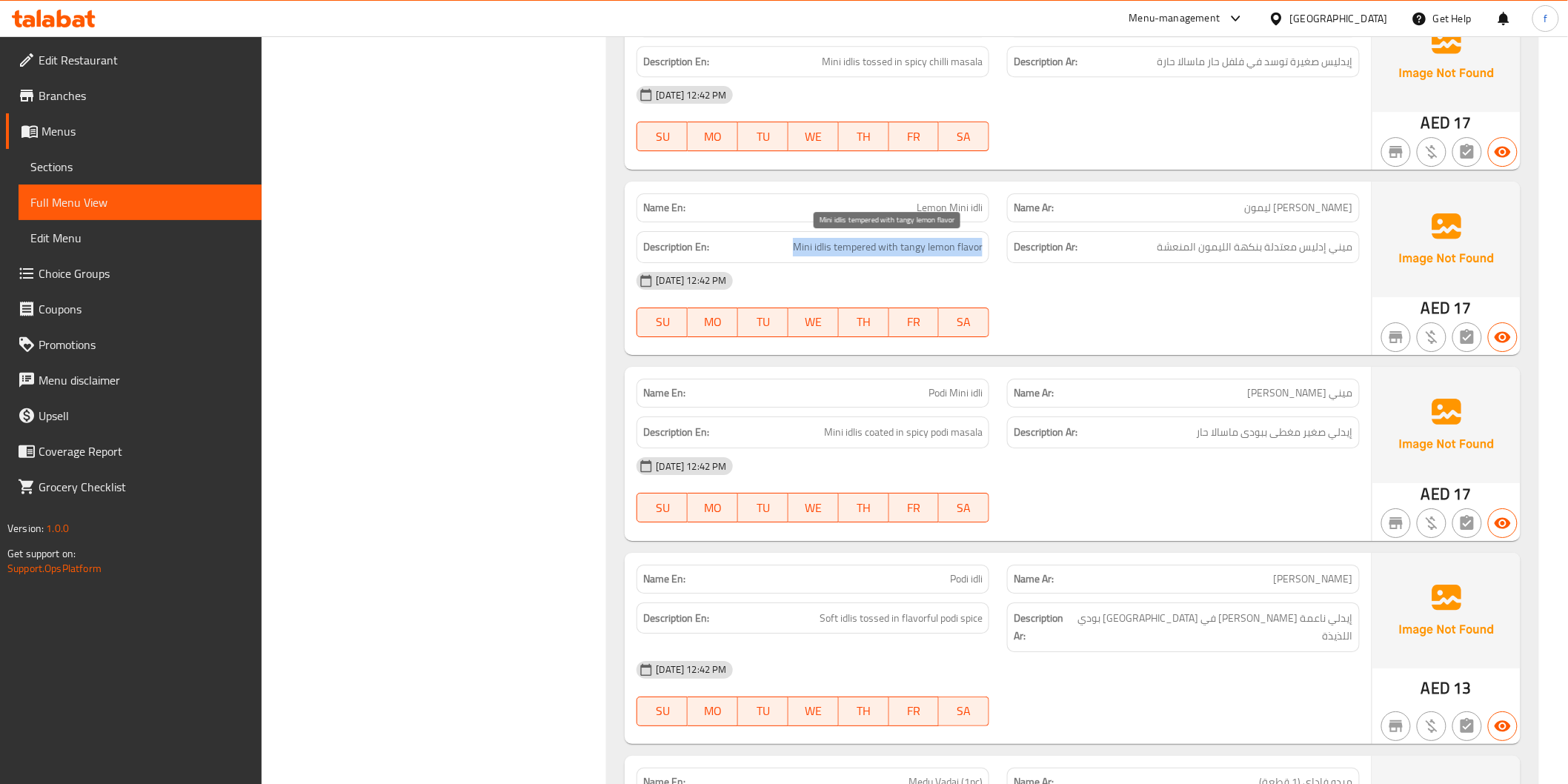
click at [923, 246] on span "Mini idlis tempered with tangy lemon flavor" at bounding box center [888, 246] width 190 height 19
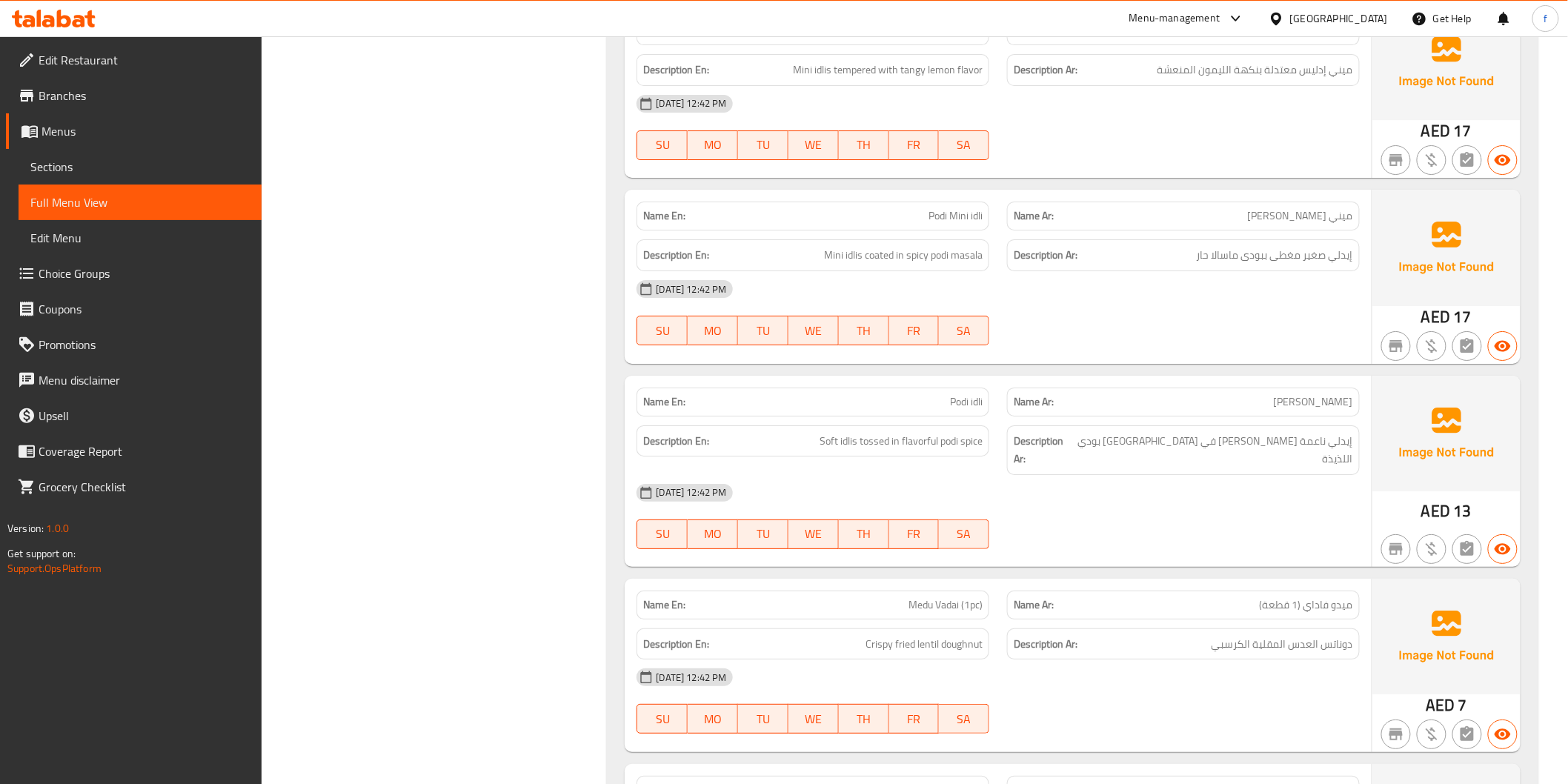
scroll to position [2140, 0]
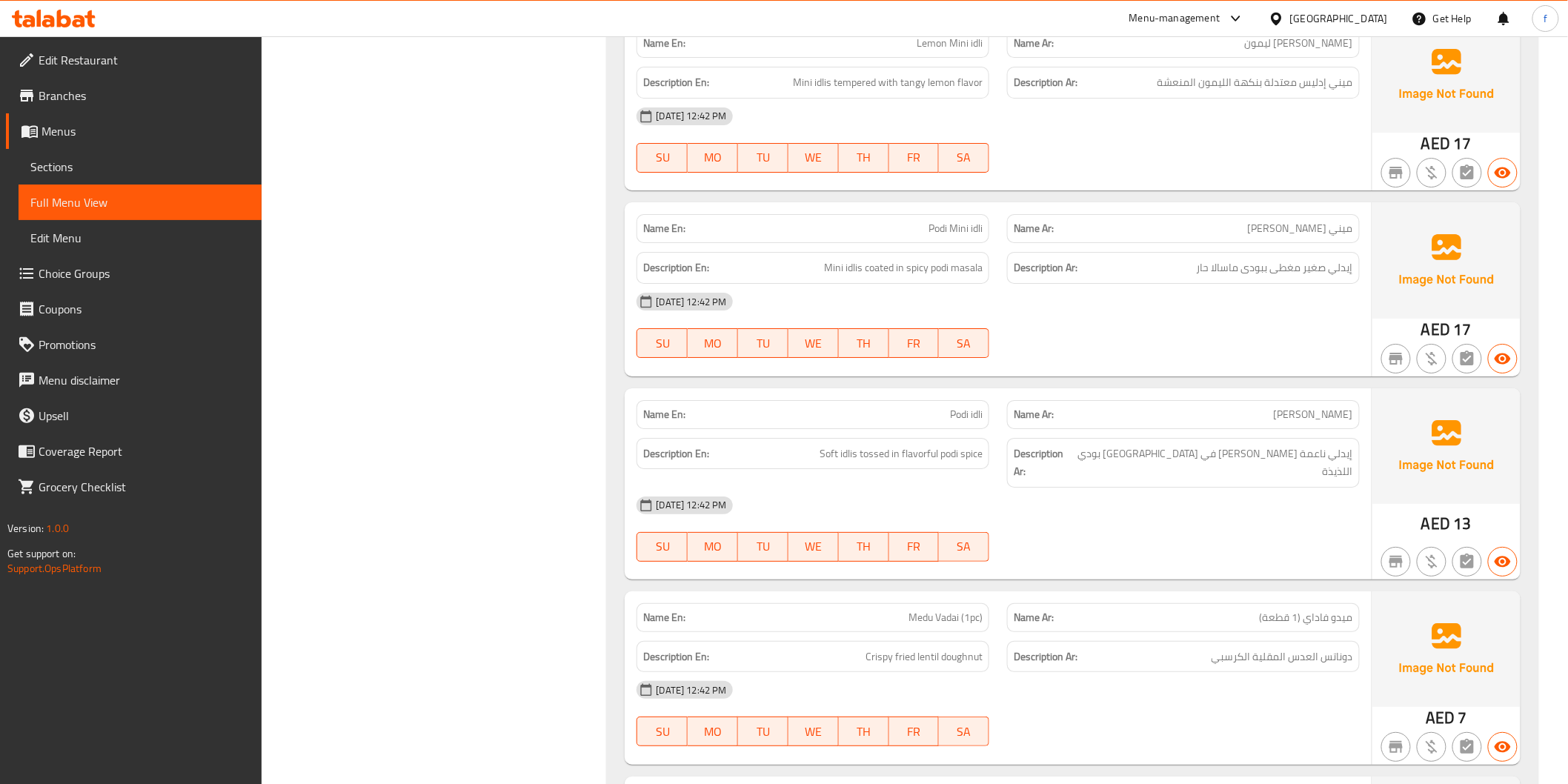
click at [947, 230] on span "Podi Mini idli" at bounding box center [956, 228] width 54 height 15
click at [937, 230] on span "Podi Mini idli" at bounding box center [956, 228] width 54 height 15
drag, startPoint x: 937, startPoint y: 230, endPoint x: 977, endPoint y: 227, distance: 40.1
click at [945, 230] on span "Podi Mini idli" at bounding box center [956, 228] width 54 height 15
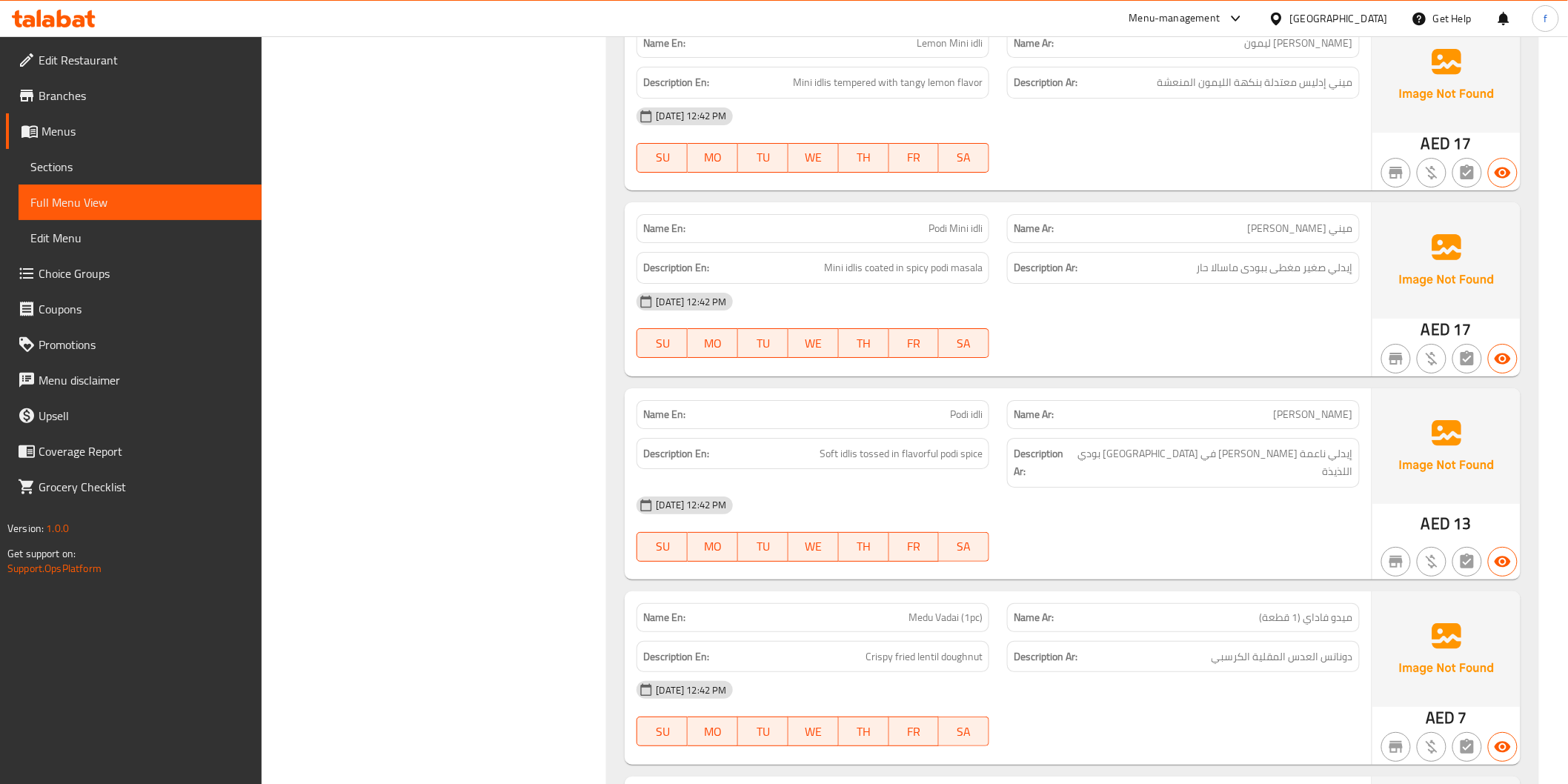
click at [978, 227] on span "Podi Mini idli" at bounding box center [956, 228] width 54 height 15
drag, startPoint x: 978, startPoint y: 227, endPoint x: 1068, endPoint y: 242, distance: 91.2
click at [986, 228] on div "Name En: Podi Mini idli" at bounding box center [813, 229] width 353 height 29
click at [851, 268] on span "Mini idlis coated in spicy podi masala" at bounding box center [904, 268] width 159 height 19
drag, startPoint x: 851, startPoint y: 268, endPoint x: 820, endPoint y: 268, distance: 31.0
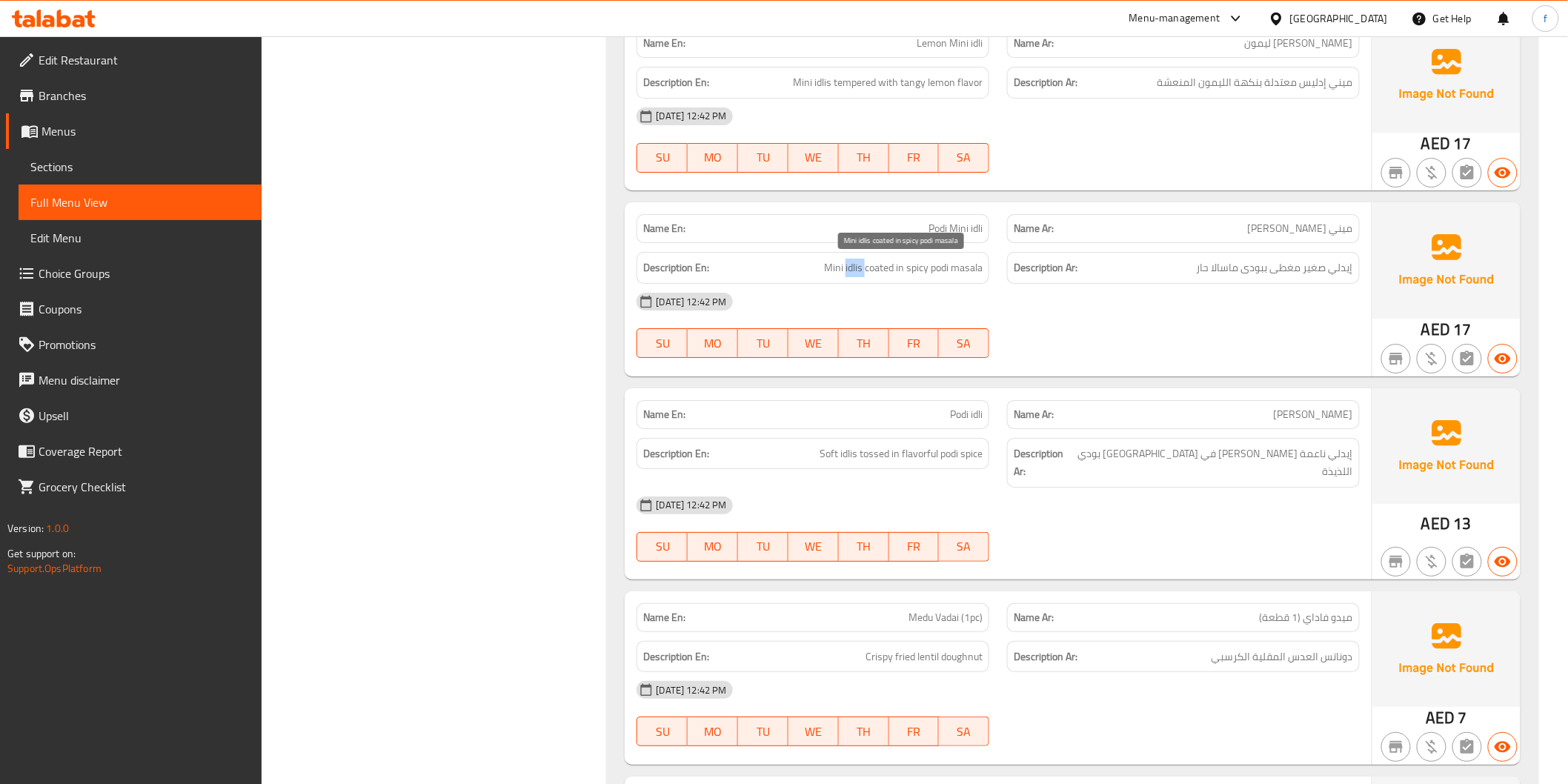
click at [850, 268] on span "Mini idlis coated in spicy podi masala" at bounding box center [904, 268] width 159 height 19
click at [820, 268] on h6 "Description En: Mini idlis coated in spicy podi masala" at bounding box center [813, 268] width 339 height 19
click at [870, 263] on span "Mini idlis coated in spicy podi masala" at bounding box center [904, 268] width 159 height 19
click at [870, 263] on span "Mini idlis coated in spicy podi masala" at bounding box center [904, 268] width 159 height 19
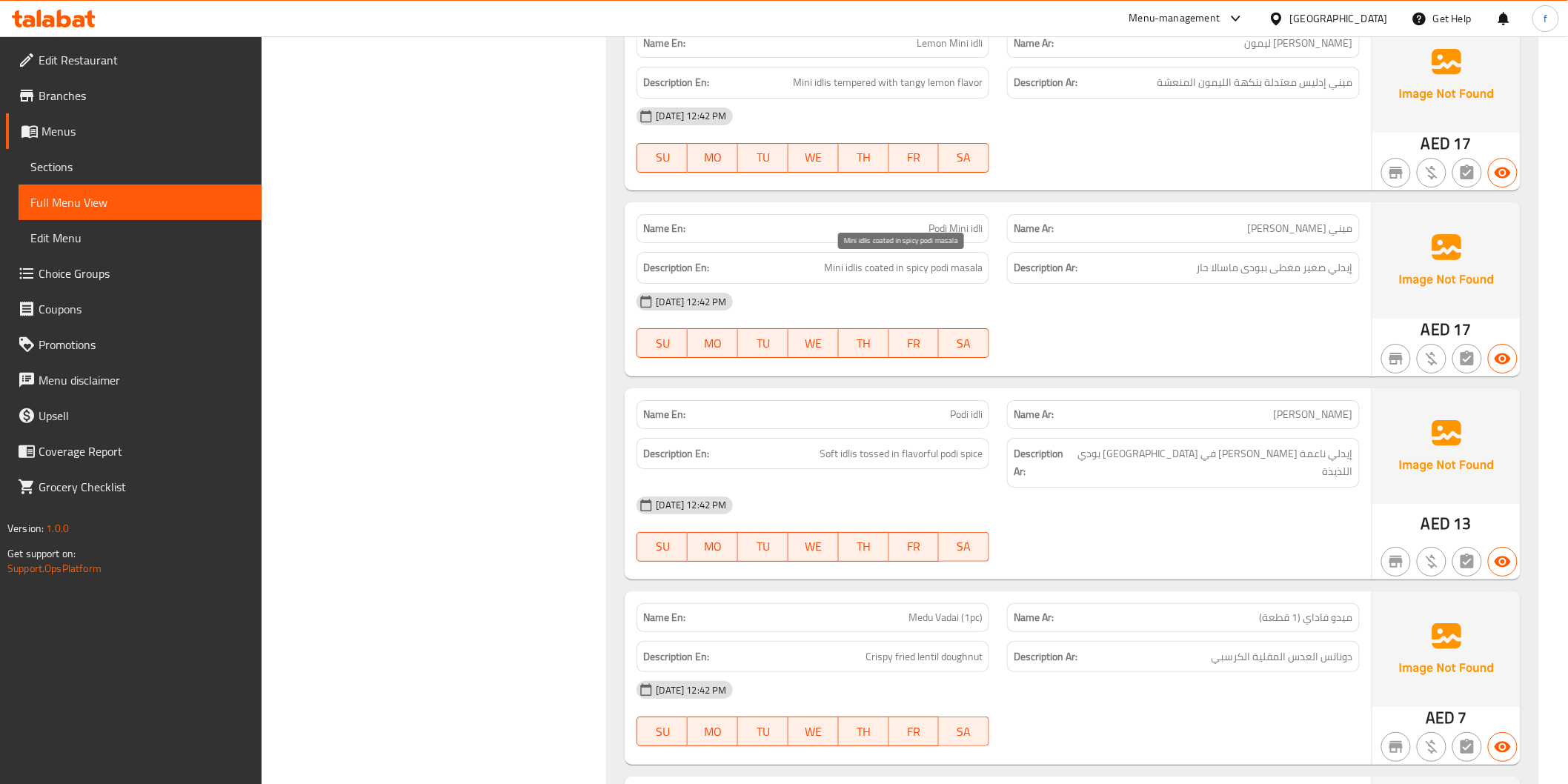
click at [940, 264] on span "Mini idlis coated in spicy podi masala" at bounding box center [904, 268] width 159 height 19
click at [959, 262] on span "Mini idlis coated in spicy podi masala" at bounding box center [904, 268] width 159 height 19
click at [919, 265] on span "Mini idlis coated in spicy podi masala" at bounding box center [904, 268] width 159 height 19
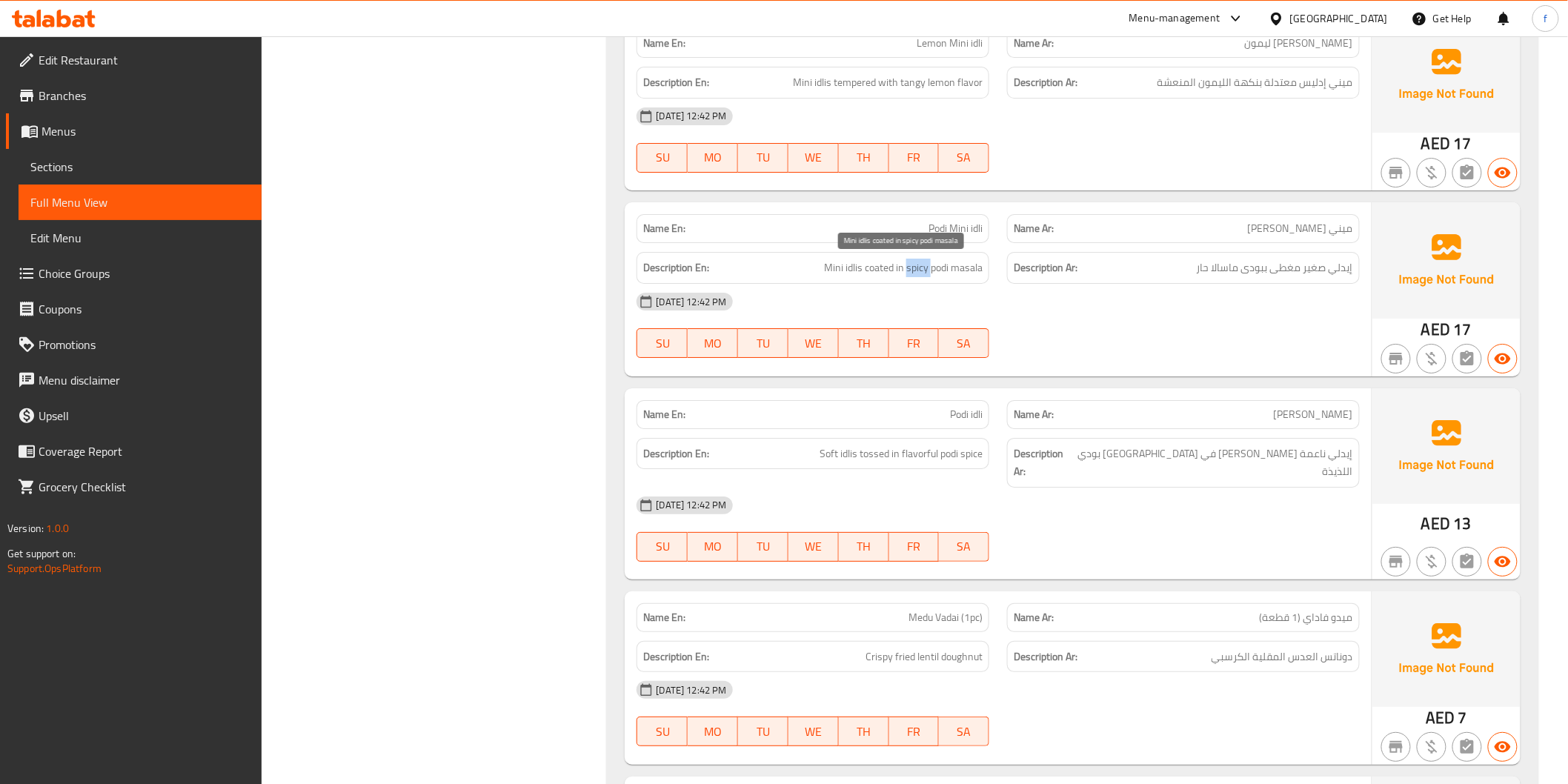
click at [919, 265] on span "Mini idlis coated in spicy podi masala" at bounding box center [904, 268] width 159 height 19
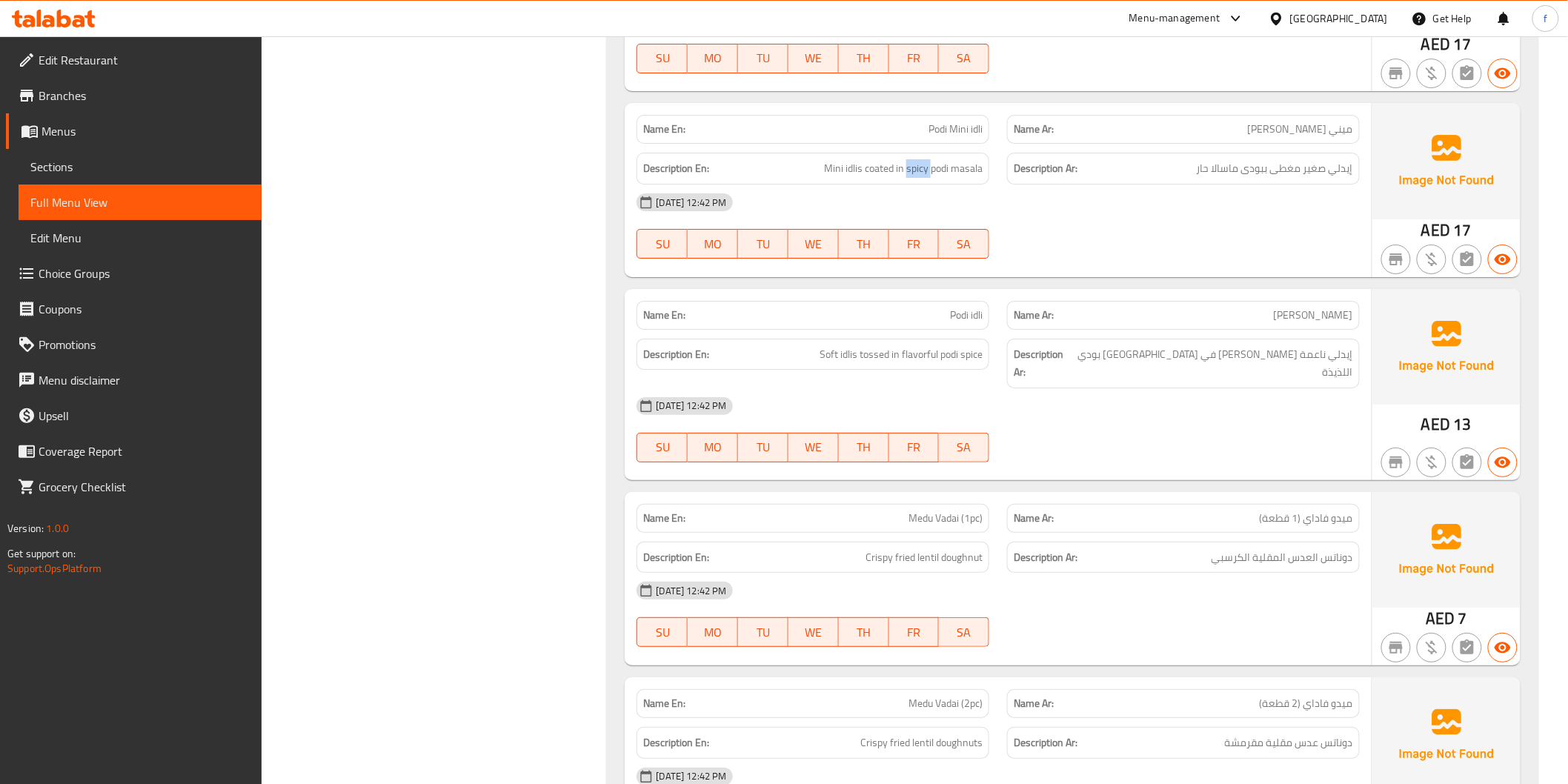
scroll to position [2304, 0]
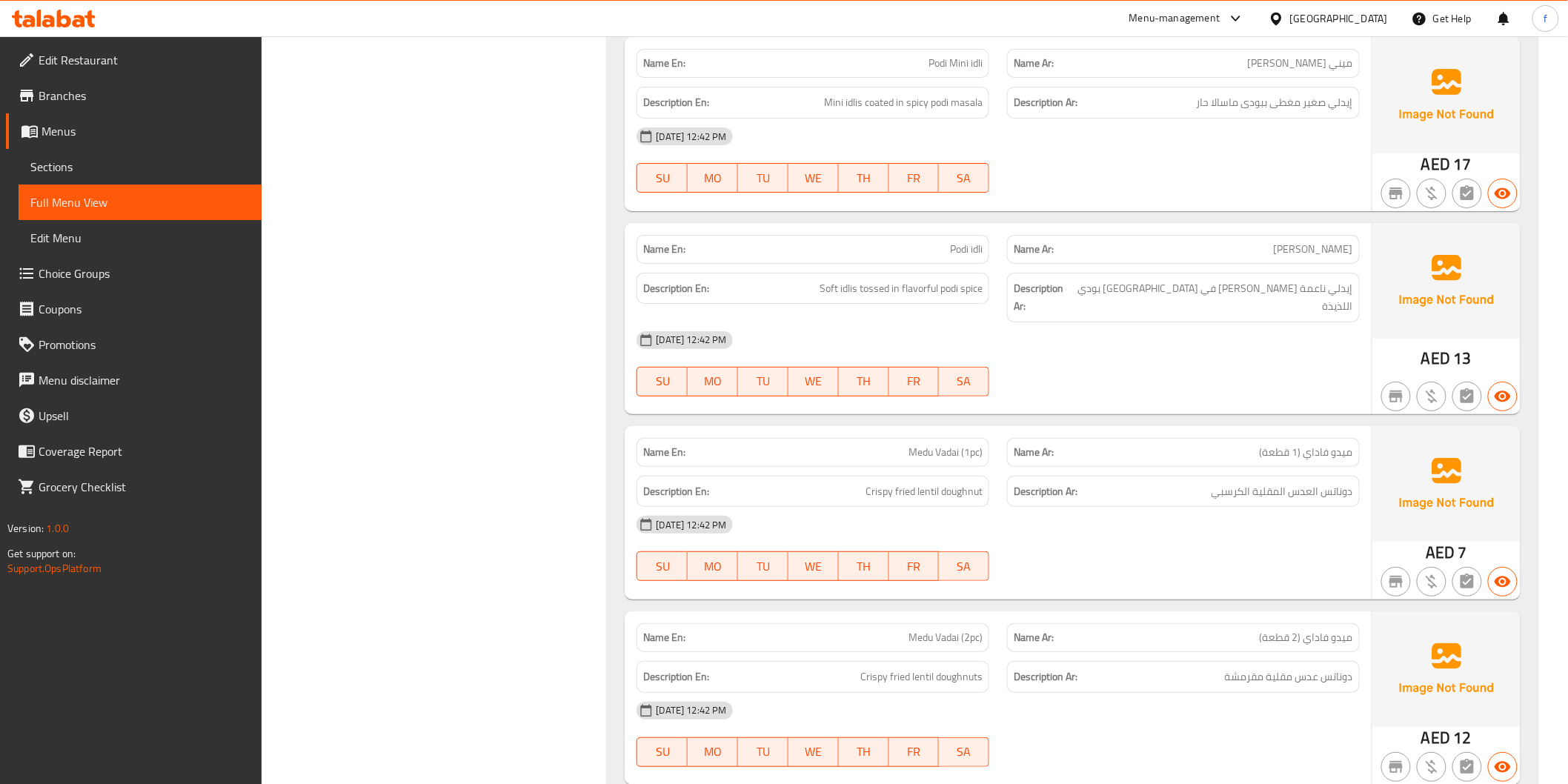
click at [945, 245] on p "Name En: Podi idli" at bounding box center [813, 249] width 339 height 15
click at [965, 245] on span "Podi idli" at bounding box center [966, 249] width 32 height 15
click at [979, 245] on span "Podi idli" at bounding box center [966, 249] width 32 height 15
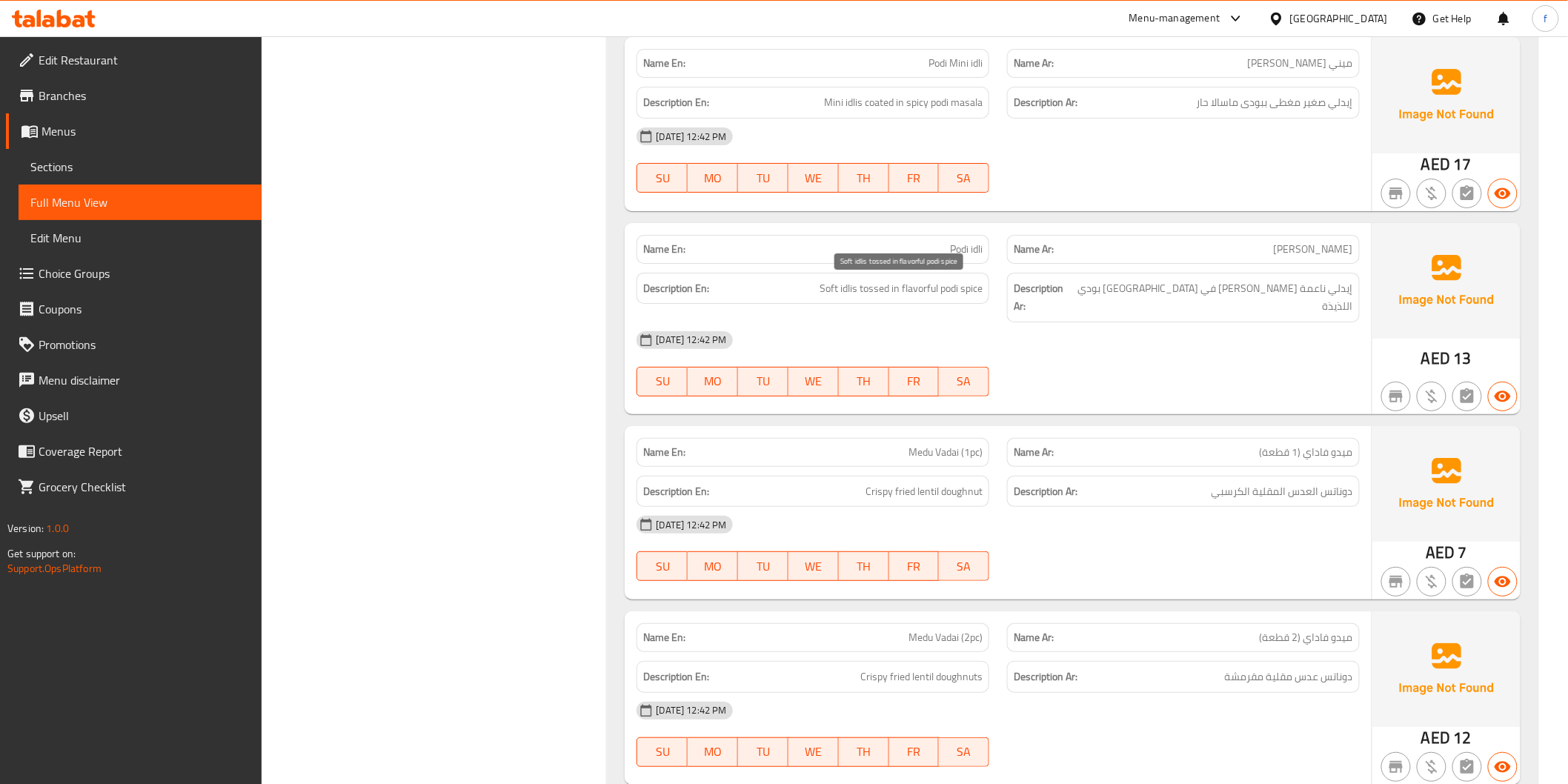
click at [848, 289] on span "Soft idlis tossed in flavorful podi spice" at bounding box center [901, 288] width 163 height 19
click at [824, 285] on span "Soft idlis tossed in flavorful podi spice" at bounding box center [901, 288] width 163 height 19
click at [848, 291] on span "Soft idlis tossed in flavorful podi spice" at bounding box center [901, 288] width 163 height 19
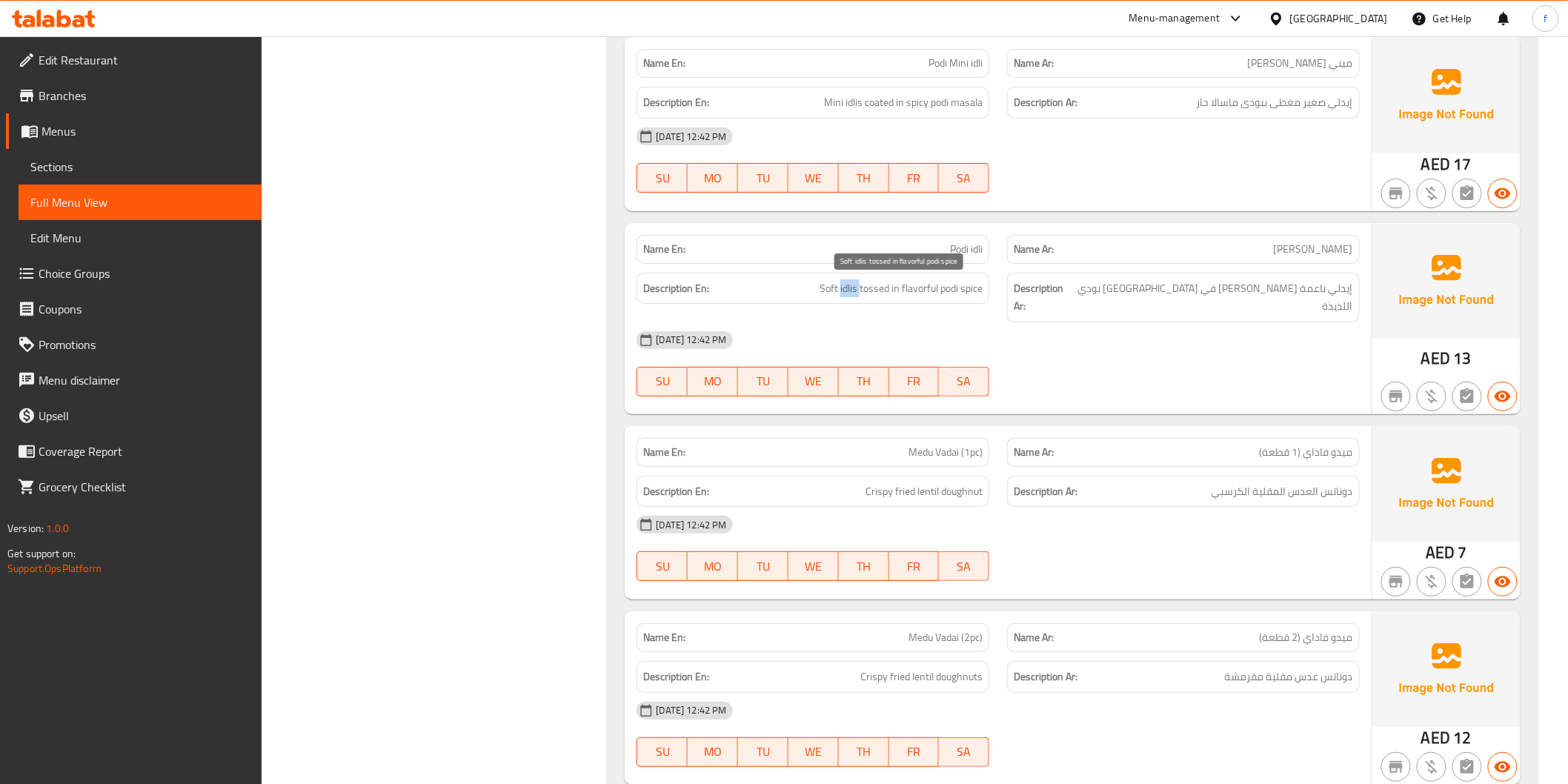
click at [848, 291] on span "Soft idlis tossed in flavorful podi spice" at bounding box center [901, 288] width 163 height 19
click at [827, 276] on div "Description En: Soft idlis tossed in flavorful podi spice" at bounding box center [813, 288] width 353 height 32
click at [869, 284] on span "Soft idlis tossed in flavorful podi spice" at bounding box center [901, 288] width 163 height 19
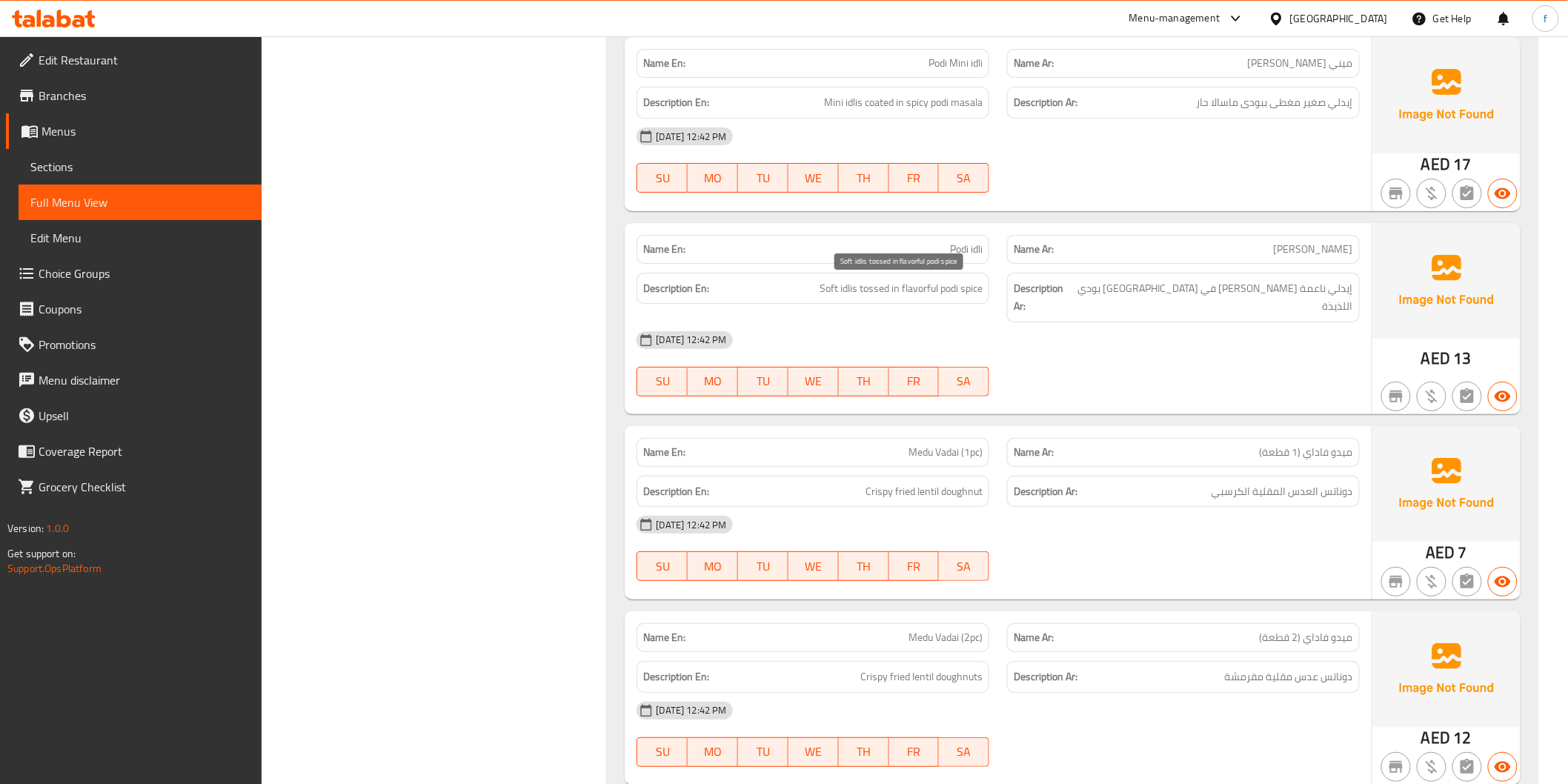
click at [966, 287] on span "Soft idlis tossed in flavorful podi spice" at bounding box center [901, 288] width 163 height 19
click at [947, 292] on span "Soft idlis tossed in flavorful podi spice" at bounding box center [901, 288] width 163 height 19
click at [948, 292] on span "Soft idlis tossed in flavorful podi spice" at bounding box center [901, 288] width 163 height 19
click at [973, 280] on span "Soft idlis tossed in flavorful podi spice" at bounding box center [901, 288] width 163 height 19
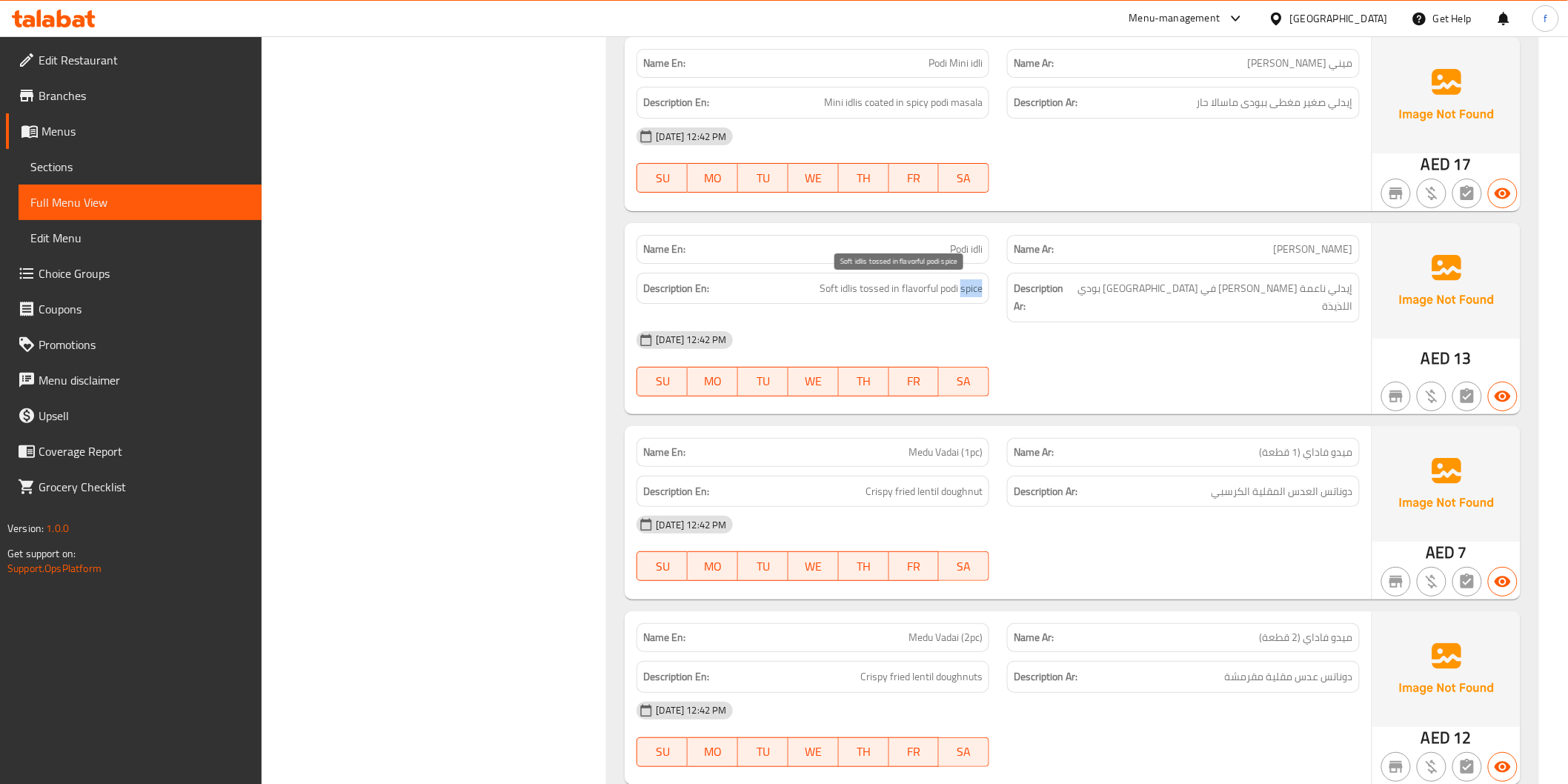
click at [973, 280] on span "Soft idlis tossed in flavorful podi spice" at bounding box center [901, 288] width 163 height 19
click at [907, 285] on span "Soft idlis tossed in flavorful podi spice" at bounding box center [901, 288] width 163 height 19
click at [887, 444] on p "Name En: Medu Vadai (1pc)" at bounding box center [813, 452] width 339 height 15
drag, startPoint x: 887, startPoint y: 426, endPoint x: 921, endPoint y: 424, distance: 34.1
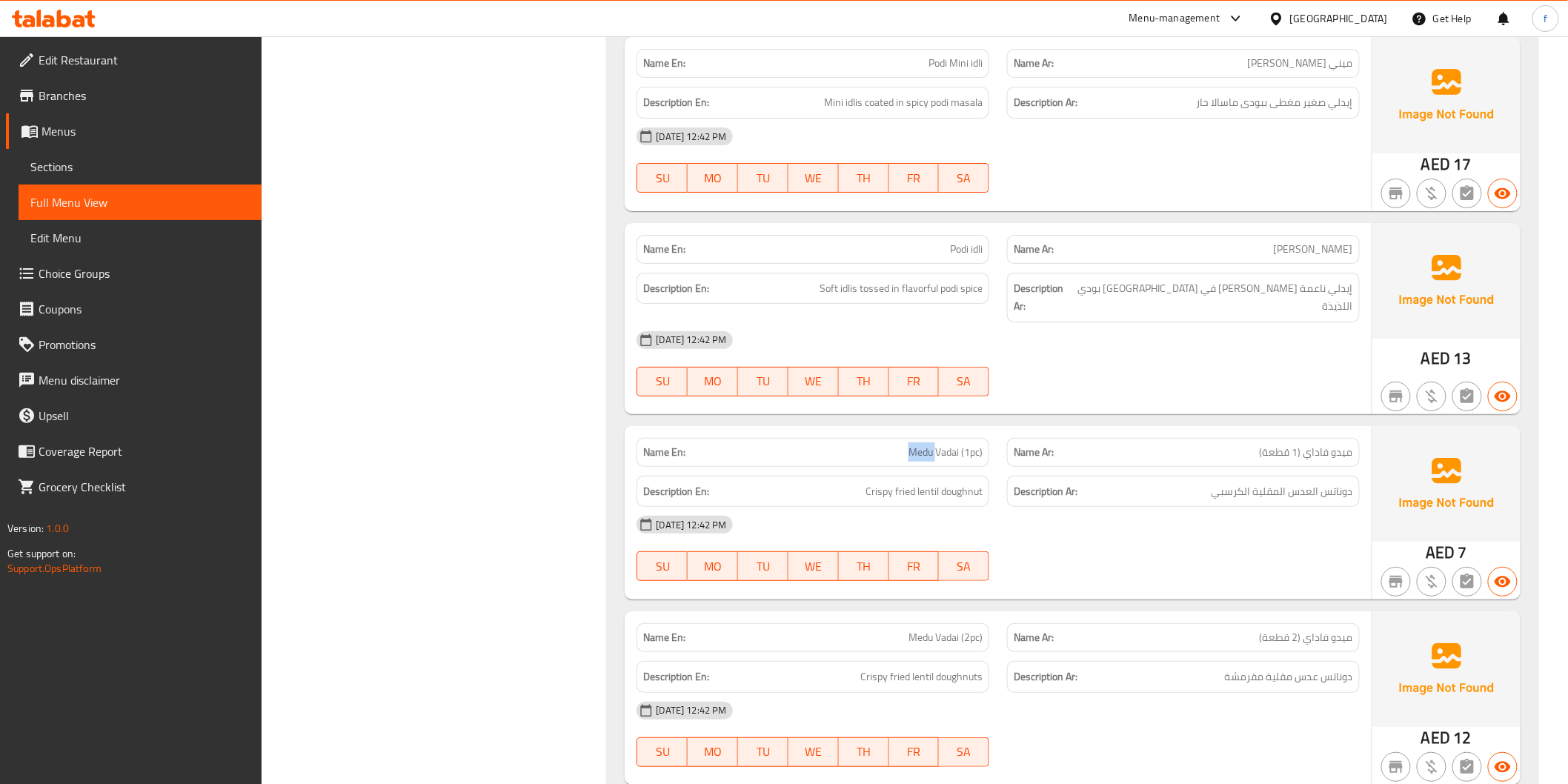
click at [897, 438] on div "Name En: Medu Vadai (1pc)" at bounding box center [813, 452] width 353 height 29
click at [945, 438] on div "Name En: Medu Vadai (1pc)" at bounding box center [813, 452] width 353 height 29
click at [977, 444] on span "Medu Vadai (1pc)" at bounding box center [945, 452] width 74 height 15
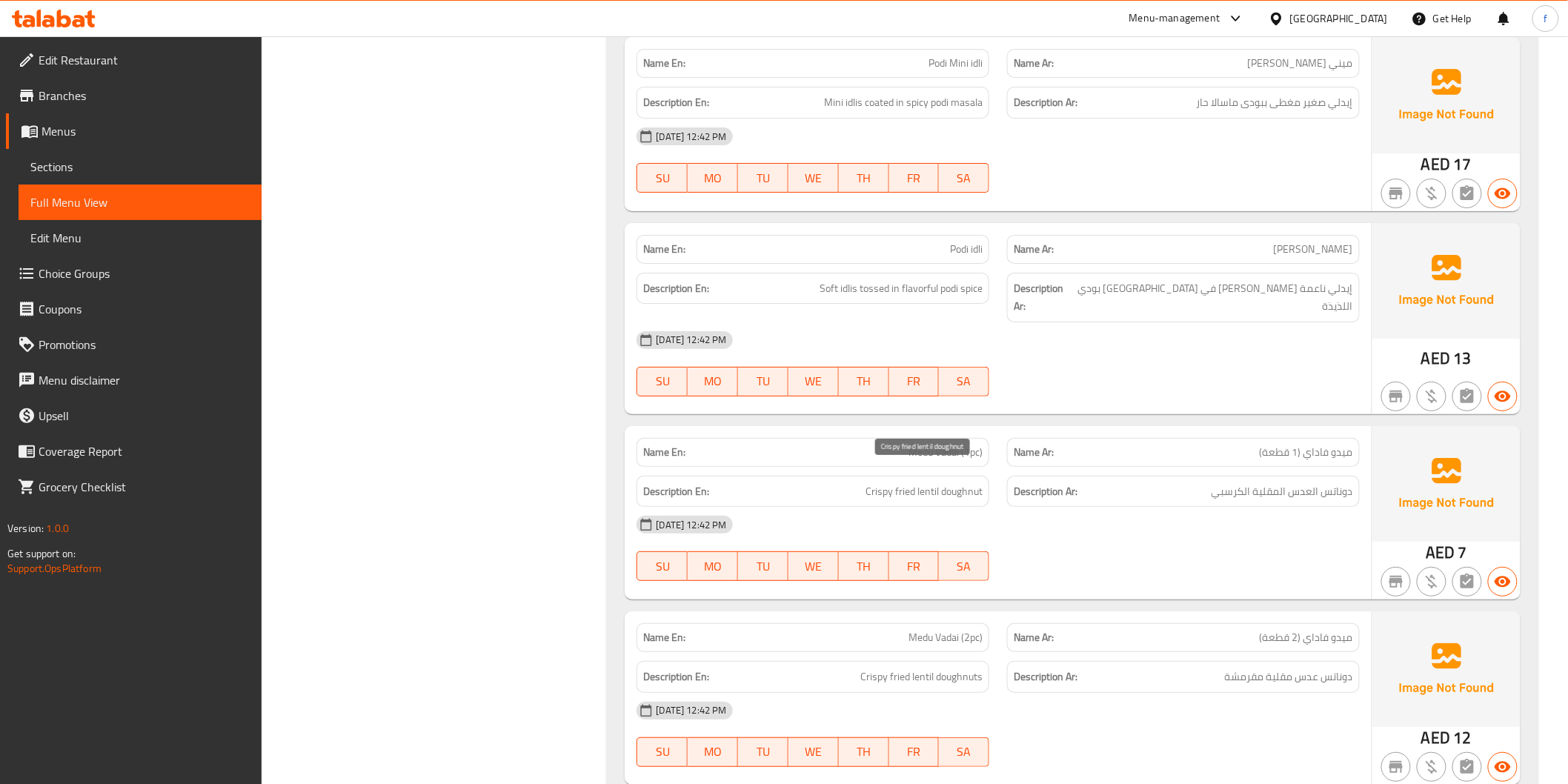
click at [957, 482] on span "Crispy fried lentil doughnut" at bounding box center [924, 491] width 117 height 19
click at [960, 482] on span "Crispy fried lentil doughnut" at bounding box center [924, 491] width 117 height 19
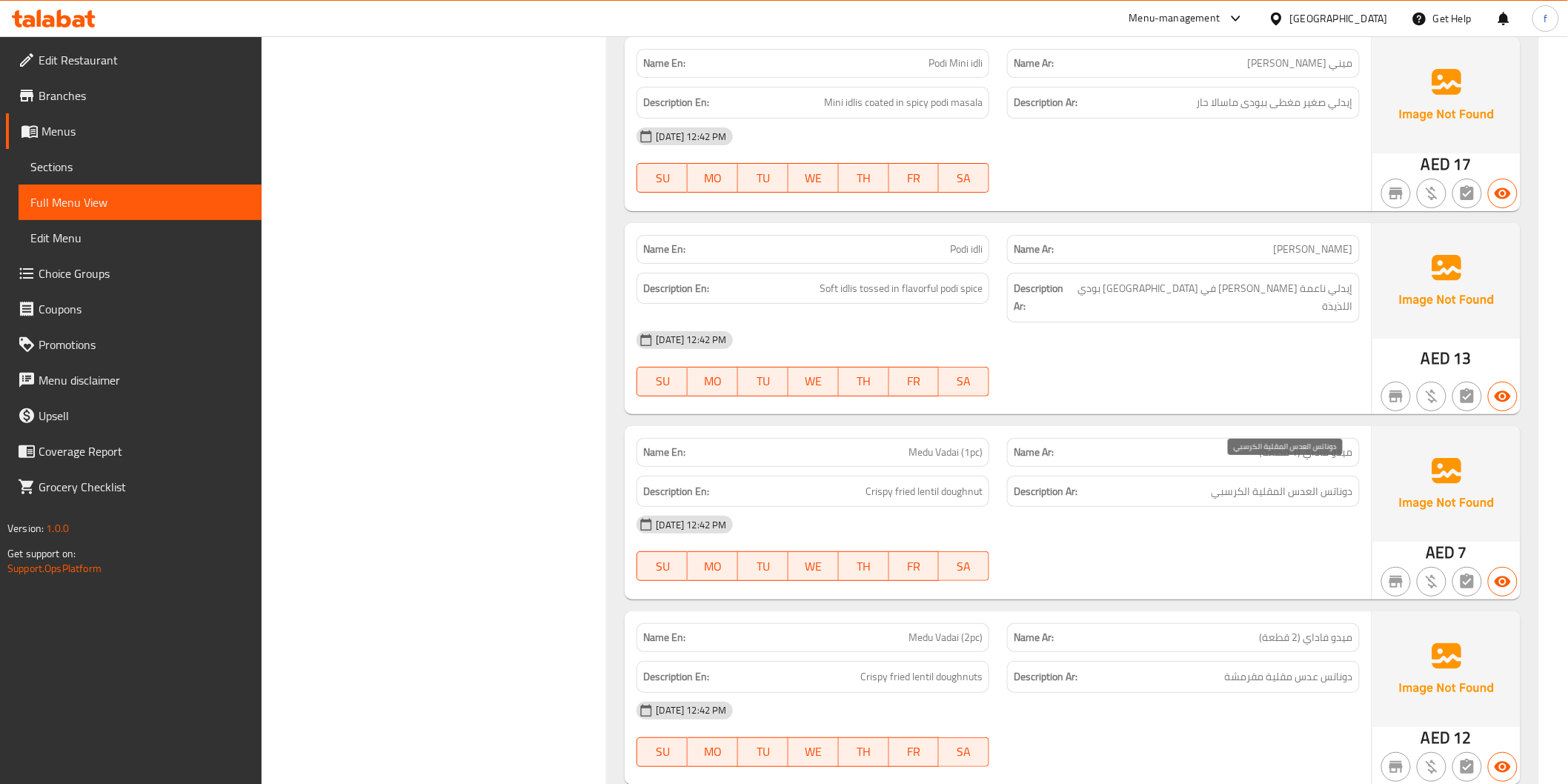
drag, startPoint x: 1308, startPoint y: 479, endPoint x: 1042, endPoint y: 460, distance: 266.7
click at [1301, 482] on span "دوناتس العدس المقلية الكرسبي" at bounding box center [1282, 491] width 142 height 19
click at [960, 444] on span "Medu Vadai (1pc)" at bounding box center [945, 452] width 74 height 15
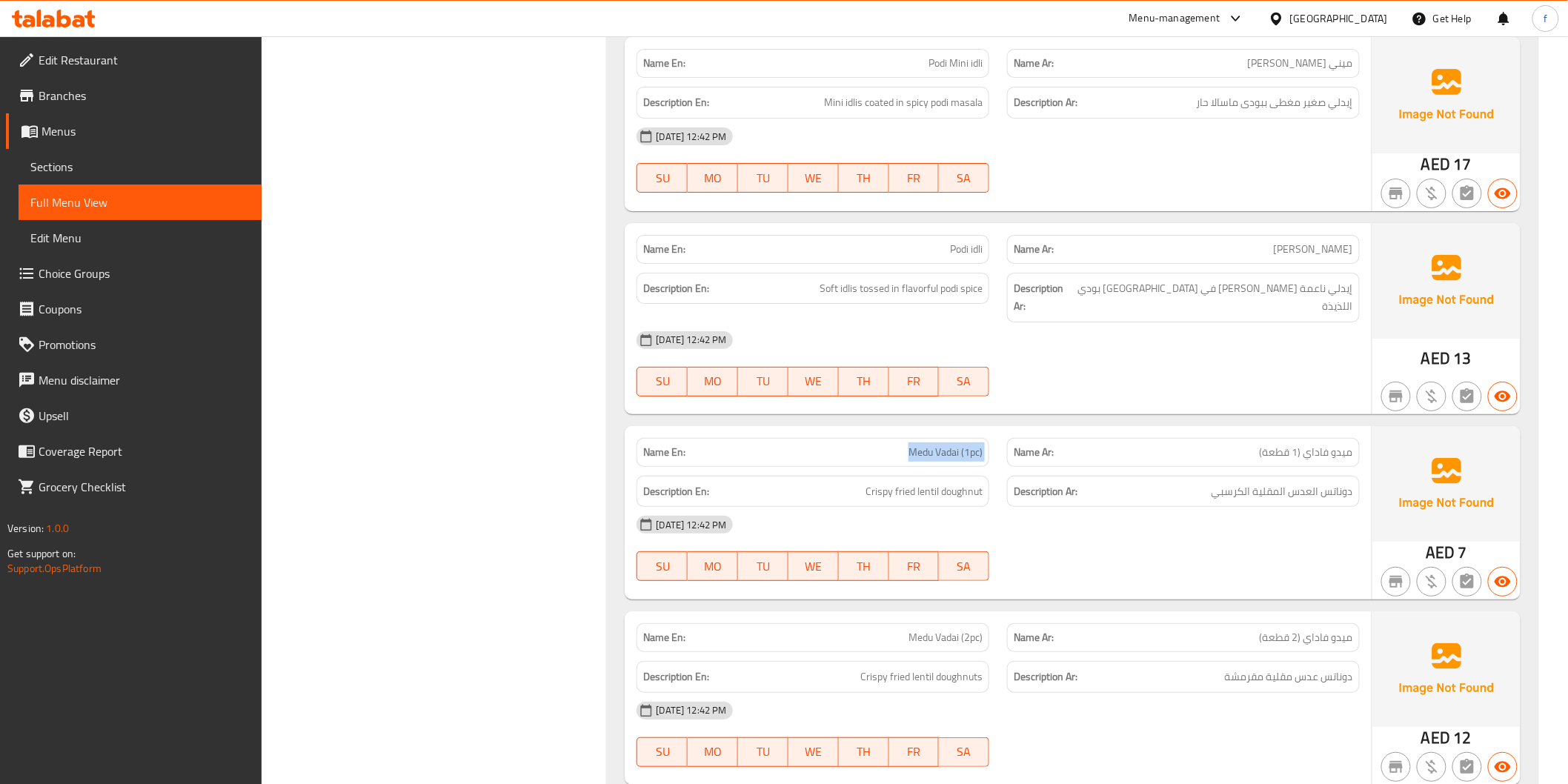
copy span "Medu Vadai (1pc)"
click at [964, 482] on span "Crispy fried lentil doughnut" at bounding box center [924, 491] width 117 height 19
click at [930, 482] on span "Crispy fried lentil doughnut" at bounding box center [924, 491] width 117 height 19
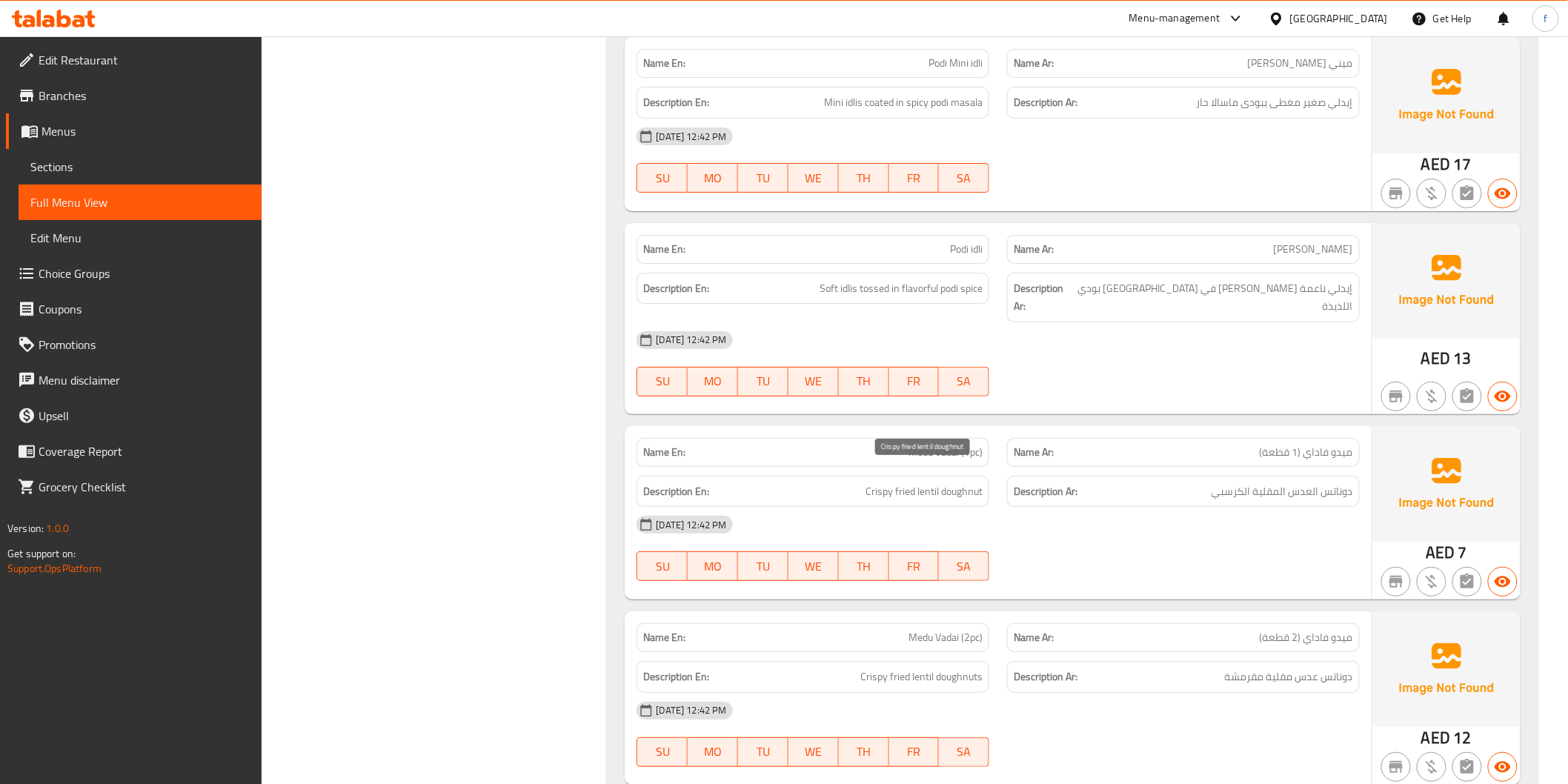
click at [903, 482] on span "Crispy fried lentil doughnut" at bounding box center [924, 491] width 117 height 19
click at [871, 482] on span "Crispy fried lentil doughnut" at bounding box center [924, 491] width 117 height 19
click at [1275, 519] on div "[DATE] 12:42 PM" at bounding box center [998, 525] width 741 height 36
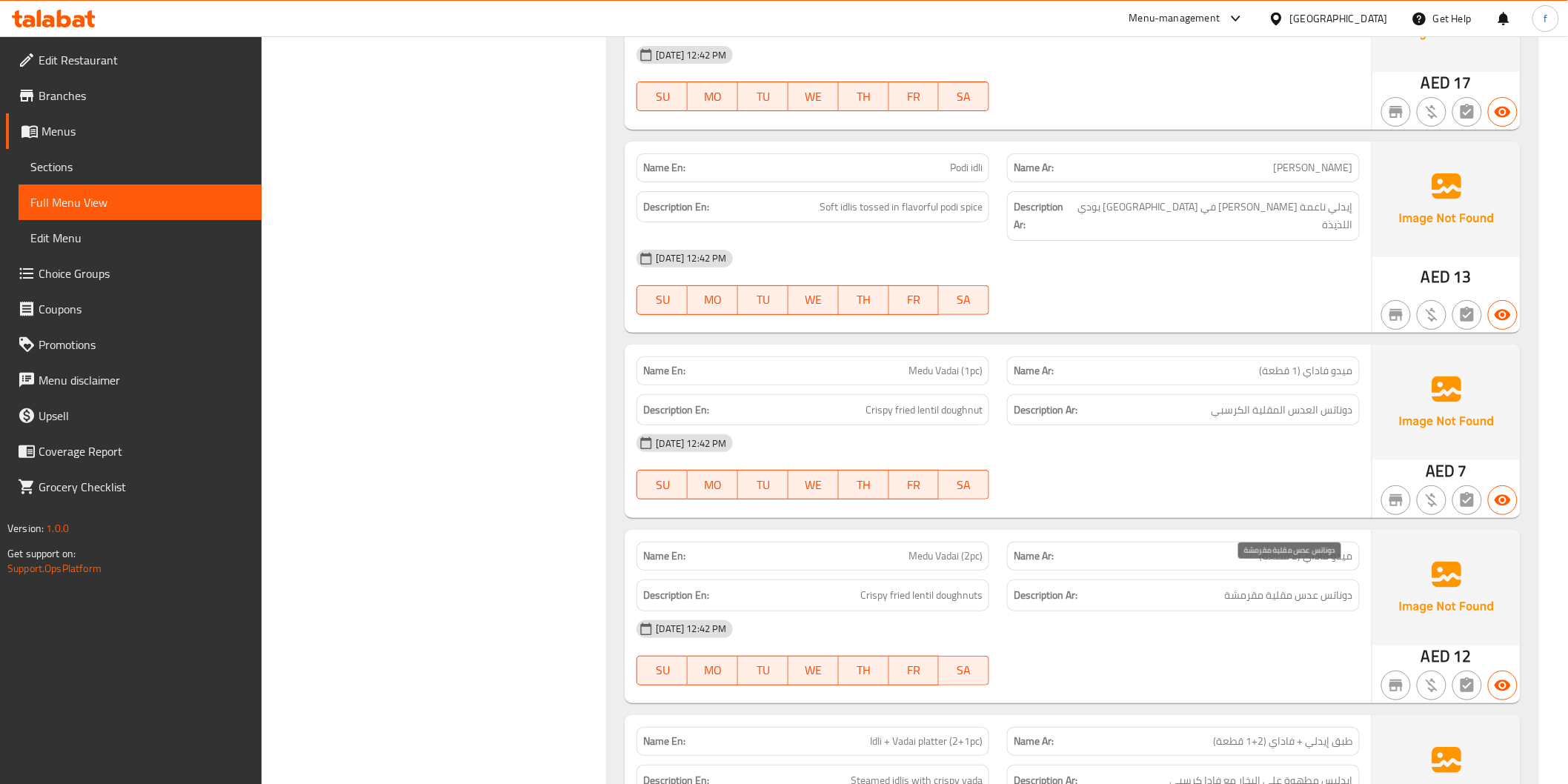
scroll to position [2551, 0]
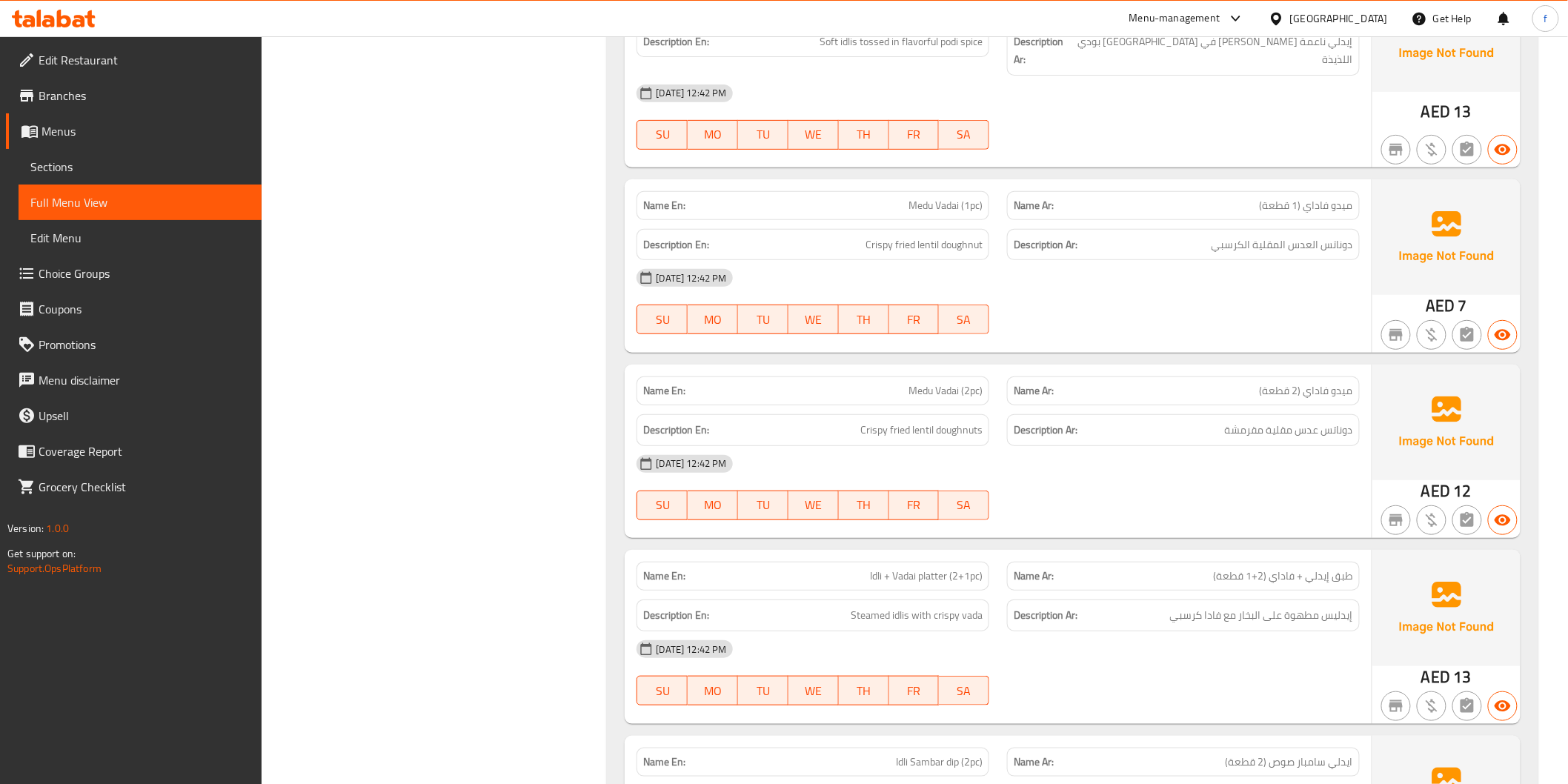
click at [919, 383] on span "Medu Vadai (2pc)" at bounding box center [945, 390] width 74 height 15
click at [940, 383] on span "Medu Vadai (2pc)" at bounding box center [945, 390] width 74 height 15
click at [967, 421] on span "Crispy fried lentil doughnuts" at bounding box center [921, 430] width 122 height 19
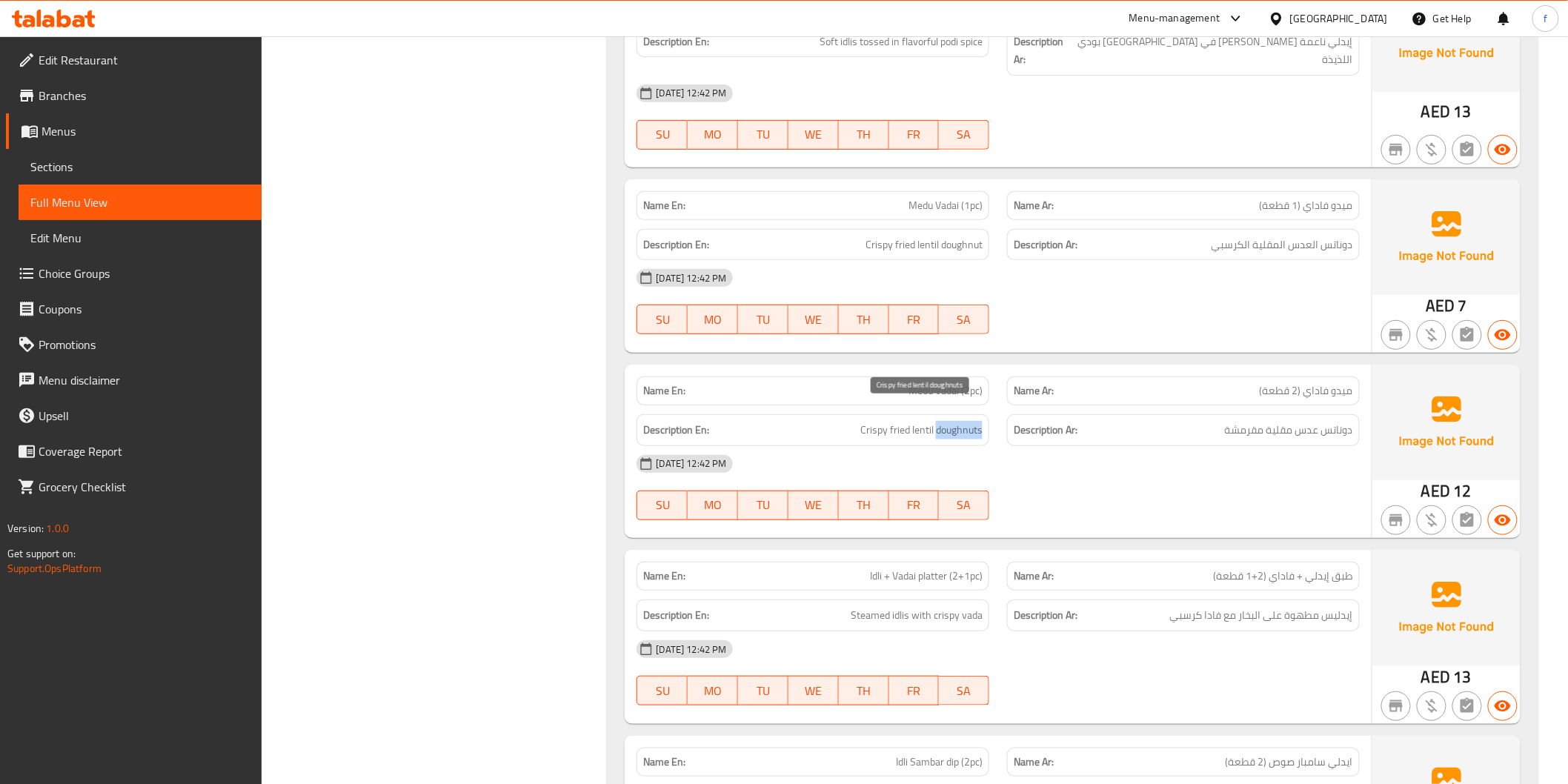
drag, startPoint x: 967, startPoint y: 408, endPoint x: 923, endPoint y: 413, distance: 44.3
click at [964, 421] on span "Crispy fried lentil doughnuts" at bounding box center [921, 430] width 122 height 19
click at [923, 421] on span "Crispy fried lentil doughnuts" at bounding box center [921, 430] width 122 height 19
click at [897, 421] on span "Crispy fried lentil doughnuts" at bounding box center [921, 430] width 122 height 19
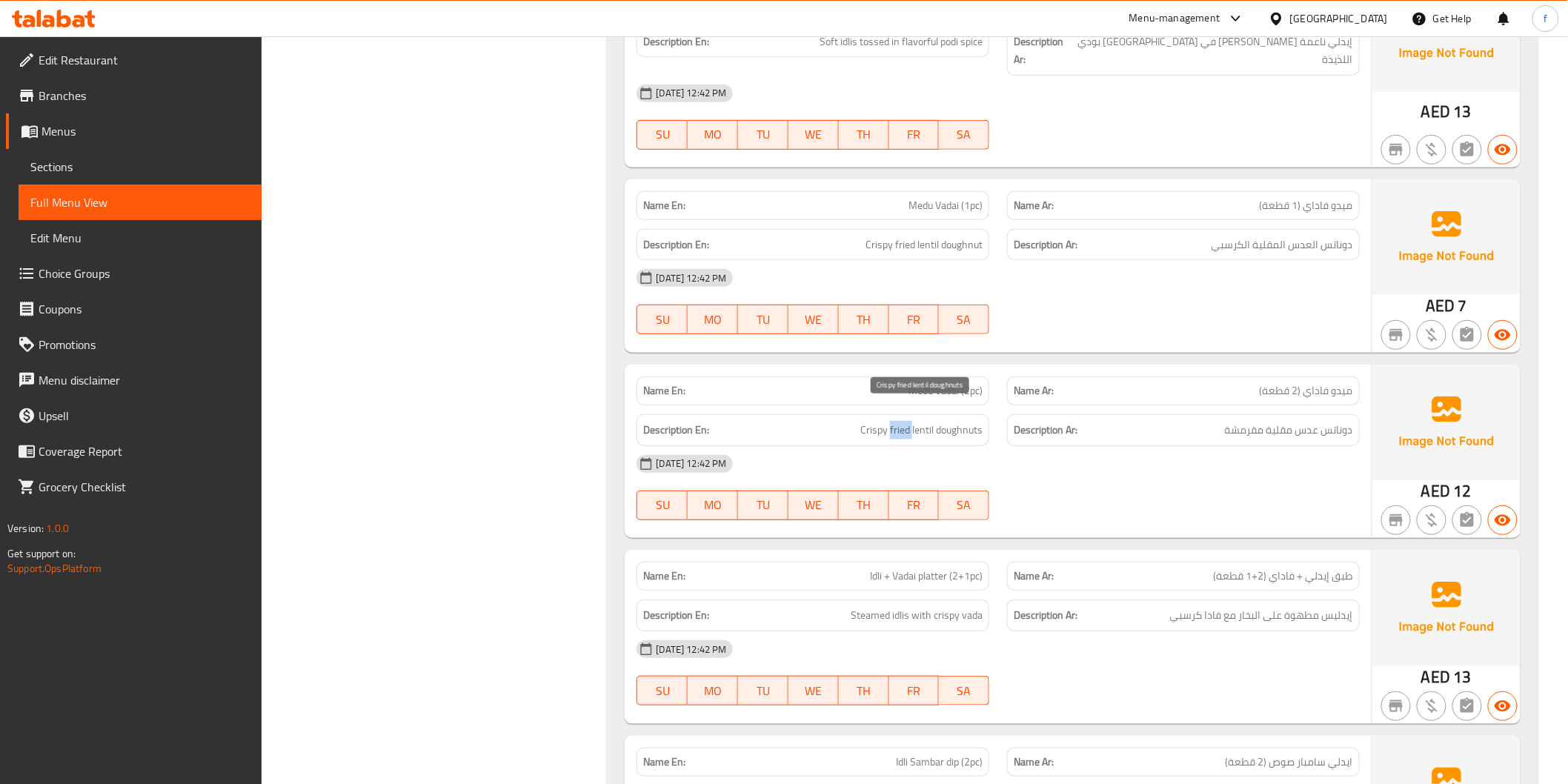
drag, startPoint x: 897, startPoint y: 411, endPoint x: 869, endPoint y: 412, distance: 28.0
click at [897, 421] on span "Crispy fried lentil doughnuts" at bounding box center [921, 430] width 122 height 19
click at [869, 421] on span "Crispy fried lentil doughnuts" at bounding box center [921, 430] width 122 height 19
drag, startPoint x: 869, startPoint y: 412, endPoint x: 964, endPoint y: 353, distance: 111.8
click at [874, 421] on span "Crispy fried lentil doughnuts" at bounding box center [921, 430] width 122 height 19
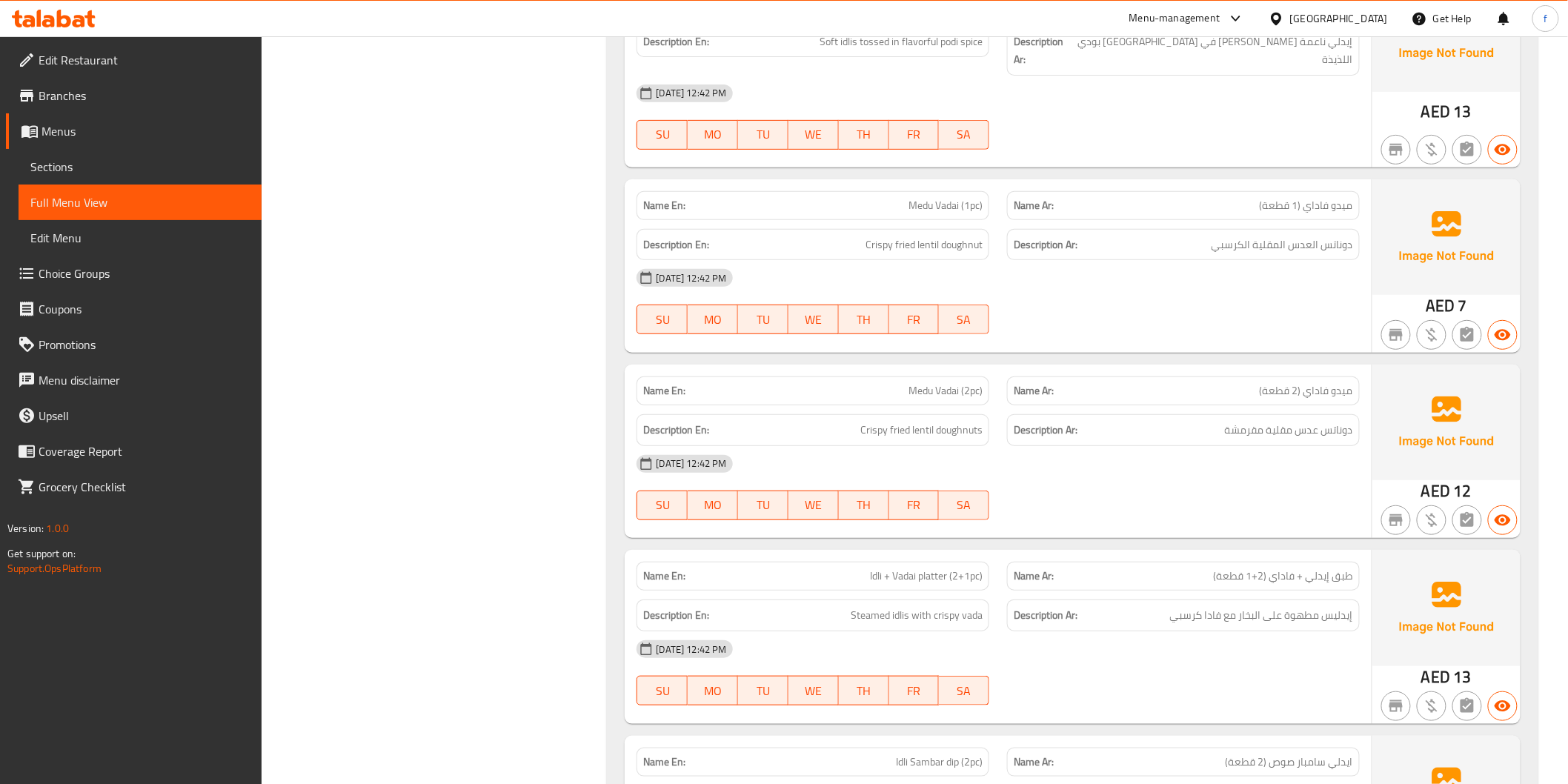
drag, startPoint x: 964, startPoint y: 353, endPoint x: 951, endPoint y: 364, distance: 17.0
click at [960, 367] on div "Name En: Medu Vadai (2pc)" at bounding box center [813, 391] width 371 height 47
click at [951, 383] on span "Medu Vadai (2pc)" at bounding box center [945, 390] width 74 height 15
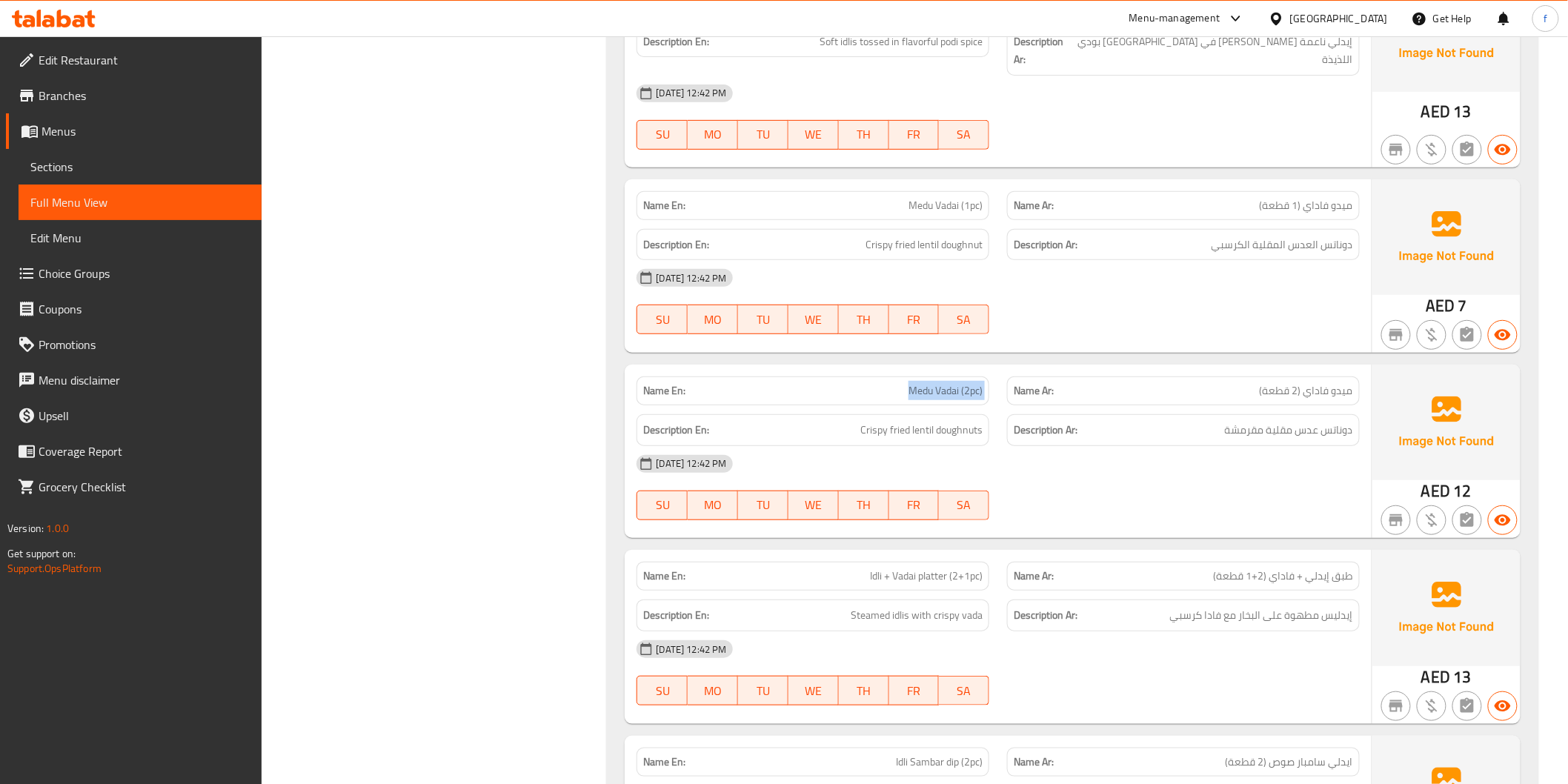
copy span "Medu Vadai (2pc)"
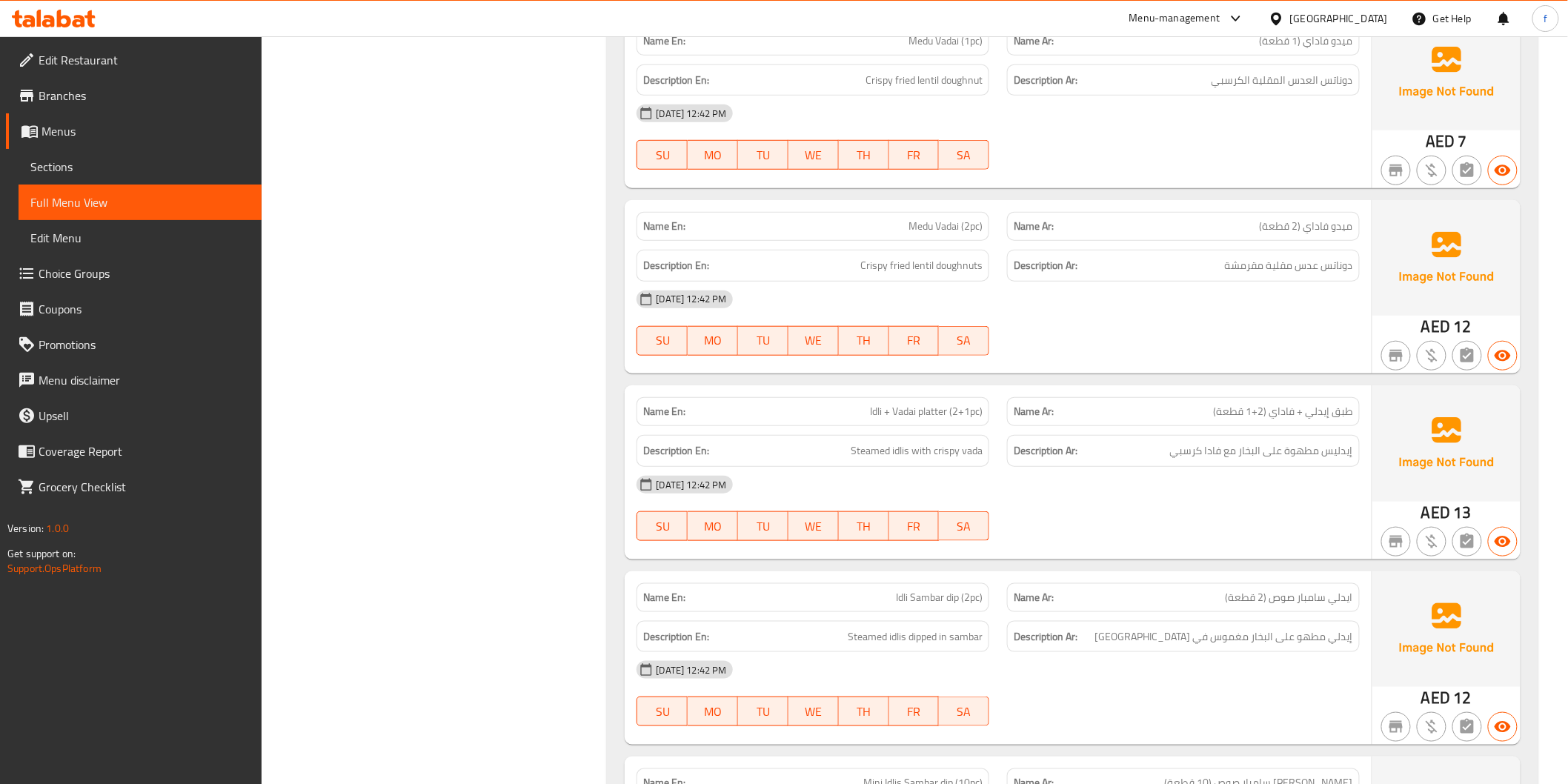
click at [925, 404] on span "Idli + Vadai platter (2+1pc)" at bounding box center [926, 411] width 113 height 15
click at [903, 404] on span "Idli + Vadai platter (2+1pc)" at bounding box center [926, 411] width 113 height 15
click at [871, 404] on span "Idli + Vadai platter (2+1pc)" at bounding box center [926, 411] width 113 height 15
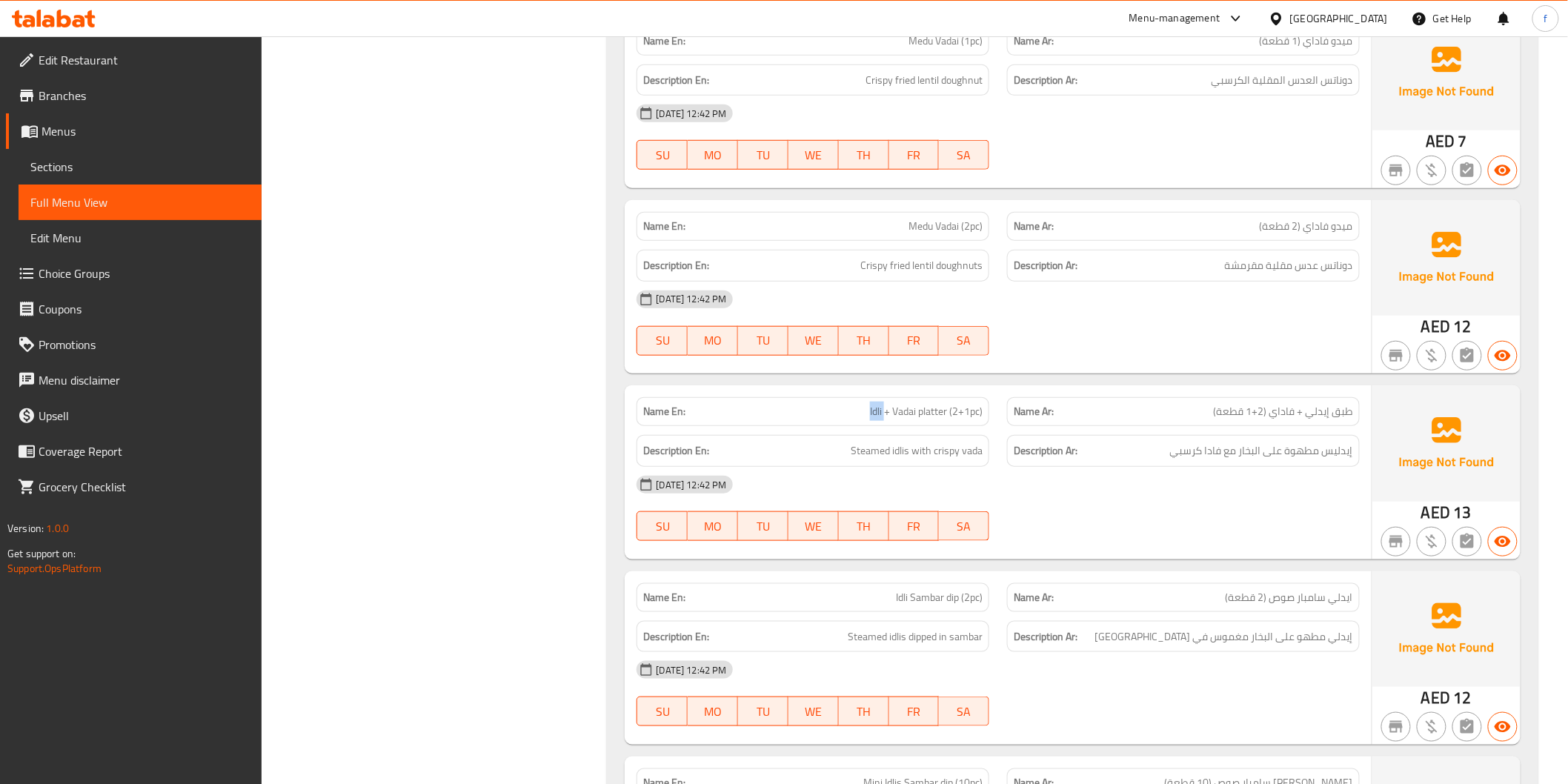
click at [871, 404] on span "Idli + Vadai platter (2+1pc)" at bounding box center [926, 411] width 113 height 15
drag, startPoint x: 952, startPoint y: 389, endPoint x: 1007, endPoint y: 396, distance: 55.4
click at [1007, 396] on div "Name En: Idli + Vadai platter (2+1pc) Name Ar: طبق إيدلي + فاداي (2+1 قطعة)" at bounding box center [998, 412] width 741 height 47
click at [1104, 532] on div at bounding box center [1184, 541] width 371 height 18
click at [902, 442] on span "Steamed idlis with crispy vada" at bounding box center [917, 451] width 132 height 19
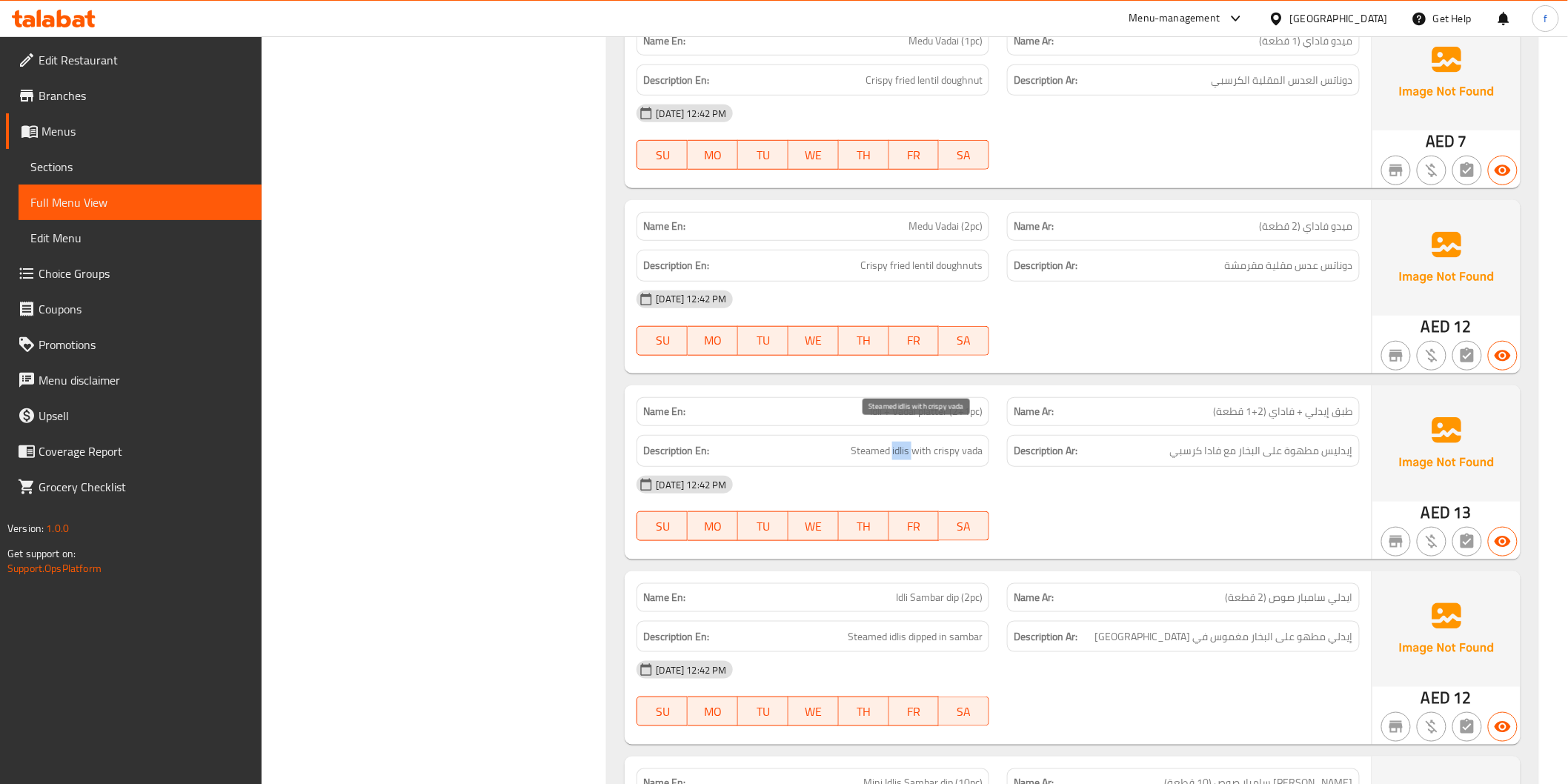
click at [902, 442] on span "Steamed idlis with crispy vada" at bounding box center [917, 451] width 132 height 19
click at [853, 442] on span "Steamed idlis with crispy vada" at bounding box center [917, 451] width 132 height 19
click at [980, 442] on span "Steamed idlis with crispy vada" at bounding box center [917, 451] width 132 height 19
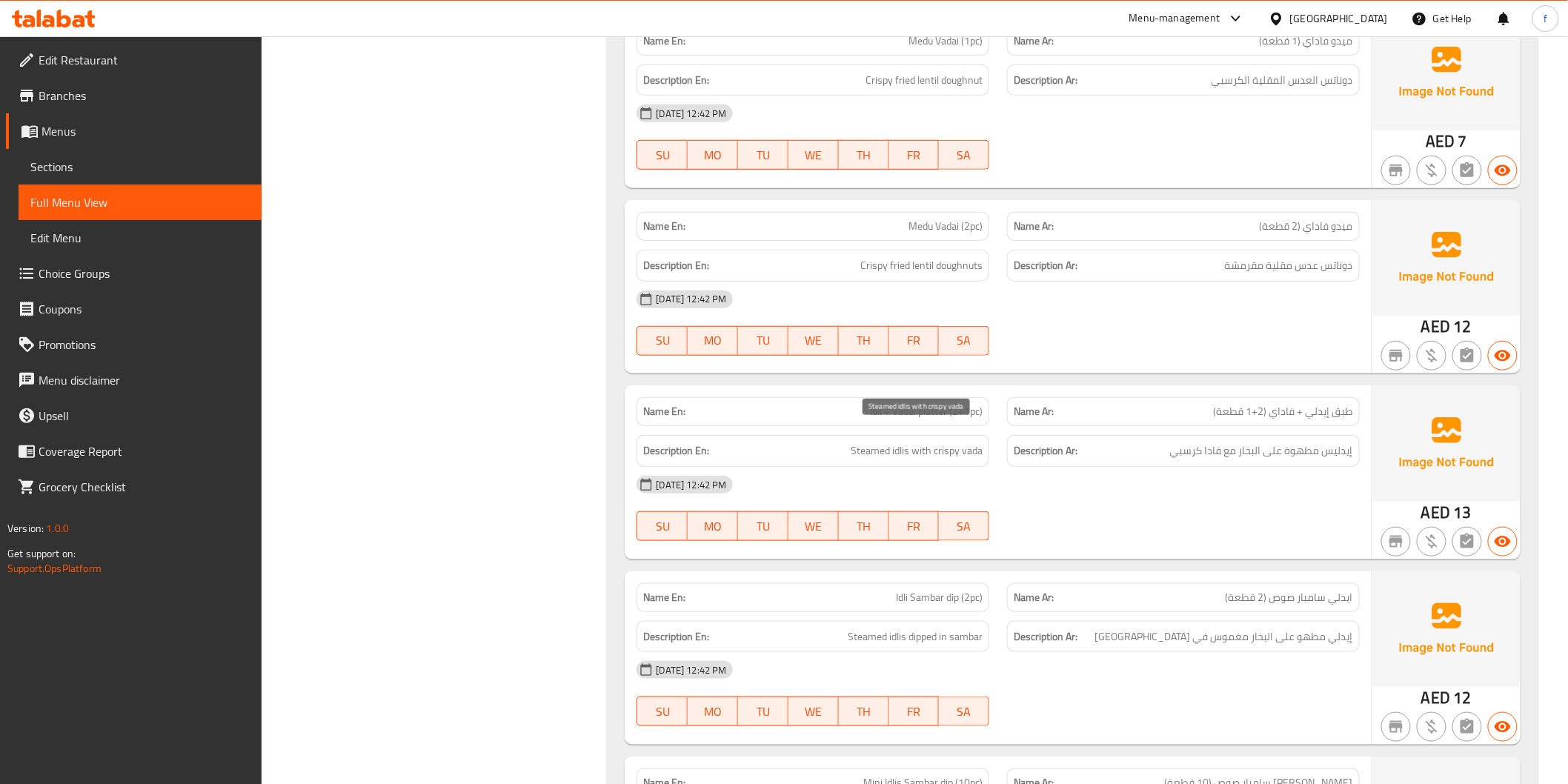
click at [951, 442] on span "Steamed idlis with crispy vada" at bounding box center [917, 451] width 132 height 19
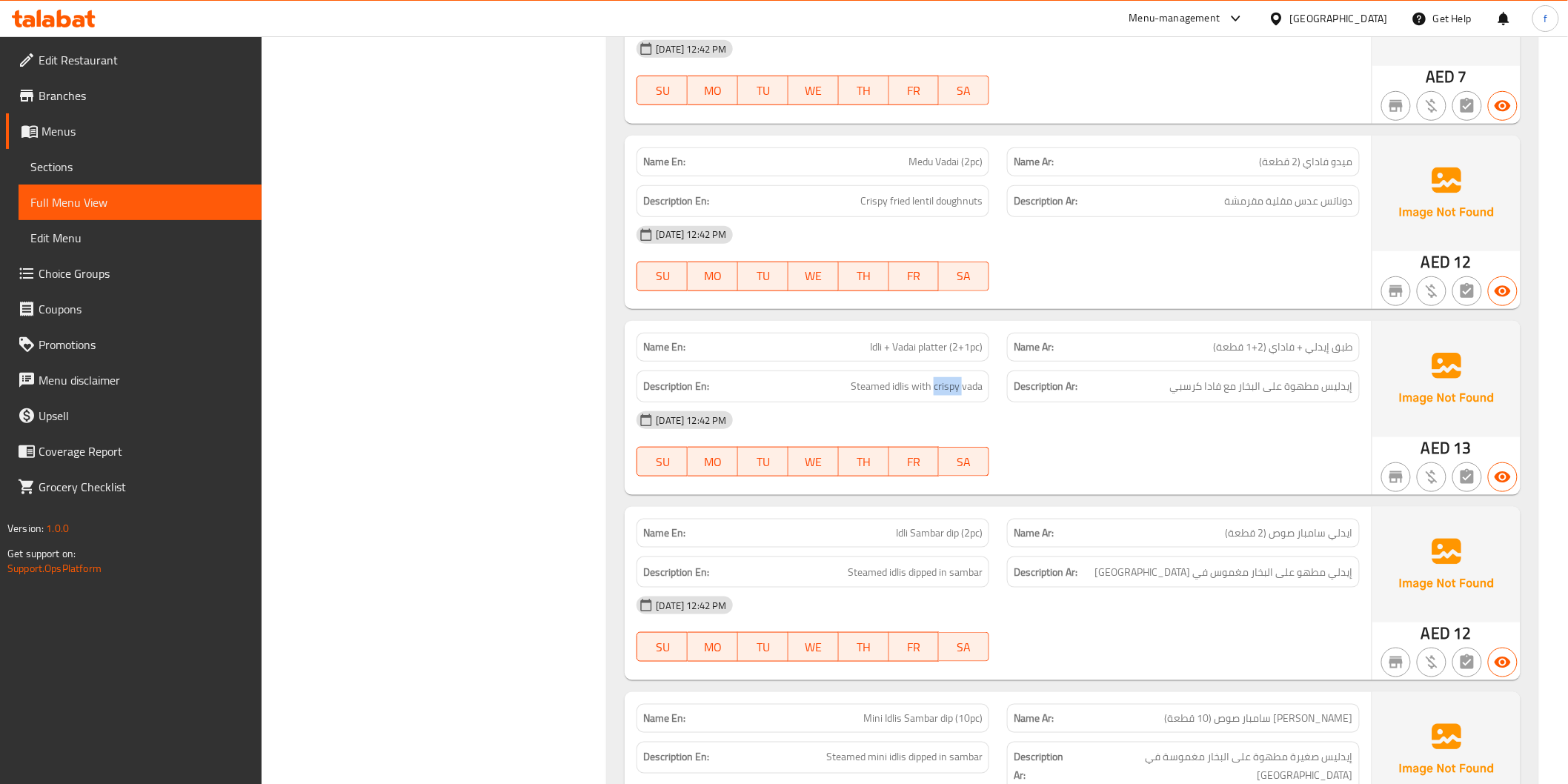
scroll to position [2880, 0]
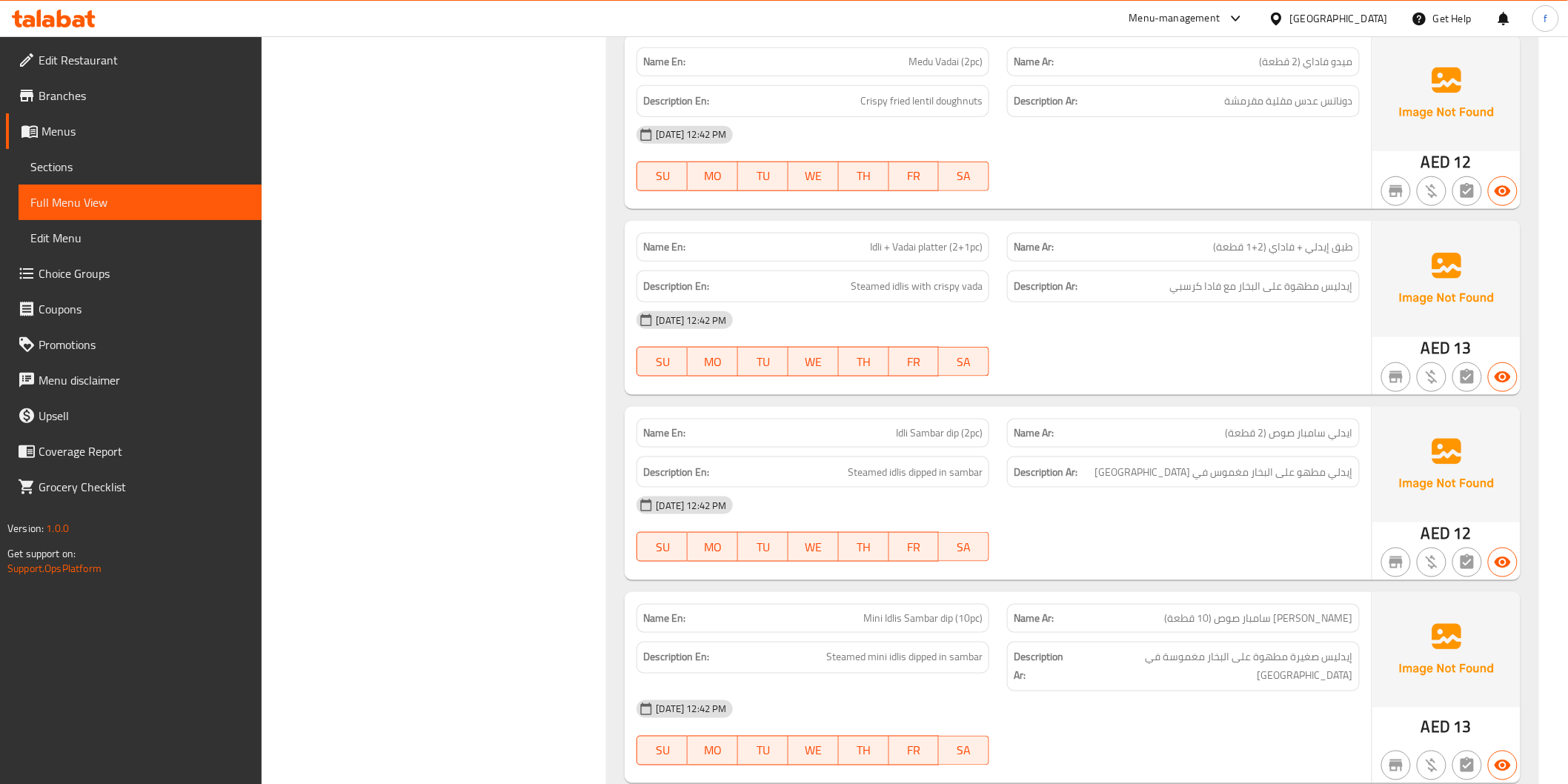
click at [900, 425] on span "Idli Sambar dip (2pc)" at bounding box center [939, 432] width 87 height 15
click at [928, 425] on span "Idli Sambar dip (2pc)" at bounding box center [939, 432] width 87 height 15
click at [960, 425] on span "Idli Sambar dip (2pc)" at bounding box center [939, 432] width 87 height 15
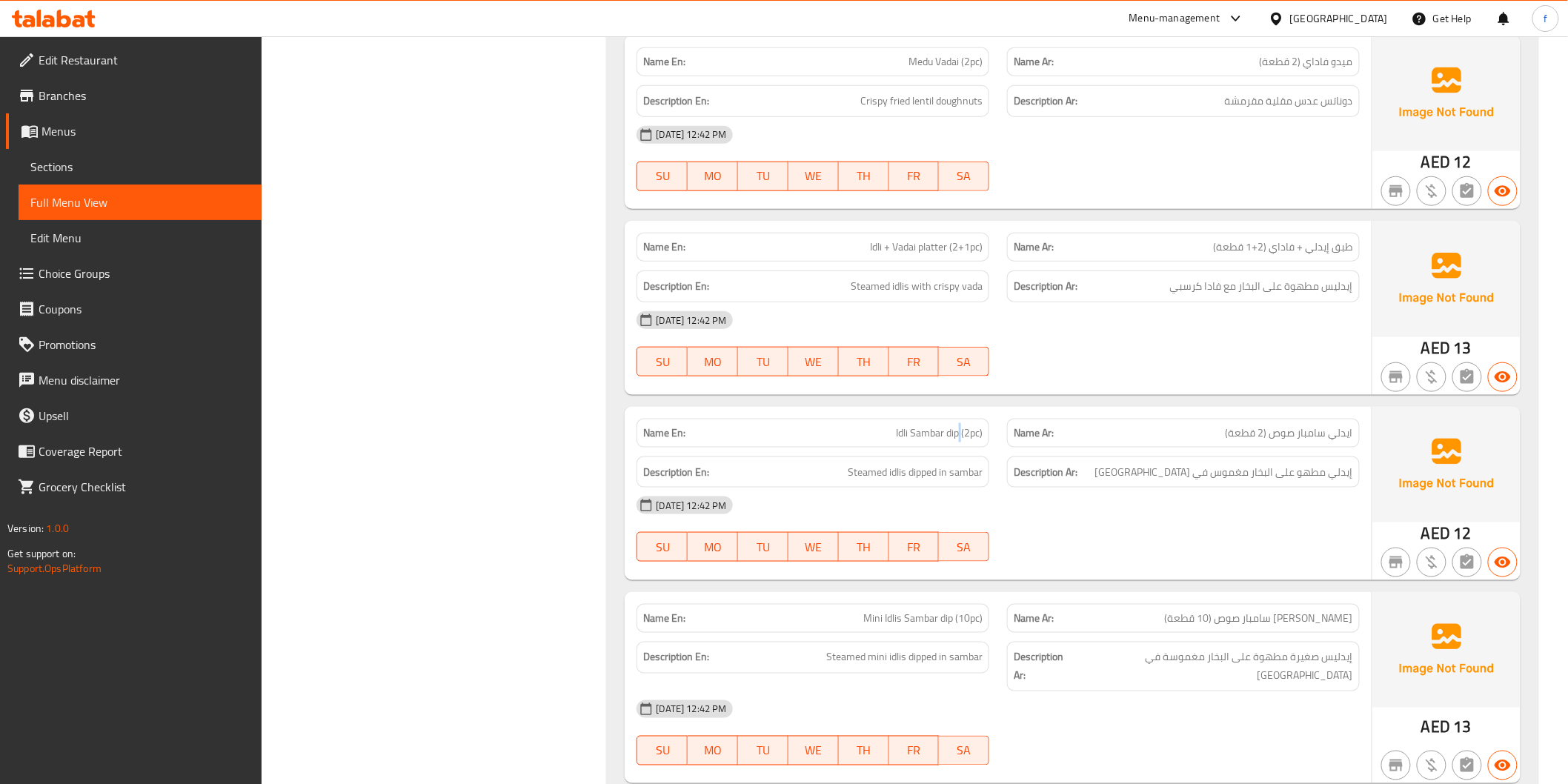
drag, startPoint x: 960, startPoint y: 412, endPoint x: 1223, endPoint y: 434, distance: 263.9
click at [960, 425] on span "Idli Sambar dip (2pc)" at bounding box center [939, 432] width 87 height 15
click at [904, 463] on span "Steamed idlis dipped in sambar" at bounding box center [915, 472] width 135 height 19
click at [891, 463] on span "Steamed idlis dipped in sambar" at bounding box center [915, 472] width 135 height 19
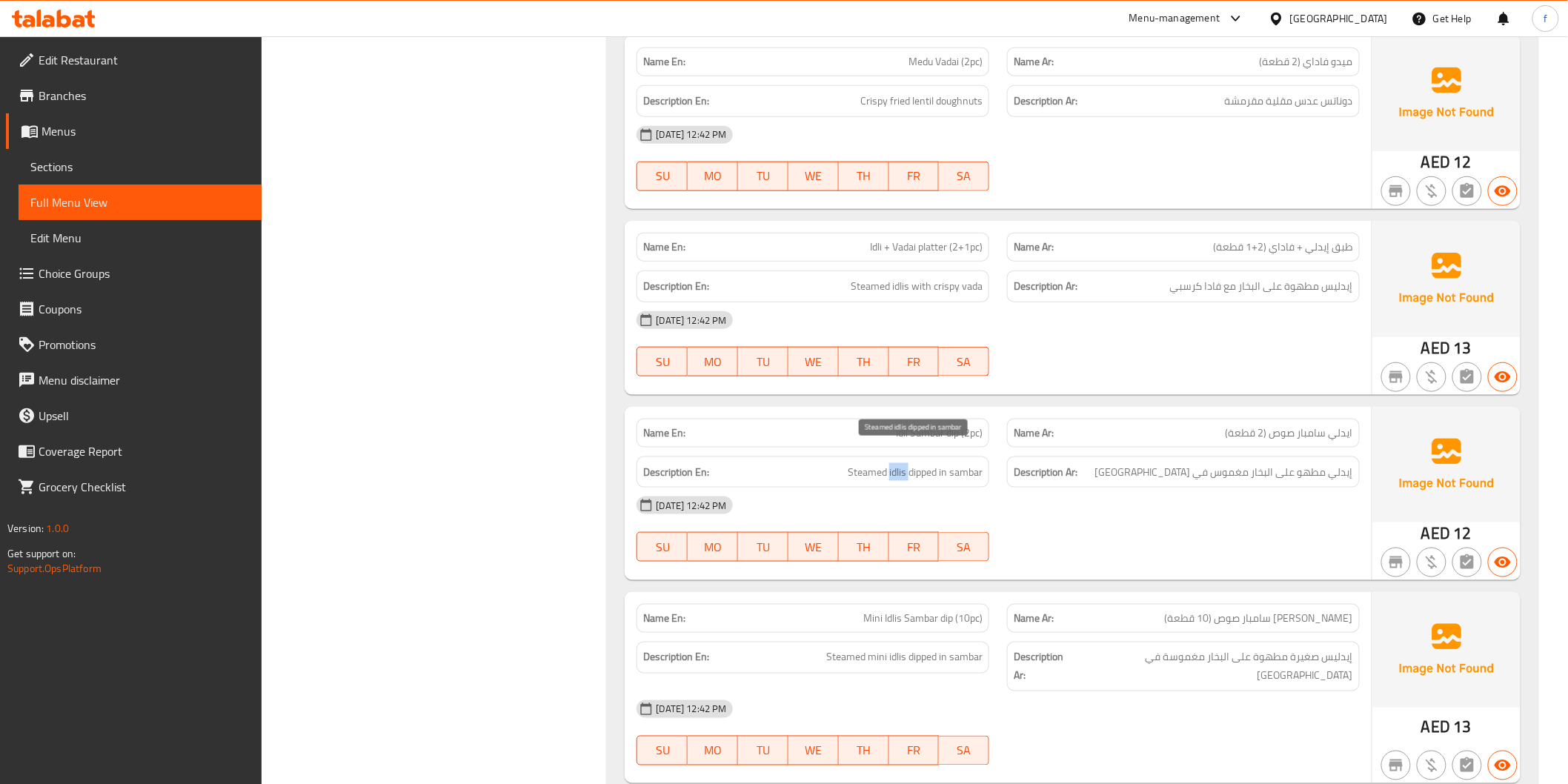
click at [891, 463] on span "Steamed idlis dipped in sambar" at bounding box center [915, 472] width 135 height 19
click at [937, 425] on span "Idli Sambar dip (2pc)" at bounding box center [939, 432] width 87 height 15
copy span "Idli Sambar dip (2pc)"
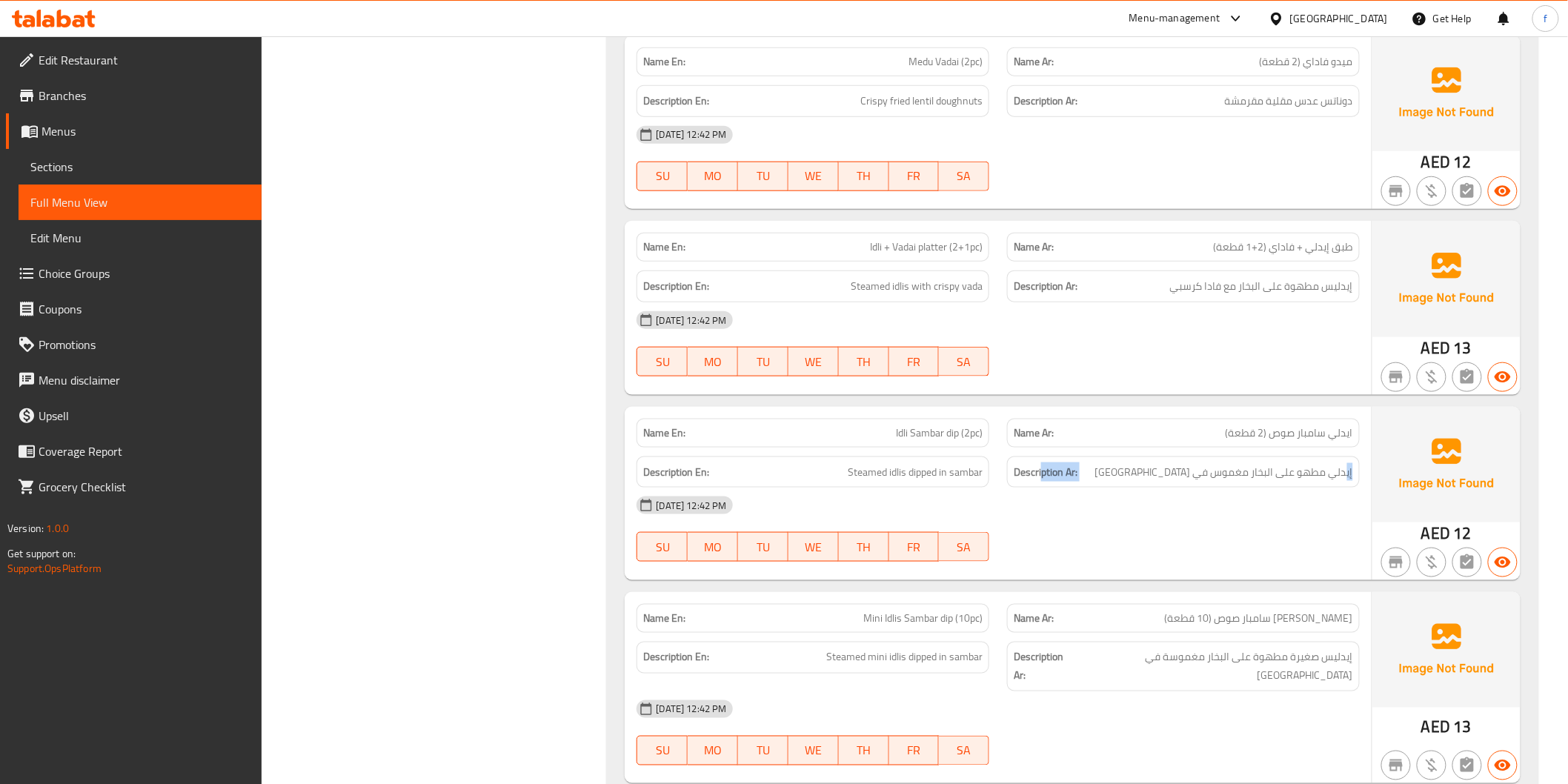
drag, startPoint x: 1347, startPoint y: 456, endPoint x: 1039, endPoint y: 460, distance: 308.0
click at [1040, 463] on h6 "Description Ar: إيدلي مطهو على البخار مغموس في السامبار" at bounding box center [1184, 472] width 339 height 19
click at [1197, 463] on span "إيدلي مطهو على البخار مغموس في السامبار" at bounding box center [1224, 472] width 258 height 19
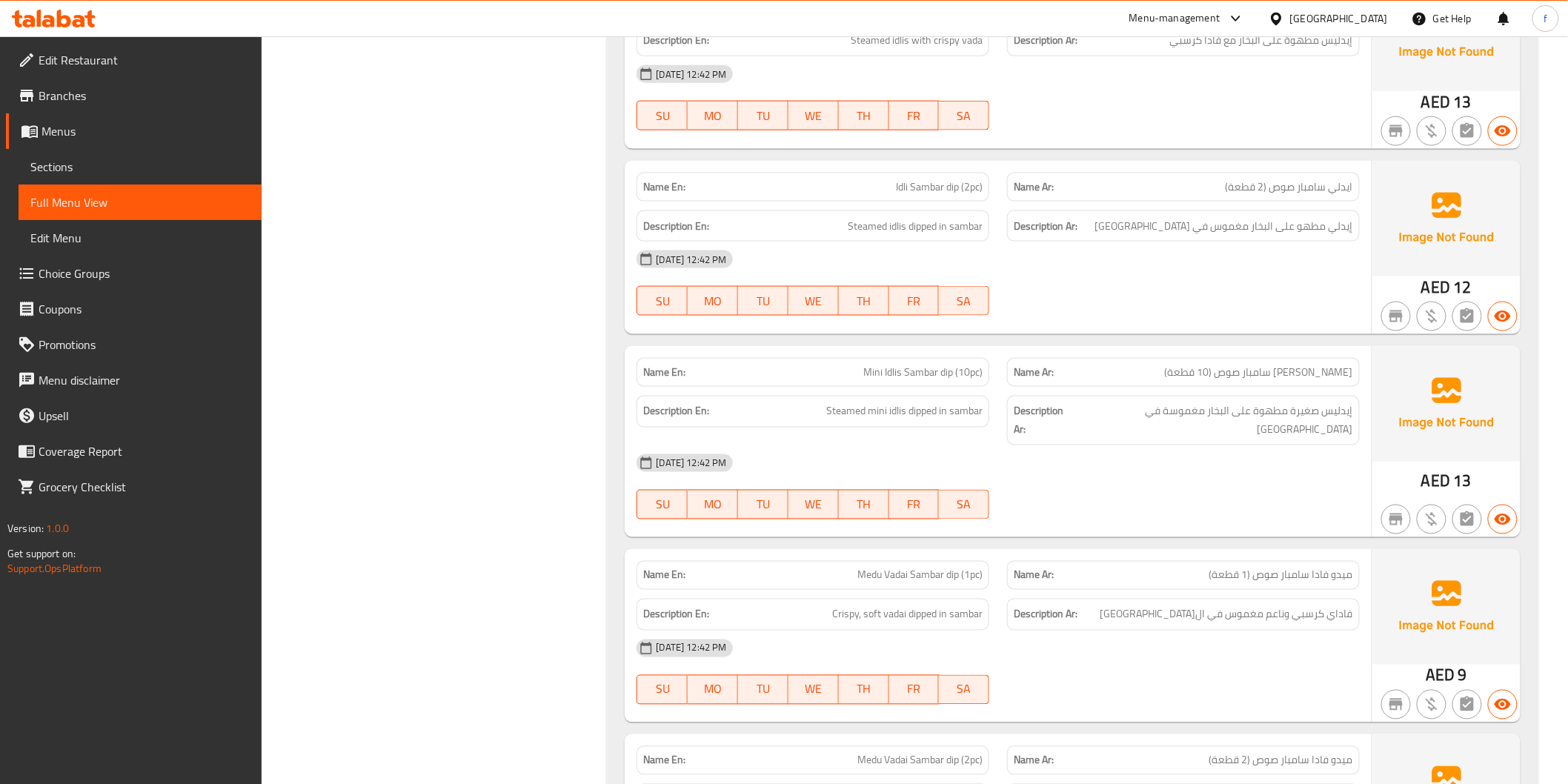
scroll to position [3128, 0]
click at [871, 363] on span "Mini Idlis Sambar dip (10pc)" at bounding box center [922, 371] width 119 height 15
click at [898, 363] on span "Mini Idlis Sambar dip (10pc)" at bounding box center [922, 371] width 119 height 15
click at [891, 363] on span "Mini Idlis Sambar dip (10pc)" at bounding box center [922, 371] width 119 height 15
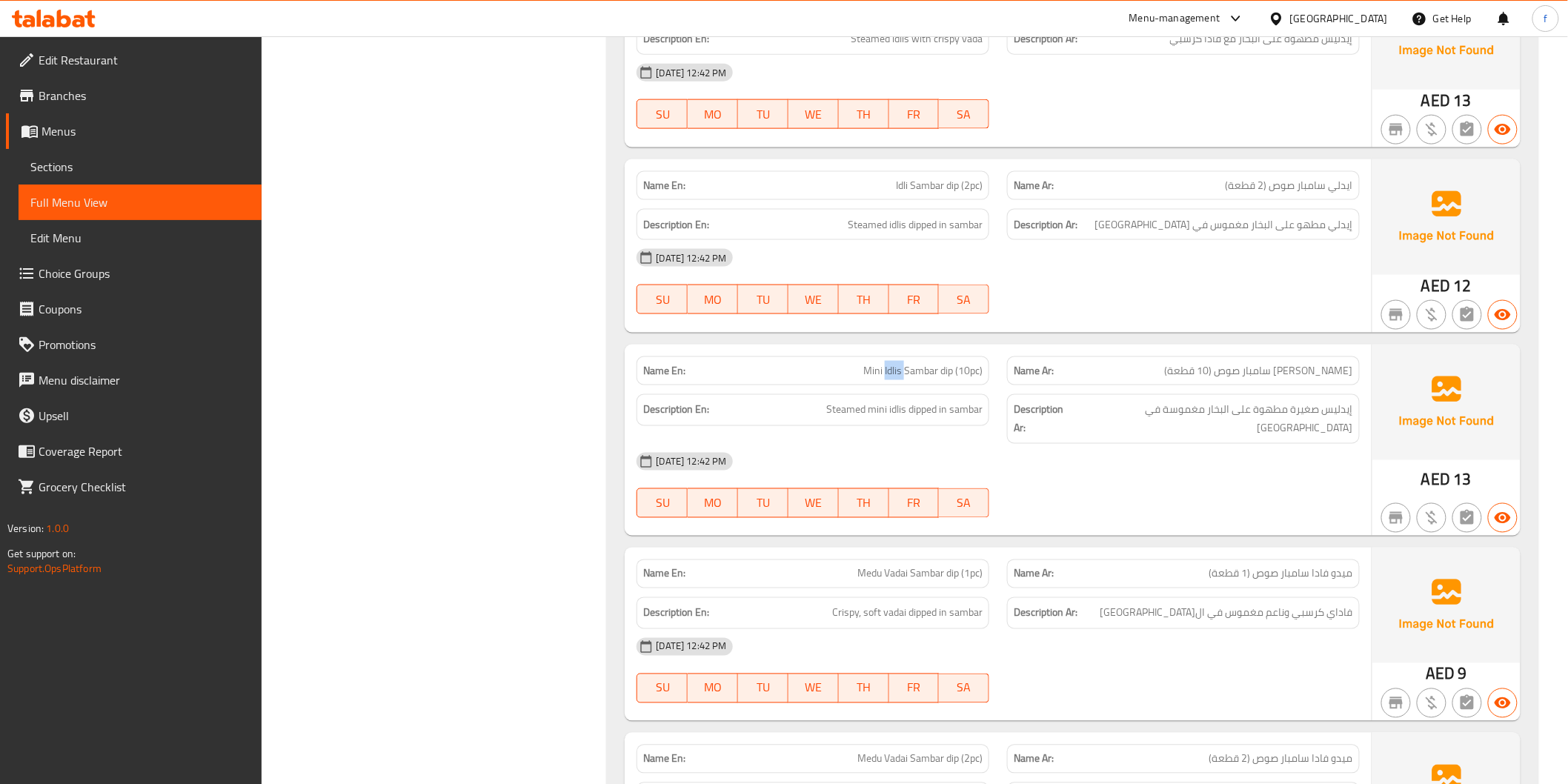
click at [891, 363] on span "Mini Idlis Sambar dip (10pc)" at bounding box center [922, 371] width 119 height 15
click at [910, 363] on span "Mini Idlis Sambar dip (10pc)" at bounding box center [922, 371] width 119 height 15
click at [931, 363] on span "Mini Idlis Sambar dip (10pc)" at bounding box center [922, 371] width 119 height 15
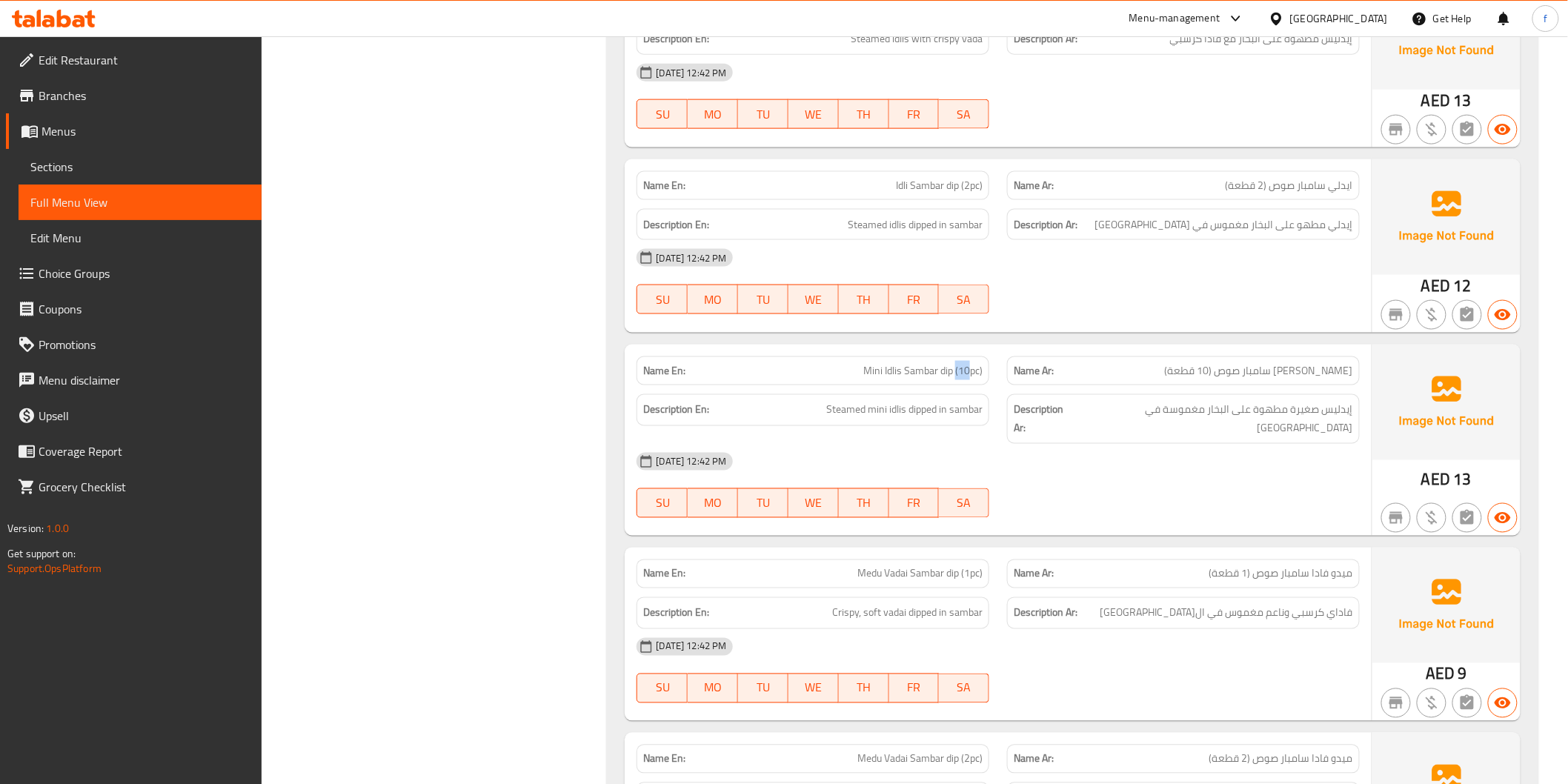
drag, startPoint x: 955, startPoint y: 344, endPoint x: 969, endPoint y: 344, distance: 14.0
click at [969, 363] on span "Mini Idlis Sambar dip (10pc)" at bounding box center [922, 371] width 119 height 15
click at [1316, 394] on div "Description Ar: إيدليس صغيرة مطهوة على البخار مغموسة في السامبار" at bounding box center [1184, 418] width 353 height 49
click at [899, 401] on span "Steamed mini idlis dipped in sambar" at bounding box center [904, 409] width 157 height 19
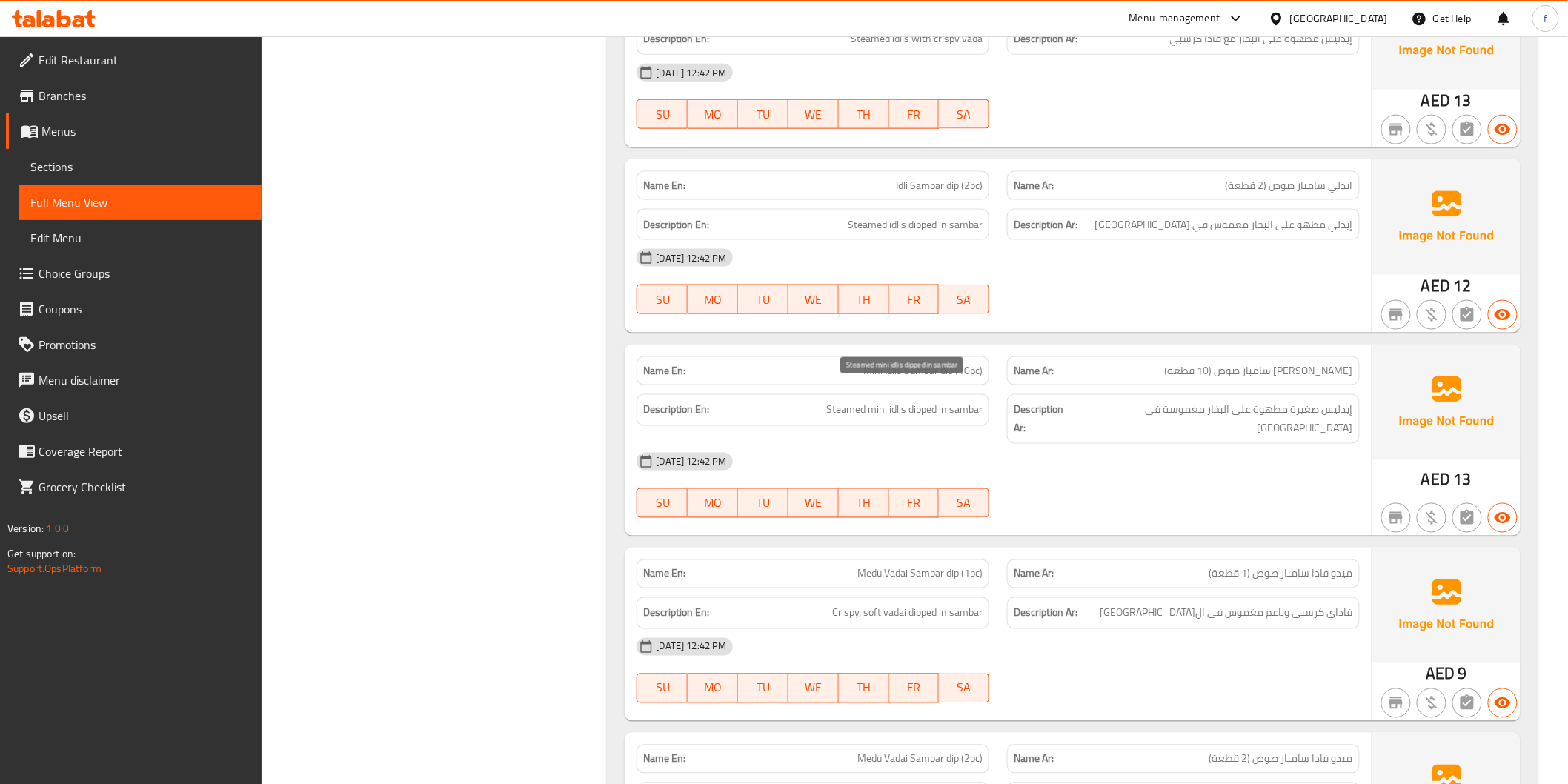
click at [872, 401] on span "Steamed mini idlis dipped in sambar" at bounding box center [904, 409] width 157 height 19
click at [850, 401] on span "Steamed mini idlis dipped in sambar" at bounding box center [904, 409] width 157 height 19
click at [932, 401] on span "Steamed mini idlis dipped in sambar" at bounding box center [904, 409] width 157 height 19
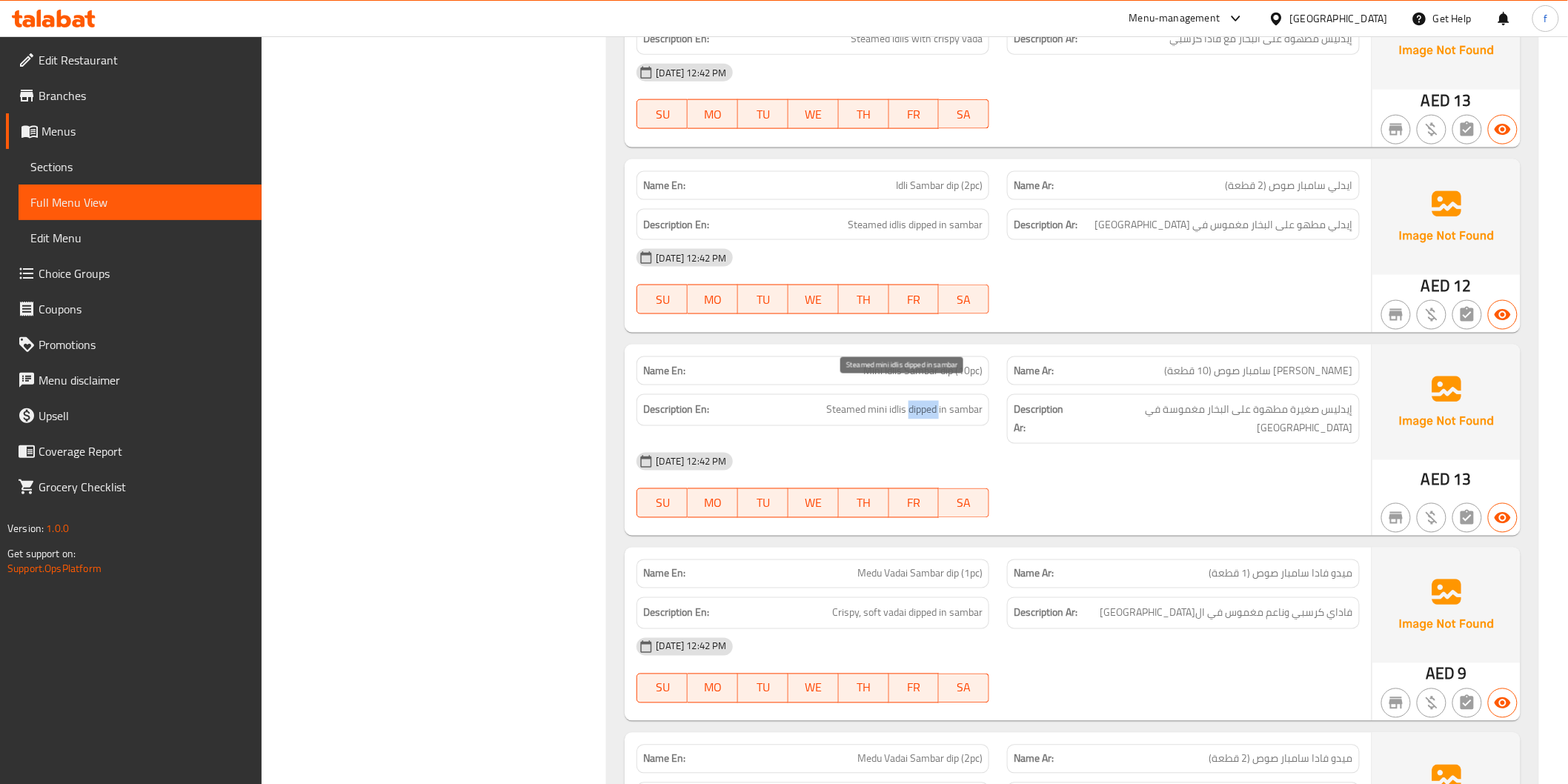
click at [932, 401] on span "Steamed mini idlis dipped in sambar" at bounding box center [904, 409] width 157 height 19
click at [964, 401] on span "Steamed mini idlis dipped in sambar" at bounding box center [904, 409] width 157 height 19
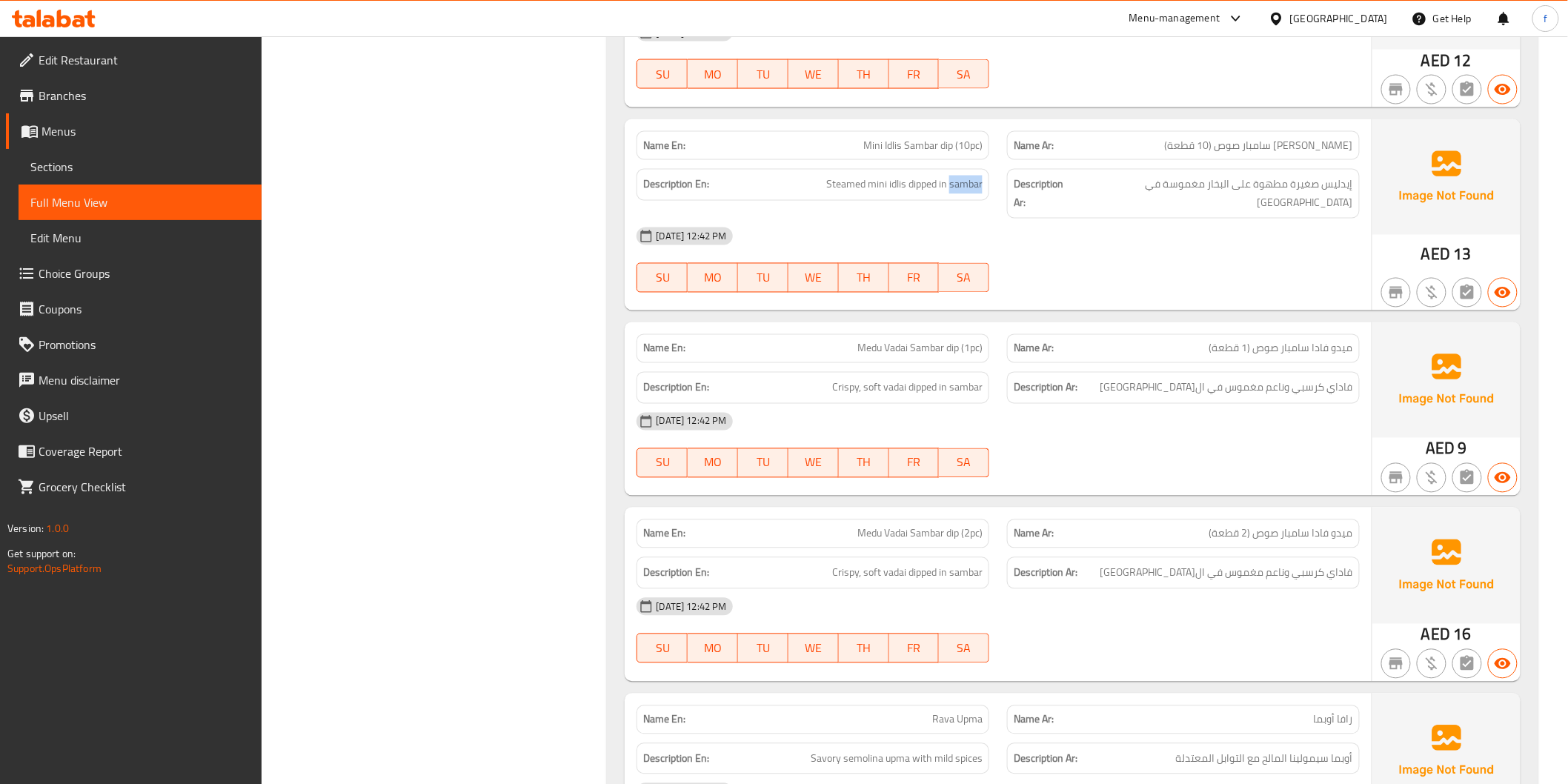
scroll to position [3456, 0]
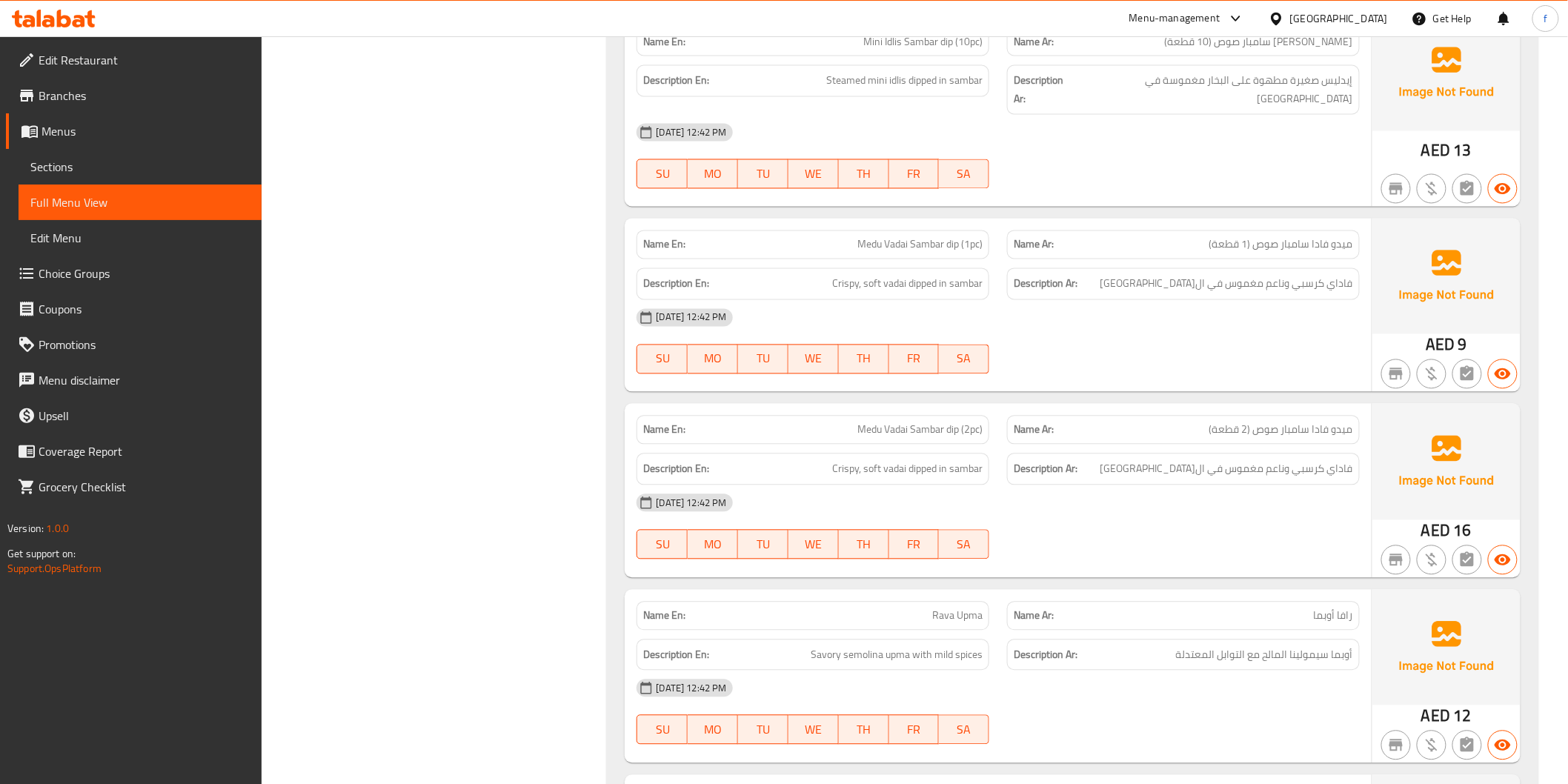
click at [866, 237] on span "Medu Vadai Sambar dip (1pc)" at bounding box center [920, 244] width 125 height 15
drag, startPoint x: 866, startPoint y: 205, endPoint x: 902, endPoint y: 199, distance: 36.5
click at [870, 237] on span "Medu Vadai Sambar dip (1pc)" at bounding box center [920, 244] width 125 height 15
click at [909, 230] on div "Name En: Medu Vadai Sambar dip (1pc)" at bounding box center [813, 245] width 353 height 29
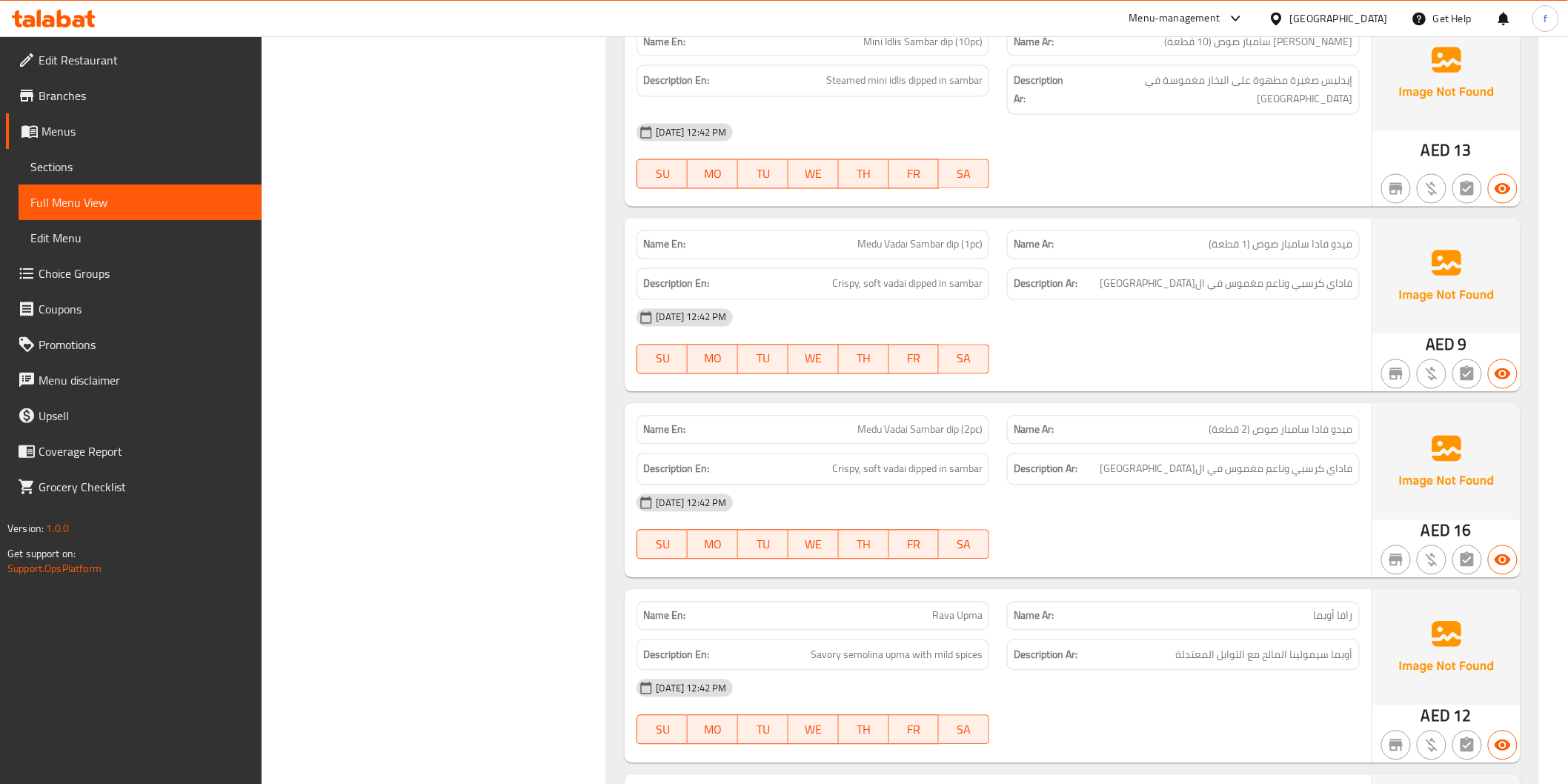
click at [926, 237] on span "Medu Vadai Sambar dip (1pc)" at bounding box center [920, 244] width 125 height 15
drag, startPoint x: 967, startPoint y: 203, endPoint x: 982, endPoint y: 226, distance: 27.5
click at [991, 221] on div "Name En: Medu Vadai Sambar dip (1pc)" at bounding box center [813, 245] width 371 height 47
click at [899, 275] on span "Crispy, soft vadai dipped in sambar" at bounding box center [907, 284] width 150 height 19
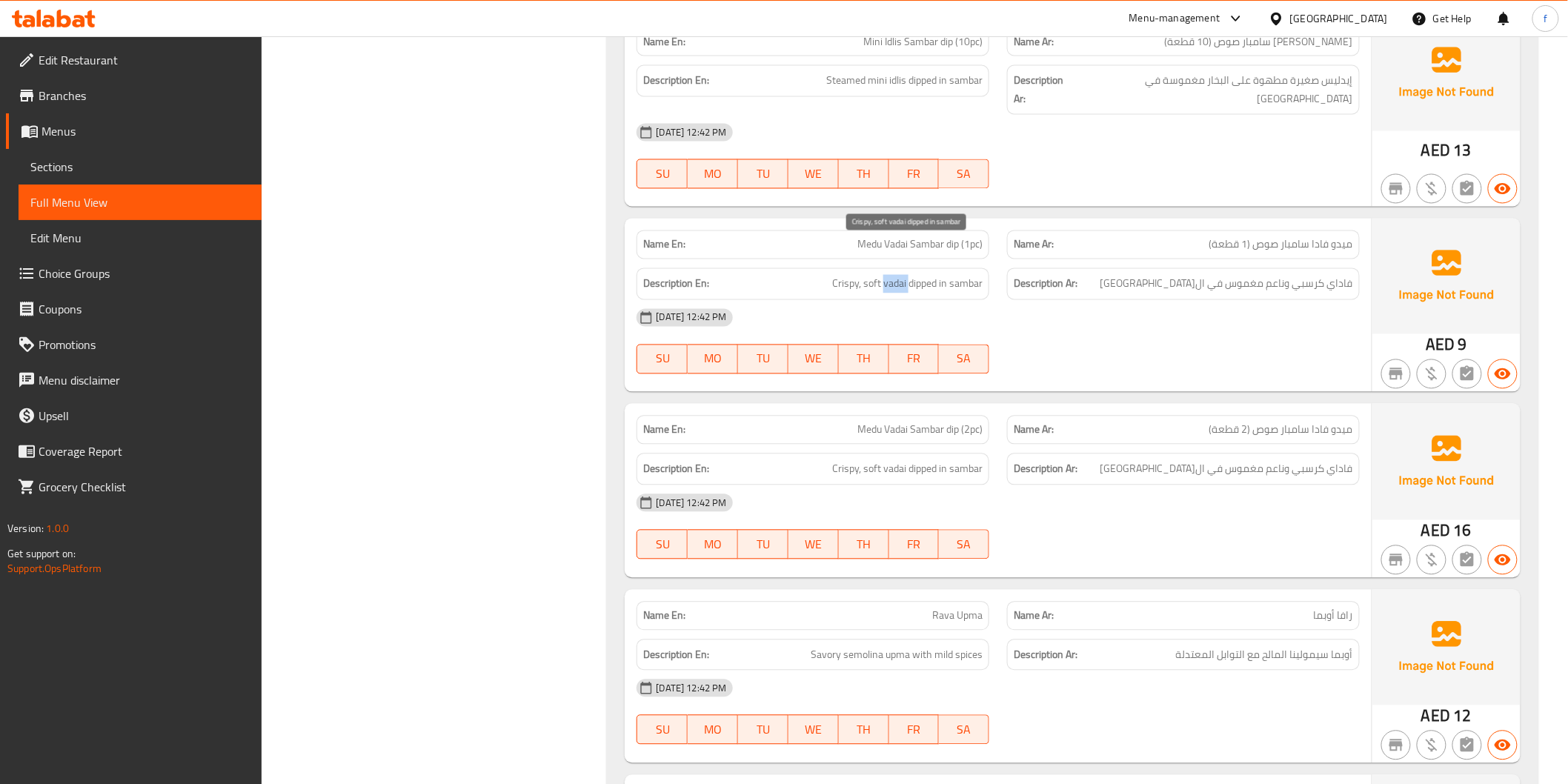
click at [899, 275] on span "Crispy, soft vadai dipped in sambar" at bounding box center [907, 284] width 150 height 19
click at [878, 275] on span "Crispy, soft vadai dipped in sambar" at bounding box center [907, 284] width 150 height 19
click at [862, 275] on span "Crispy, soft vadai dipped in sambar" at bounding box center [907, 284] width 150 height 19
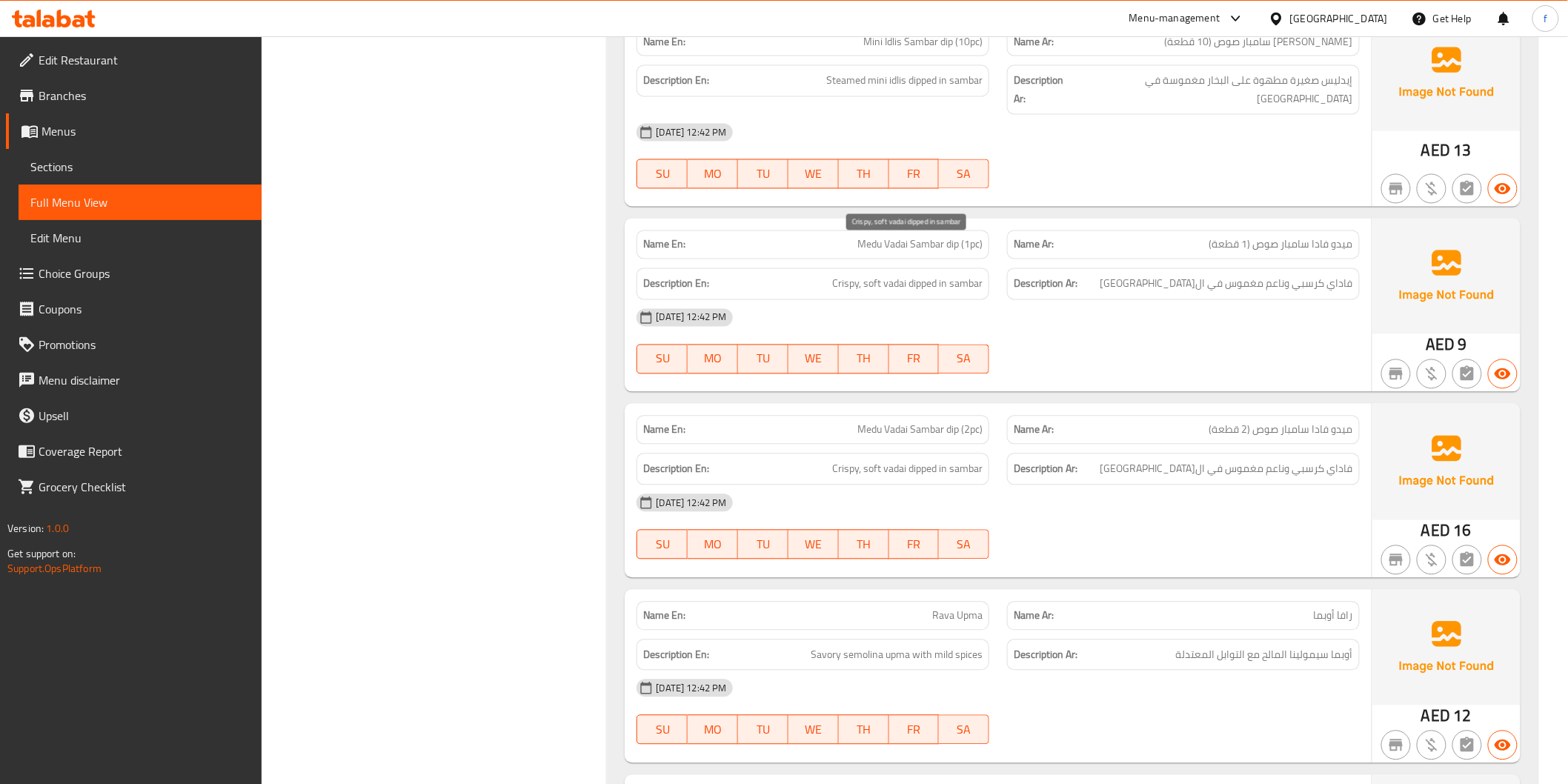
click at [914, 275] on span "Crispy, soft vadai dipped in sambar" at bounding box center [907, 284] width 150 height 19
click at [991, 259] on div "Description En: Crispy, soft vadai dipped in sambar" at bounding box center [813, 284] width 371 height 49
click at [984, 268] on div "Description En: Crispy, soft vadai dipped in sambar" at bounding box center [813, 284] width 353 height 32
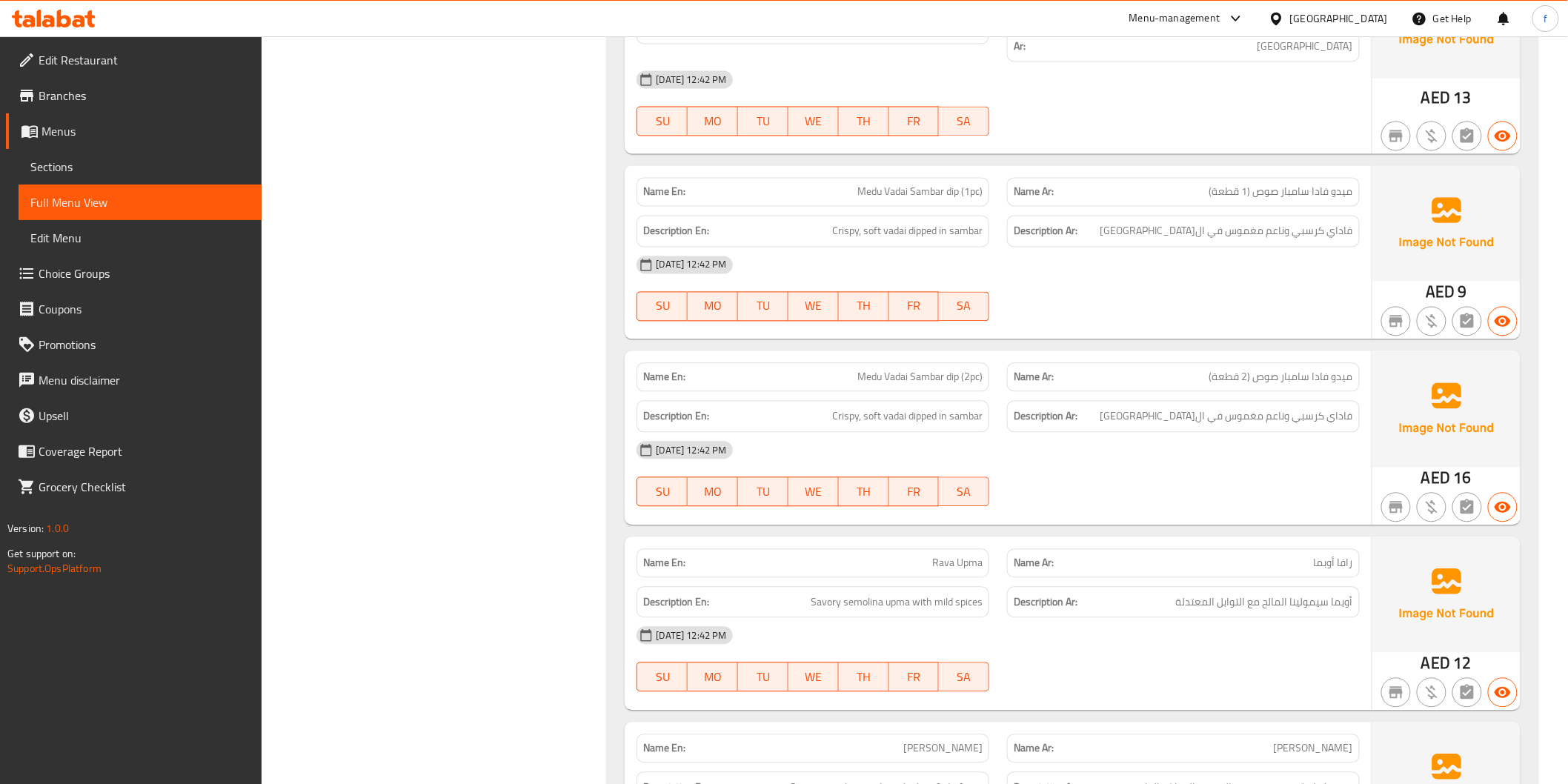
scroll to position [3539, 0]
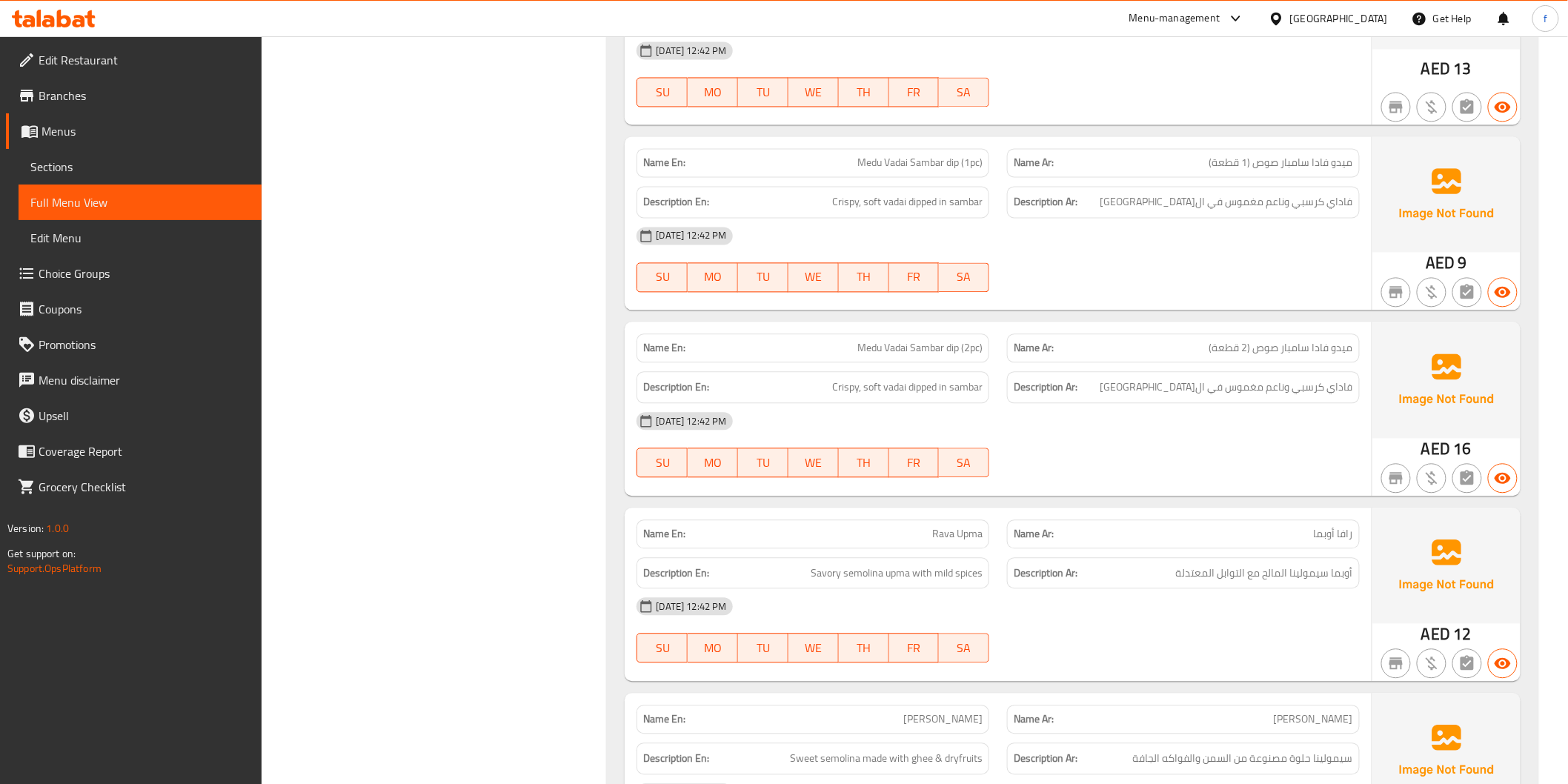
click at [870, 340] on span "Medu Vadai Sambar dip (2pc)" at bounding box center [920, 347] width 125 height 15
click at [898, 340] on span "Medu Vadai Sambar dip (2pc)" at bounding box center [920, 347] width 125 height 15
click at [902, 155] on span "Medu Vadai Sambar dip (1pc)" at bounding box center [920, 162] width 125 height 15
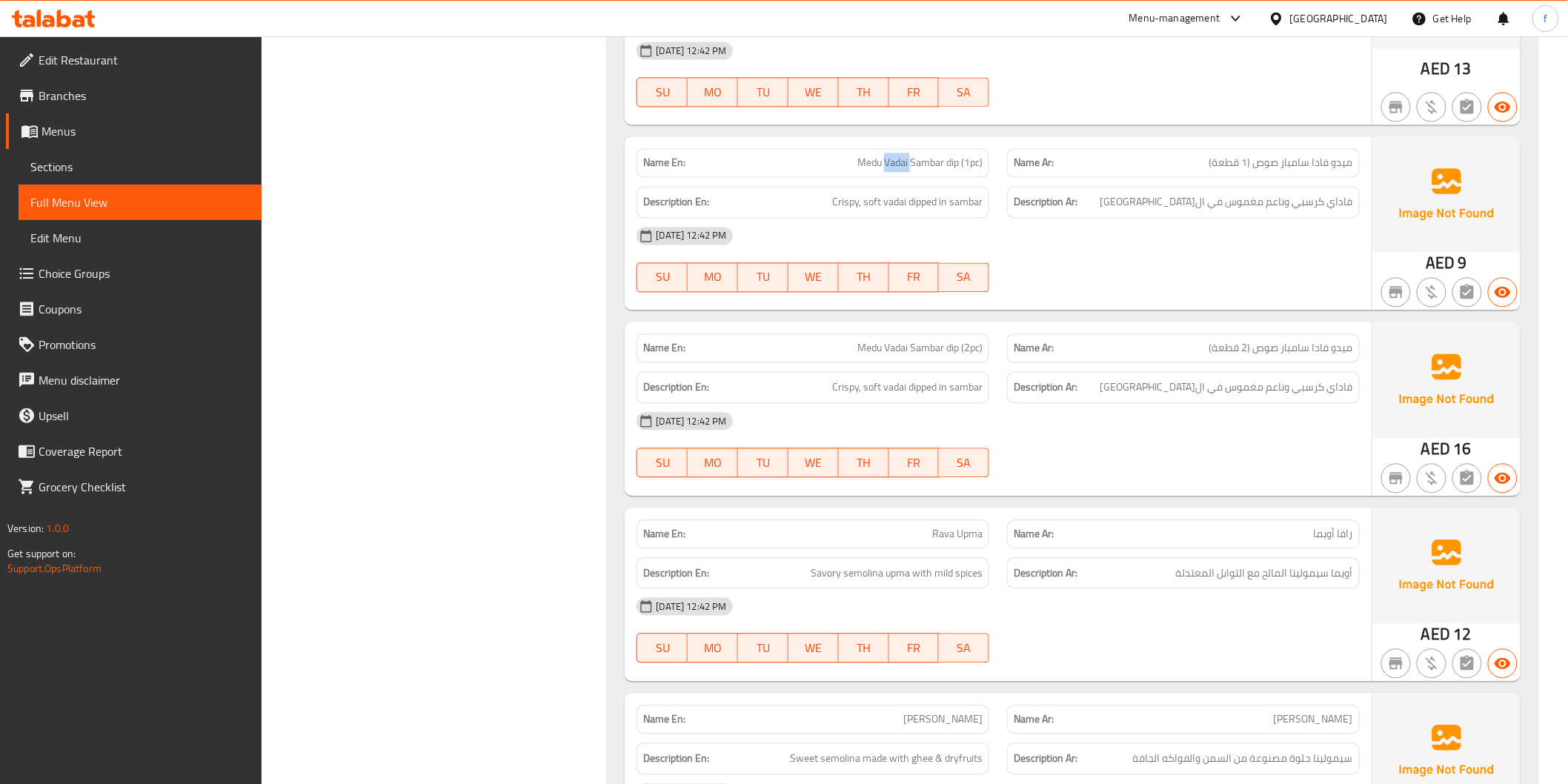
click at [902, 155] on span "Medu Vadai Sambar dip (1pc)" at bounding box center [920, 162] width 125 height 15
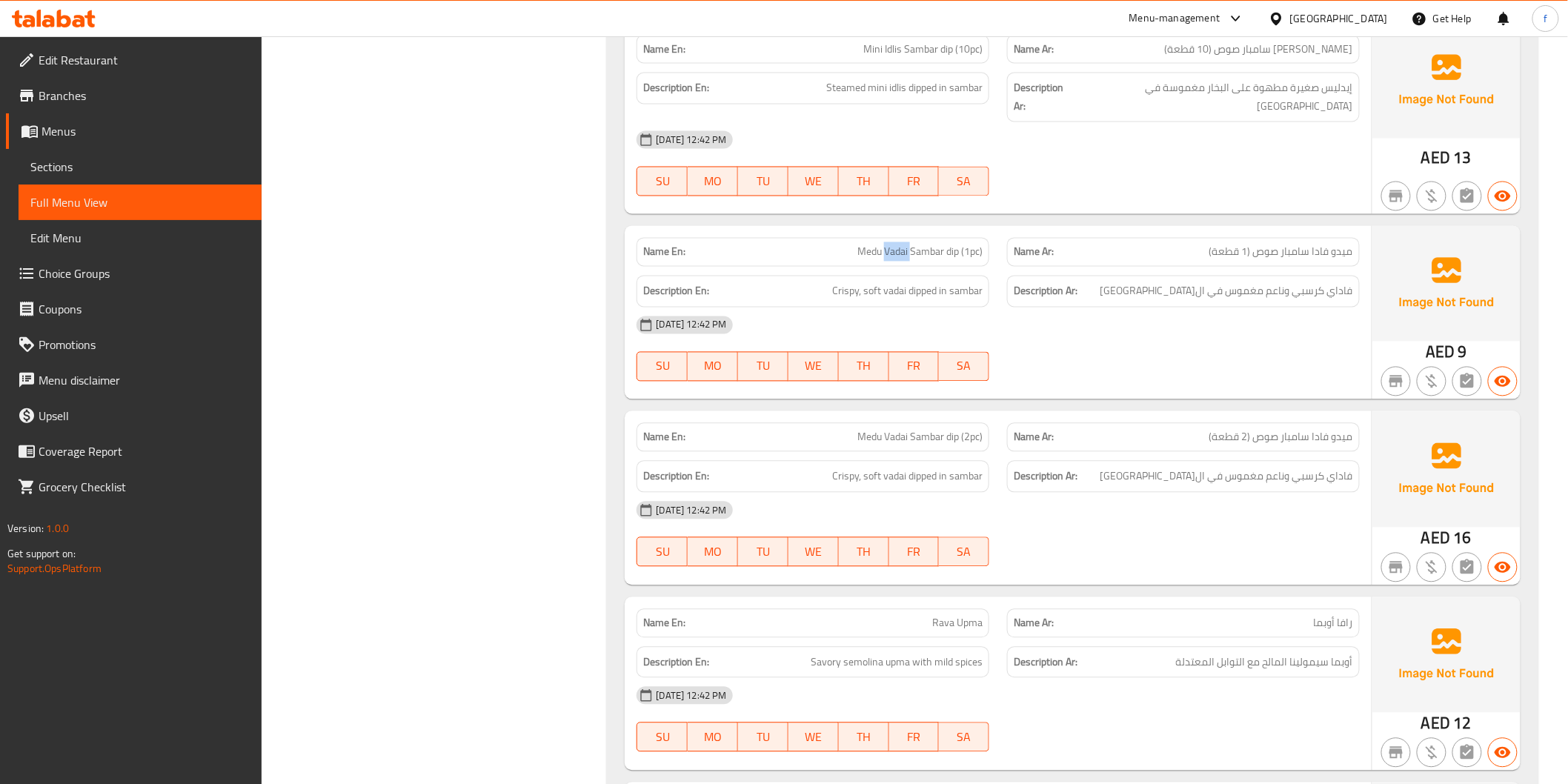
scroll to position [3292, 0]
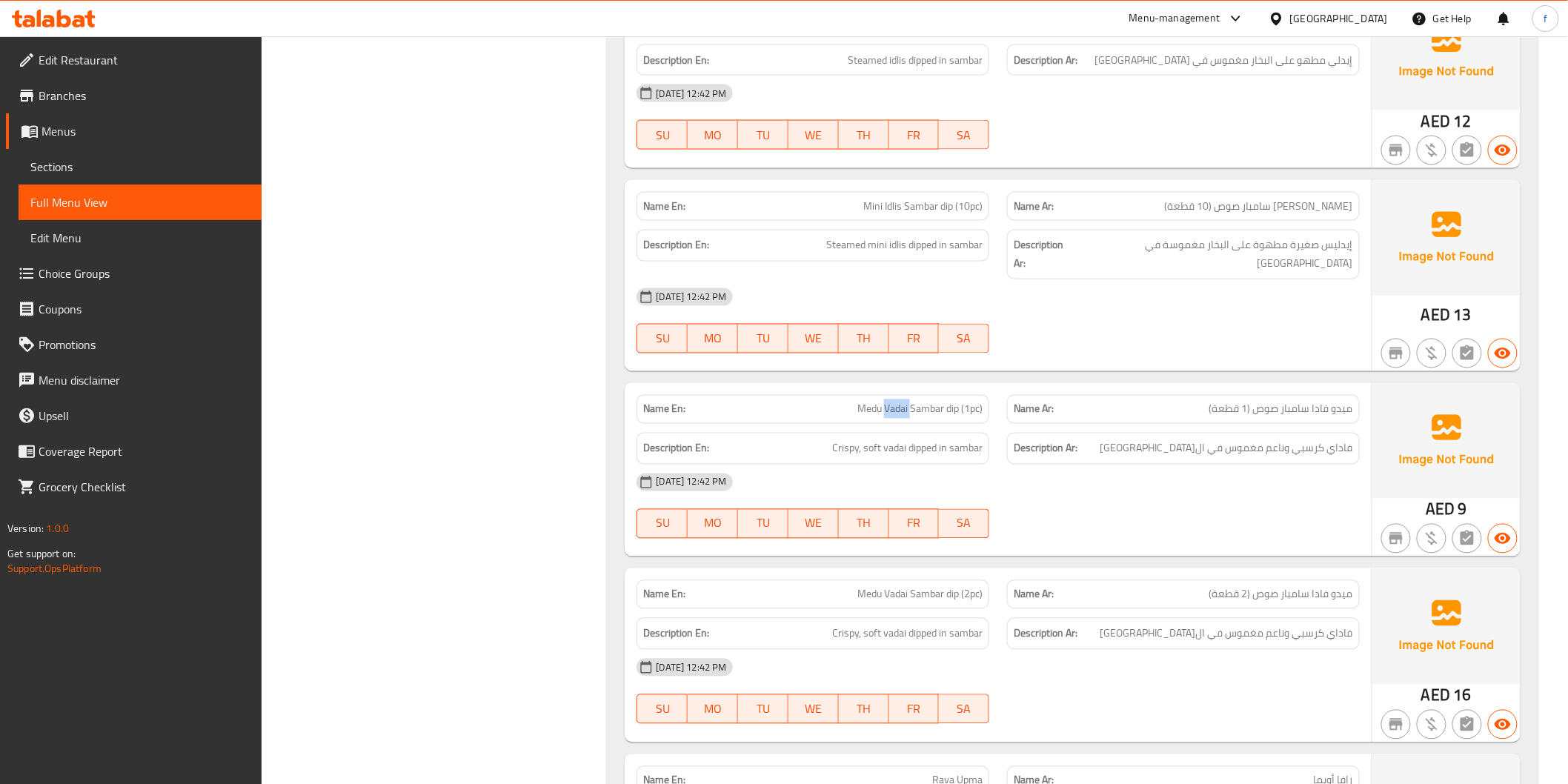
click at [898, 401] on span "Medu Vadai Sambar dip (1pc)" at bounding box center [920, 409] width 125 height 15
click at [932, 587] on span "Medu Vadai Sambar dip (2pc)" at bounding box center [920, 594] width 125 height 15
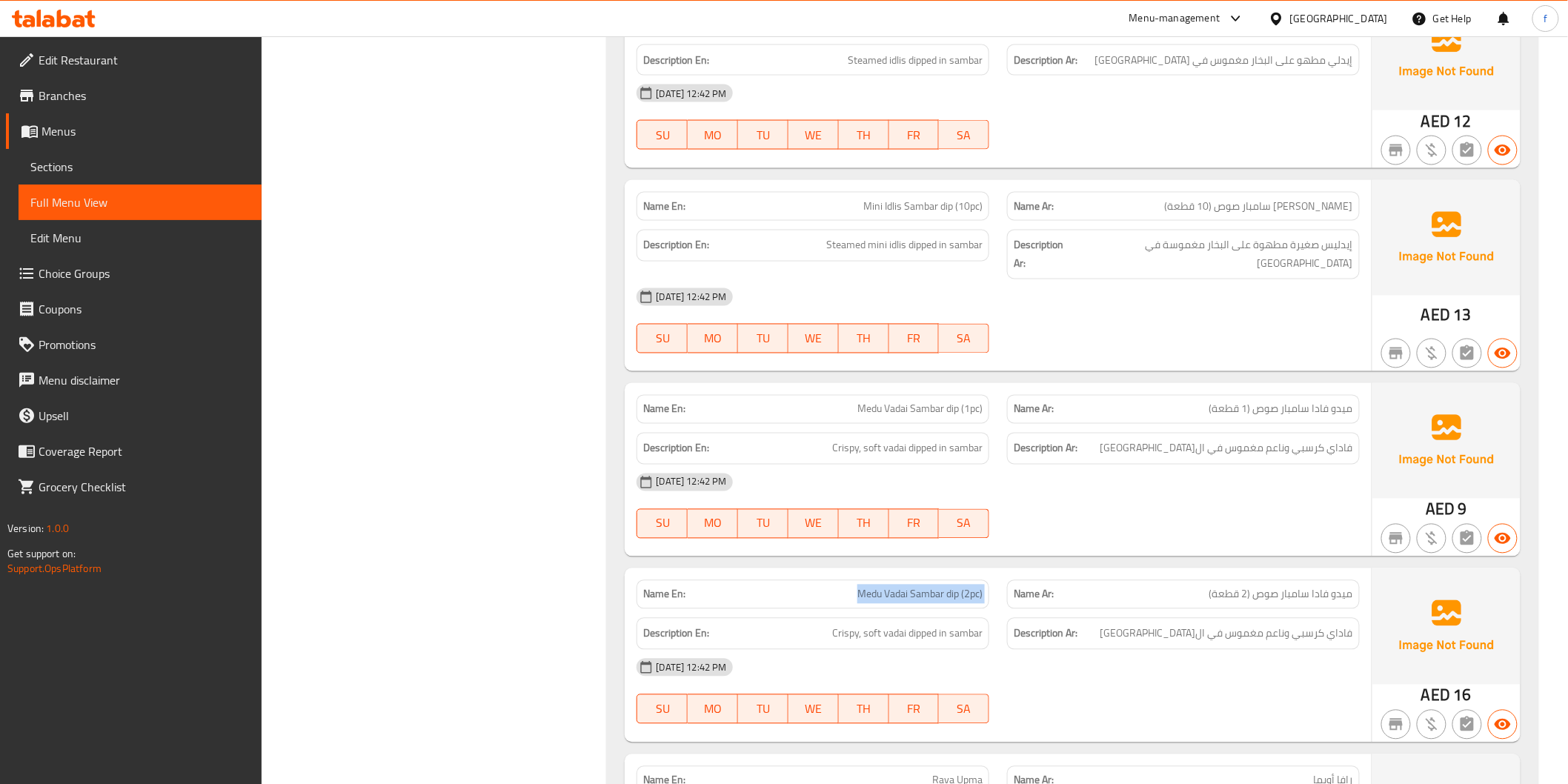
click at [931, 587] on span "Medu Vadai Sambar dip (2pc)" at bounding box center [920, 594] width 125 height 15
copy span "Medu Vadai Sambar dip (2pc)"
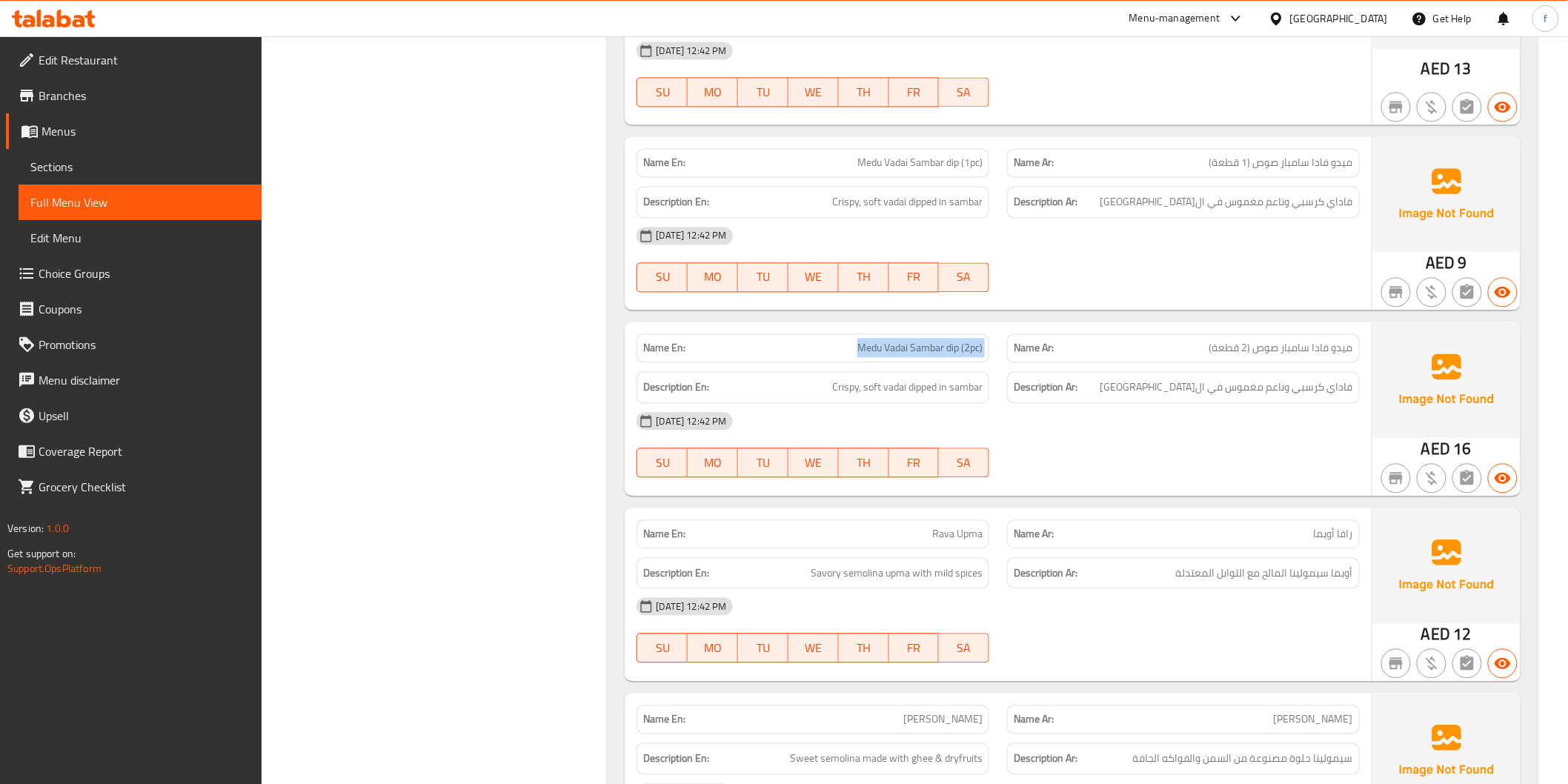
click at [957, 340] on span "Medu Vadai Sambar dip (2pc)" at bounding box center [920, 347] width 125 height 15
click at [897, 378] on span "Crispy, soft vadai dipped in sambar" at bounding box center [907, 387] width 150 height 19
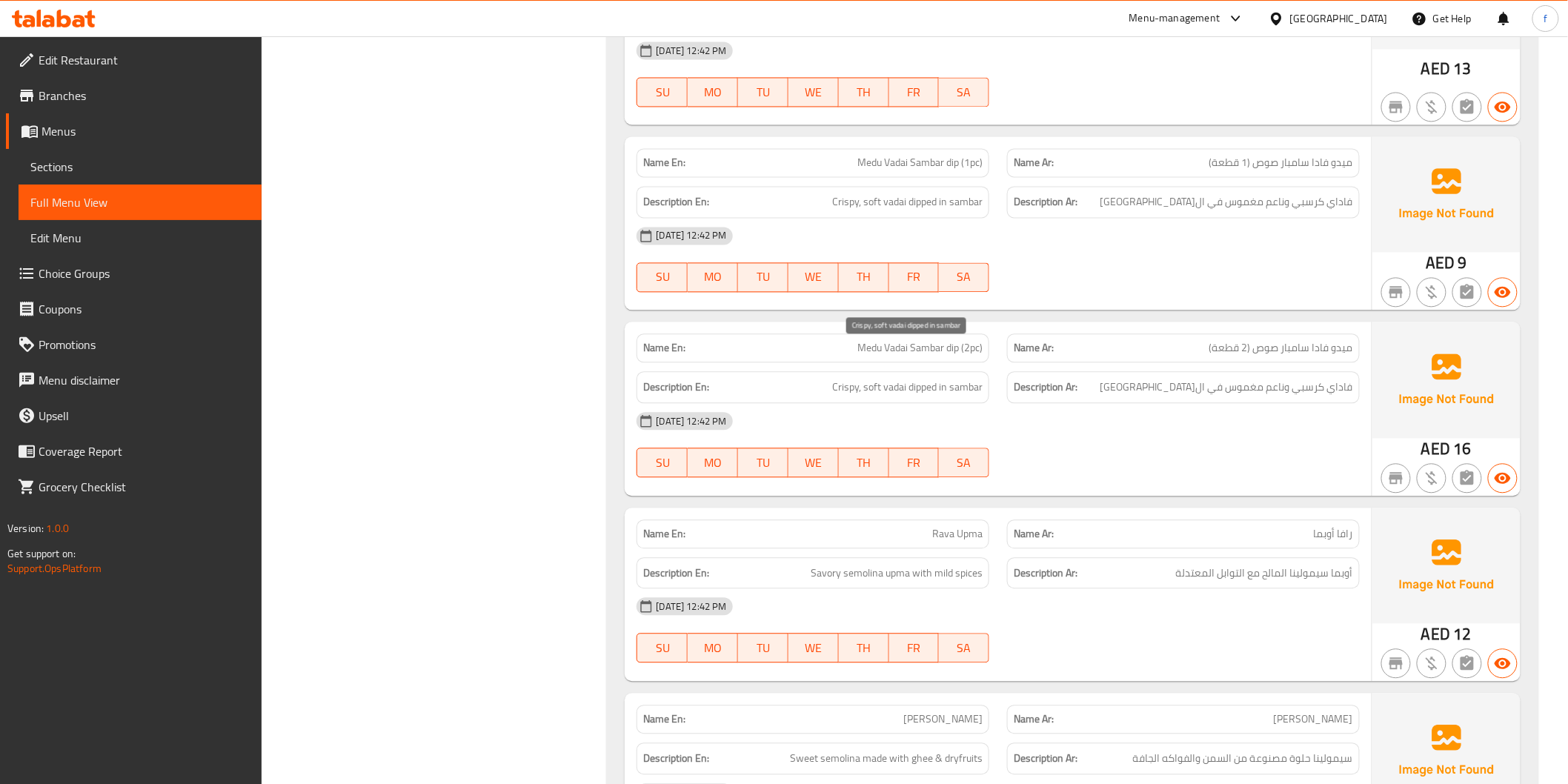
click at [876, 378] on span "Crispy, soft vadai dipped in sambar" at bounding box center [907, 387] width 150 height 19
click at [854, 378] on span "Crispy, soft vadai dipped in sambar" at bounding box center [907, 387] width 150 height 19
click at [908, 378] on span "Crispy, soft vadai dipped in sambar" at bounding box center [907, 387] width 150 height 19
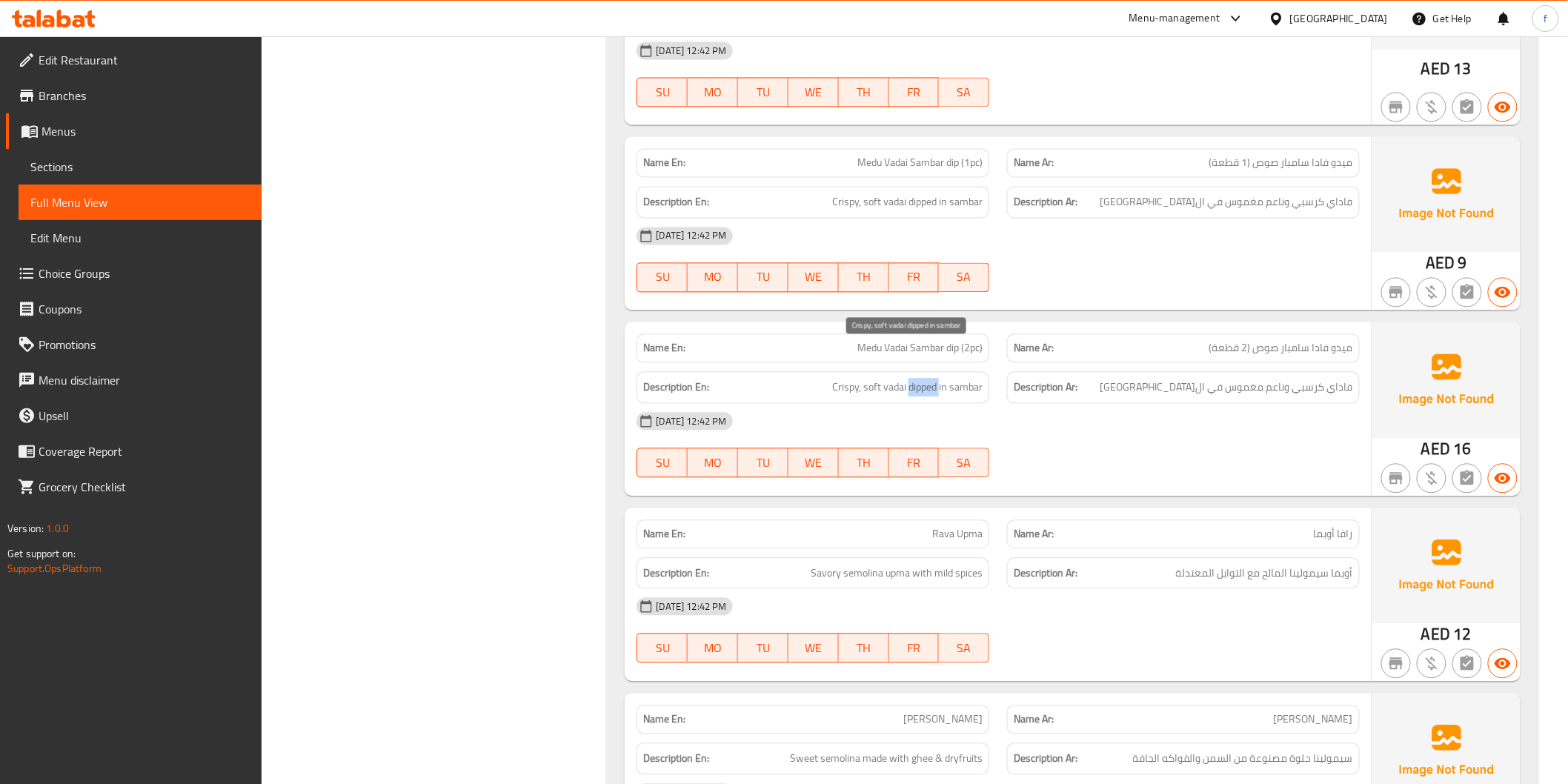
drag, startPoint x: 908, startPoint y: 350, endPoint x: 939, endPoint y: 348, distance: 31.1
click at [909, 378] on span "Crispy, soft vadai dipped in sambar" at bounding box center [907, 387] width 150 height 19
click at [988, 371] on div "Description En: Crispy, soft vadai dipped in sambar" at bounding box center [813, 387] width 353 height 32
click at [957, 378] on span "Crispy, soft vadai dipped in sambar" at bounding box center [907, 387] width 150 height 19
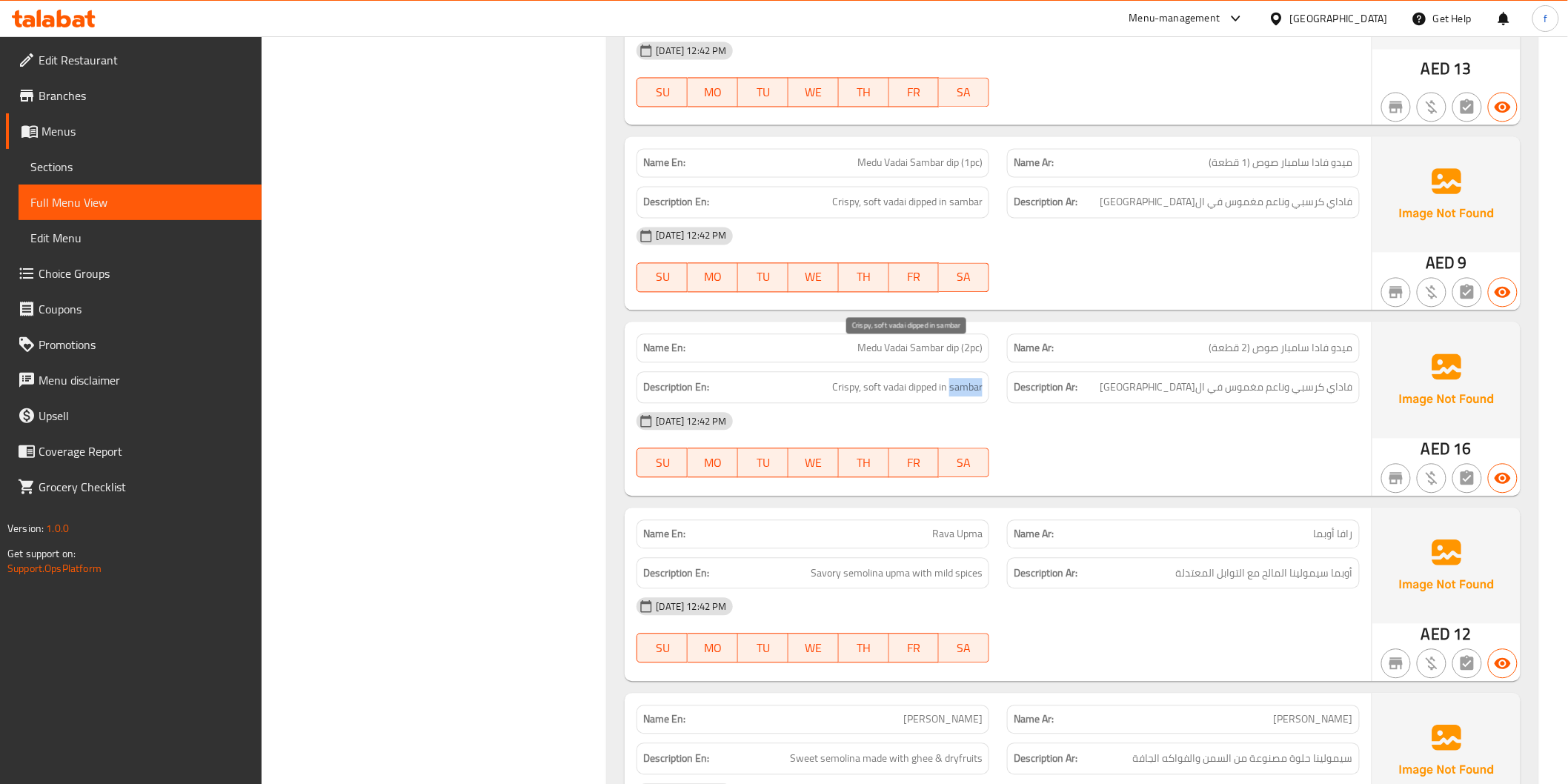
click at [957, 378] on span "Crispy, soft vadai dipped in sambar" at bounding box center [907, 387] width 150 height 19
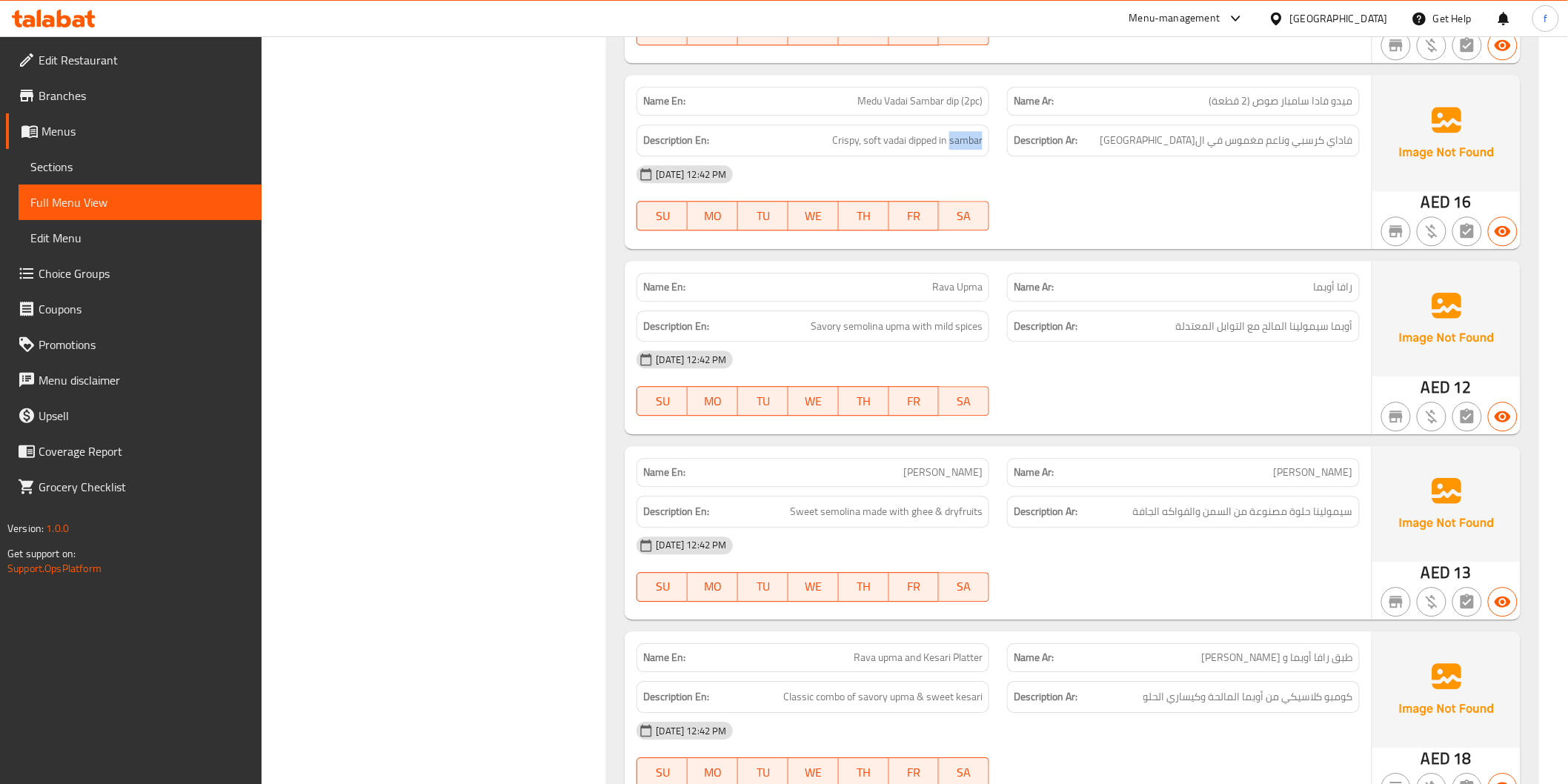
scroll to position [3786, 0]
click at [944, 279] on span "Rava Upma" at bounding box center [957, 286] width 50 height 15
click at [988, 272] on div "Name En: Rava Upma" at bounding box center [813, 286] width 353 height 29
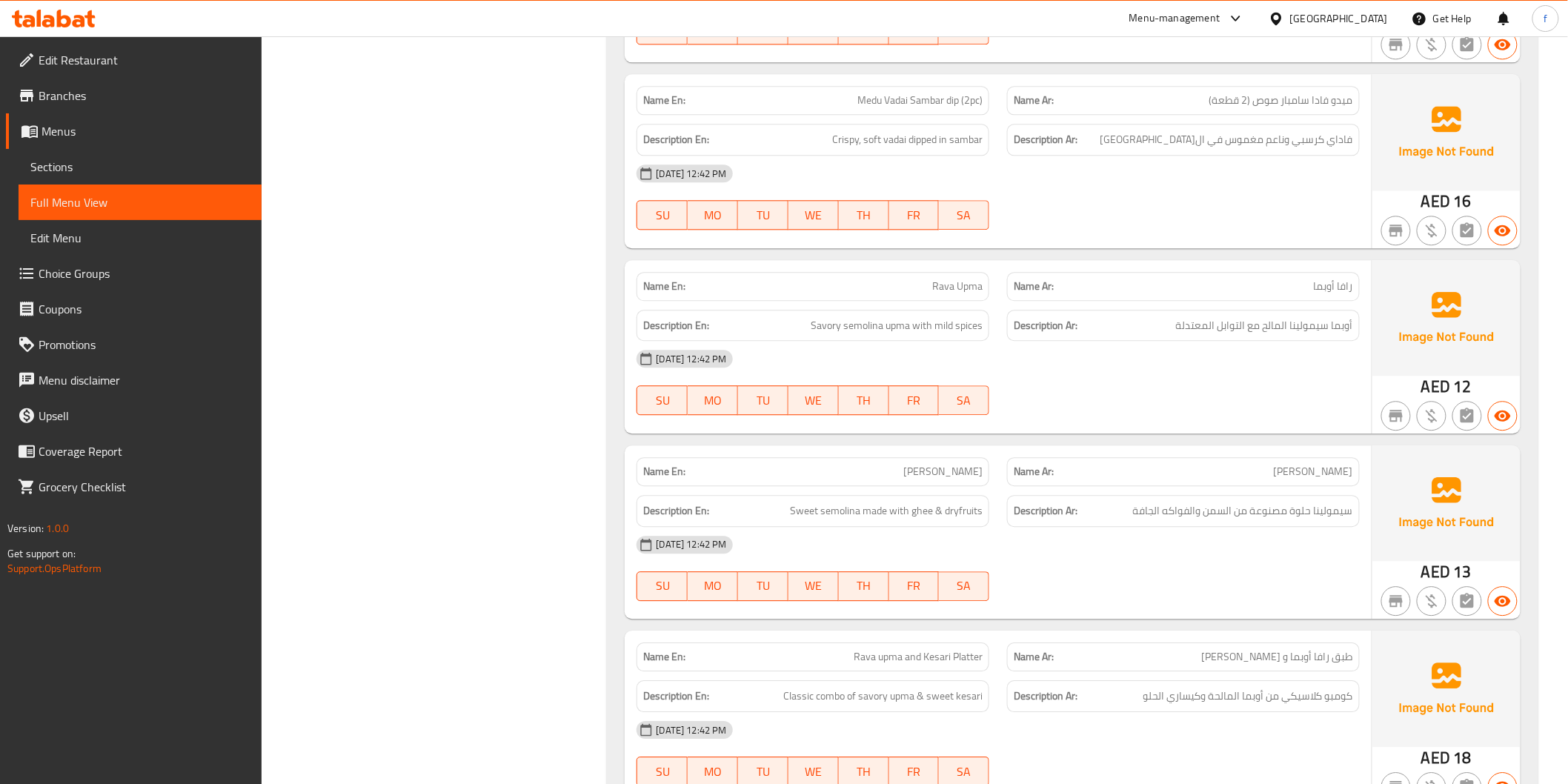
click at [960, 279] on span "Rava Upma" at bounding box center [957, 286] width 50 height 15
click at [900, 316] on span "Savory semolina upma with mild spices" at bounding box center [897, 325] width 172 height 19
click at [869, 316] on span "Savory semolina upma with mild spices" at bounding box center [897, 325] width 172 height 19
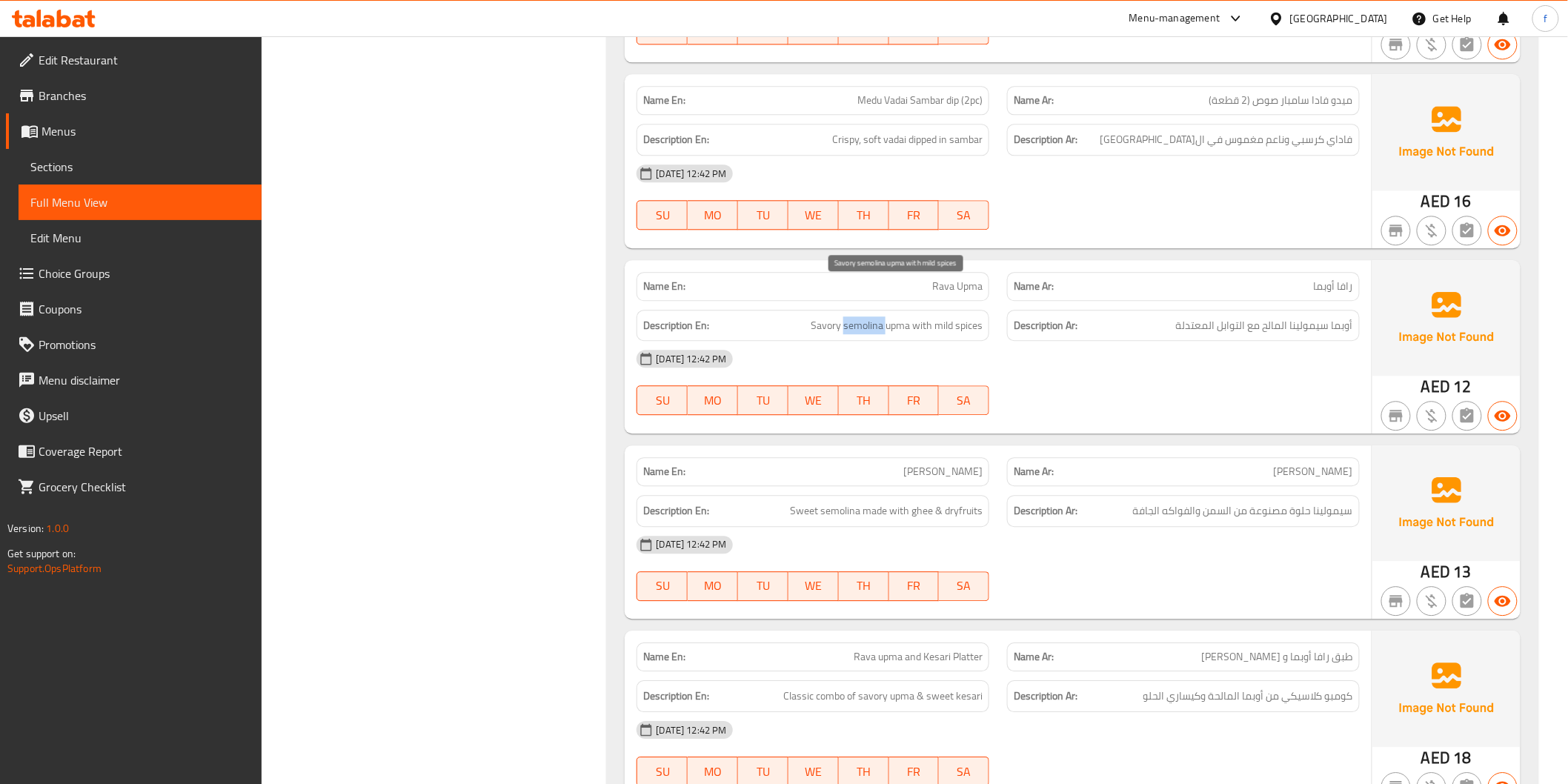
click at [869, 316] on span "Savory semolina upma with mild spices" at bounding box center [897, 325] width 172 height 19
click at [830, 316] on span "Savory semolina upma with mild spices" at bounding box center [897, 325] width 172 height 19
click at [941, 316] on span "Savory semolina upma with mild spices" at bounding box center [897, 325] width 172 height 19
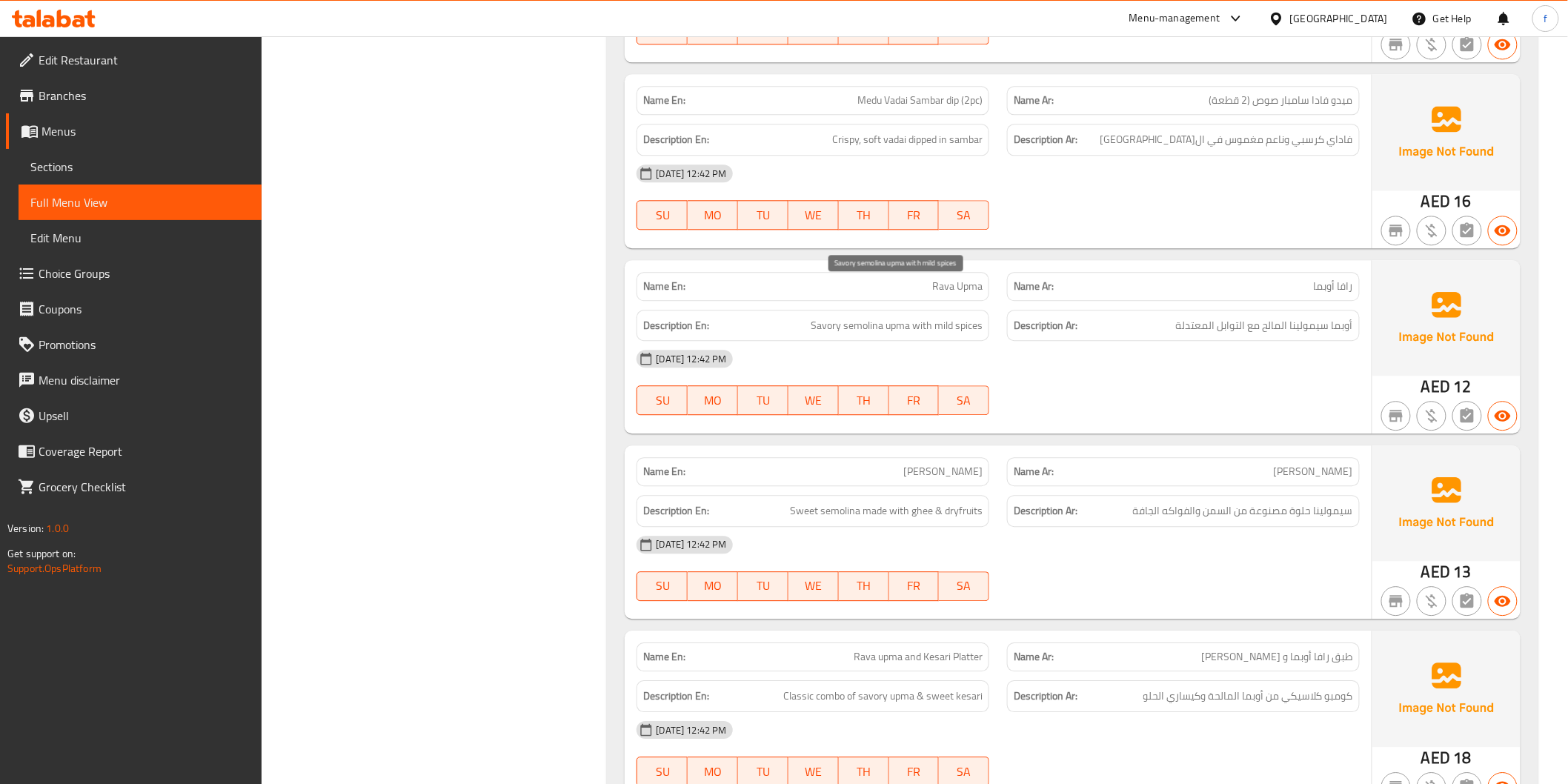
click at [960, 316] on span "Savory semolina upma with mild spices" at bounding box center [897, 325] width 172 height 19
drag, startPoint x: 1218, startPoint y: 299, endPoint x: 1132, endPoint y: 304, distance: 86.1
click at [1132, 310] on div "Description Ar: أوبما سيمولينا المالح مع التوابل المعتدلة" at bounding box center [1184, 325] width 353 height 32
drag, startPoint x: 1132, startPoint y: 305, endPoint x: 1125, endPoint y: 317, distance: 13.9
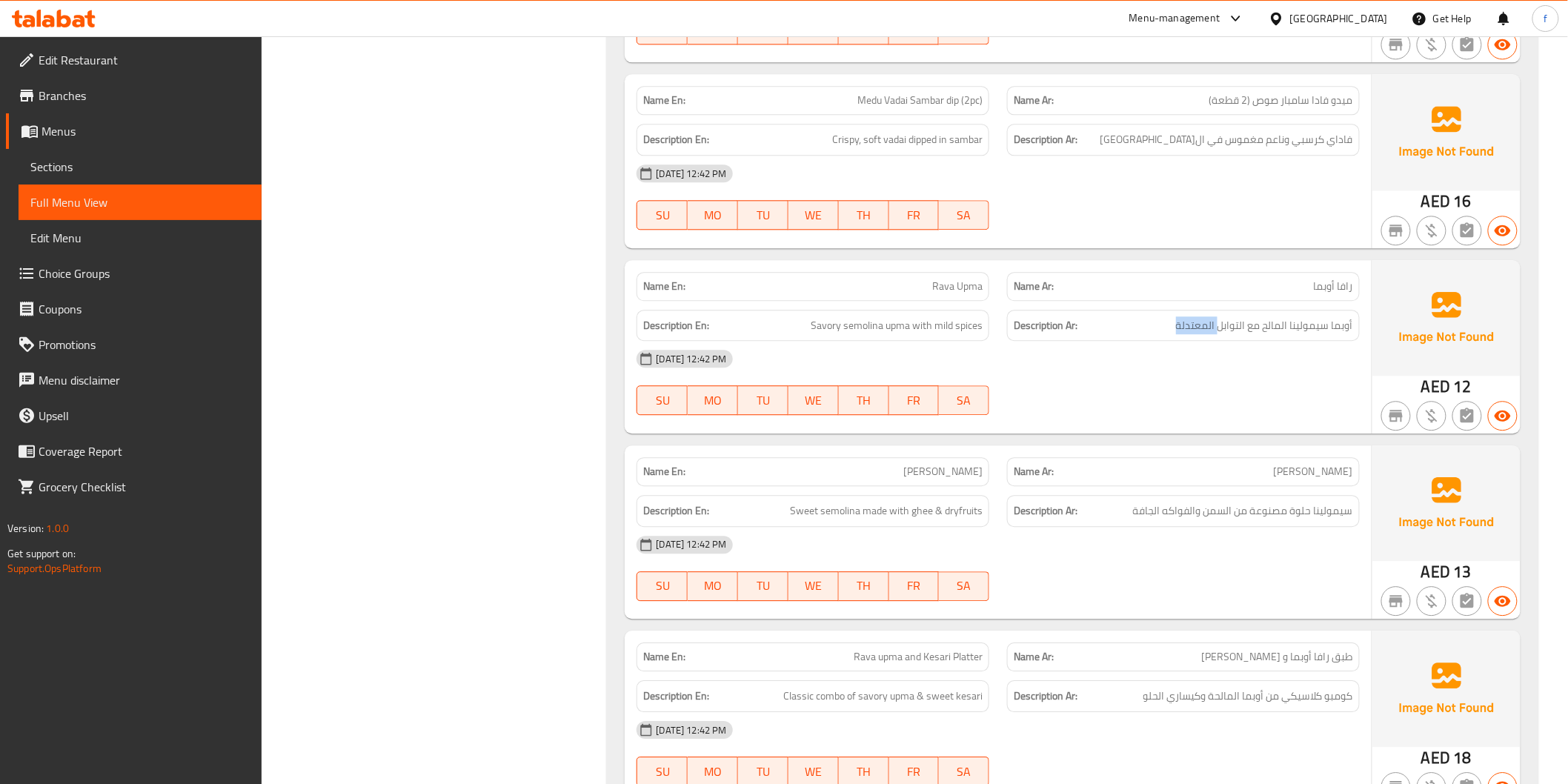
click at [1130, 310] on div "Description Ar: أوبما سيمولينا المالح مع التوابل المعتدلة" at bounding box center [1184, 325] width 353 height 32
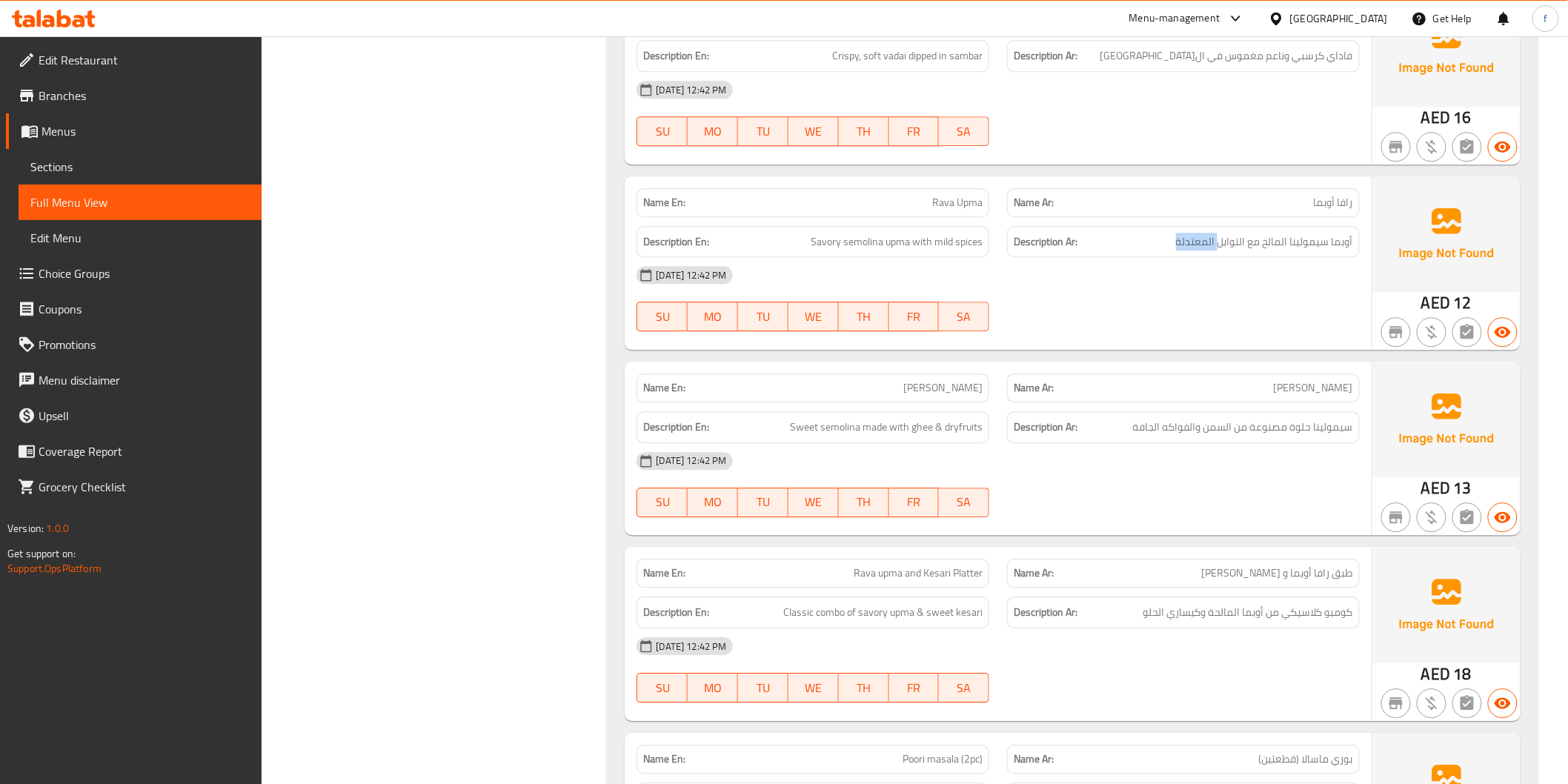
scroll to position [3951, 0]
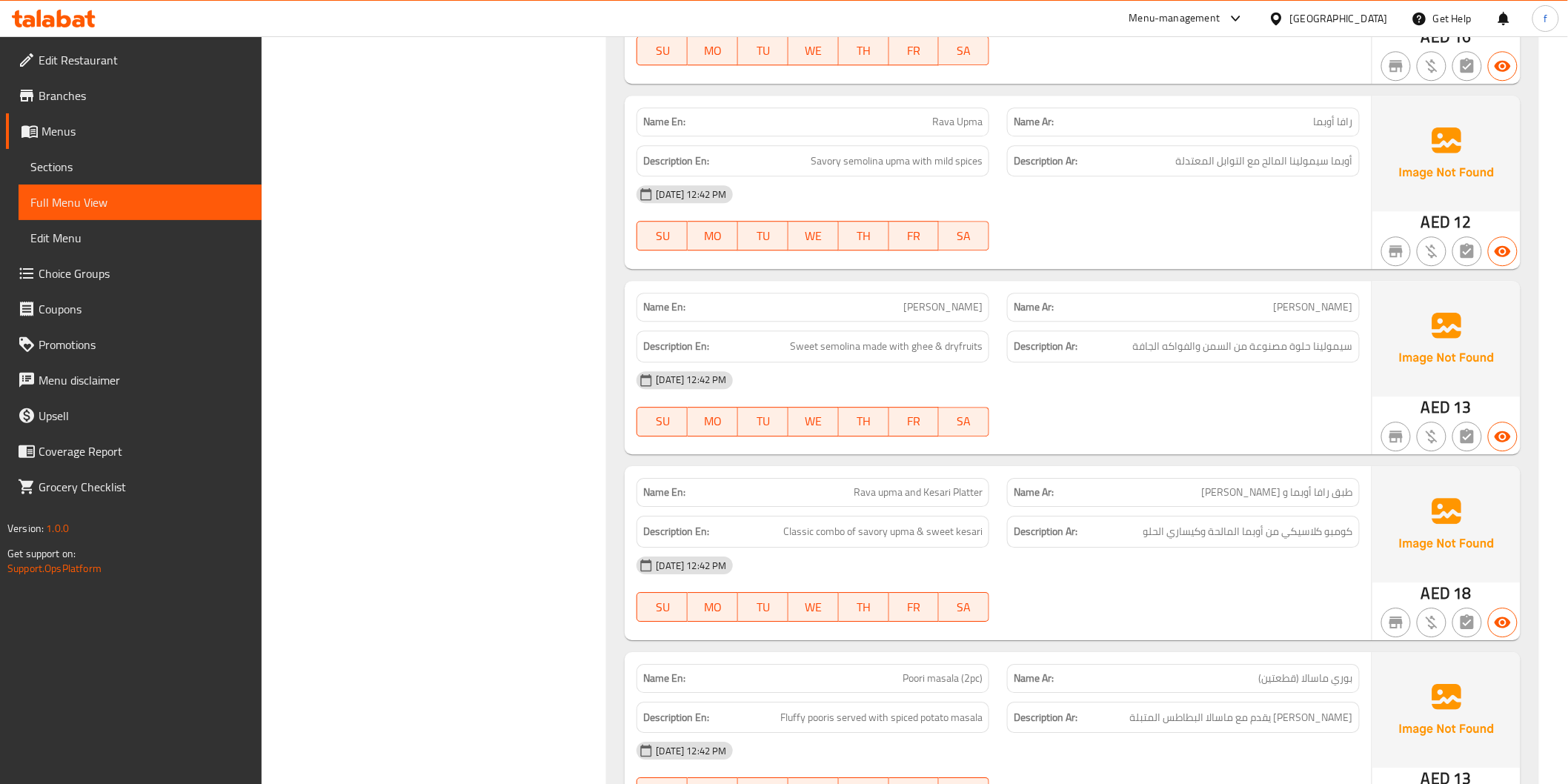
click at [952, 299] on span "[PERSON_NAME]" at bounding box center [943, 306] width 79 height 15
click at [980, 299] on span "[PERSON_NAME]" at bounding box center [943, 306] width 79 height 15
click at [952, 299] on span "[PERSON_NAME]" at bounding box center [943, 306] width 79 height 15
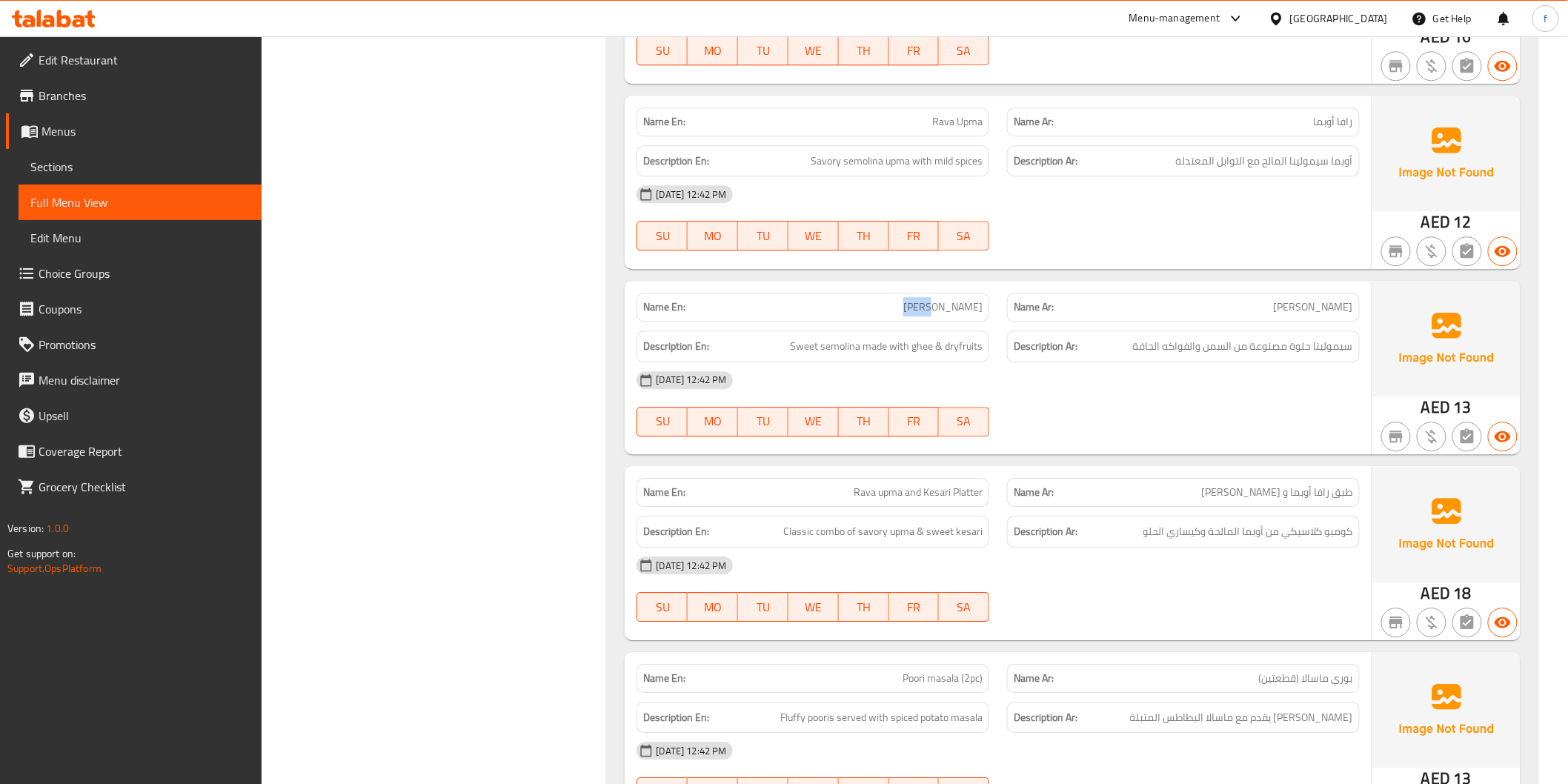
click at [952, 299] on span "[PERSON_NAME]" at bounding box center [943, 306] width 79 height 15
click at [853, 337] on span "Sweet semolina made with ghee & dryfruits" at bounding box center [887, 346] width 193 height 19
click at [819, 337] on span "Sweet semolina made with ghee & dryfruits" at bounding box center [887, 346] width 193 height 19
drag, startPoint x: 819, startPoint y: 316, endPoint x: 843, endPoint y: 308, distance: 25.3
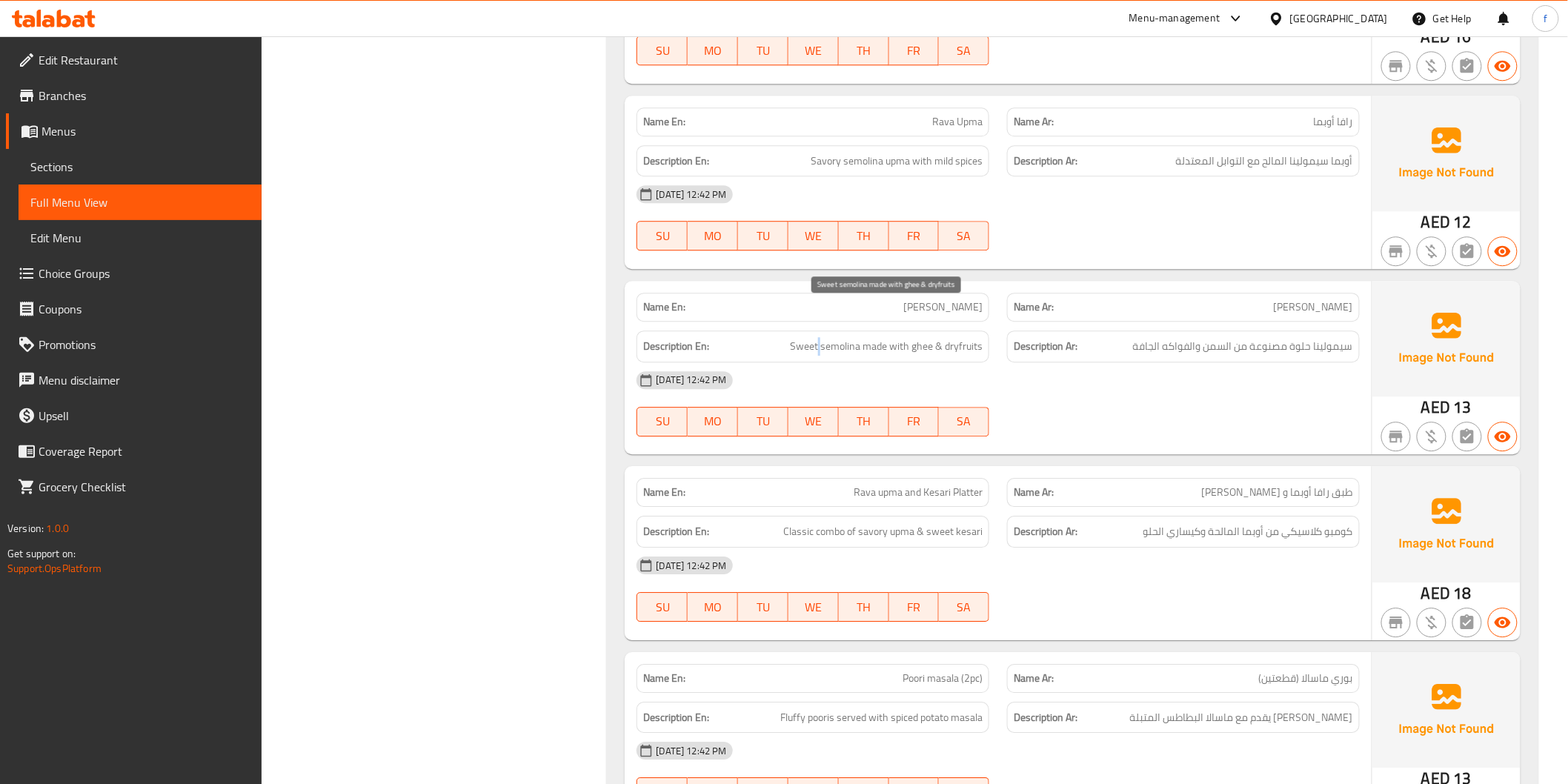
click at [823, 337] on span "Sweet semolina made with ghee & dryfruits" at bounding box center [887, 346] width 193 height 19
click at [880, 337] on span "Sweet semolina made with ghee & dryfruits" at bounding box center [887, 346] width 193 height 19
drag, startPoint x: 880, startPoint y: 305, endPoint x: 897, endPoint y: 310, distance: 17.7
click at [892, 337] on span "Sweet semolina made with ghee & dryfruits" at bounding box center [887, 346] width 193 height 19
click at [925, 337] on span "Sweet semolina made with ghee & dryfruits" at bounding box center [887, 346] width 193 height 19
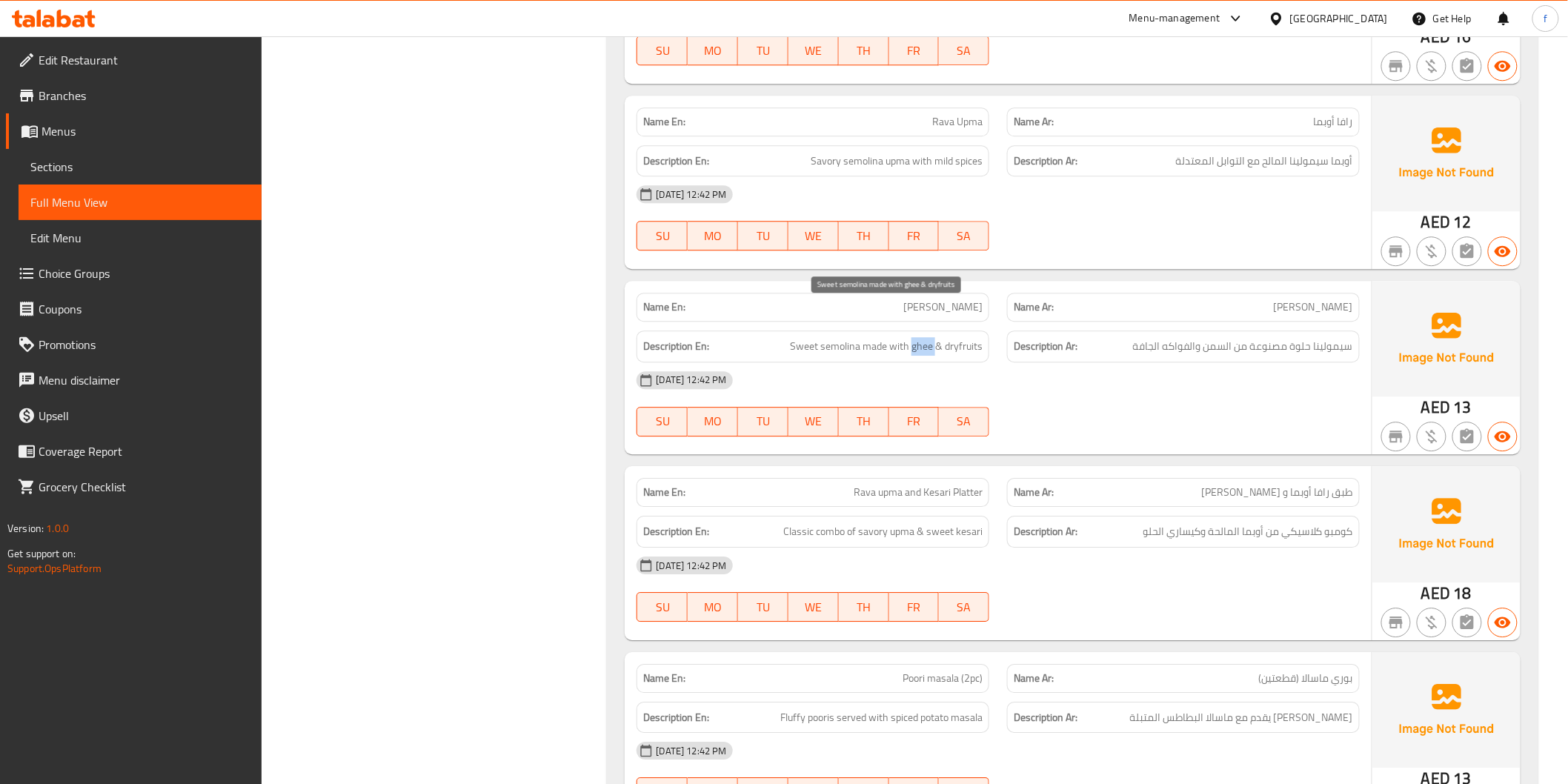
click at [925, 337] on span "Sweet semolina made with ghee & dryfruits" at bounding box center [887, 346] width 193 height 19
drag, startPoint x: 955, startPoint y: 309, endPoint x: 987, endPoint y: 315, distance: 32.6
click at [987, 330] on div "Description En: Sweet semolina made with ghee & dryfruits" at bounding box center [813, 345] width 353 height 32
click at [1011, 330] on div "Description Ar: سيمولينا حلوة مصنوعة من السمن والفواكه الجافة" at bounding box center [1184, 345] width 353 height 32
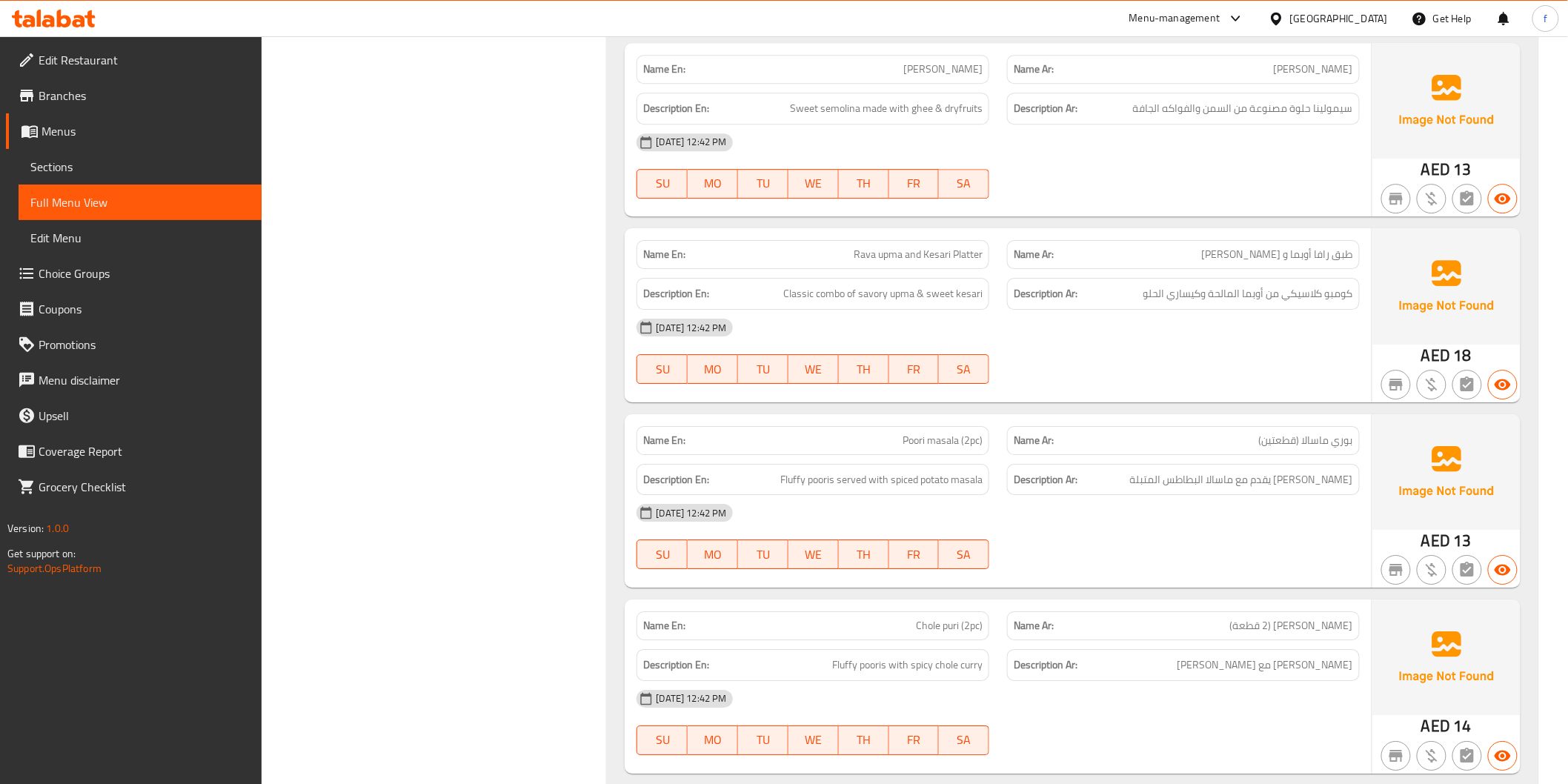
scroll to position [4197, 0]
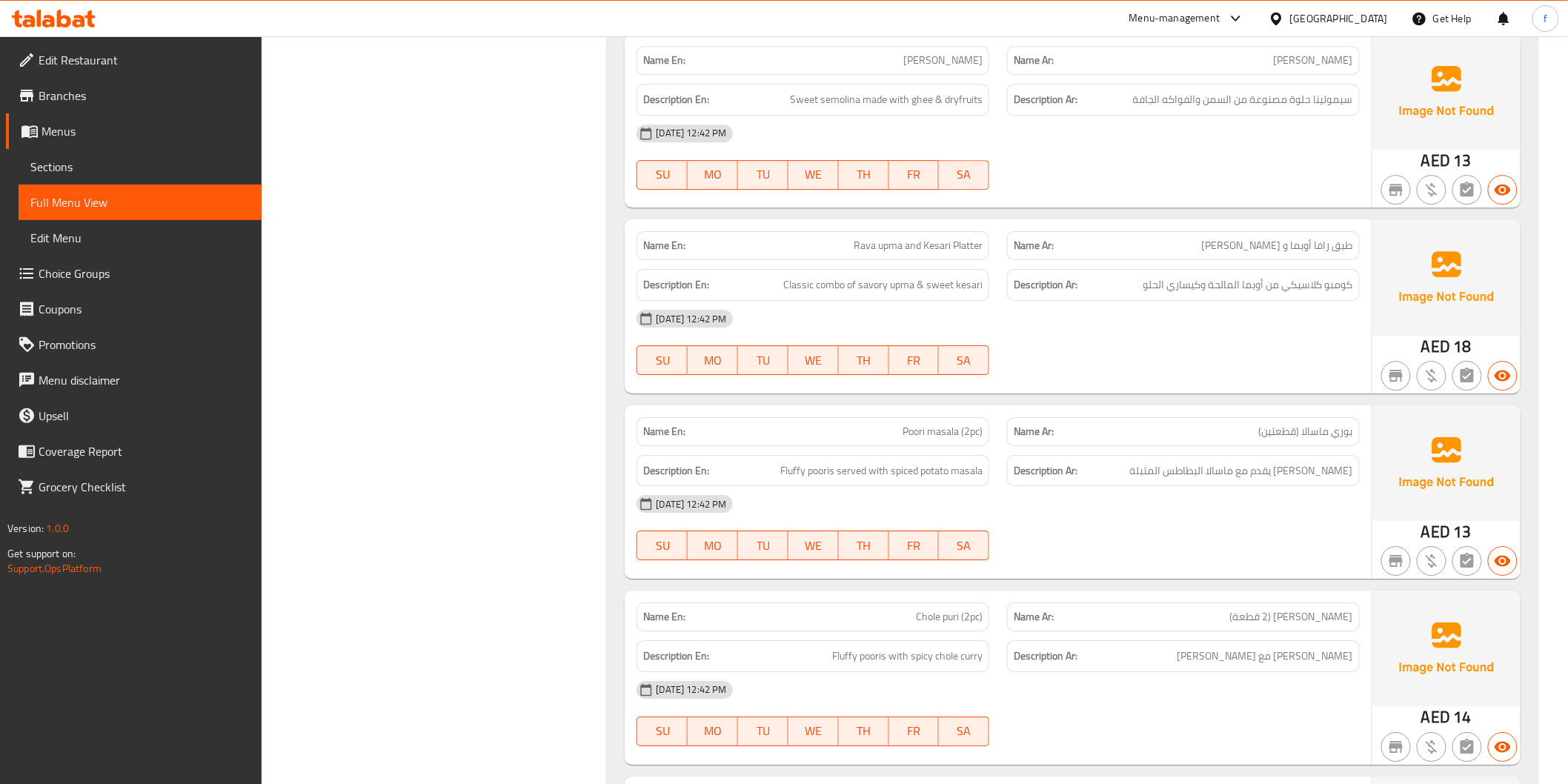
click at [975, 238] on span "Rava upma and Kesari Platter" at bounding box center [918, 245] width 129 height 15
click at [860, 238] on span "Rava upma and Kesari Platter" at bounding box center [918, 245] width 129 height 15
click at [879, 238] on span "Rava upma and Kesari Platter" at bounding box center [918, 245] width 129 height 15
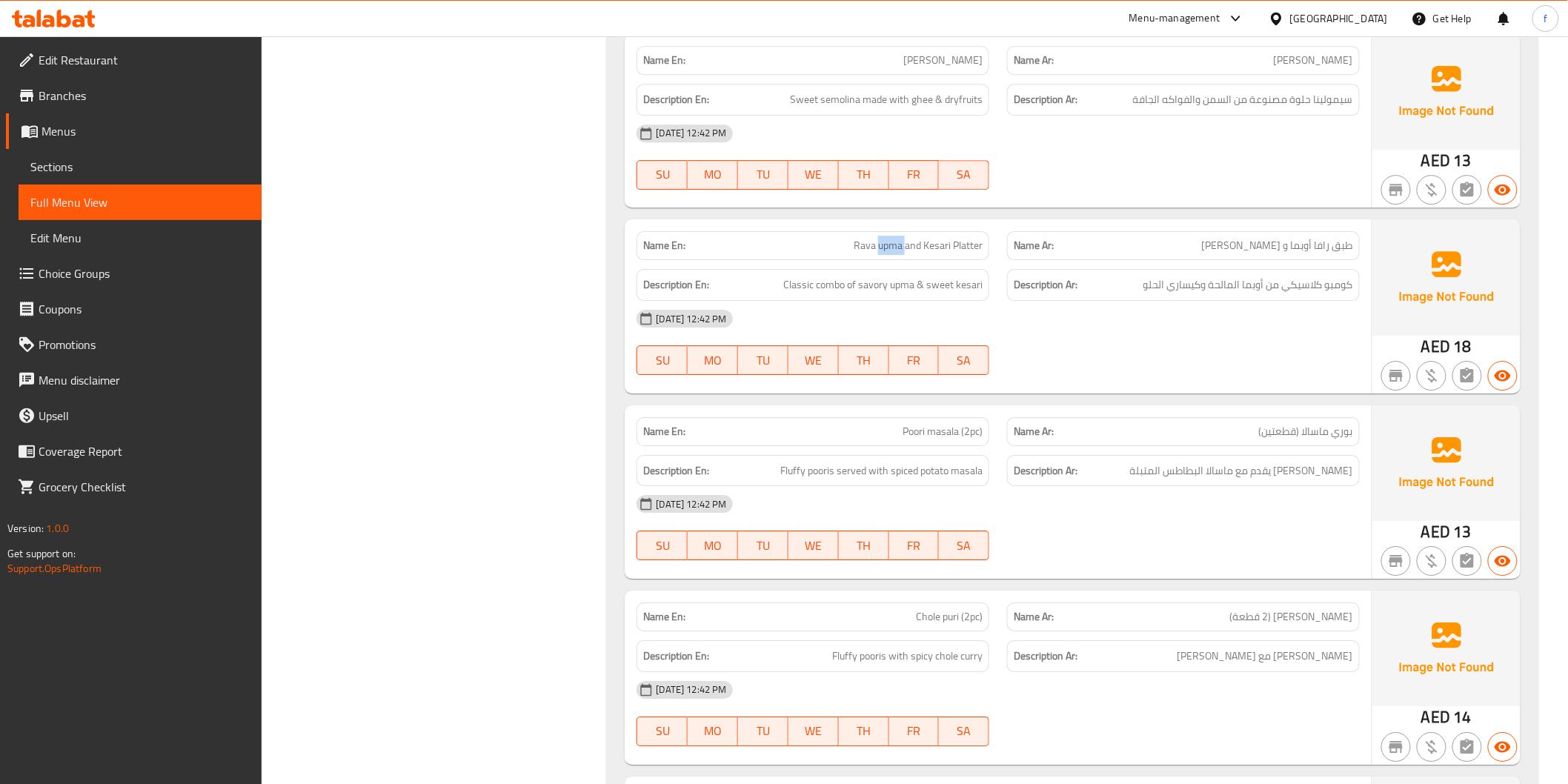
drag, startPoint x: 879, startPoint y: 205, endPoint x: 943, endPoint y: 203, distance: 64.0
click at [880, 238] on span "Rava upma and Kesari Platter" at bounding box center [918, 245] width 129 height 15
click at [943, 238] on span "Rava upma and Kesari Platter" at bounding box center [918, 245] width 129 height 15
click at [830, 276] on span "Classic combo of savory upma & sweet kesari" at bounding box center [883, 285] width 200 height 19
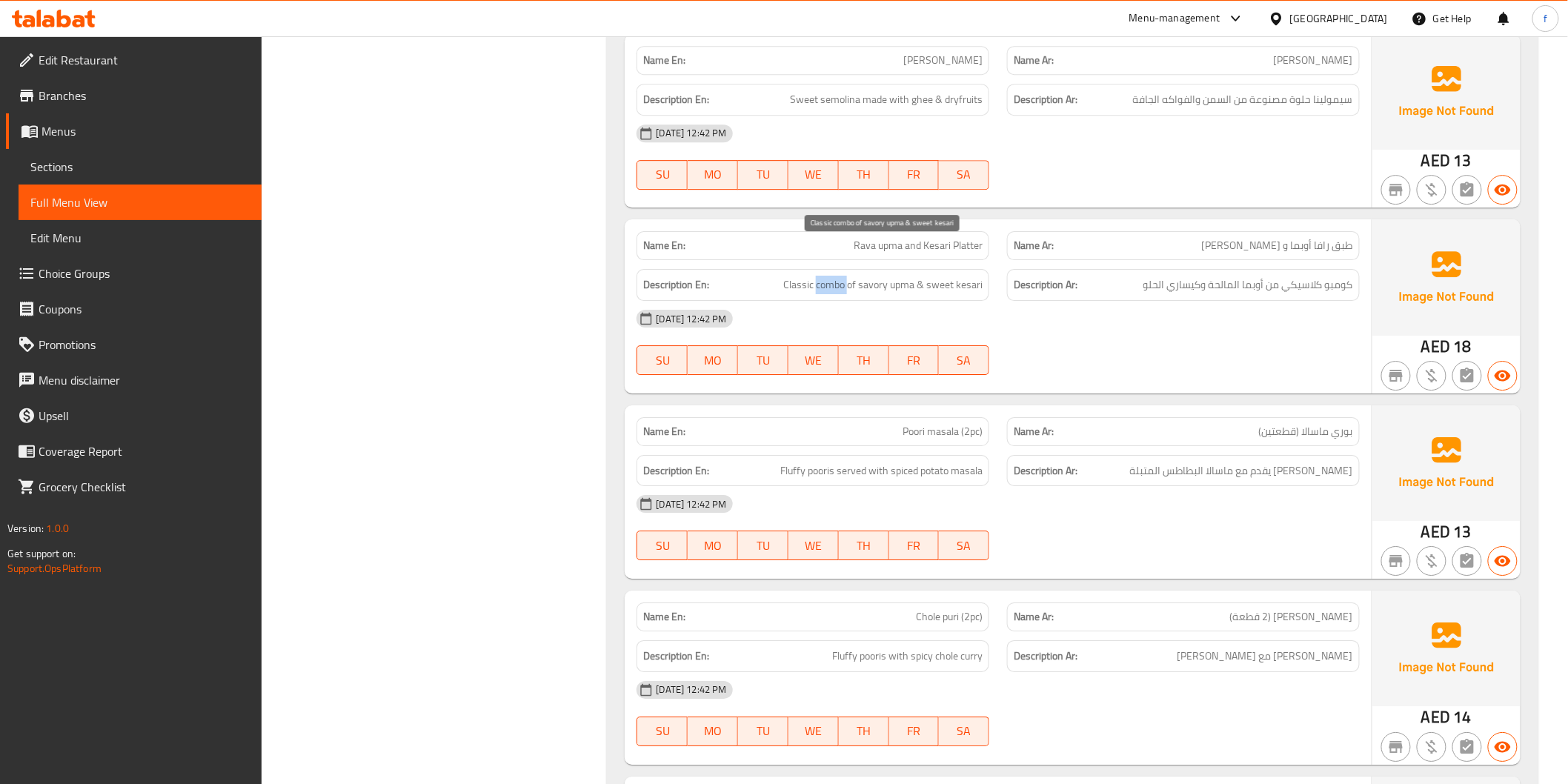
click at [828, 276] on span "Classic combo of savory upma & sweet kesari" at bounding box center [883, 285] width 200 height 19
click at [805, 276] on span "Classic combo of savory upma & sweet kesari" at bounding box center [883, 285] width 200 height 19
click at [877, 276] on span "Classic combo of savory upma & sweet kesari" at bounding box center [883, 285] width 200 height 19
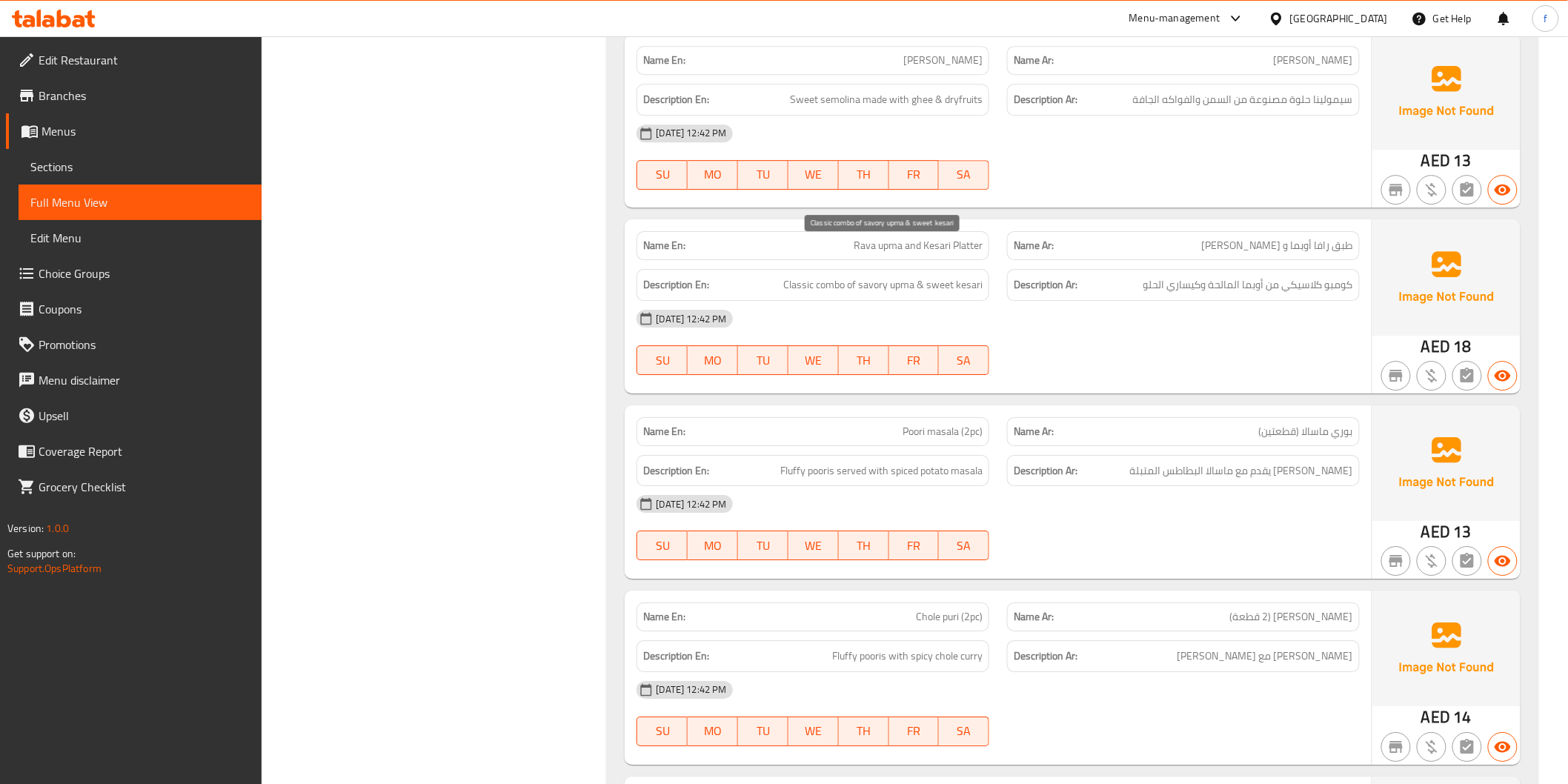
click at [897, 276] on span "Classic combo of savory upma & sweet kesari" at bounding box center [883, 285] width 200 height 19
click at [943, 276] on span "Classic combo of savory upma & sweet kesari" at bounding box center [883, 285] width 200 height 19
drag, startPoint x: 943, startPoint y: 246, endPoint x: 967, endPoint y: 246, distance: 24.0
click at [949, 276] on span "Classic combo of savory upma & sweet kesari" at bounding box center [883, 285] width 200 height 19
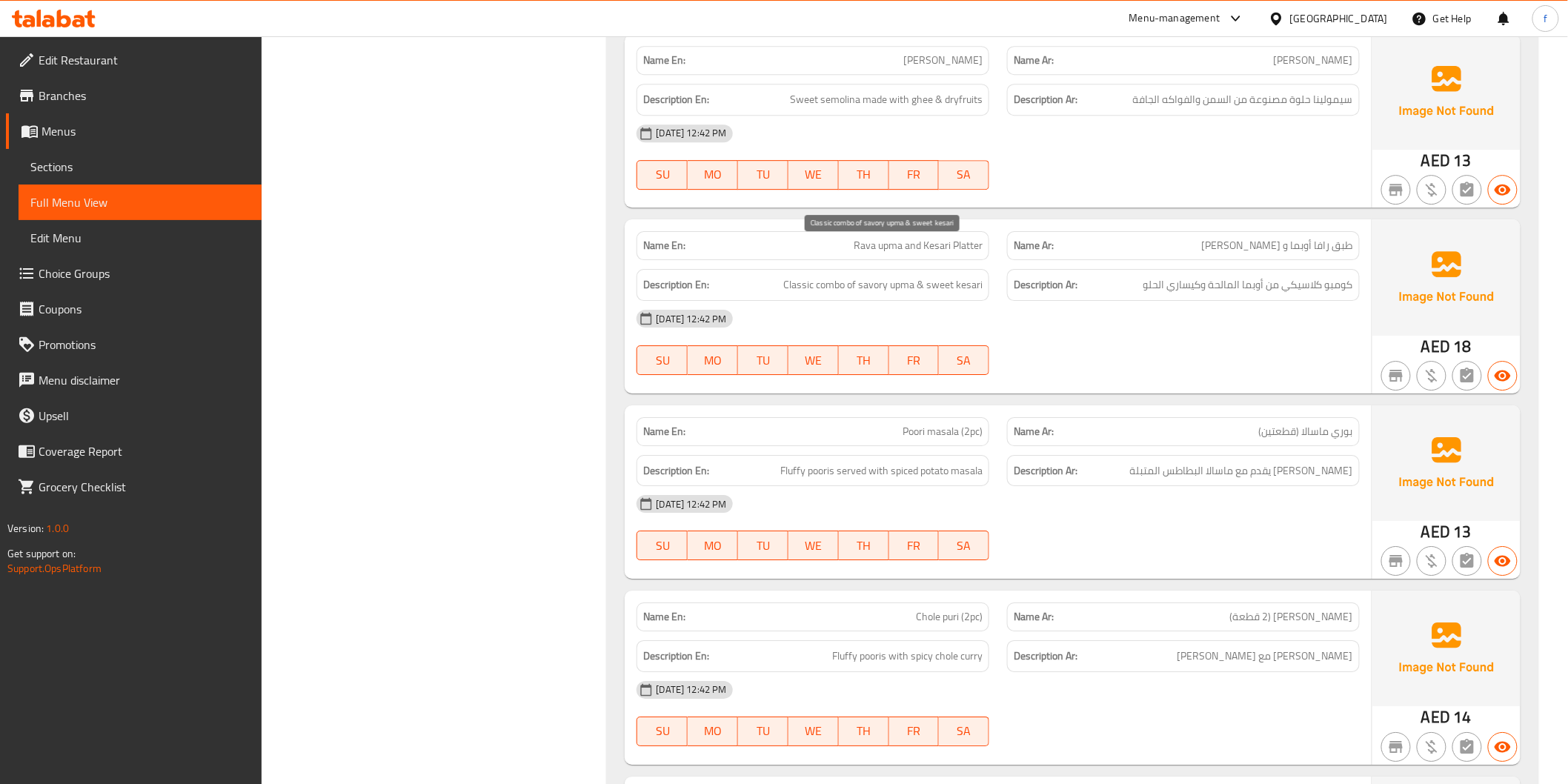
click at [974, 276] on span "Classic combo of savory upma & sweet kesari" at bounding box center [883, 285] width 200 height 19
click at [878, 238] on span "Rava upma and Kesari Platter" at bounding box center [918, 245] width 129 height 15
click at [884, 238] on span "Rava upma and Kesari Platter" at bounding box center [918, 245] width 129 height 15
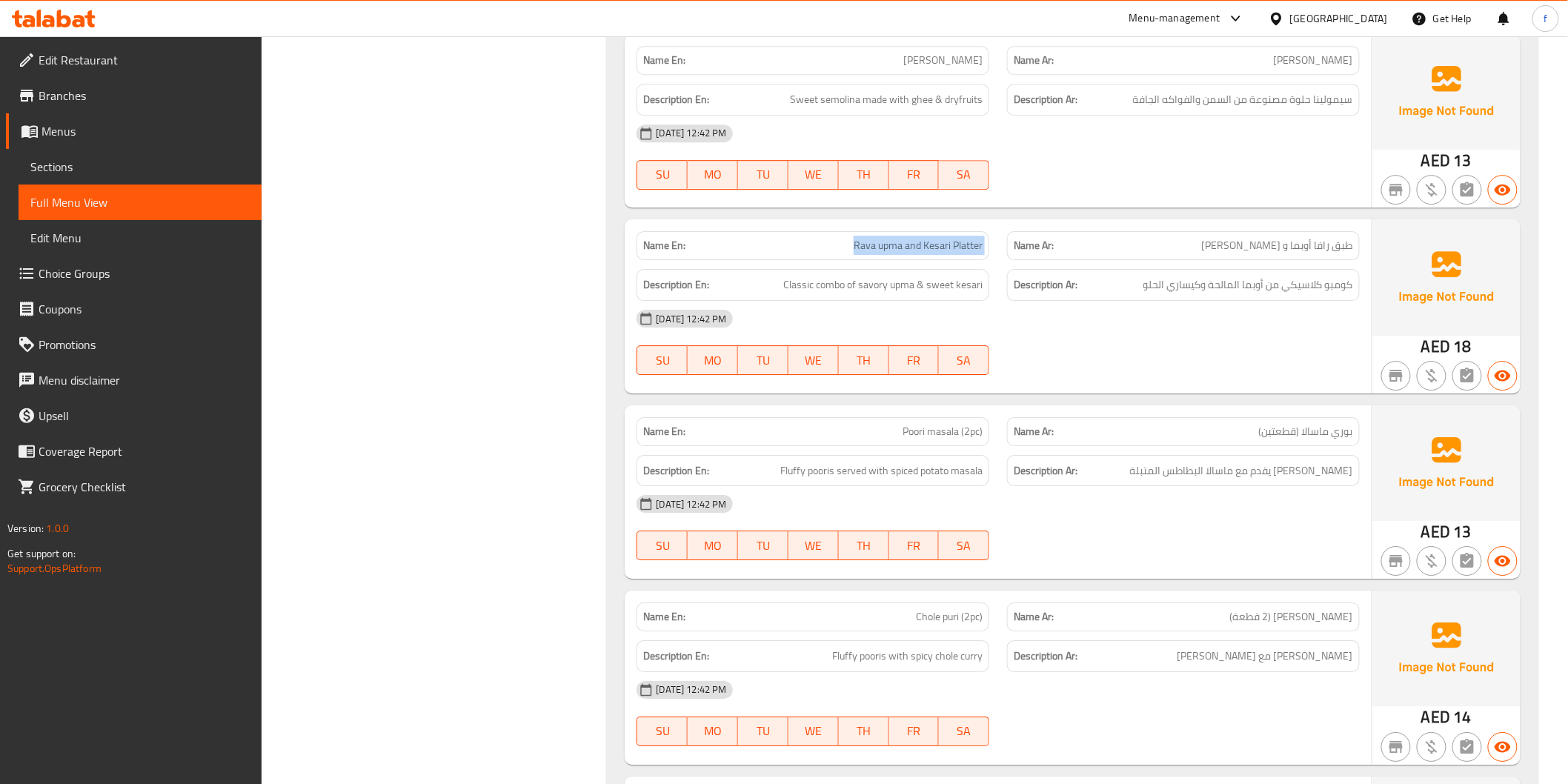
click at [884, 238] on span "Rava upma and Kesari Platter" at bounding box center [918, 245] width 129 height 15
copy span "Rava upma and Kesari Platter"
drag, startPoint x: 1342, startPoint y: 253, endPoint x: 1175, endPoint y: 272, distance: 168.1
click at [1130, 269] on div "Description Ar: كومبو كلاسيكي من أوبما المالحة وكيساري الحلو" at bounding box center [1184, 285] width 353 height 32
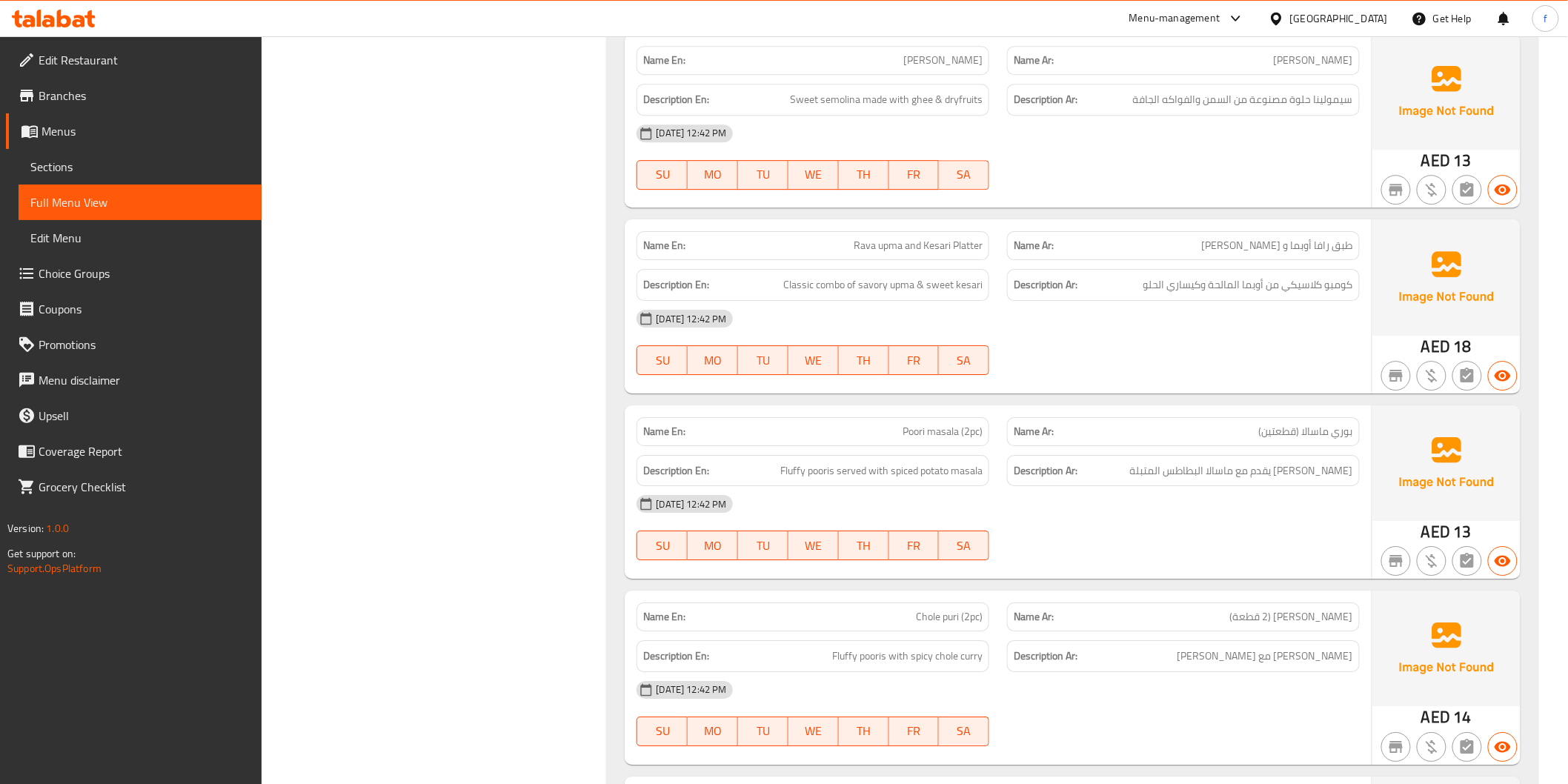
click at [1195, 301] on div "[DATE] 12:42 PM" at bounding box center [998, 319] width 741 height 36
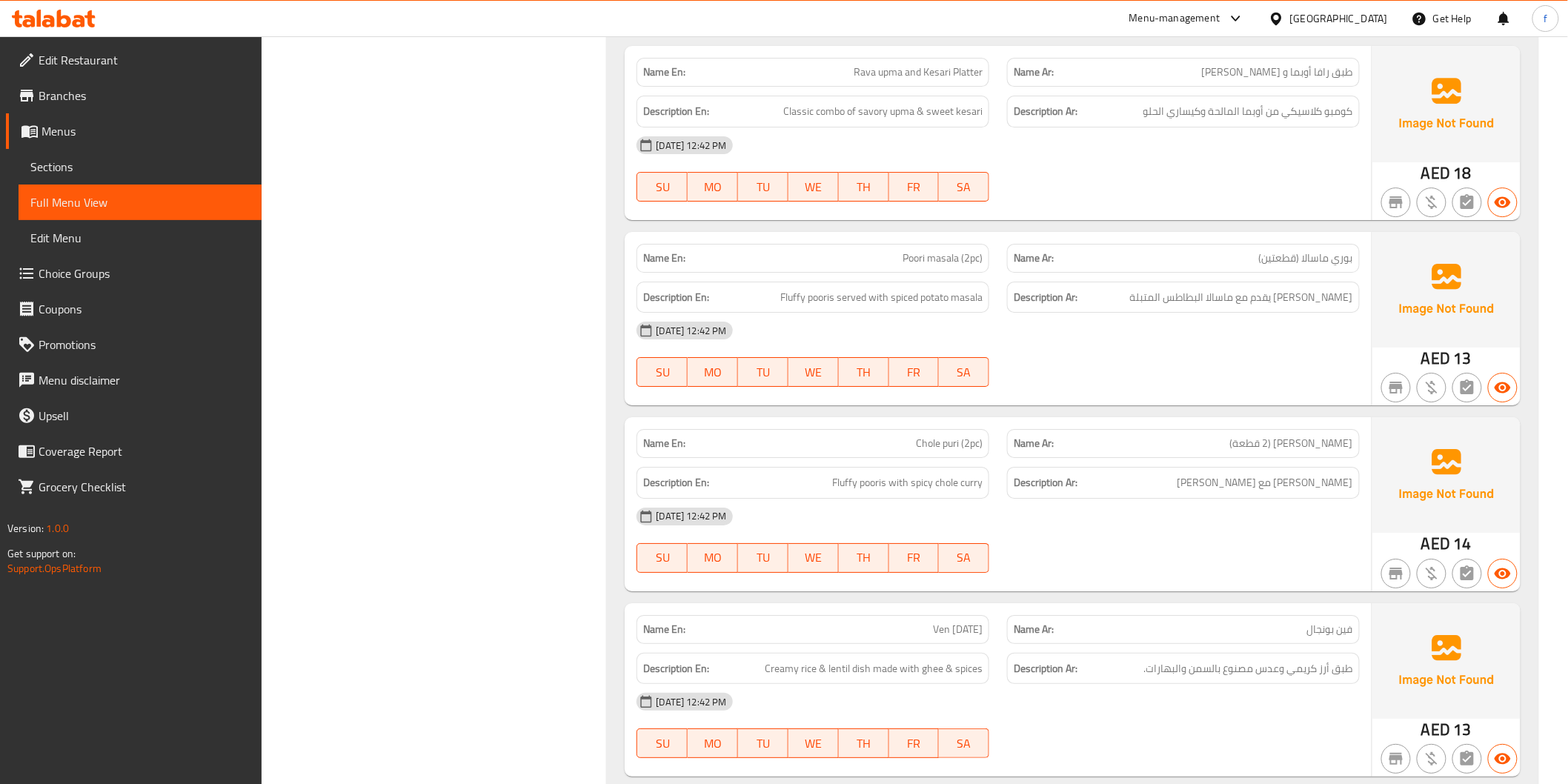
scroll to position [4387, 0]
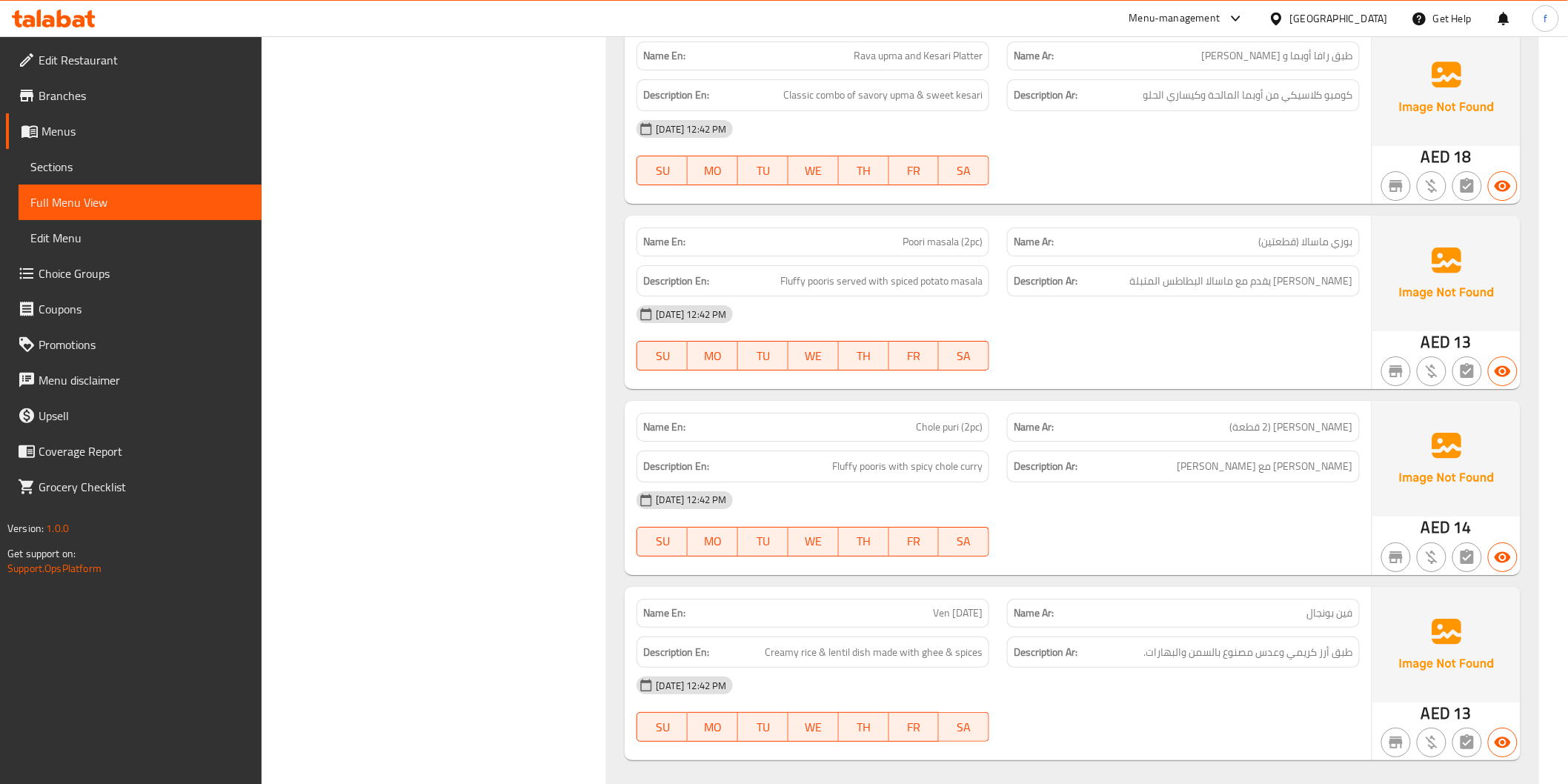
click at [915, 234] on span "Poori masala (2pc)" at bounding box center [943, 242] width 80 height 15
click at [950, 234] on span "Poori masala (2pc)" at bounding box center [943, 242] width 80 height 15
click at [931, 234] on span "Poori masala (2pc)" at bounding box center [943, 242] width 80 height 15
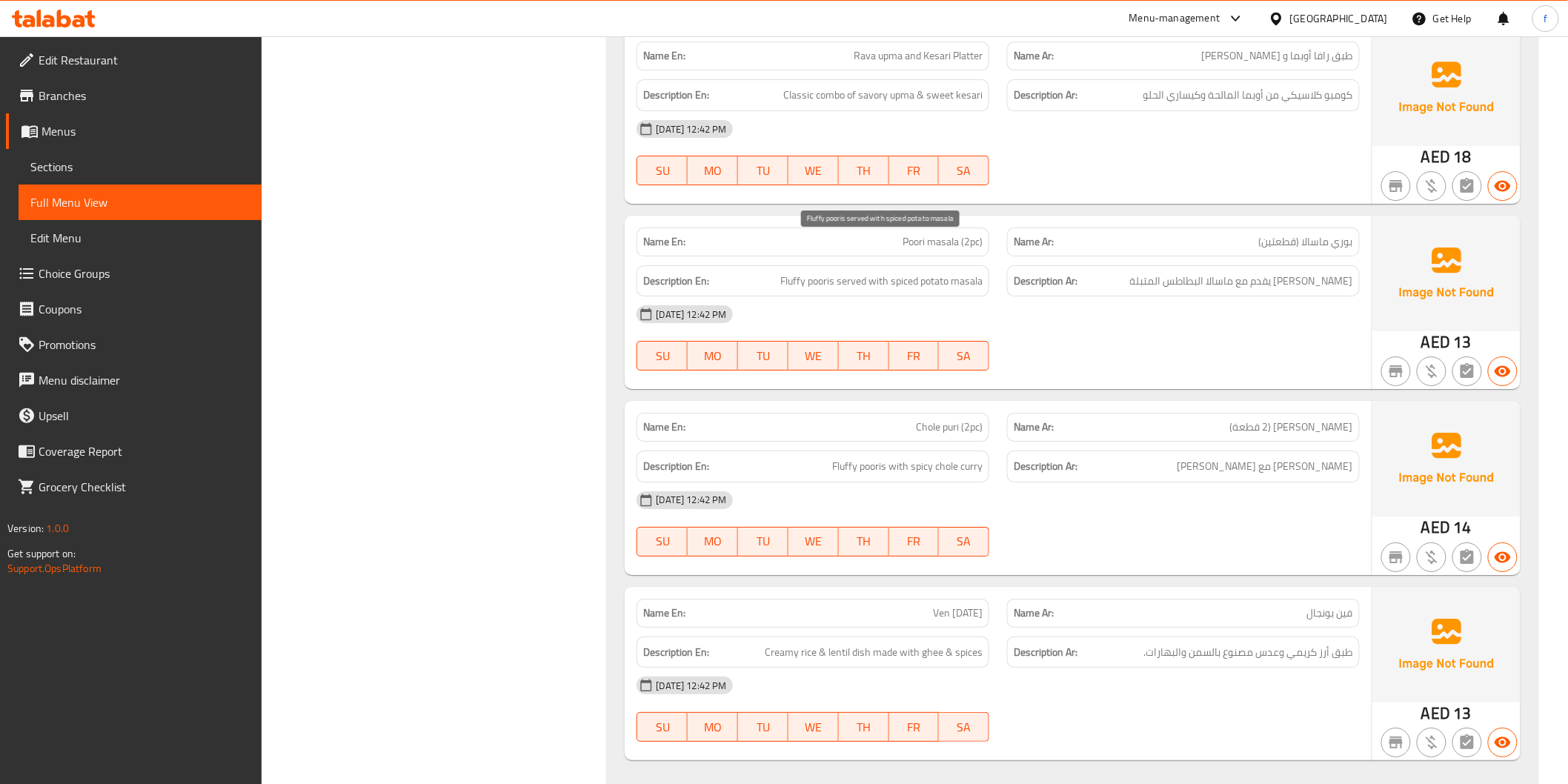
click at [827, 272] on span "Fluffy pooris served with spiced potato masala" at bounding box center [881, 281] width 202 height 19
click at [957, 234] on span "Poori masala (2pc)" at bounding box center [943, 242] width 80 height 15
copy span "Poori masala (2pc)"
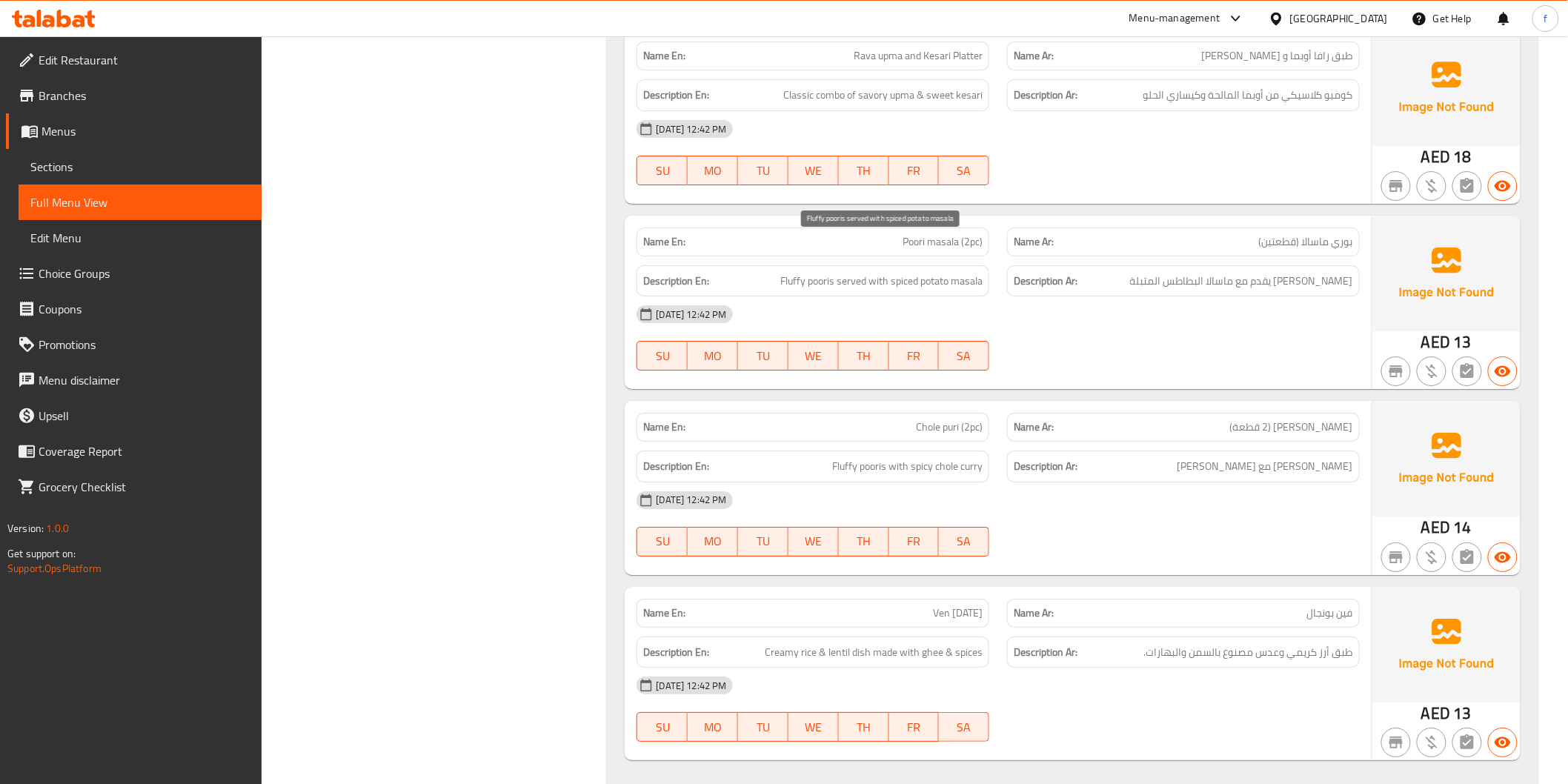
click at [820, 272] on span "Fluffy pooris served with spiced potato masala" at bounding box center [881, 281] width 202 height 19
click at [794, 272] on span "Fluffy pooris served with spiced potato masala" at bounding box center [881, 281] width 202 height 19
click at [860, 272] on span "Fluffy pooris served with spiced potato masala" at bounding box center [881, 281] width 202 height 19
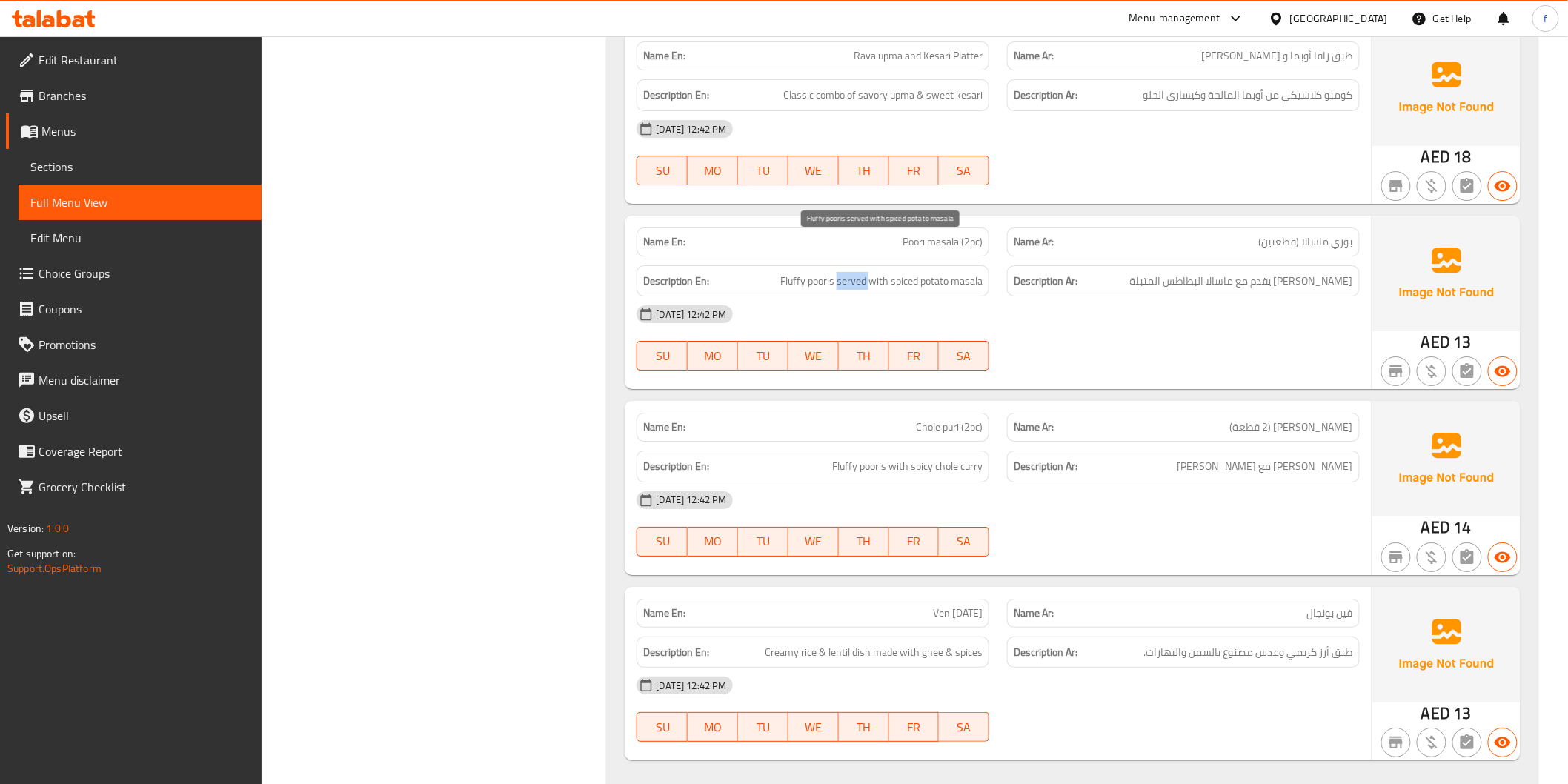
click at [860, 272] on span "Fluffy pooris served with spiced potato masala" at bounding box center [881, 281] width 202 height 19
click at [873, 272] on span "Fluffy pooris served with spiced potato masala" at bounding box center [881, 281] width 202 height 19
click at [965, 272] on span "Fluffy pooris served with spiced potato masala" at bounding box center [881, 281] width 202 height 19
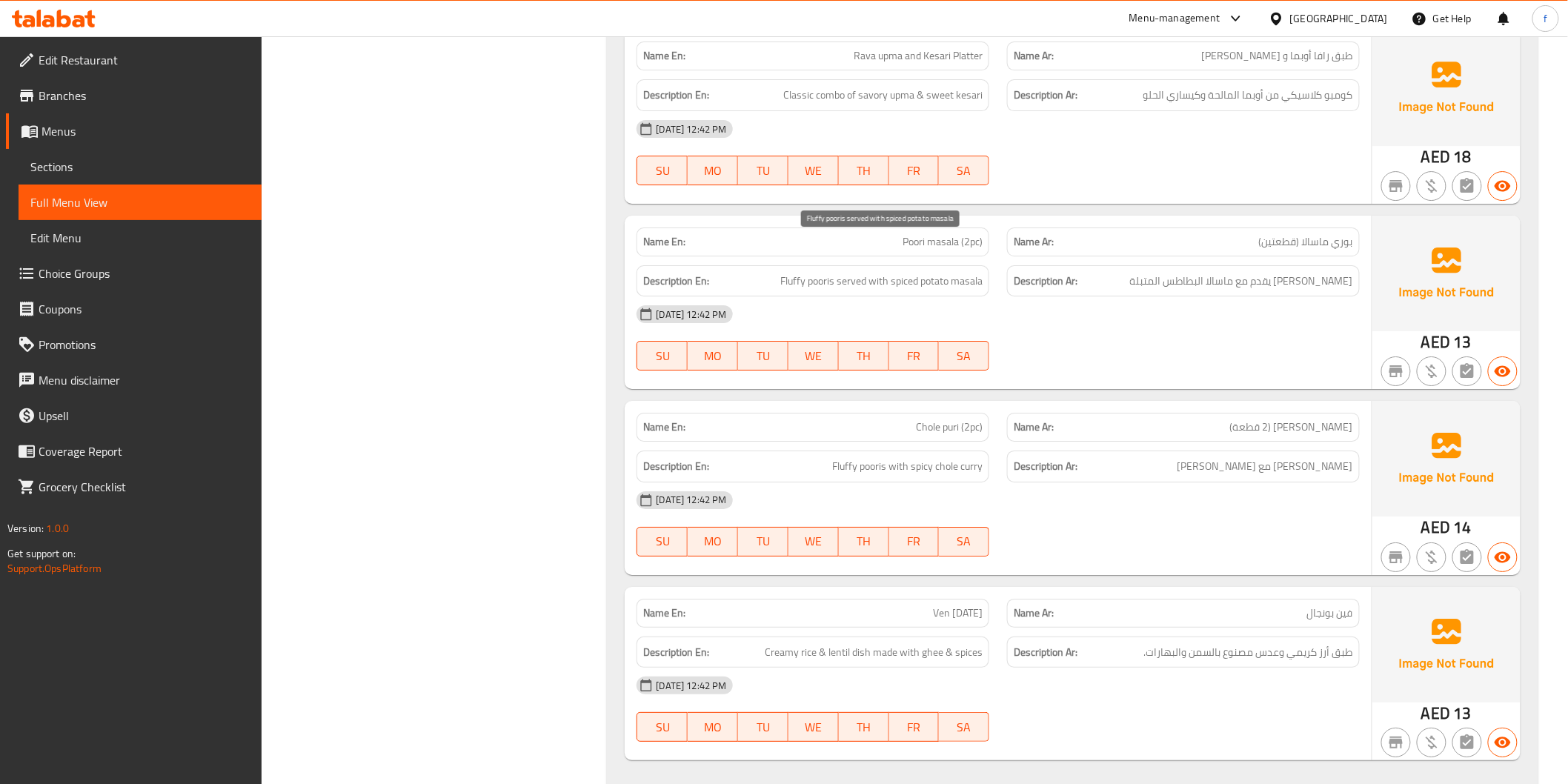
click at [942, 272] on span "Fluffy pooris served with spiced potato masala" at bounding box center [881, 281] width 202 height 19
drag, startPoint x: 942, startPoint y: 246, endPoint x: 898, endPoint y: 248, distance: 44.0
click at [941, 272] on span "Fluffy pooris served with spiced potato masala" at bounding box center [881, 281] width 202 height 19
click at [897, 272] on span "Fluffy pooris served with spiced potato masala" at bounding box center [881, 281] width 202 height 19
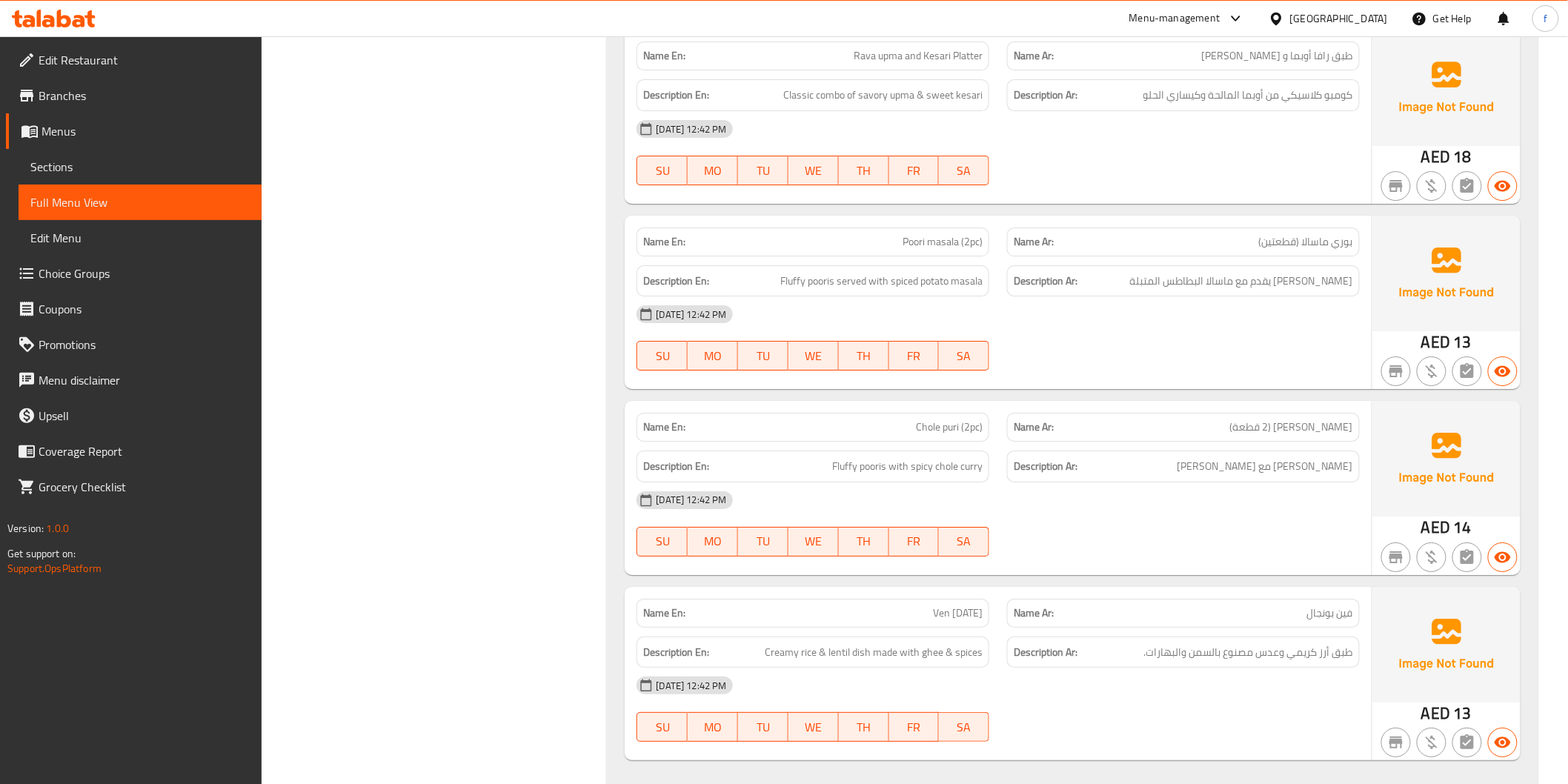
click at [923, 419] on span "Chole puri (2pc)" at bounding box center [949, 426] width 67 height 15
drag, startPoint x: 924, startPoint y: 395, endPoint x: 941, endPoint y: 394, distance: 17.0
click at [934, 419] on span "Chole puri (2pc)" at bounding box center [949, 426] width 67 height 15
click at [952, 419] on span "Chole puri (2pc)" at bounding box center [949, 426] width 67 height 15
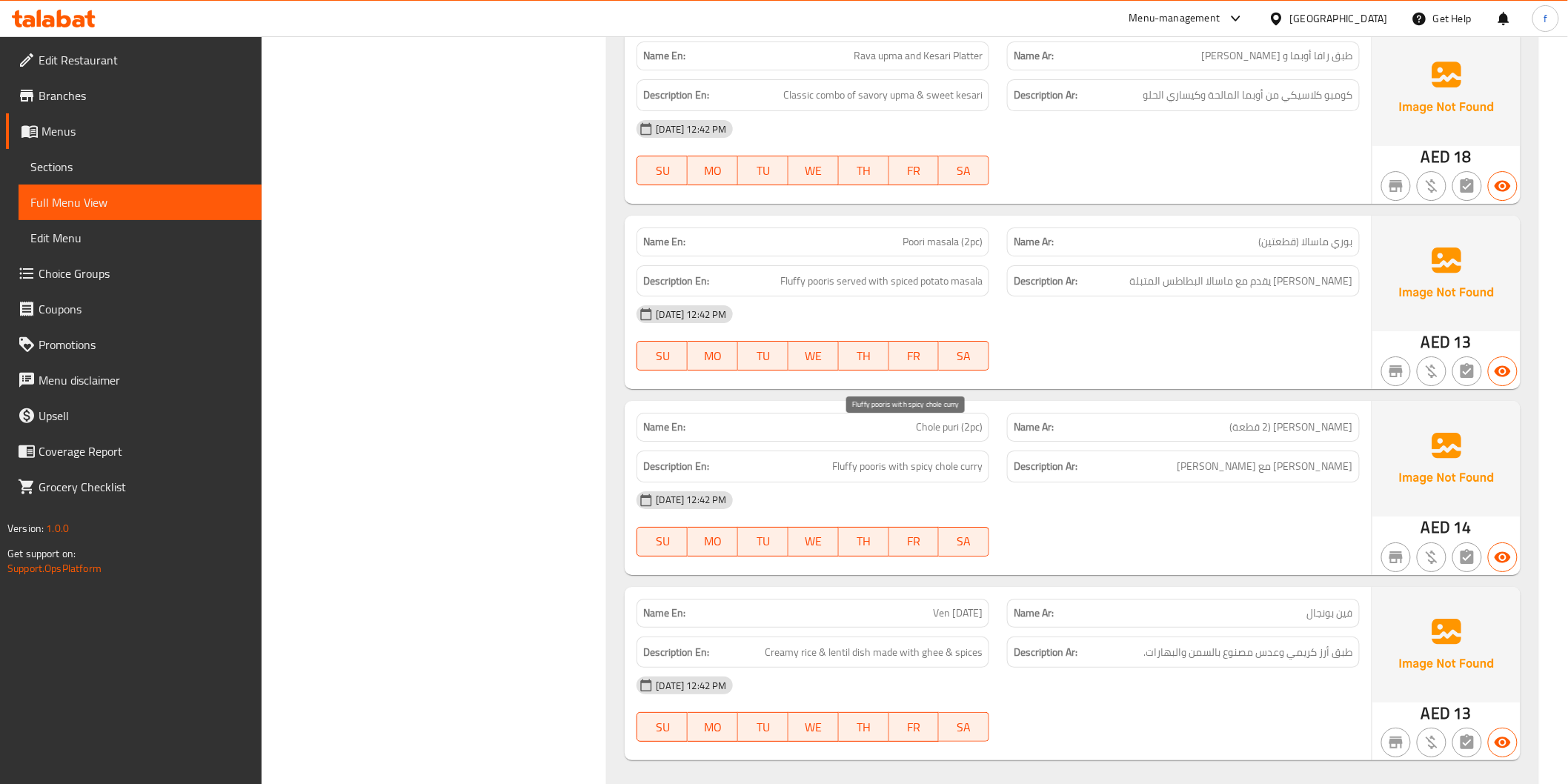
click at [874, 457] on span "Fluffy pooris with spicy chole curry" at bounding box center [907, 466] width 150 height 19
click at [849, 457] on span "Fluffy pooris with spicy chole curry" at bounding box center [907, 466] width 150 height 19
click at [902, 457] on span "Fluffy pooris with spicy chole curry" at bounding box center [907, 466] width 150 height 19
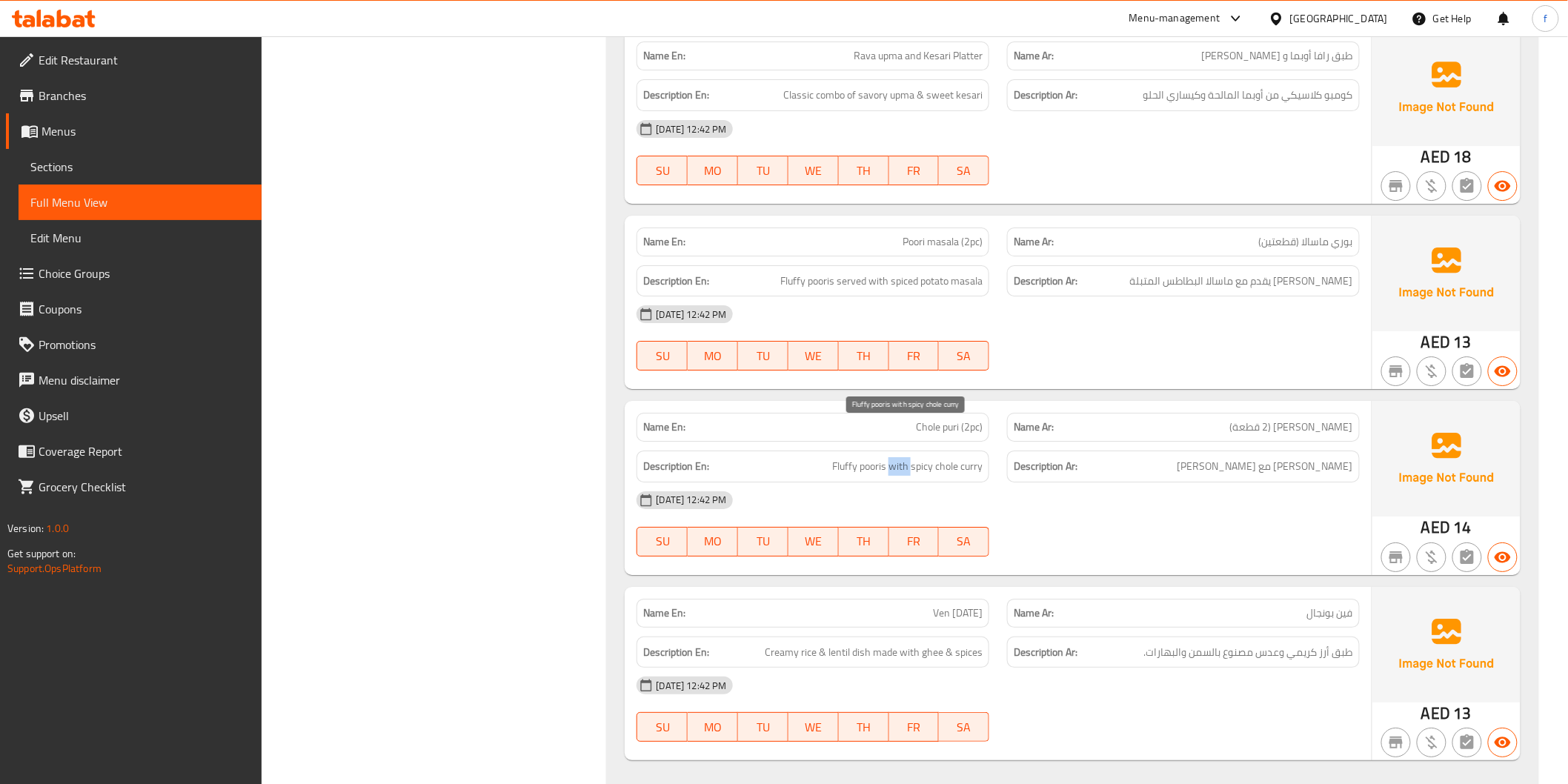
drag, startPoint x: 902, startPoint y: 431, endPoint x: 966, endPoint y: 431, distance: 64.0
click at [914, 457] on span "Fluffy pooris with spicy chole curry" at bounding box center [907, 466] width 150 height 19
click at [951, 457] on span "Fluffy pooris with spicy chole curry" at bounding box center [907, 466] width 150 height 19
click at [968, 457] on span "Fluffy pooris with spicy chole curry" at bounding box center [907, 466] width 150 height 19
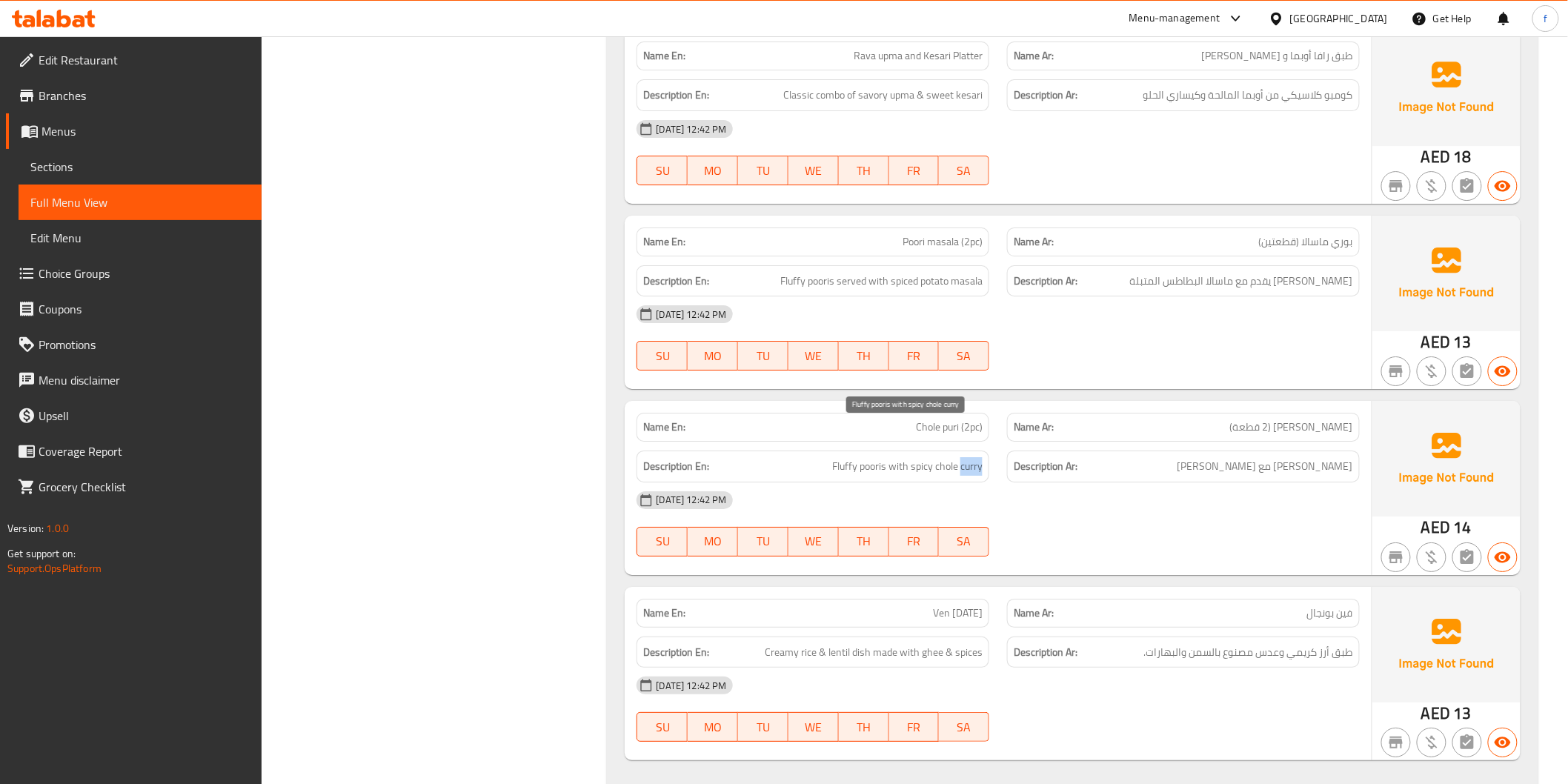
click at [968, 457] on span "Fluffy pooris with spicy chole curry" at bounding box center [907, 466] width 150 height 19
click at [926, 457] on span "Fluffy pooris with spicy chole curry" at bounding box center [907, 466] width 150 height 19
click at [949, 419] on span "Chole puri (2pc)" at bounding box center [949, 426] width 67 height 15
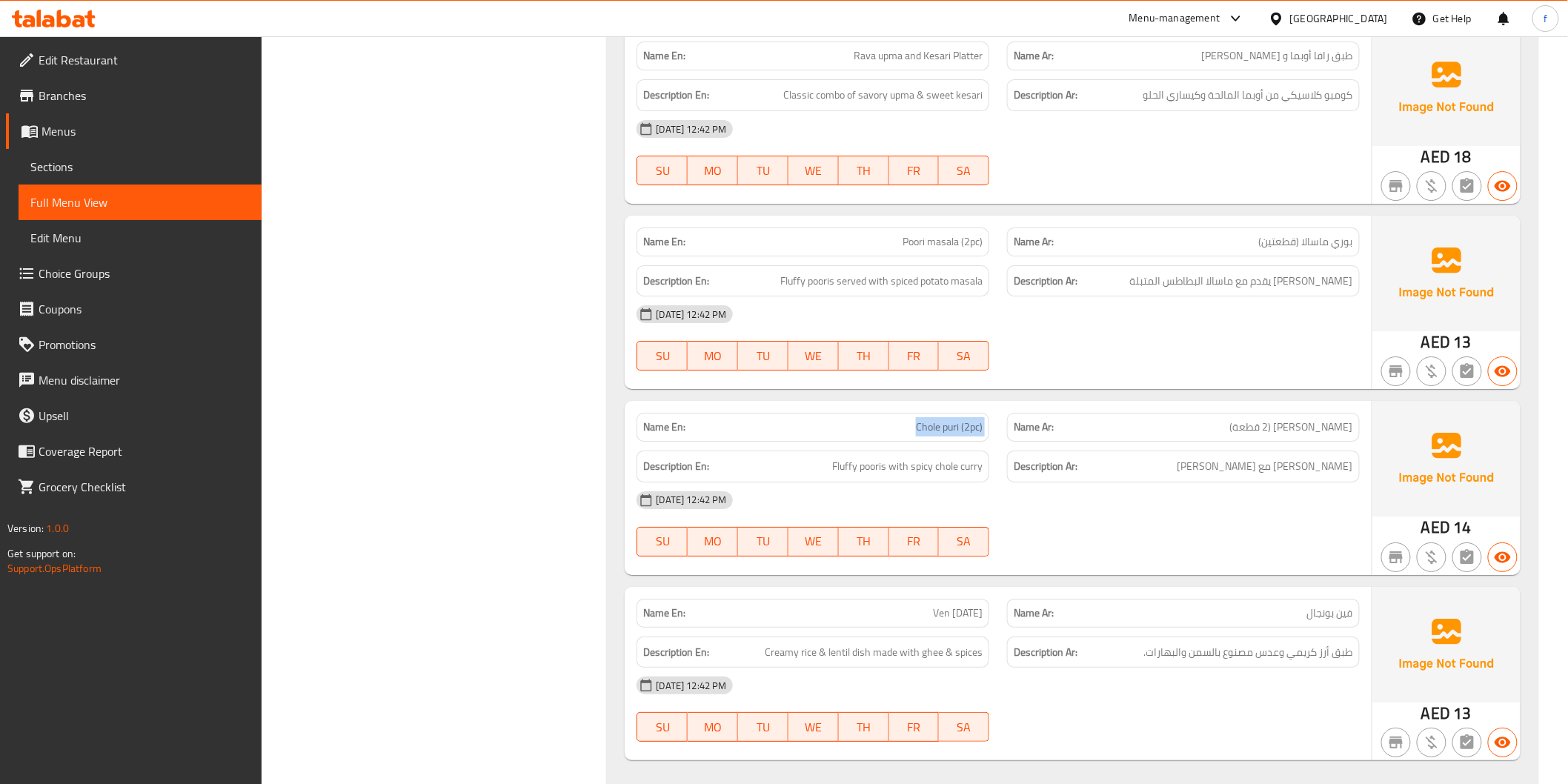
click at [949, 419] on span "Chole puri (2pc)" at bounding box center [949, 426] width 67 height 15
copy span "Chole puri (2pc)"
click at [1283, 457] on span "بوري فلافي مع تشولي الكاري حار" at bounding box center [1265, 466] width 176 height 19
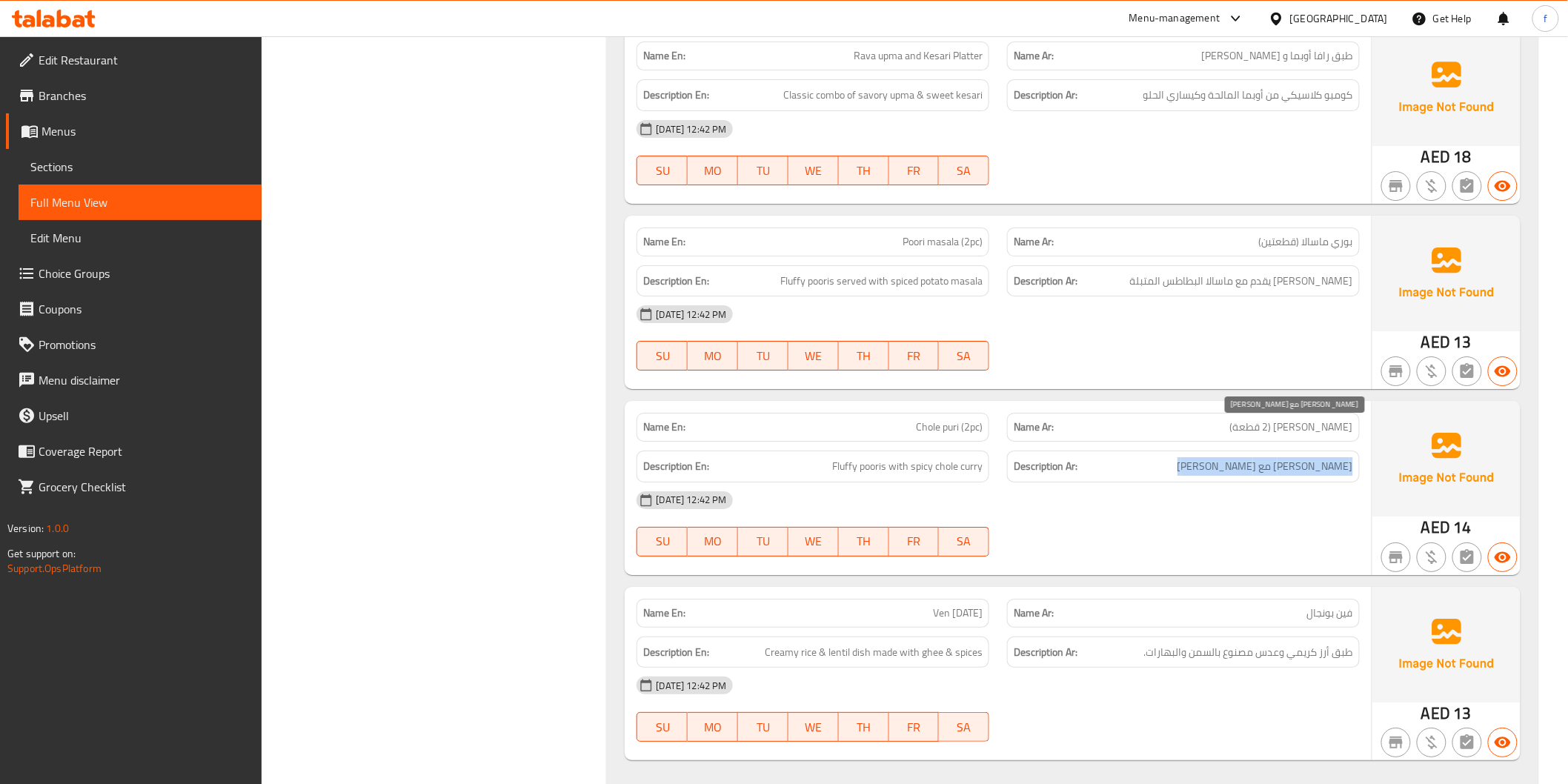
click at [1283, 457] on span "بوري فلافي مع تشولي الكاري حار" at bounding box center [1265, 466] width 176 height 19
click at [939, 419] on span "Chole puri (2pc)" at bounding box center [949, 426] width 67 height 15
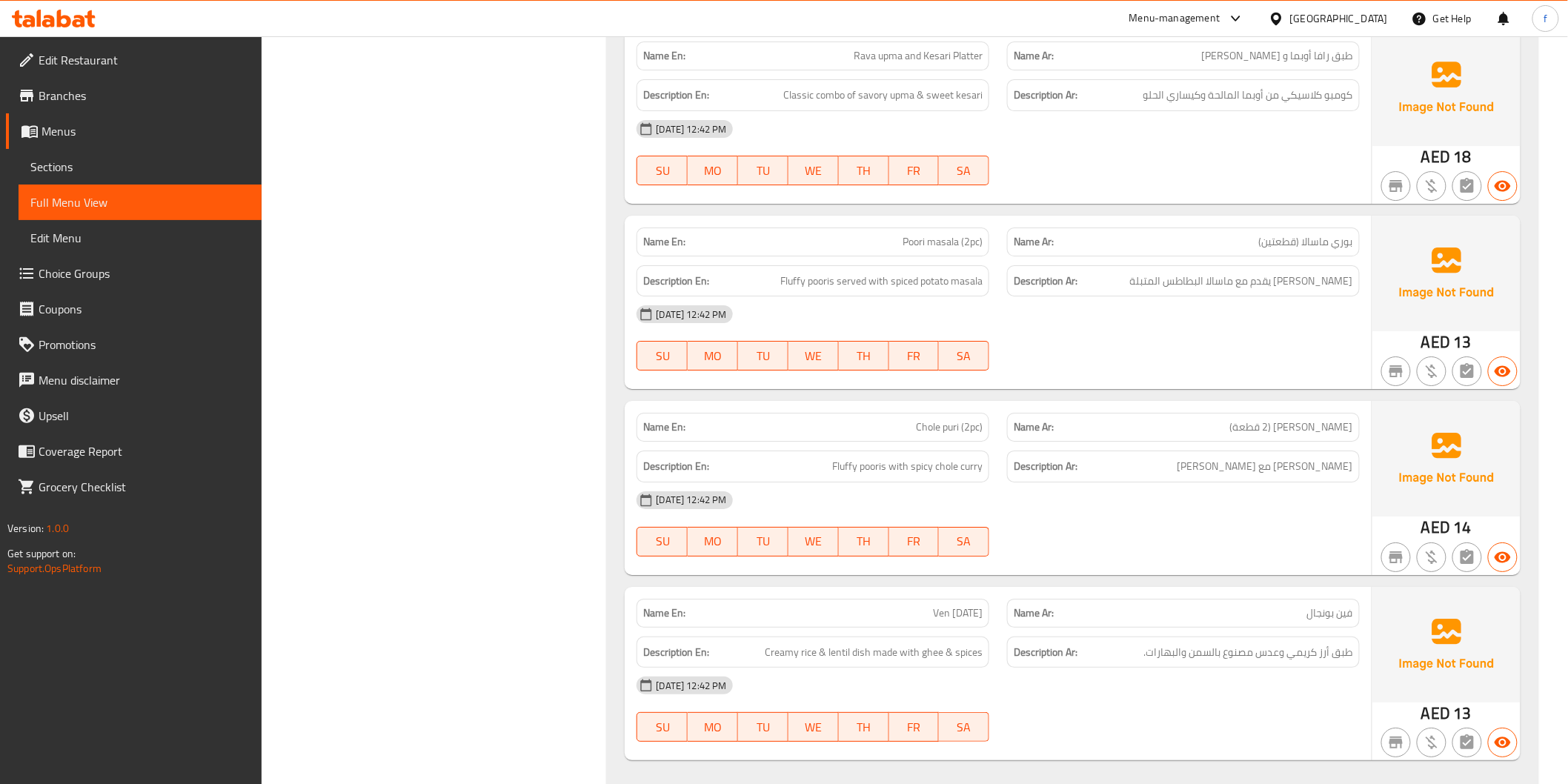
click at [968, 482] on div "[DATE] 12:42 PM" at bounding box center [998, 500] width 741 height 36
click at [971, 457] on span "Fluffy pooris with spicy chole curry" at bounding box center [907, 466] width 150 height 19
click at [853, 457] on span "Fluffy pooris with spicy chole curry" at bounding box center [907, 466] width 150 height 19
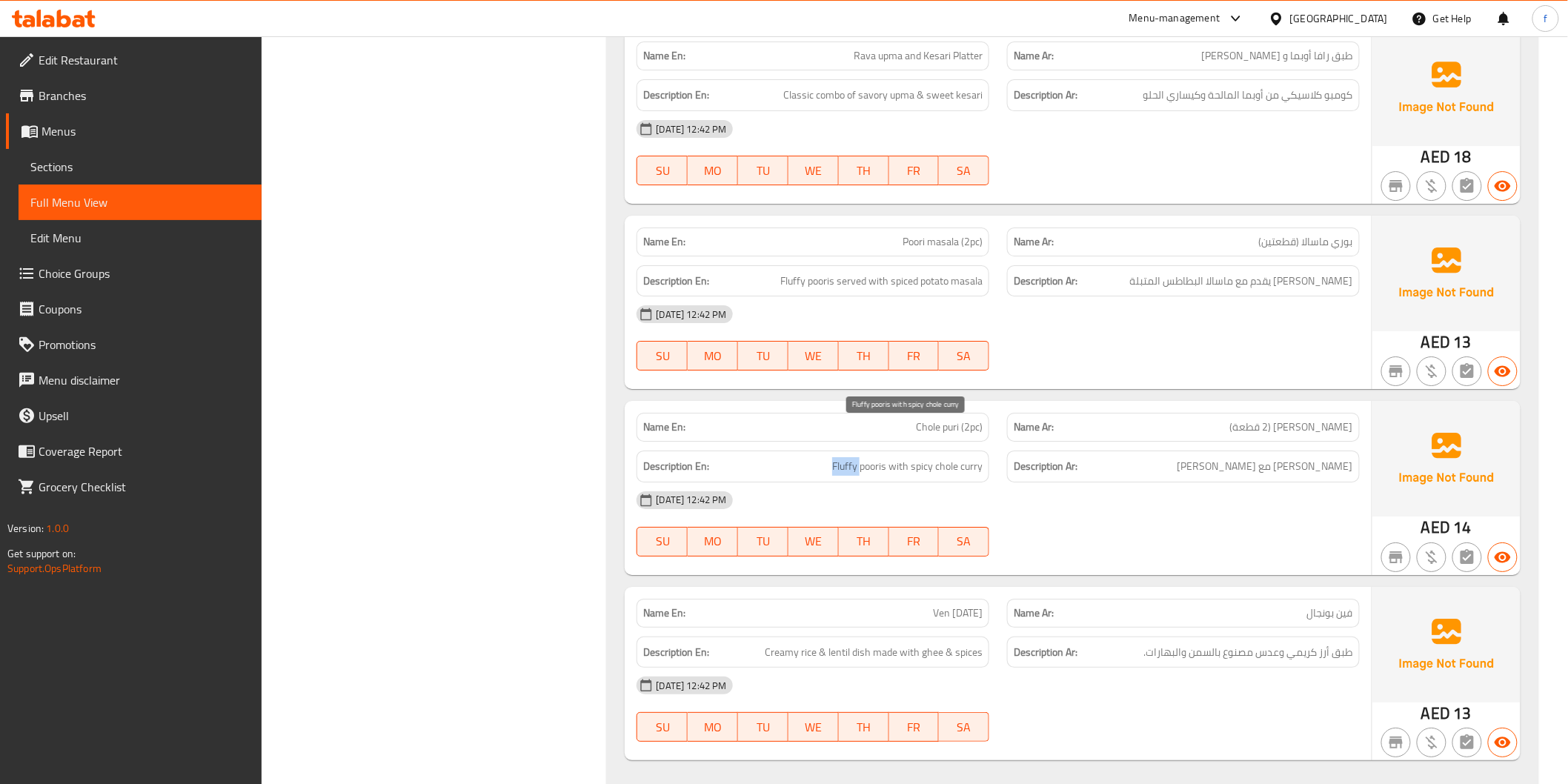
click at [853, 457] on span "Fluffy pooris with spicy chole curry" at bounding box center [907, 466] width 150 height 19
click at [1257, 496] on div "09-09-2025 12:42 PM SU MO TU WE TH FR SA" at bounding box center [998, 524] width 741 height 83
click at [948, 605] on span "Ven [DATE]" at bounding box center [957, 612] width 49 height 15
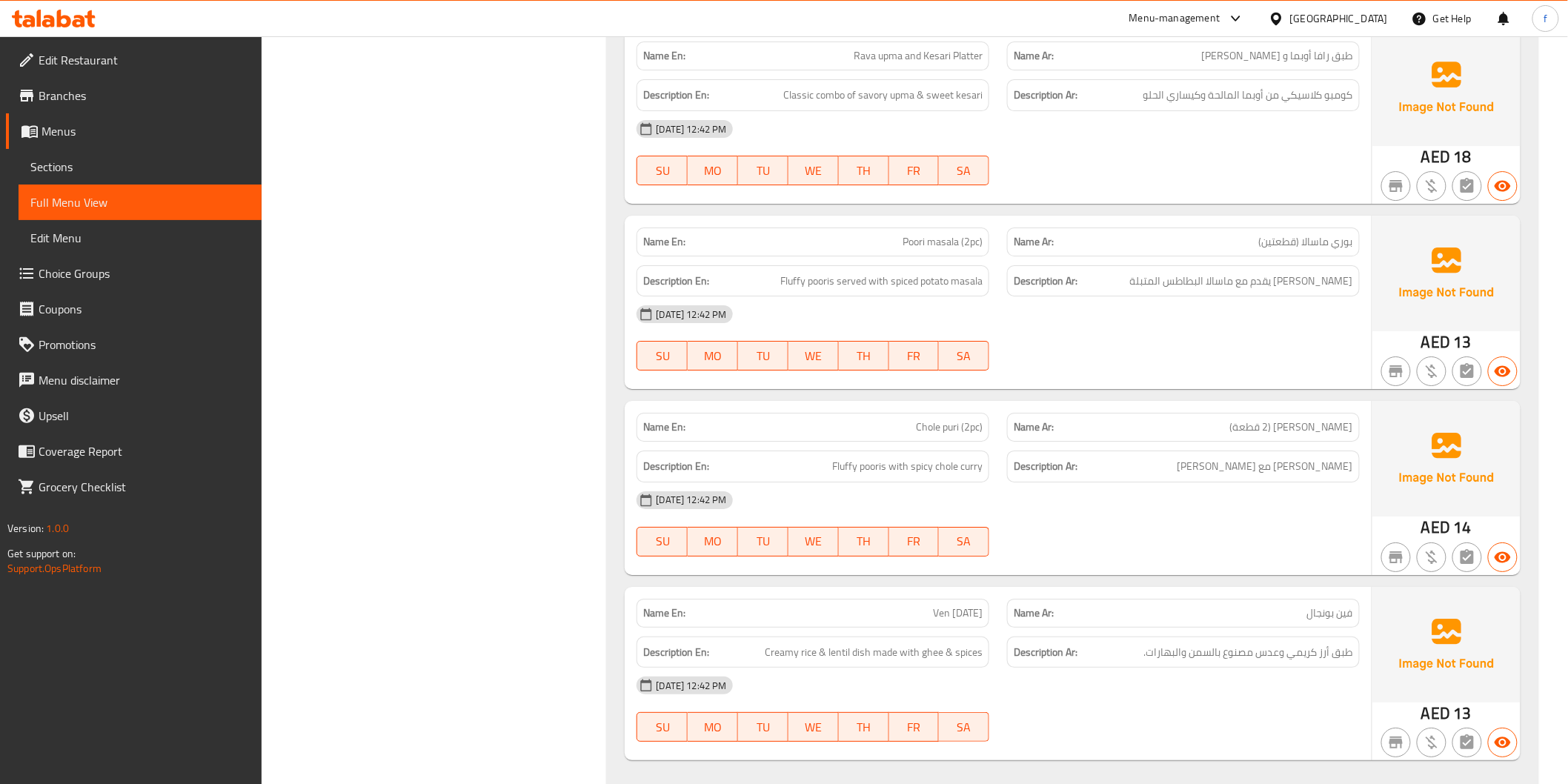
click at [978, 605] on span "Ven [DATE]" at bounding box center [957, 612] width 49 height 15
drag, startPoint x: 978, startPoint y: 575, endPoint x: 1171, endPoint y: 624, distance: 199.1
click at [980, 605] on span "Ven [DATE]" at bounding box center [957, 612] width 49 height 15
click at [887, 643] on span "Creamy rice & lentil dish made with ghee & spices" at bounding box center [874, 652] width 218 height 19
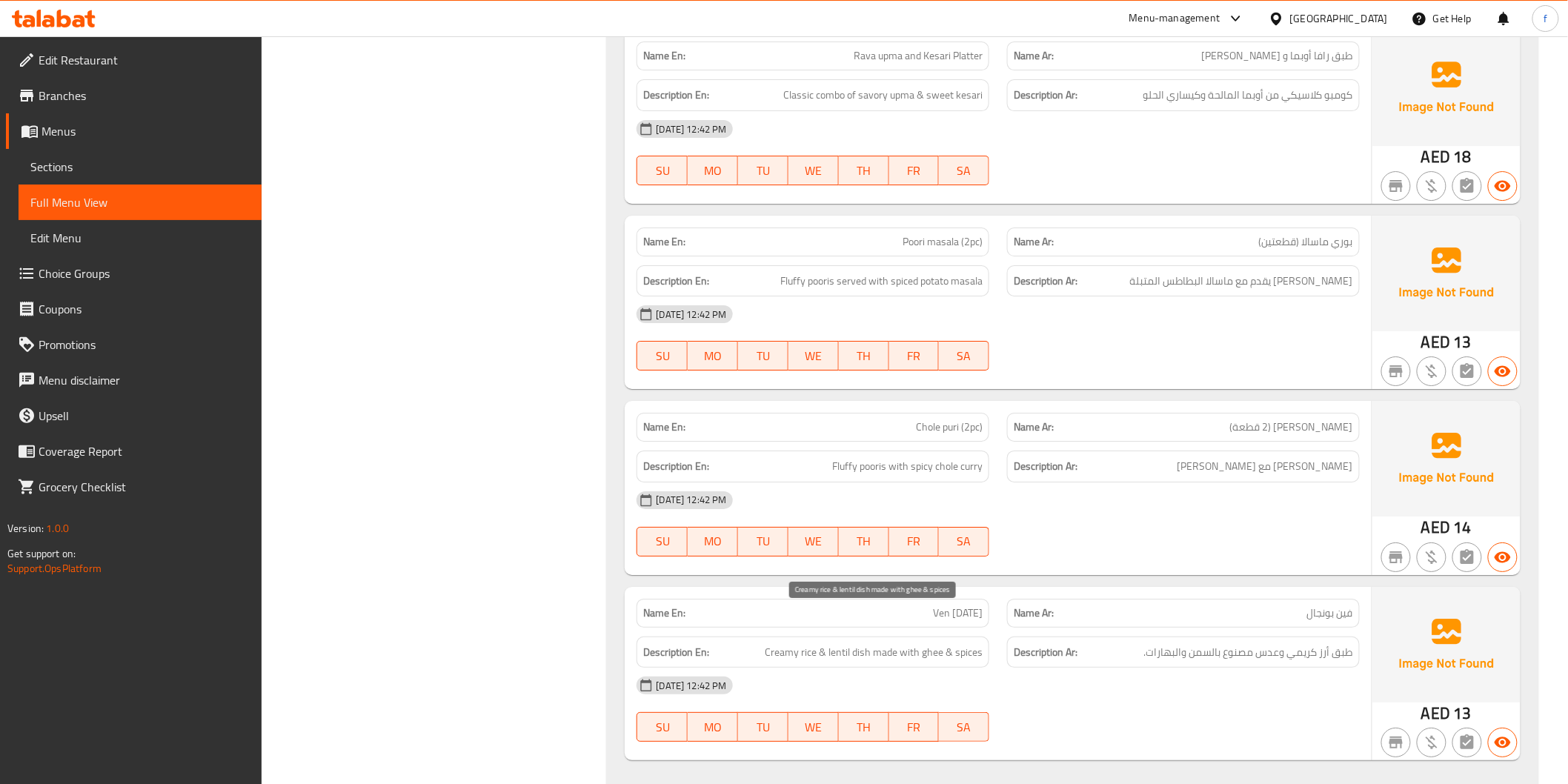
click at [840, 643] on span "Creamy rice & lentil dish made with ghee & spices" at bounding box center [874, 652] width 218 height 19
click at [854, 643] on span "Creamy rice & lentil dish made with ghee & spices" at bounding box center [874, 652] width 218 height 19
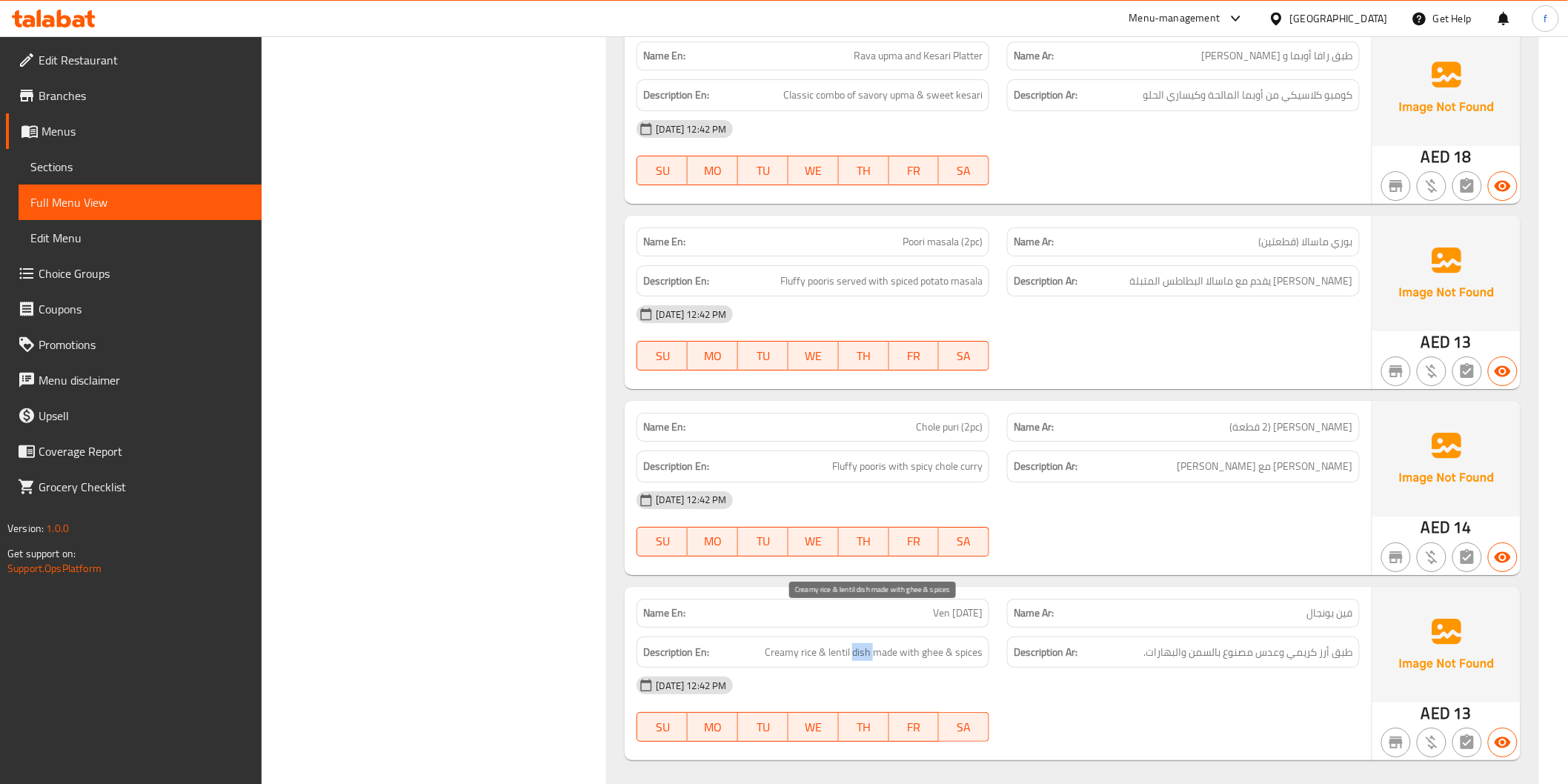
click at [791, 643] on span "Creamy rice & lentil dish made with ghee & spices" at bounding box center [874, 652] width 218 height 19
click at [791, 636] on div "Description En: Creamy rice & lentil dish made with ghee & spices" at bounding box center [813, 652] width 353 height 32
click at [810, 643] on span "Creamy rice & lentil dish made with ghee & spices" at bounding box center [874, 652] width 218 height 19
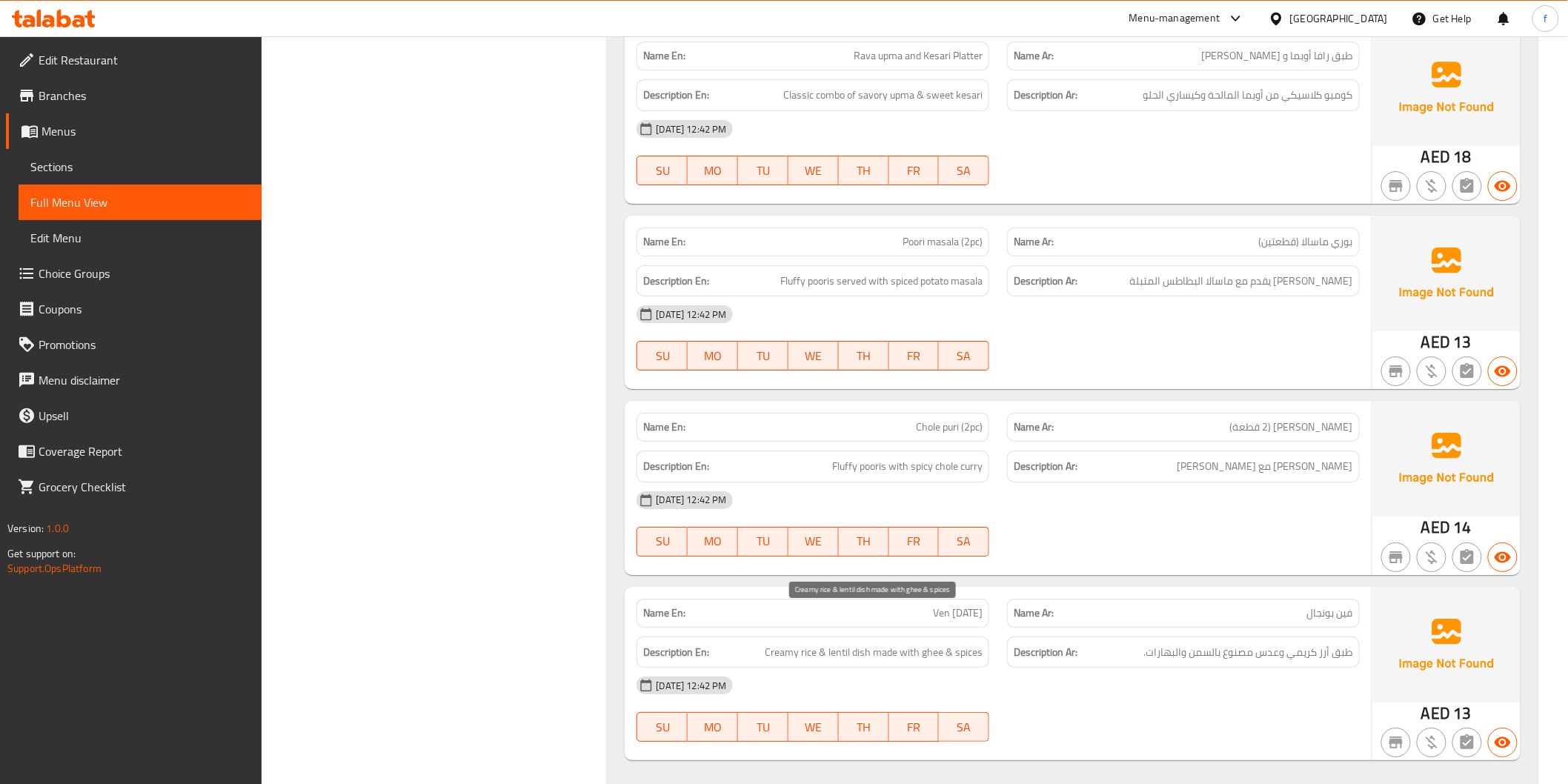
click at [836, 643] on span "Creamy rice & lentil dish made with ghee & spices" at bounding box center [874, 652] width 218 height 19
click at [882, 643] on span "Creamy rice & lentil dish made with ghee & spices" at bounding box center [874, 652] width 218 height 19
click at [913, 643] on span "Creamy rice & lentil dish made with ghee & spices" at bounding box center [874, 652] width 218 height 19
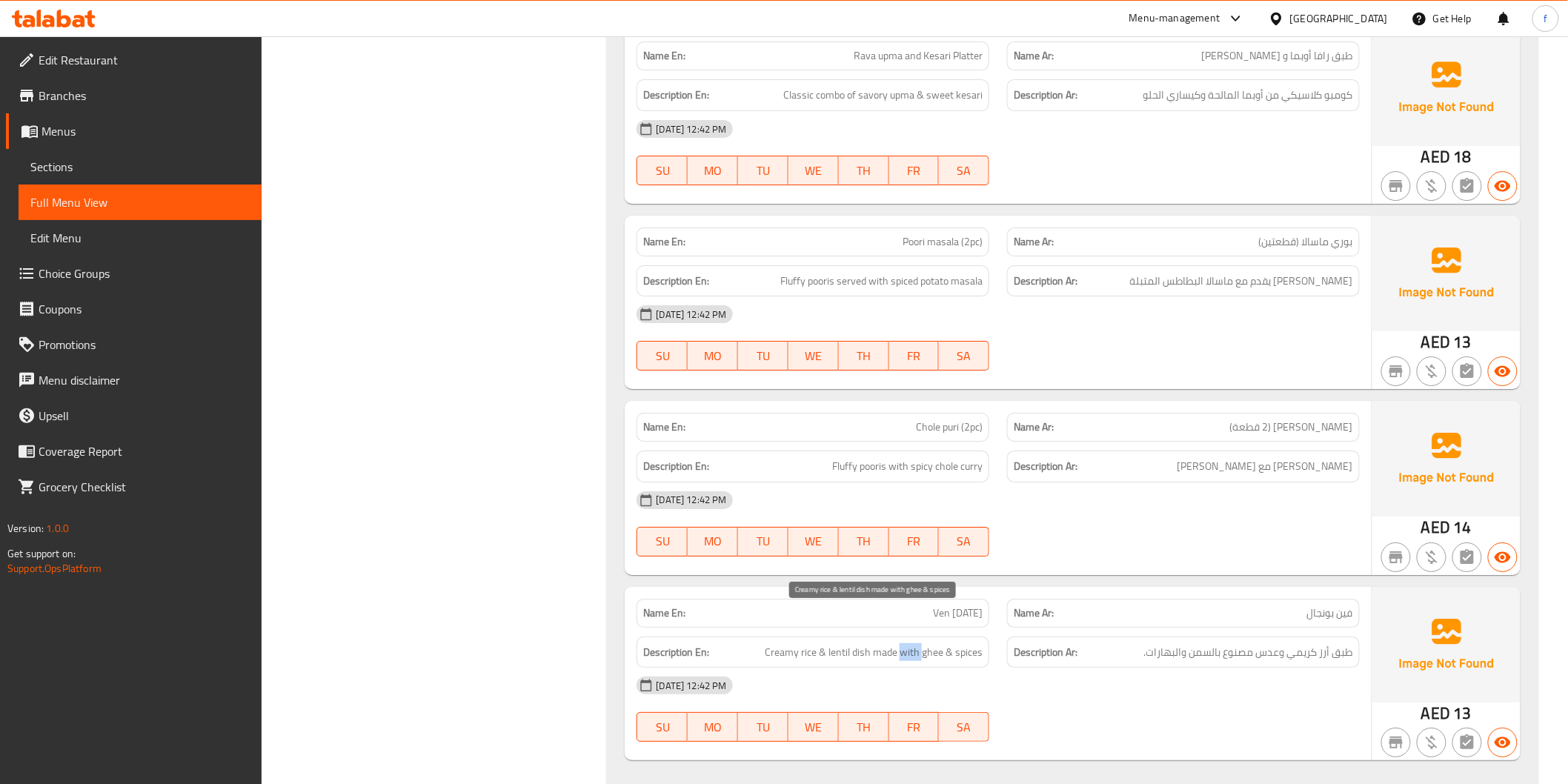
click at [913, 643] on span "Creamy rice & lentil dish made with ghee & spices" at bounding box center [874, 652] width 218 height 19
click at [929, 643] on span "Creamy rice & lentil dish made with ghee & spices" at bounding box center [874, 652] width 218 height 19
click at [972, 643] on span "Creamy rice & lentil dish made with ghee & spices" at bounding box center [874, 652] width 218 height 19
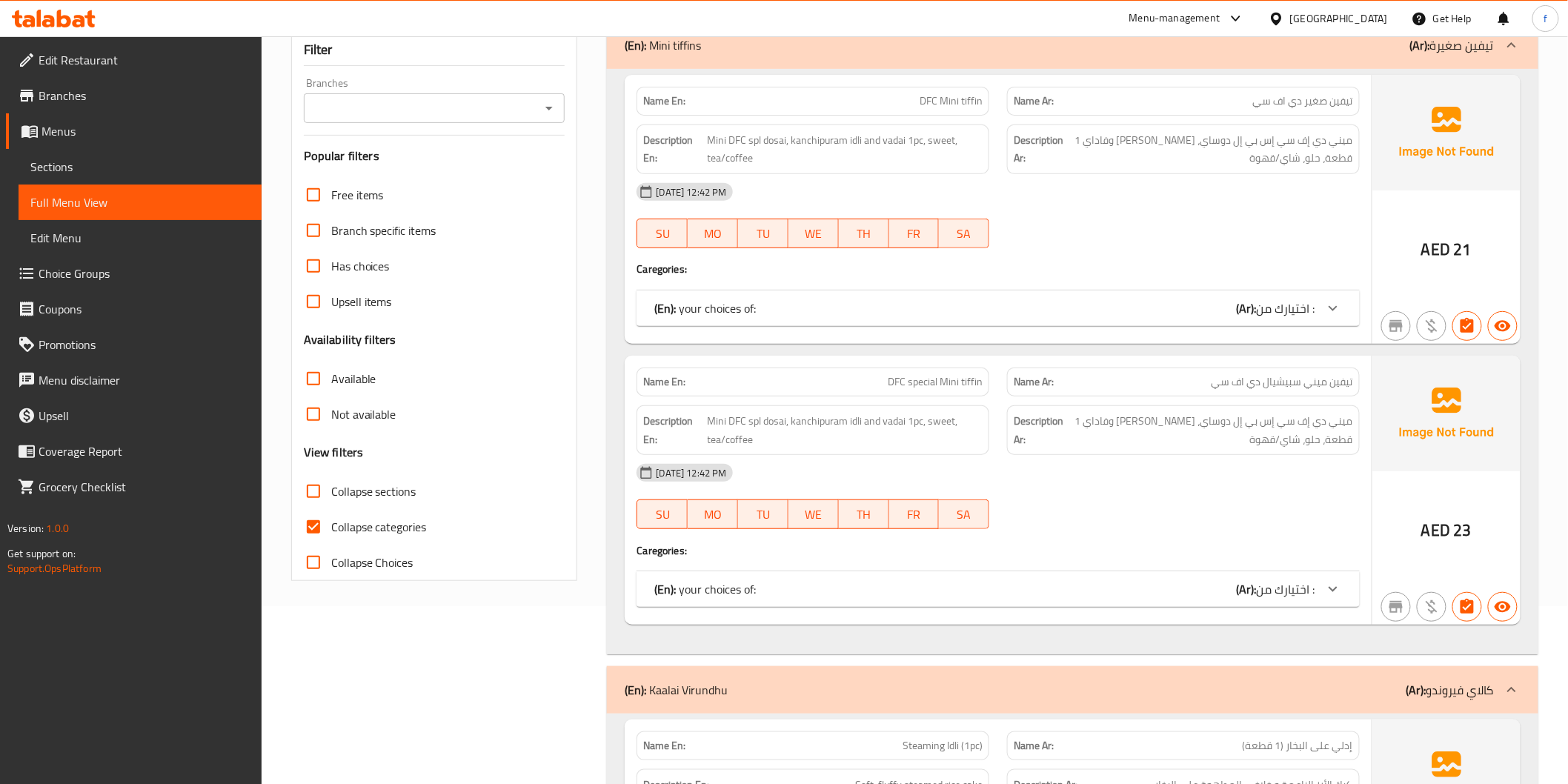
scroll to position [246, 0]
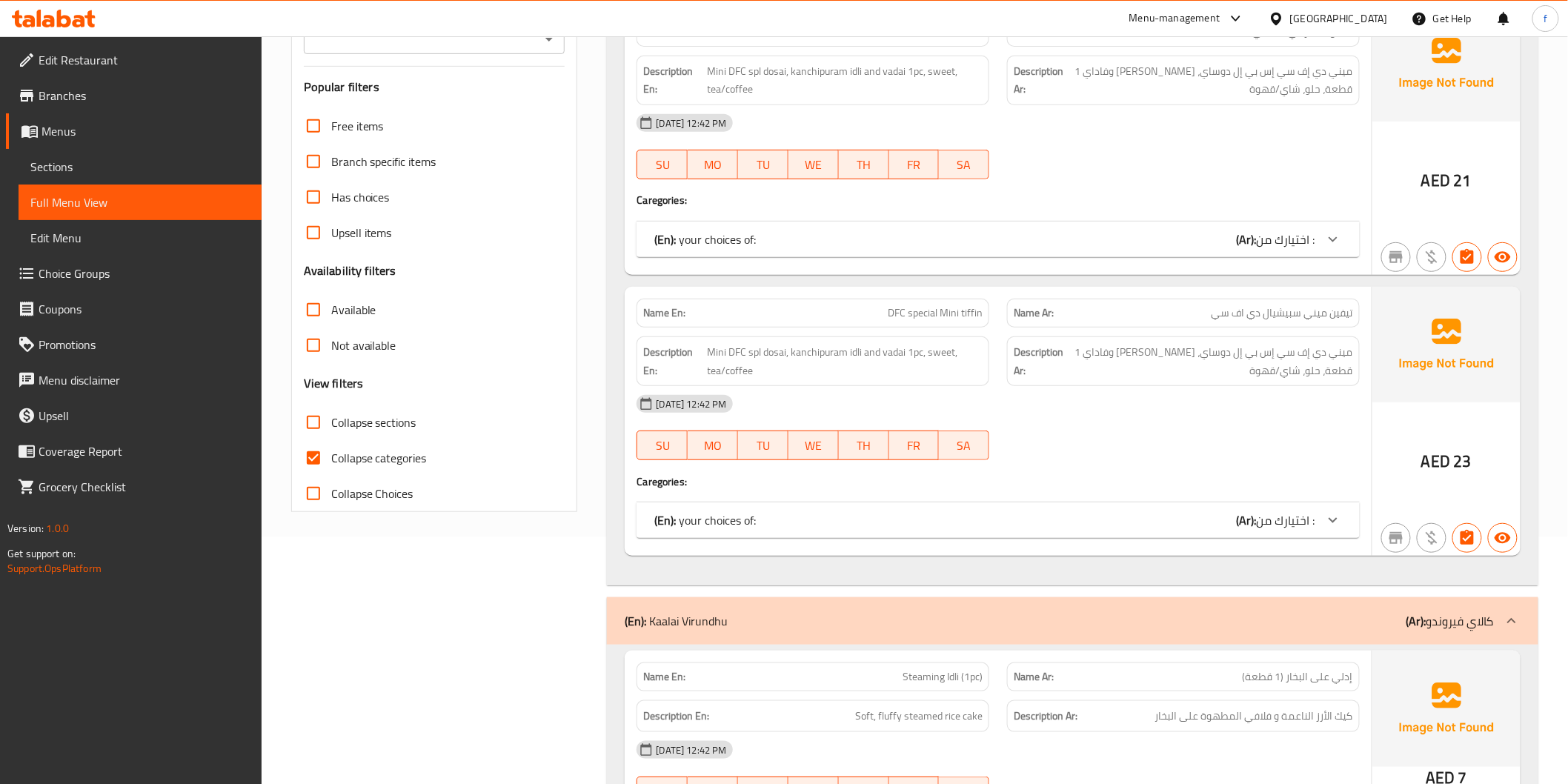
click at [336, 452] on span "Collapse categories" at bounding box center [379, 458] width 96 height 18
click at [331, 452] on input "Collapse categories" at bounding box center [314, 458] width 36 height 36
checkbox input "false"
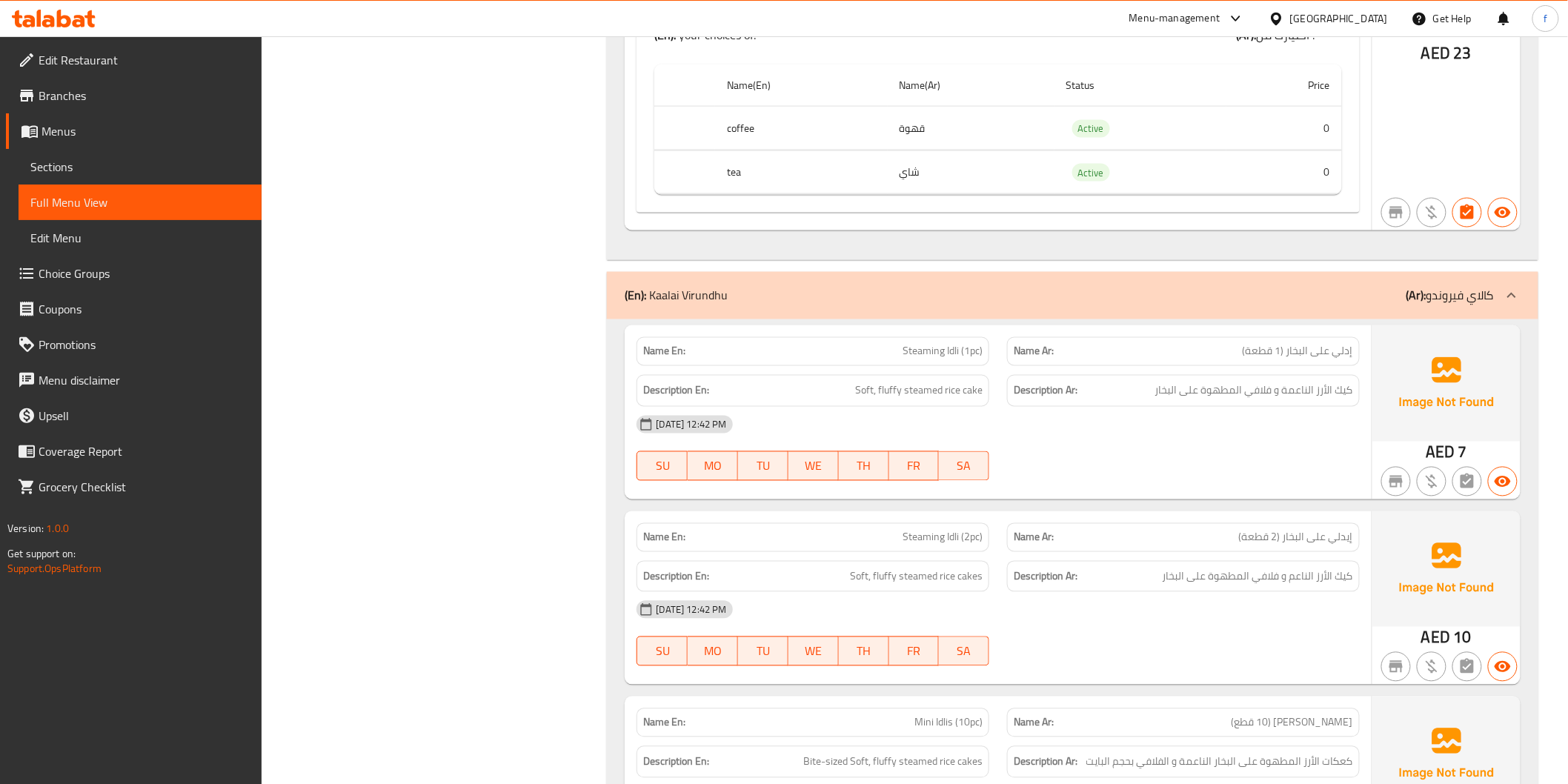
scroll to position [823, 0]
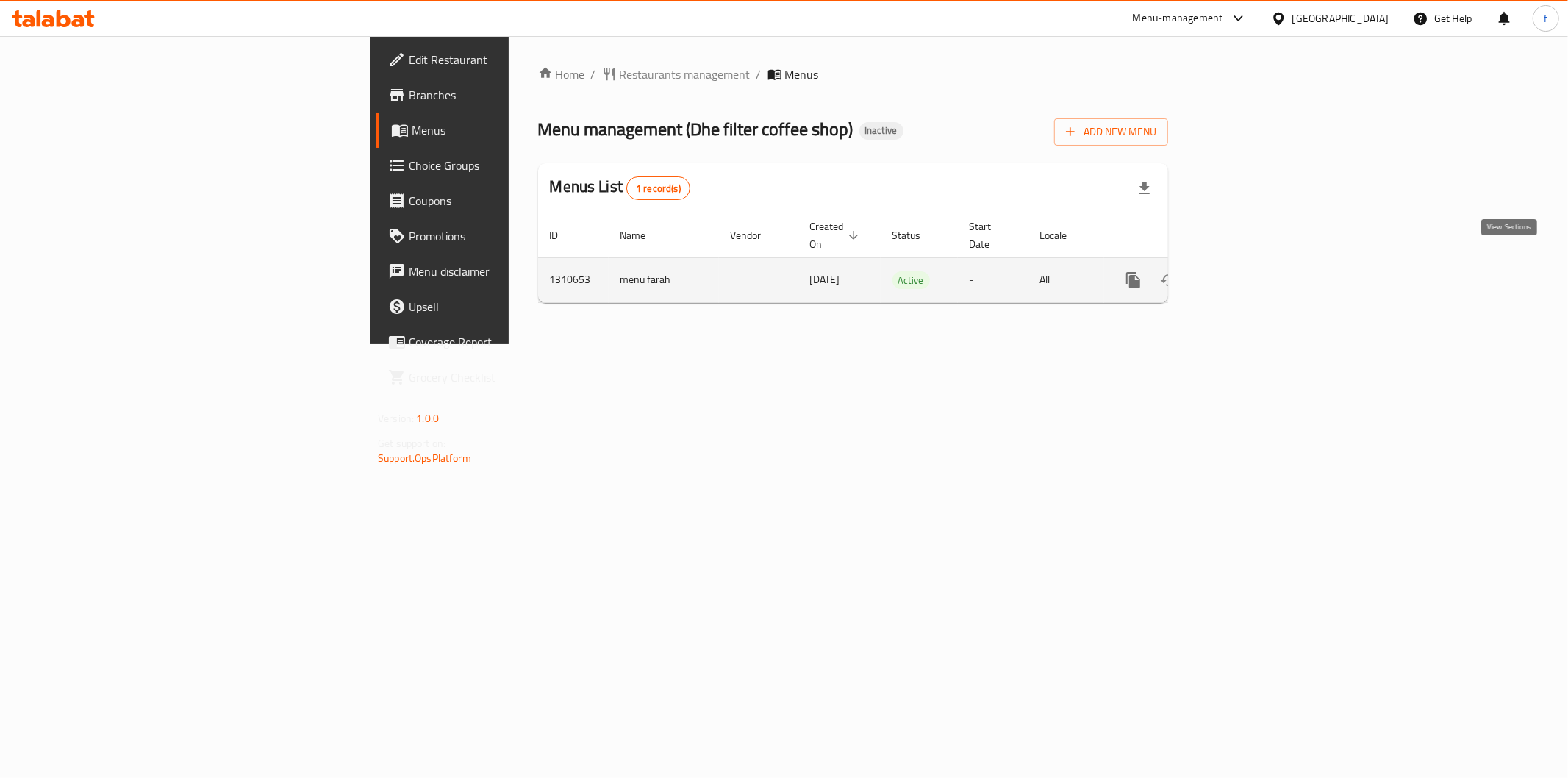
click at [1257, 262] on link "enhanced table" at bounding box center [1240, 280] width 35 height 35
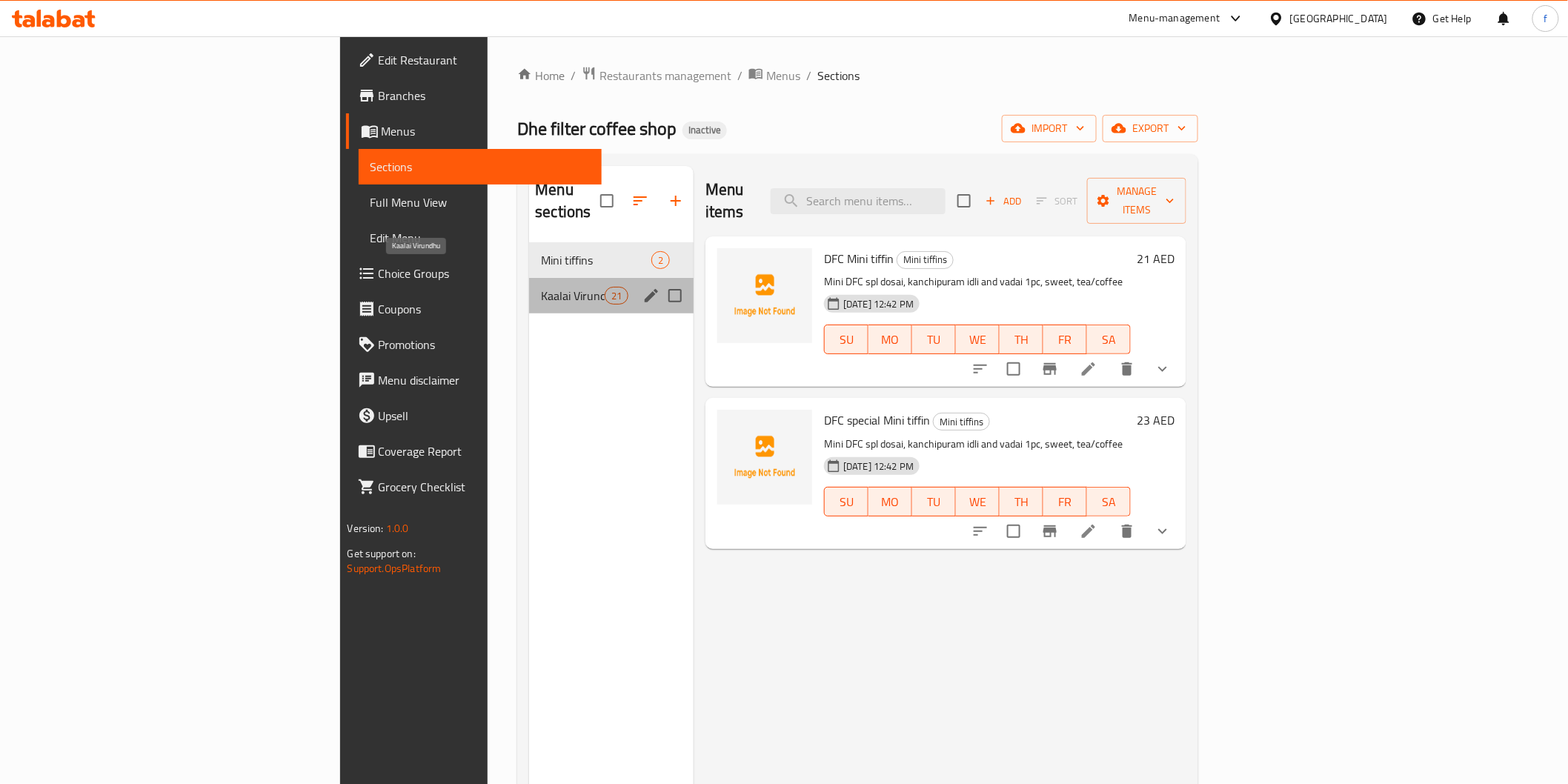
click at [541, 287] on span "Kaalai Virundhu" at bounding box center [573, 296] width 63 height 18
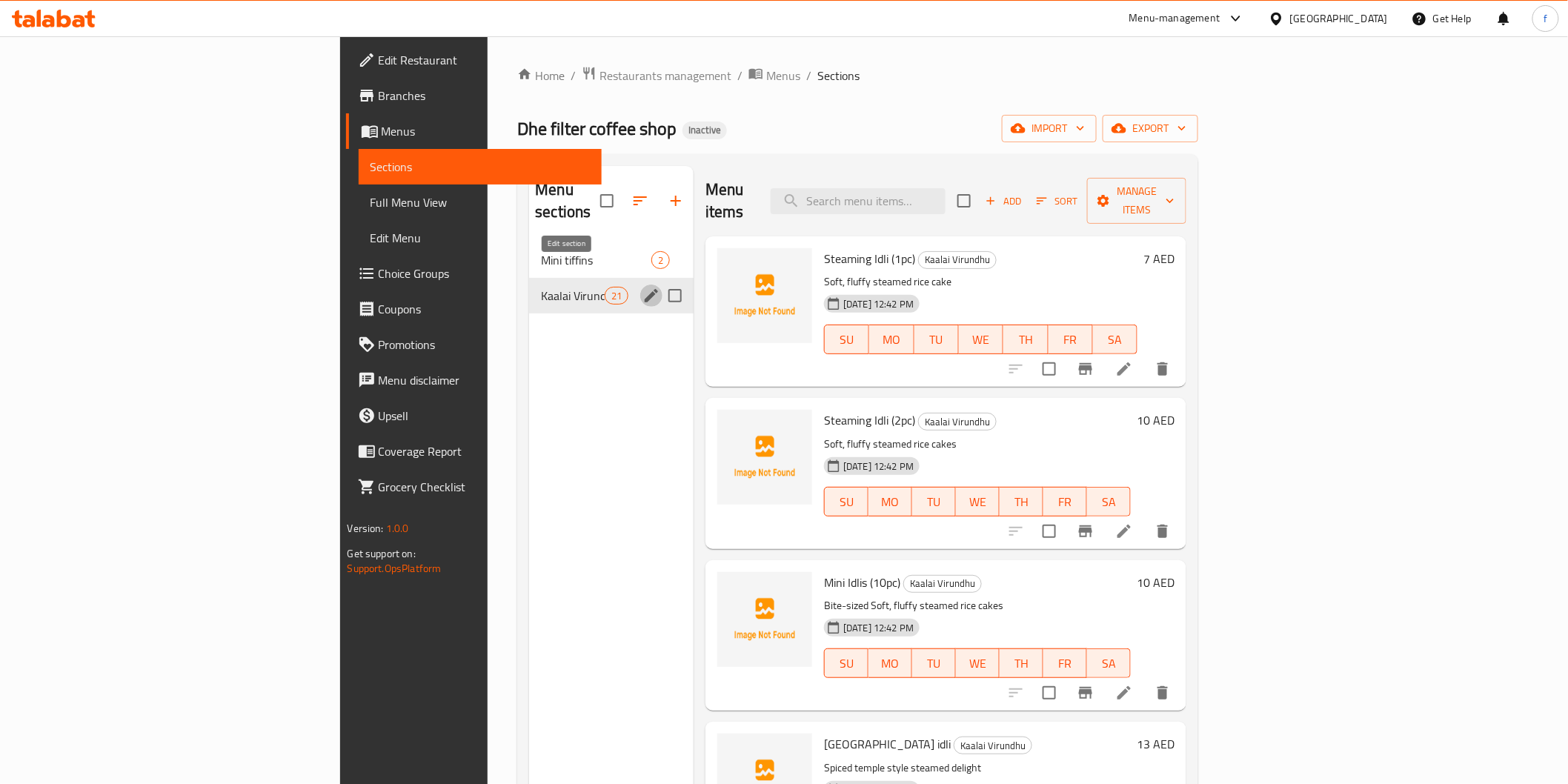
click at [642, 287] on icon "edit" at bounding box center [651, 296] width 18 height 18
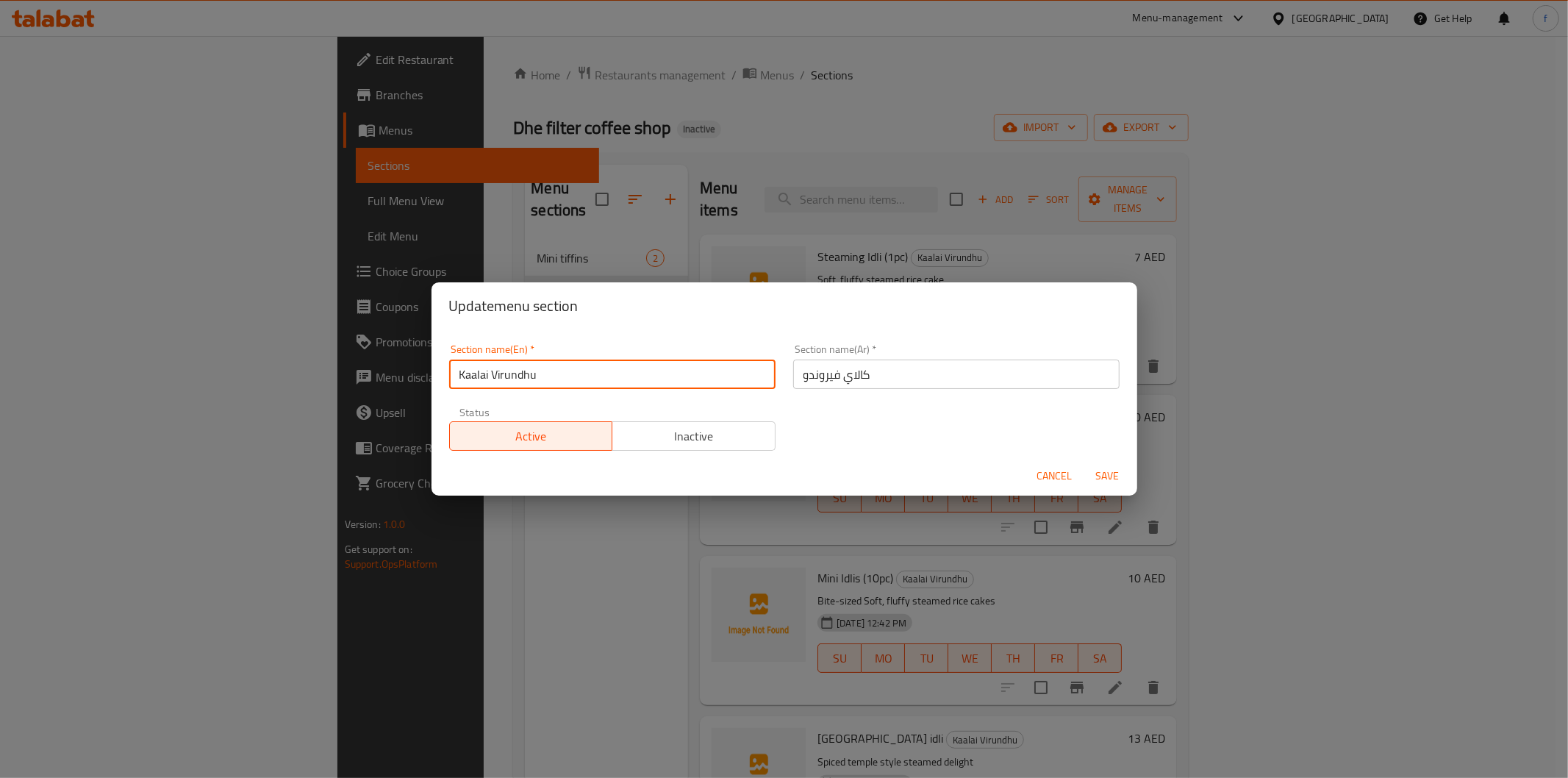
click at [578, 373] on input "Kaalai Virundhu" at bounding box center [612, 374] width 327 height 30
type input "Kaalai Virundhu"
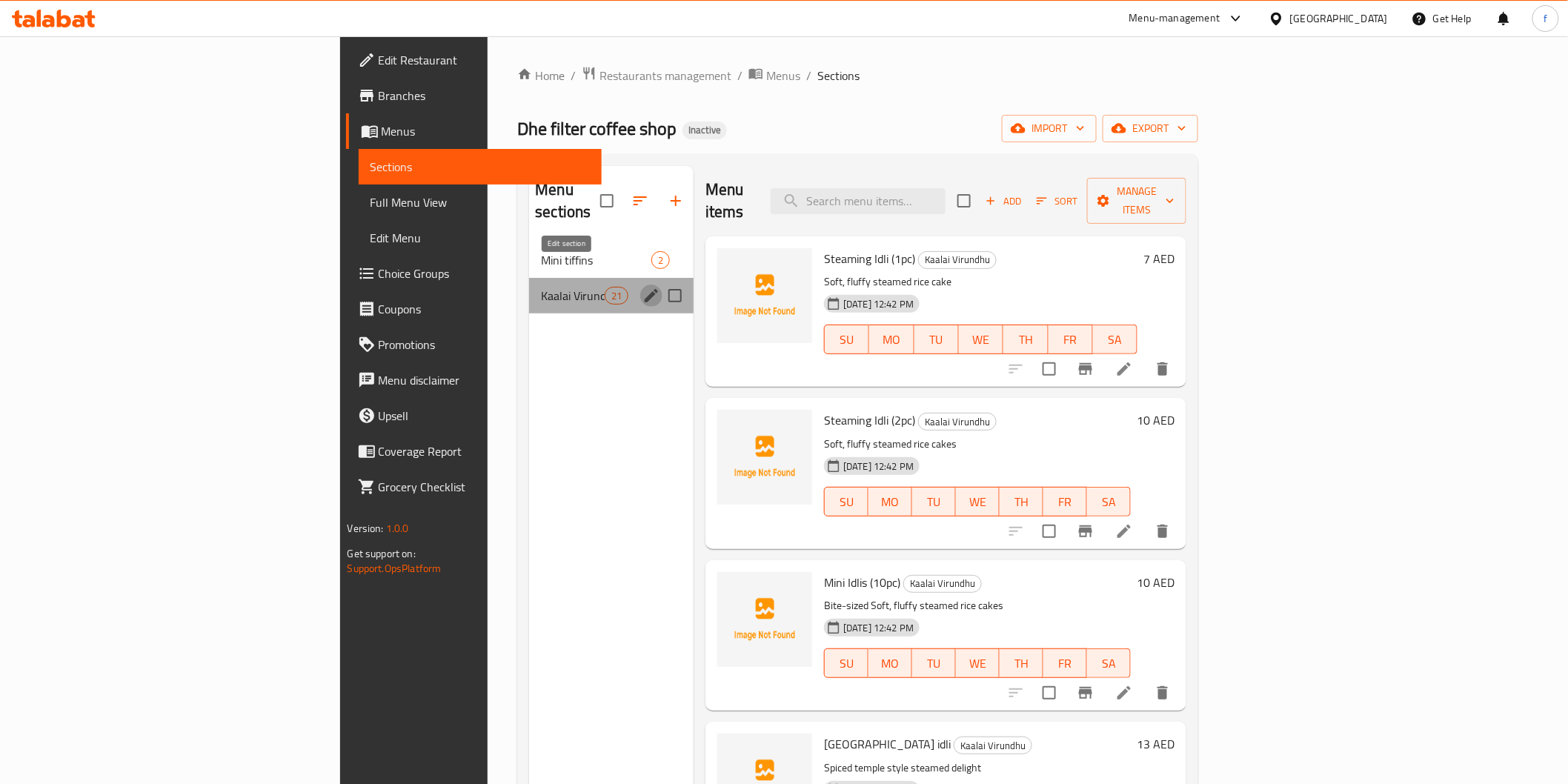
click at [642, 287] on icon "edit" at bounding box center [651, 296] width 18 height 18
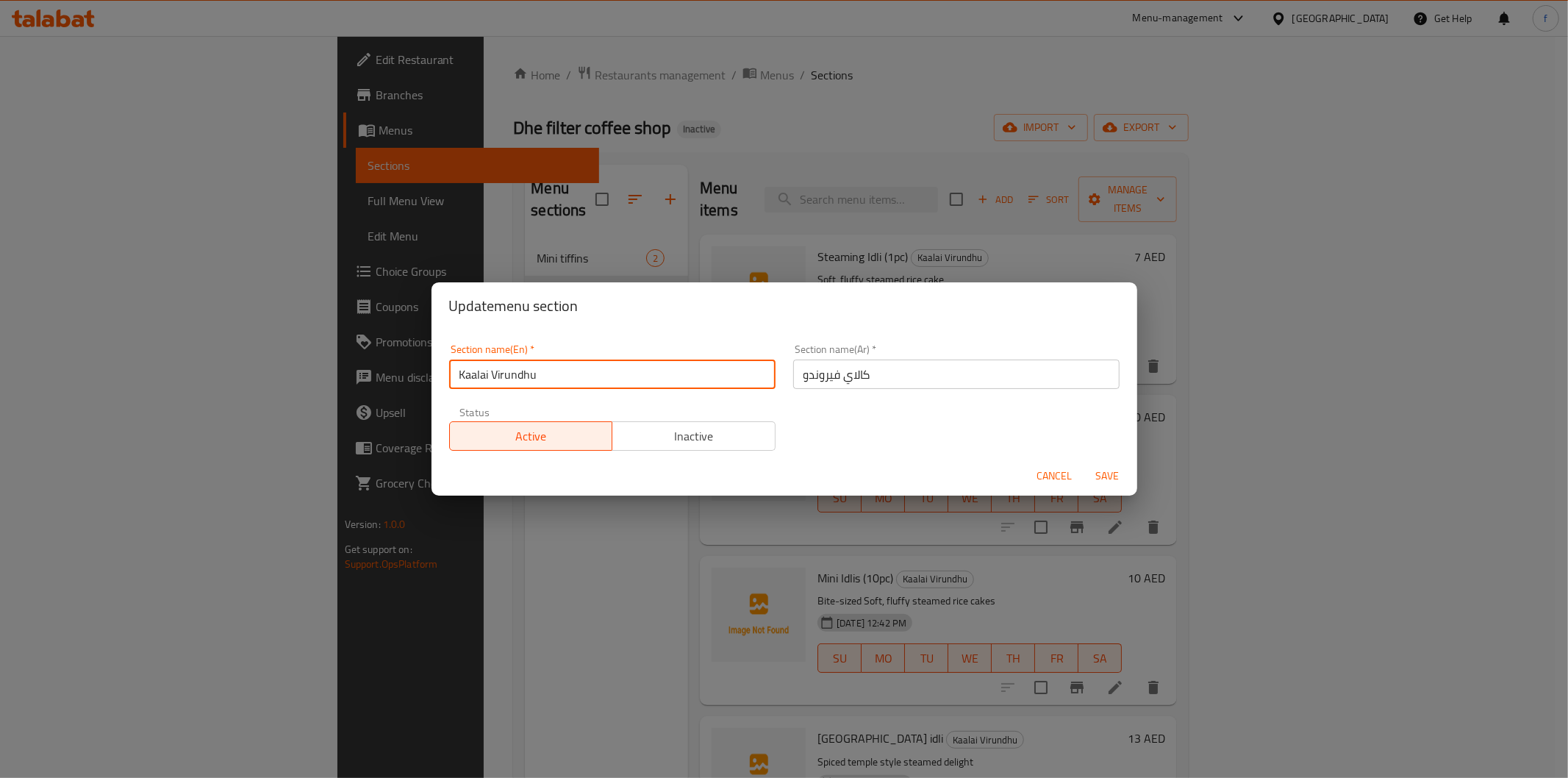
click at [564, 364] on input "Kaalai Virundhu" at bounding box center [612, 374] width 327 height 30
paste input "(Signature breakfast)"
type input "Kaalai Virundhu (Signature breakfast)"
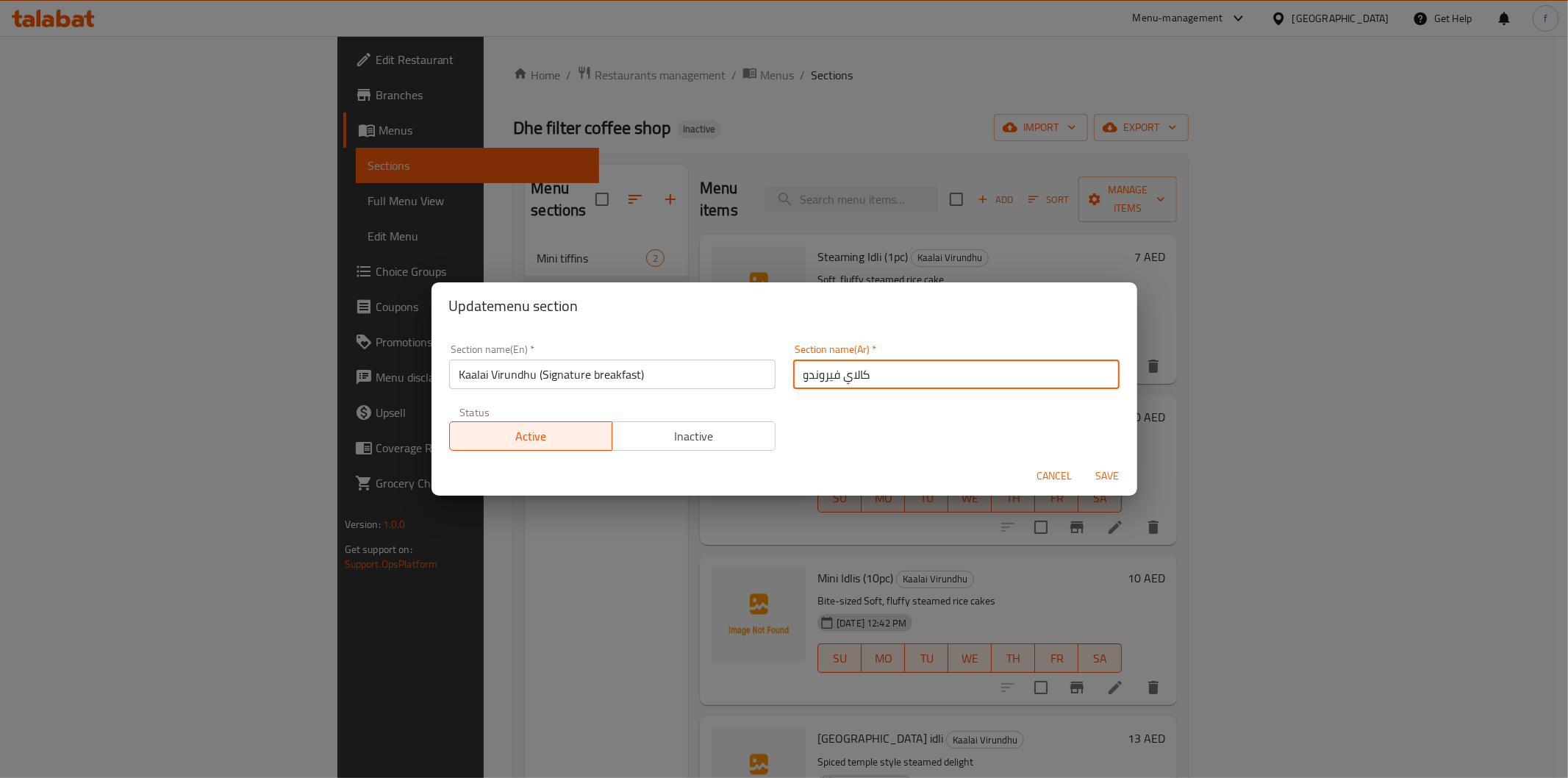
click at [885, 376] on input "كالاي فيروندو" at bounding box center [957, 374] width 327 height 30
type input "كالاي فيروندو (افطار سجنتشر)"
drag, startPoint x: 1085, startPoint y: 480, endPoint x: 1094, endPoint y: 493, distance: 15.8
click at [1094, 493] on div "Cancel Save" at bounding box center [784, 475] width 706 height 39
click at [1100, 479] on span "Save" at bounding box center [1108, 475] width 35 height 19
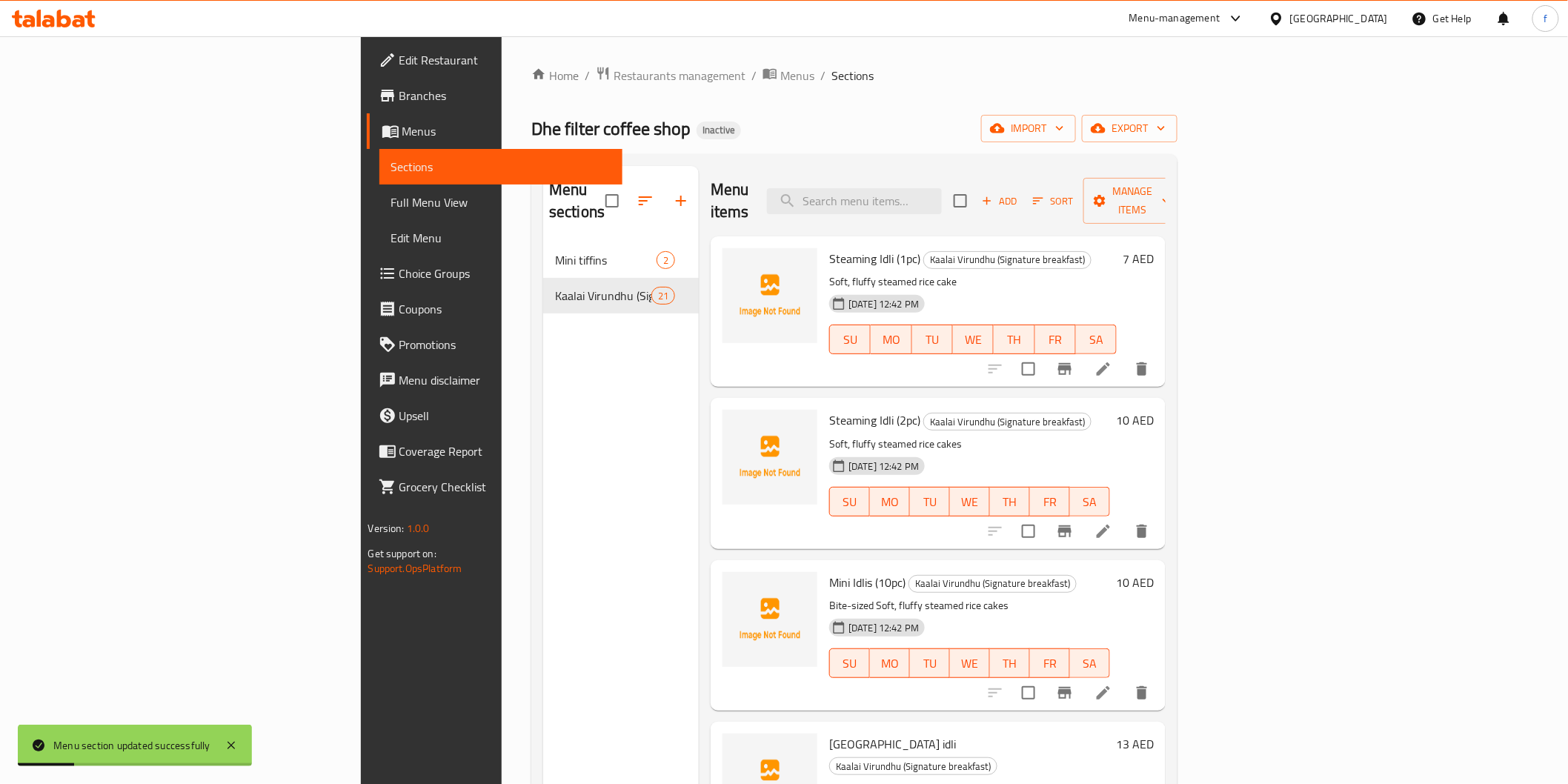
click at [543, 424] on div "Menu sections Mini tiffins 2 Kaalai Virundhu (Signature breakfast) 21" at bounding box center [621, 558] width 156 height 784
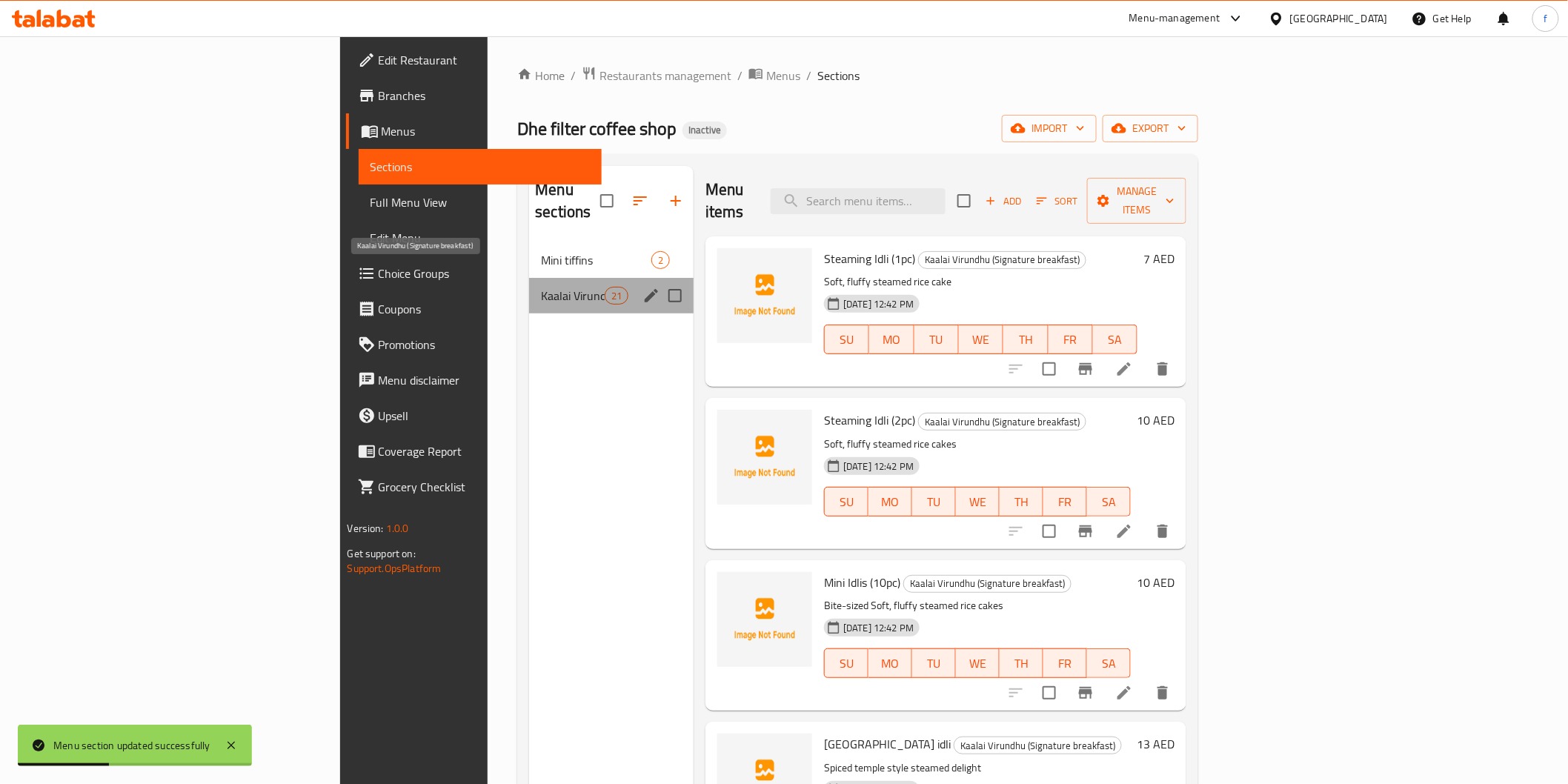
click at [541, 287] on span "Kaalai Virundhu (Signature breakfast)" at bounding box center [573, 296] width 63 height 18
click at [642, 287] on icon "edit" at bounding box center [651, 296] width 18 height 18
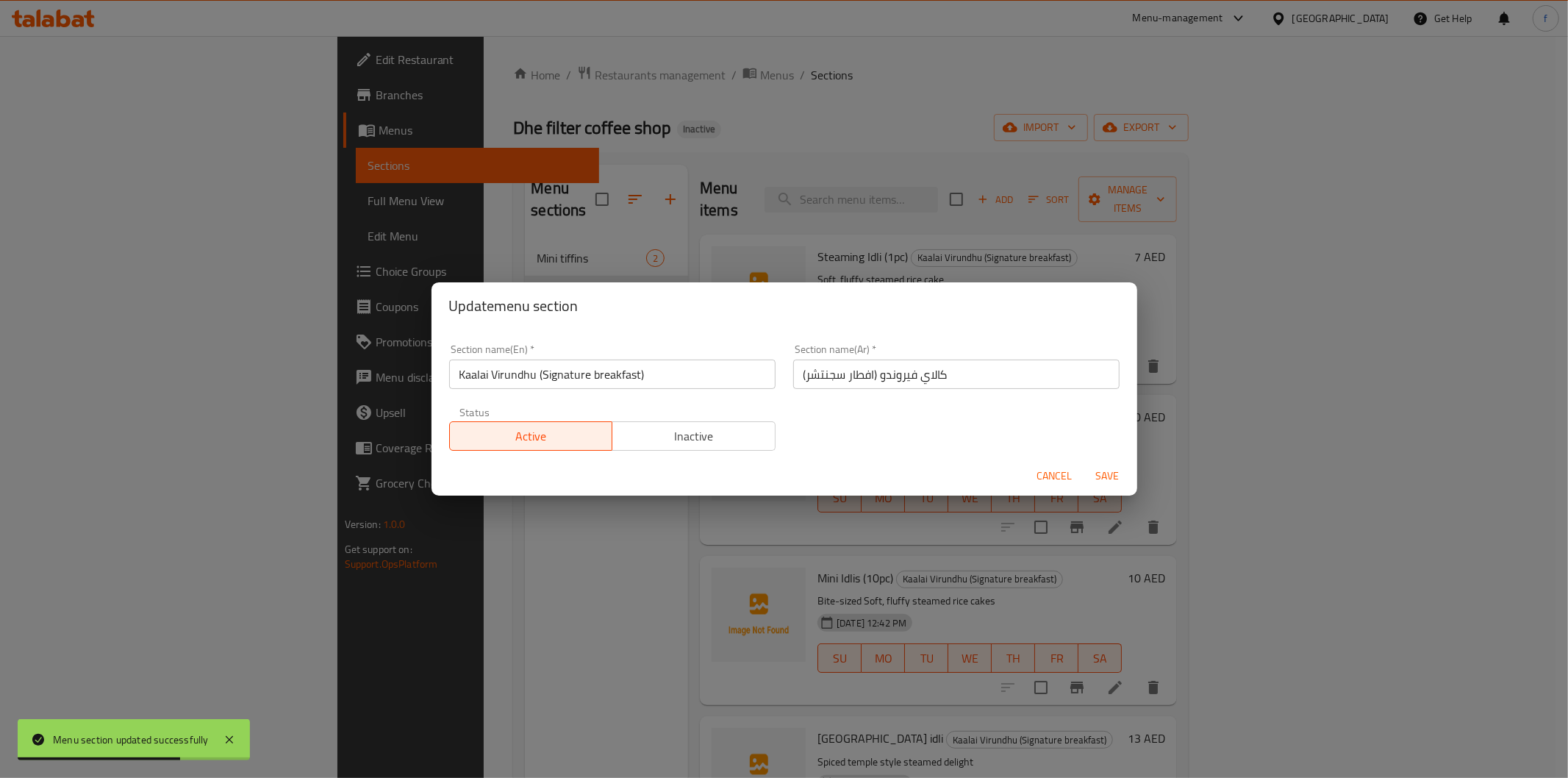
click at [515, 378] on input "Kaalai Virundhu (Signature breakfast)" at bounding box center [612, 374] width 327 height 30
click at [430, 623] on div "Update menu section Section name(En)   * Kaalai Virundhu (Signature breakfast) …" at bounding box center [784, 389] width 1568 height 778
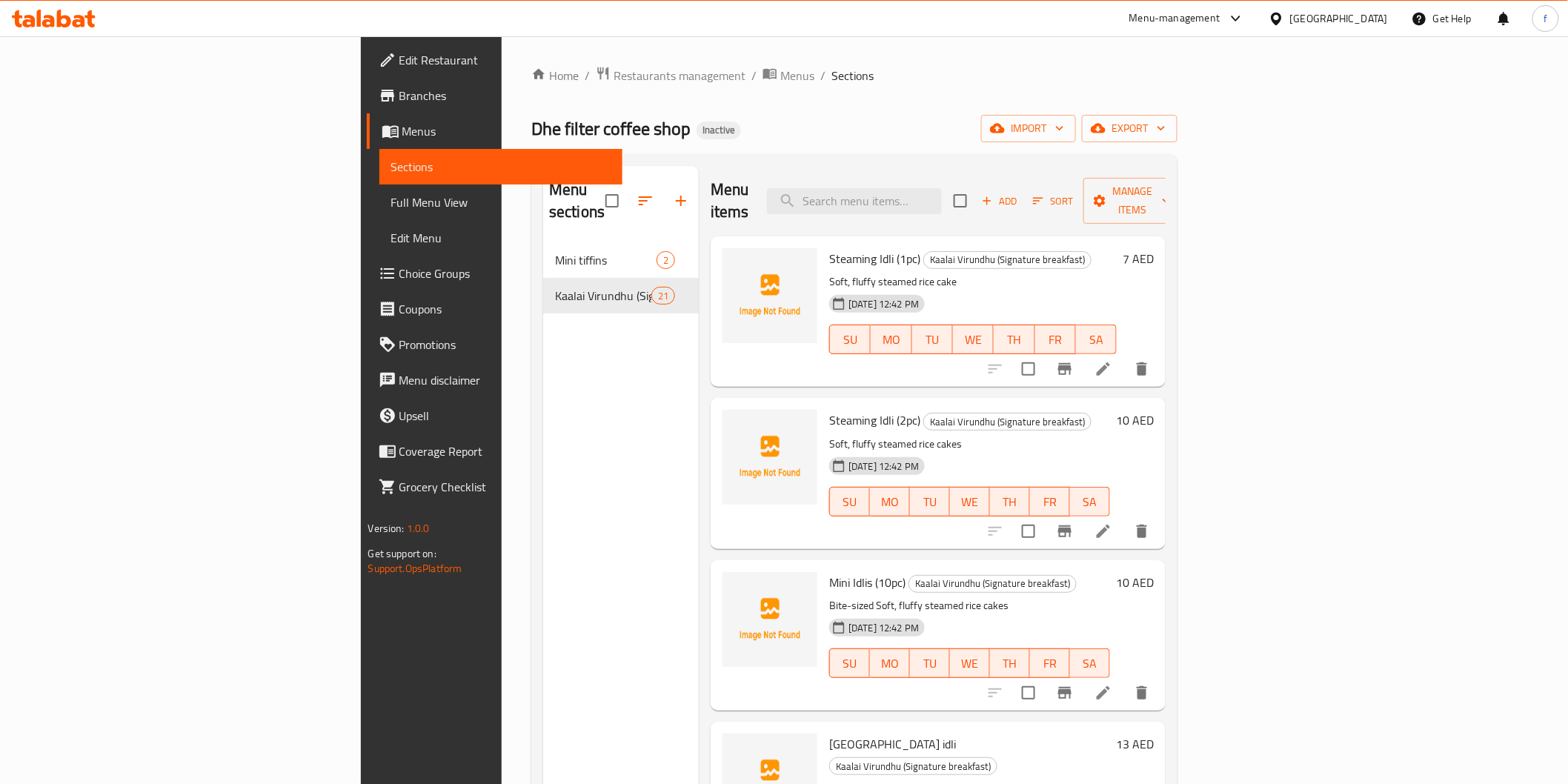
click at [399, 101] on span "Branches" at bounding box center [505, 96] width 211 height 18
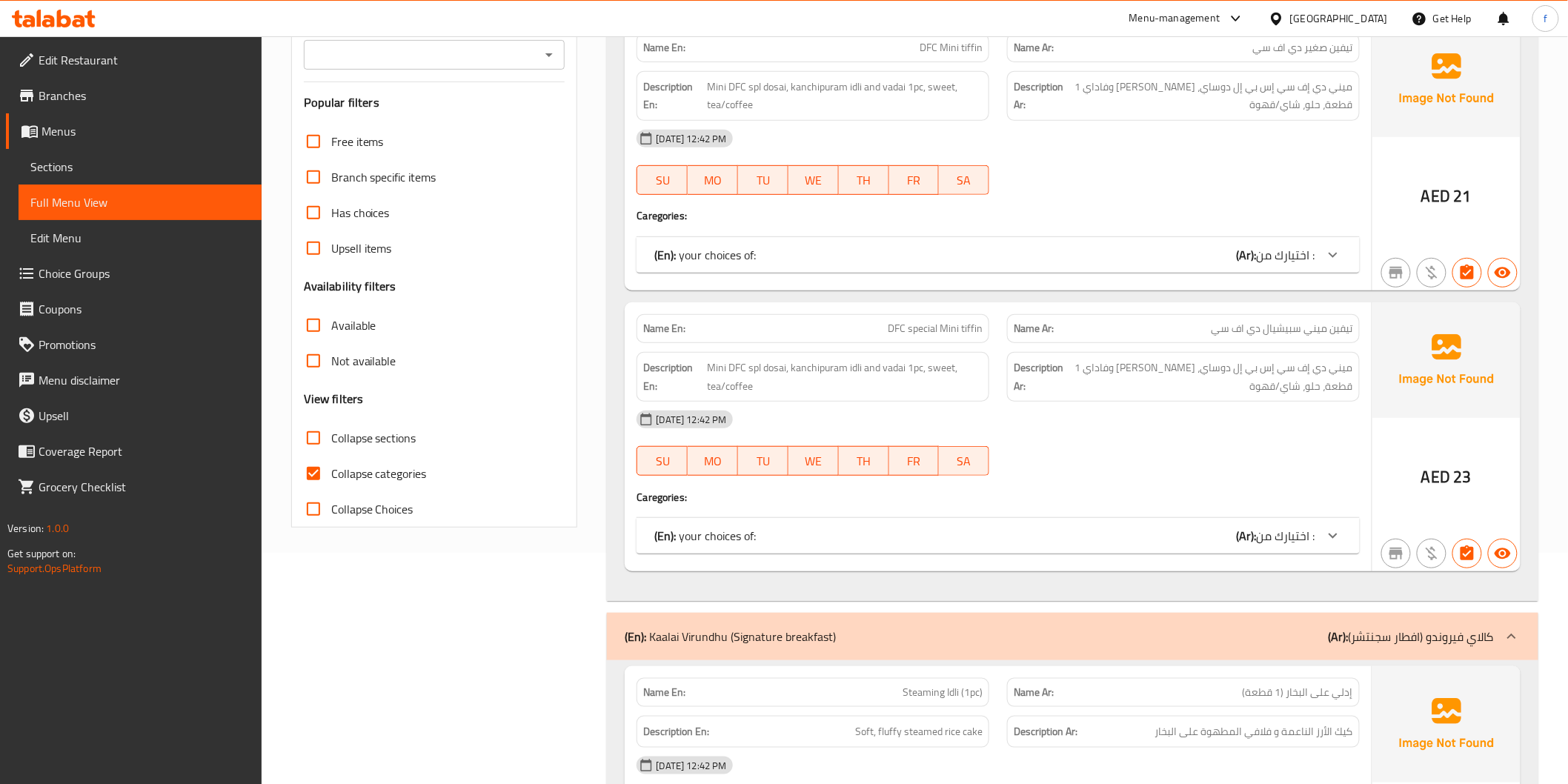
scroll to position [329, 0]
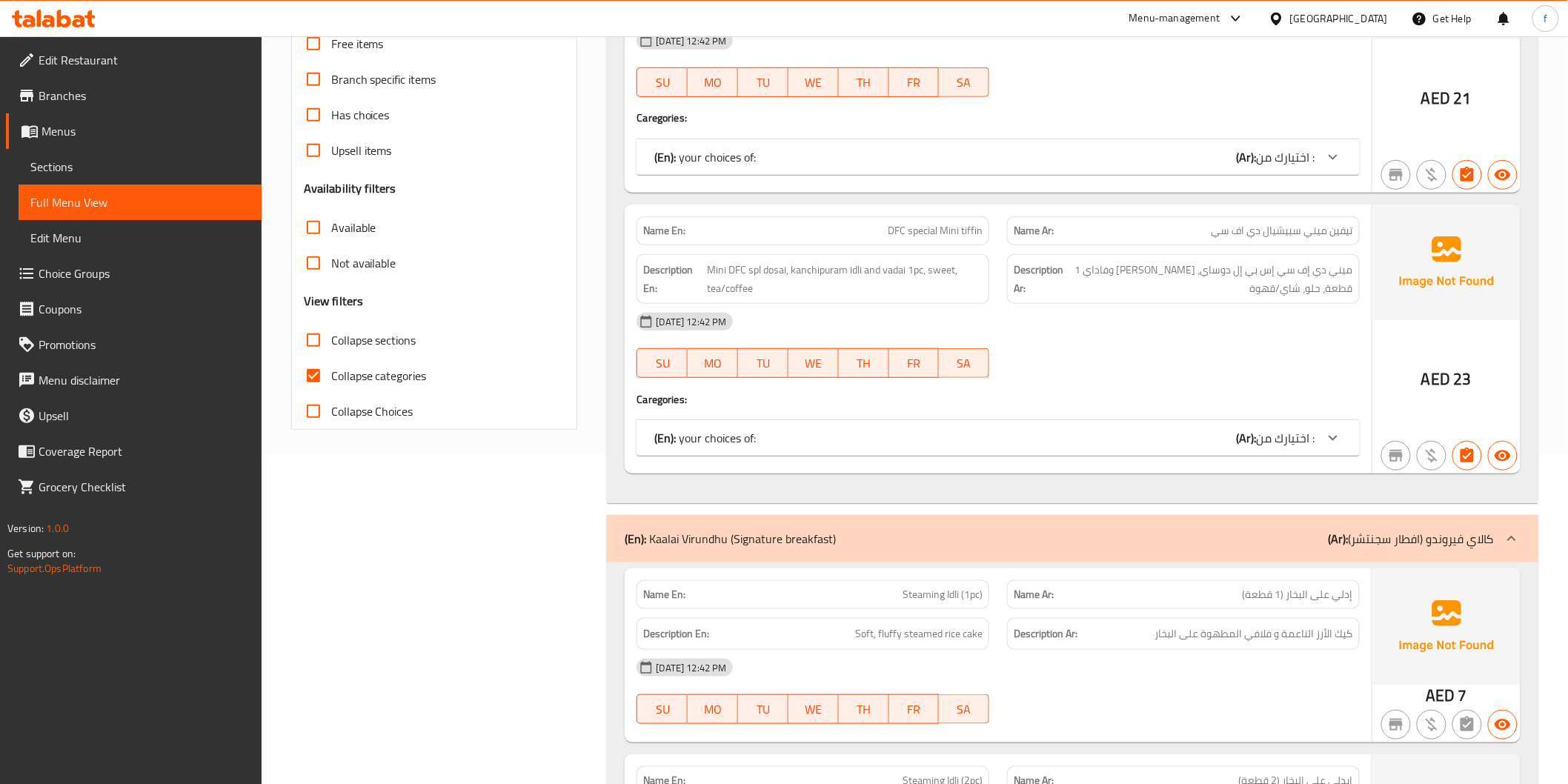
click at [324, 379] on input "Collapse categories" at bounding box center [314, 375] width 36 height 36
checkbox input "false"
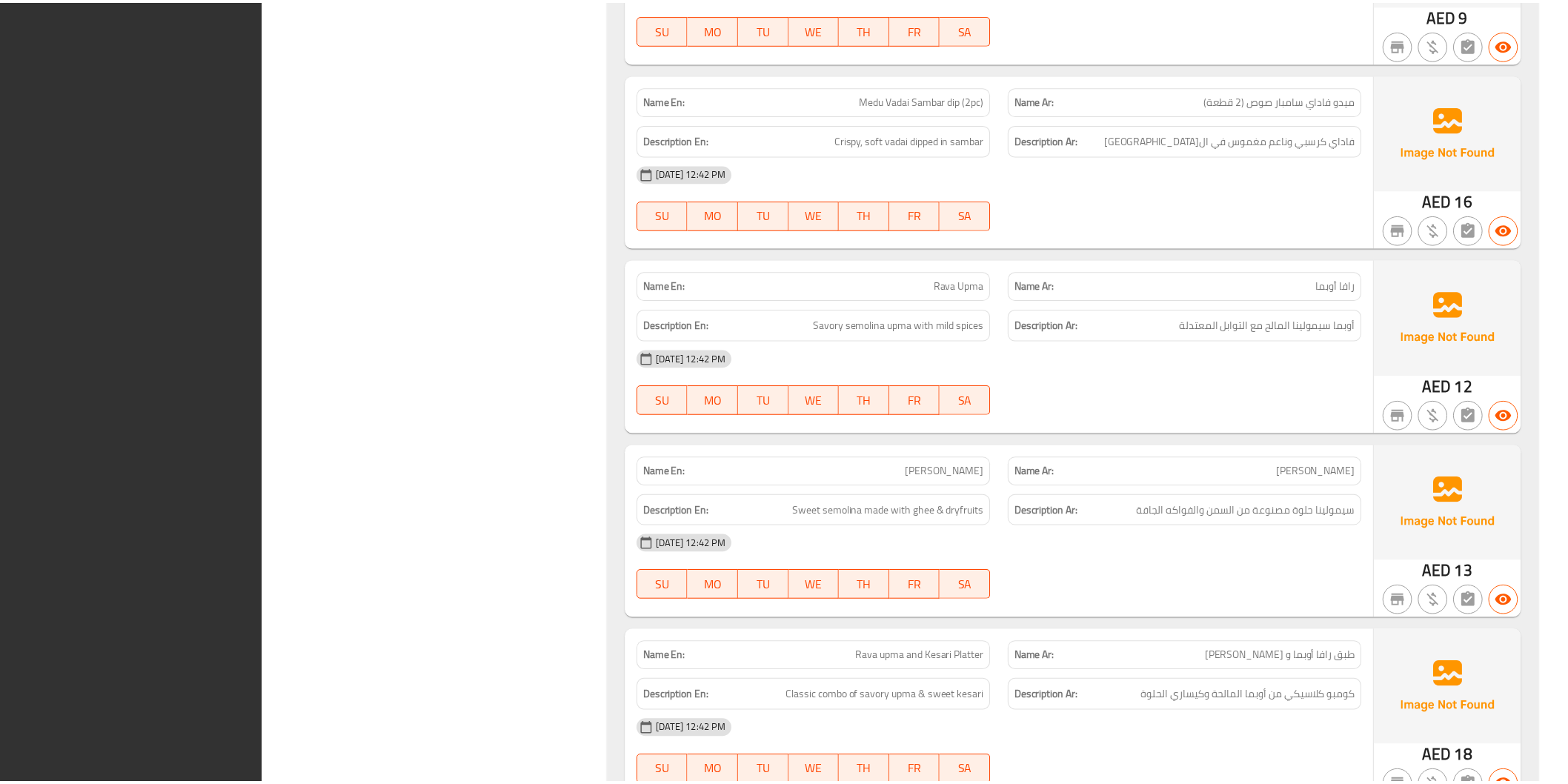
scroll to position [4386, 0]
